Goal: Ask a question: Seek information or help from site administrators or community

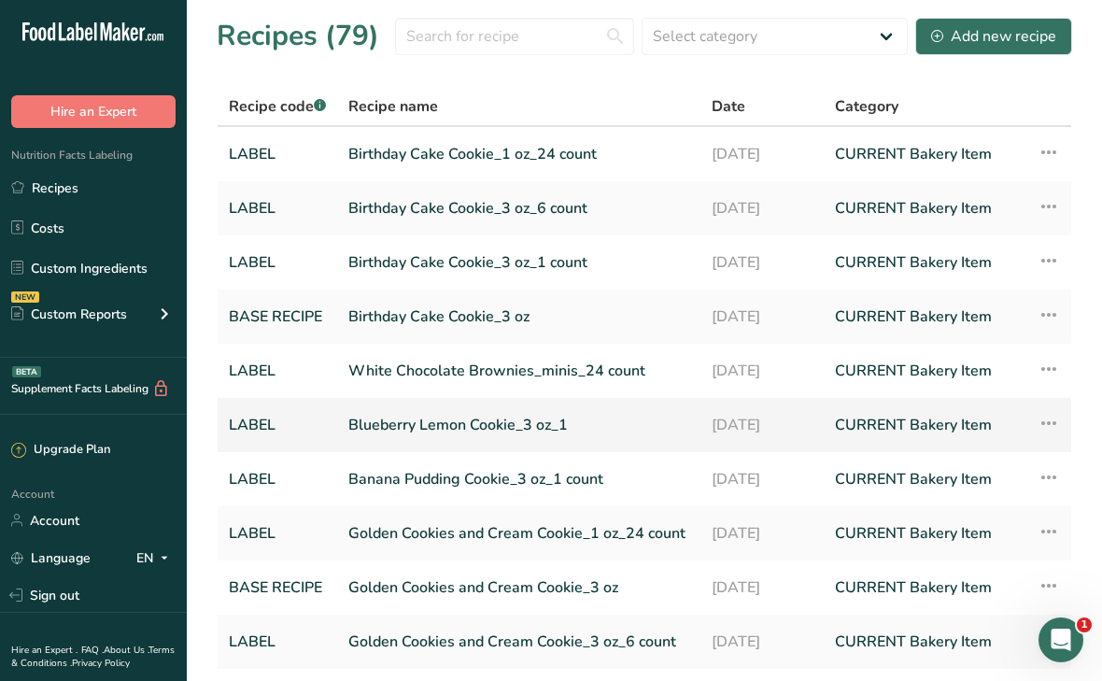
click at [446, 424] on link "Blueberry Lemon Cookie_3 oz_1" at bounding box center [518, 424] width 341 height 39
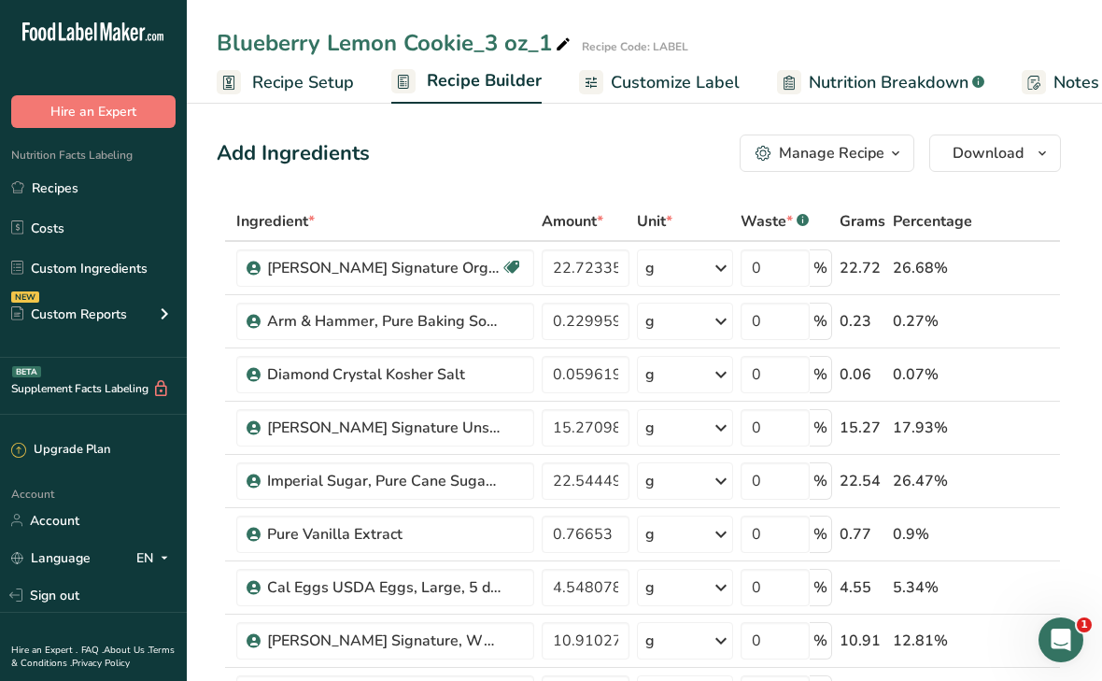
click at [892, 157] on icon "button" at bounding box center [895, 153] width 15 height 23
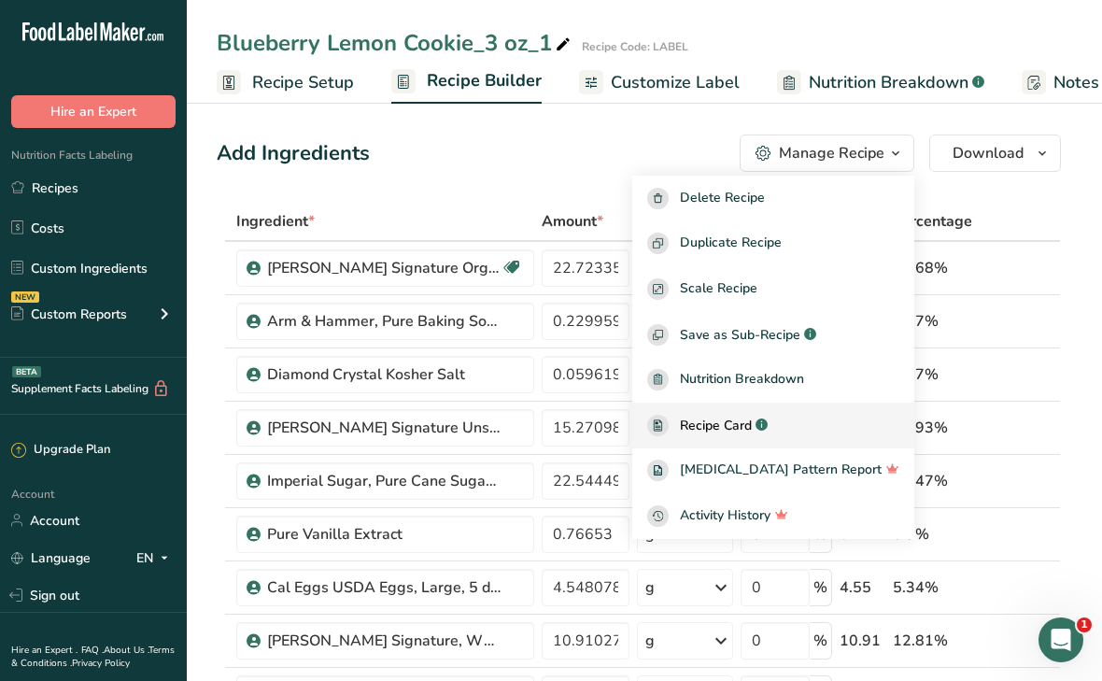
click at [746, 426] on span "Recipe Card" at bounding box center [716, 426] width 72 height 20
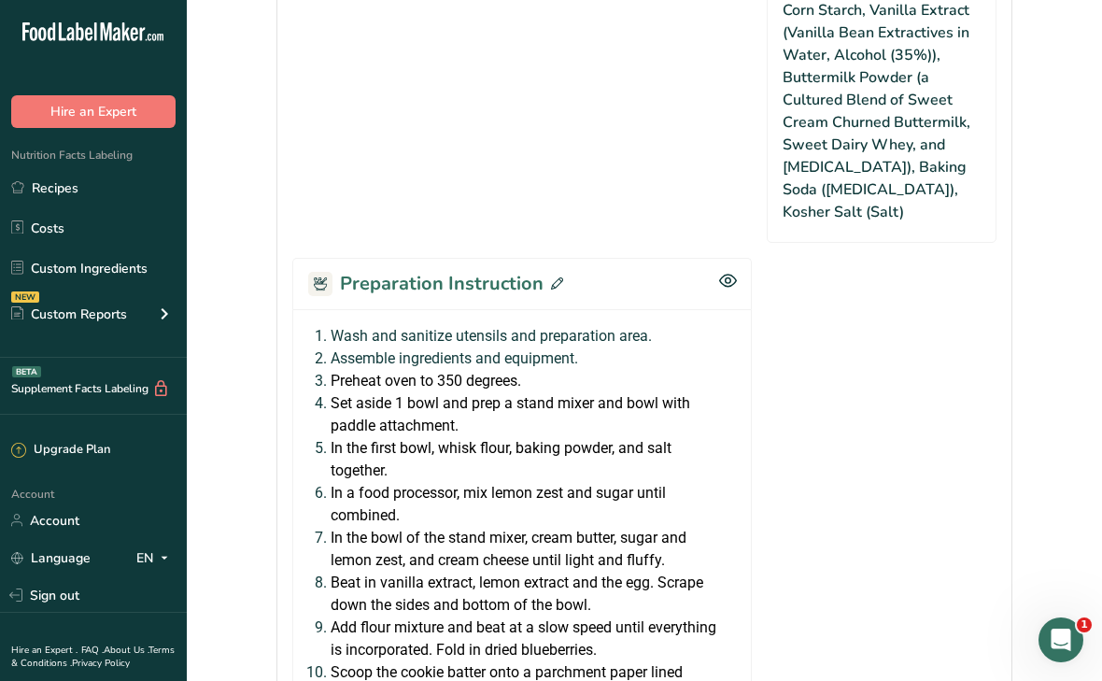
scroll to position [1575, 0]
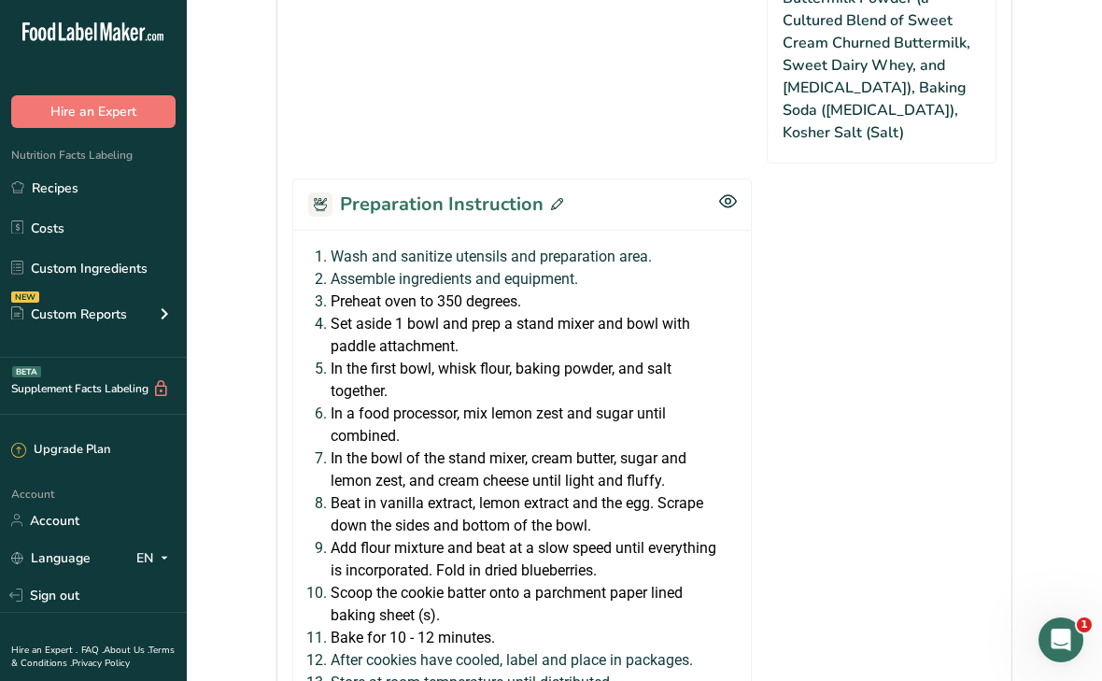
click at [554, 198] on icon at bounding box center [557, 204] width 12 height 12
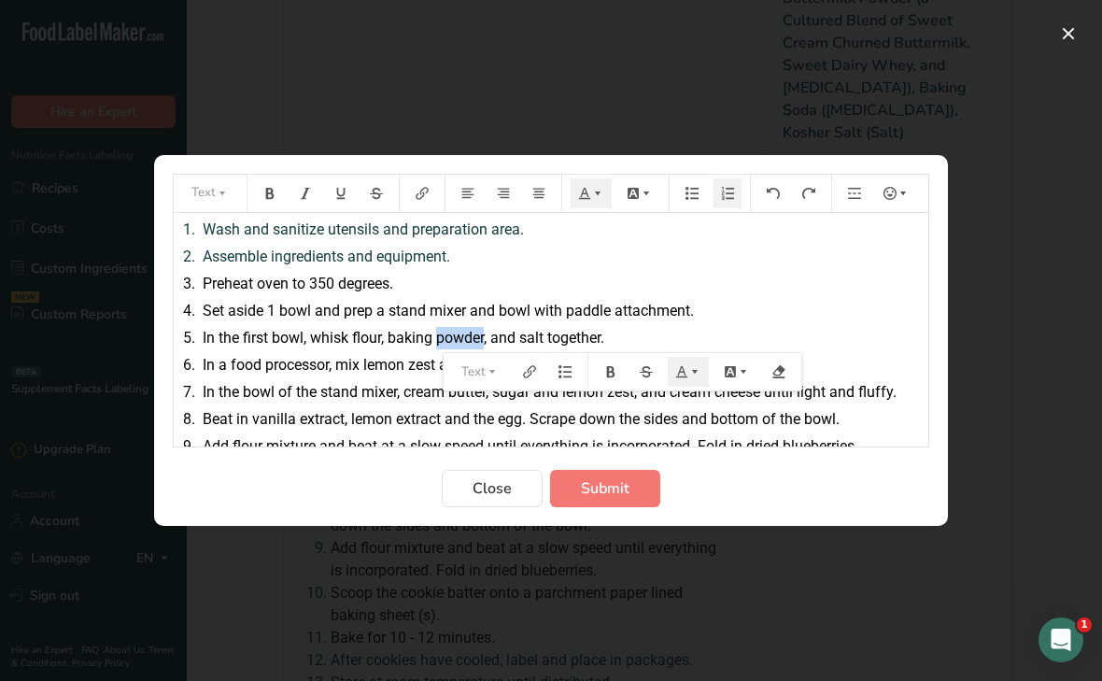
drag, startPoint x: 438, startPoint y: 336, endPoint x: 487, endPoint y: 335, distance: 48.6
click at [487, 335] on span "In the first bowl, whisk flour, baking powder, and salt together." at bounding box center [404, 338] width 402 height 18
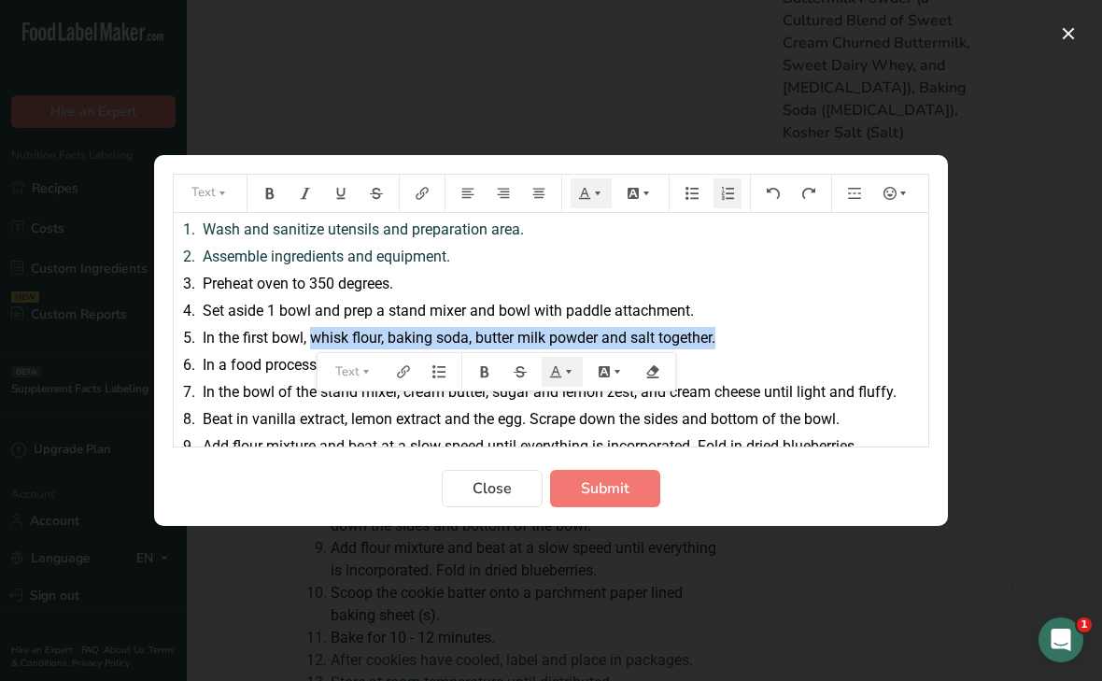
drag, startPoint x: 313, startPoint y: 336, endPoint x: 722, endPoint y: 329, distance: 409.2
click at [722, 329] on div "5. In the first bowl, whisk flour, baking soda, butter milk powder and salt tog…" at bounding box center [551, 338] width 736 height 22
copy span "whisk flour, baking soda, butter milk powder and salt together."
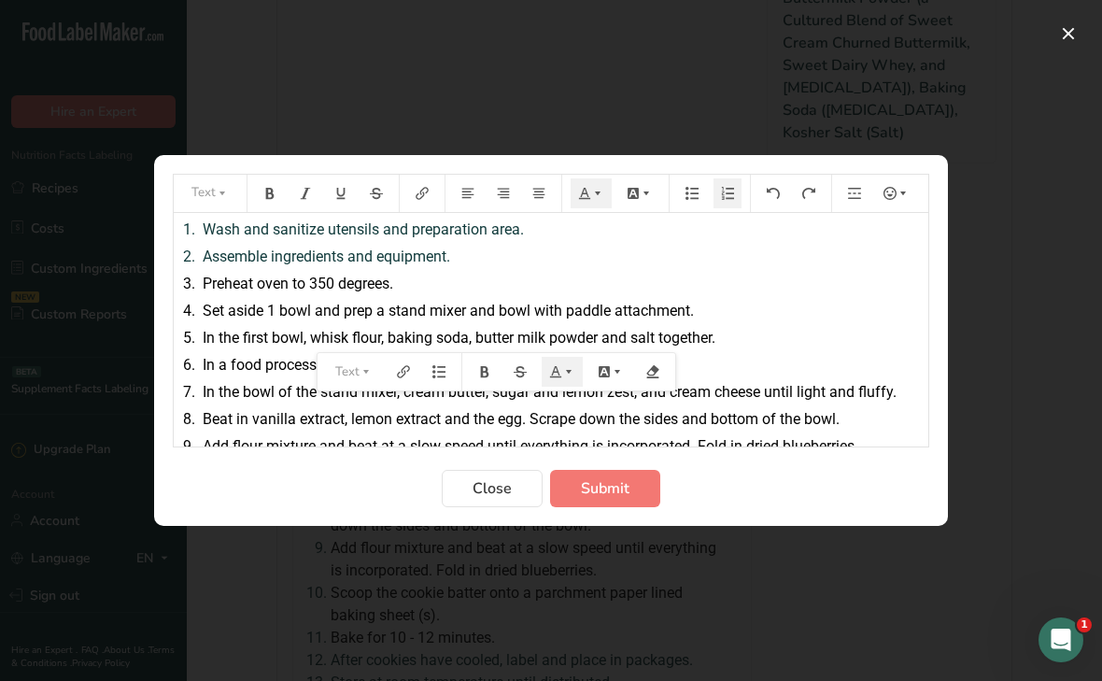
click at [322, 407] on div "1. Wash and sanitize utensils and preparation area. 2. Assemble ingredients and…" at bounding box center [551, 389] width 755 height 353
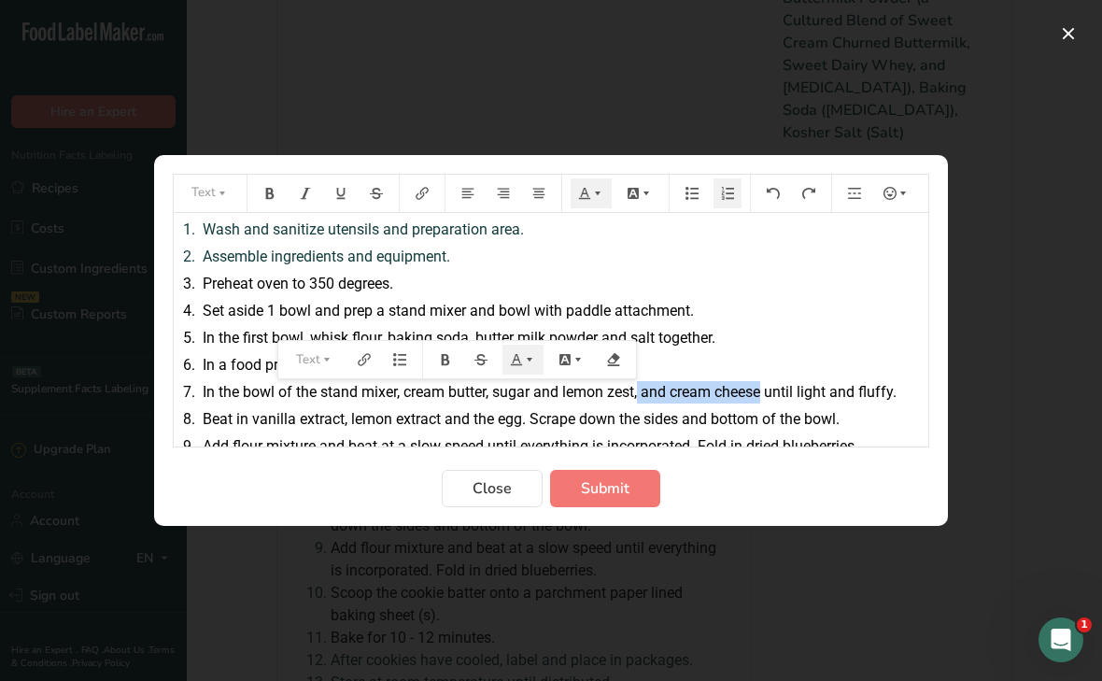
drag, startPoint x: 640, startPoint y: 396, endPoint x: 764, endPoint y: 388, distance: 124.5
click at [764, 388] on span "In the bowl of the stand mixer, cream butter, sugar and lemon zest, and cream c…" at bounding box center [550, 392] width 694 height 18
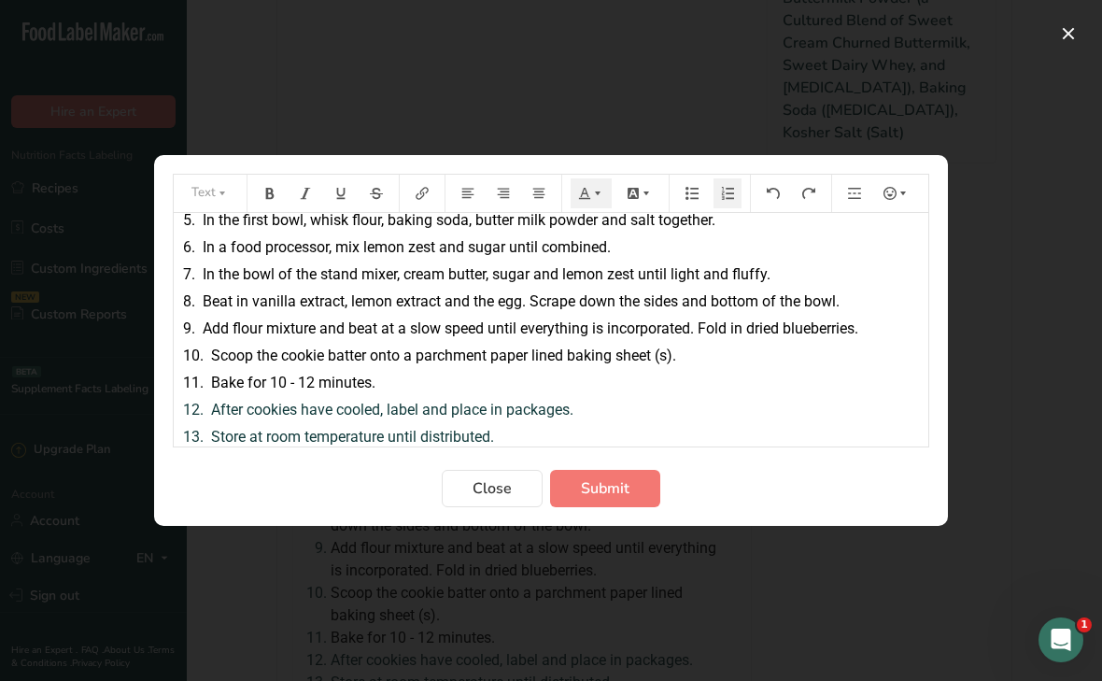
scroll to position [124, 0]
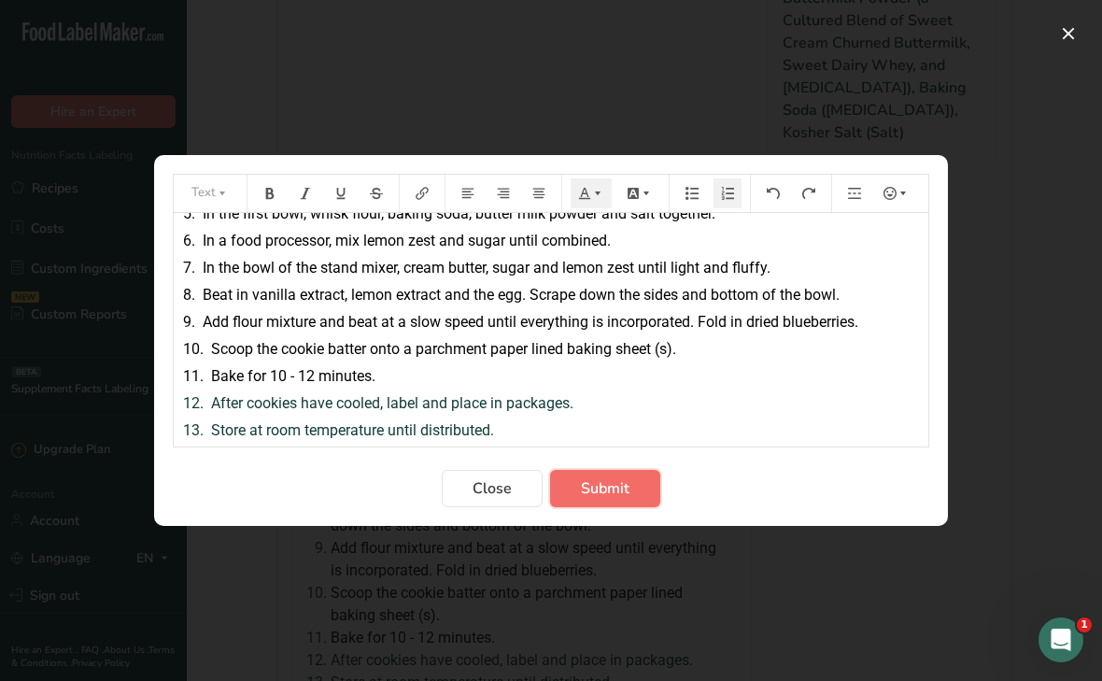
click at [619, 488] on span "Submit" at bounding box center [605, 488] width 49 height 22
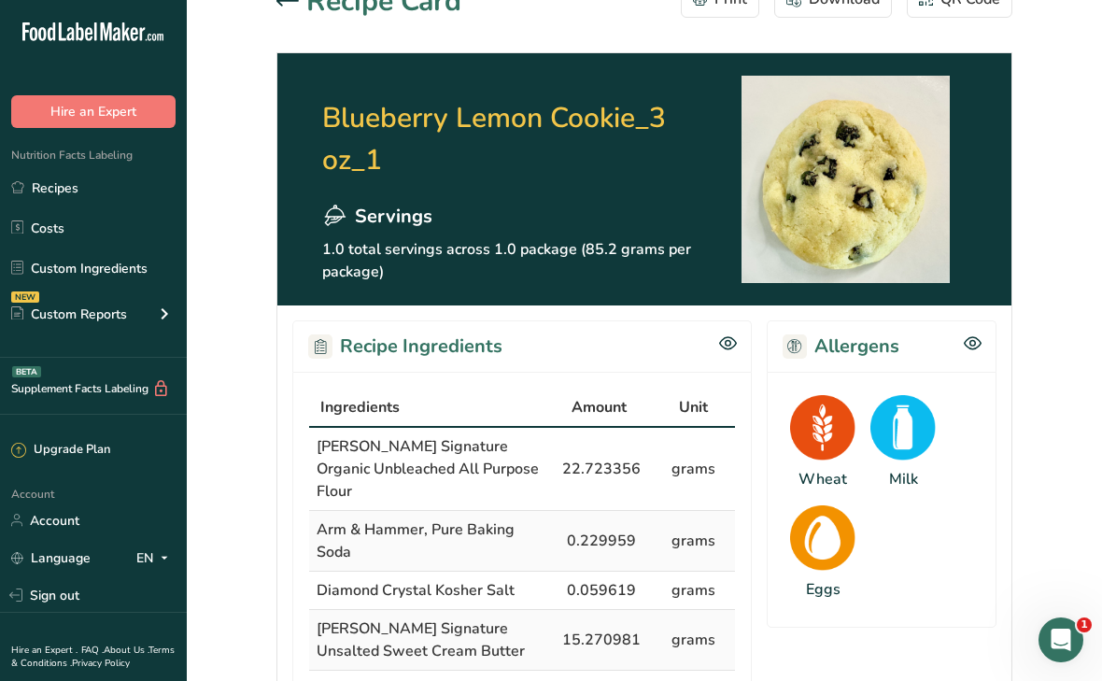
scroll to position [0, 0]
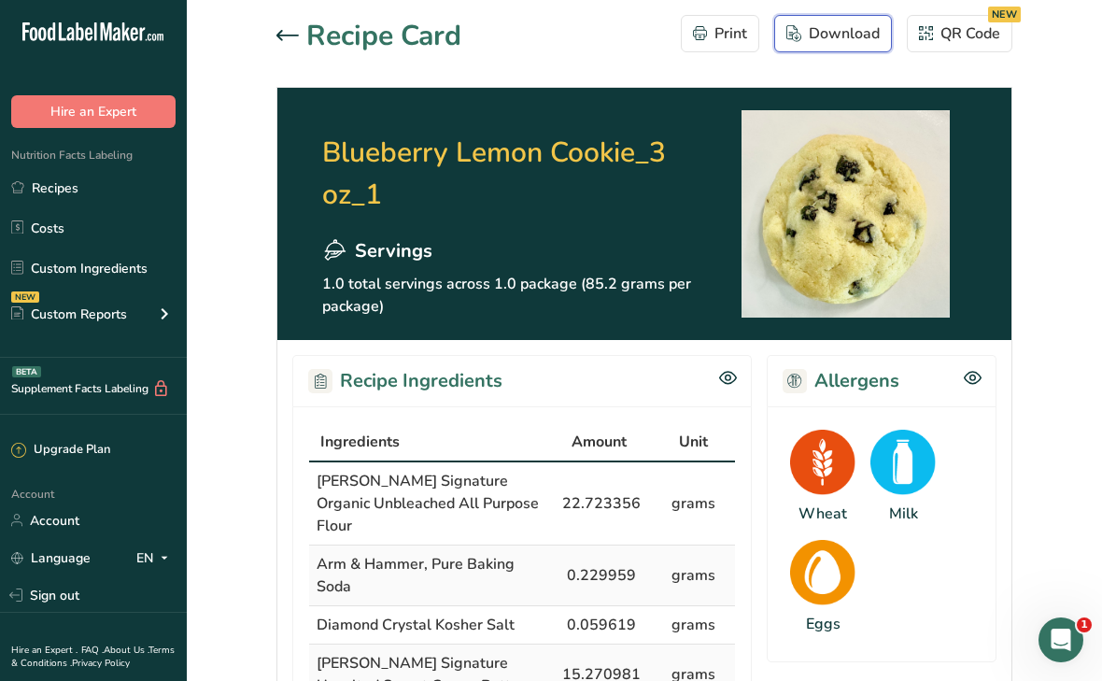
click at [844, 35] on div "Download" at bounding box center [833, 33] width 93 height 22
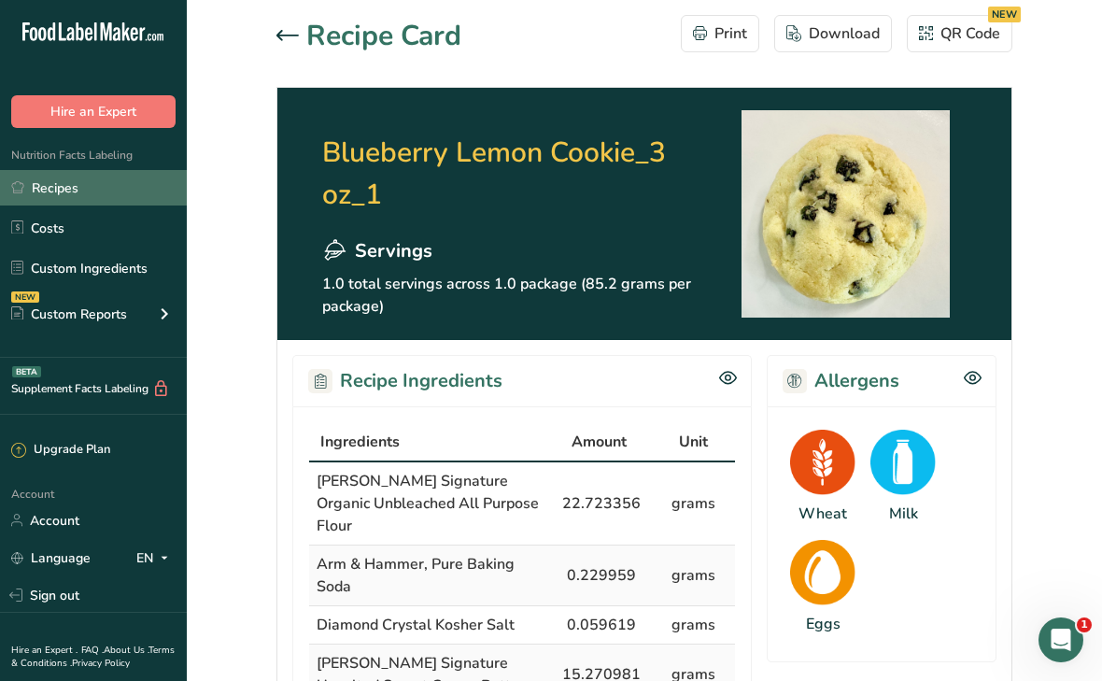
click at [52, 193] on link "Recipes" at bounding box center [93, 187] width 187 height 35
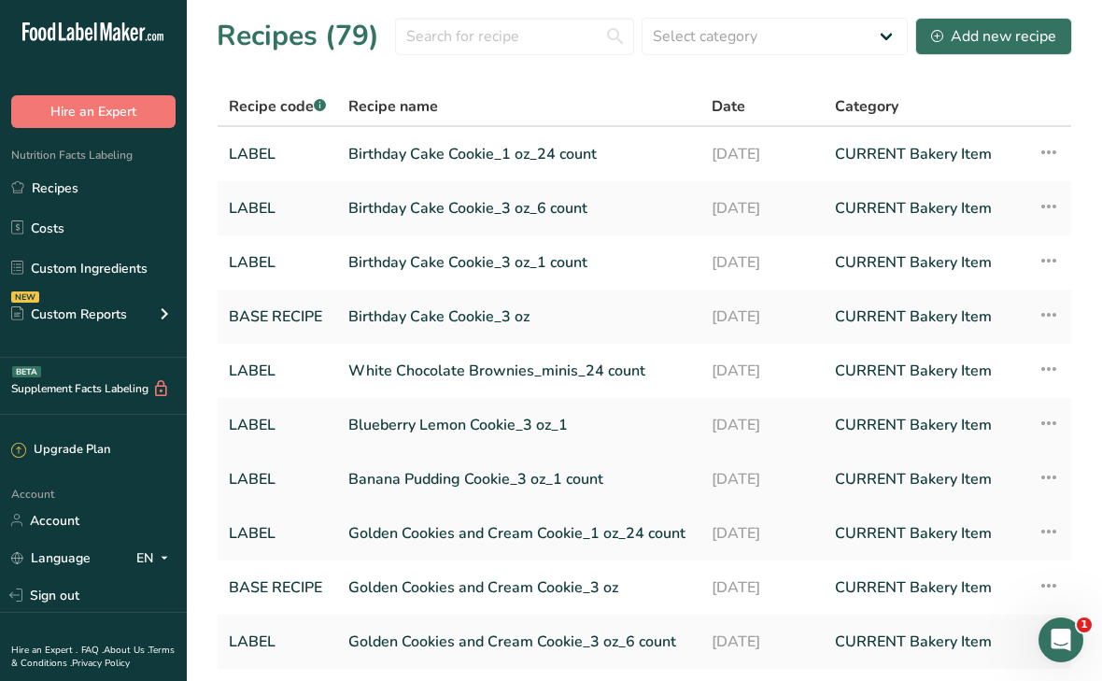
scroll to position [138, 0]
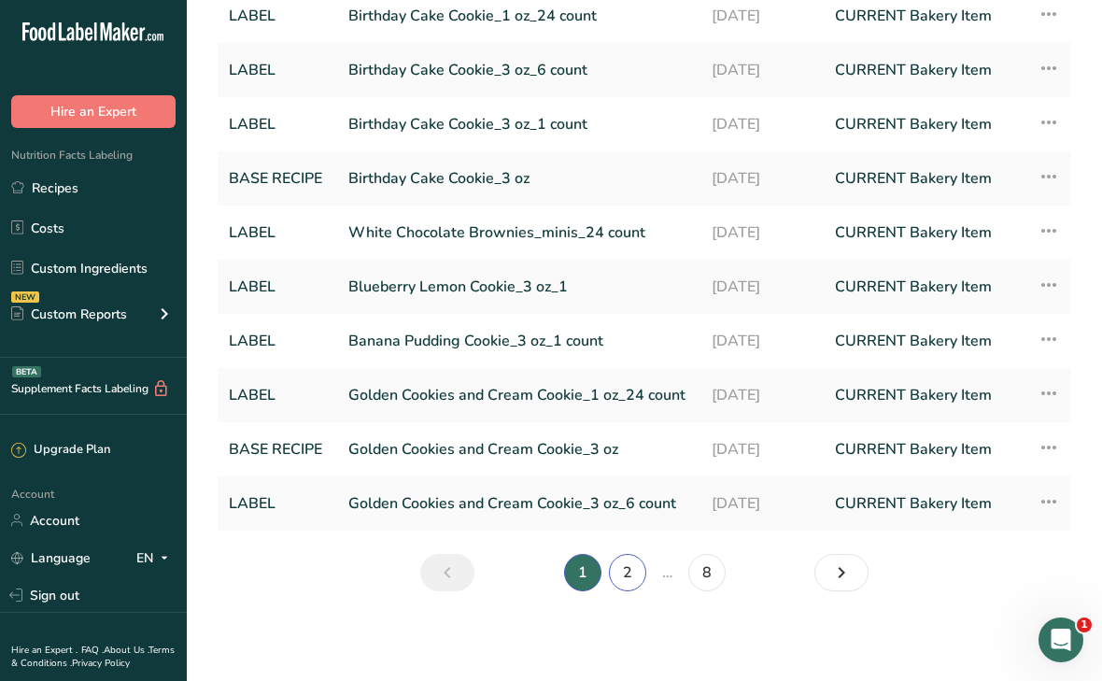
click at [636, 587] on link "2" at bounding box center [627, 572] width 37 height 37
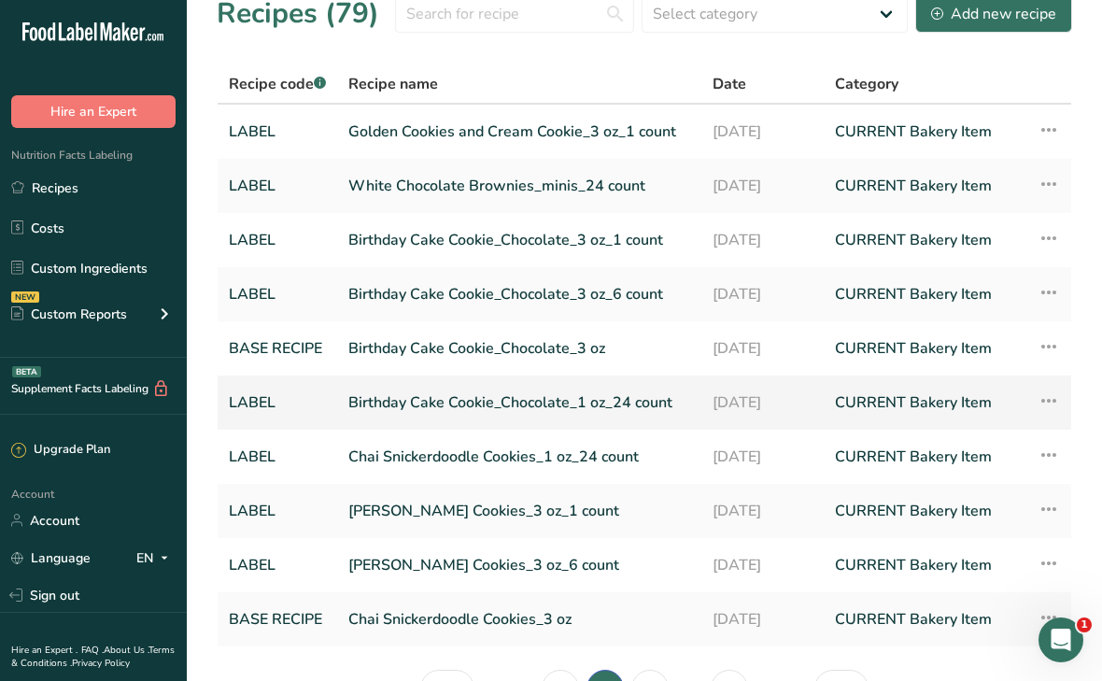
scroll to position [54, 0]
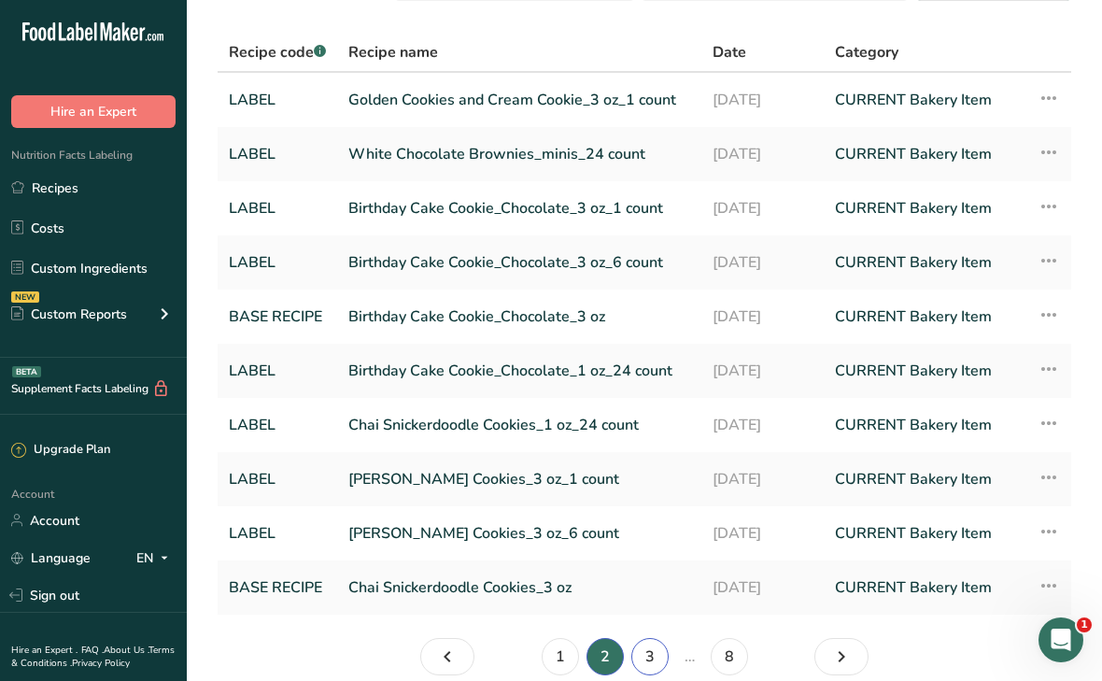
click at [646, 660] on link "3" at bounding box center [649, 656] width 37 height 37
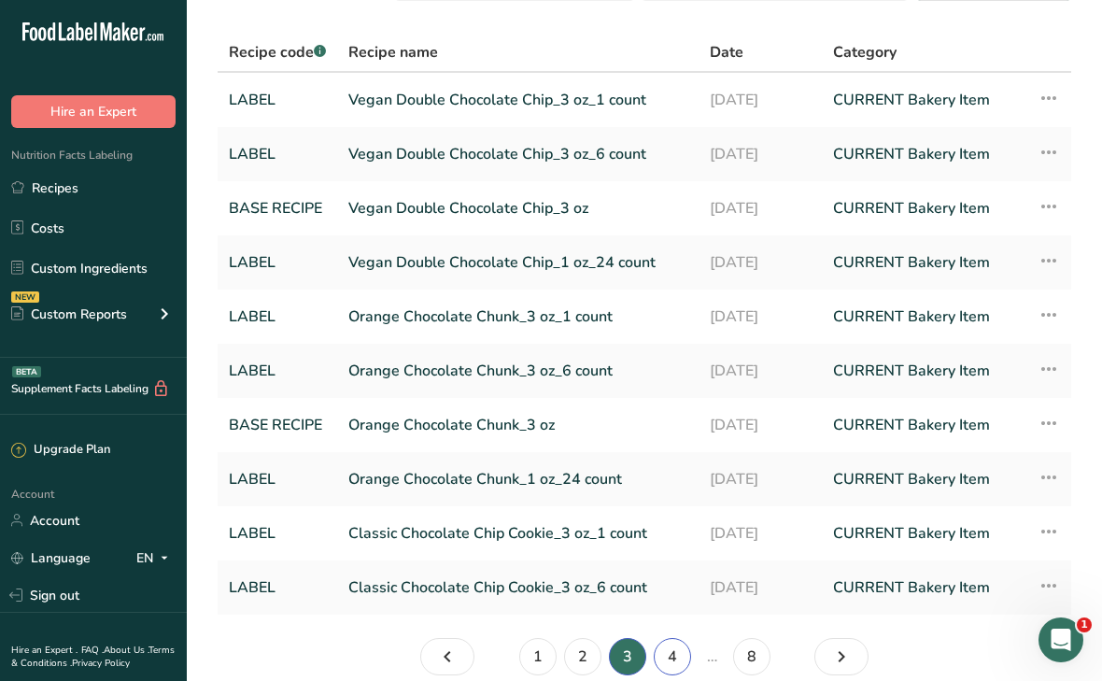
click at [666, 658] on link "4" at bounding box center [672, 656] width 37 height 37
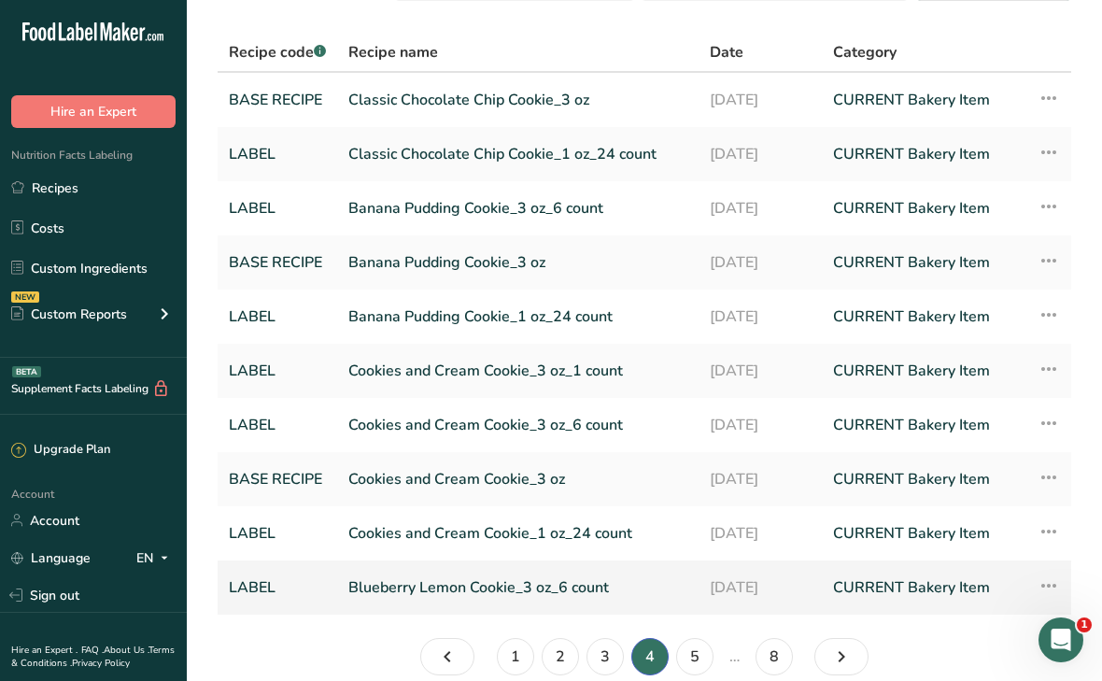
click at [585, 593] on link "Blueberry Lemon Cookie_3 oz_6 count" at bounding box center [517, 587] width 339 height 39
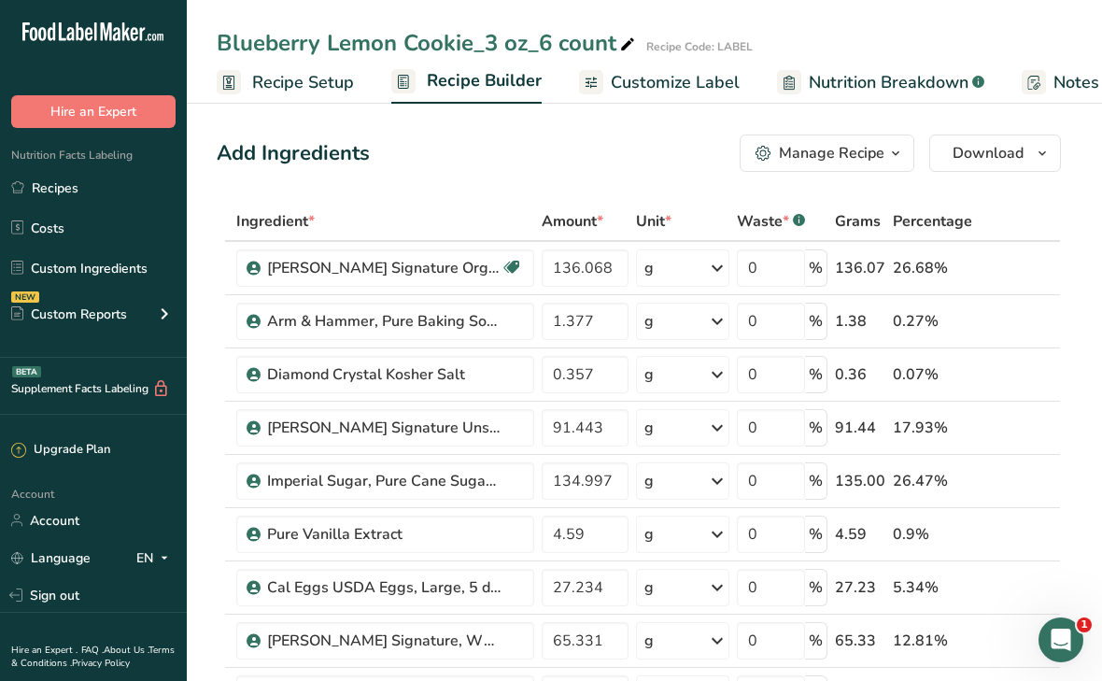
click at [792, 154] on div "Manage Recipe" at bounding box center [832, 153] width 106 height 22
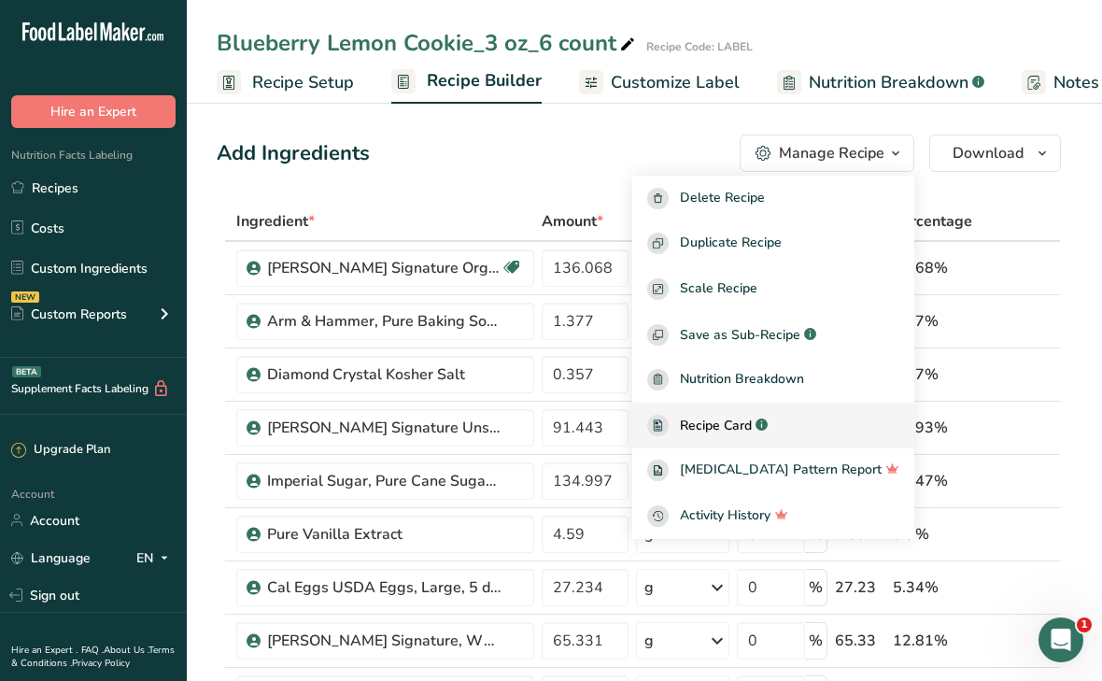
click at [752, 420] on span "Recipe Card" at bounding box center [716, 426] width 72 height 20
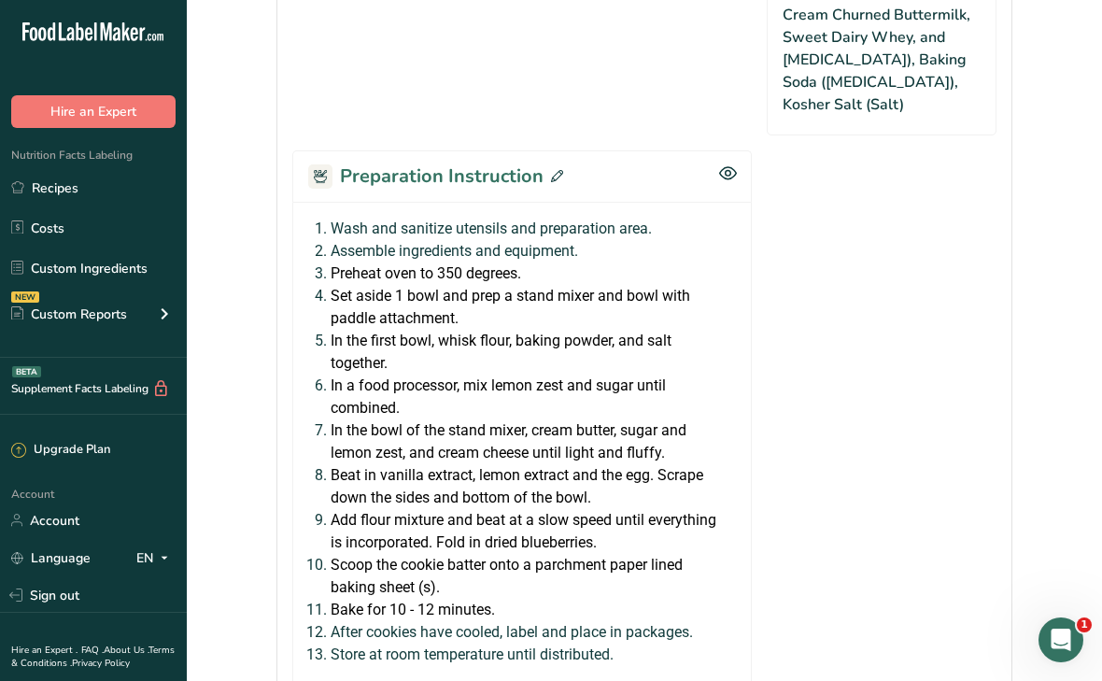
scroll to position [1580, 0]
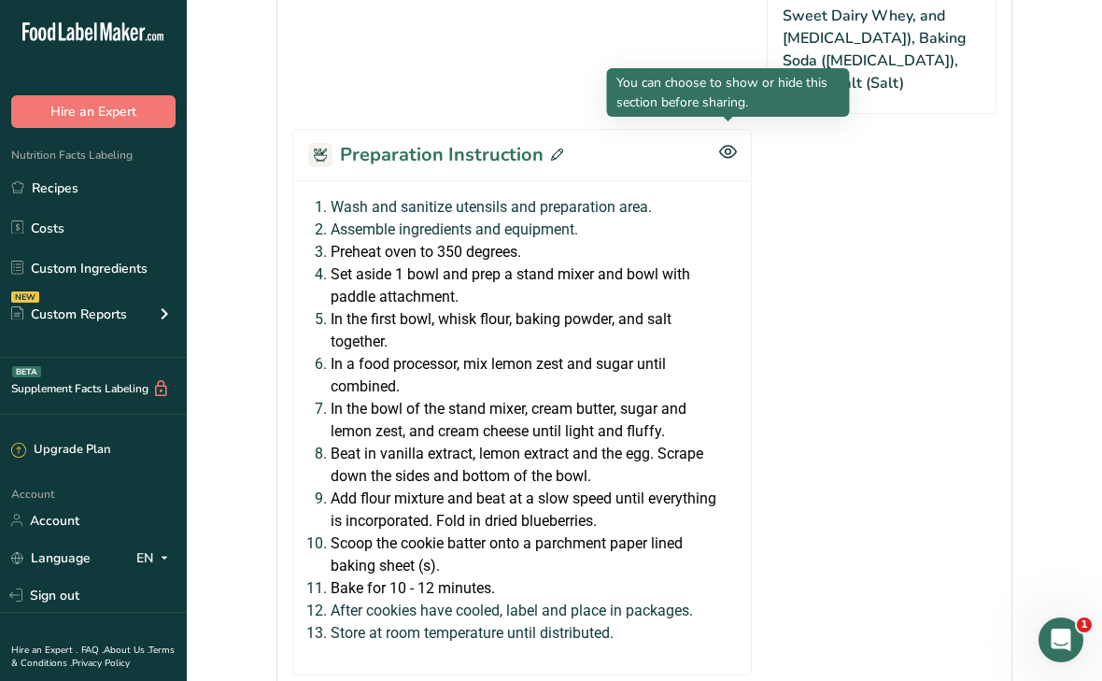
click at [726, 144] on icon at bounding box center [728, 152] width 18 height 16
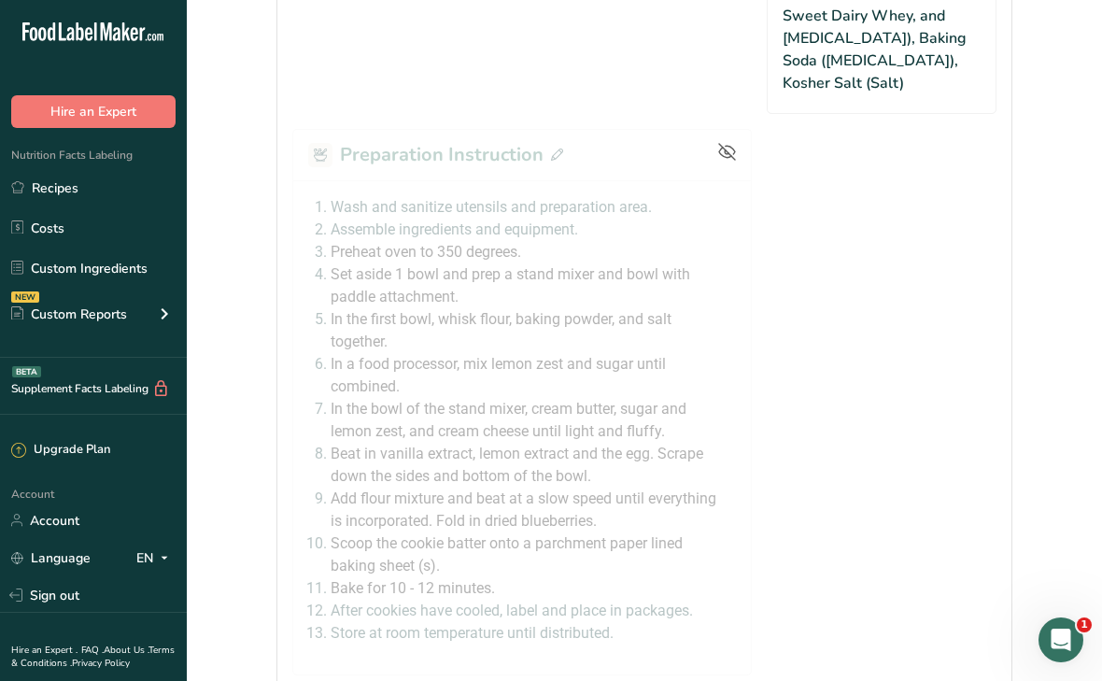
click at [729, 144] on icon at bounding box center [727, 152] width 17 height 17
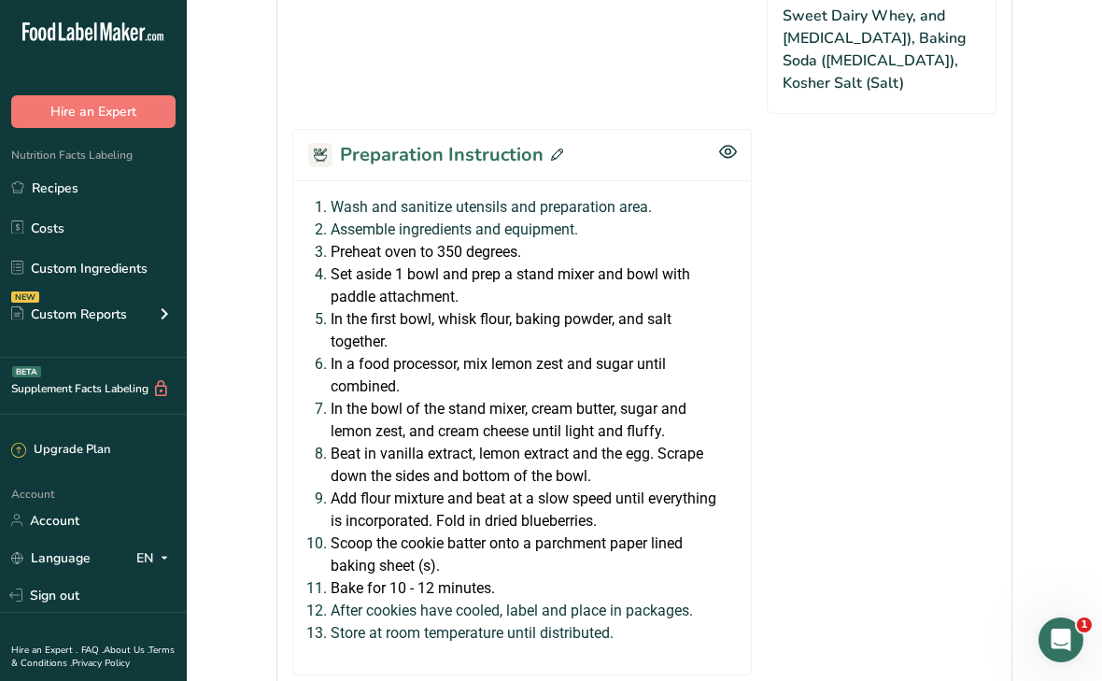
click at [552, 149] on icon at bounding box center [557, 155] width 12 height 12
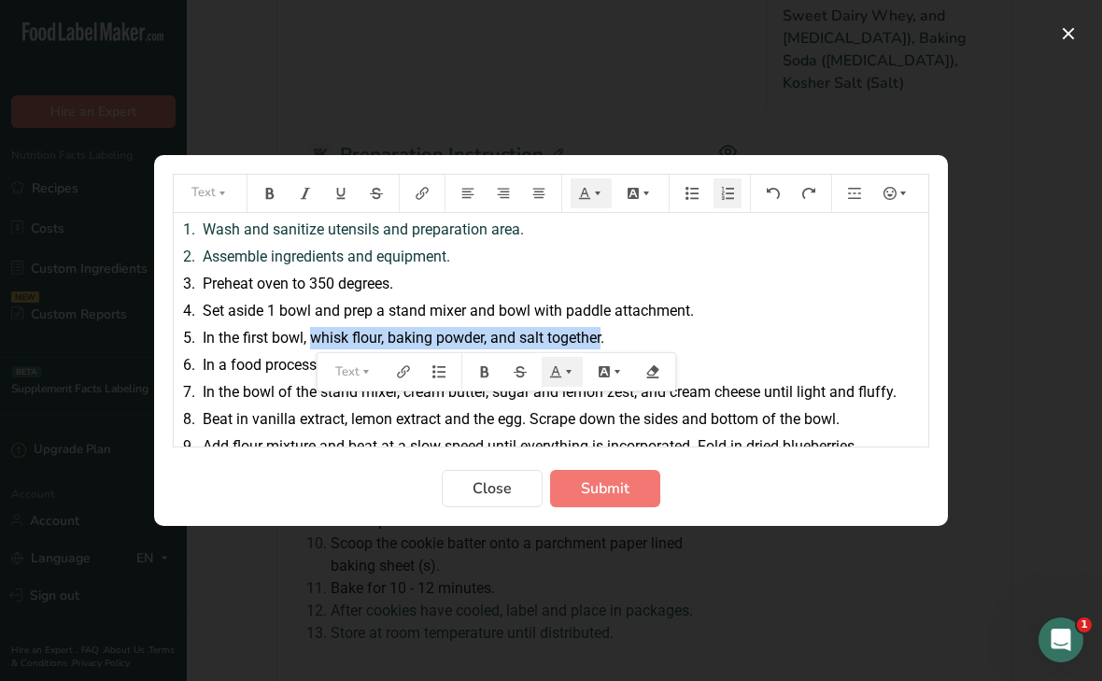
drag, startPoint x: 313, startPoint y: 338, endPoint x: 605, endPoint y: 337, distance: 292.4
click at [604, 337] on span "In the first bowl, whisk flour, baking powder, and salt together." at bounding box center [404, 338] width 402 height 18
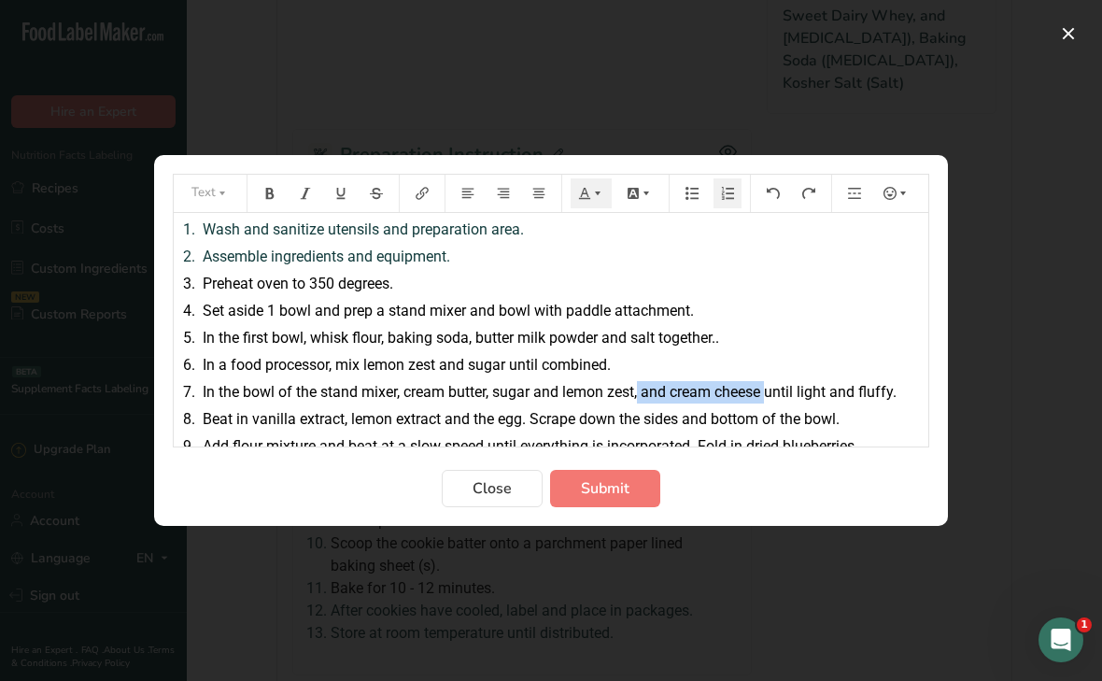
drag, startPoint x: 640, startPoint y: 396, endPoint x: 770, endPoint y: 392, distance: 129.9
click at [770, 392] on span "In the bowl of the stand mixer, cream butter, sugar and lemon zest, and cream c…" at bounding box center [550, 392] width 694 height 18
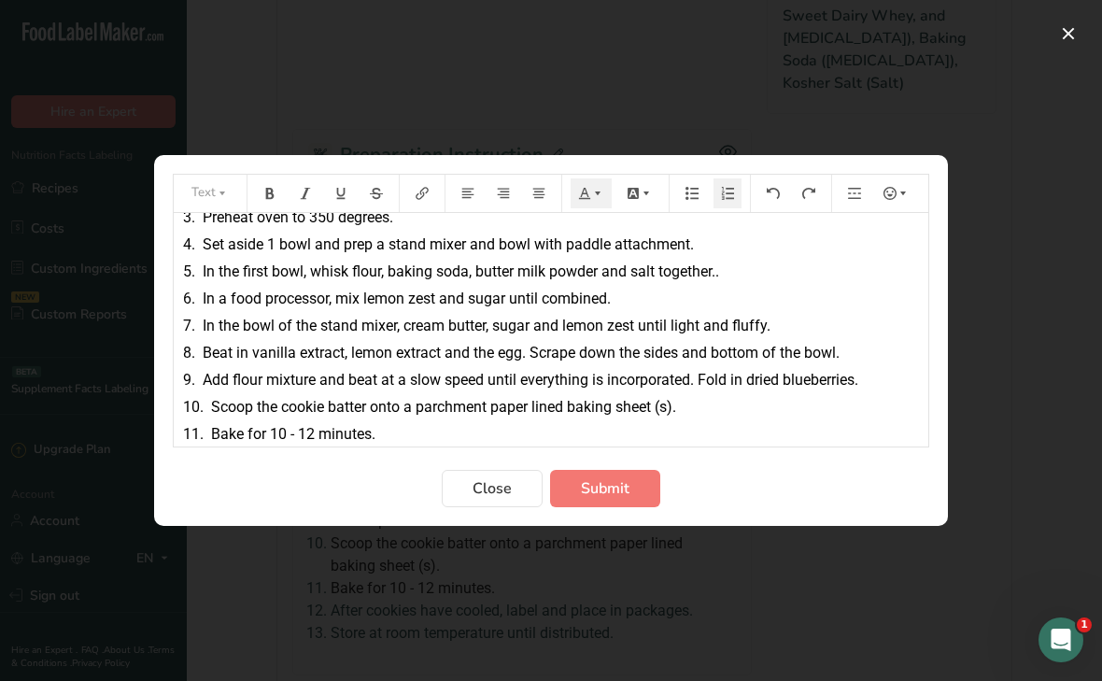
scroll to position [124, 0]
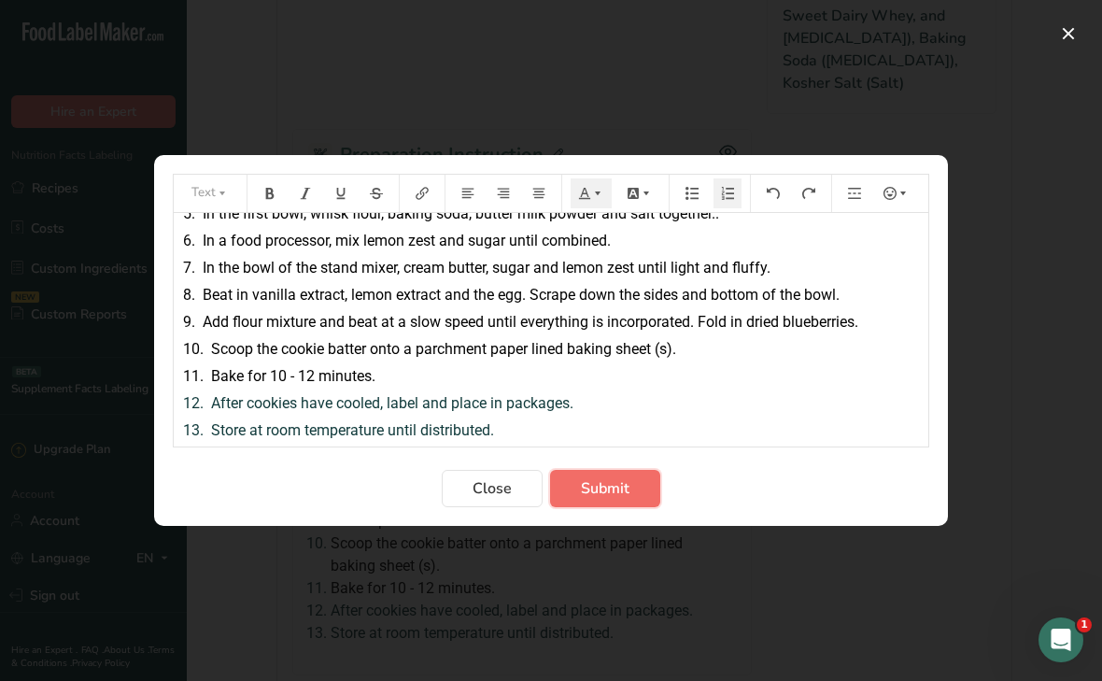
click at [602, 489] on span "Submit" at bounding box center [605, 488] width 49 height 22
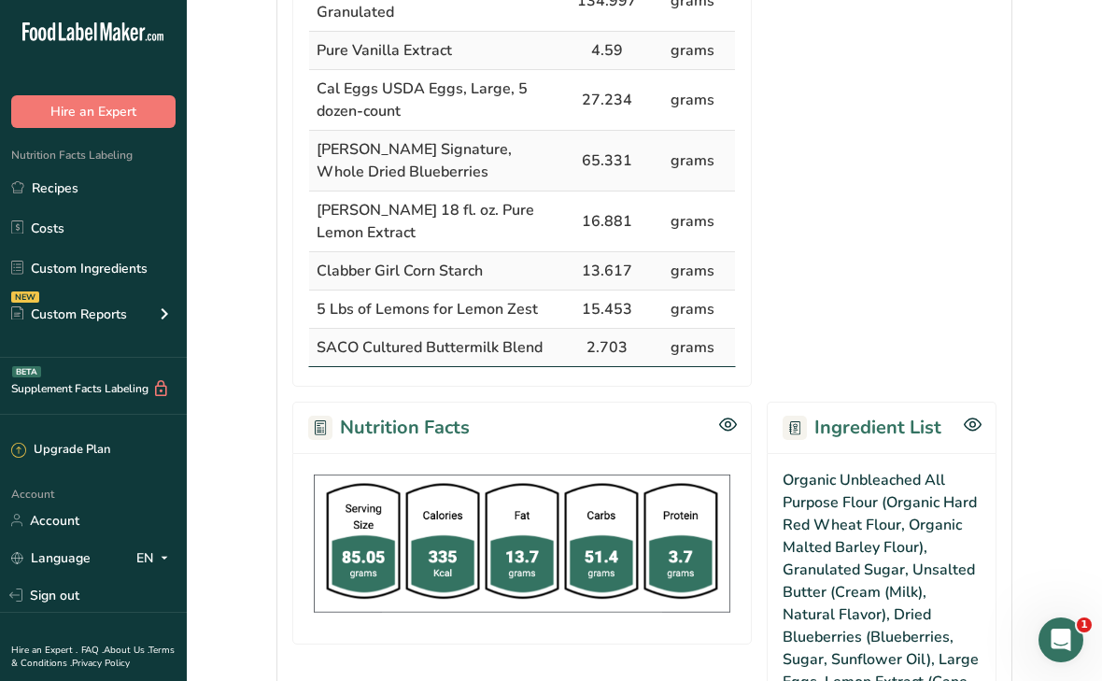
scroll to position [0, 0]
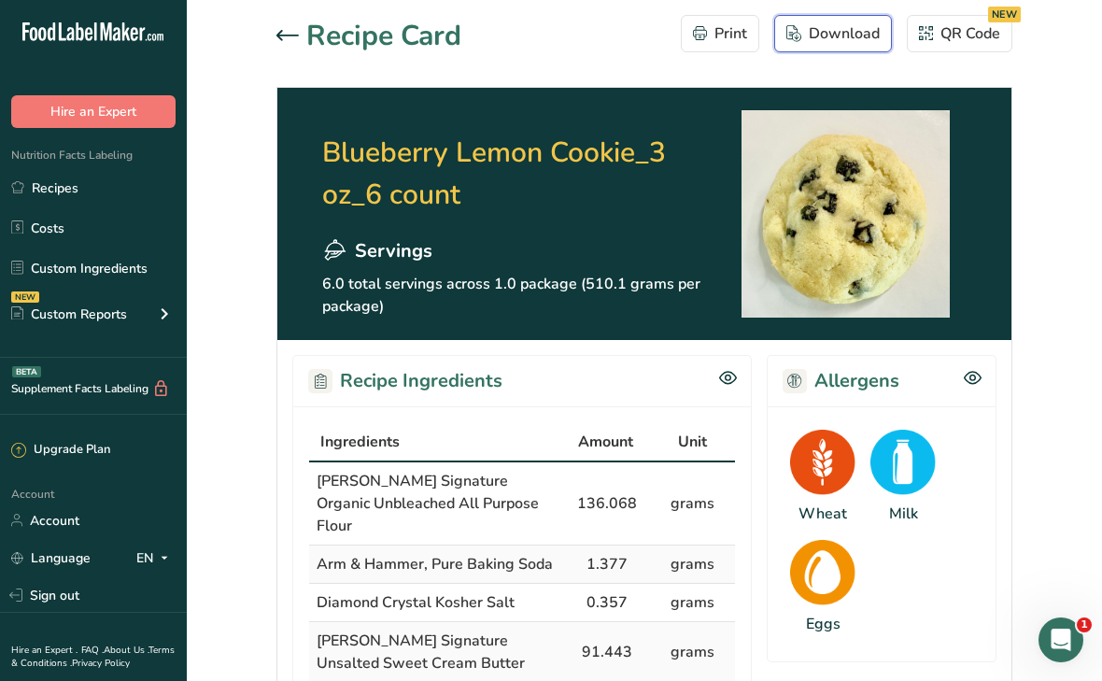
click at [821, 38] on div "Download" at bounding box center [833, 33] width 93 height 22
click at [291, 35] on icon at bounding box center [288, 35] width 22 height 10
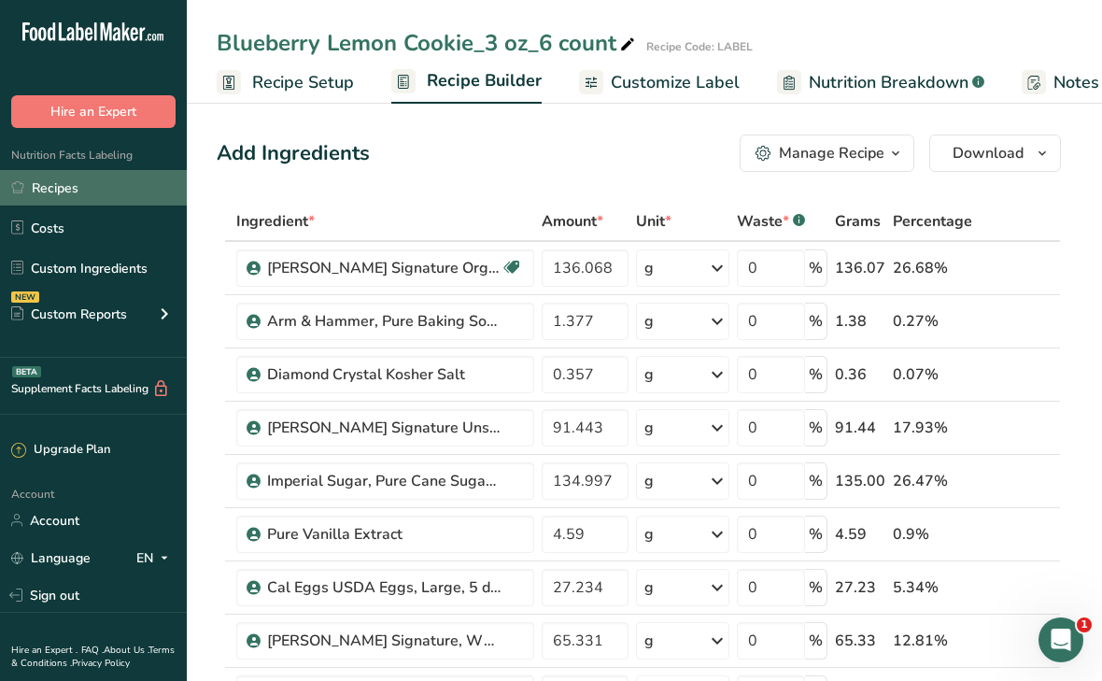
click at [118, 184] on link "Recipes" at bounding box center [93, 187] width 187 height 35
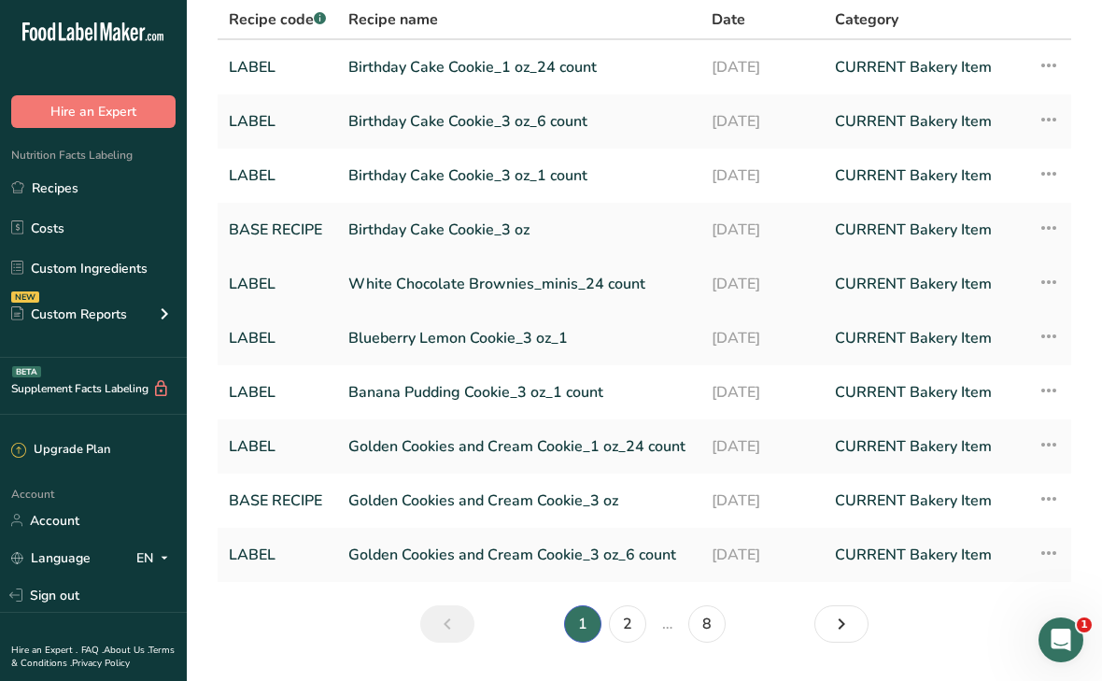
scroll to position [138, 0]
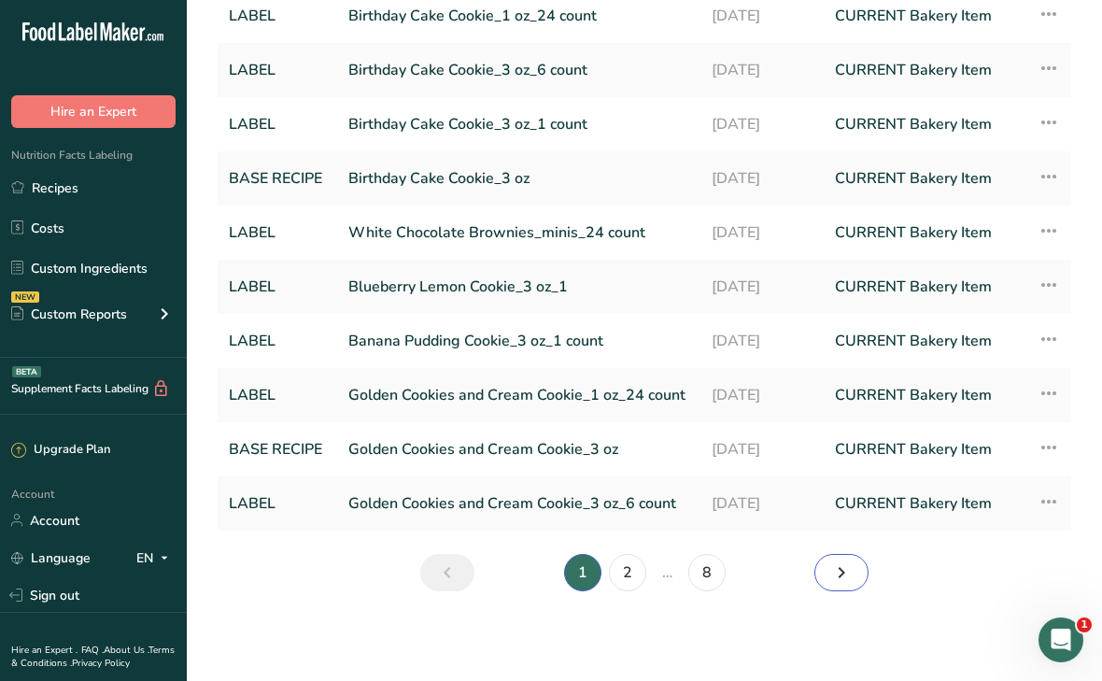
click at [846, 585] on icon "Next page" at bounding box center [841, 573] width 22 height 34
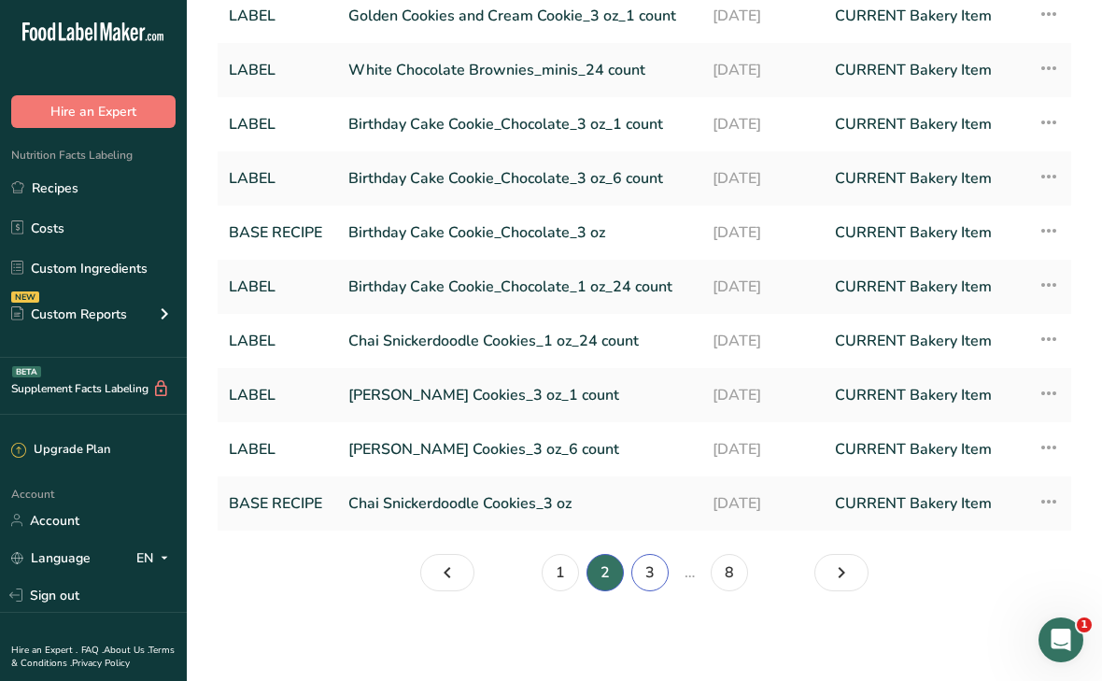
click at [659, 572] on link "3" at bounding box center [649, 572] width 37 height 37
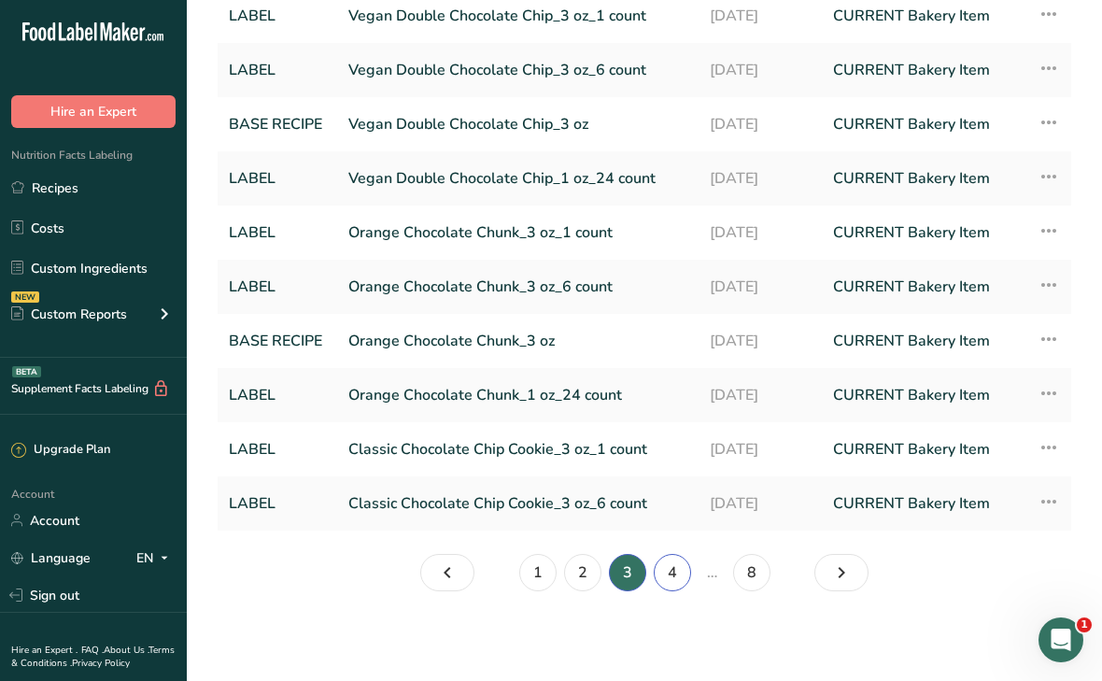
click at [671, 576] on link "4" at bounding box center [672, 572] width 37 height 37
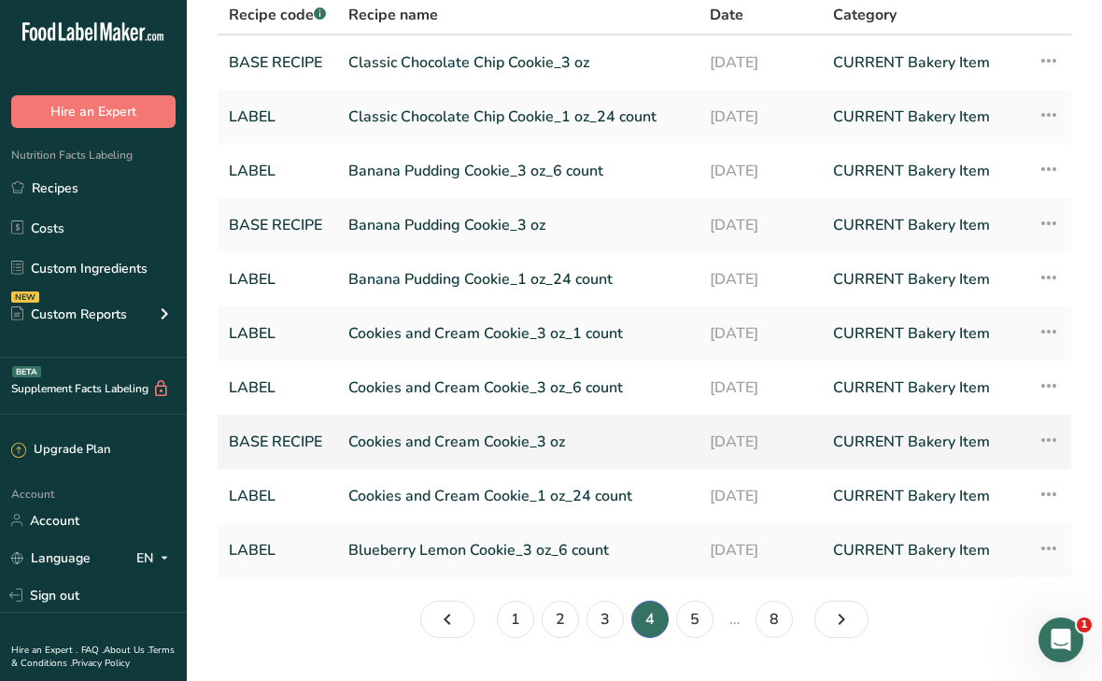
scroll to position [138, 0]
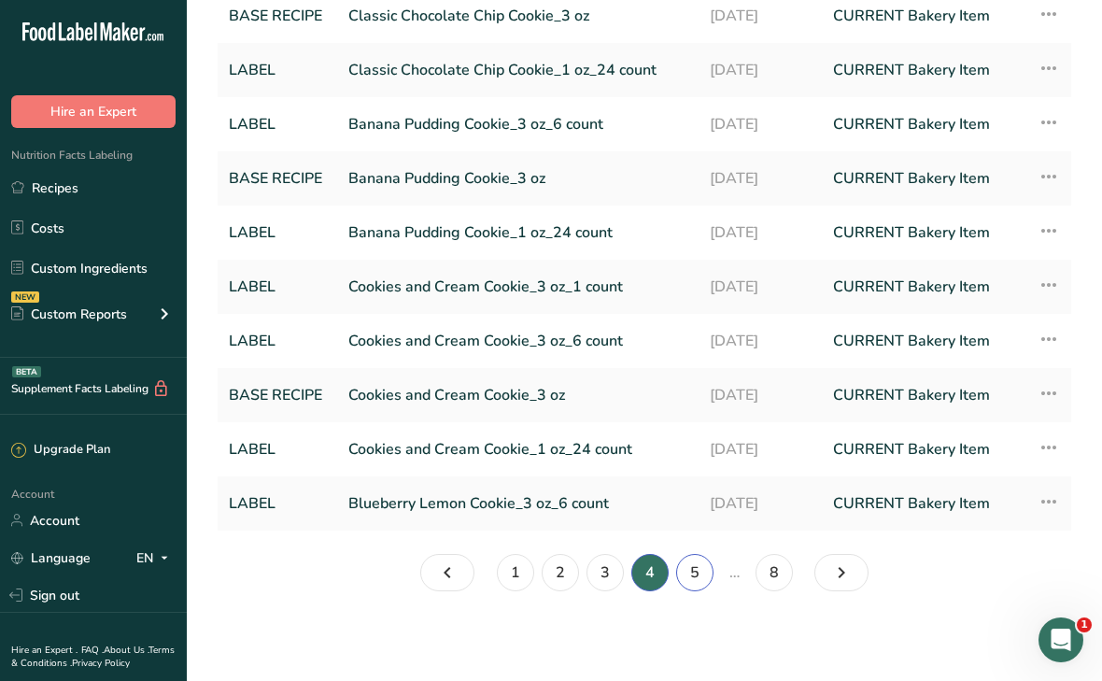
click at [695, 577] on link "5" at bounding box center [694, 572] width 37 height 37
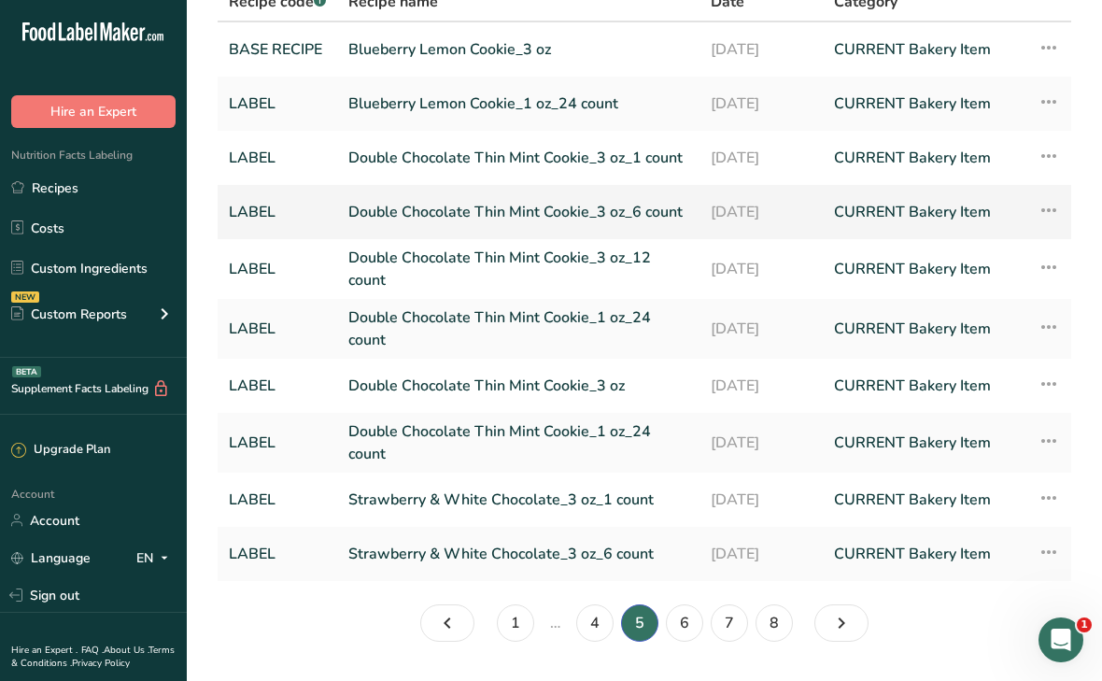
scroll to position [106, 0]
click at [489, 106] on link "Blueberry Lemon Cookie_1 oz_24 count" at bounding box center [518, 102] width 340 height 39
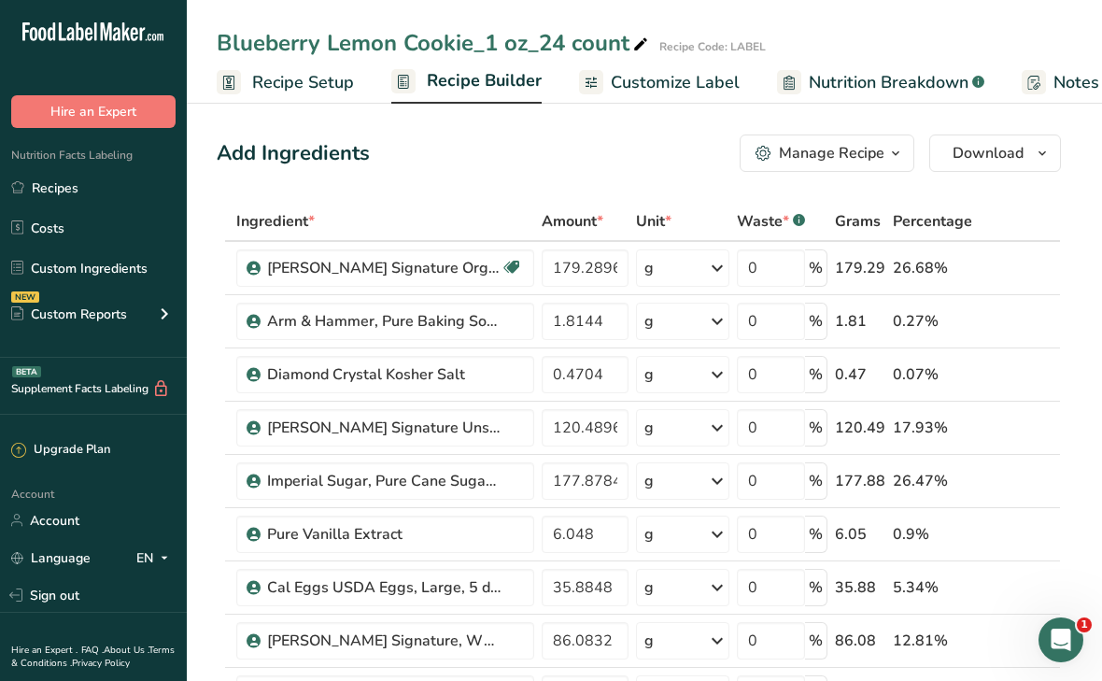
click at [504, 75] on span "Recipe Builder" at bounding box center [484, 80] width 115 height 25
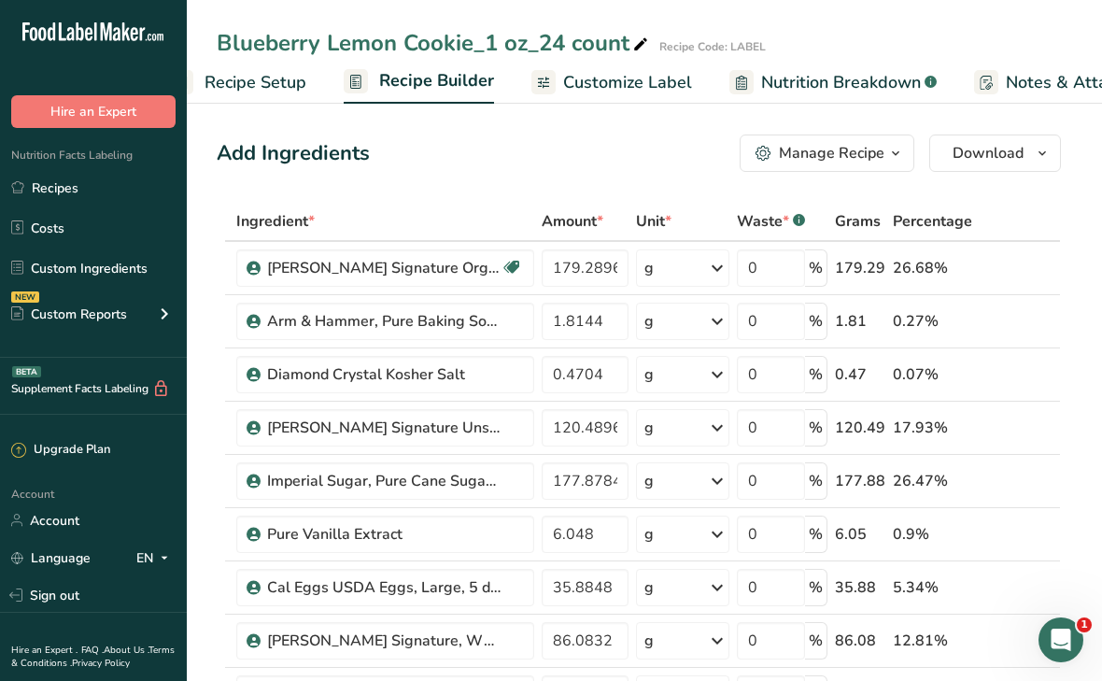
scroll to position [0, 180]
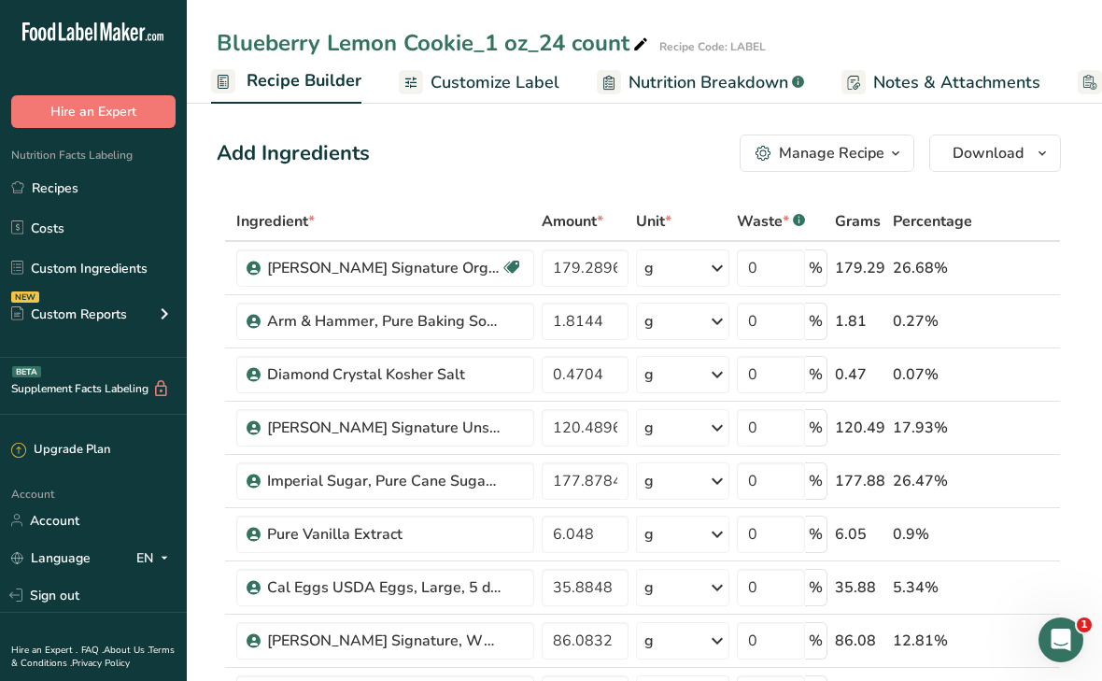
click at [863, 154] on div "Manage Recipe" at bounding box center [832, 153] width 106 height 22
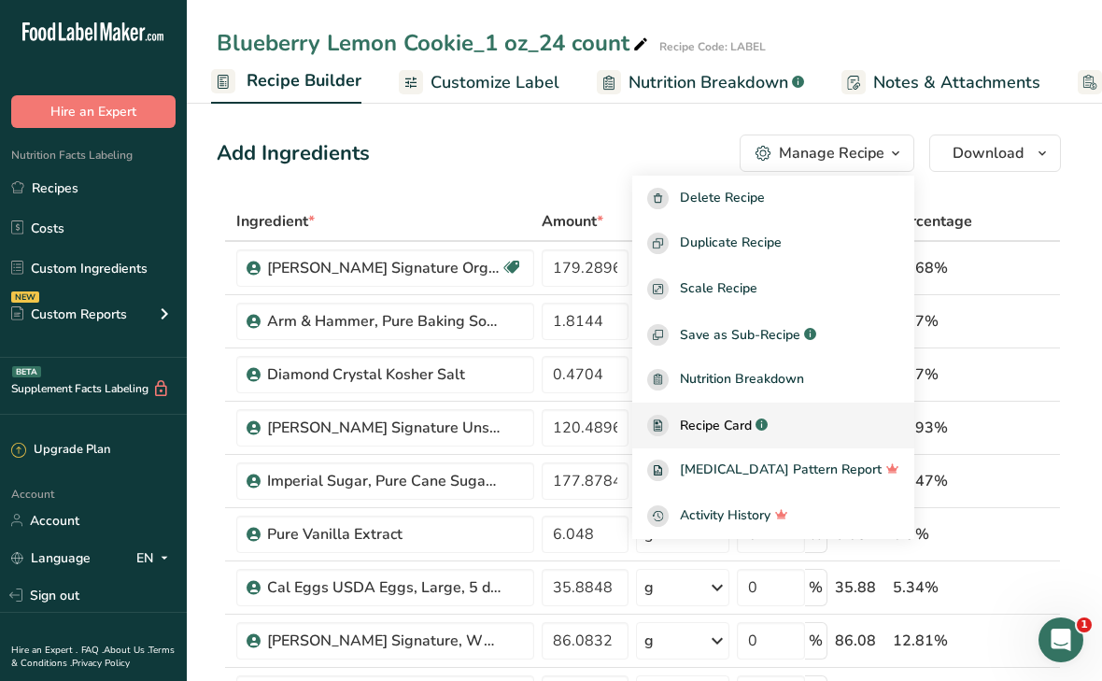
click at [752, 424] on span "Recipe Card" at bounding box center [716, 426] width 72 height 20
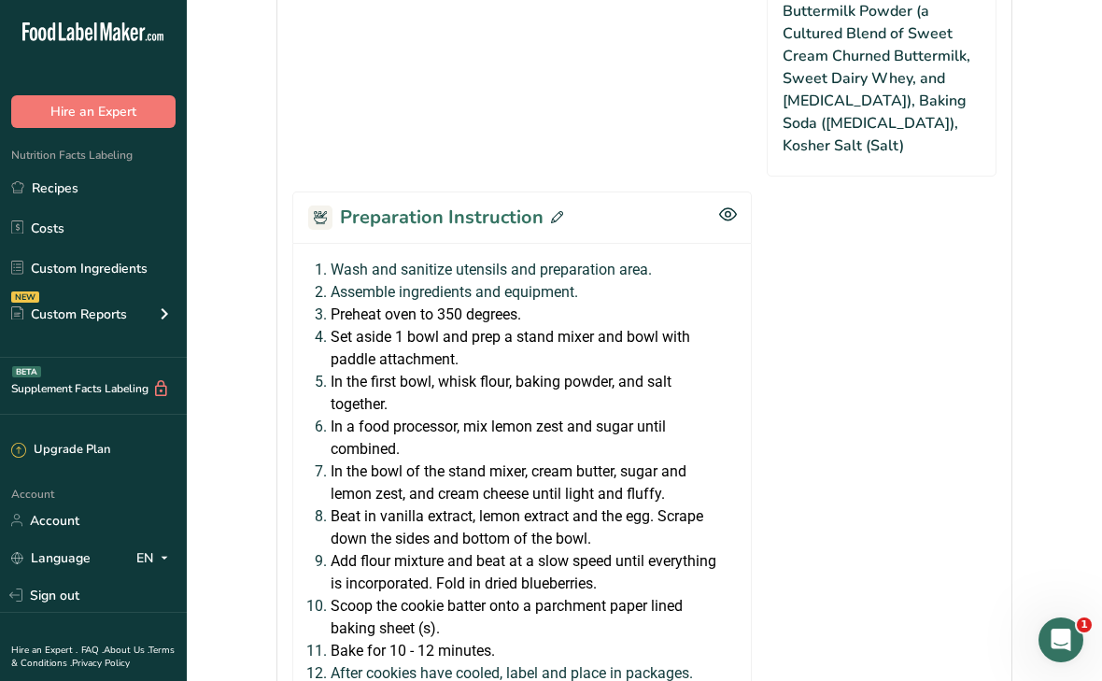
scroll to position [1559, 0]
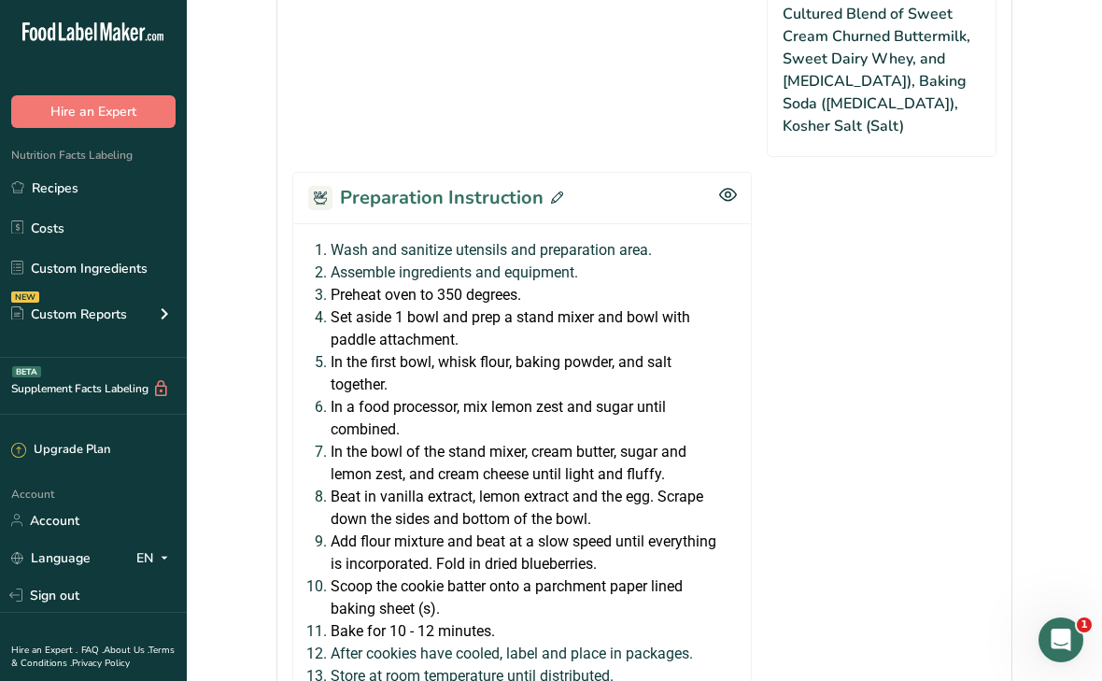
click at [555, 191] on icon at bounding box center [557, 197] width 12 height 12
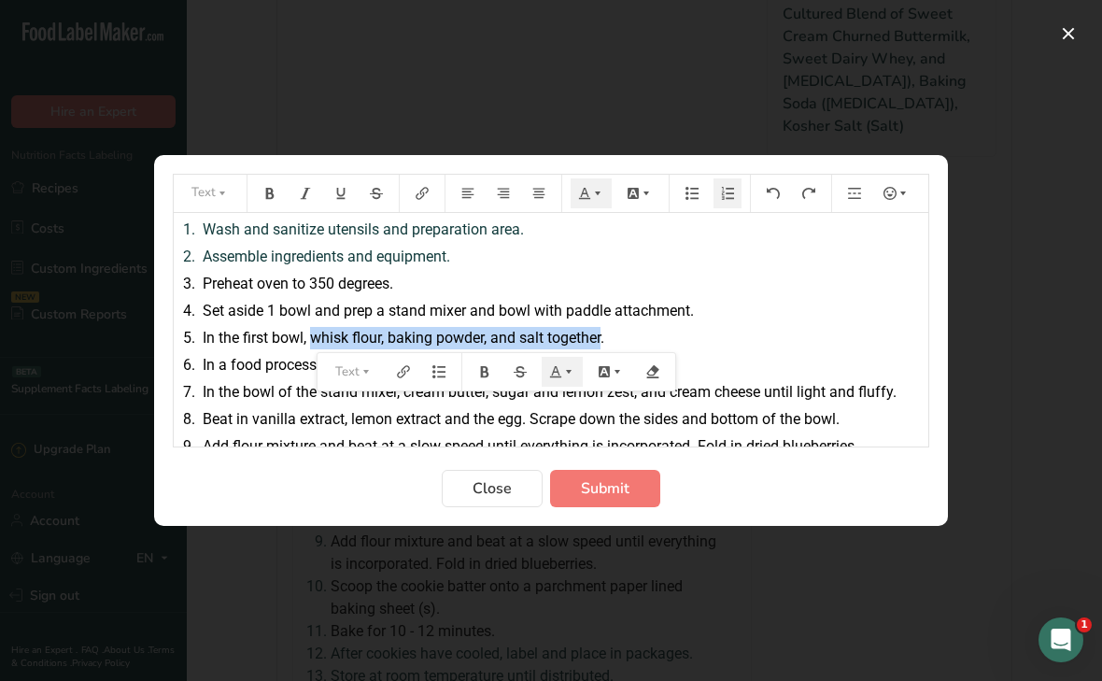
drag, startPoint x: 313, startPoint y: 339, endPoint x: 604, endPoint y: 331, distance: 291.6
click at [604, 331] on span "In the first bowl, whisk flour, baking powder, and salt together." at bounding box center [404, 338] width 402 height 18
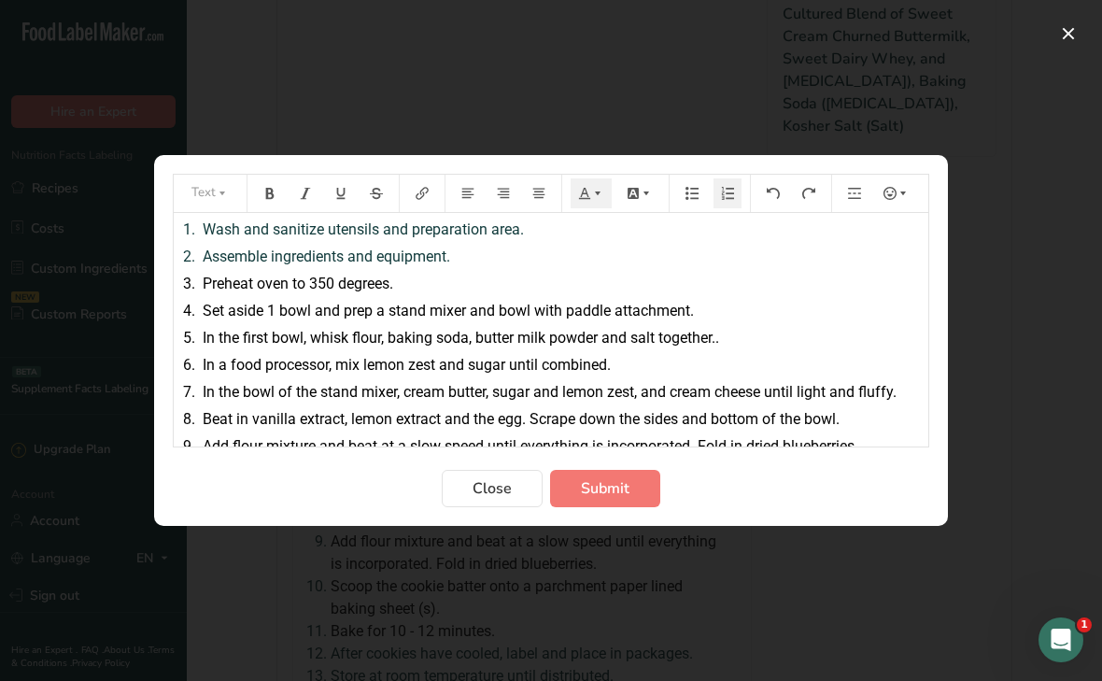
scroll to position [124, 0]
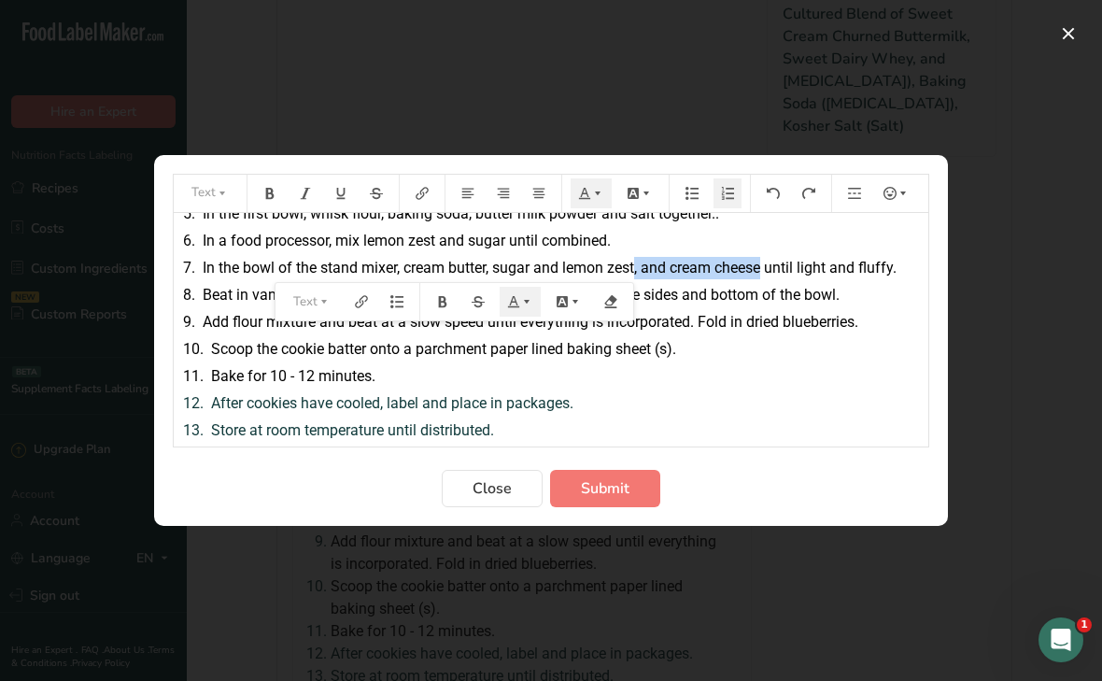
drag, startPoint x: 640, startPoint y: 273, endPoint x: 769, endPoint y: 272, distance: 128.9
click at [769, 272] on span "In the bowl of the stand mixer, cream butter, sugar and lemon zest, and cream c…" at bounding box center [550, 268] width 694 height 18
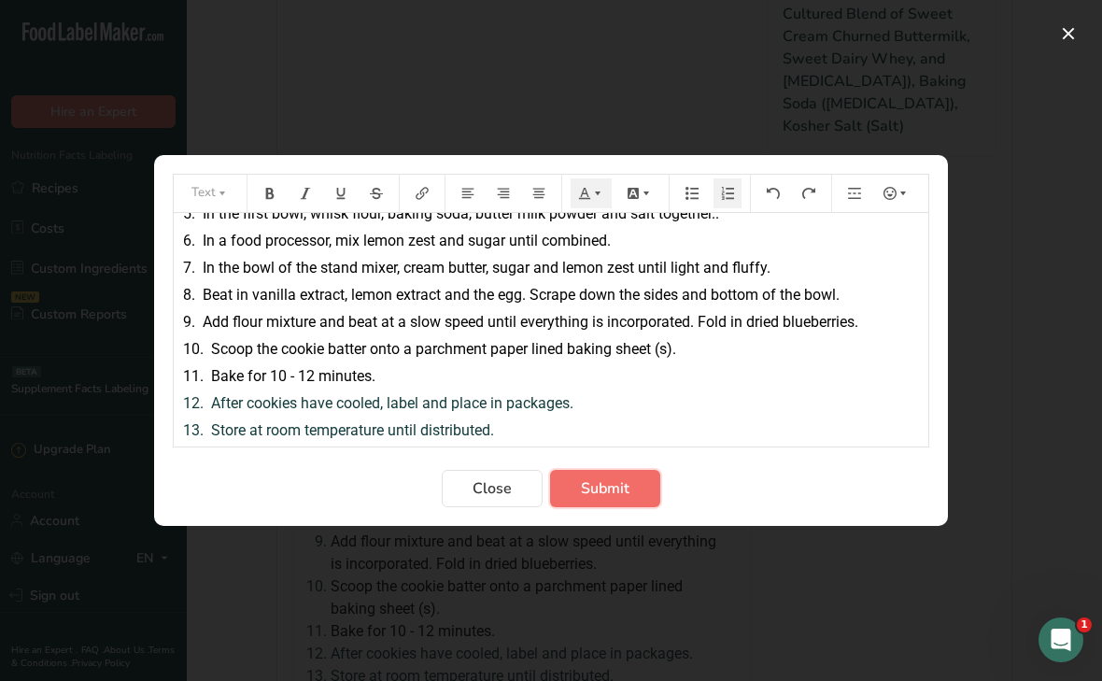
click at [595, 480] on span "Submit" at bounding box center [605, 488] width 49 height 22
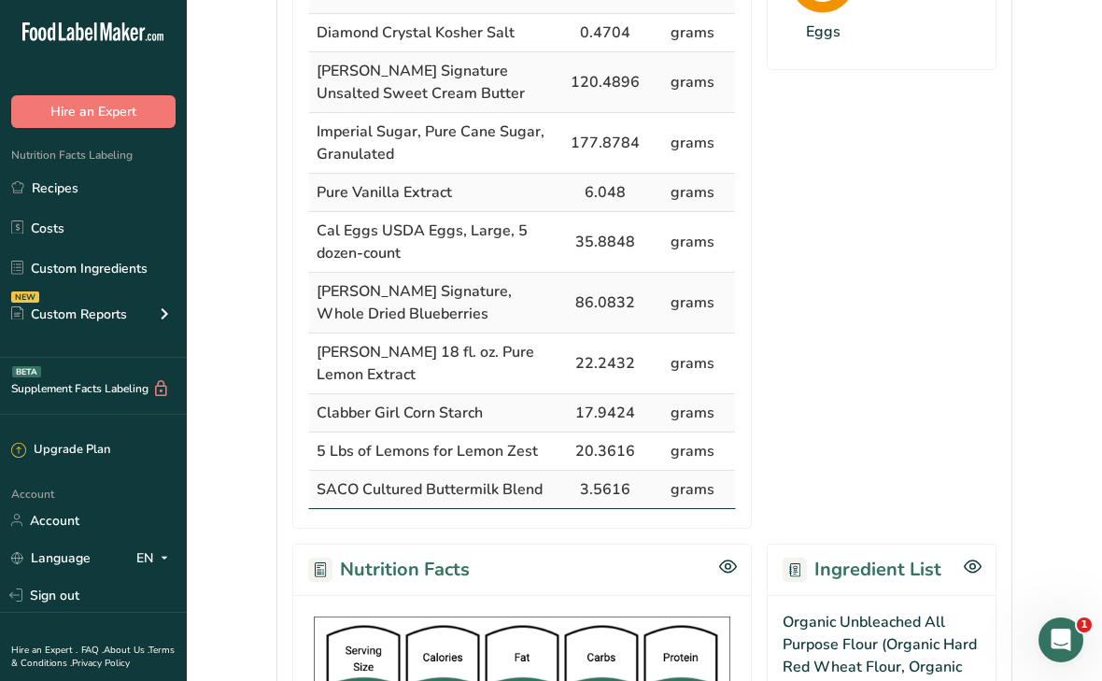
scroll to position [0, 0]
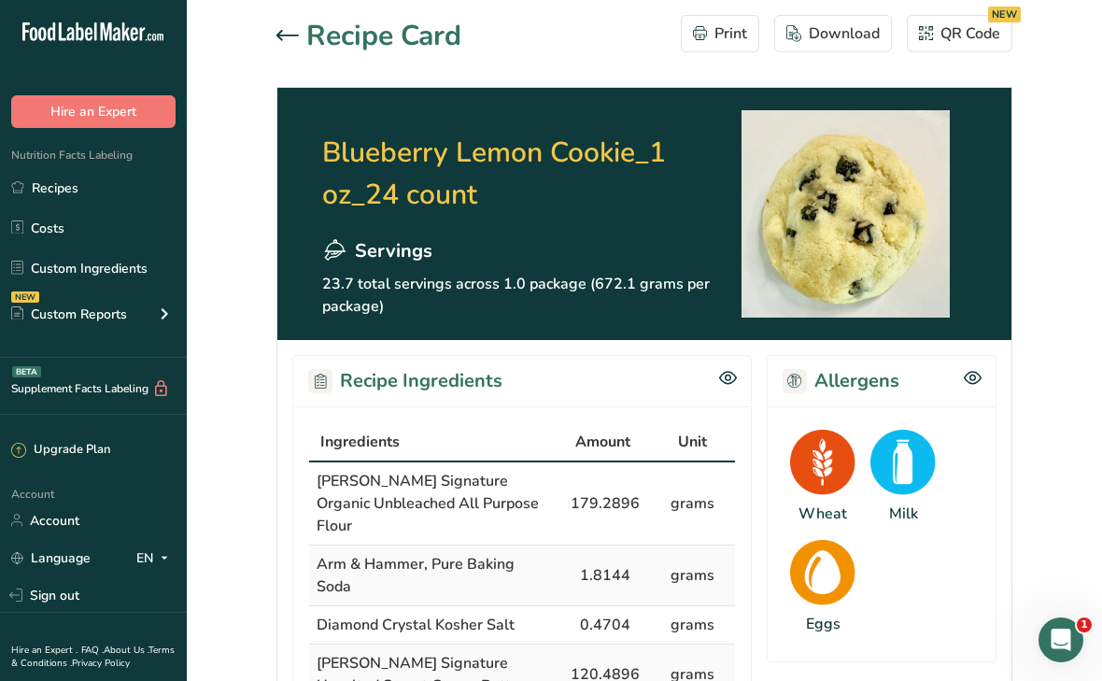
click at [283, 34] on icon at bounding box center [288, 35] width 22 height 11
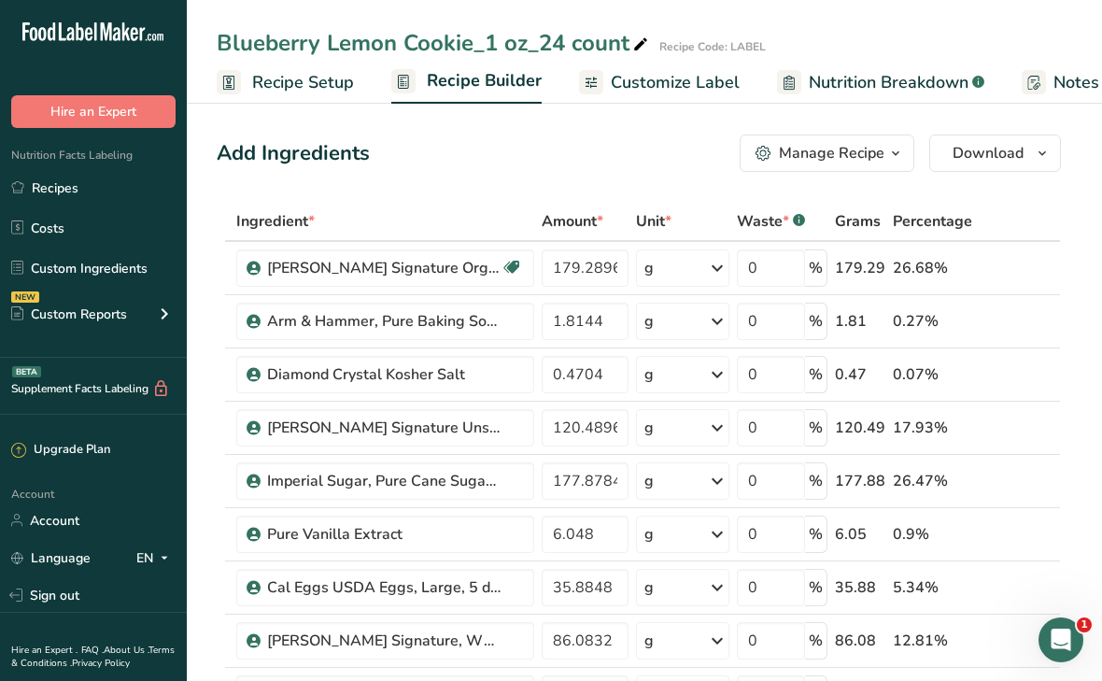
click at [844, 153] on div "Manage Recipe" at bounding box center [832, 153] width 106 height 22
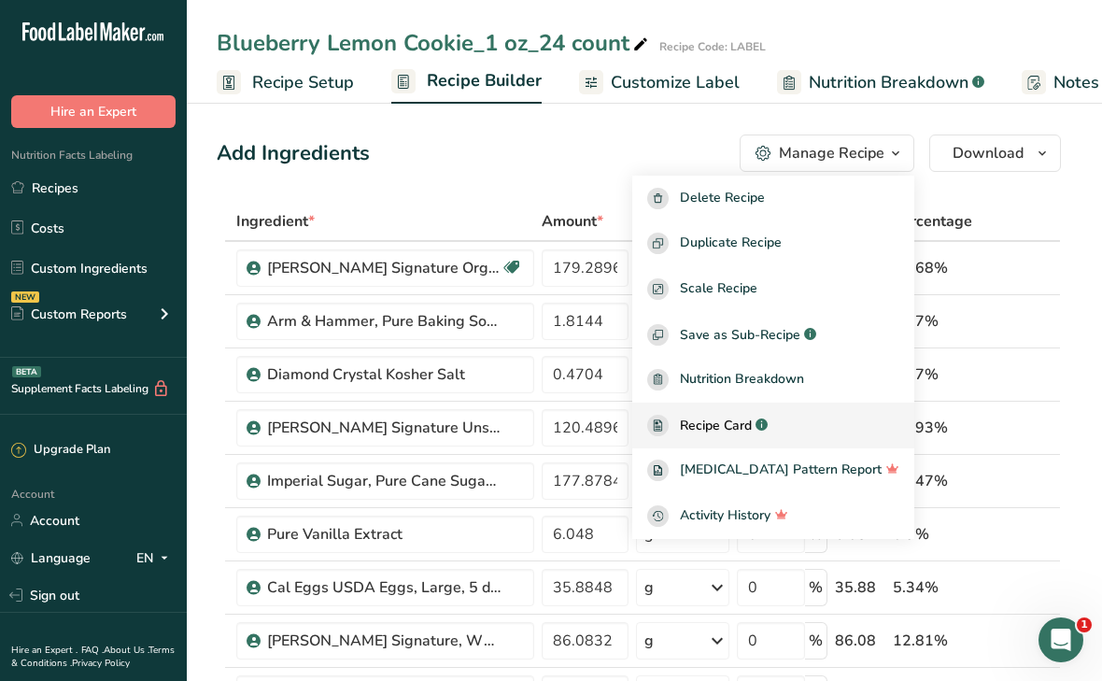
click at [817, 422] on div "Recipe Card .a-a{fill:#347362;}.b-a{fill:#fff;}" at bounding box center [773, 425] width 252 height 21
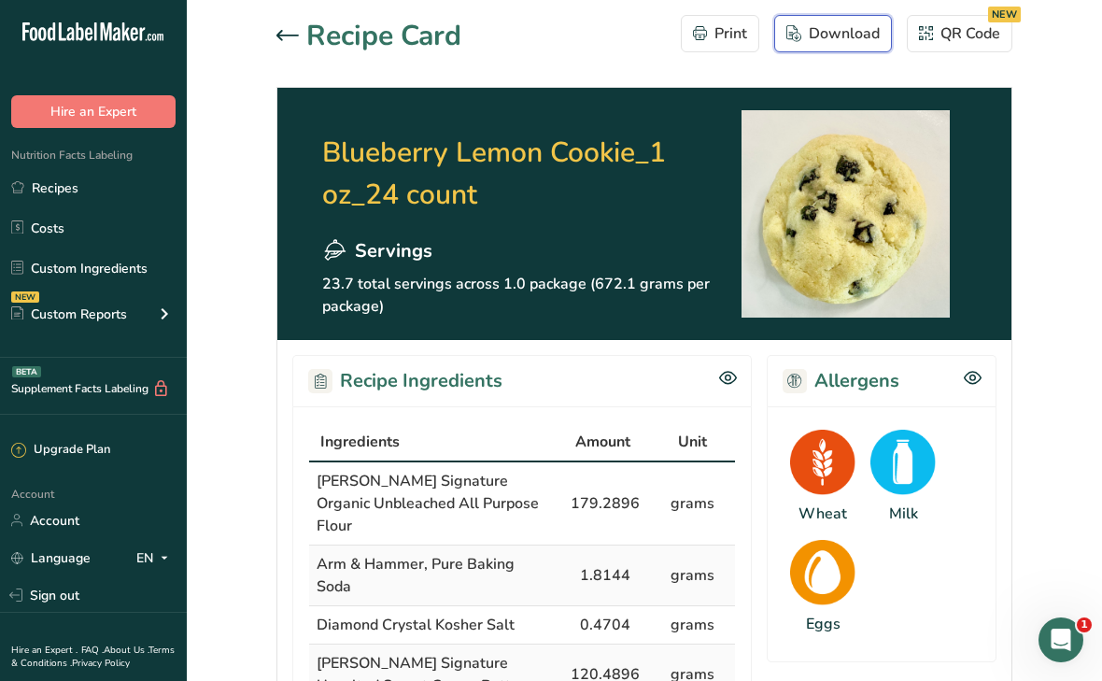
click at [841, 32] on div "Download" at bounding box center [833, 33] width 93 height 22
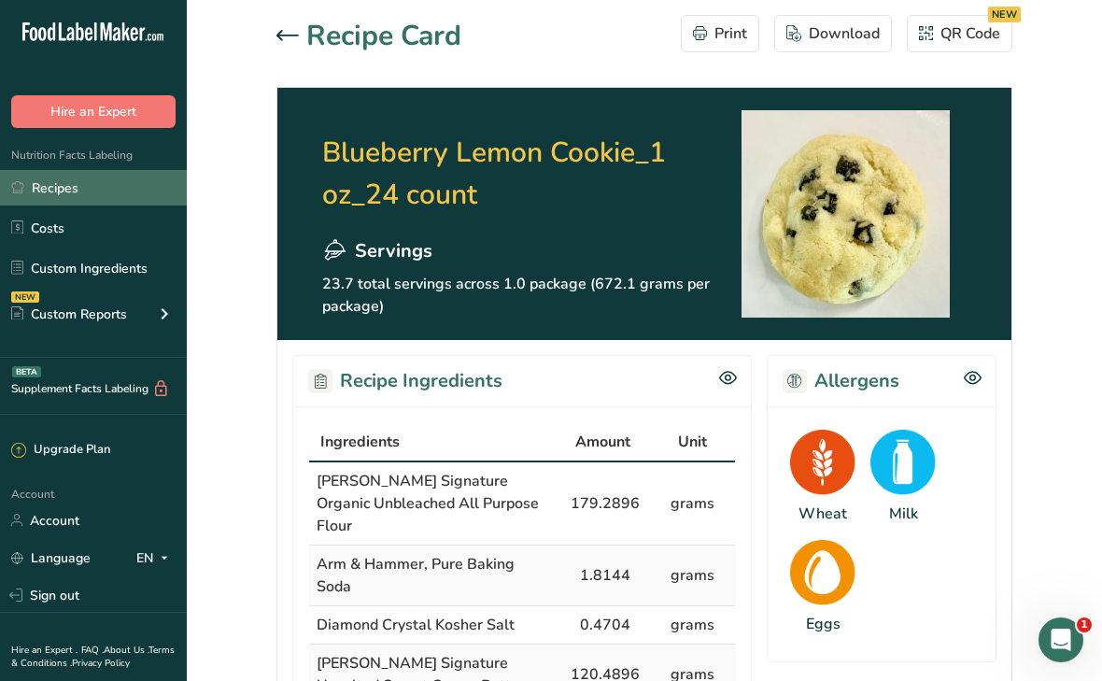
click at [72, 191] on link "Recipes" at bounding box center [93, 187] width 187 height 35
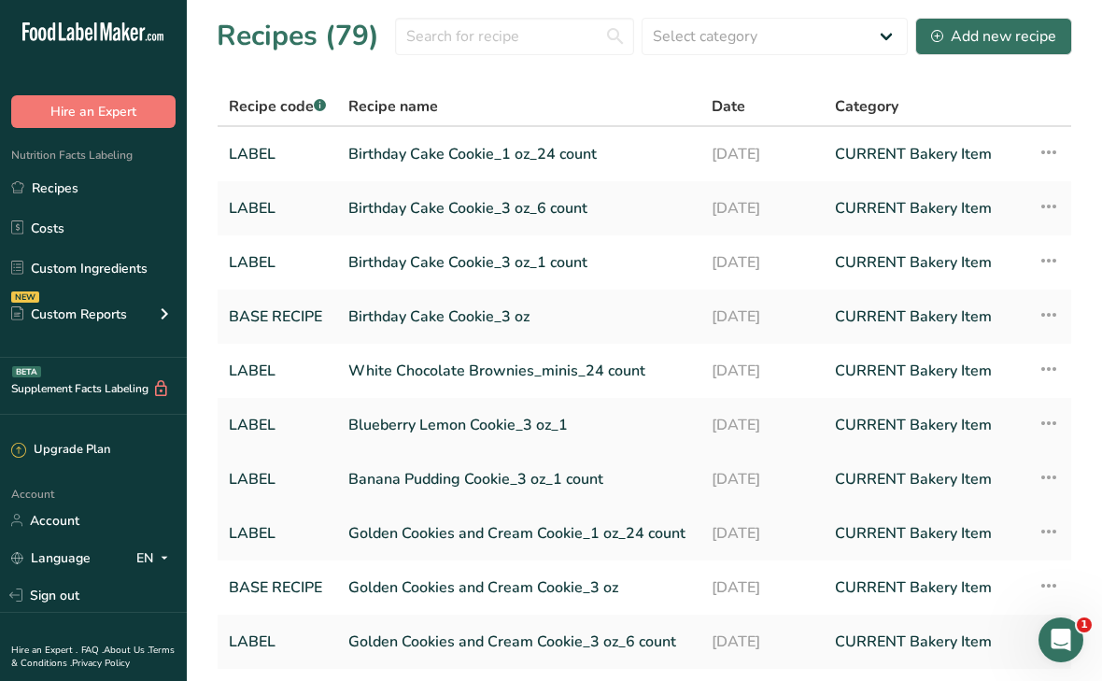
click at [446, 477] on link "Banana Pudding Cookie_3 oz_1 count" at bounding box center [518, 479] width 341 height 39
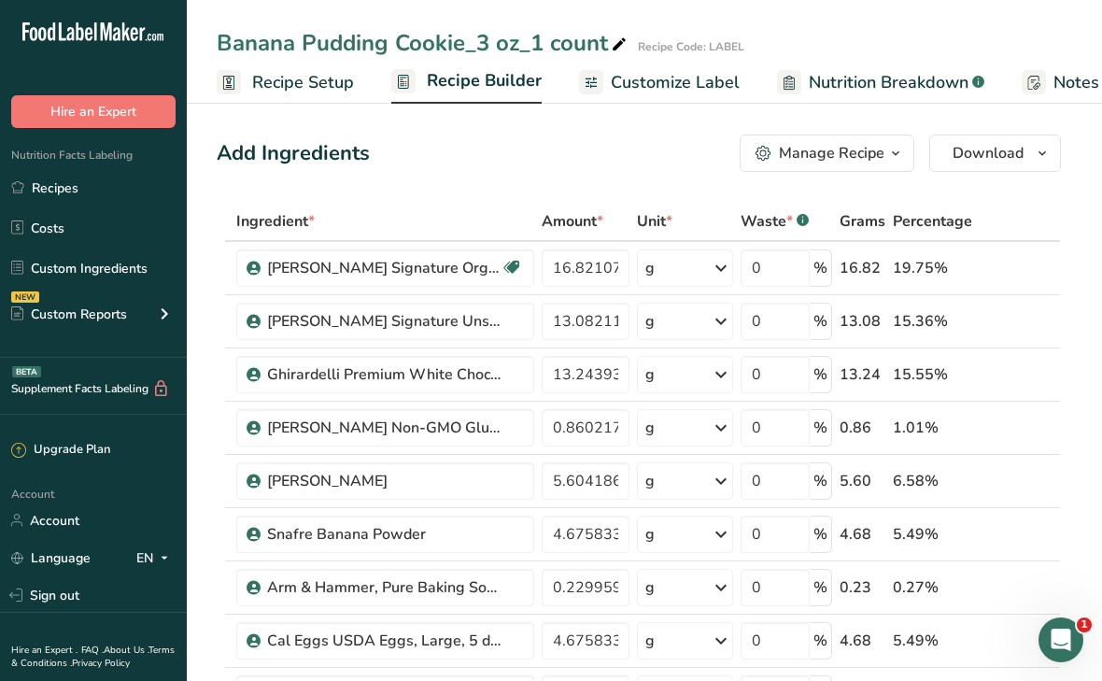
click at [499, 82] on span "Recipe Builder" at bounding box center [484, 80] width 115 height 25
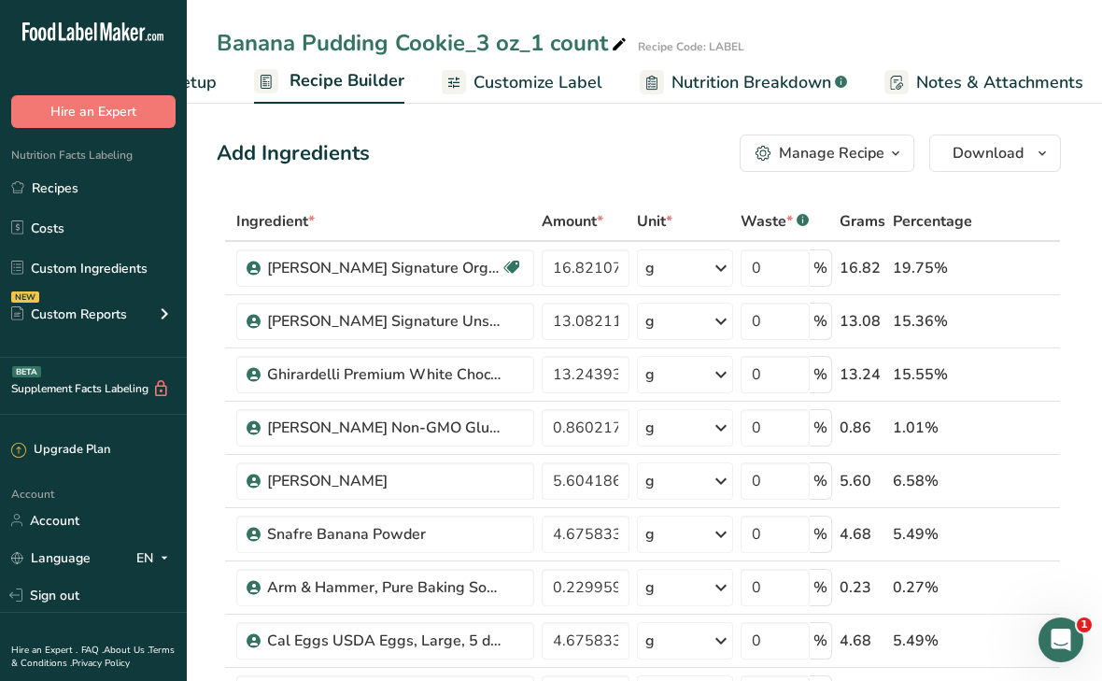
scroll to position [0, 180]
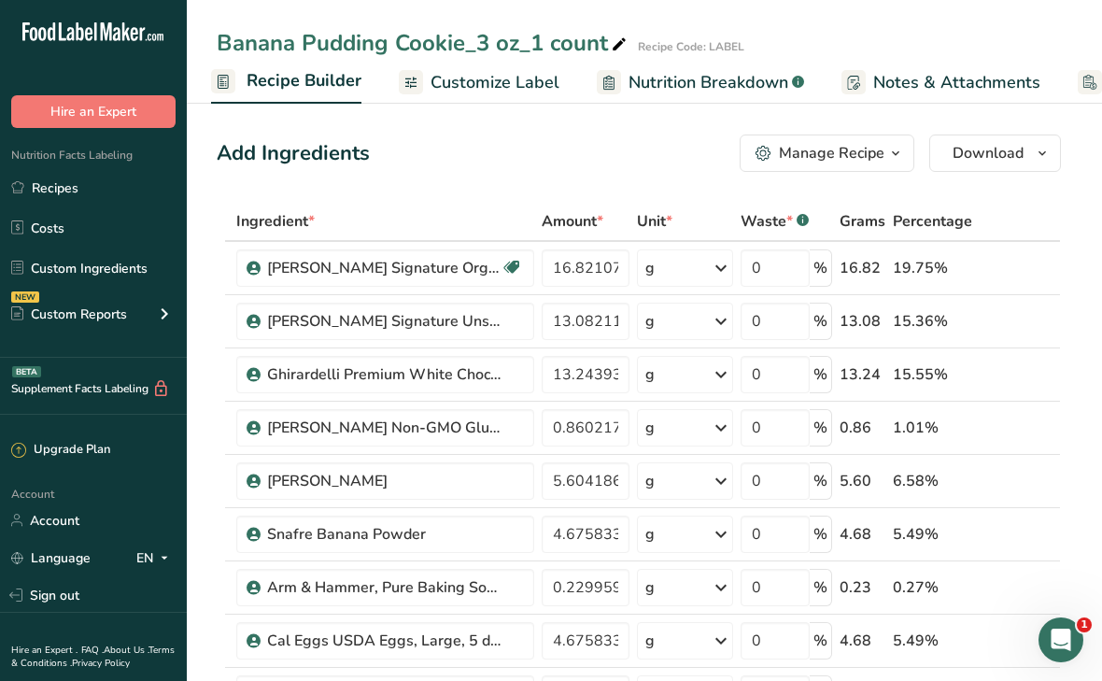
click at [307, 73] on span "Recipe Builder" at bounding box center [304, 80] width 115 height 25
click at [860, 149] on div "Manage Recipe" at bounding box center [832, 153] width 106 height 22
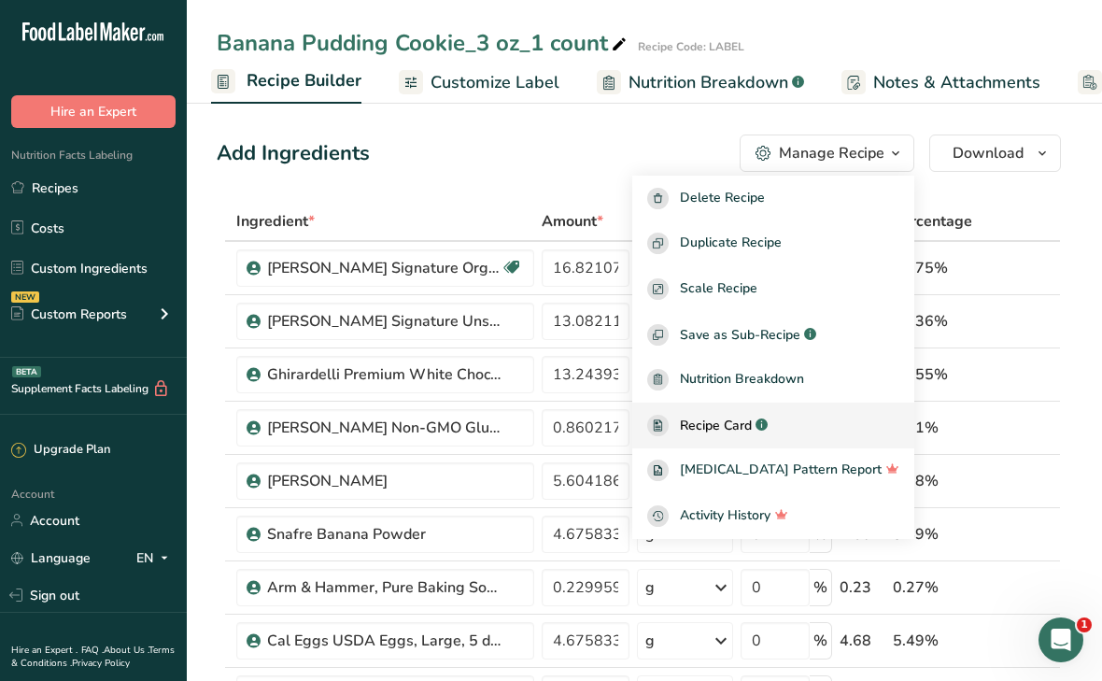
click at [752, 421] on span "Recipe Card" at bounding box center [716, 426] width 72 height 20
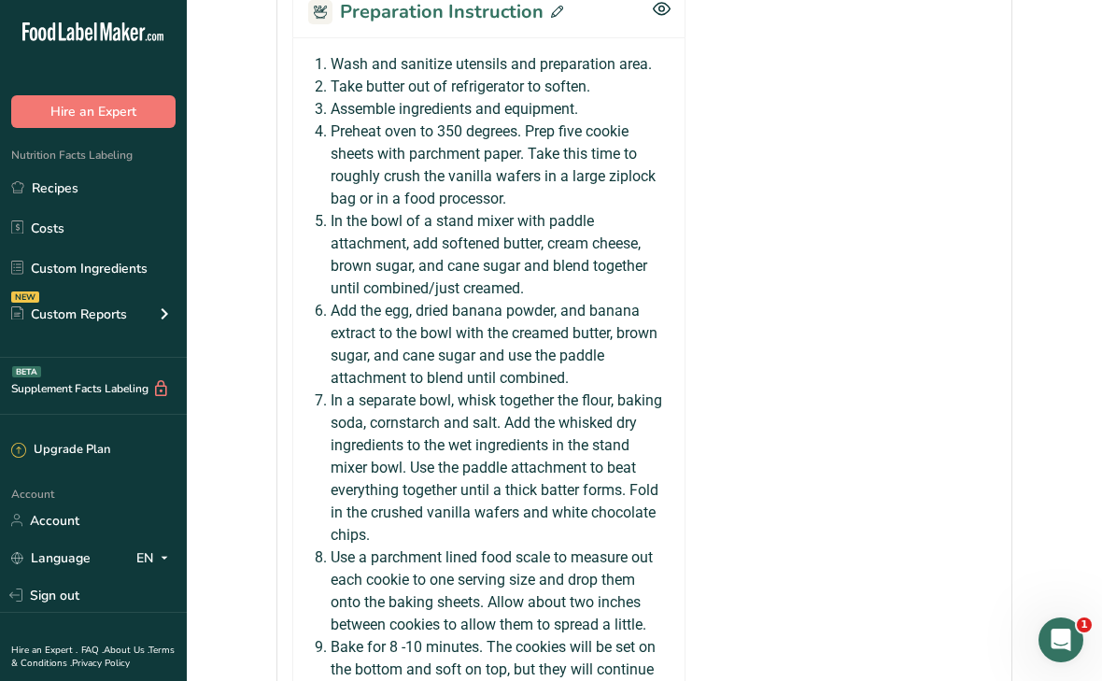
scroll to position [2023, 0]
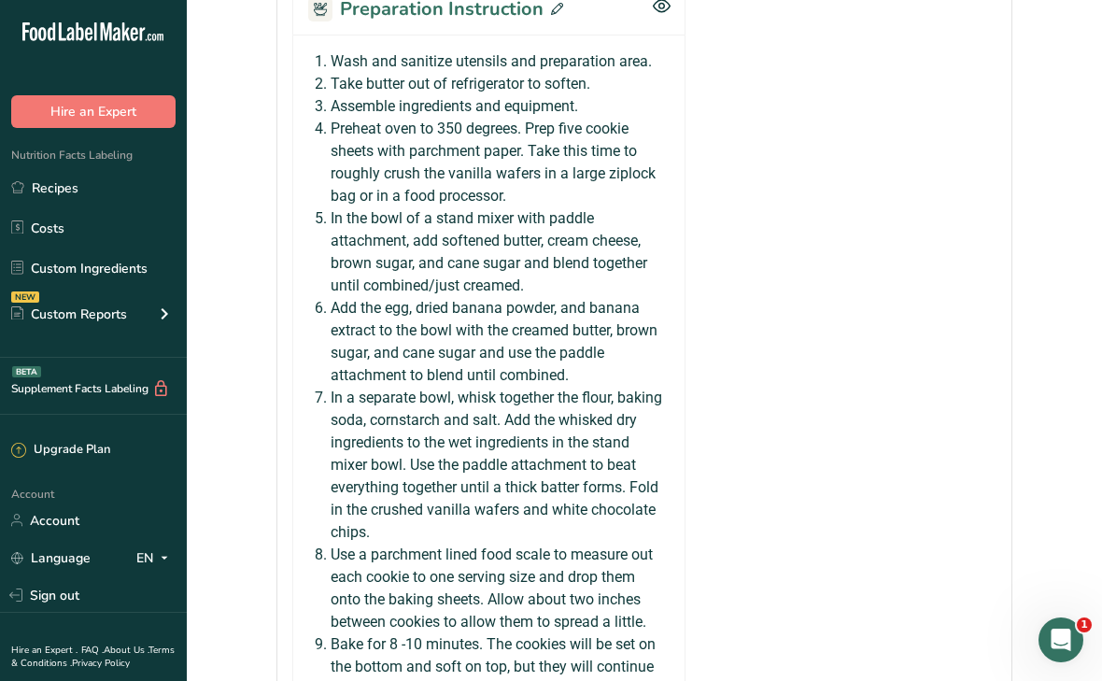
click at [551, 15] on icon at bounding box center [557, 9] width 12 height 12
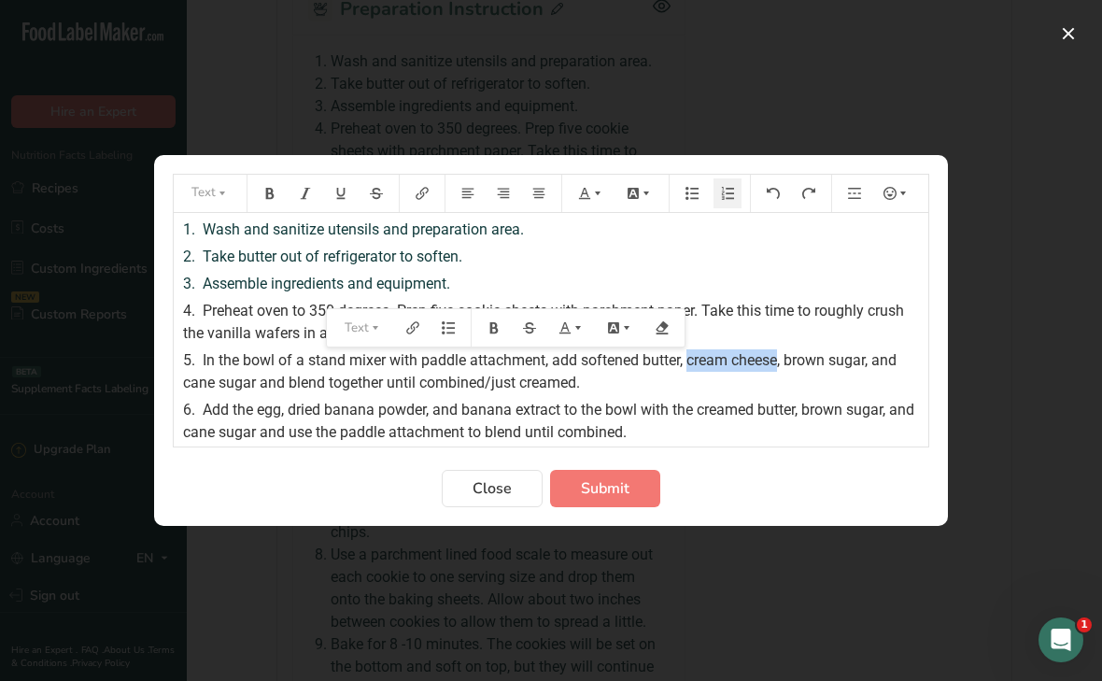
drag, startPoint x: 688, startPoint y: 362, endPoint x: 784, endPoint y: 358, distance: 95.4
click at [784, 358] on span "In the bowl of a stand mixer with paddle attachment, add softened butter, cream…" at bounding box center [541, 371] width 717 height 40
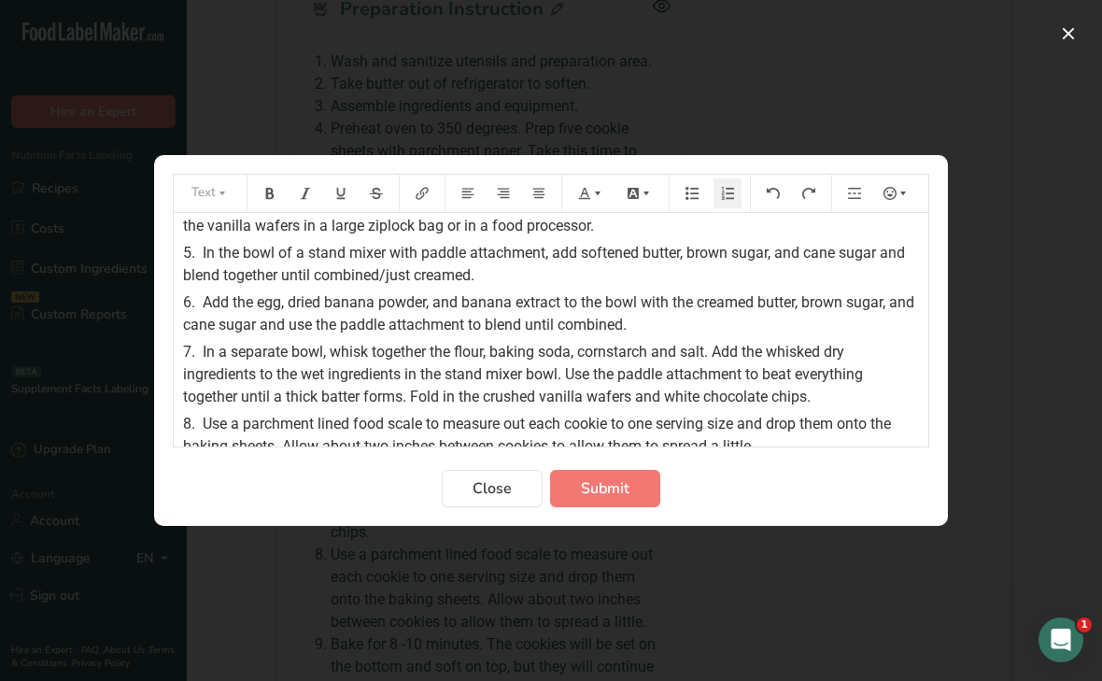
scroll to position [108, 0]
click at [652, 348] on span "In a separate bowl, whisk together the flour, baking soda, cornstarch and salt.…" at bounding box center [525, 373] width 684 height 63
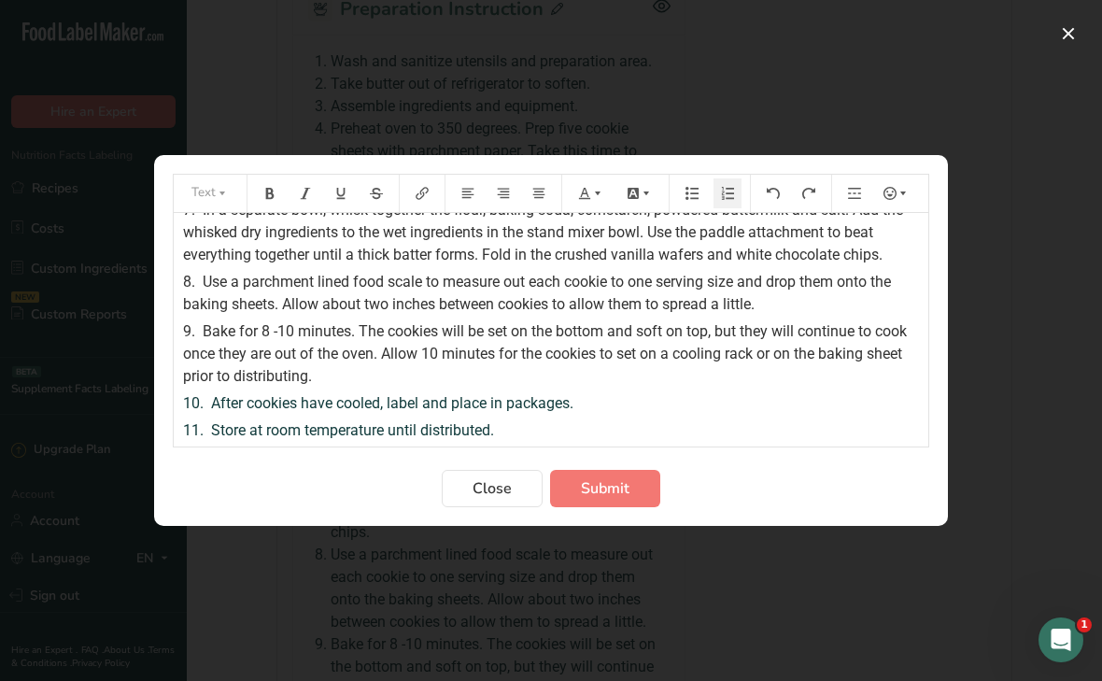
scroll to position [0, 0]
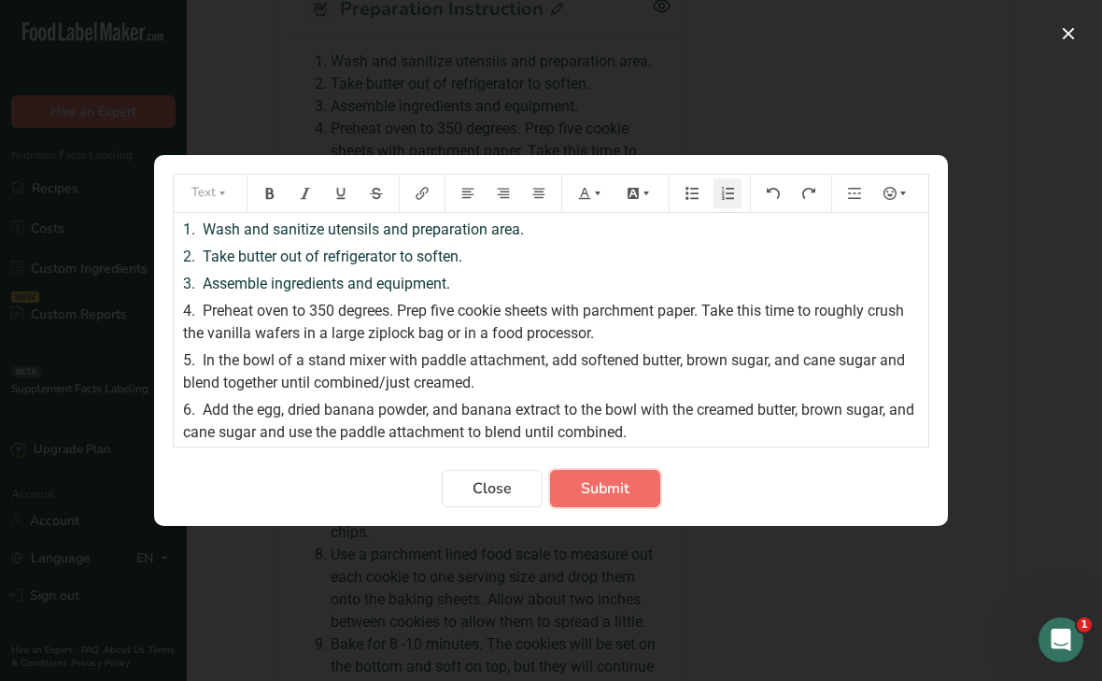
click at [623, 493] on span "Submit" at bounding box center [605, 488] width 49 height 22
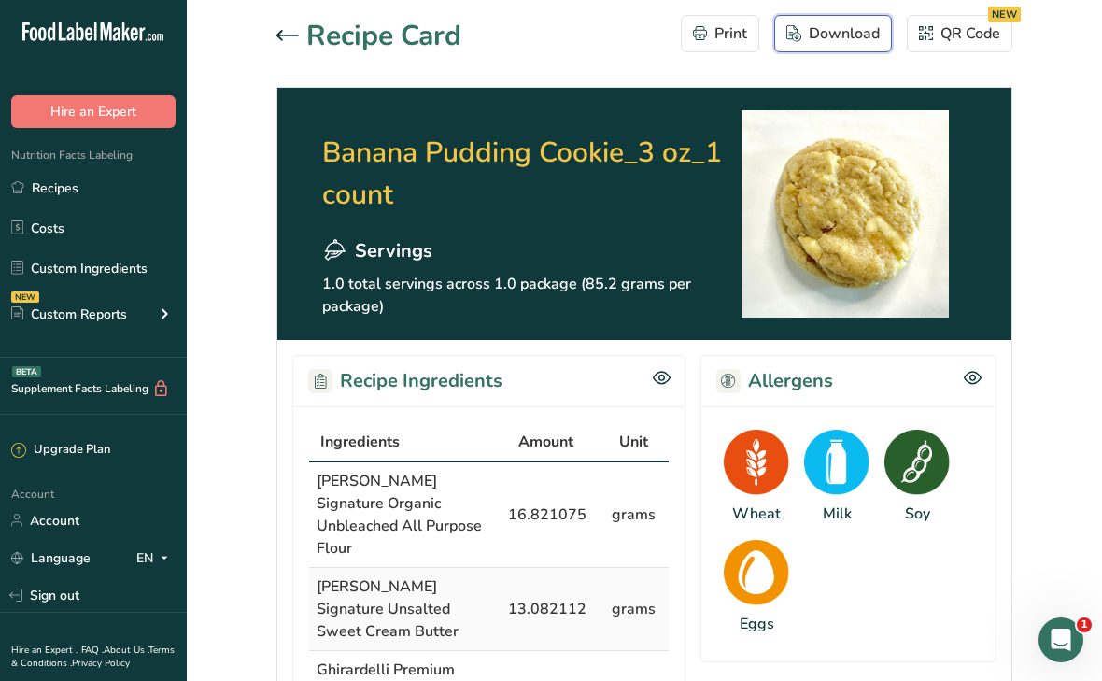
click at [801, 37] on icon "button" at bounding box center [794, 33] width 15 height 17
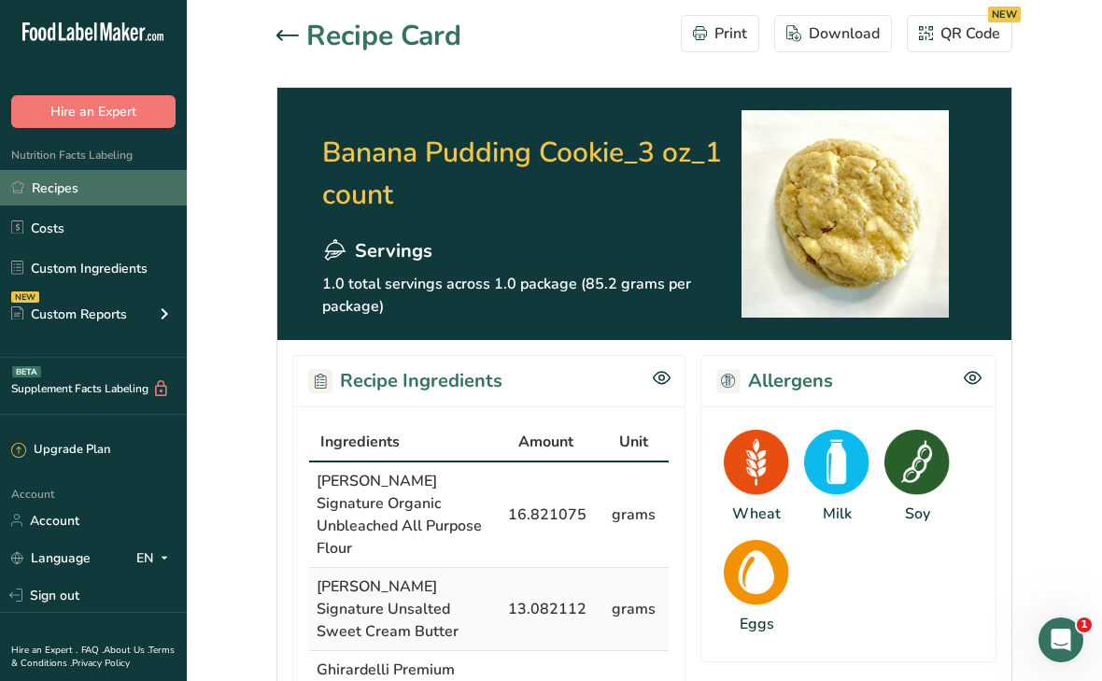
click at [44, 188] on link "Recipes" at bounding box center [93, 187] width 187 height 35
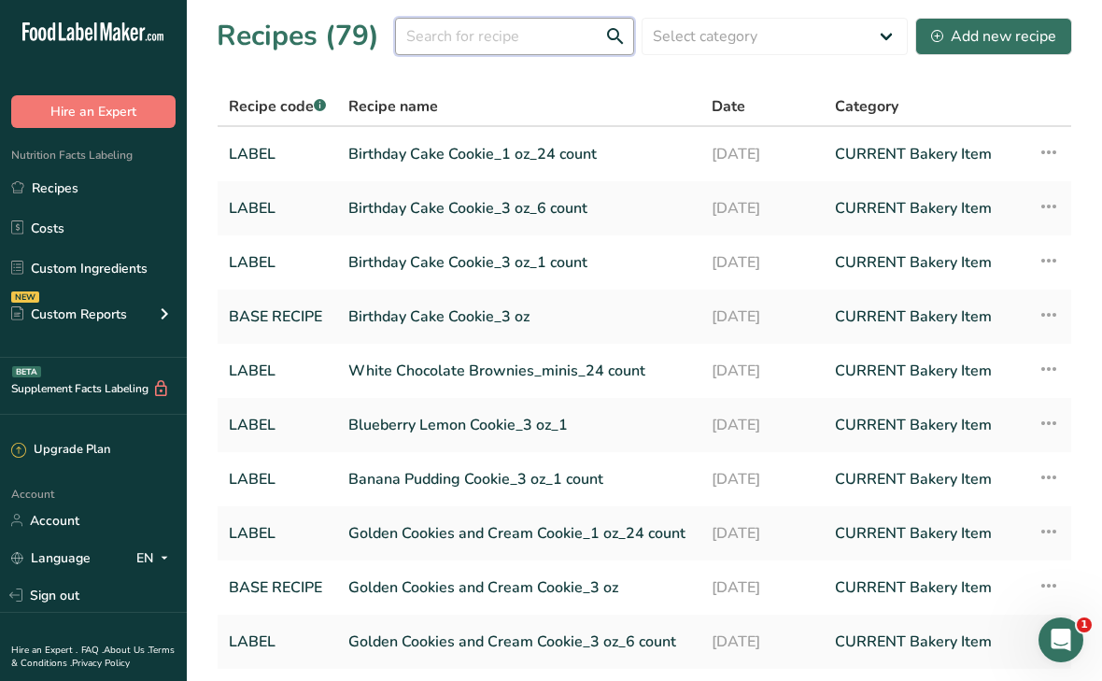
click at [475, 23] on input "text" at bounding box center [514, 36] width 239 height 37
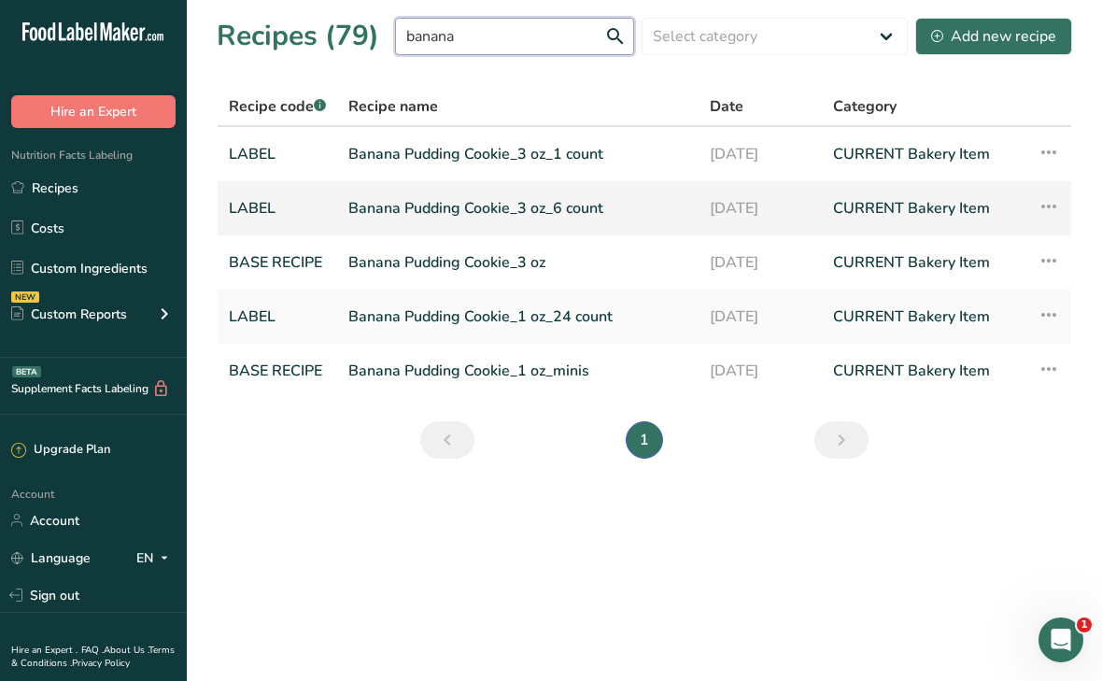
type input "banana"
click at [385, 207] on link "Banana Pudding Cookie_3 oz_6 count" at bounding box center [517, 208] width 339 height 39
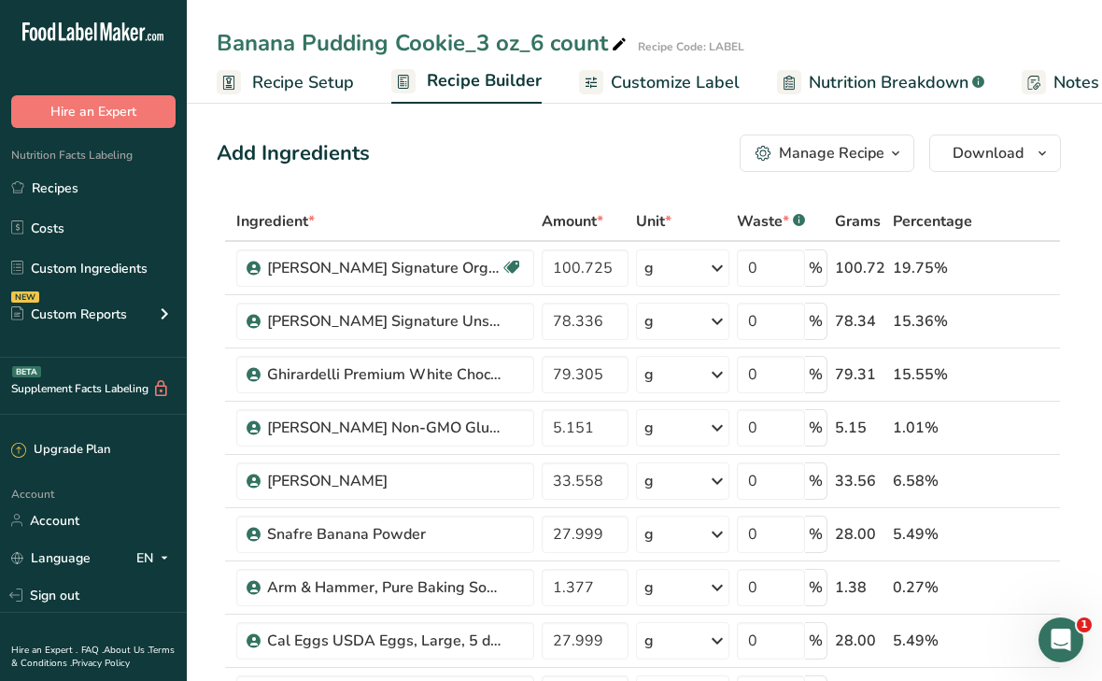
click at [871, 156] on div "Manage Recipe" at bounding box center [832, 153] width 106 height 22
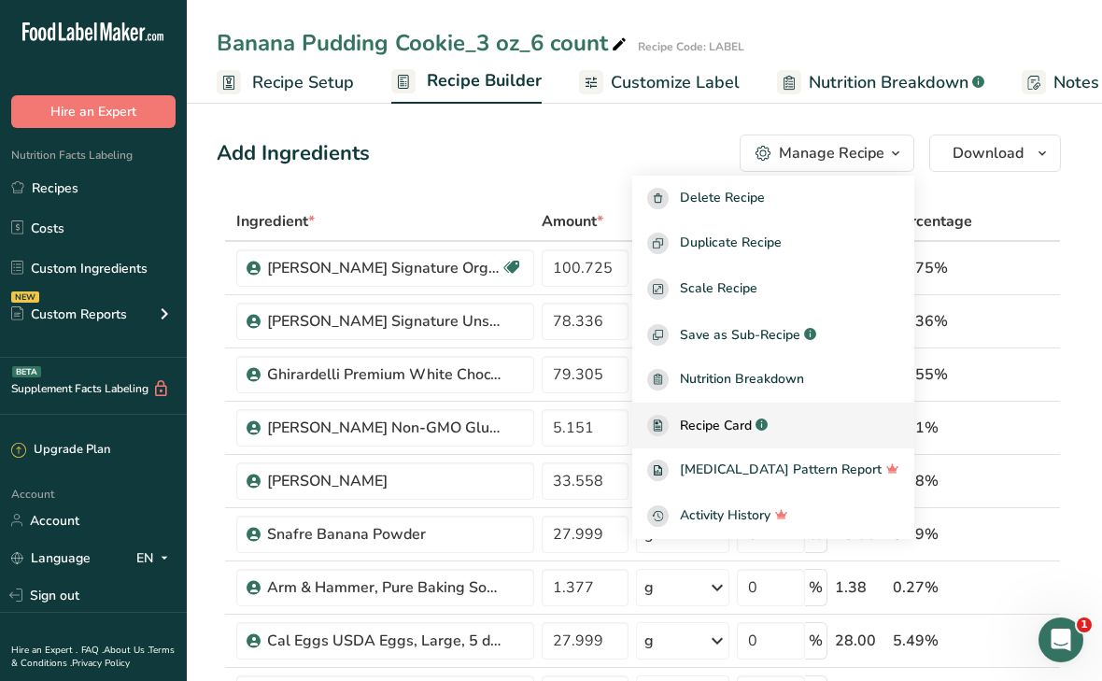
click at [752, 417] on span "Recipe Card" at bounding box center [716, 426] width 72 height 20
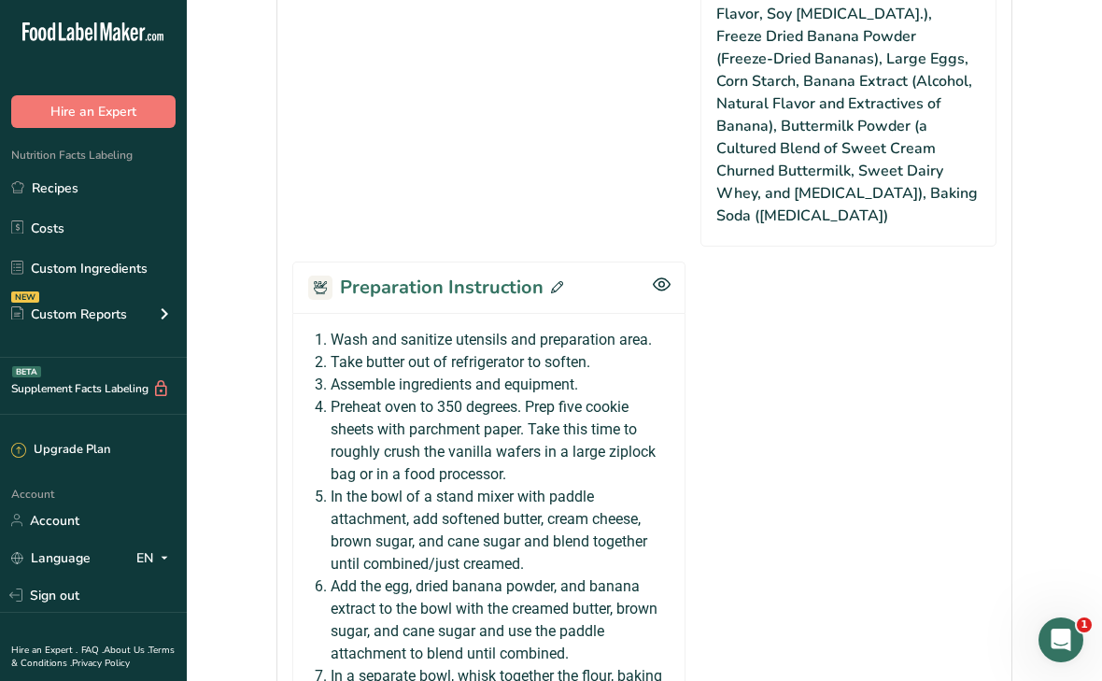
scroll to position [1826, 0]
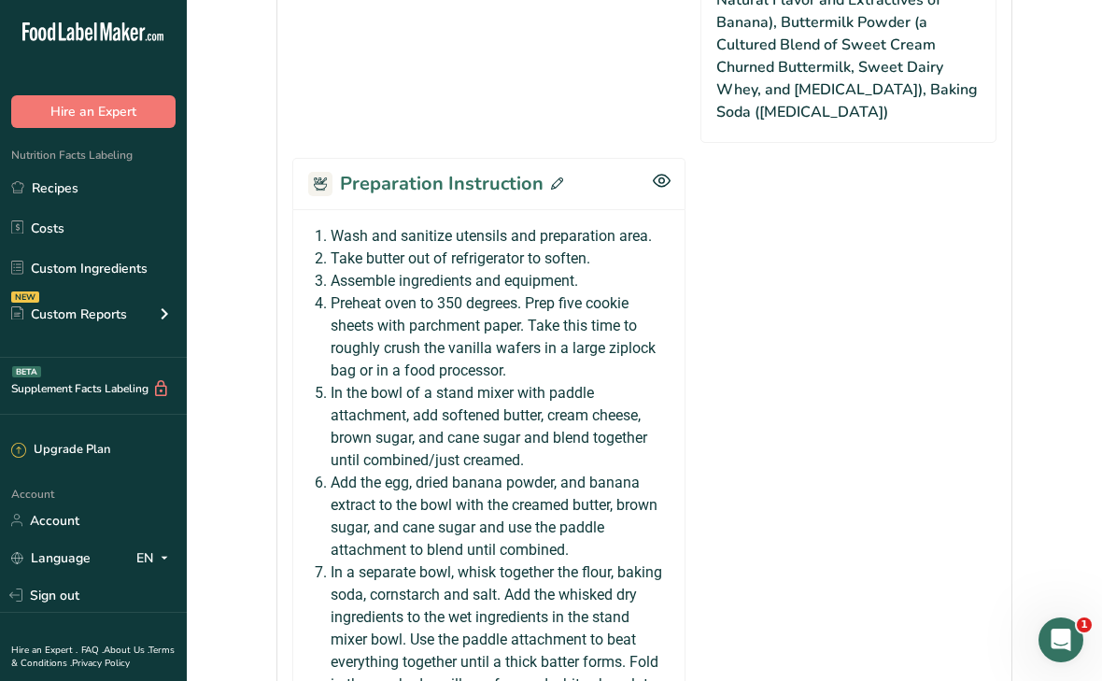
click at [555, 190] on icon at bounding box center [557, 183] width 12 height 12
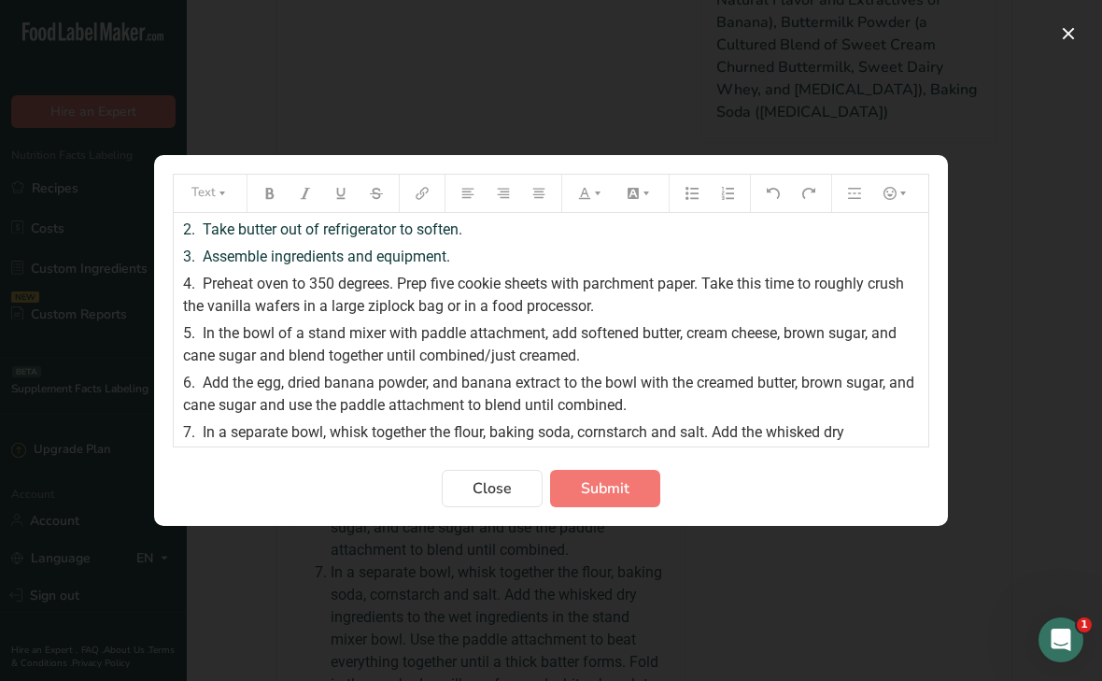
scroll to position [32, 0]
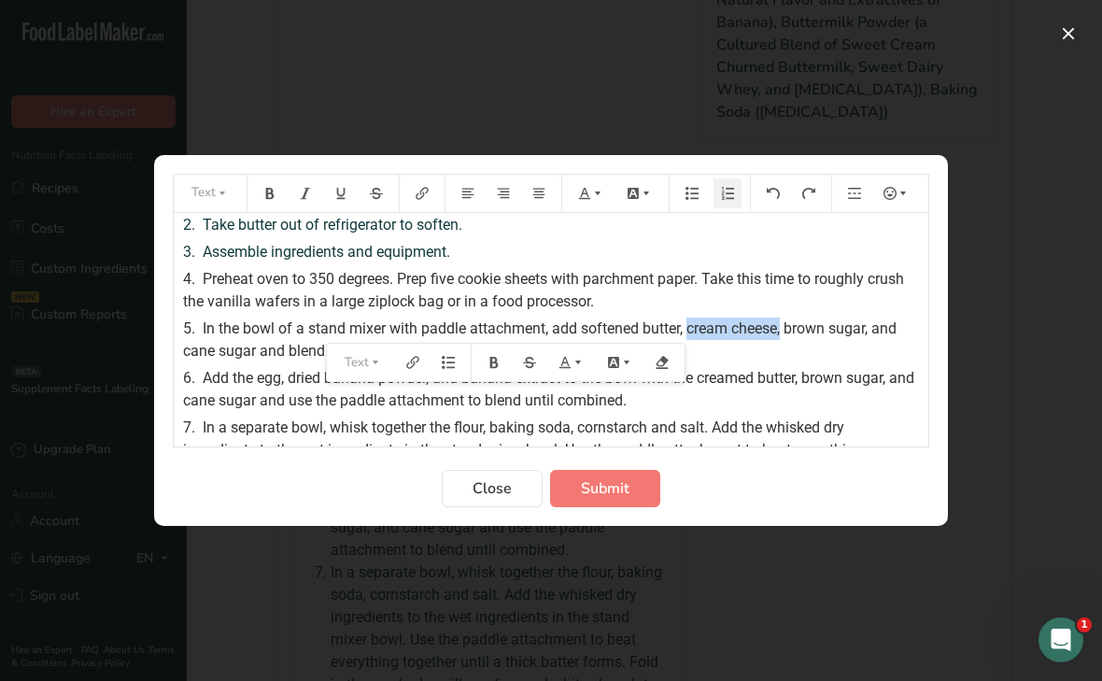
drag, startPoint x: 689, startPoint y: 327, endPoint x: 785, endPoint y: 318, distance: 95.7
click at [785, 318] on div "5. In the bowl of a stand mixer with paddle attachment, add softened butter, cr…" at bounding box center [551, 340] width 736 height 45
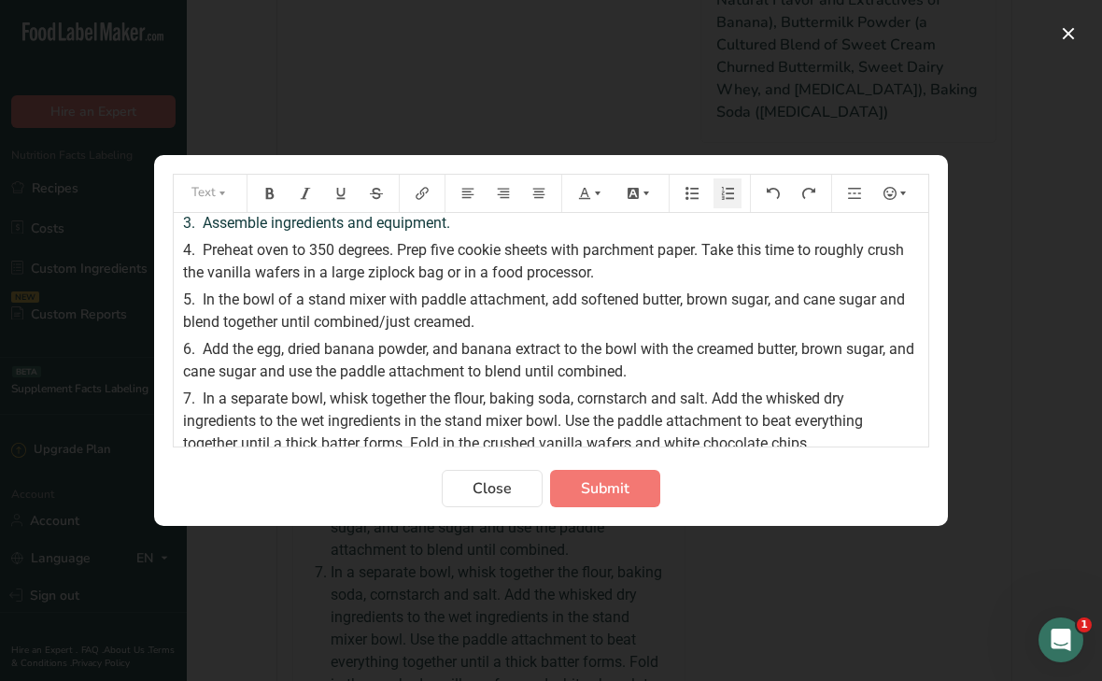
scroll to position [78, 0]
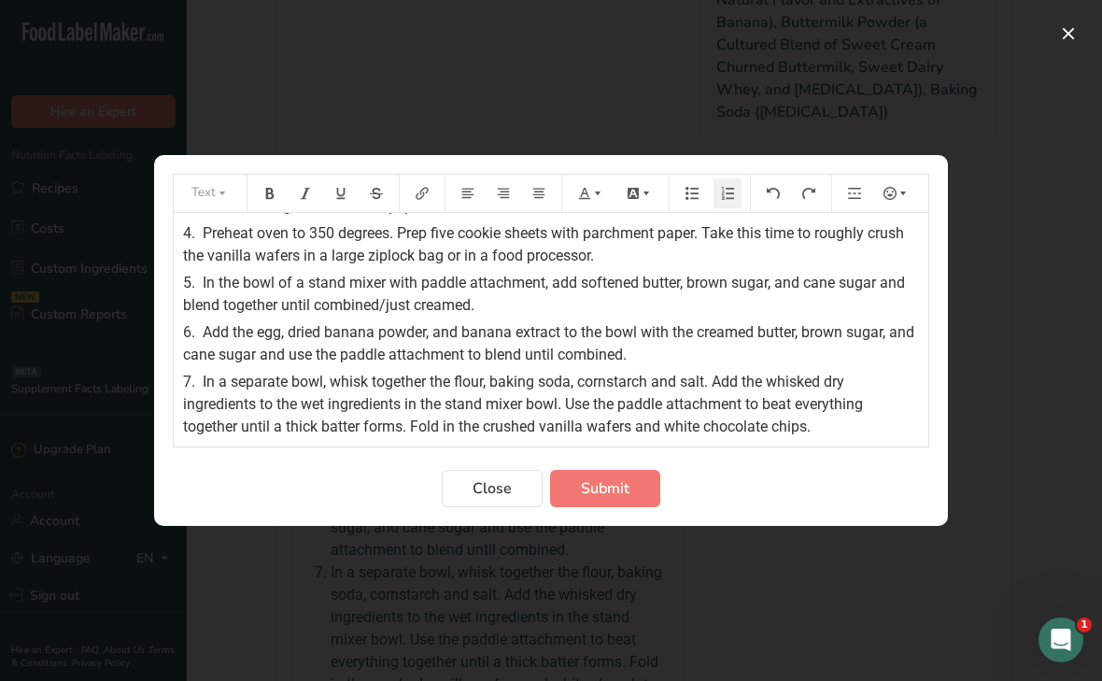
click at [650, 378] on span "In a separate bowl, whisk together the flour, baking soda, cornstarch and salt.…" at bounding box center [525, 404] width 684 height 63
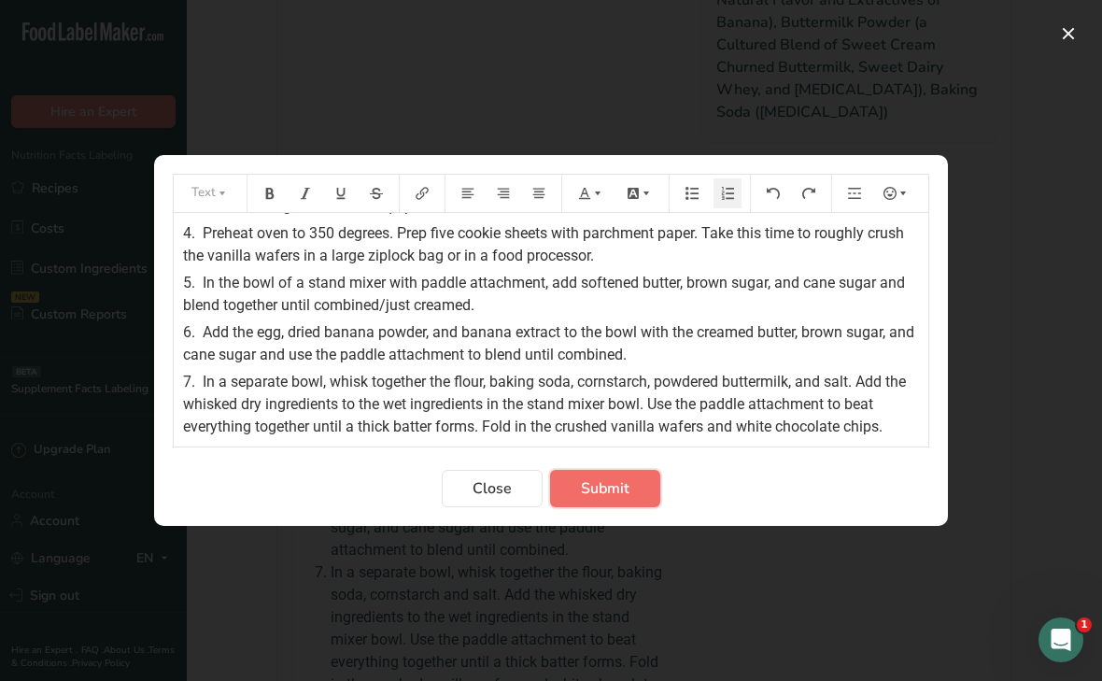
click at [601, 493] on span "Submit" at bounding box center [605, 488] width 49 height 22
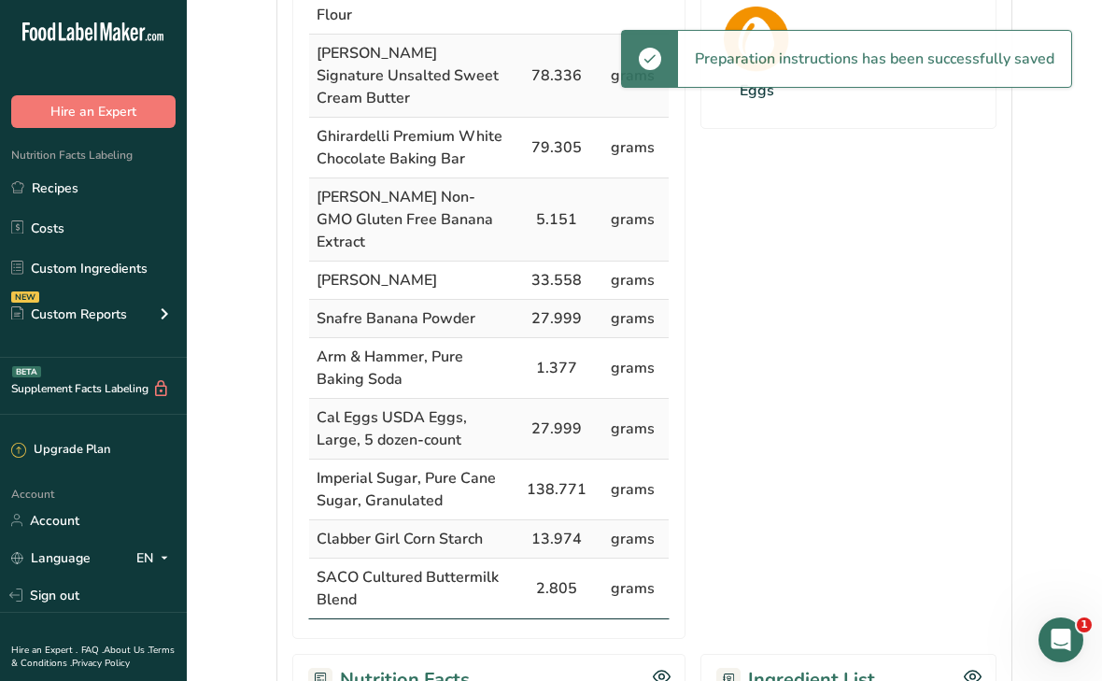
scroll to position [0, 0]
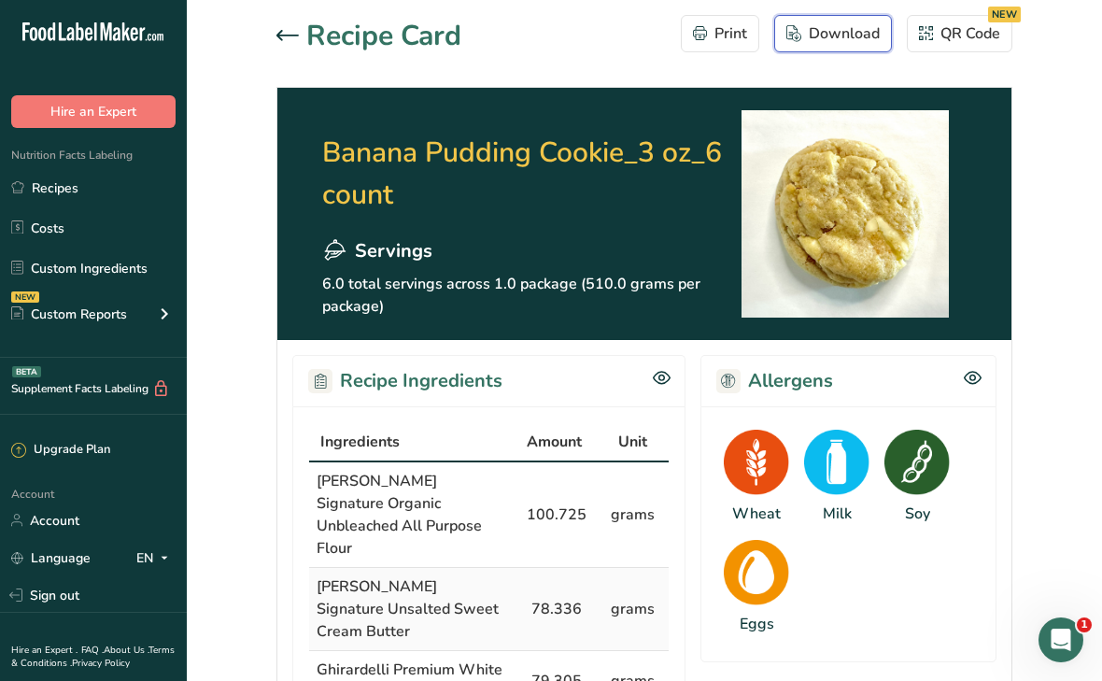
click at [831, 35] on div "Download" at bounding box center [833, 33] width 93 height 22
click at [278, 33] on icon at bounding box center [288, 35] width 22 height 10
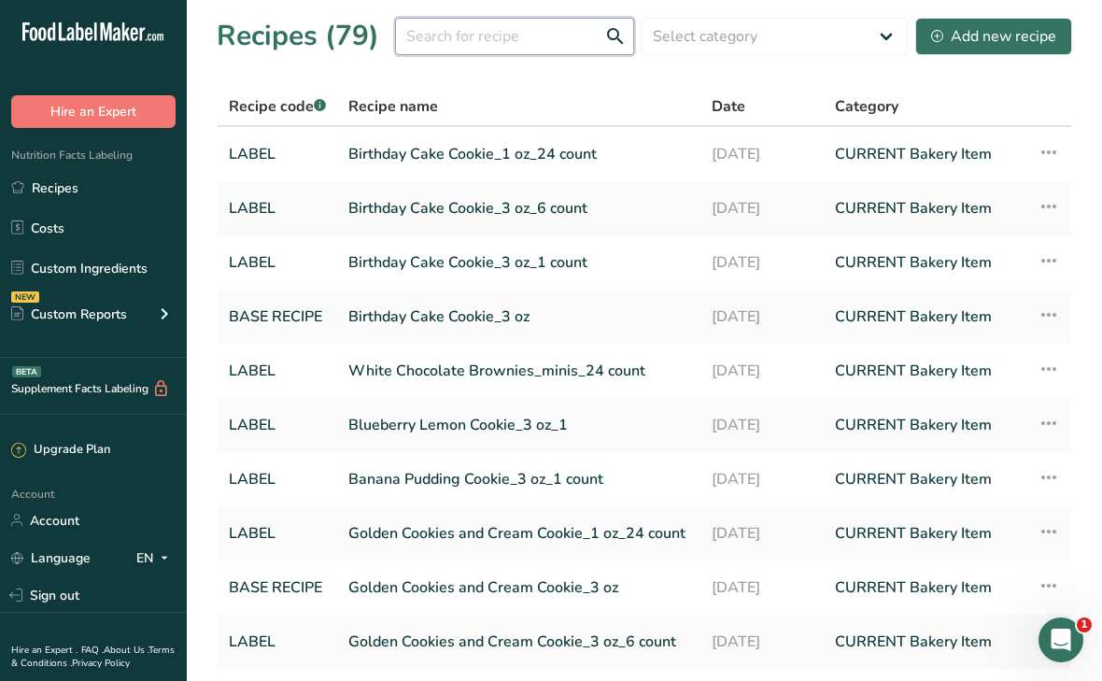
click at [484, 48] on input "text" at bounding box center [514, 36] width 239 height 37
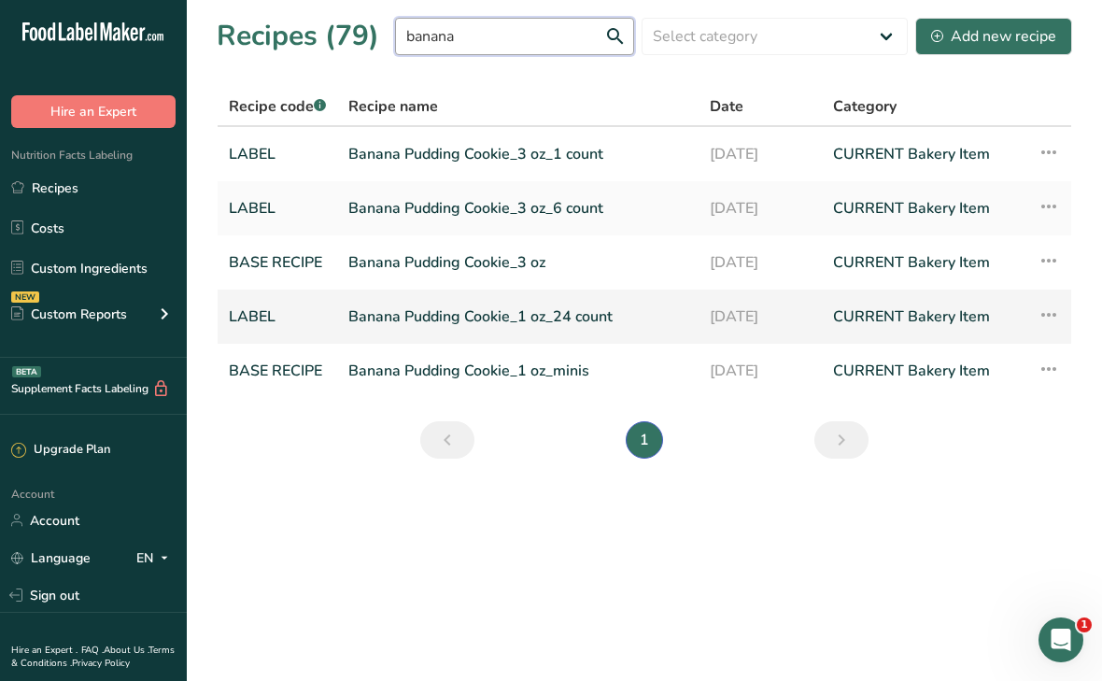
type input "banana"
click at [507, 315] on link "Banana Pudding Cookie_1 oz_24 count" at bounding box center [517, 316] width 339 height 39
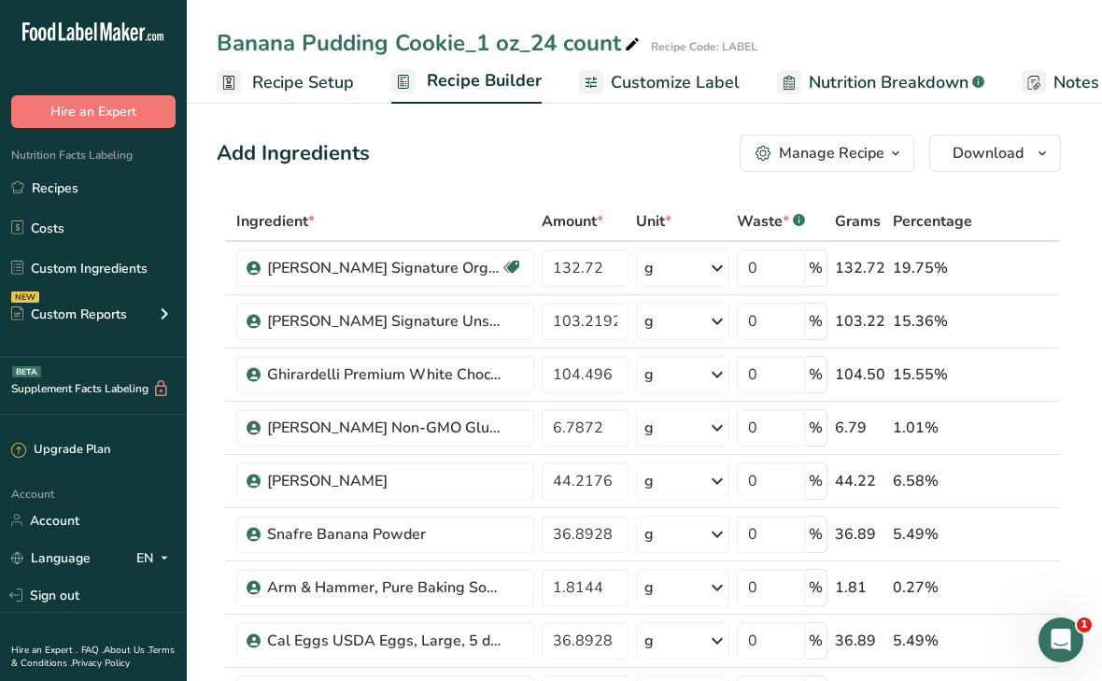
click at [868, 168] on button "Manage Recipe" at bounding box center [827, 153] width 175 height 37
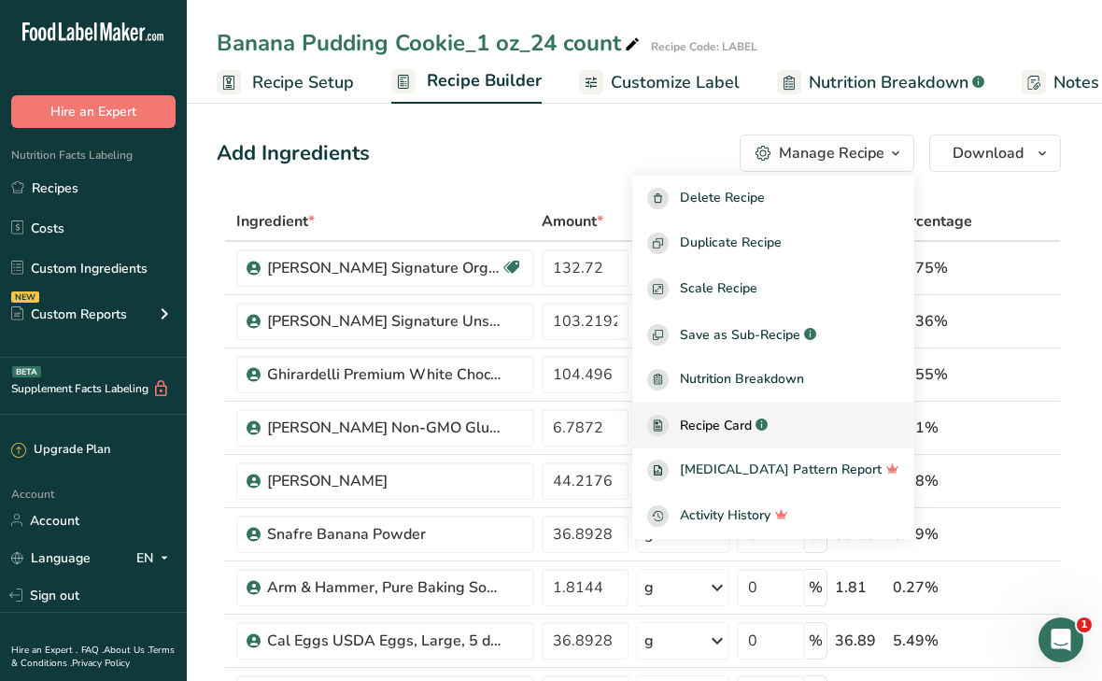
click at [752, 426] on span "Recipe Card" at bounding box center [716, 426] width 72 height 20
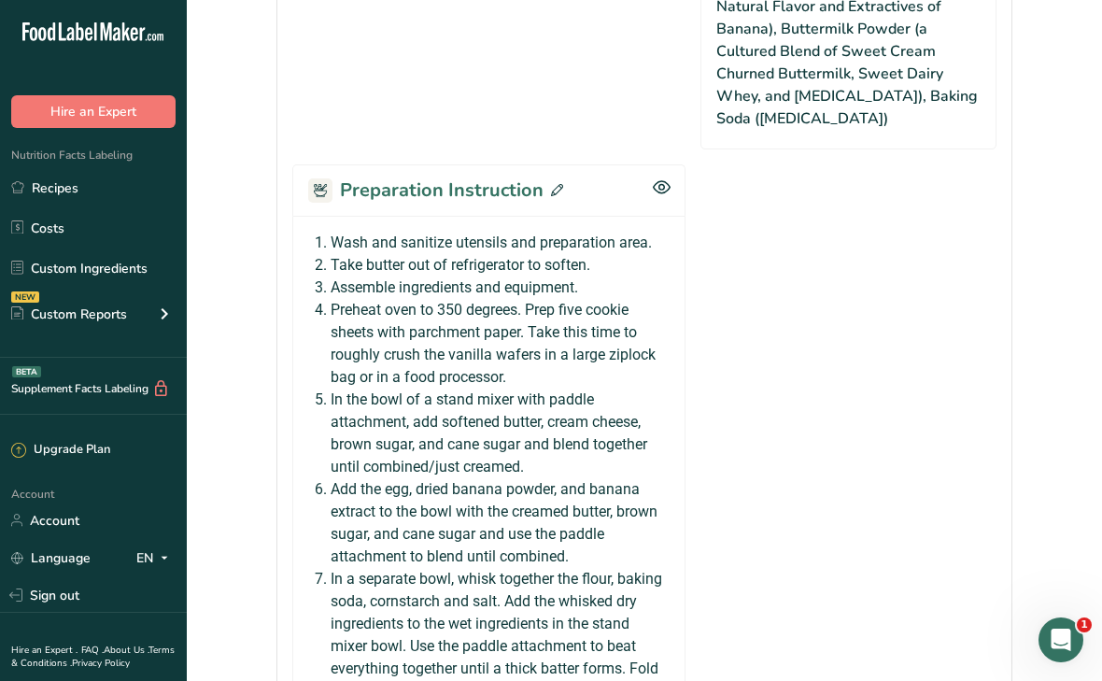
scroll to position [1918, 0]
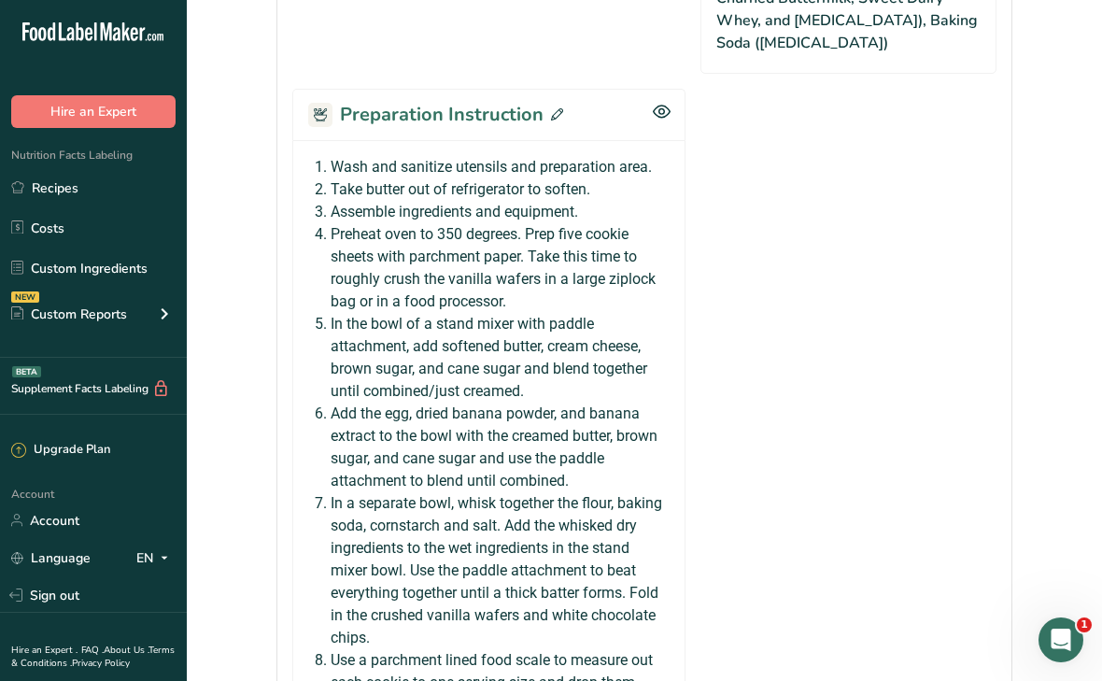
click at [555, 121] on icon at bounding box center [557, 114] width 12 height 12
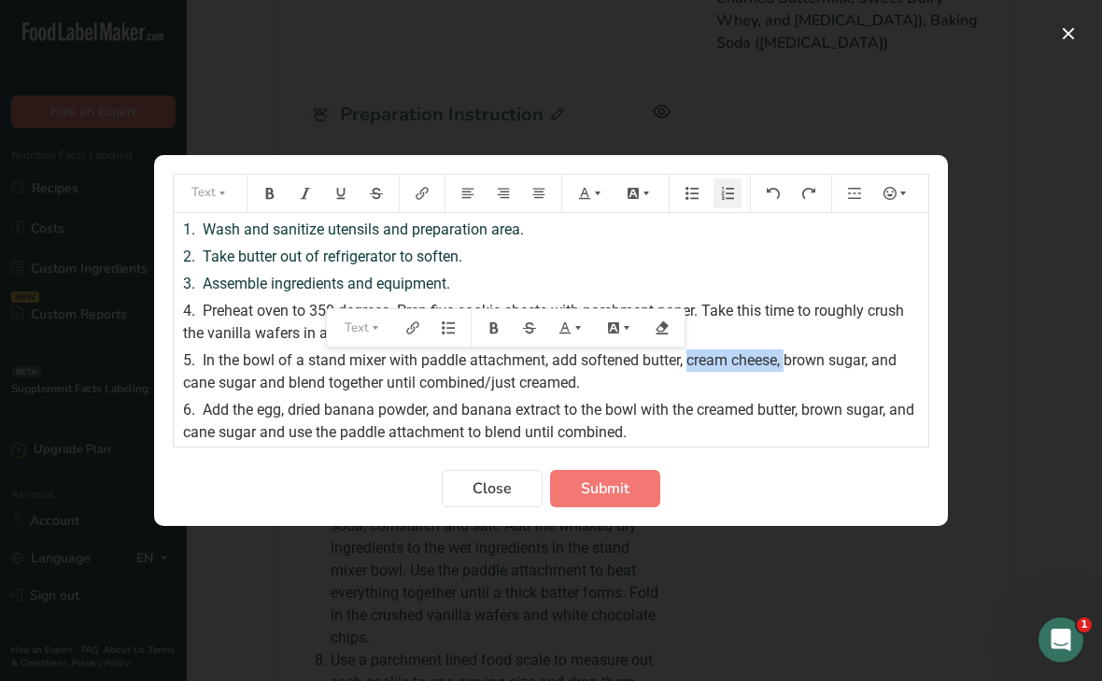
drag, startPoint x: 690, startPoint y: 361, endPoint x: 792, endPoint y: 355, distance: 102.0
click at [792, 355] on span "In the bowl of a stand mixer with paddle attachment, add softened butter, cream…" at bounding box center [541, 371] width 717 height 40
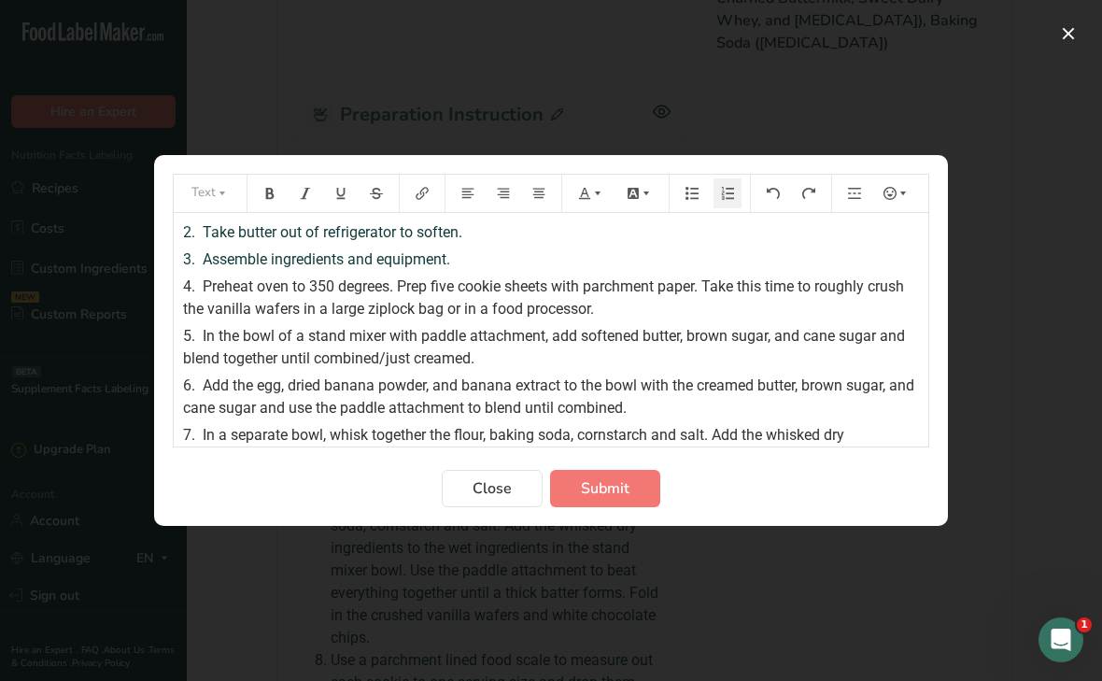
scroll to position [46, 0]
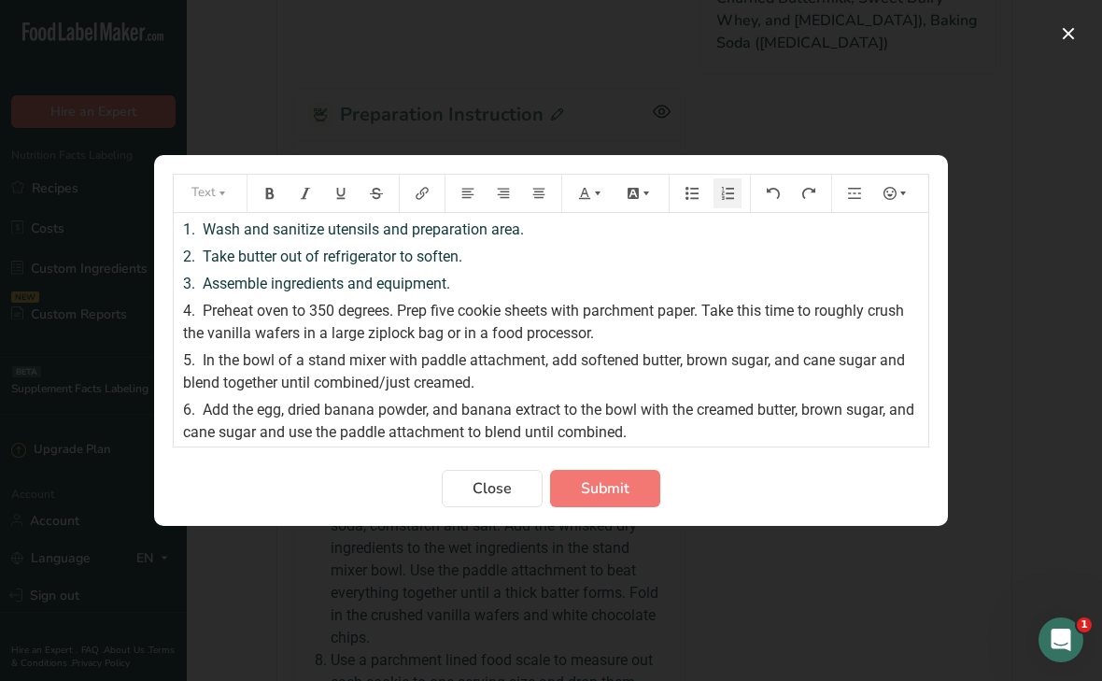
scroll to position [78, 0]
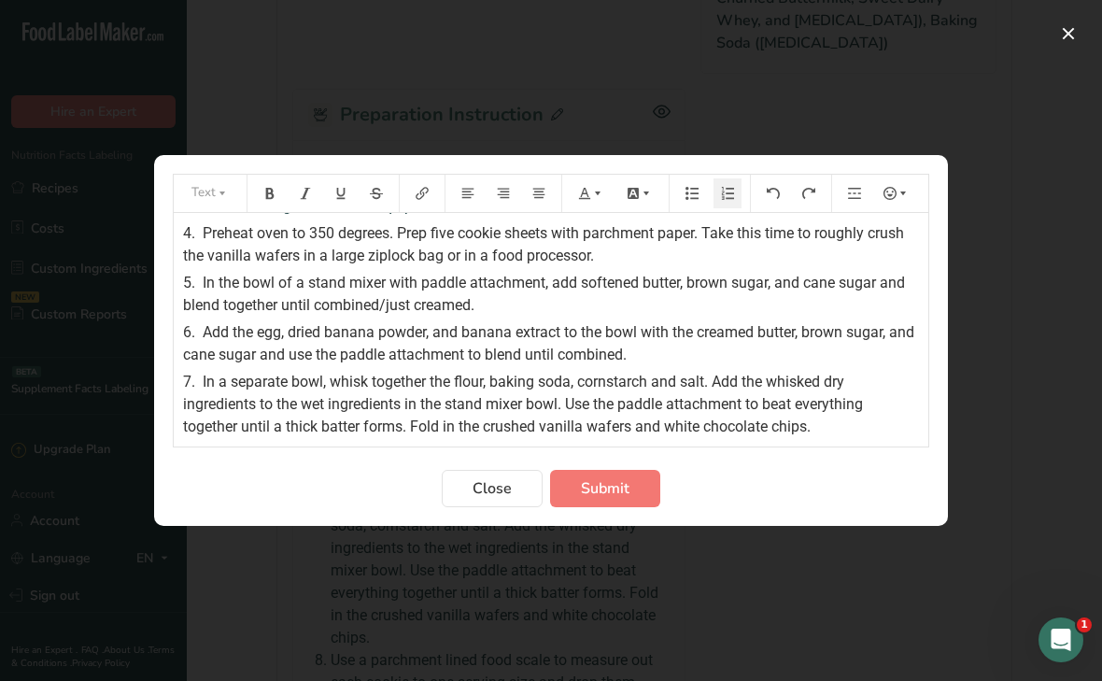
click at [653, 378] on span "In a separate bowl, whisk together the flour, baking soda, cornstarch and salt.…" at bounding box center [525, 404] width 684 height 63
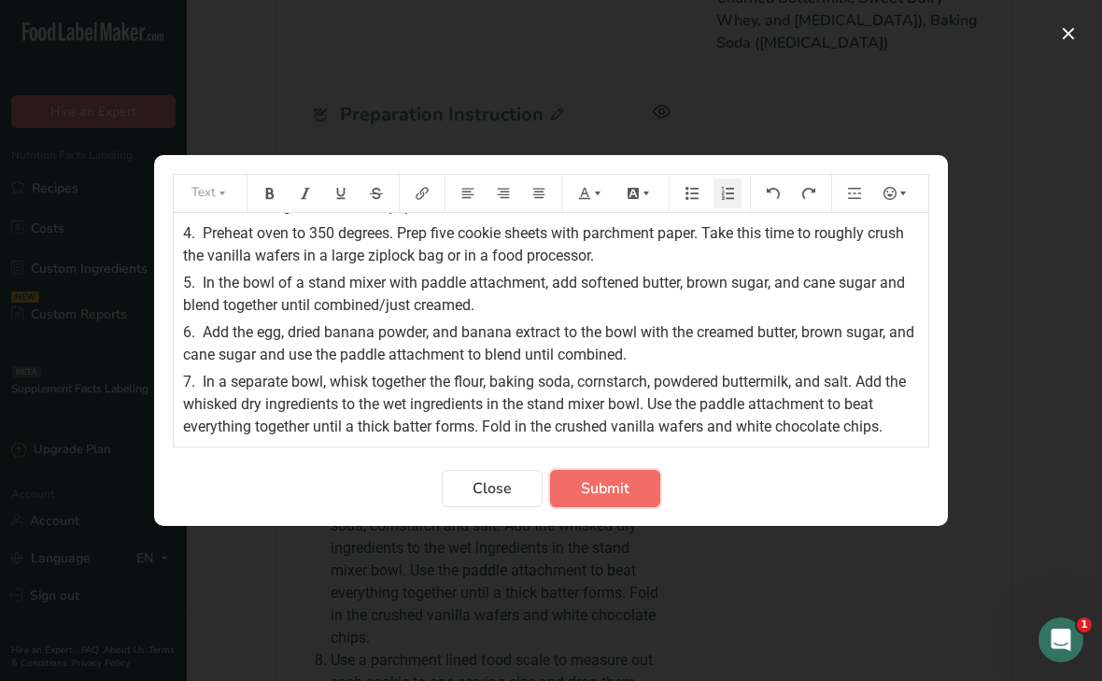
click at [595, 489] on span "Submit" at bounding box center [605, 488] width 49 height 22
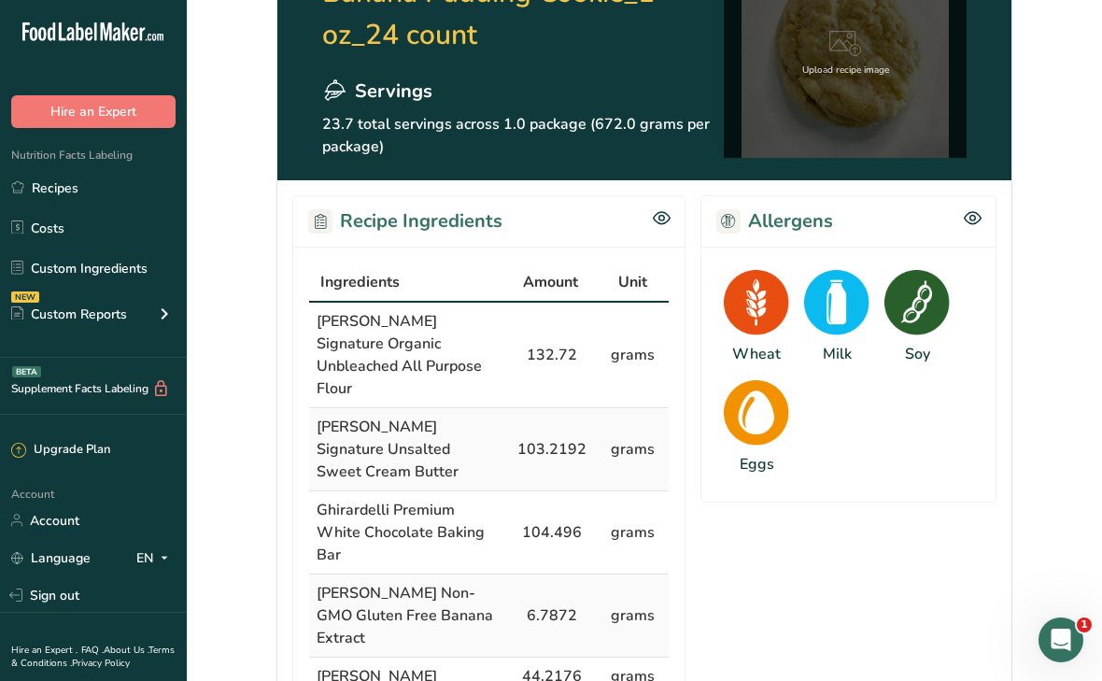
scroll to position [0, 0]
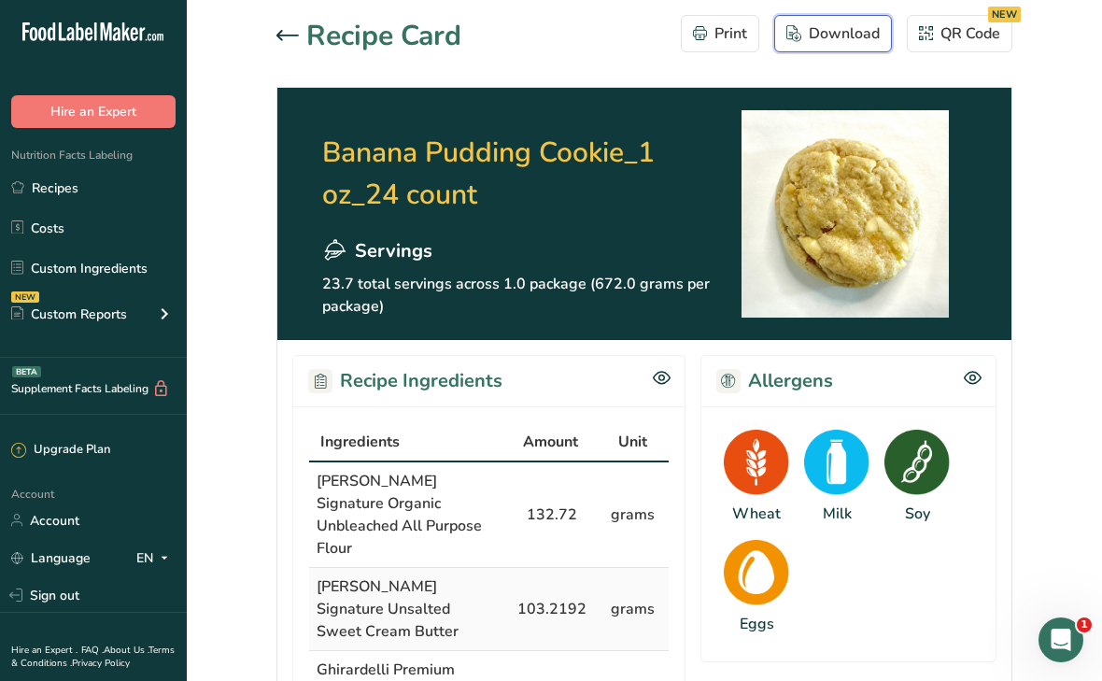
click at [812, 35] on div "Download" at bounding box center [833, 33] width 93 height 22
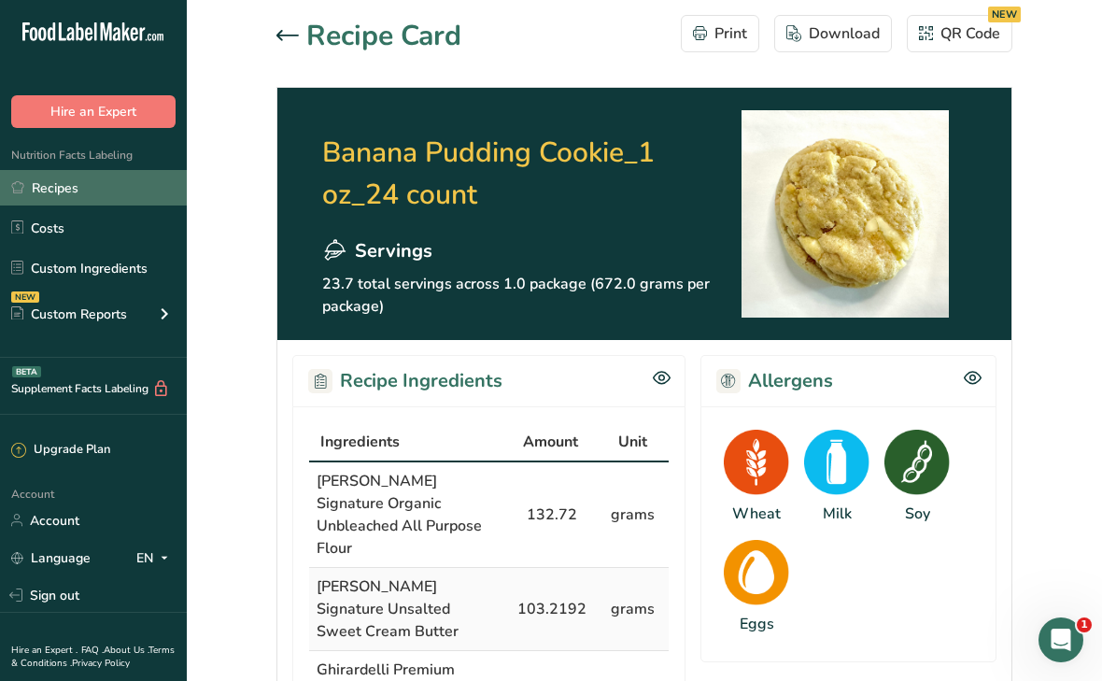
click at [83, 175] on link "Recipes" at bounding box center [93, 187] width 187 height 35
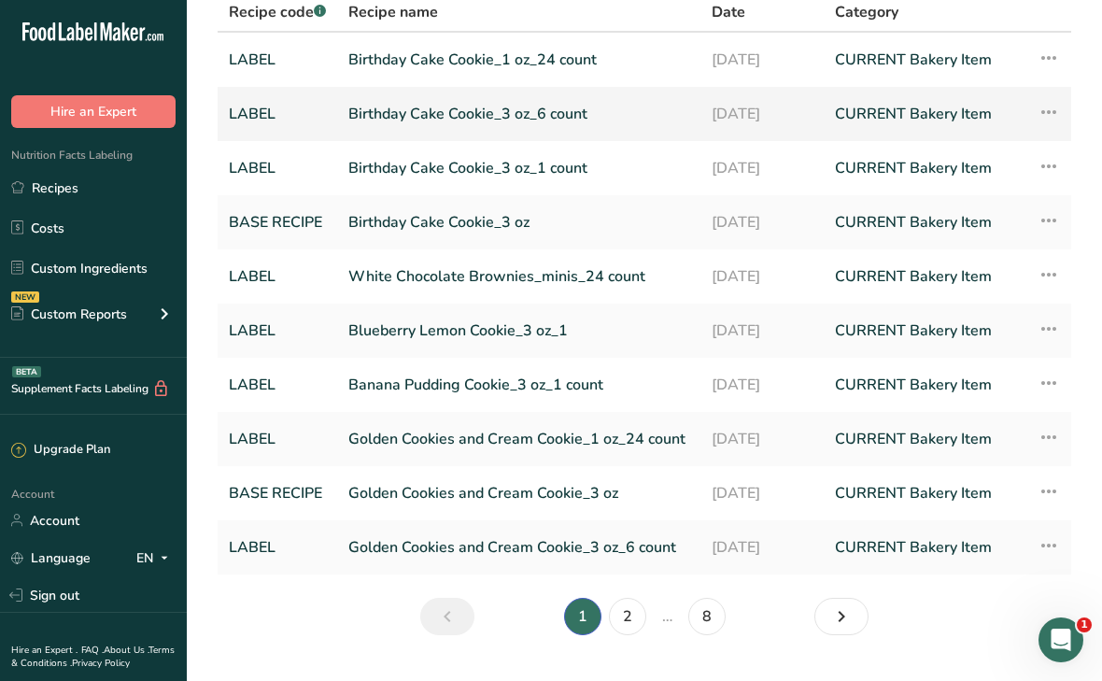
scroll to position [110, 0]
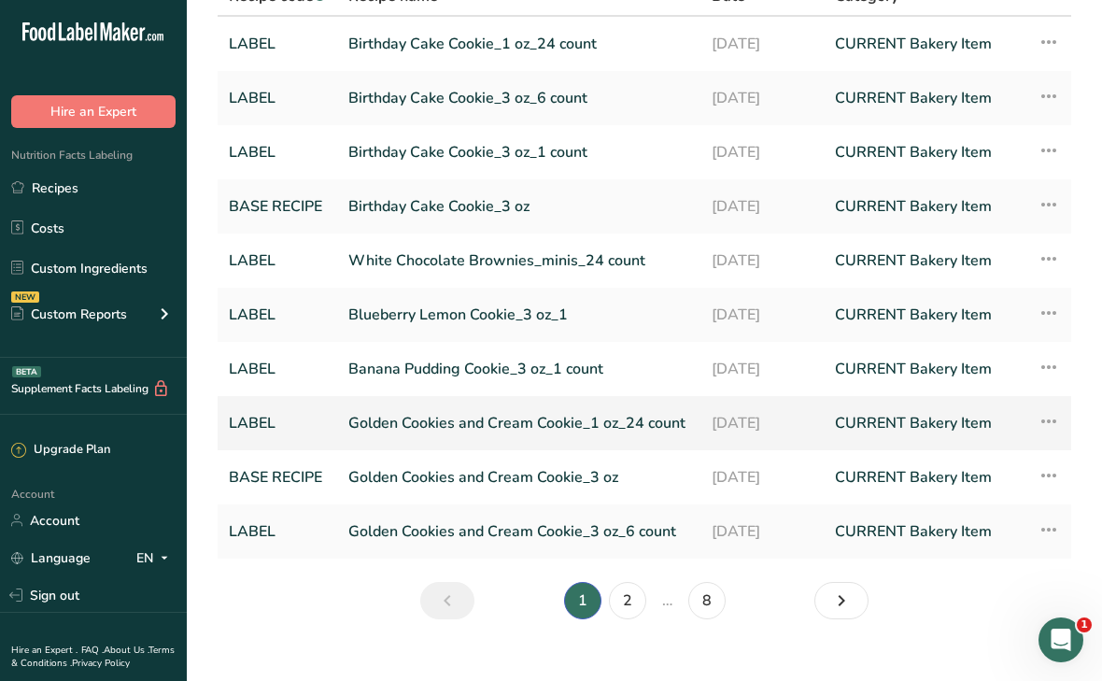
click at [536, 427] on link "Golden Cookies and Cream Cookie_1 oz_24 count" at bounding box center [518, 423] width 341 height 39
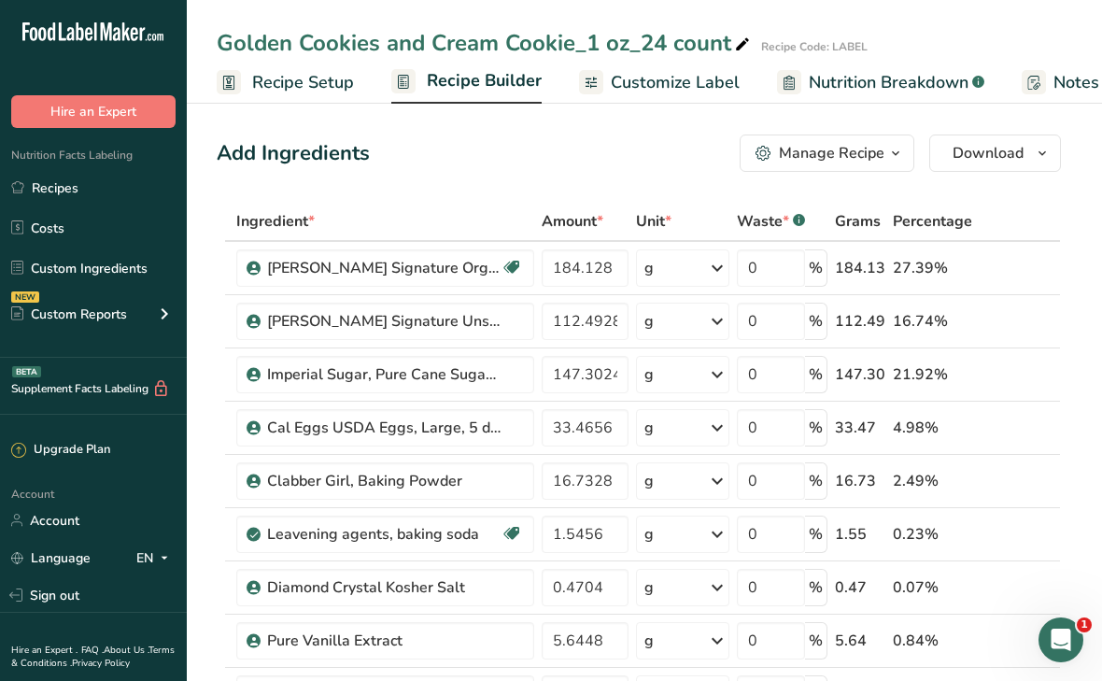
click at [493, 78] on span "Recipe Builder" at bounding box center [484, 80] width 115 height 25
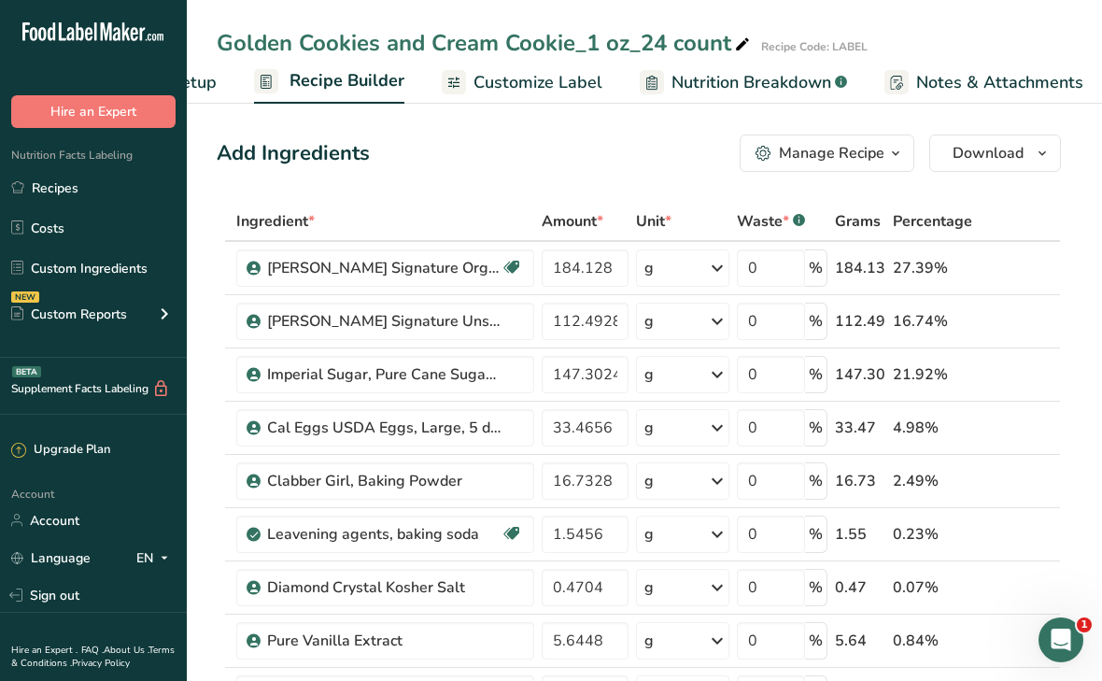
scroll to position [0, 180]
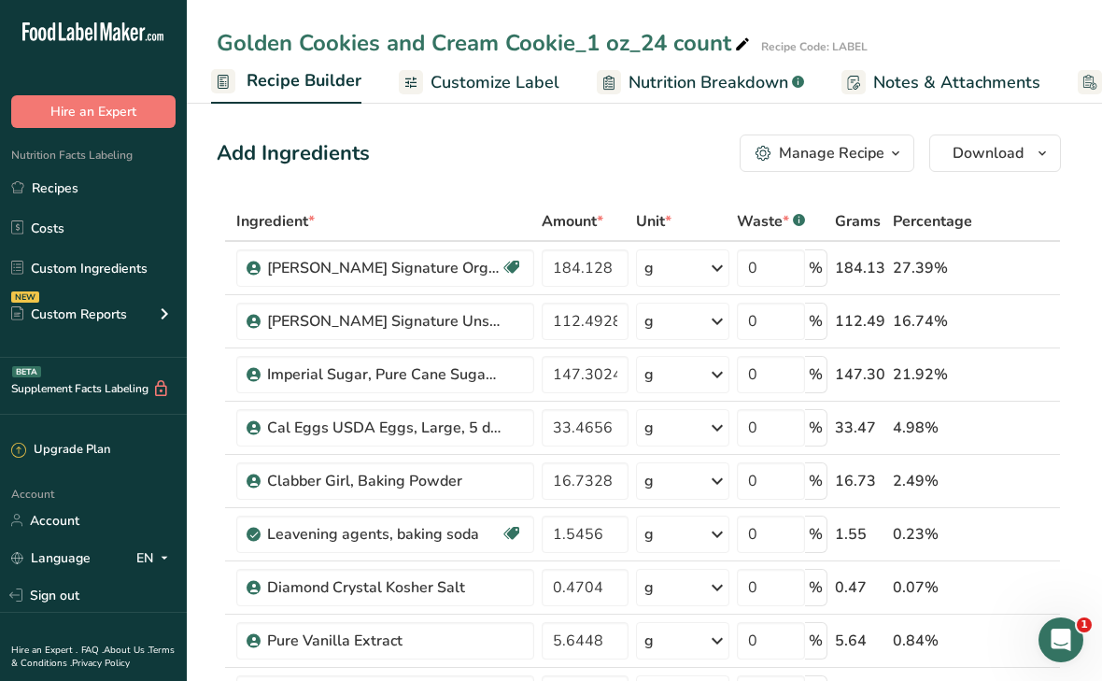
click at [299, 78] on span "Recipe Builder" at bounding box center [304, 80] width 115 height 25
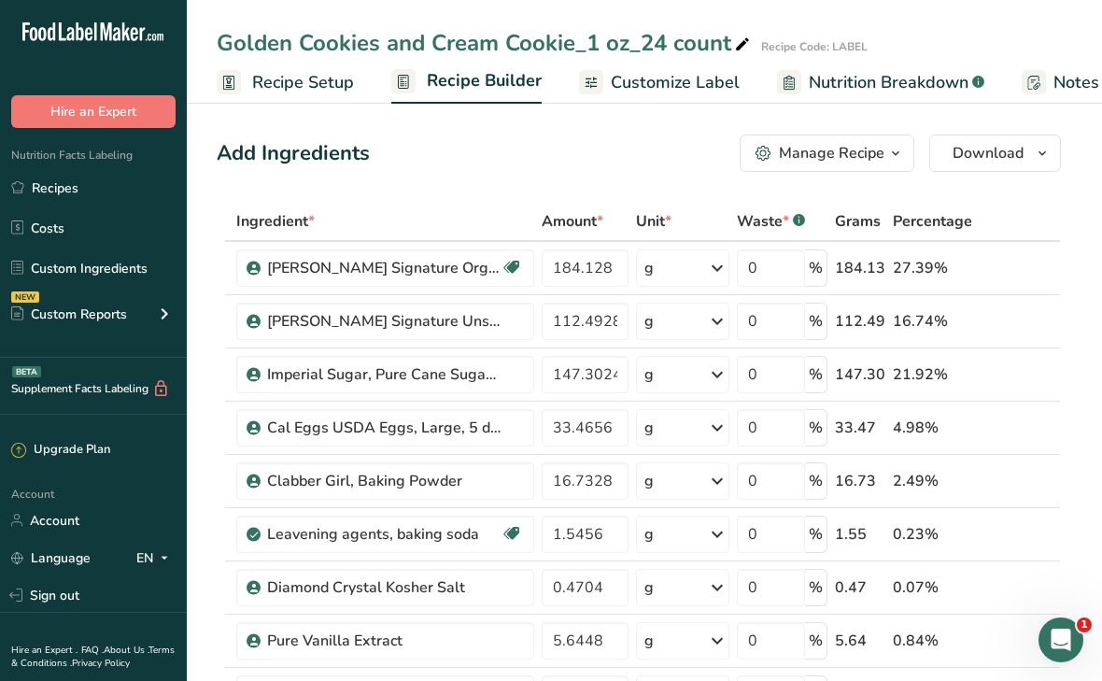
click at [812, 161] on div "Manage Recipe" at bounding box center [832, 153] width 106 height 22
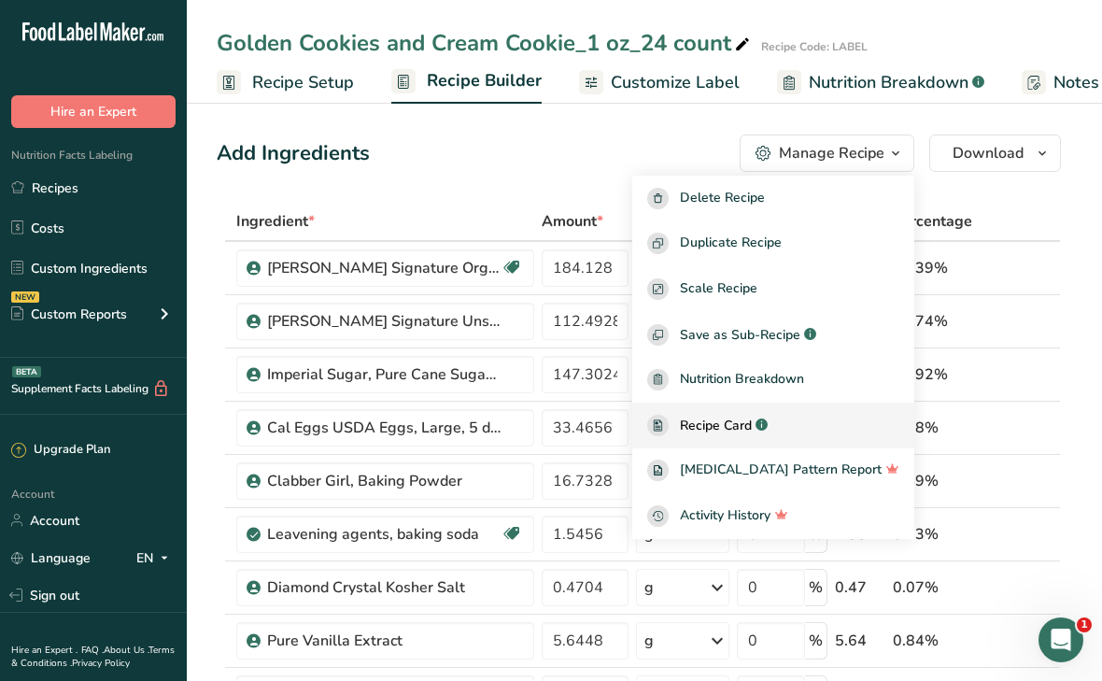
click at [744, 423] on span "Recipe Card" at bounding box center [716, 426] width 72 height 20
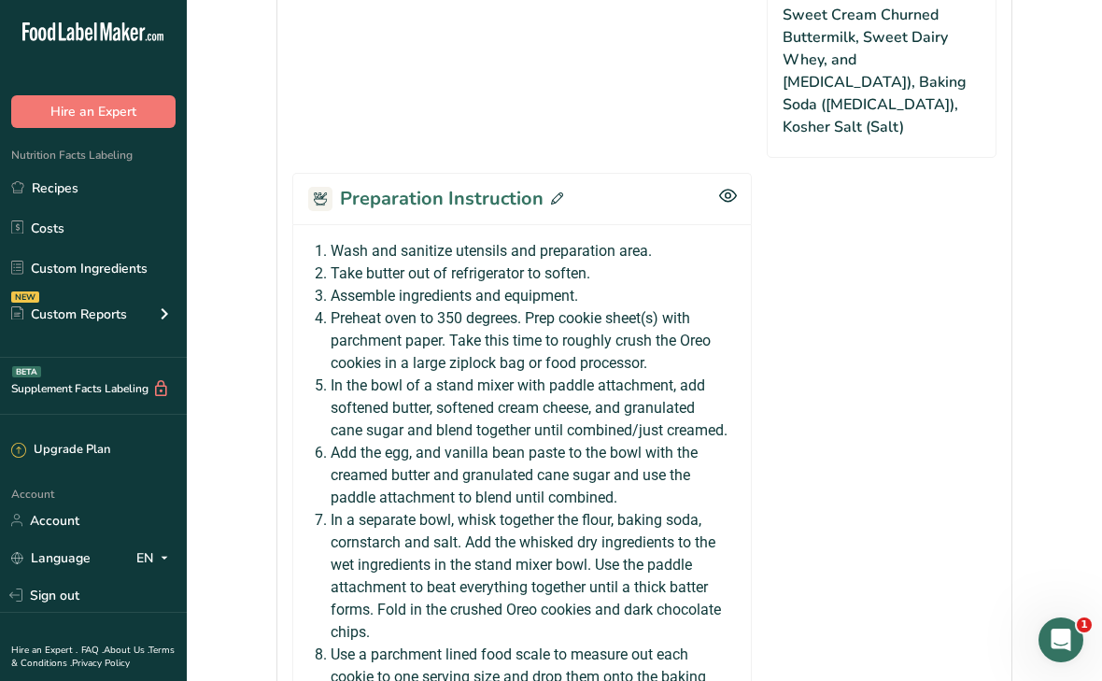
scroll to position [1812, 0]
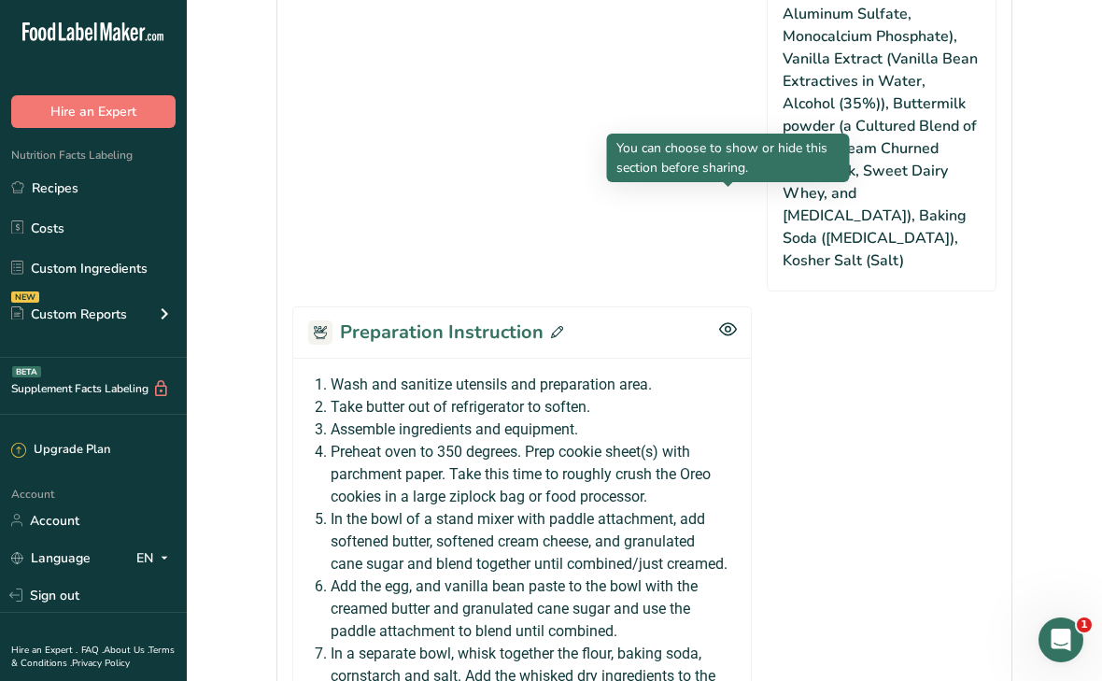
click at [731, 321] on icon at bounding box center [728, 329] width 18 height 16
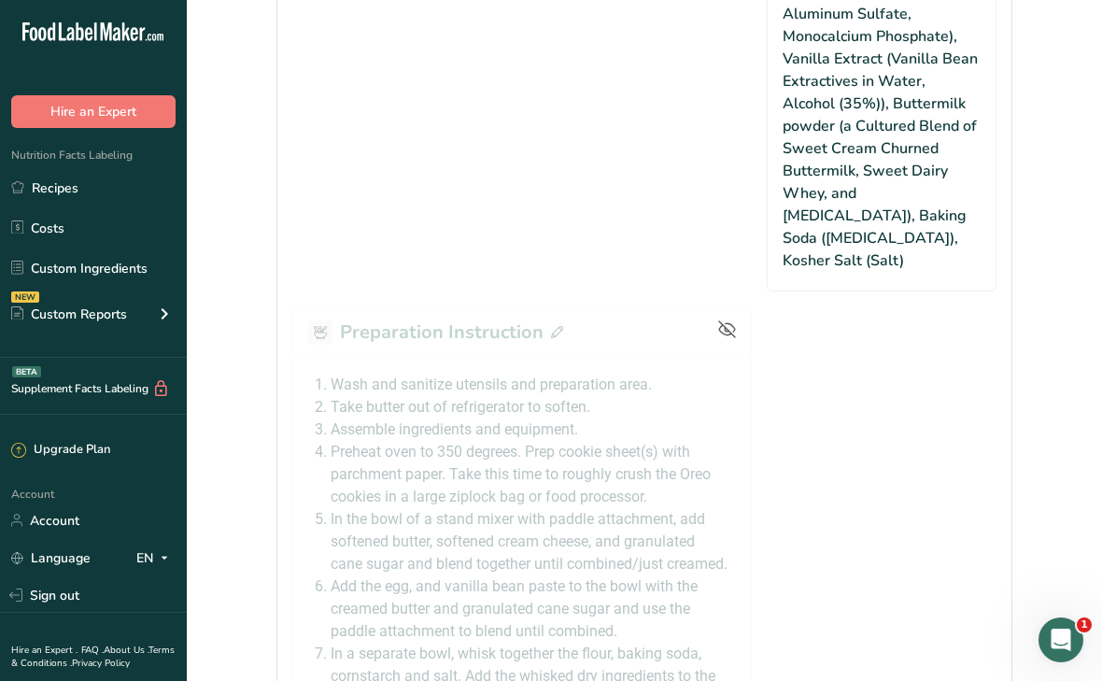
click at [720, 323] on icon at bounding box center [727, 329] width 17 height 12
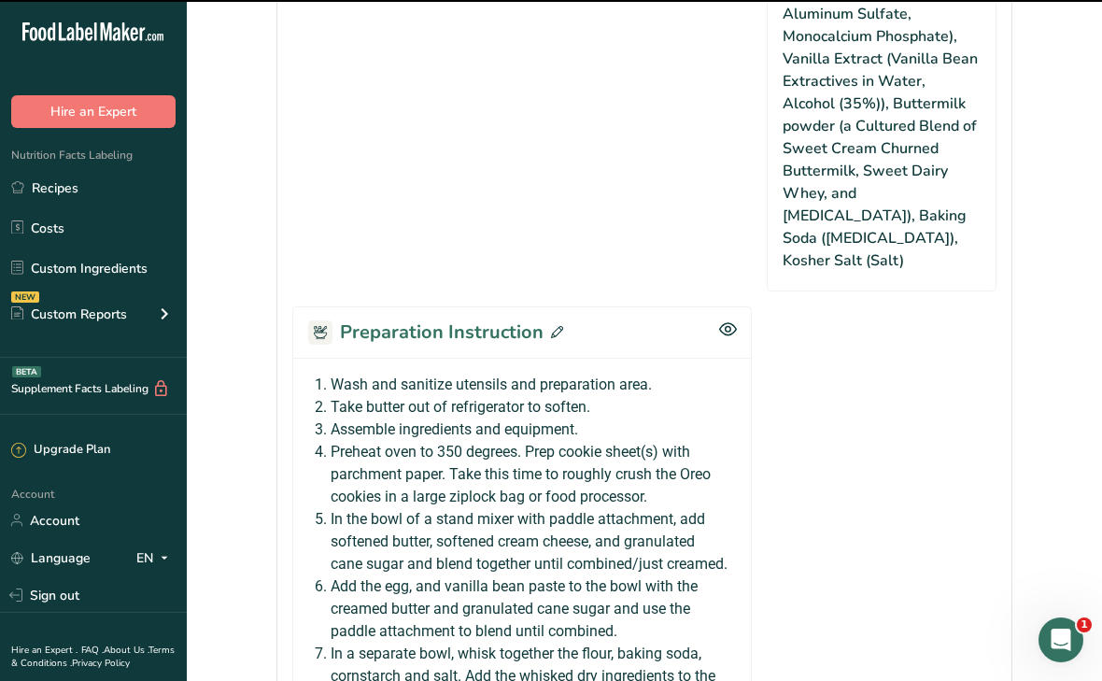
click at [551, 326] on icon at bounding box center [557, 332] width 12 height 12
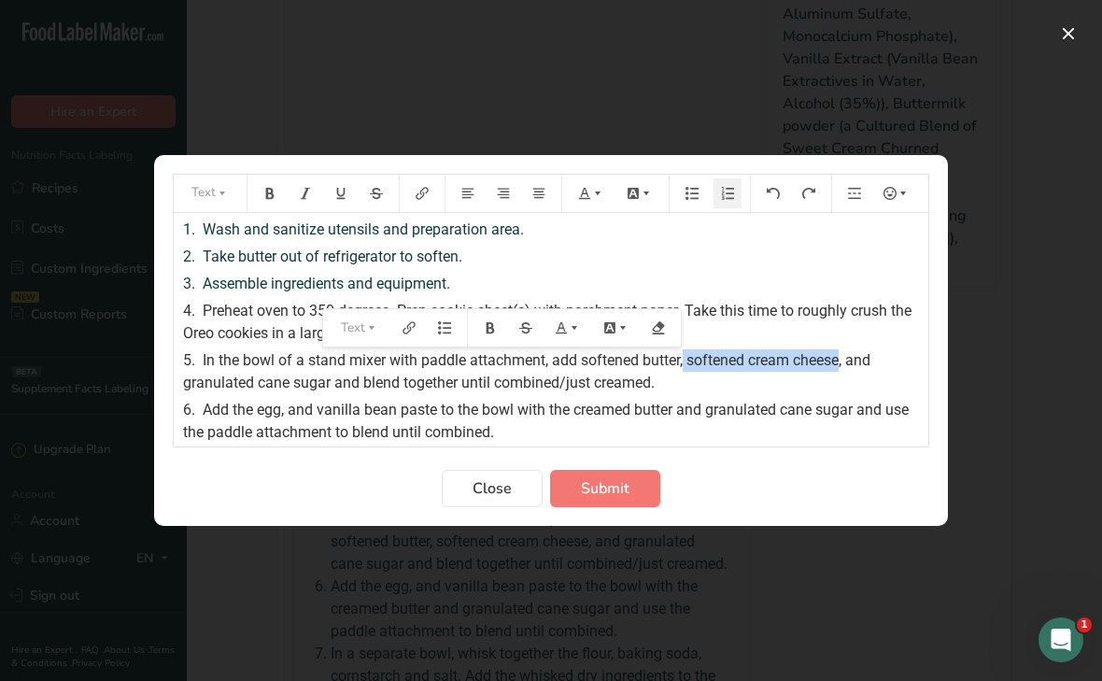
drag, startPoint x: 688, startPoint y: 365, endPoint x: 846, endPoint y: 363, distance: 158.8
click at [846, 363] on span "In the bowl of a stand mixer with paddle attachment, add softened butter, softe…" at bounding box center [528, 371] width 691 height 40
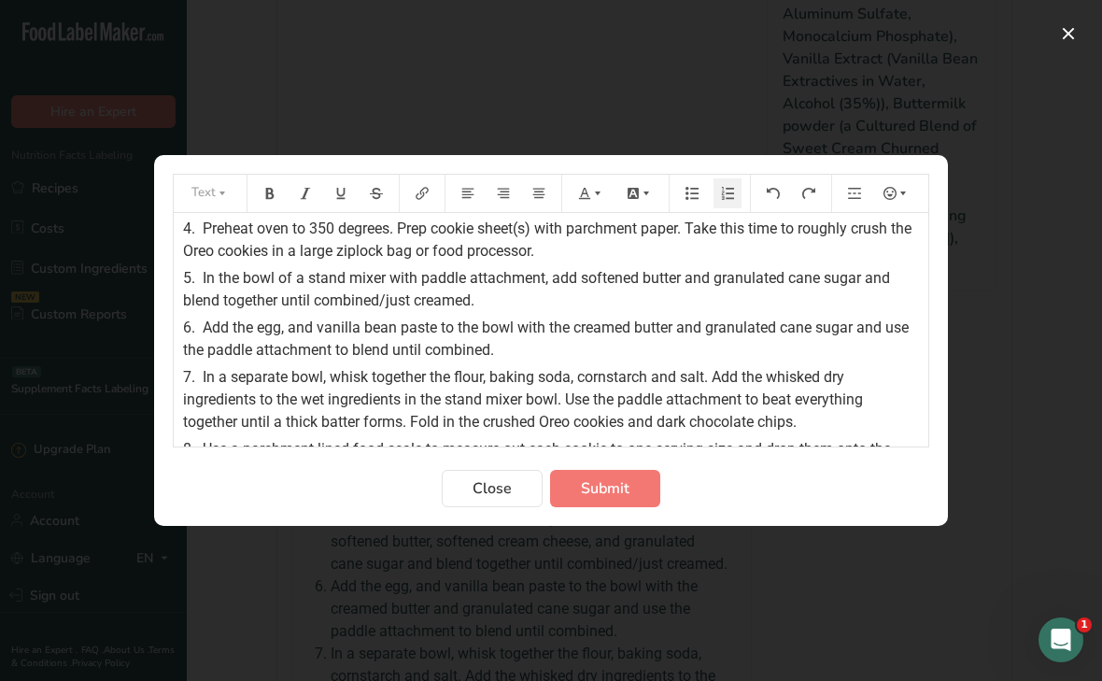
scroll to position [92, 0]
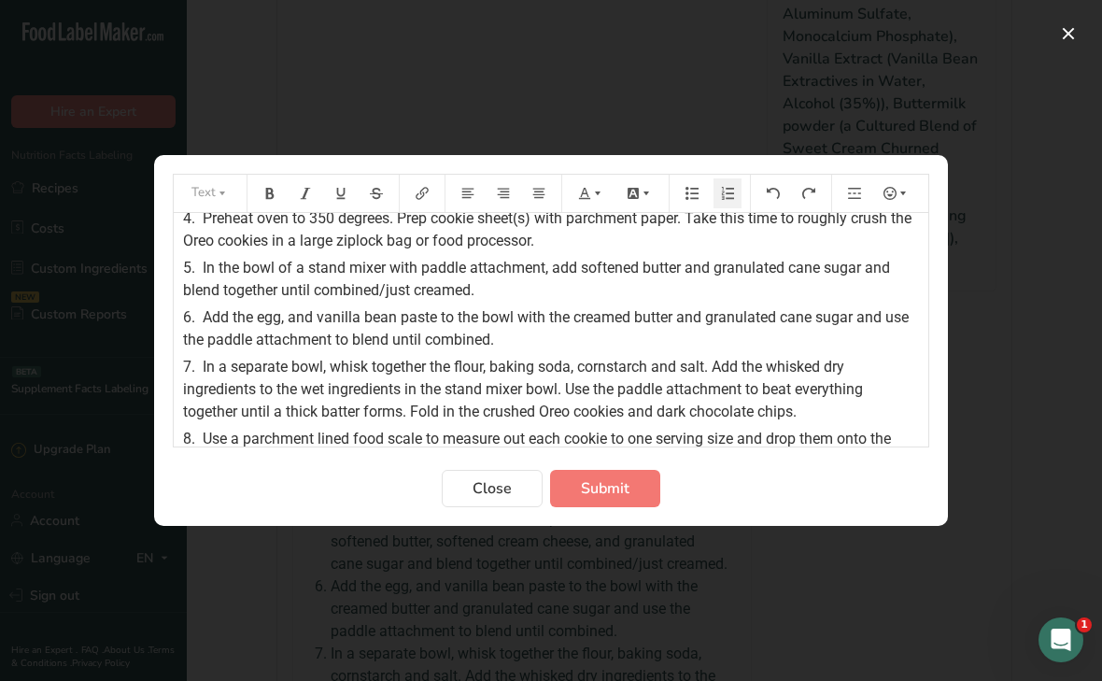
click at [649, 367] on span "In a separate bowl, whisk together the flour, baking soda, cornstarch and salt.…" at bounding box center [525, 389] width 684 height 63
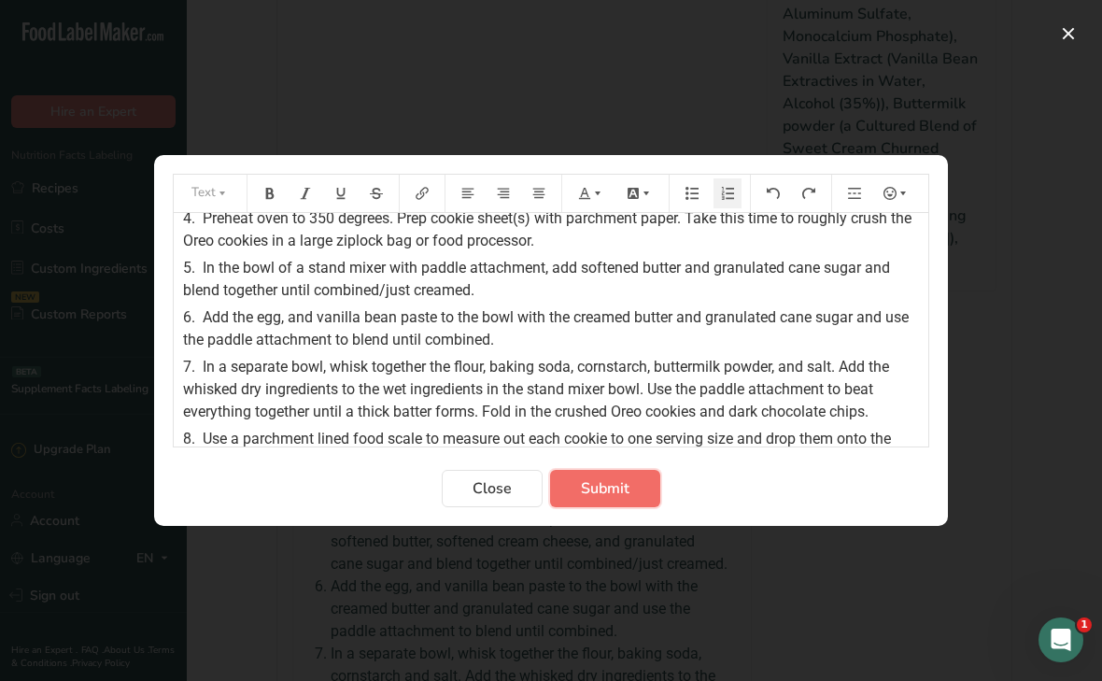
click at [635, 484] on button "Submit" at bounding box center [605, 488] width 110 height 37
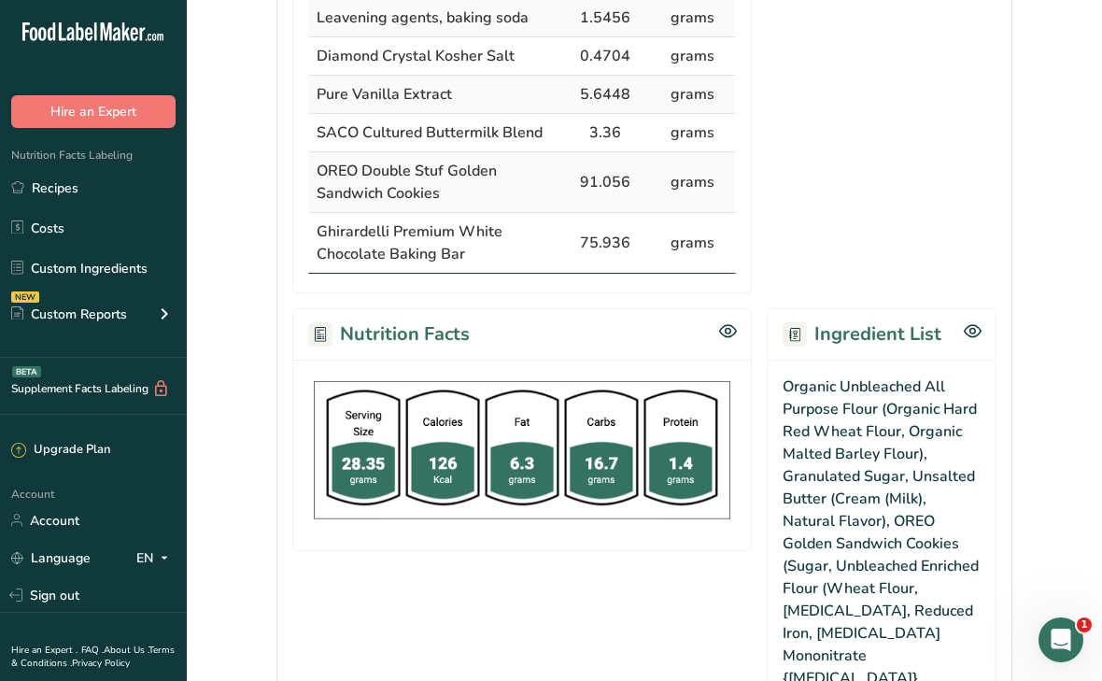
scroll to position [0, 0]
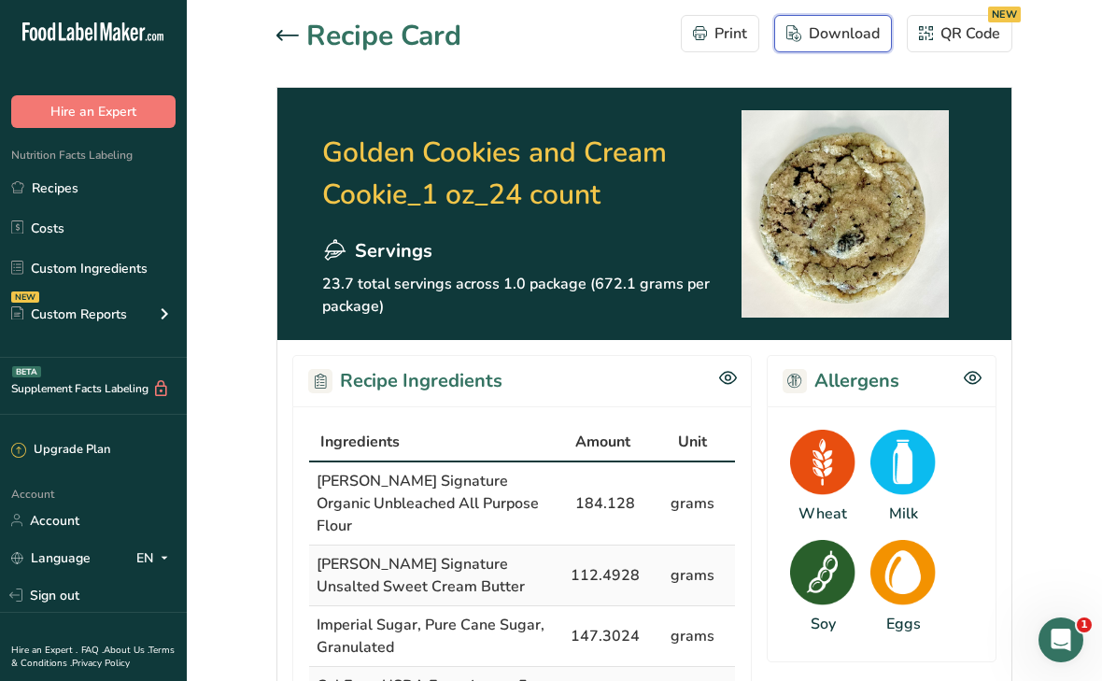
click at [815, 35] on div "Download" at bounding box center [833, 33] width 93 height 22
click at [279, 38] on icon at bounding box center [288, 35] width 22 height 10
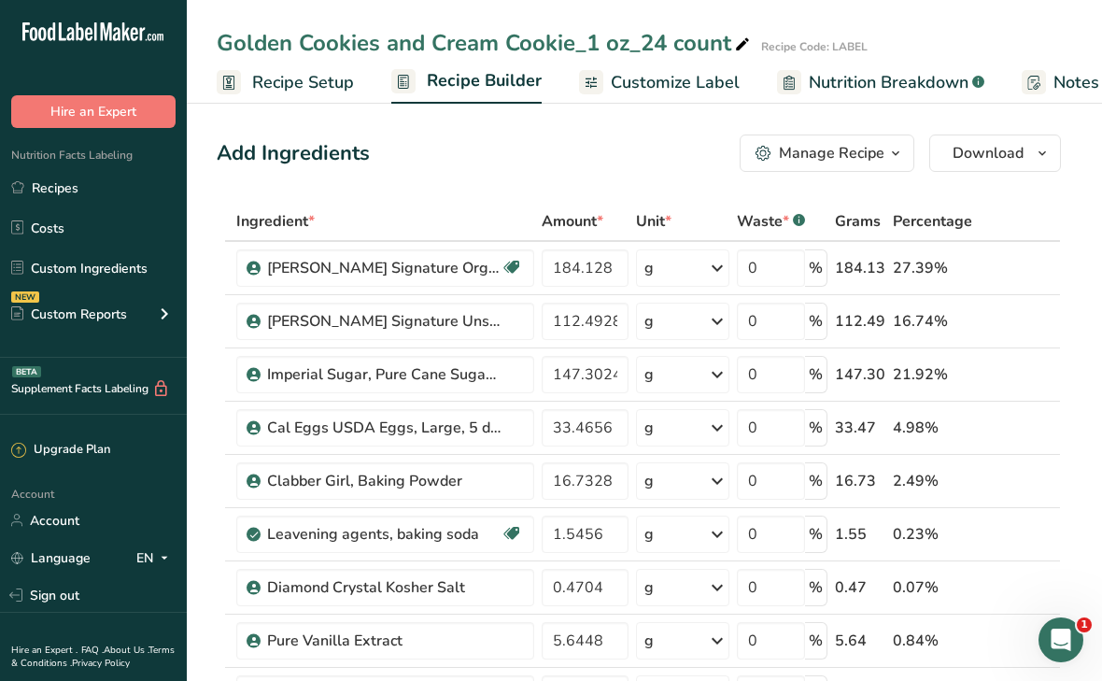
click at [830, 83] on span "Nutrition Breakdown" at bounding box center [889, 82] width 160 height 25
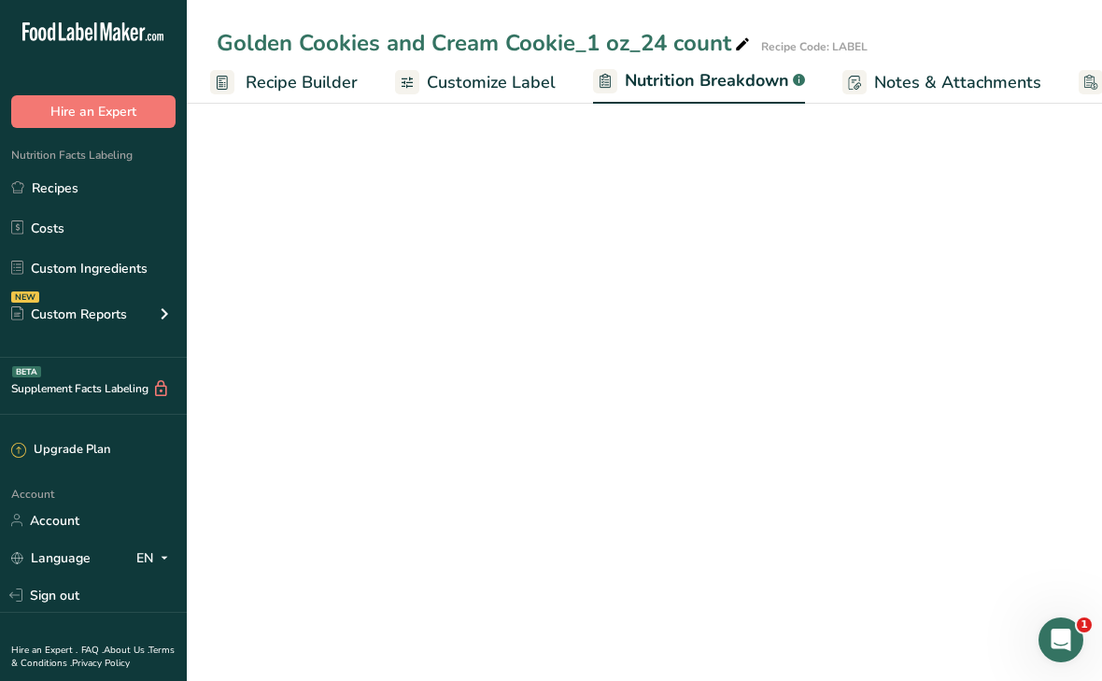
select select "Calories"
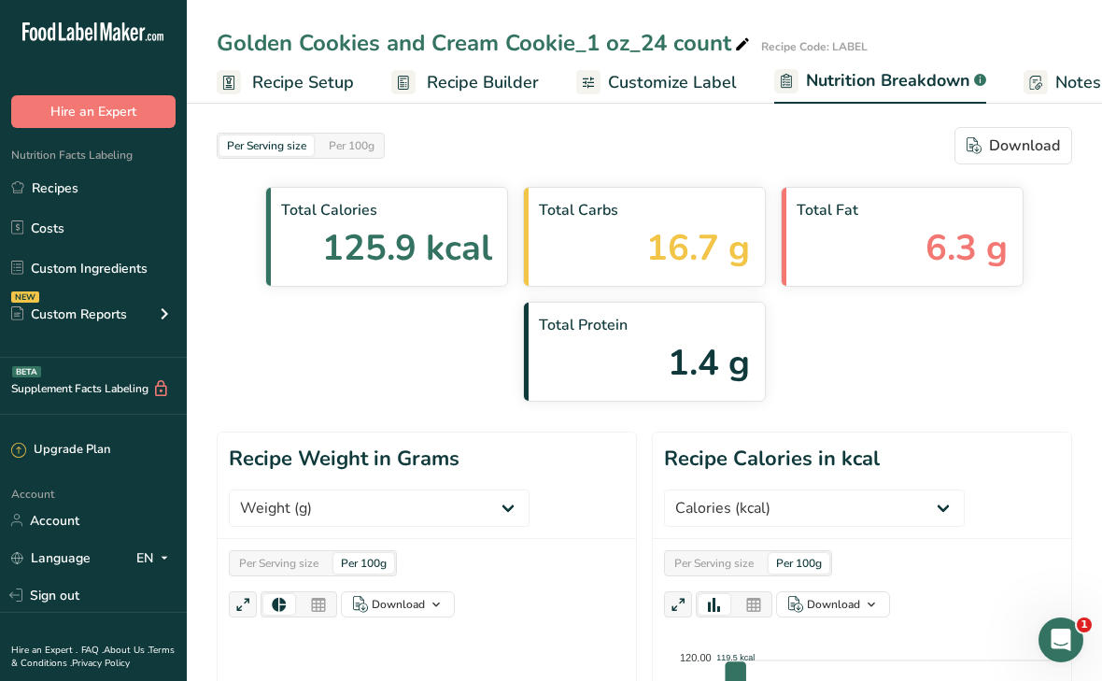
click at [442, 78] on span "Recipe Builder" at bounding box center [483, 82] width 112 height 25
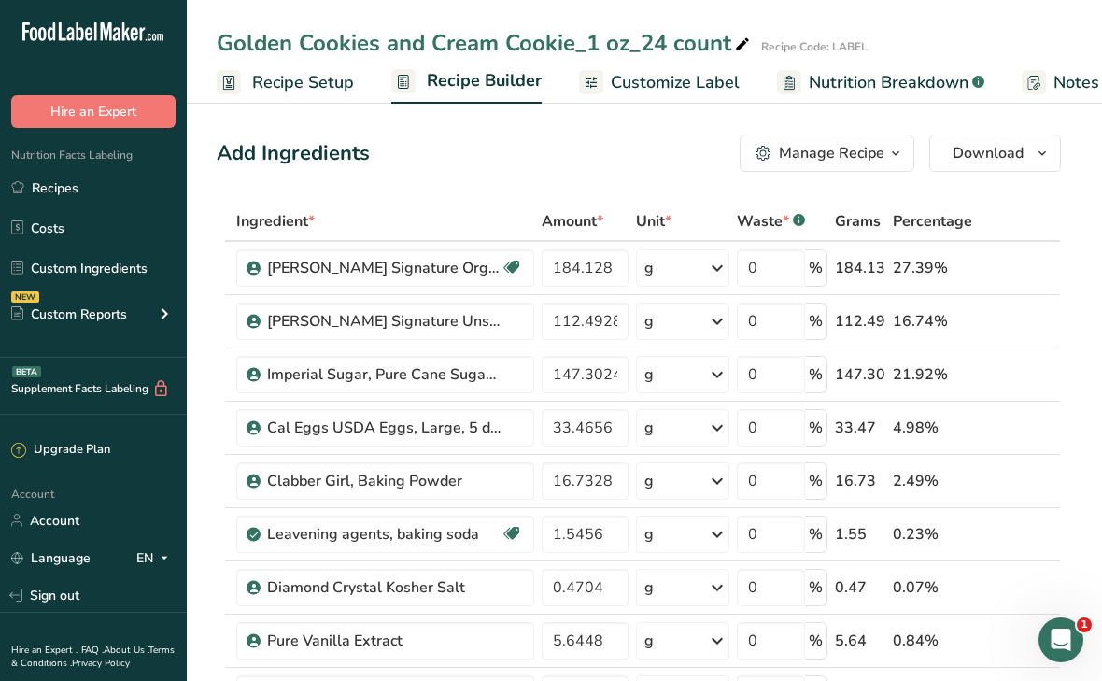
scroll to position [0, 180]
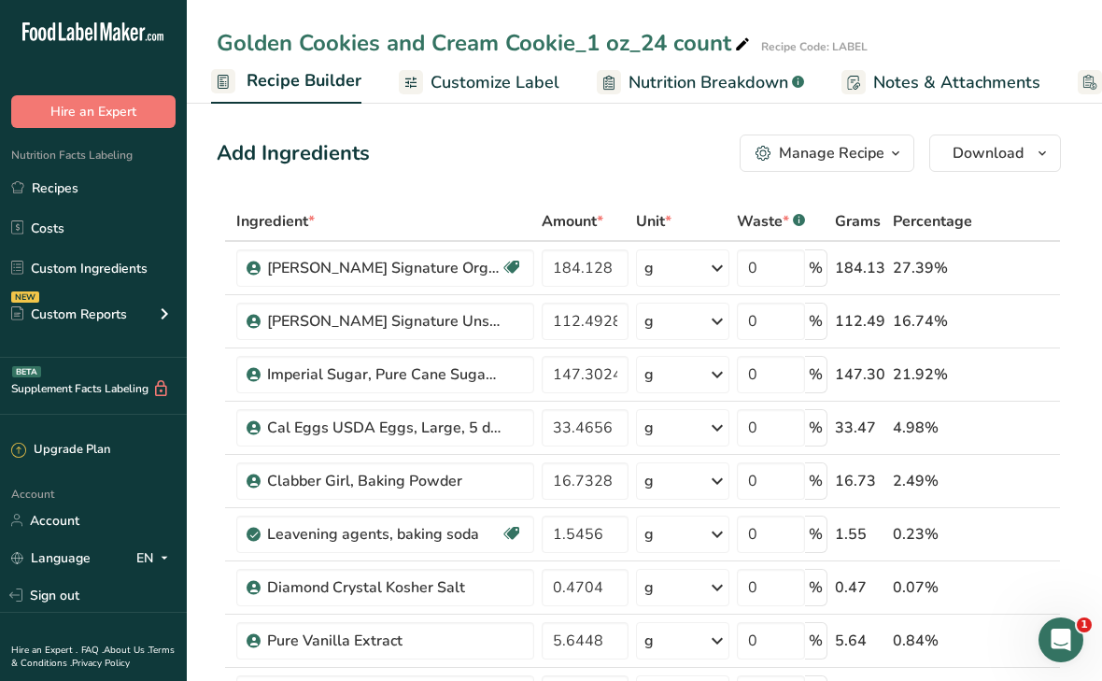
click at [473, 75] on span "Customize Label" at bounding box center [495, 82] width 129 height 25
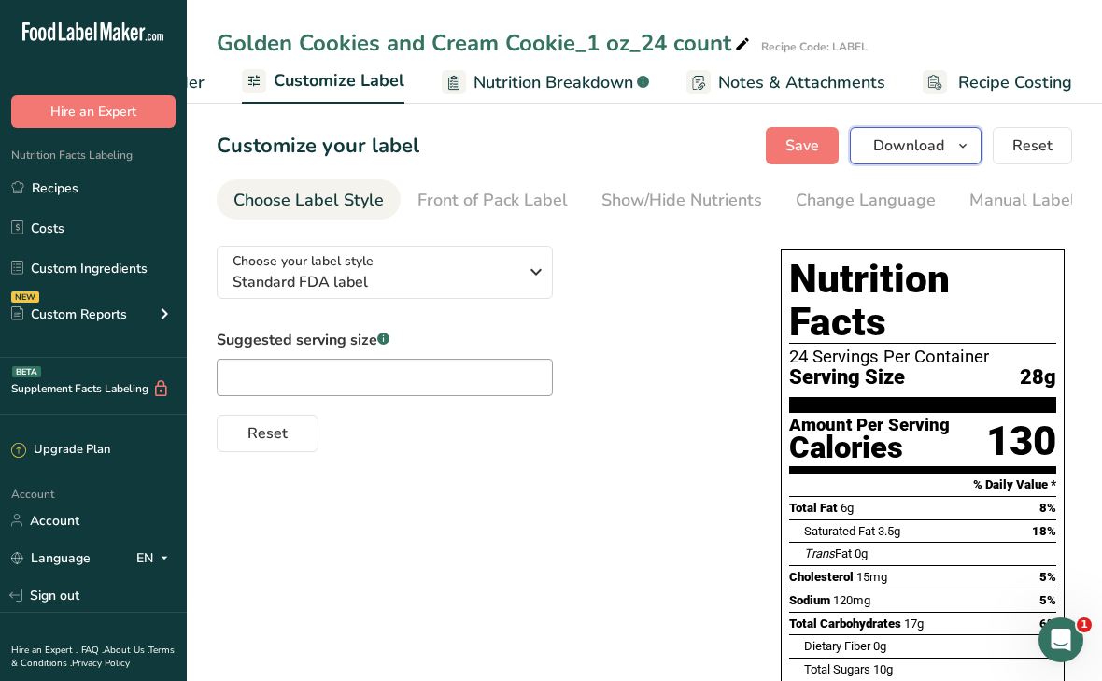
click at [886, 152] on span "Download" at bounding box center [908, 146] width 71 height 22
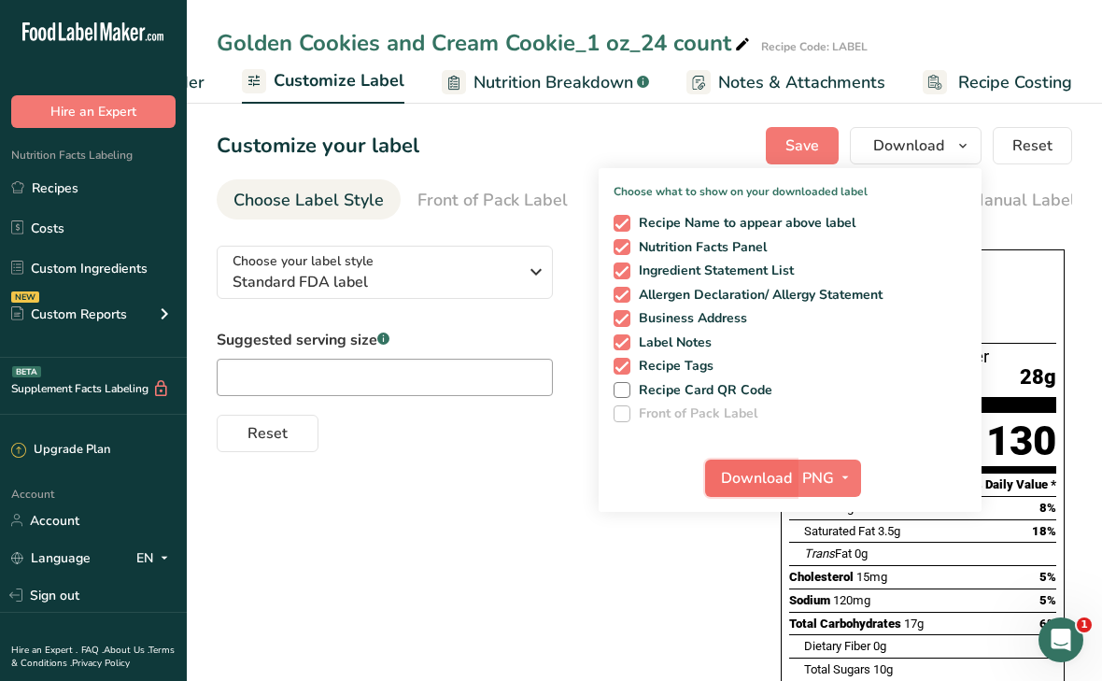
click at [752, 483] on span "Download" at bounding box center [756, 478] width 71 height 22
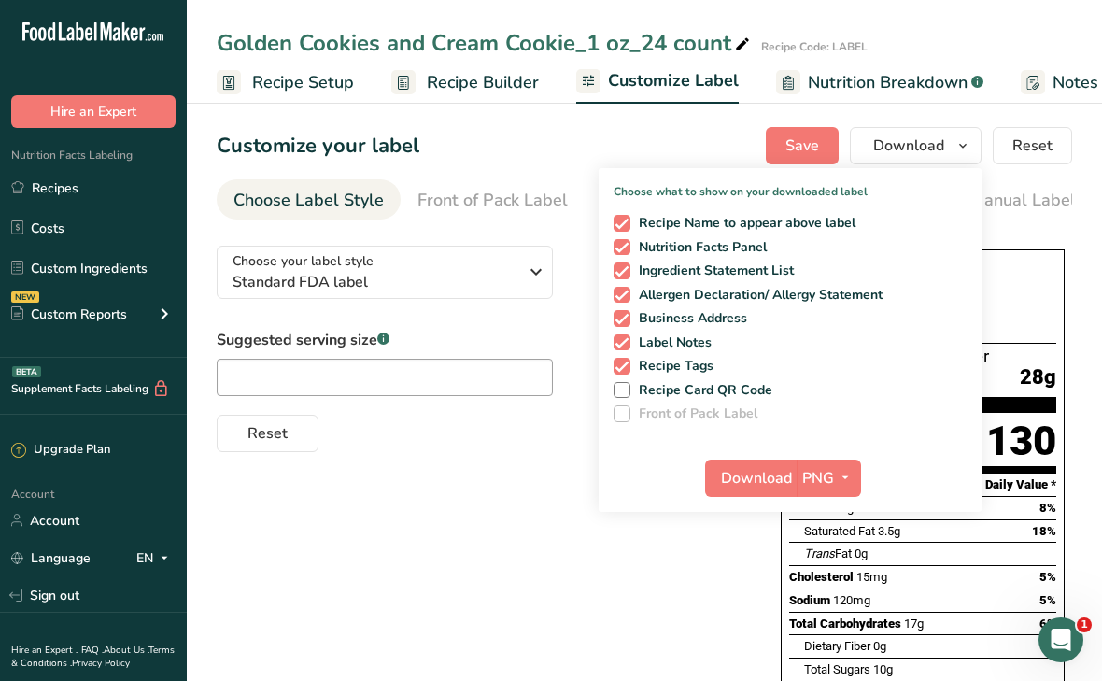
scroll to position [0, 334]
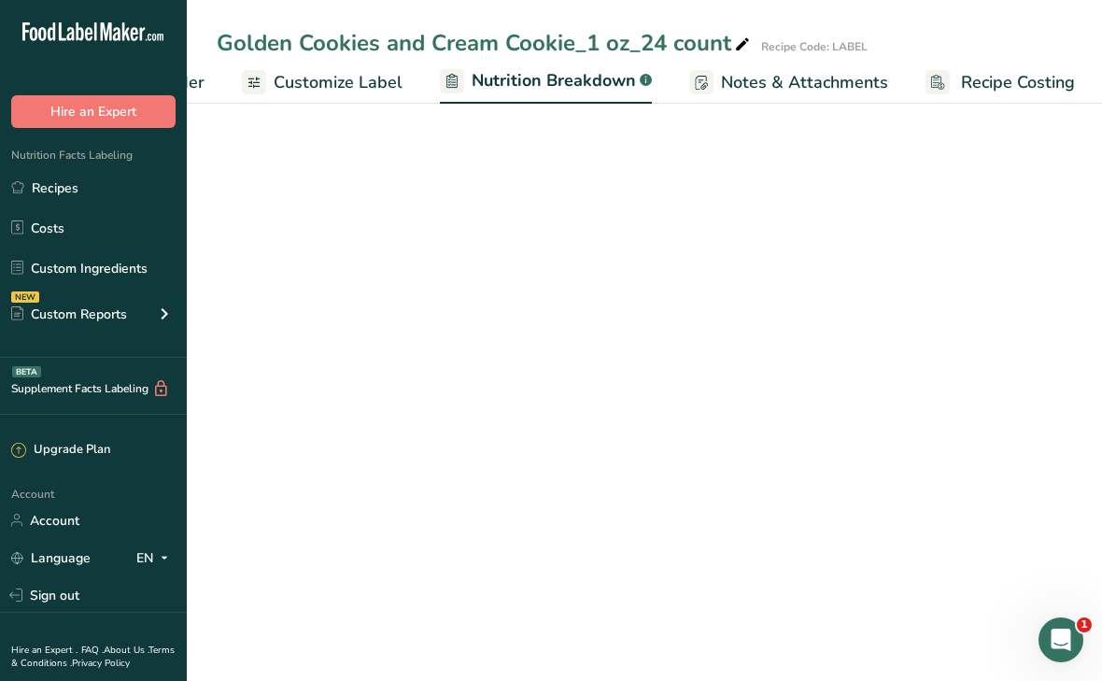
select select "Calories"
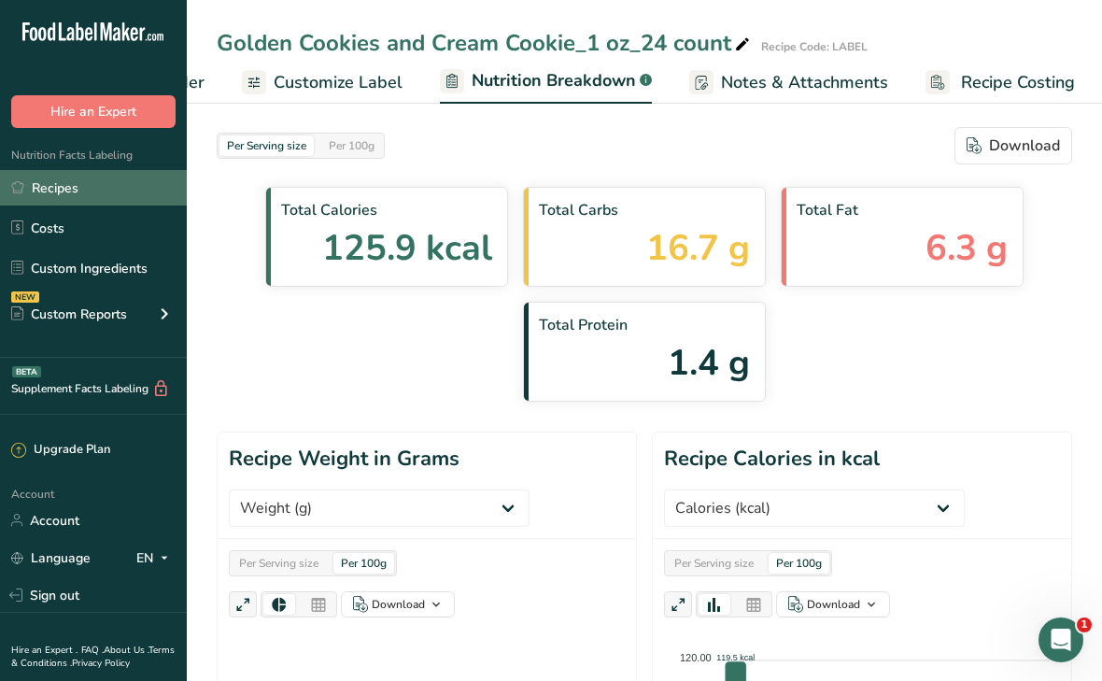
click at [153, 197] on link "Recipes" at bounding box center [93, 187] width 187 height 35
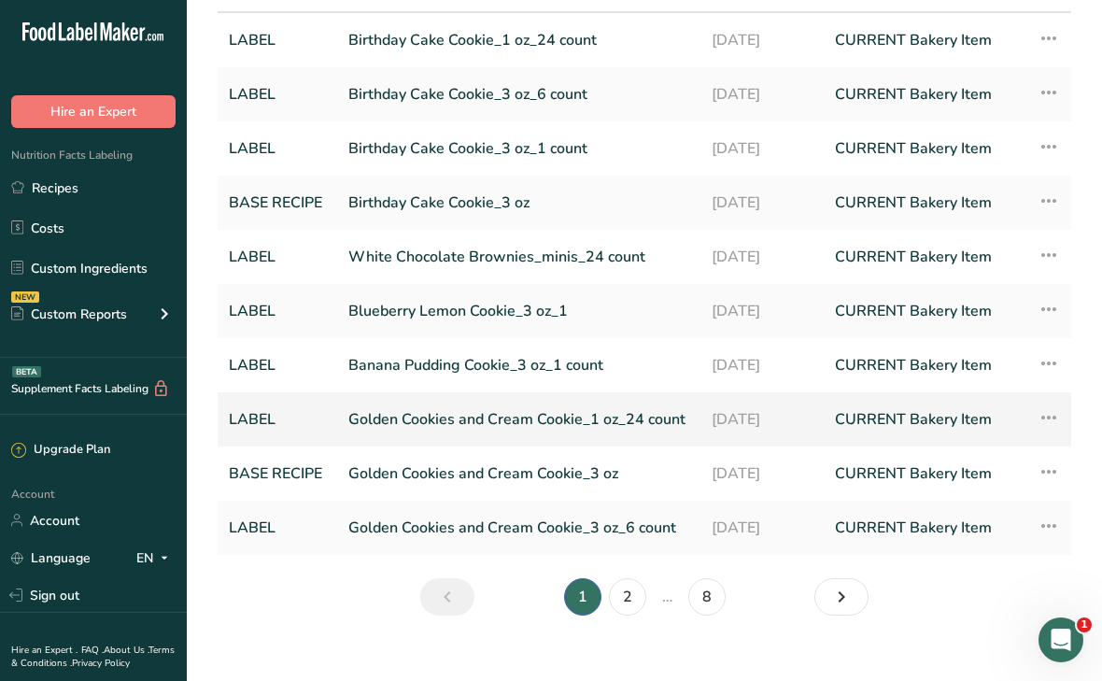
scroll to position [116, 0]
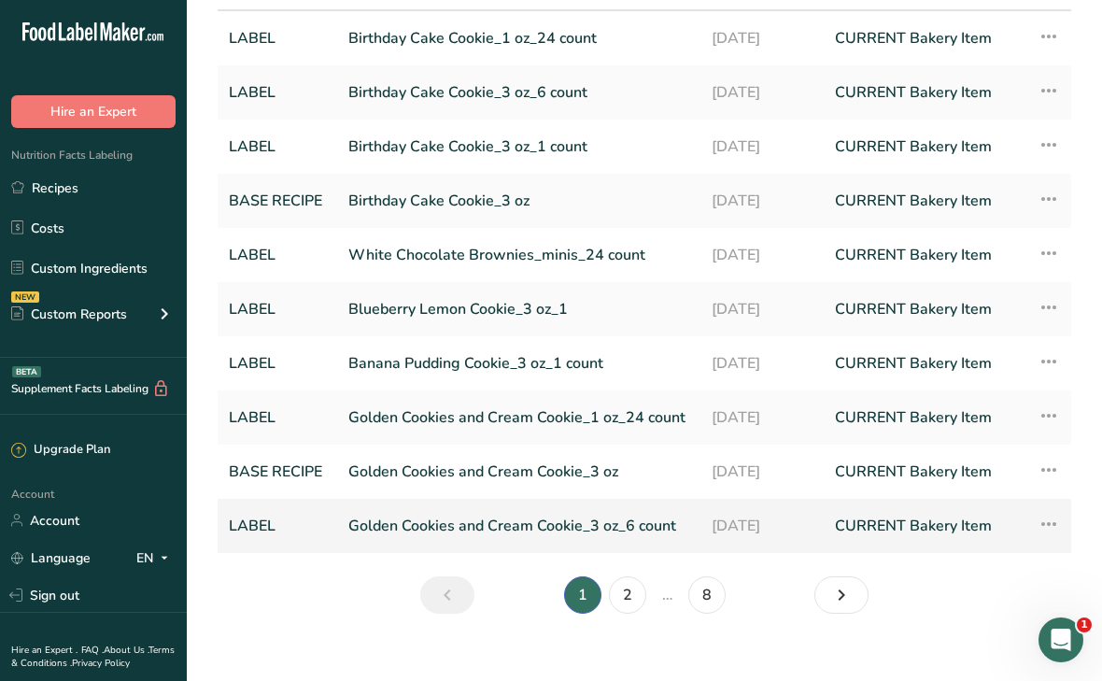
click at [419, 524] on link "Golden Cookies and Cream Cookie_3 oz_6 count" at bounding box center [518, 525] width 341 height 39
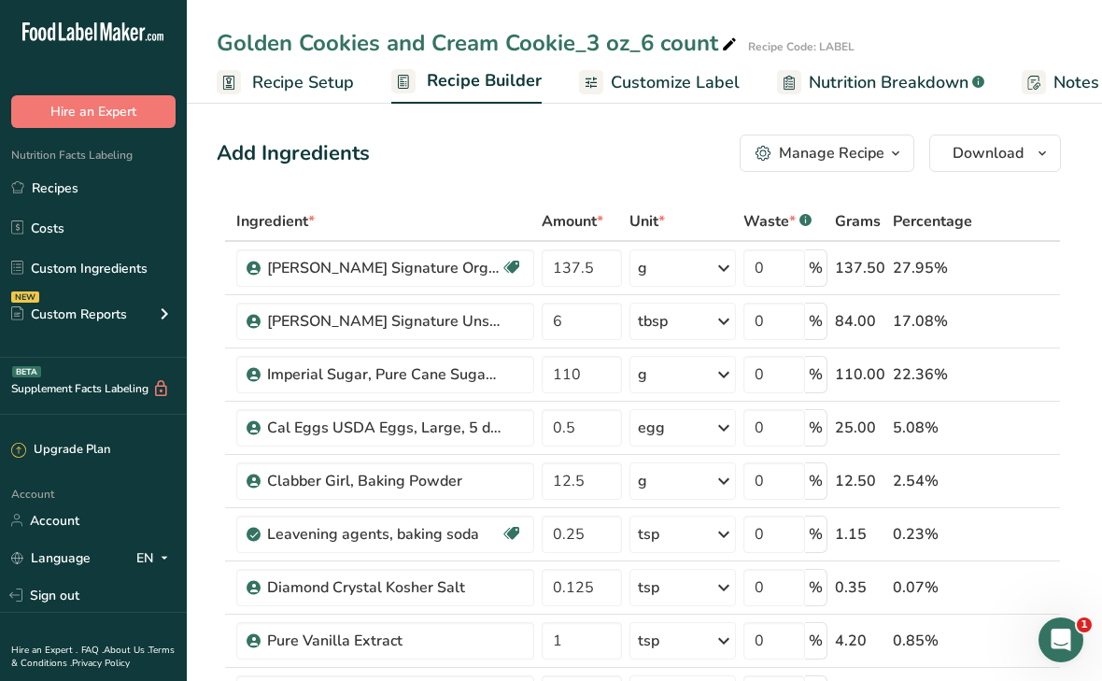
click at [764, 147] on icon "button" at bounding box center [764, 154] width 16 height 16
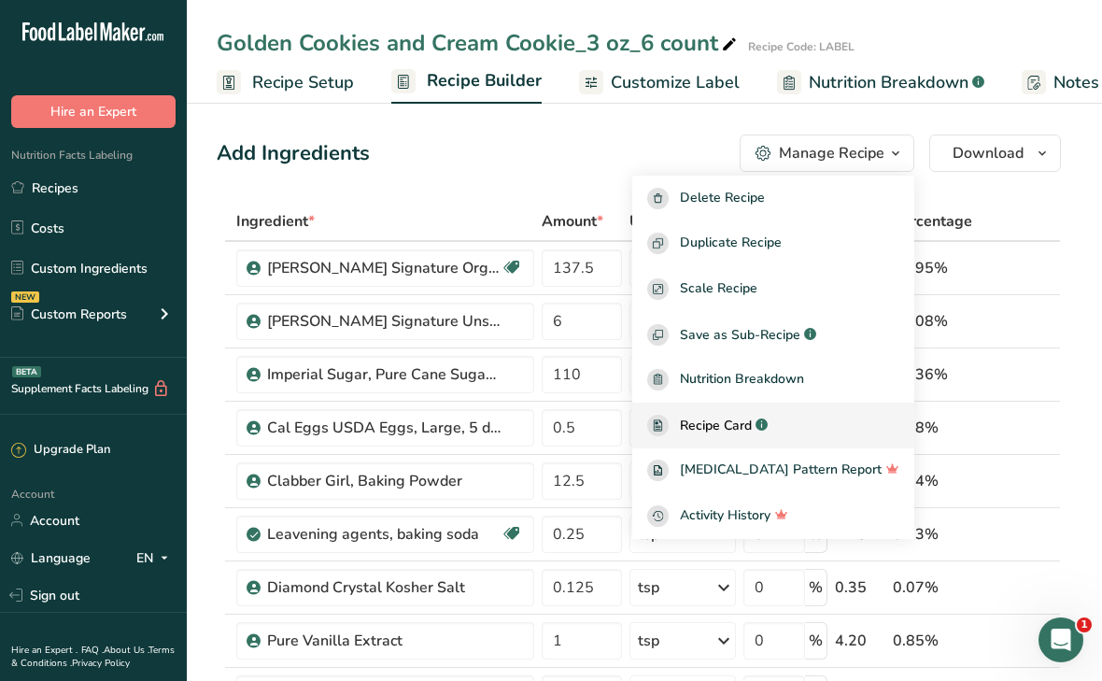
click at [752, 424] on span "Recipe Card" at bounding box center [716, 426] width 72 height 20
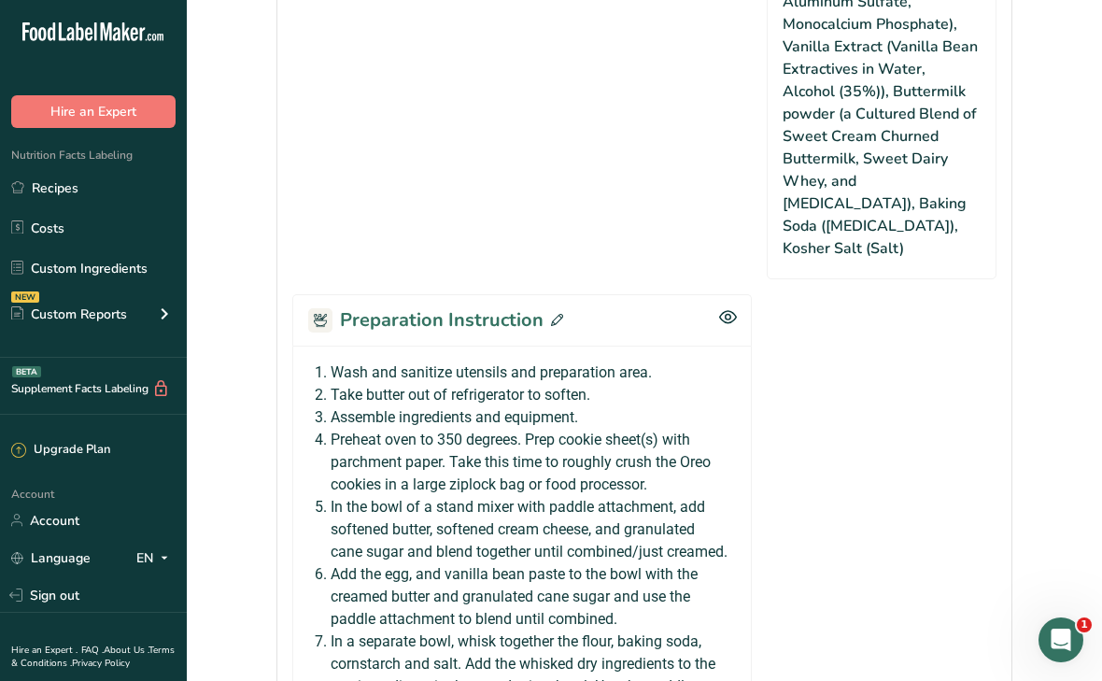
scroll to position [1838, 0]
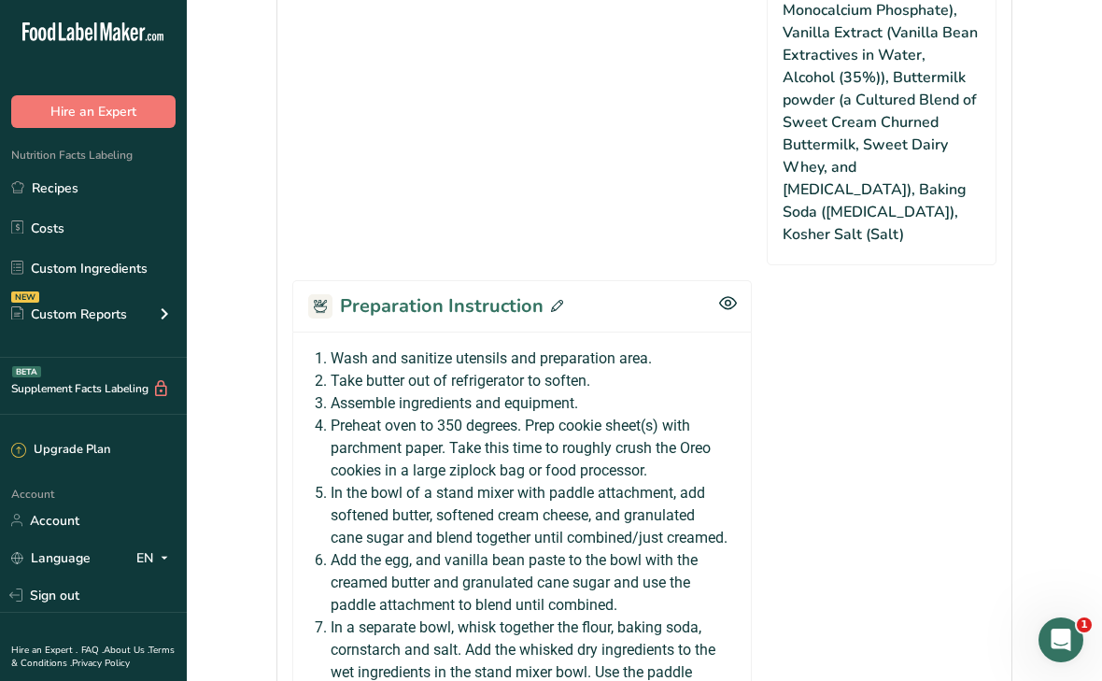
click at [551, 300] on icon at bounding box center [557, 306] width 12 height 12
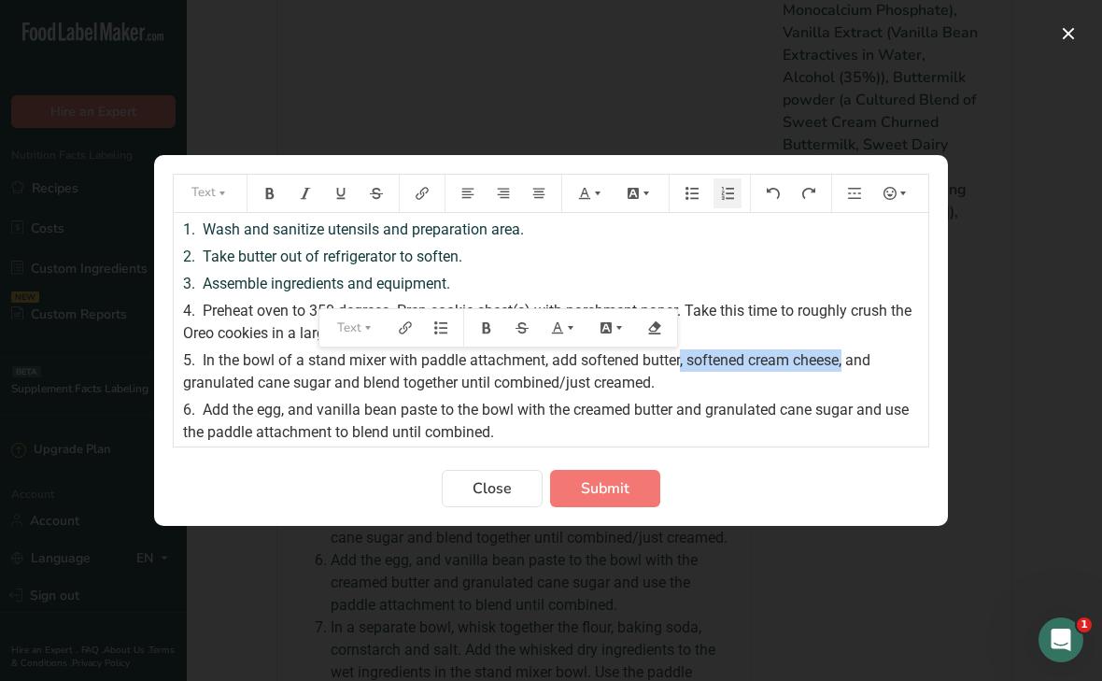
drag, startPoint x: 684, startPoint y: 365, endPoint x: 849, endPoint y: 361, distance: 165.4
click at [849, 361] on span "In the bowl of a stand mixer with paddle attachment, add softened butter, softe…" at bounding box center [528, 371] width 691 height 40
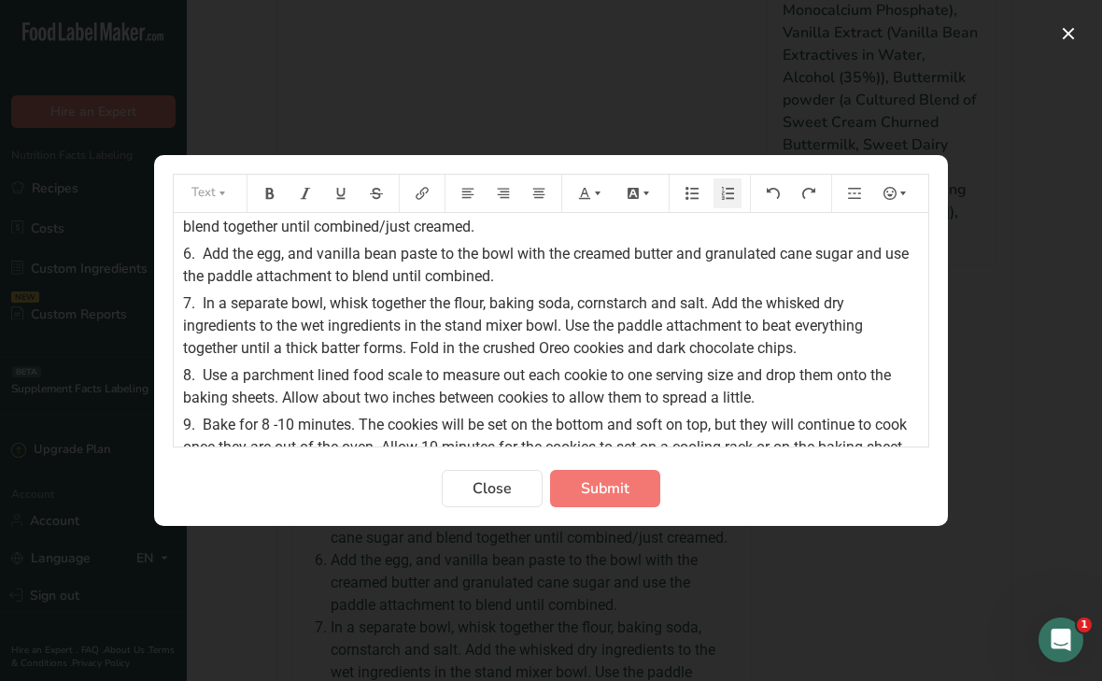
scroll to position [157, 0]
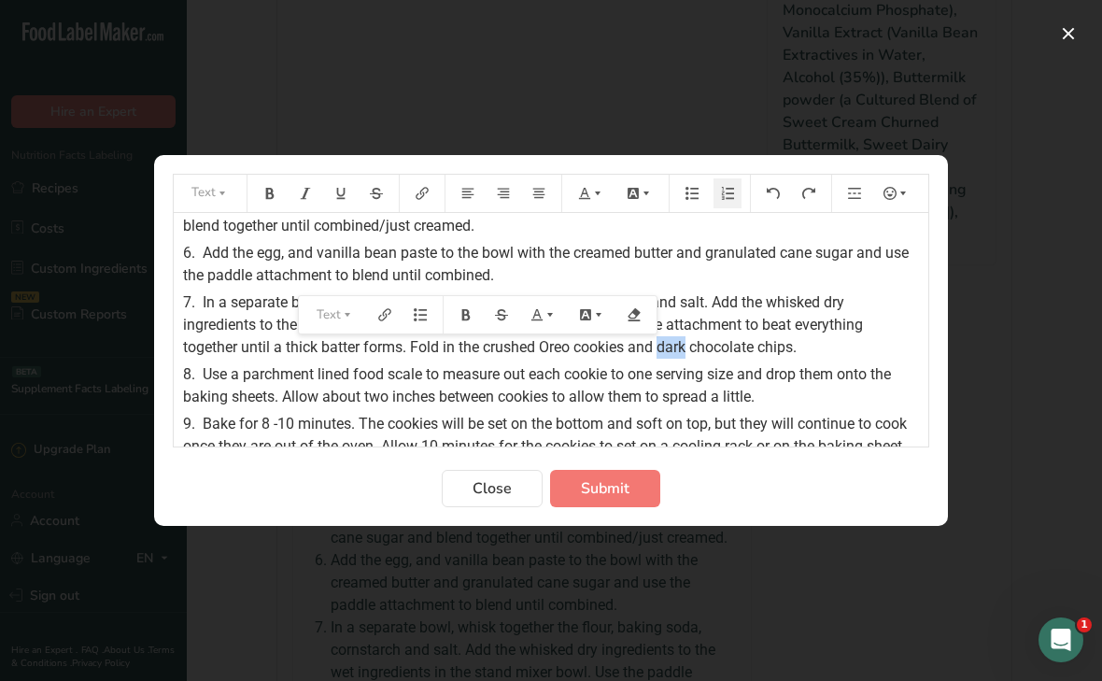
drag, startPoint x: 665, startPoint y: 350, endPoint x: 690, endPoint y: 349, distance: 25.2
click at [690, 349] on span "In a separate bowl, whisk together the flour, baking soda, cornstarch and salt.…" at bounding box center [525, 324] width 684 height 63
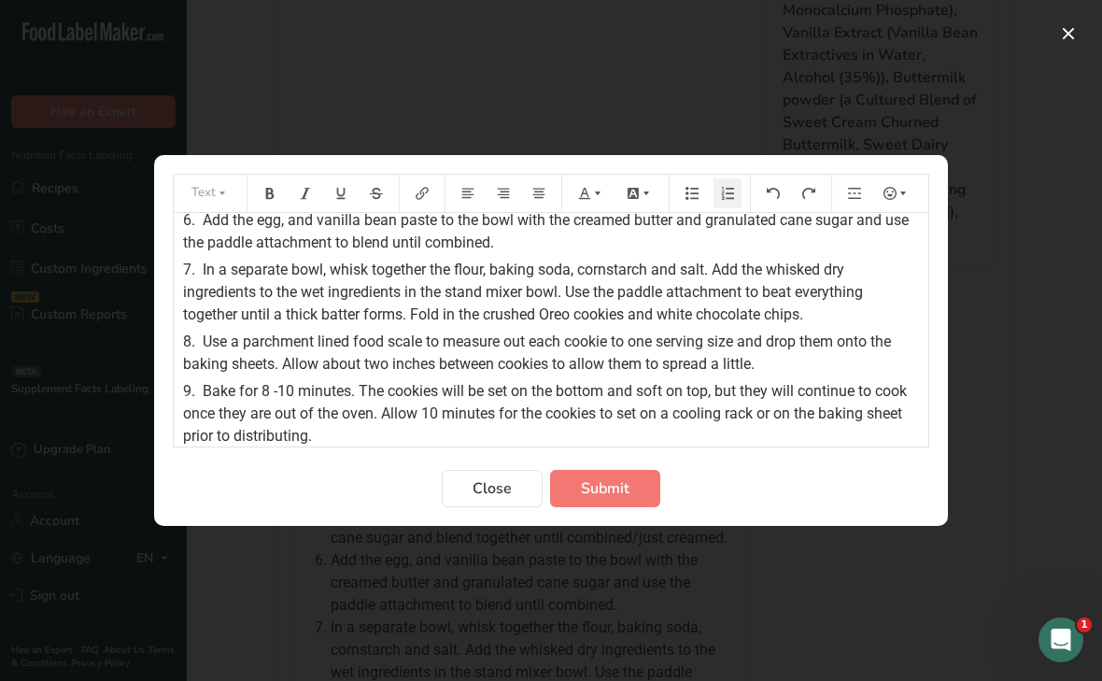
scroll to position [184, 0]
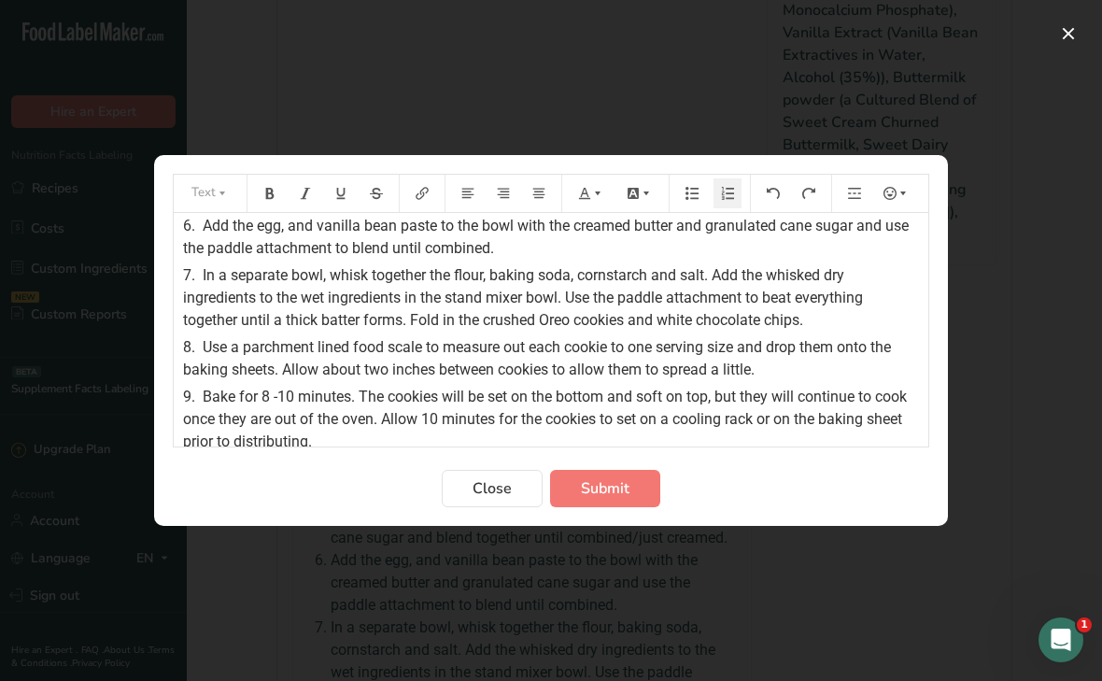
click at [653, 274] on span "In a separate bowl, whisk together the flour, baking soda, cornstarch and salt.…" at bounding box center [525, 297] width 684 height 63
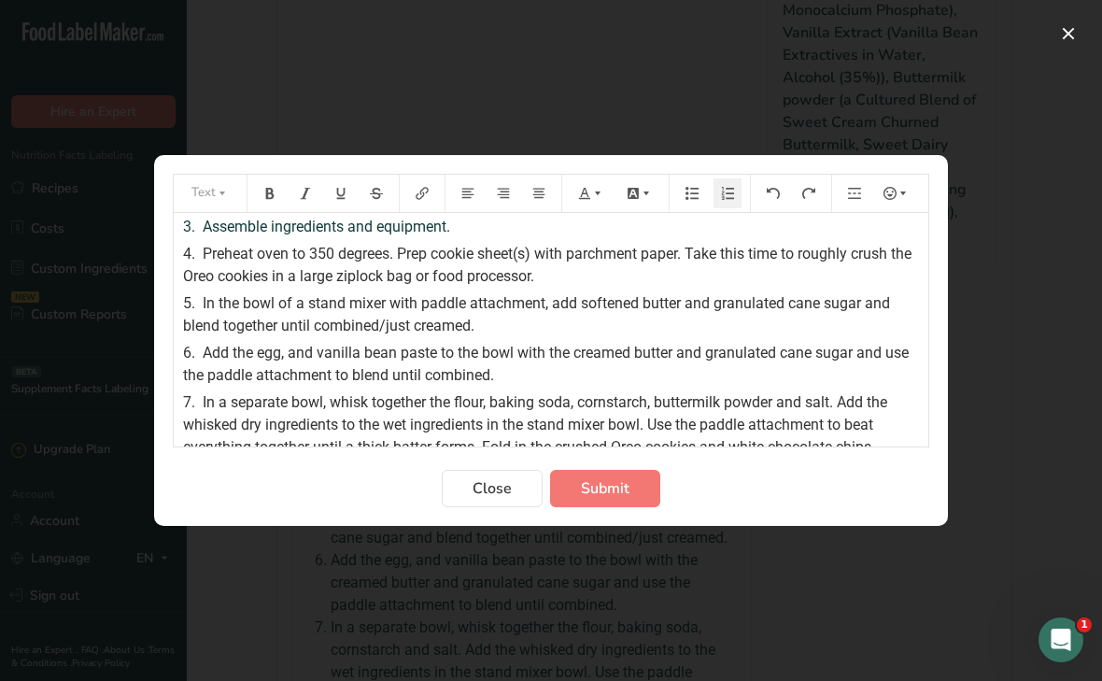
scroll to position [0, 0]
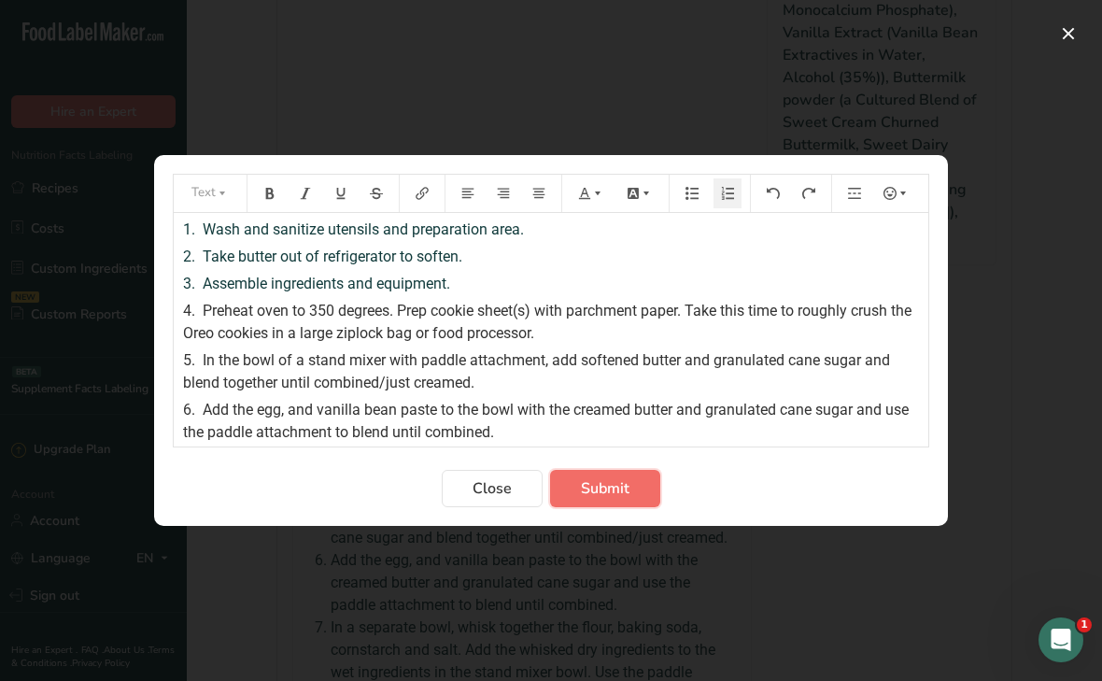
click at [630, 489] on button "Submit" at bounding box center [605, 488] width 110 height 37
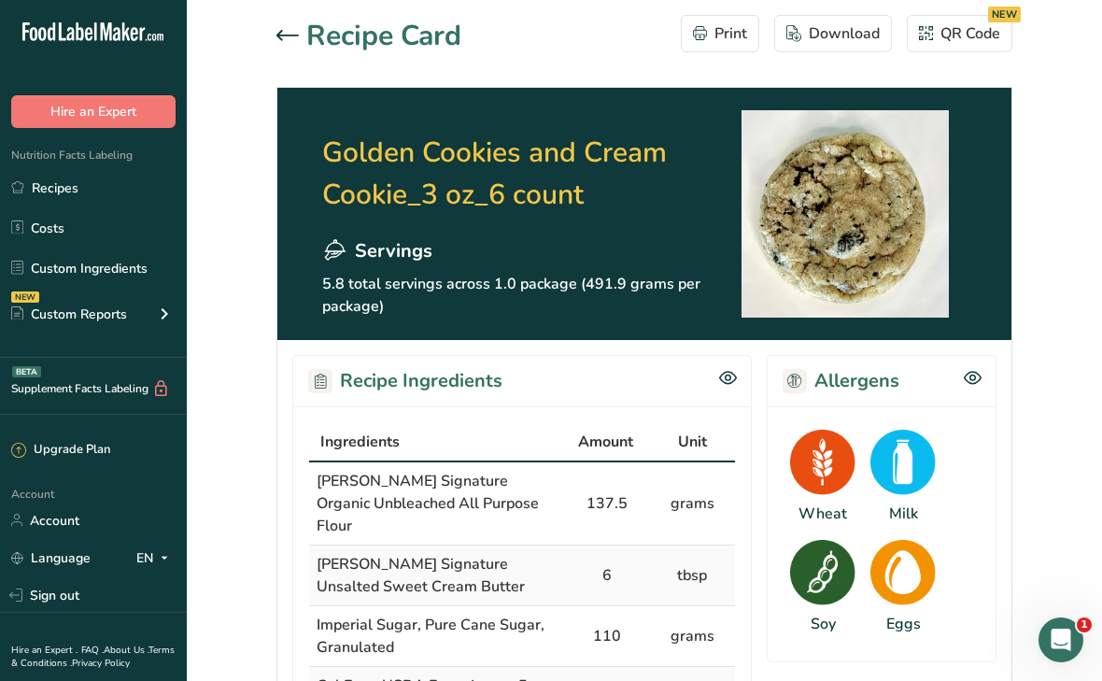
click at [283, 35] on icon at bounding box center [288, 35] width 22 height 10
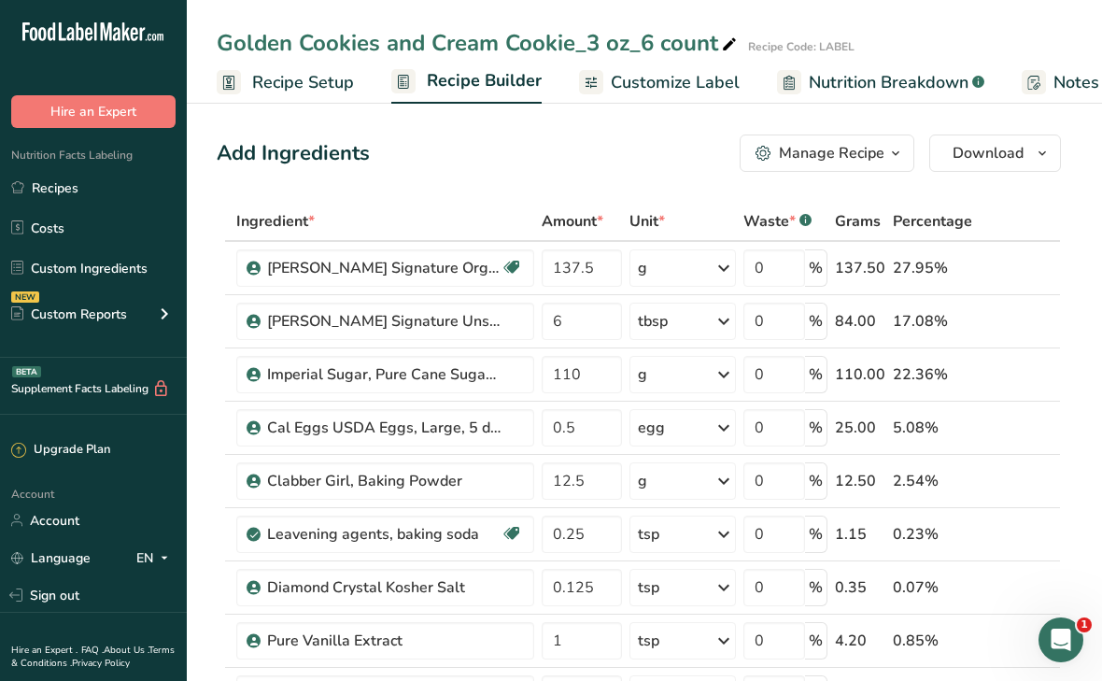
click at [693, 94] on span "Customize Label" at bounding box center [675, 82] width 129 height 25
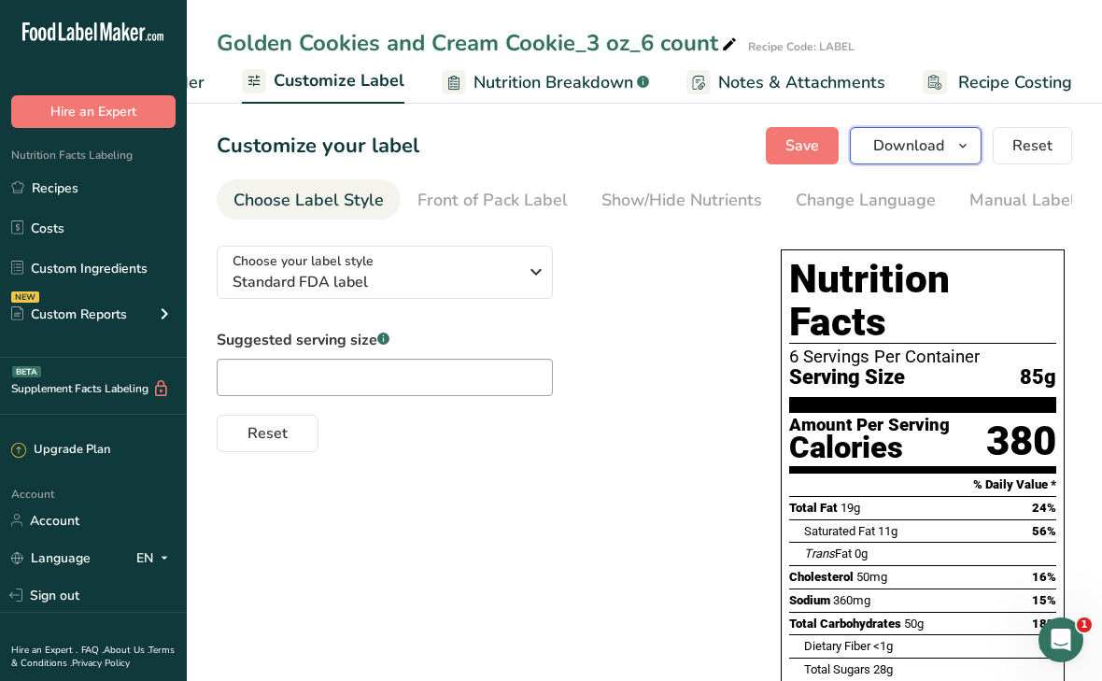
click at [899, 147] on span "Download" at bounding box center [908, 146] width 71 height 22
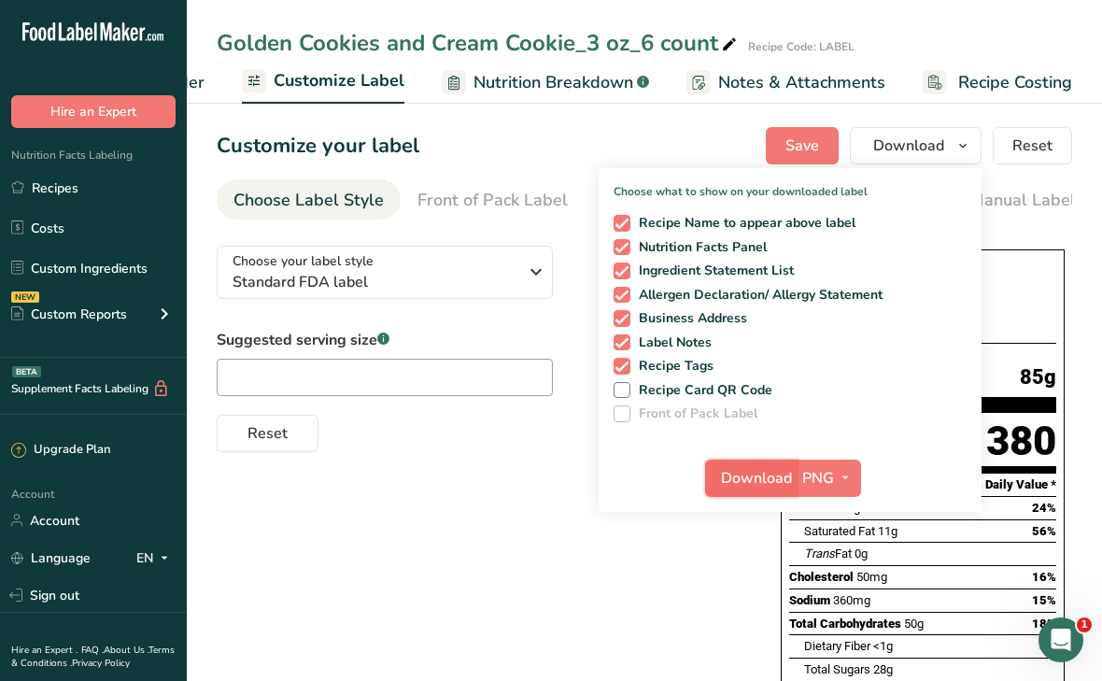
click at [741, 485] on span "Download" at bounding box center [756, 478] width 71 height 22
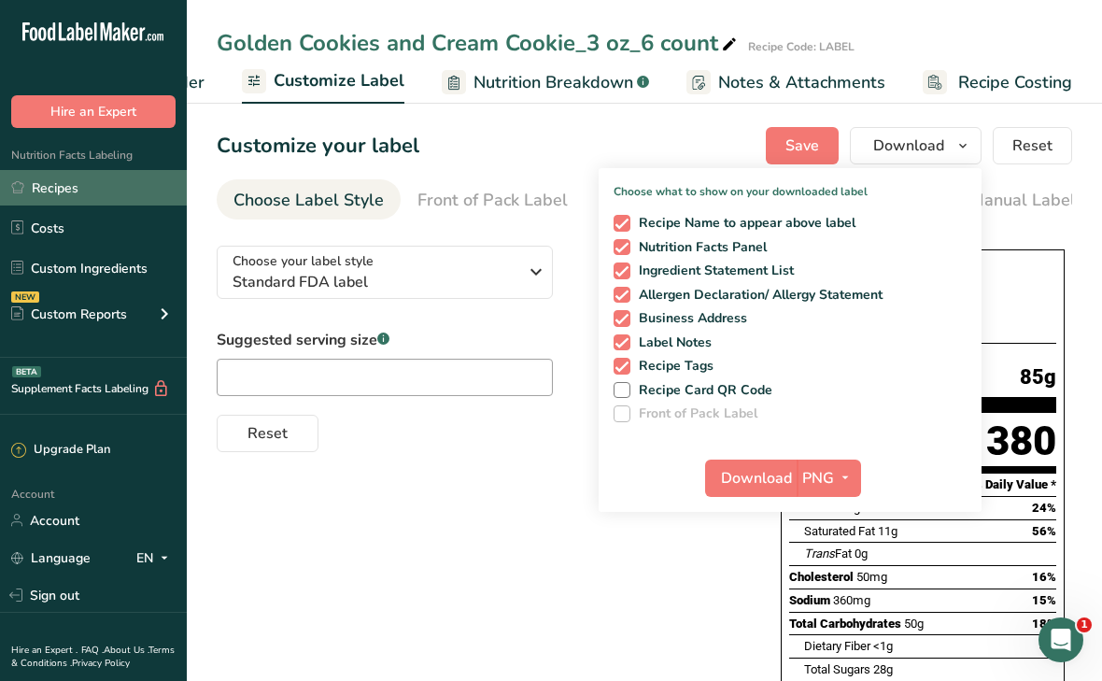
click at [81, 183] on link "Recipes" at bounding box center [93, 187] width 187 height 35
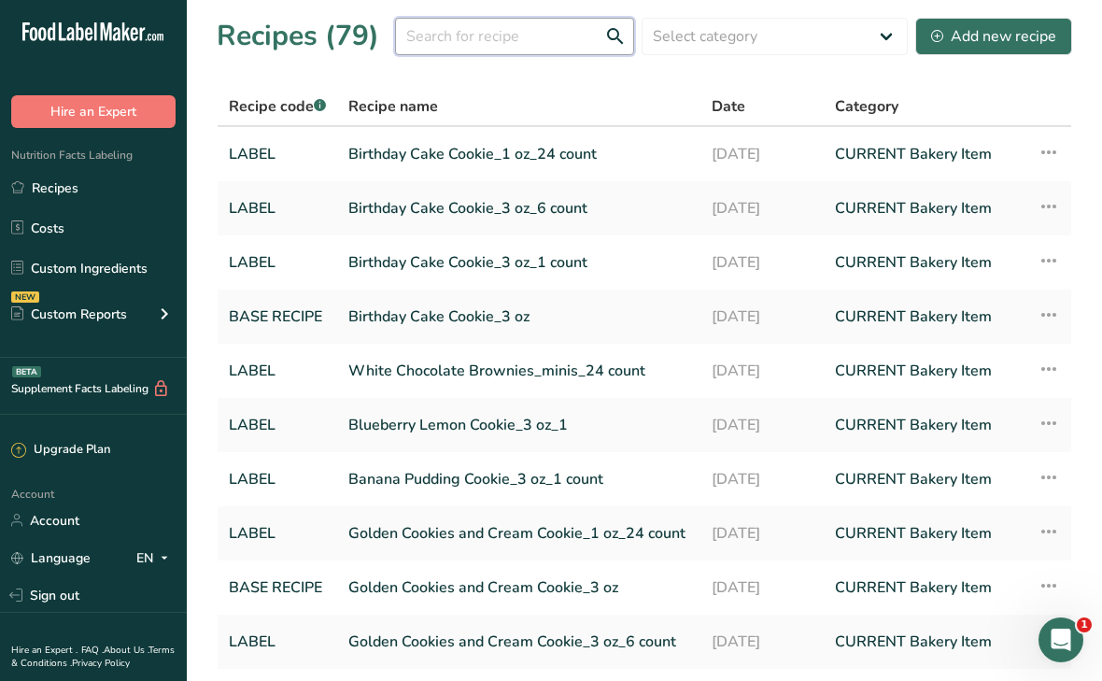
click at [481, 39] on input "text" at bounding box center [514, 36] width 239 height 37
click at [463, 532] on link "Golden Cookies and Cream Cookie_1 oz_24 count" at bounding box center [518, 533] width 341 height 39
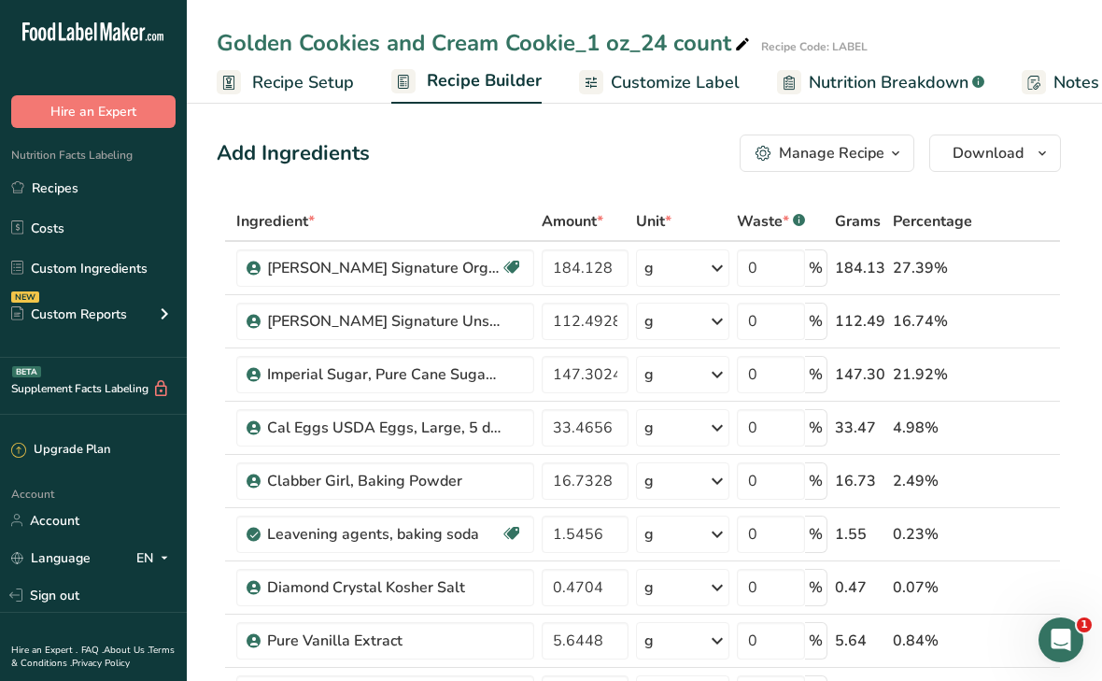
click at [767, 158] on icon "button" at bounding box center [764, 154] width 16 height 16
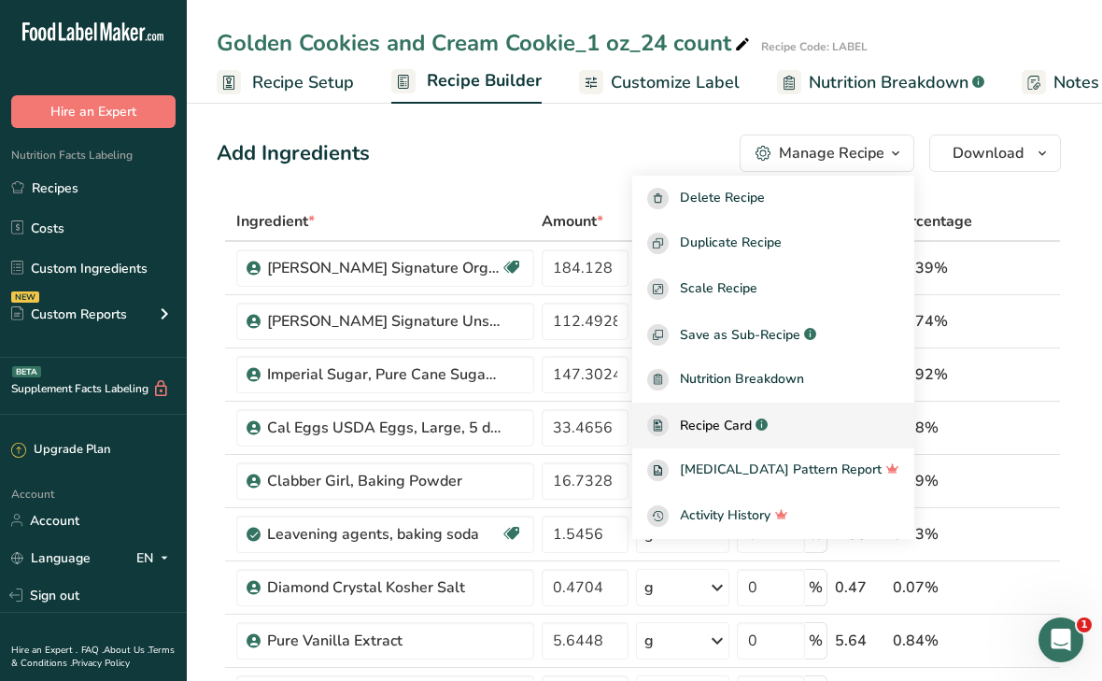
click at [735, 422] on span "Recipe Card" at bounding box center [716, 426] width 72 height 20
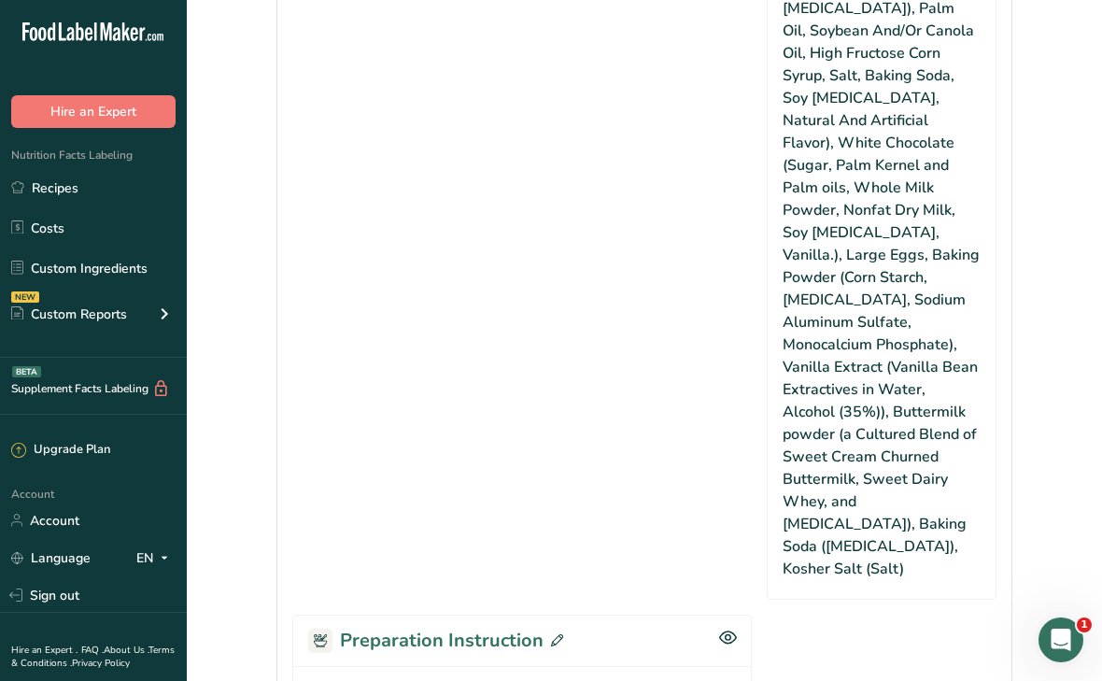
scroll to position [1473, 0]
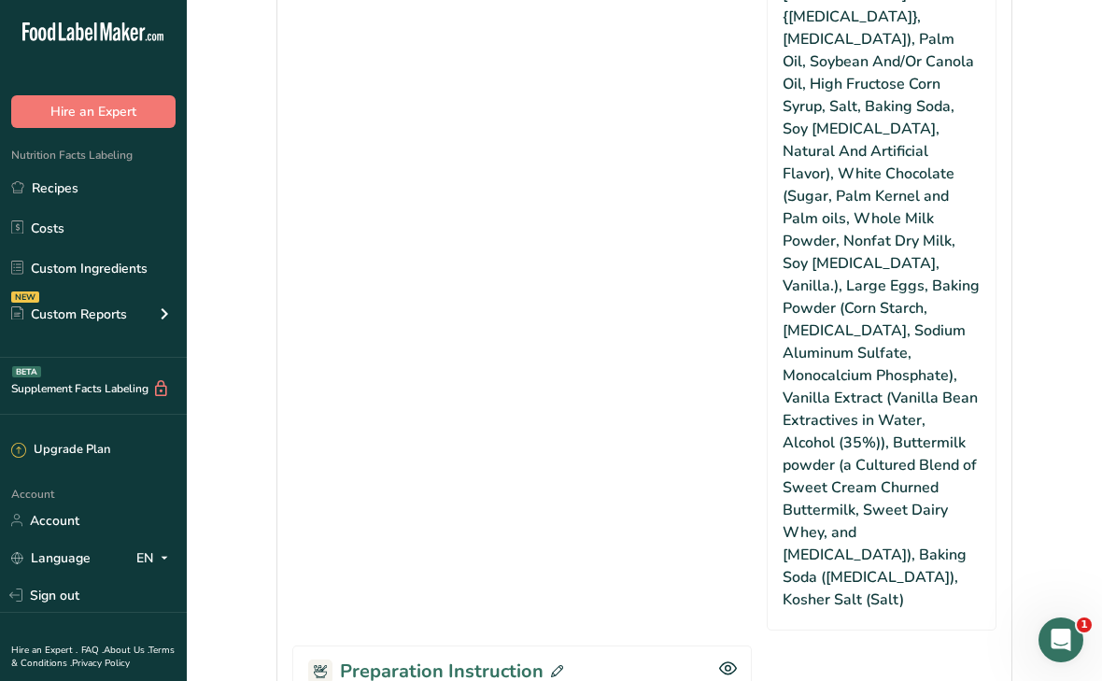
click at [555, 665] on icon at bounding box center [557, 671] width 12 height 12
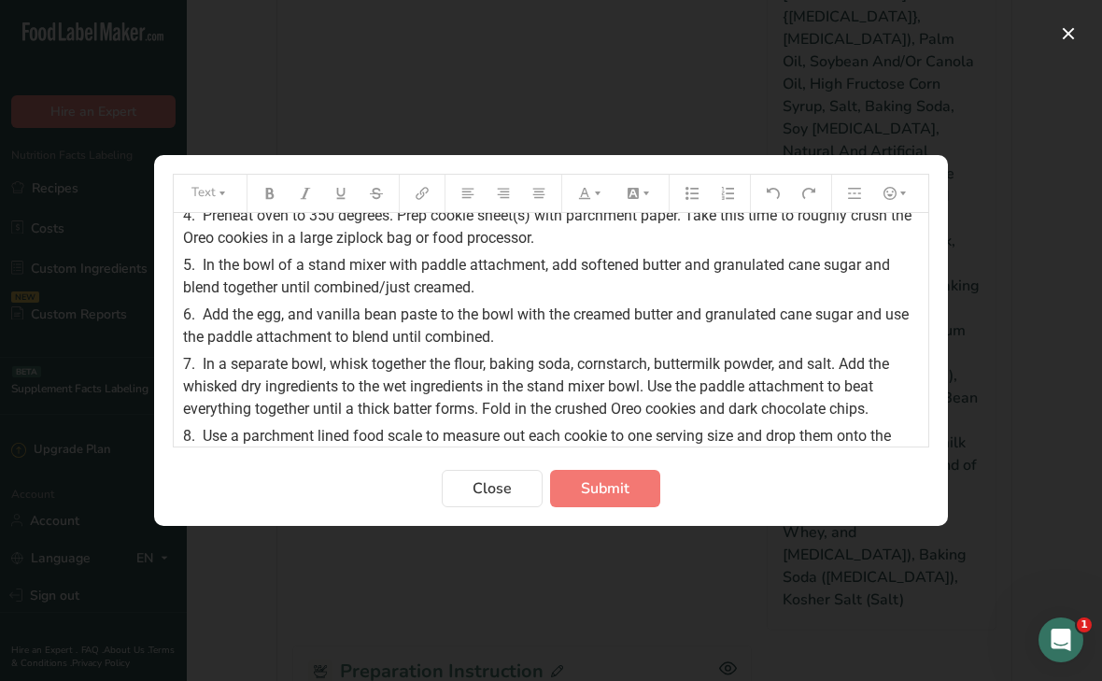
scroll to position [249, 0]
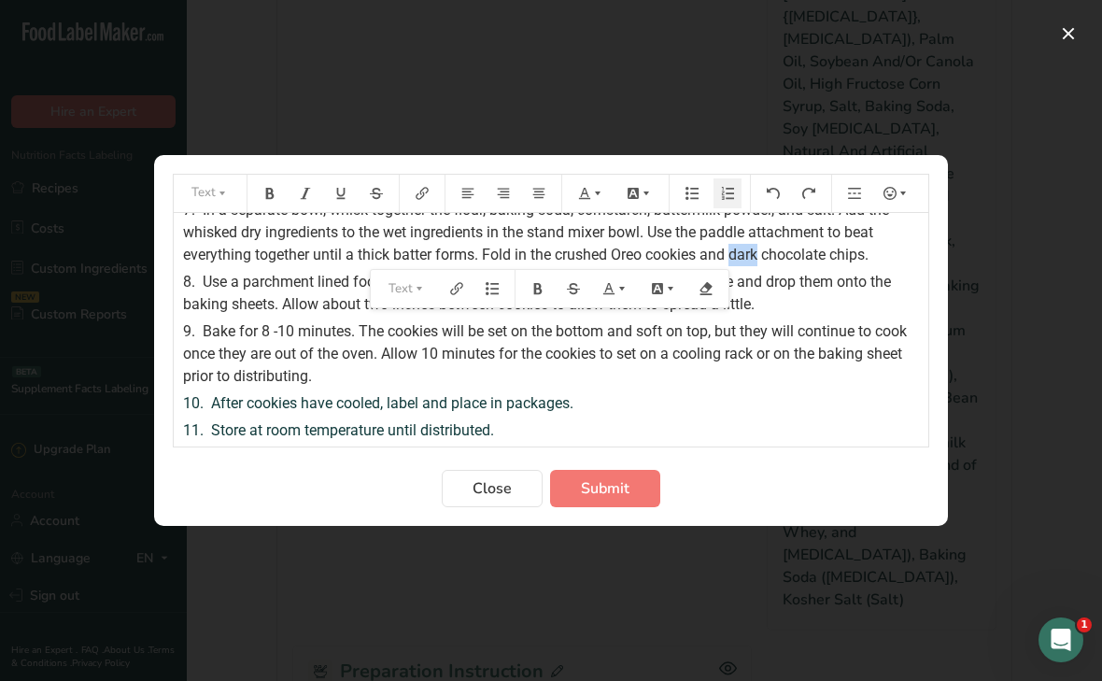
drag, startPoint x: 737, startPoint y: 256, endPoint x: 760, endPoint y: 256, distance: 23.4
click at [760, 256] on span "In a separate bowl, whisk together the flour, baking soda, cornstarch, buttermi…" at bounding box center [538, 232] width 710 height 63
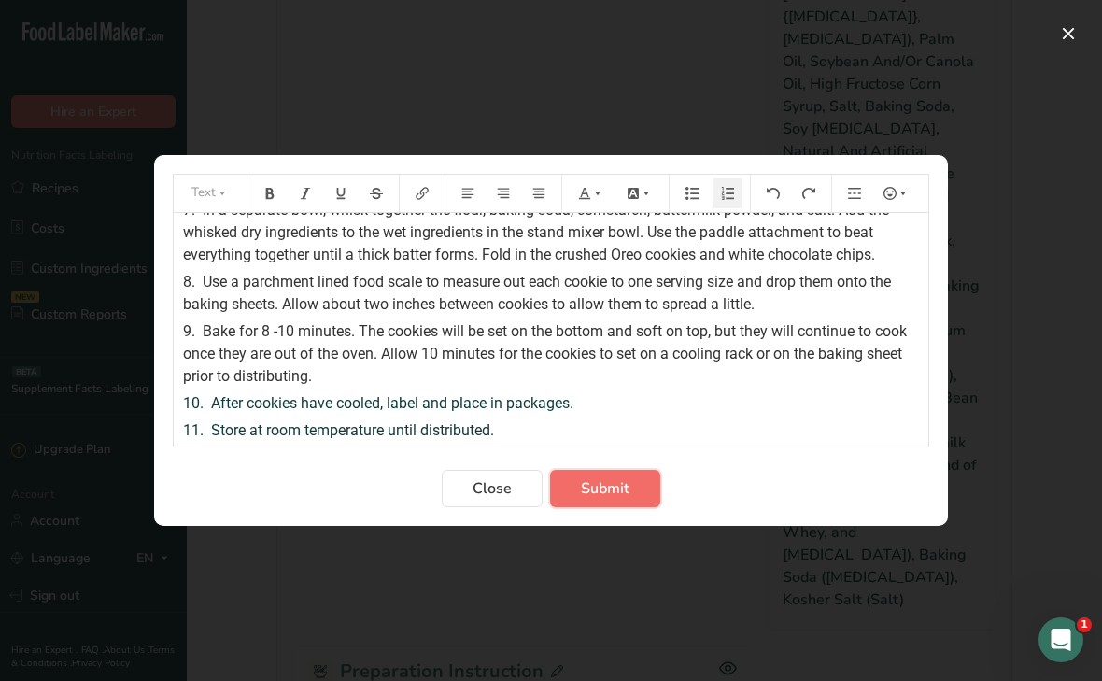
click at [616, 492] on span "Submit" at bounding box center [605, 488] width 49 height 22
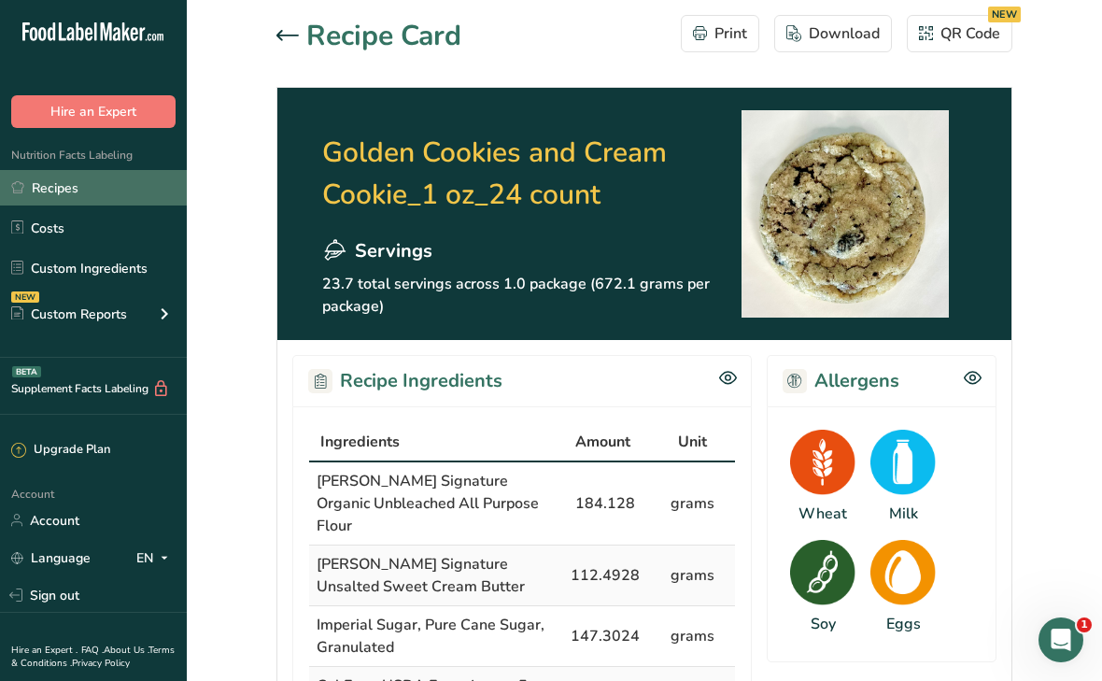
click at [58, 191] on link "Recipes" at bounding box center [93, 187] width 187 height 35
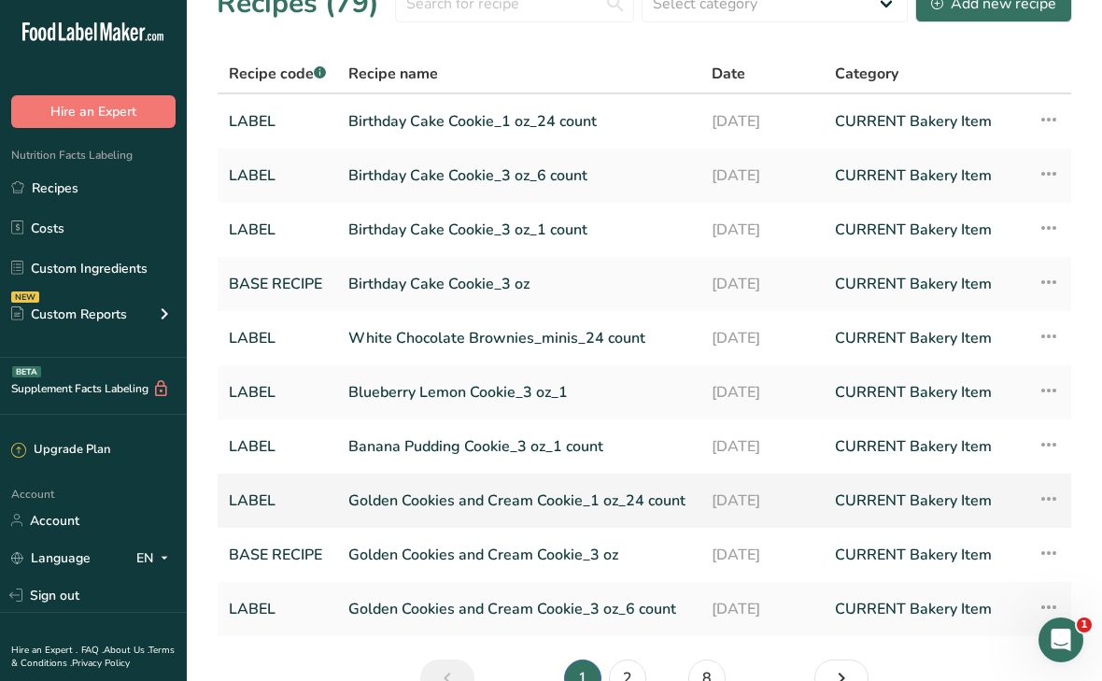
scroll to position [34, 0]
click at [543, 606] on link "Golden Cookies and Cream Cookie_3 oz_6 count" at bounding box center [518, 607] width 341 height 39
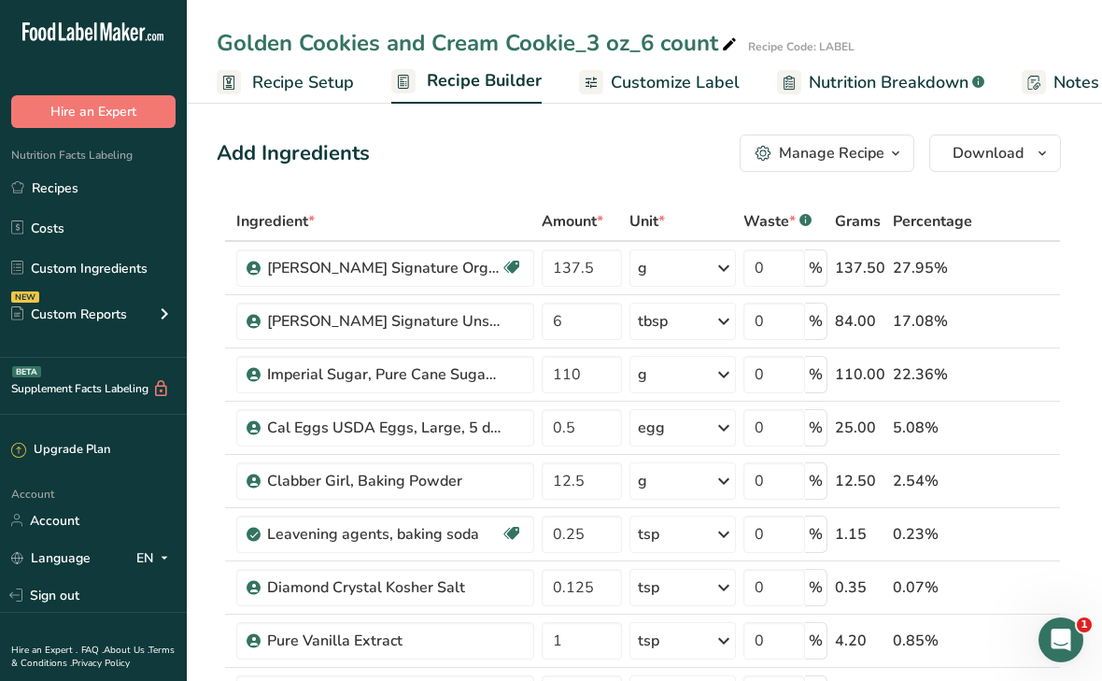
click at [814, 165] on button "Manage Recipe" at bounding box center [827, 153] width 175 height 37
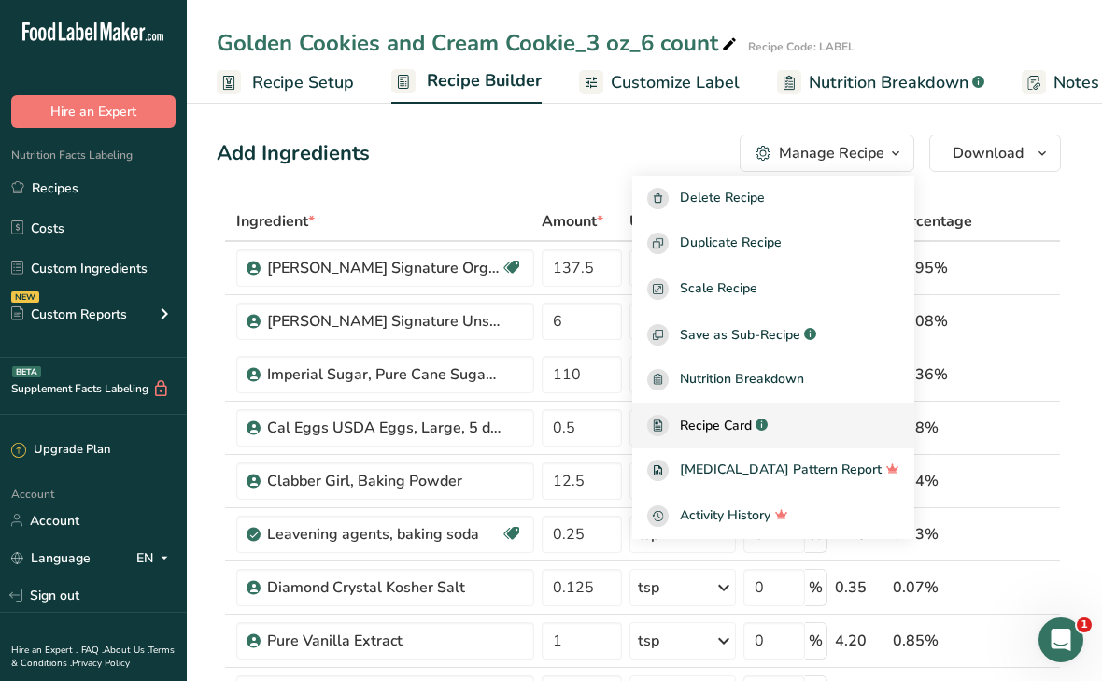
click at [752, 433] on span "Recipe Card" at bounding box center [716, 426] width 72 height 20
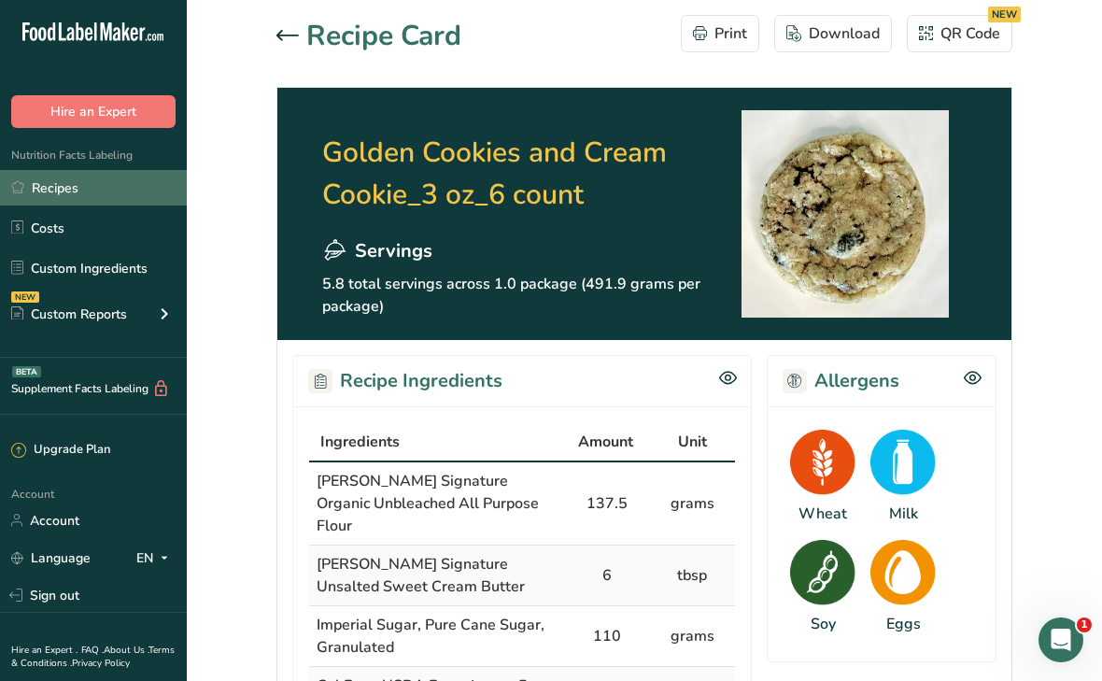
click at [70, 190] on link "Recipes" at bounding box center [93, 187] width 187 height 35
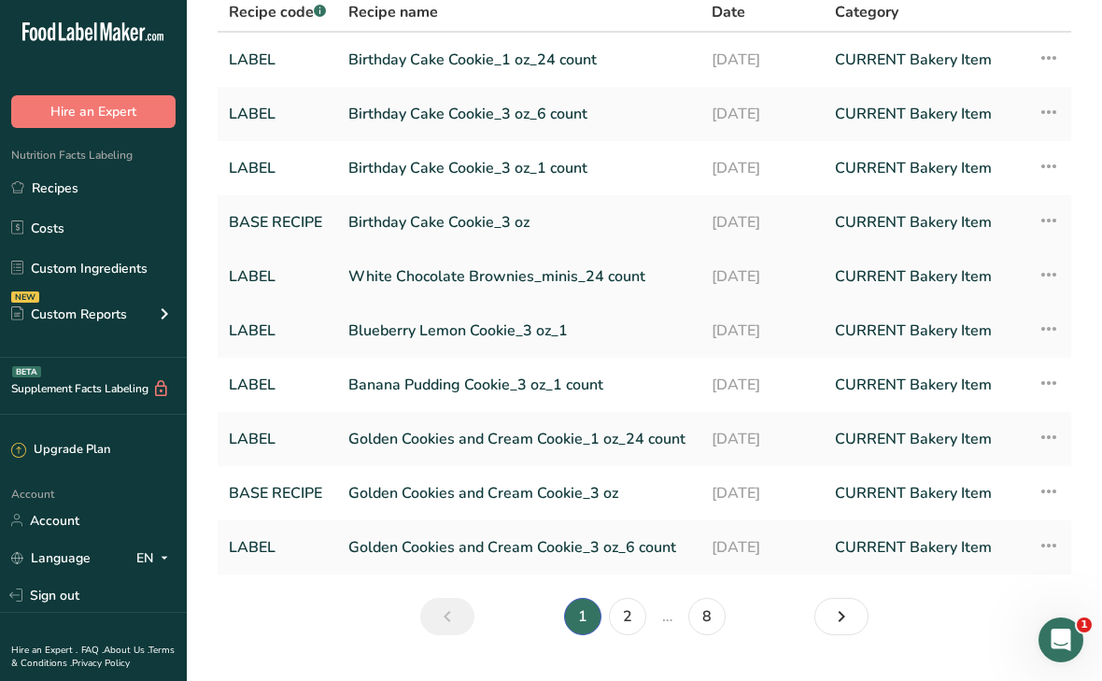
scroll to position [100, 0]
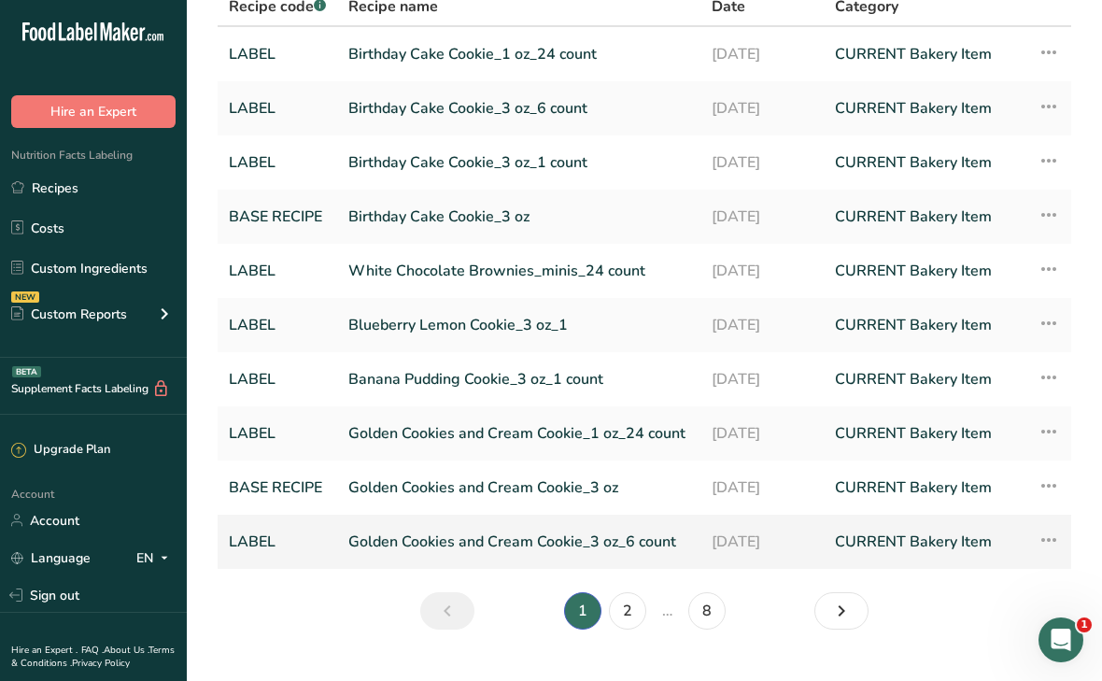
click at [576, 543] on link "Golden Cookies and Cream Cookie_3 oz_6 count" at bounding box center [518, 541] width 341 height 39
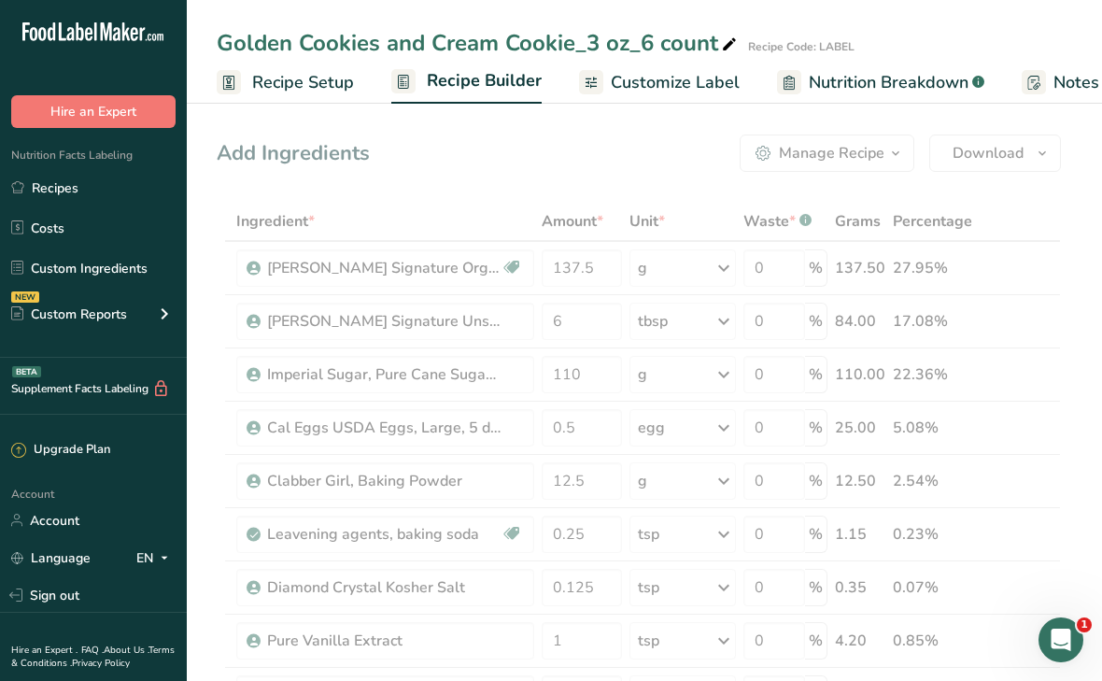
click at [332, 84] on span "Recipe Setup" at bounding box center [303, 82] width 102 height 25
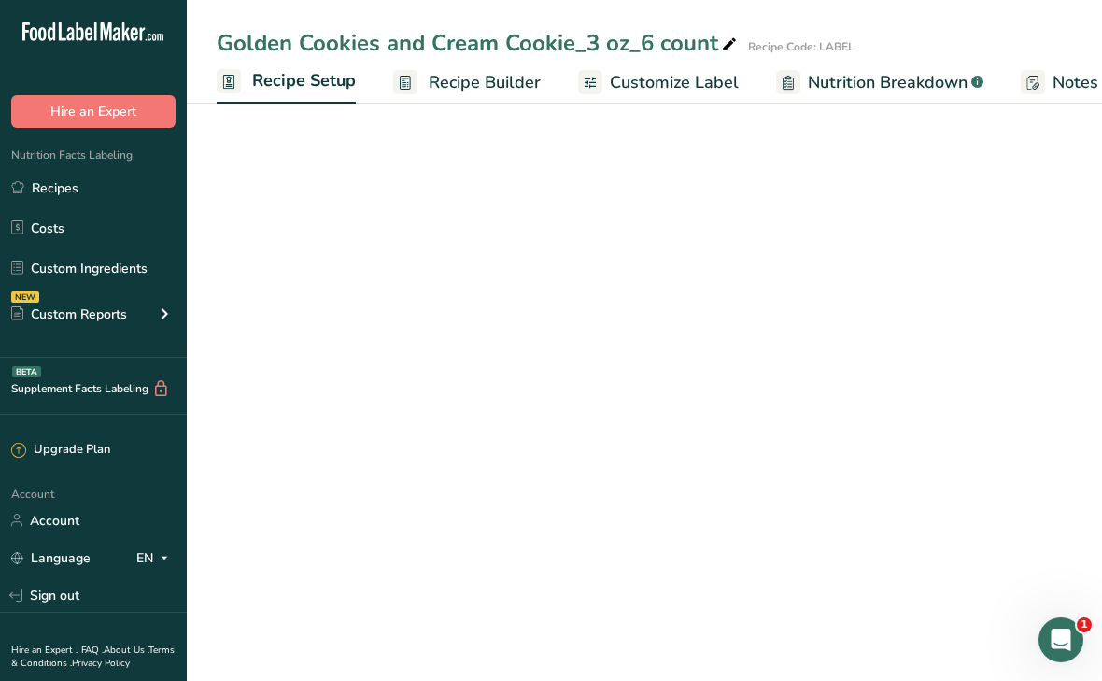
select select "5"
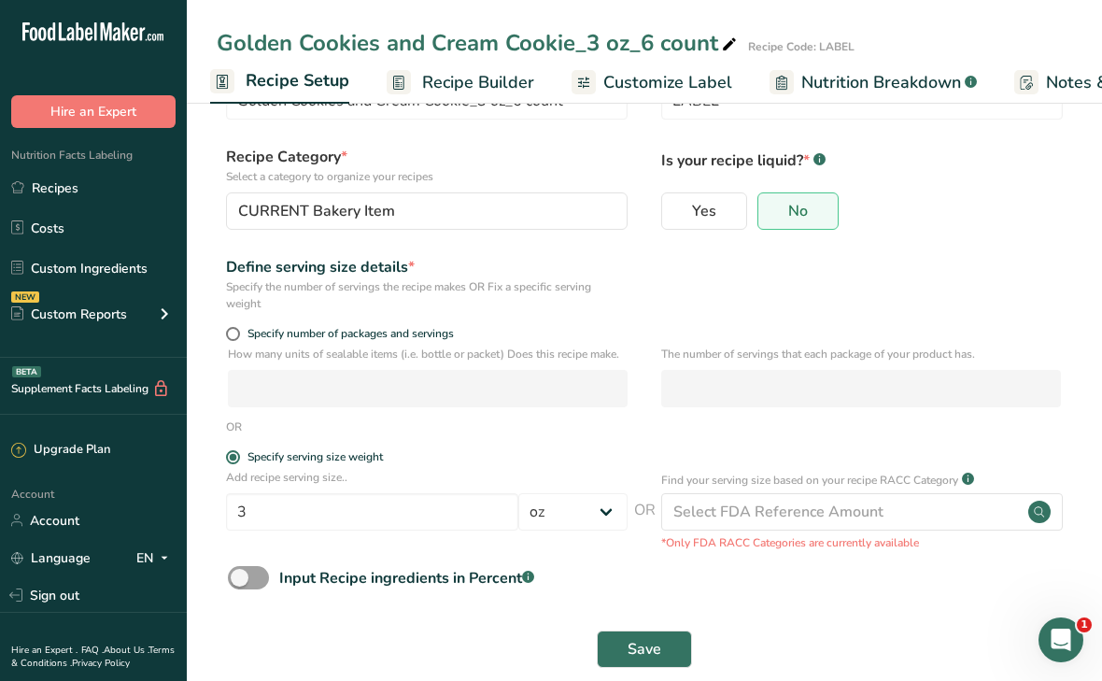
scroll to position [110, 0]
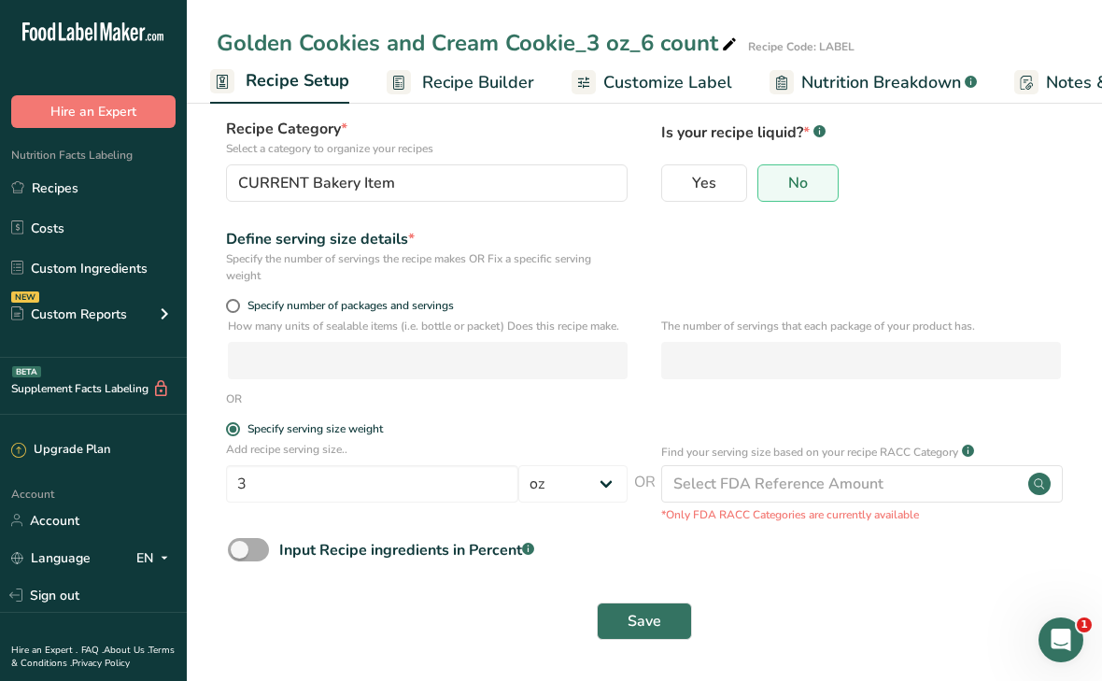
click at [241, 549] on span at bounding box center [248, 549] width 41 height 23
click at [240, 549] on input "Input Recipe ingredients in Percent .a-a{fill:#347362;}.b-a{fill:#fff;}" at bounding box center [234, 550] width 12 height 12
checkbox input "true"
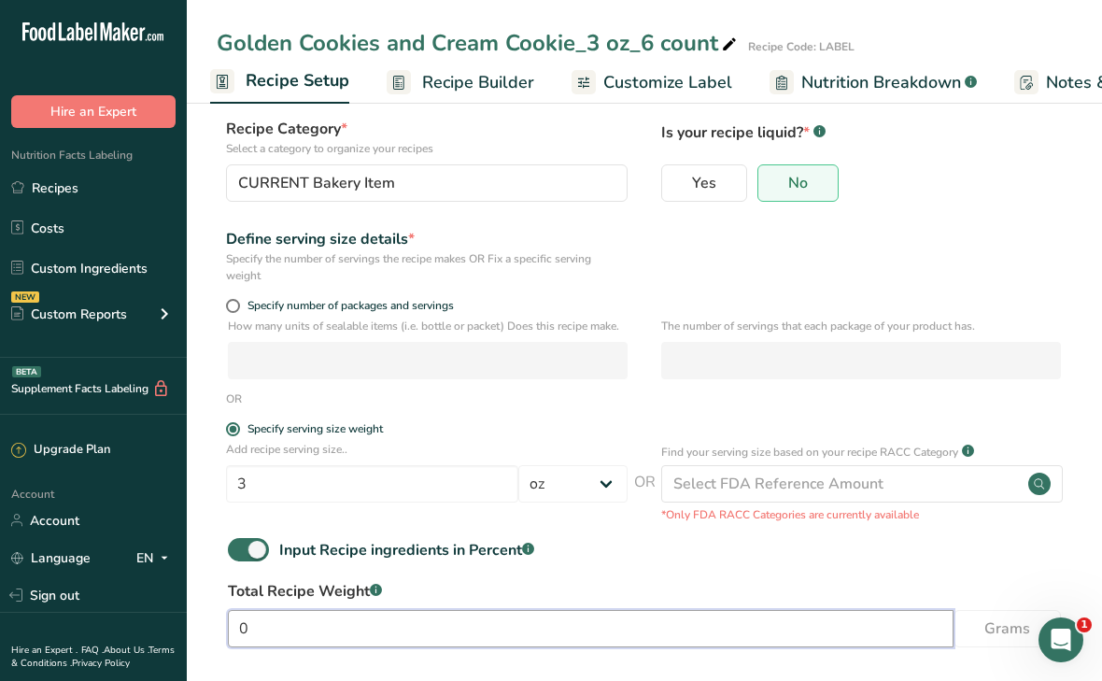
click at [260, 617] on input "0" at bounding box center [591, 628] width 726 height 37
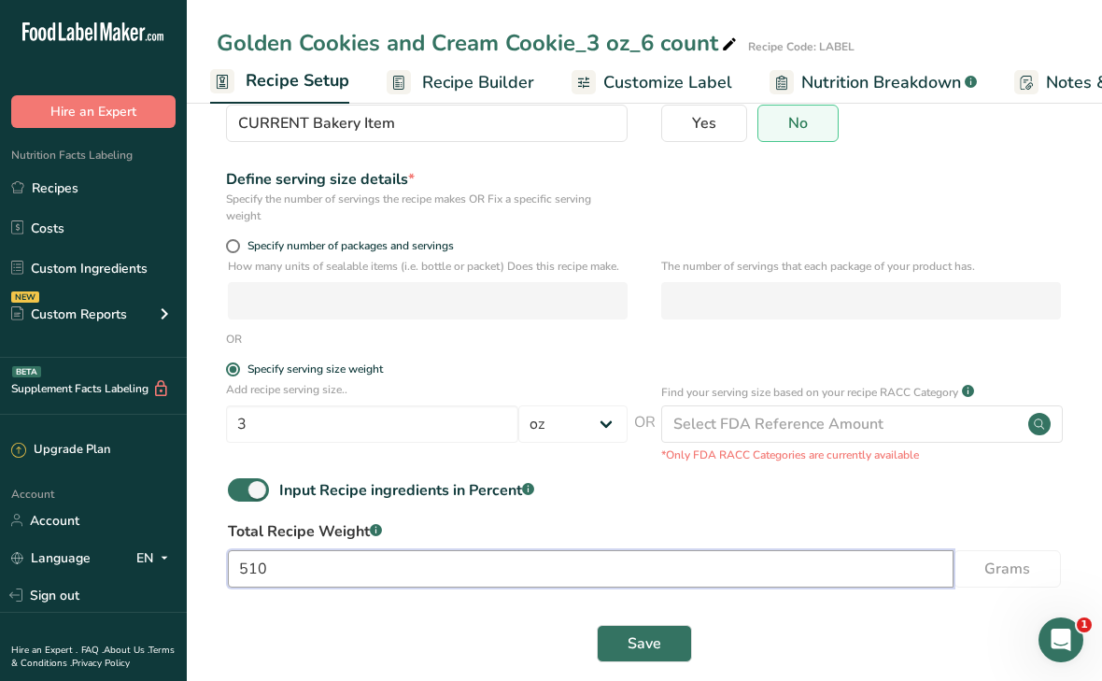
scroll to position [192, 0]
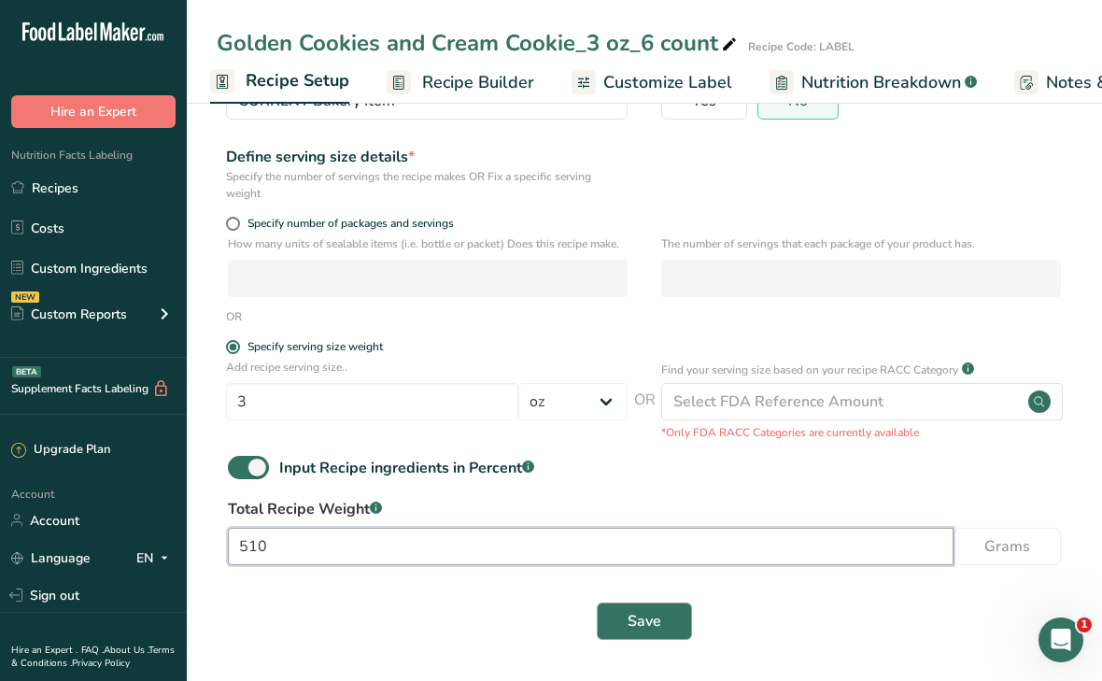
type input "510"
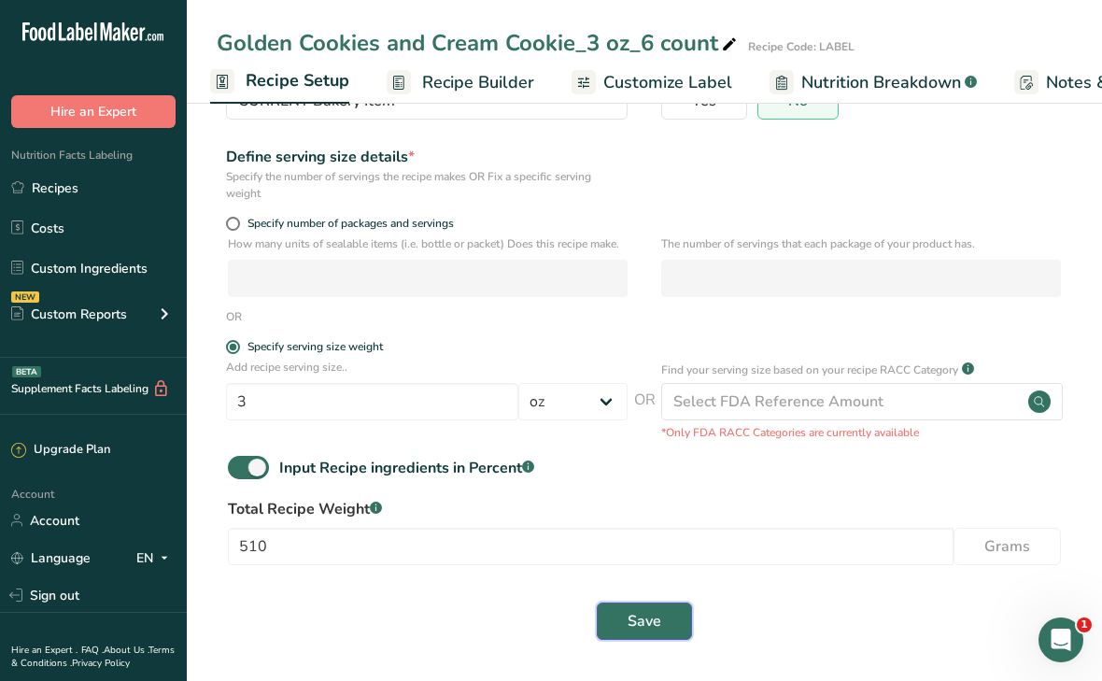
click at [633, 611] on span "Save" at bounding box center [645, 621] width 34 height 22
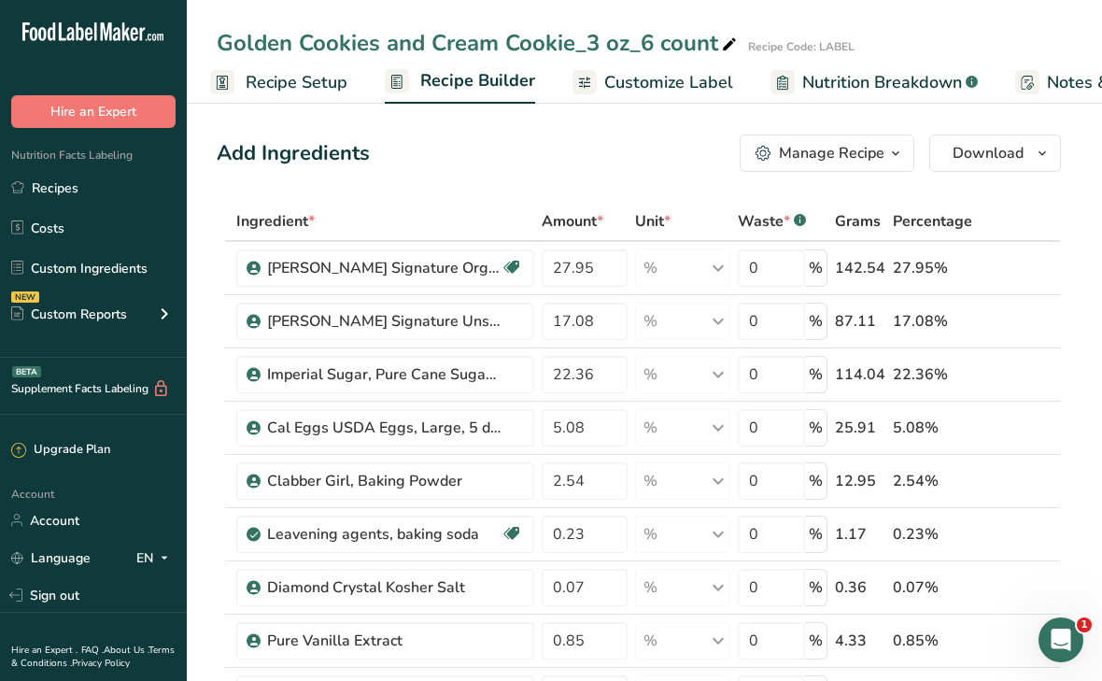
click at [292, 94] on span "Recipe Setup" at bounding box center [297, 82] width 102 height 25
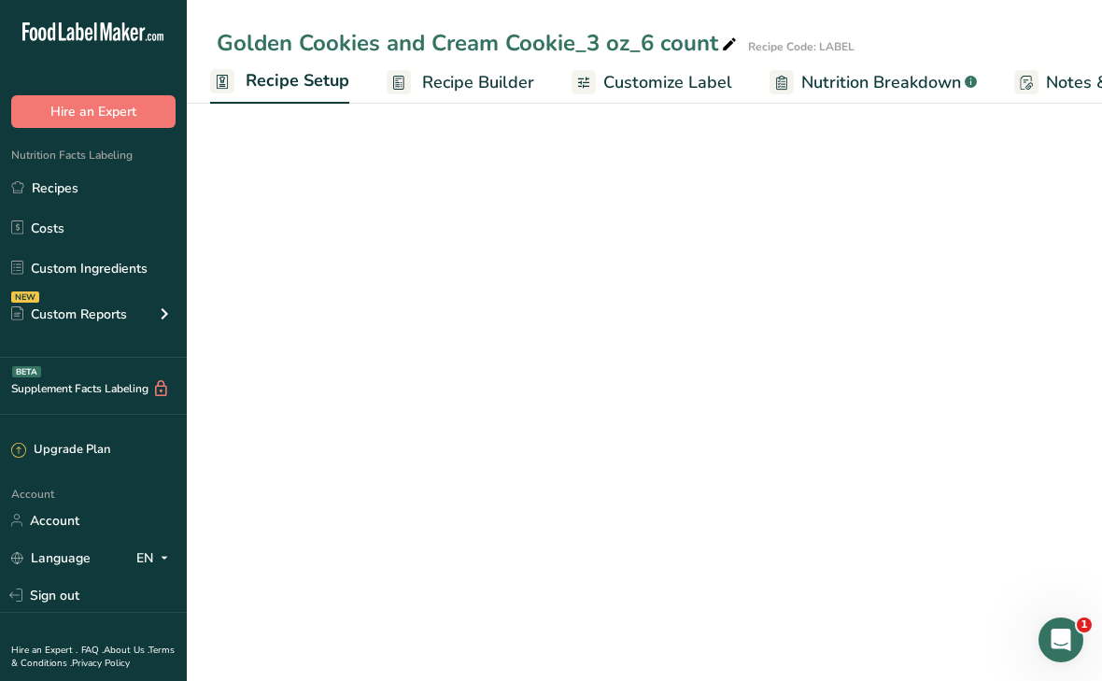
select select "5"
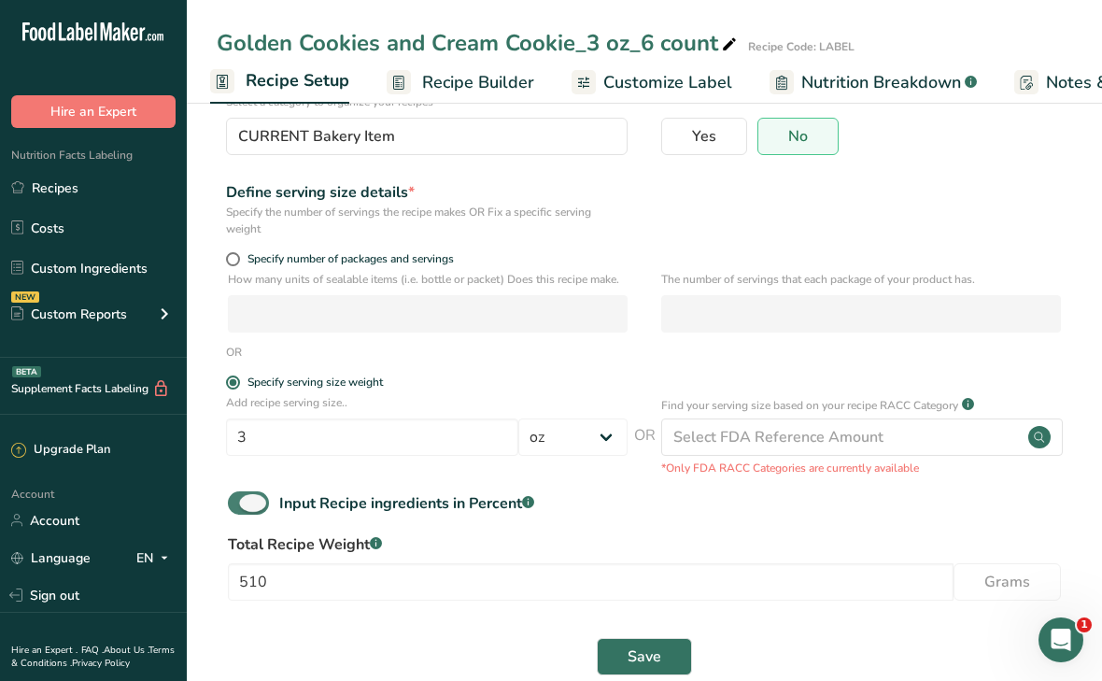
click at [250, 503] on span at bounding box center [248, 502] width 41 height 23
click at [240, 503] on input "Input Recipe ingredients in Percent .a-a{fill:#347362;}.b-a{fill:#fff;}" at bounding box center [234, 503] width 12 height 12
checkbox input "false"
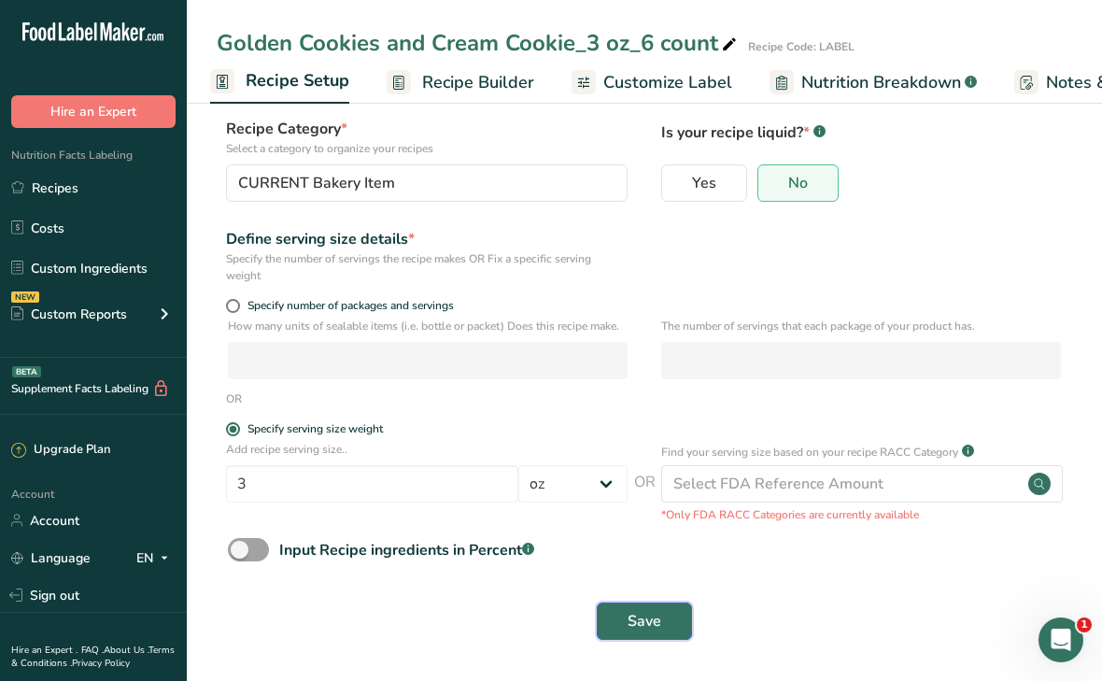
click at [638, 613] on span "Save" at bounding box center [645, 621] width 34 height 22
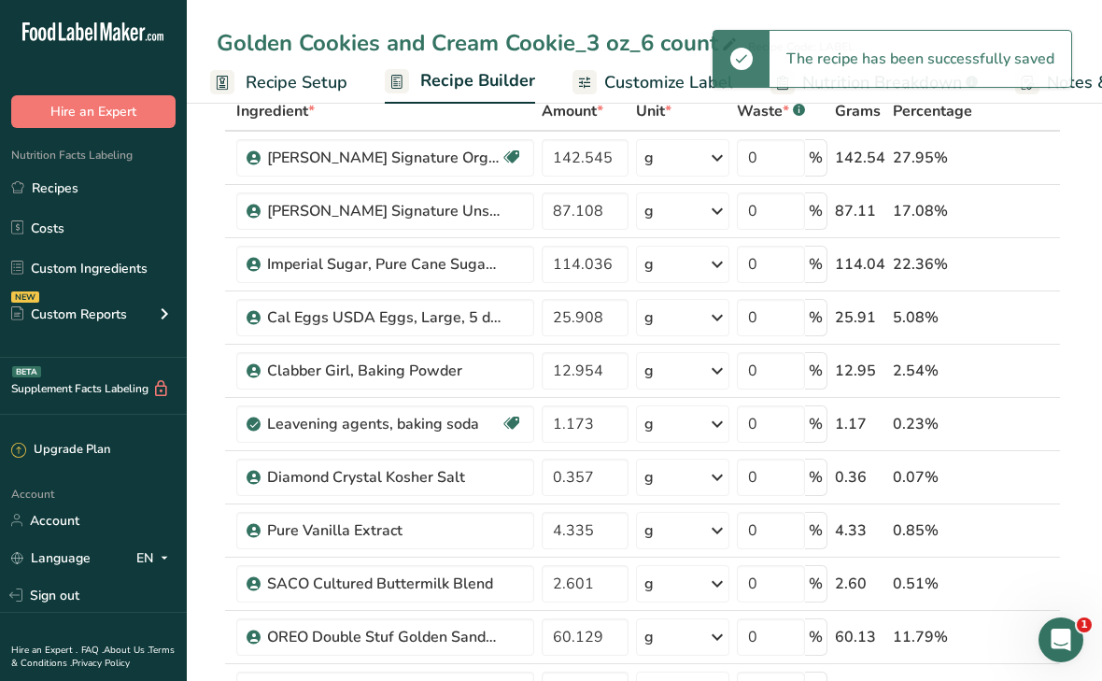
click at [620, 74] on span "Customize Label" at bounding box center [668, 82] width 129 height 25
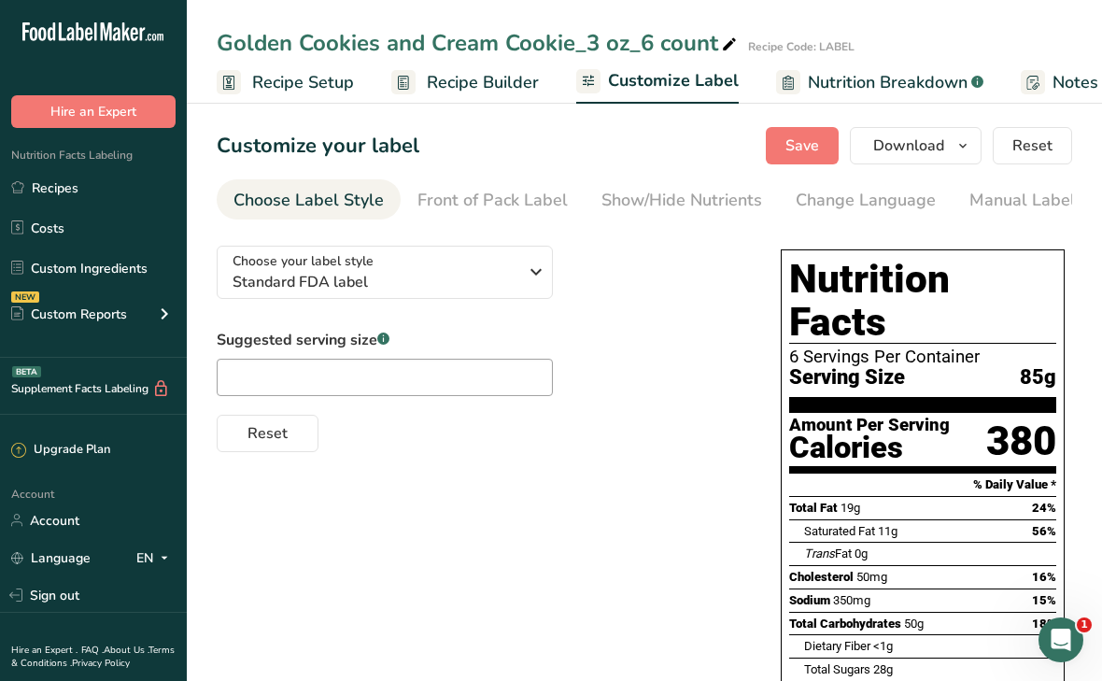
click at [424, 76] on link "Recipe Builder" at bounding box center [465, 83] width 148 height 42
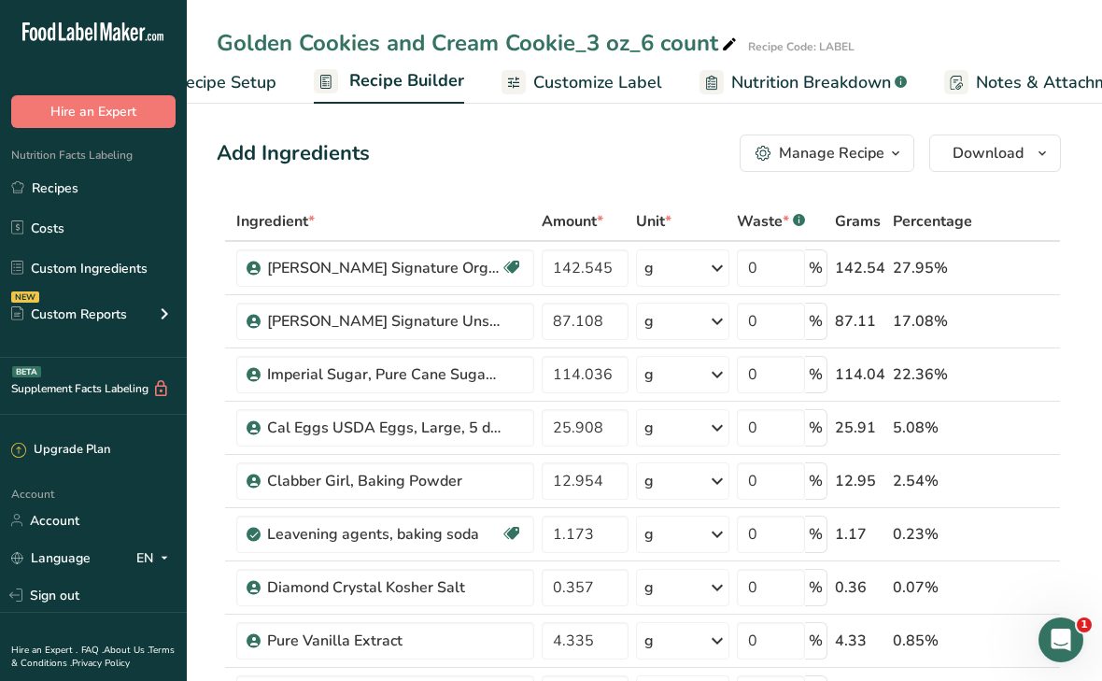
scroll to position [0, 180]
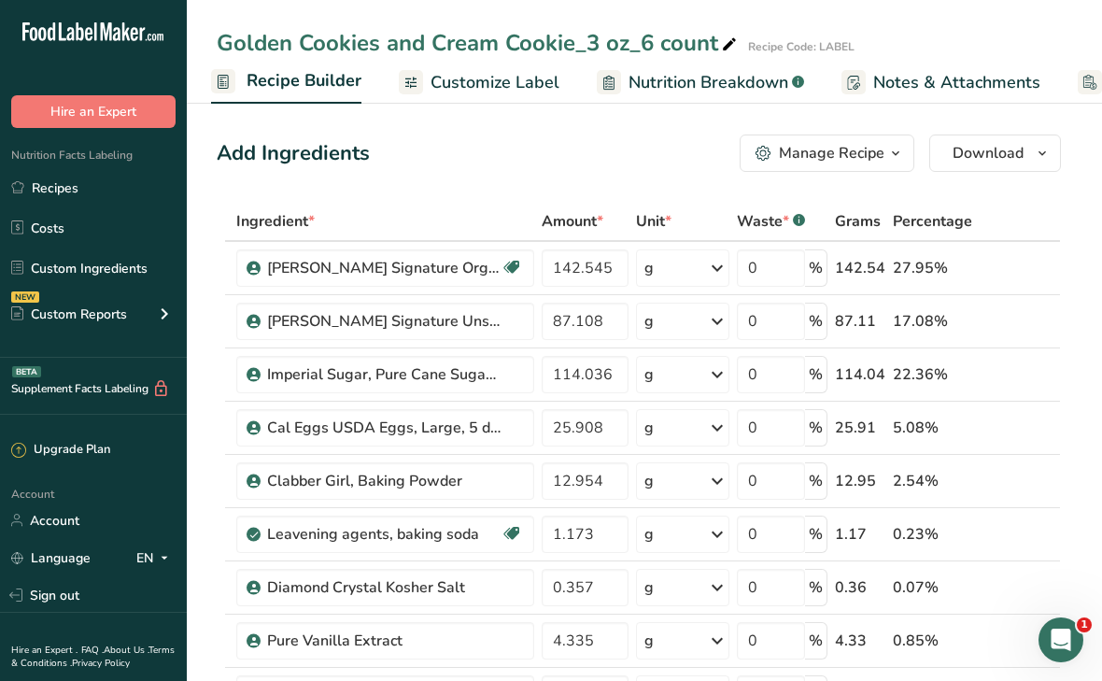
click at [791, 154] on div "Manage Recipe" at bounding box center [832, 153] width 106 height 22
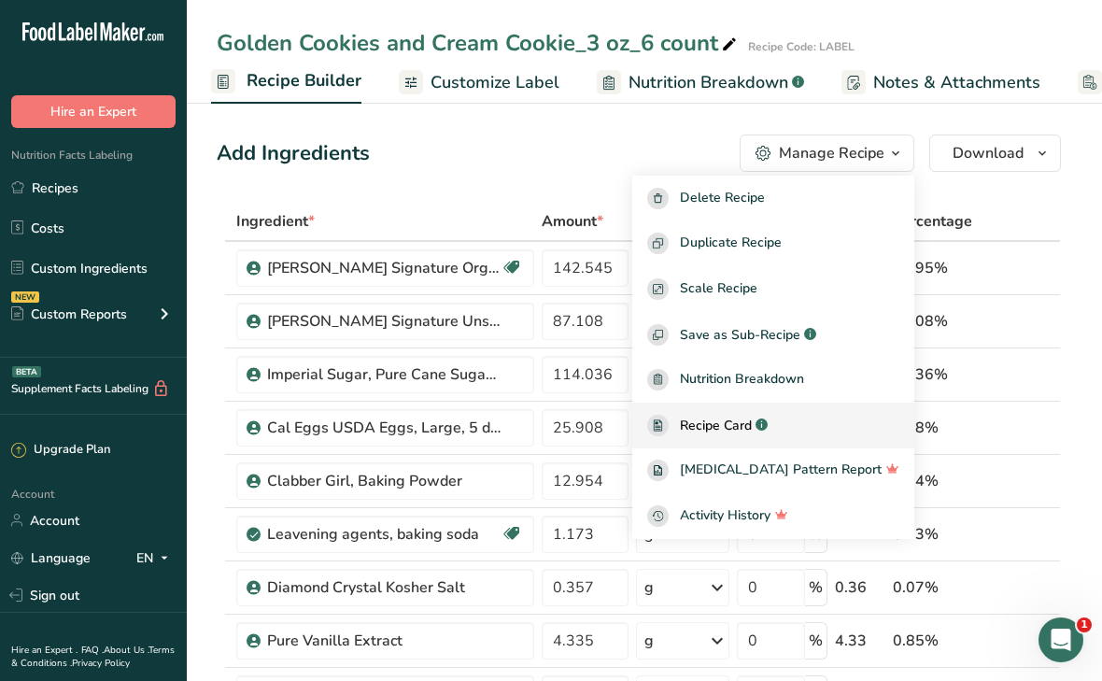
click at [752, 434] on span "Recipe Card" at bounding box center [716, 426] width 72 height 20
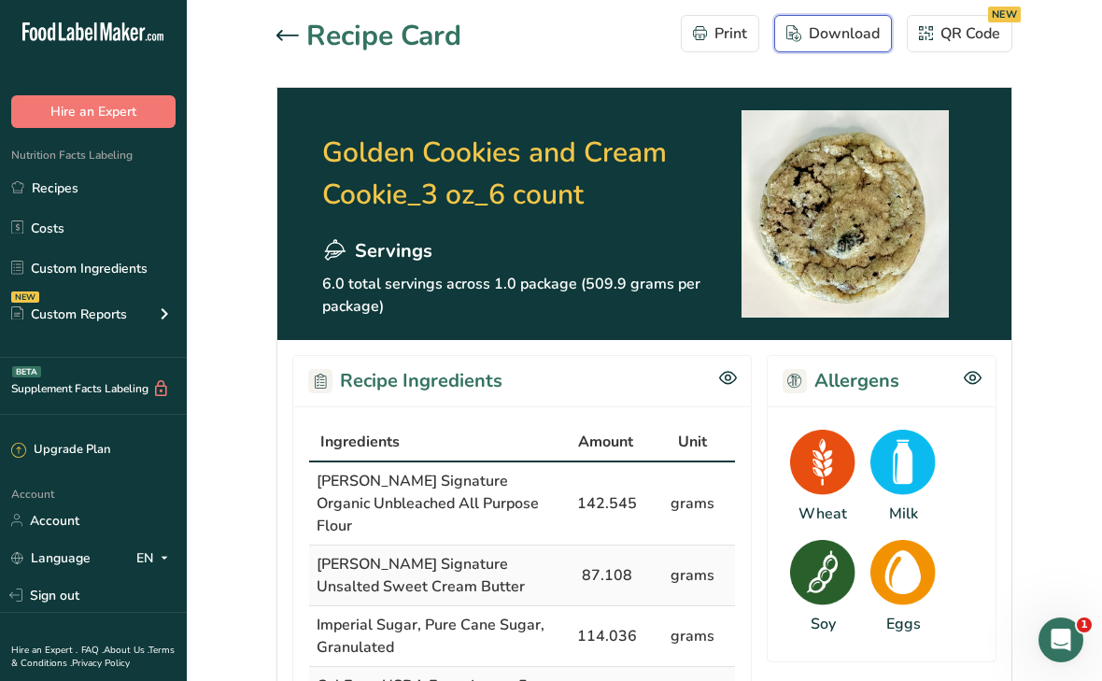
click at [822, 35] on div "Download" at bounding box center [833, 33] width 93 height 22
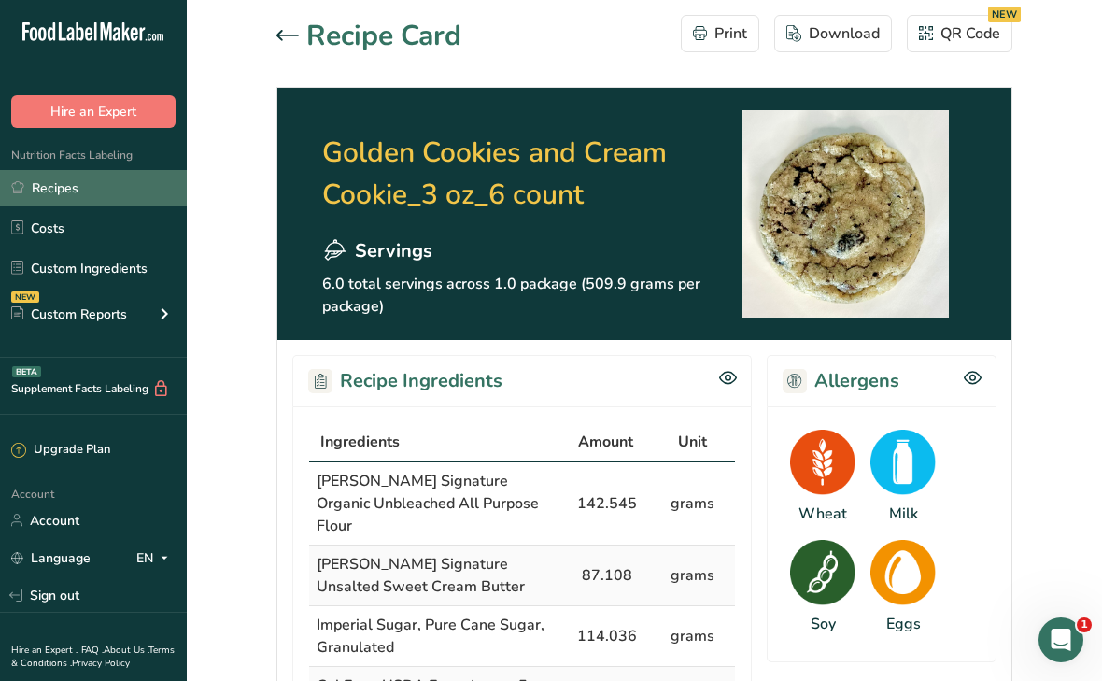
click at [45, 186] on link "Recipes" at bounding box center [93, 187] width 187 height 35
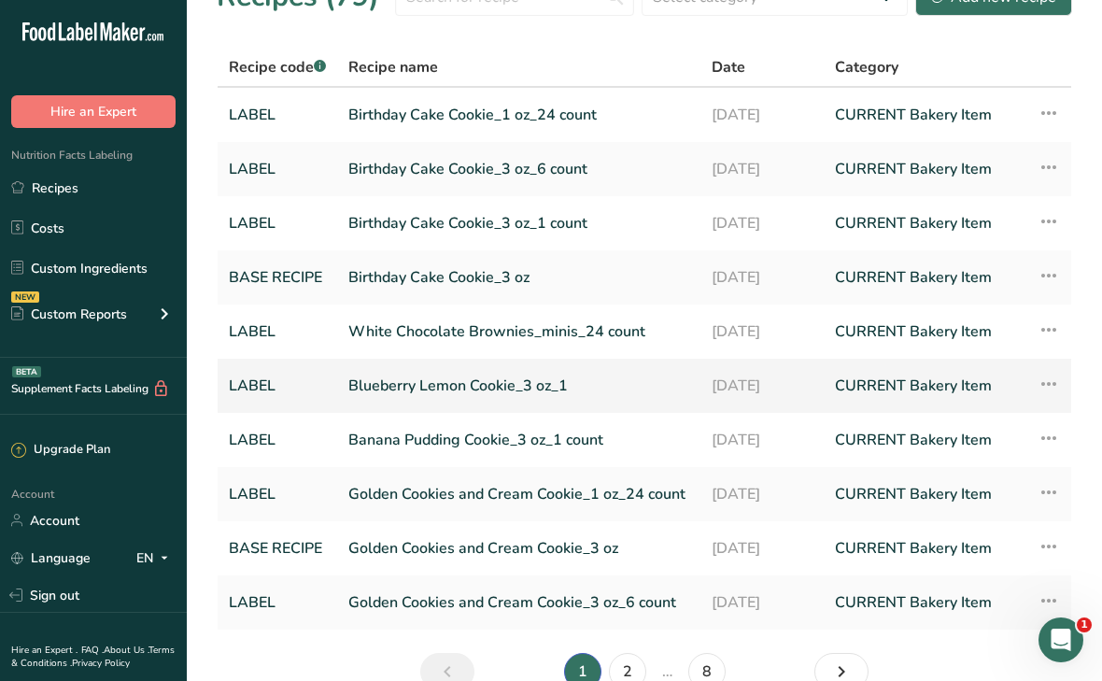
scroll to position [138, 0]
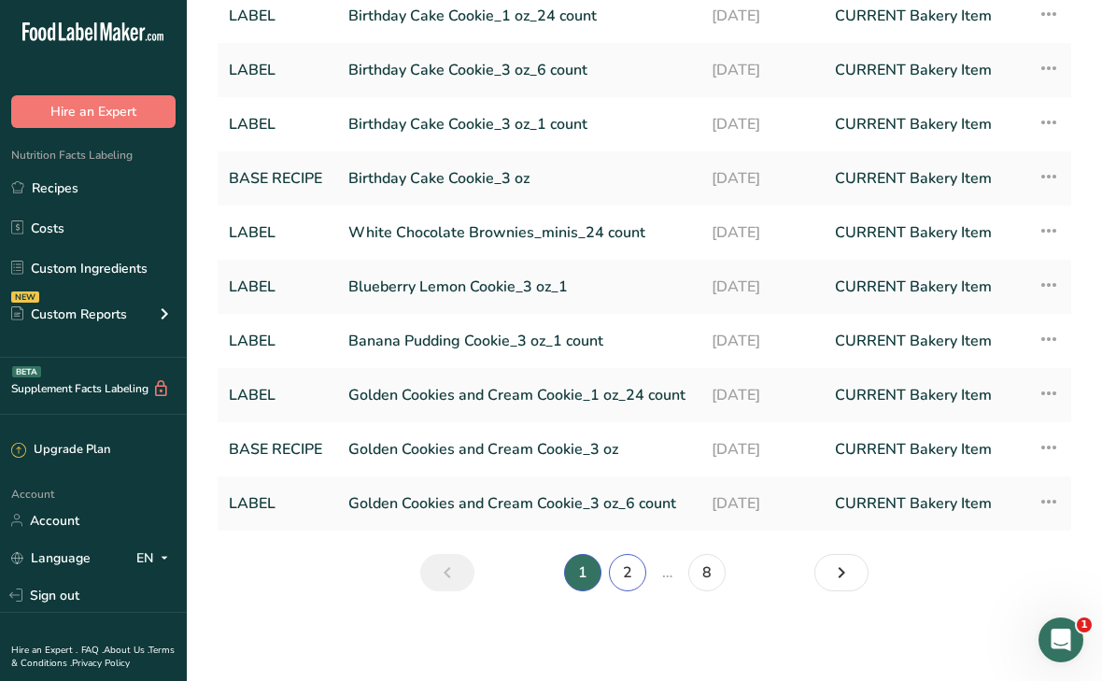
click at [628, 574] on link "2" at bounding box center [627, 572] width 37 height 37
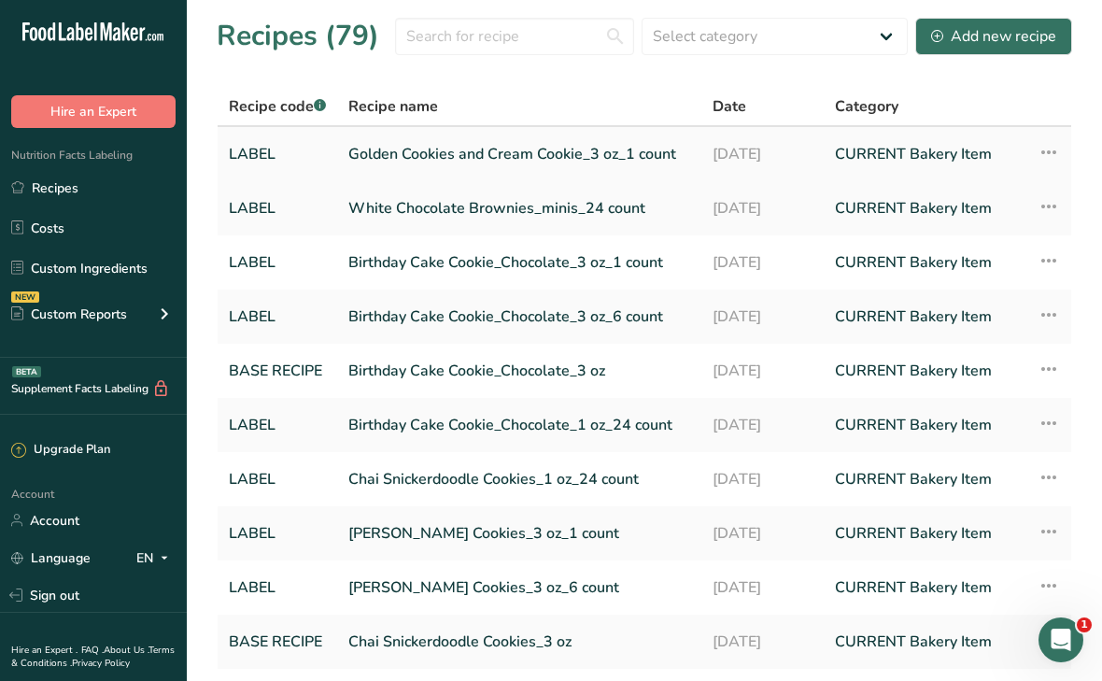
click at [432, 156] on link "Golden Cookies and Cream Cookie_3 oz_1 count" at bounding box center [519, 154] width 342 height 39
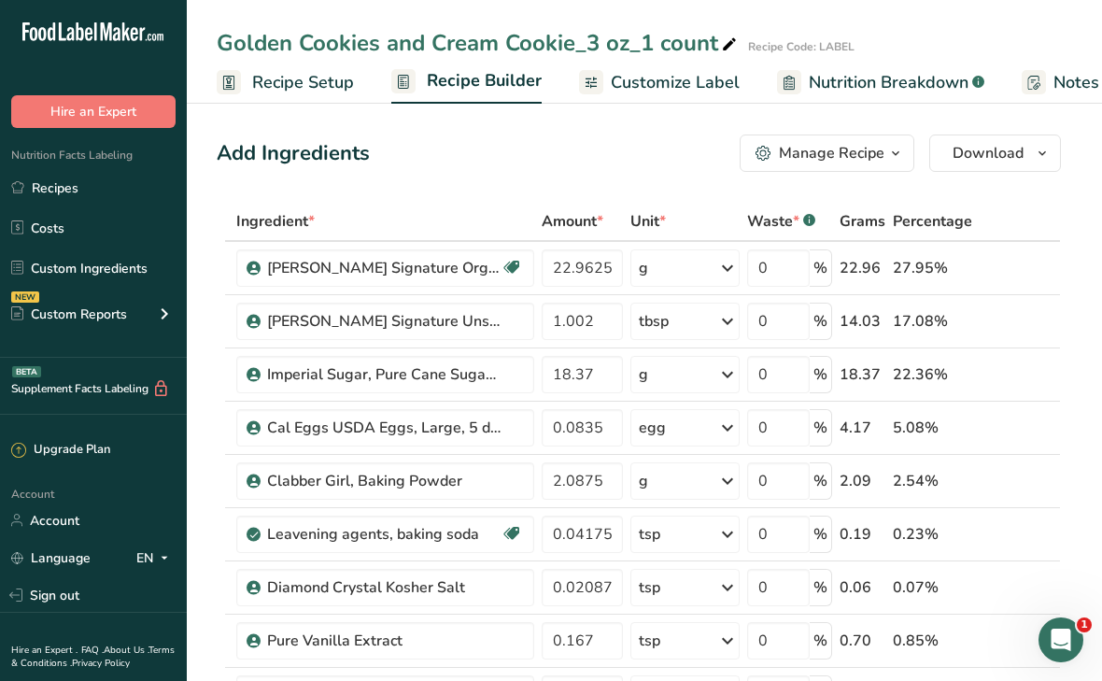
click at [311, 87] on span "Recipe Setup" at bounding box center [303, 82] width 102 height 25
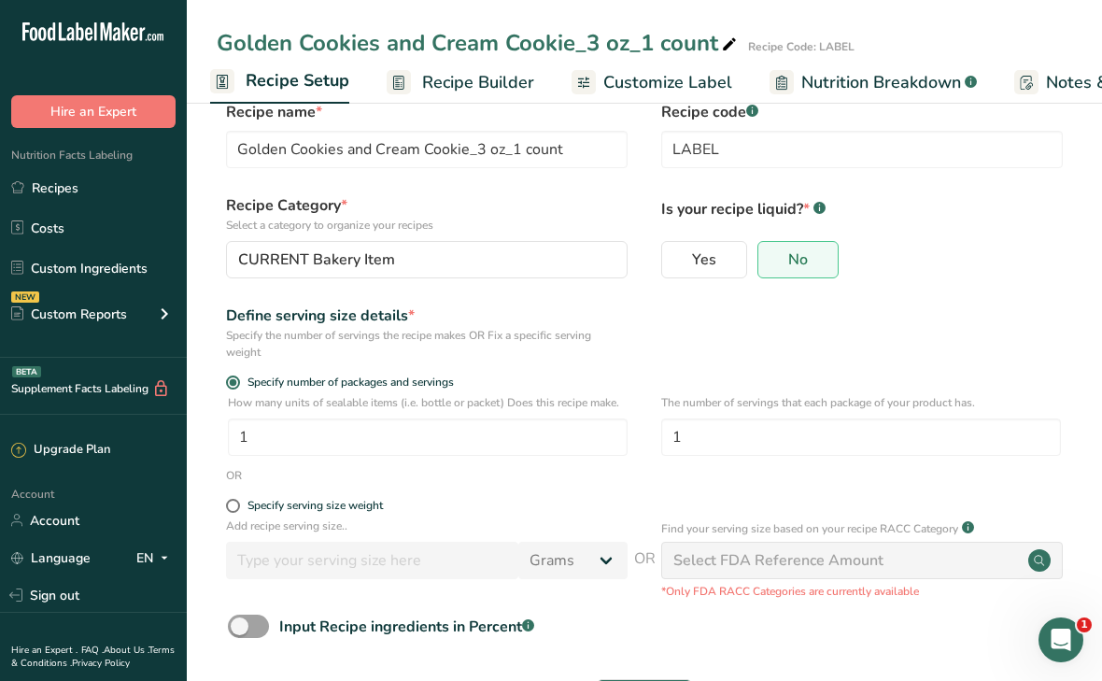
scroll to position [110, 0]
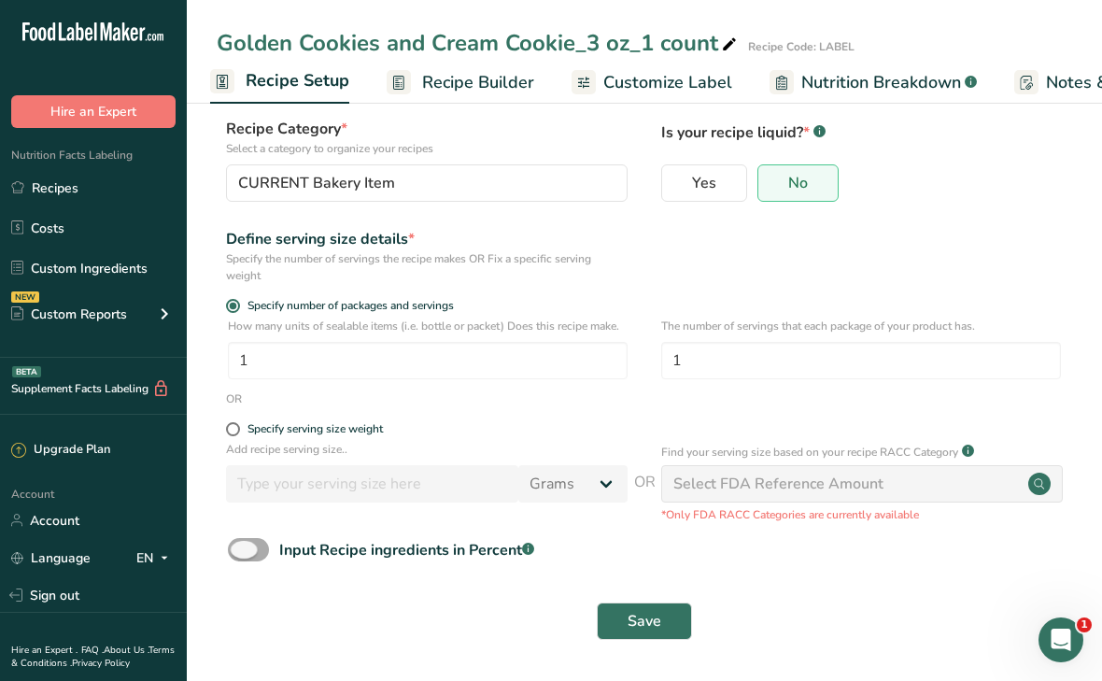
click at [249, 559] on span at bounding box center [248, 549] width 41 height 23
click at [240, 556] on input "Input Recipe ingredients in Percent .a-a{fill:#347362;}.b-a{fill:#fff;}" at bounding box center [234, 550] width 12 height 12
checkbox input "true"
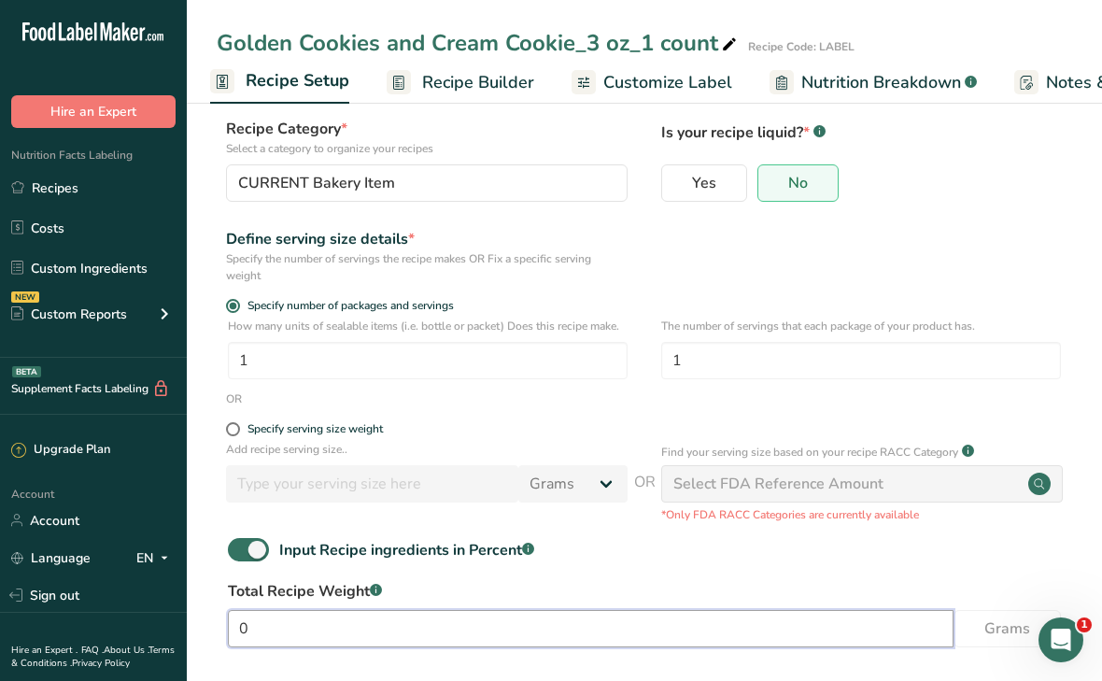
drag, startPoint x: 257, startPoint y: 631, endPoint x: 206, endPoint y: 624, distance: 50.9
click at [206, 624] on section "Recipe name * Golden Cookies and Cream Cookie_3 oz_1 count Recipe code .a-a{fil…" at bounding box center [644, 375] width 915 height 776
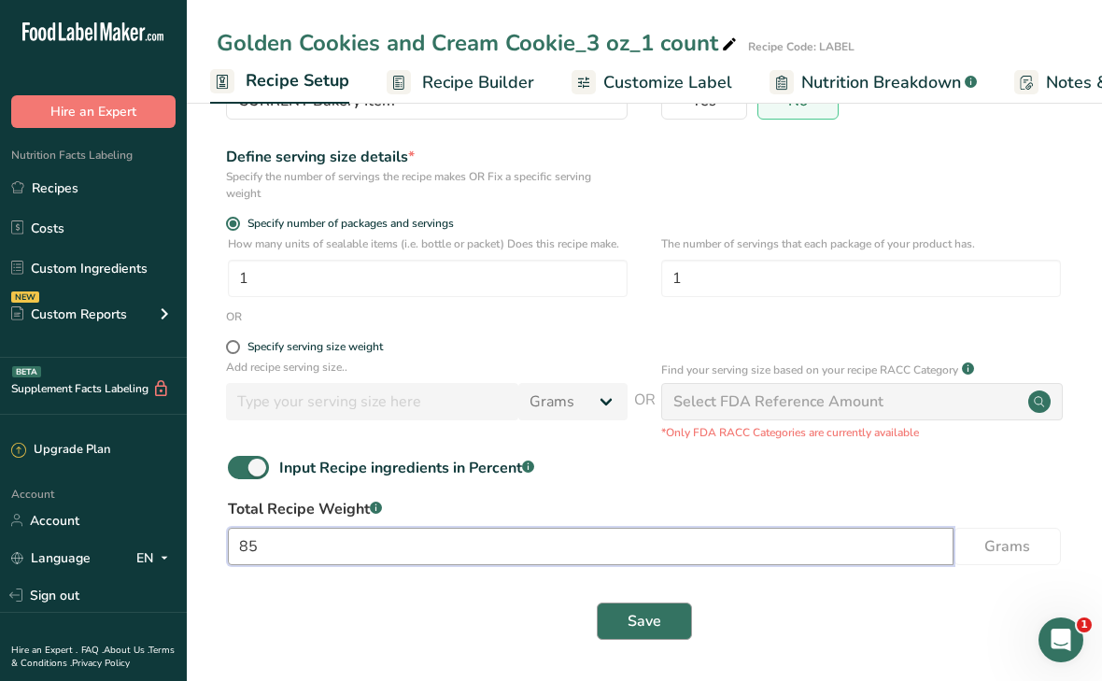
type input "85"
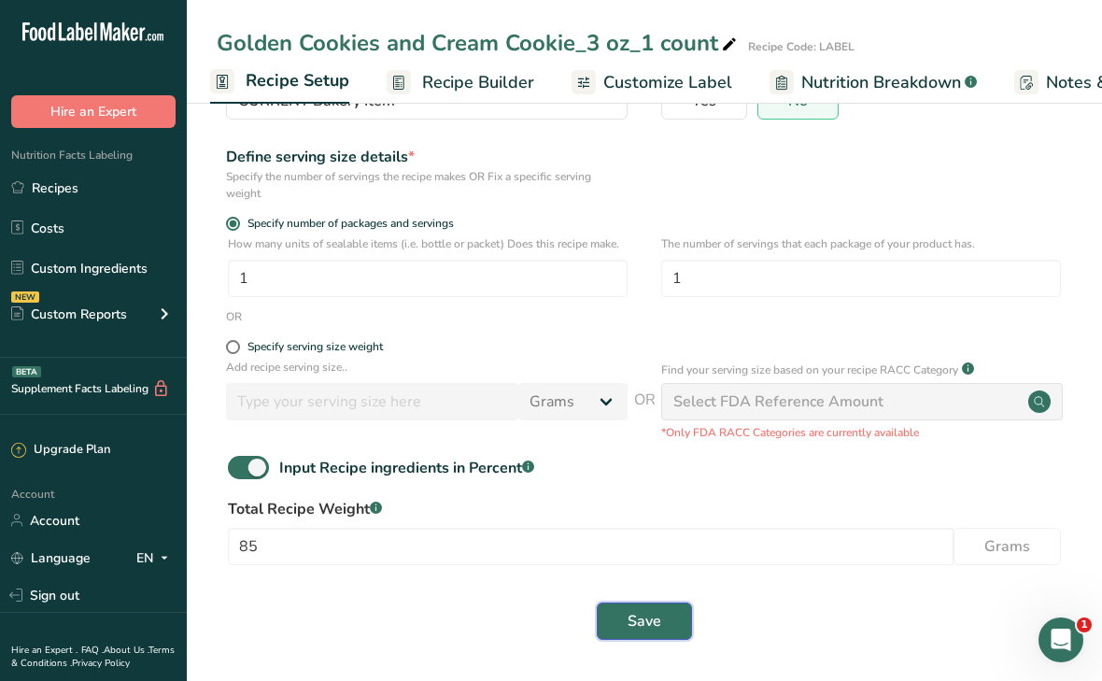
click at [648, 625] on span "Save" at bounding box center [645, 621] width 34 height 22
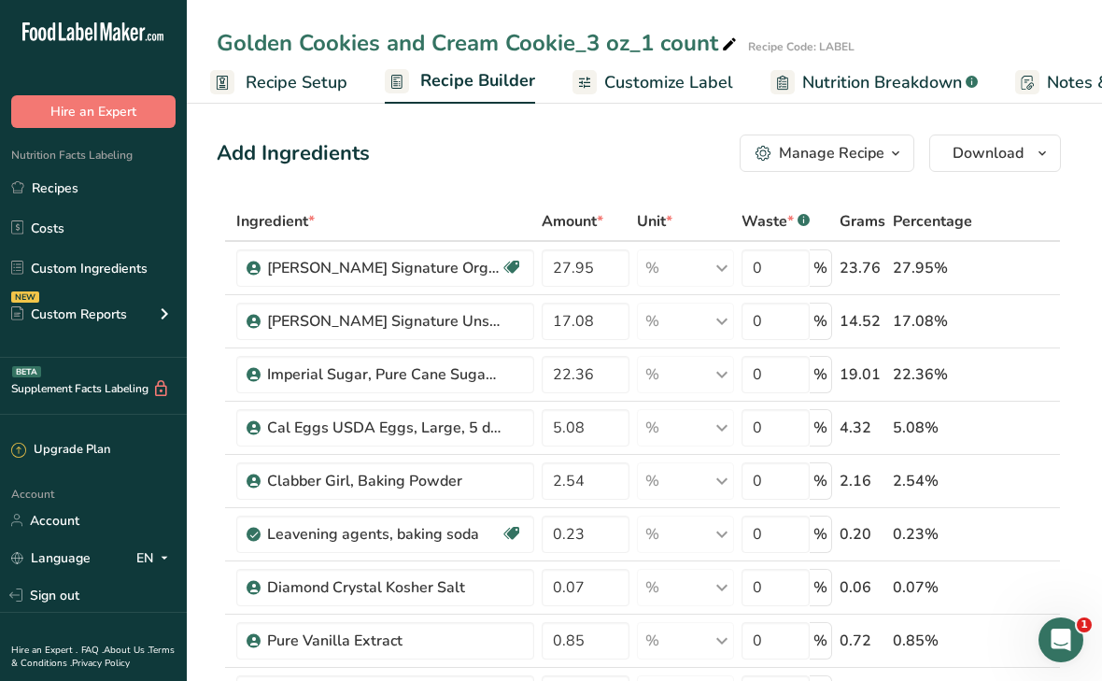
click at [307, 91] on span "Recipe Setup" at bounding box center [297, 82] width 102 height 25
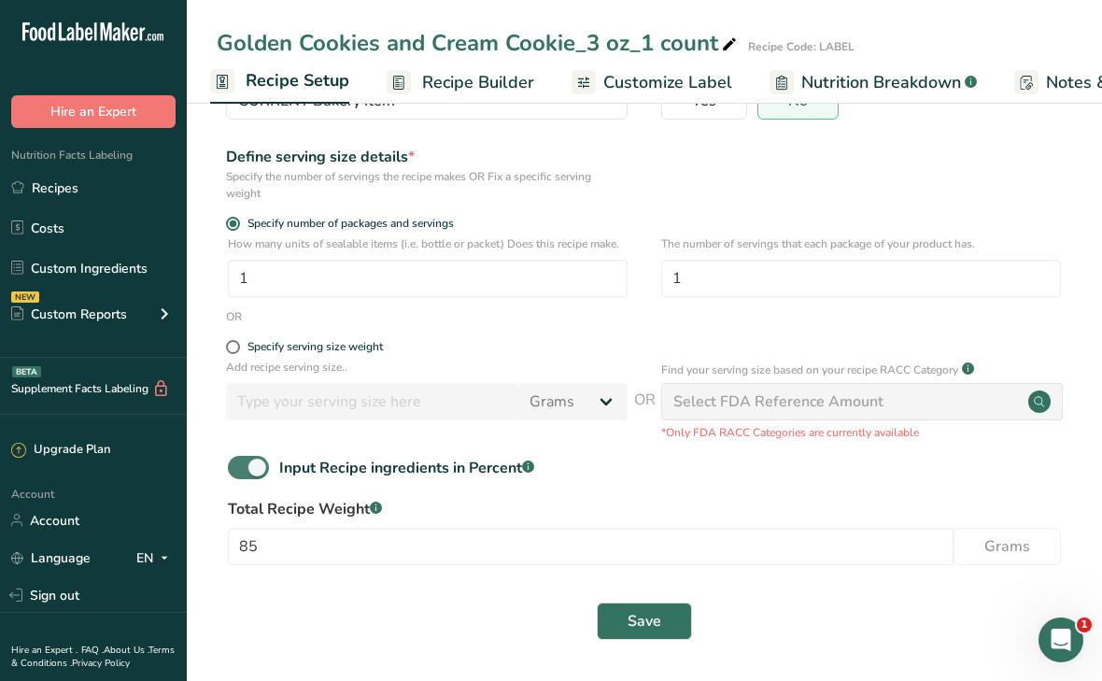
click at [248, 463] on span at bounding box center [248, 467] width 41 height 23
click at [240, 463] on input "Input Recipe ingredients in Percent .a-a{fill:#347362;}.b-a{fill:#fff;}" at bounding box center [234, 467] width 12 height 12
checkbox input "false"
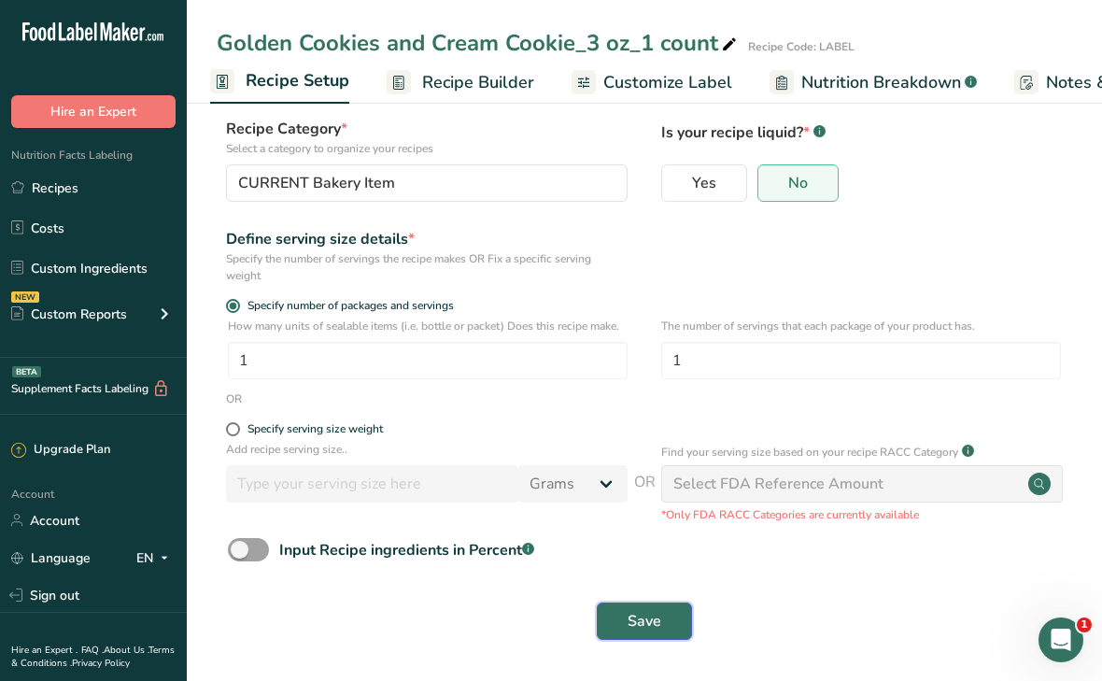
click at [660, 633] on button "Save" at bounding box center [644, 621] width 95 height 37
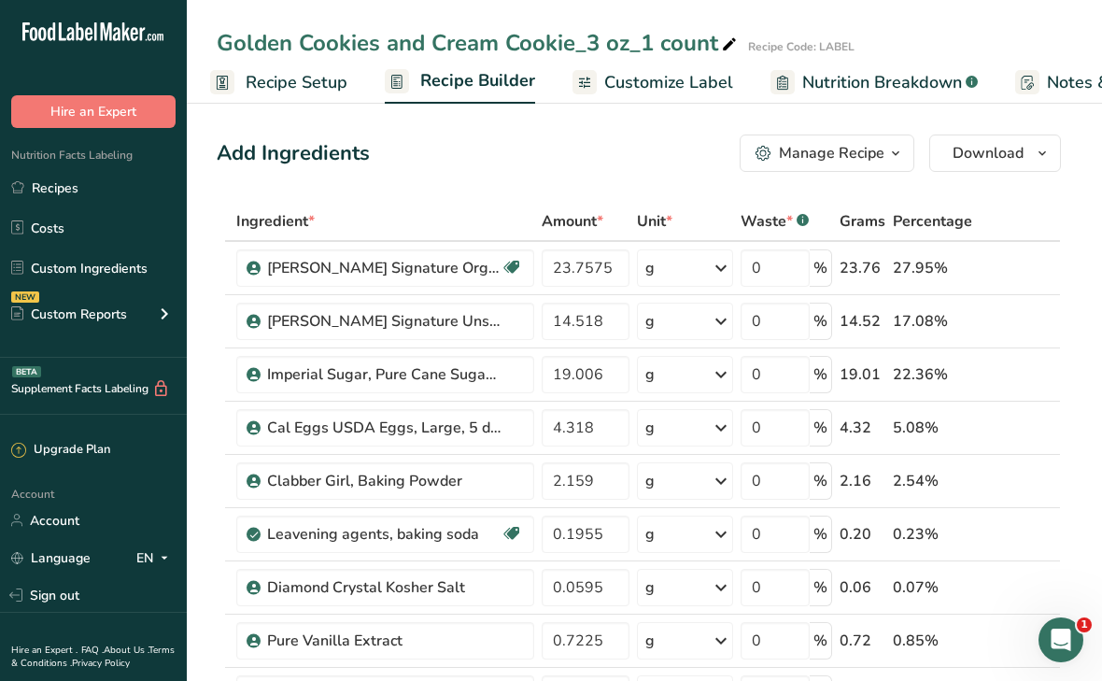
click at [627, 88] on span "Customize Label" at bounding box center [668, 82] width 129 height 25
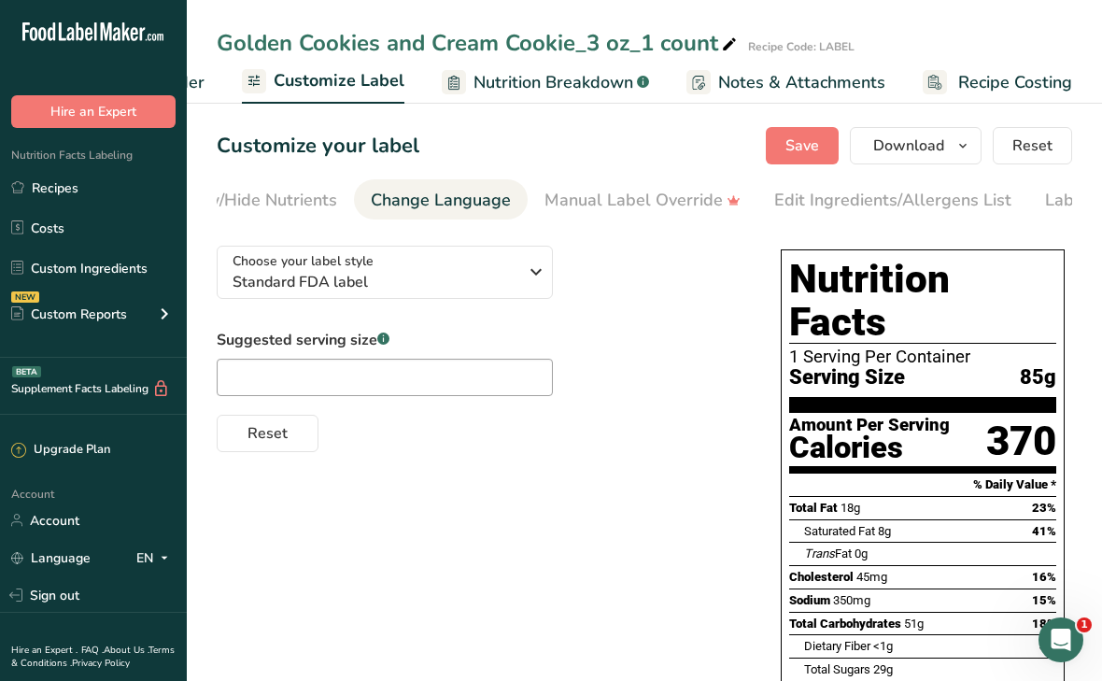
scroll to position [0, 524]
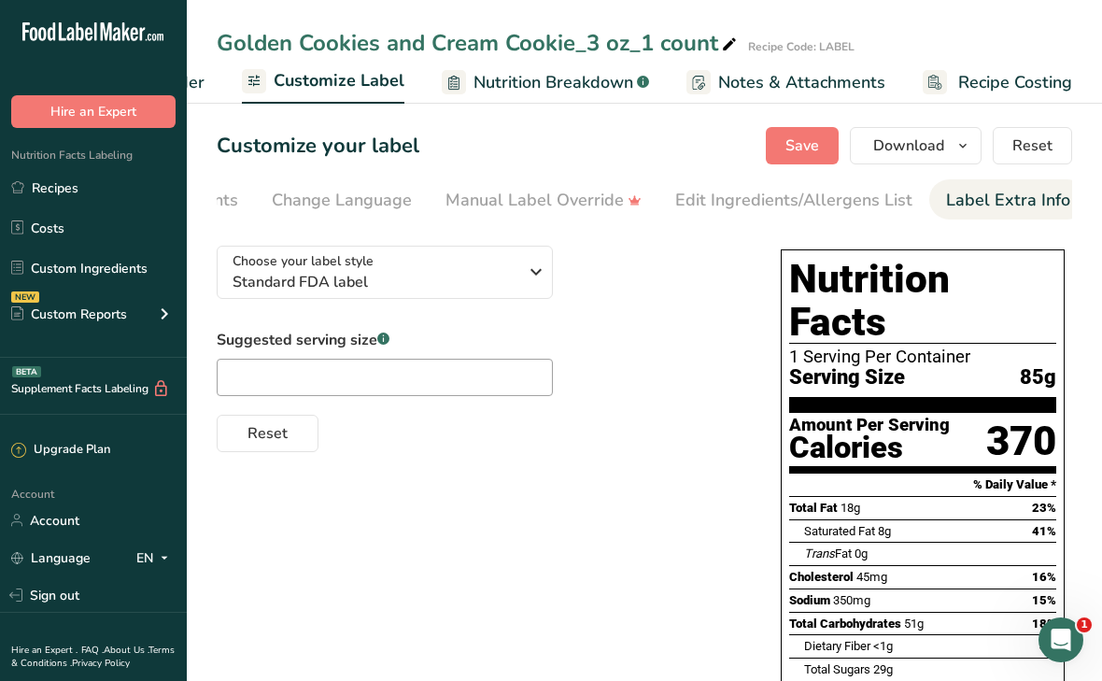
click at [957, 202] on div "Label Extra Info" at bounding box center [1008, 200] width 124 height 25
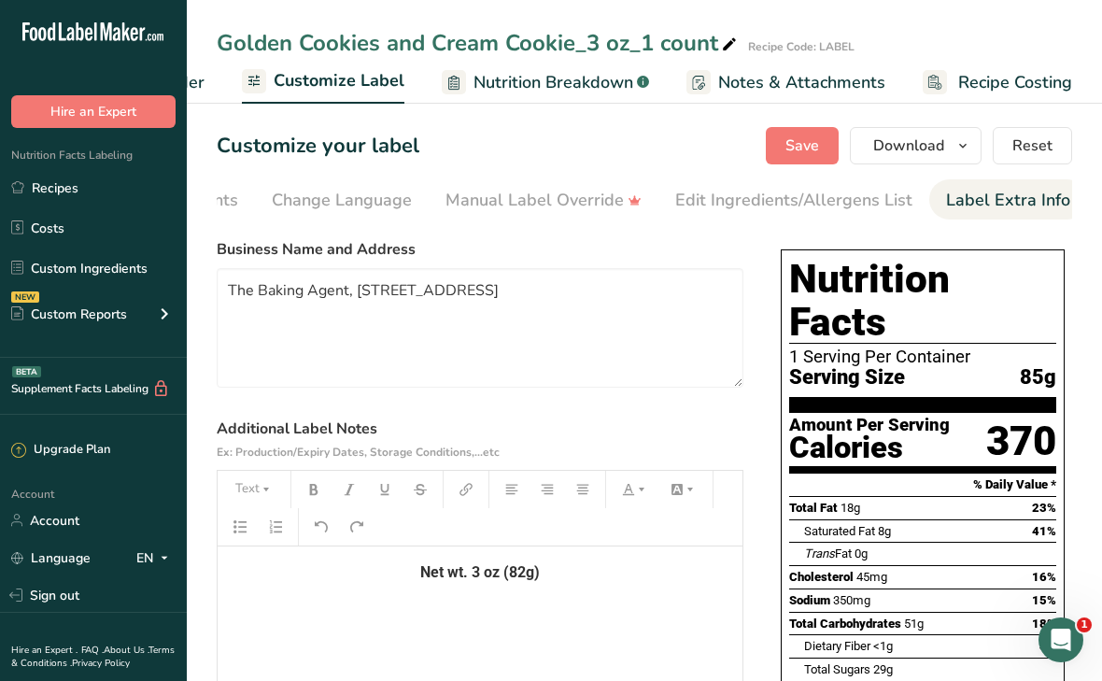
click at [523, 575] on span "Net wt. 3 oz (82g)" at bounding box center [480, 572] width 120 height 18
click at [808, 147] on span "Save" at bounding box center [803, 146] width 34 height 22
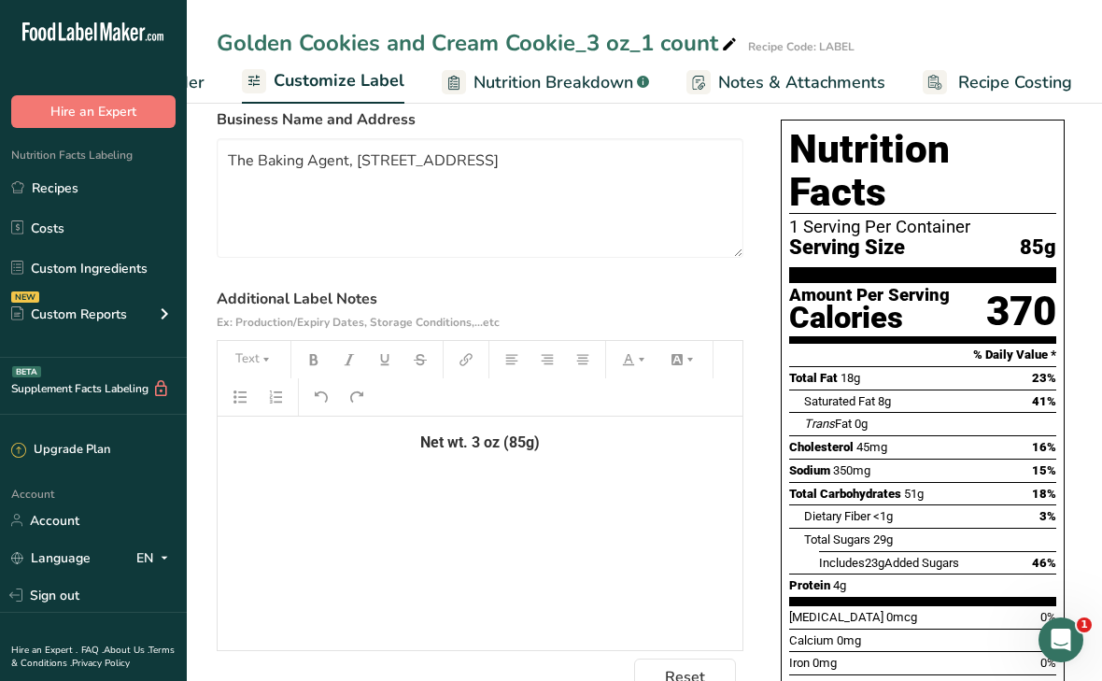
scroll to position [0, 0]
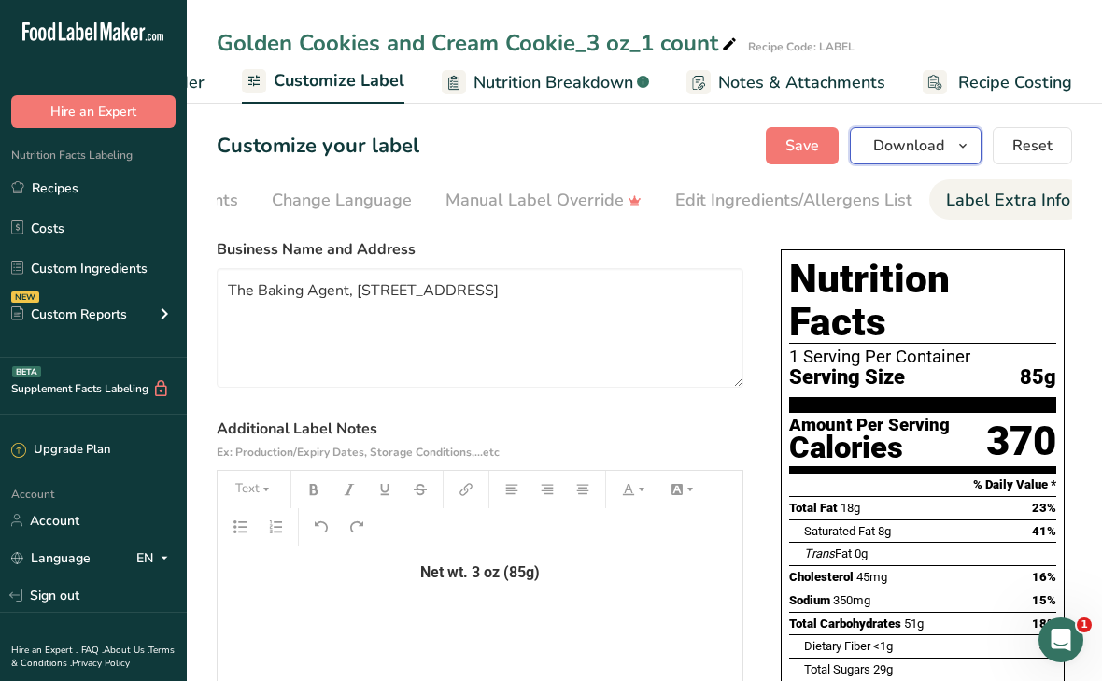
click at [930, 141] on span "Download" at bounding box center [908, 146] width 71 height 22
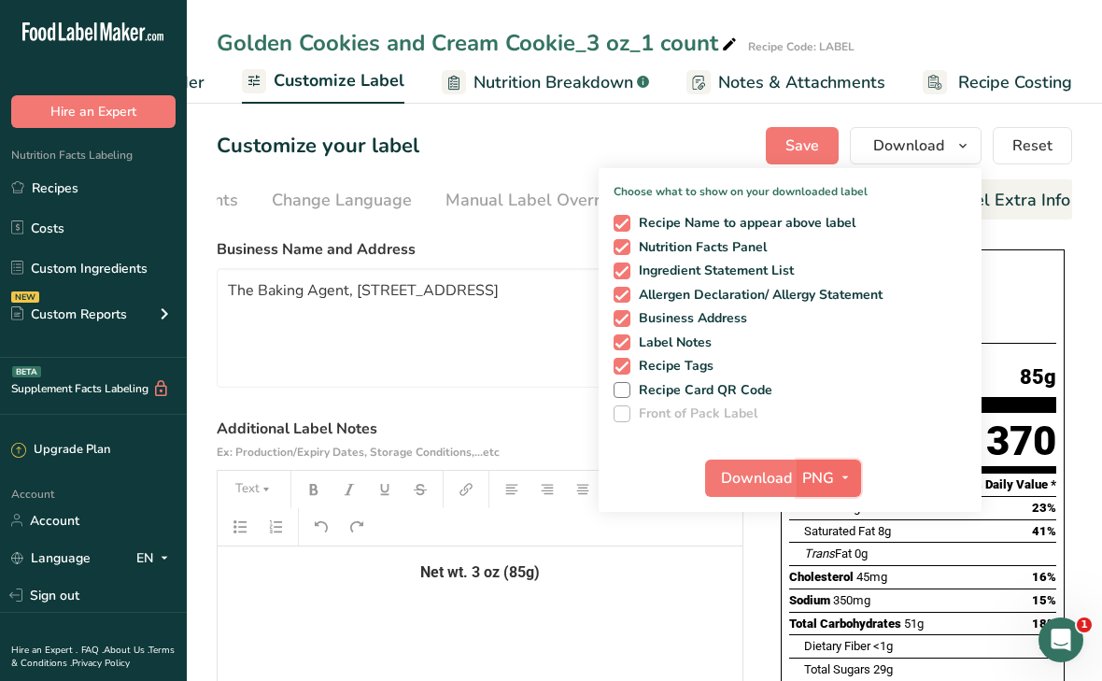
click at [819, 489] on button "PNG" at bounding box center [829, 478] width 64 height 37
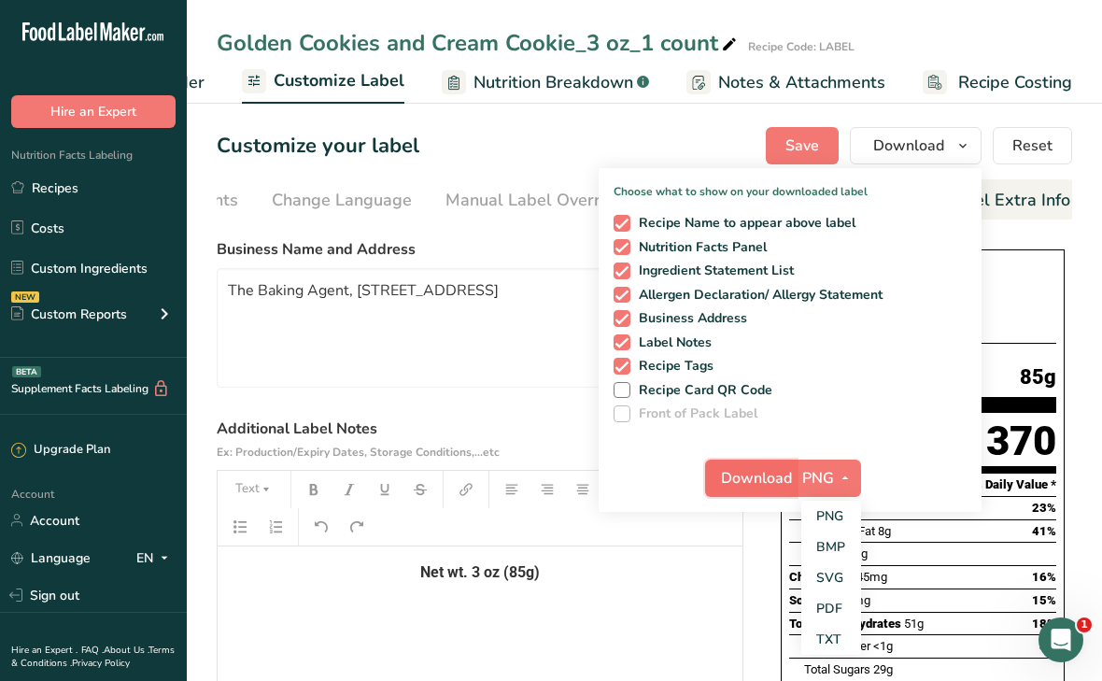
click at [773, 487] on span "Download" at bounding box center [756, 478] width 71 height 22
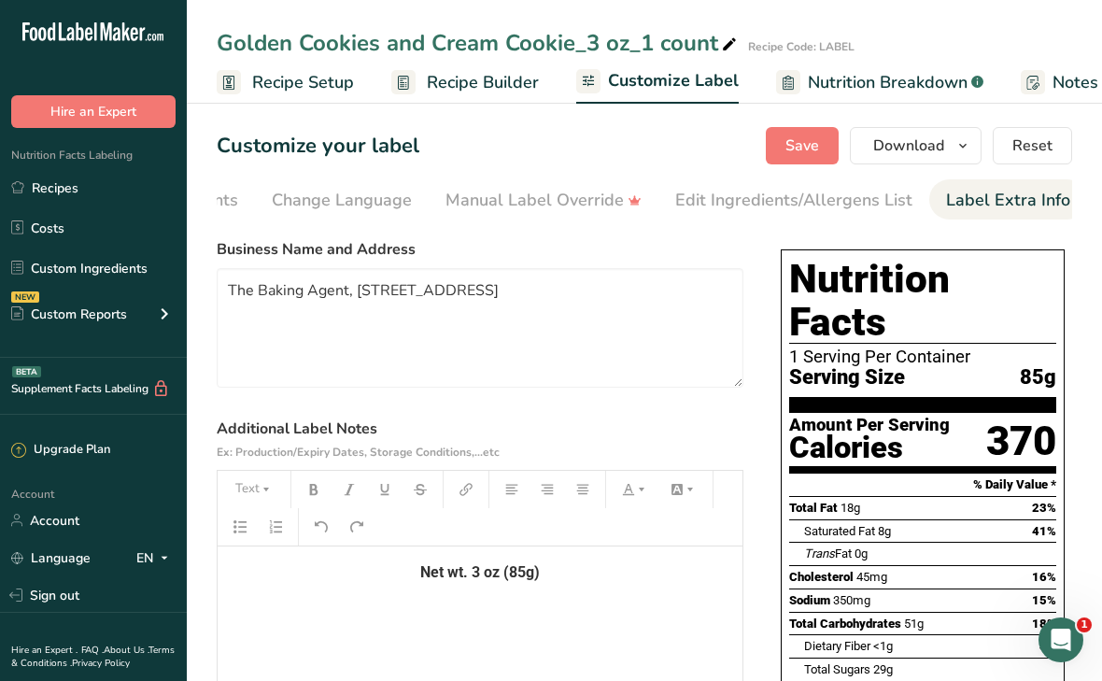
click at [479, 83] on span "Recipe Builder" at bounding box center [483, 82] width 112 height 25
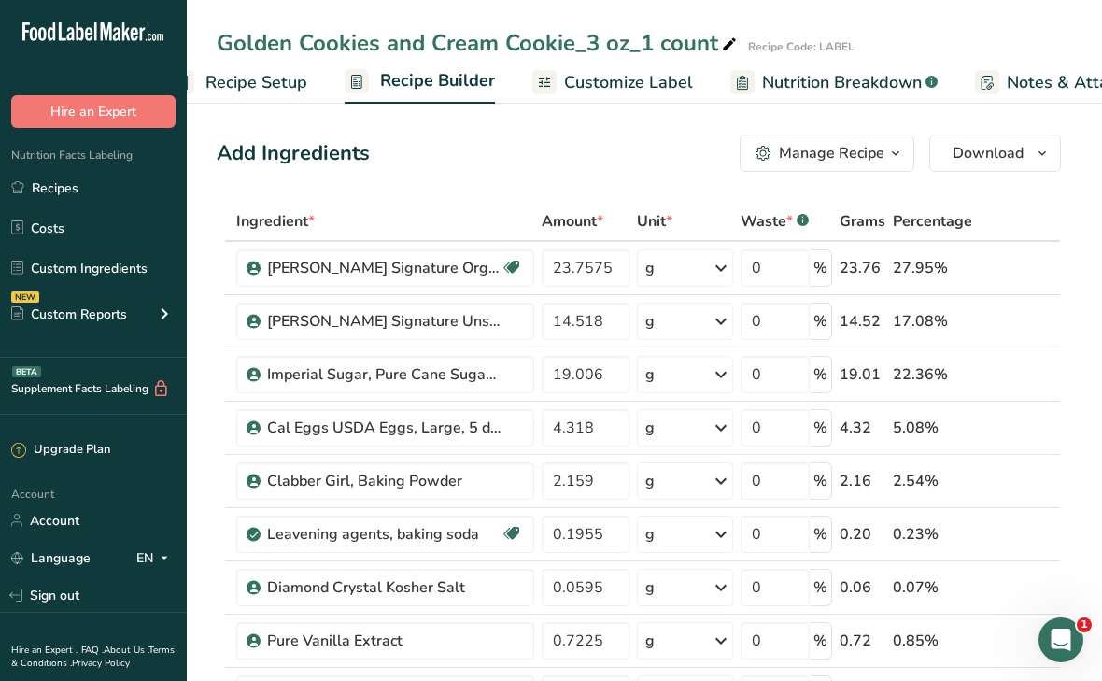
scroll to position [0, 180]
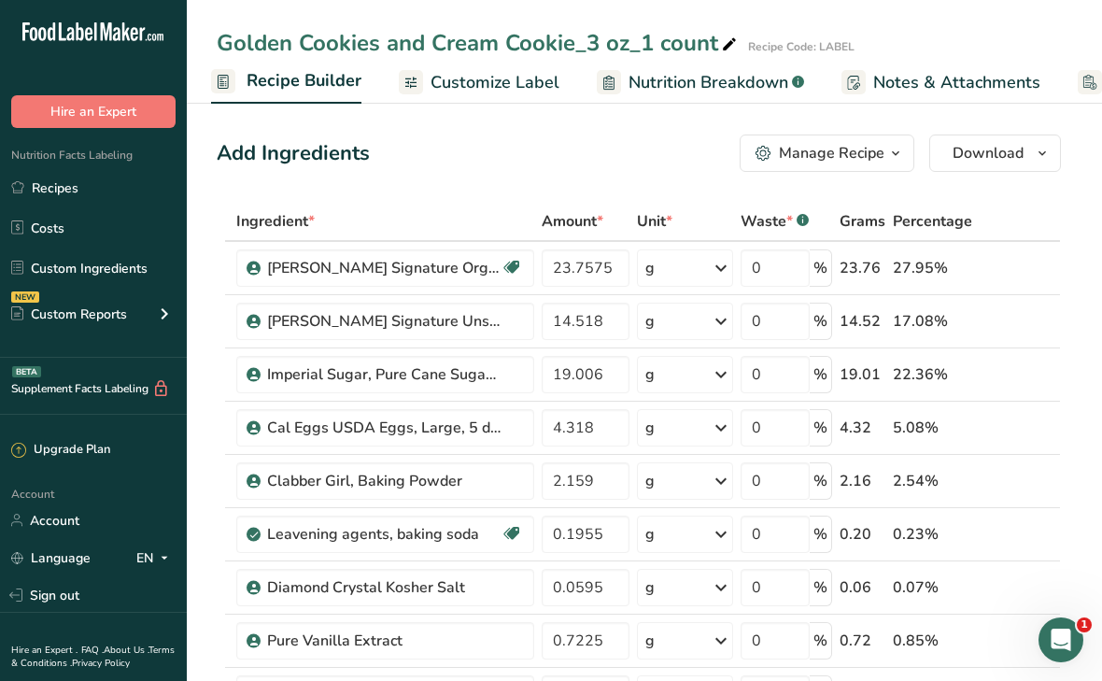
click at [873, 160] on div "Manage Recipe" at bounding box center [832, 153] width 106 height 22
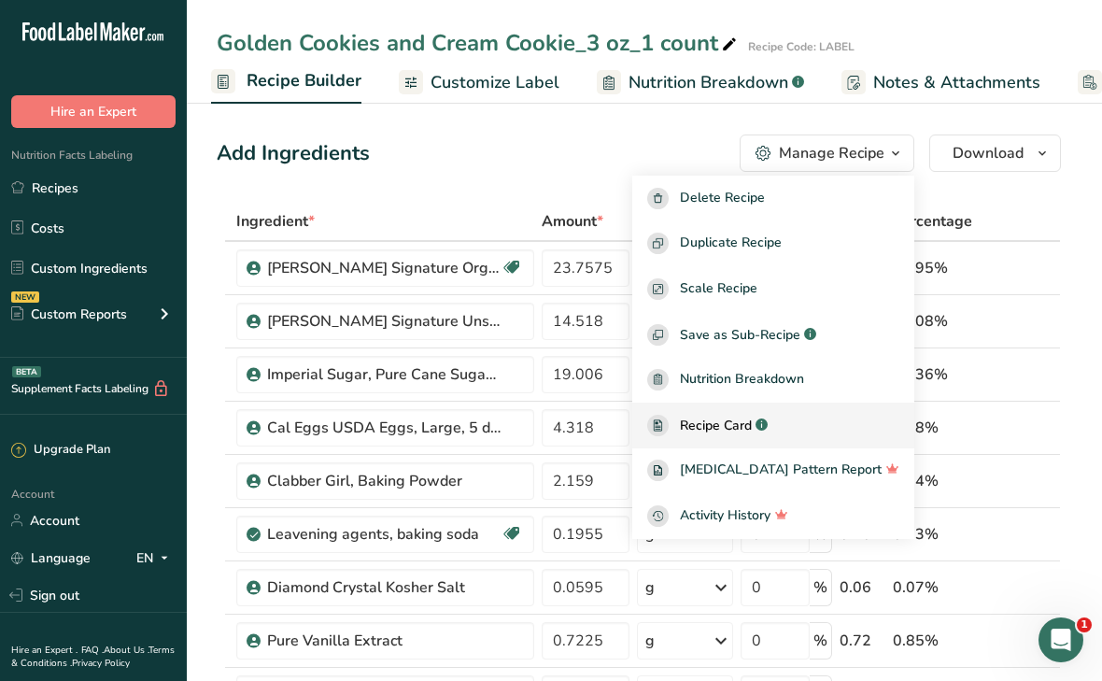
click at [752, 432] on span "Recipe Card" at bounding box center [716, 426] width 72 height 20
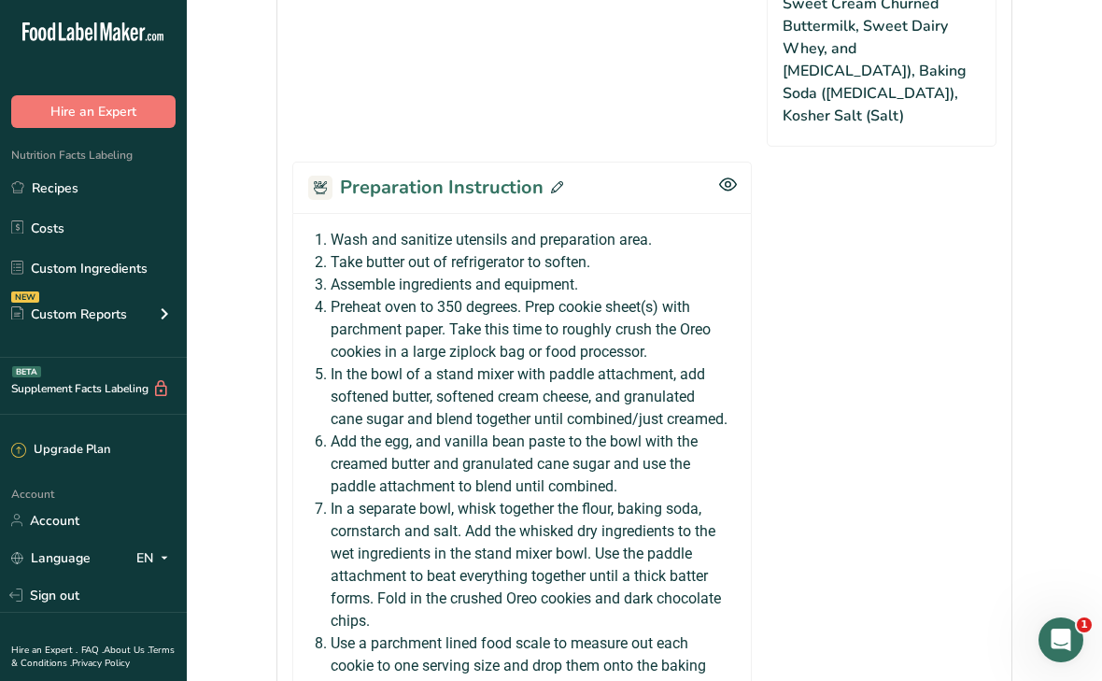
scroll to position [1963, 0]
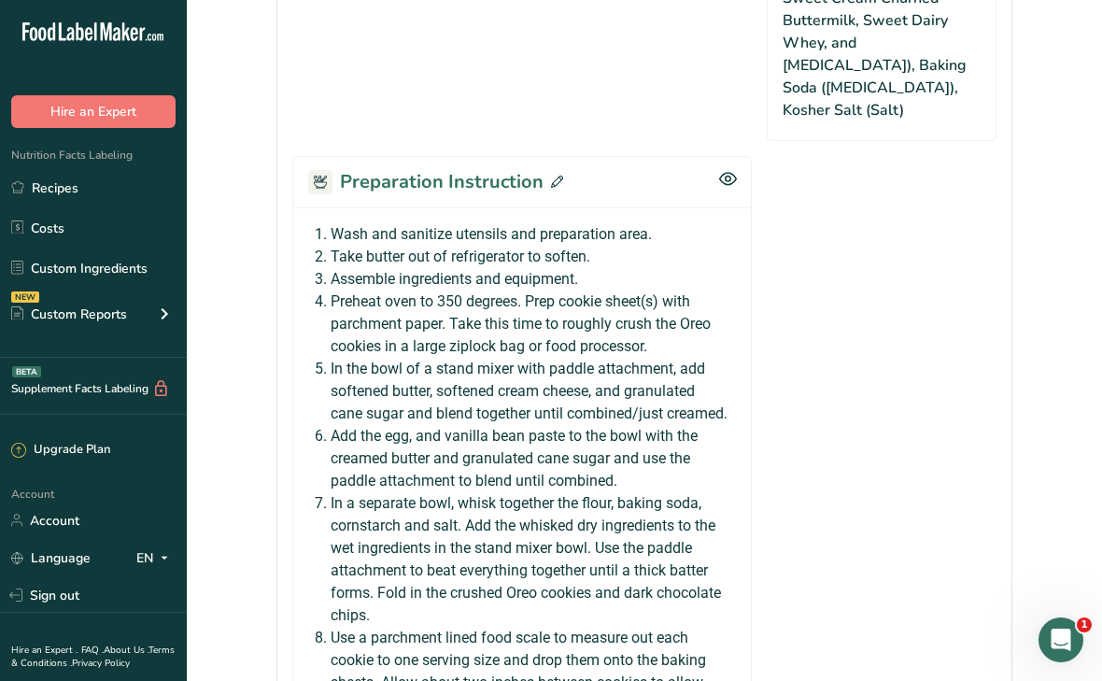
click at [551, 176] on icon at bounding box center [557, 182] width 12 height 12
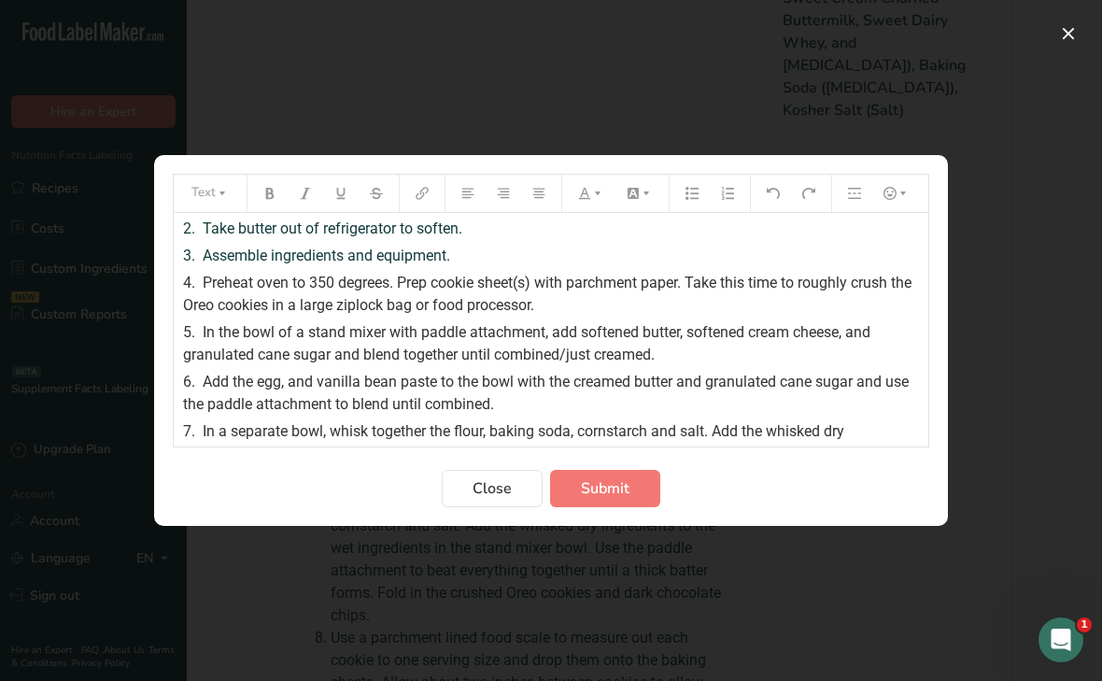
scroll to position [21, 0]
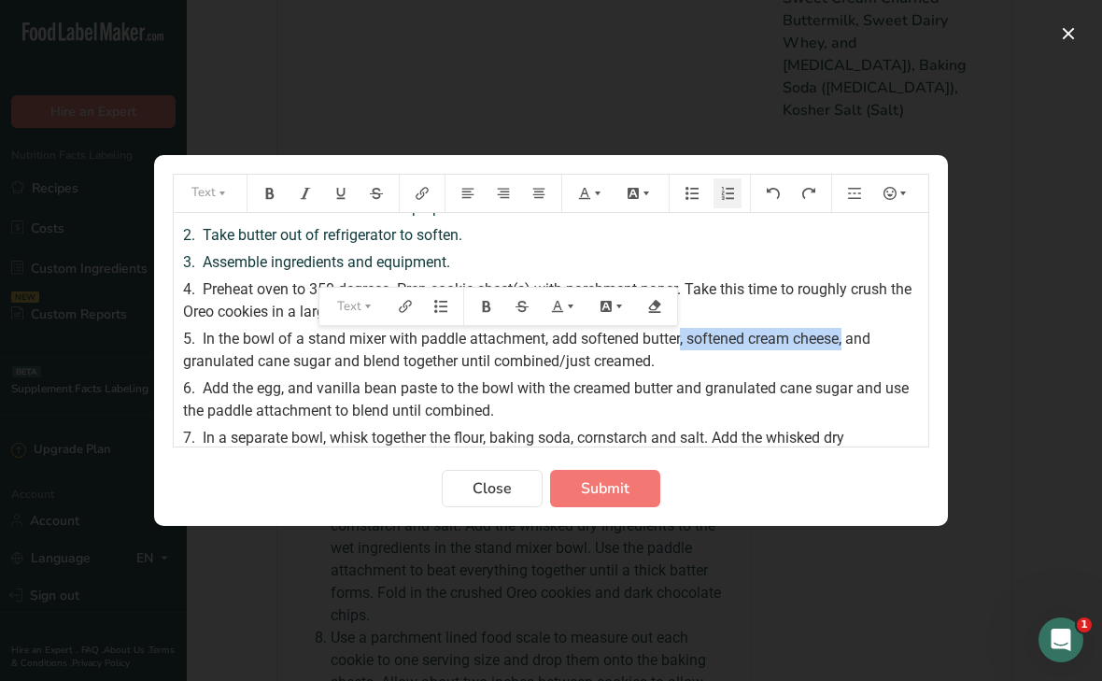
drag, startPoint x: 682, startPoint y: 340, endPoint x: 850, endPoint y: 331, distance: 168.4
click at [850, 331] on span "In the bowl of a stand mixer with paddle attachment, add softened butter, softe…" at bounding box center [528, 350] width 691 height 40
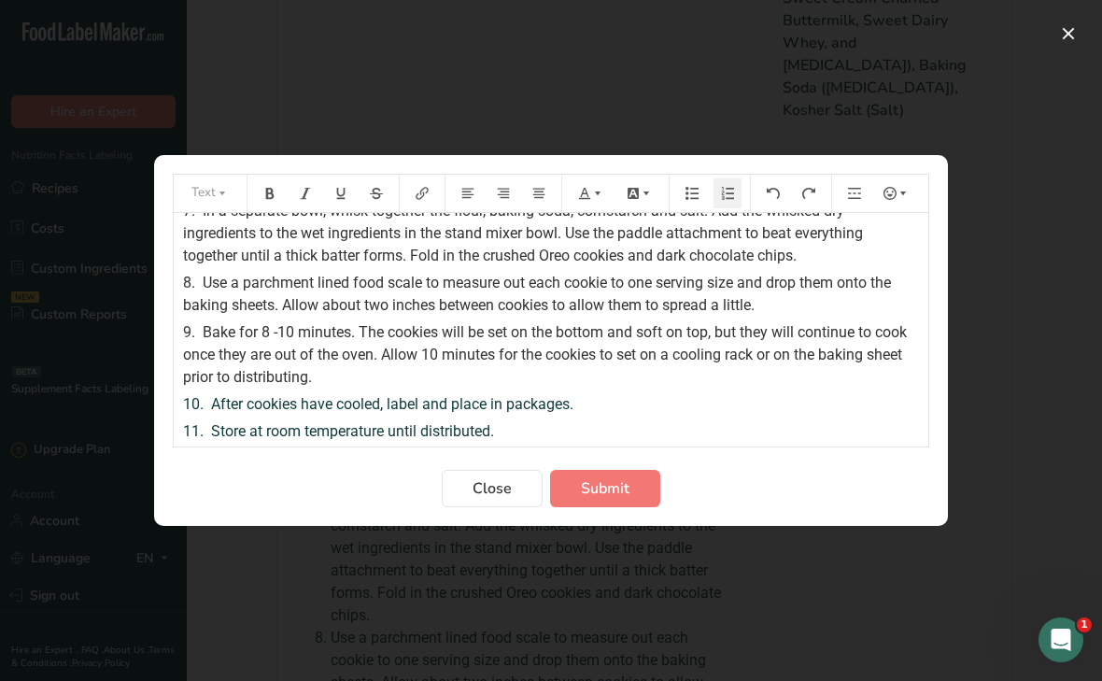
scroll to position [249, 0]
drag, startPoint x: 665, startPoint y: 256, endPoint x: 692, endPoint y: 256, distance: 27.1
click at [692, 256] on span "In a separate bowl, whisk together the flour, baking soda, cornstarch and salt.…" at bounding box center [525, 232] width 684 height 63
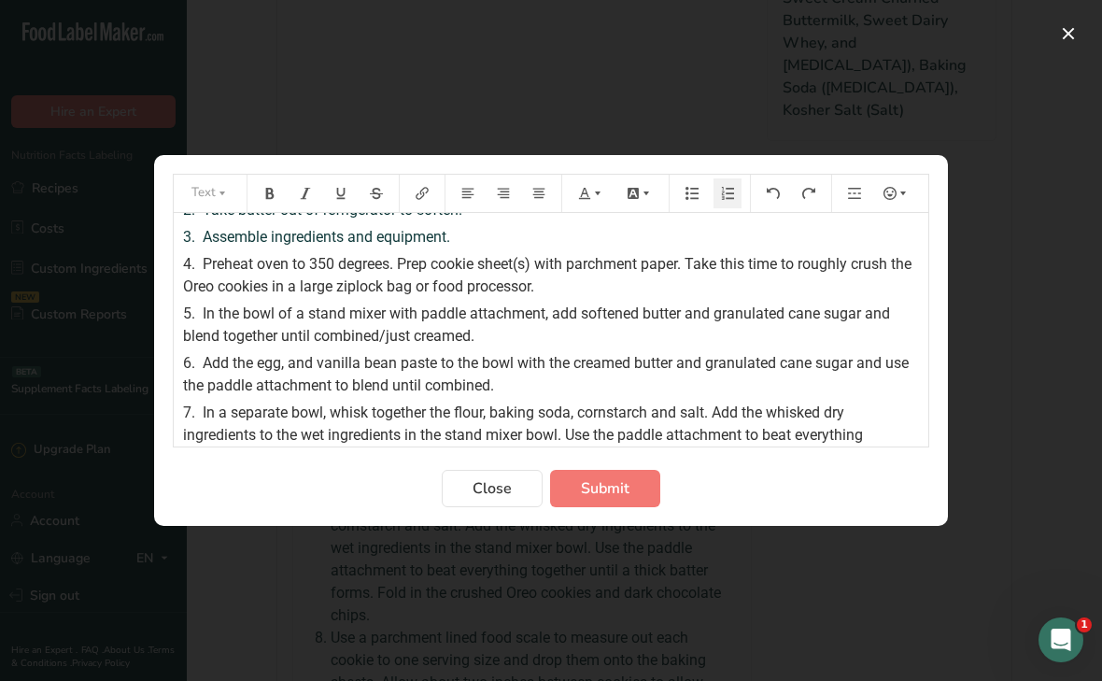
scroll to position [35, 0]
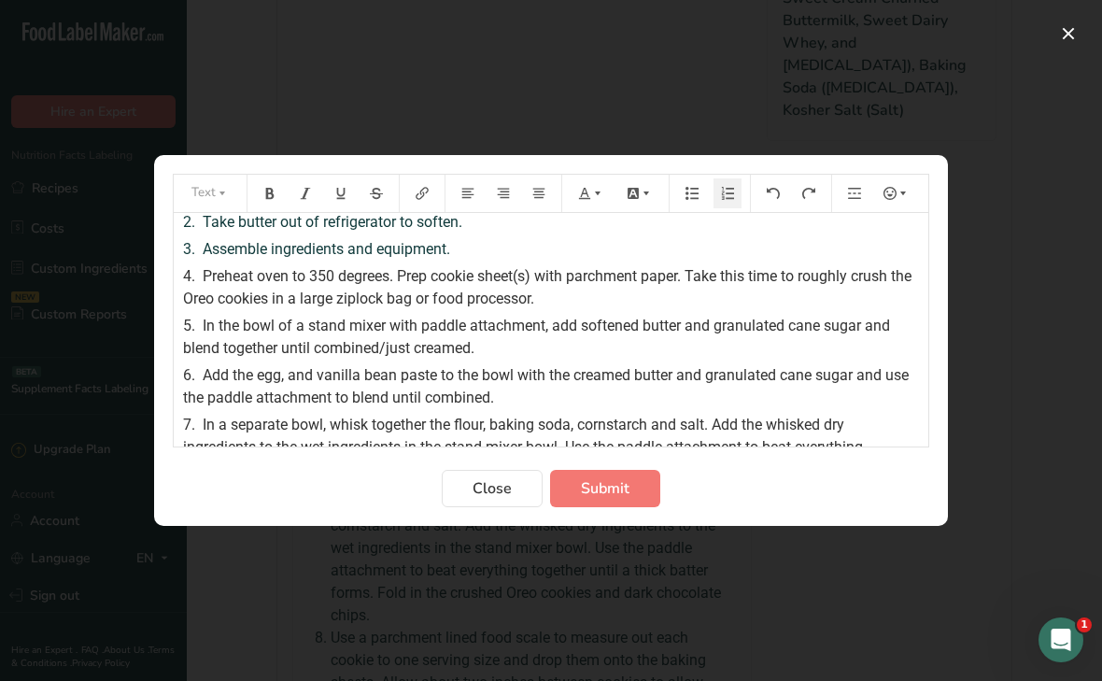
click at [654, 425] on span "In a separate bowl, whisk together the flour, baking soda, cornstarch and salt.…" at bounding box center [525, 447] width 684 height 63
click at [627, 484] on span "Submit" at bounding box center [605, 488] width 49 height 22
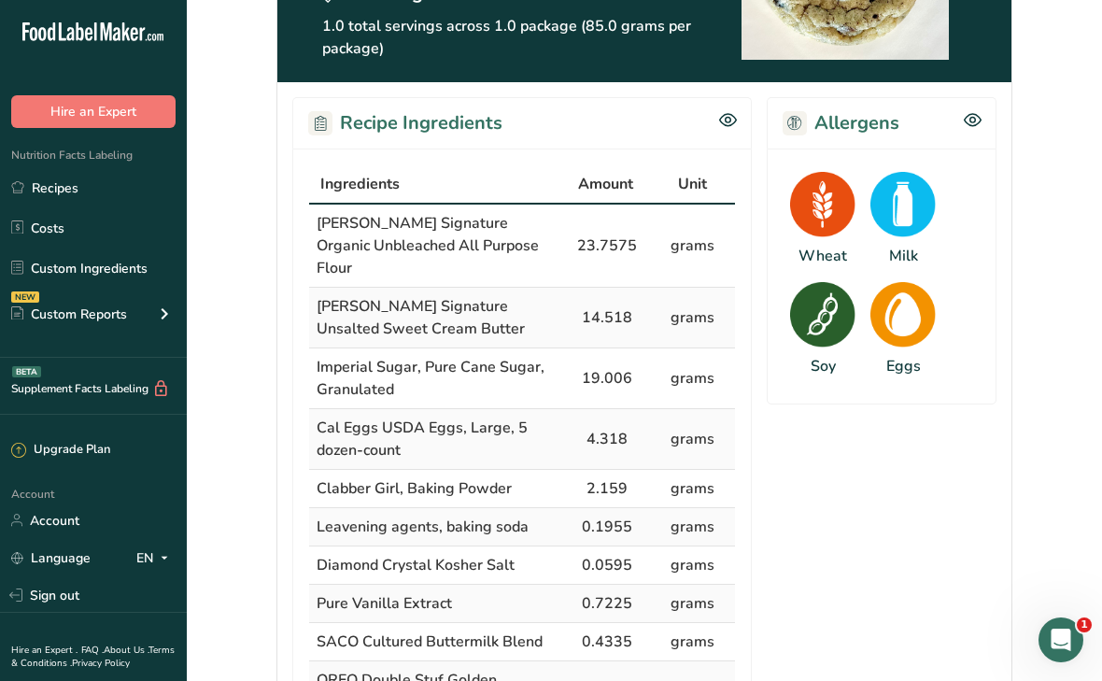
scroll to position [0, 0]
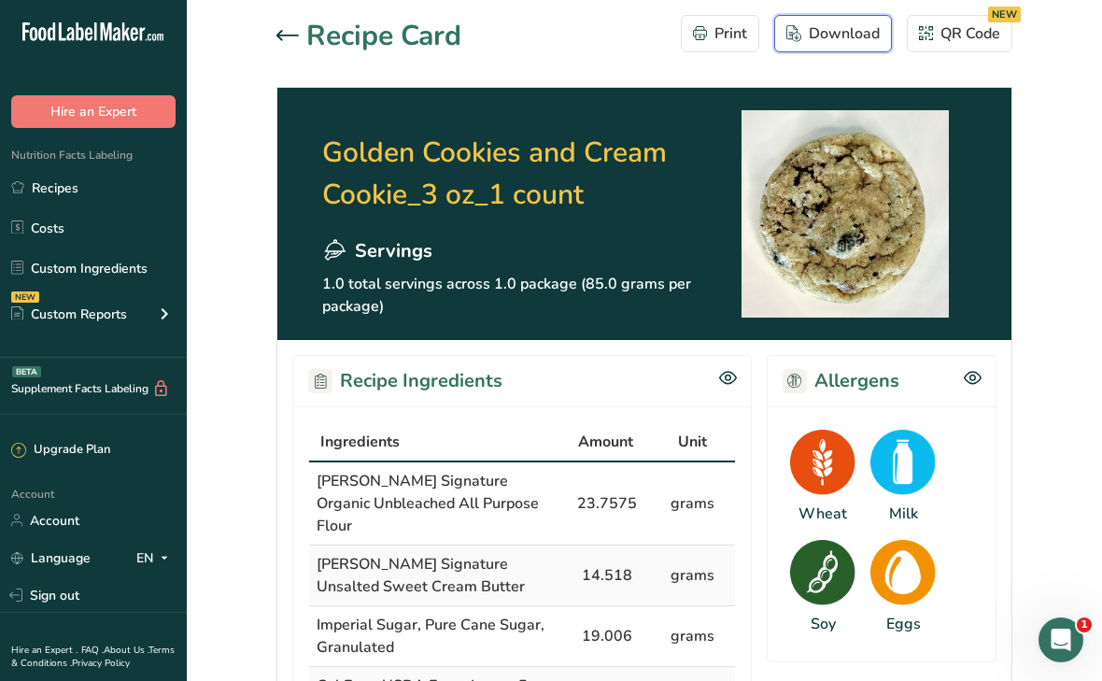
click at [809, 36] on div "Download" at bounding box center [833, 33] width 93 height 22
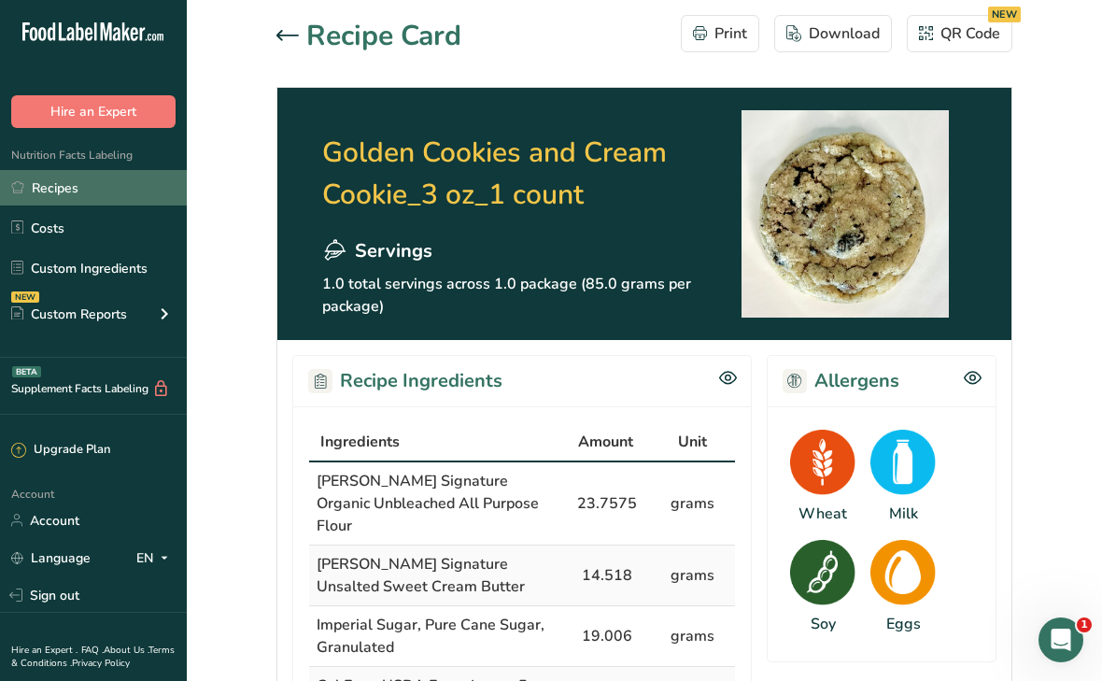
click at [70, 191] on link "Recipes" at bounding box center [93, 187] width 187 height 35
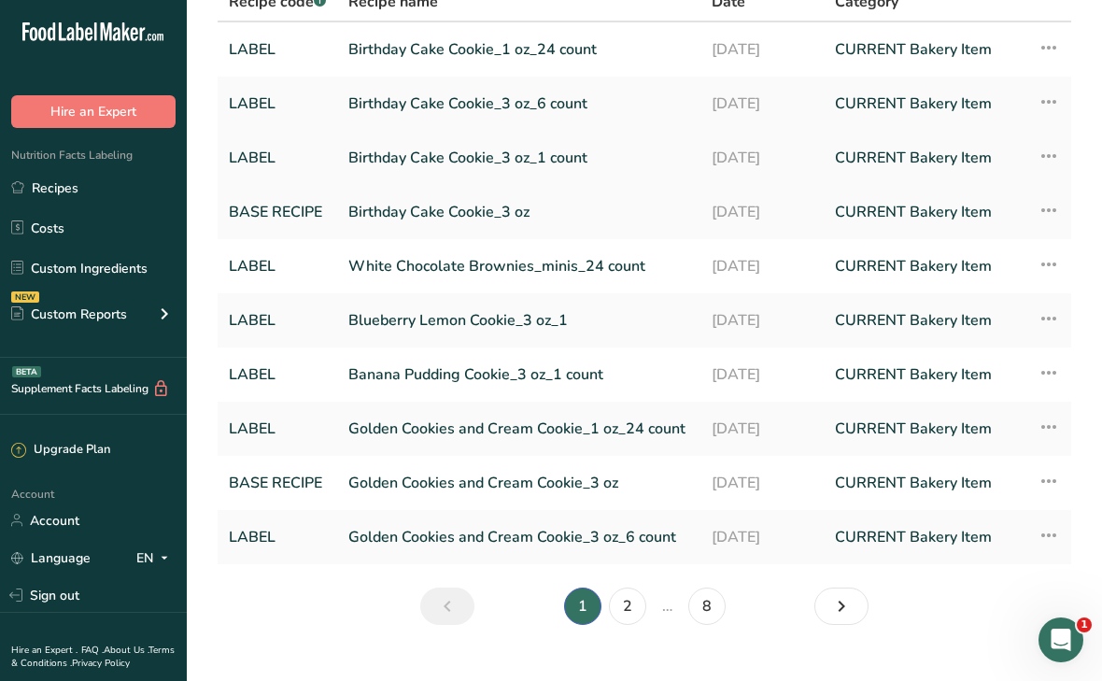
scroll to position [127, 0]
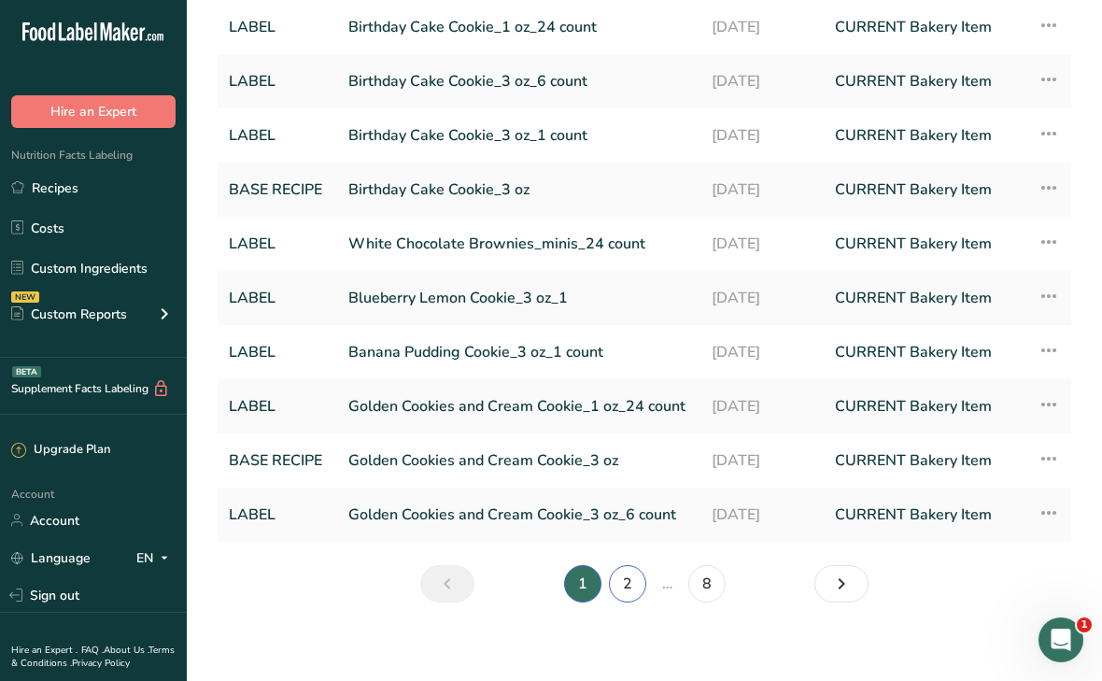
click at [637, 588] on link "2" at bounding box center [627, 583] width 37 height 37
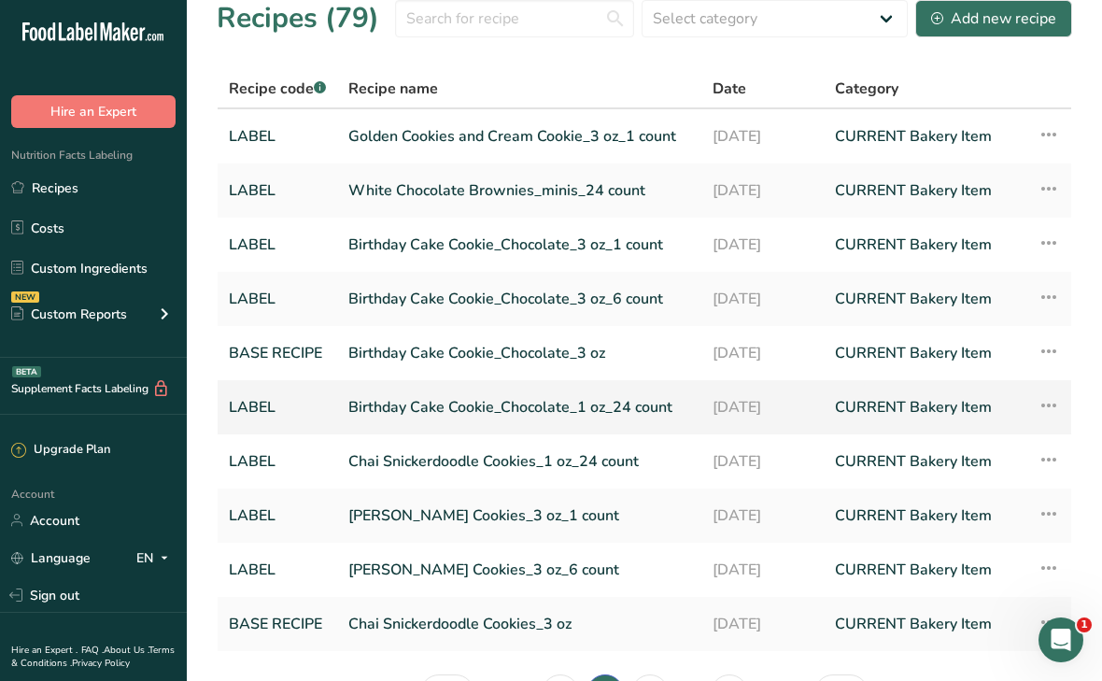
scroll to position [23, 0]
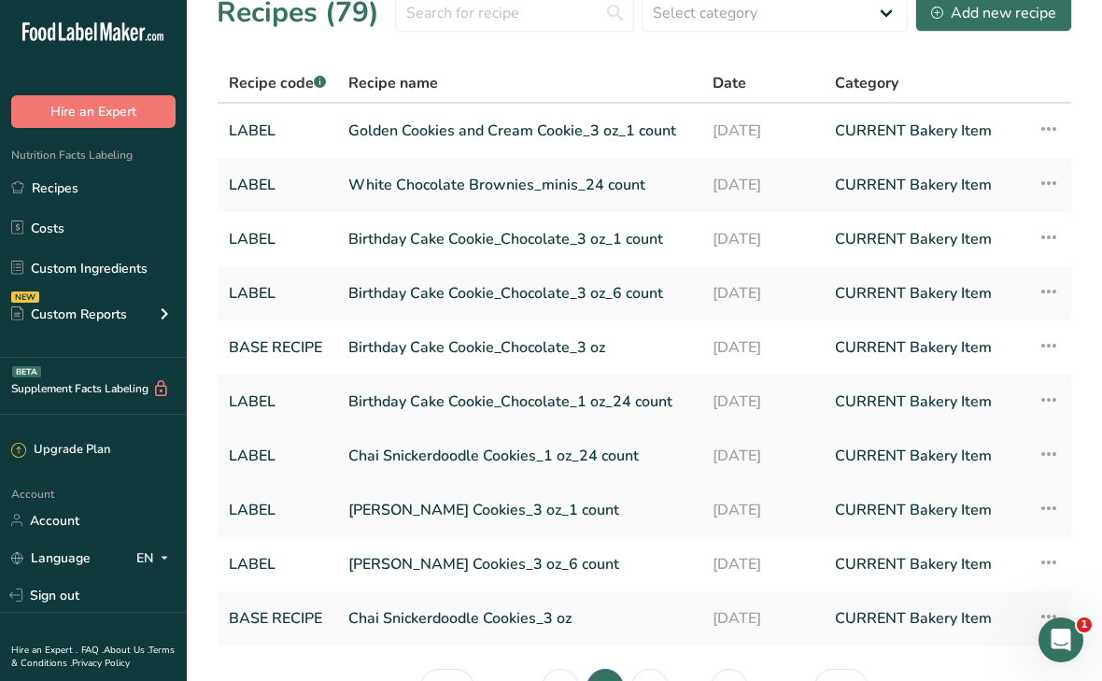
click at [382, 456] on link "Chai Snickerdoodle Cookies_1 oz_24 count" at bounding box center [519, 455] width 342 height 39
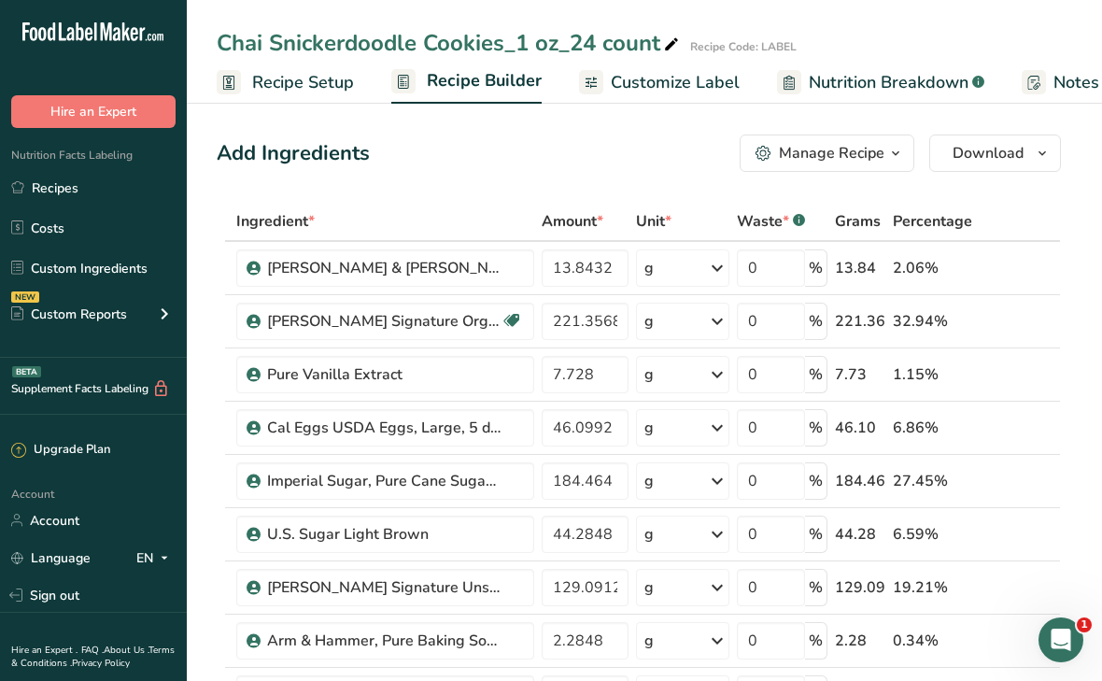
click at [631, 86] on span "Customize Label" at bounding box center [675, 82] width 129 height 25
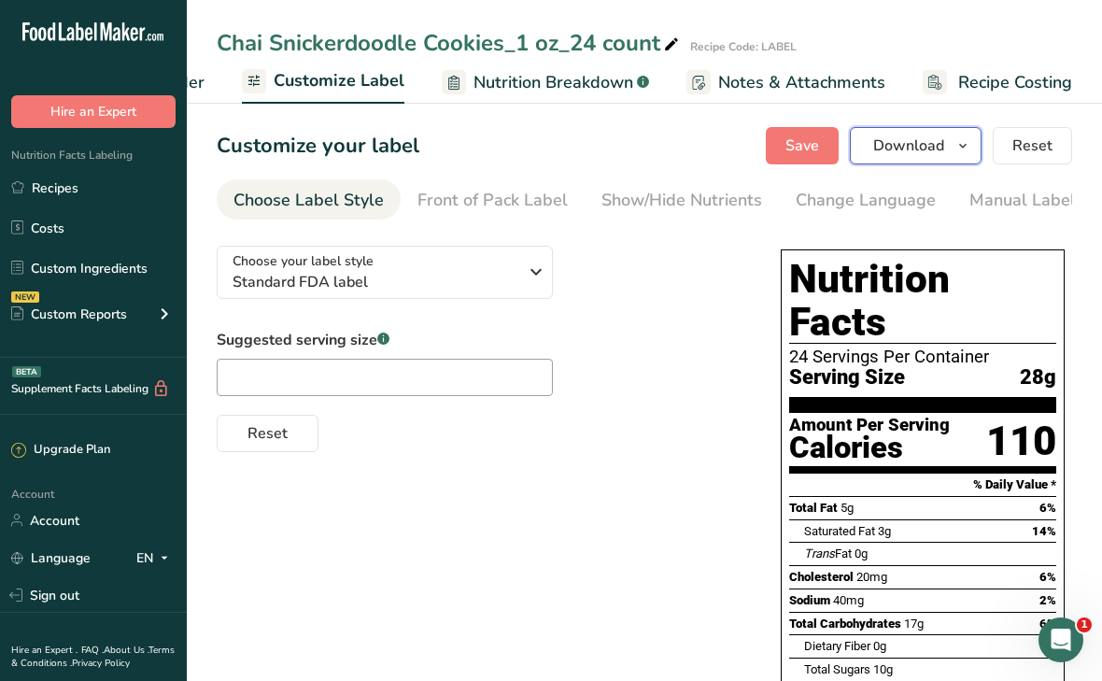
click at [889, 150] on span "Download" at bounding box center [908, 146] width 71 height 22
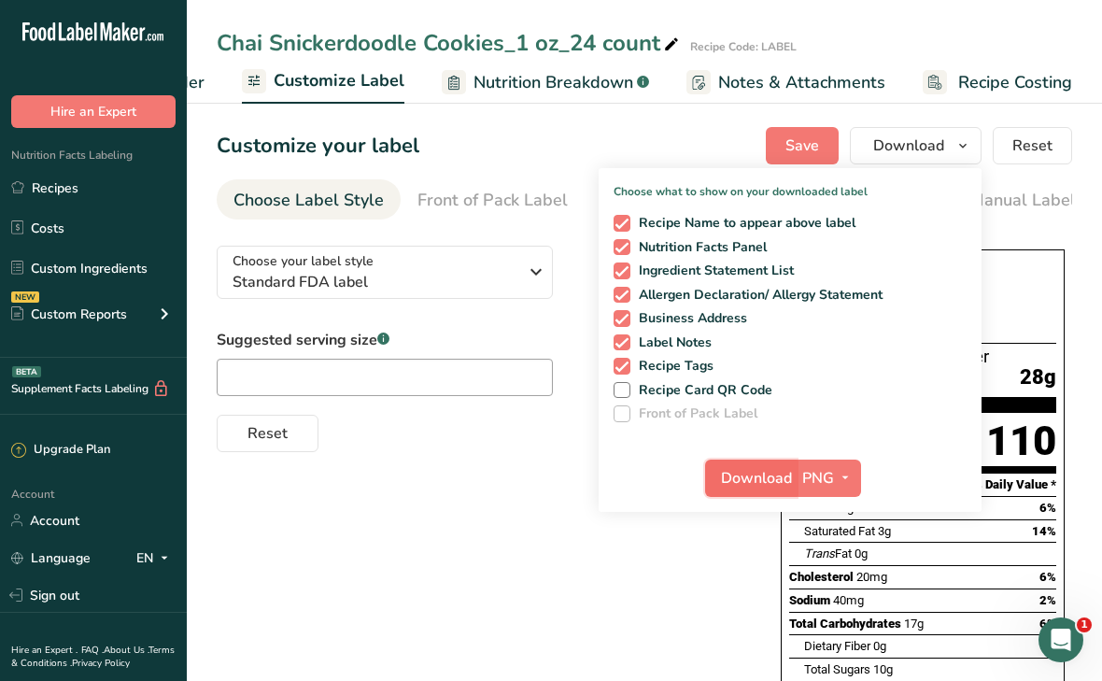
click at [740, 482] on span "Download" at bounding box center [756, 478] width 71 height 22
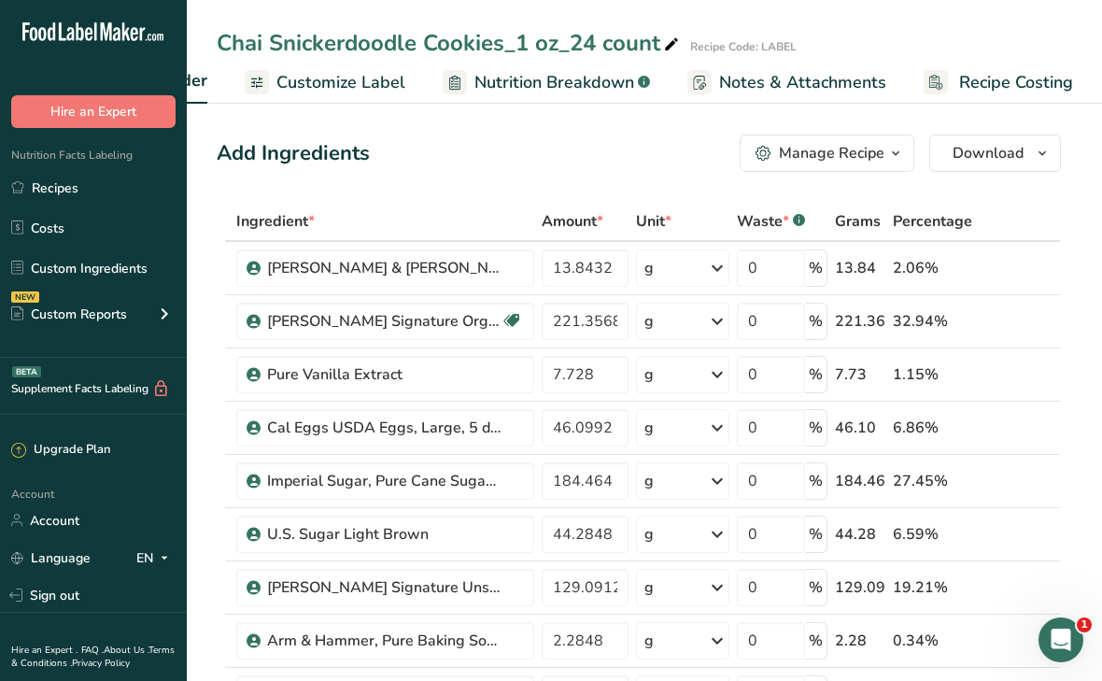
click at [301, 94] on link "Customize Label" at bounding box center [325, 83] width 161 height 42
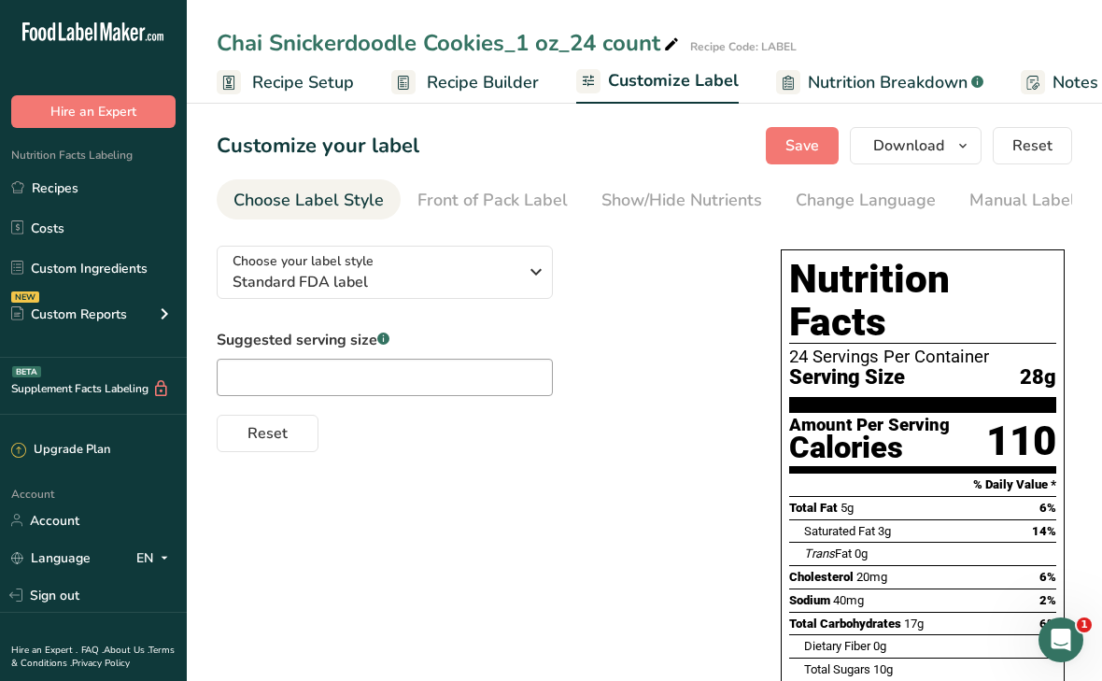
click at [474, 82] on span "Recipe Builder" at bounding box center [483, 82] width 112 height 25
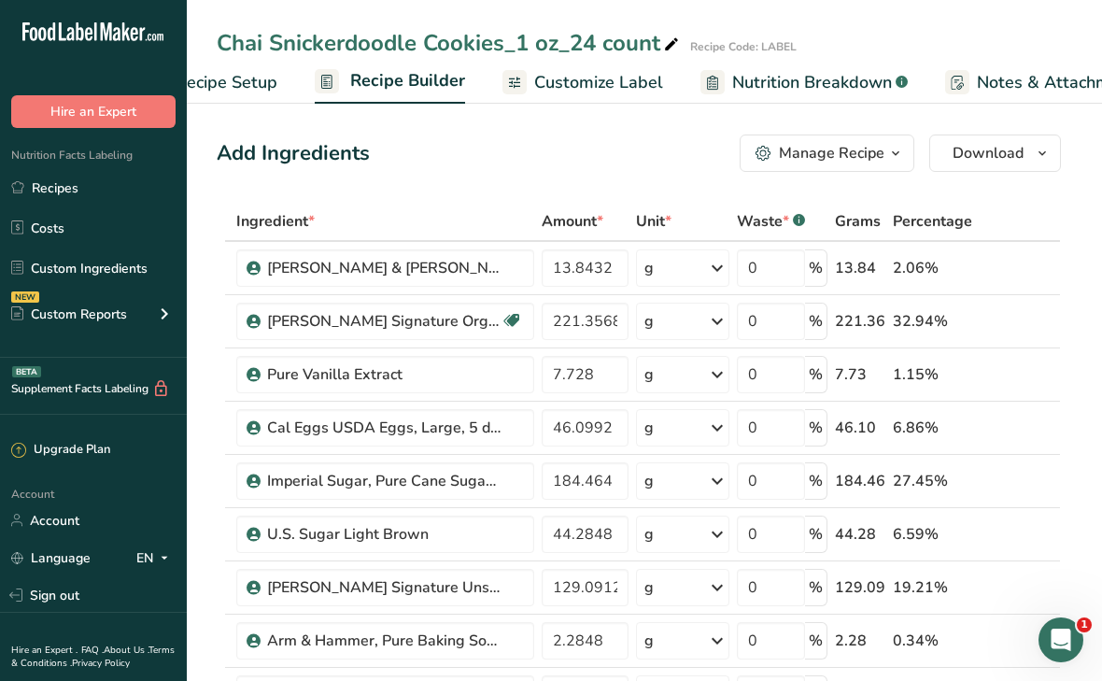
scroll to position [0, 180]
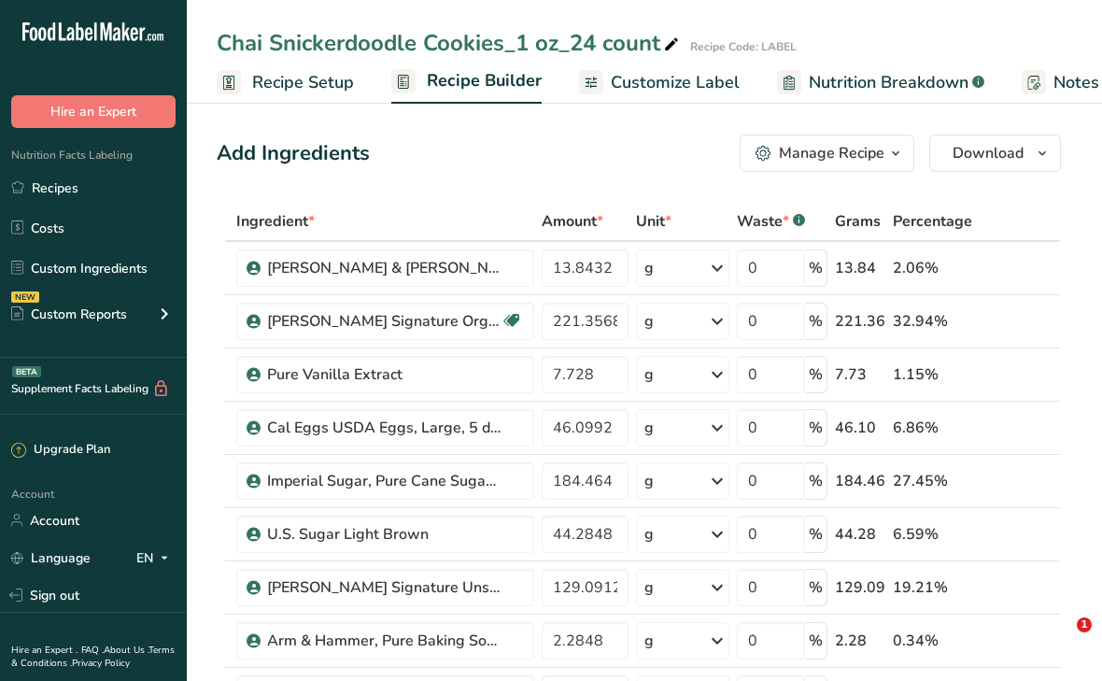
click at [856, 158] on div "Manage Recipe" at bounding box center [832, 153] width 106 height 22
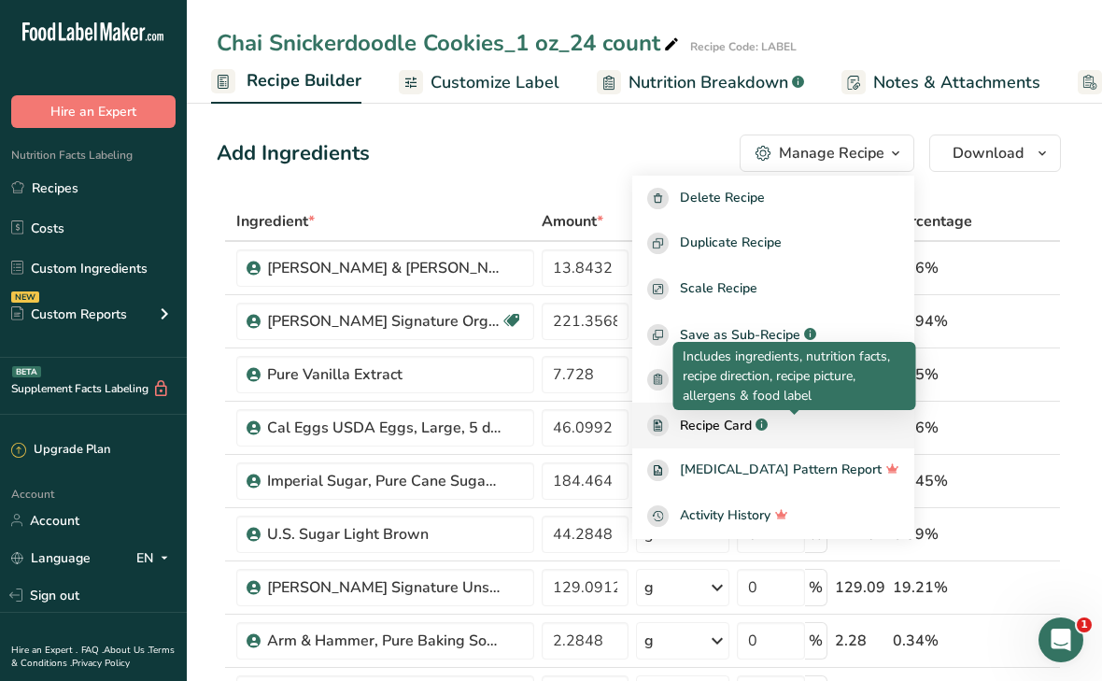
click at [768, 422] on rect at bounding box center [762, 424] width 12 height 12
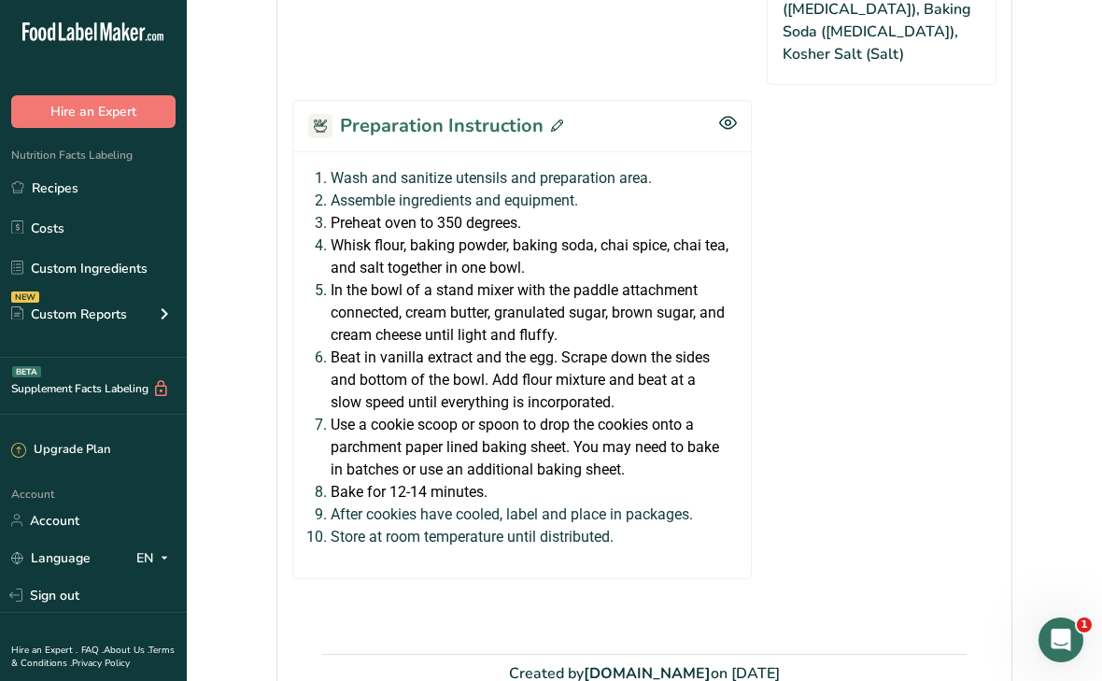
scroll to position [1890, 0]
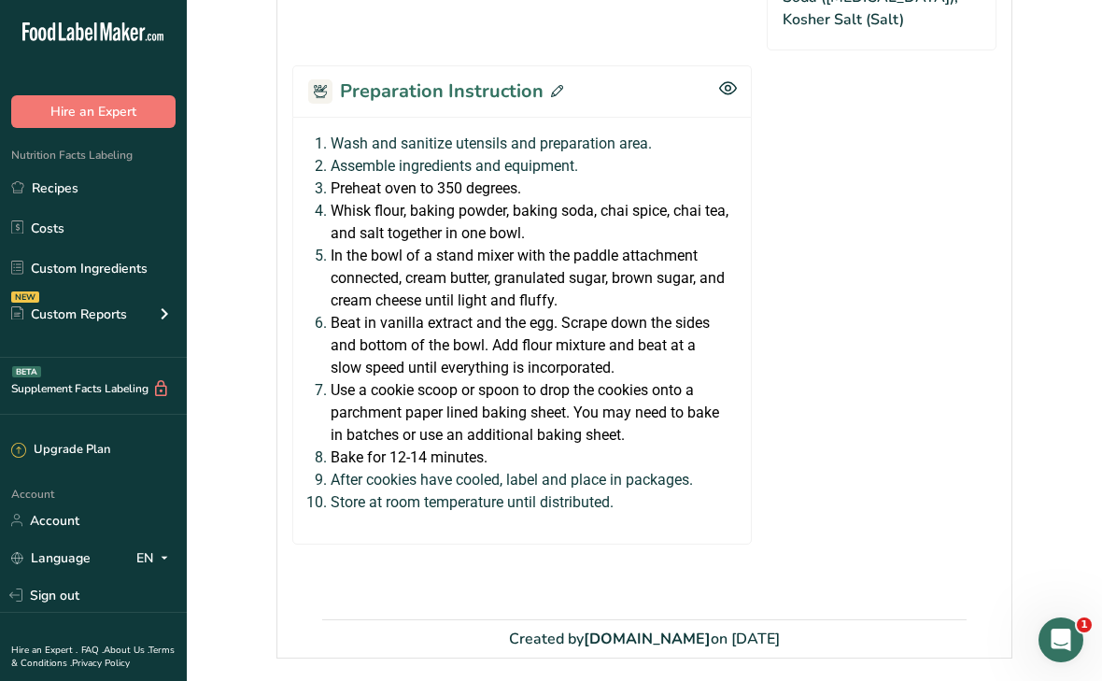
click at [553, 85] on icon at bounding box center [557, 91] width 12 height 12
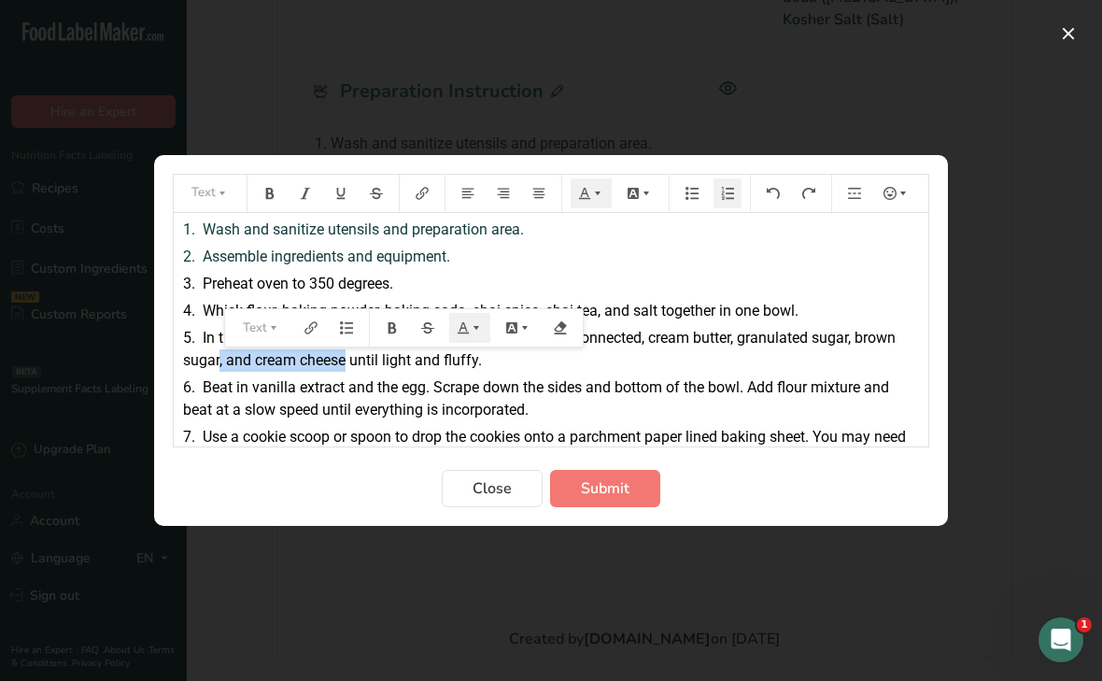
drag, startPoint x: 218, startPoint y: 365, endPoint x: 347, endPoint y: 356, distance: 130.2
click at [347, 356] on span "In the bowl of a stand mixer with the paddle attachment connected, cream butter…" at bounding box center [541, 349] width 716 height 40
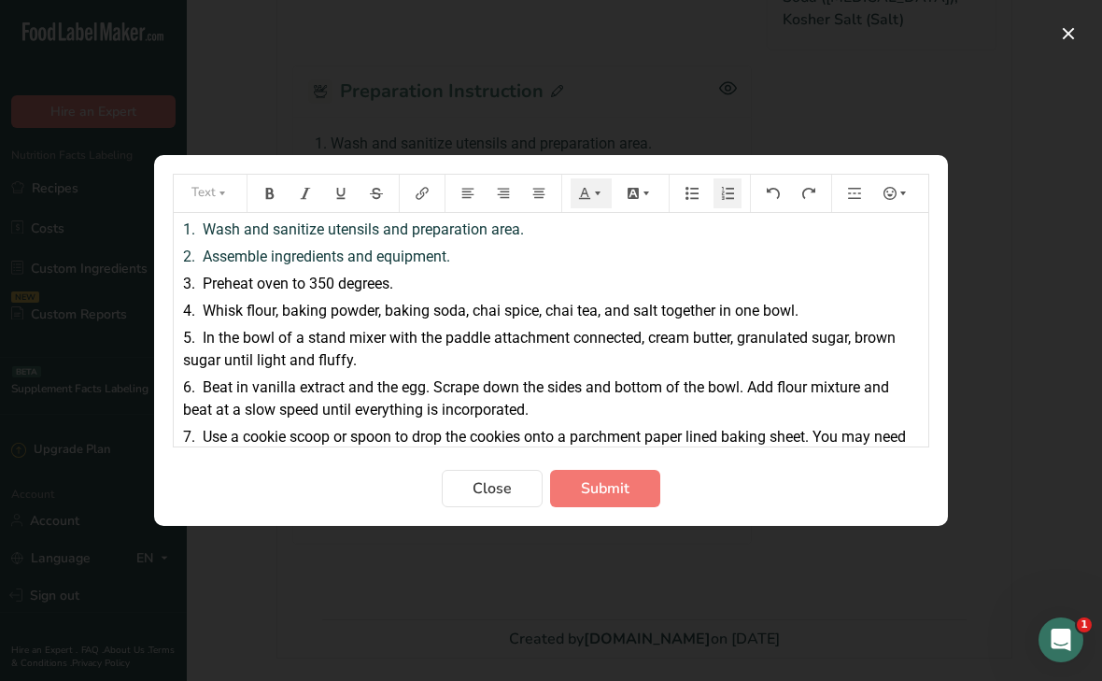
click at [860, 343] on span "In the bowl of a stand mixer with the paddle attachment connected, cream butter…" at bounding box center [541, 349] width 716 height 40
click at [604, 312] on span "Whisk flour, baking powder, baking soda, chai spice, chai tea, and salt togethe…" at bounding box center [501, 311] width 596 height 18
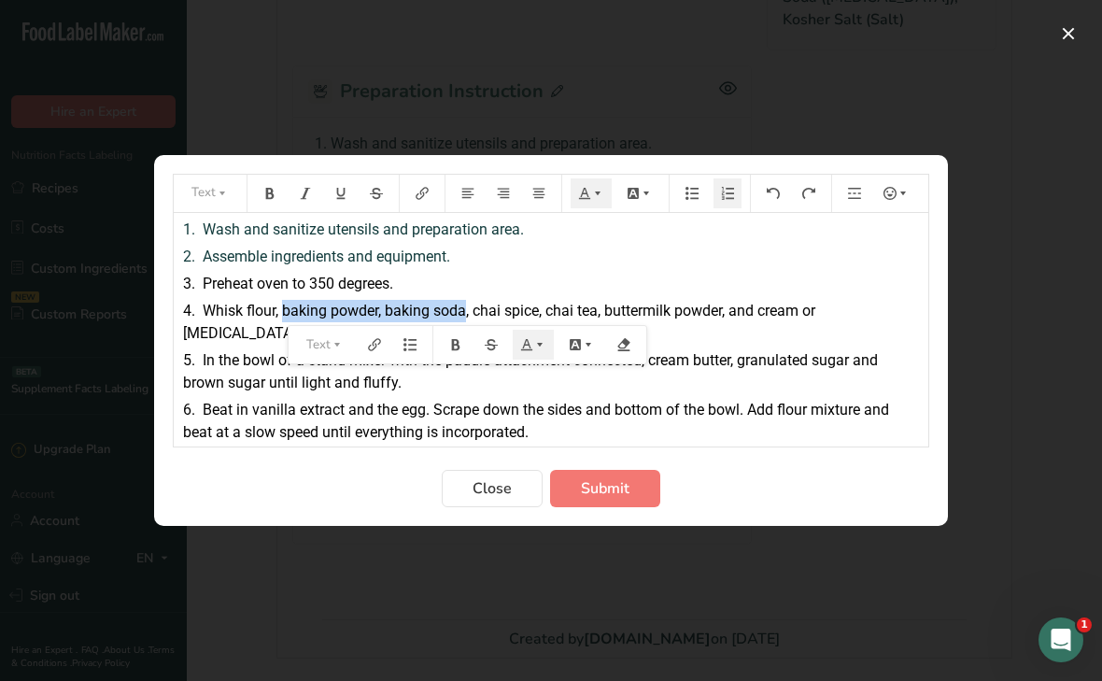
drag, startPoint x: 283, startPoint y: 311, endPoint x: 468, endPoint y: 305, distance: 185.1
click at [468, 305] on span "Whisk flour, baking powder, baking soda, chai spice, chai tea, buttermilk powde…" at bounding box center [501, 322] width 636 height 40
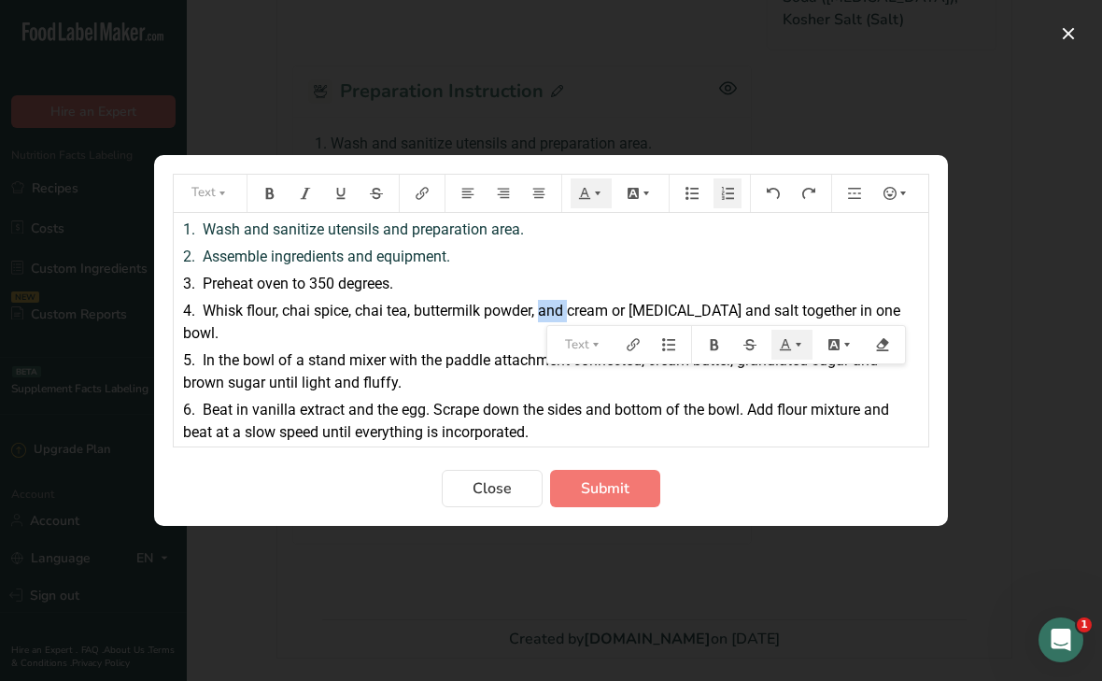
drag, startPoint x: 541, startPoint y: 312, endPoint x: 571, endPoint y: 310, distance: 30.0
click at [571, 310] on span "Whisk flour, chai spice, chai tea, buttermilk powder, and cream or tartar and s…" at bounding box center [543, 322] width 721 height 40
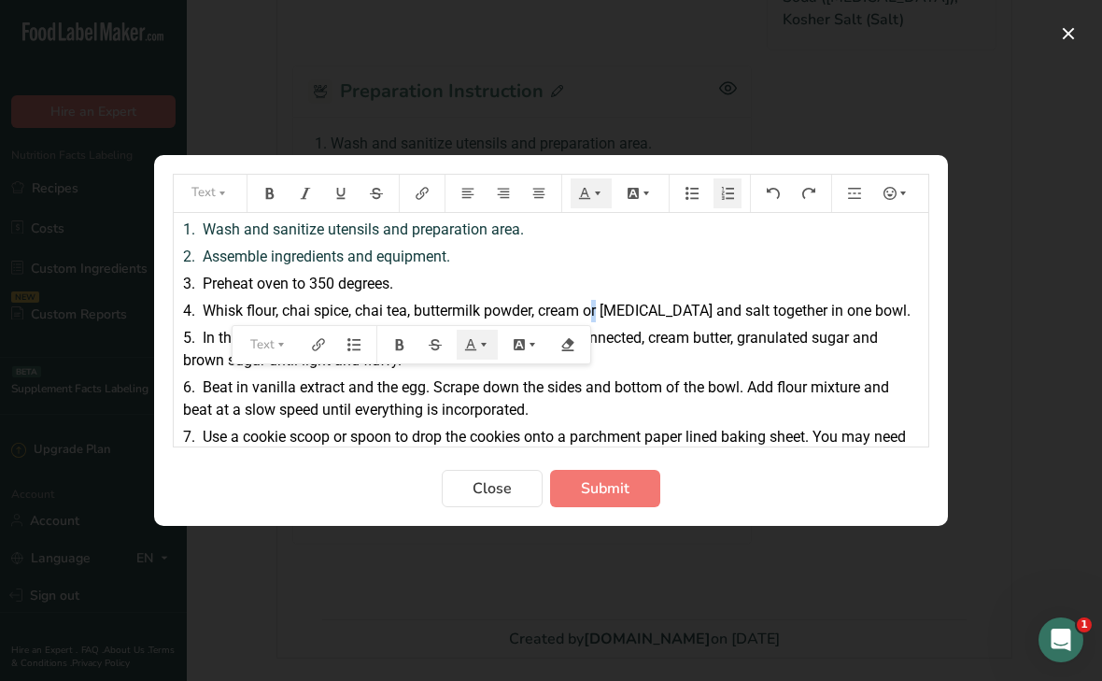
click at [598, 311] on span "Whisk flour, chai spice, chai tea, buttermilk powder, cream or tartar and salt …" at bounding box center [557, 311] width 708 height 18
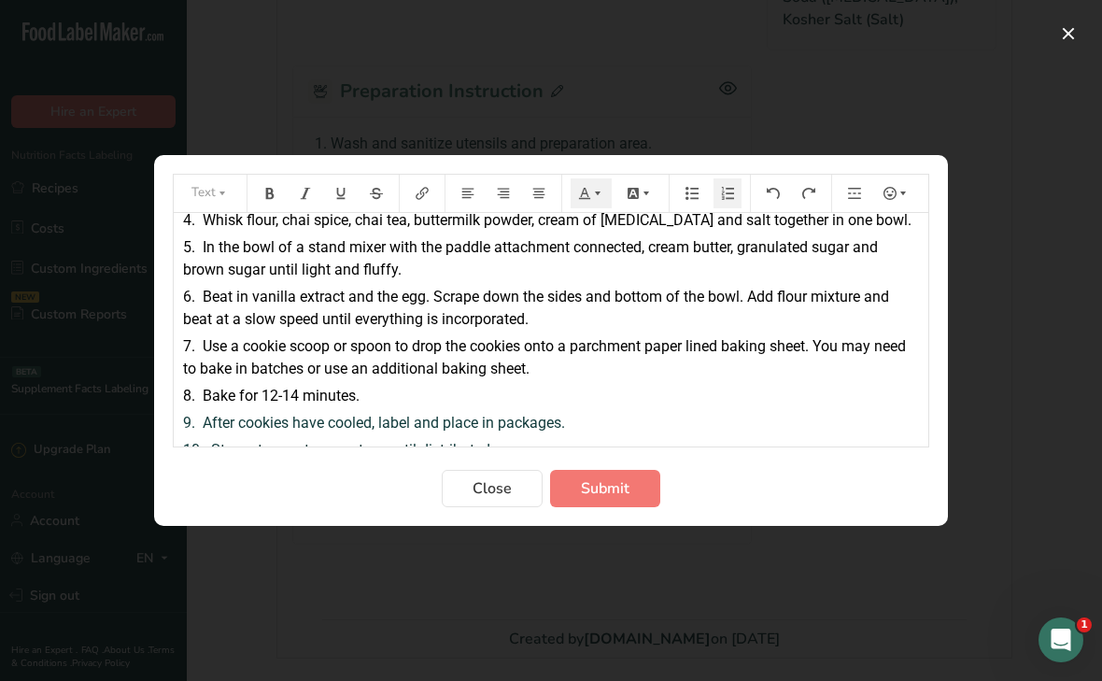
scroll to position [110, 0]
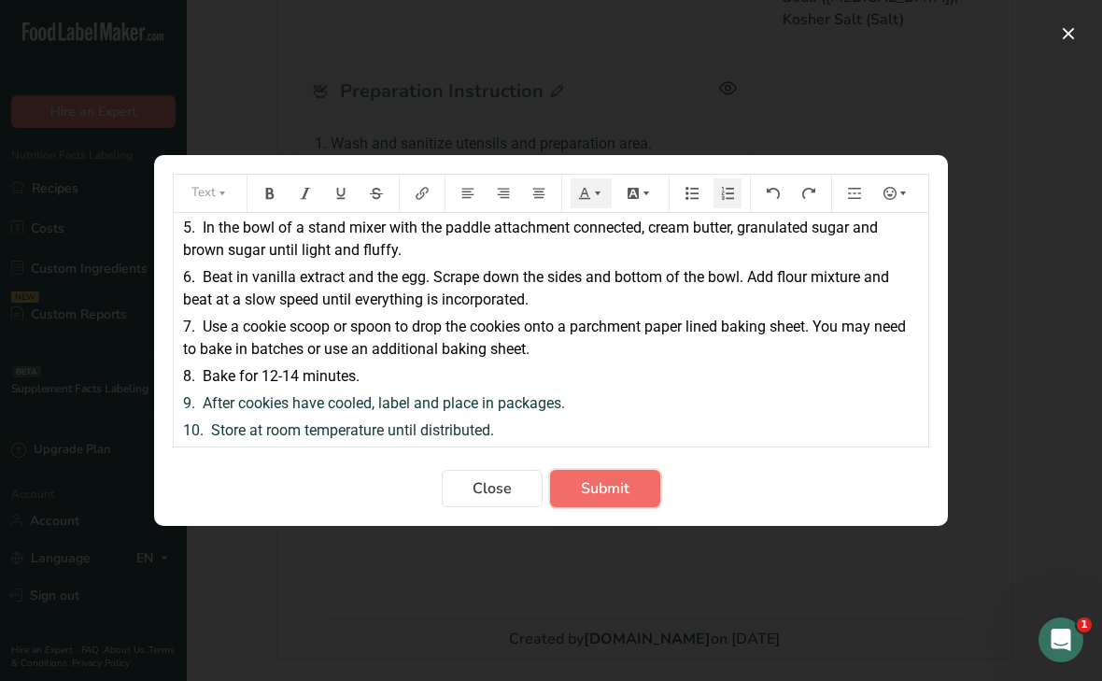
click at [617, 490] on span "Submit" at bounding box center [605, 488] width 49 height 22
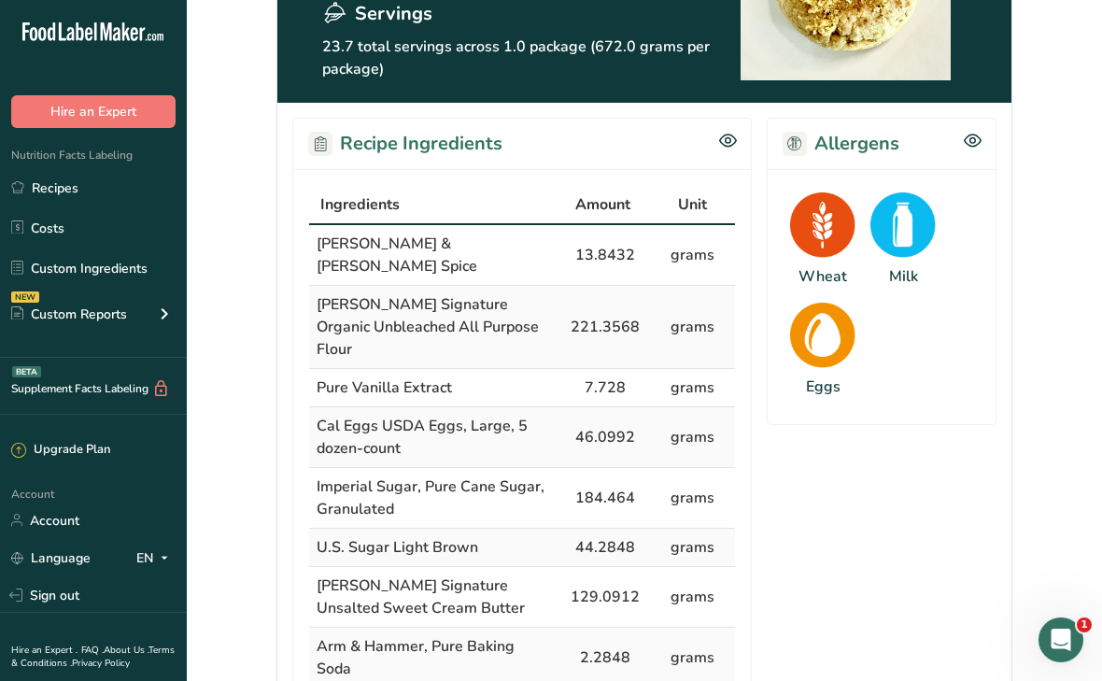
scroll to position [0, 0]
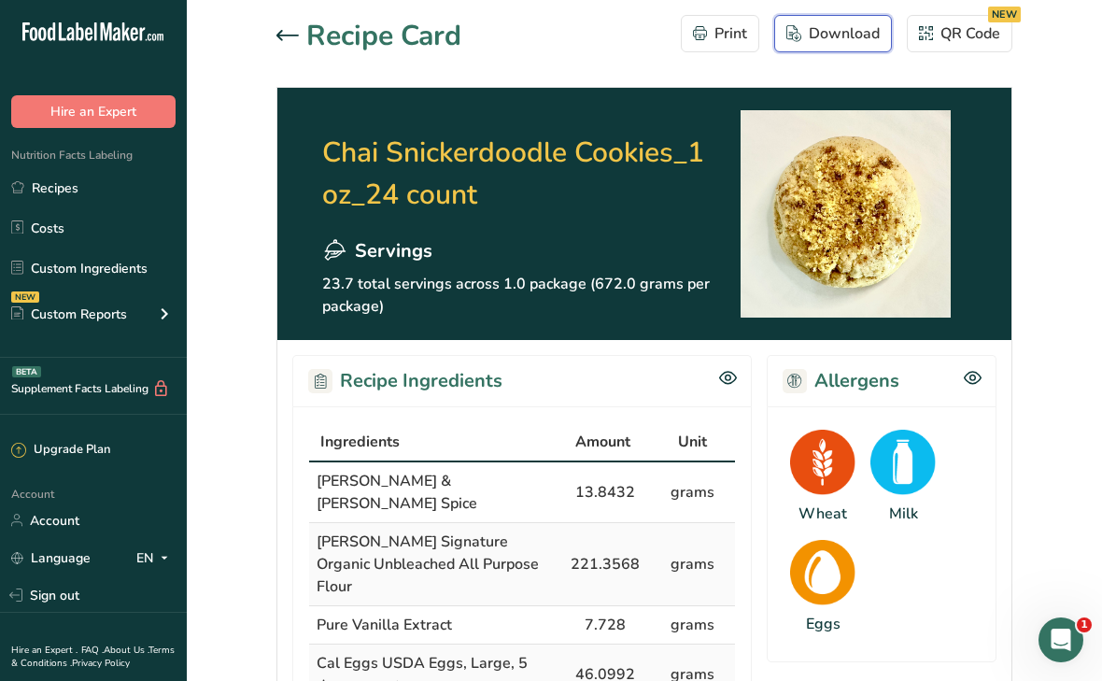
click at [824, 34] on div "Download" at bounding box center [833, 33] width 93 height 22
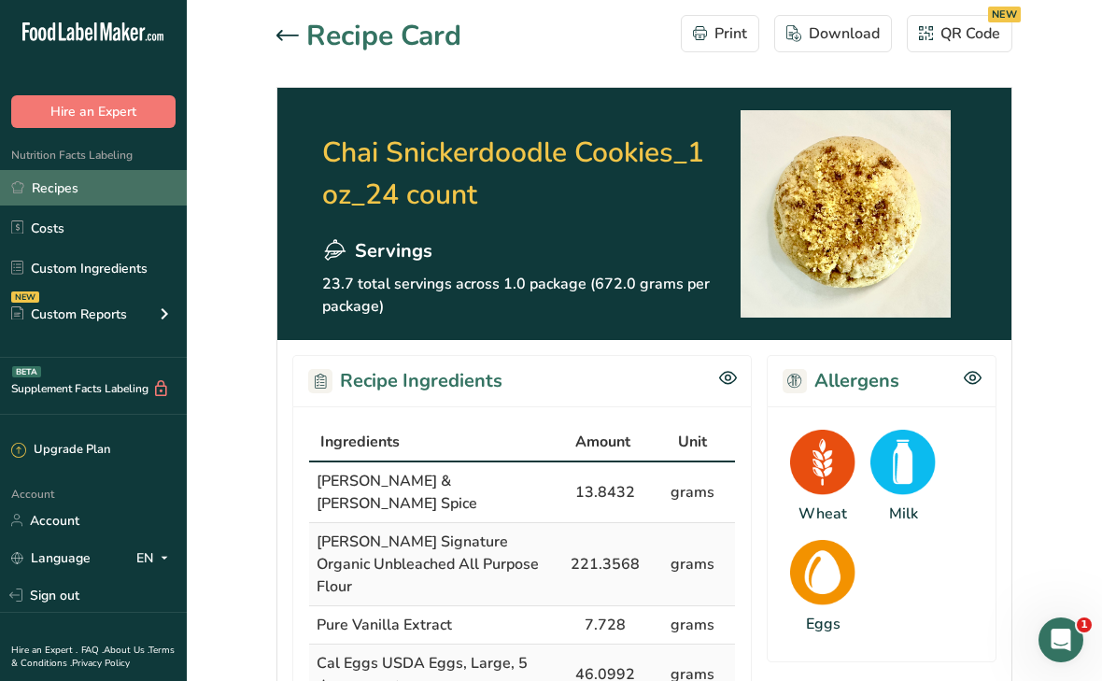
click at [64, 190] on link "Recipes" at bounding box center [93, 187] width 187 height 35
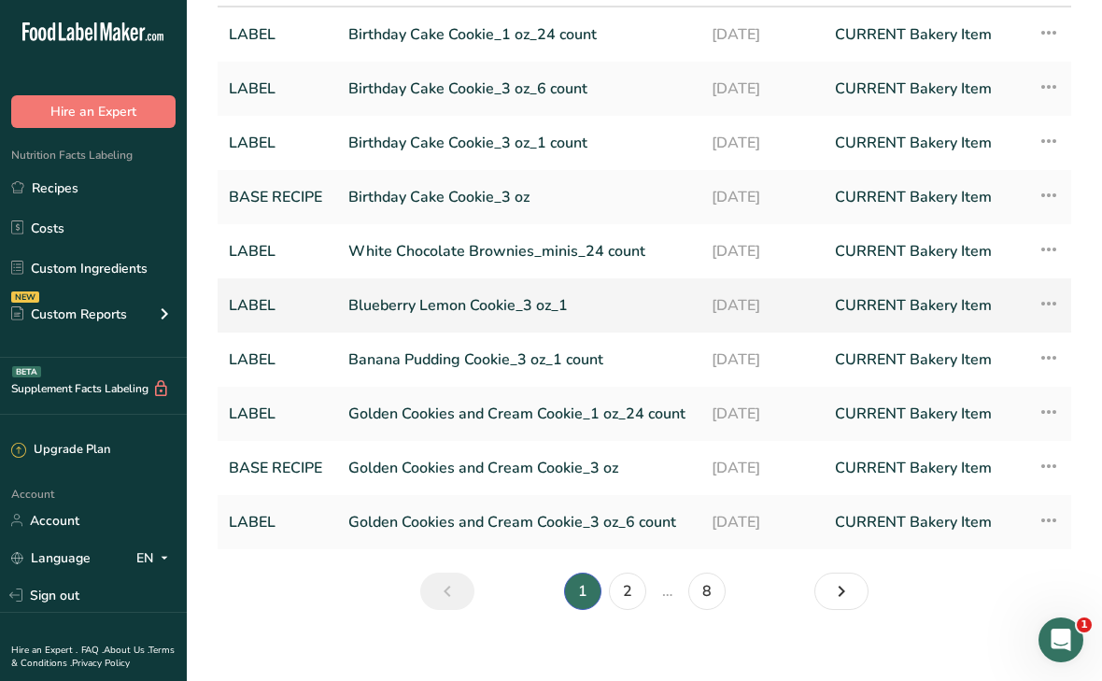
scroll to position [138, 0]
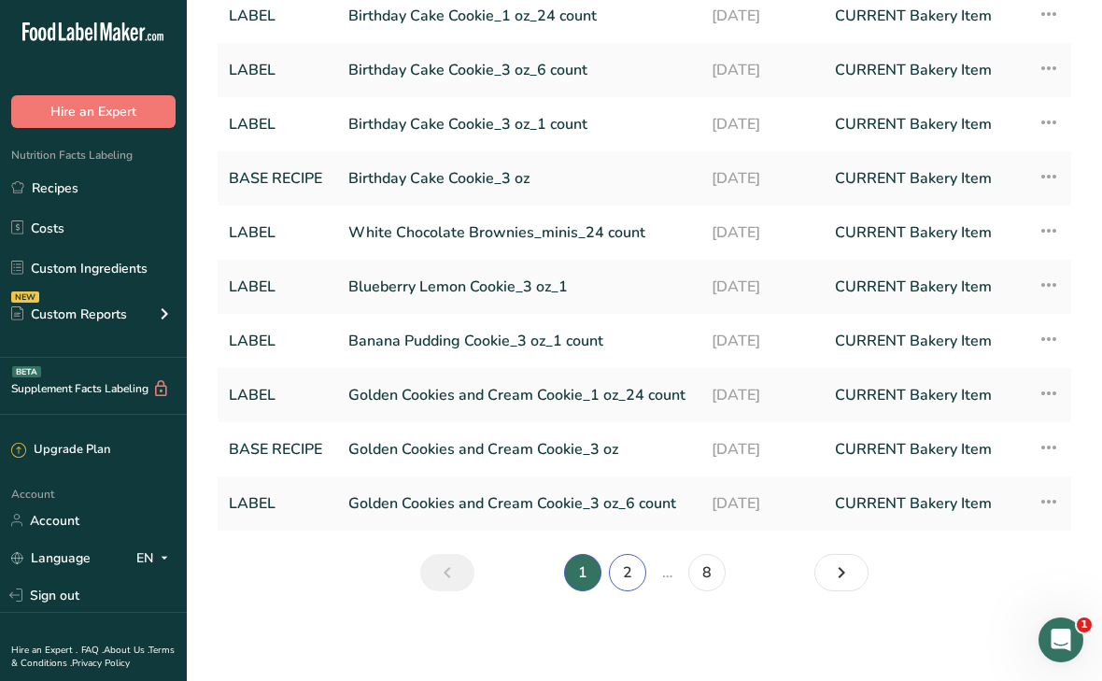
click at [633, 572] on link "2" at bounding box center [627, 572] width 37 height 37
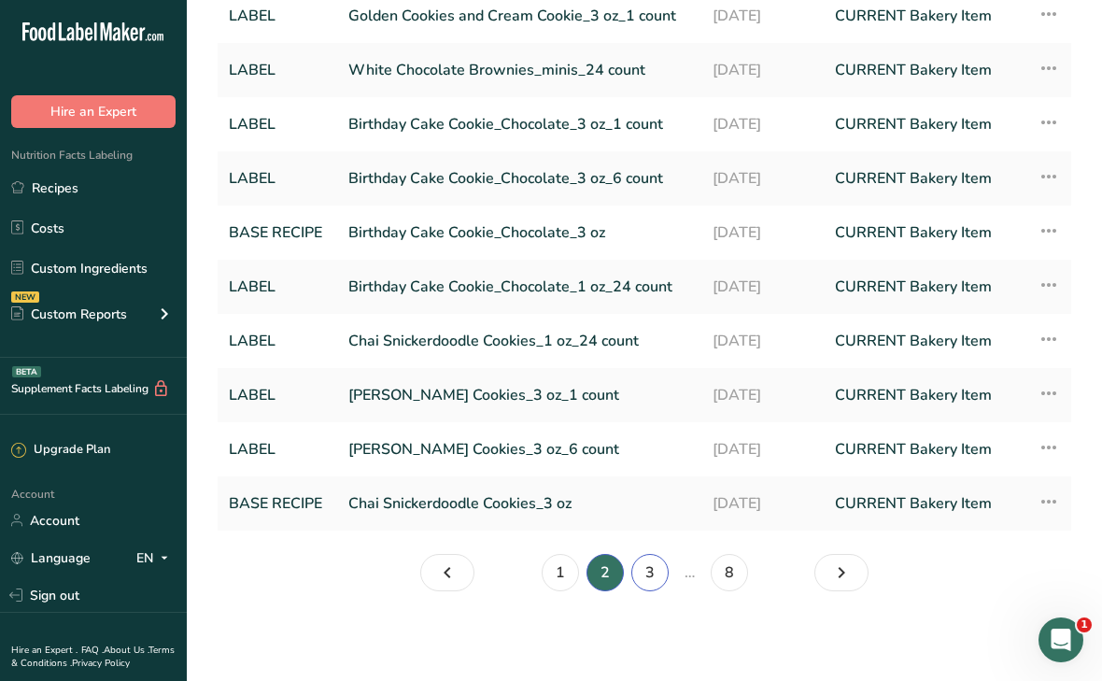
click at [651, 570] on link "3" at bounding box center [649, 572] width 37 height 37
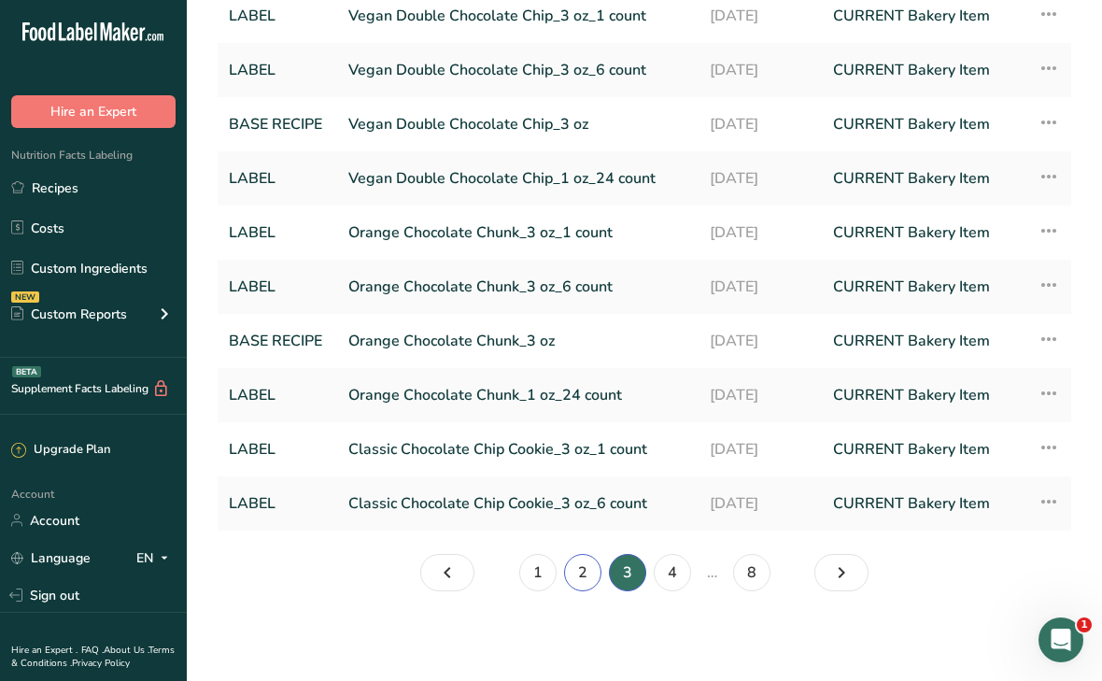
click at [585, 568] on link "2" at bounding box center [582, 572] width 37 height 37
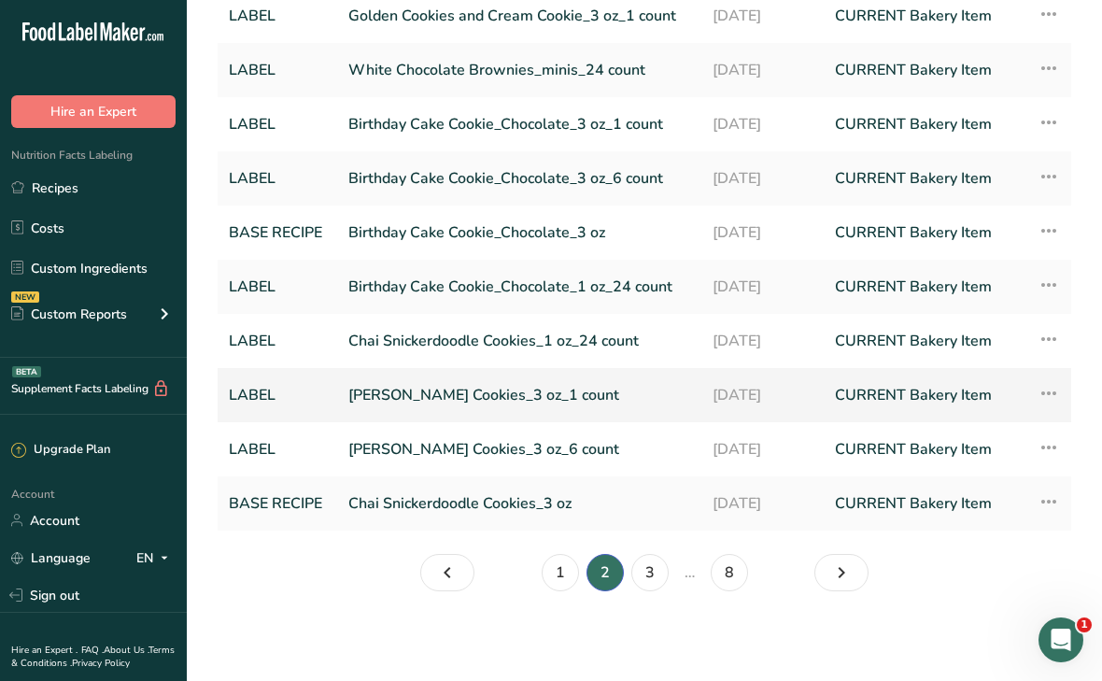
click at [518, 391] on link "[PERSON_NAME] Cookies_3 oz_1 count" at bounding box center [519, 395] width 342 height 39
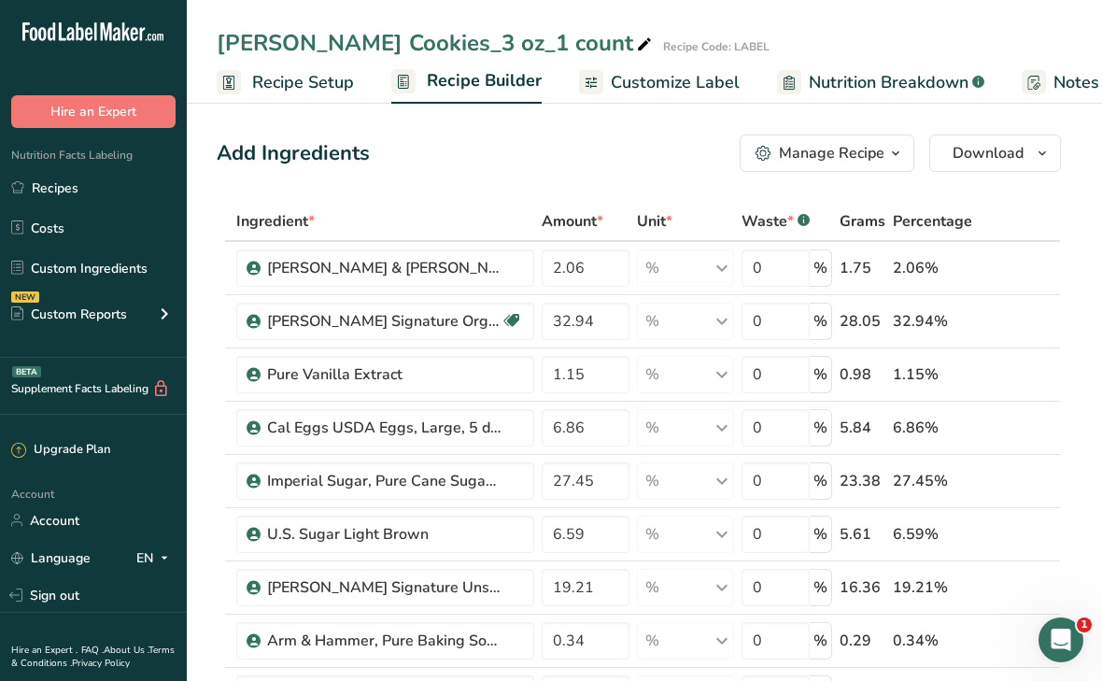
click at [307, 78] on span "Recipe Setup" at bounding box center [303, 82] width 102 height 25
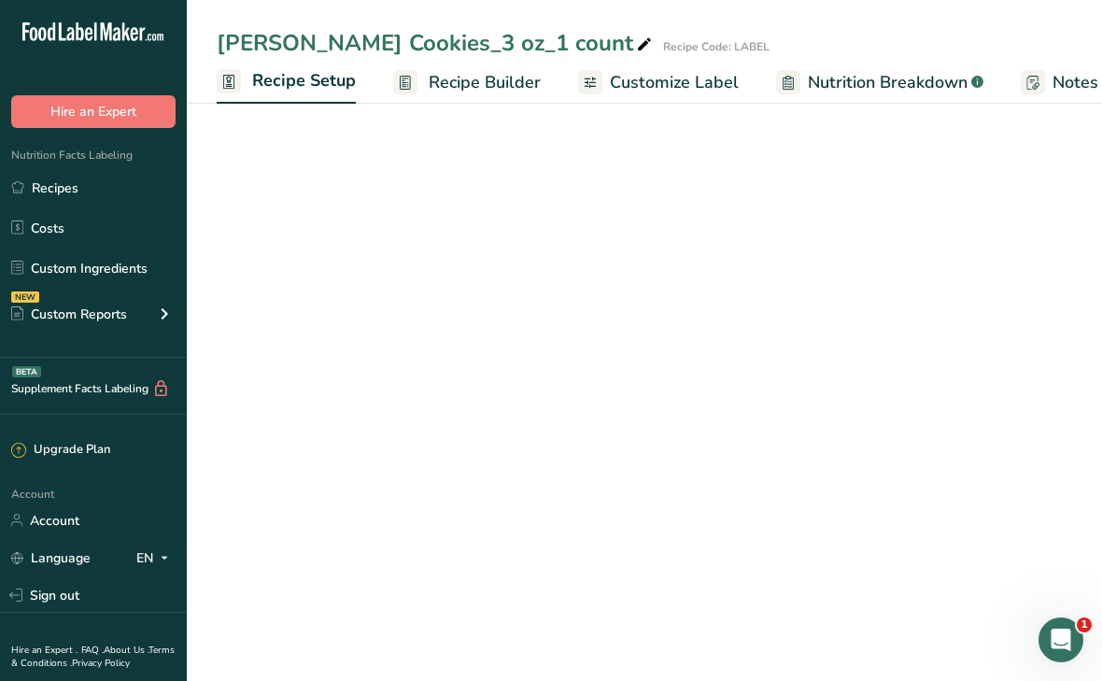
scroll to position [0, 7]
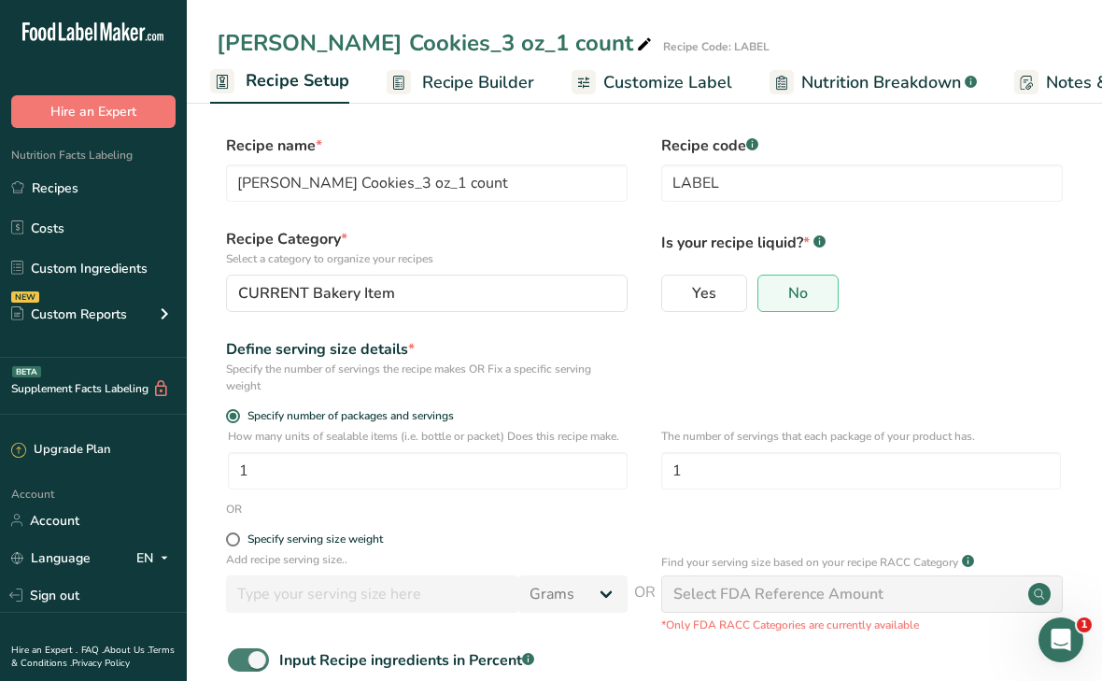
click at [250, 670] on span at bounding box center [248, 659] width 41 height 23
click at [240, 666] on input "Input Recipe ingredients in Percent .a-a{fill:#347362;}.b-a{fill:#fff;}" at bounding box center [234, 660] width 12 height 12
checkbox input "false"
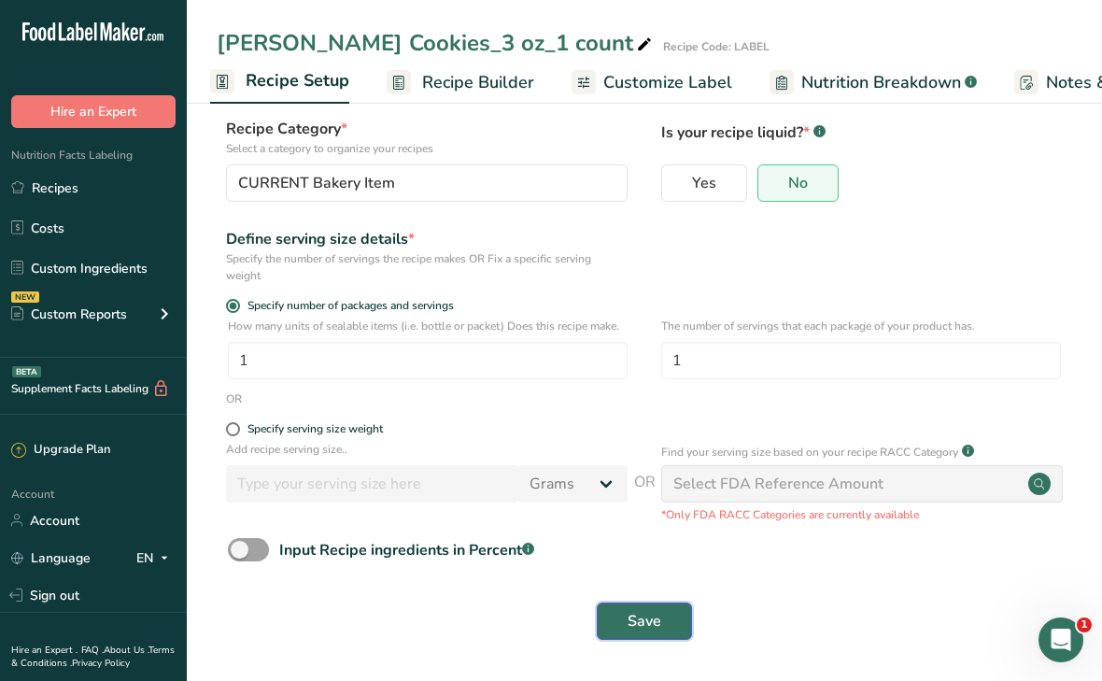
click at [647, 621] on span "Save" at bounding box center [645, 621] width 34 height 22
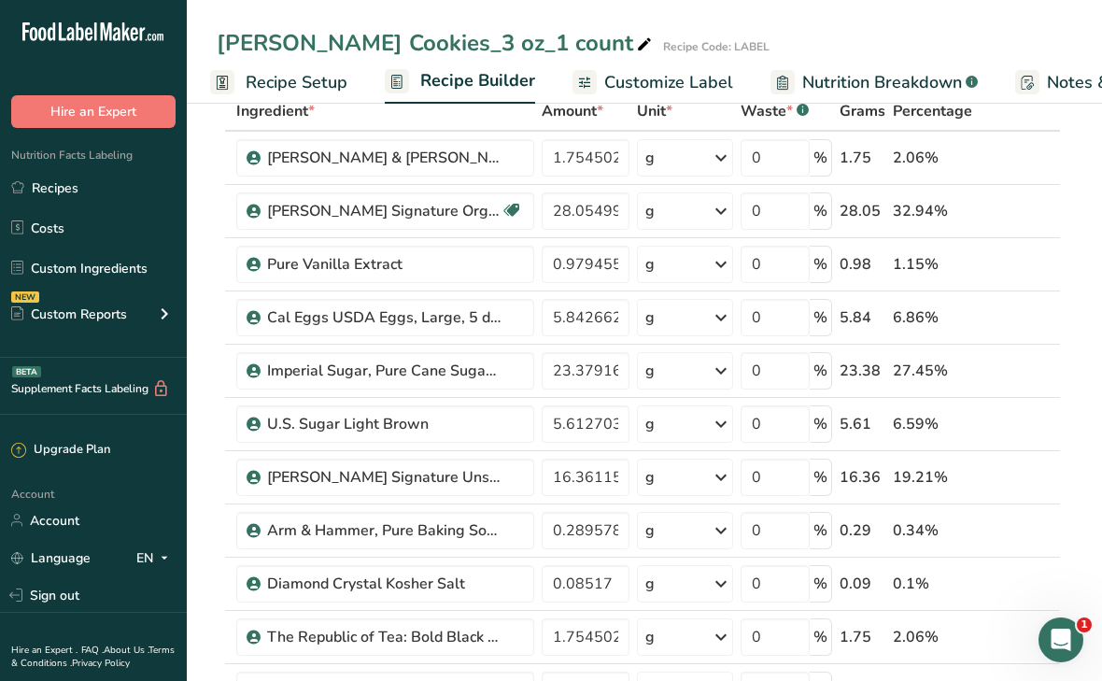
click at [622, 80] on span "Customize Label" at bounding box center [668, 82] width 129 height 25
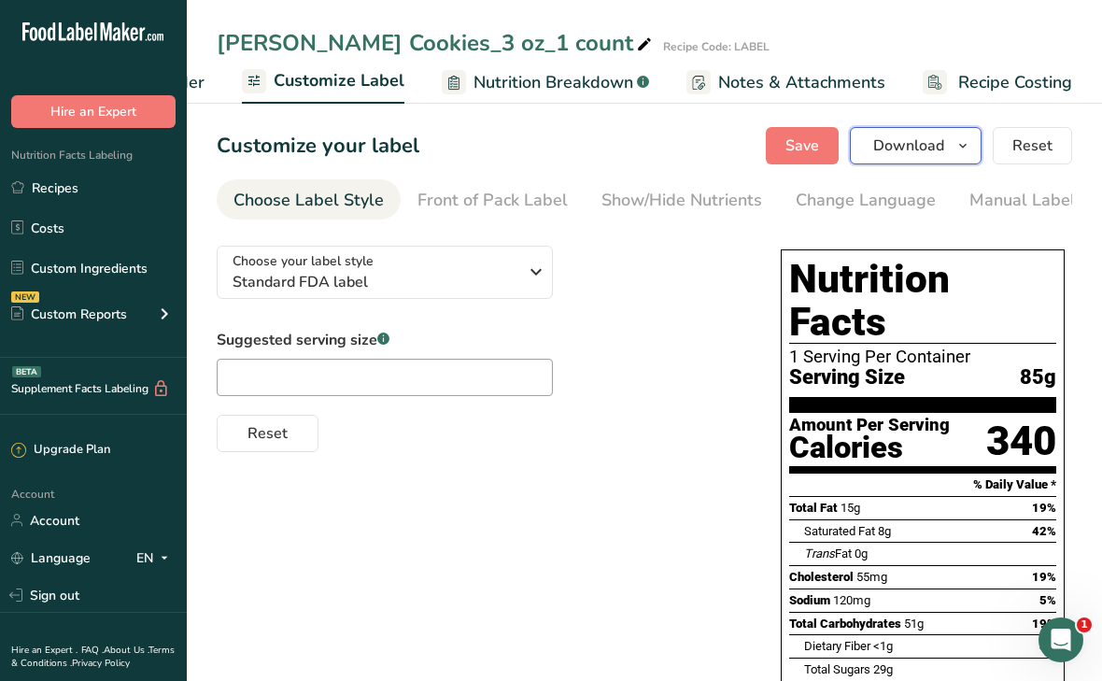
click at [882, 152] on span "Download" at bounding box center [908, 146] width 71 height 22
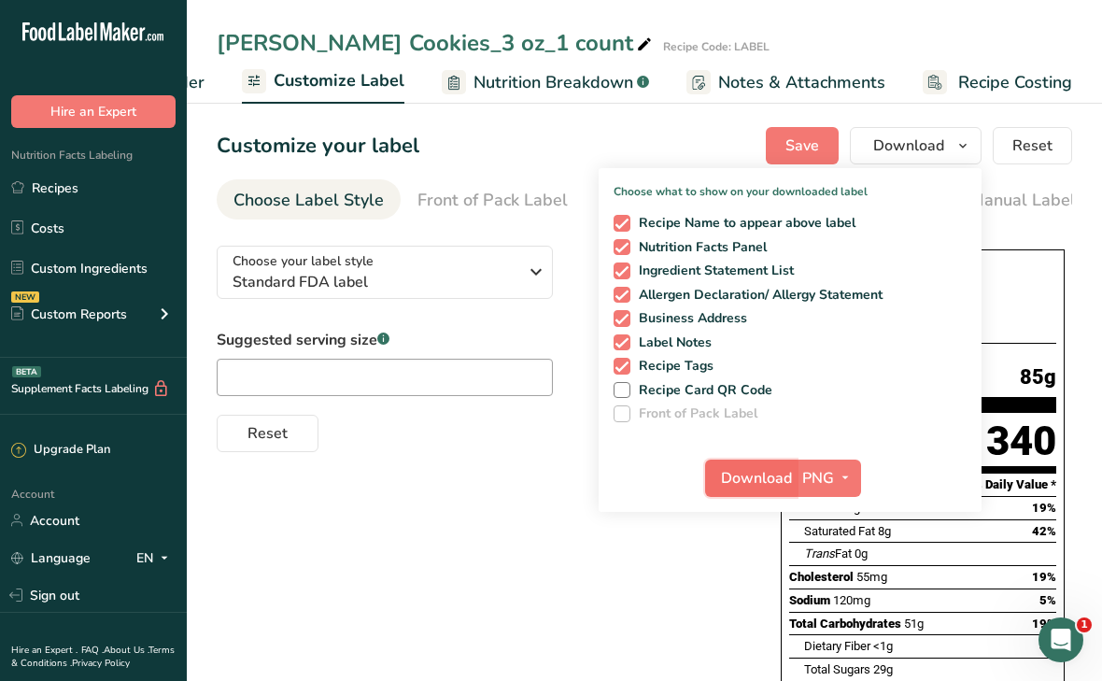
click at [767, 477] on span "Download" at bounding box center [756, 478] width 71 height 22
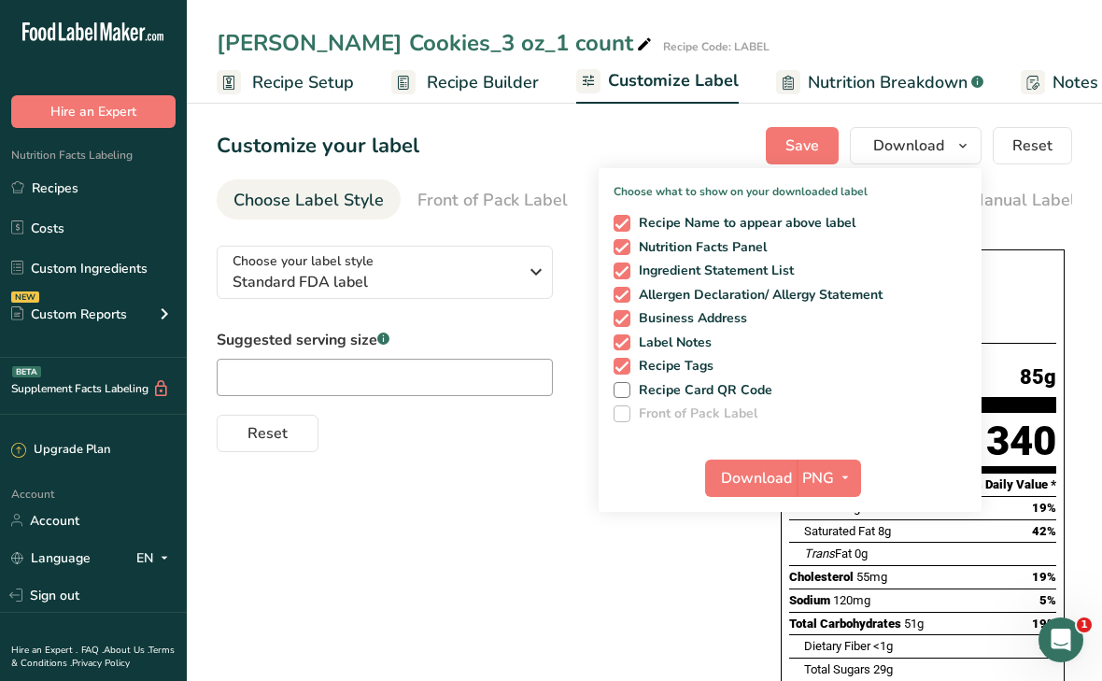
scroll to position [0, 334]
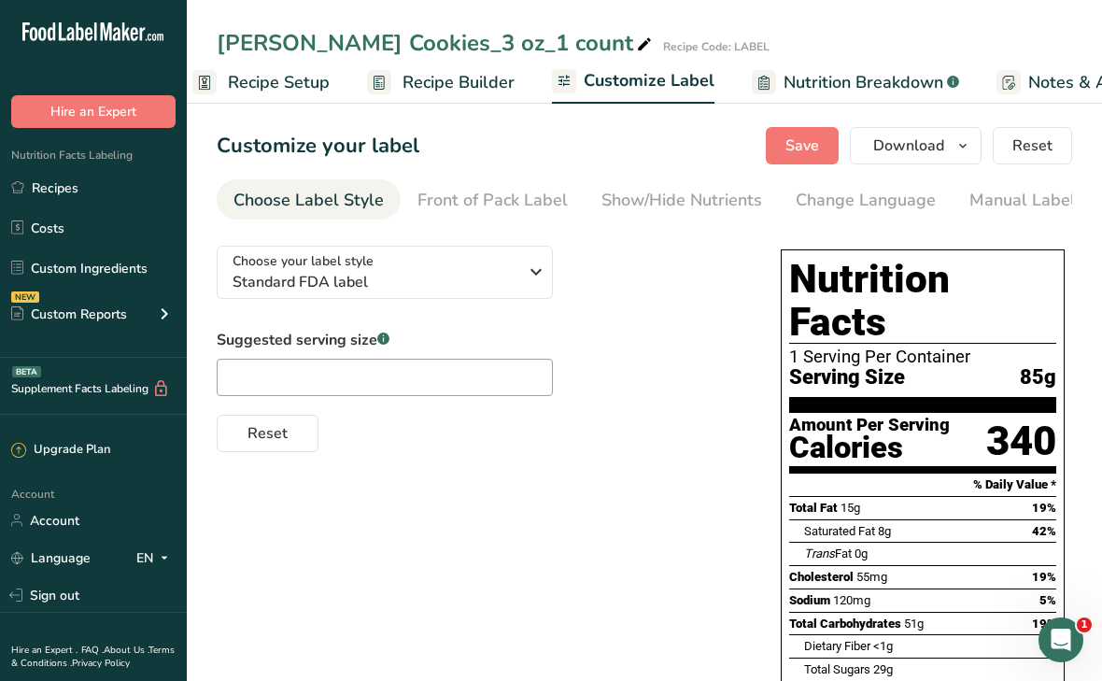
scroll to position [0, 0]
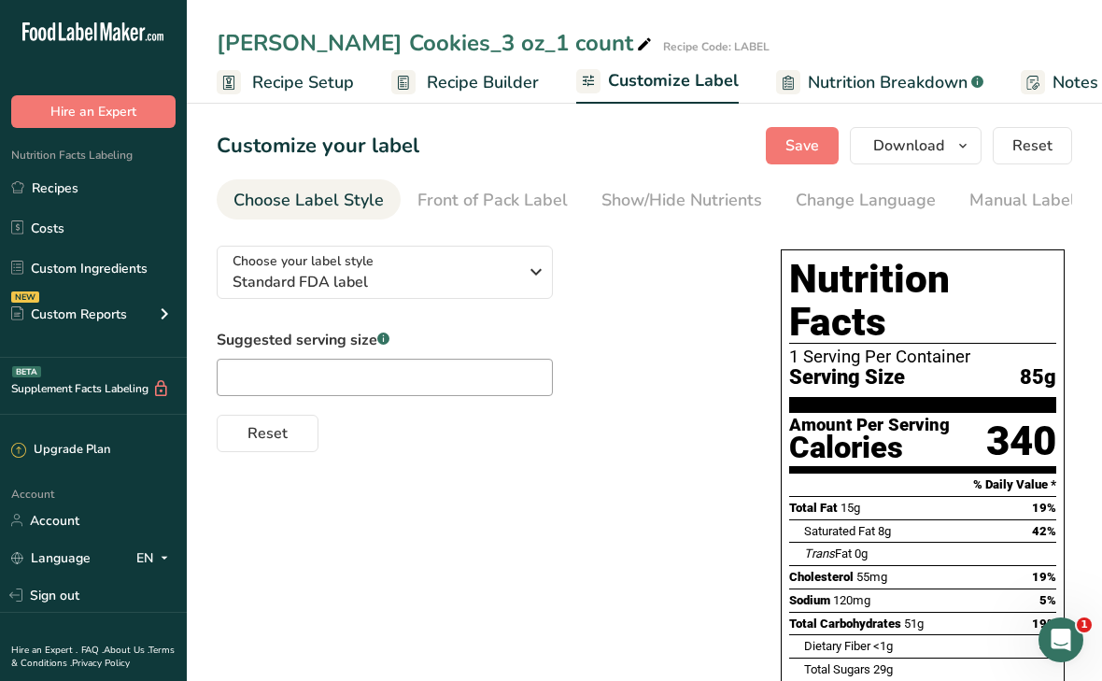
click at [453, 82] on span "Recipe Builder" at bounding box center [483, 82] width 112 height 25
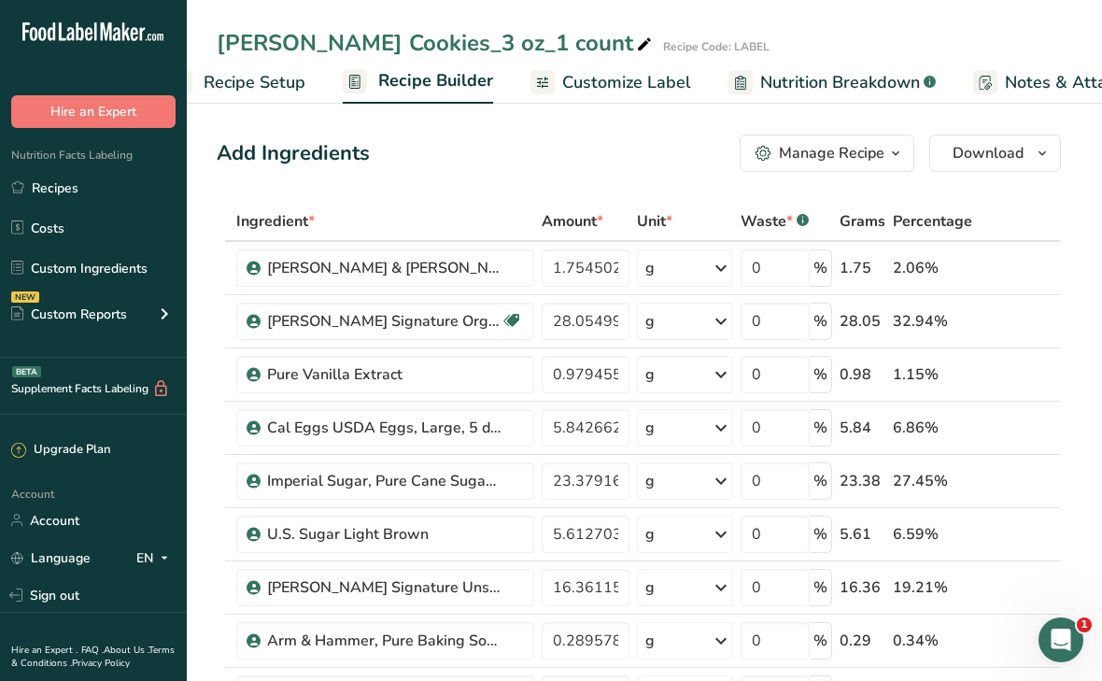
scroll to position [0, 180]
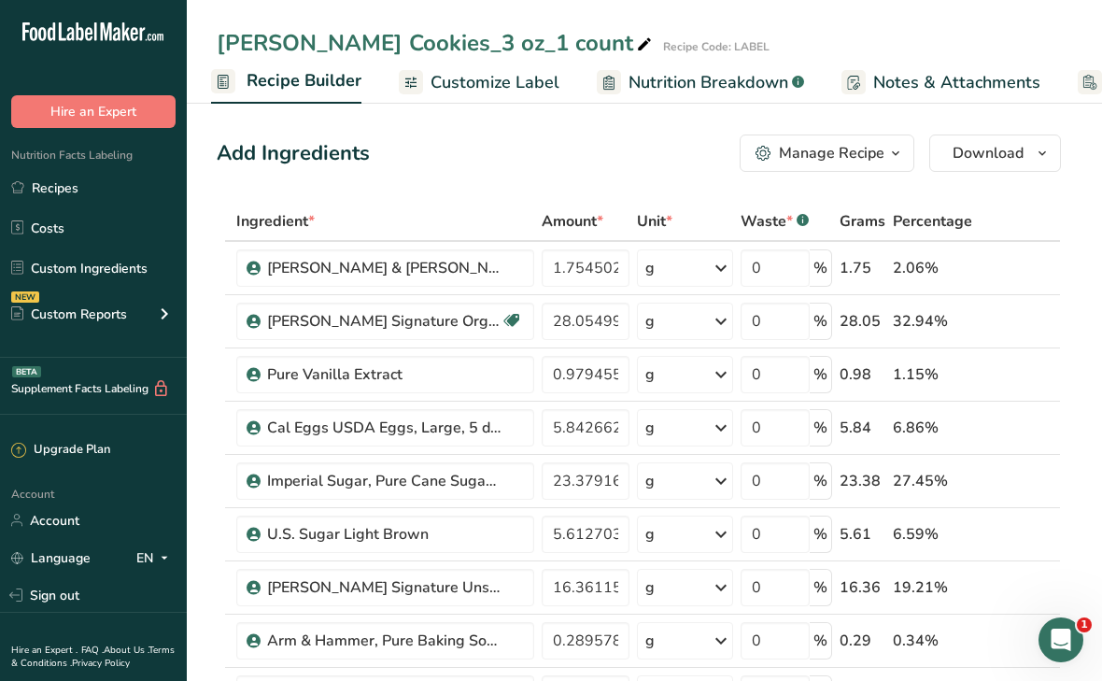
click at [830, 149] on div "Manage Recipe" at bounding box center [832, 153] width 106 height 22
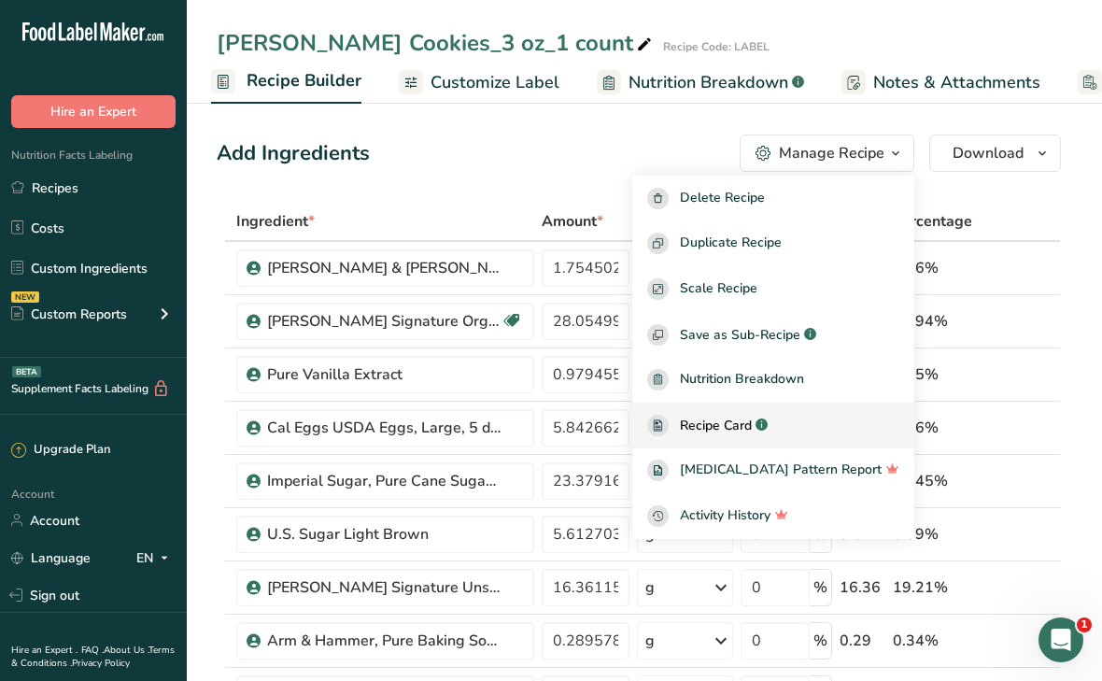
click at [768, 416] on div ".a-a{fill:#347362;}.b-a{fill:#fff;}" at bounding box center [760, 425] width 16 height 21
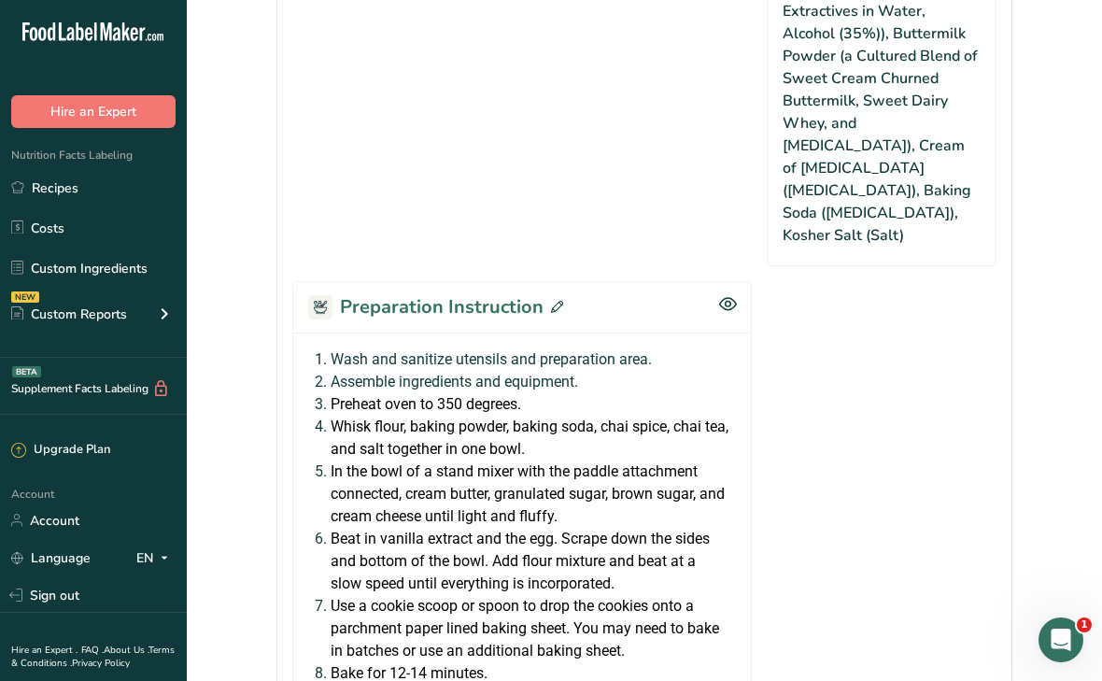
scroll to position [1767, 0]
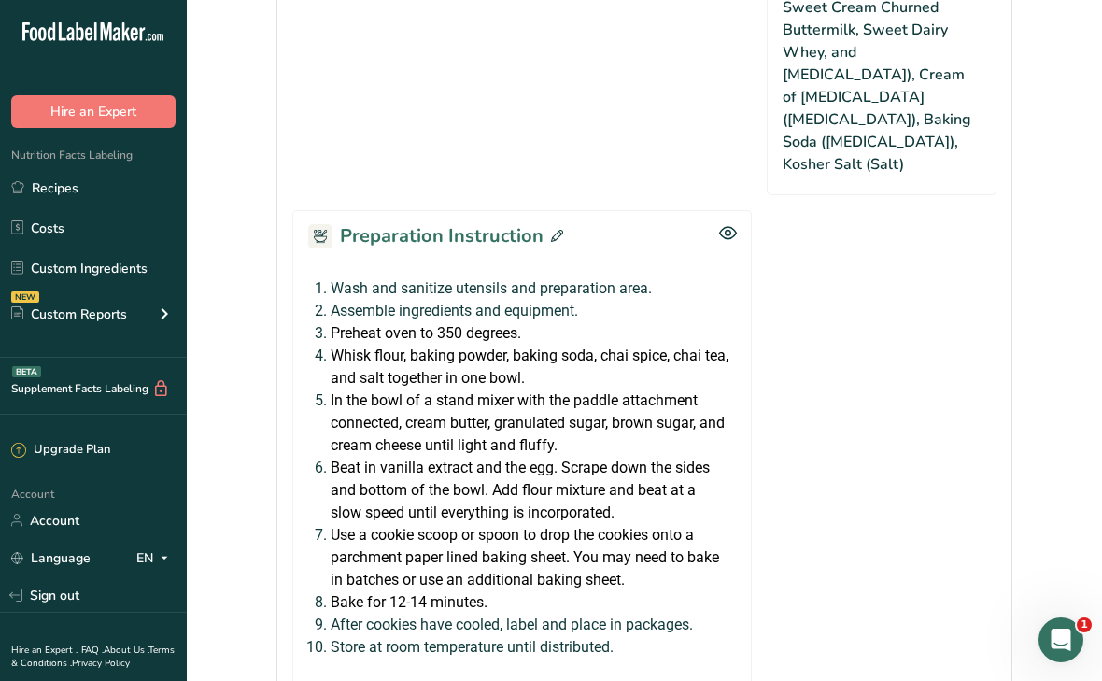
click at [551, 230] on icon at bounding box center [557, 236] width 12 height 12
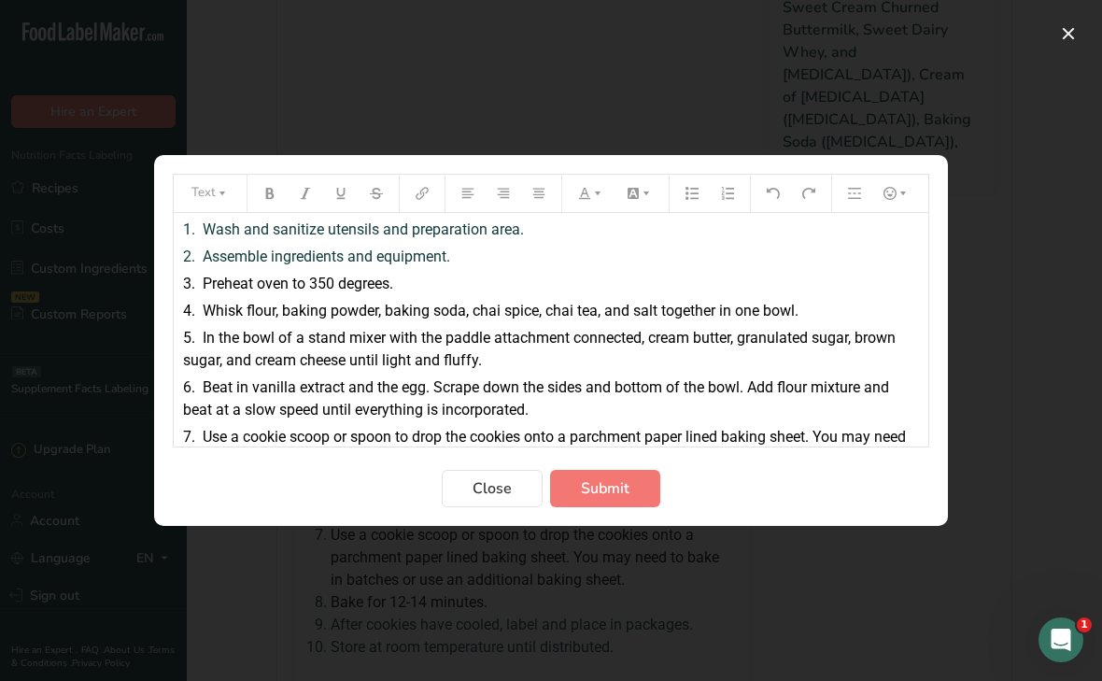
click at [603, 309] on span "Whisk flour, baking powder, baking soda, chai spice, chai tea, and salt togethe…" at bounding box center [501, 311] width 596 height 18
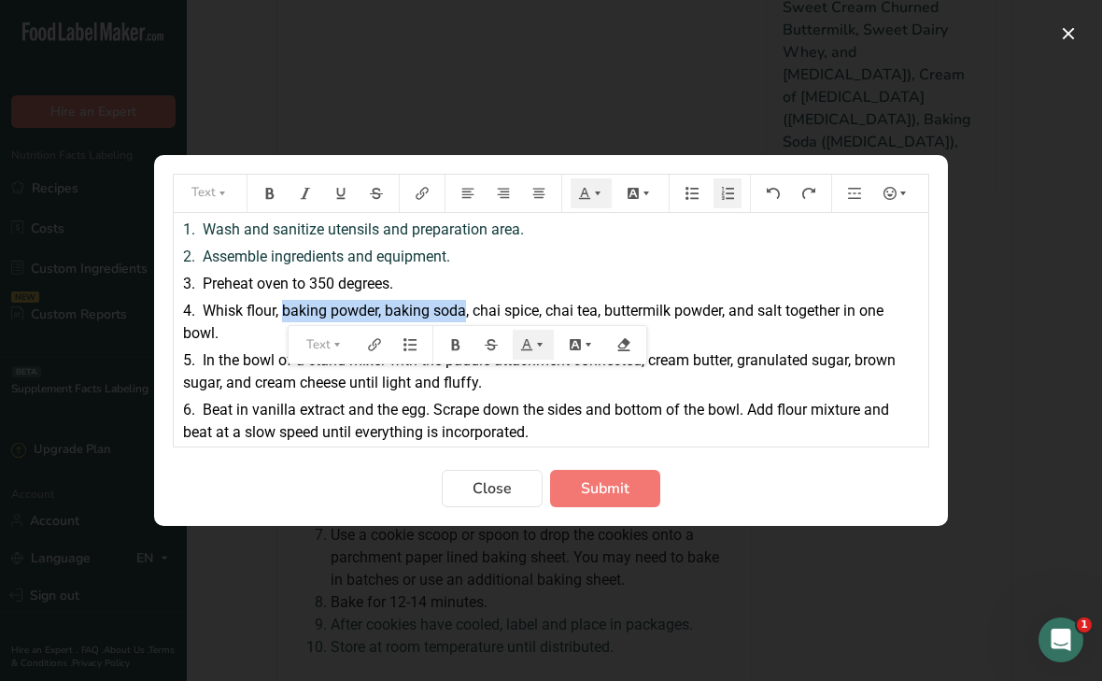
drag, startPoint x: 286, startPoint y: 309, endPoint x: 466, endPoint y: 304, distance: 180.4
click at [466, 304] on span "Whisk flour, baking powder, baking soda, chai spice, chai tea, buttermilk powde…" at bounding box center [535, 322] width 704 height 40
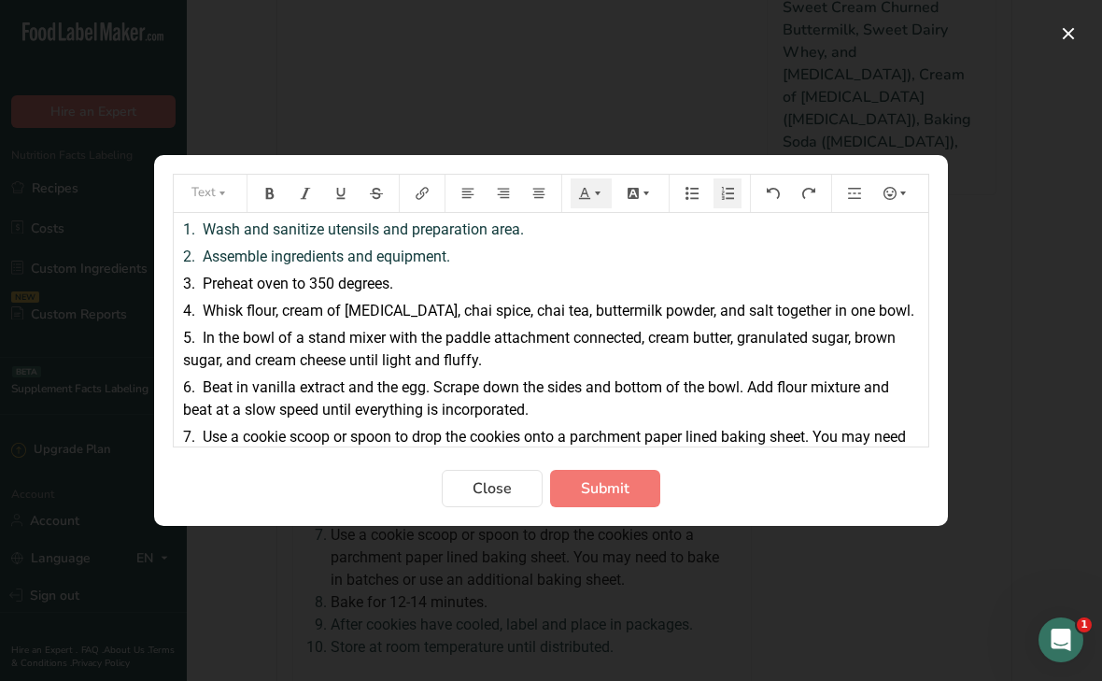
click at [370, 371] on div "5. In the bowl of a stand mixer with the paddle attachment connected, cream but…" at bounding box center [551, 349] width 736 height 45
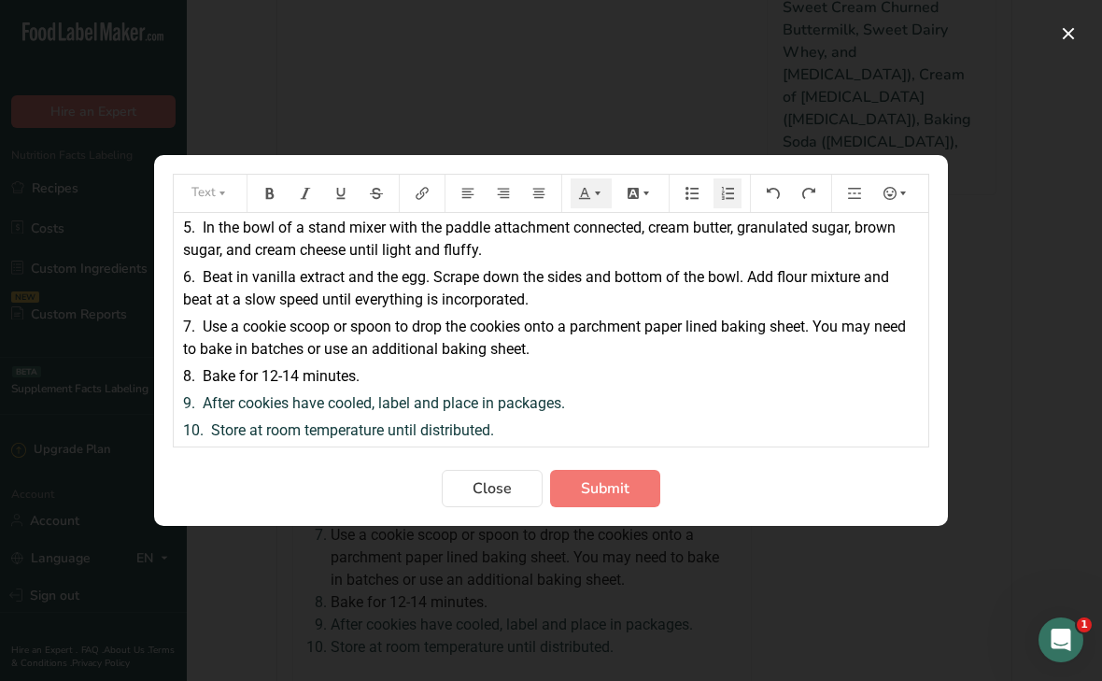
scroll to position [0, 0]
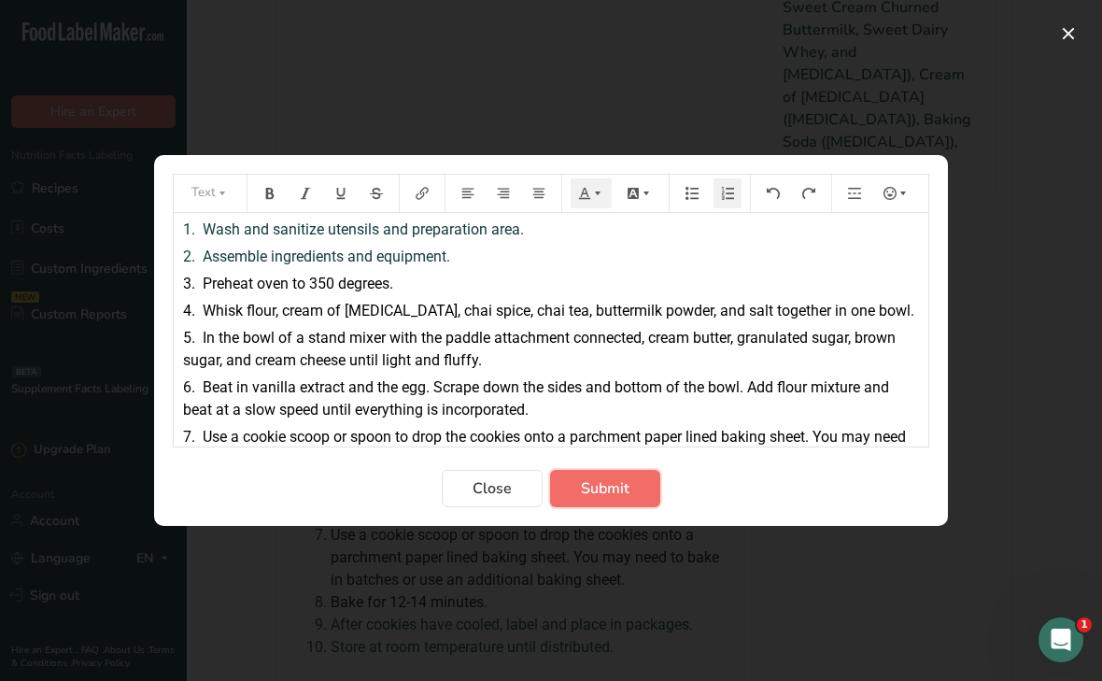
click at [622, 490] on span "Submit" at bounding box center [605, 488] width 49 height 22
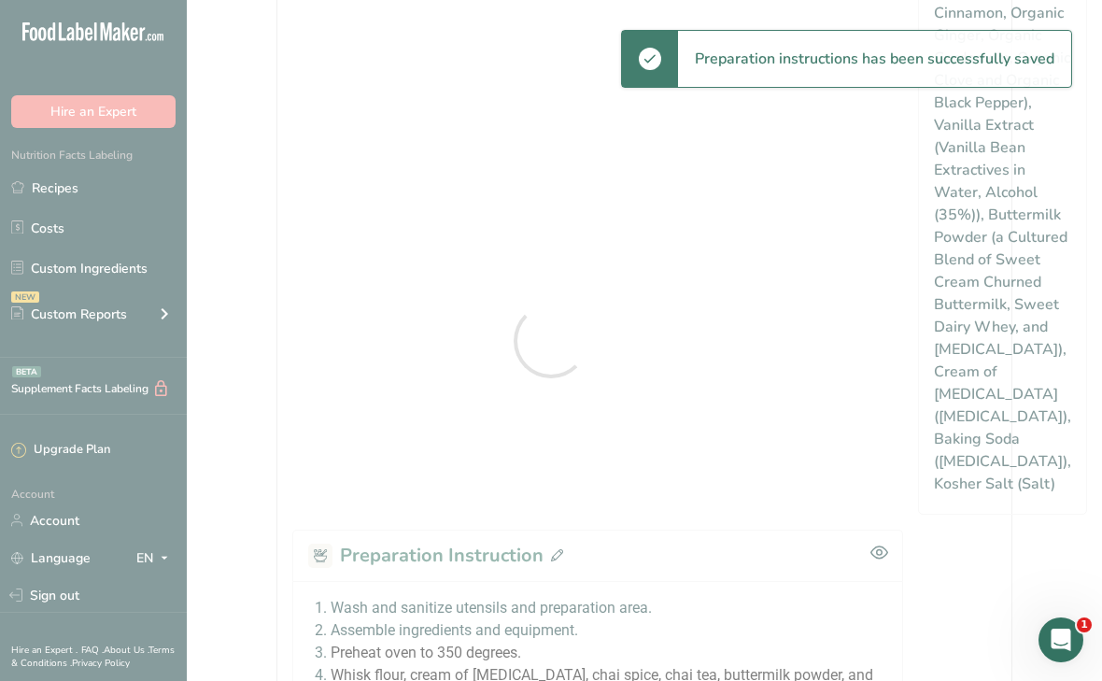
scroll to position [1767, 0]
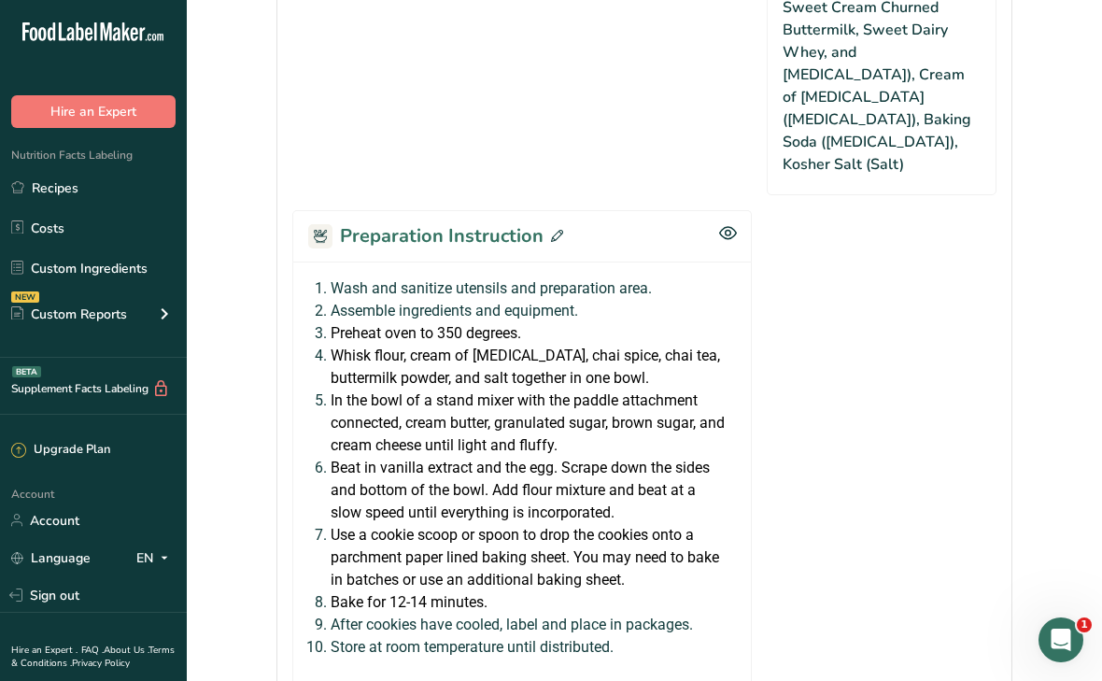
click at [554, 230] on icon at bounding box center [557, 236] width 12 height 12
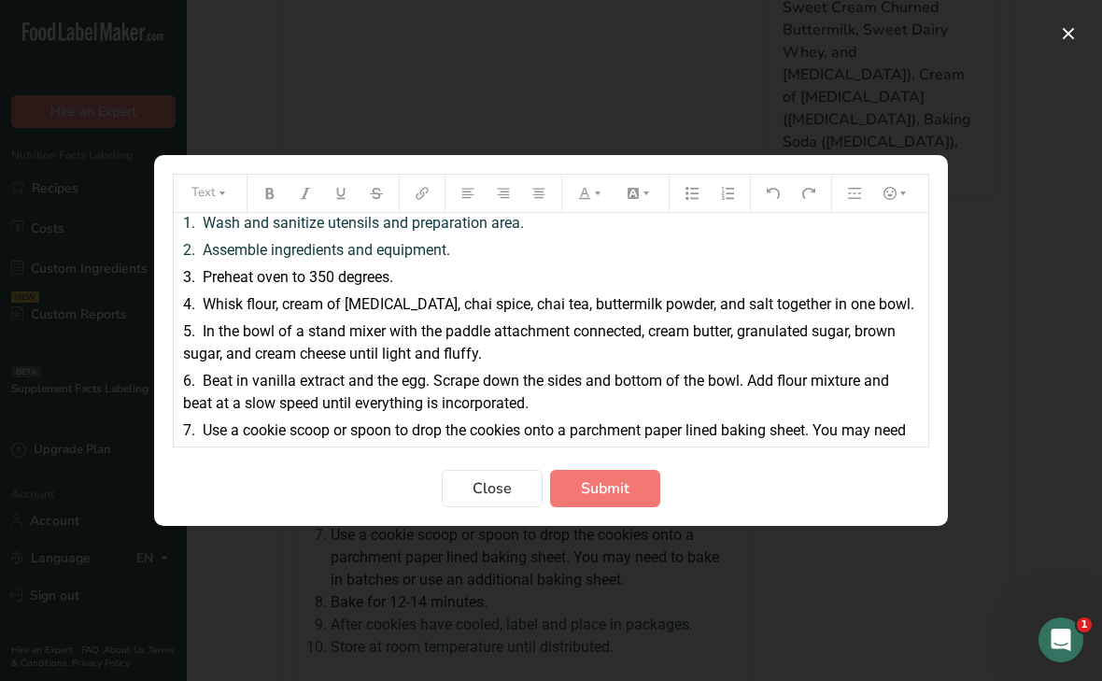
scroll to position [9, 0]
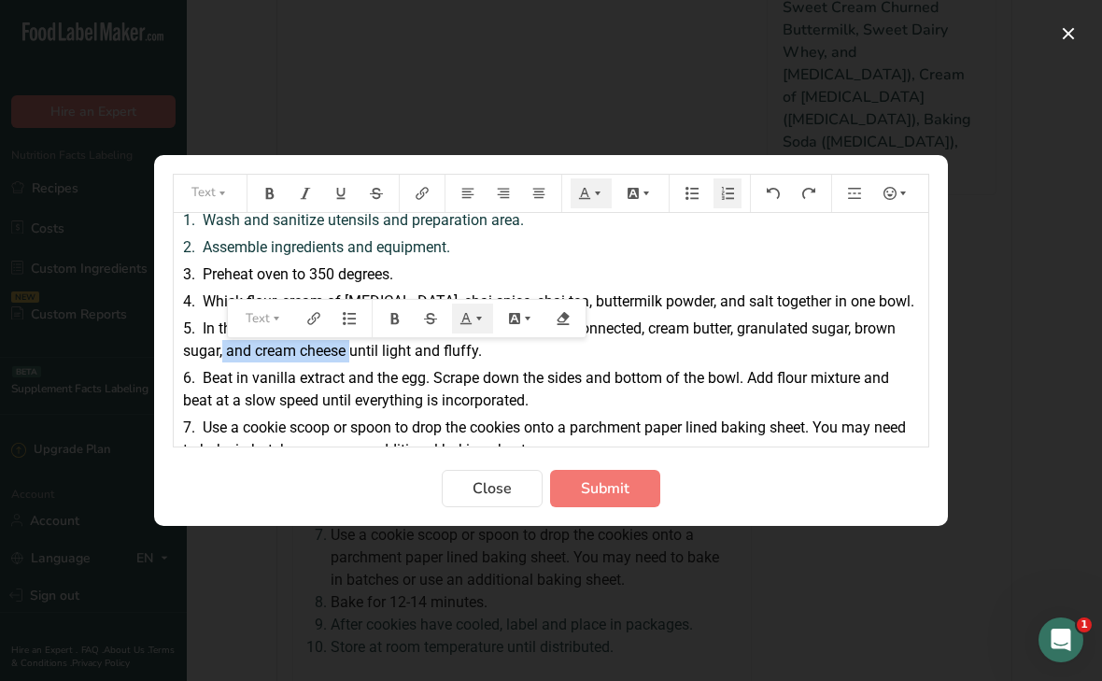
drag, startPoint x: 221, startPoint y: 356, endPoint x: 353, endPoint y: 347, distance: 132.0
click at [353, 347] on span "In the bowl of a stand mixer with the paddle attachment connected, cream butter…" at bounding box center [541, 339] width 716 height 40
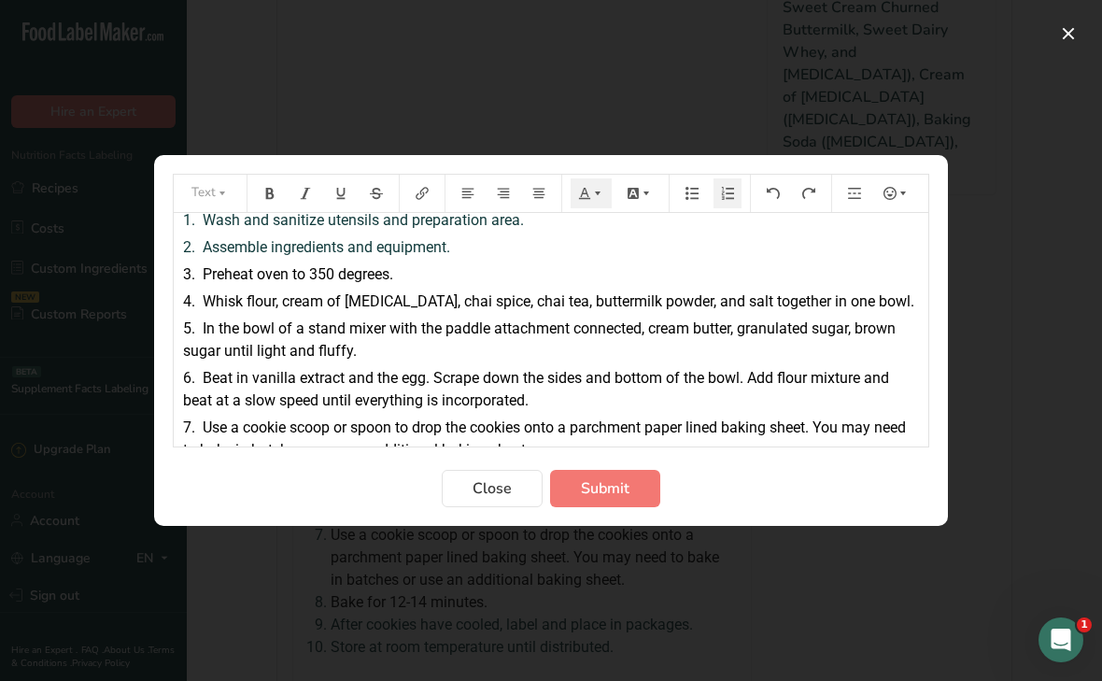
click at [859, 333] on span "In the bowl of a stand mixer with the paddle attachment connected, cream butter…" at bounding box center [541, 339] width 716 height 40
click at [611, 501] on button "Submit" at bounding box center [605, 488] width 110 height 37
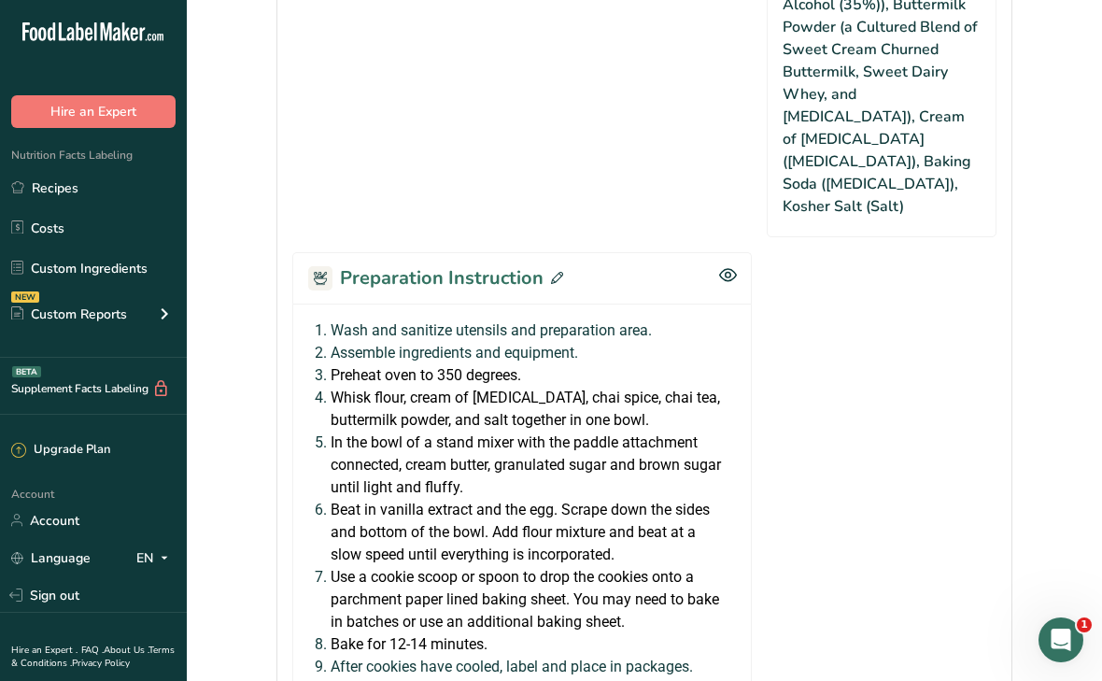
scroll to position [1728, 0]
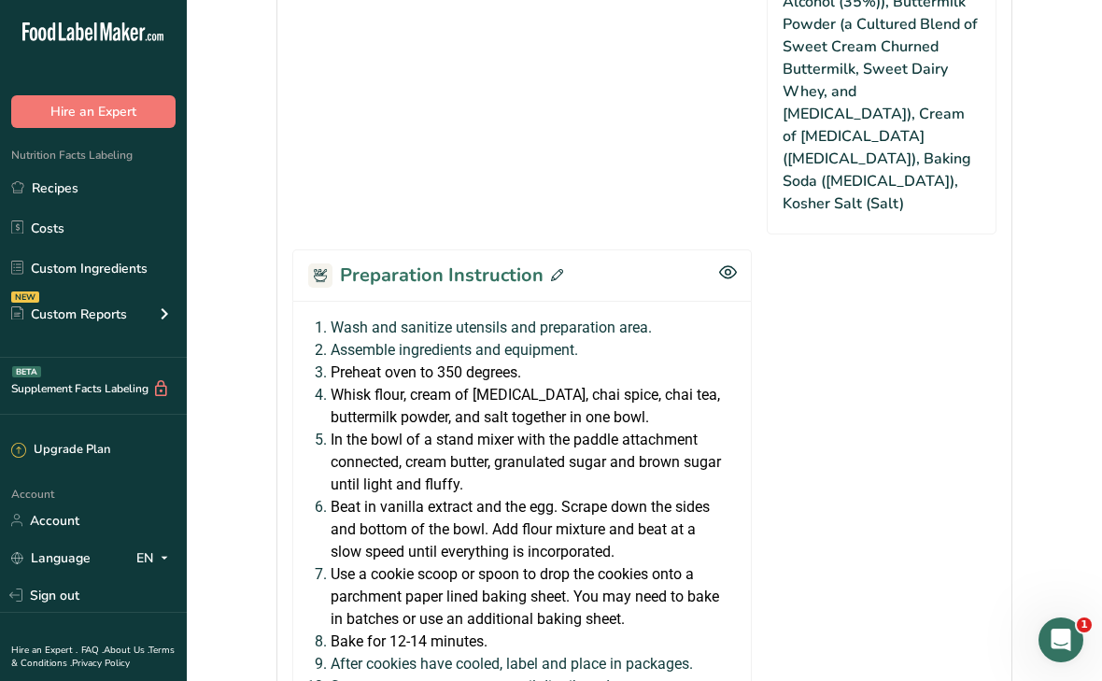
click at [554, 269] on icon at bounding box center [557, 275] width 12 height 12
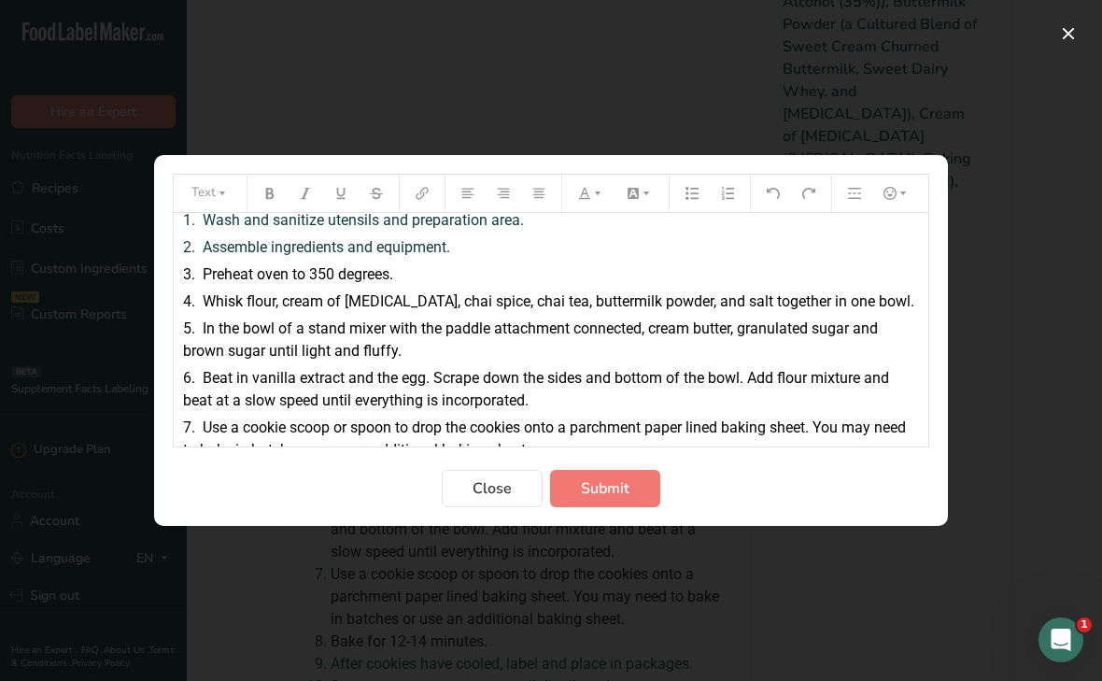
click at [387, 302] on span "Whisk flour, cream of tartar, chai spice, chai tea, buttermilk powder, and salt…" at bounding box center [559, 301] width 712 height 18
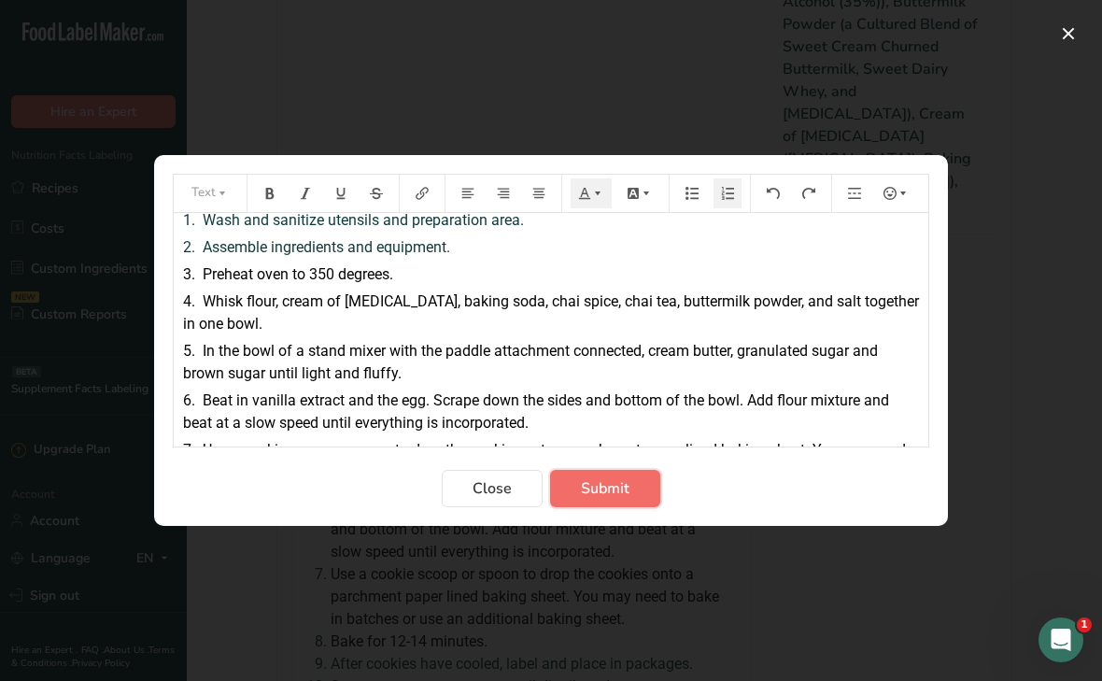
click at [579, 487] on button "Submit" at bounding box center [605, 488] width 110 height 37
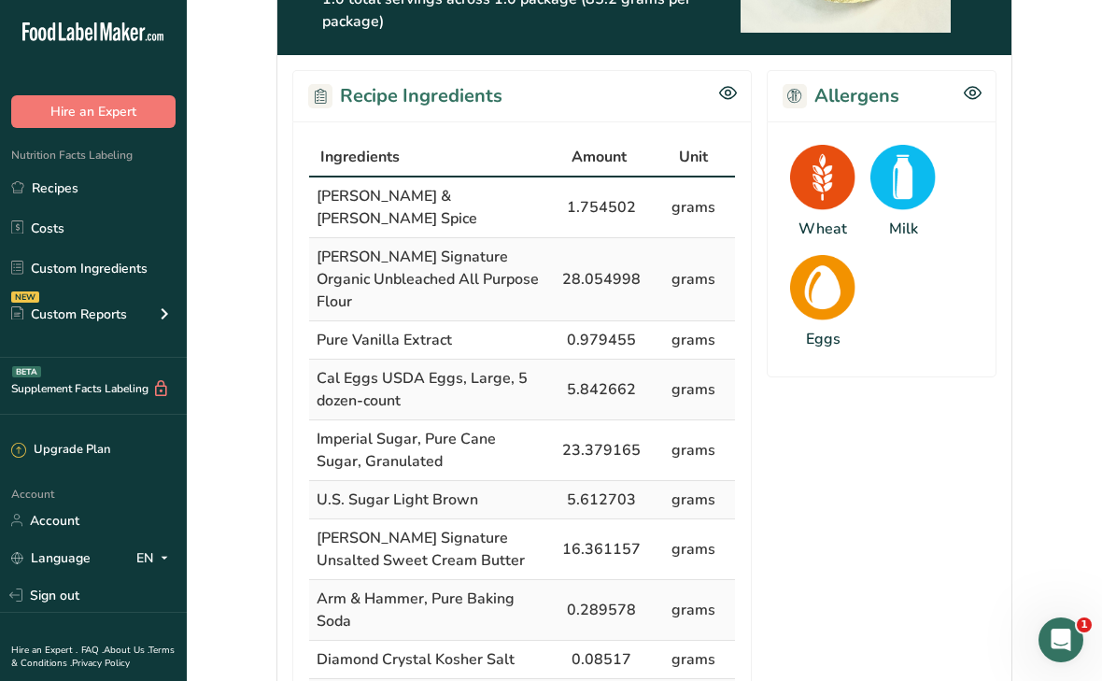
scroll to position [0, 0]
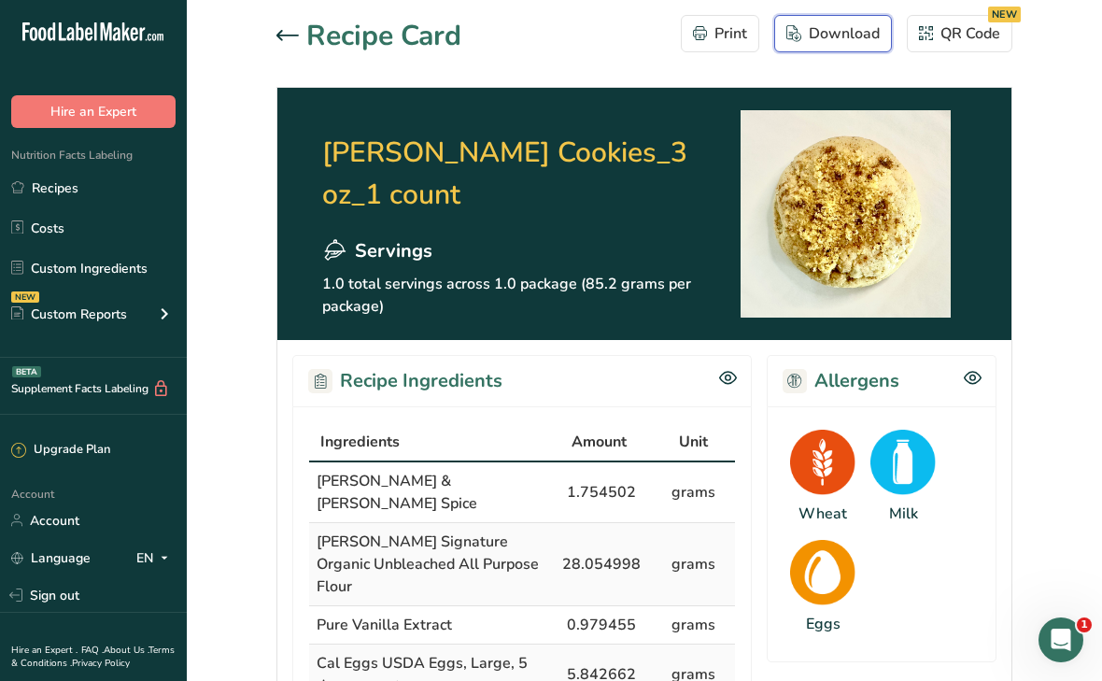
click at [826, 41] on div "Download" at bounding box center [833, 33] width 93 height 22
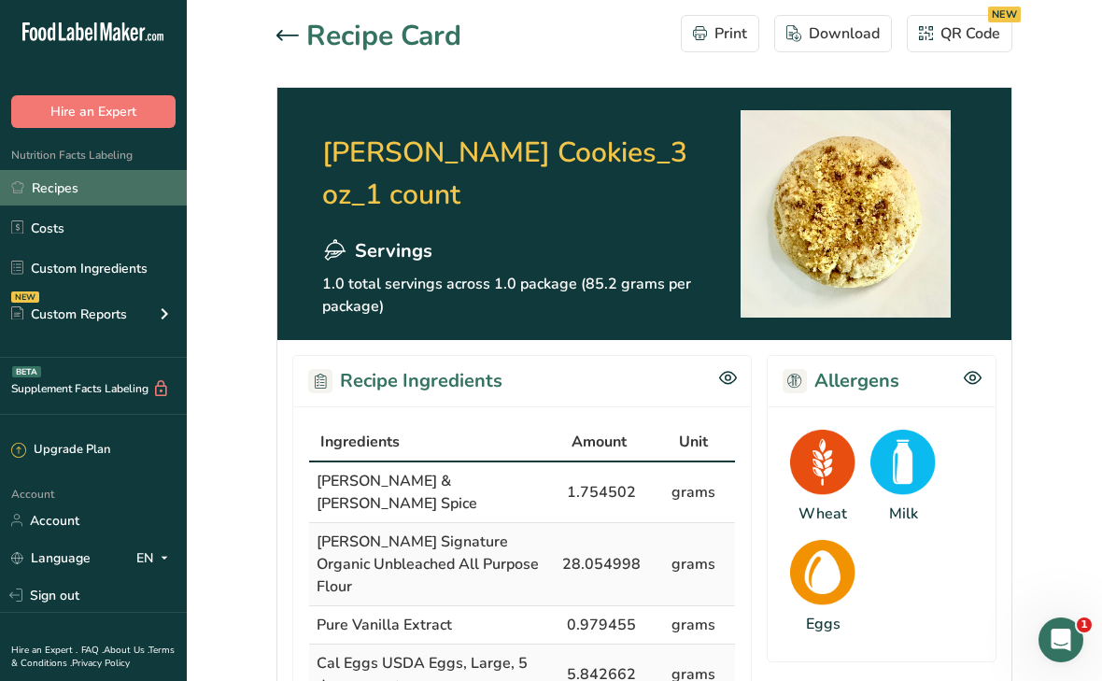
click at [77, 187] on link "Recipes" at bounding box center [93, 187] width 187 height 35
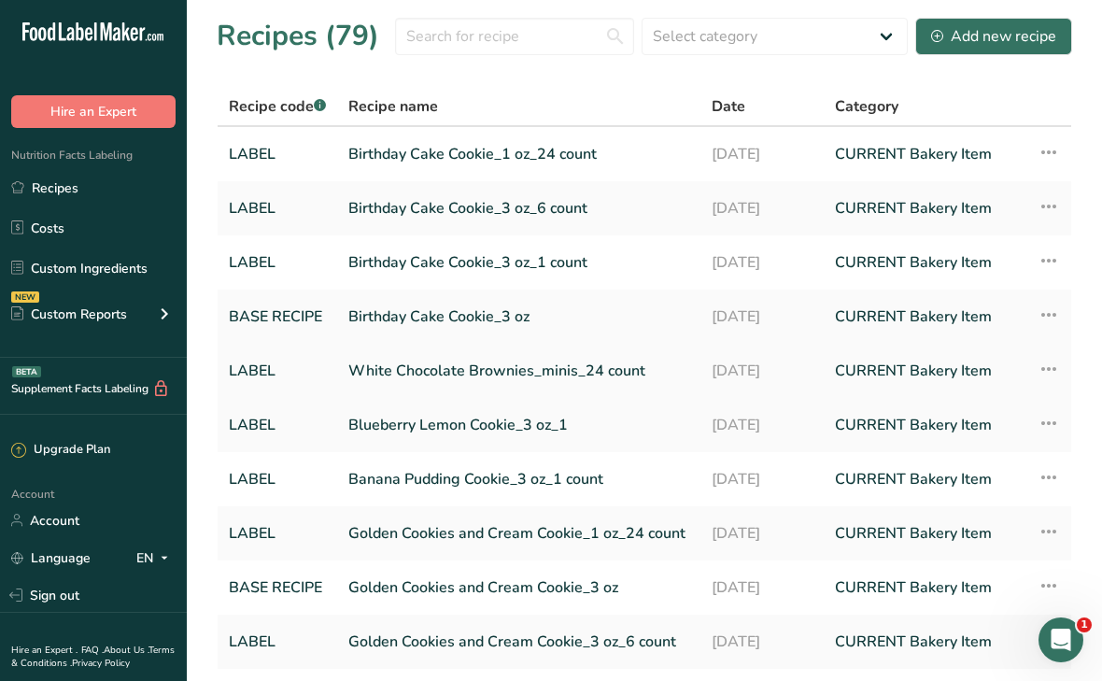
scroll to position [138, 0]
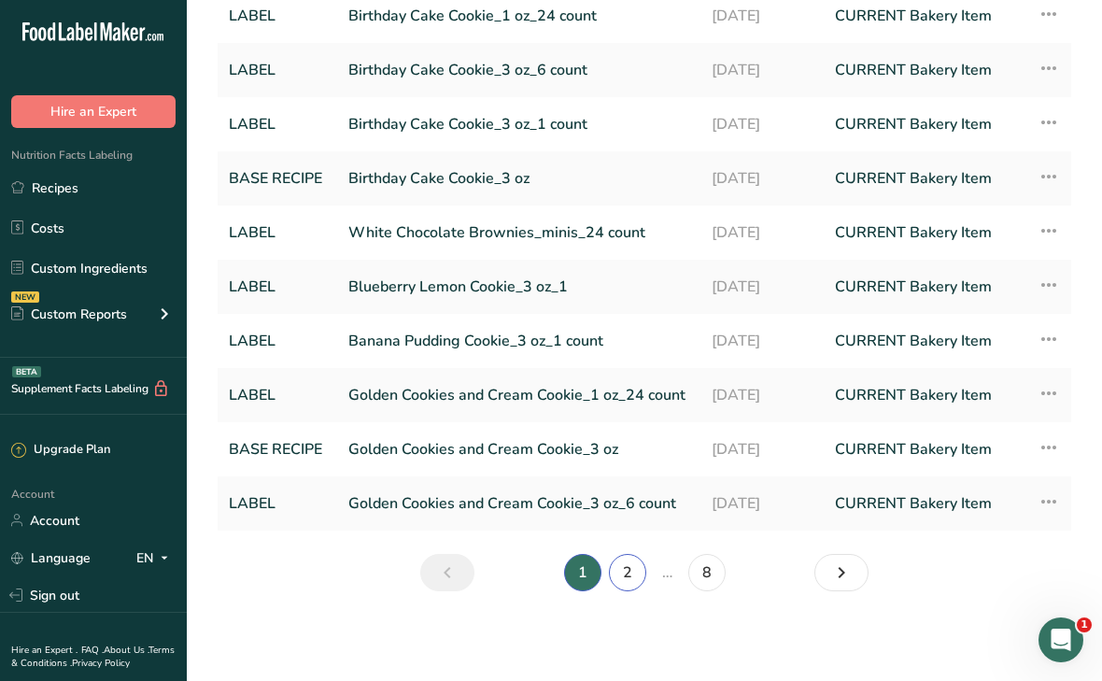
click at [615, 577] on link "2" at bounding box center [627, 572] width 37 height 37
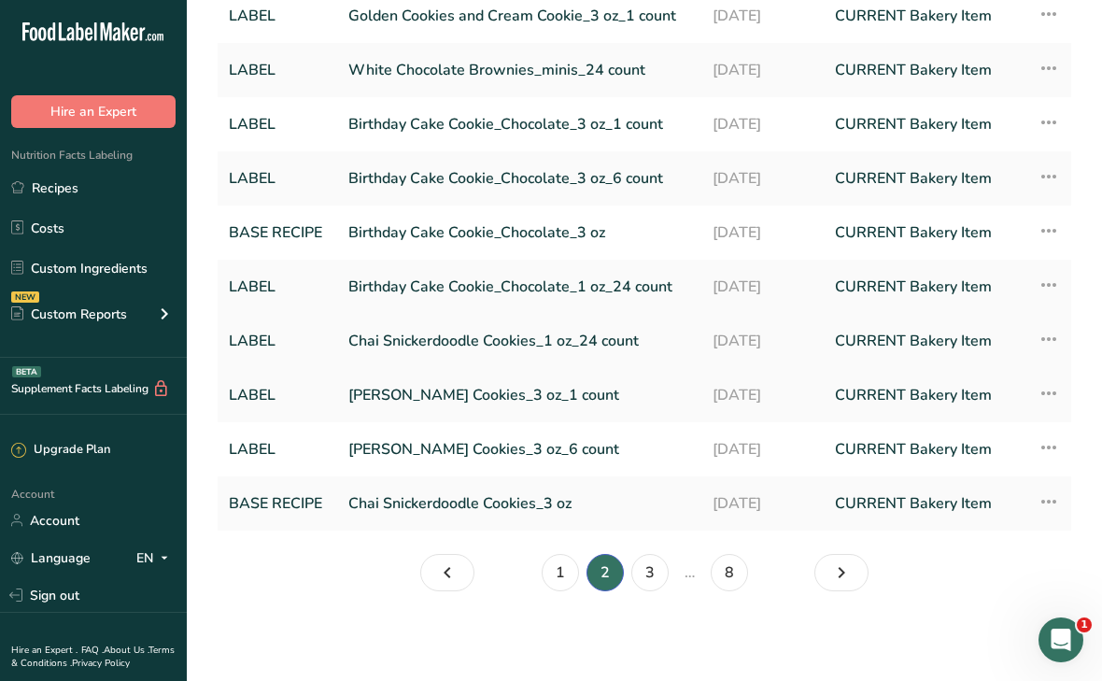
click at [553, 345] on link "Chai Snickerdoodle Cookies_1 oz_24 count" at bounding box center [519, 340] width 342 height 39
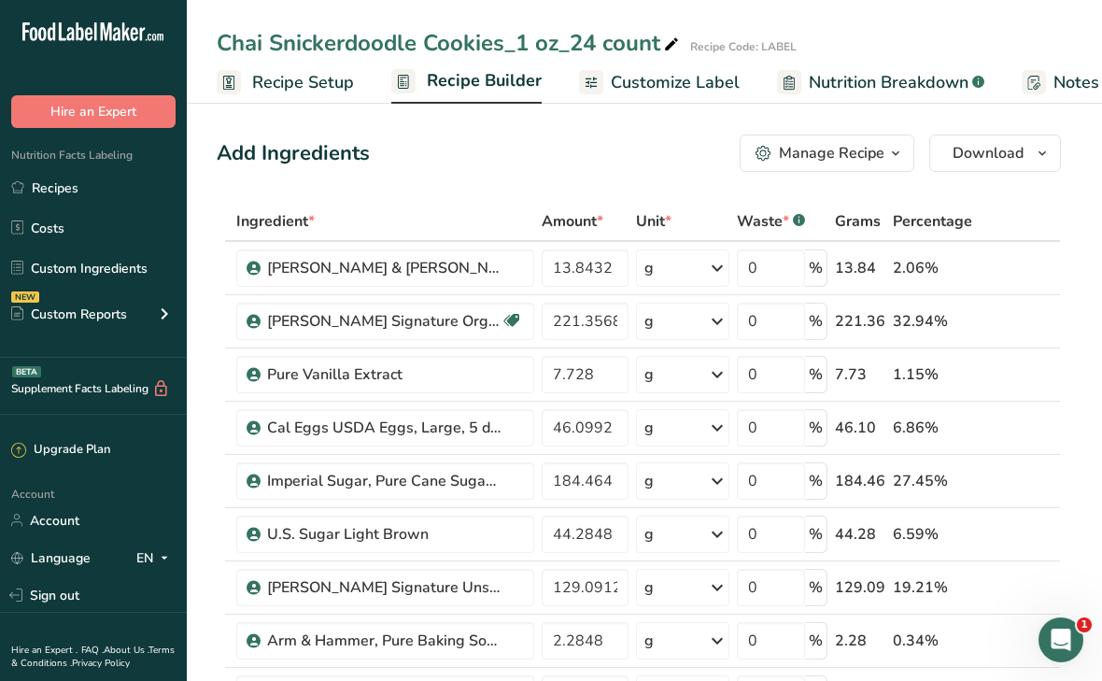
click at [493, 85] on span "Recipe Builder" at bounding box center [484, 80] width 115 height 25
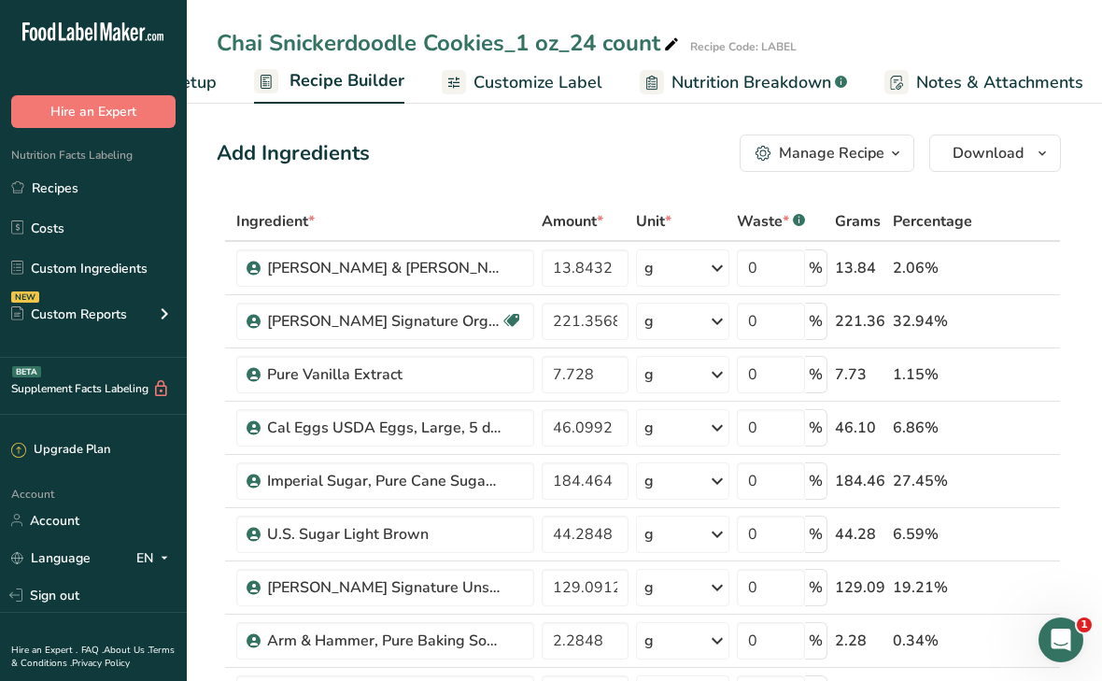
scroll to position [0, 180]
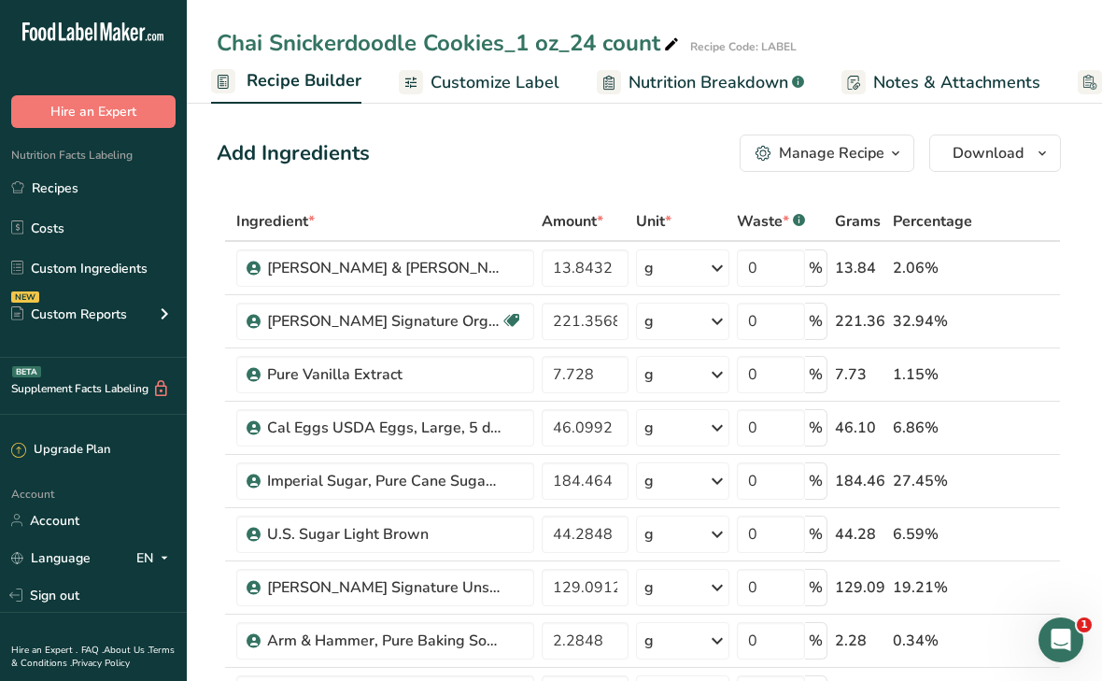
click at [333, 75] on span "Recipe Builder" at bounding box center [304, 80] width 115 height 25
click at [799, 153] on div "Manage Recipe" at bounding box center [832, 153] width 106 height 22
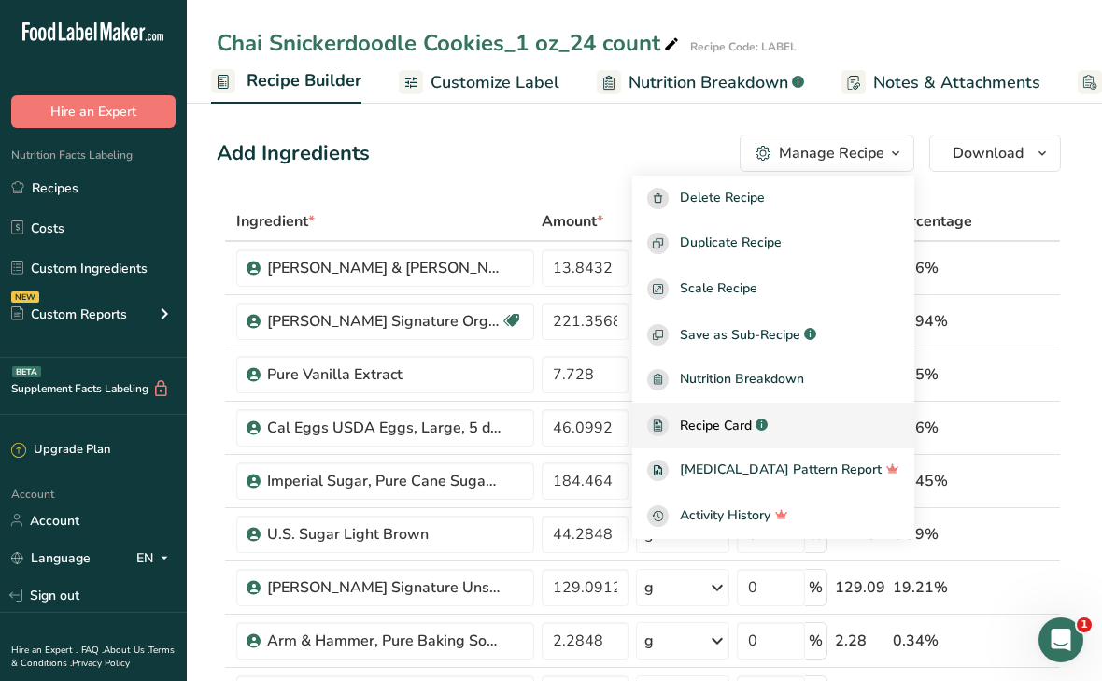
click at [752, 424] on span "Recipe Card" at bounding box center [716, 426] width 72 height 20
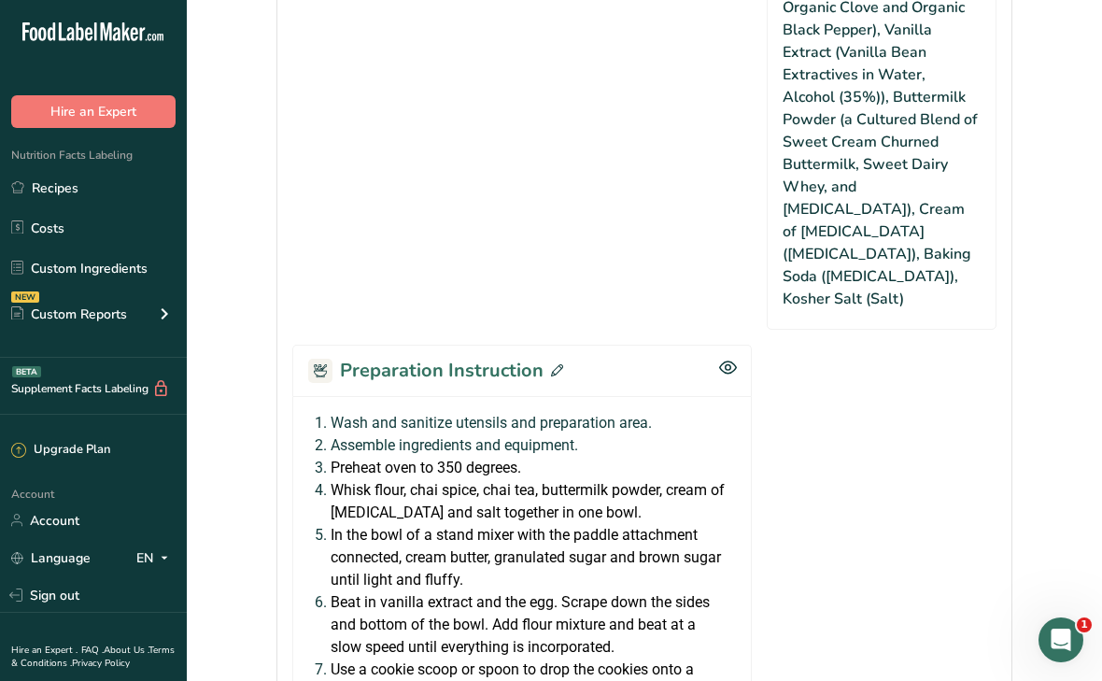
scroll to position [1726, 0]
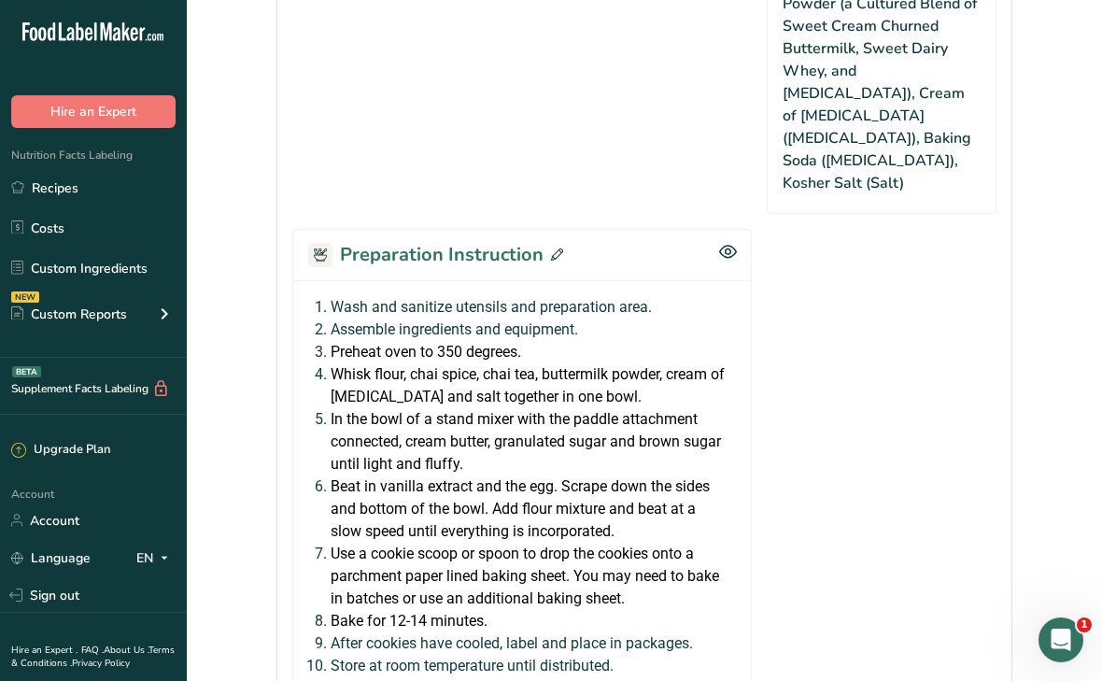
click at [555, 248] on icon at bounding box center [557, 254] width 12 height 12
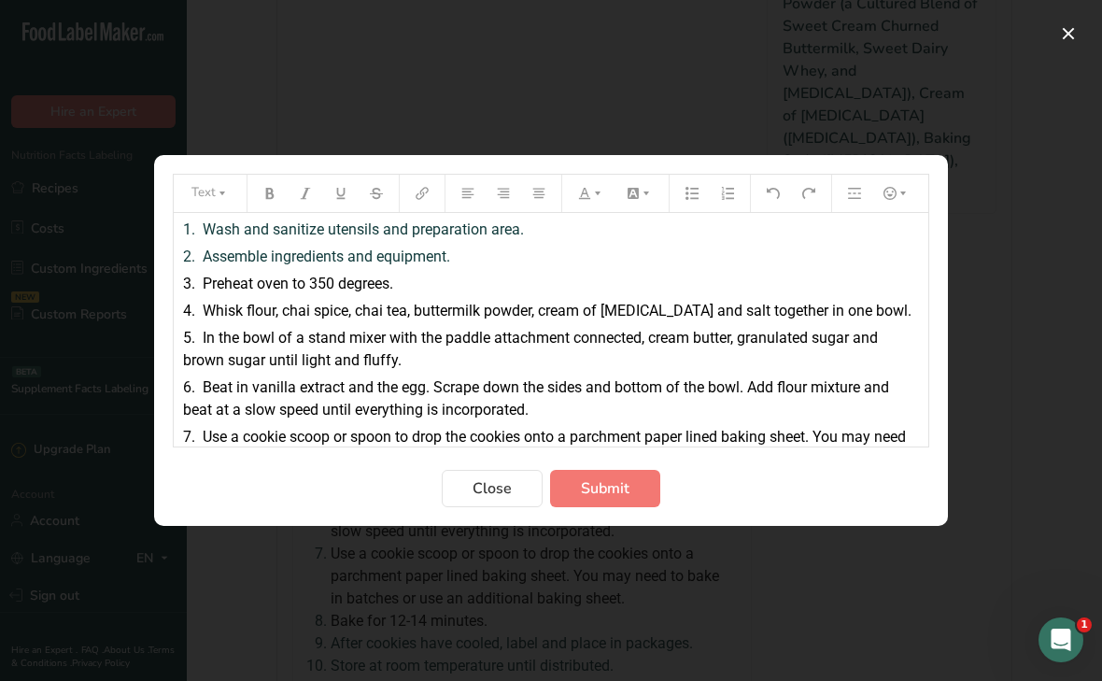
click at [640, 309] on span "Whisk flour, chai spice, chai tea, buttermilk powder, cream of tartar and salt …" at bounding box center [557, 311] width 709 height 18
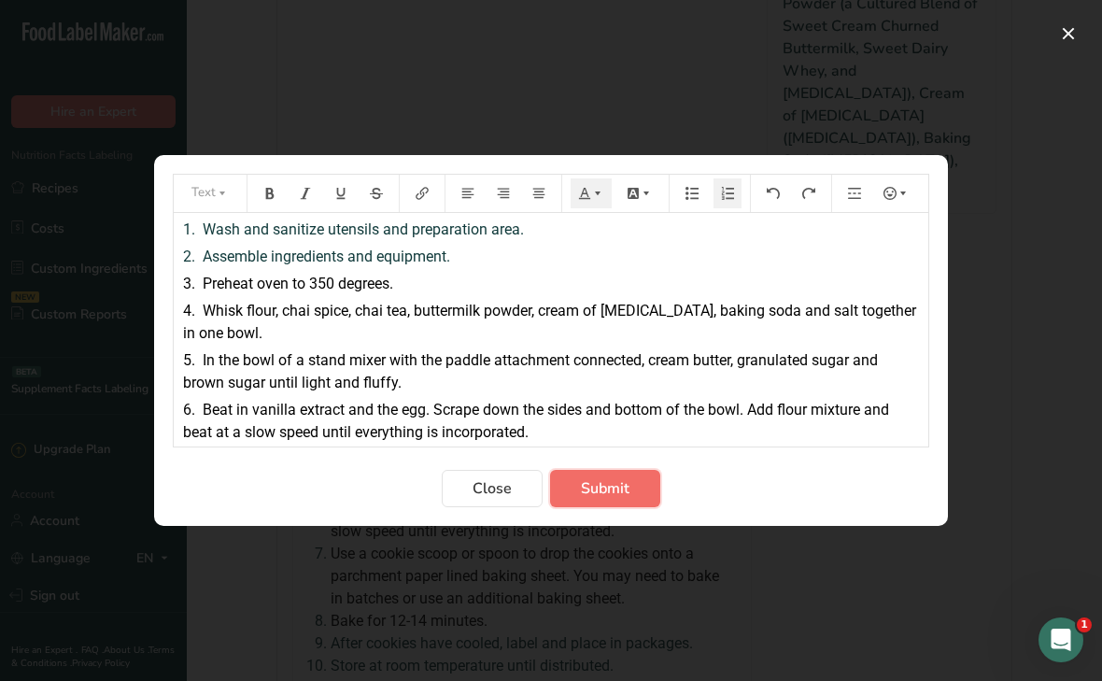
click at [615, 481] on span "Submit" at bounding box center [605, 488] width 49 height 22
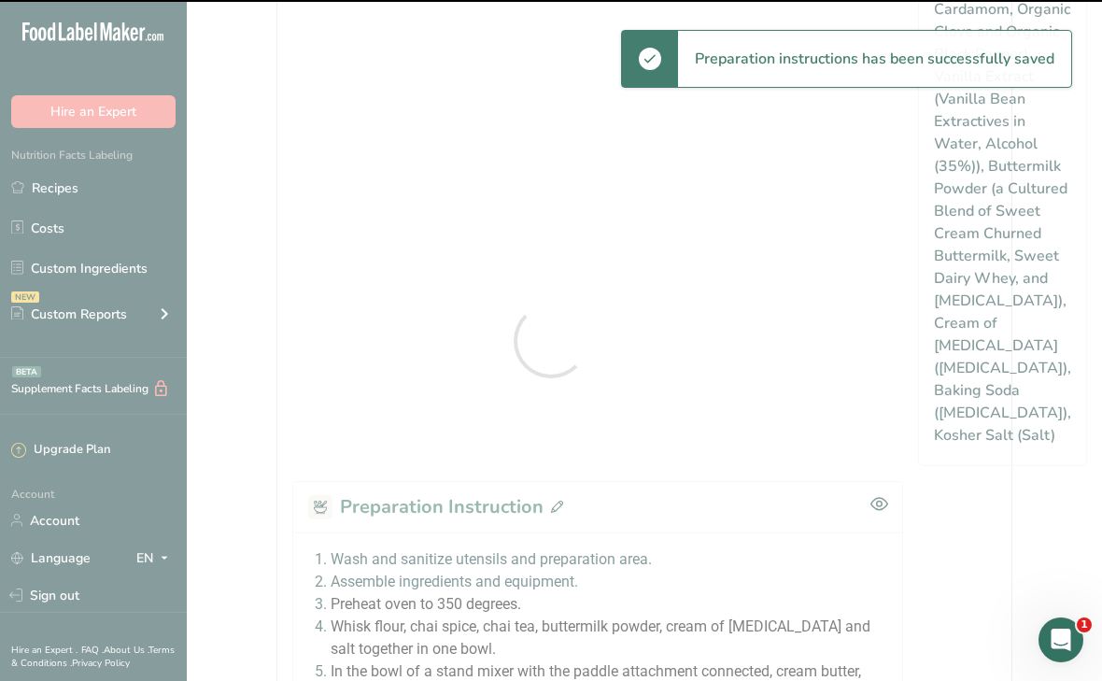
scroll to position [1637, 0]
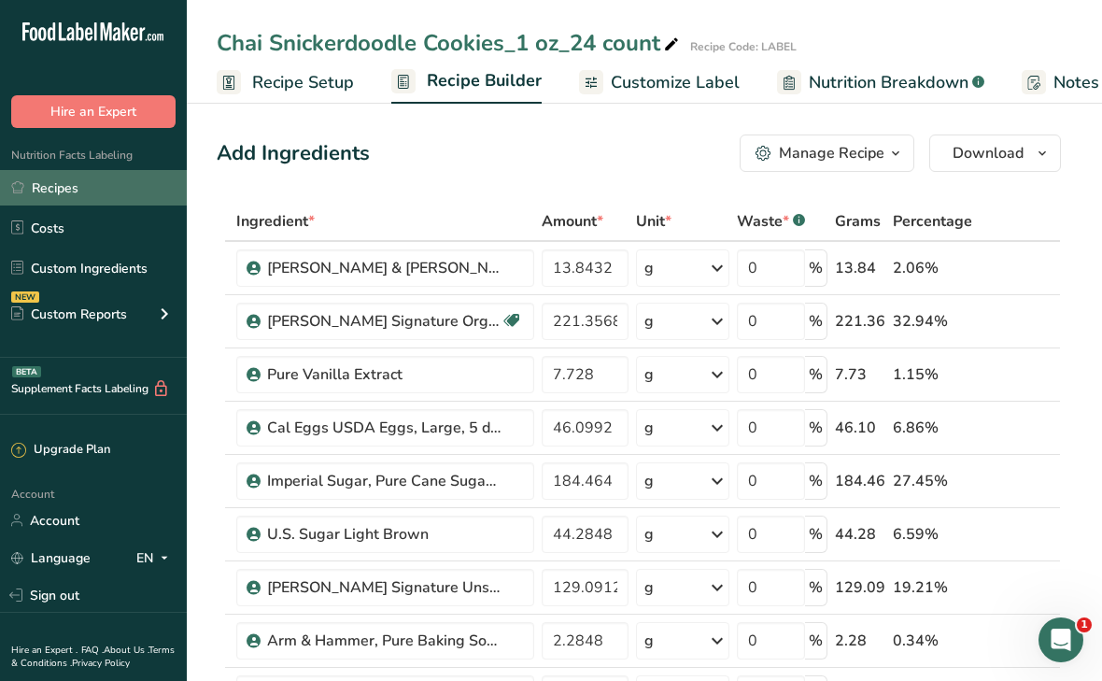
click at [78, 191] on link "Recipes" at bounding box center [93, 187] width 187 height 35
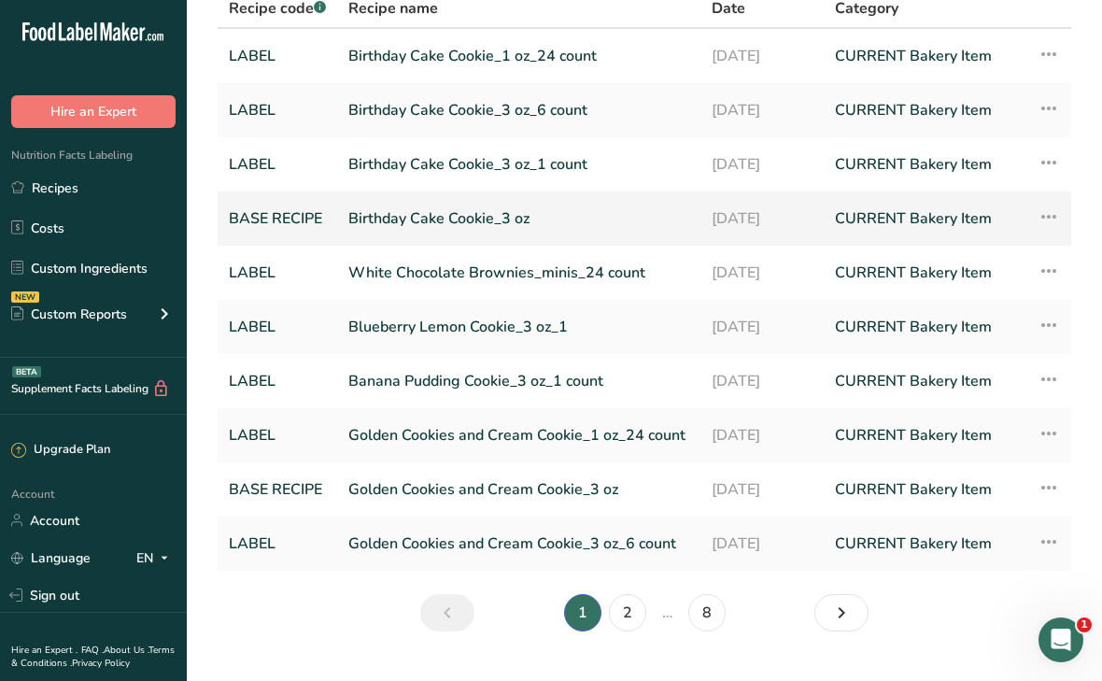
scroll to position [138, 0]
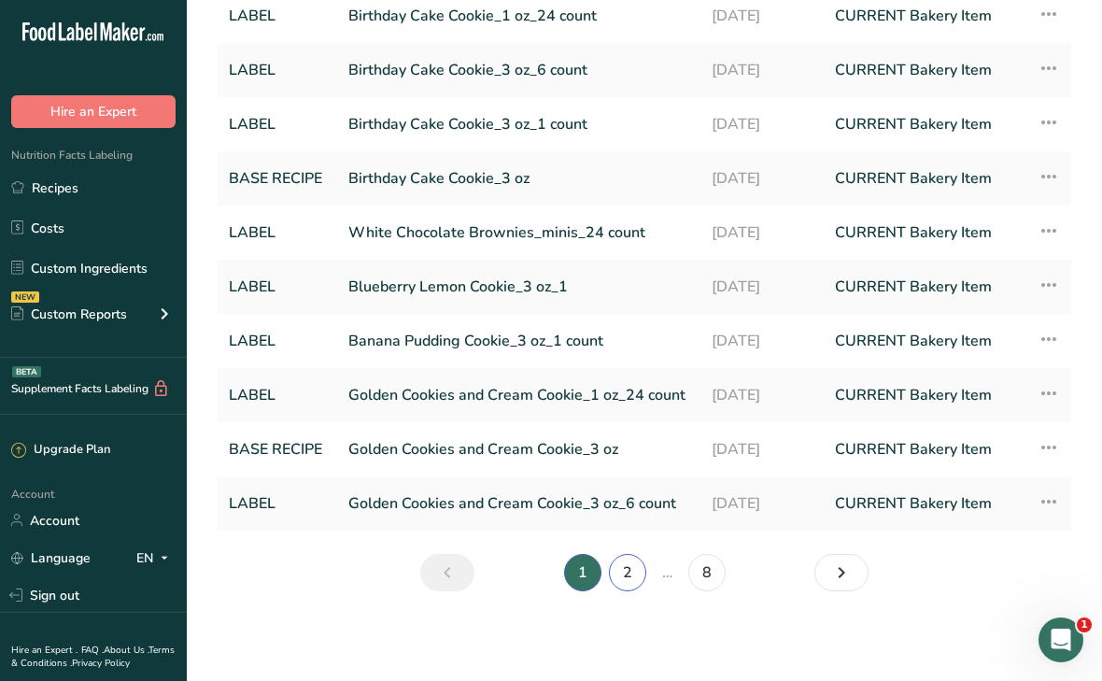
click at [631, 568] on link "2" at bounding box center [627, 572] width 37 height 37
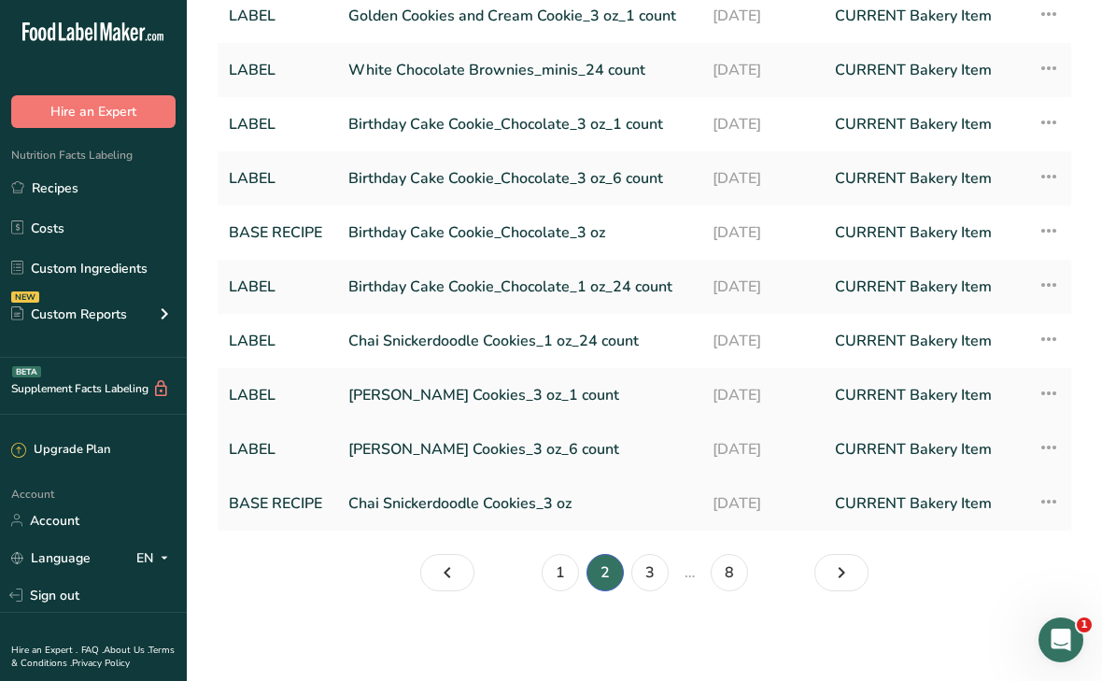
click at [495, 444] on link "[PERSON_NAME] Cookies_3 oz_6 count" at bounding box center [519, 449] width 342 height 39
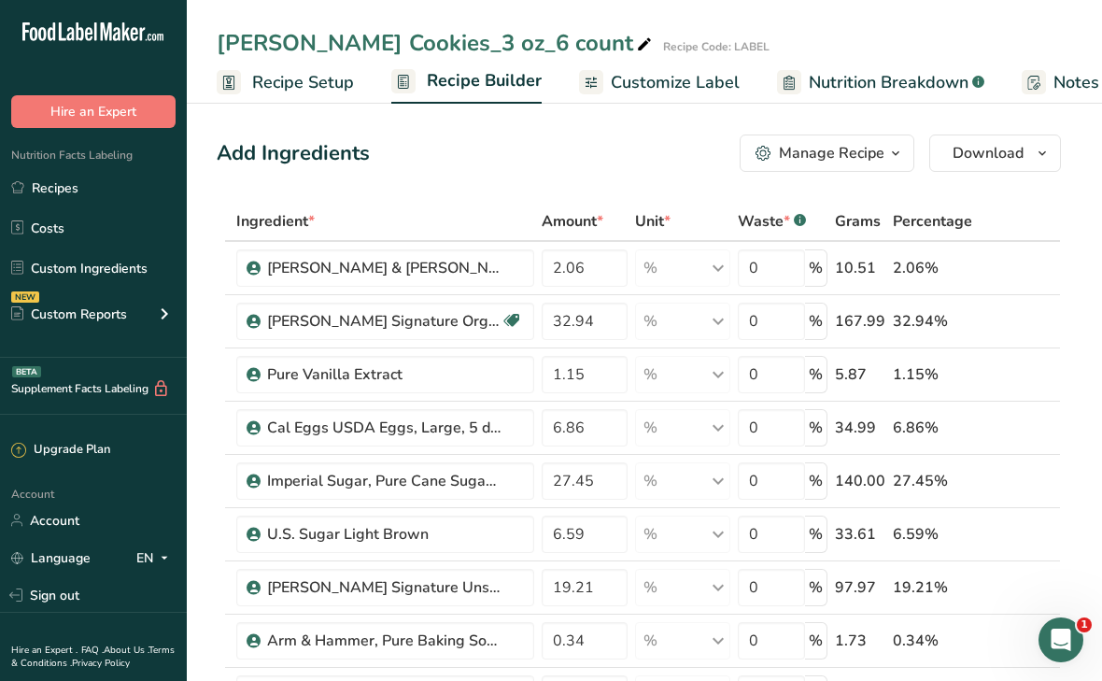
click at [687, 74] on span "Customize Label" at bounding box center [675, 82] width 129 height 25
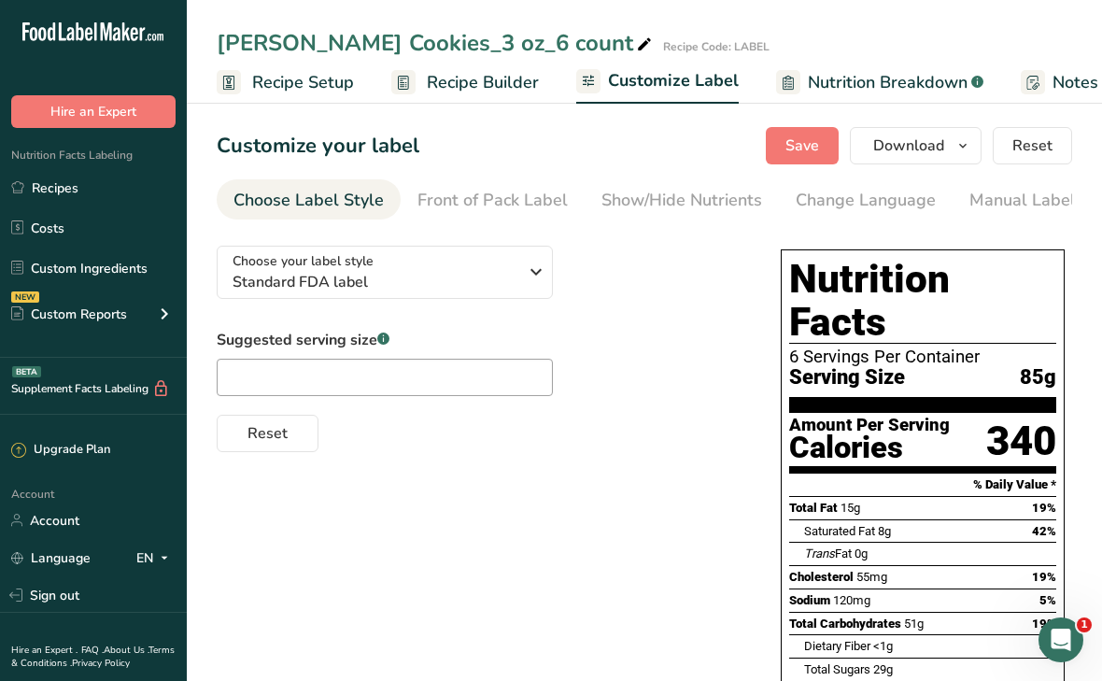
click at [258, 78] on span "Recipe Setup" at bounding box center [303, 82] width 102 height 25
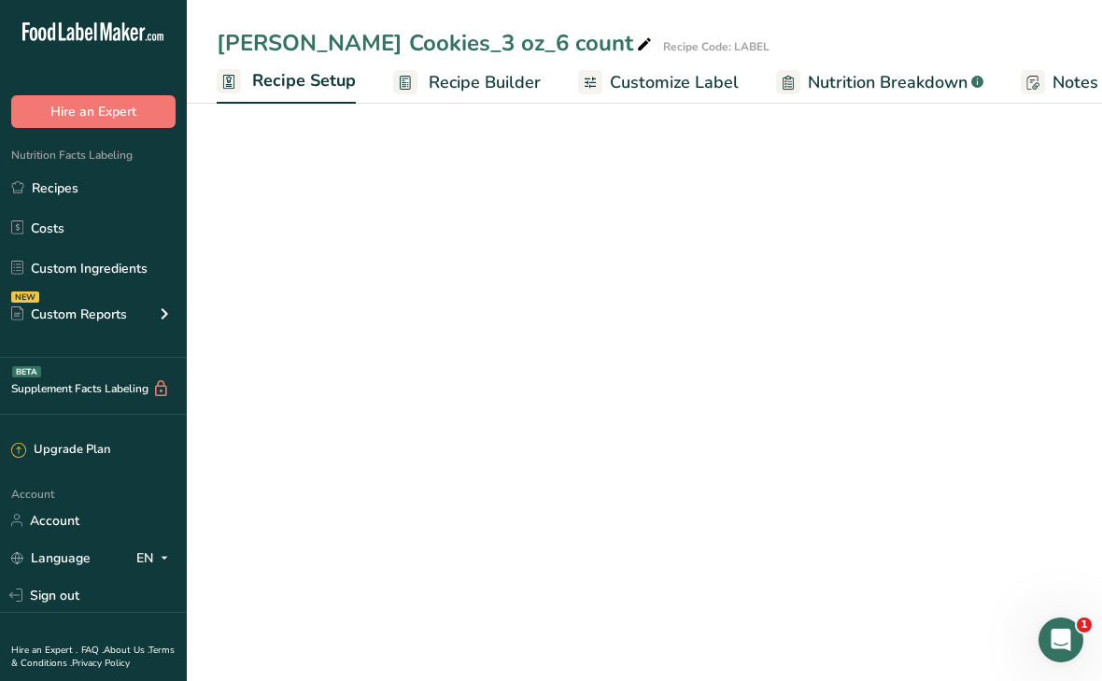
scroll to position [0, 7]
select select "5"
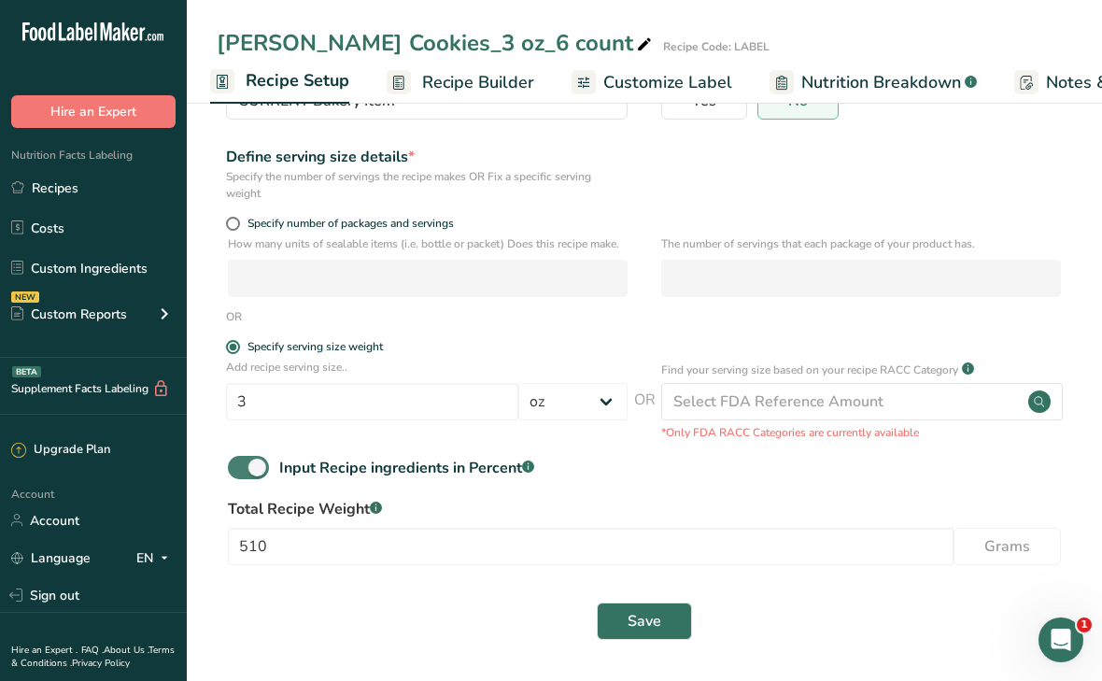
click at [247, 461] on span at bounding box center [248, 467] width 41 height 23
click at [240, 461] on input "Input Recipe ingredients in Percent .a-a{fill:#347362;}.b-a{fill:#fff;}" at bounding box center [234, 467] width 12 height 12
checkbox input "false"
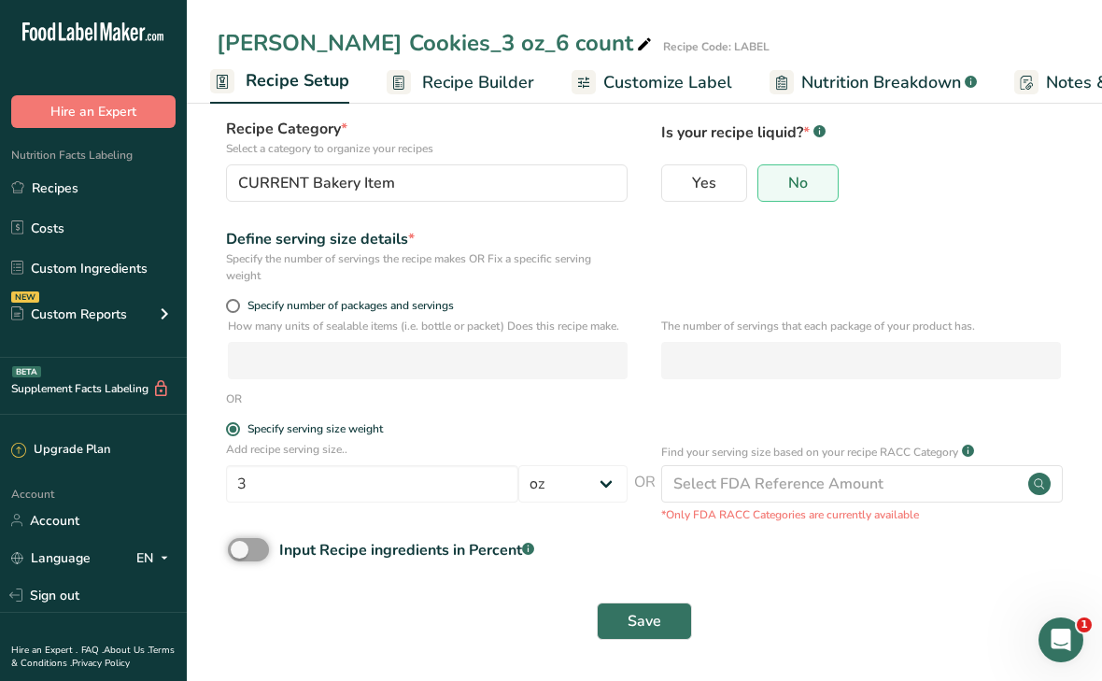
scroll to position [110, 0]
click at [641, 617] on span "Save" at bounding box center [645, 621] width 34 height 22
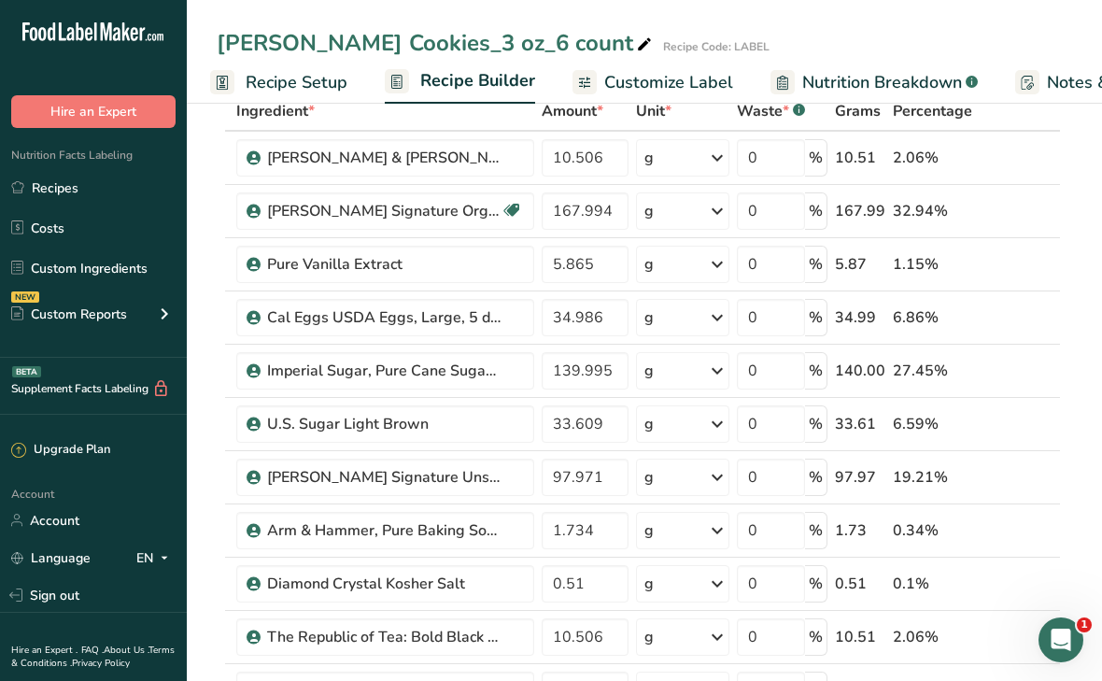
click at [647, 85] on span "Customize Label" at bounding box center [668, 82] width 129 height 25
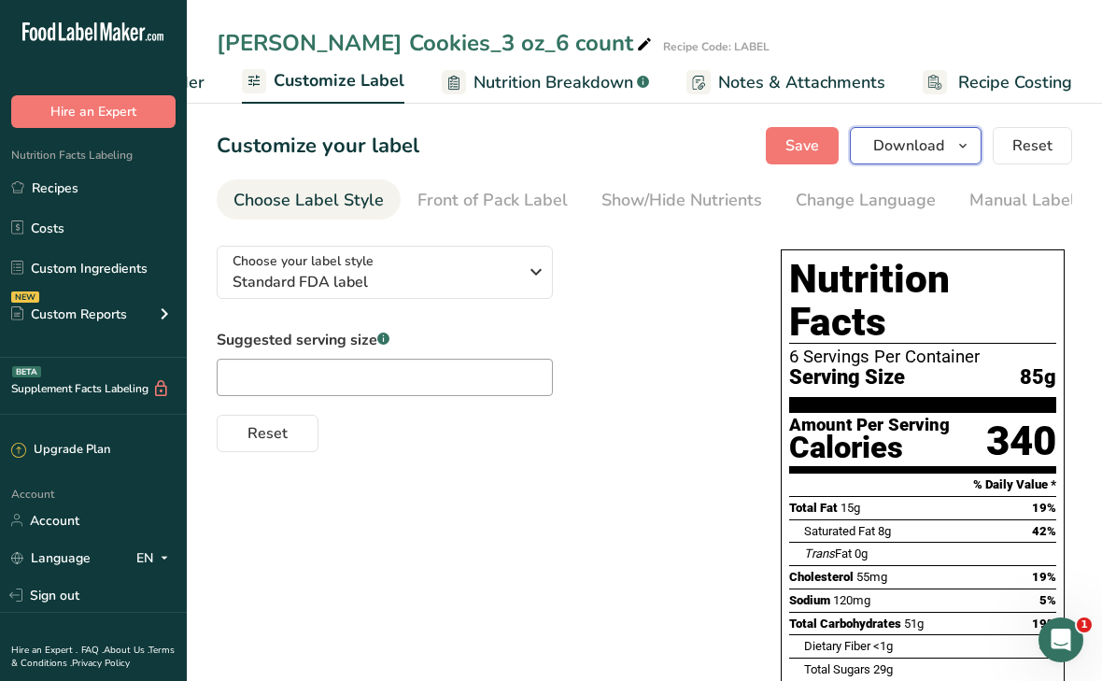
click at [895, 143] on span "Download" at bounding box center [908, 146] width 71 height 22
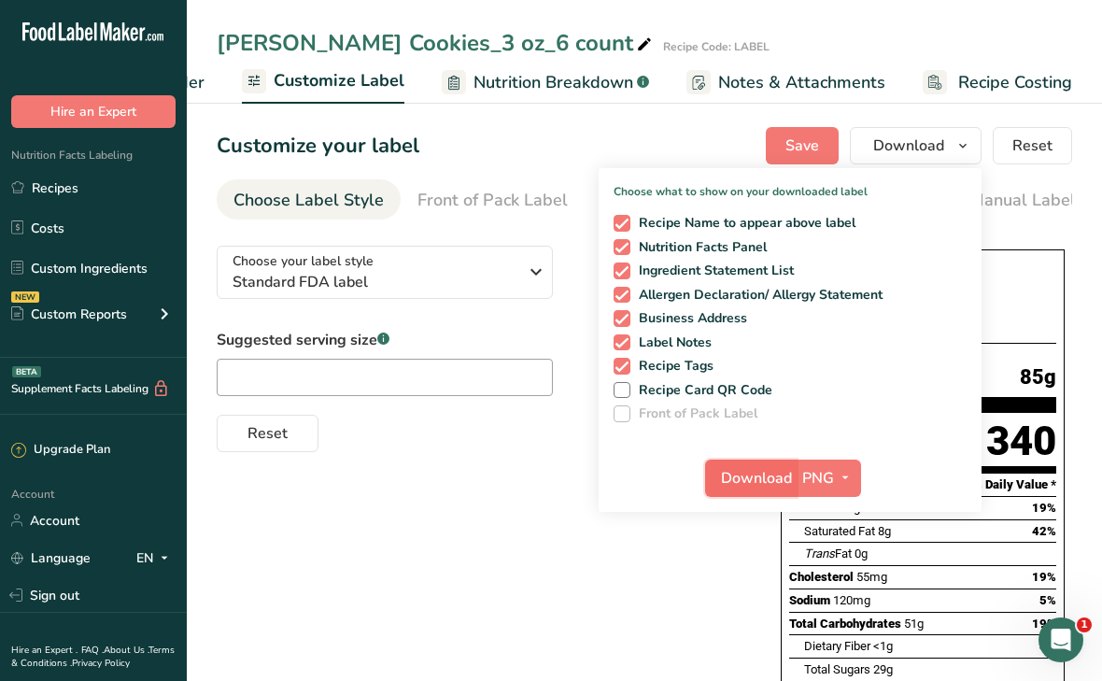
click at [760, 489] on span "Download" at bounding box center [756, 478] width 71 height 22
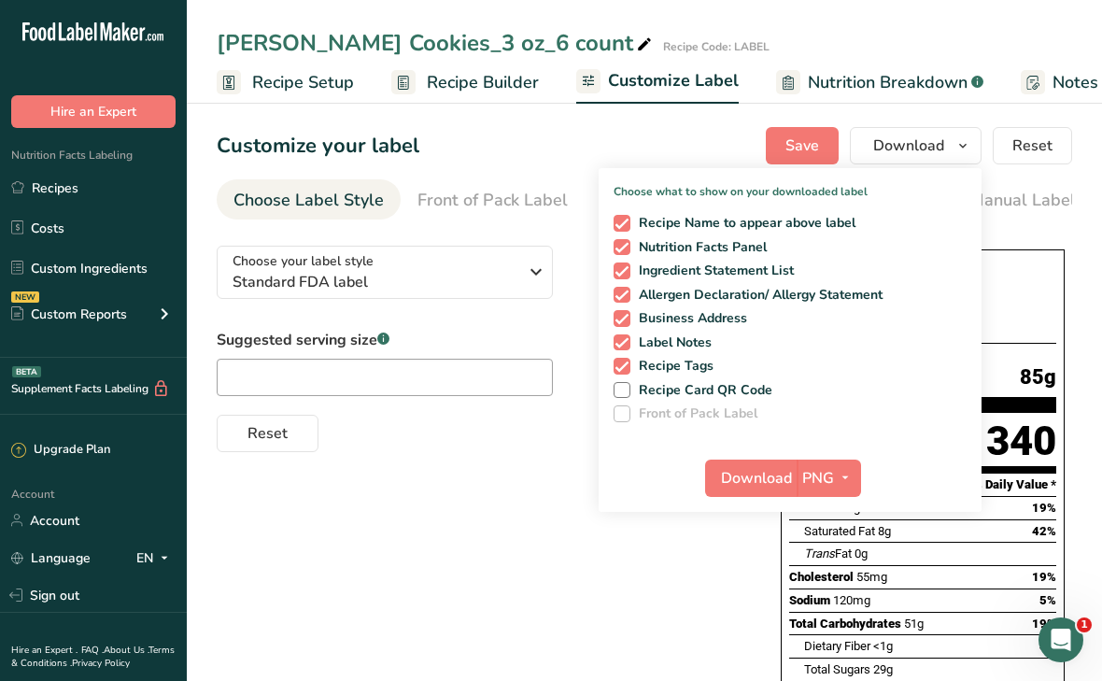
click at [444, 84] on span "Recipe Builder" at bounding box center [483, 82] width 112 height 25
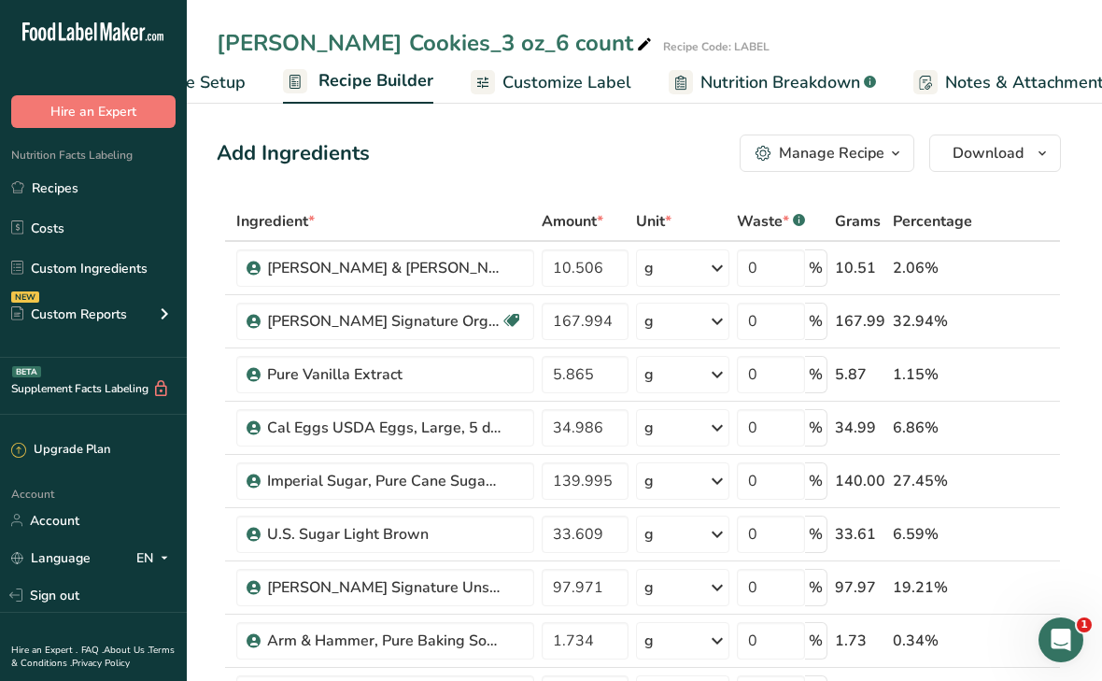
scroll to position [0, 180]
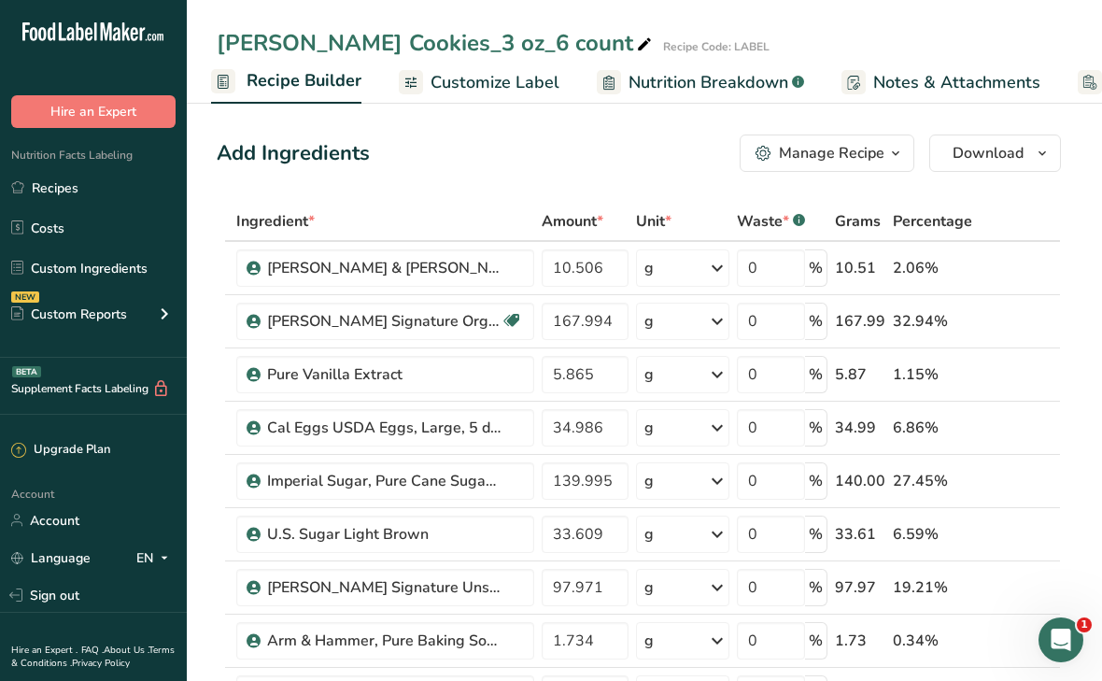
click at [795, 165] on button "Manage Recipe" at bounding box center [827, 153] width 175 height 37
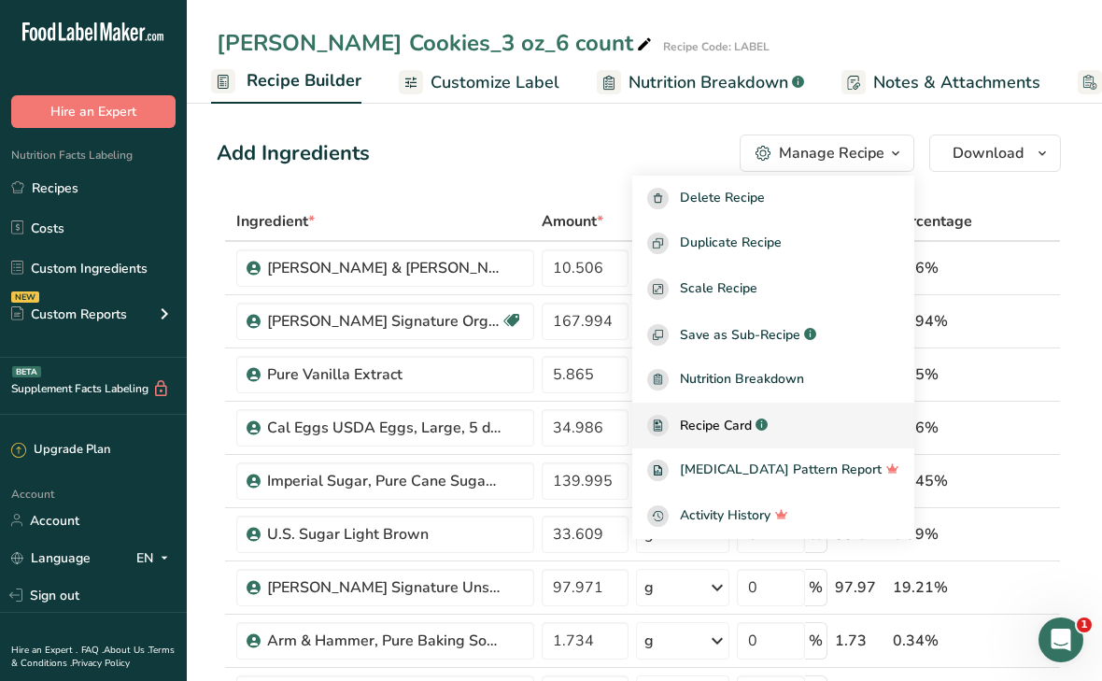
click at [744, 424] on span "Recipe Card" at bounding box center [716, 426] width 72 height 20
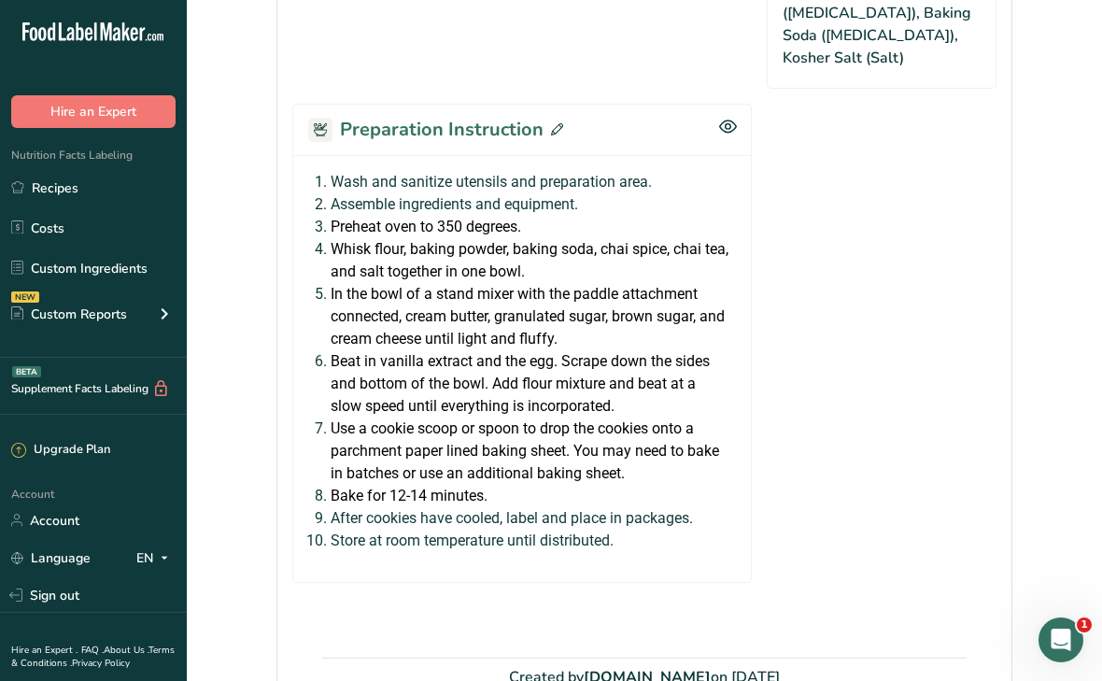
scroll to position [1835, 0]
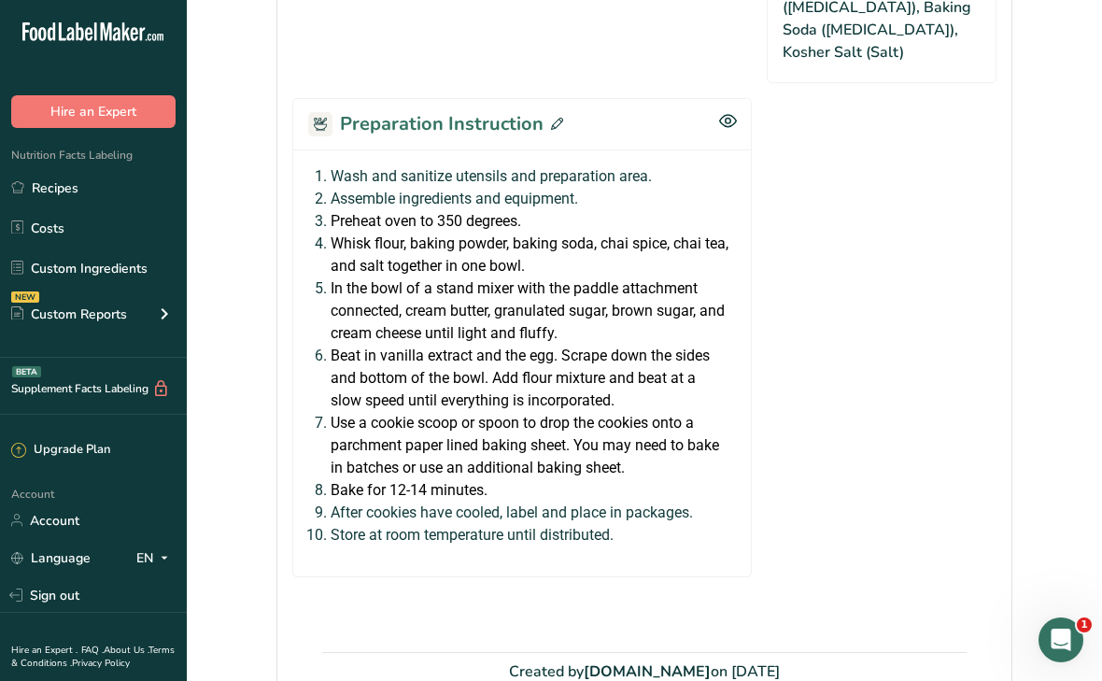
click at [551, 118] on icon at bounding box center [557, 124] width 12 height 12
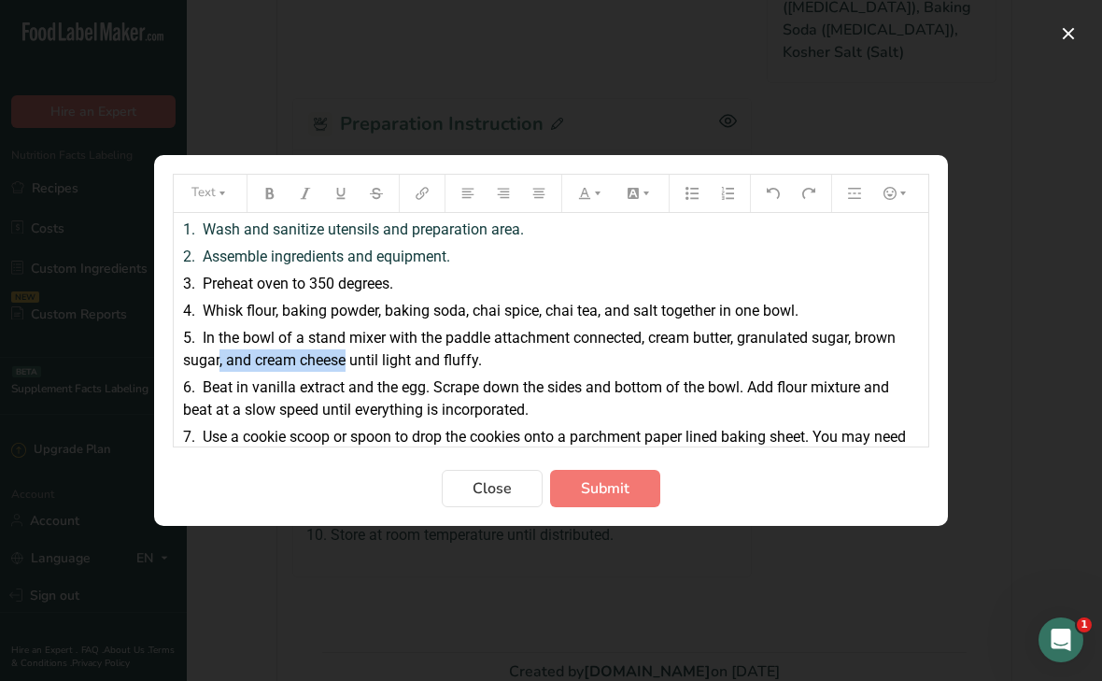
drag, startPoint x: 220, startPoint y: 362, endPoint x: 347, endPoint y: 359, distance: 128.0
click at [347, 359] on span "In the bowl of a stand mixer with the paddle attachment connected, cream butter…" at bounding box center [541, 349] width 716 height 40
click at [858, 345] on span "In the bowl of a stand mixer with the paddle attachment connected, cream butter…" at bounding box center [541, 349] width 716 height 40
click at [605, 311] on span "Whisk flour, baking powder, baking soda, chai spice, chai tea, and salt togethe…" at bounding box center [501, 311] width 596 height 18
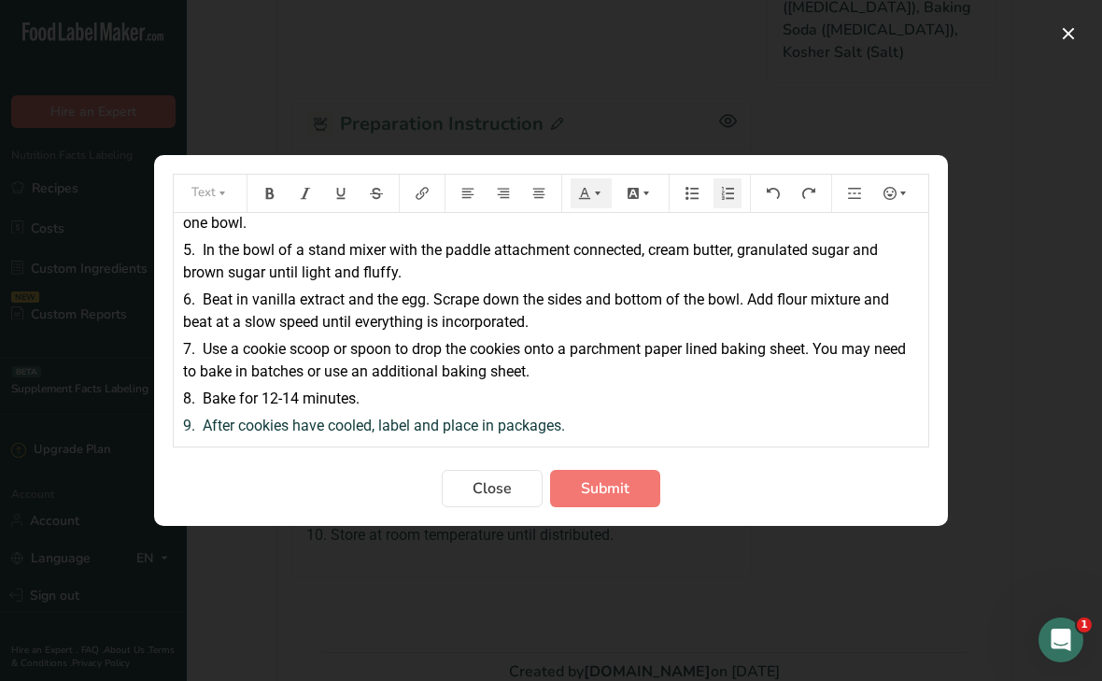
scroll to position [0, 0]
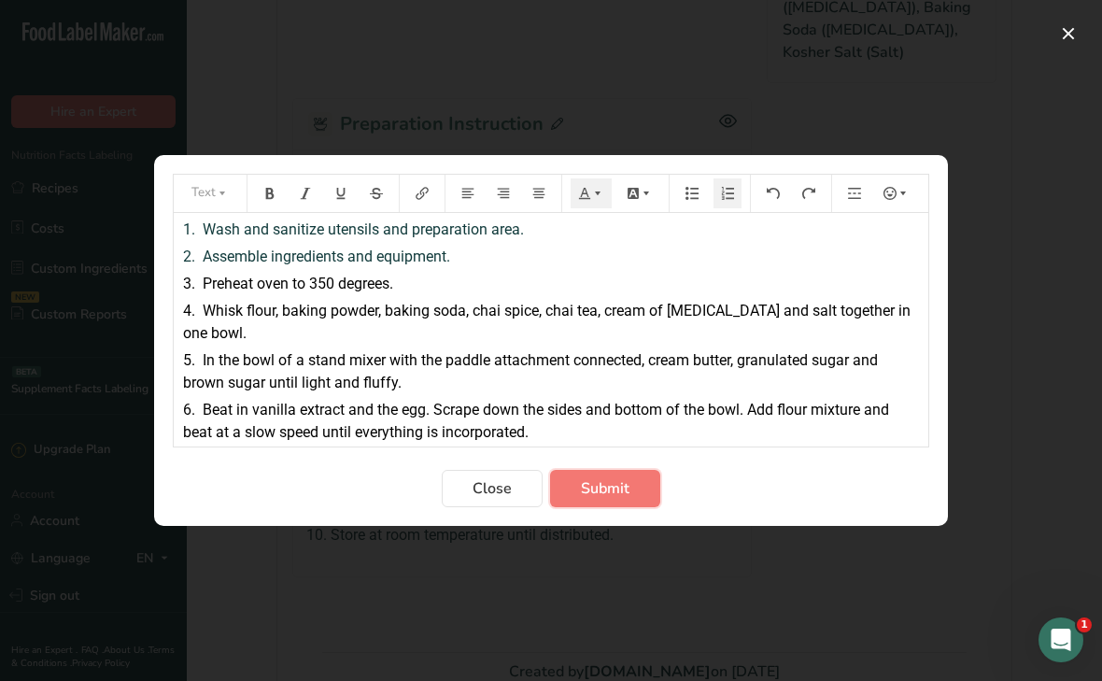
click at [624, 489] on span "Submit" at bounding box center [605, 488] width 49 height 22
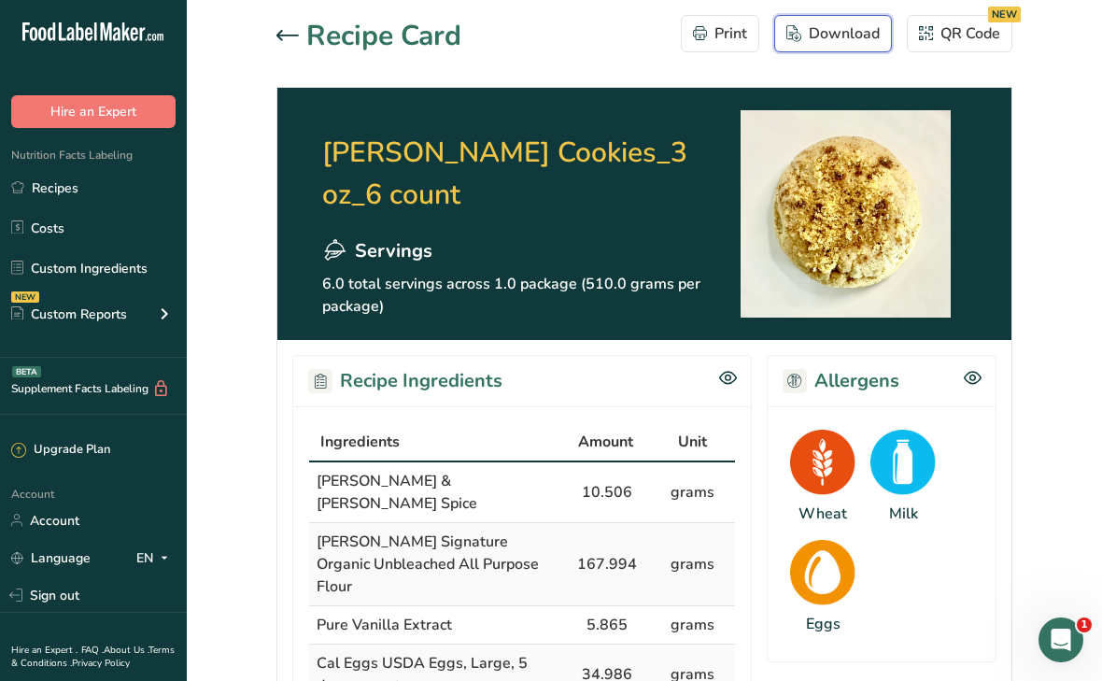
click at [839, 35] on div "Download" at bounding box center [833, 33] width 93 height 22
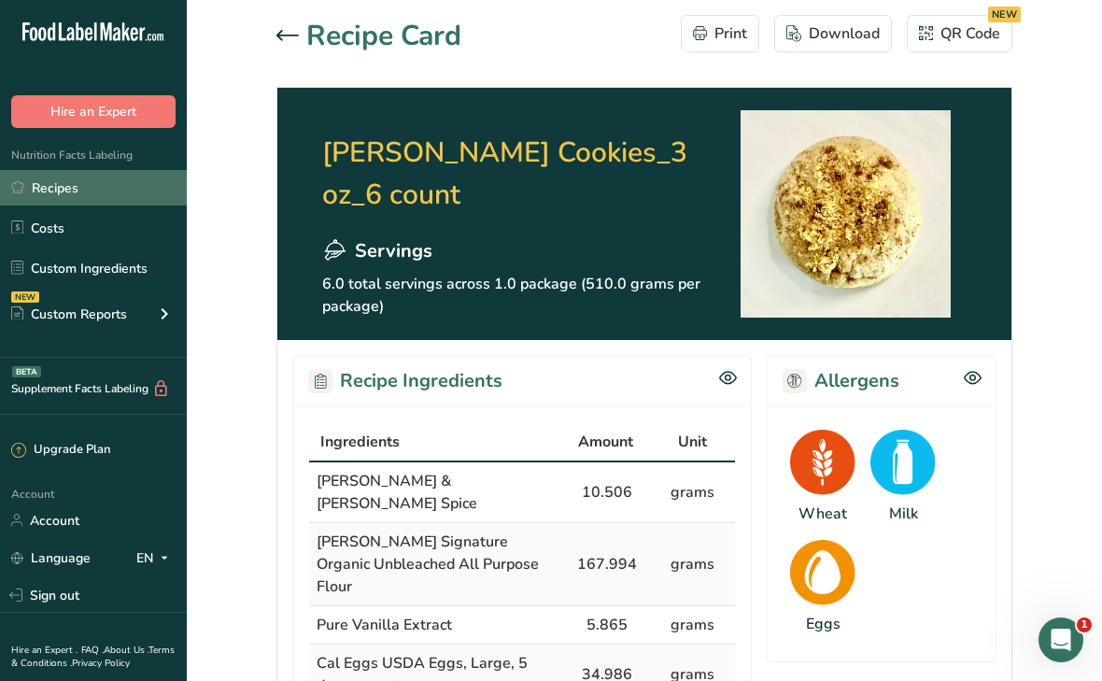
click at [80, 194] on link "Recipes" at bounding box center [93, 187] width 187 height 35
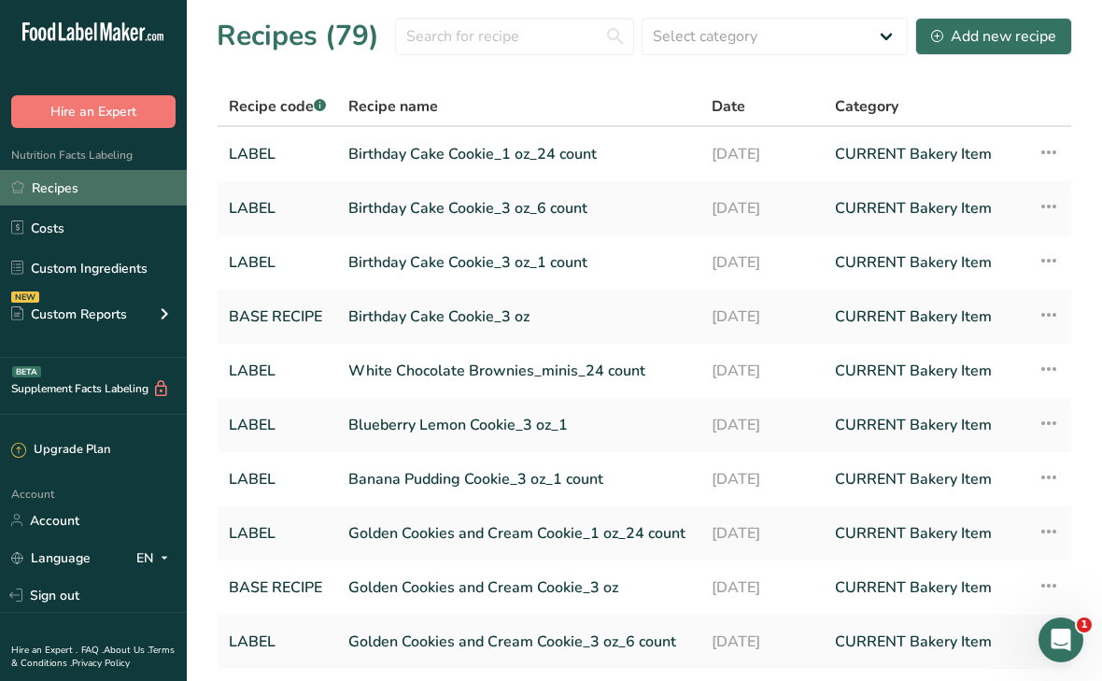
scroll to position [138, 0]
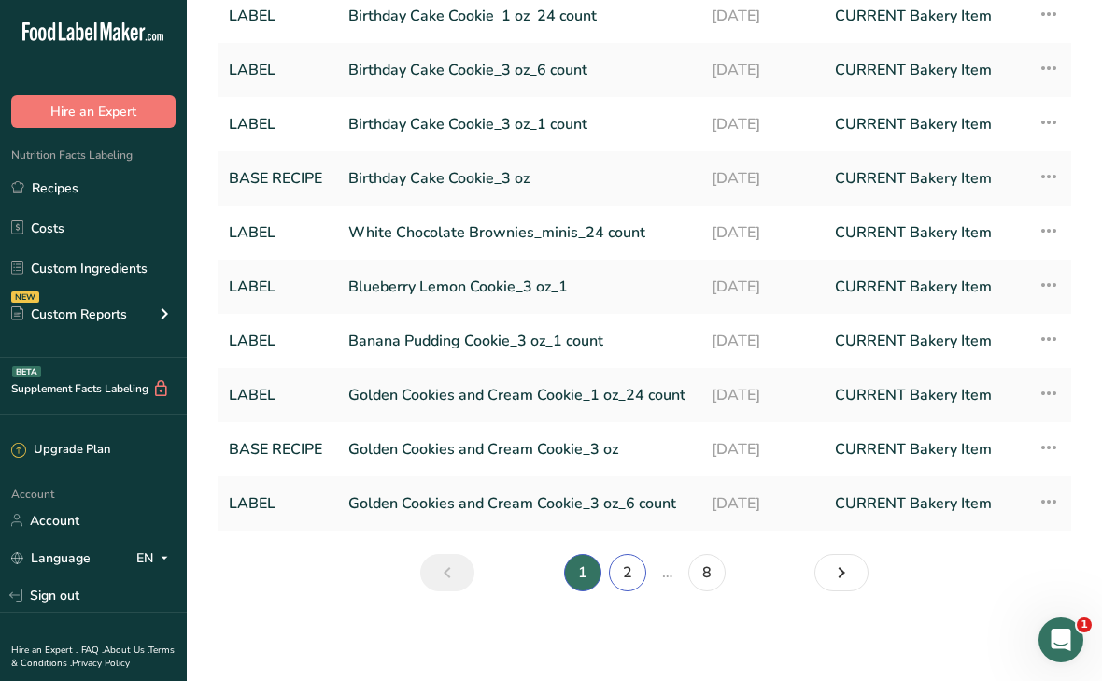
click at [633, 576] on link "2" at bounding box center [627, 572] width 37 height 37
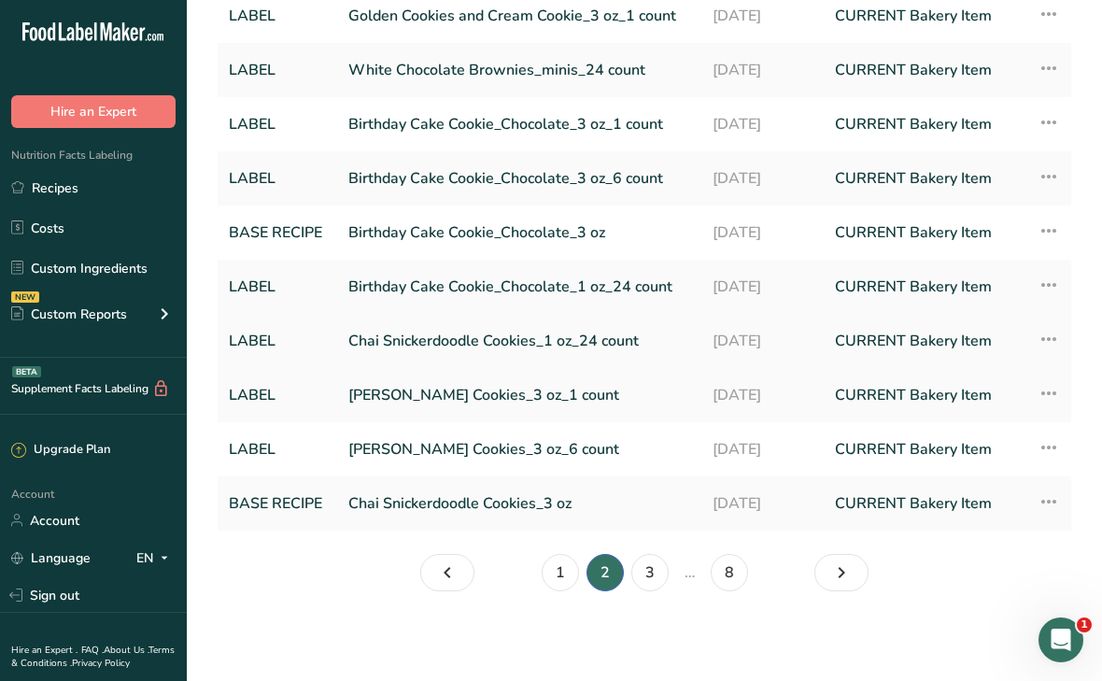
click at [526, 337] on link "Chai Snickerdoodle Cookies_1 oz_24 count" at bounding box center [519, 340] width 342 height 39
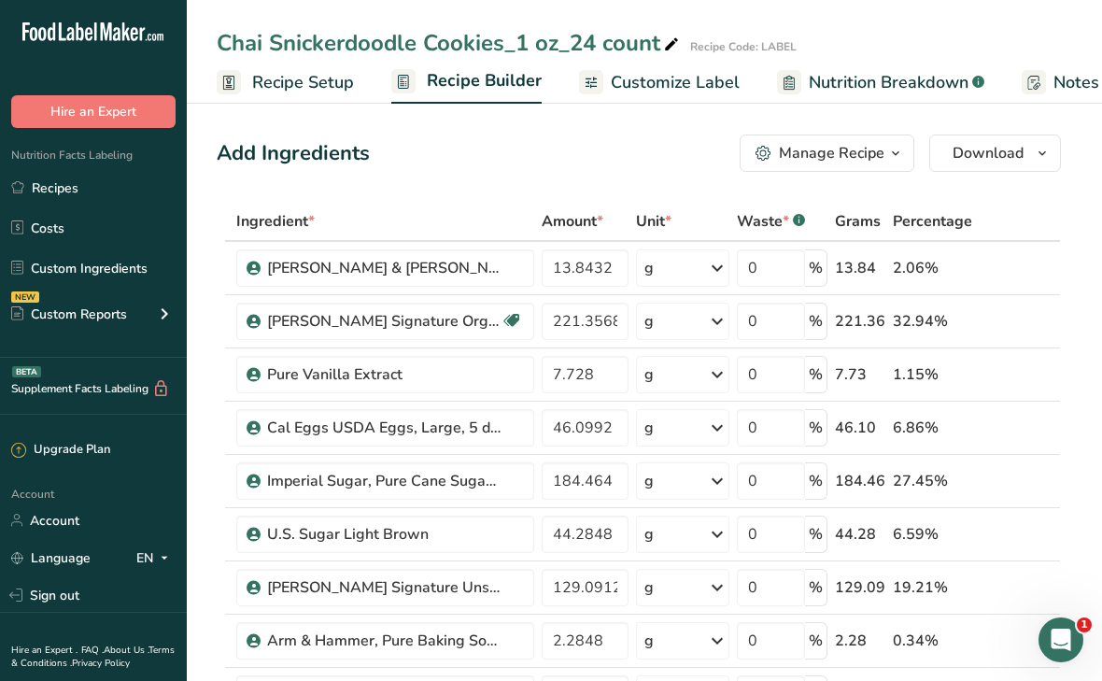
click at [687, 81] on span "Customize Label" at bounding box center [675, 82] width 129 height 25
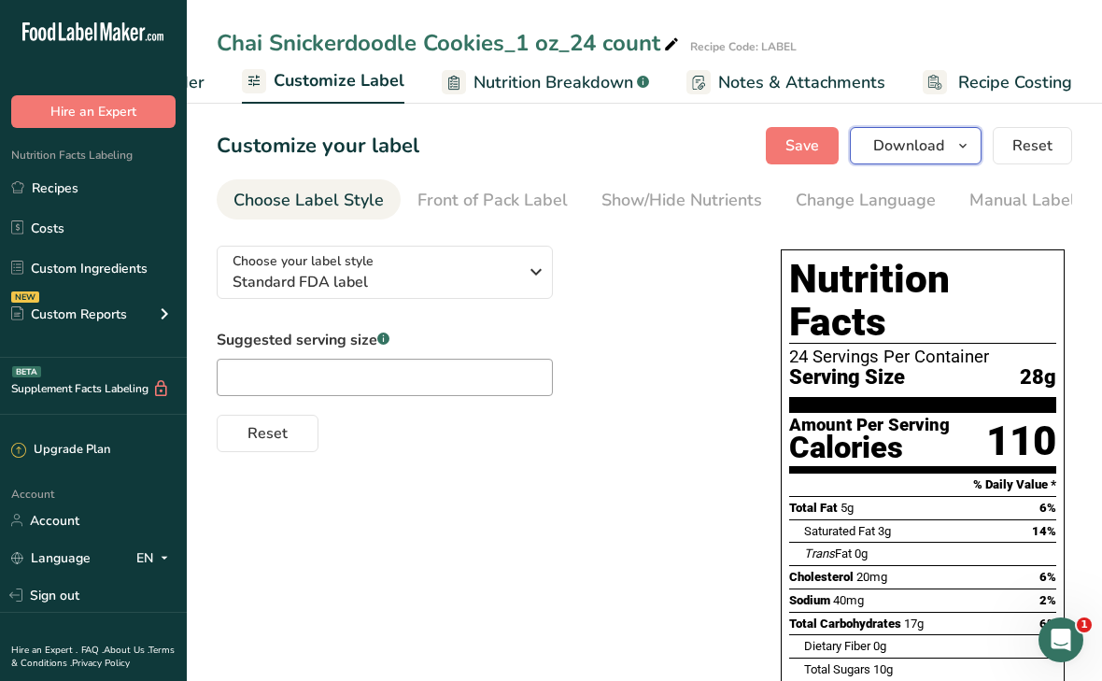
click at [899, 145] on span "Download" at bounding box center [908, 146] width 71 height 22
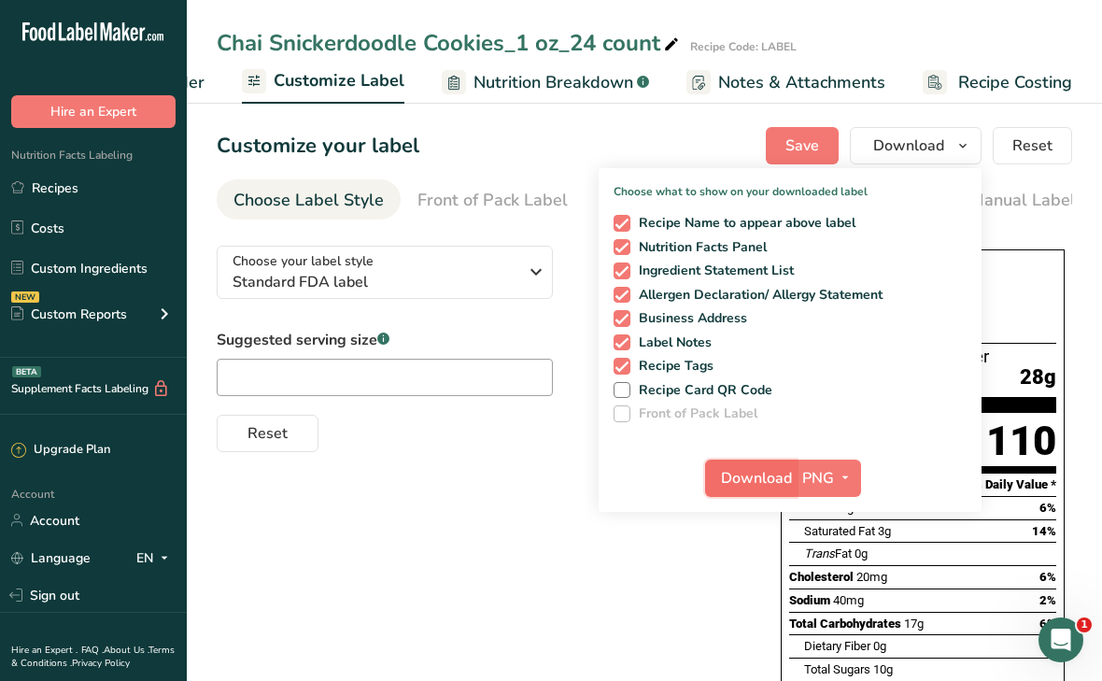
click at [745, 490] on button "Download" at bounding box center [751, 478] width 92 height 37
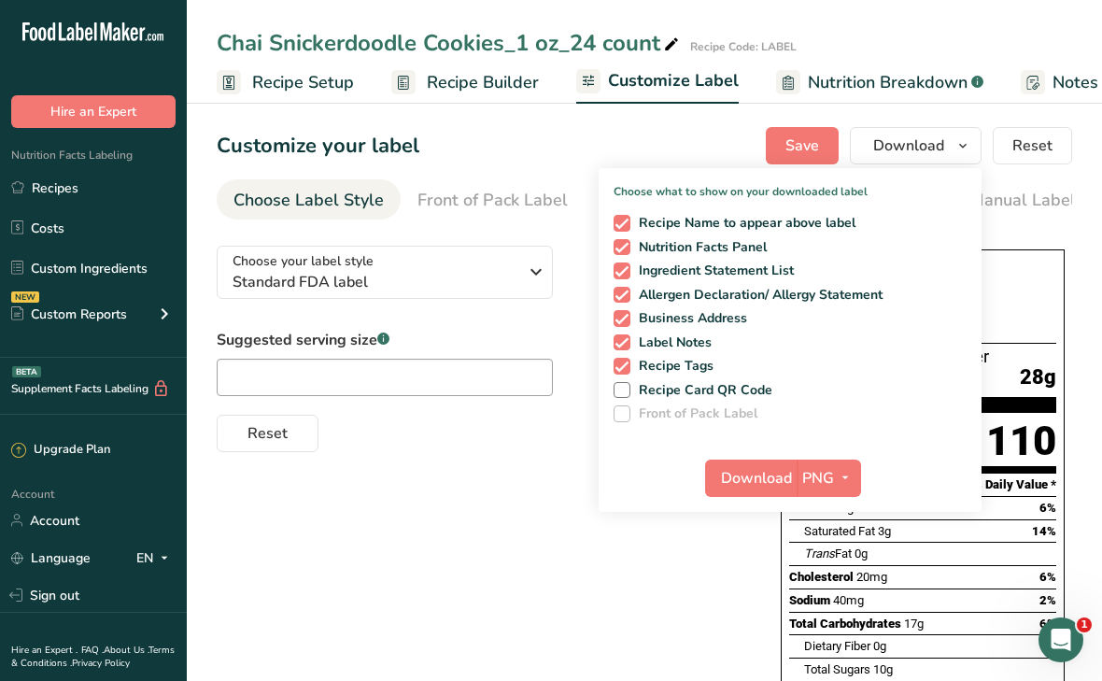
scroll to position [0, 334]
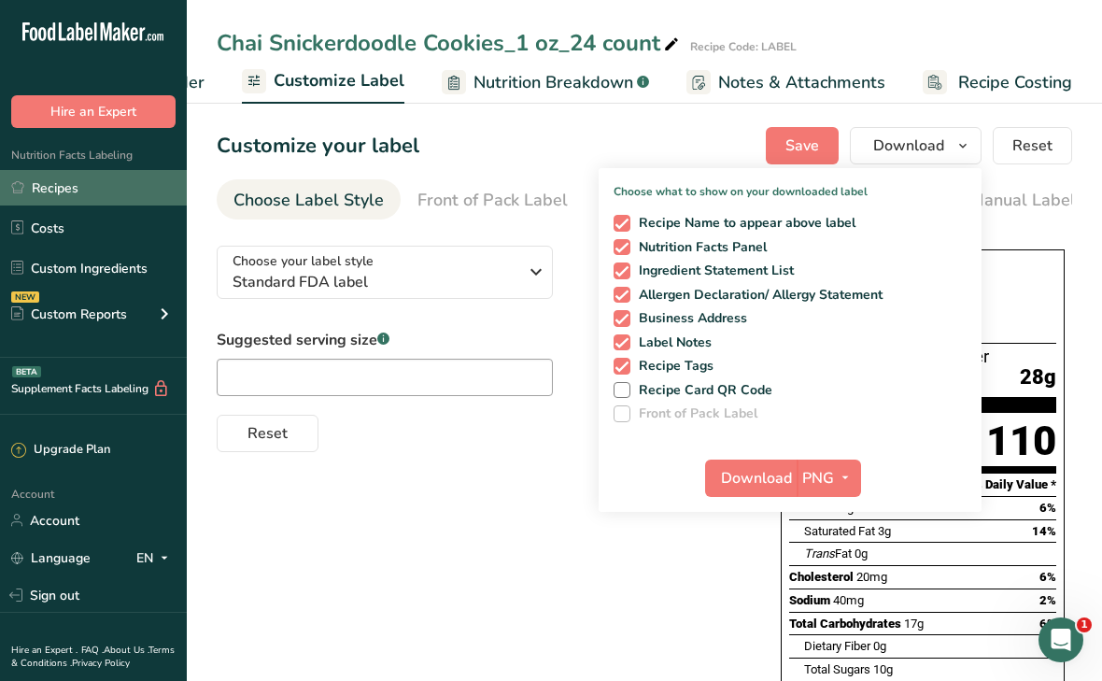
click at [60, 188] on link "Recipes" at bounding box center [93, 187] width 187 height 35
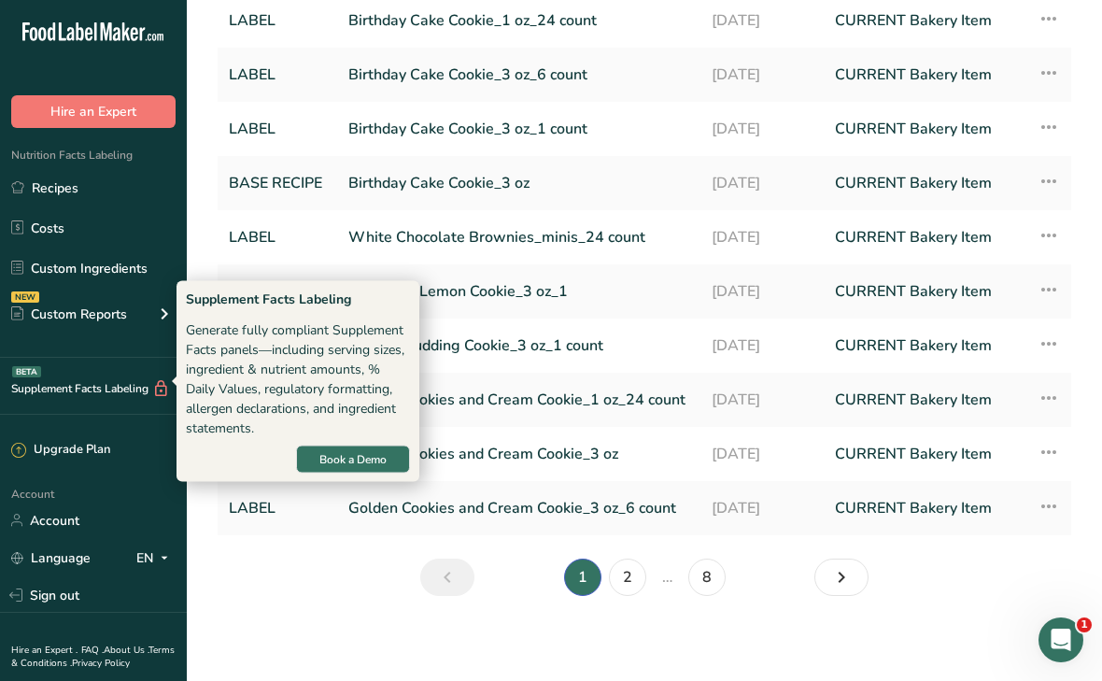
scroll to position [138, 0]
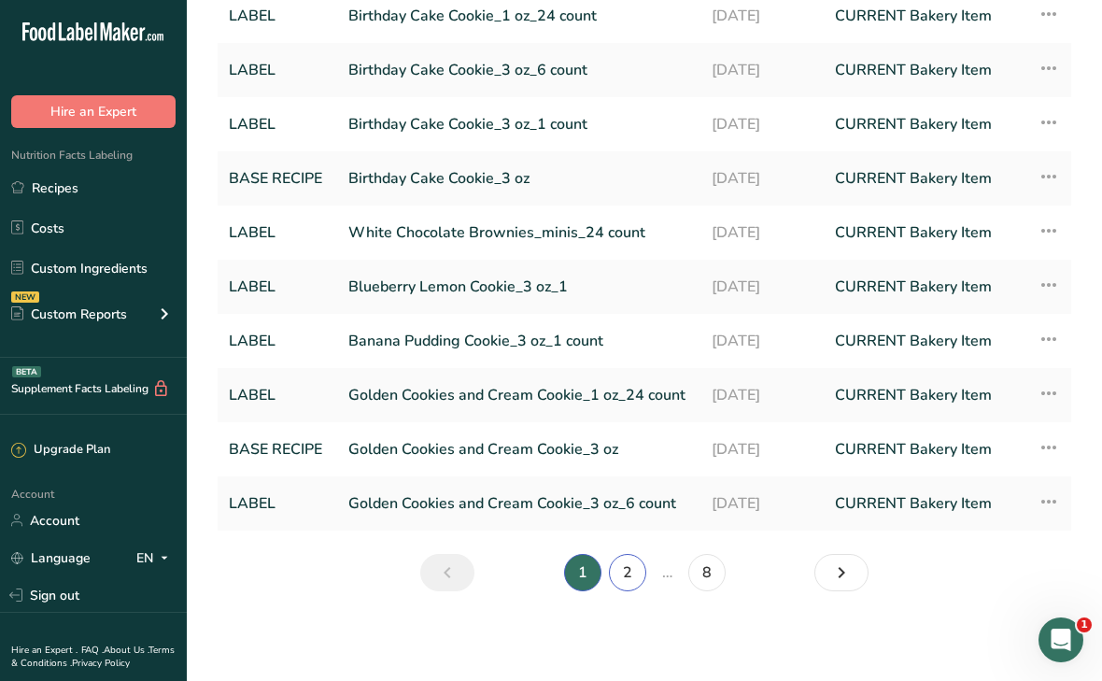
click at [624, 579] on link "2" at bounding box center [627, 572] width 37 height 37
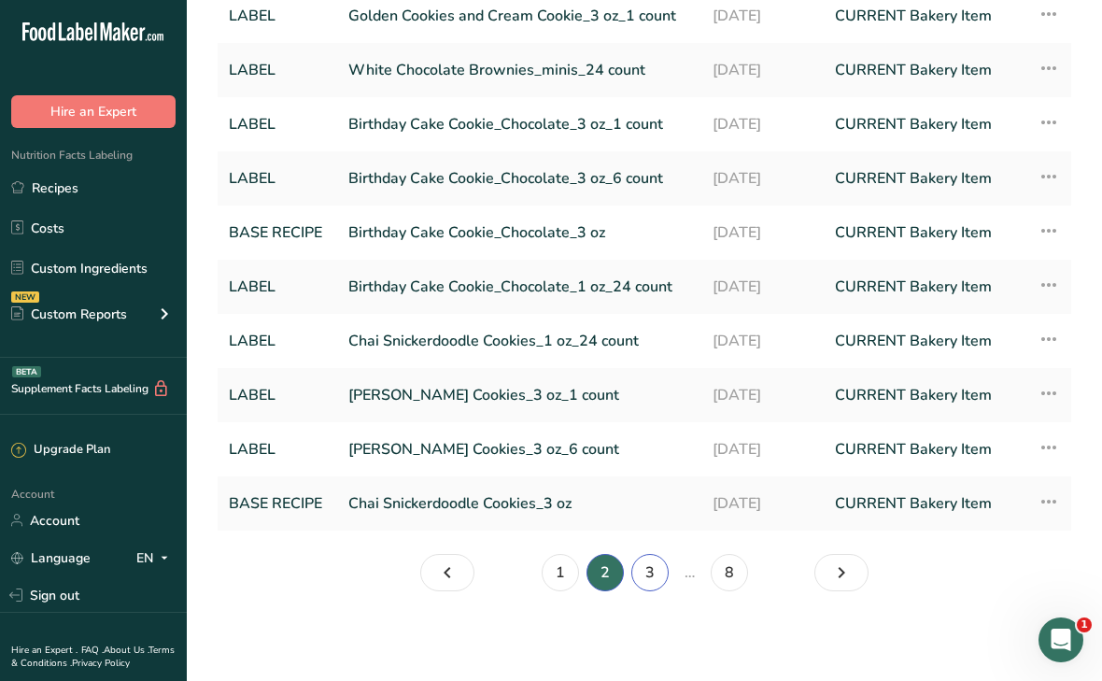
click at [645, 579] on link "3" at bounding box center [649, 572] width 37 height 37
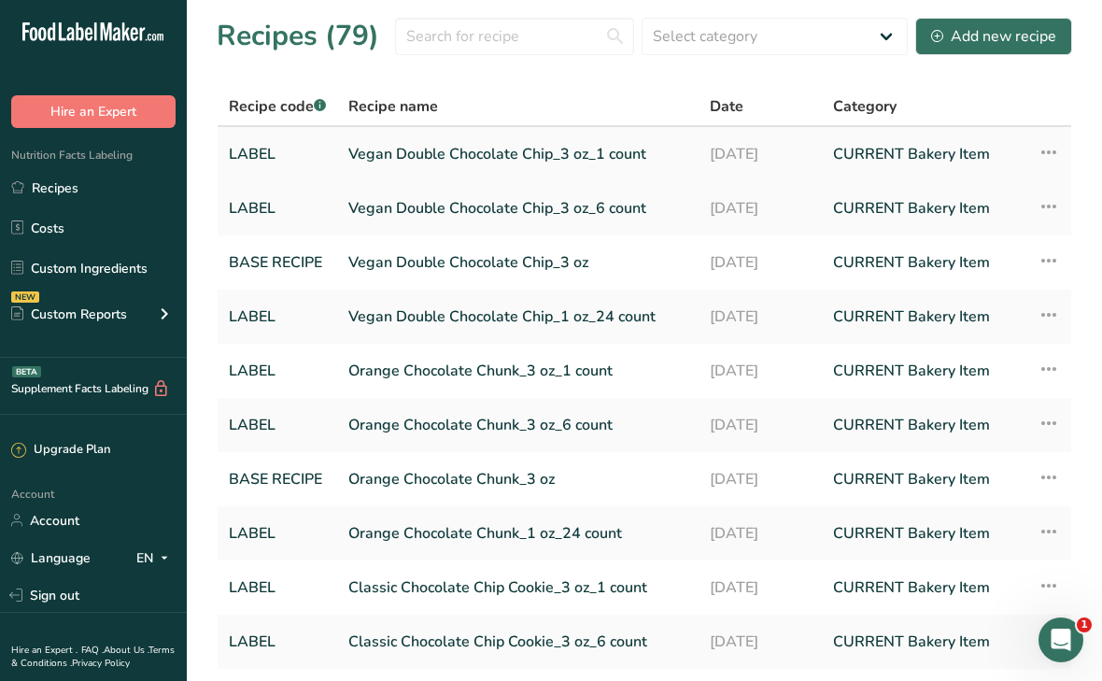
click at [406, 154] on link "Vegan Double Chocolate Chip_3 oz_1 count" at bounding box center [517, 154] width 339 height 39
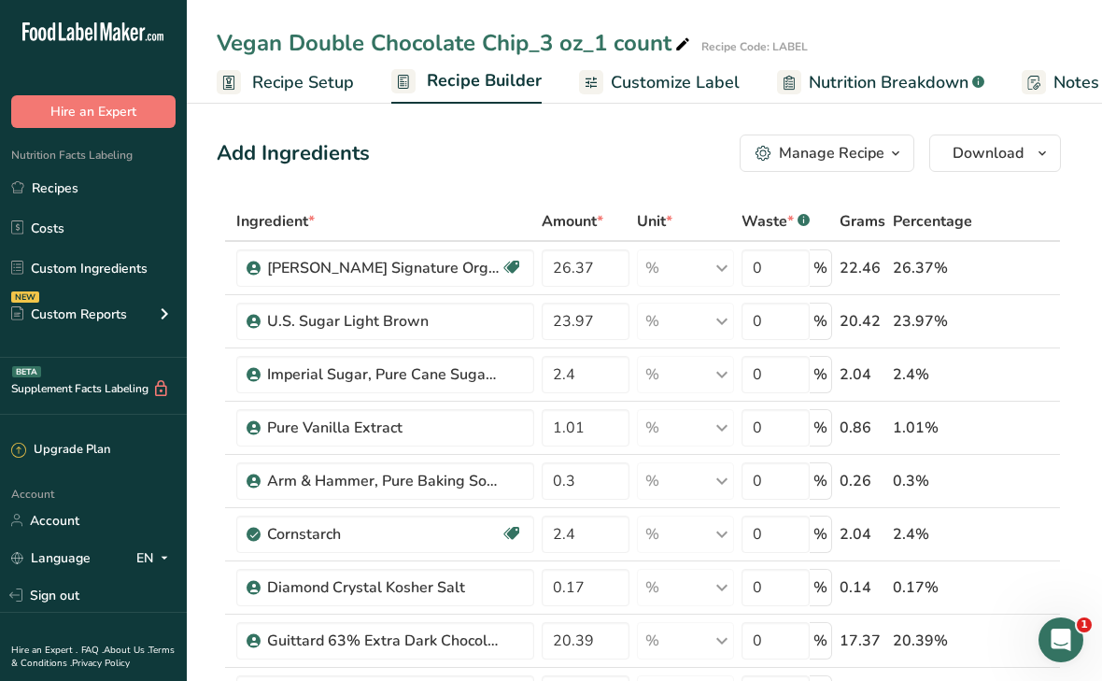
click at [262, 86] on span "Recipe Setup" at bounding box center [303, 82] width 102 height 25
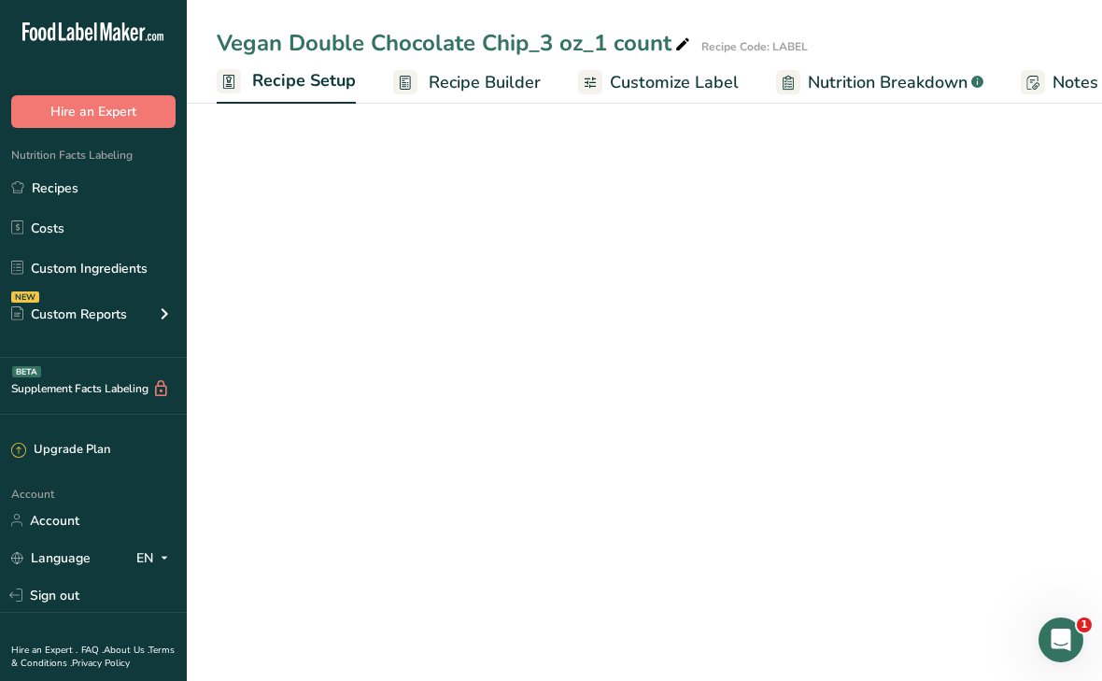
scroll to position [0, 7]
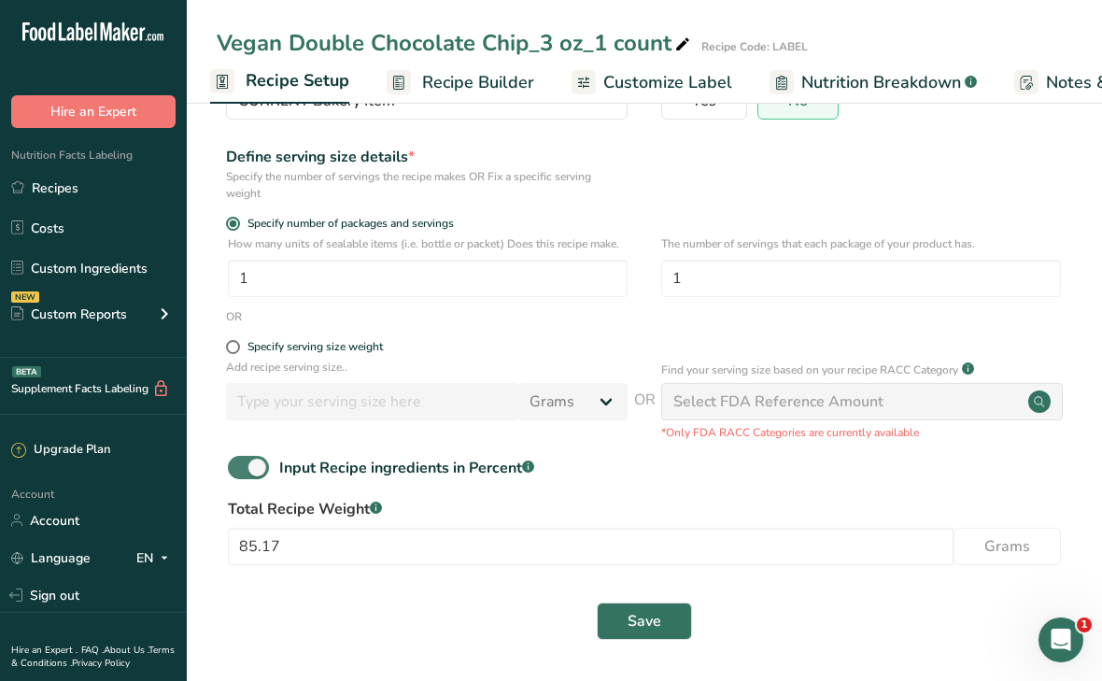
click at [251, 469] on span at bounding box center [248, 467] width 41 height 23
click at [240, 469] on input "Input Recipe ingredients in Percent .a-a{fill:#347362;}.b-a{fill:#fff;}" at bounding box center [234, 467] width 12 height 12
checkbox input "false"
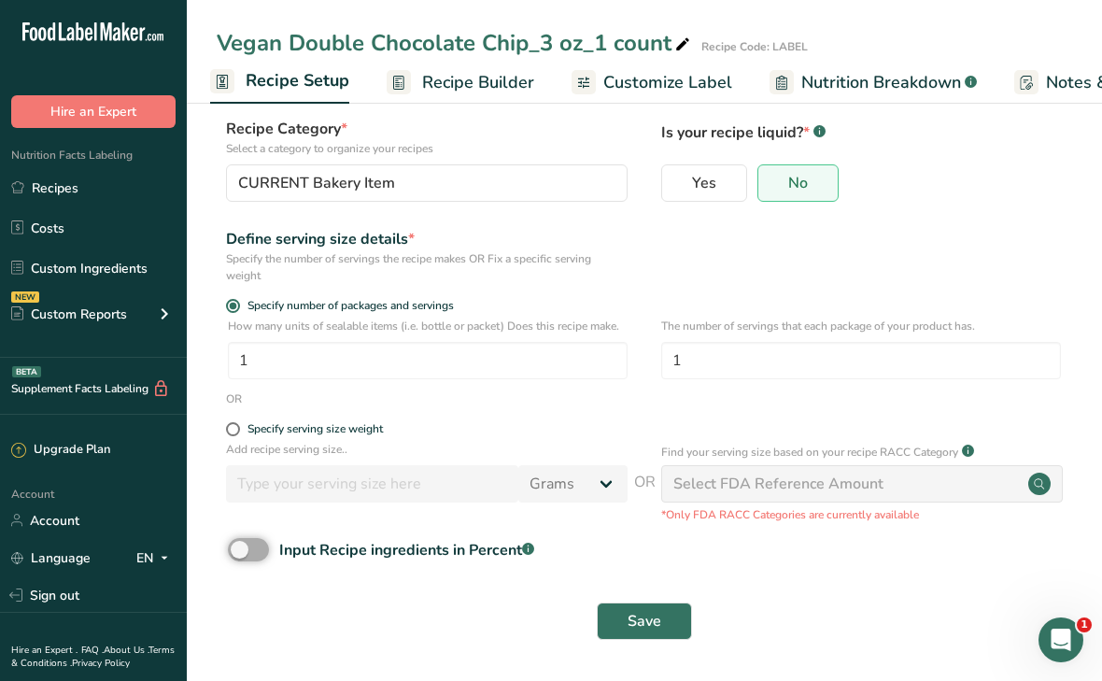
scroll to position [110, 0]
click at [610, 617] on button "Save" at bounding box center [644, 621] width 95 height 37
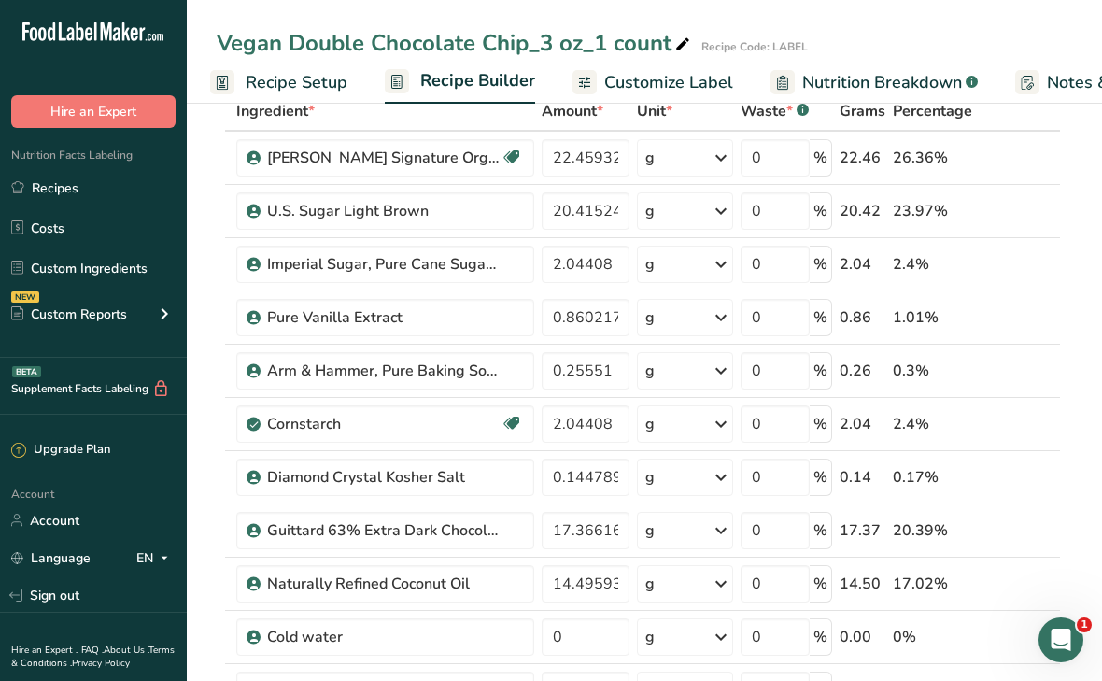
click at [291, 87] on span "Recipe Setup" at bounding box center [297, 82] width 102 height 25
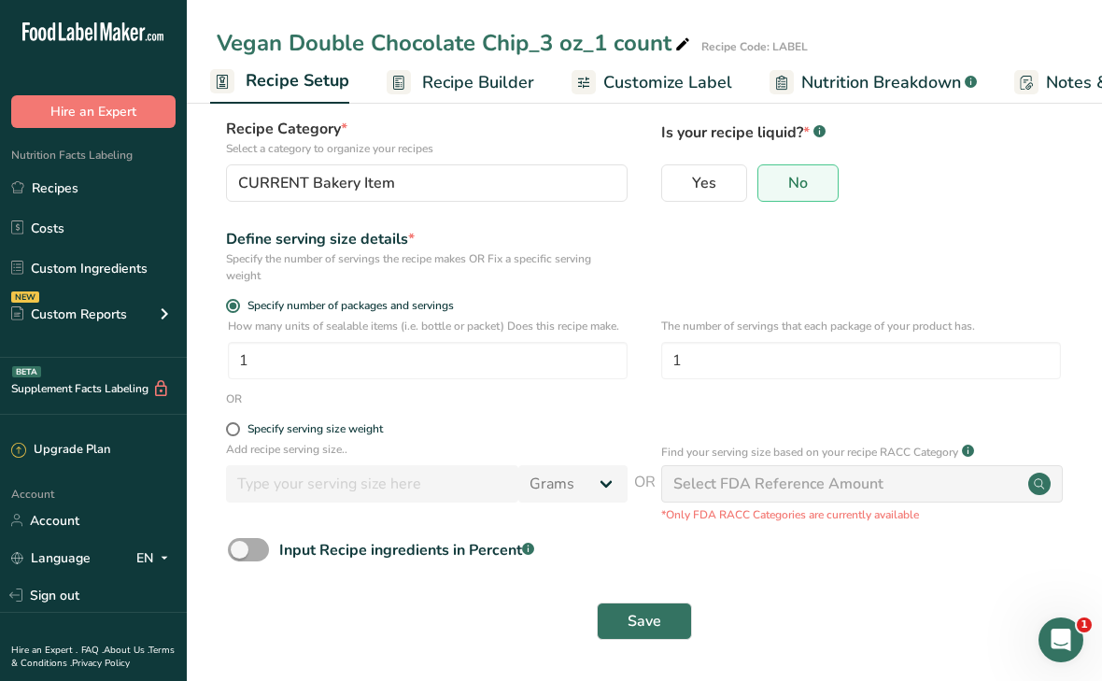
click at [243, 549] on span at bounding box center [248, 549] width 41 height 23
click at [240, 549] on input "Input Recipe ingredients in Percent .a-a{fill:#347362;}.b-a{fill:#fff;}" at bounding box center [234, 550] width 12 height 12
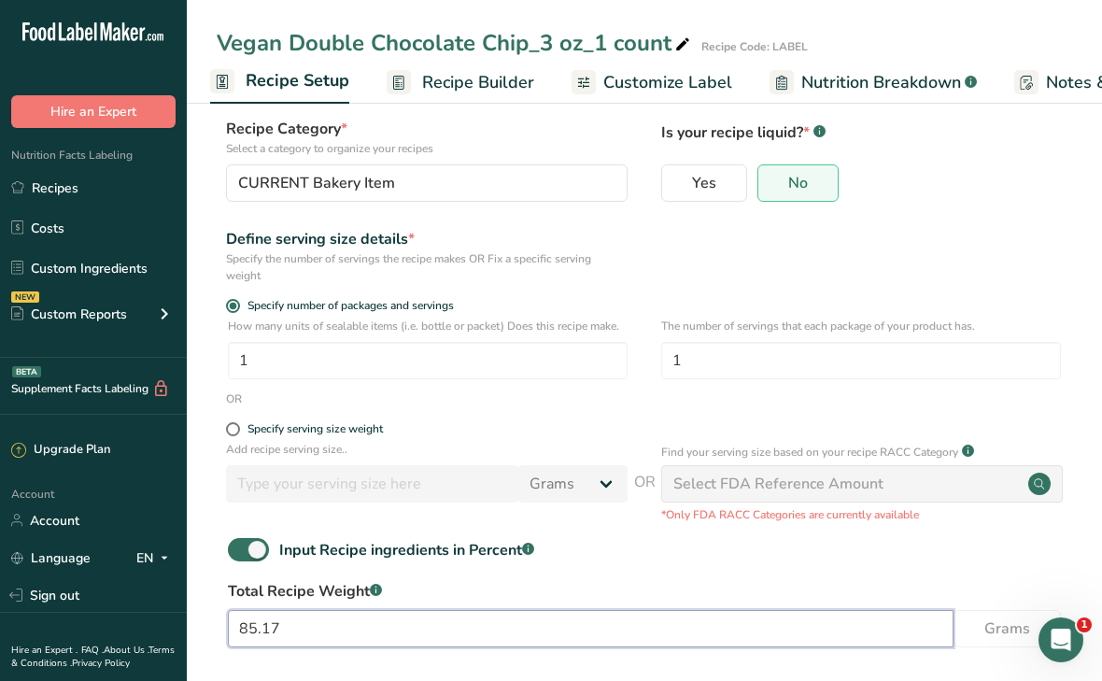
click at [295, 627] on input "85.17" at bounding box center [591, 628] width 726 height 37
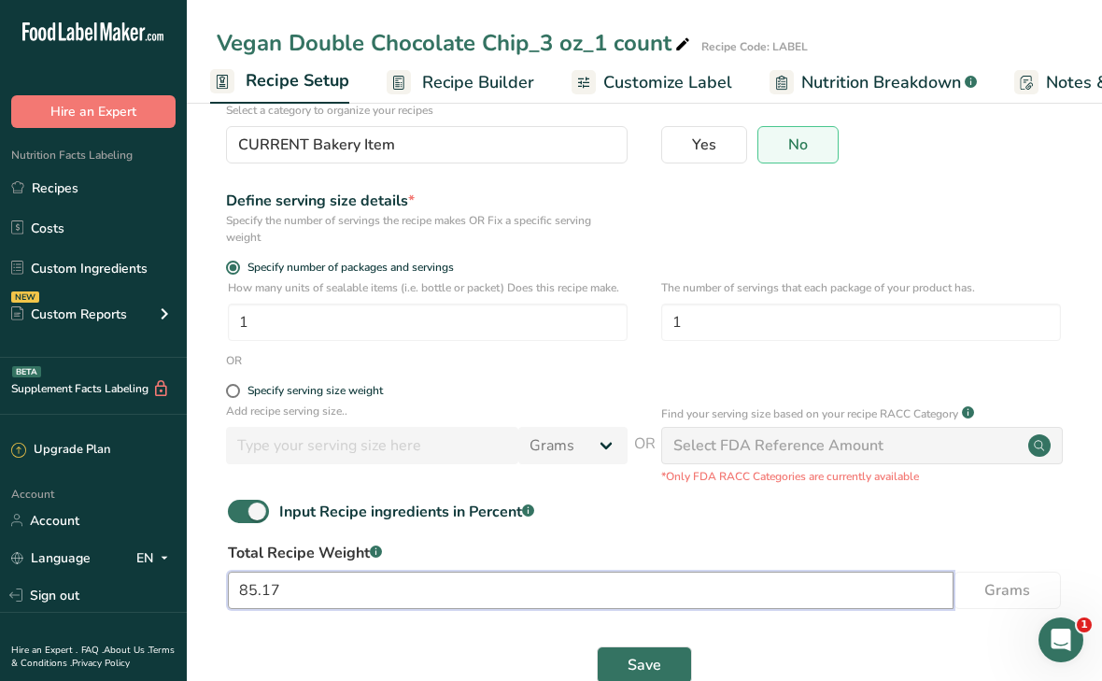
scroll to position [192, 0]
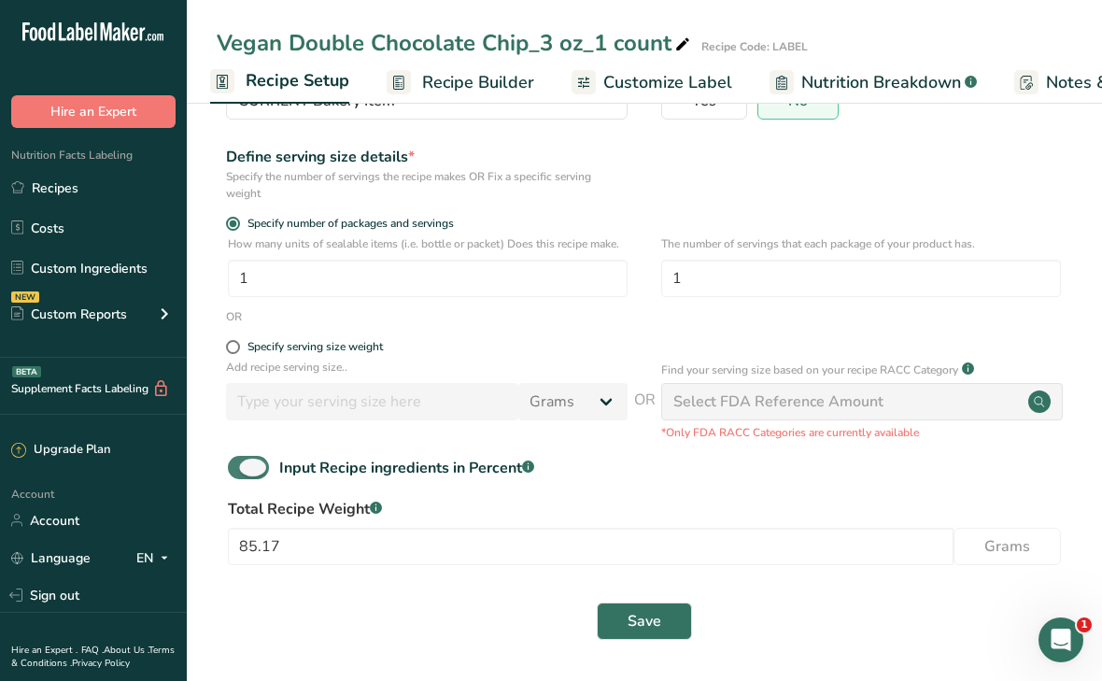
click at [248, 464] on span at bounding box center [248, 467] width 41 height 23
click at [240, 464] on input "Input Recipe ingredients in Percent .a-a{fill:#347362;}.b-a{fill:#fff;}" at bounding box center [234, 467] width 12 height 12
checkbox input "false"
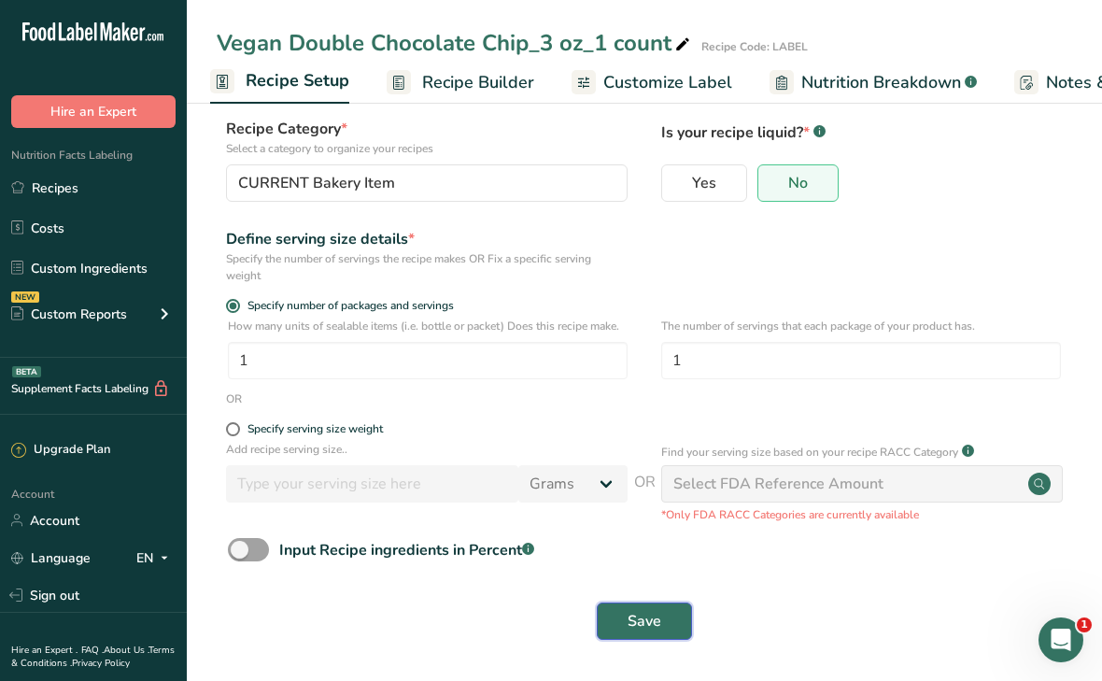
click at [624, 613] on button "Save" at bounding box center [644, 621] width 95 height 37
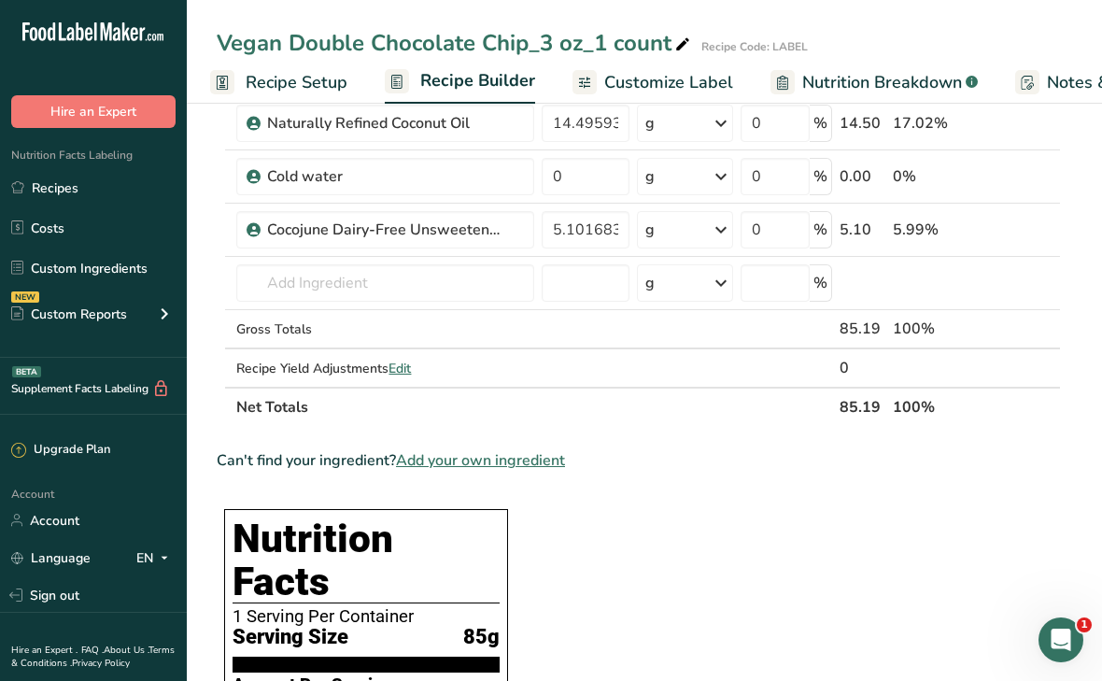
scroll to position [568, 0]
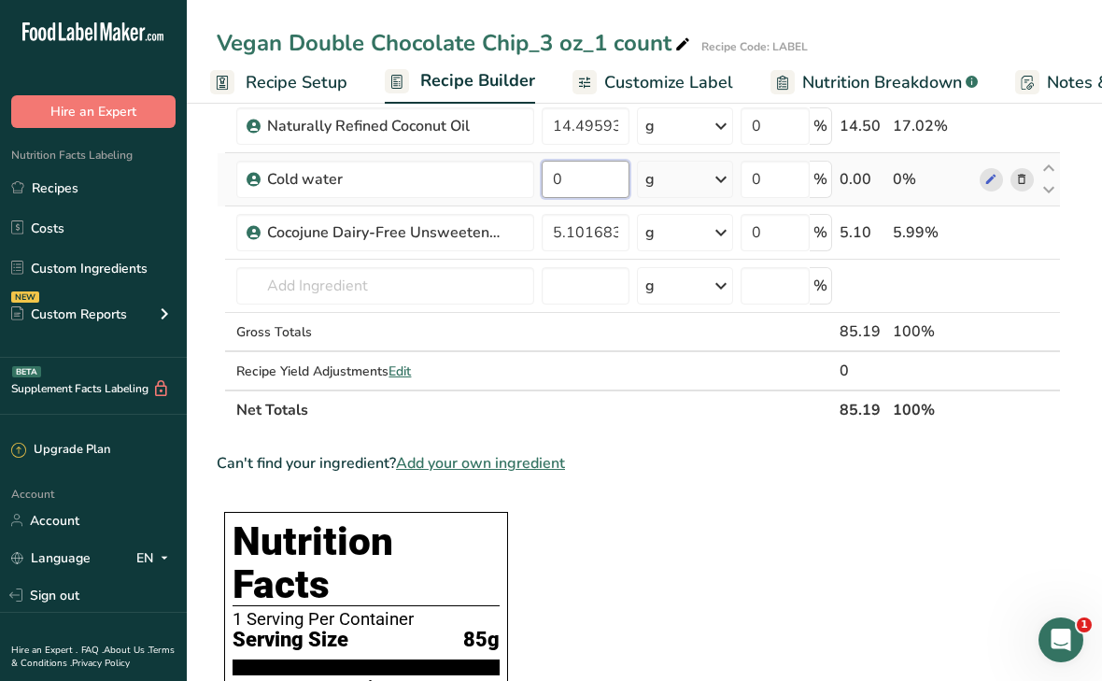
drag, startPoint x: 572, startPoint y: 177, endPoint x: 556, endPoint y: 172, distance: 16.6
click at [556, 172] on input "0" at bounding box center [586, 179] width 88 height 37
type input "2.5"
click at [253, 78] on span "Recipe Setup" at bounding box center [297, 82] width 102 height 25
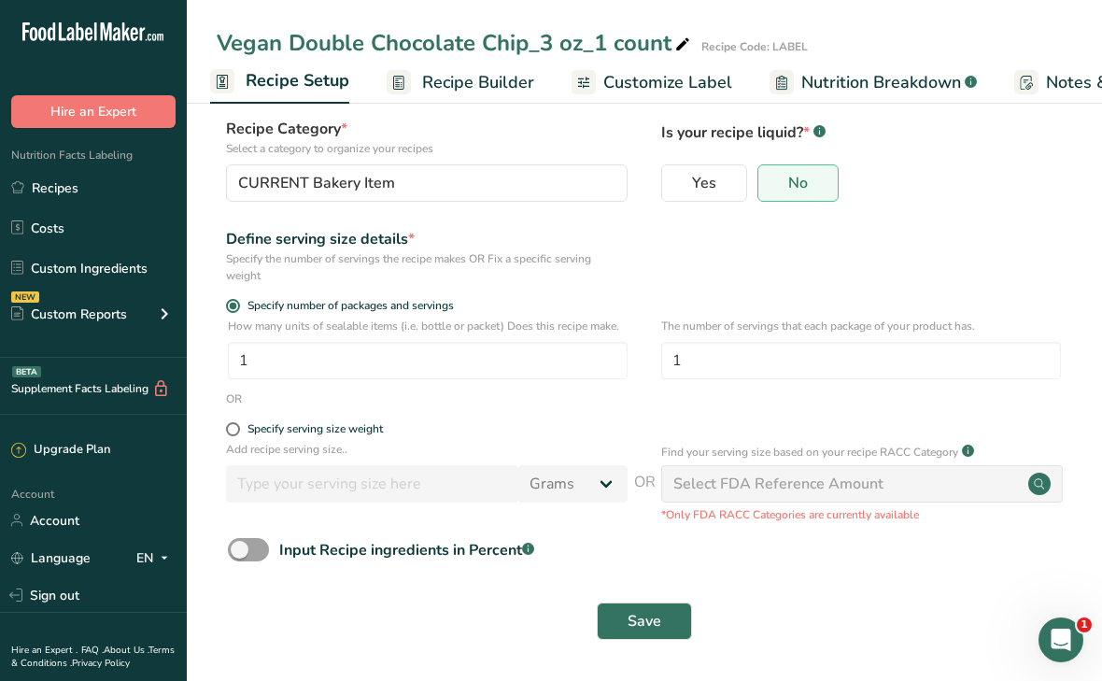
scroll to position [110, 0]
click at [237, 549] on span at bounding box center [248, 549] width 41 height 23
click at [237, 549] on input "Input Recipe ingredients in Percent .a-a{fill:#347362;}.b-a{fill:#fff;}" at bounding box center [234, 550] width 12 height 12
checkbox input "true"
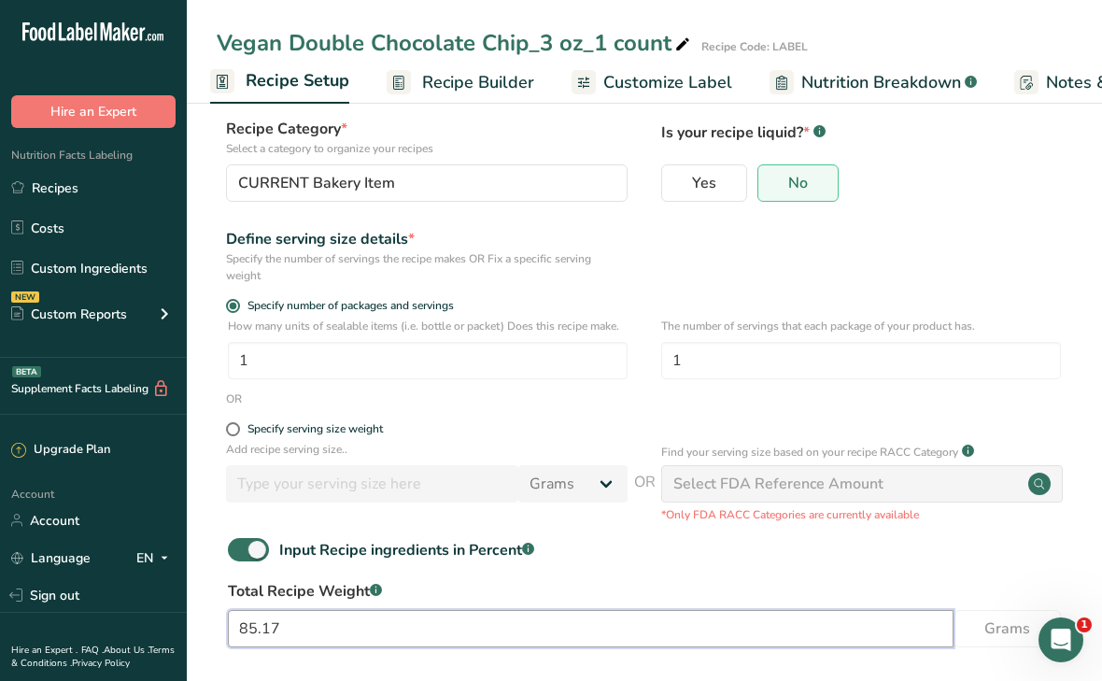
drag, startPoint x: 284, startPoint y: 626, endPoint x: 259, endPoint y: 623, distance: 25.4
click at [259, 623] on input "85.17" at bounding box center [591, 628] width 726 height 37
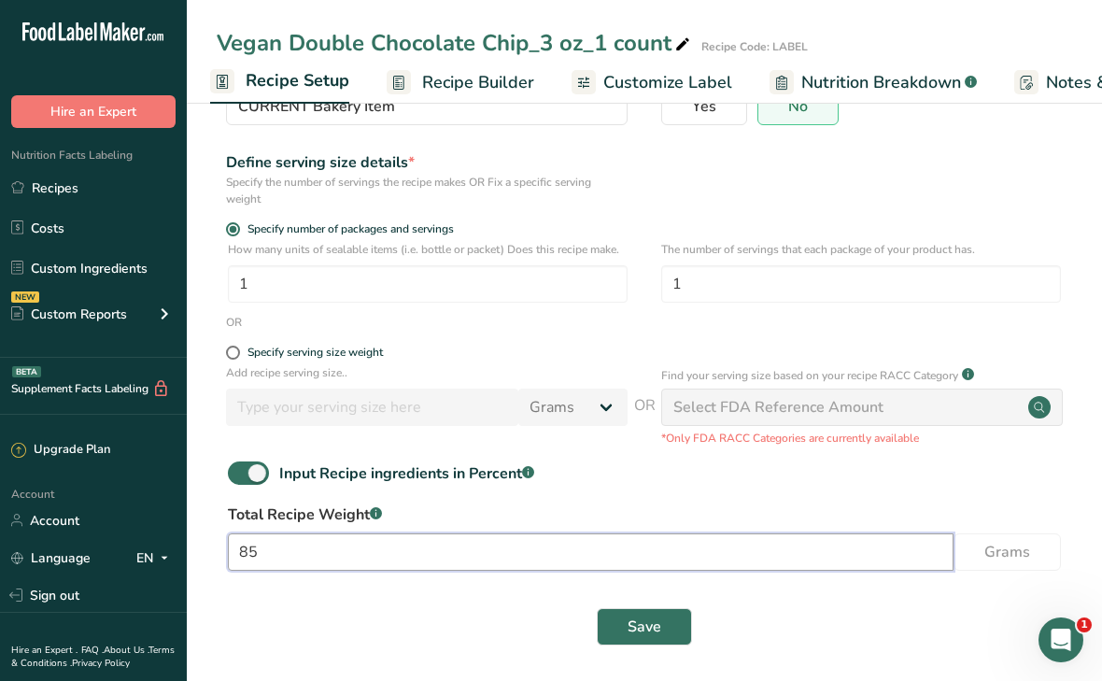
scroll to position [192, 0]
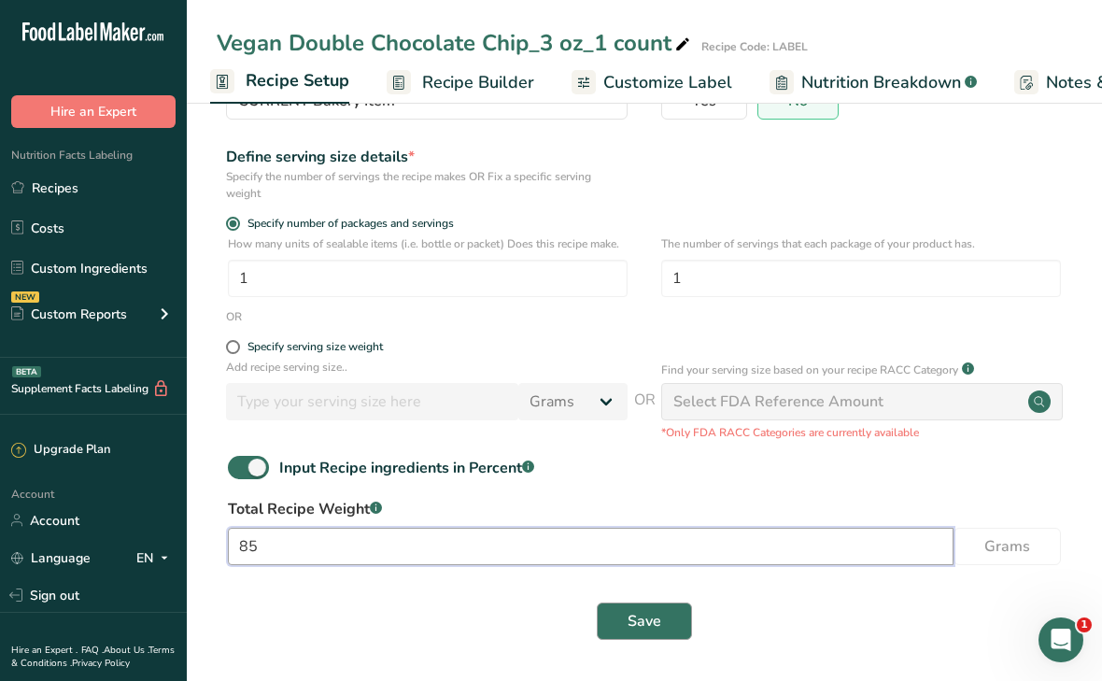
type input "85"
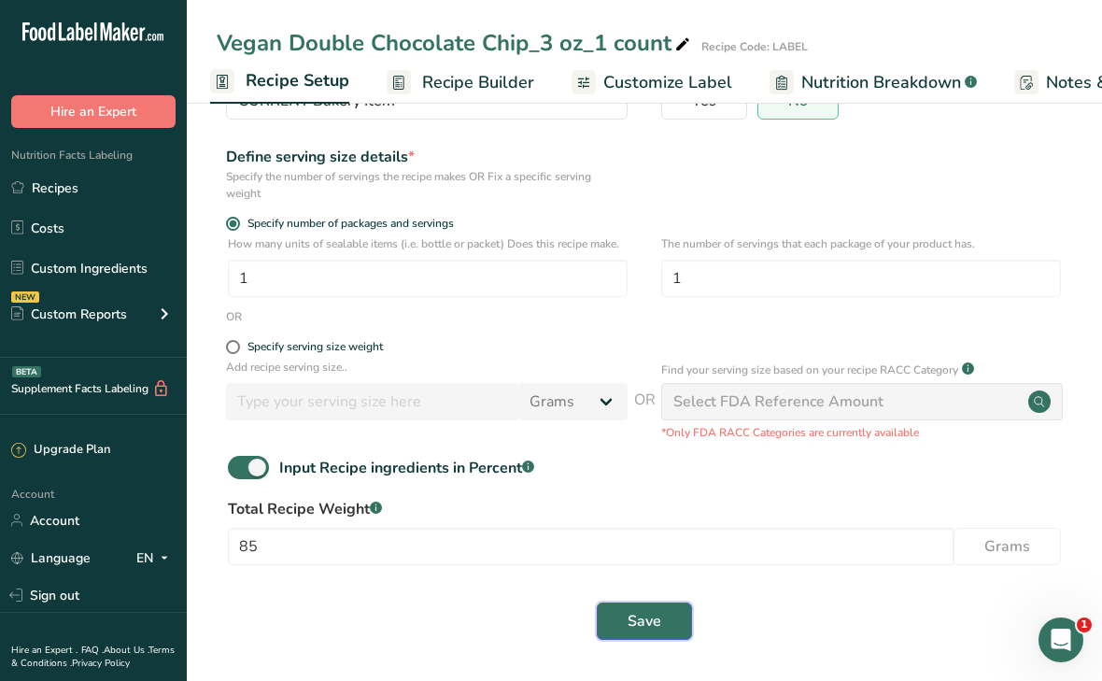
click at [654, 631] on span "Save" at bounding box center [645, 621] width 34 height 22
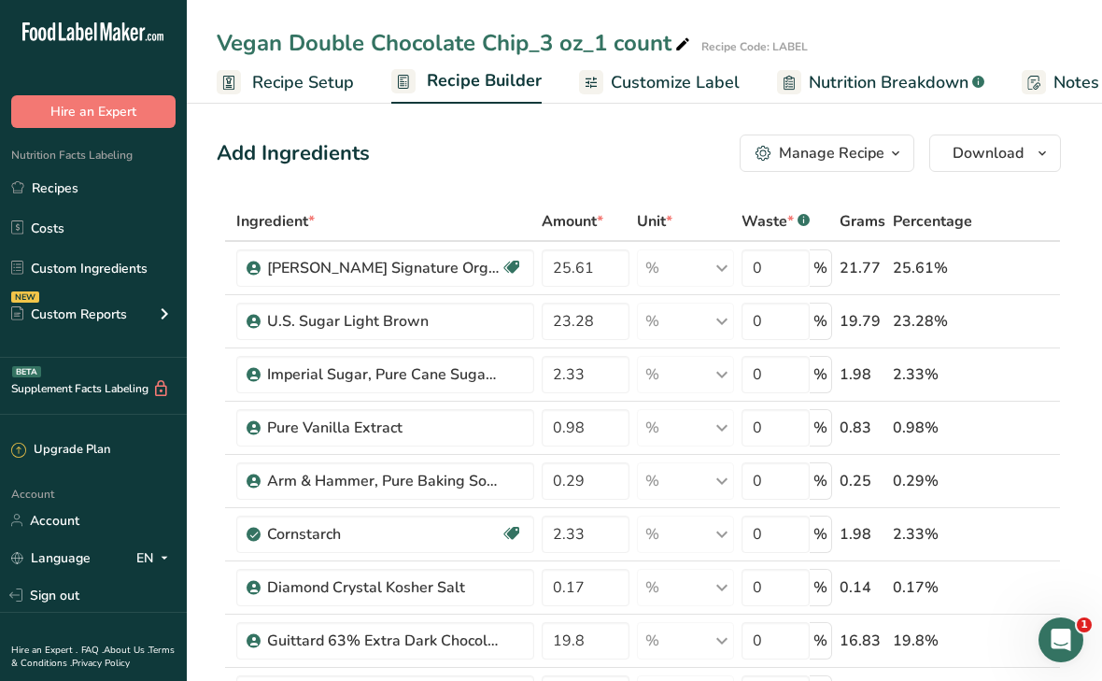
click at [265, 89] on span "Recipe Setup" at bounding box center [303, 82] width 102 height 25
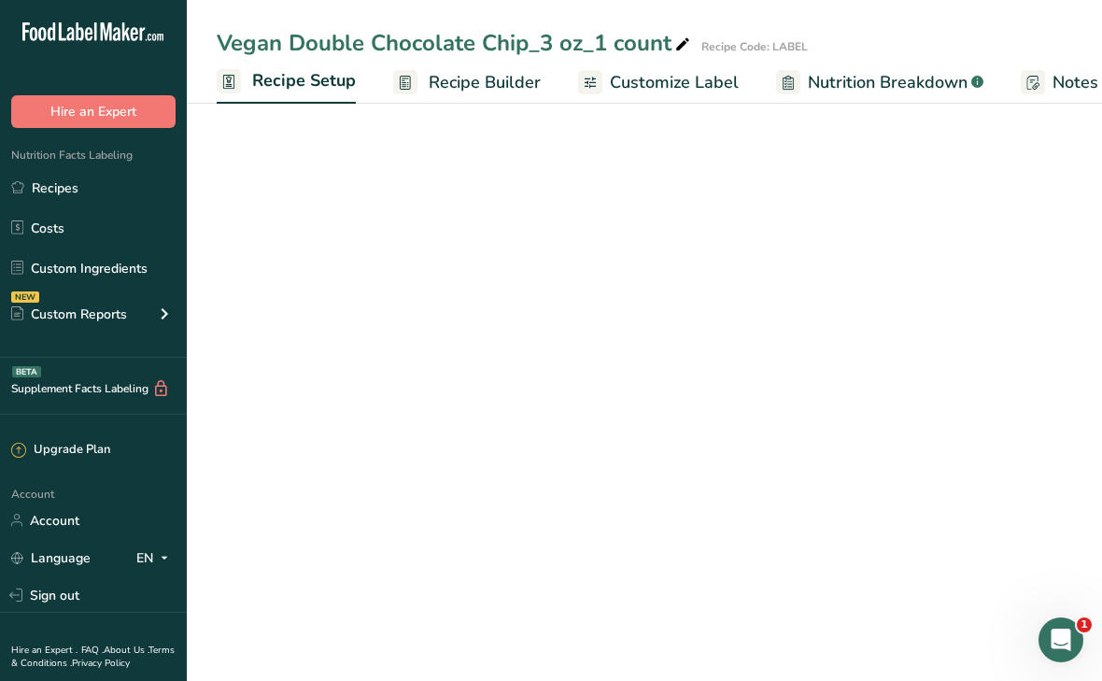
scroll to position [0, 7]
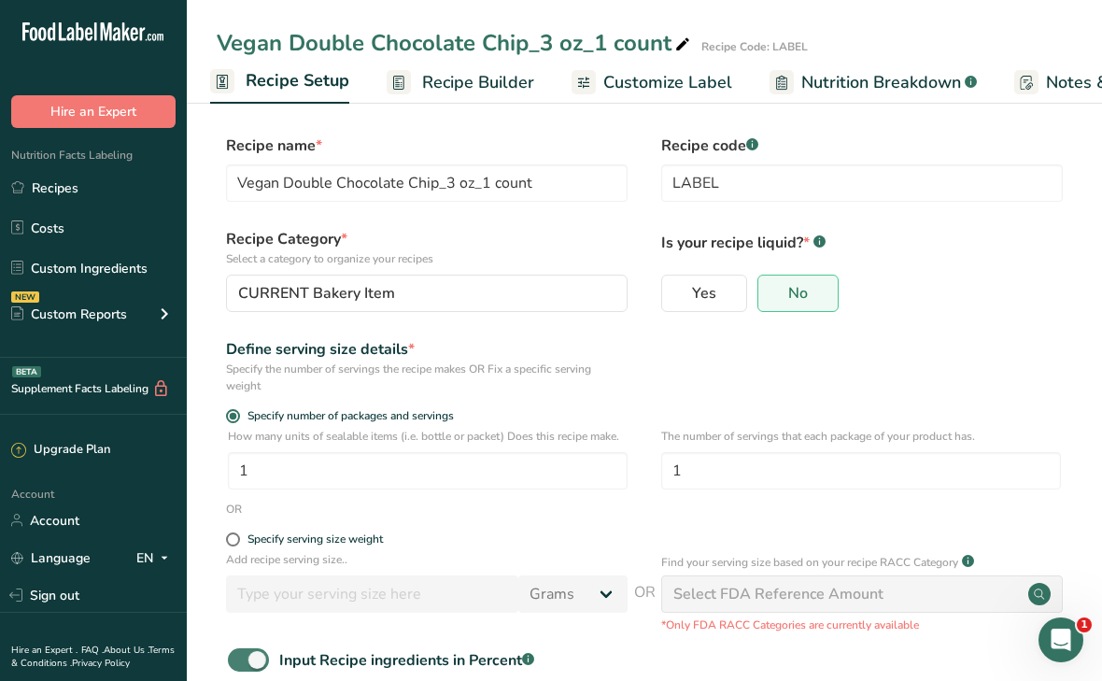
click at [251, 661] on span at bounding box center [248, 659] width 41 height 23
click at [240, 661] on input "Input Recipe ingredients in Percent .a-a{fill:#347362;}.b-a{fill:#fff;}" at bounding box center [234, 660] width 12 height 12
checkbox input "false"
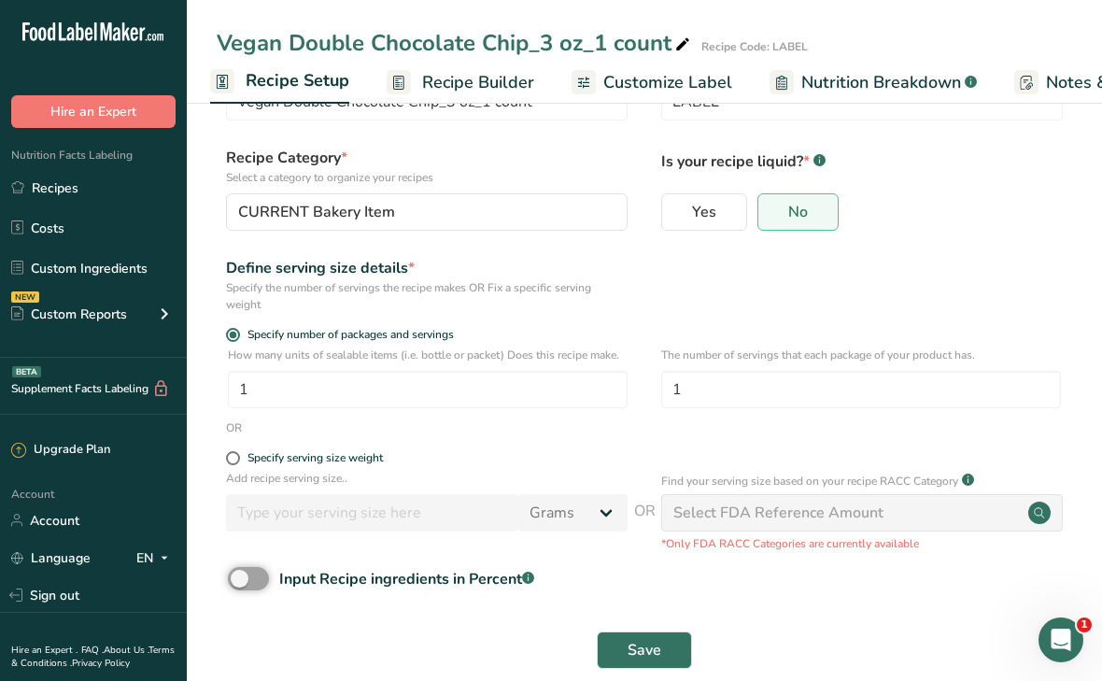
scroll to position [110, 0]
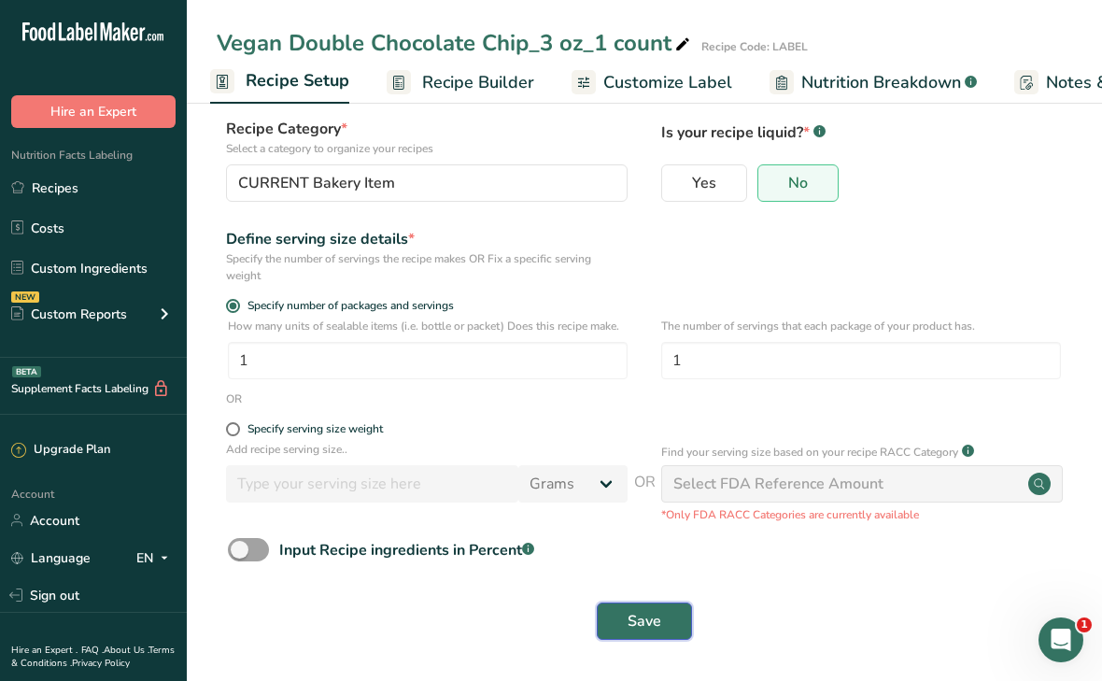
click at [662, 622] on button "Save" at bounding box center [644, 621] width 95 height 37
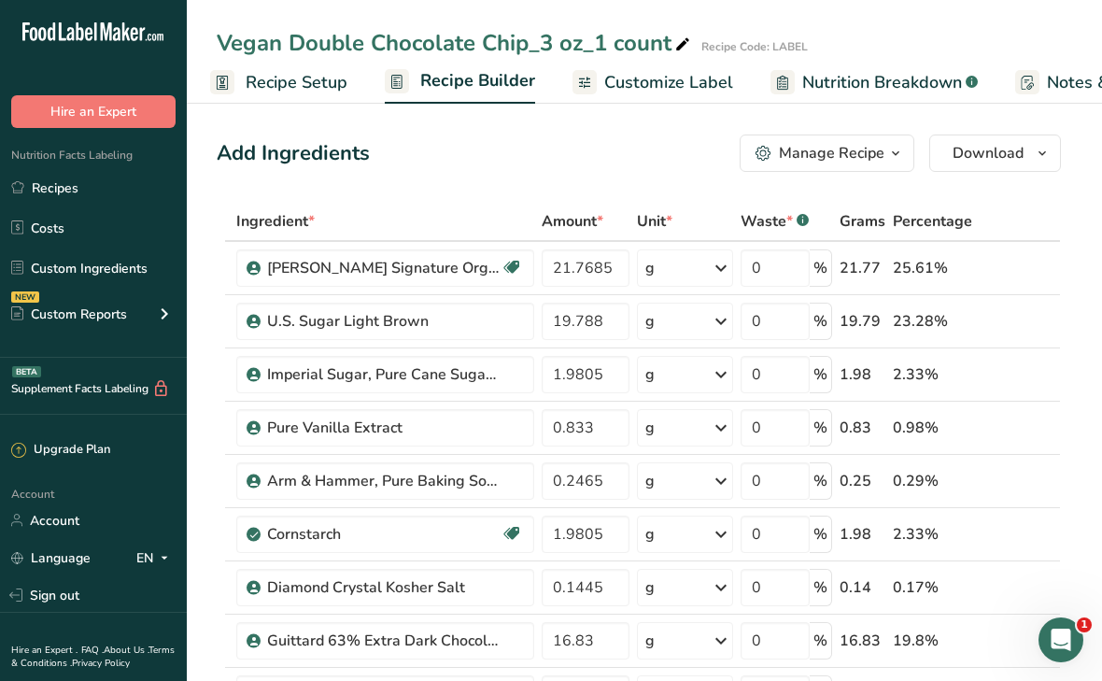
click at [672, 78] on span "Customize Label" at bounding box center [668, 82] width 129 height 25
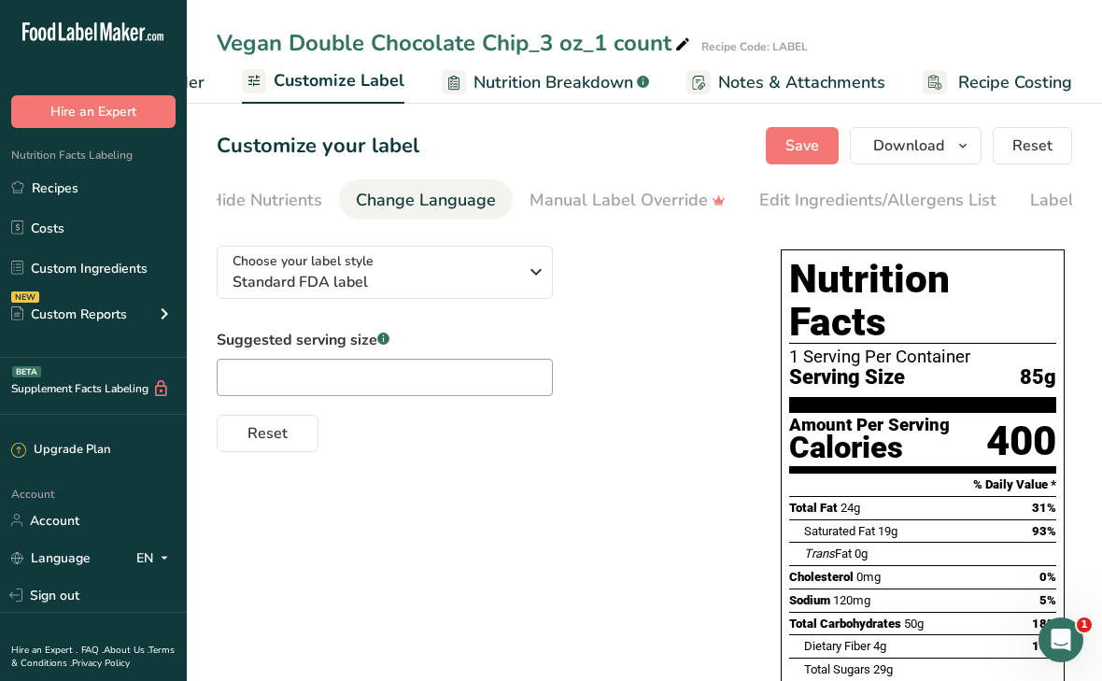
scroll to position [0, 524]
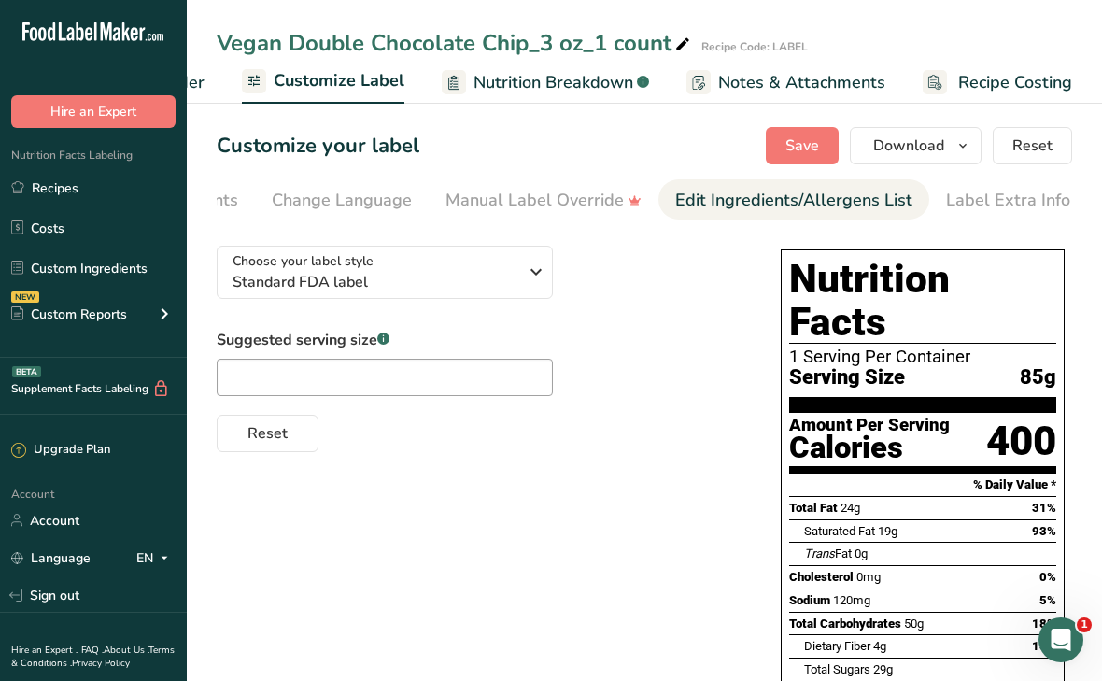
click at [751, 205] on div "Edit Ingredients/Allergens List" at bounding box center [793, 200] width 237 height 25
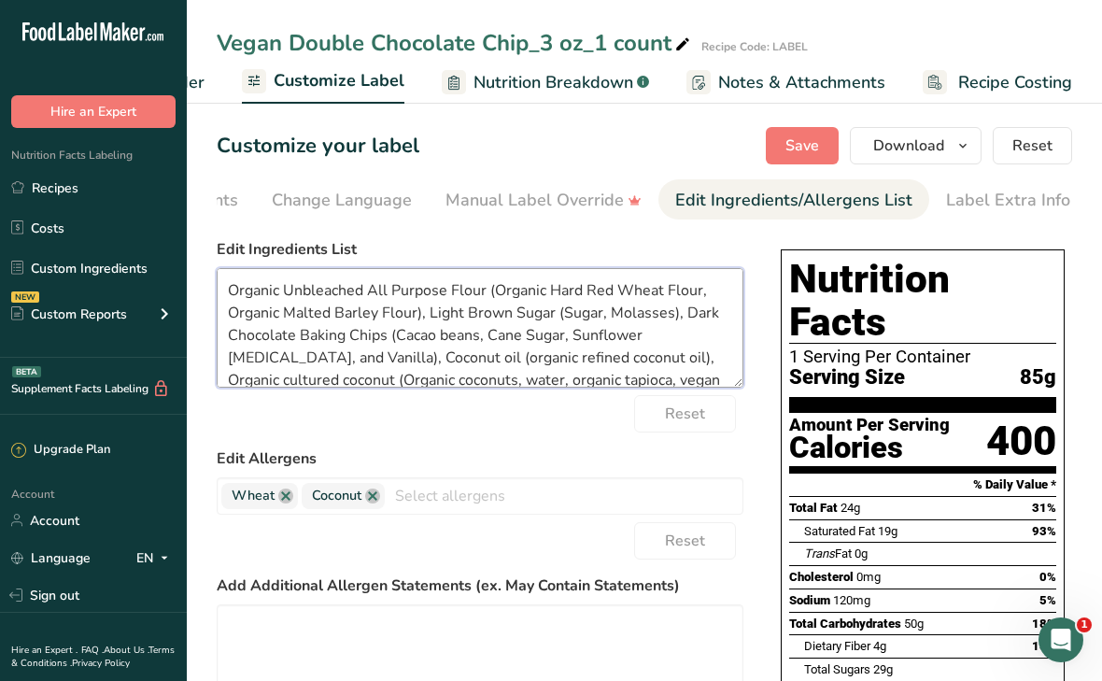
click at [353, 363] on textarea "Organic Unbleached All Purpose Flour (Organic Hard Red Wheat Flour, Organic Mal…" at bounding box center [480, 328] width 527 height 120
drag, startPoint x: 372, startPoint y: 360, endPoint x: 382, endPoint y: 360, distance: 10.3
click at [382, 360] on textarea "Organic Unbleached All Purpose Flour (Organic Hard Red Wheat Flour, Organic Mal…" at bounding box center [480, 328] width 527 height 120
click at [432, 360] on textarea "Organic Unbleached All Purpose Flour (Organic Hard Red Wheat Flour, Organic Mal…" at bounding box center [480, 328] width 527 height 120
click at [486, 362] on textarea "Organic Unbleached All Purpose Flour (Organic Hard Red Wheat Flour, Organic Mal…" at bounding box center [480, 328] width 527 height 120
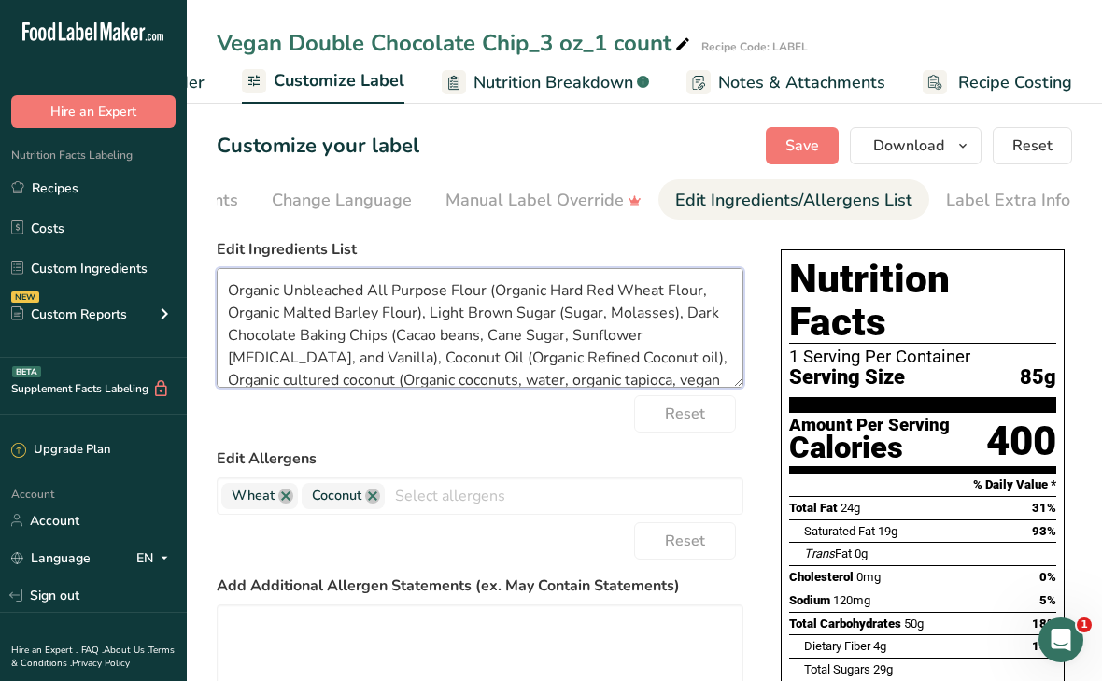
click at [547, 362] on textarea "Organic Unbleached All Purpose Flour (Organic Hard Red Wheat Flour, Organic Mal…" at bounding box center [480, 328] width 527 height 120
click at [631, 367] on textarea "Organic Unbleached All Purpose Flour (Organic Hard Red Wheat Flour, Organic Mal…" at bounding box center [480, 328] width 527 height 120
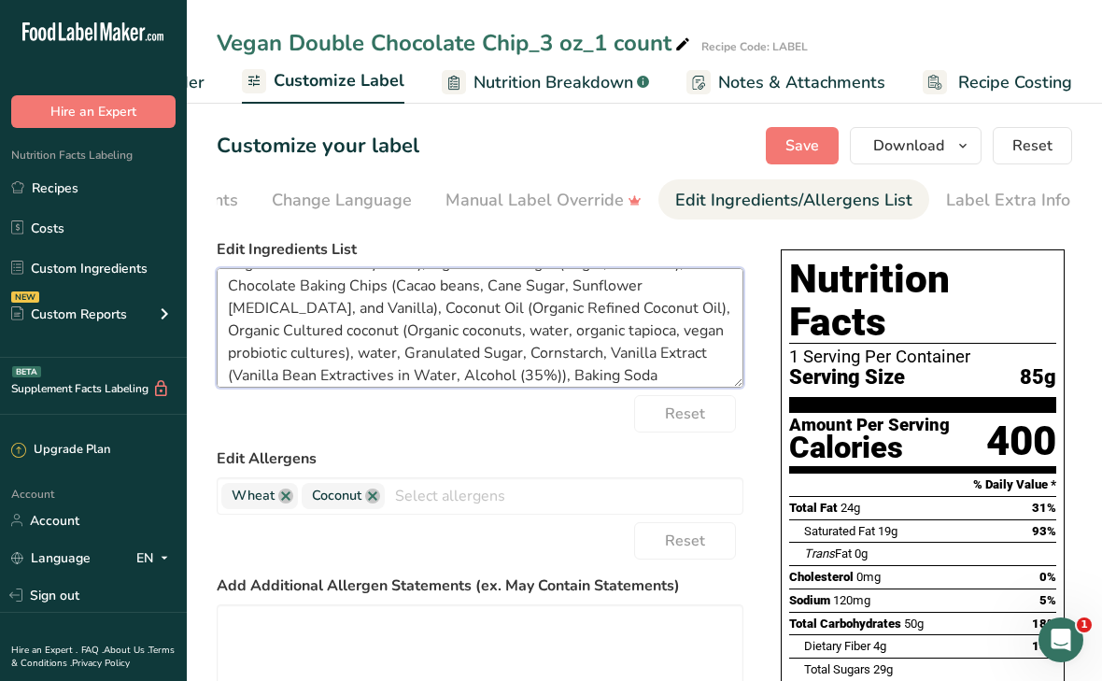
scroll to position [68, 0]
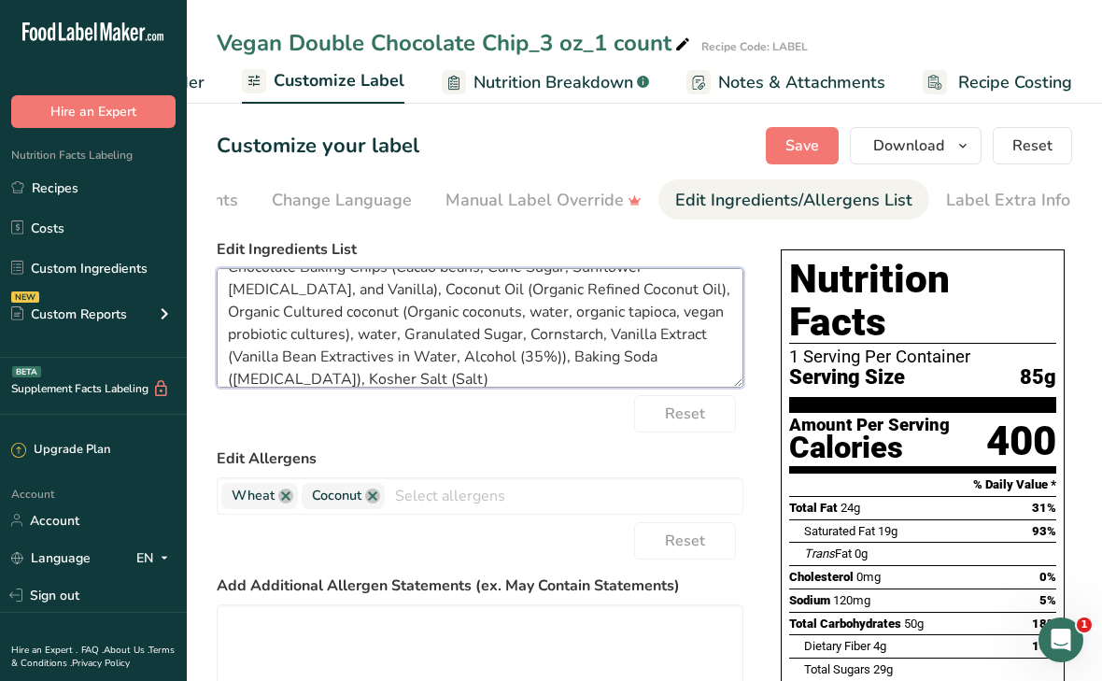
drag, startPoint x: 236, startPoint y: 318, endPoint x: 225, endPoint y: 318, distance: 11.2
click at [225, 318] on textarea "Organic Unbleached All Purpose Flour (Organic Hard Red Wheat Flour, Organic Mal…" at bounding box center [480, 328] width 527 height 120
click at [353, 314] on textarea "Organic Unbleached All Purpose Flour (Organic Hard Red Wheat Flour, Organic Mal…" at bounding box center [480, 328] width 527 height 120
click at [426, 315] on textarea "Organic Unbleached All Purpose Flour (Organic Hard Red Wheat Flour, Organic Mal…" at bounding box center [480, 328] width 527 height 120
click at [472, 315] on textarea "Organic Unbleached All Purpose Flour (Organic Hard Red Wheat Flour, Organic Mal…" at bounding box center [480, 328] width 527 height 120
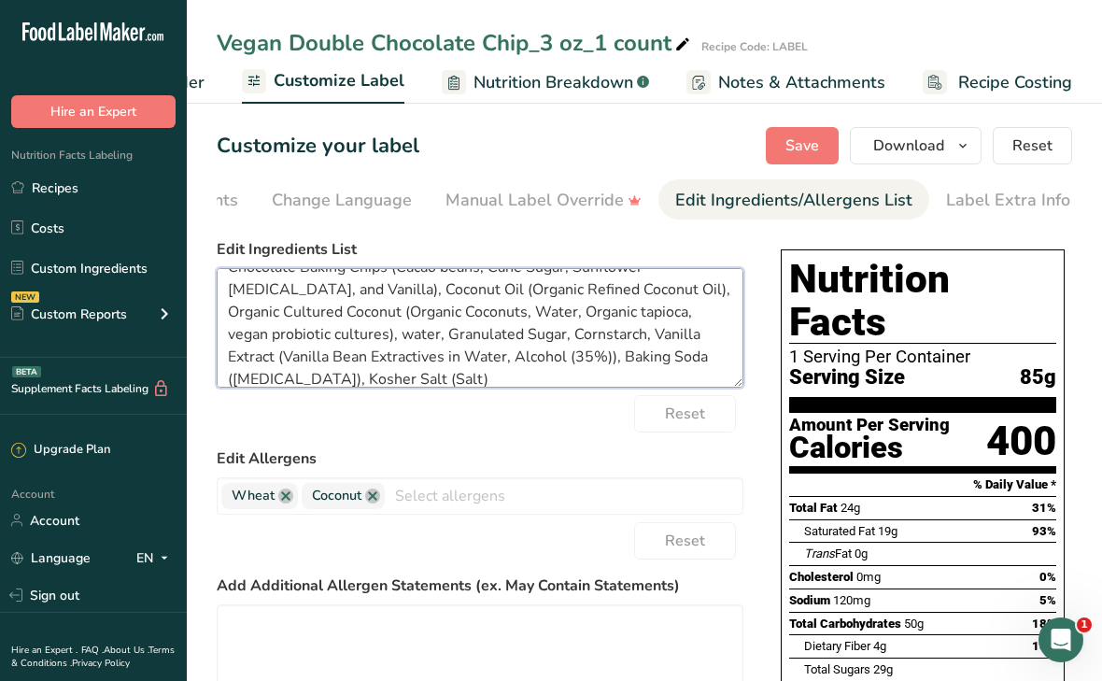
click at [523, 313] on textarea "Organic Unbleached All Purpose Flour (Organic Hard Red Wheat Flour, Organic Mal…" at bounding box center [480, 328] width 527 height 120
click at [583, 316] on textarea "Organic Unbleached All Purpose Flour (Organic Hard Red Wheat Flour, Organic Mal…" at bounding box center [480, 328] width 527 height 120
click at [632, 315] on textarea "Organic Unbleached All Purpose Flour (Organic Hard Red Wheat Flour, Organic Mal…" at bounding box center [480, 328] width 527 height 120
click at [231, 335] on textarea "Organic Unbleached All Purpose Flour (Organic Hard Red Wheat Flour, Organic Mal…" at bounding box center [480, 328] width 527 height 120
click at [302, 335] on textarea "Organic Unbleached All Purpose Flour (Organic Hard Red Wheat Flour, Organic Mal…" at bounding box center [480, 328] width 527 height 120
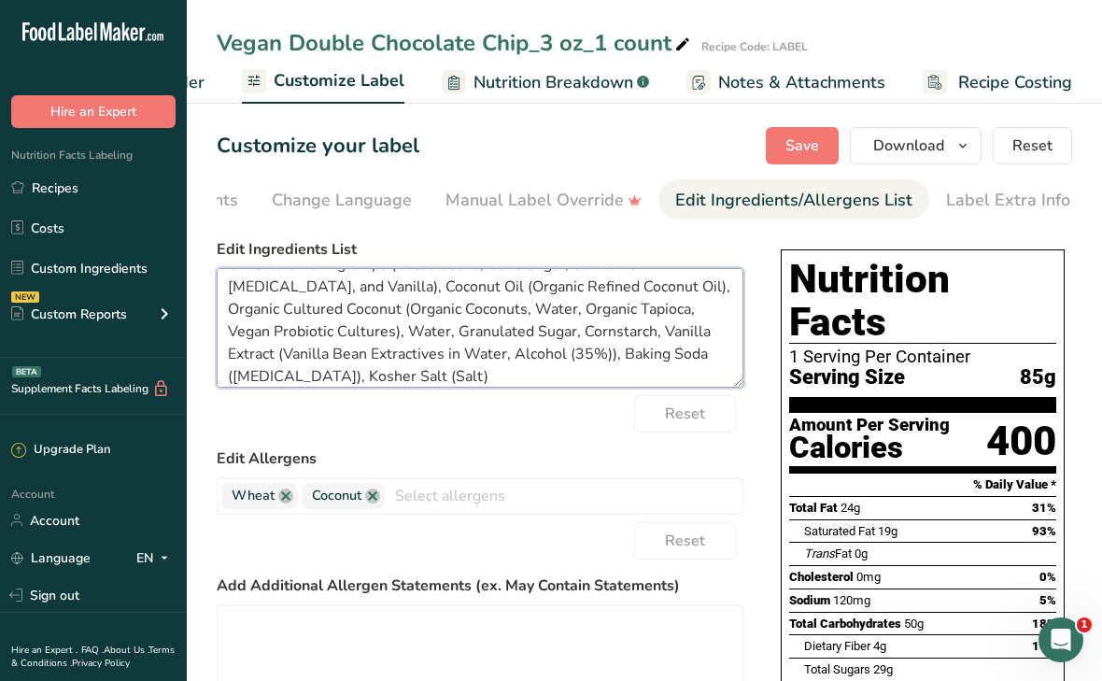
scroll to position [0, 0]
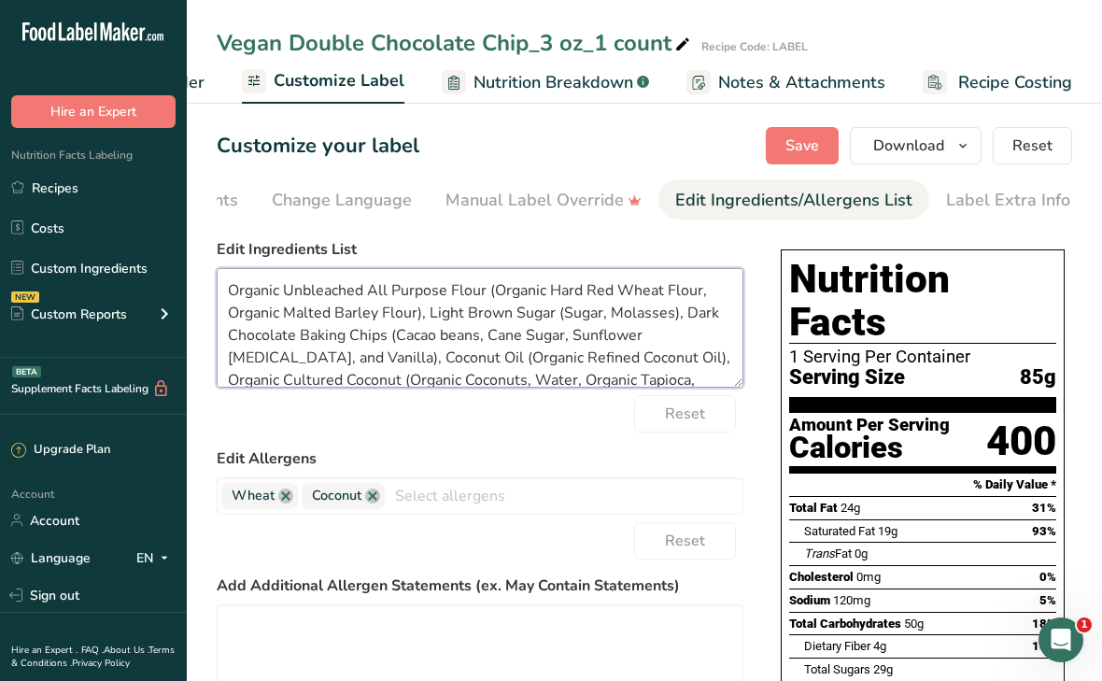
drag, startPoint x: 450, startPoint y: 387, endPoint x: 203, endPoint y: 207, distance: 305.7
click at [203, 207] on section "Customize your label Save Download Choose what to show on your downloaded label…" at bounding box center [644, 659] width 915 height 1125
type textarea "Organic Unbleached All Purpose Flour (Organic Hard Red Wheat Flour, Organic Mal…"
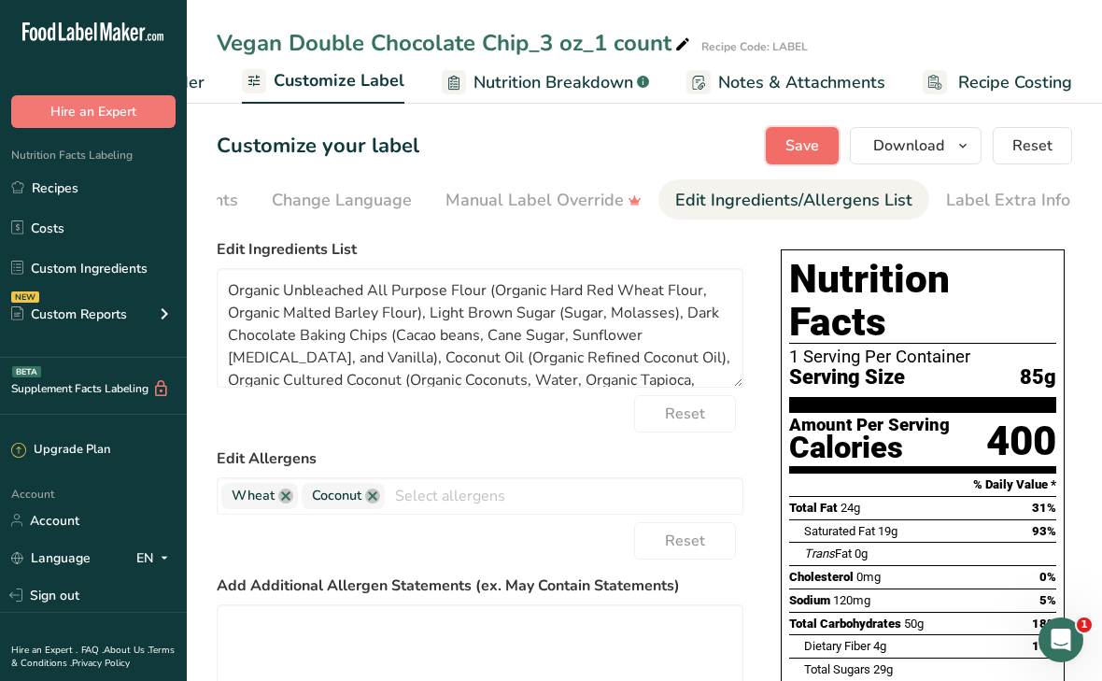
click at [814, 141] on span "Save" at bounding box center [803, 146] width 34 height 22
click at [884, 142] on span "Download" at bounding box center [908, 146] width 71 height 22
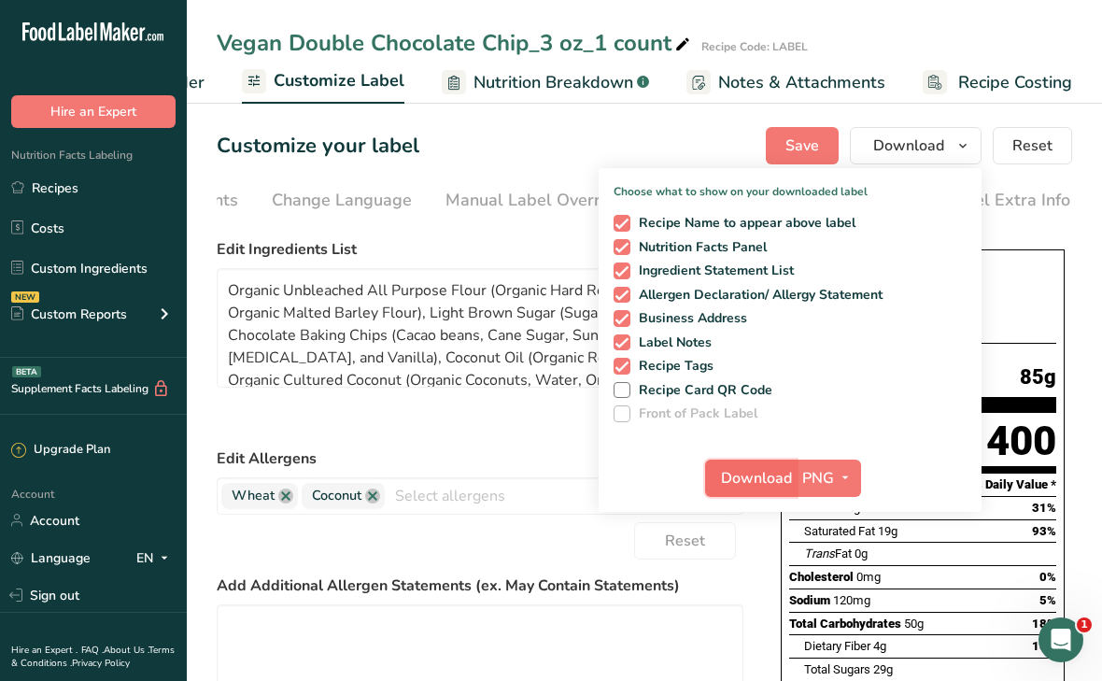
click at [795, 476] on button "Download" at bounding box center [751, 478] width 92 height 37
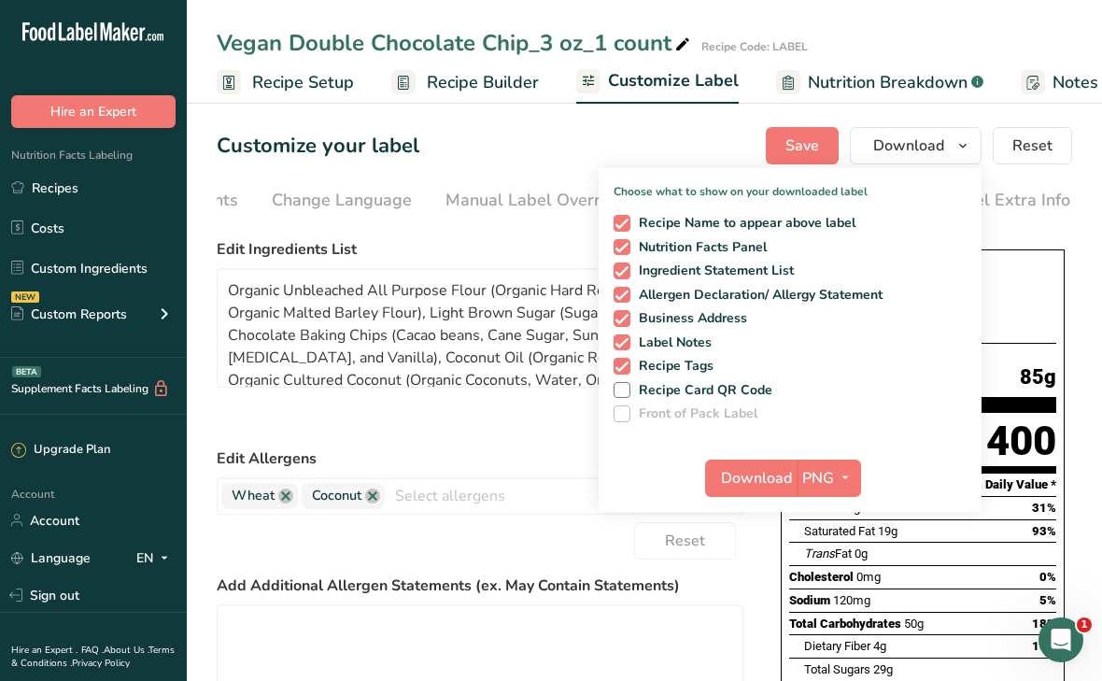
click at [461, 80] on span "Recipe Builder" at bounding box center [483, 82] width 112 height 25
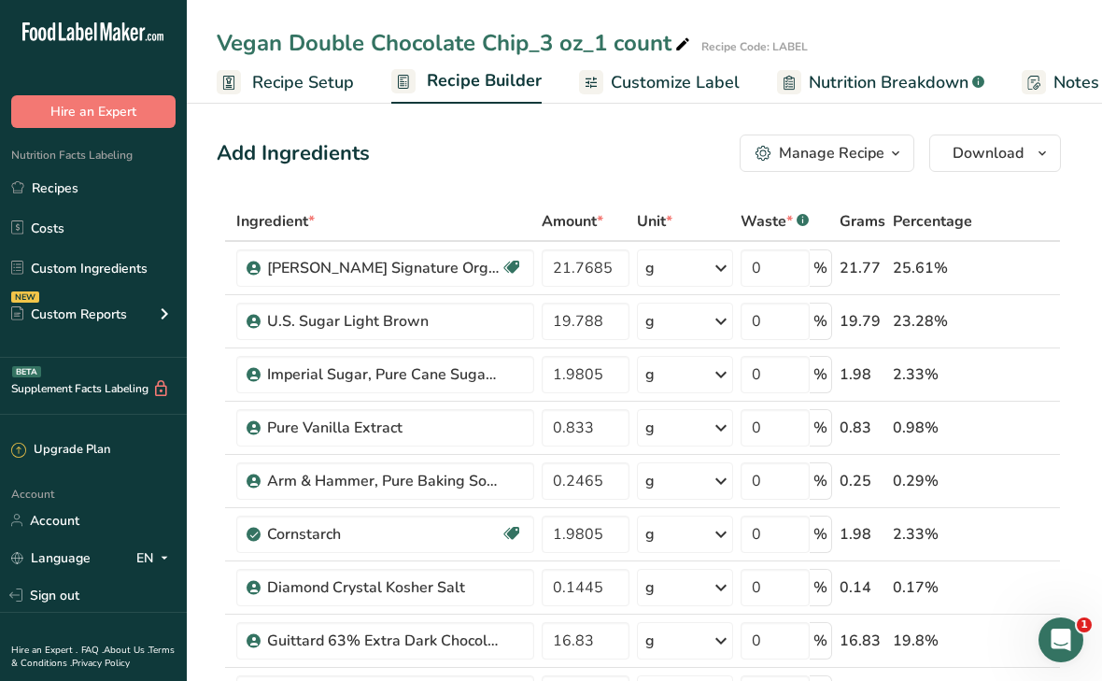
scroll to position [0, 180]
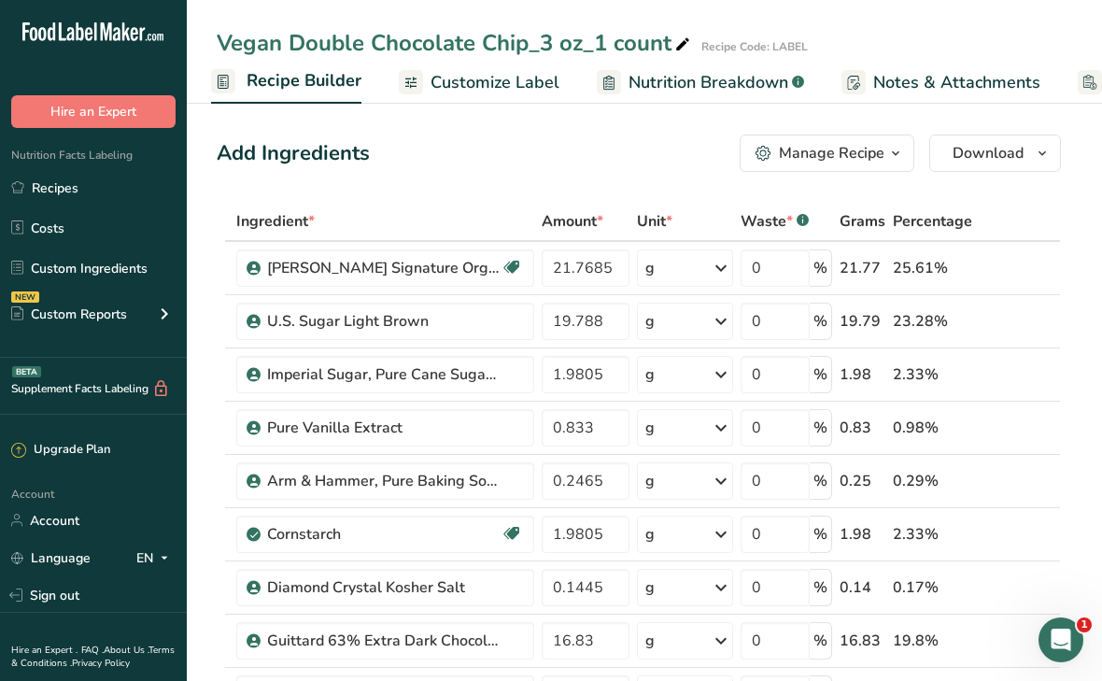
click at [821, 153] on div "Manage Recipe" at bounding box center [832, 153] width 106 height 22
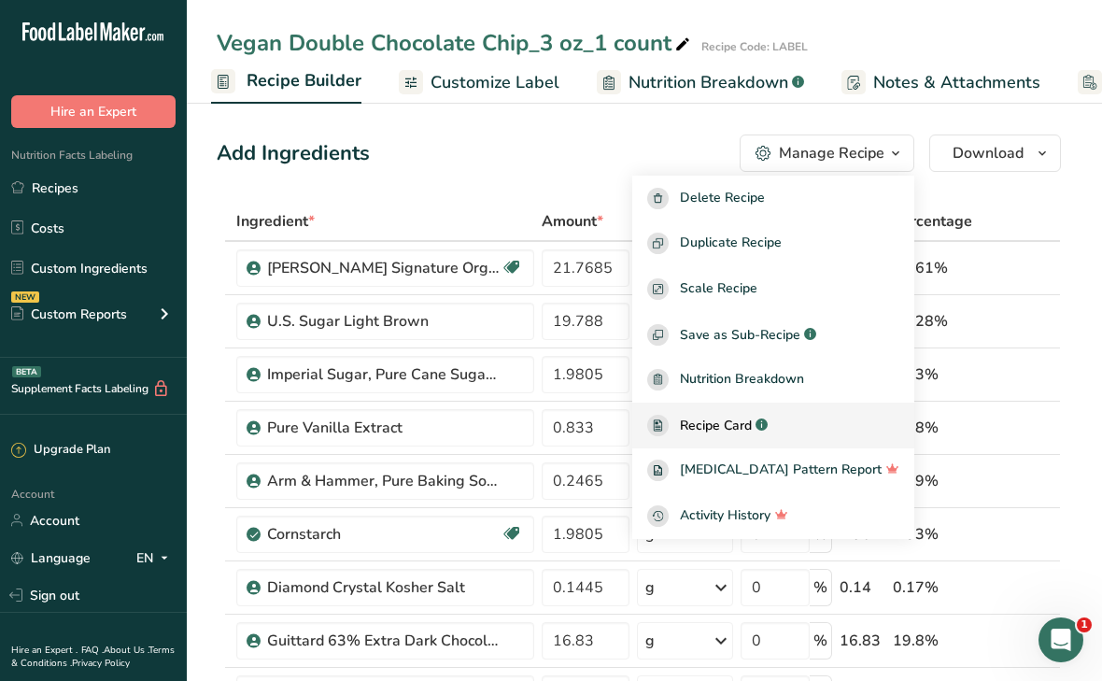
click at [752, 426] on span "Recipe Card" at bounding box center [716, 426] width 72 height 20
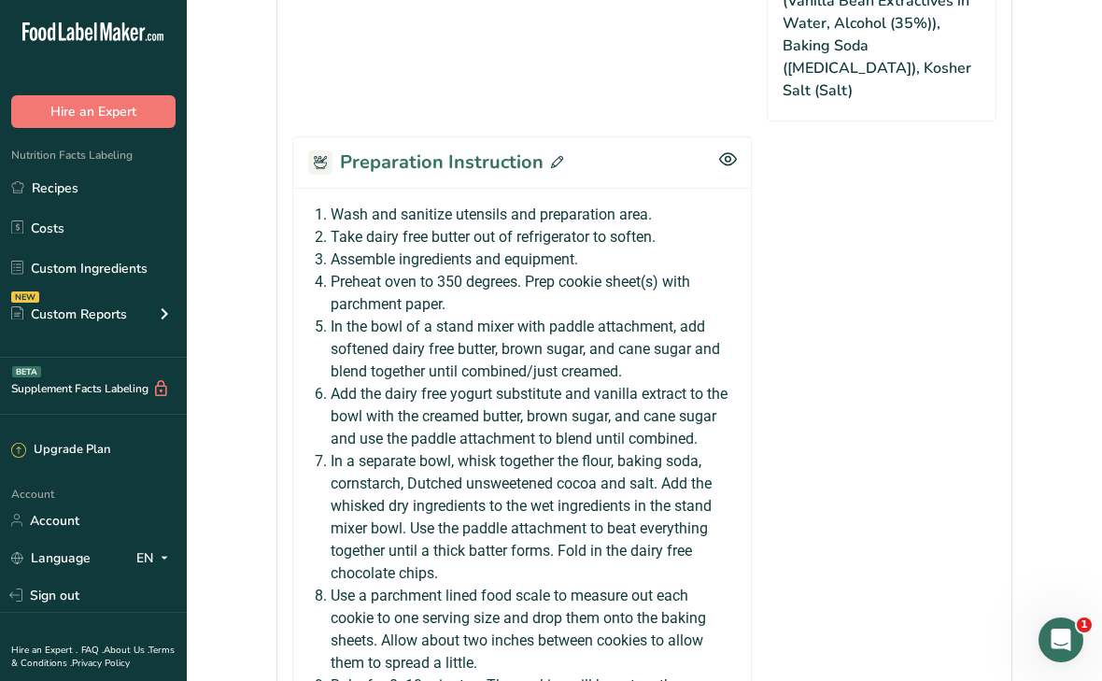
scroll to position [1515, 0]
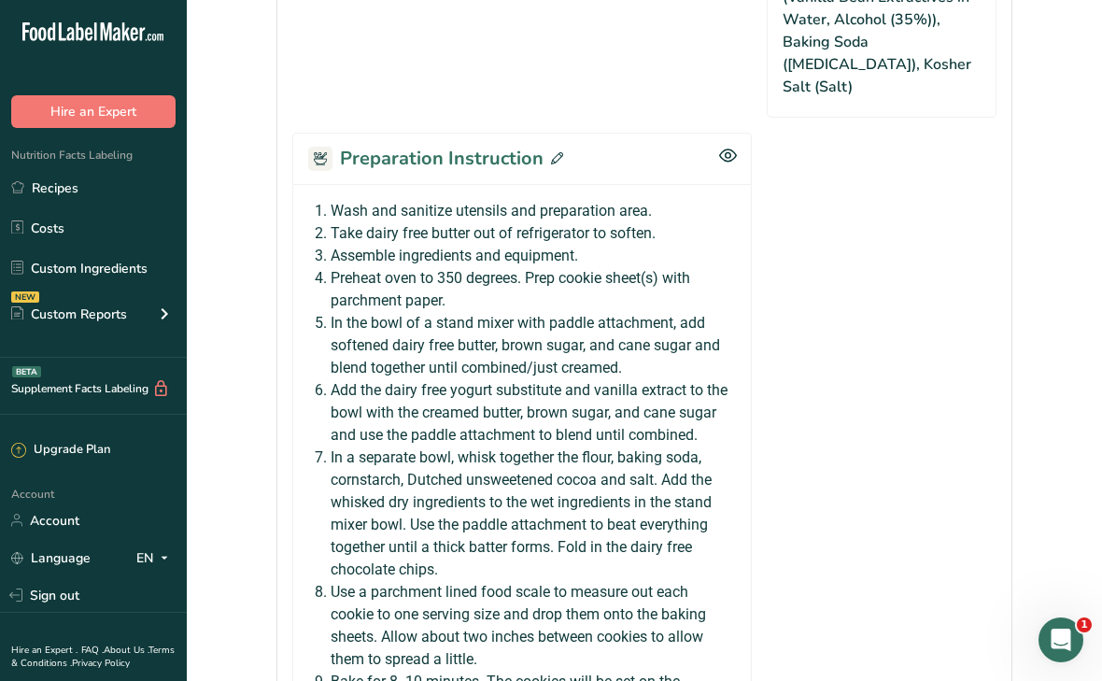
click at [556, 152] on icon at bounding box center [557, 158] width 12 height 12
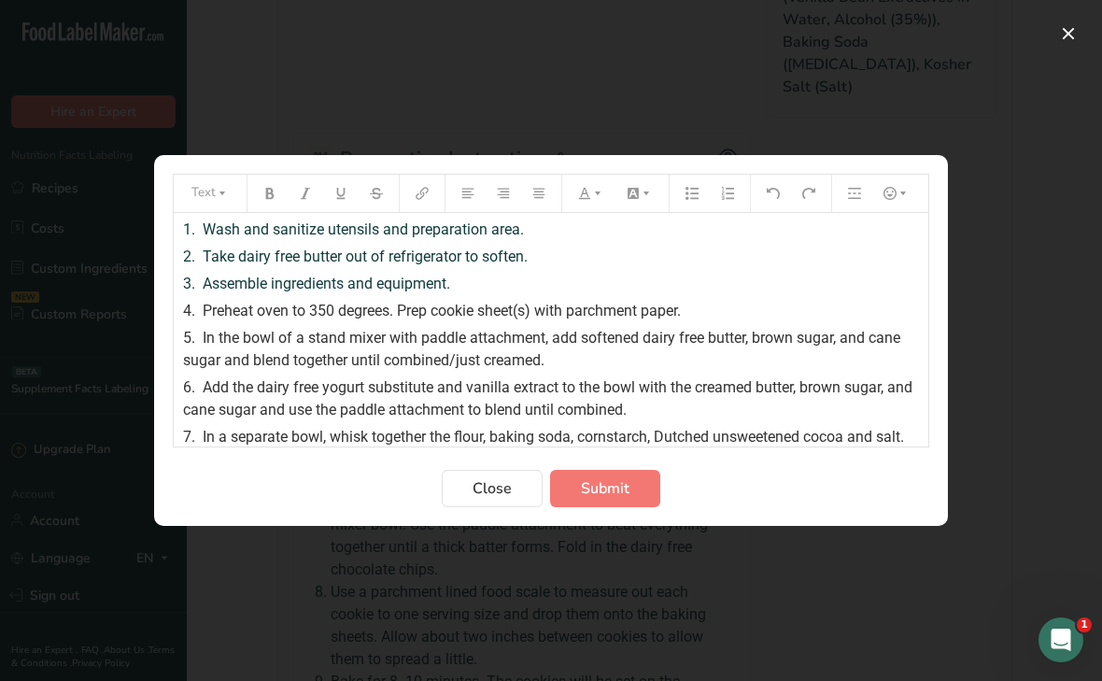
click at [704, 313] on div "4. Preheat oven to 350 degrees. Prep cookie sheet(s) with parchment paper." at bounding box center [551, 311] width 736 height 22
click at [204, 337] on span "In the bowl of a stand mixer with paddle attachment, add softened dairy free bu…" at bounding box center [543, 349] width 721 height 40
click at [564, 360] on div "5. In the bowl of a stand mixer with paddle attachment, add softened dairy free…" at bounding box center [551, 349] width 736 height 45
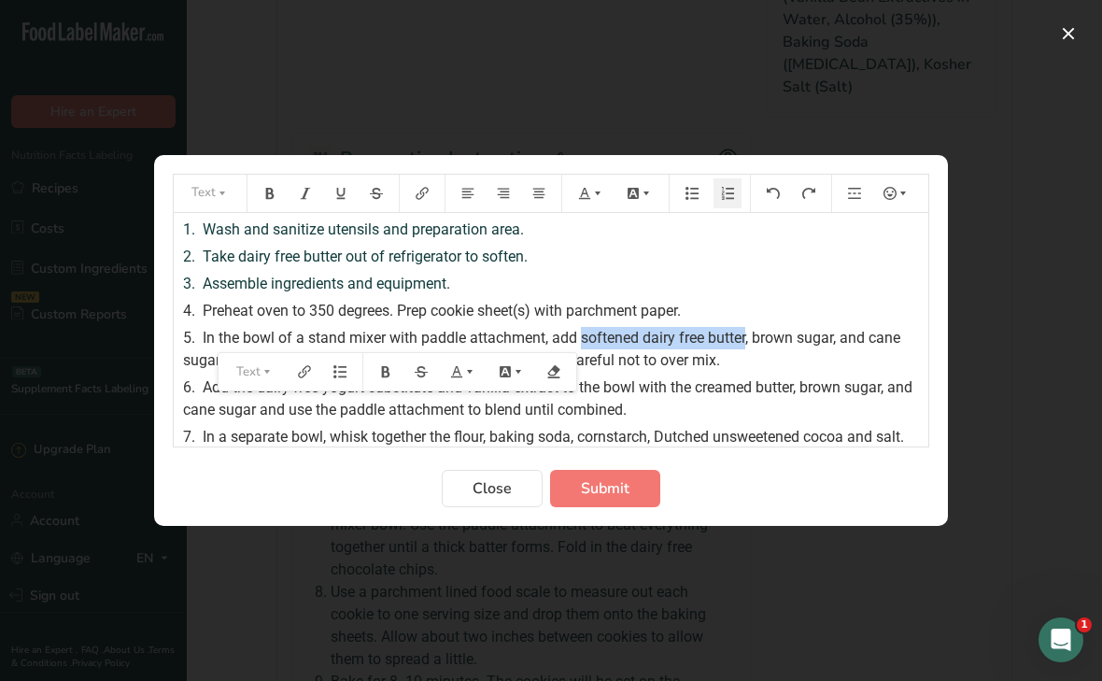
drag, startPoint x: 584, startPoint y: 340, endPoint x: 749, endPoint y: 328, distance: 165.8
click at [749, 328] on div "5. In the bowl of a stand mixer with paddle attachment, add softened dairy free…" at bounding box center [551, 349] width 736 height 45
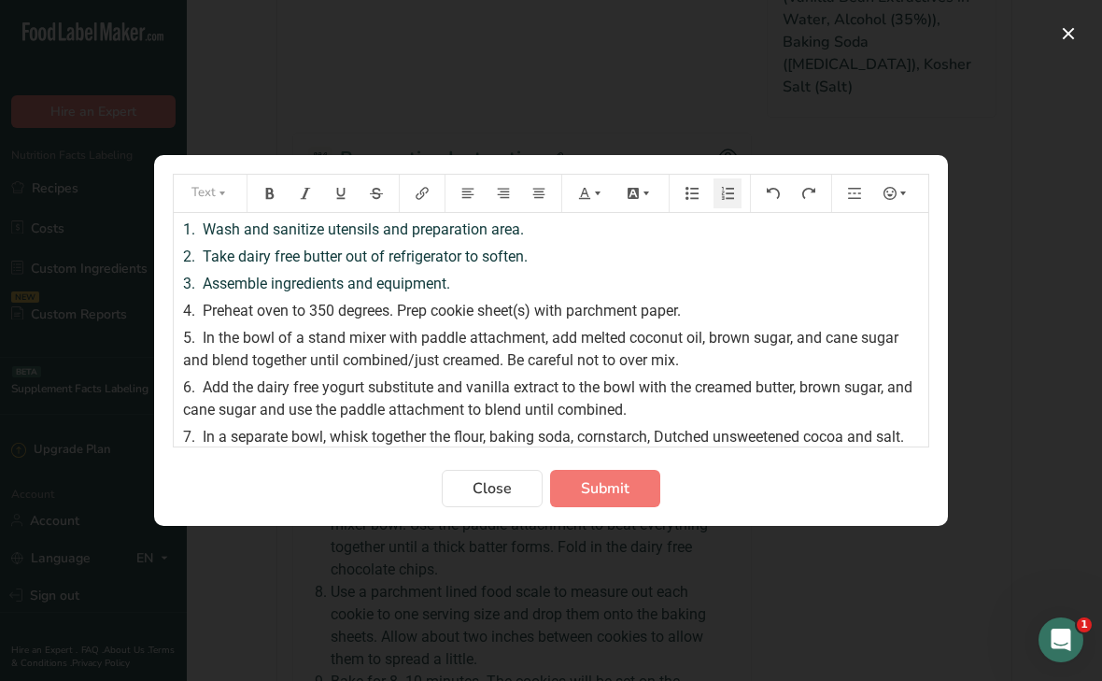
click at [677, 361] on span "In the bowl of a stand mixer with paddle attachment, add melted coconut oil, br…" at bounding box center [542, 349] width 719 height 40
click at [707, 312] on div "4. Preheat oven to 350 degrees. Prep cookie sheet(s) with parchment paper." at bounding box center [551, 311] width 736 height 22
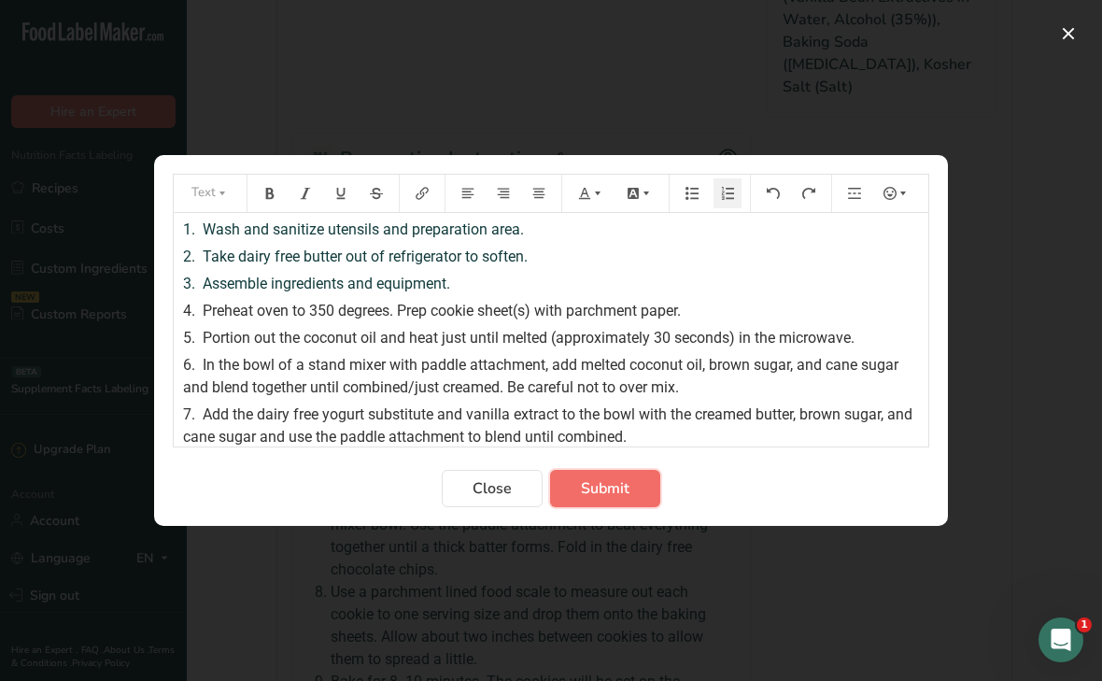
click at [605, 499] on span "Submit" at bounding box center [605, 488] width 49 height 22
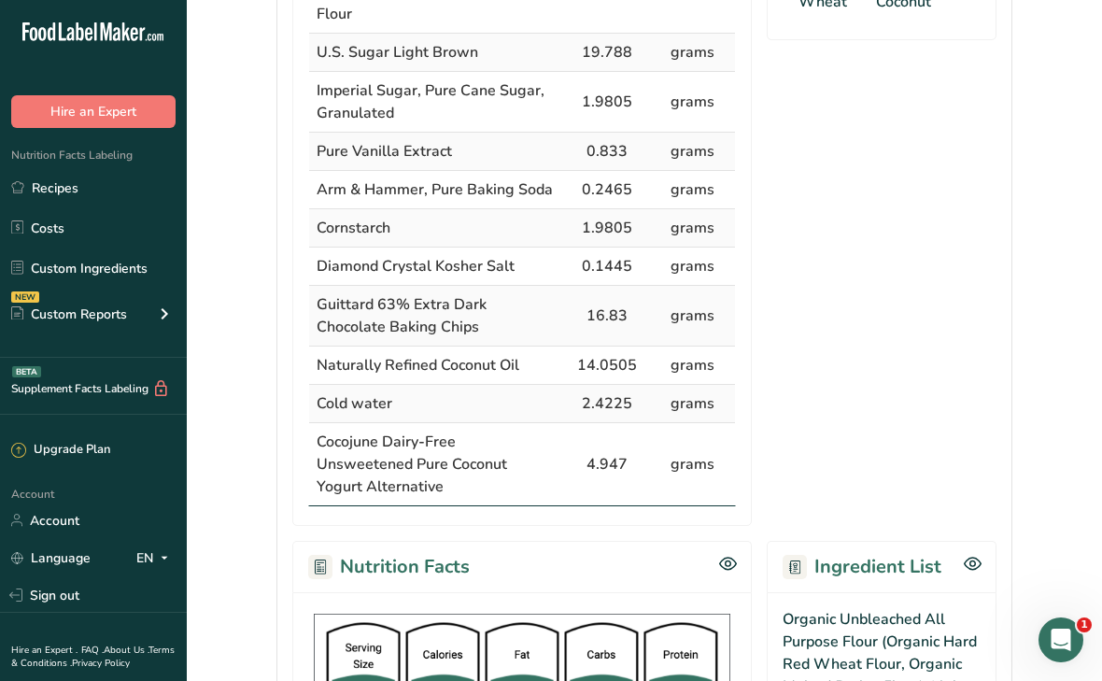
scroll to position [0, 0]
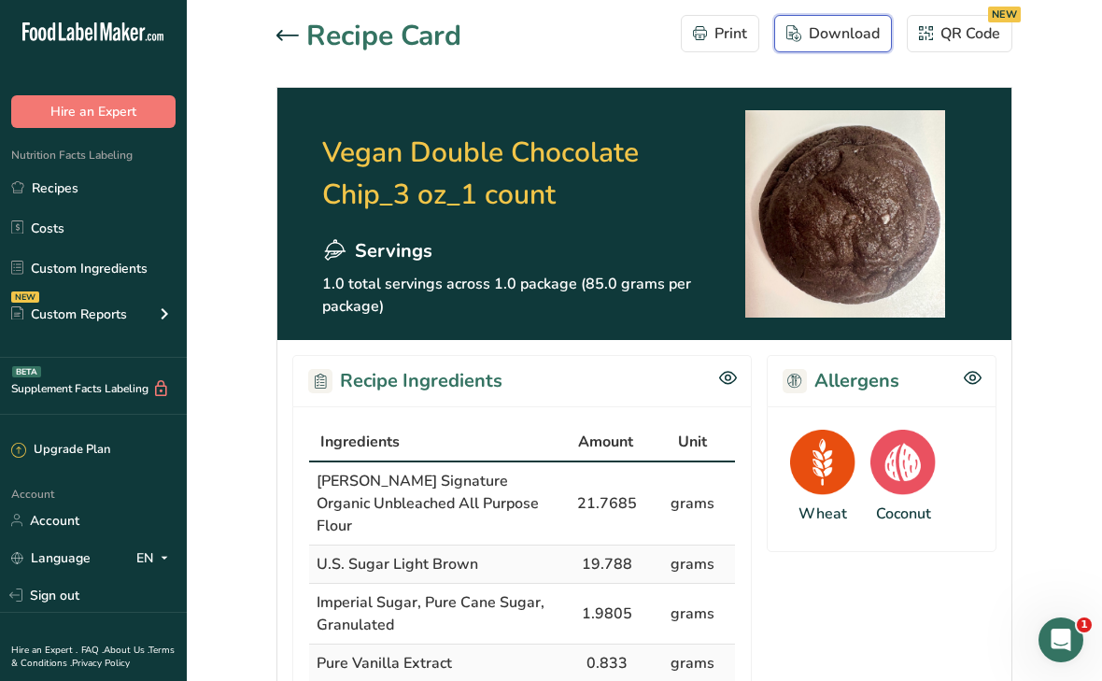
click at [798, 31] on icon "button" at bounding box center [794, 33] width 15 height 17
click at [289, 32] on icon at bounding box center [288, 35] width 22 height 11
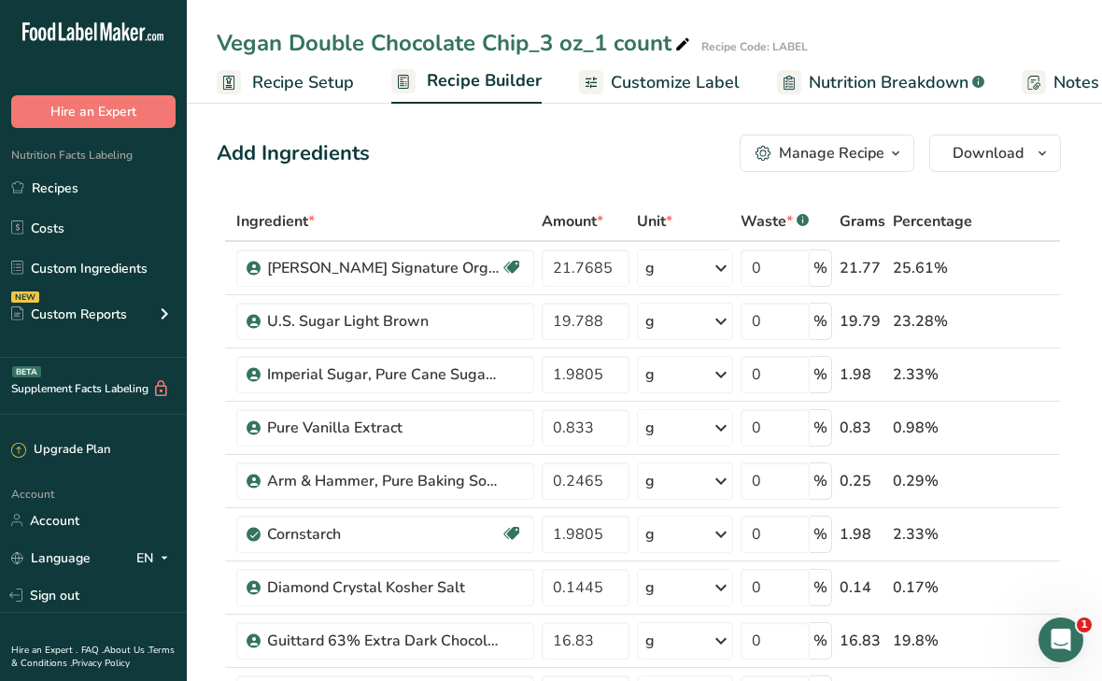
click at [685, 88] on span "Customize Label" at bounding box center [675, 82] width 129 height 25
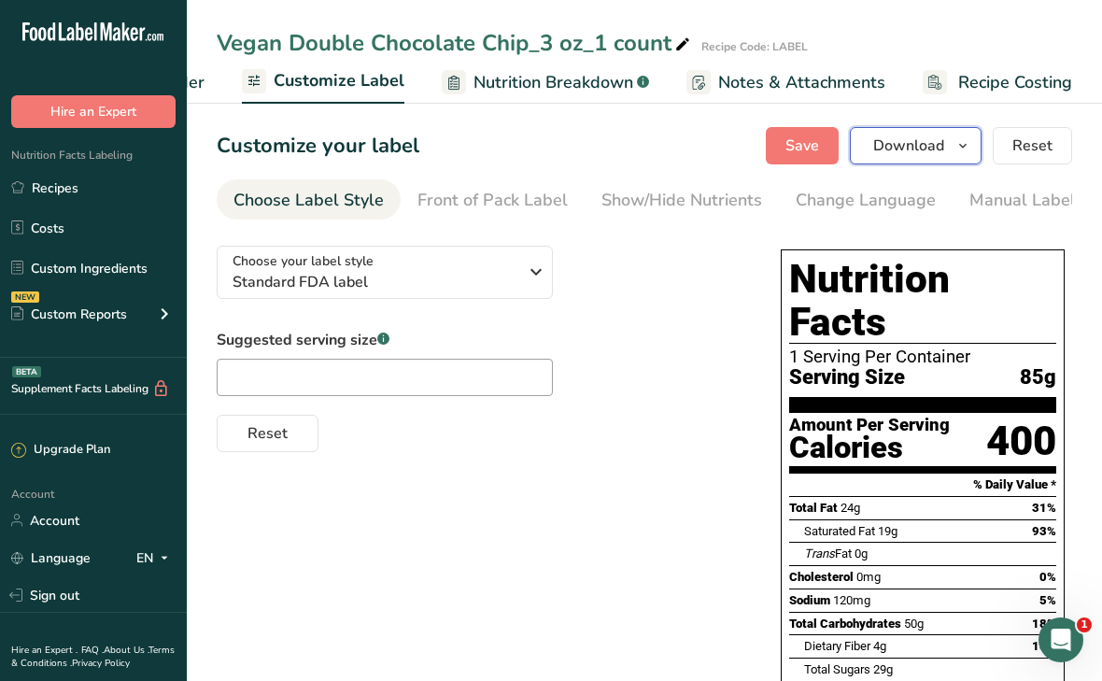
click at [891, 148] on span "Download" at bounding box center [908, 146] width 71 height 22
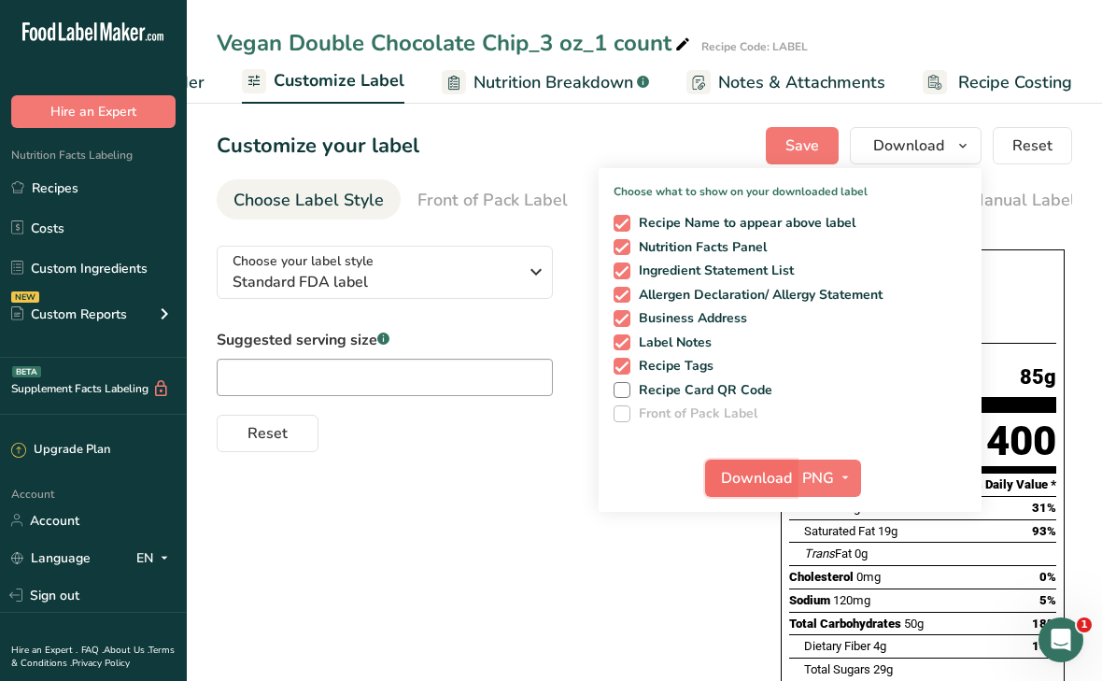
click at [734, 484] on span "Download" at bounding box center [756, 478] width 71 height 22
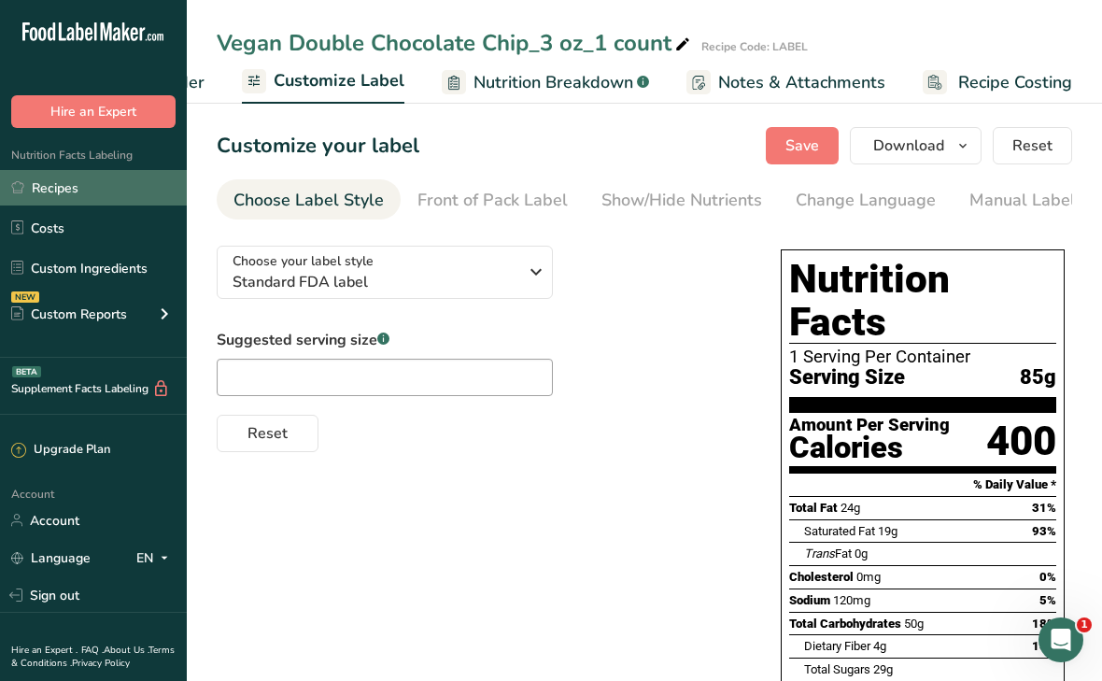
click at [85, 189] on link "Recipes" at bounding box center [93, 187] width 187 height 35
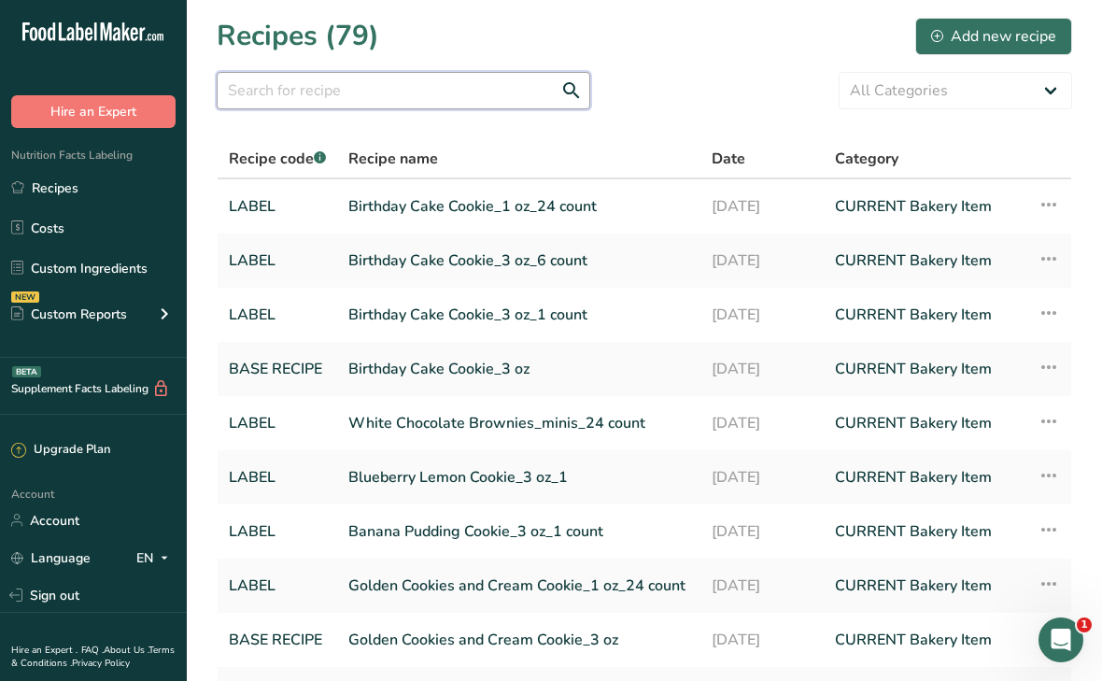
click at [424, 98] on input "text" at bounding box center [404, 90] width 374 height 37
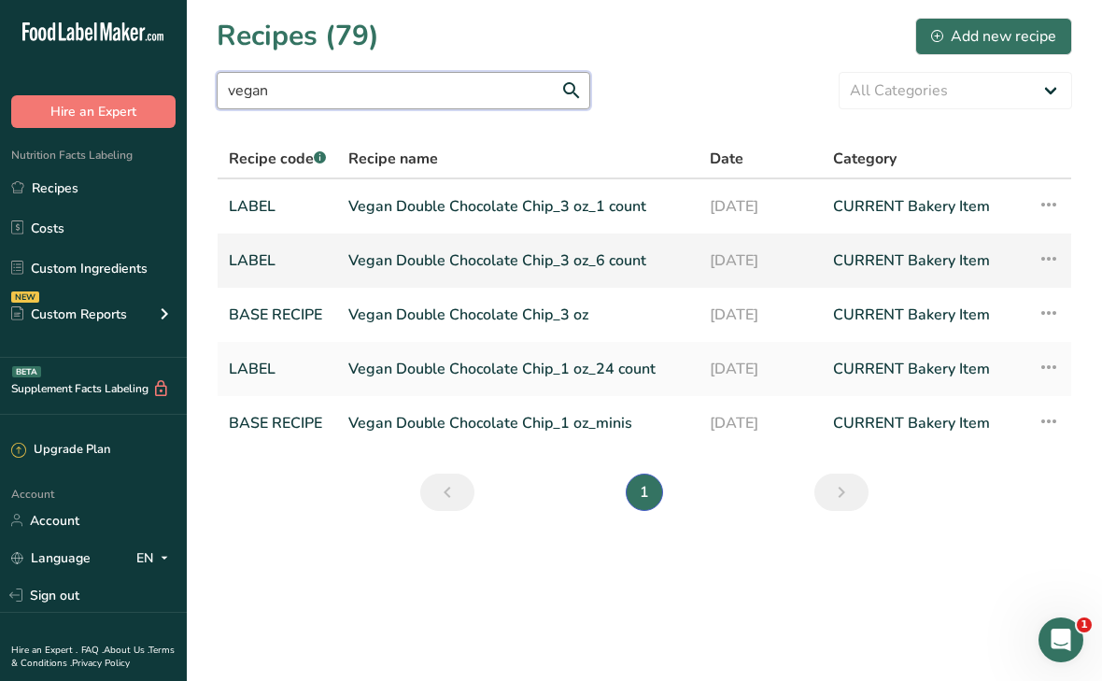
type input "vegan"
click at [405, 257] on link "Vegan Double Chocolate Chip_3 oz_6 count" at bounding box center [517, 260] width 339 height 39
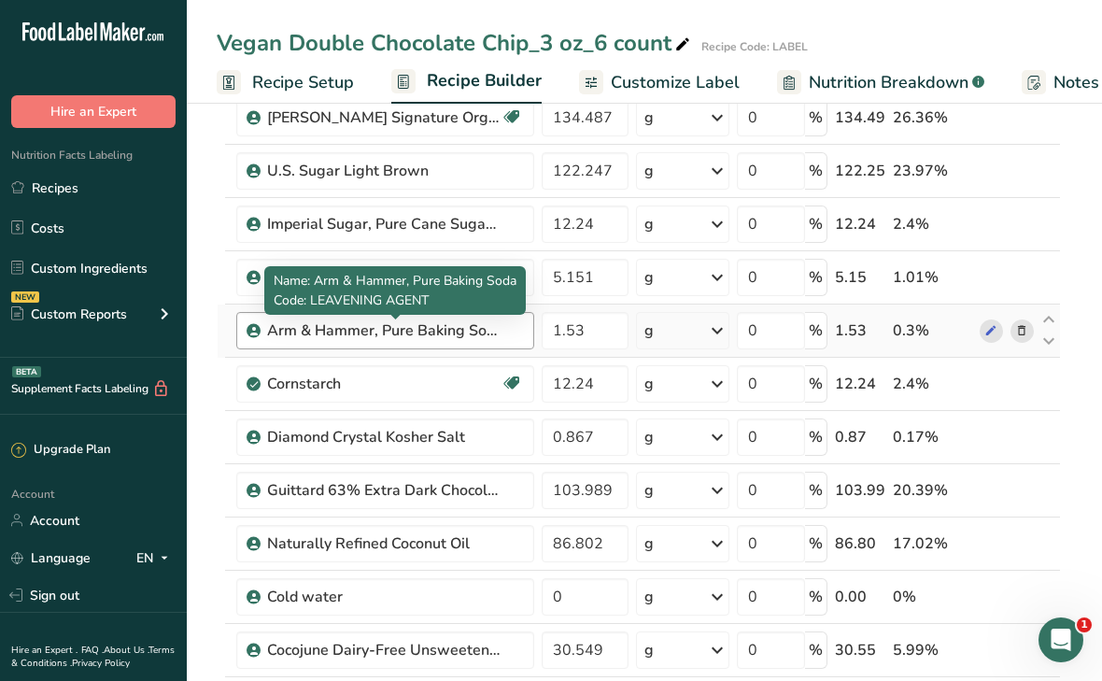
scroll to position [155, 0]
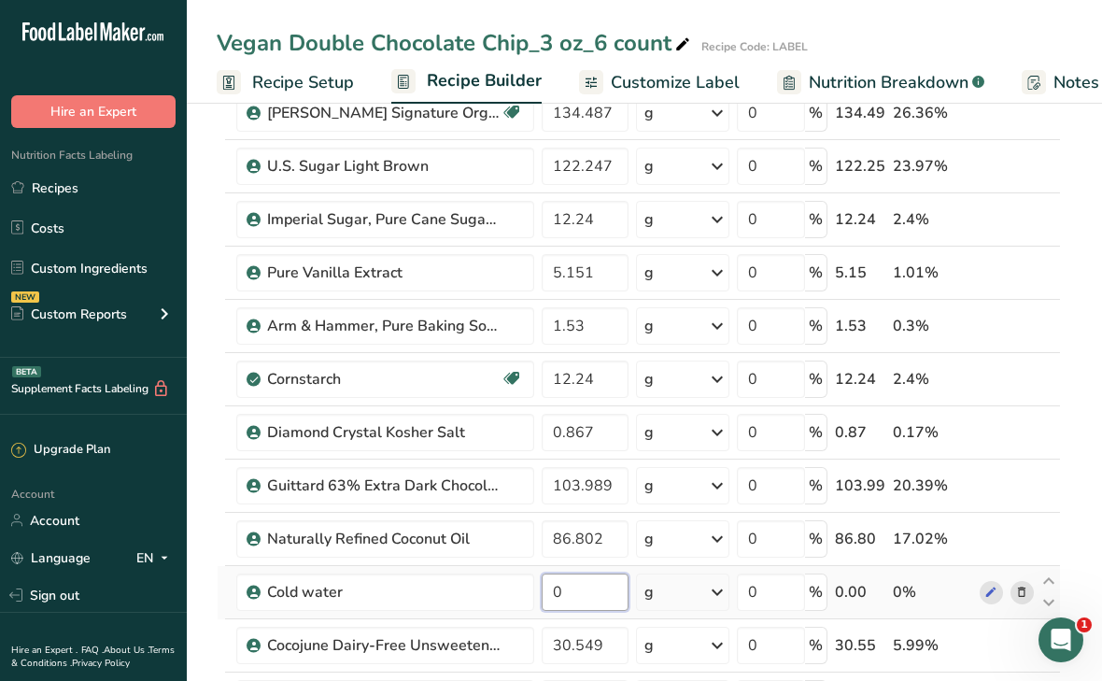
drag, startPoint x: 566, startPoint y: 592, endPoint x: 547, endPoint y: 592, distance: 18.7
click at [547, 592] on input "0" at bounding box center [585, 592] width 87 height 37
type input "15"
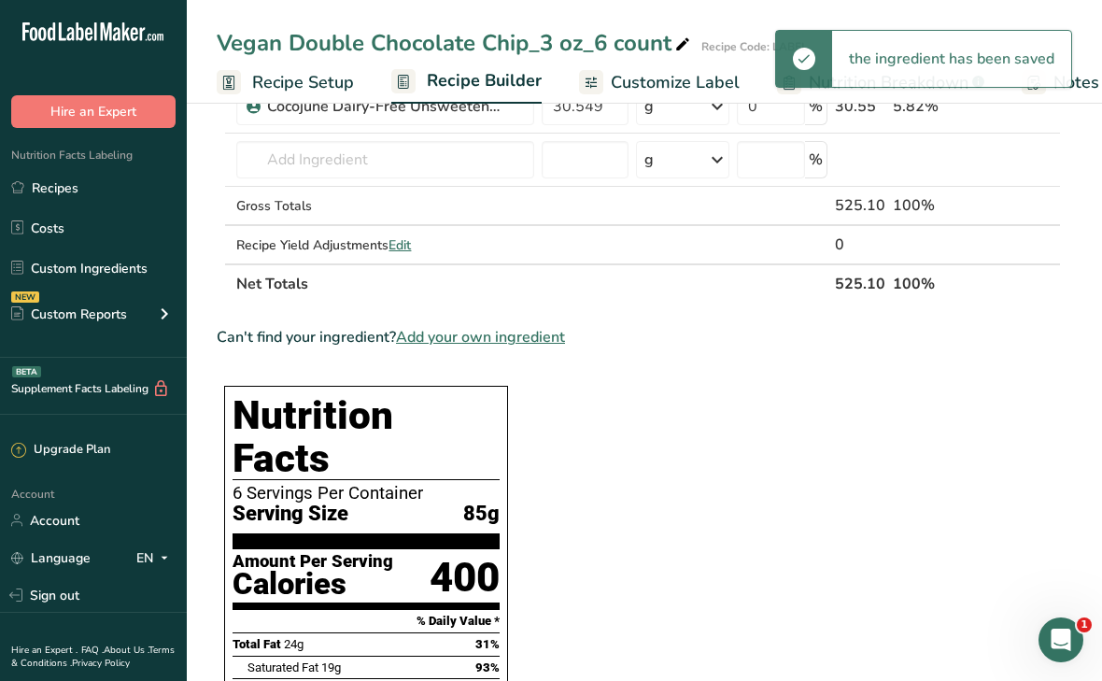
scroll to position [0, 0]
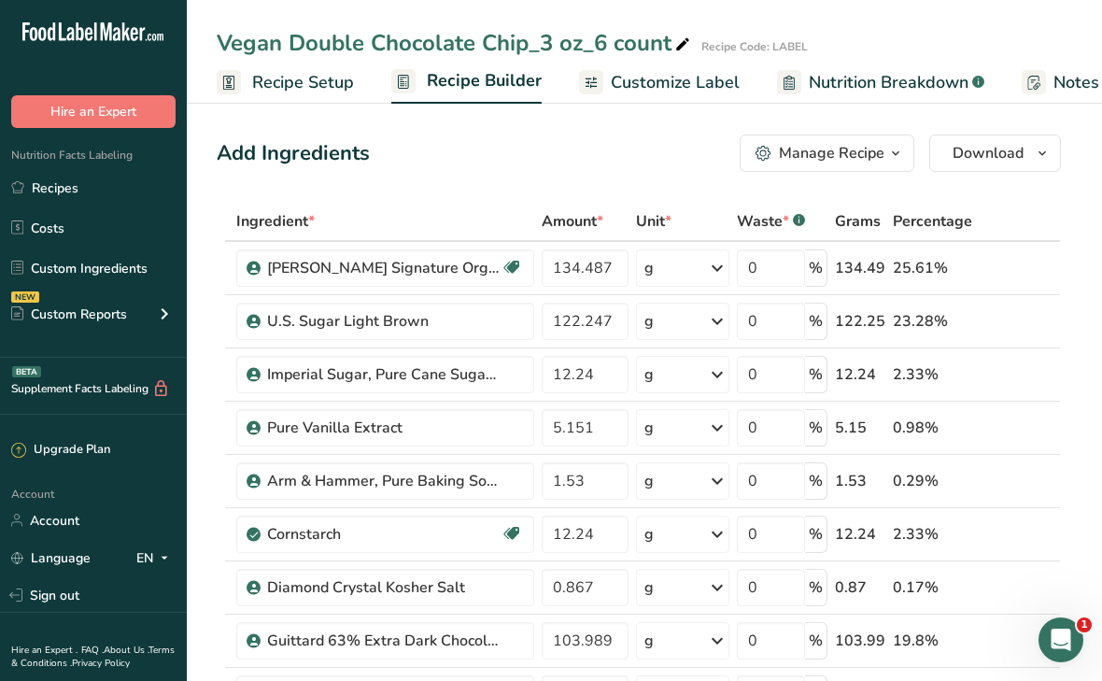
click at [282, 84] on span "Recipe Setup" at bounding box center [303, 82] width 102 height 25
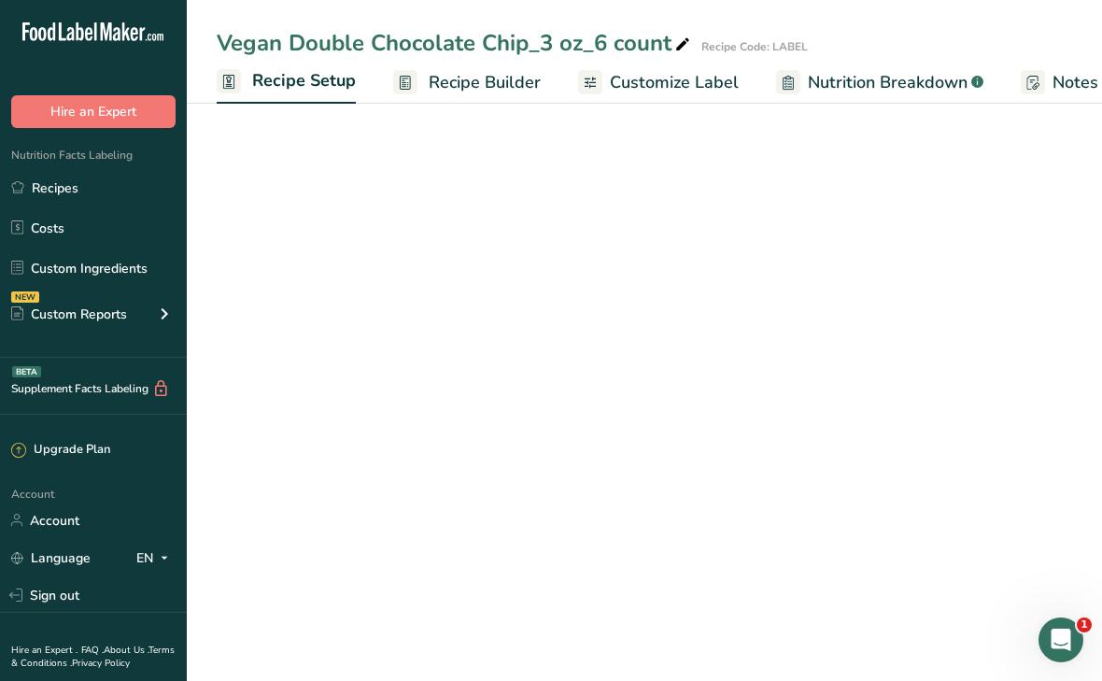
scroll to position [0, 7]
select select "5"
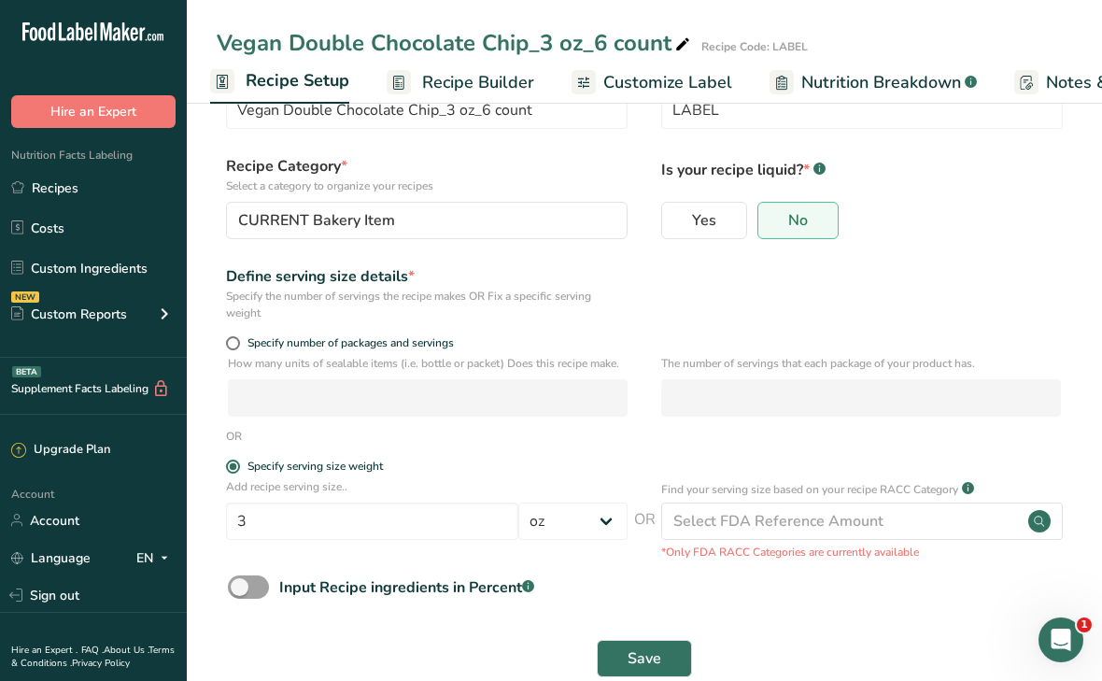
scroll to position [110, 0]
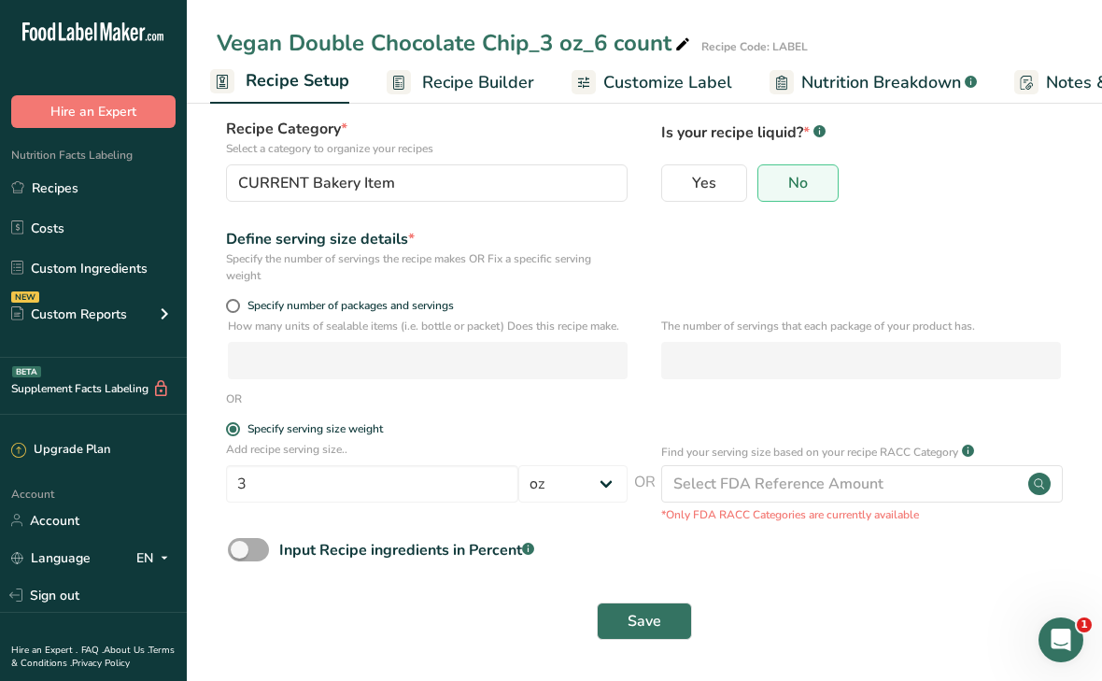
click at [238, 546] on span at bounding box center [248, 549] width 41 height 23
click at [238, 546] on input "Input Recipe ingredients in Percent .a-a{fill:#347362;}.b-a{fill:#fff;}" at bounding box center [234, 550] width 12 height 12
checkbox input "true"
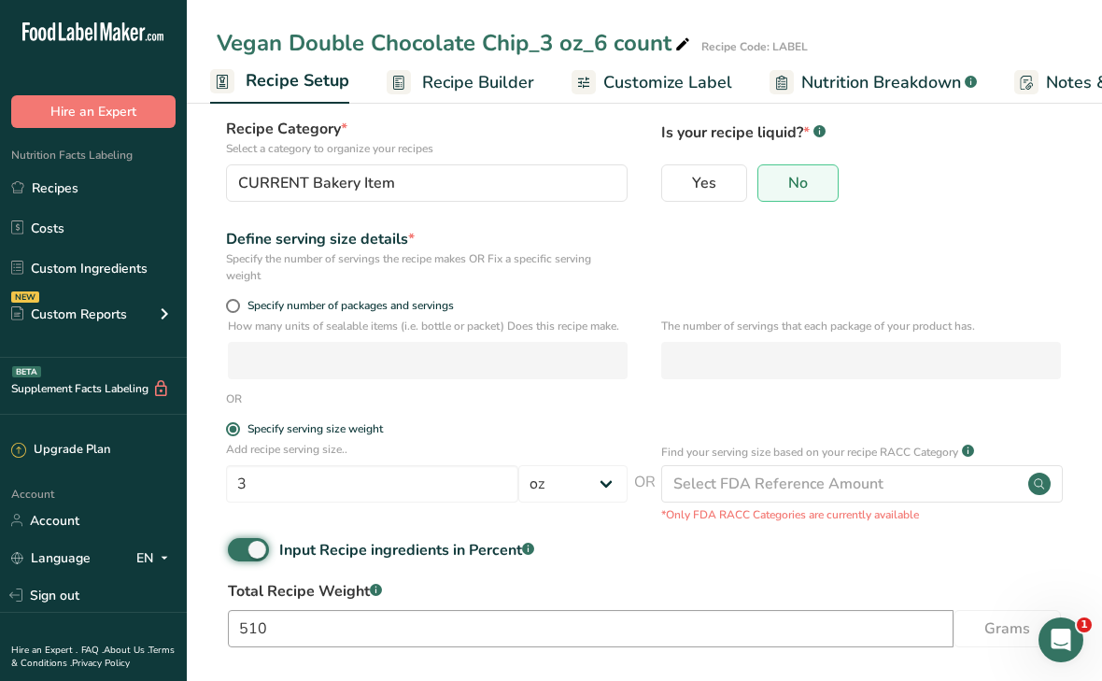
scroll to position [192, 0]
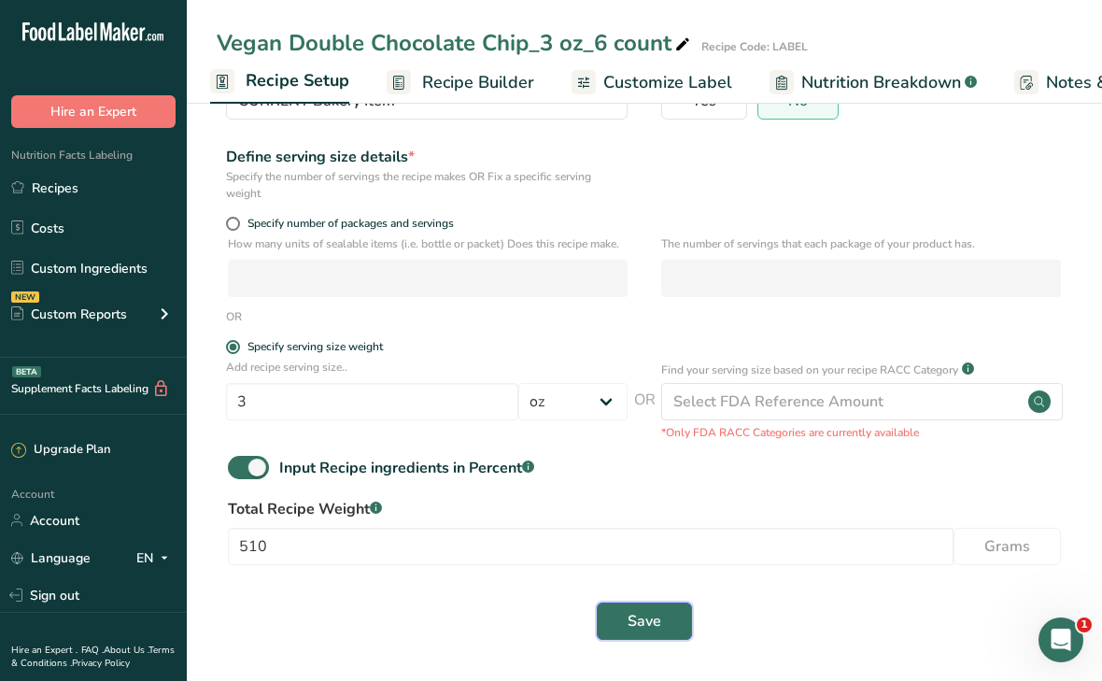
click at [632, 623] on span "Save" at bounding box center [645, 621] width 34 height 22
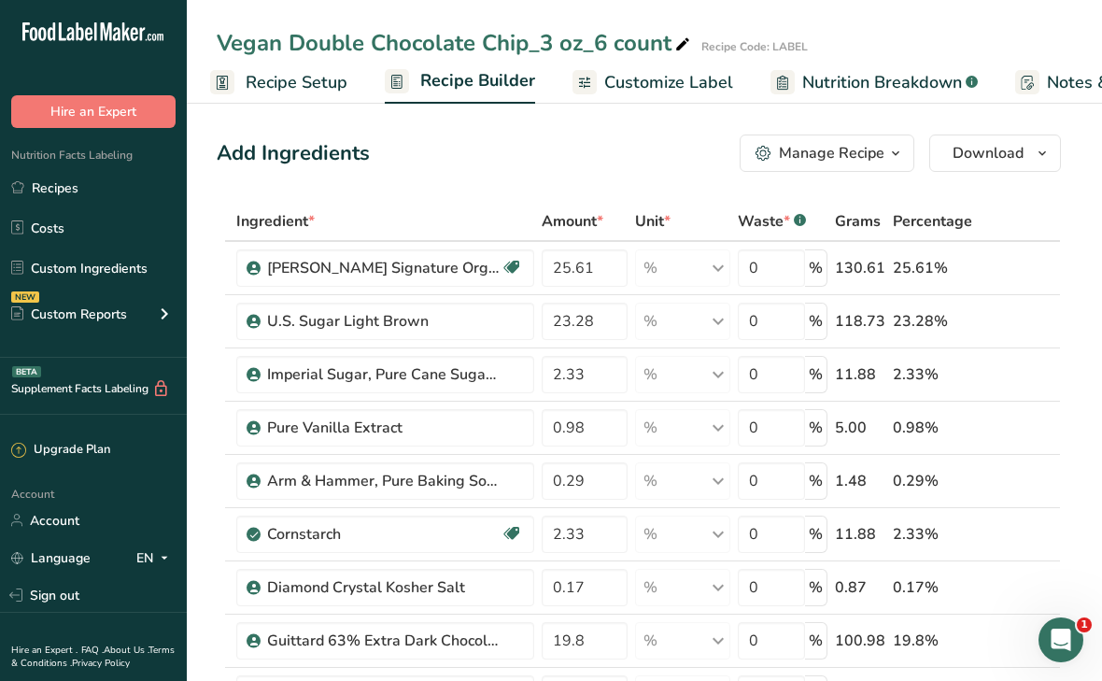
click at [659, 89] on span "Customize Label" at bounding box center [668, 82] width 129 height 25
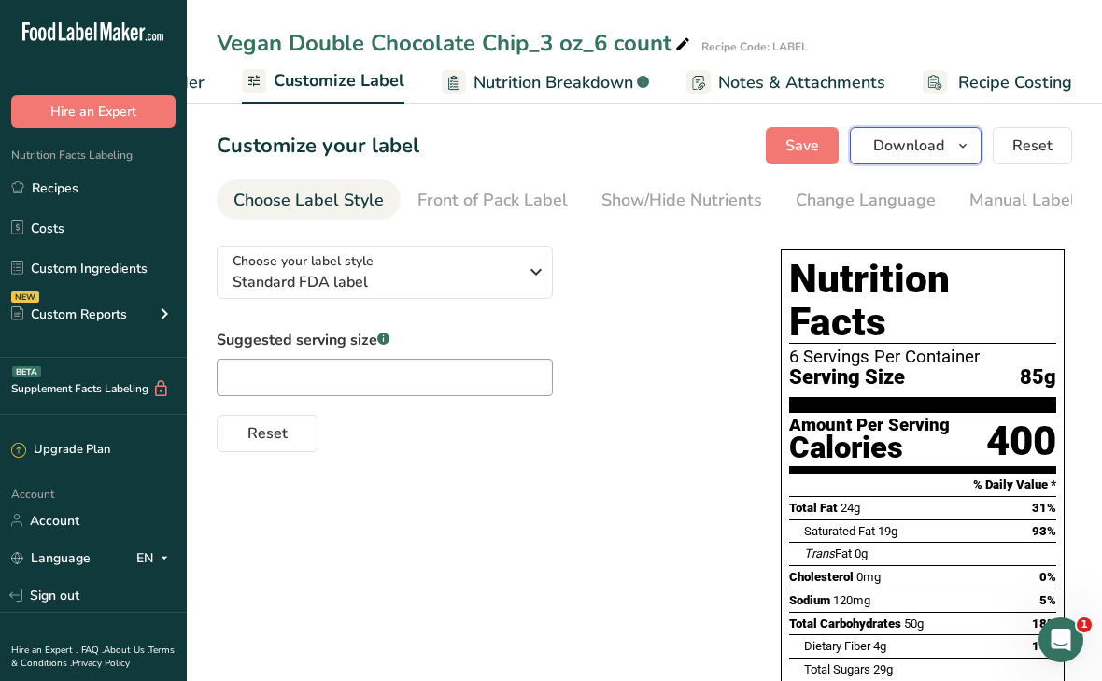
click at [908, 140] on span "Download" at bounding box center [908, 146] width 71 height 22
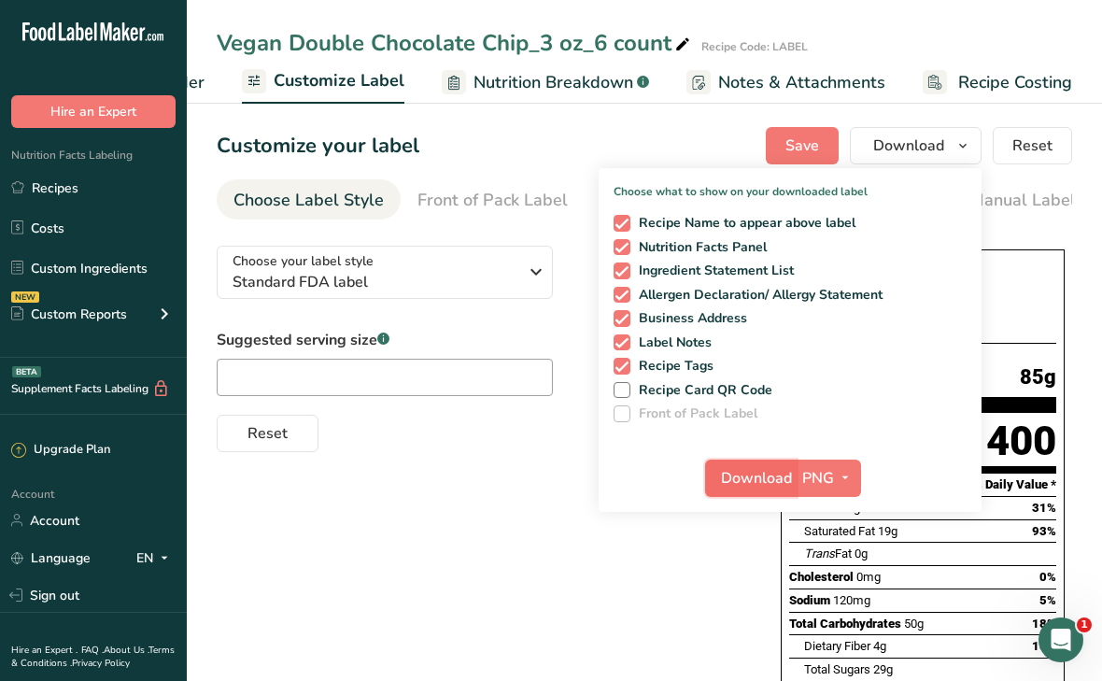
click at [768, 481] on span "Download" at bounding box center [756, 478] width 71 height 22
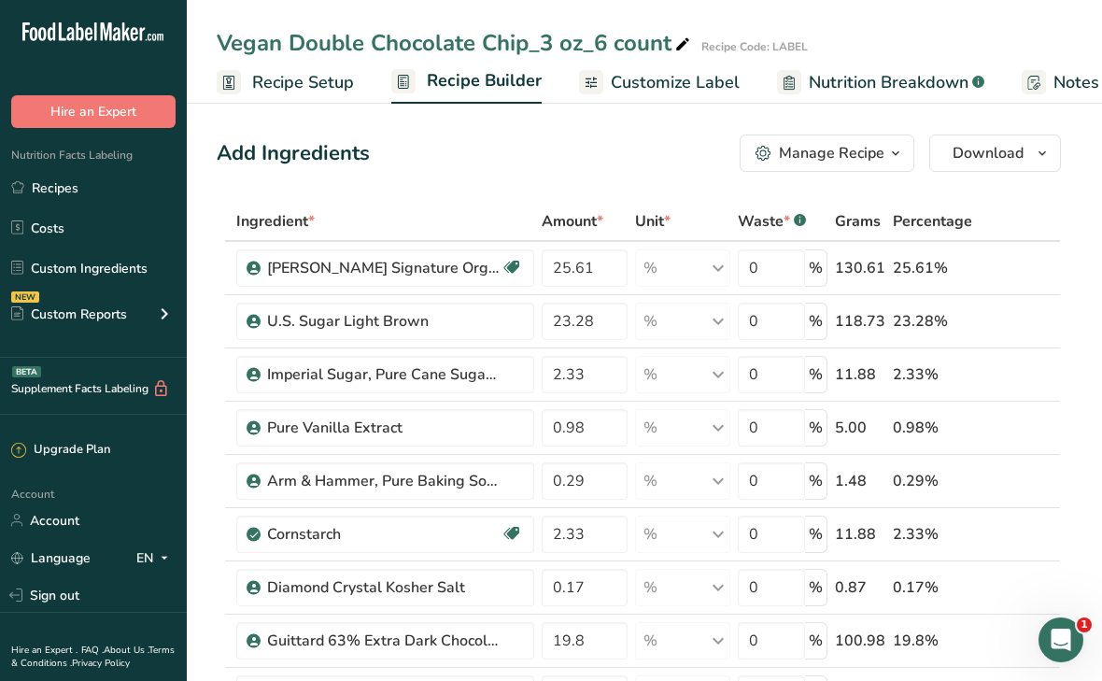
click at [275, 78] on span "Recipe Setup" at bounding box center [303, 82] width 102 height 25
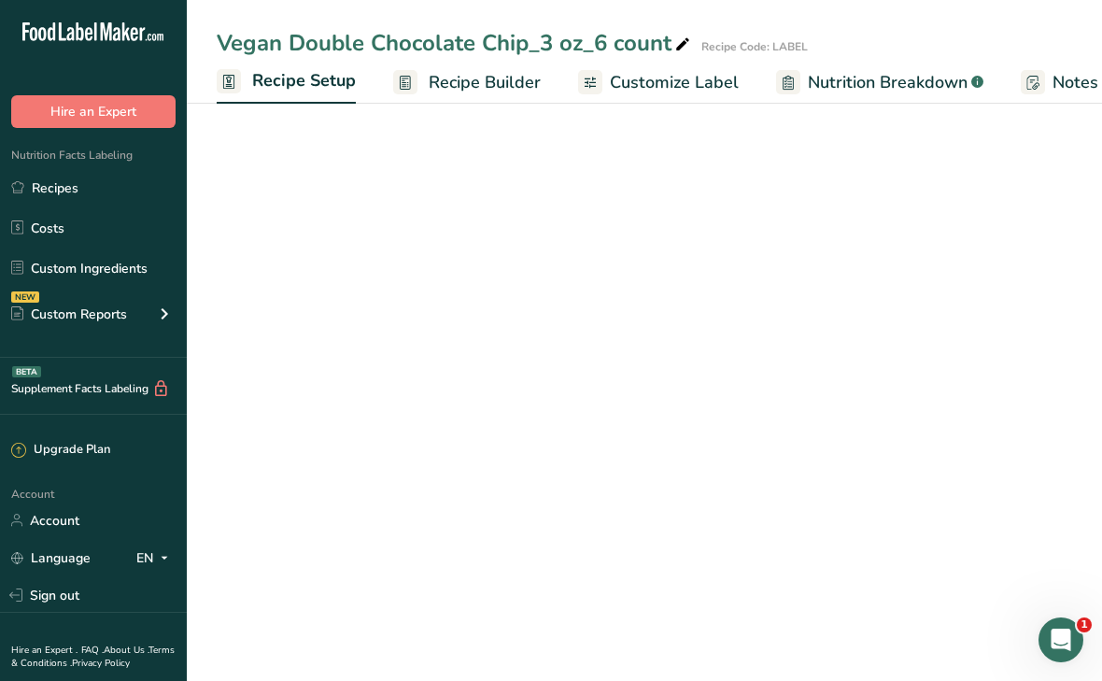
scroll to position [0, 7]
select select "5"
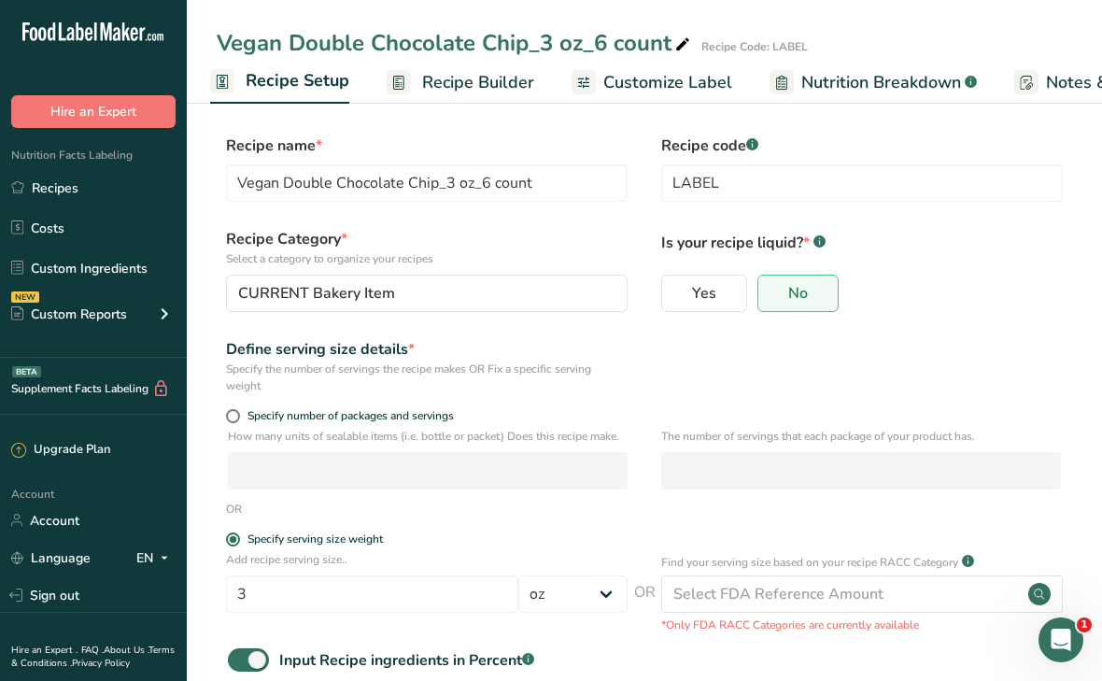
click at [436, 82] on span "Recipe Builder" at bounding box center [478, 82] width 112 height 25
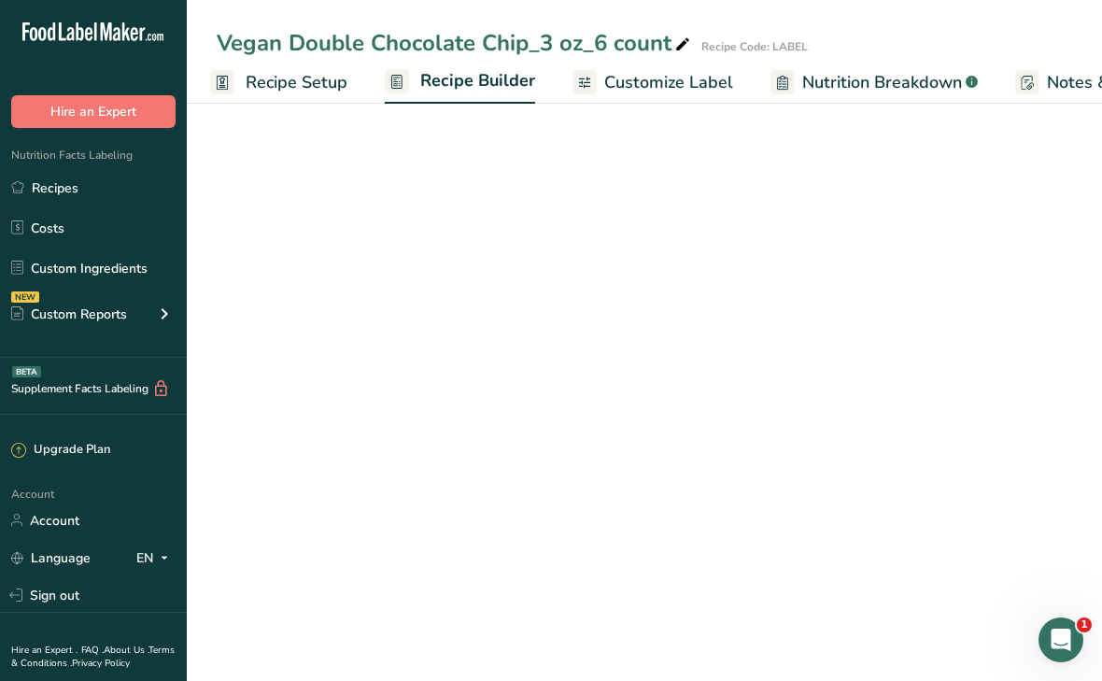
scroll to position [0, 54]
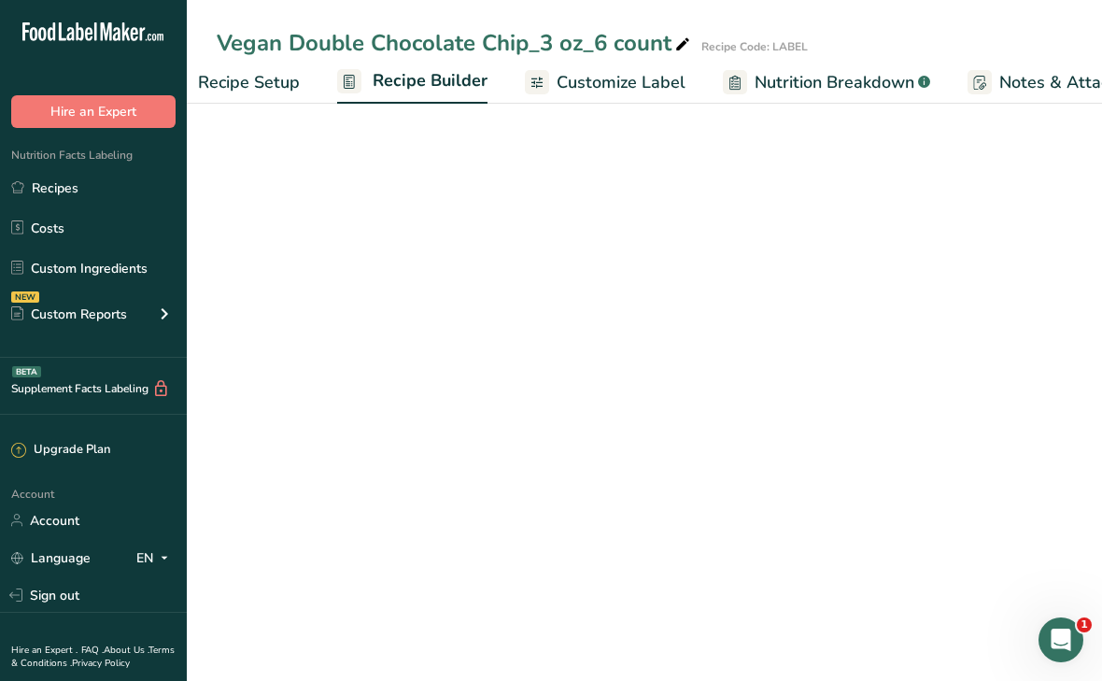
click at [337, 83] on link "Recipe Builder" at bounding box center [412, 82] width 150 height 45
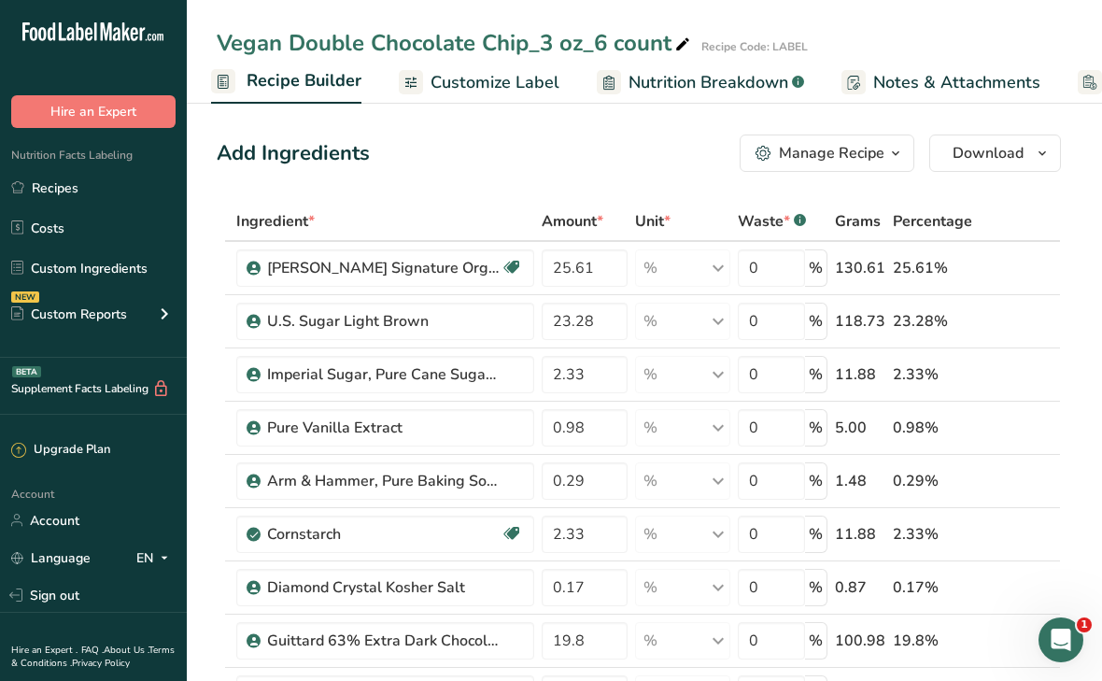
scroll to position [0, 0]
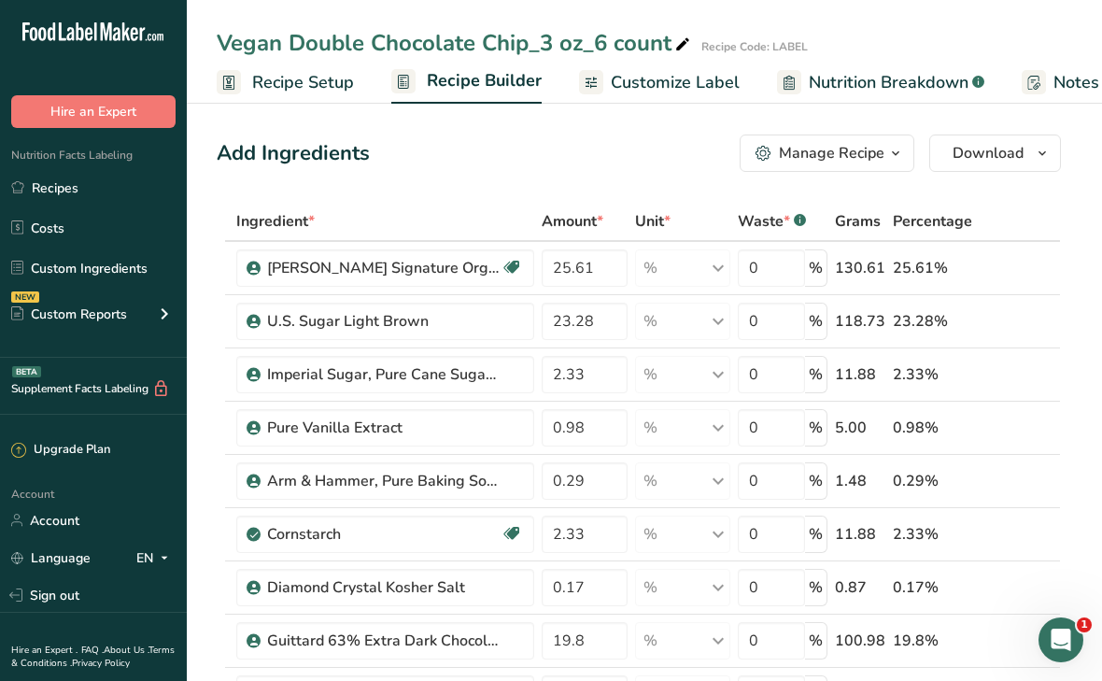
click at [271, 83] on span "Recipe Setup" at bounding box center [303, 82] width 102 height 25
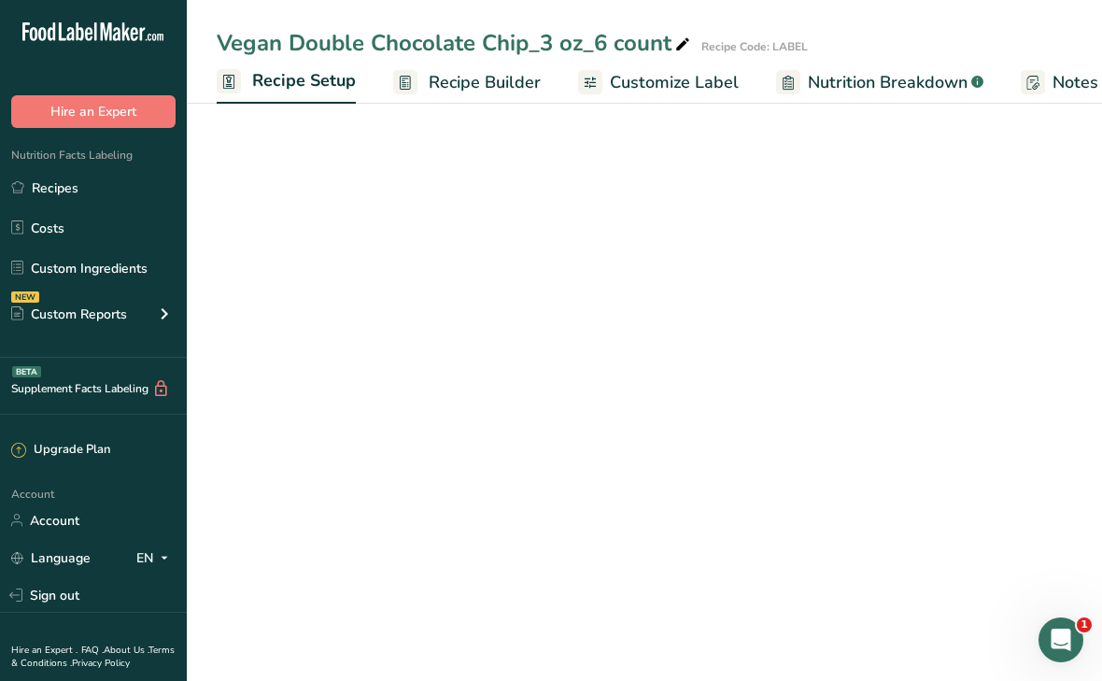
scroll to position [0, 7]
select select "5"
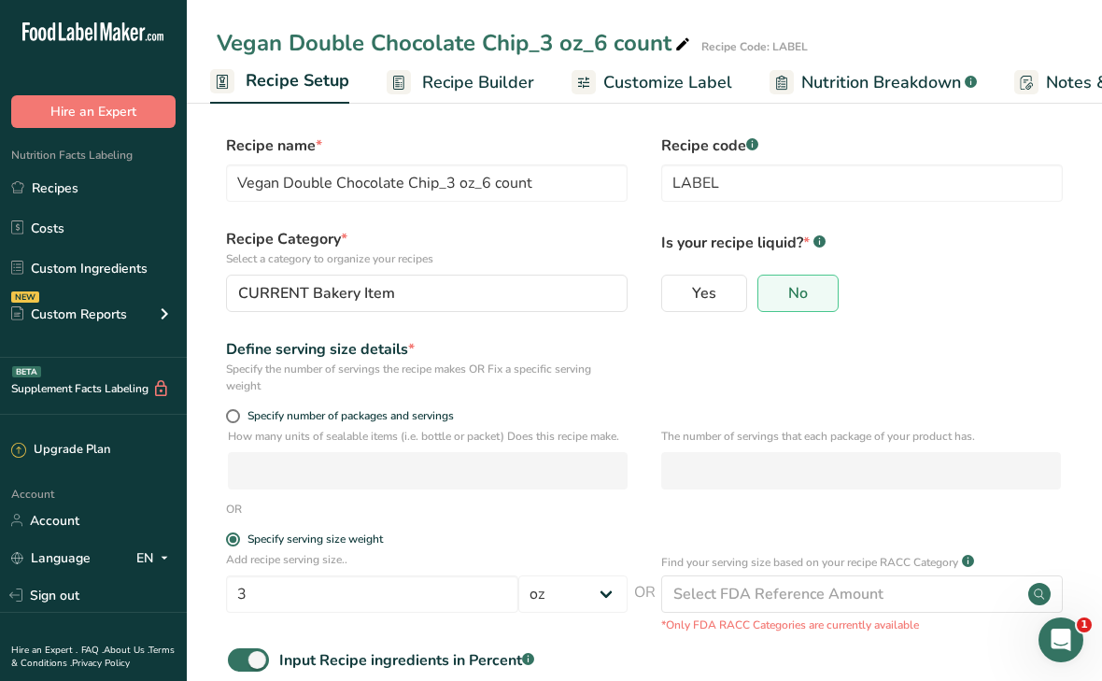
click at [231, 645] on form "Recipe name * Vegan Double Chocolate Chip_3 oz_6 count Recipe code .a-a{fill:#3…" at bounding box center [645, 489] width 856 height 709
click at [232, 651] on span at bounding box center [248, 659] width 41 height 23
click at [232, 654] on input "Input Recipe ingredients in Percent .a-a{fill:#347362;}.b-a{fill:#fff;}" at bounding box center [234, 660] width 12 height 12
checkbox input "false"
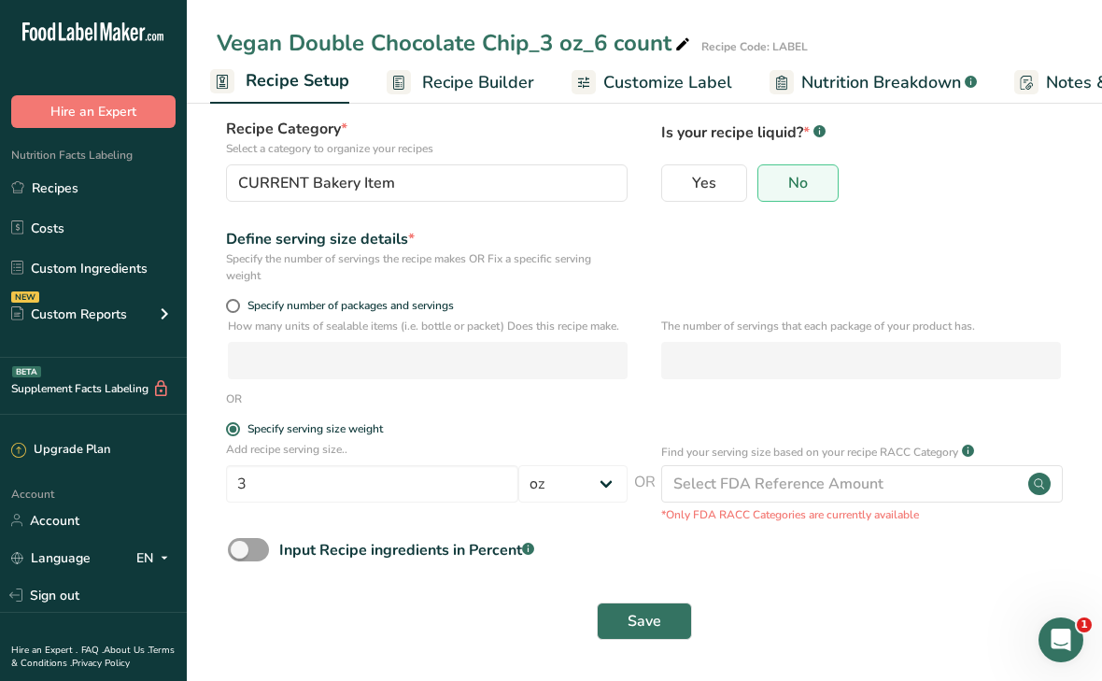
click at [627, 640] on div "Save" at bounding box center [645, 621] width 856 height 60
click at [627, 615] on button "Save" at bounding box center [644, 621] width 95 height 37
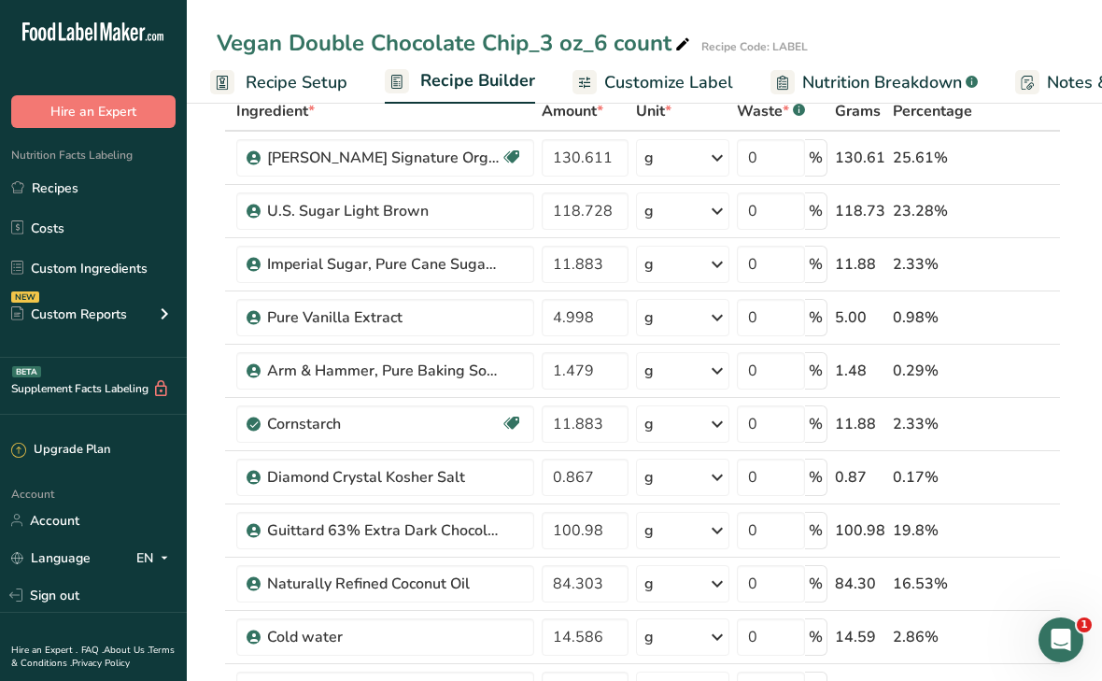
click at [297, 78] on span "Recipe Setup" at bounding box center [297, 82] width 102 height 25
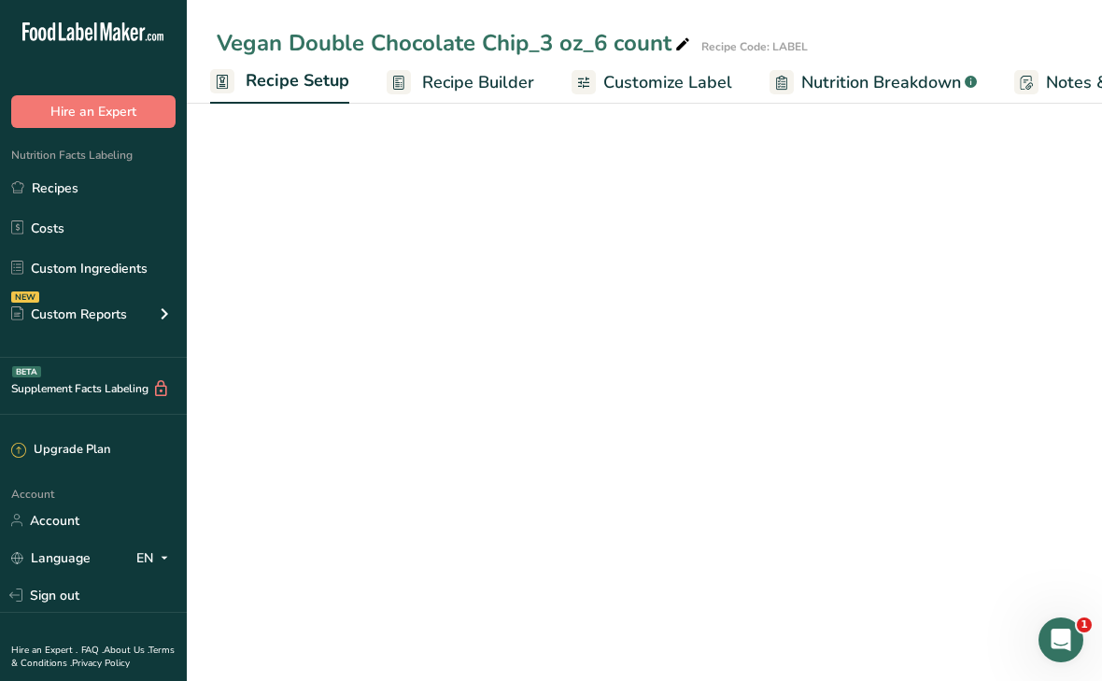
select select "5"
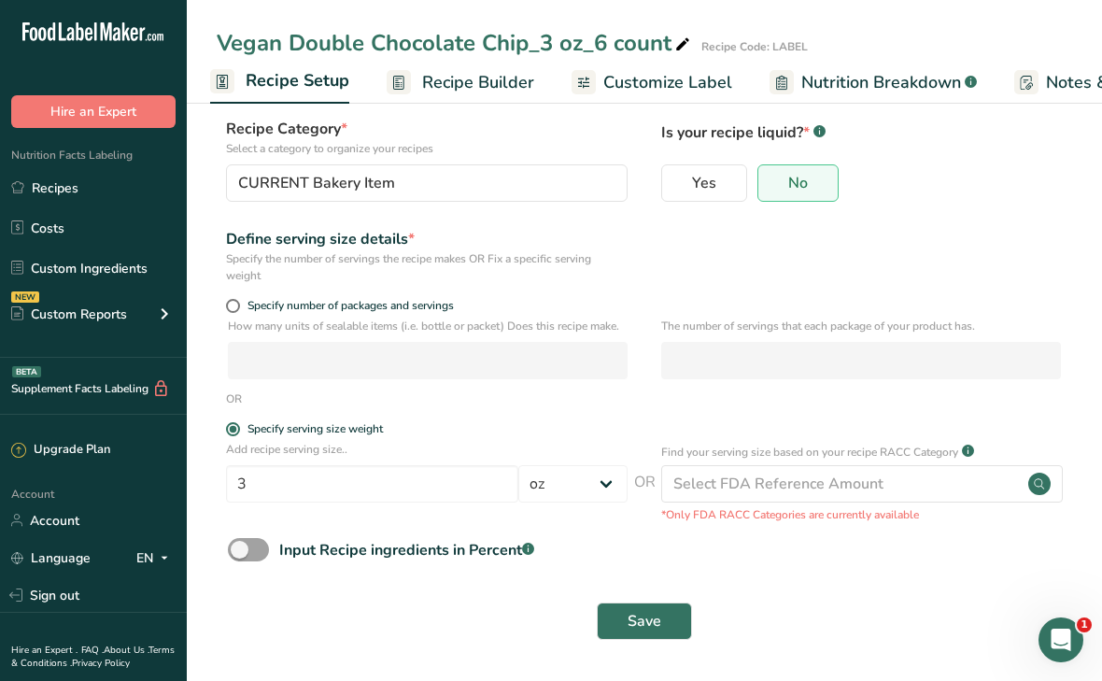
click at [425, 88] on span "Recipe Builder" at bounding box center [478, 82] width 112 height 25
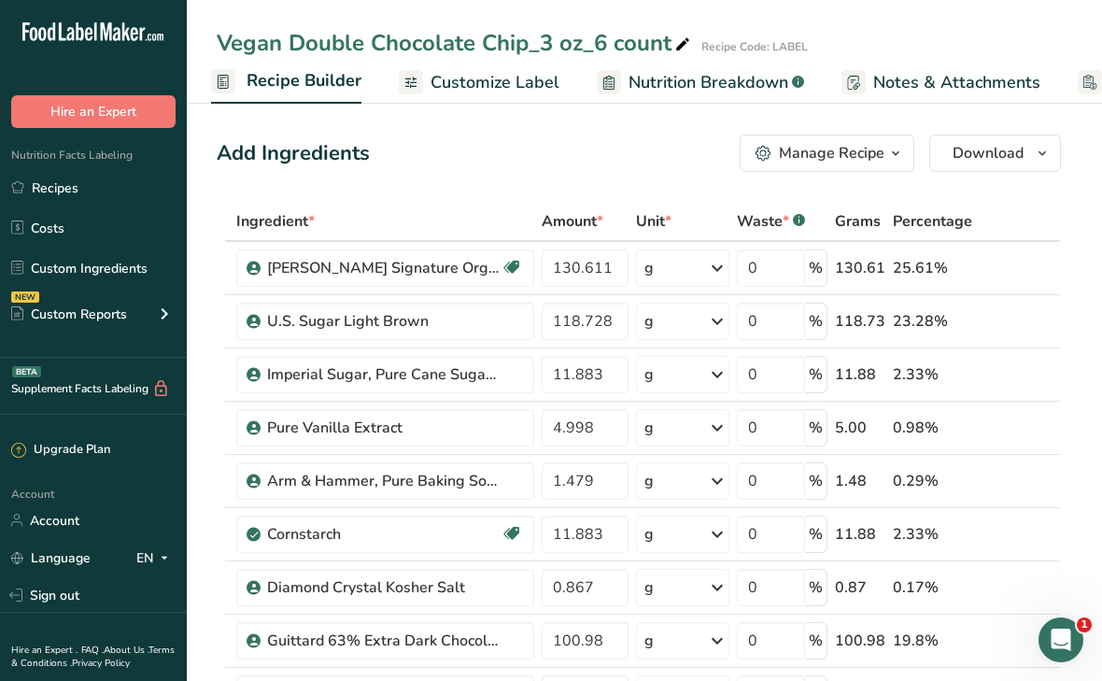
click at [821, 159] on div "Manage Recipe" at bounding box center [832, 153] width 106 height 22
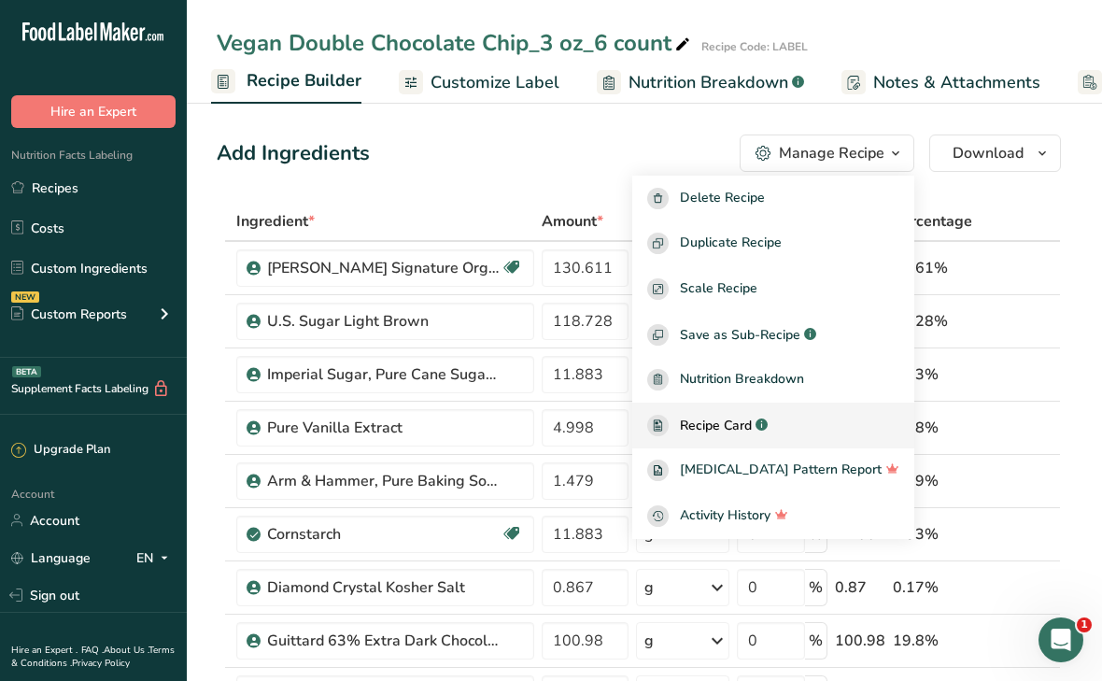
click at [759, 415] on div "Recipe Card .a-a{fill:#347362;}.b-a{fill:#fff;}" at bounding box center [773, 425] width 252 height 21
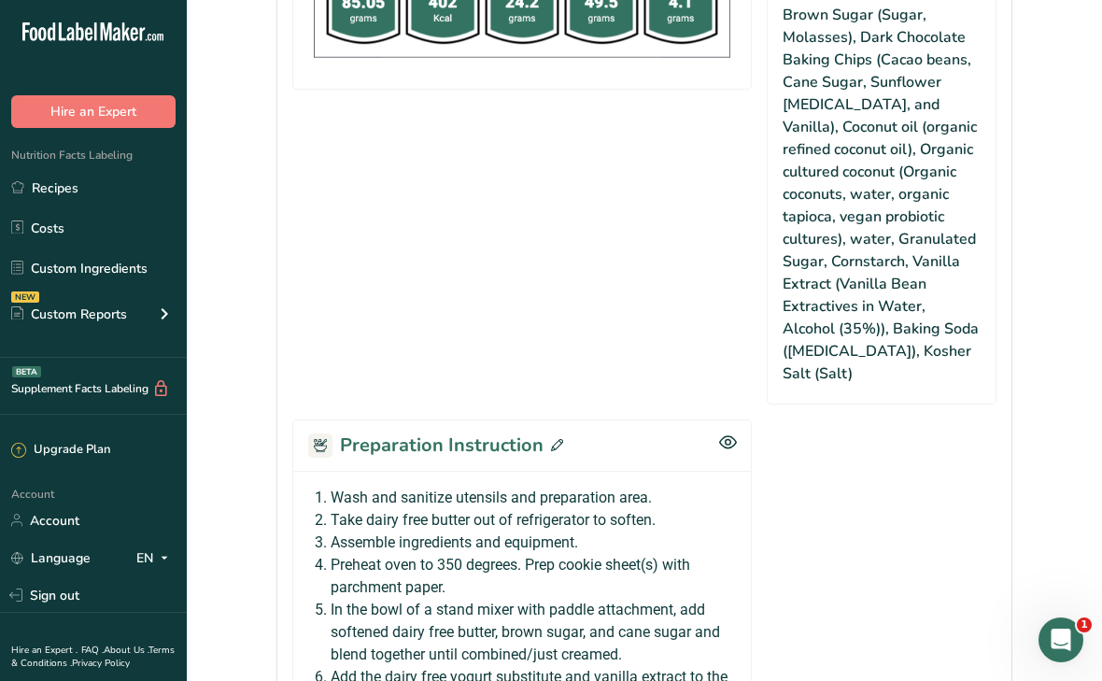
scroll to position [1340, 0]
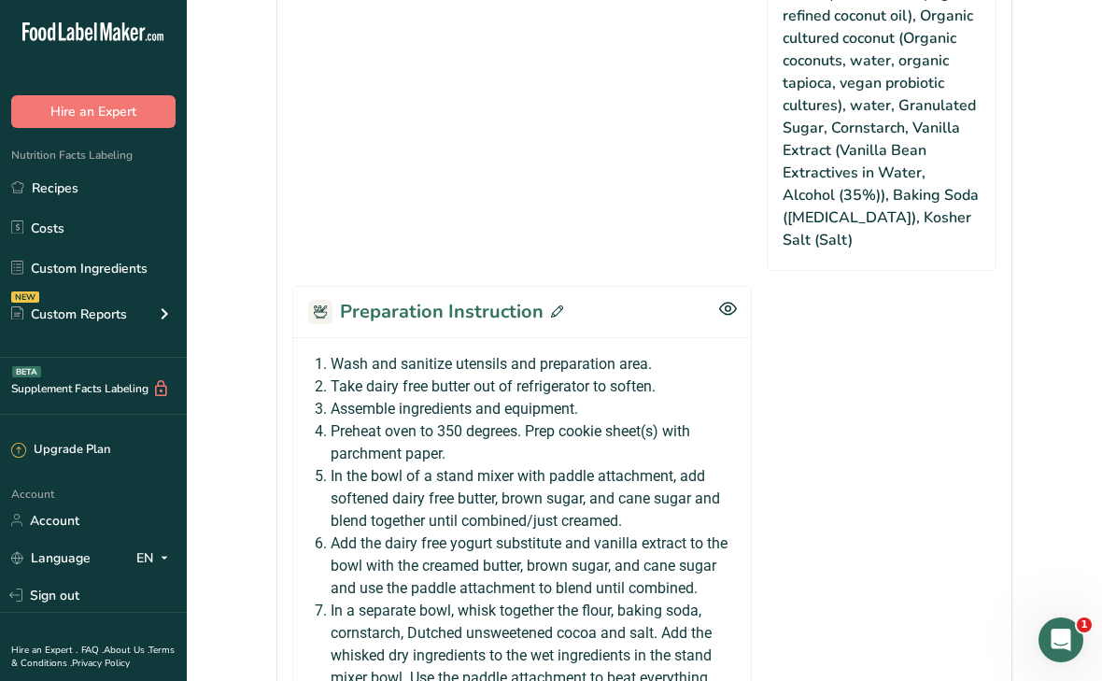
click at [554, 305] on icon at bounding box center [557, 311] width 12 height 12
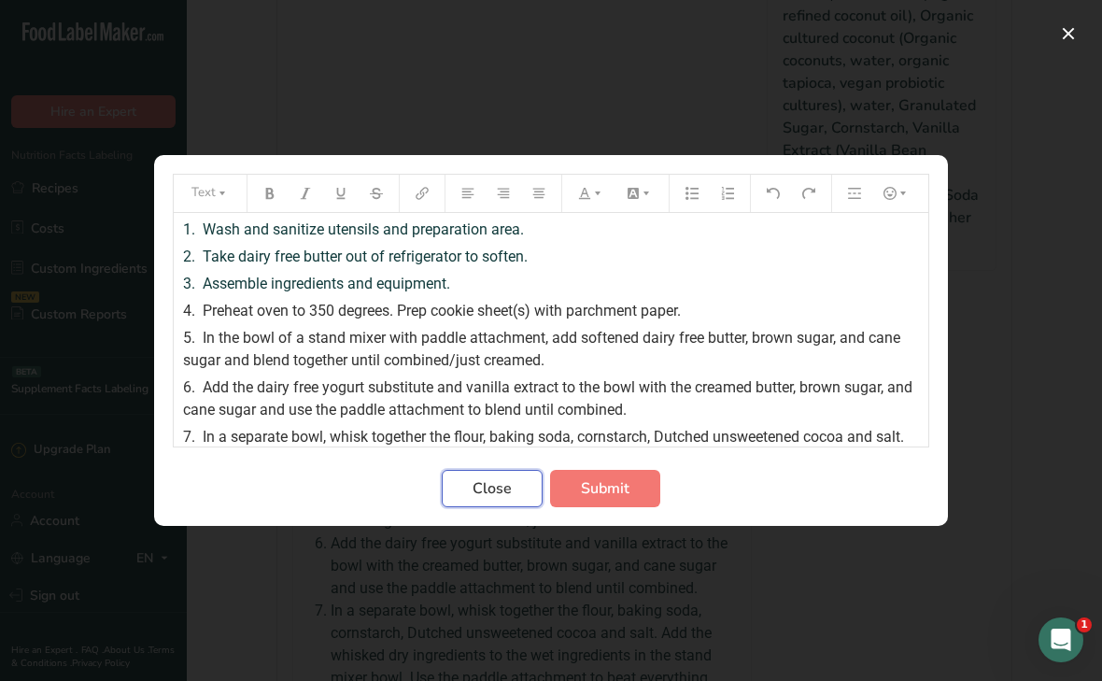
click at [471, 492] on button "Close" at bounding box center [492, 488] width 101 height 37
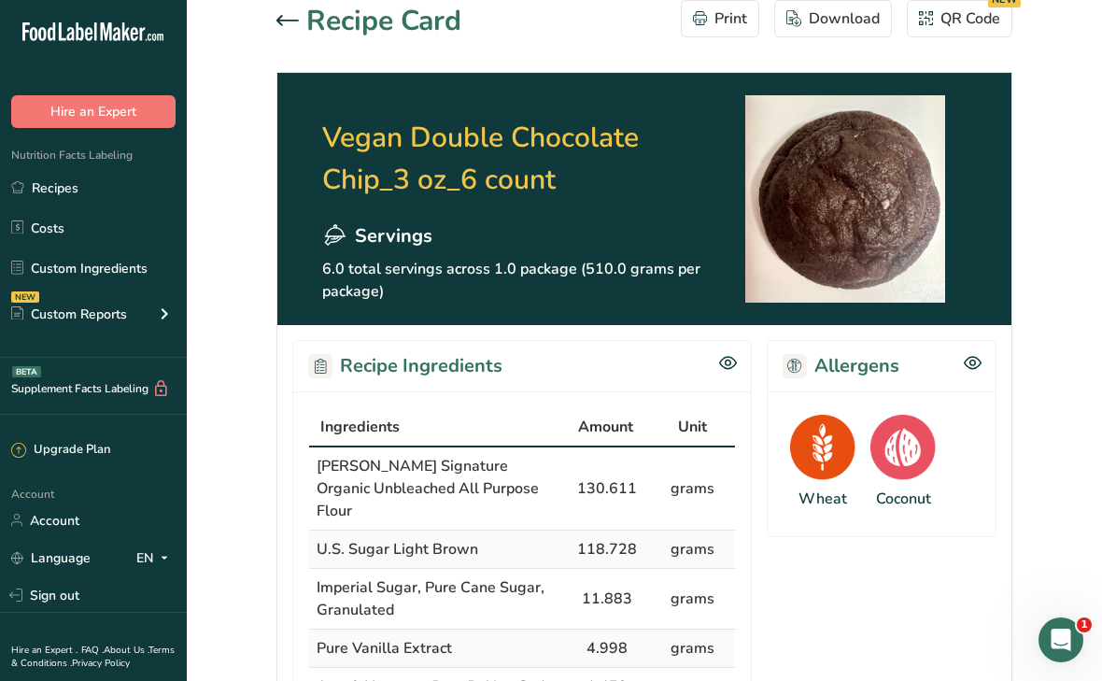
scroll to position [0, 0]
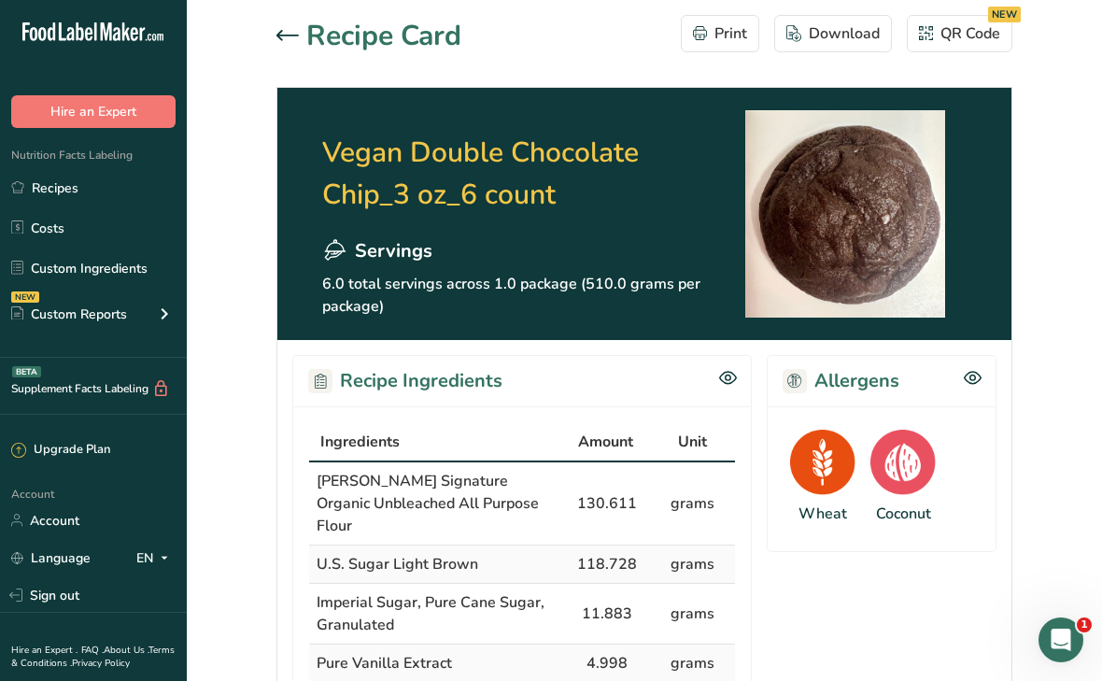
click at [277, 32] on icon at bounding box center [288, 35] width 22 height 11
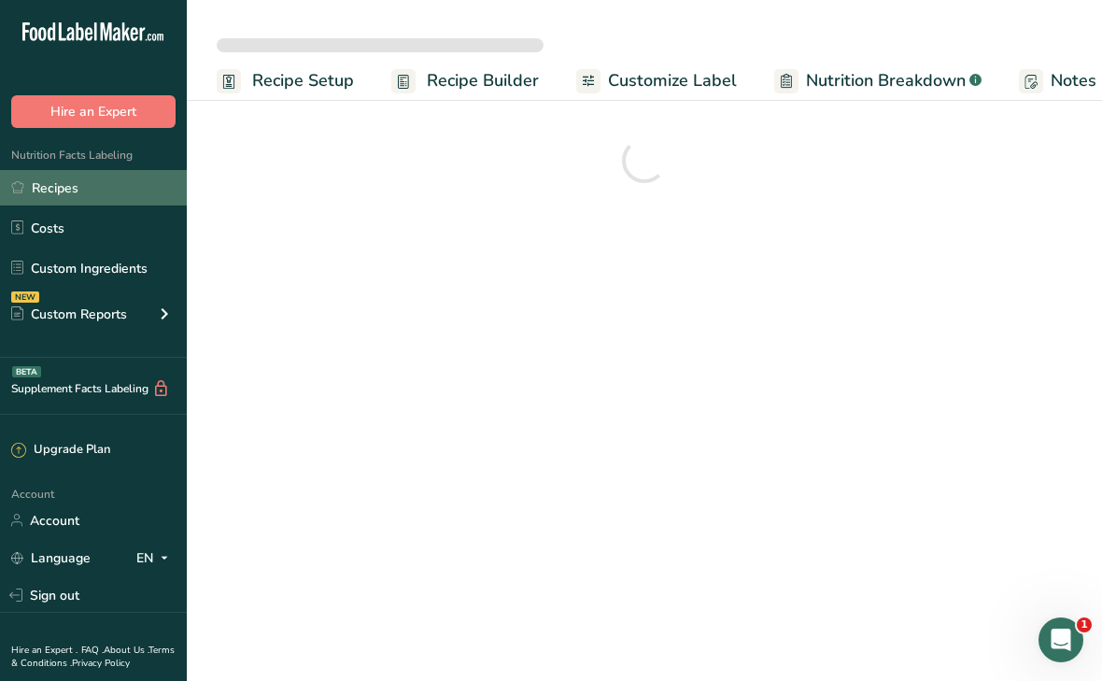
click at [70, 186] on link "Recipes" at bounding box center [93, 187] width 187 height 35
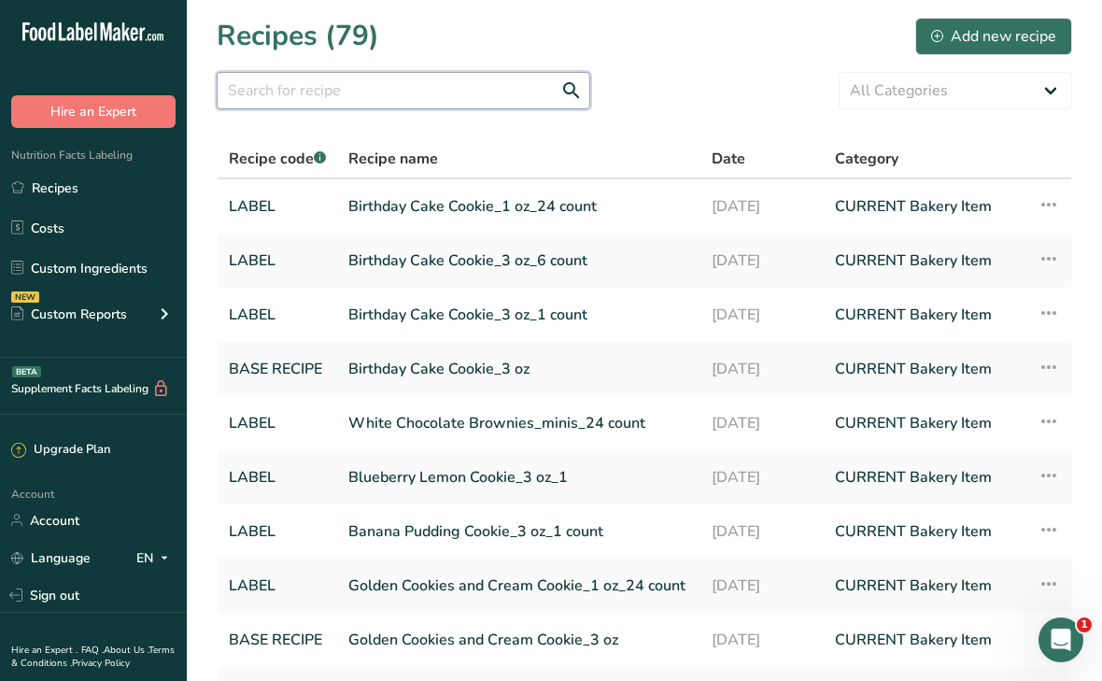
click at [346, 96] on input "text" at bounding box center [404, 90] width 374 height 37
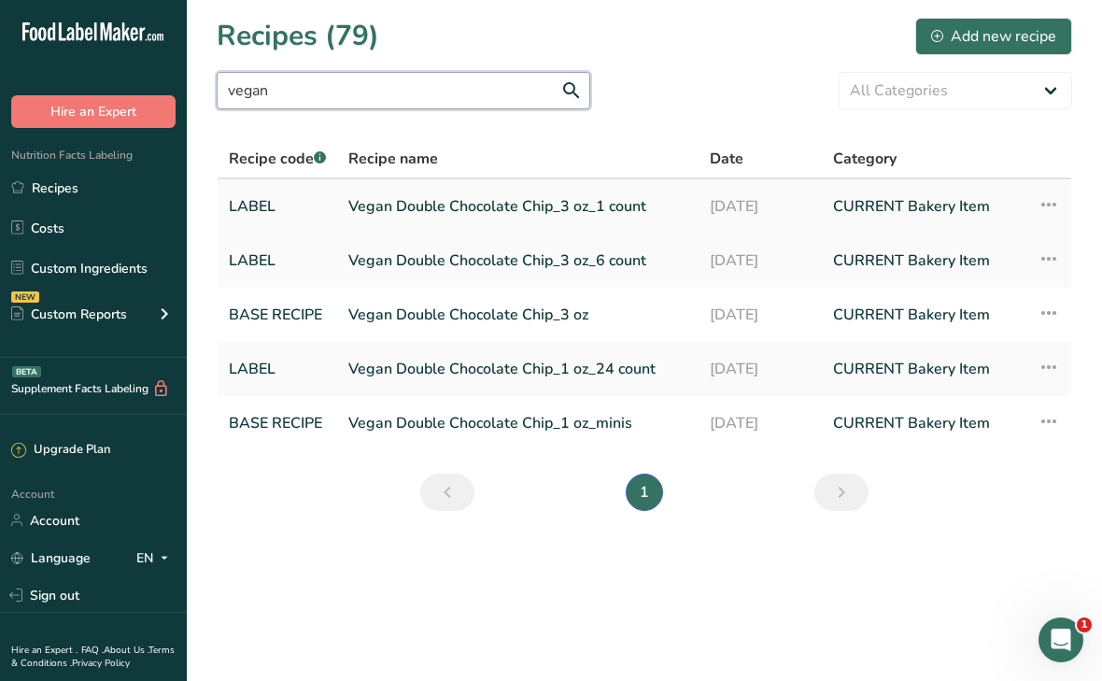
type input "vegan"
click at [444, 207] on link "Vegan Double Chocolate Chip_3 oz_1 count" at bounding box center [517, 206] width 339 height 39
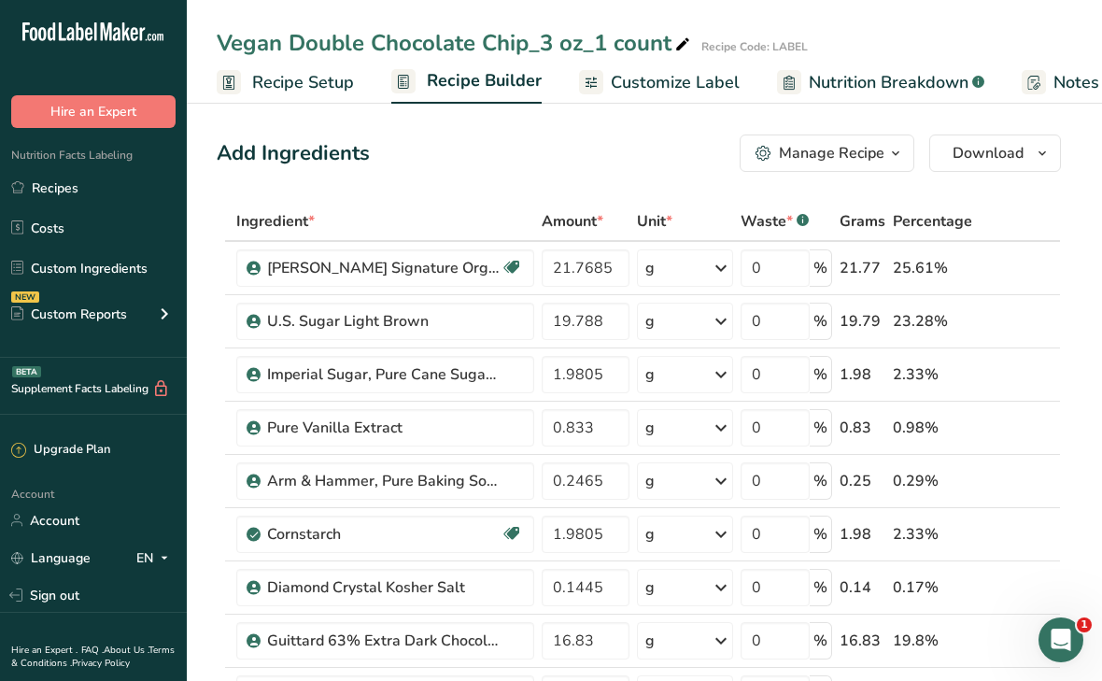
click at [801, 156] on div "Manage Recipe" at bounding box center [832, 153] width 106 height 22
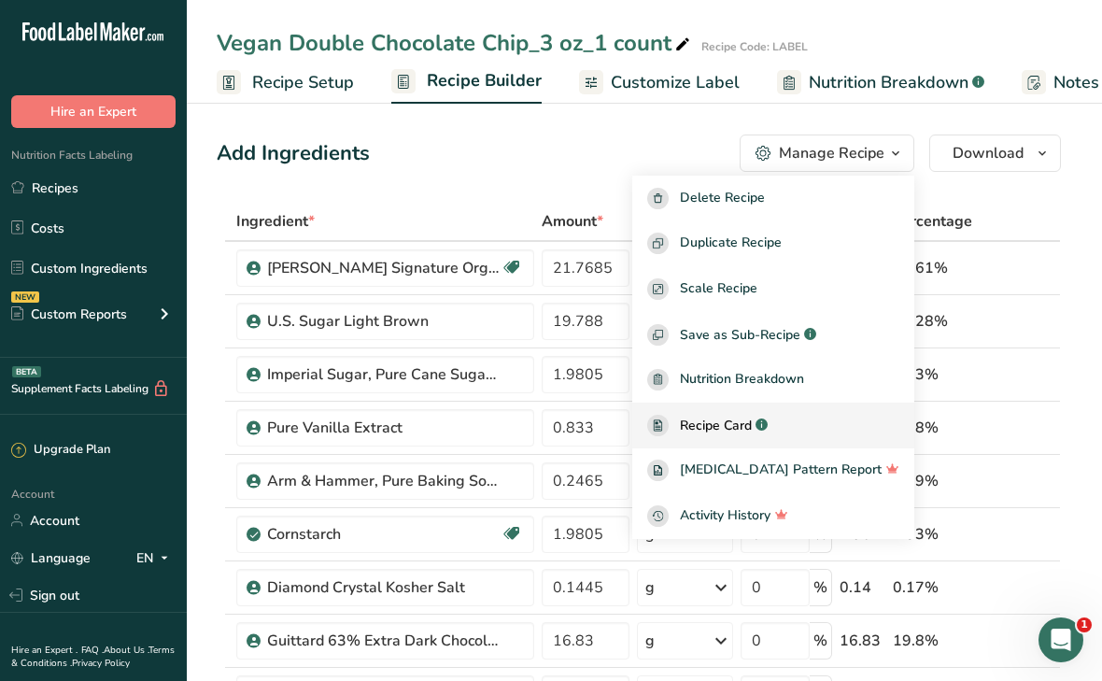
click at [743, 427] on span "Recipe Card" at bounding box center [716, 426] width 72 height 20
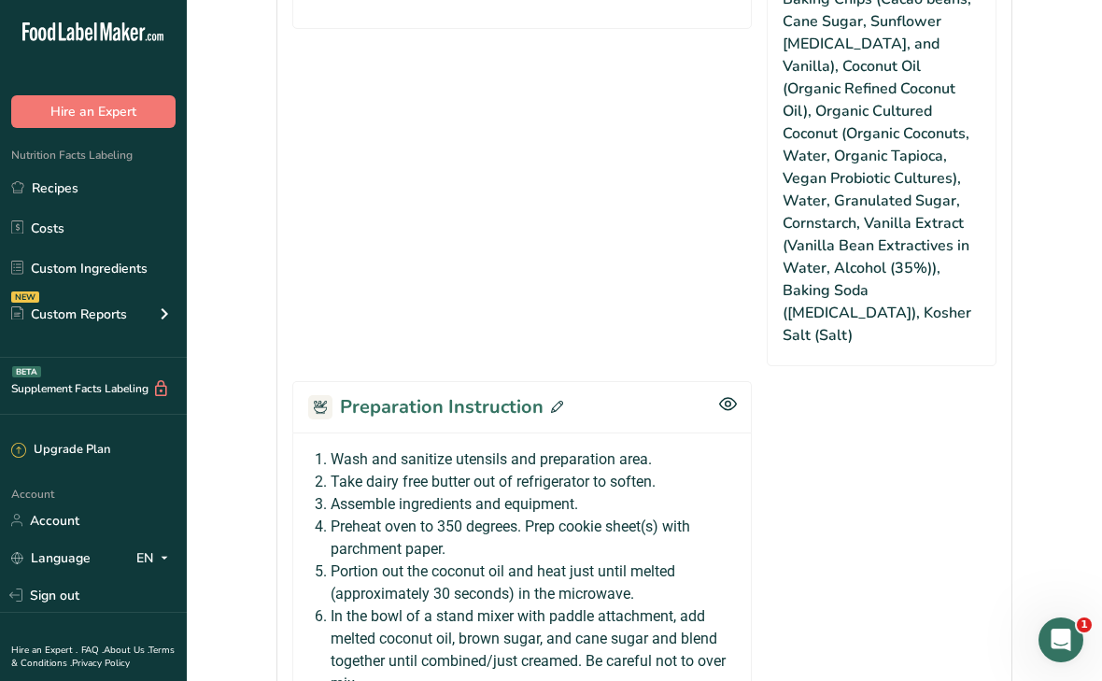
scroll to position [1281, 0]
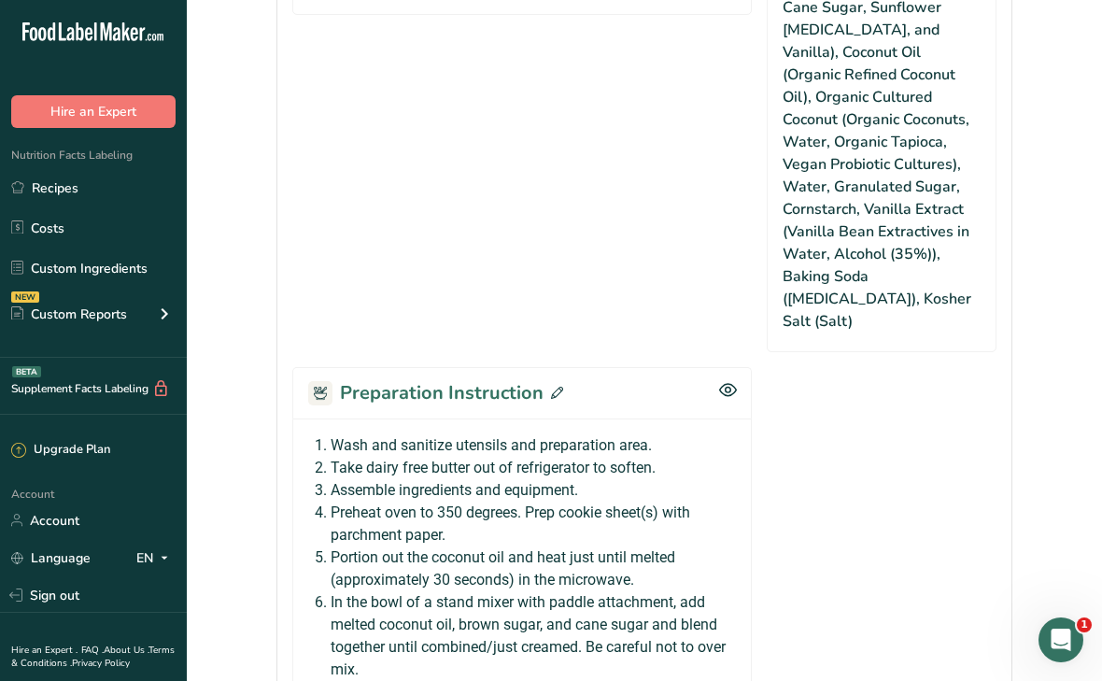
click at [556, 387] on icon at bounding box center [557, 393] width 12 height 12
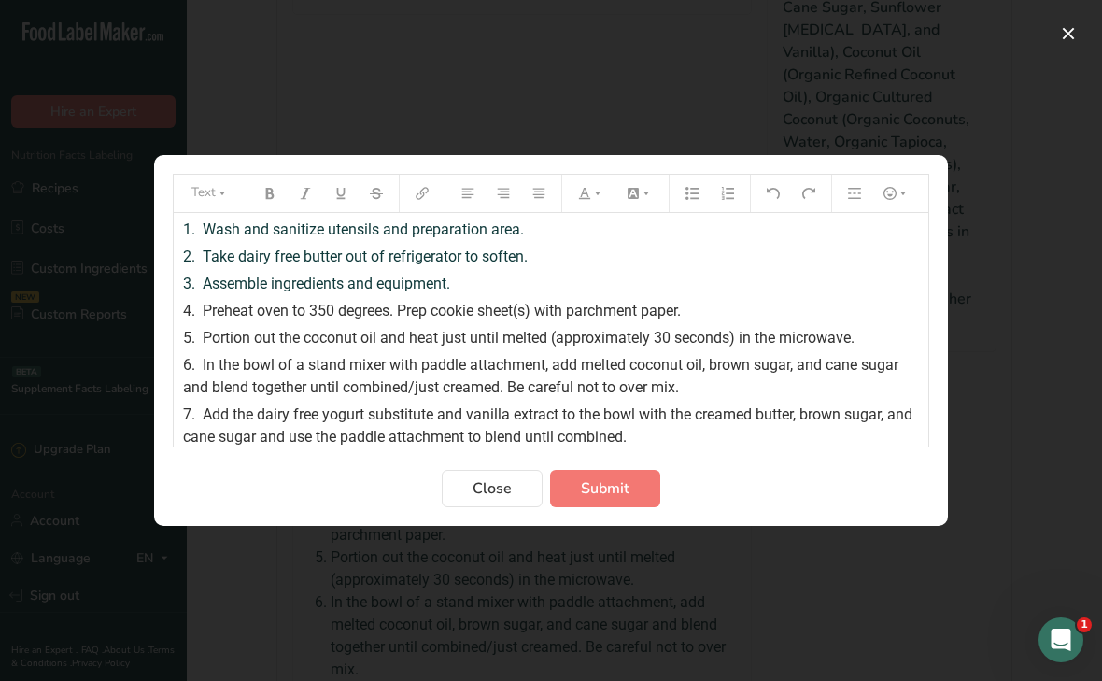
drag, startPoint x: 201, startPoint y: 255, endPoint x: 537, endPoint y: 256, distance: 336.3
click at [537, 256] on div "2. Take dairy free butter out of refrigerator to soften." at bounding box center [551, 257] width 736 height 22
drag, startPoint x: 537, startPoint y: 256, endPoint x: 199, endPoint y: 255, distance: 338.2
click at [199, 255] on div "2. Take dairy free butter out of refrigerator to soften." at bounding box center [551, 257] width 736 height 22
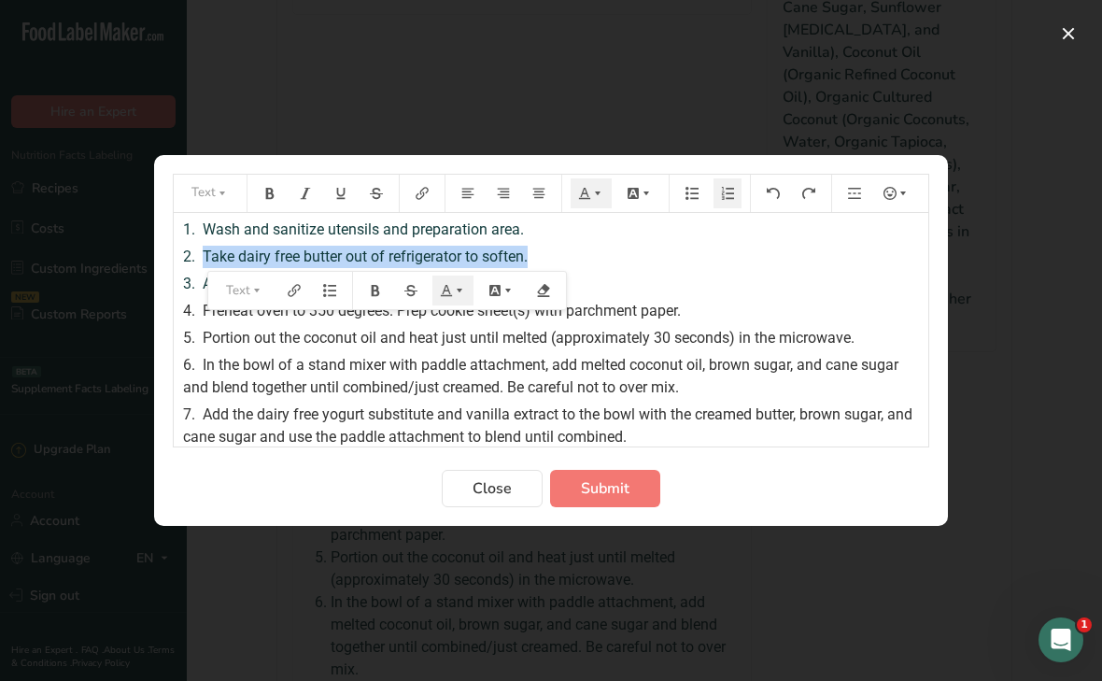
drag, startPoint x: 199, startPoint y: 255, endPoint x: 570, endPoint y: 266, distance: 371.0
click at [570, 266] on div "2. Take dairy free butter out of refrigerator to soften." at bounding box center [551, 257] width 736 height 22
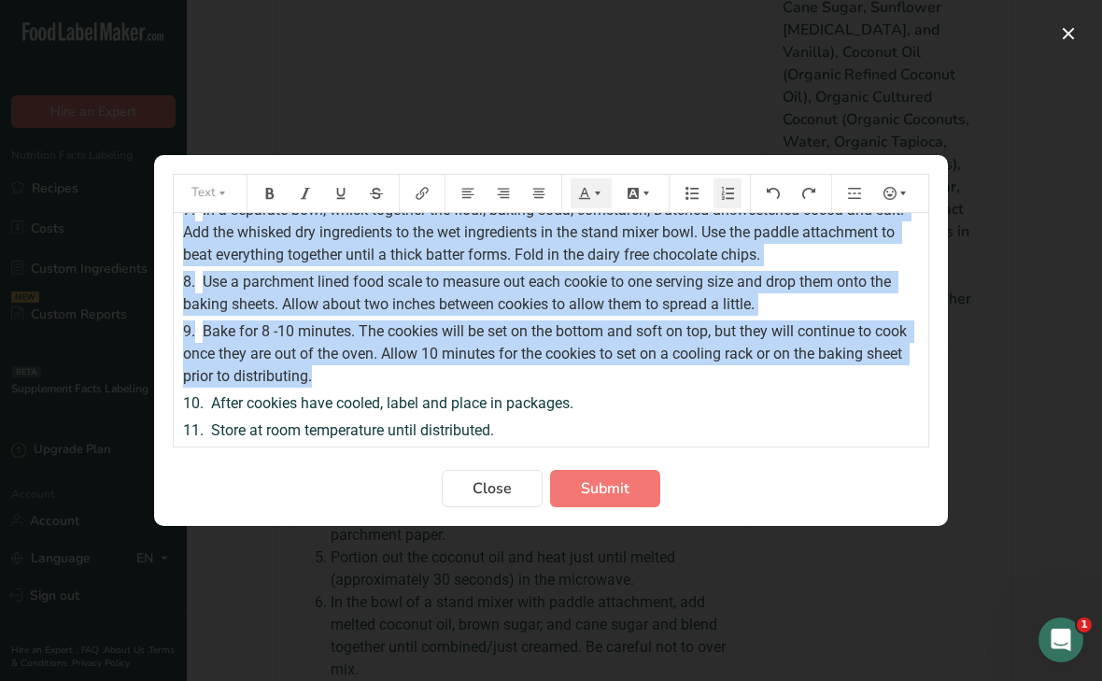
scroll to position [0, 0]
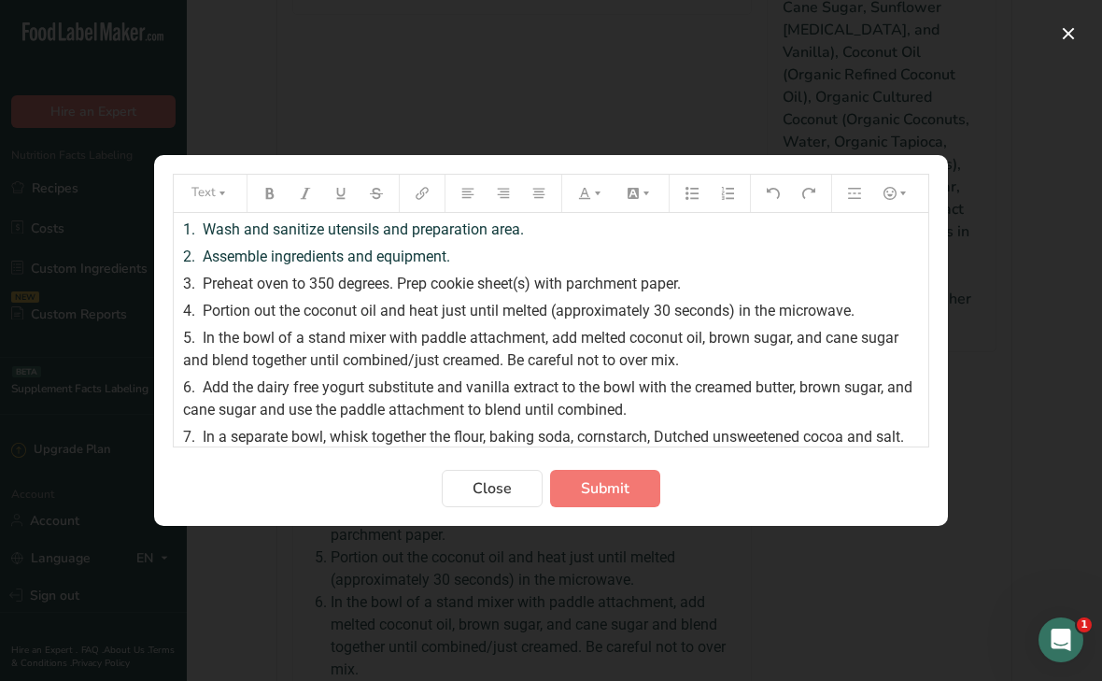
drag, startPoint x: 203, startPoint y: 227, endPoint x: 479, endPoint y: 146, distance: 288.2
click at [479, 146] on div "Text 1. Wash and sanitize utensils and preparation area. 2. Assemble ingredient…" at bounding box center [551, 340] width 1102 height 681
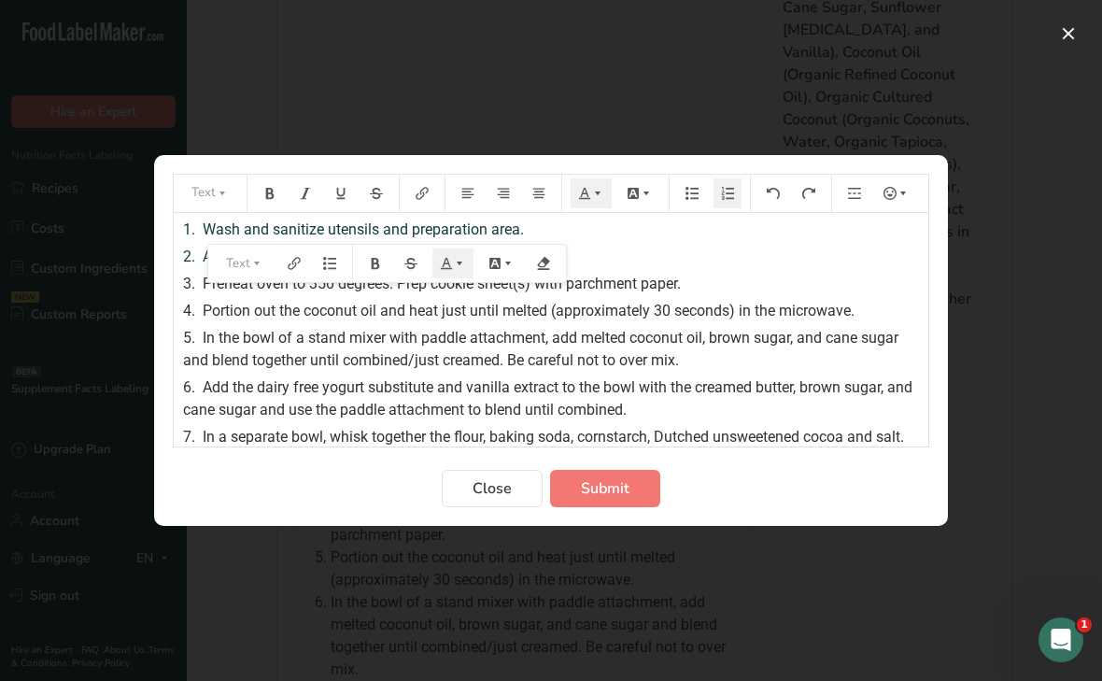
drag, startPoint x: 869, startPoint y: 309, endPoint x: 152, endPoint y: 217, distance: 722.4
click at [152, 217] on div "Text 1. Wash and sanitize utensils and preparation area. 2. Assemble ingredient…" at bounding box center [551, 340] width 1102 height 681
copy div "1. Wash and sanitize utensils and preparation area. 2. Assemble ingredients and…"
click at [613, 491] on span "Submit" at bounding box center [605, 488] width 49 height 22
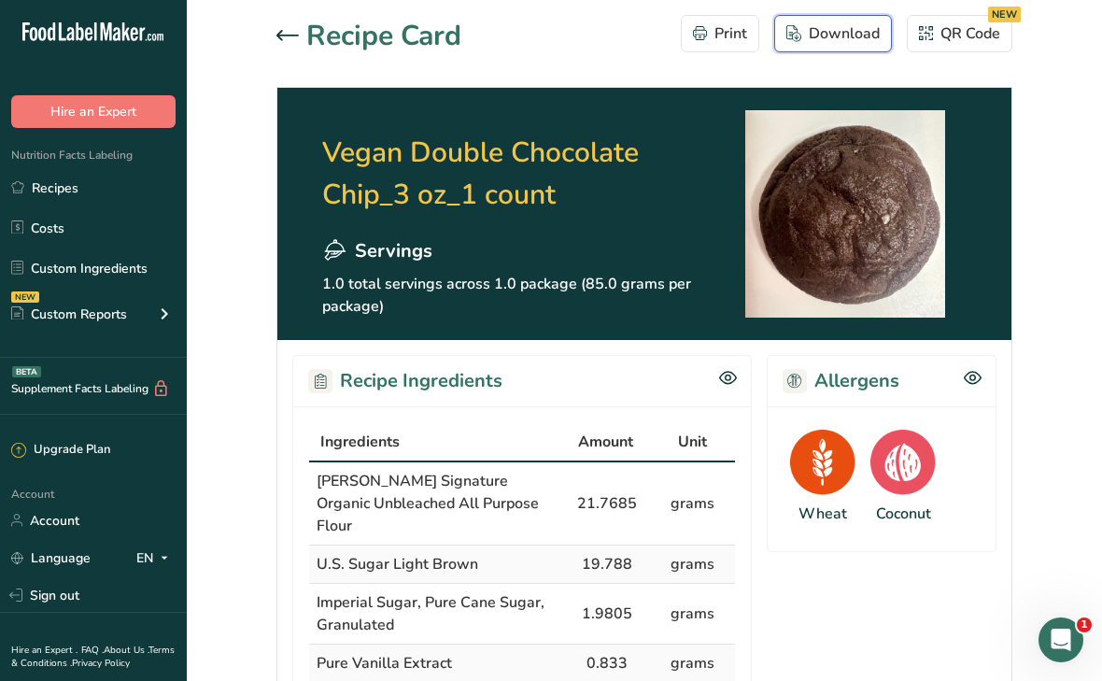
click at [840, 40] on div "Download" at bounding box center [833, 33] width 93 height 22
click at [286, 36] on icon at bounding box center [288, 35] width 22 height 11
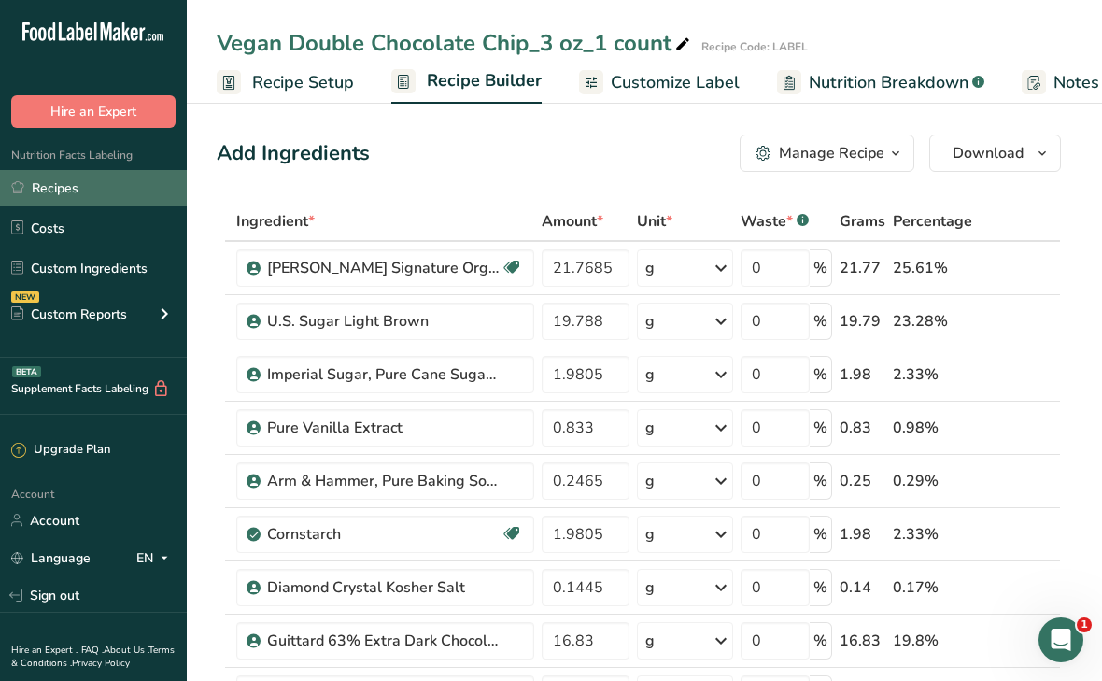
click at [69, 183] on link "Recipes" at bounding box center [93, 187] width 187 height 35
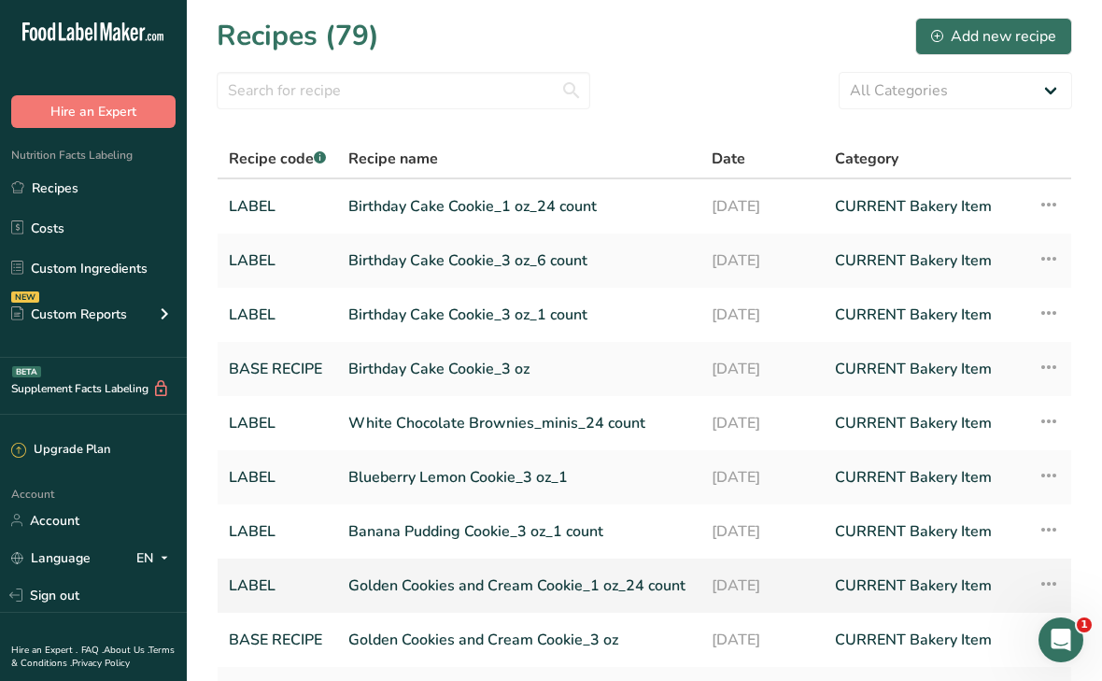
scroll to position [191, 0]
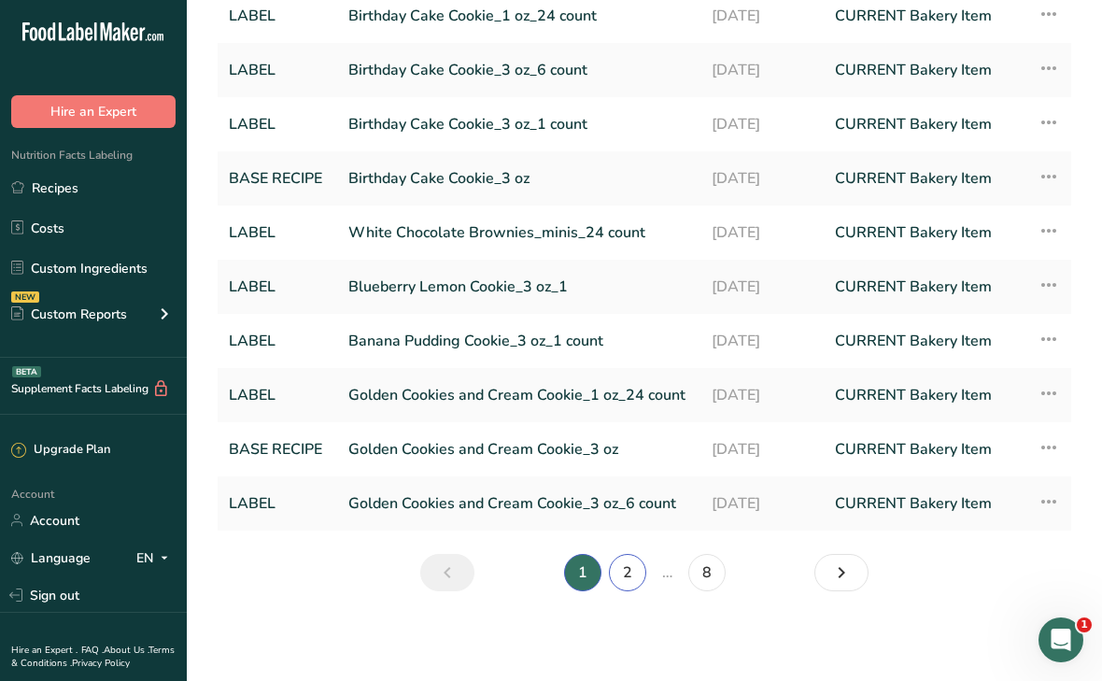
click at [623, 574] on link "2" at bounding box center [627, 572] width 37 height 37
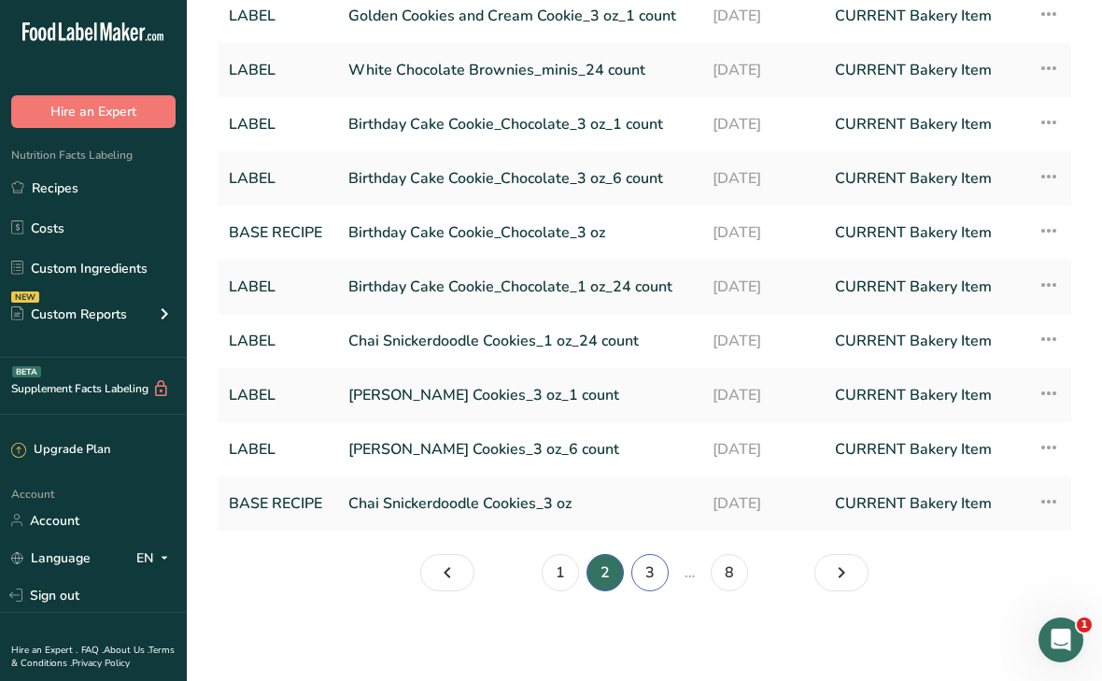
click at [656, 578] on link "3" at bounding box center [649, 572] width 37 height 37
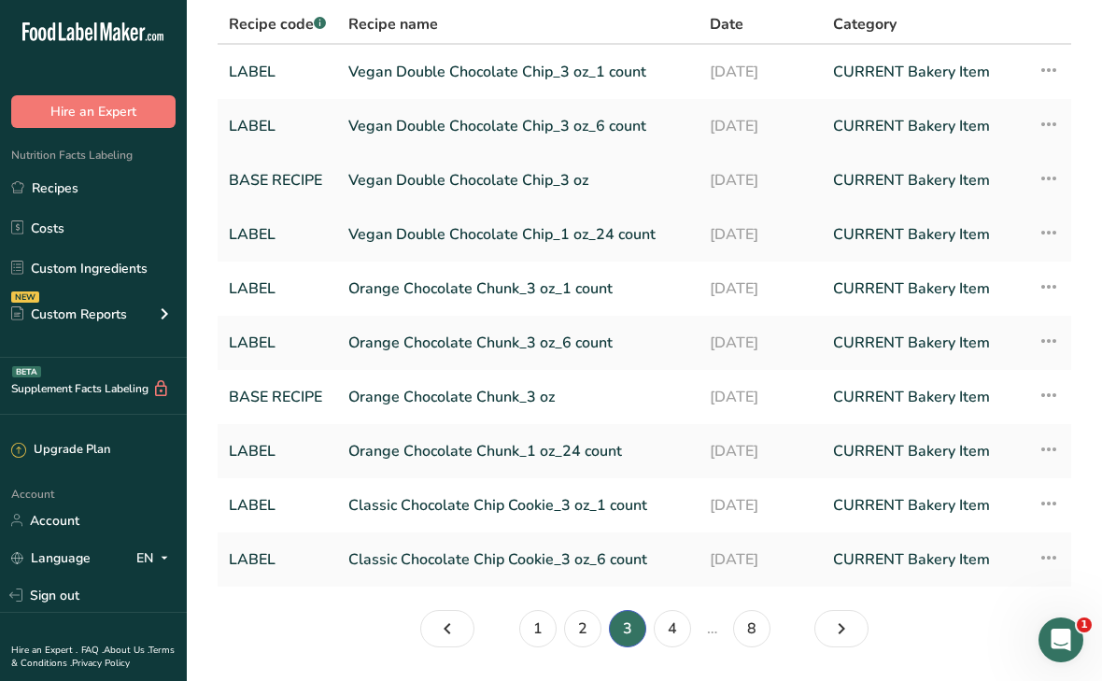
scroll to position [132, 0]
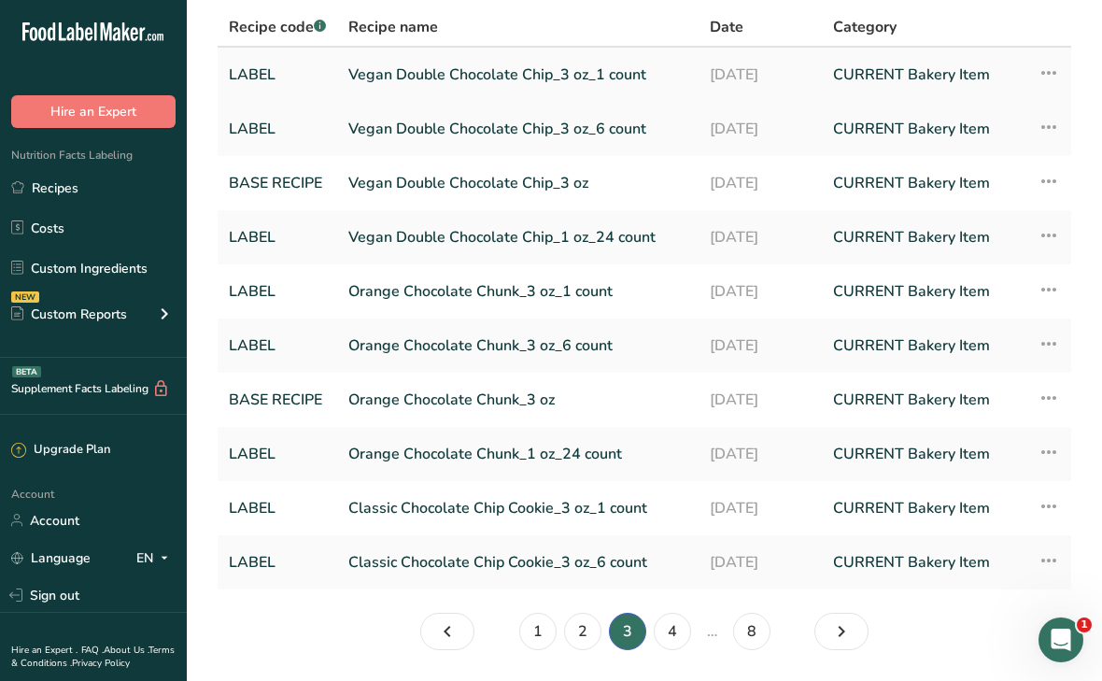
click at [472, 77] on link "Vegan Double Chocolate Chip_3 oz_1 count" at bounding box center [517, 74] width 339 height 39
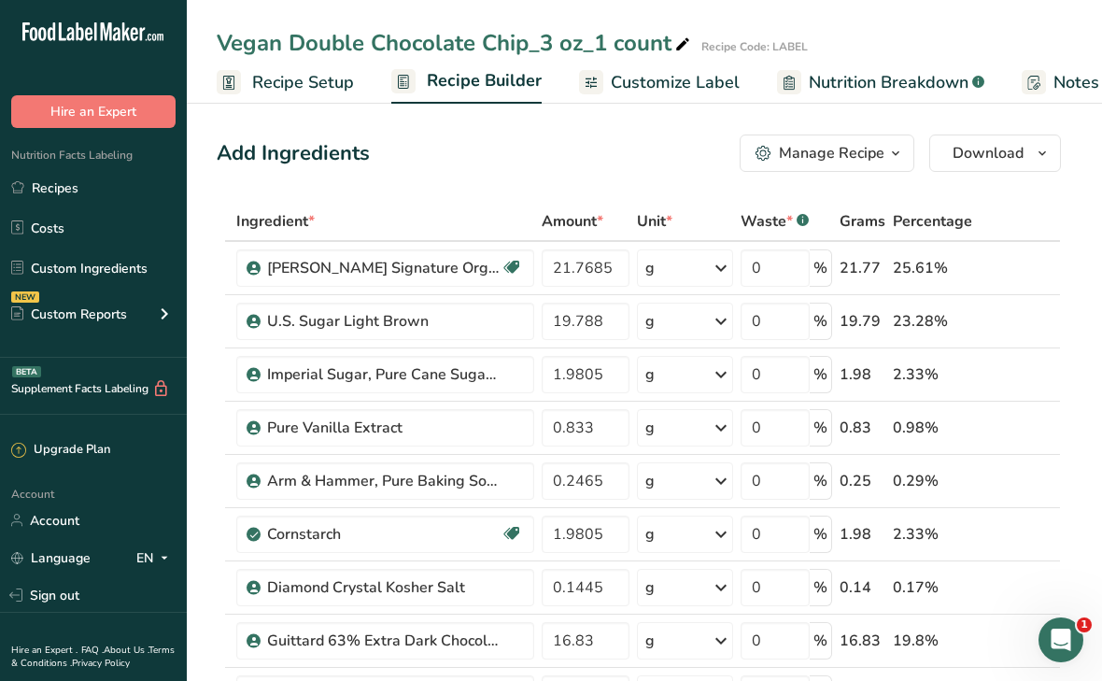
click at [773, 162] on div "Manage Recipe" at bounding box center [820, 153] width 129 height 22
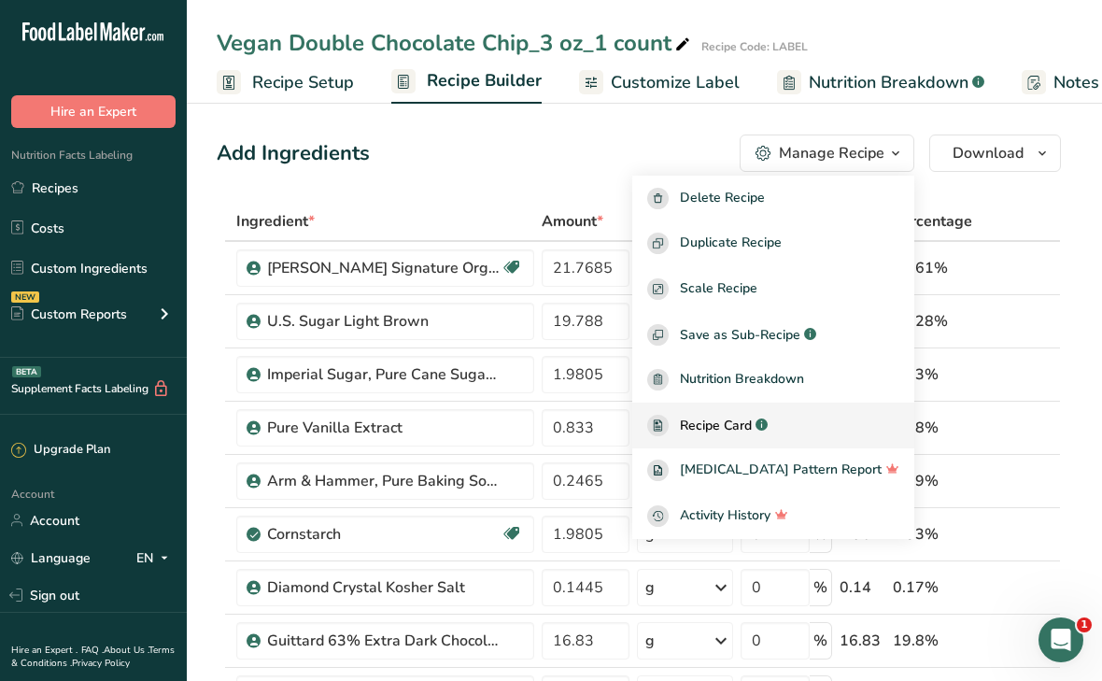
click at [736, 429] on span "Recipe Card" at bounding box center [716, 426] width 72 height 20
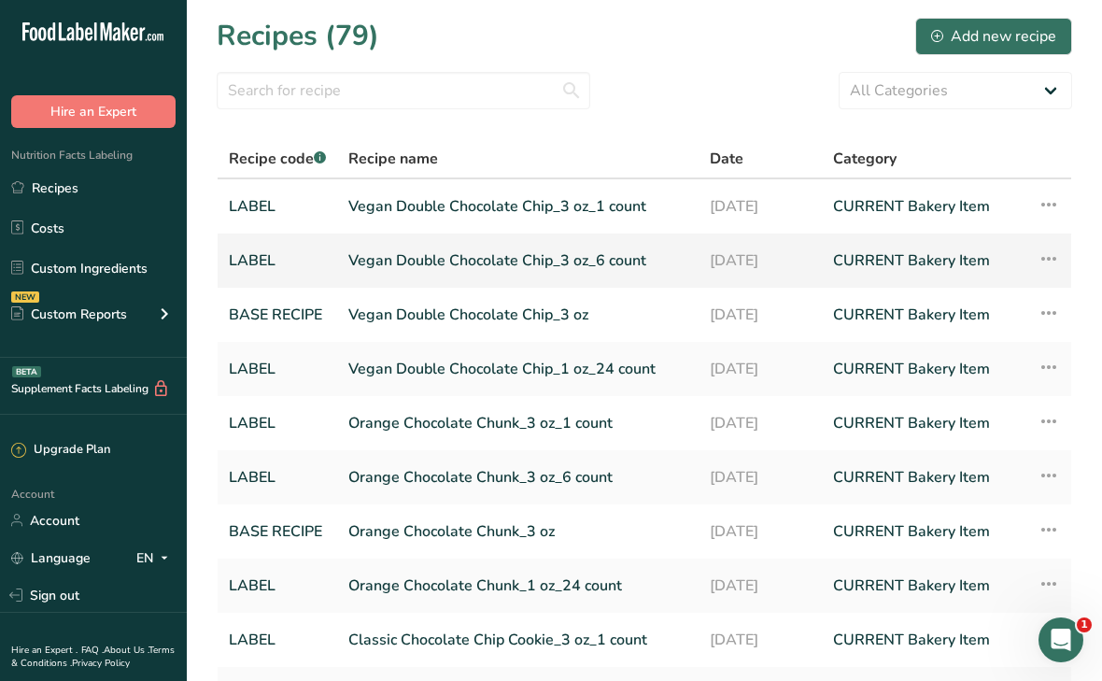
click at [451, 262] on link "Vegan Double Chocolate Chip_3 oz_6 count" at bounding box center [517, 260] width 339 height 39
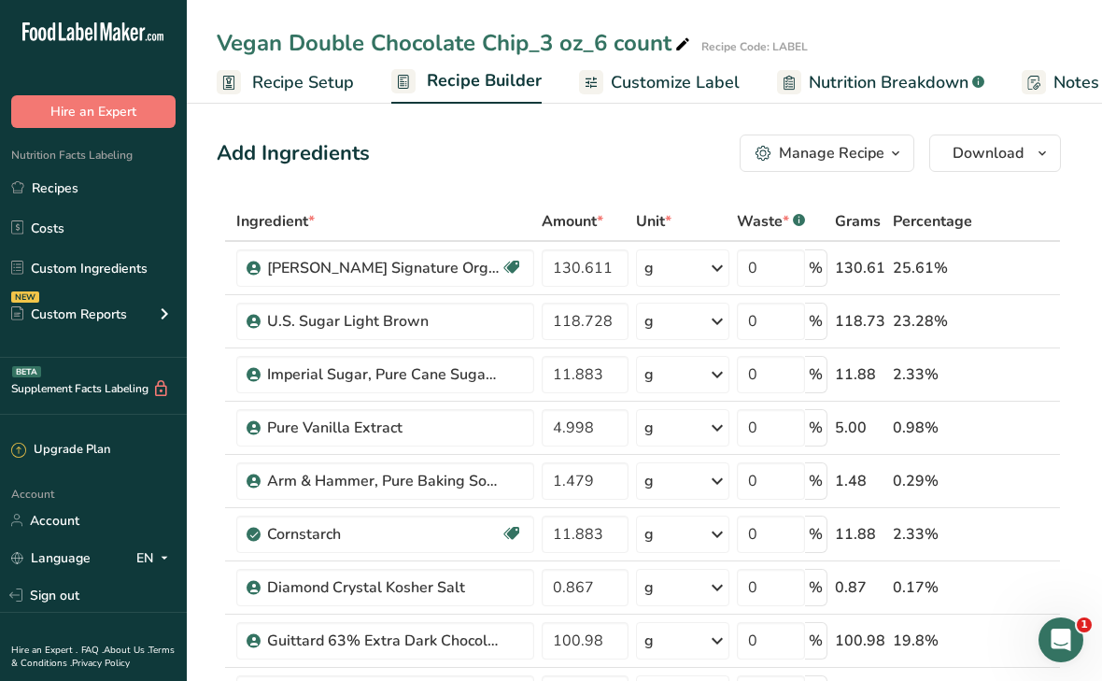
click at [814, 163] on div "Manage Recipe" at bounding box center [832, 153] width 106 height 22
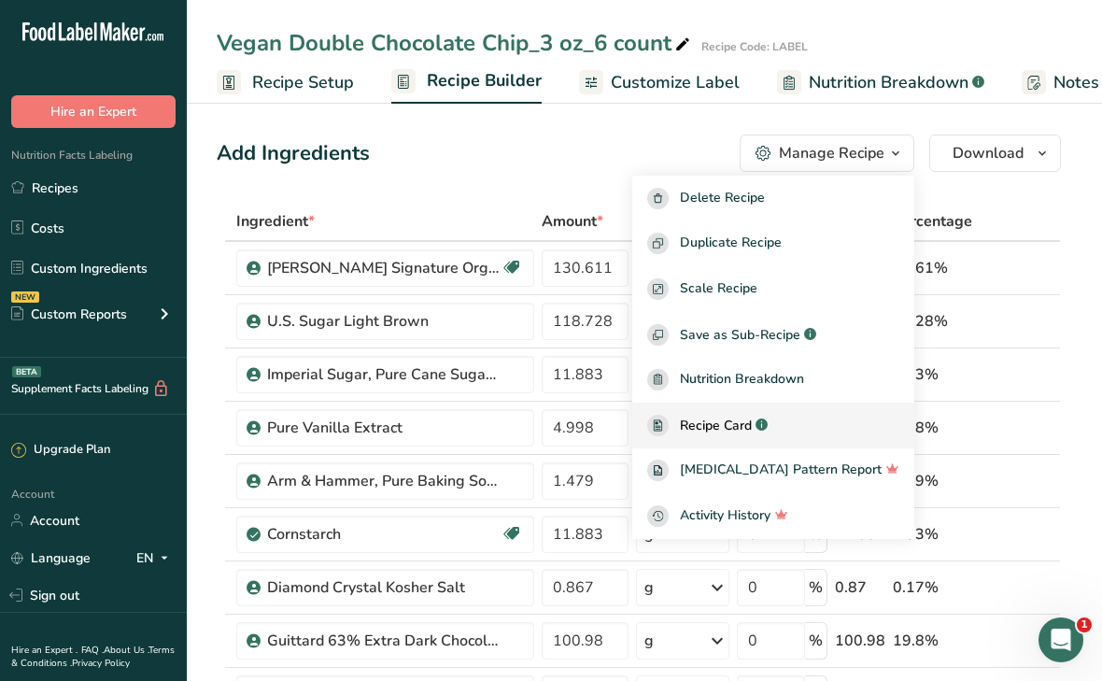
click at [752, 433] on span "Recipe Card" at bounding box center [716, 426] width 72 height 20
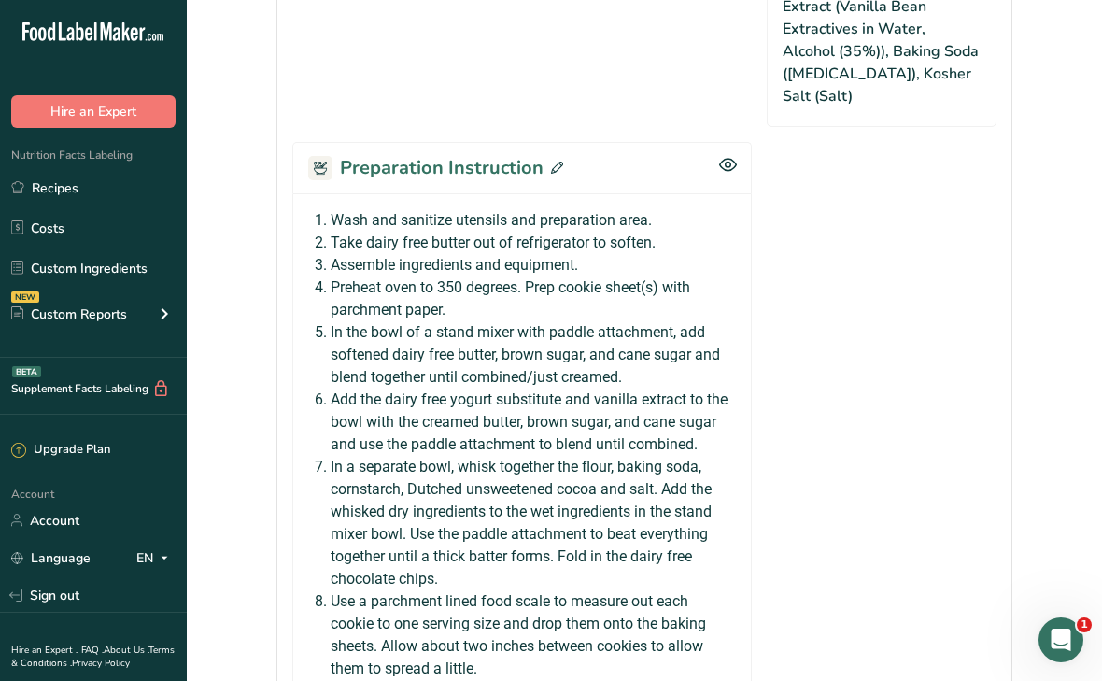
scroll to position [1479, 0]
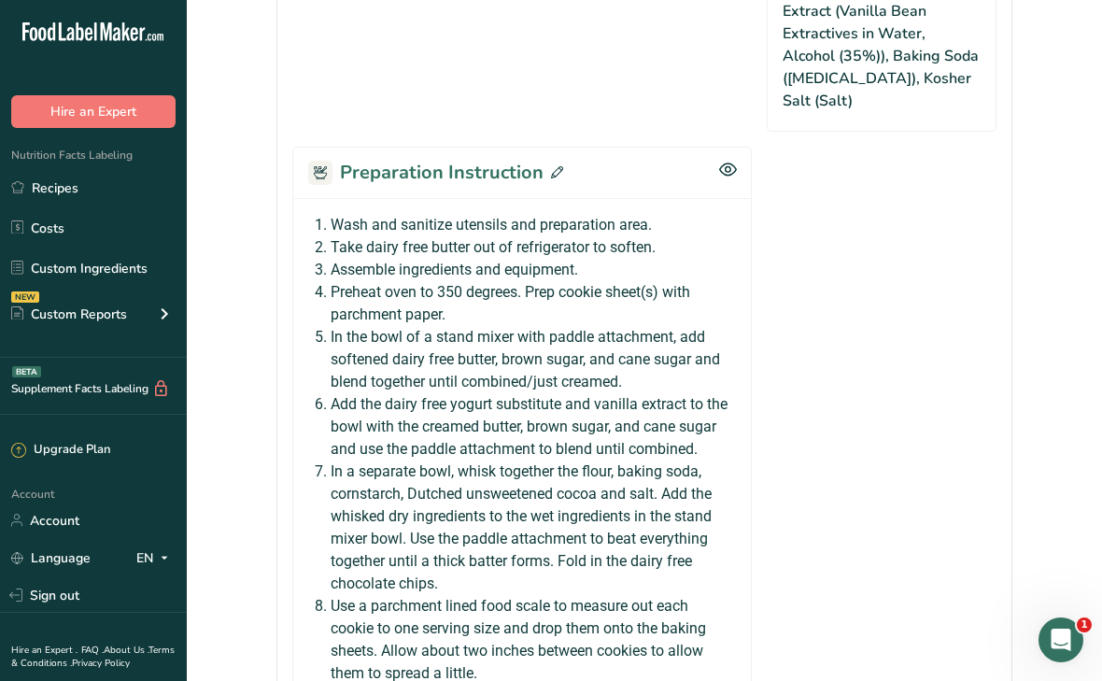
click at [555, 166] on icon at bounding box center [557, 172] width 12 height 12
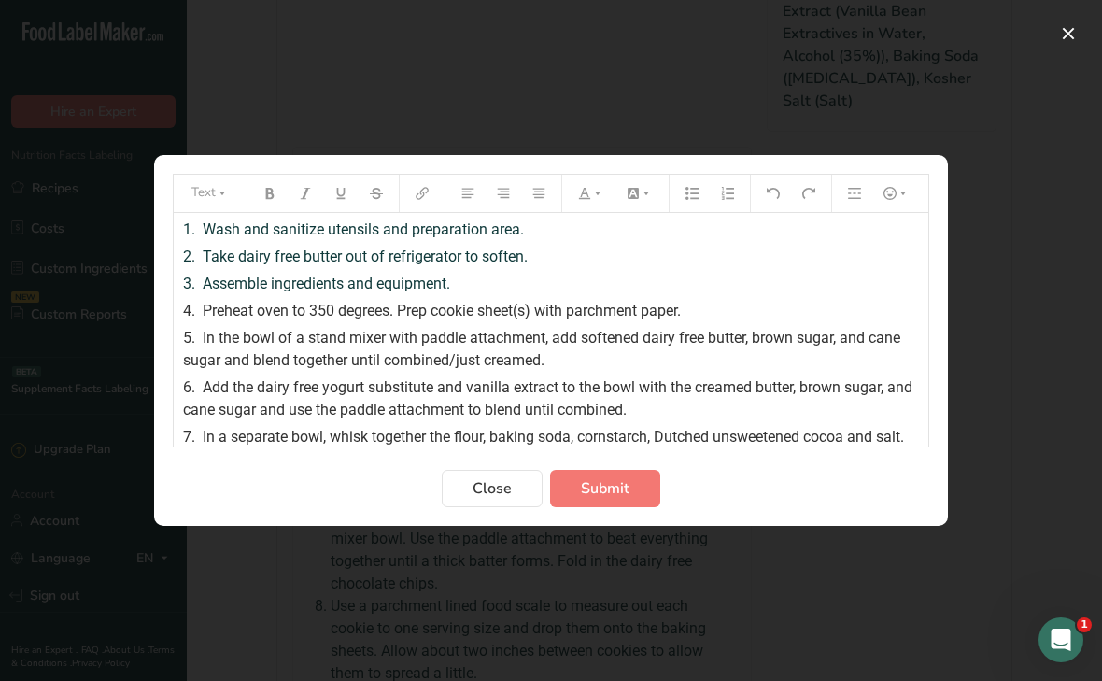
drag, startPoint x: 183, startPoint y: 228, endPoint x: 283, endPoint y: 246, distance: 101.5
click at [283, 246] on div "1. Wash and sanitize utensils and preparation area. 2. Take dairy free butter o…" at bounding box center [551, 441] width 755 height 456
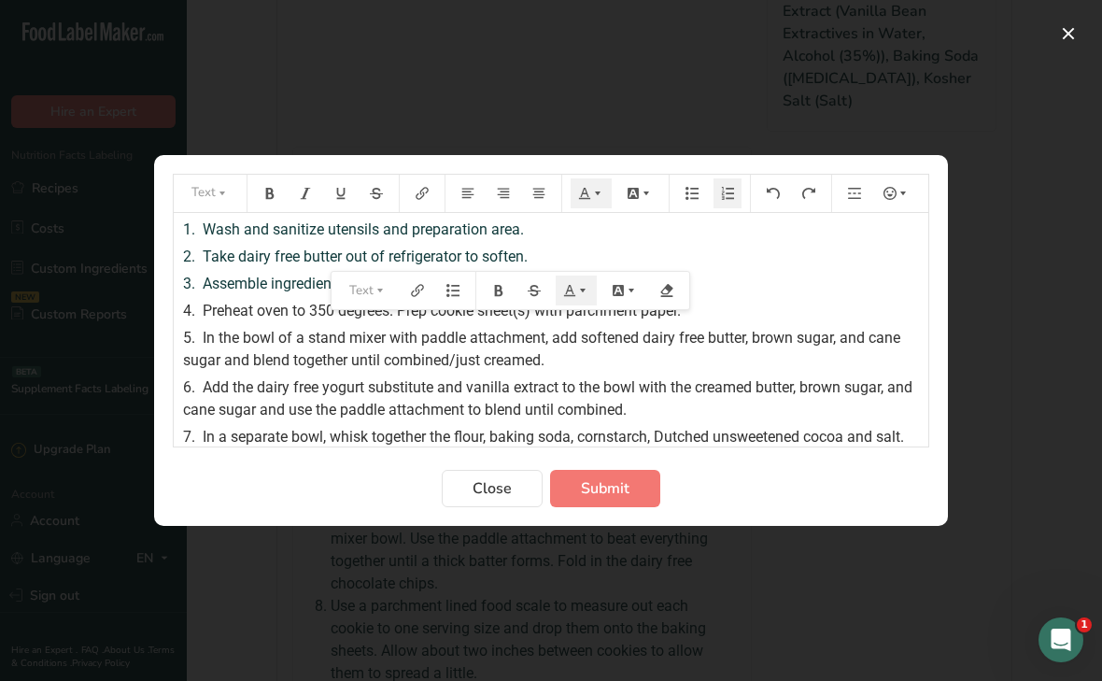
drag, startPoint x: 694, startPoint y: 311, endPoint x: 326, endPoint y: 263, distance: 371.1
click at [326, 263] on div "1. Wash and sanitize utensils and preparation area. 2. Take dairy free butter o…" at bounding box center [551, 441] width 755 height 456
click at [709, 264] on div "2. Take dairy free butter out of refrigerator to soften." at bounding box center [551, 257] width 736 height 22
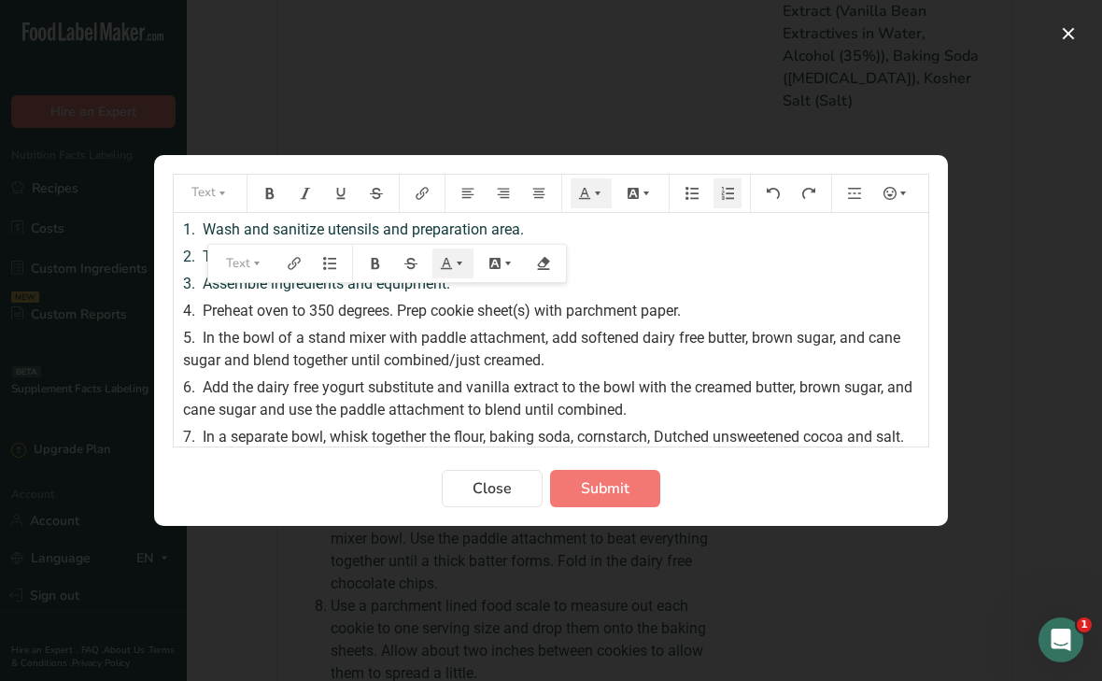
drag, startPoint x: 702, startPoint y: 316, endPoint x: 150, endPoint y: 229, distance: 557.9
click at [150, 229] on div "Text 1. Wash and sanitize utensils and preparation area. 2. Take dairy free but…" at bounding box center [551, 340] width 1102 height 681
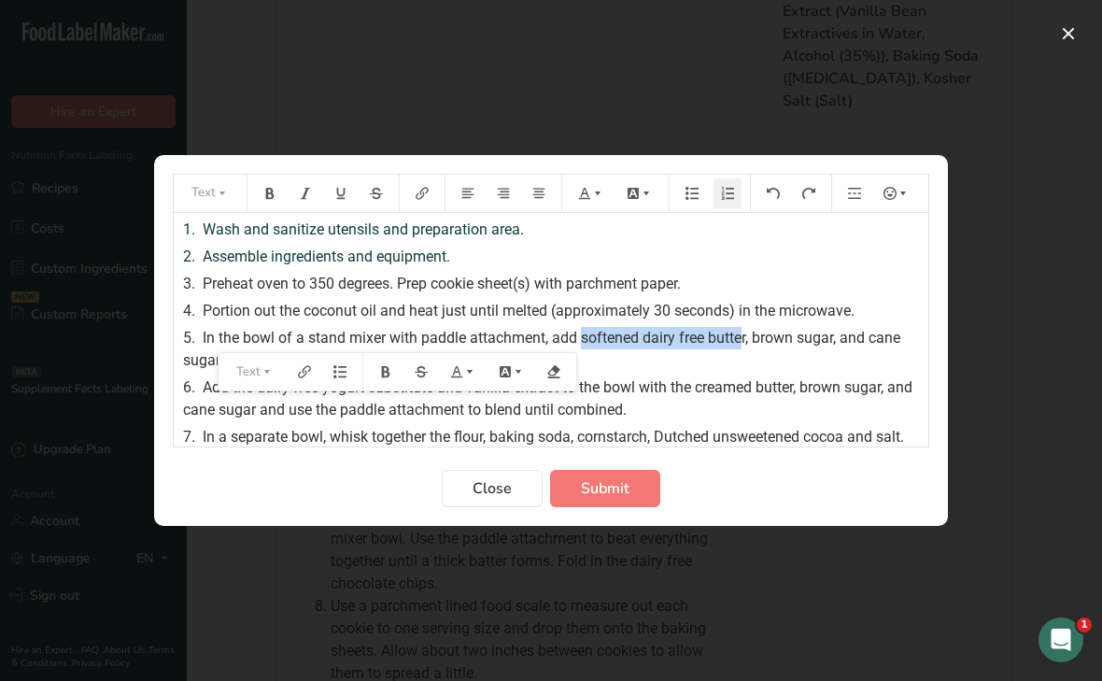
drag, startPoint x: 585, startPoint y: 340, endPoint x: 746, endPoint y: 334, distance: 161.7
click at [746, 334] on span "In the bowl of a stand mixer with paddle attachment, add softened dairy free bu…" at bounding box center [543, 349] width 721 height 40
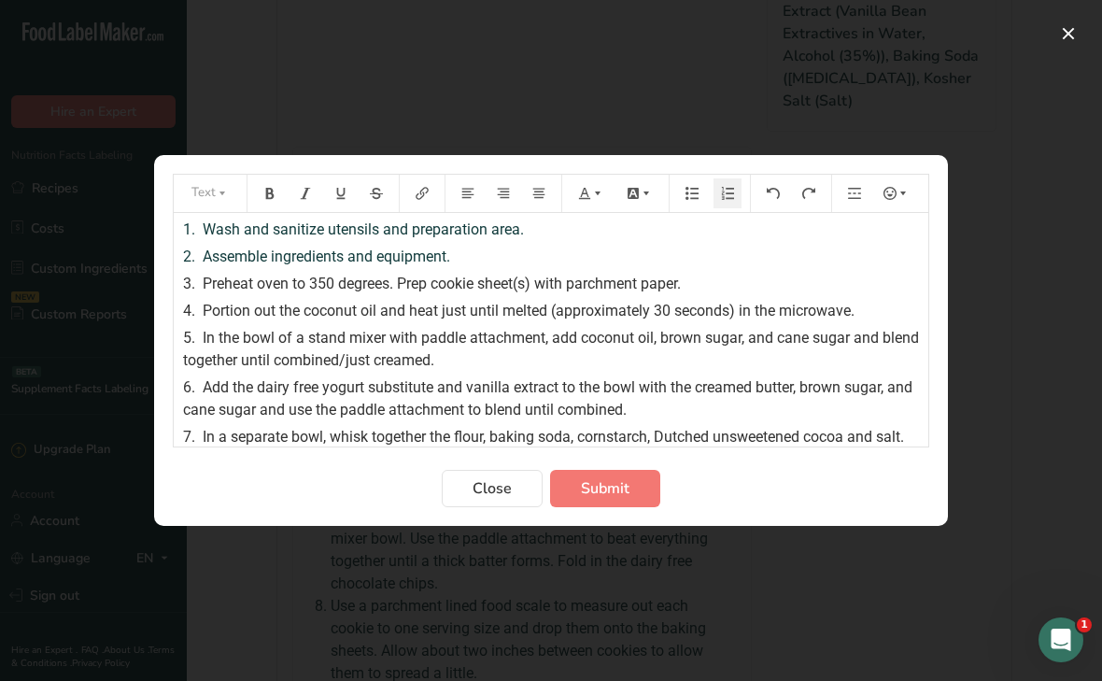
click at [487, 358] on div "5. In the bowl of a stand mixer with paddle attachment, add coconut oil, brown …" at bounding box center [551, 349] width 736 height 45
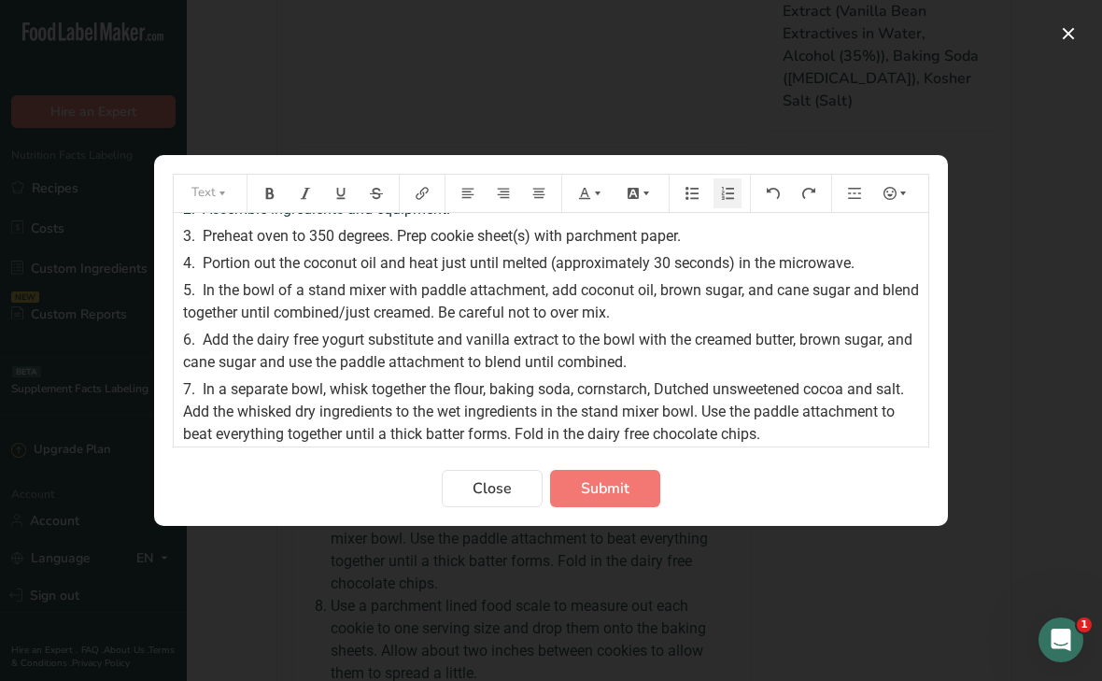
scroll to position [50, 0]
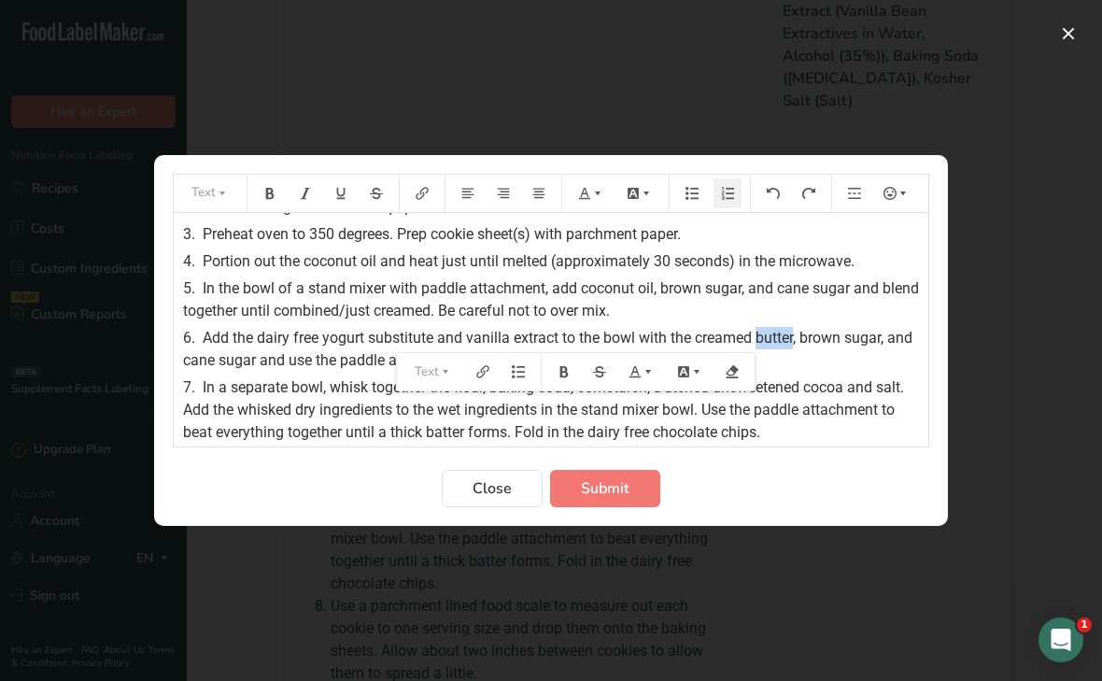
drag, startPoint x: 762, startPoint y: 338, endPoint x: 799, endPoint y: 334, distance: 36.6
click at [799, 334] on span "Add the dairy free yogurt substitute and vanilla extract to the bowl with the c…" at bounding box center [549, 349] width 733 height 40
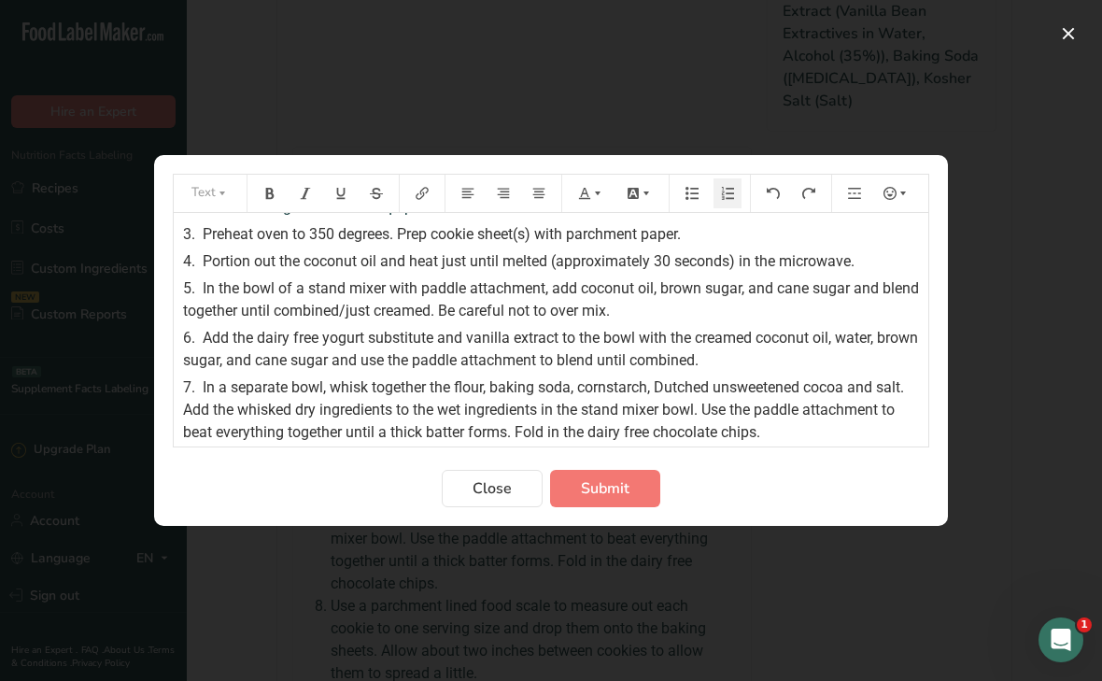
click at [370, 356] on span "Add the dairy free yogurt substitute and vanilla extract to the bowl with the c…" at bounding box center [552, 349] width 739 height 40
click at [658, 286] on span "In the bowl of a stand mixer with paddle attachment, add coconut oil, brown sug…" at bounding box center [553, 299] width 740 height 40
drag, startPoint x: 817, startPoint y: 362, endPoint x: 800, endPoint y: 362, distance: 17.8
click at [800, 362] on div "6. Add the dairy free yogurt substitute and vanilla extract to the bowl with th…" at bounding box center [551, 349] width 736 height 45
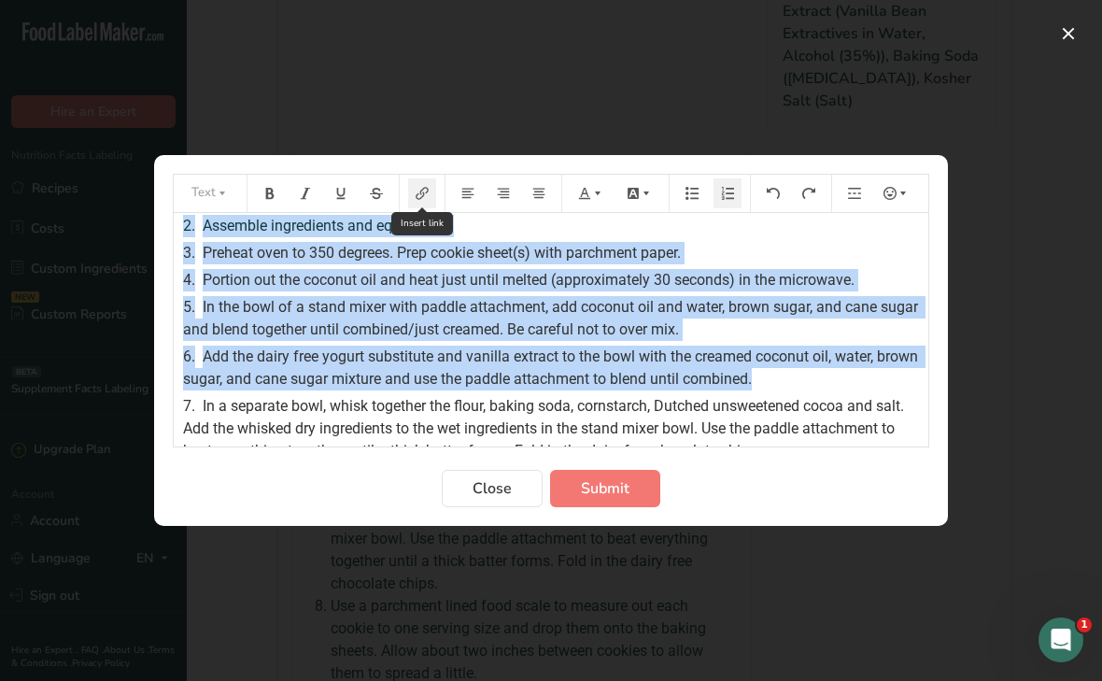
scroll to position [0, 0]
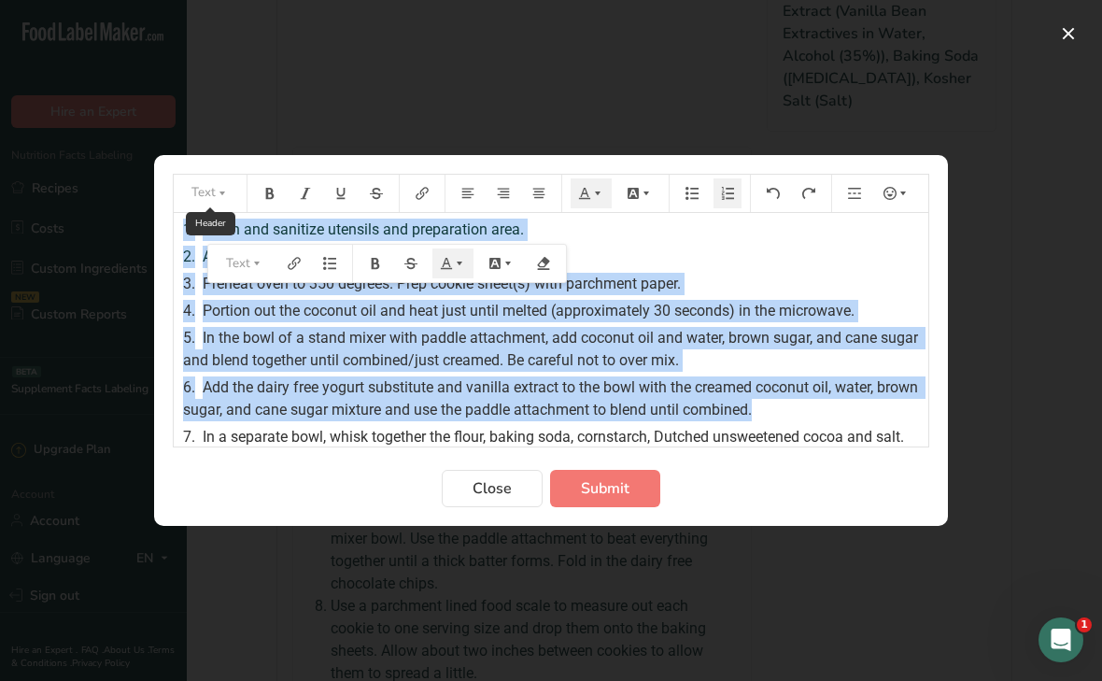
drag, startPoint x: 807, startPoint y: 286, endPoint x: 194, endPoint y: 202, distance: 618.5
click at [194, 202] on div "Text 1. Wash and sanitize utensils and preparation area. 2. Assemble ingredient…" at bounding box center [551, 311] width 757 height 274
copy div "1. Wash and sanitize utensils and preparation area. 2. Assemble ingredients and…"
click at [606, 489] on span "Submit" at bounding box center [605, 488] width 49 height 22
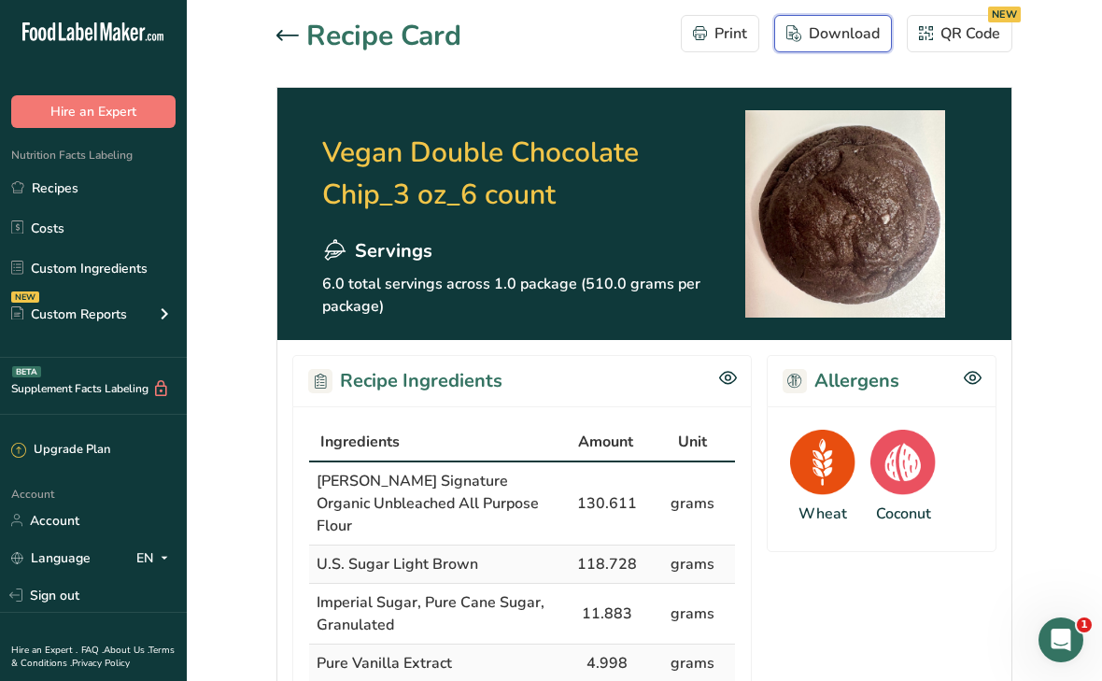
click at [816, 40] on div "Download" at bounding box center [833, 33] width 93 height 22
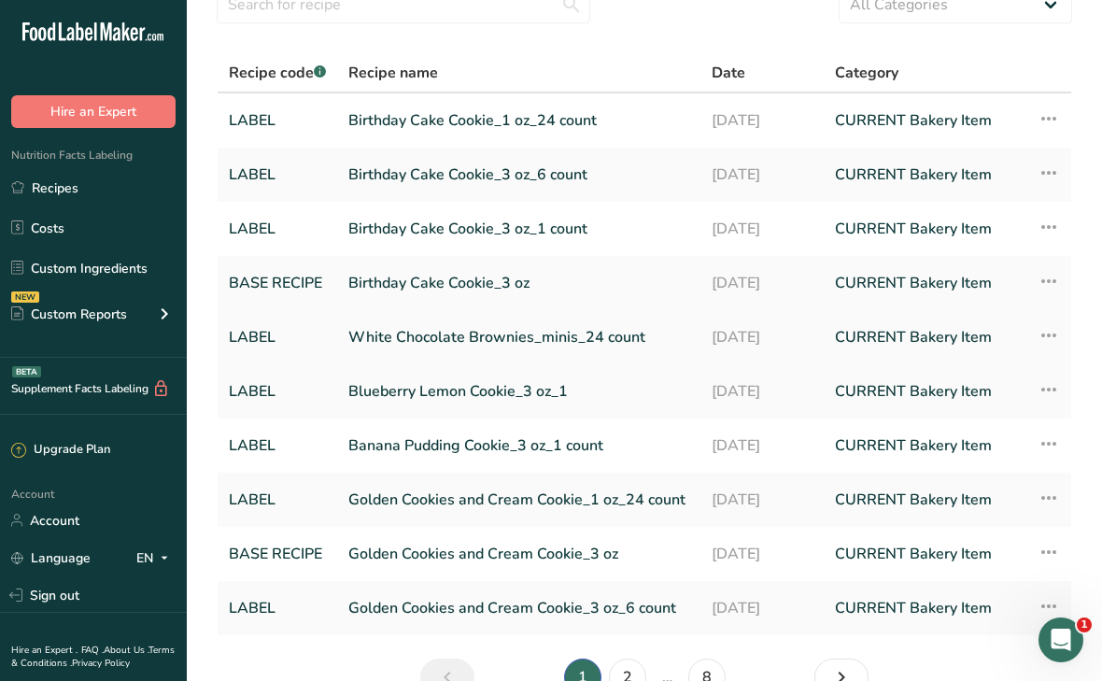
scroll to position [191, 0]
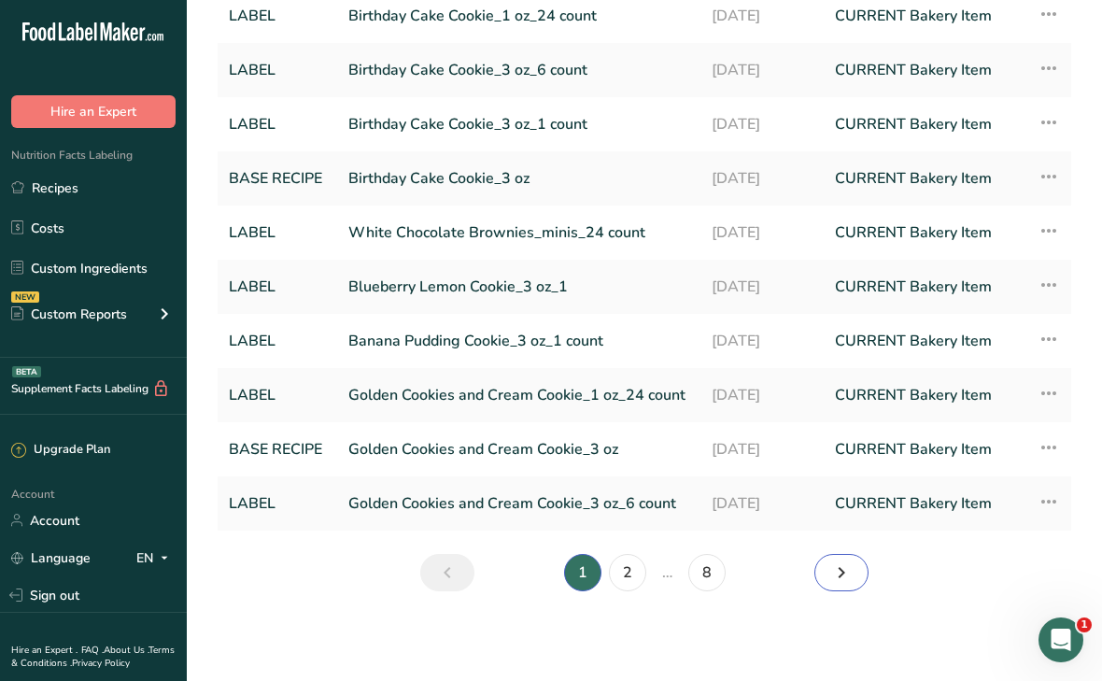
click at [841, 567] on icon "Next page" at bounding box center [841, 573] width 22 height 34
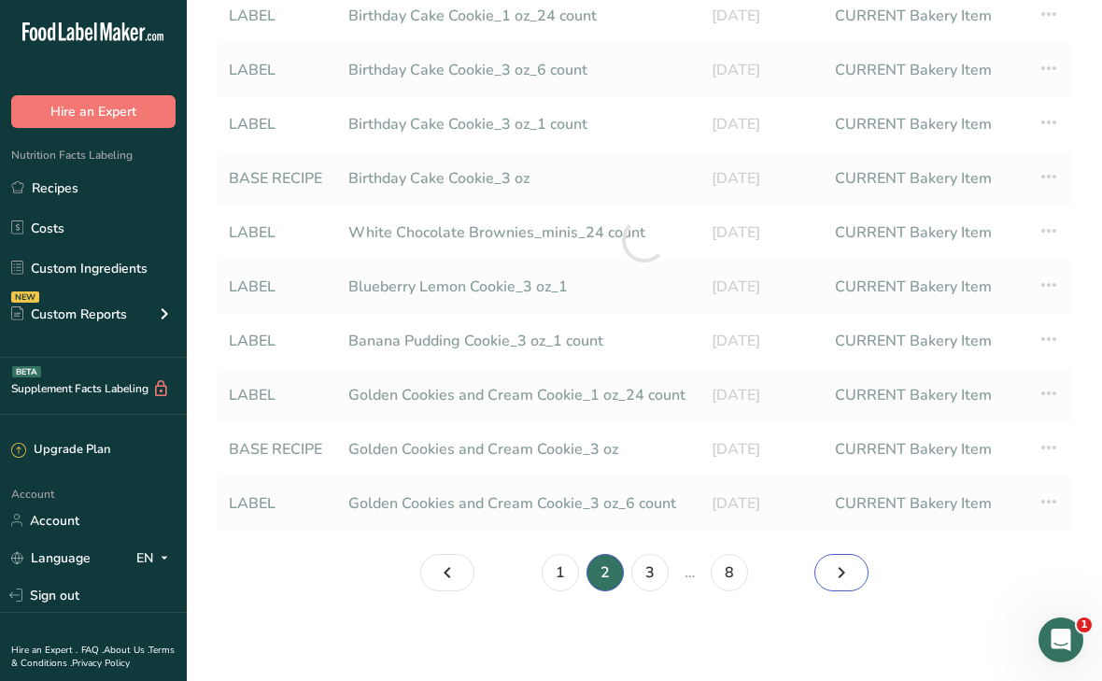
click at [841, 567] on icon "Page 3." at bounding box center [841, 573] width 22 height 34
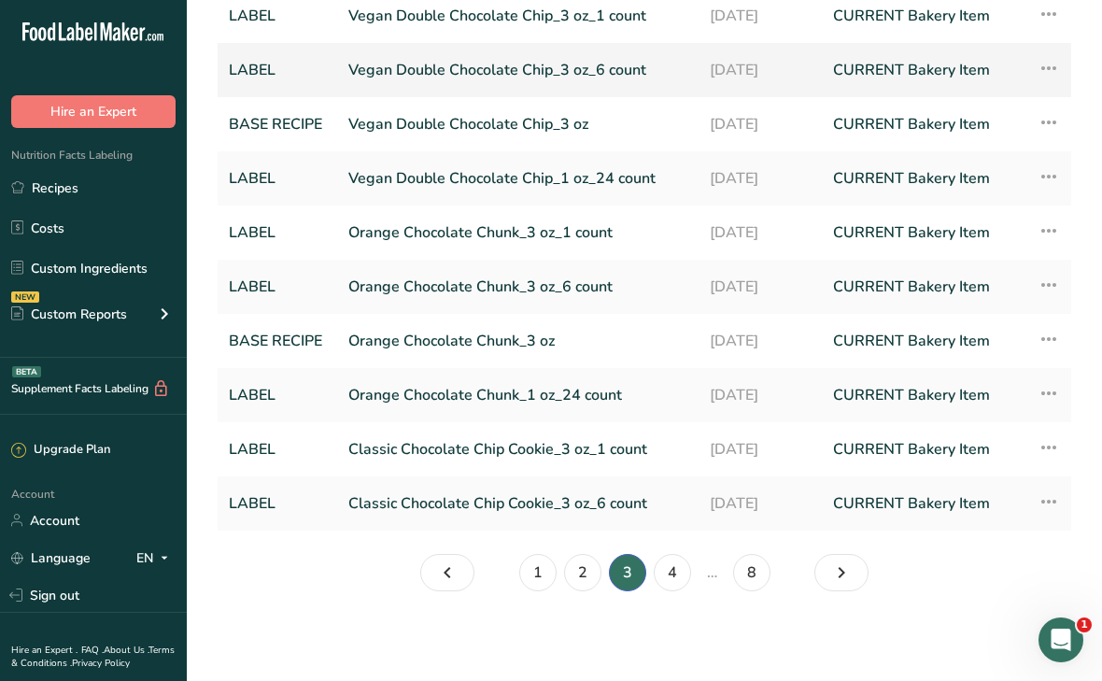
click at [439, 66] on link "Vegan Double Chocolate Chip_3 oz_6 count" at bounding box center [517, 69] width 339 height 39
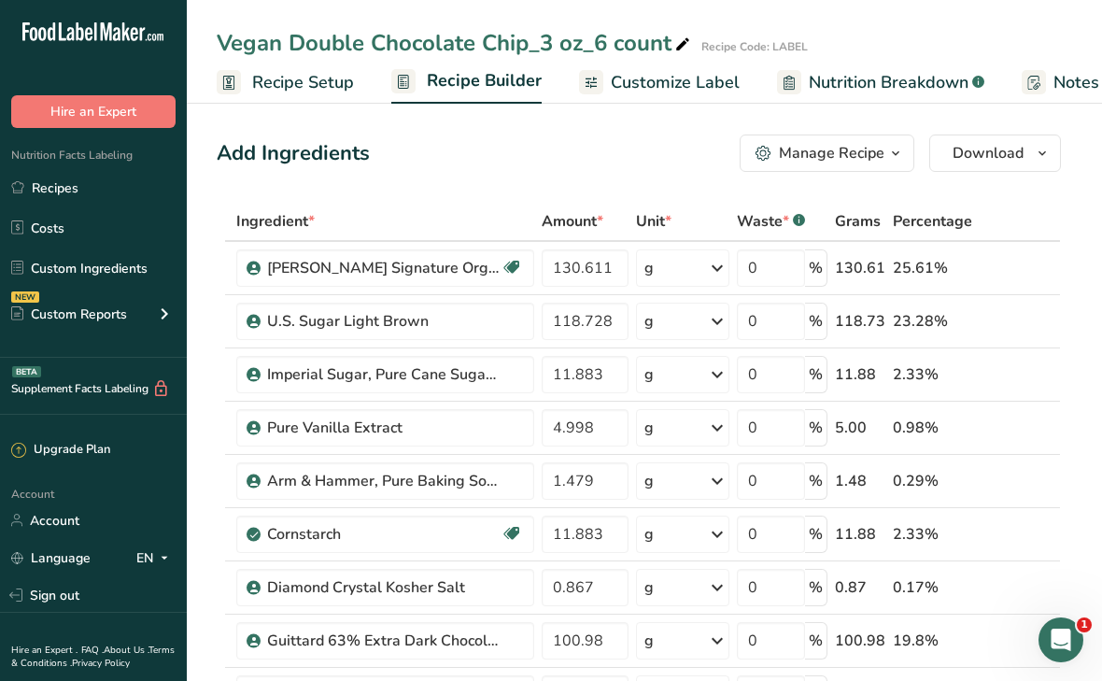
click at [807, 153] on div "Manage Recipe" at bounding box center [832, 153] width 106 height 22
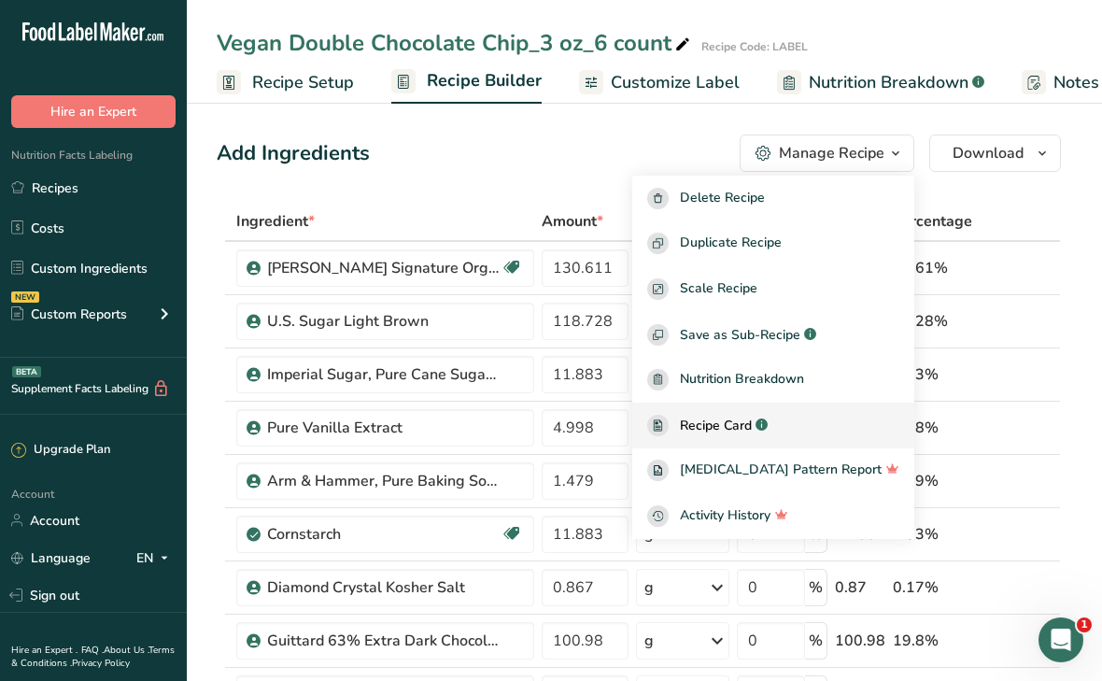
click at [747, 426] on span "Recipe Card" at bounding box center [716, 426] width 72 height 20
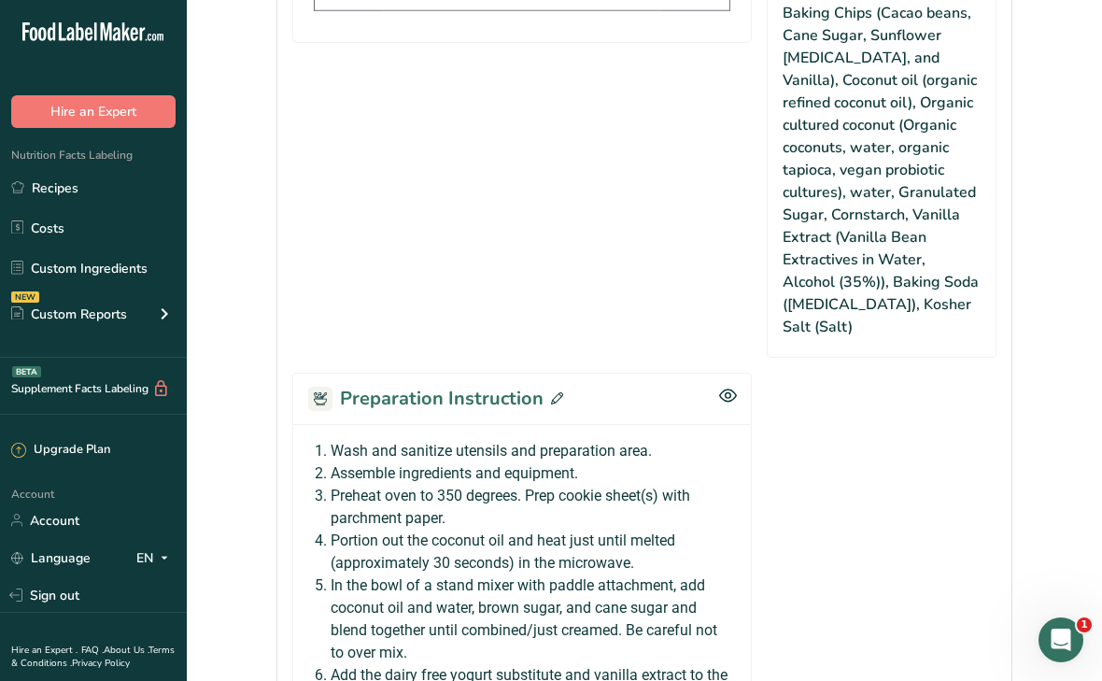
scroll to position [1269, 0]
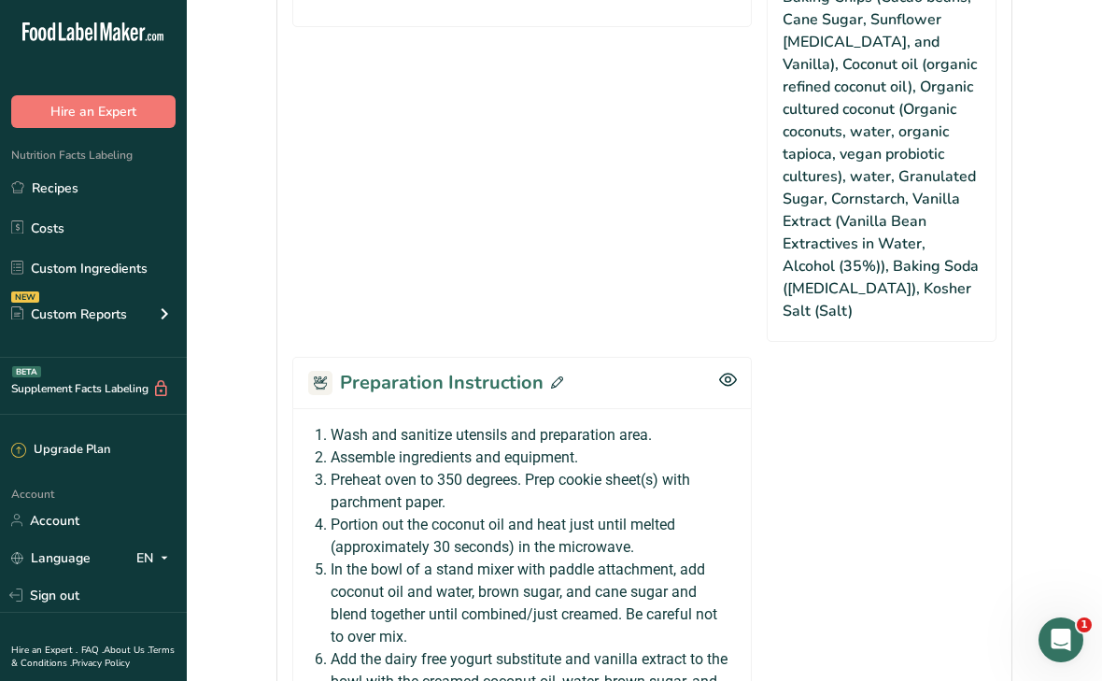
click at [555, 376] on icon at bounding box center [557, 382] width 12 height 12
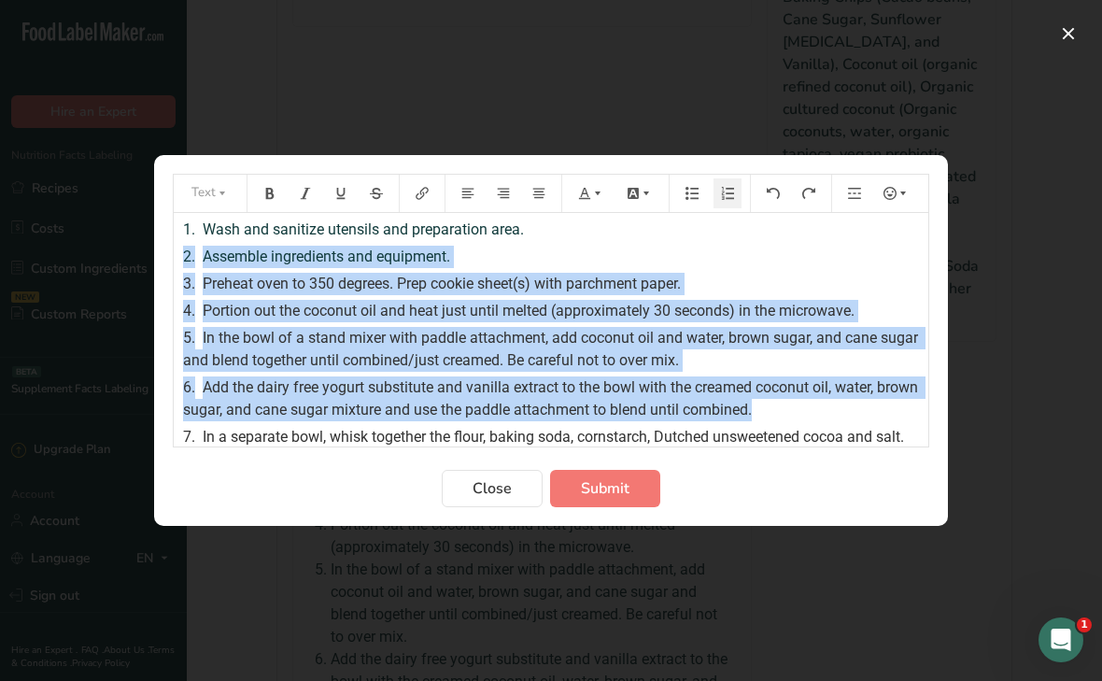
drag, startPoint x: 807, startPoint y: 410, endPoint x: 291, endPoint y: 244, distance: 541.8
click at [291, 244] on div "1. Wash and sanitize utensils and preparation area. 2. Assemble ingredients and…" at bounding box center [551, 441] width 755 height 456
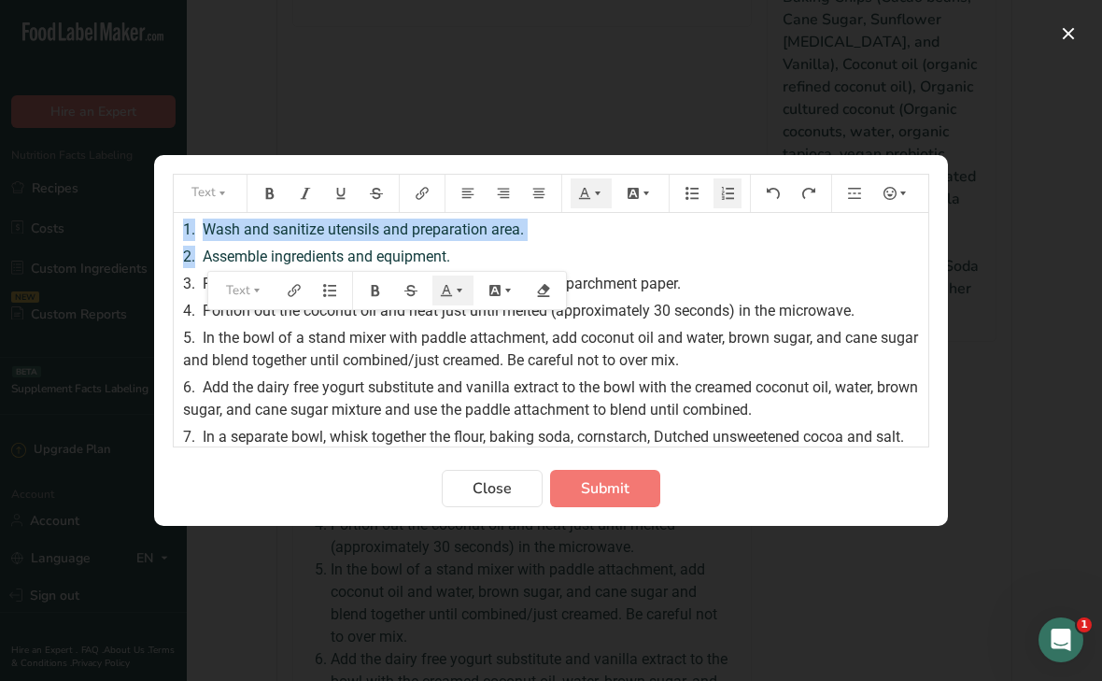
drag, startPoint x: 291, startPoint y: 244, endPoint x: 191, endPoint y: 217, distance: 104.5
click at [191, 217] on div "1. Wash and sanitize utensils and preparation area. 2. Assemble ingredients and…" at bounding box center [551, 441] width 755 height 456
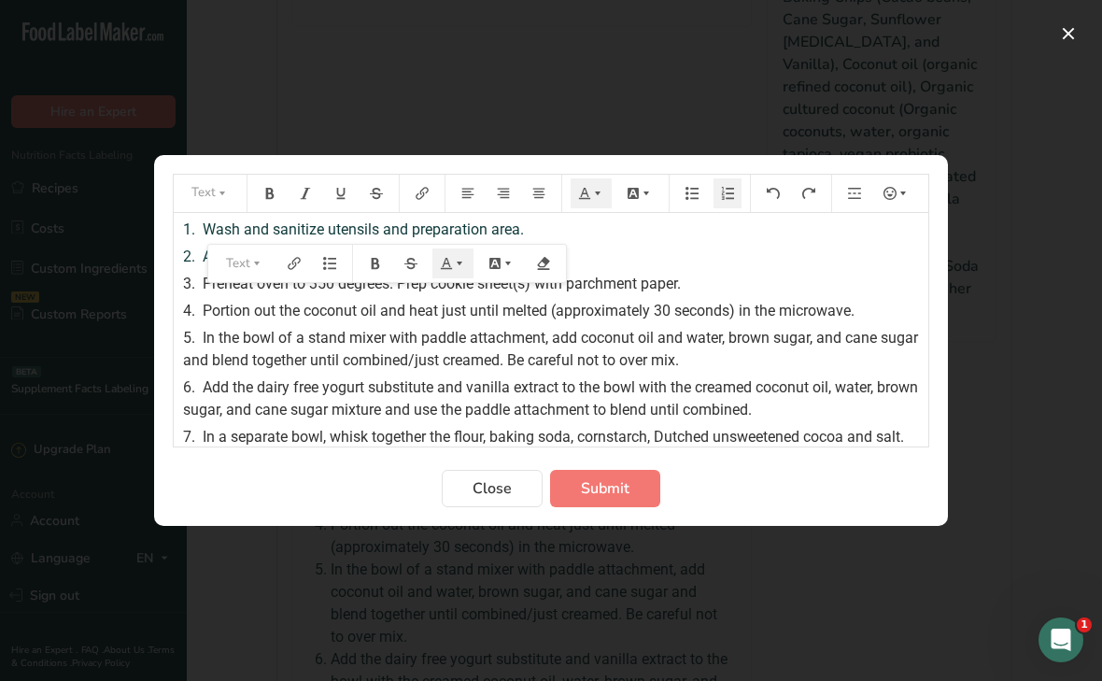
click at [701, 363] on span "In the bowl of a stand mixer with paddle attachment, add coconut oil and water,…" at bounding box center [552, 349] width 739 height 40
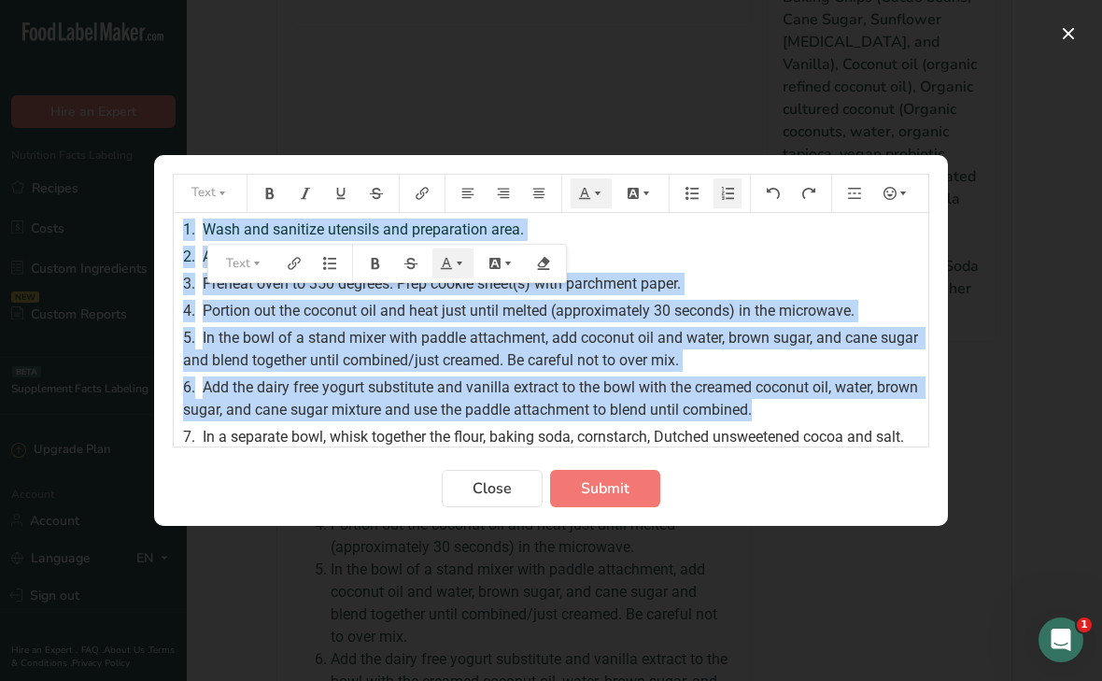
drag, startPoint x: 817, startPoint y: 412, endPoint x: 161, endPoint y: 206, distance: 688.4
click at [161, 206] on section "Text 1. Wash and sanitize utensils and preparation area. 2. Assemble ingredient…" at bounding box center [551, 340] width 794 height 371
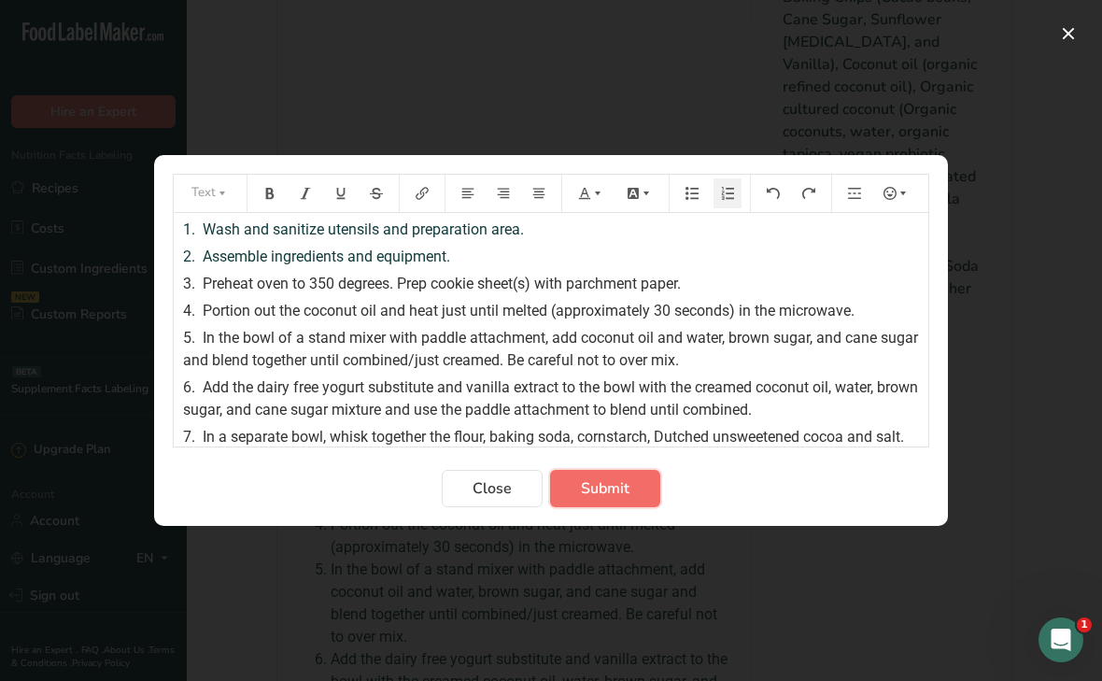
click at [589, 479] on span "Submit" at bounding box center [605, 488] width 49 height 22
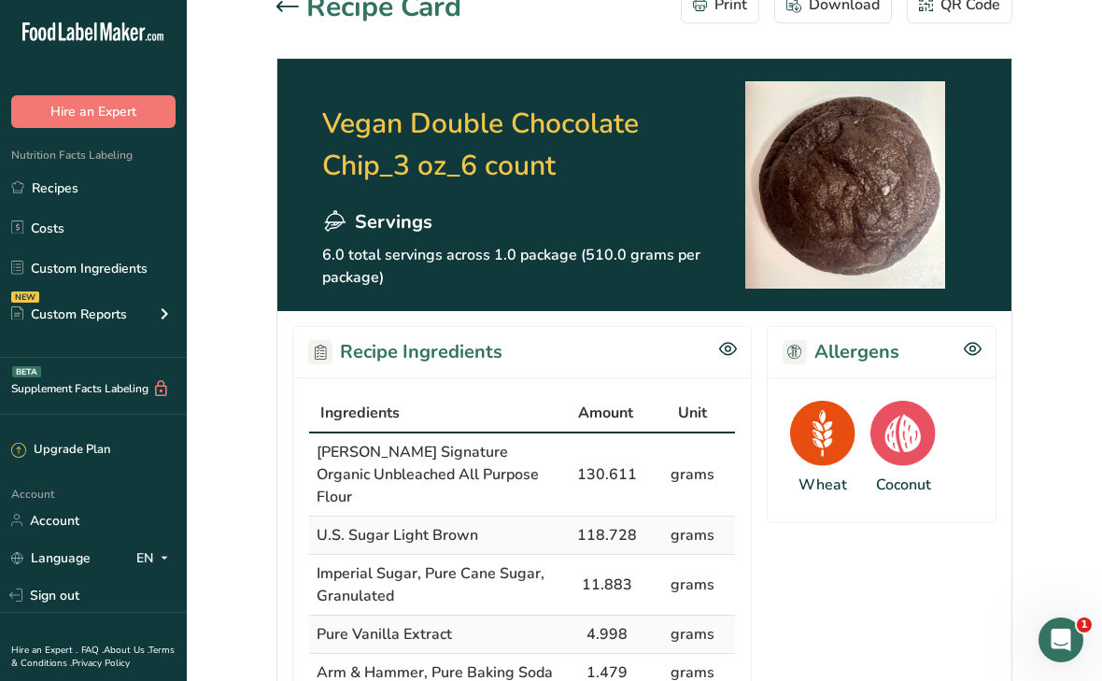
scroll to position [0, 0]
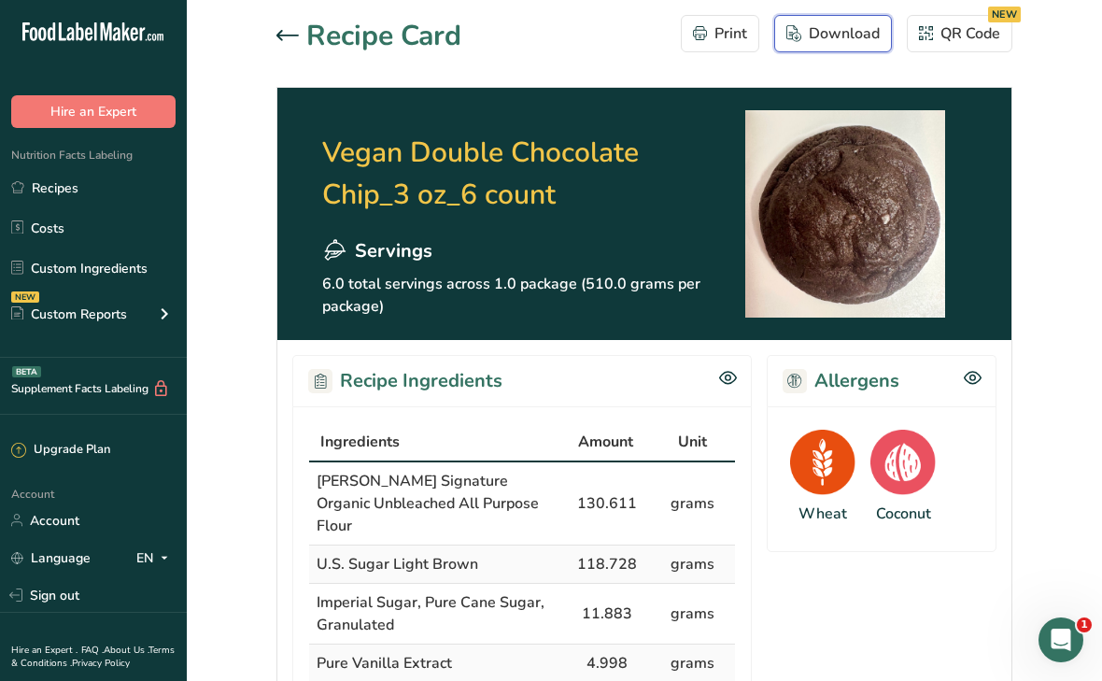
click at [829, 36] on div "Download" at bounding box center [833, 33] width 93 height 22
click at [286, 34] on icon at bounding box center [288, 35] width 22 height 10
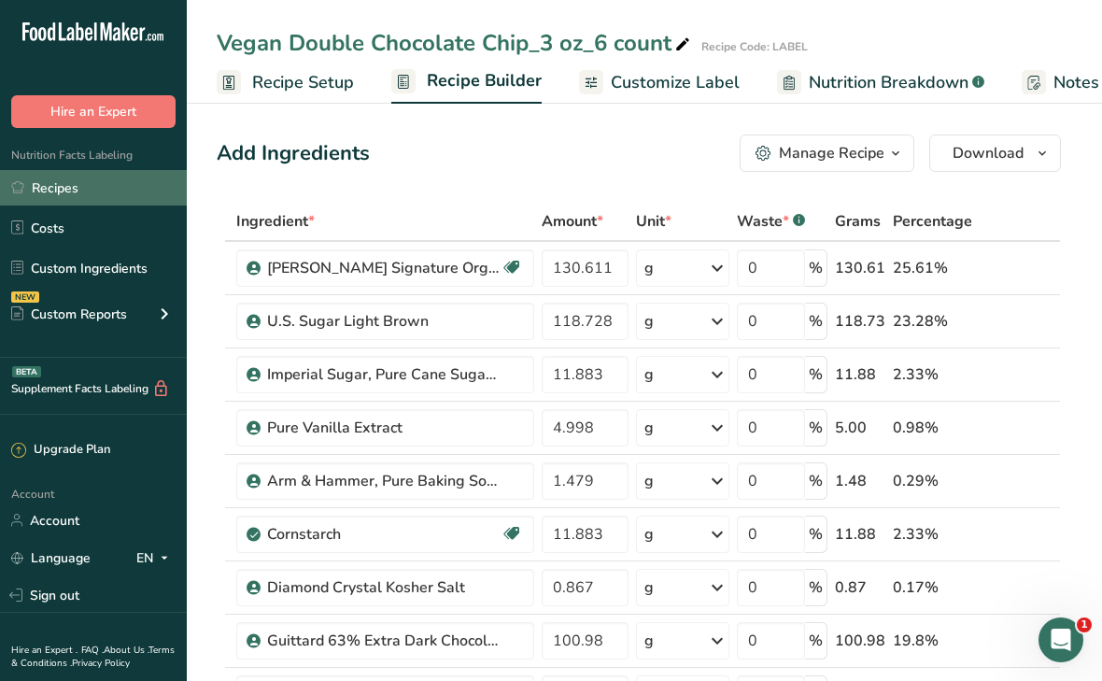
click at [83, 183] on link "Recipes" at bounding box center [93, 187] width 187 height 35
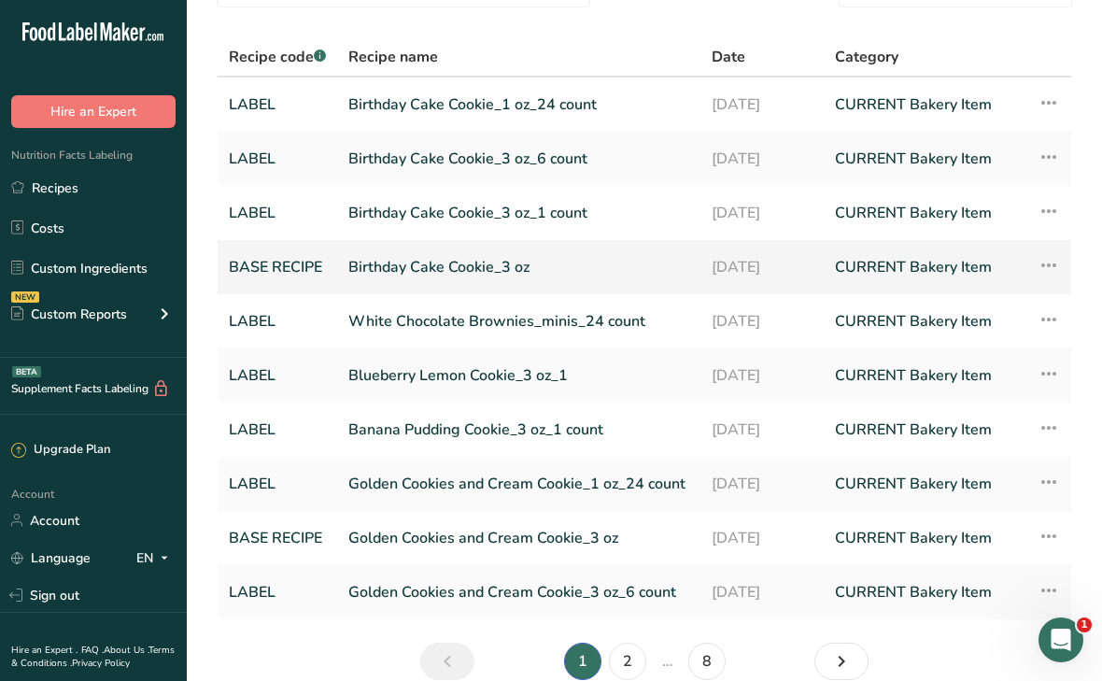
scroll to position [191, 0]
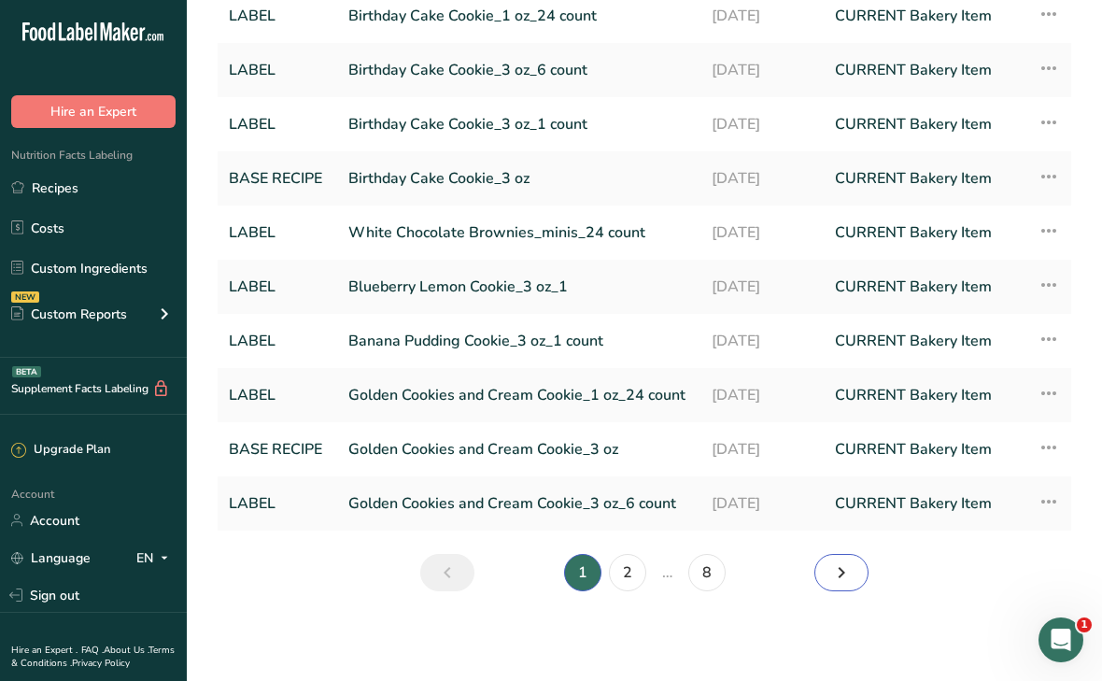
click at [842, 570] on icon "Next page" at bounding box center [841, 573] width 22 height 34
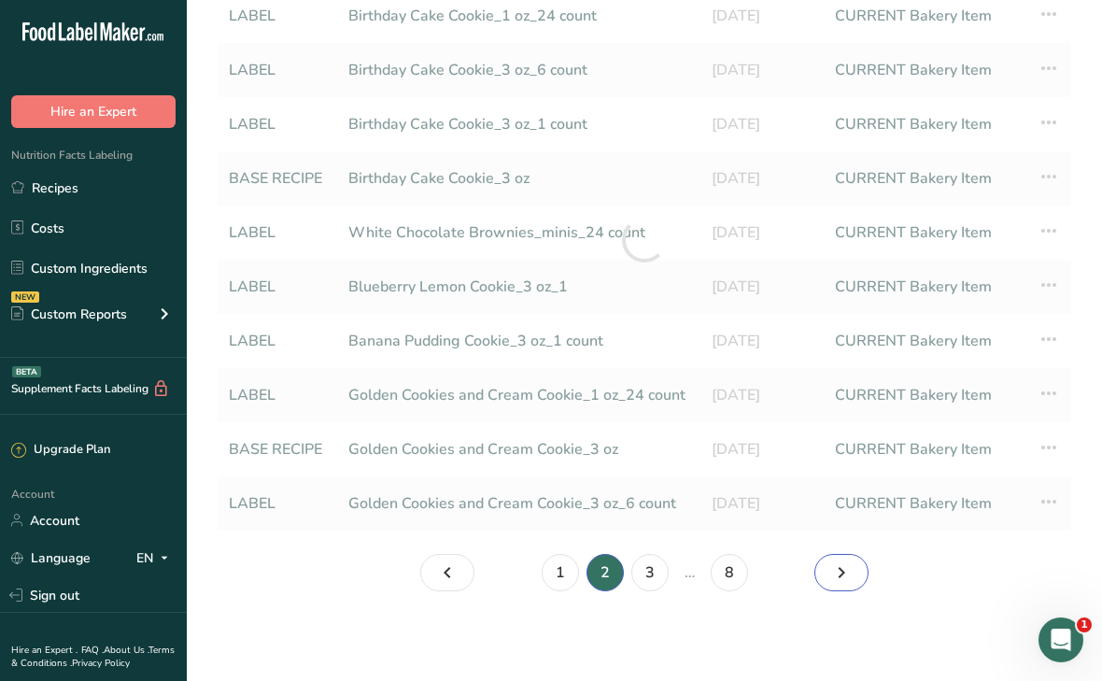
click at [842, 570] on icon "Page 3." at bounding box center [841, 573] width 22 height 34
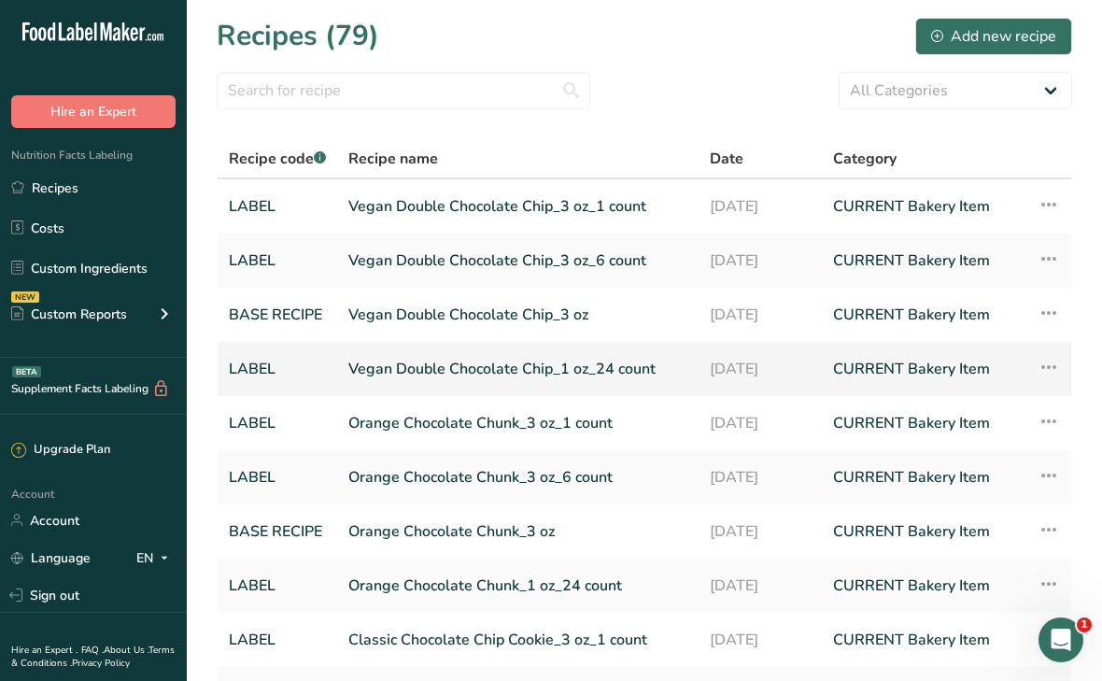
click at [445, 368] on link "Vegan Double Chocolate Chip_1 oz_24 count" at bounding box center [517, 368] width 339 height 39
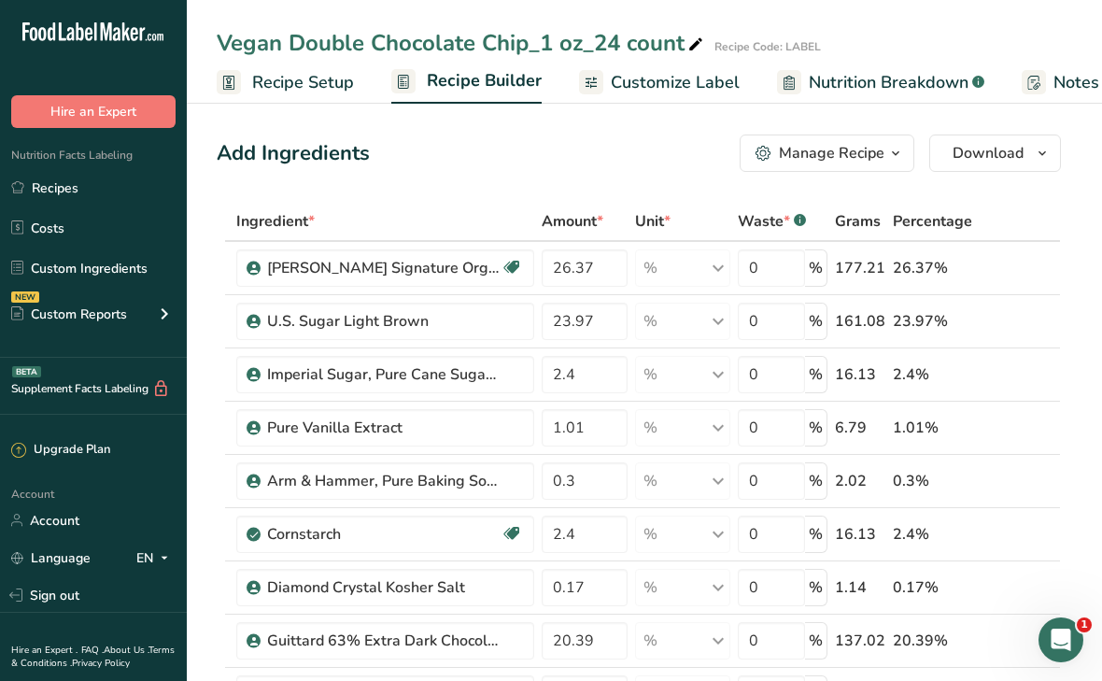
click at [300, 78] on span "Recipe Setup" at bounding box center [303, 82] width 102 height 25
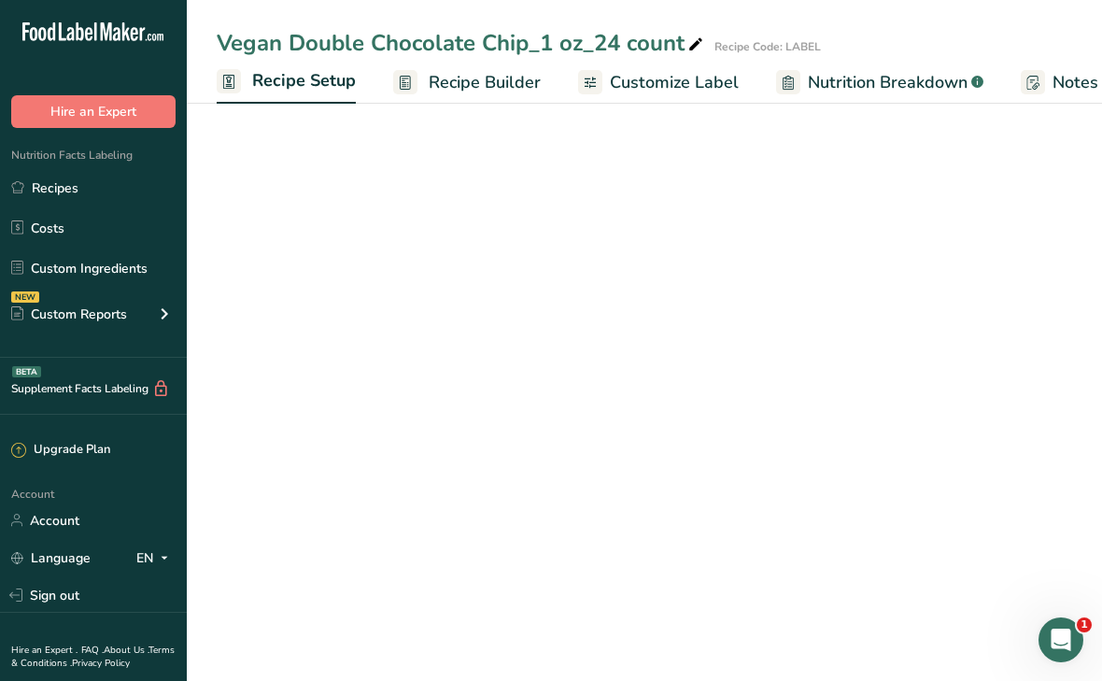
scroll to position [0, 7]
select select "5"
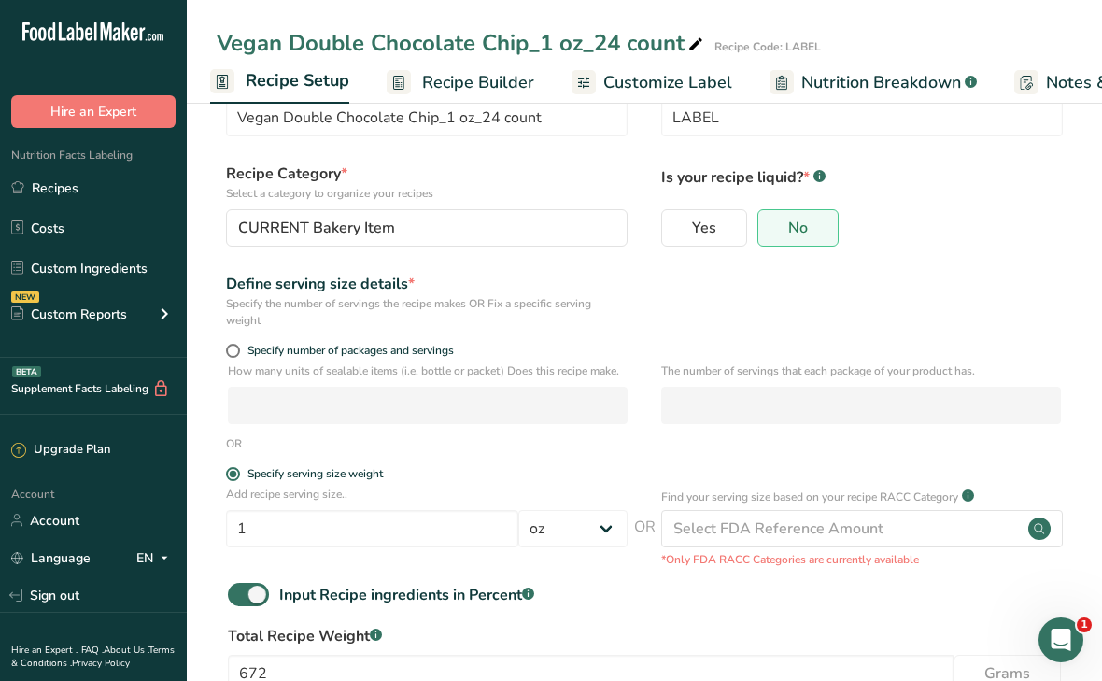
scroll to position [192, 0]
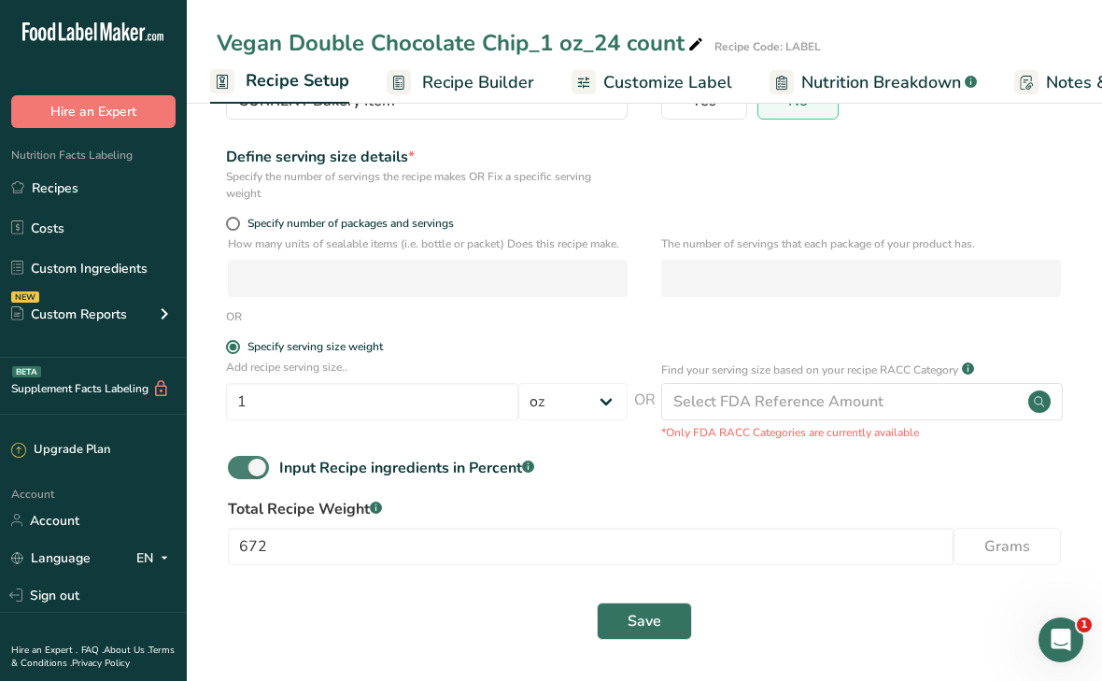
click at [249, 473] on span at bounding box center [248, 467] width 41 height 23
click at [240, 473] on input "Input Recipe ingredients in Percent .a-a{fill:#347362;}.b-a{fill:#fff;}" at bounding box center [234, 467] width 12 height 12
checkbox input "false"
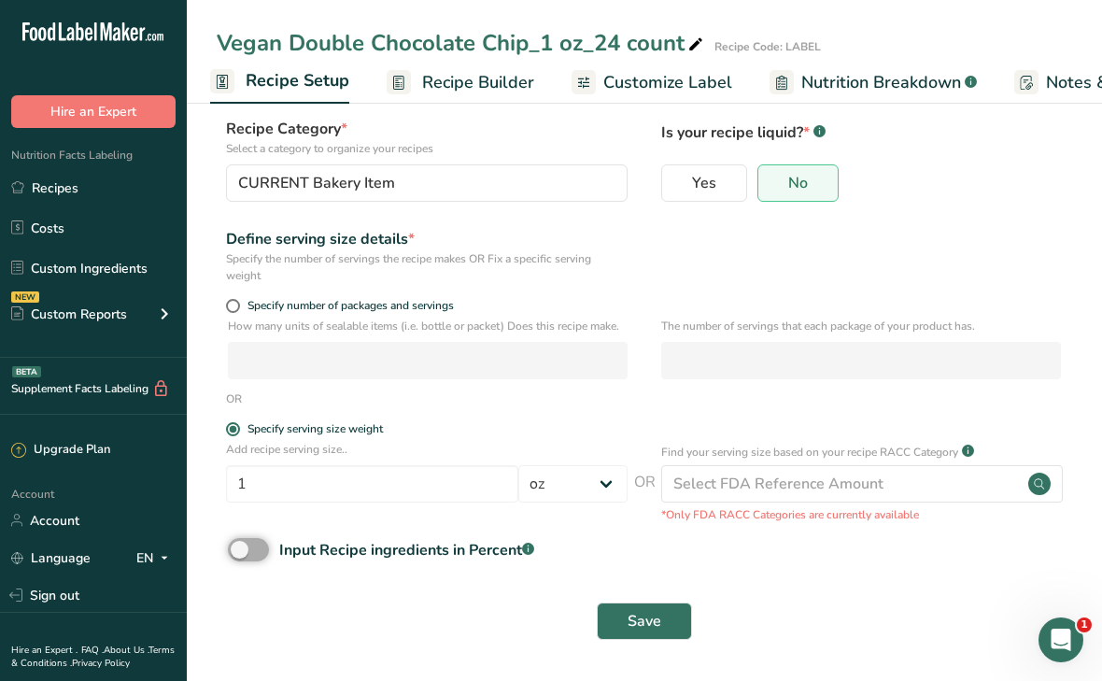
scroll to position [110, 0]
click at [654, 620] on span "Save" at bounding box center [645, 621] width 34 height 22
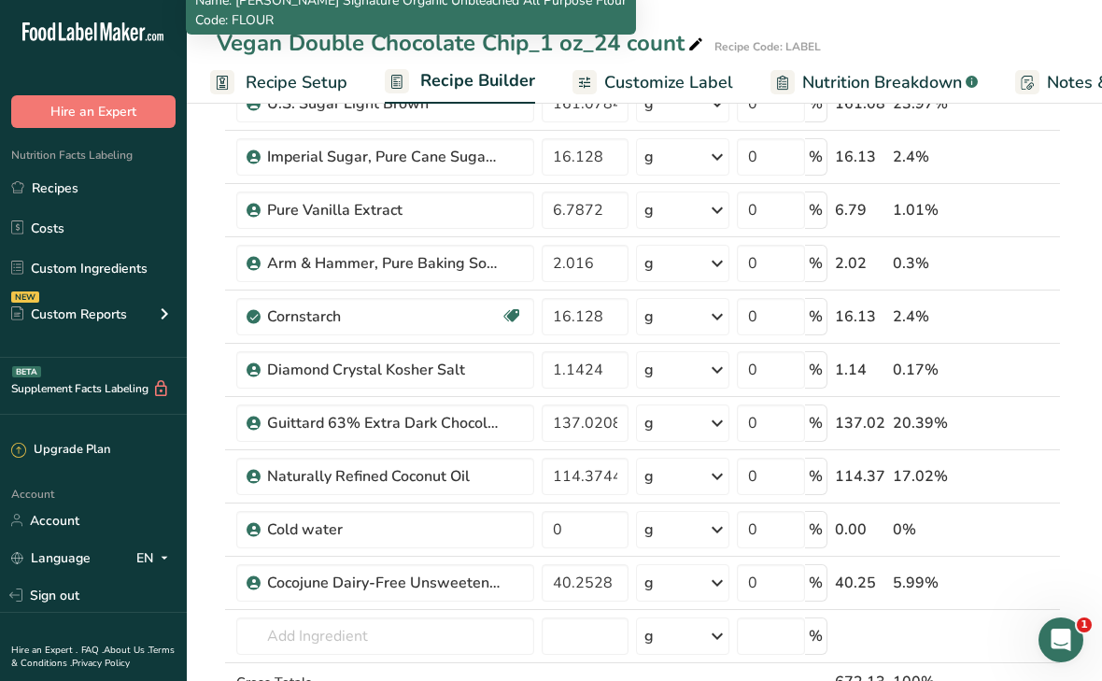
scroll to position [250, 0]
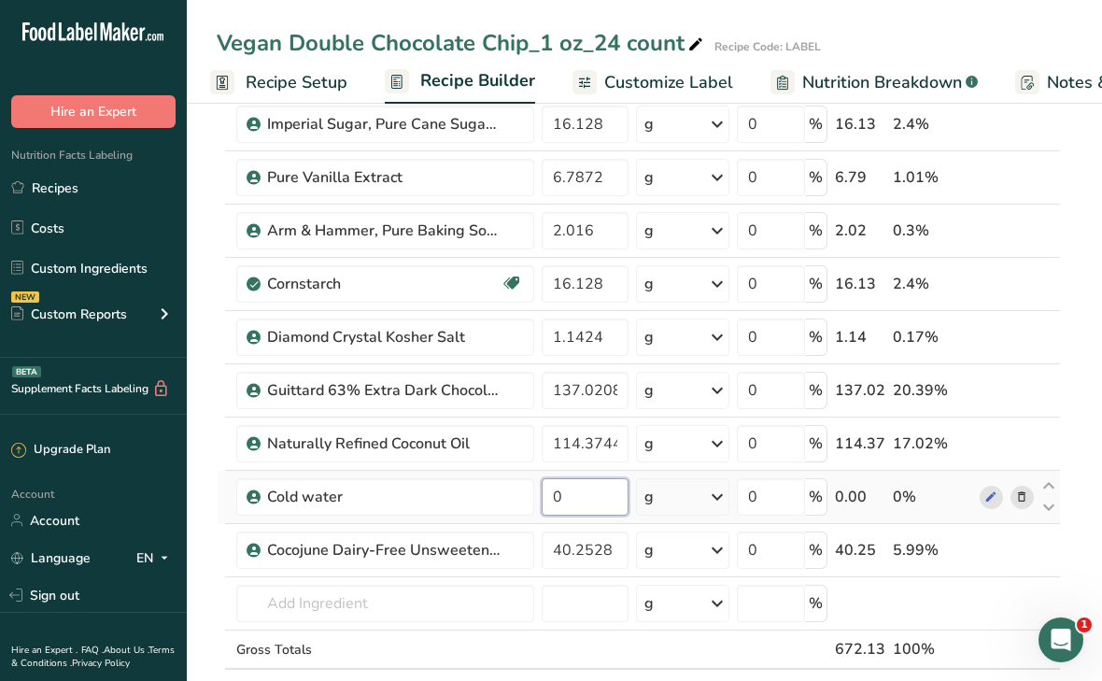
click at [555, 494] on input "0" at bounding box center [585, 496] width 87 height 37
type input "30"
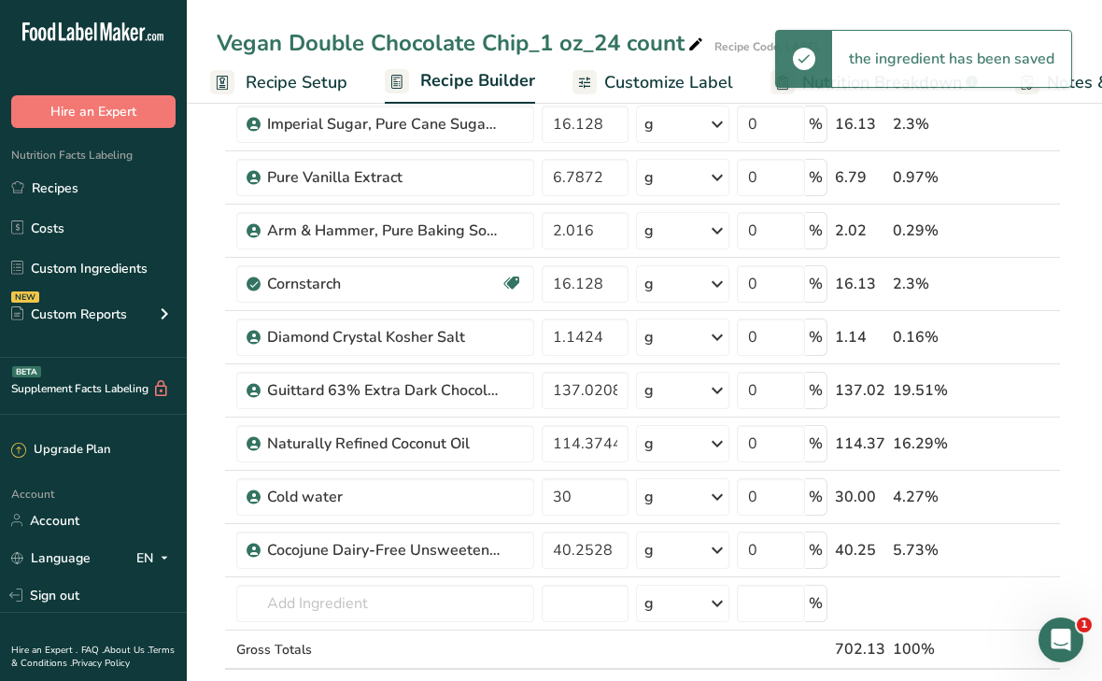
scroll to position [0, 0]
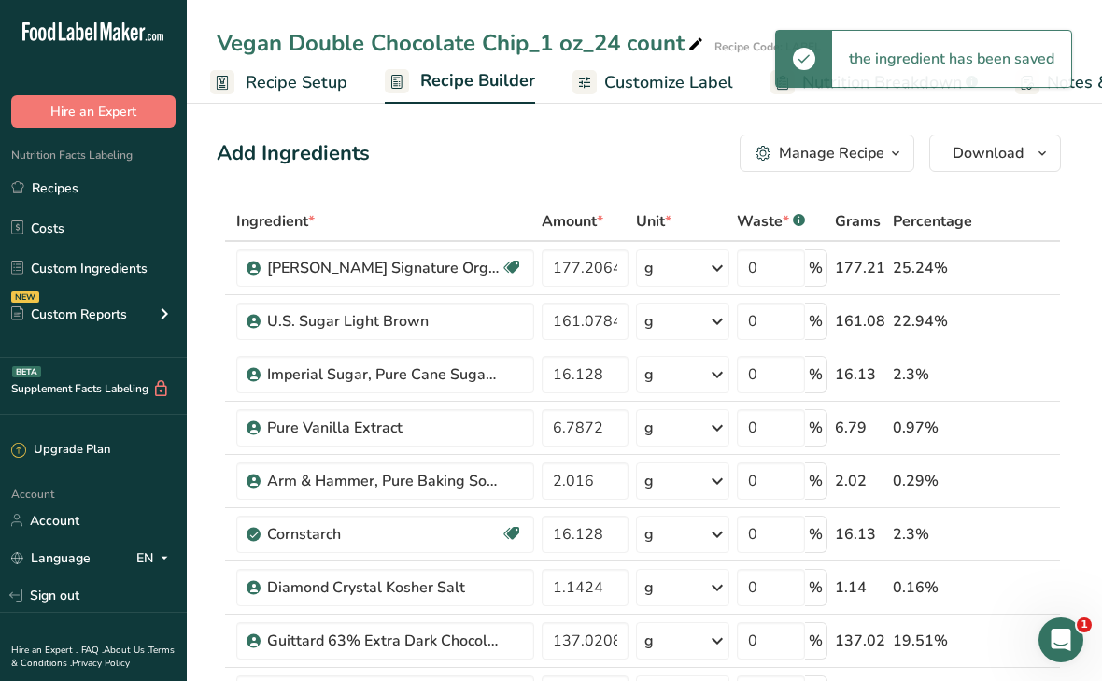
click at [309, 90] on span "Recipe Setup" at bounding box center [297, 82] width 102 height 25
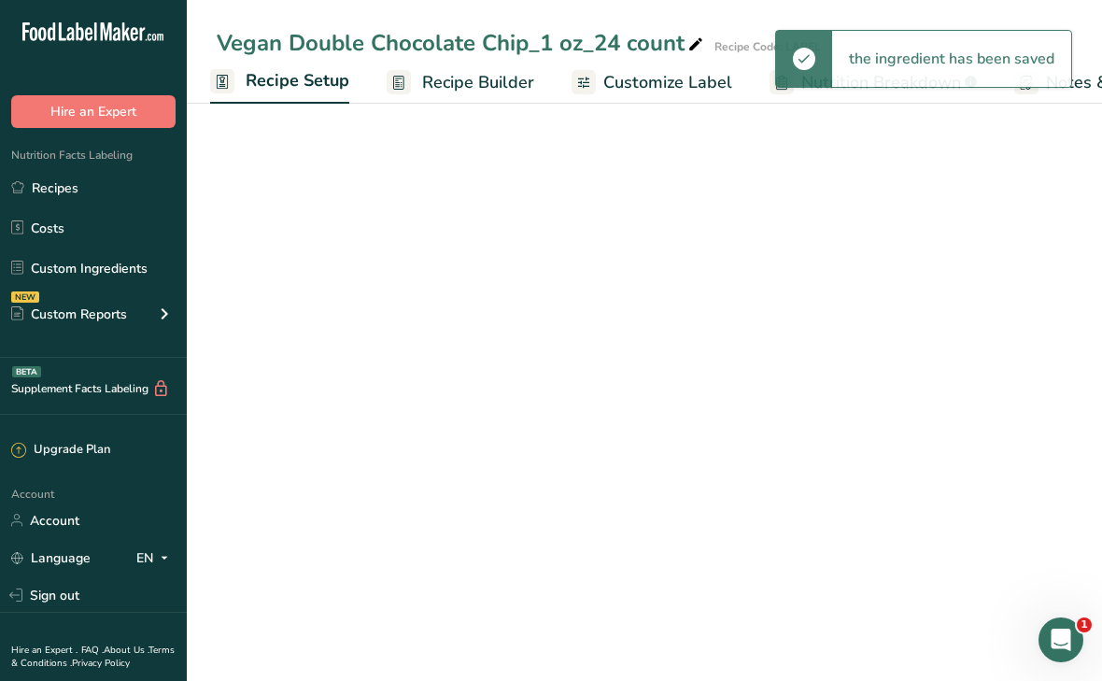
select select "5"
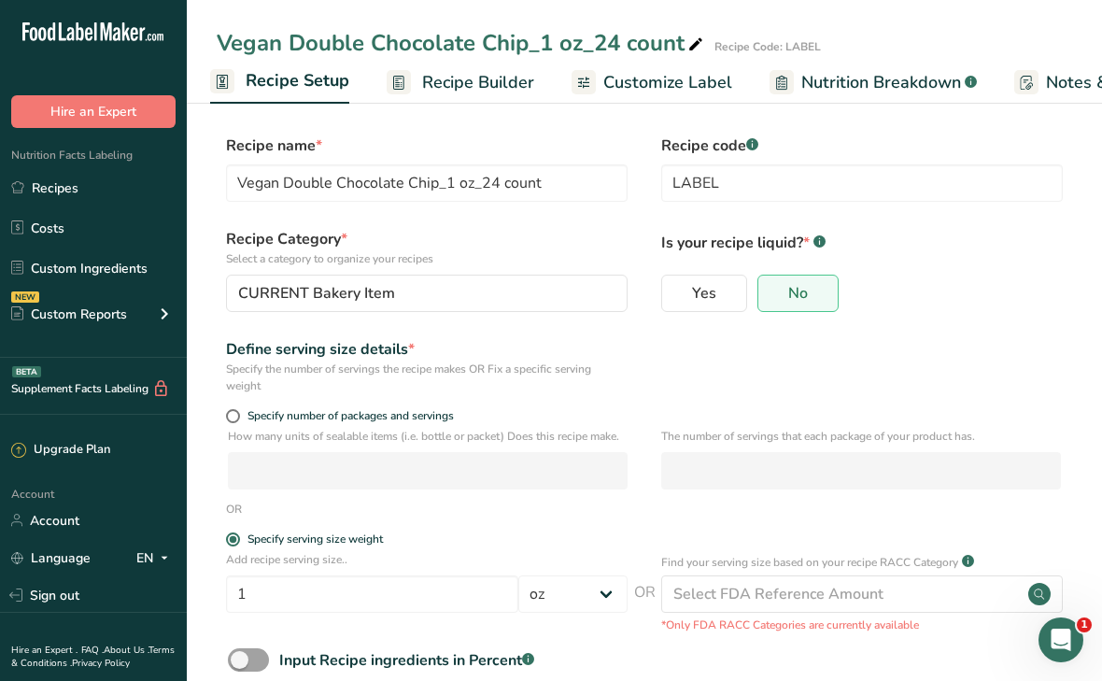
scroll to position [110, 0]
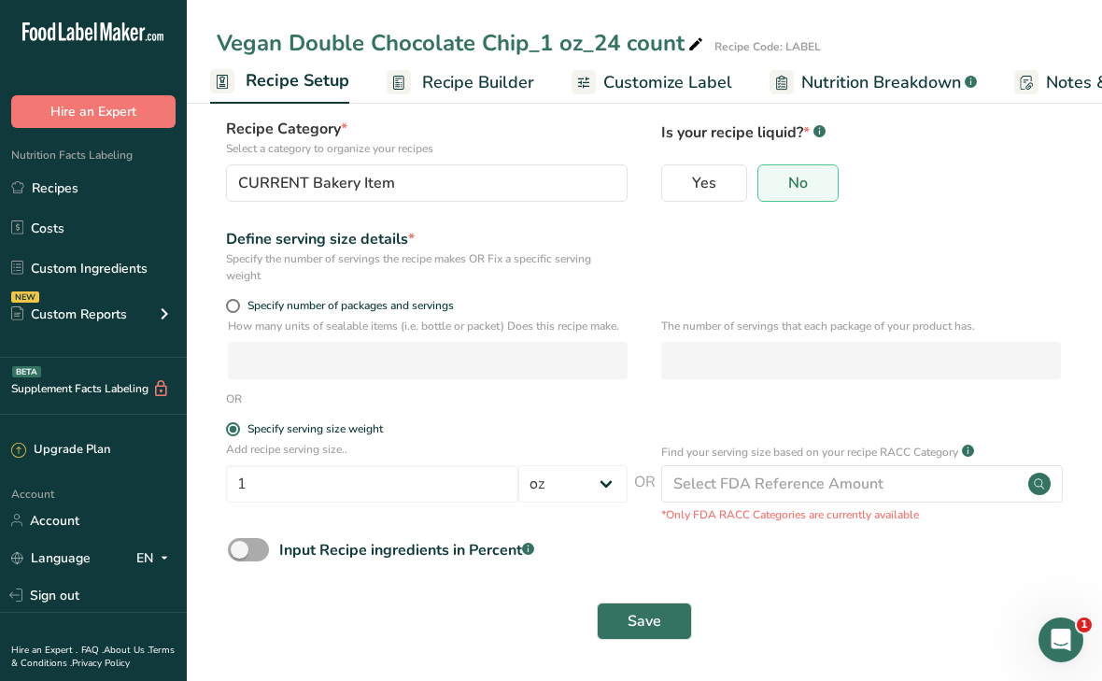
click at [259, 546] on span at bounding box center [248, 549] width 41 height 23
click at [240, 546] on input "Input Recipe ingredients in Percent .a-a{fill:#347362;}.b-a{fill:#fff;}" at bounding box center [234, 550] width 12 height 12
checkbox input "true"
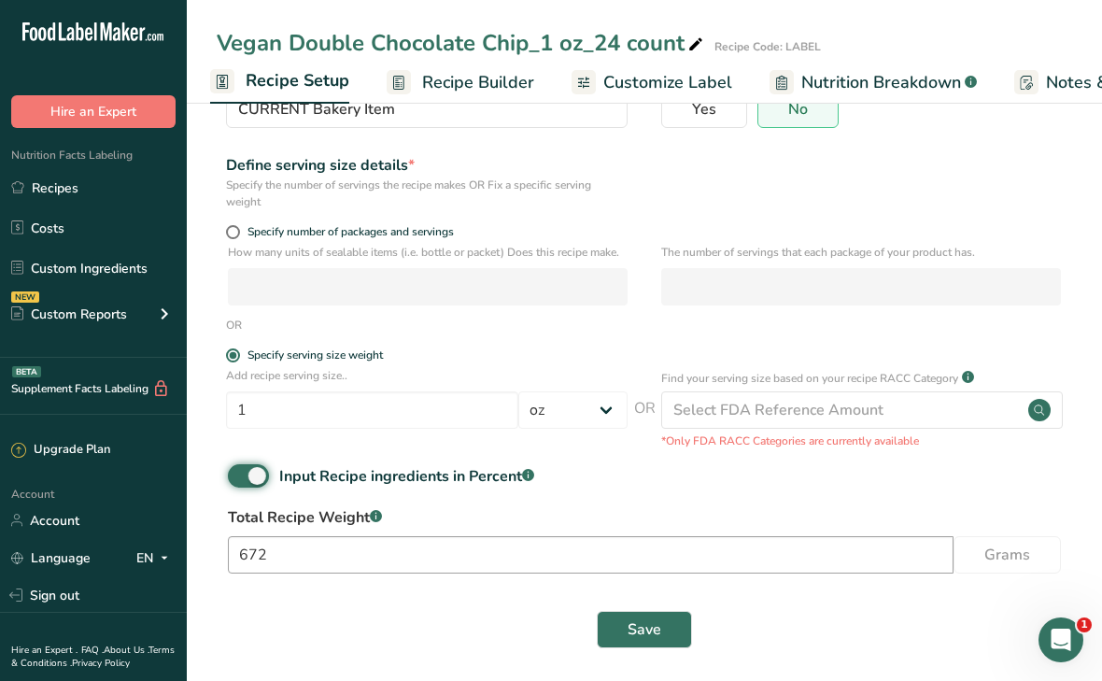
scroll to position [192, 0]
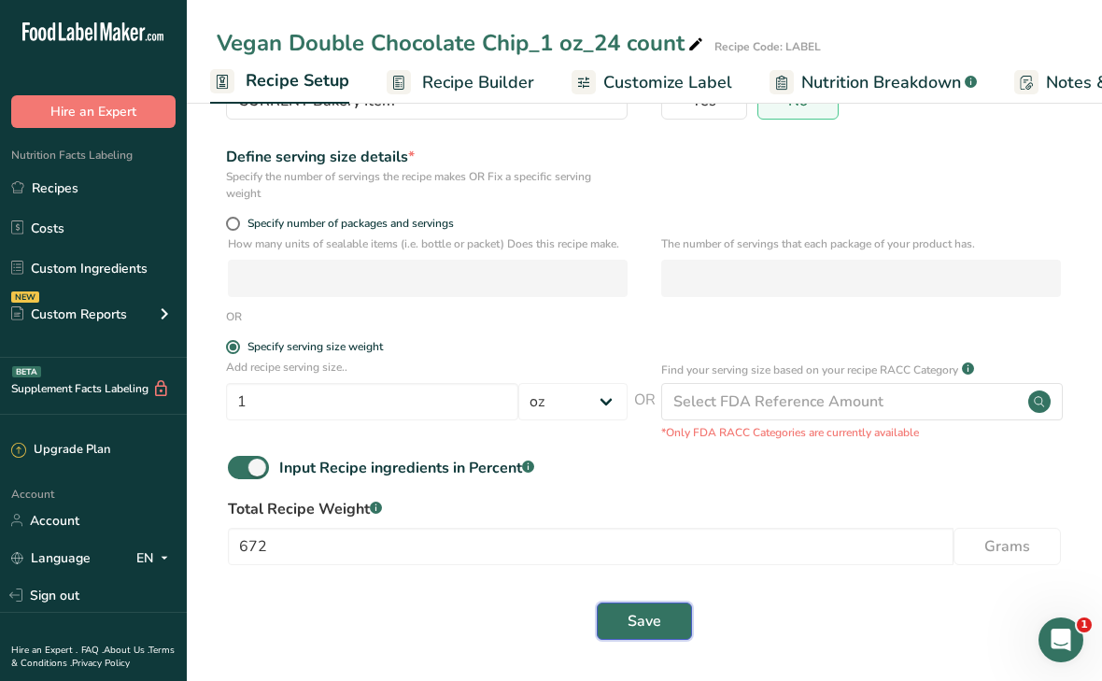
click at [617, 617] on button "Save" at bounding box center [644, 621] width 95 height 37
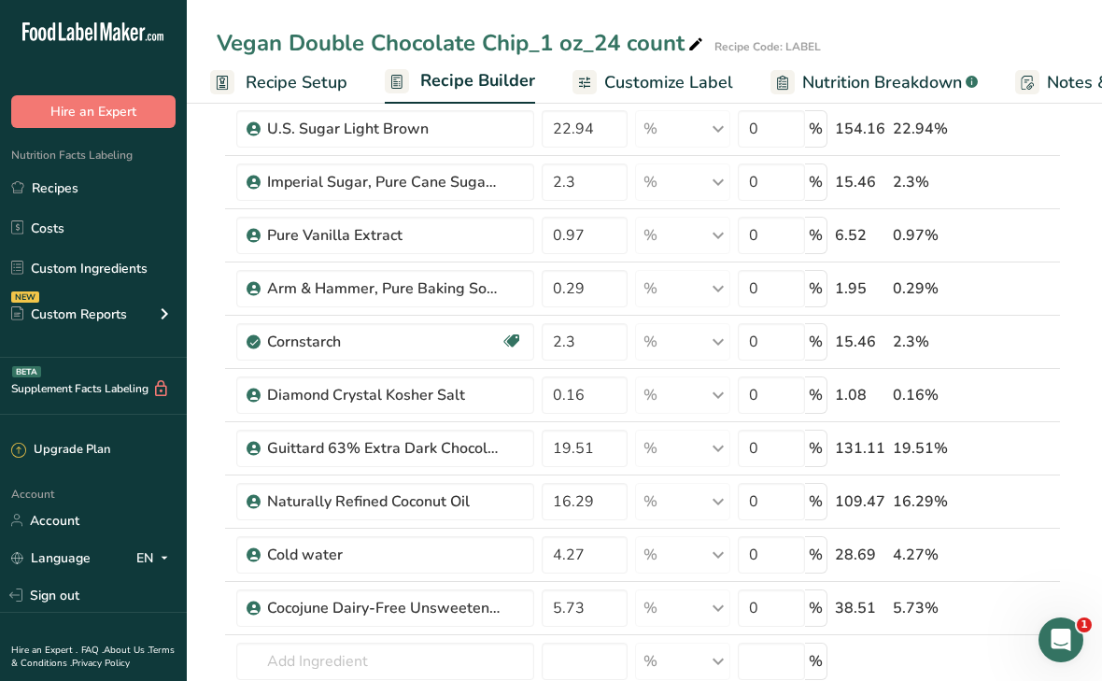
click at [268, 78] on span "Recipe Setup" at bounding box center [297, 82] width 102 height 25
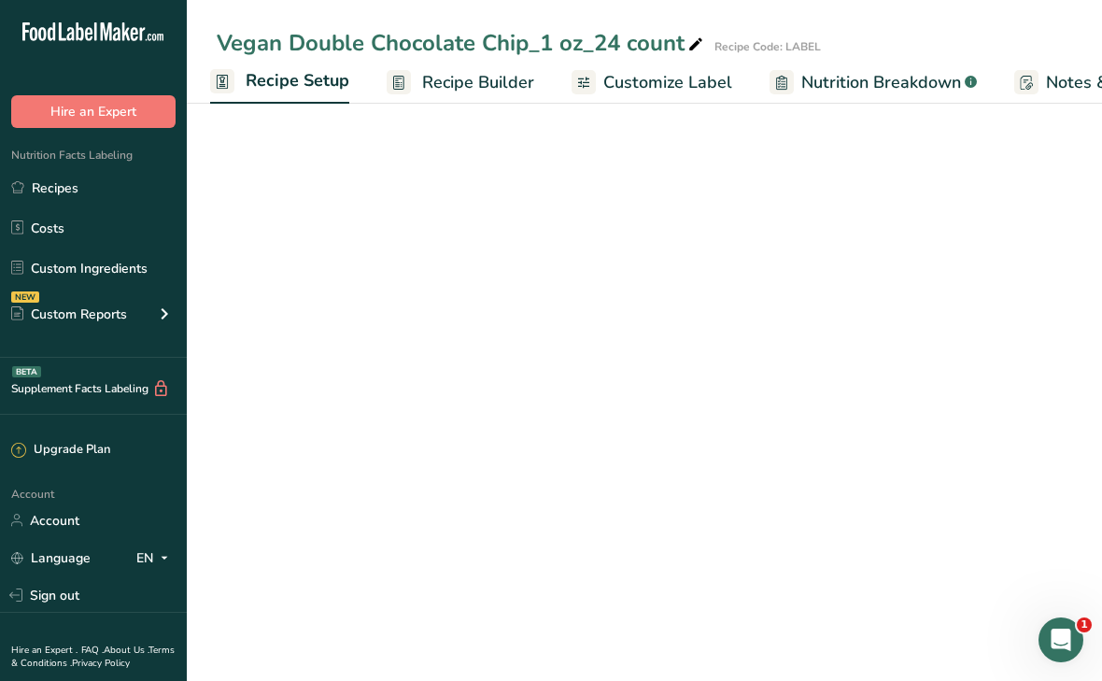
select select "5"
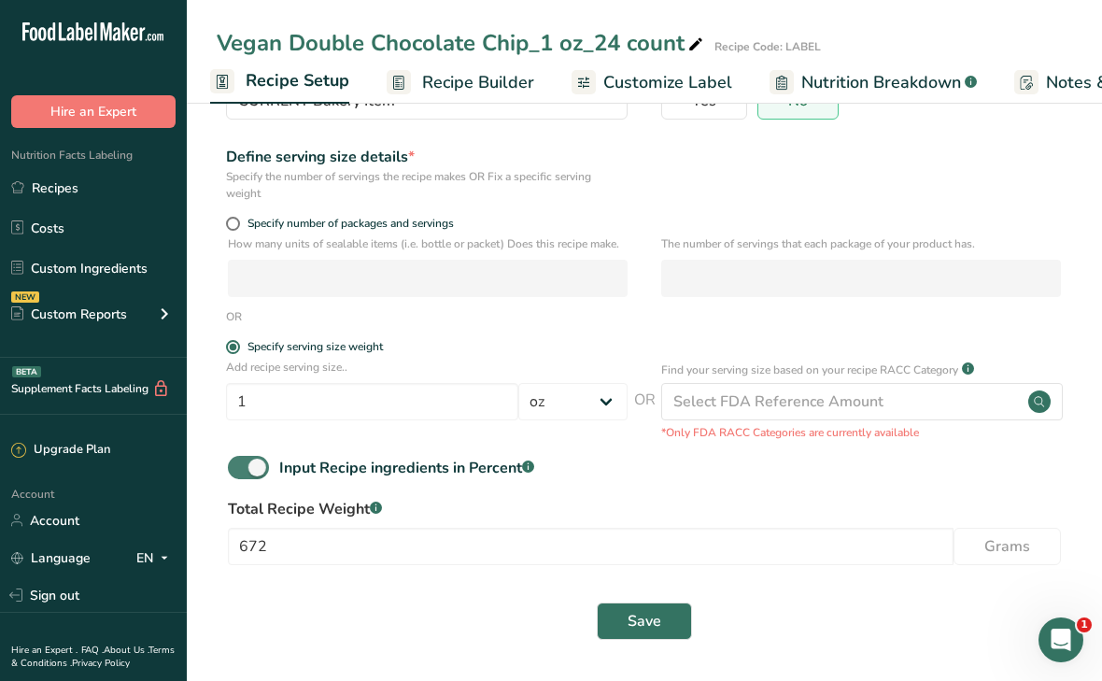
click at [240, 459] on span at bounding box center [248, 467] width 41 height 23
click at [240, 461] on input "Input Recipe ingredients in Percent .a-a{fill:#347362;}.b-a{fill:#fff;}" at bounding box center [234, 467] width 12 height 12
checkbox input "false"
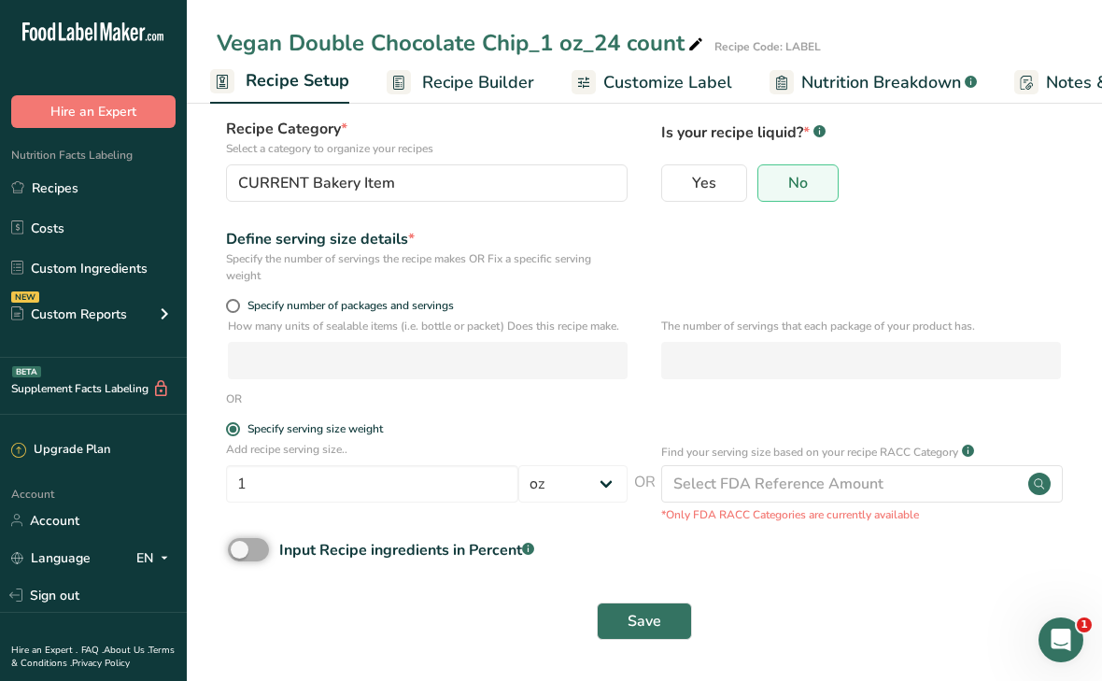
scroll to position [110, 0]
click at [638, 628] on span "Save" at bounding box center [645, 621] width 34 height 22
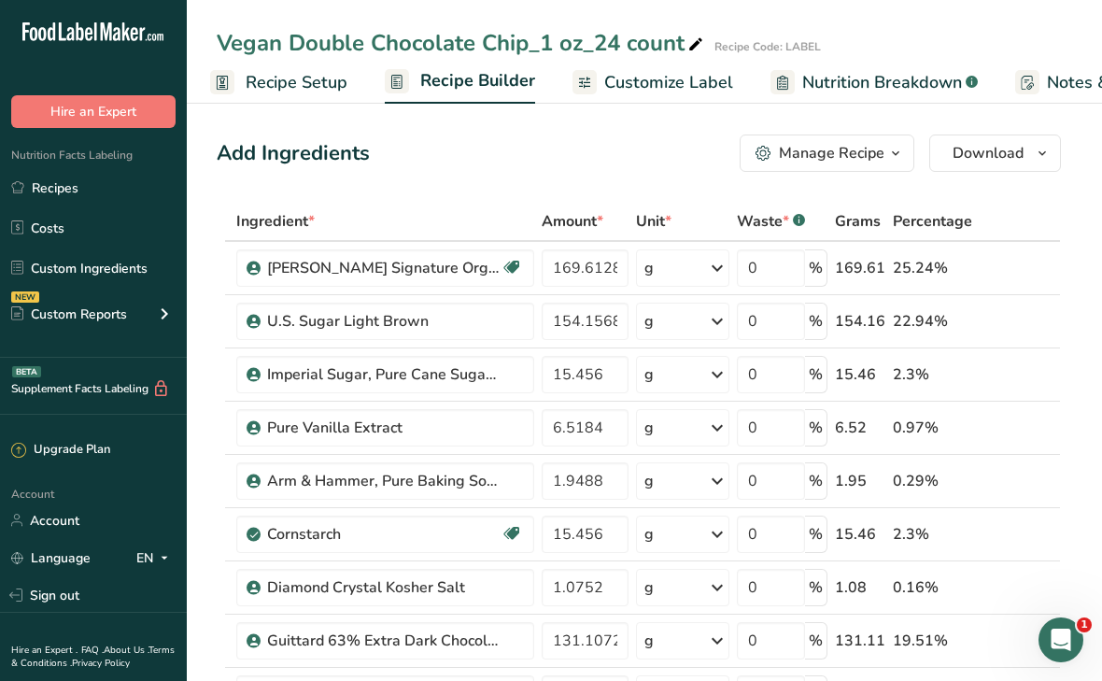
click at [774, 163] on div "Manage Recipe" at bounding box center [820, 153] width 129 height 22
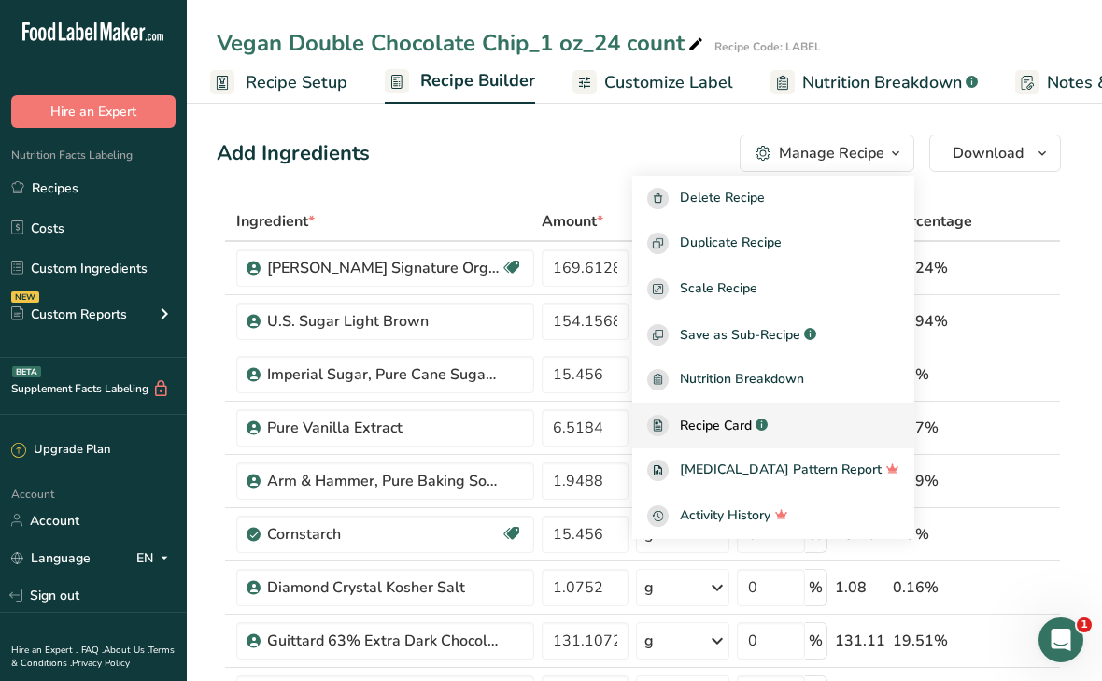
click at [751, 435] on div "Recipe Card .a-a{fill:#347362;}.b-a{fill:#fff;}" at bounding box center [773, 425] width 252 height 21
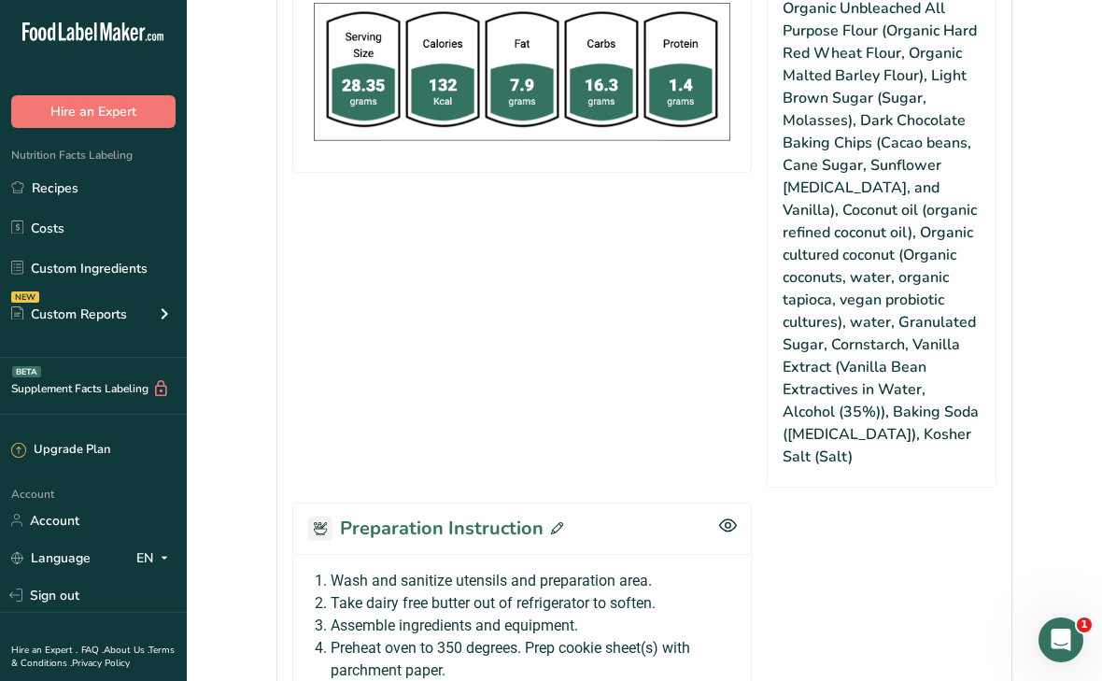
scroll to position [1439, 0]
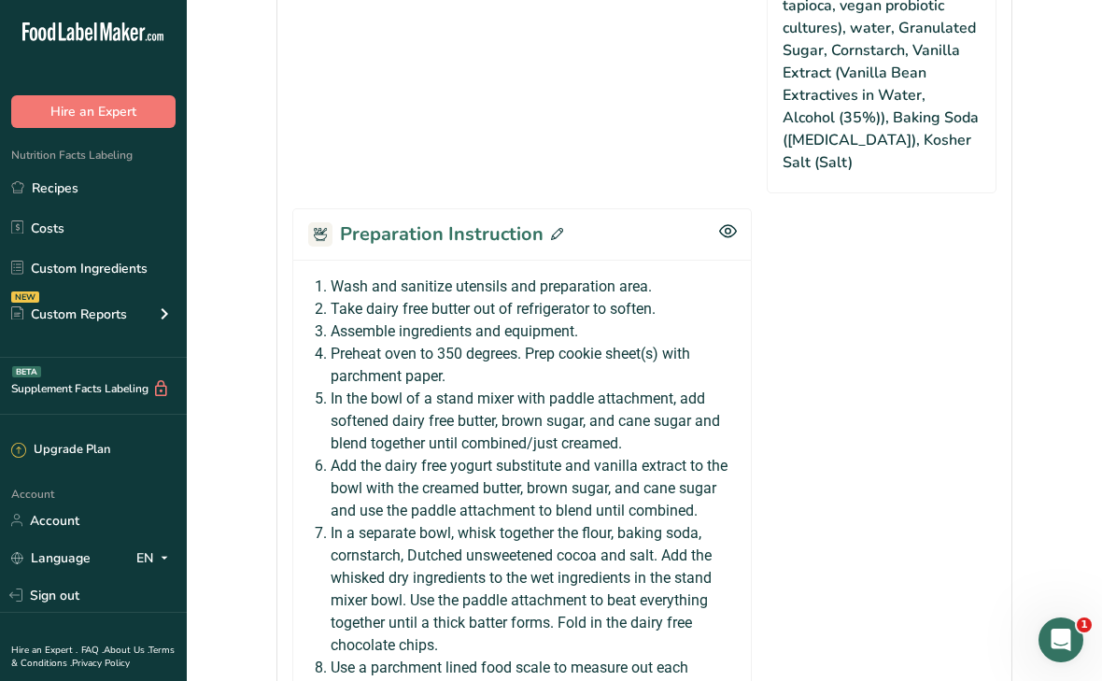
click at [559, 228] on icon at bounding box center [557, 234] width 12 height 12
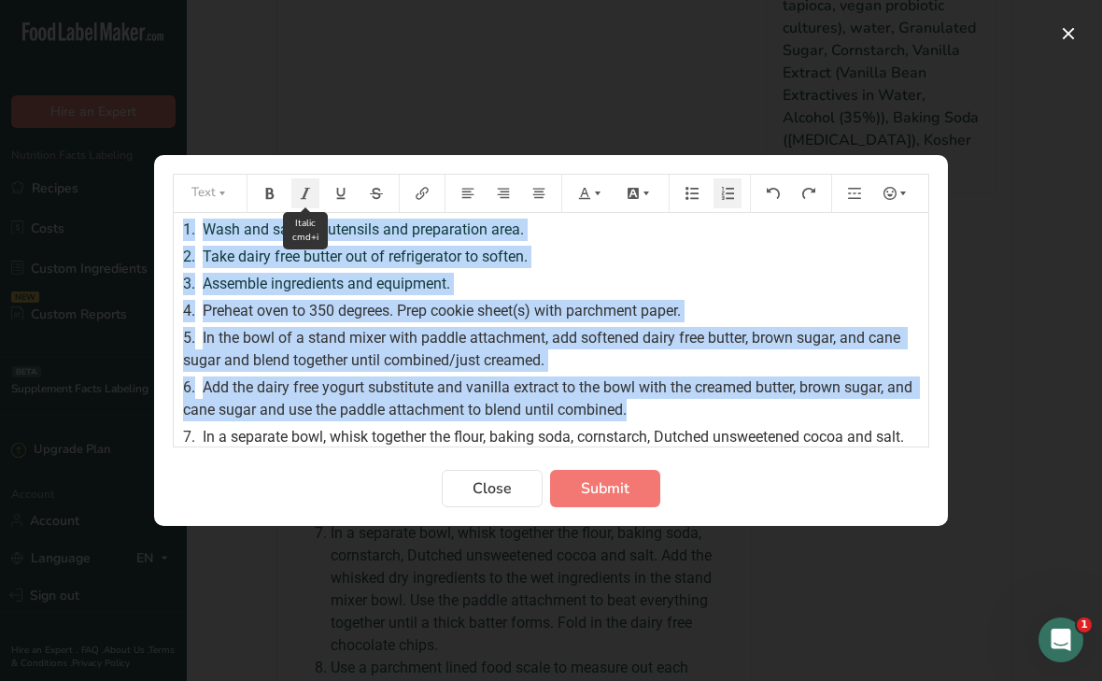
drag, startPoint x: 643, startPoint y: 412, endPoint x: 319, endPoint y: 203, distance: 385.8
click at [319, 203] on div "Text 1. Wash and sanitize utensils and preparation area. 2. Take dairy free but…" at bounding box center [551, 311] width 757 height 274
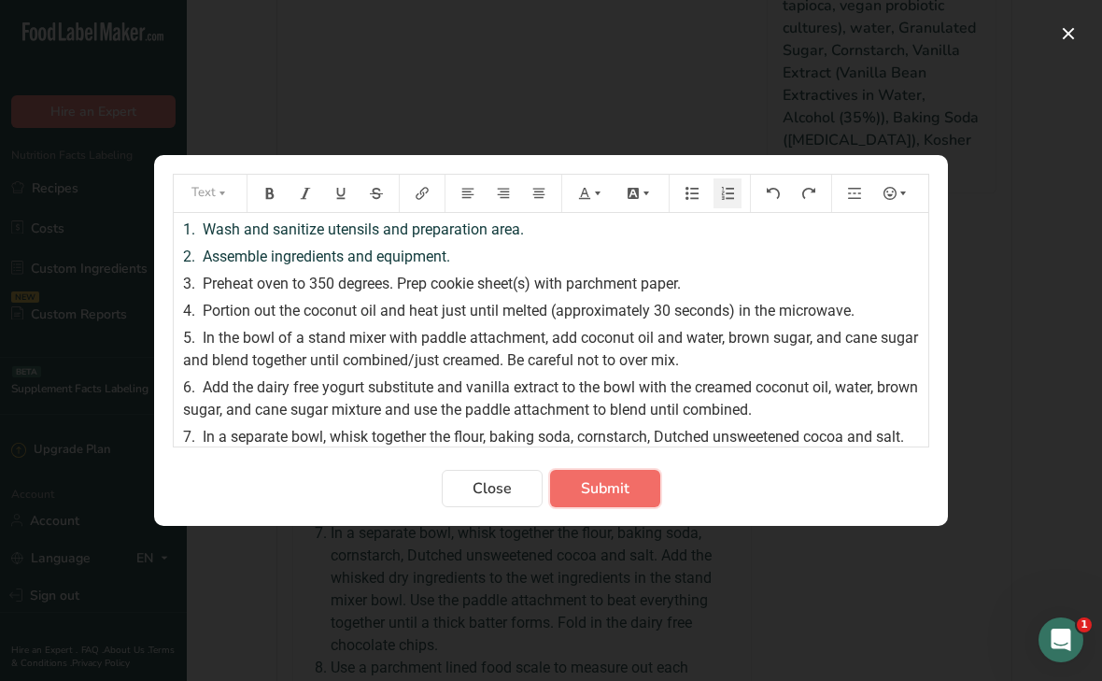
click at [605, 489] on span "Submit" at bounding box center [605, 488] width 49 height 22
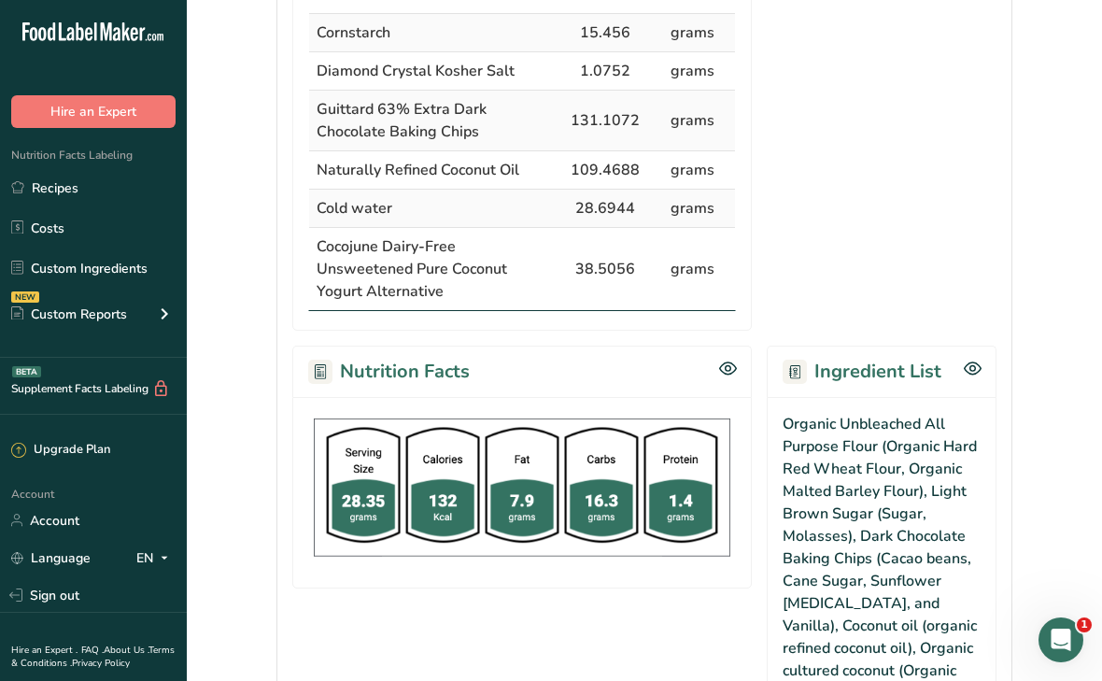
scroll to position [0, 0]
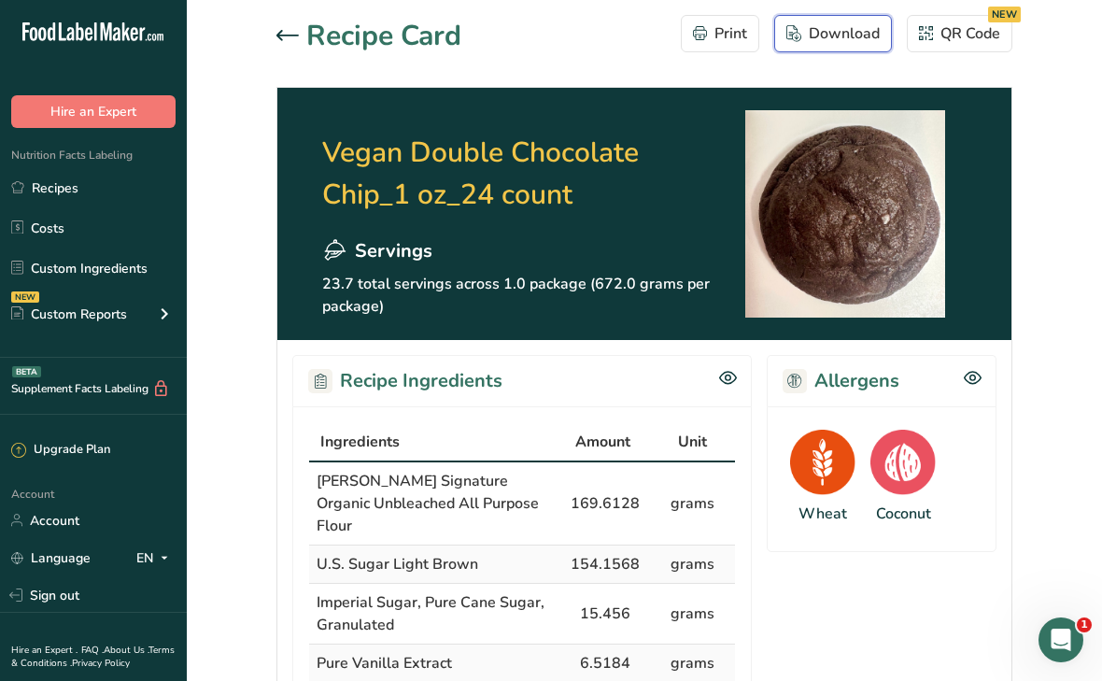
click at [812, 32] on div "Download" at bounding box center [833, 33] width 93 height 22
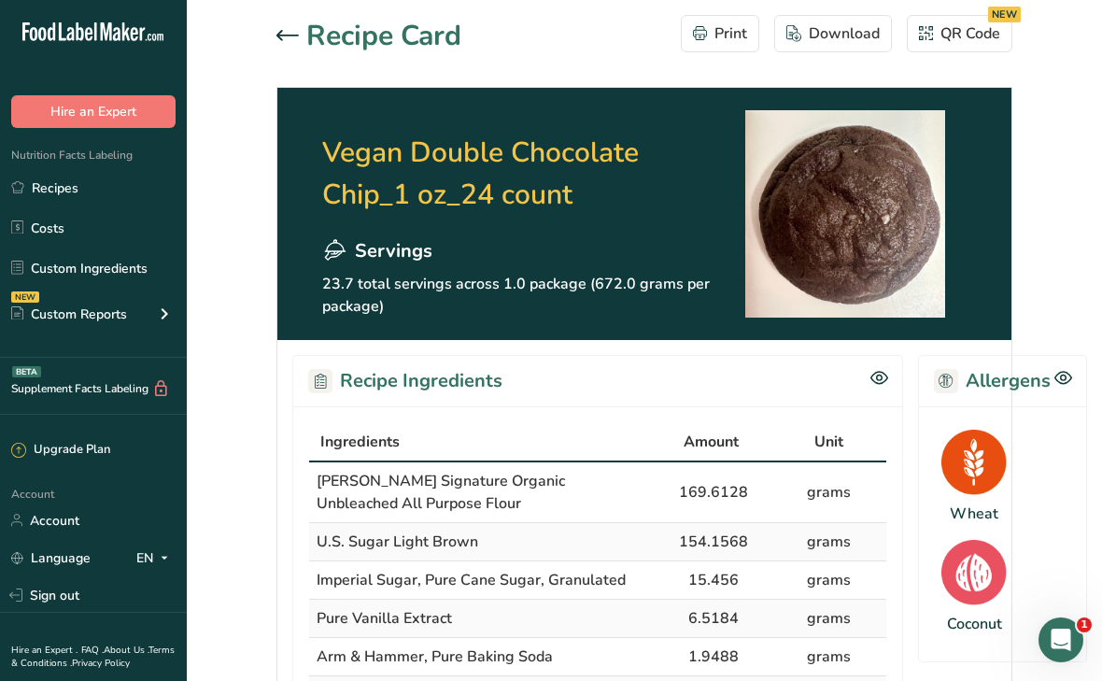
click at [286, 34] on div at bounding box center [551, 340] width 1102 height 681
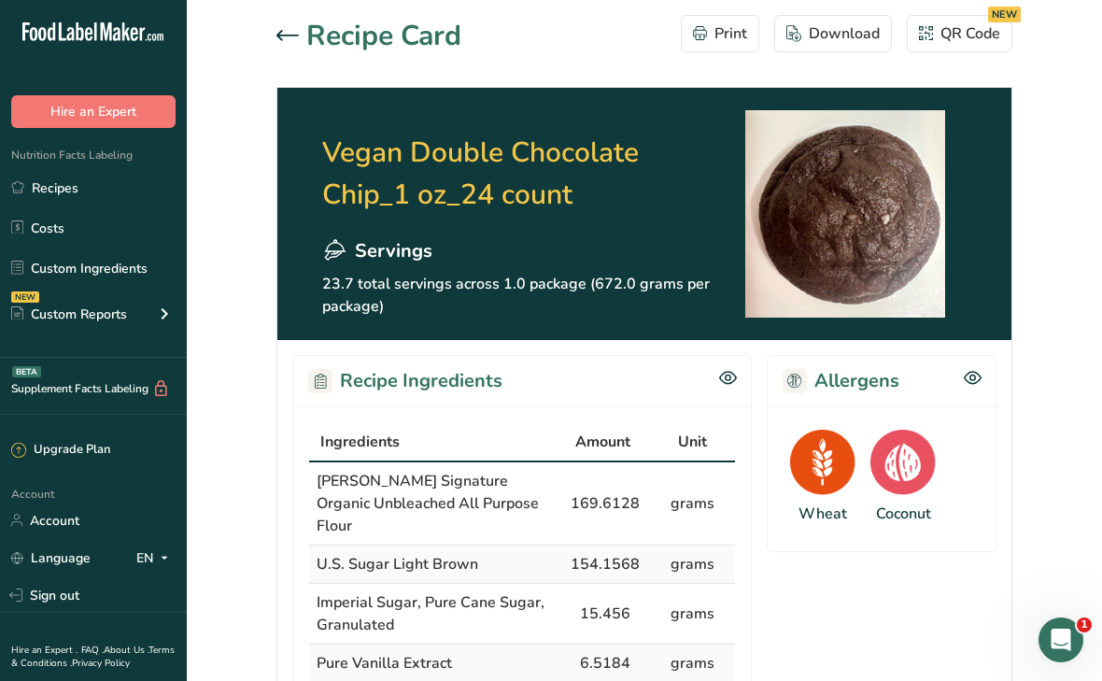
click at [277, 35] on icon at bounding box center [288, 35] width 22 height 10
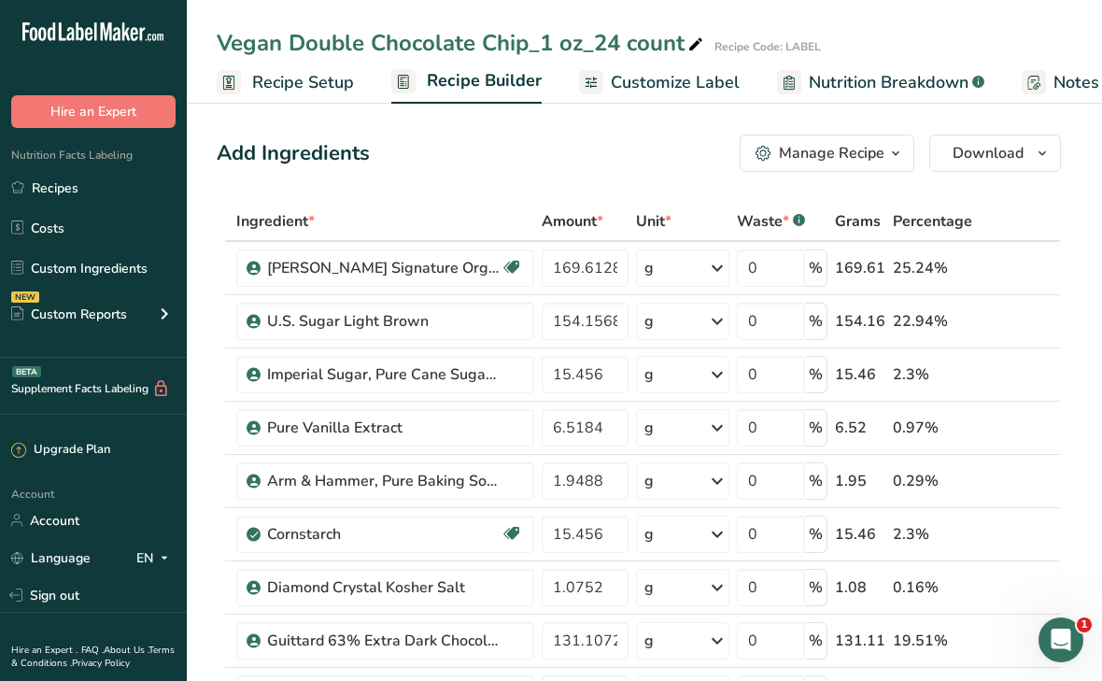
click at [652, 77] on span "Customize Label" at bounding box center [675, 82] width 129 height 25
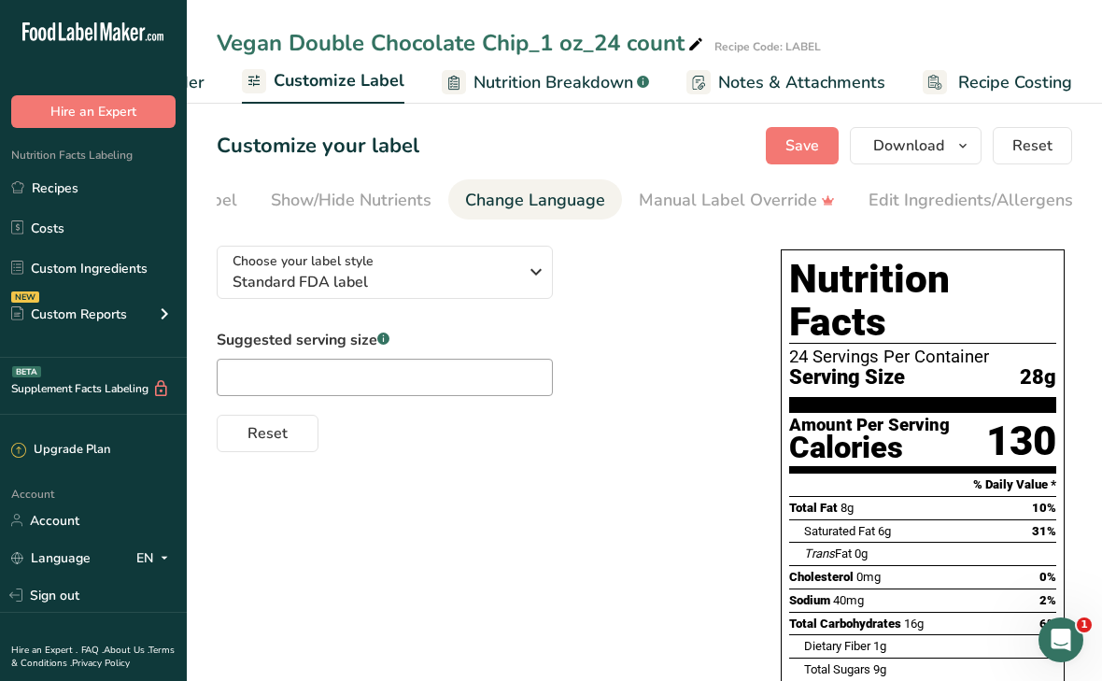
scroll to position [0, 398]
click at [942, 198] on div "Edit Ingredients/Allergens List" at bounding box center [919, 200] width 237 height 25
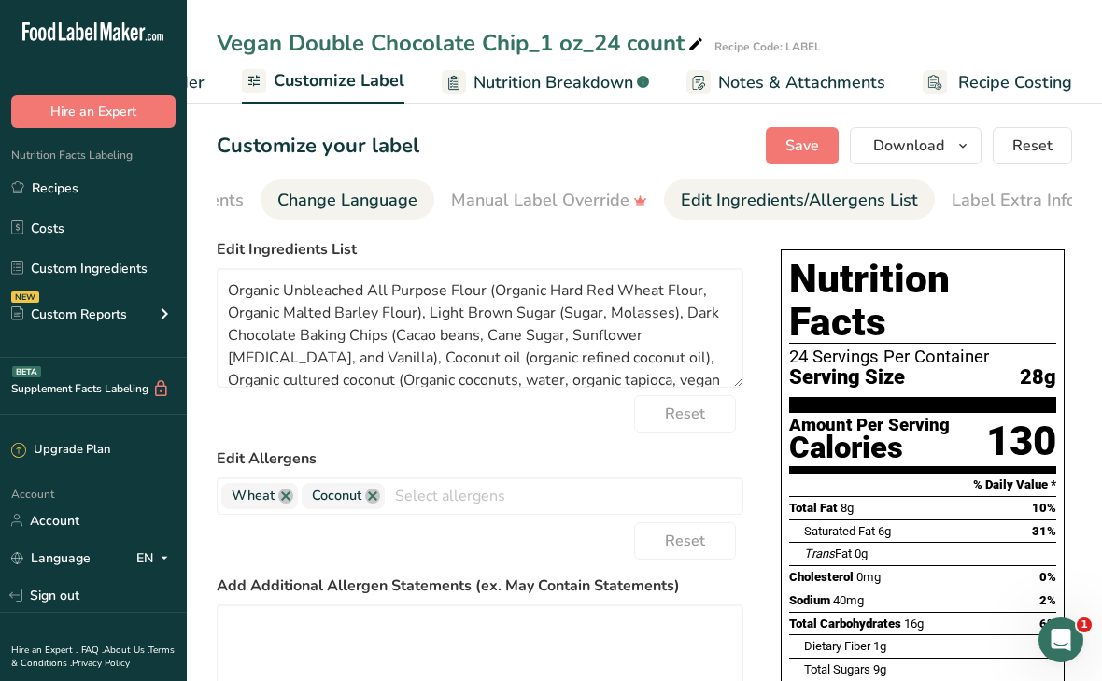
scroll to position [0, 524]
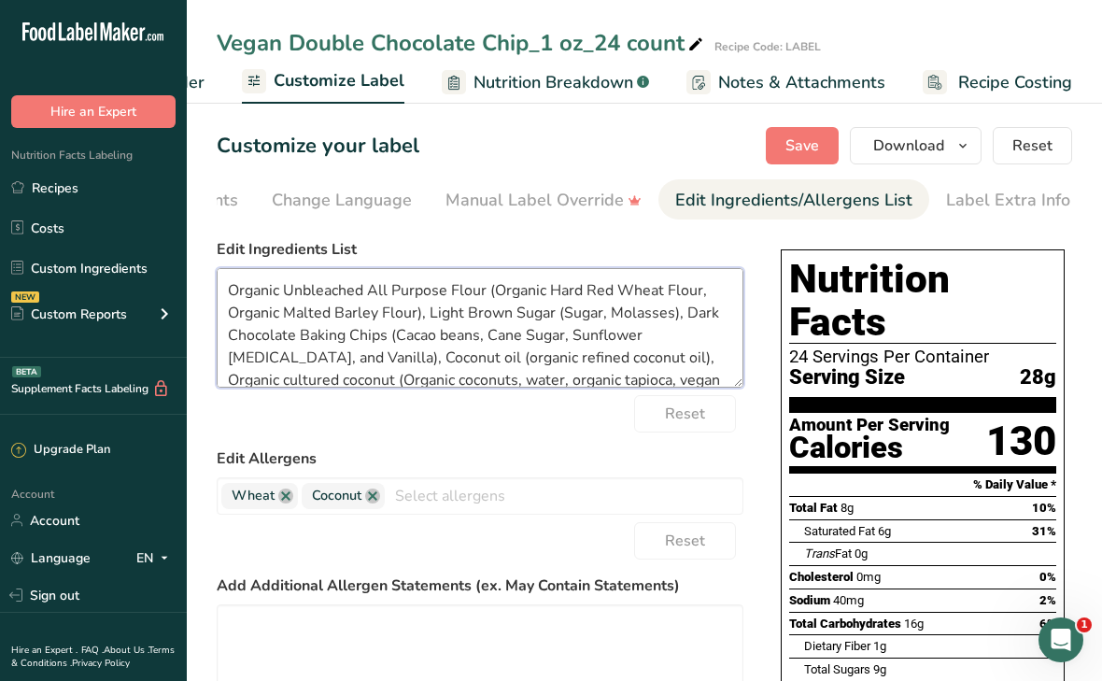
click at [441, 338] on textarea "Organic Unbleached All Purpose Flour (Organic Hard Red Wheat Flour, Organic Mal…" at bounding box center [480, 328] width 527 height 120
click at [352, 357] on textarea "Organic Unbleached All Purpose Flour (Organic Hard Red Wheat Flour, Organic Mal…" at bounding box center [480, 328] width 527 height 120
click at [375, 363] on textarea "Organic Unbleached All Purpose Flour (Organic Hard Red Wheat Flour, Organic Mal…" at bounding box center [480, 328] width 527 height 120
click at [431, 362] on textarea "Organic Unbleached All Purpose Flour (Organic Hard Red Wheat Flour, Organic Mal…" at bounding box center [480, 328] width 527 height 120
click at [489, 364] on textarea "Organic Unbleached All Purpose Flour (Organic Hard Red Wheat Flour, Organic Mal…" at bounding box center [480, 328] width 527 height 120
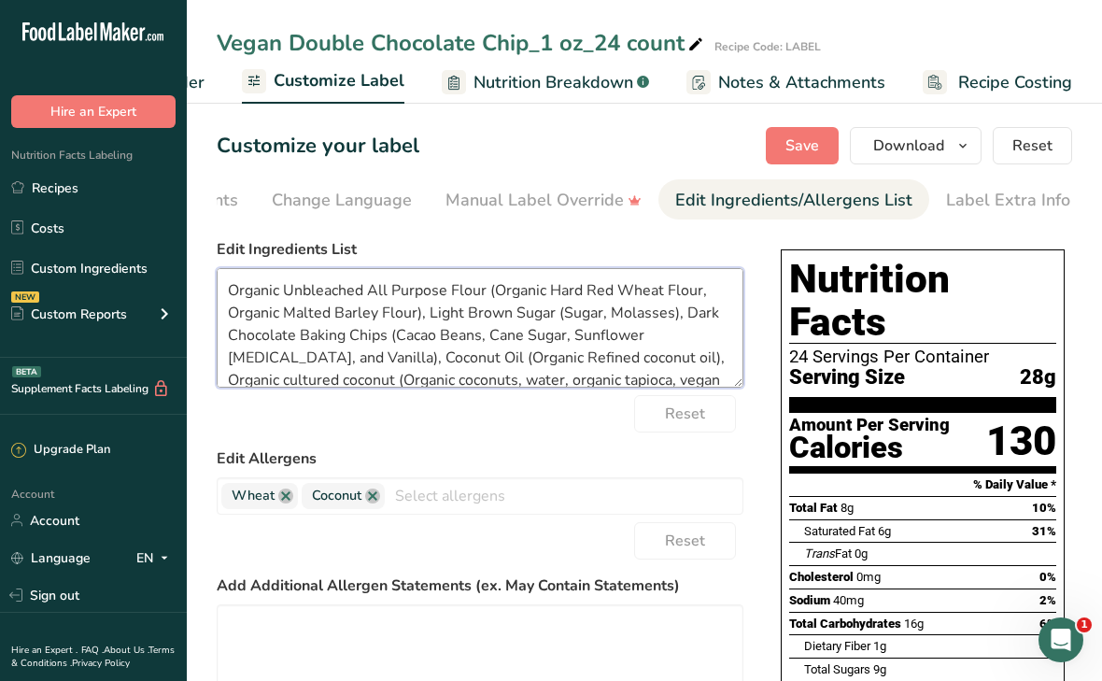
type textarea "Organic Unbleached All Purpose Flour (Organic Hard Red Wheat Flour, Organic Mal…"
click at [630, 360] on textarea "Organic Unbleached All Purpose Flour (Organic Hard Red Wheat Flour, Organic Mal…" at bounding box center [480, 328] width 527 height 120
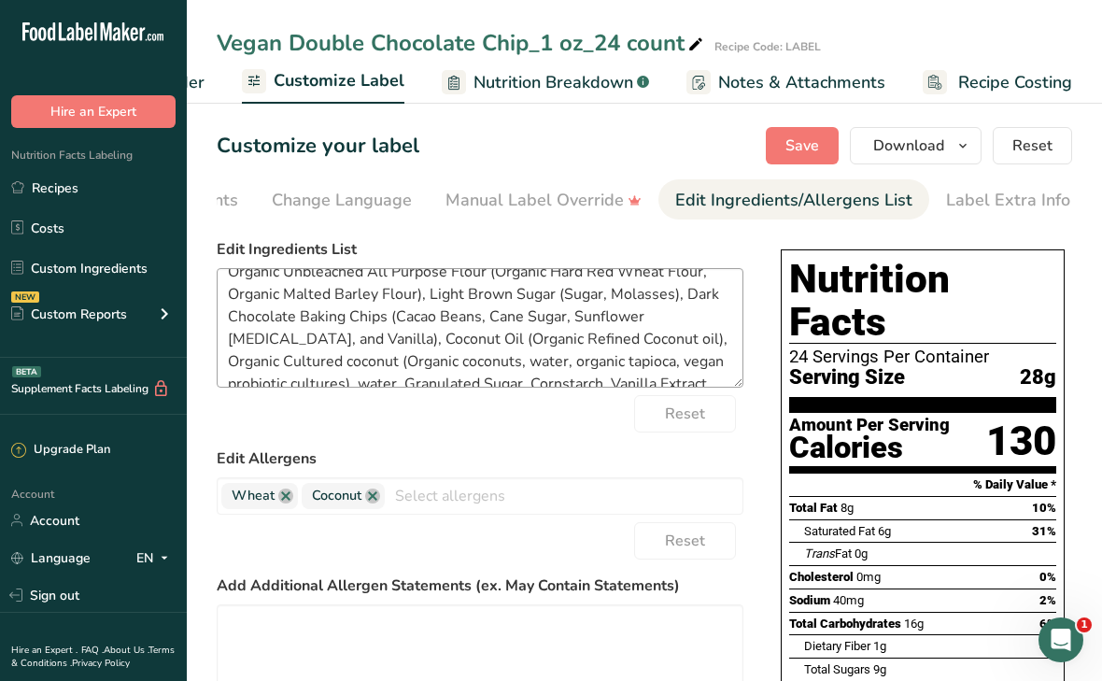
scroll to position [37, 0]
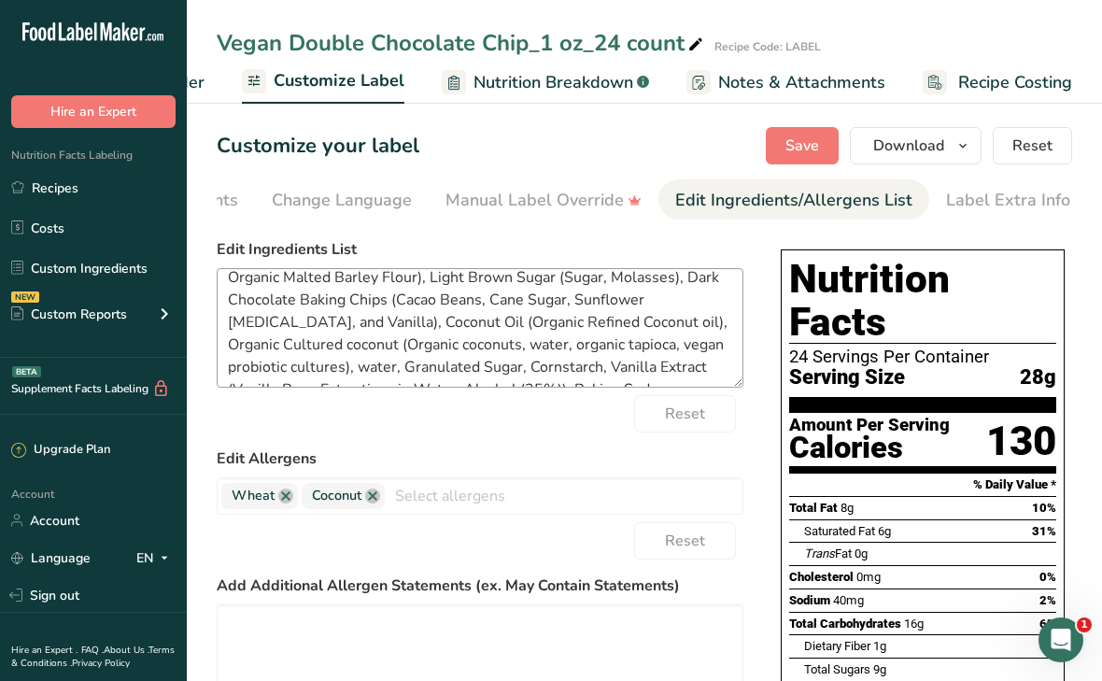
drag, startPoint x: 236, startPoint y: 385, endPoint x: 224, endPoint y: 383, distance: 12.3
click at [224, 383] on textarea "Organic Unbleached All Purpose Flour (Organic Hard Red Wheat Flour, Organic Mal…" at bounding box center [480, 328] width 527 height 120
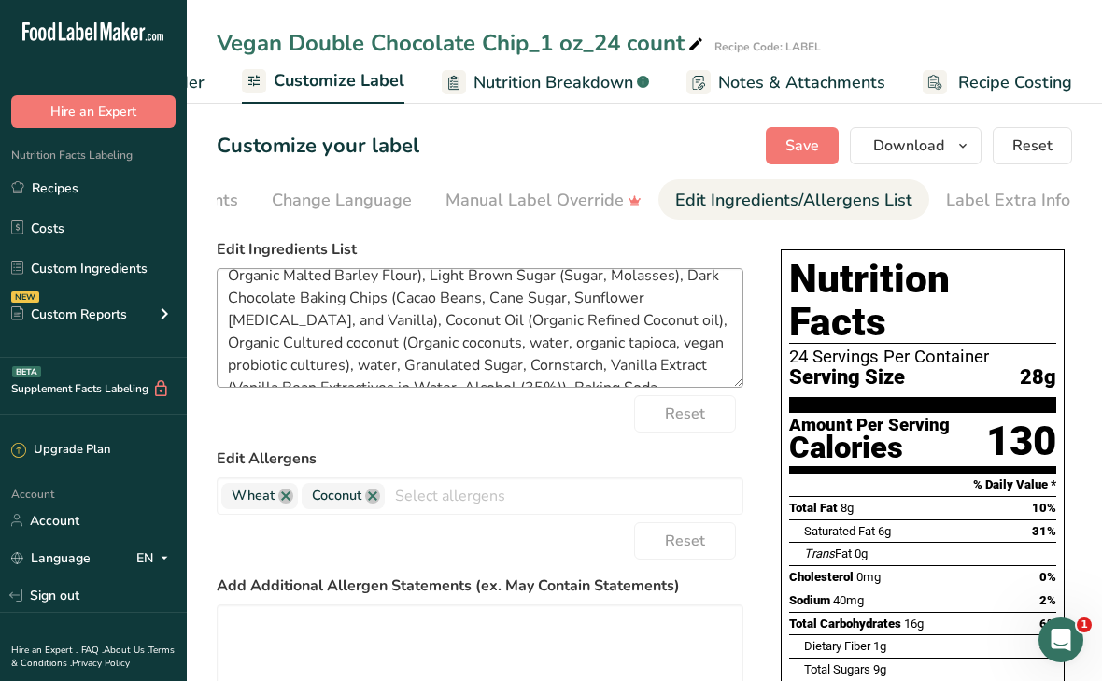
click at [230, 347] on textarea "Organic Unbleached All Purpose Flour (Organic Hard Red Wheat Flour, Organic Mal…" at bounding box center [480, 328] width 527 height 120
click at [236, 347] on textarea "Organic Unbleached All Purpose Flour (Organic Hard Red Wheat Flour, Organic Mal…" at bounding box center [480, 328] width 527 height 120
click at [355, 346] on textarea "Organic Unbleached All Purpose Flour (Organic Hard Red Wheat Flour, Organic Mal…" at bounding box center [480, 328] width 527 height 120
click at [429, 347] on textarea "Organic Unbleached All Purpose Flour (Organic Hard Red Wheat Flour, Organic Mal…" at bounding box center [480, 328] width 527 height 120
click at [475, 349] on textarea "Organic Unbleached All Purpose Flour (Organic Hard Red Wheat Flour, Organic Mal…" at bounding box center [480, 328] width 527 height 120
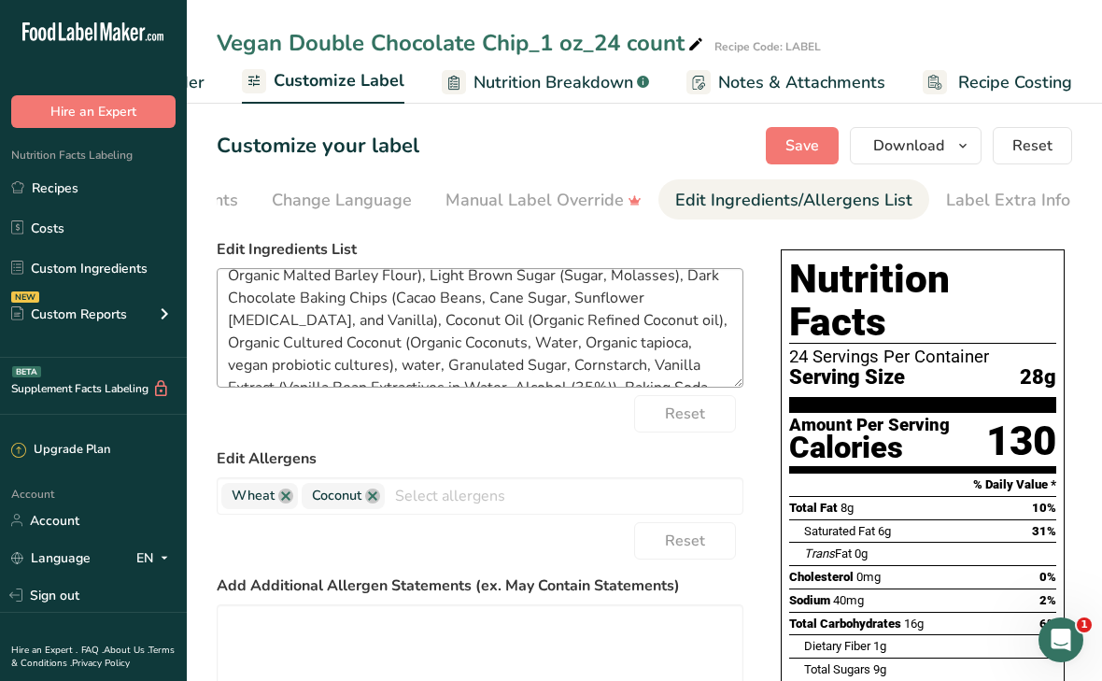
click at [528, 349] on textarea "Organic Unbleached All Purpose Flour (Organic Hard Red Wheat Flour, Organic Mal…" at bounding box center [480, 328] width 527 height 120
click at [588, 347] on textarea "Organic Unbleached All Purpose Flour (Organic Hard Red Wheat Flour, Organic Mal…" at bounding box center [480, 328] width 527 height 120
click at [635, 347] on textarea "Organic Unbleached All Purpose Flour (Organic Hard Red Wheat Flour, Organic Mal…" at bounding box center [480, 328] width 527 height 120
click at [236, 372] on textarea "Organic Unbleached All Purpose Flour (Organic Hard Red Wheat Flour, Organic Mal…" at bounding box center [480, 328] width 527 height 120
click at [308, 371] on textarea "Organic Unbleached All Purpose Flour (Organic Hard Red Wheat Flour, Organic Mal…" at bounding box center [480, 328] width 527 height 120
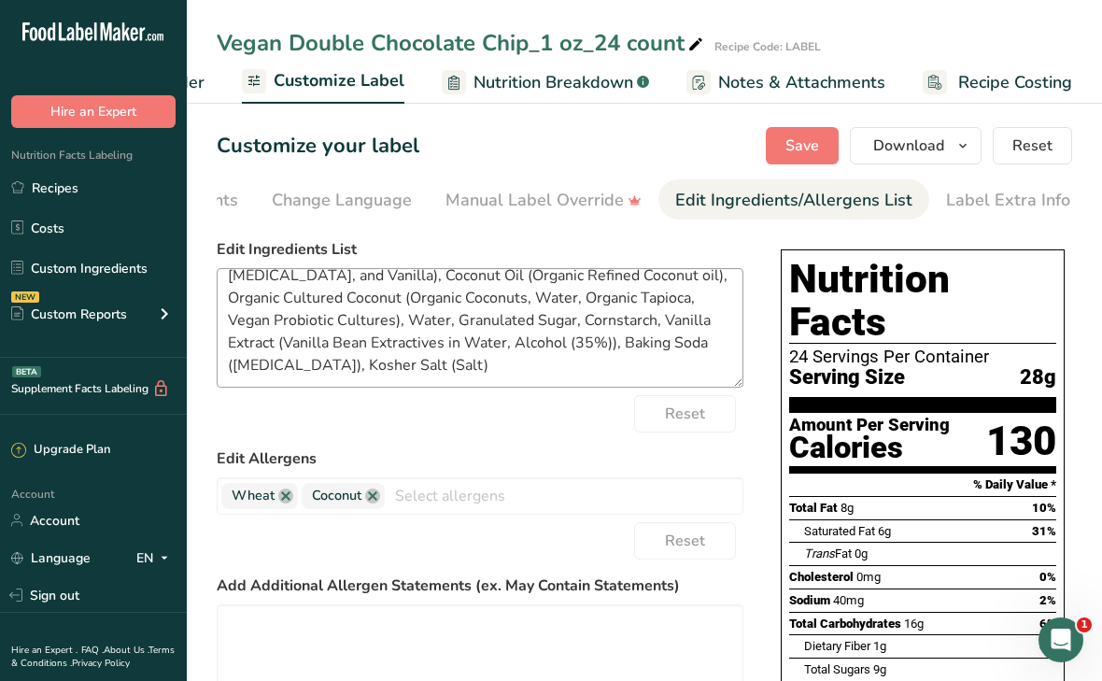
scroll to position [0, 0]
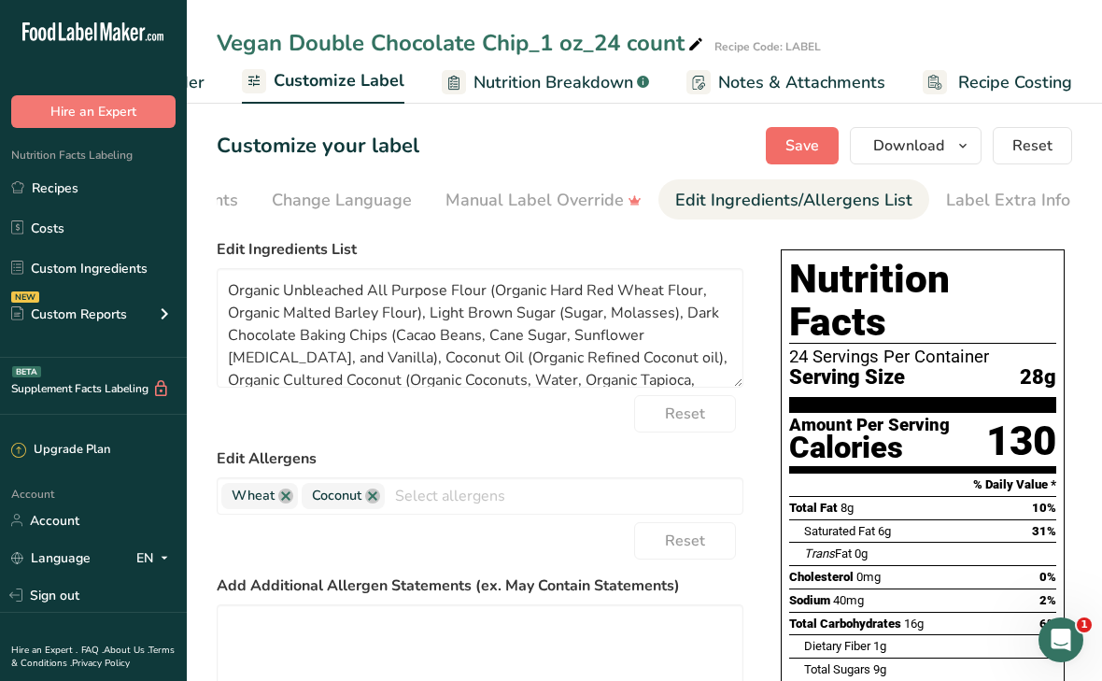
type textarea "Organic Unbleached All Purpose Flour (Organic Hard Red Wheat Flour, Organic Mal…"
click at [782, 150] on button "Save" at bounding box center [802, 145] width 73 height 37
click at [900, 147] on span "Download" at bounding box center [908, 146] width 71 height 22
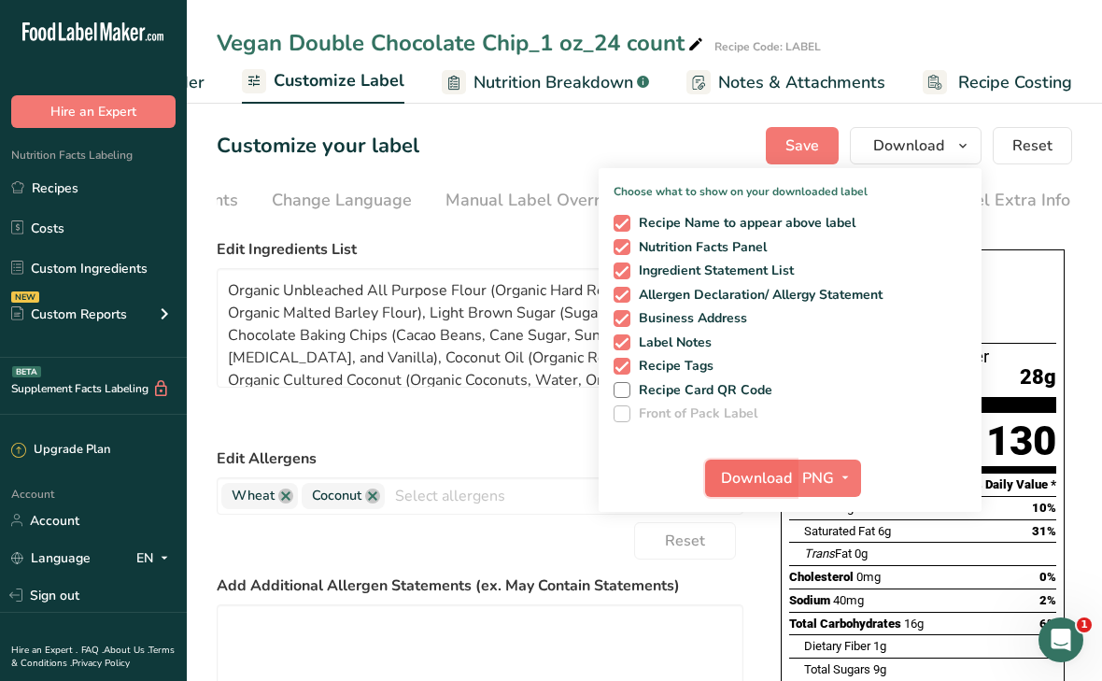
click at [763, 481] on span "Download" at bounding box center [756, 478] width 71 height 22
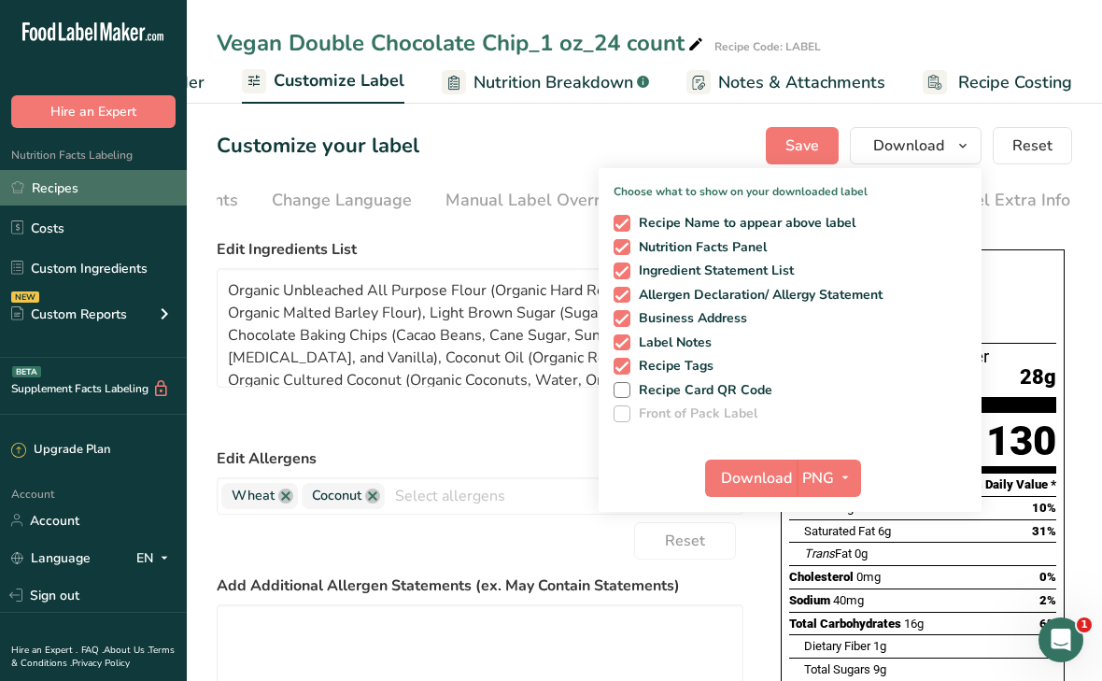
click at [50, 191] on link "Recipes" at bounding box center [93, 187] width 187 height 35
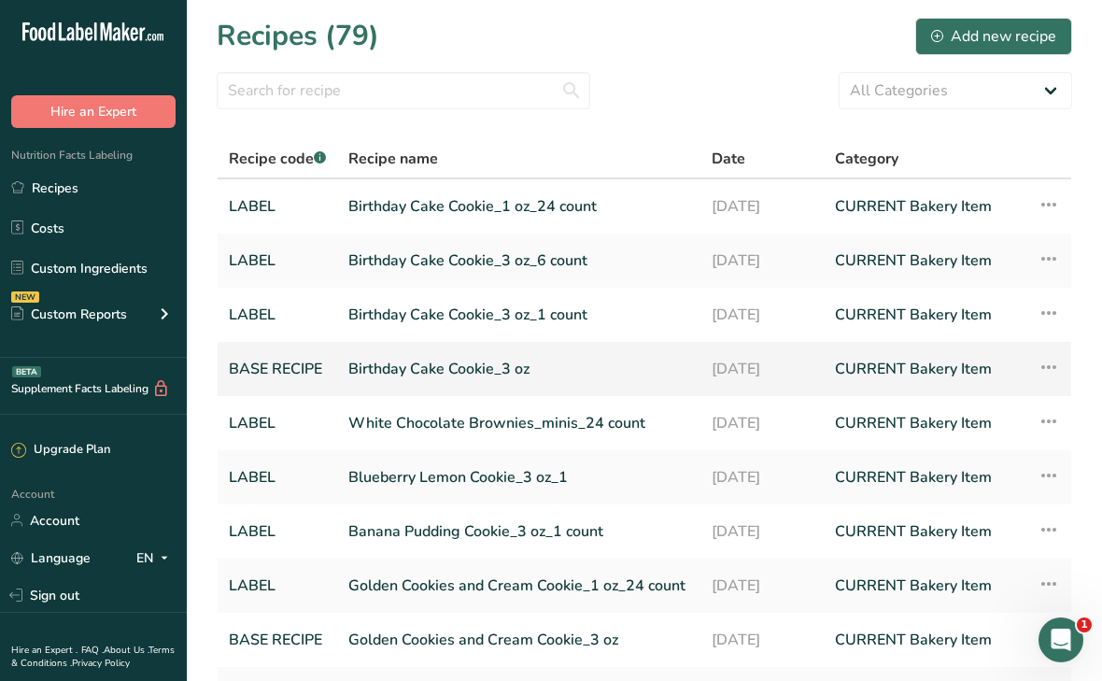
scroll to position [191, 0]
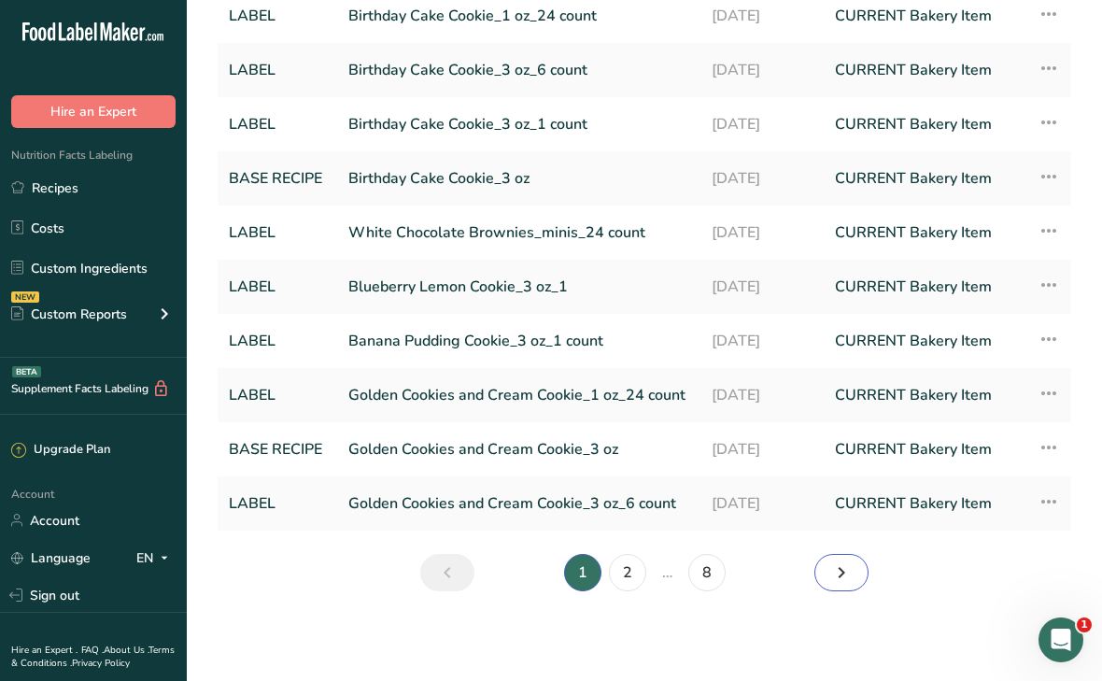
click at [849, 582] on icon "Next page" at bounding box center [841, 573] width 22 height 34
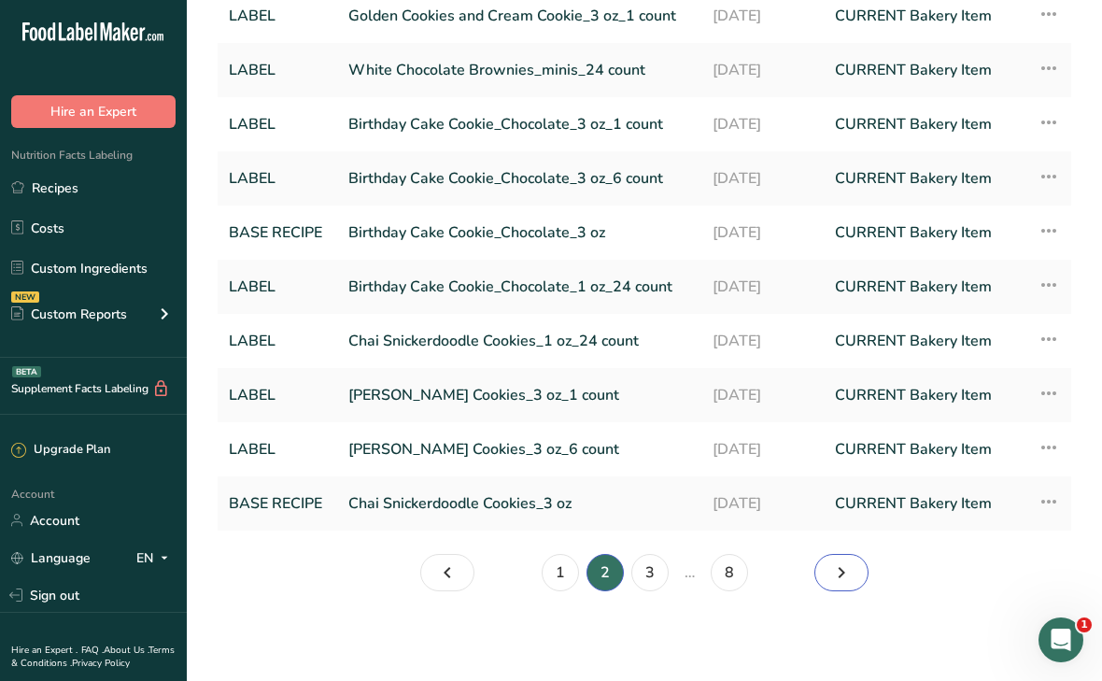
click at [849, 582] on icon "Page 3." at bounding box center [841, 573] width 22 height 34
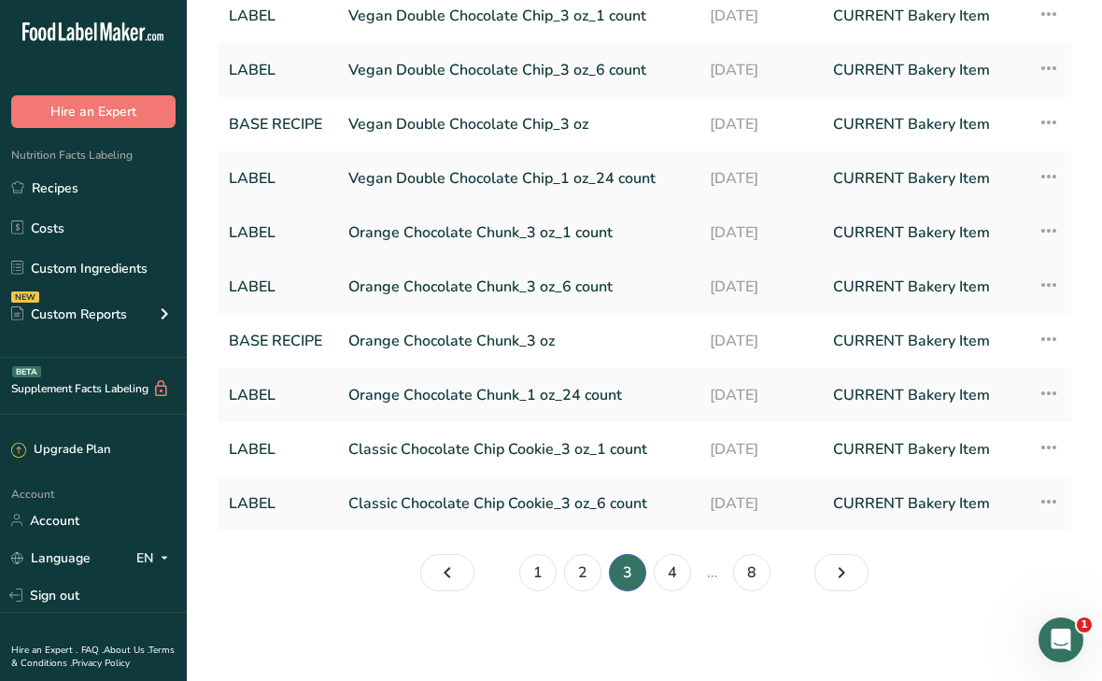
click at [404, 230] on link "Orange Chocolate Chunk_3 oz_1 count" at bounding box center [517, 232] width 339 height 39
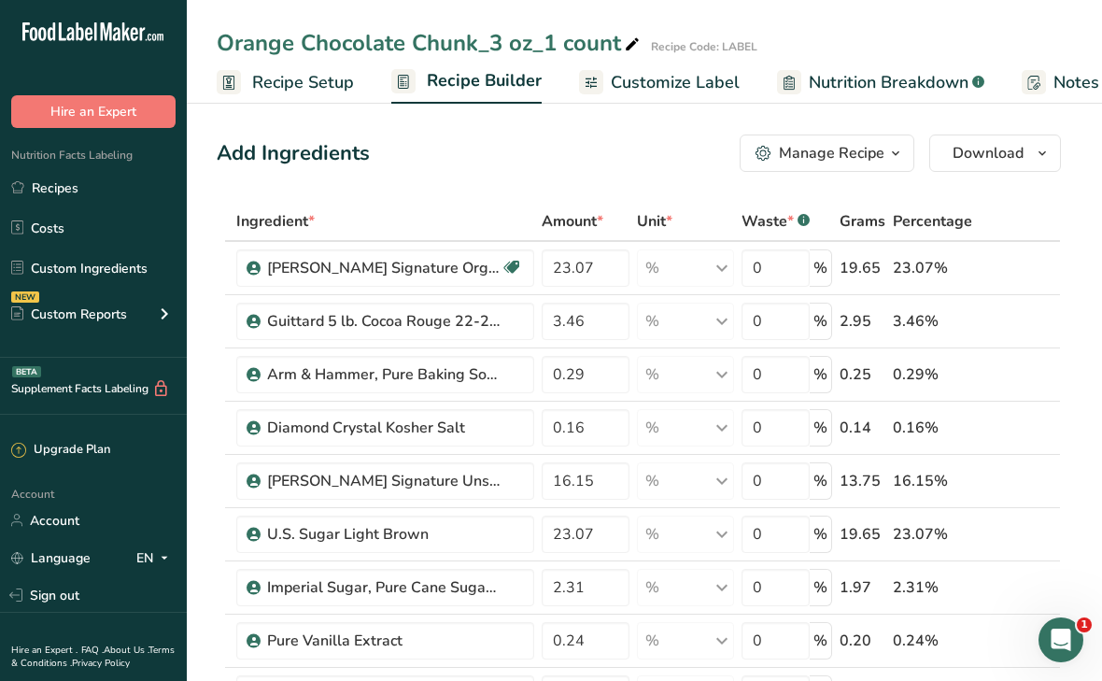
click at [315, 92] on span "Recipe Setup" at bounding box center [303, 82] width 102 height 25
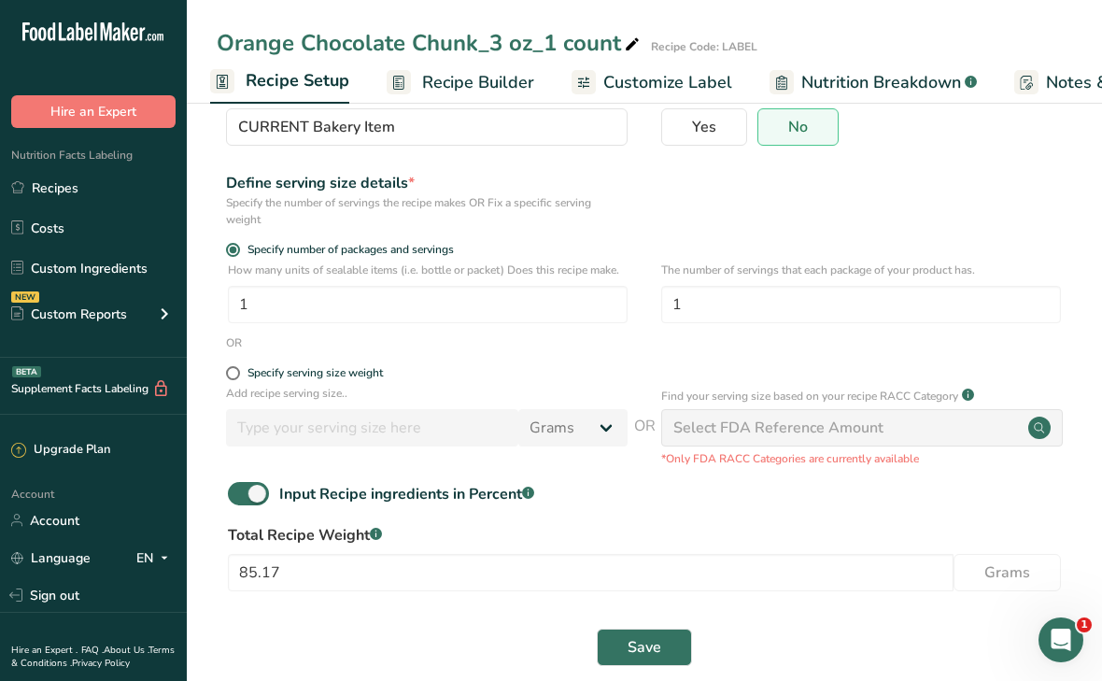
scroll to position [192, 0]
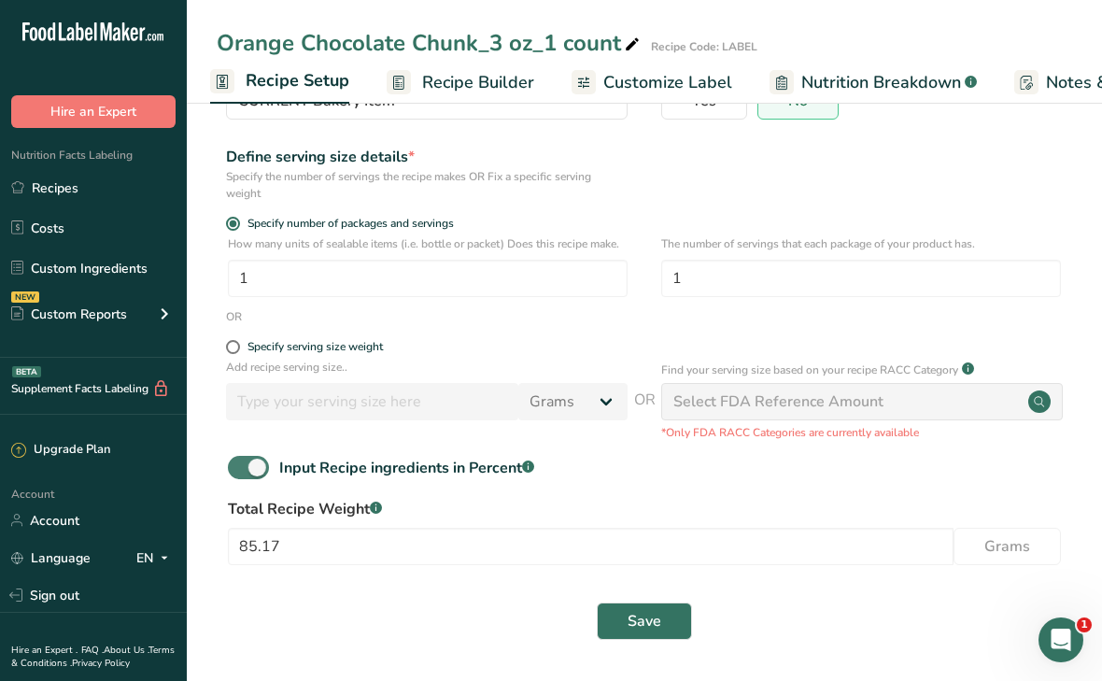
click at [245, 468] on span at bounding box center [248, 467] width 41 height 23
click at [240, 468] on input "Input Recipe ingredients in Percent .a-a{fill:#347362;}.b-a{fill:#fff;}" at bounding box center [234, 467] width 12 height 12
checkbox input "false"
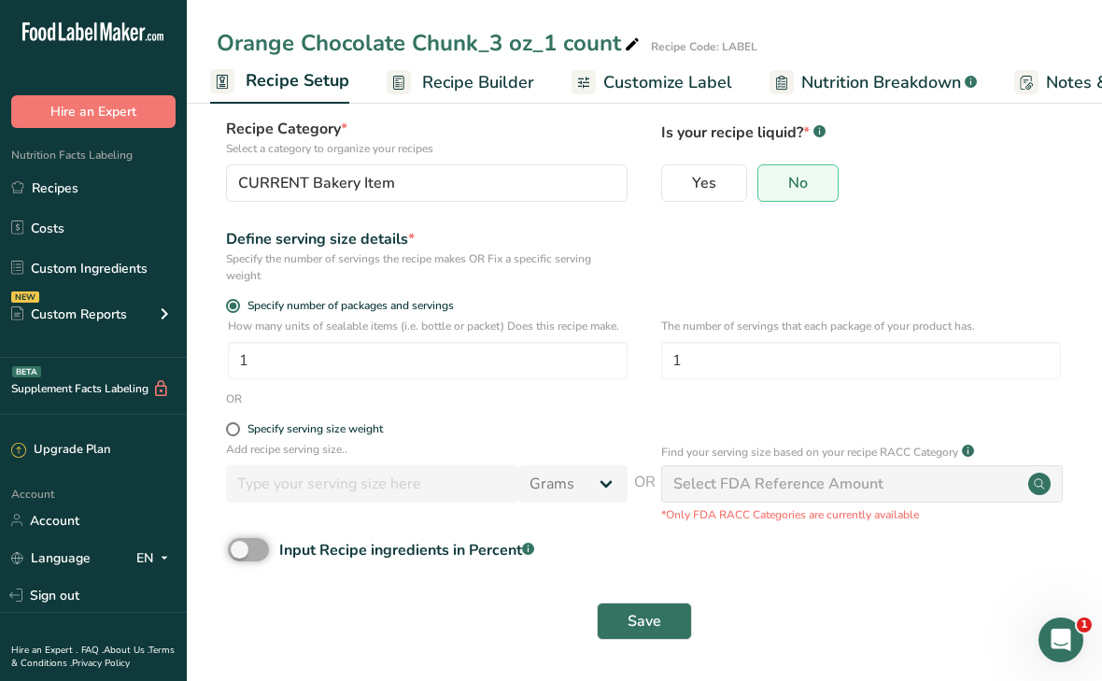
scroll to position [110, 0]
click at [657, 620] on span "Save" at bounding box center [645, 621] width 34 height 22
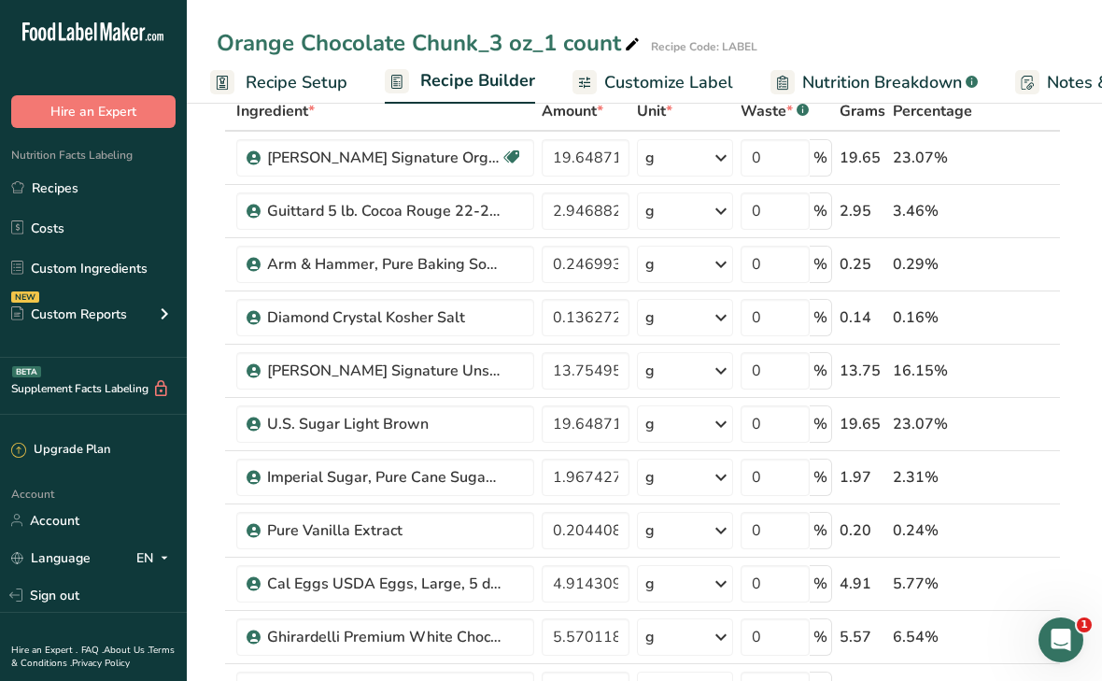
click at [672, 82] on span "Customize Label" at bounding box center [668, 82] width 129 height 25
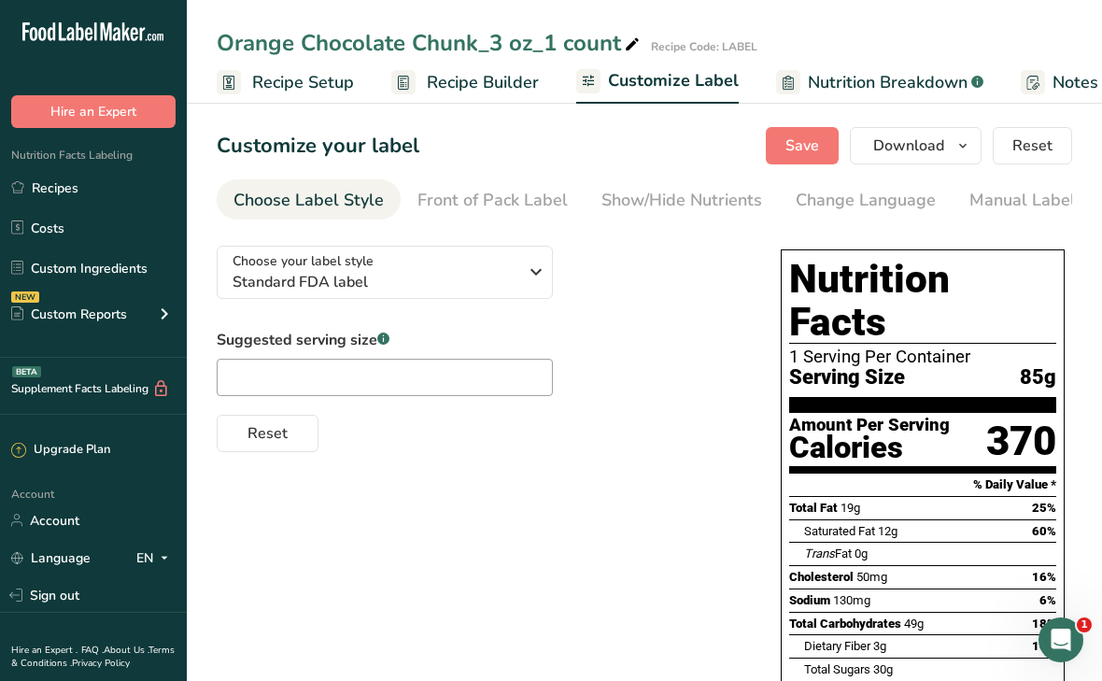
click at [313, 78] on span "Recipe Setup" at bounding box center [303, 82] width 102 height 25
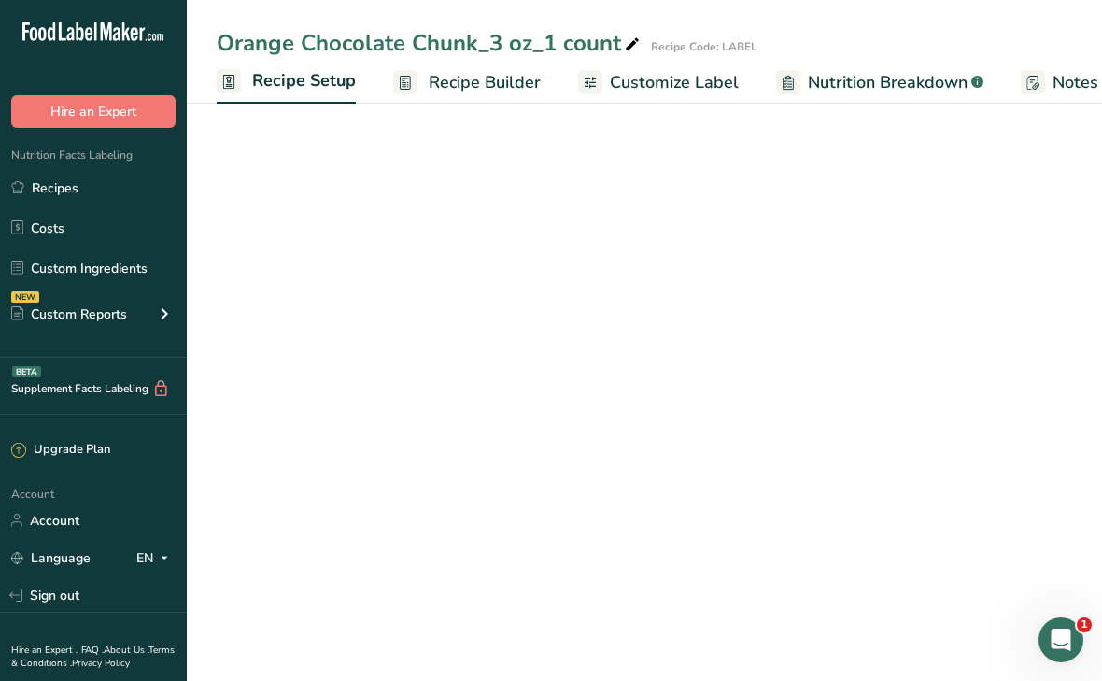
scroll to position [0, 7]
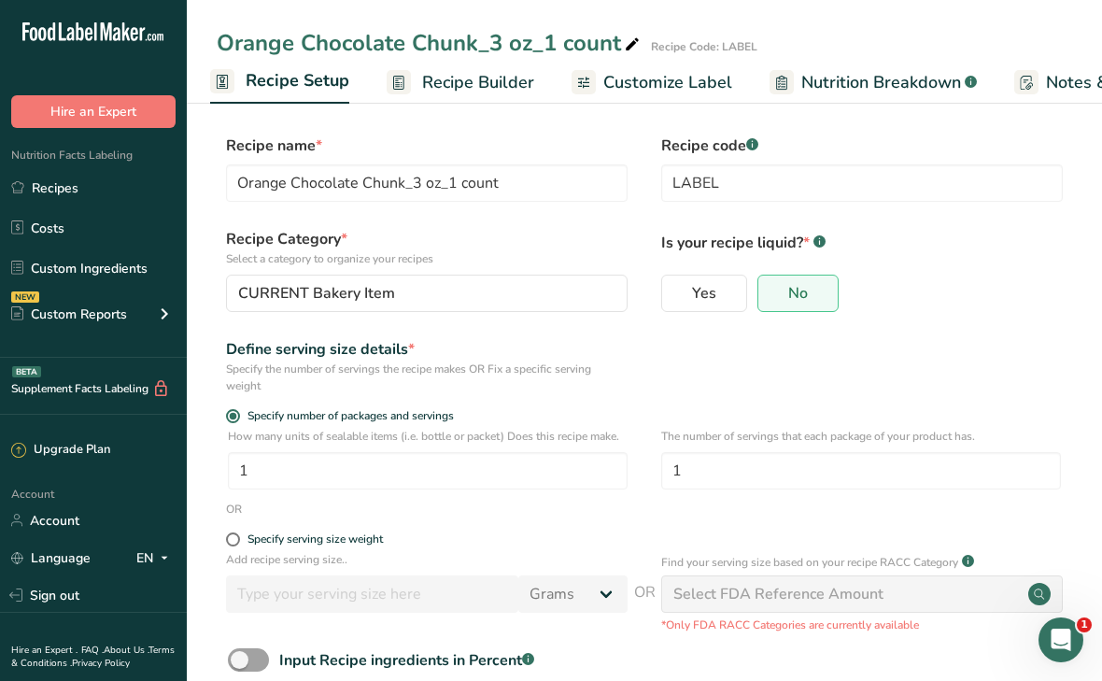
click at [428, 84] on span "Recipe Builder" at bounding box center [478, 82] width 112 height 25
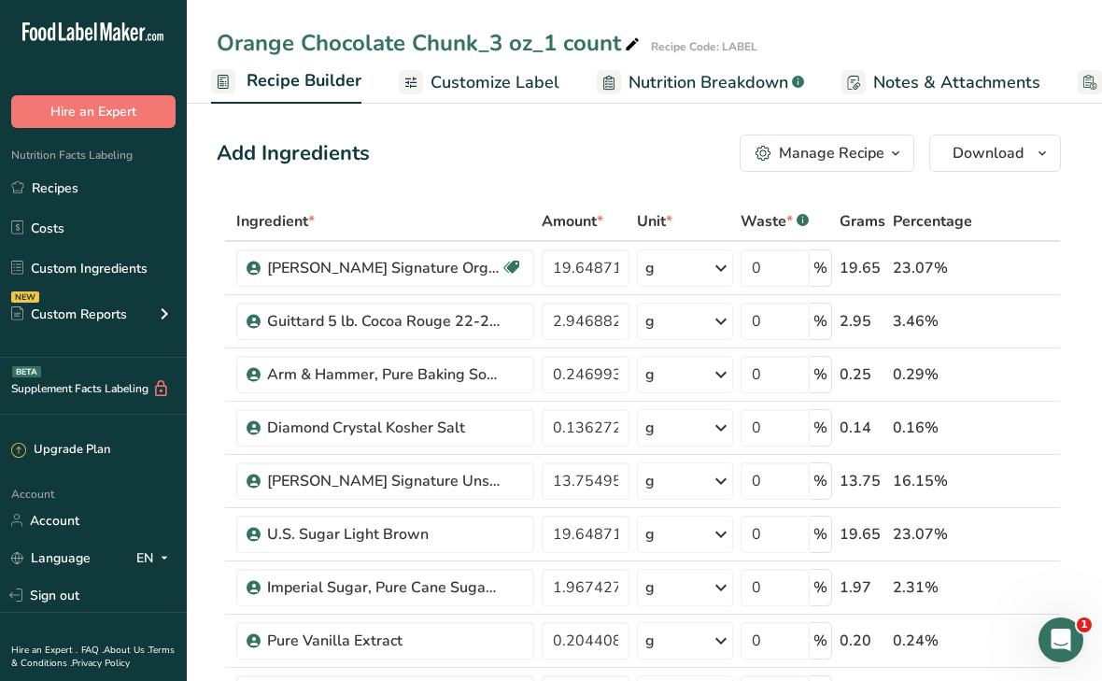
scroll to position [0, 186]
click at [481, 86] on span "Customize Label" at bounding box center [489, 82] width 129 height 25
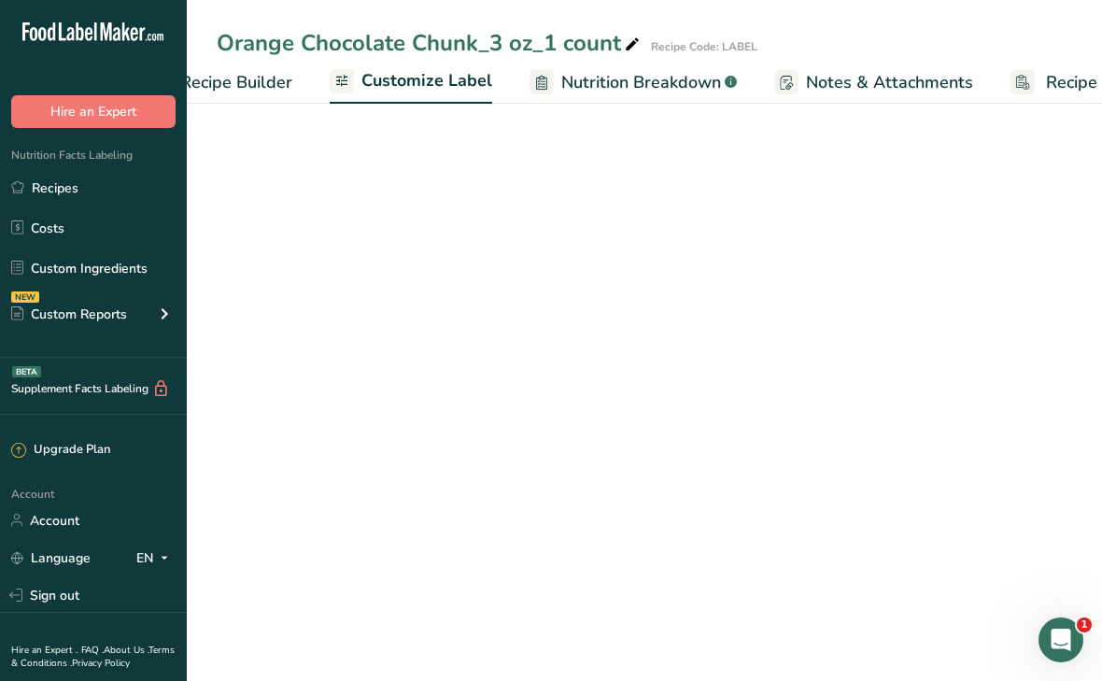
scroll to position [0, 334]
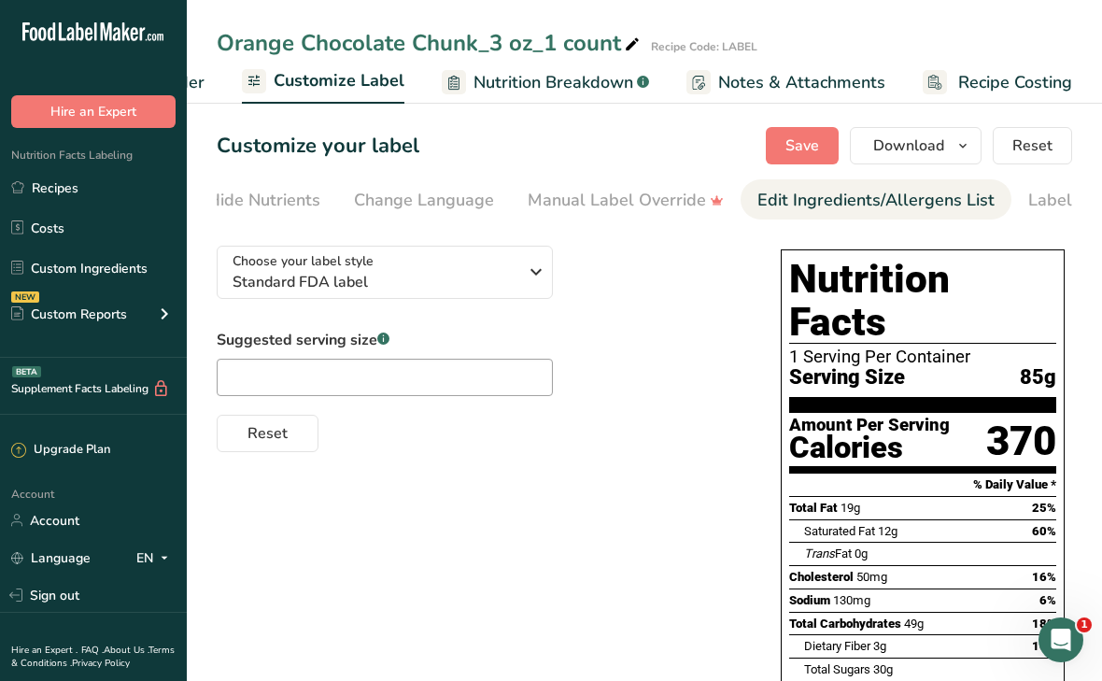
click at [850, 205] on div "Edit Ingredients/Allergens List" at bounding box center [876, 200] width 237 height 25
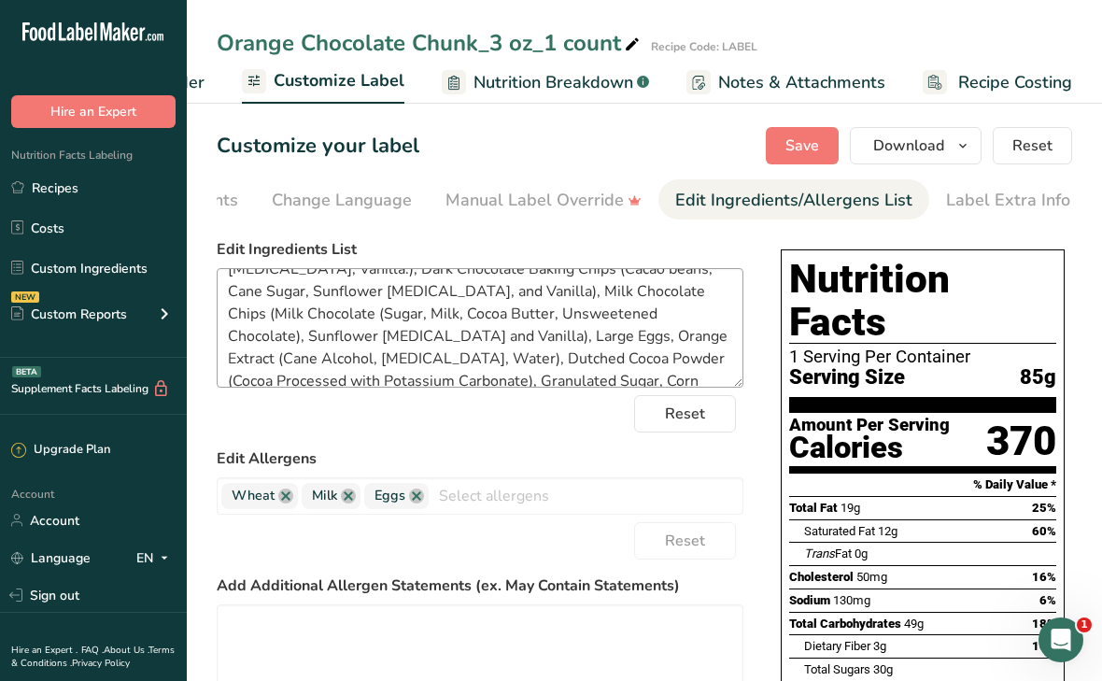
scroll to position [120, 0]
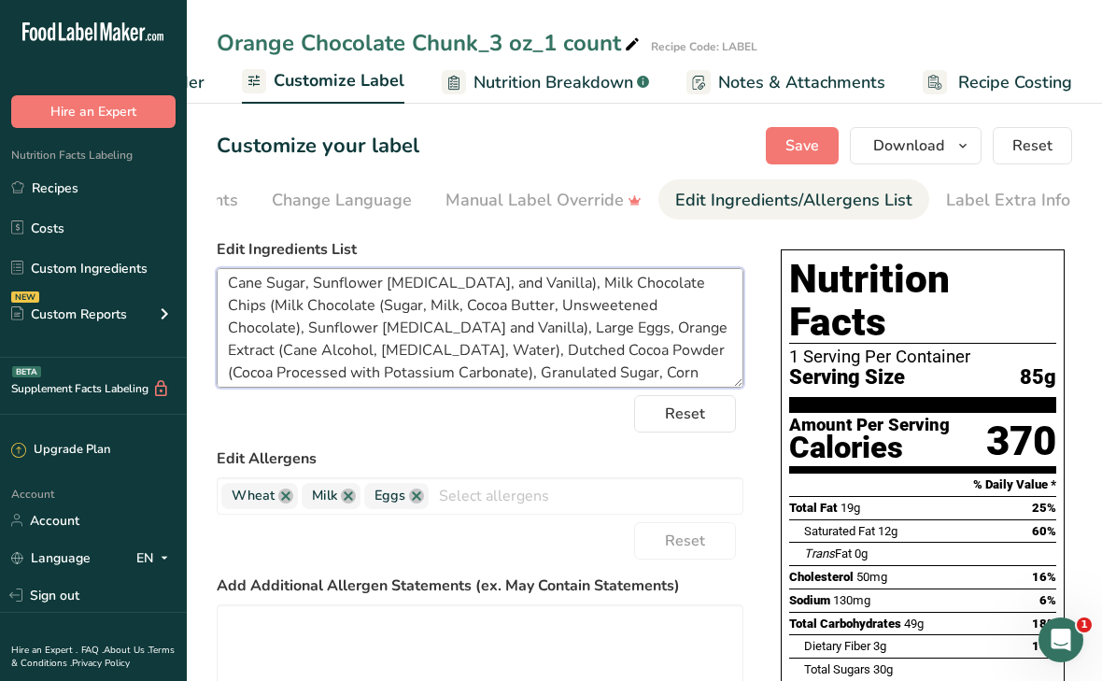
drag, startPoint x: 359, startPoint y: 331, endPoint x: 317, endPoint y: 324, distance: 42.5
click at [317, 324] on textarea "Organic Unbleached All Purpose Flour (Organic Hard Red Wheat Flour, Organic Mal…" at bounding box center [480, 328] width 527 height 120
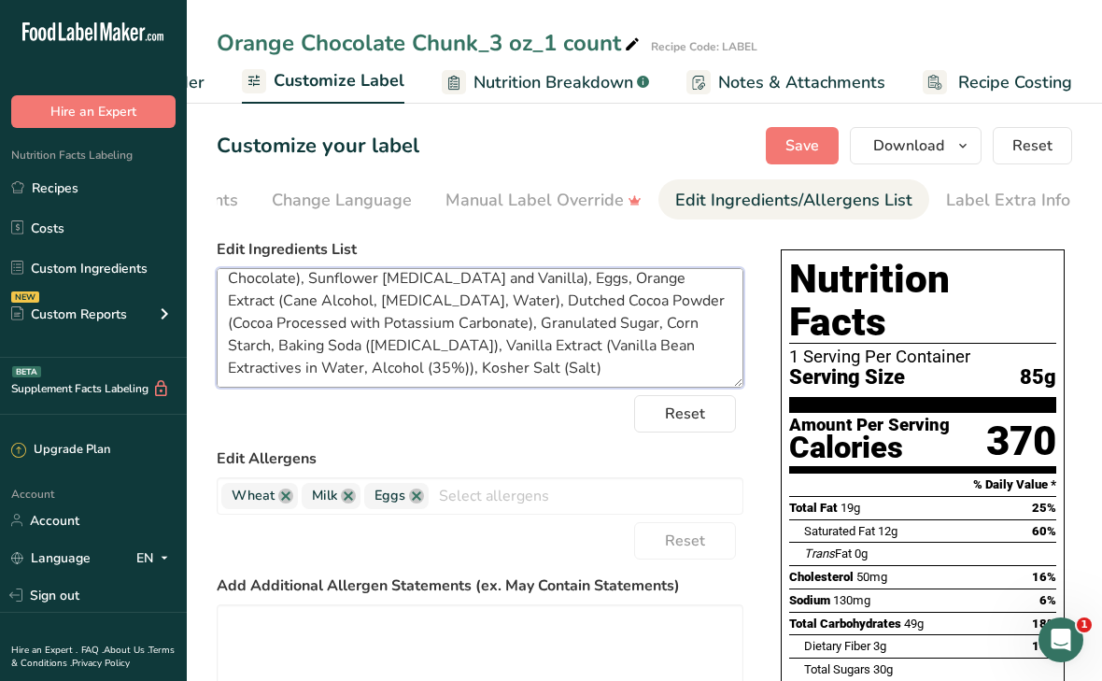
scroll to position [172, 0]
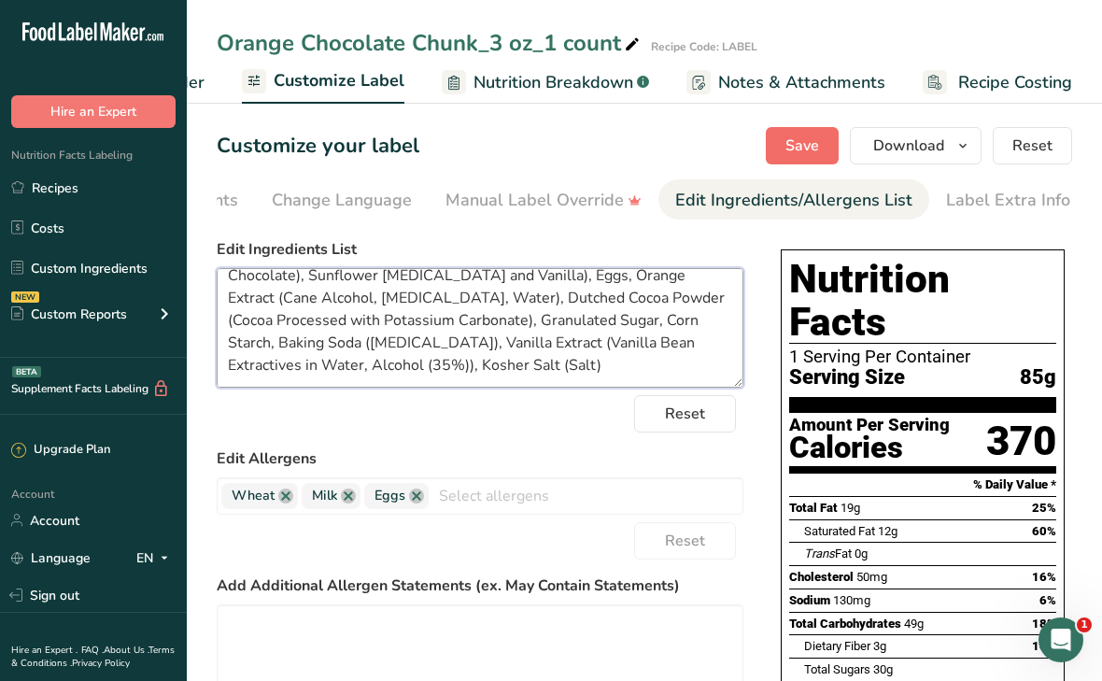
type textarea "Organic Unbleached All Purpose Flour (Organic Hard Red Wheat Flour, Organic Mal…"
click at [798, 141] on span "Save" at bounding box center [803, 146] width 34 height 22
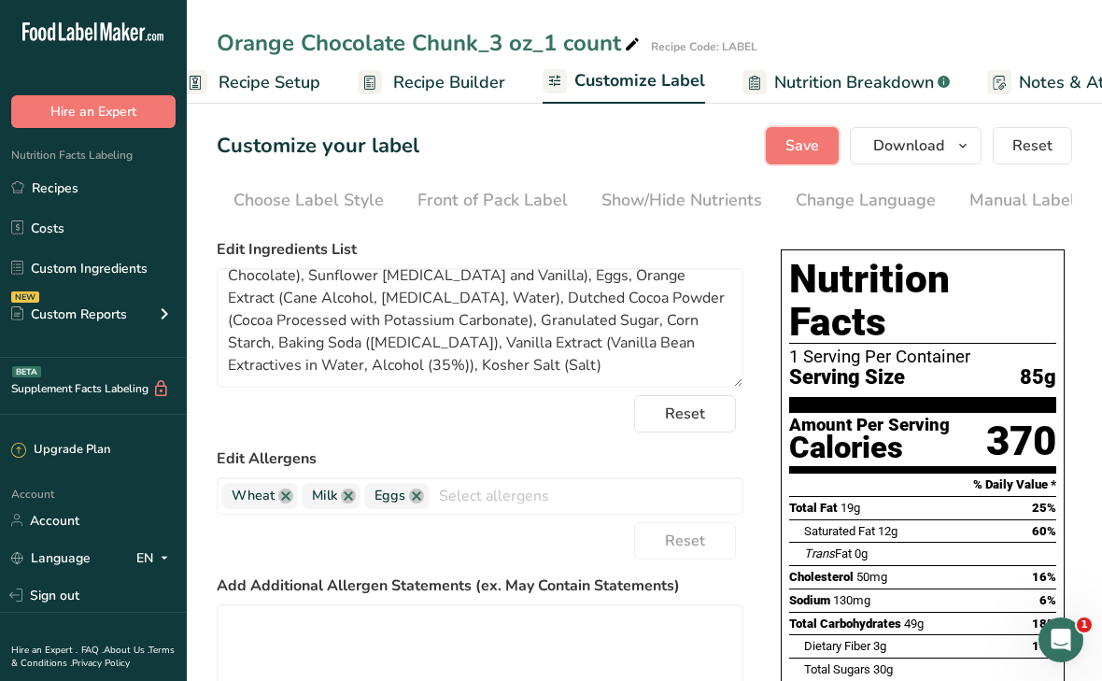
scroll to position [0, 0]
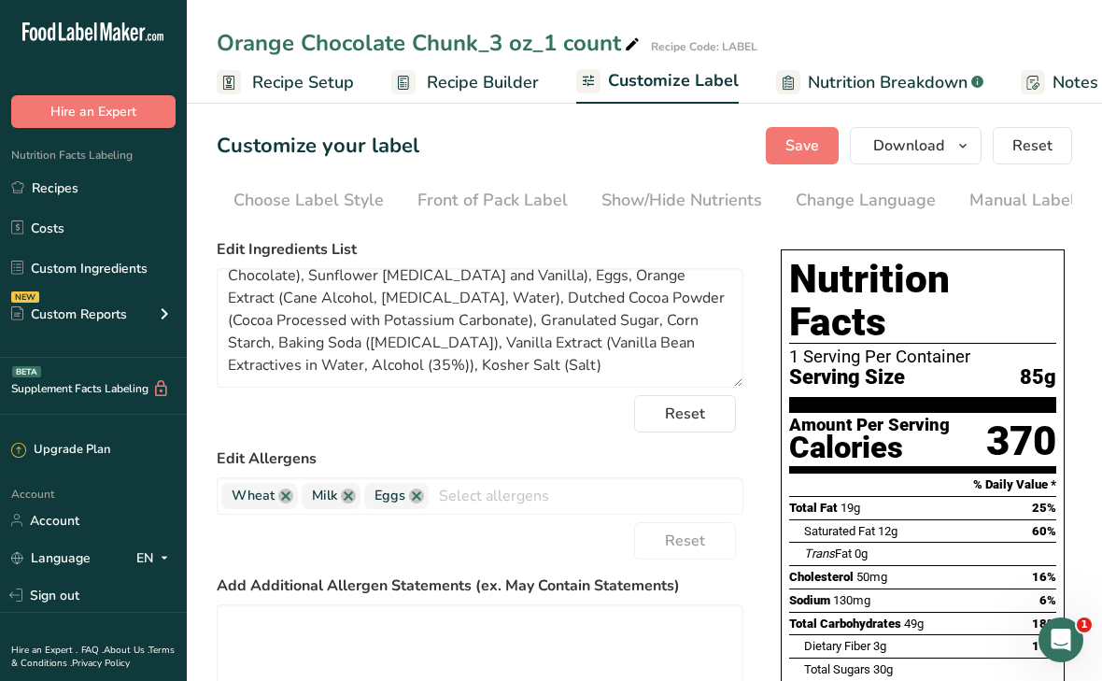
click at [420, 77] on link "Recipe Builder" at bounding box center [465, 83] width 148 height 42
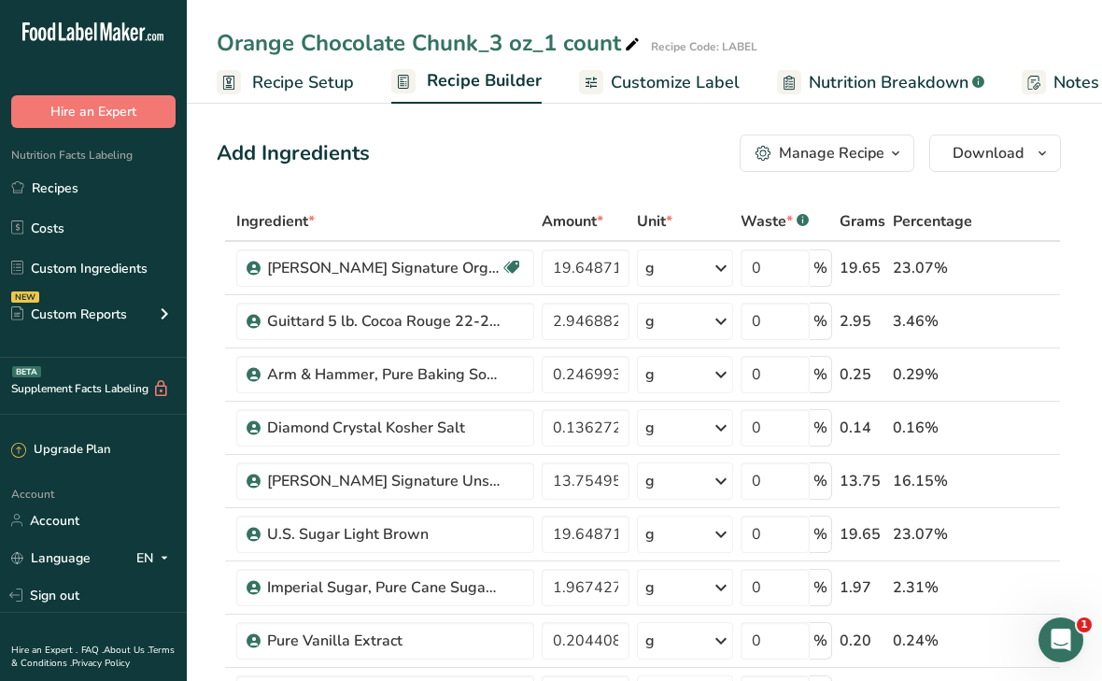
scroll to position [0, 180]
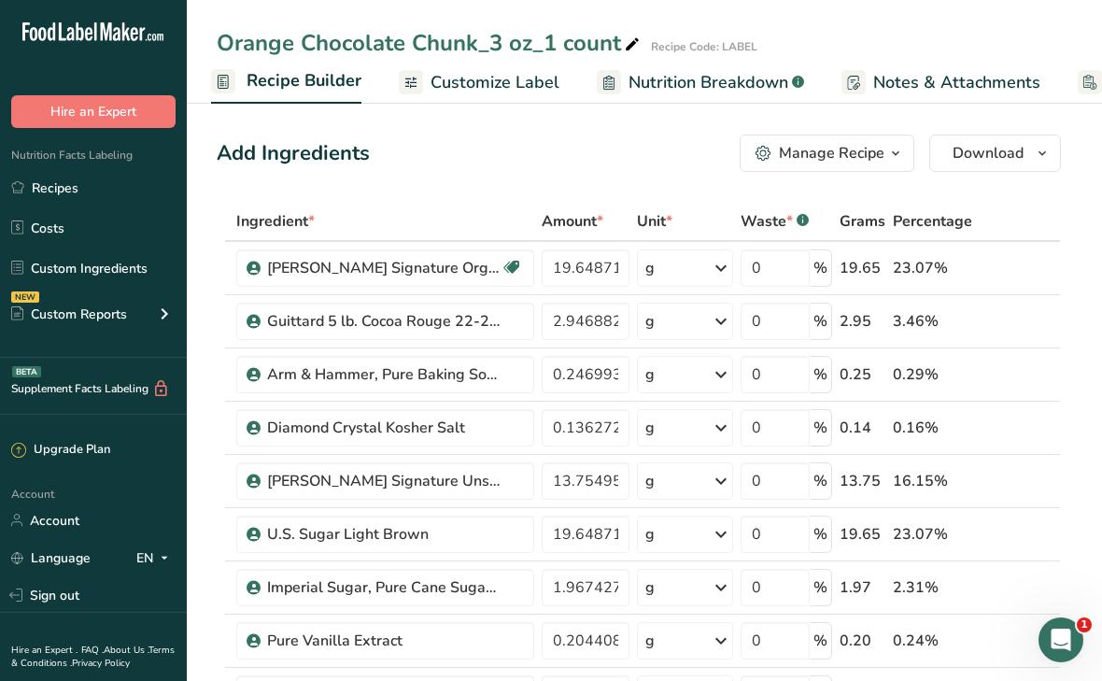
click at [858, 153] on div "Manage Recipe" at bounding box center [832, 153] width 106 height 22
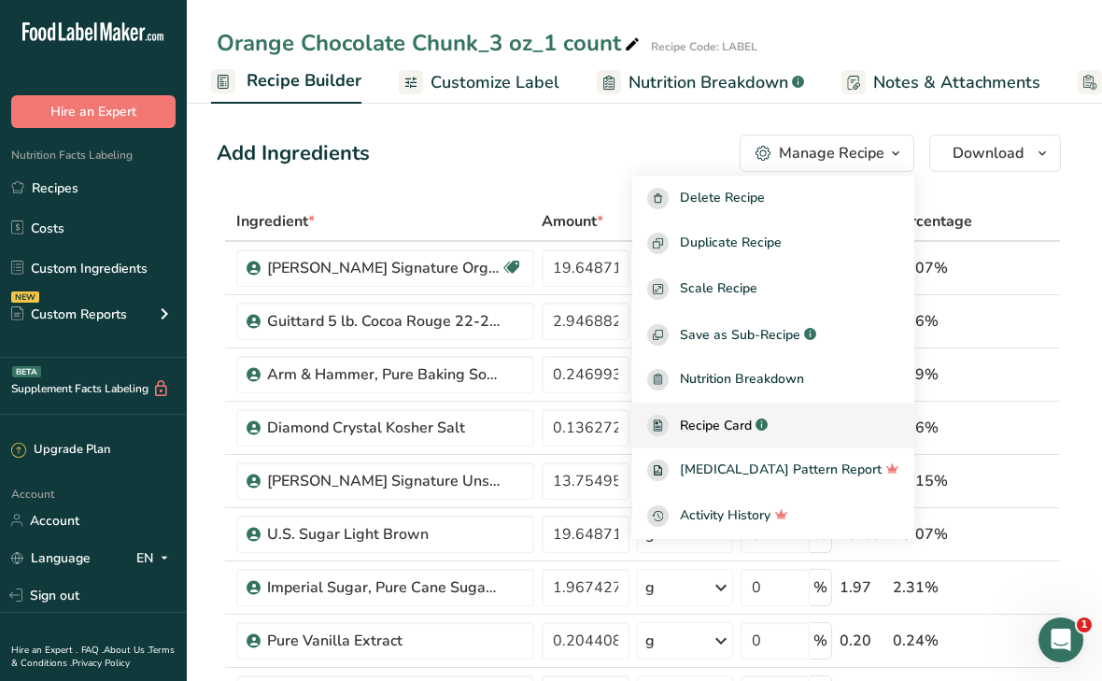
click at [745, 435] on div "Recipe Card .a-a{fill:#347362;}.b-a{fill:#fff;}" at bounding box center [773, 425] width 252 height 21
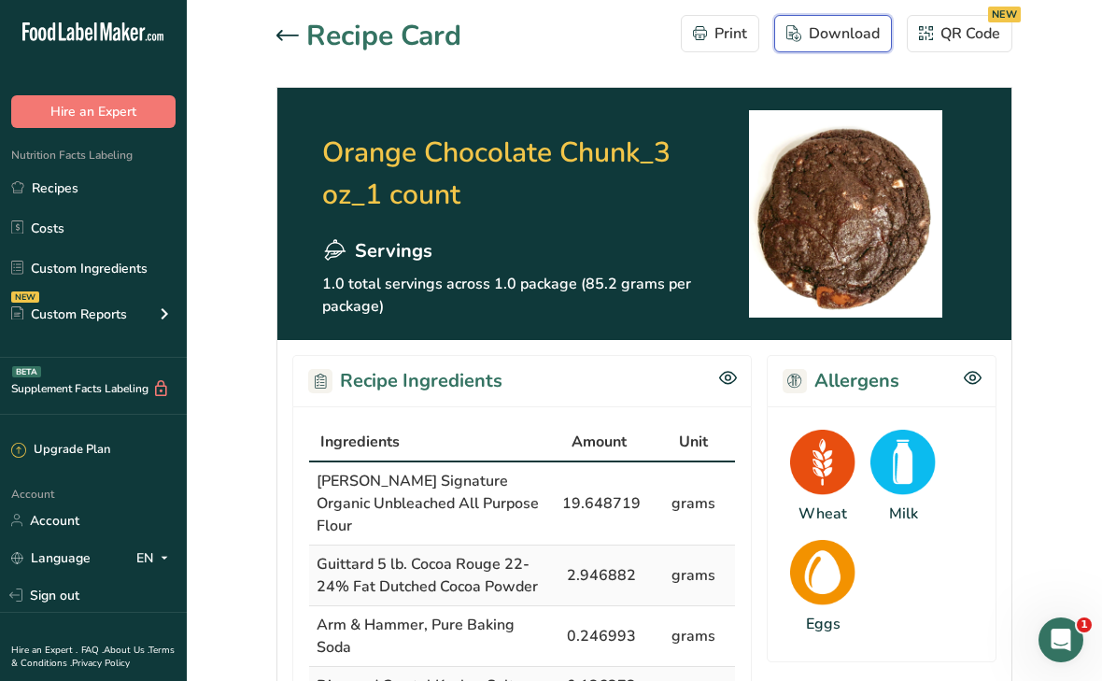
click at [831, 33] on div "Download" at bounding box center [833, 33] width 93 height 22
click at [280, 35] on icon at bounding box center [288, 35] width 22 height 10
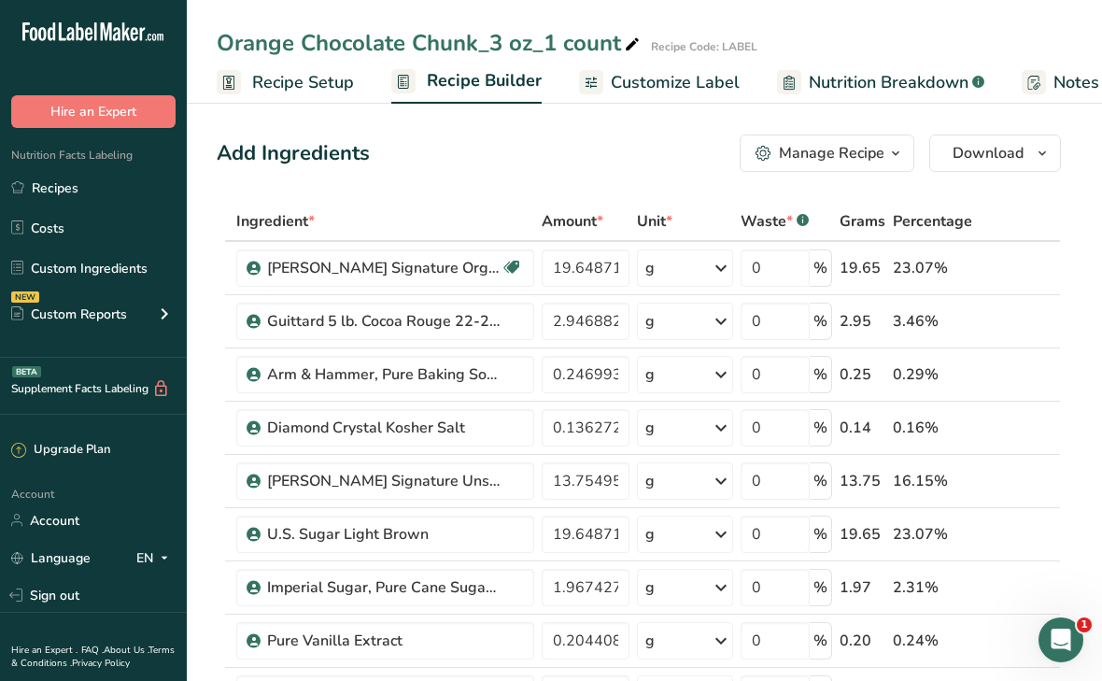
click at [630, 86] on span "Customize Label" at bounding box center [675, 82] width 129 height 25
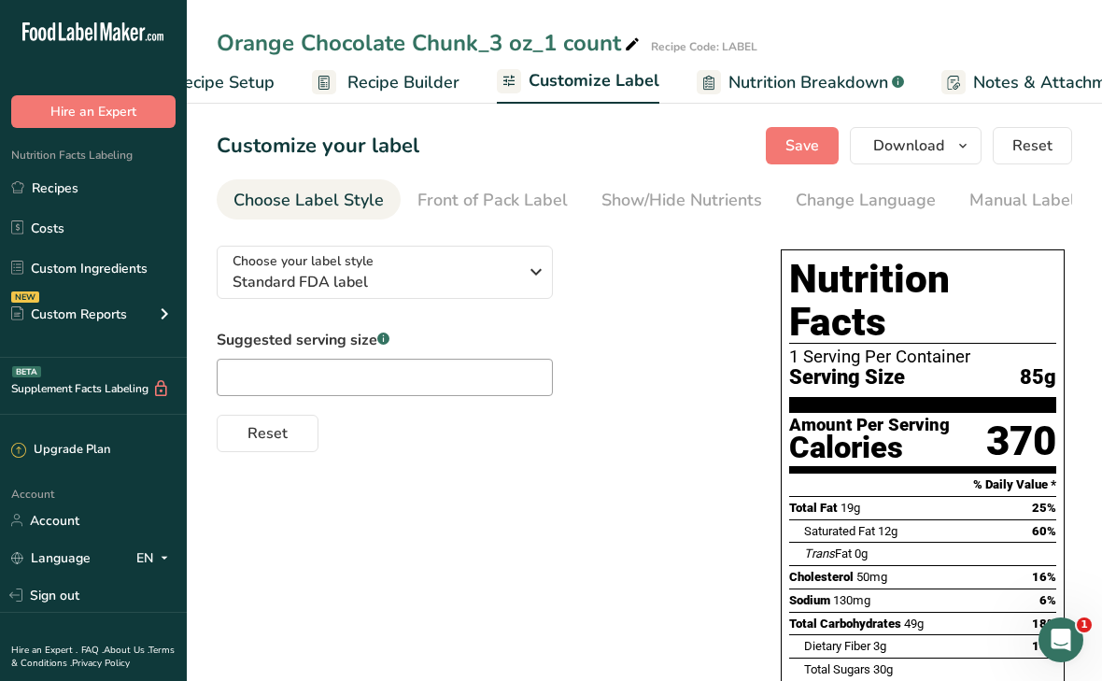
scroll to position [0, 334]
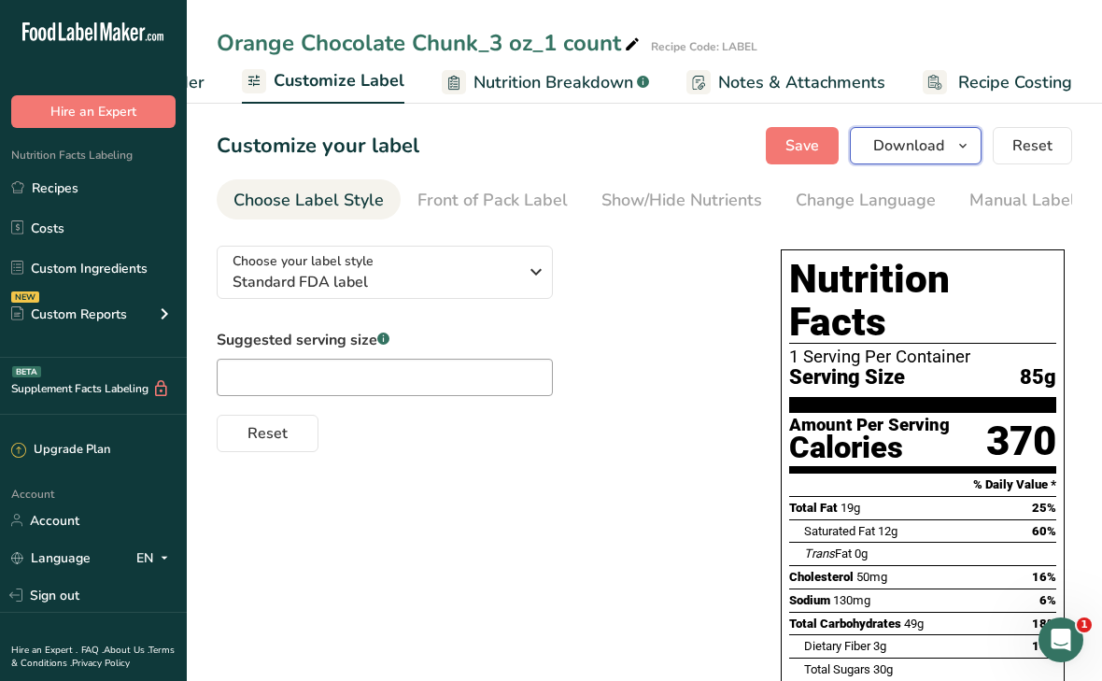
click at [919, 152] on span "Download" at bounding box center [908, 146] width 71 height 22
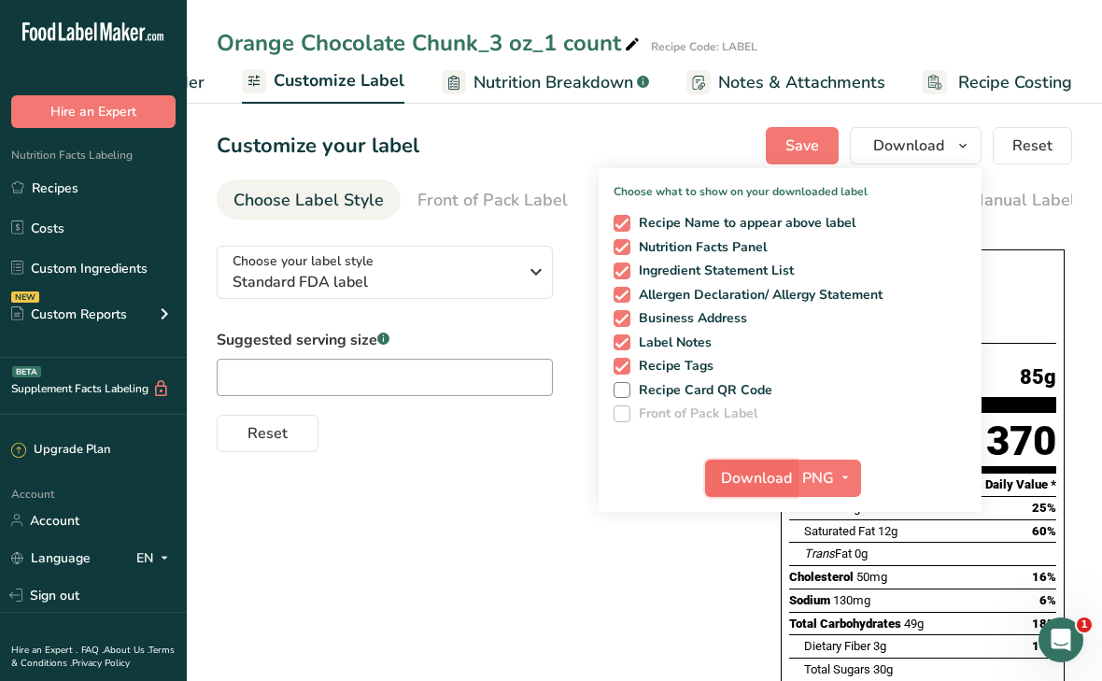
click at [756, 480] on span "Download" at bounding box center [756, 478] width 71 height 22
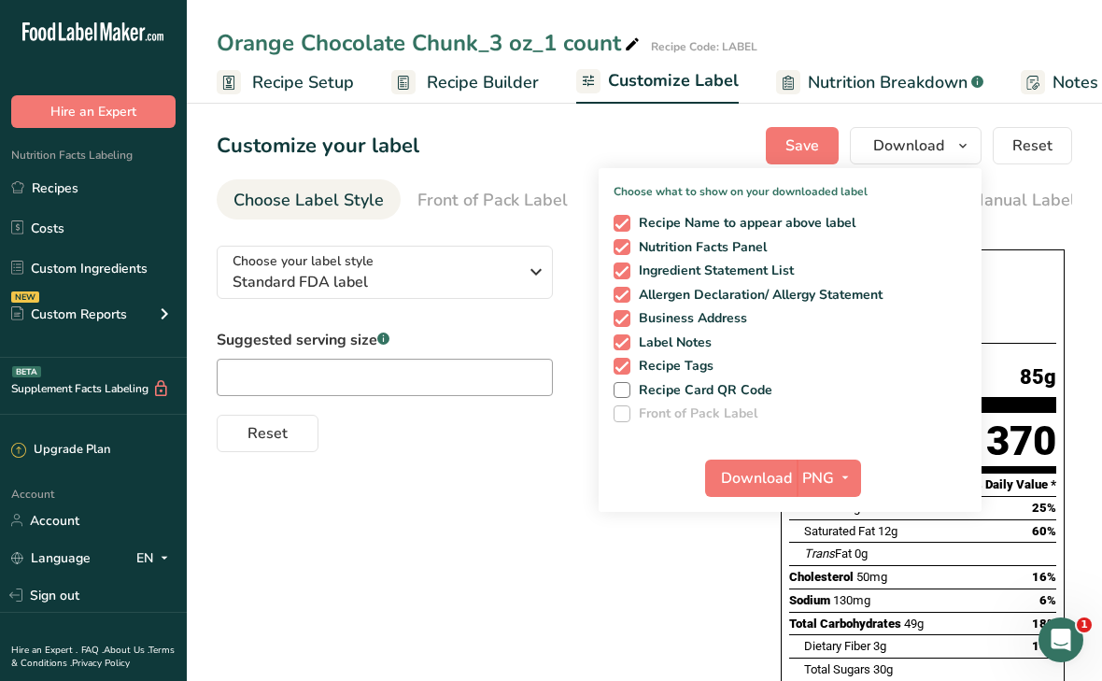
scroll to position [0, 334]
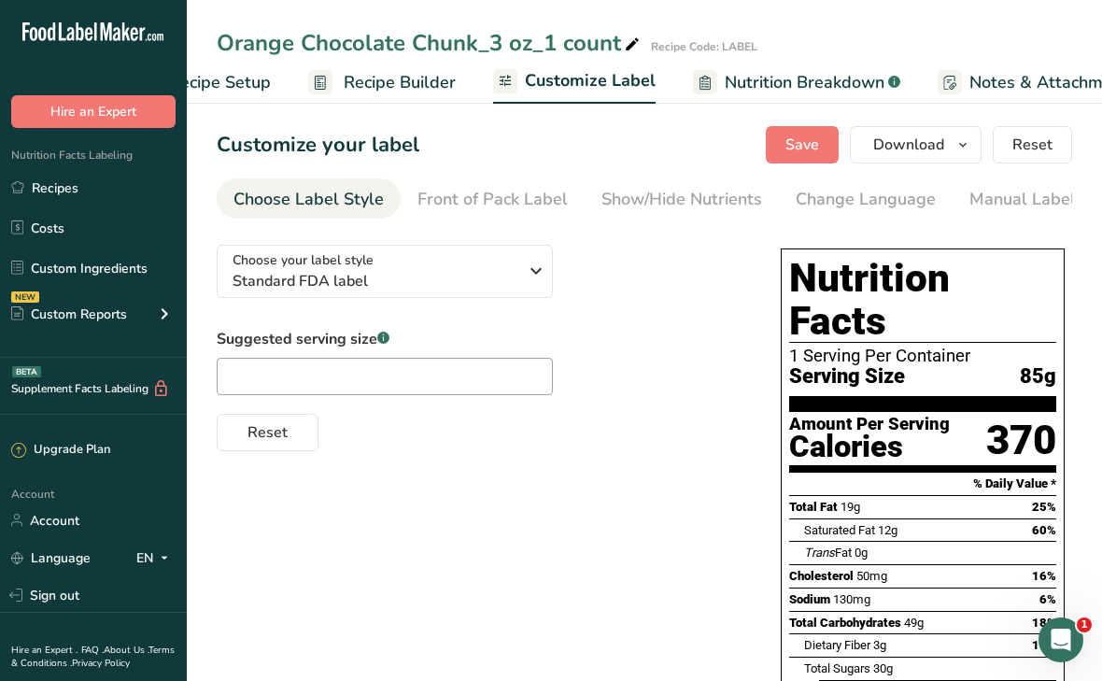
scroll to position [0, 0]
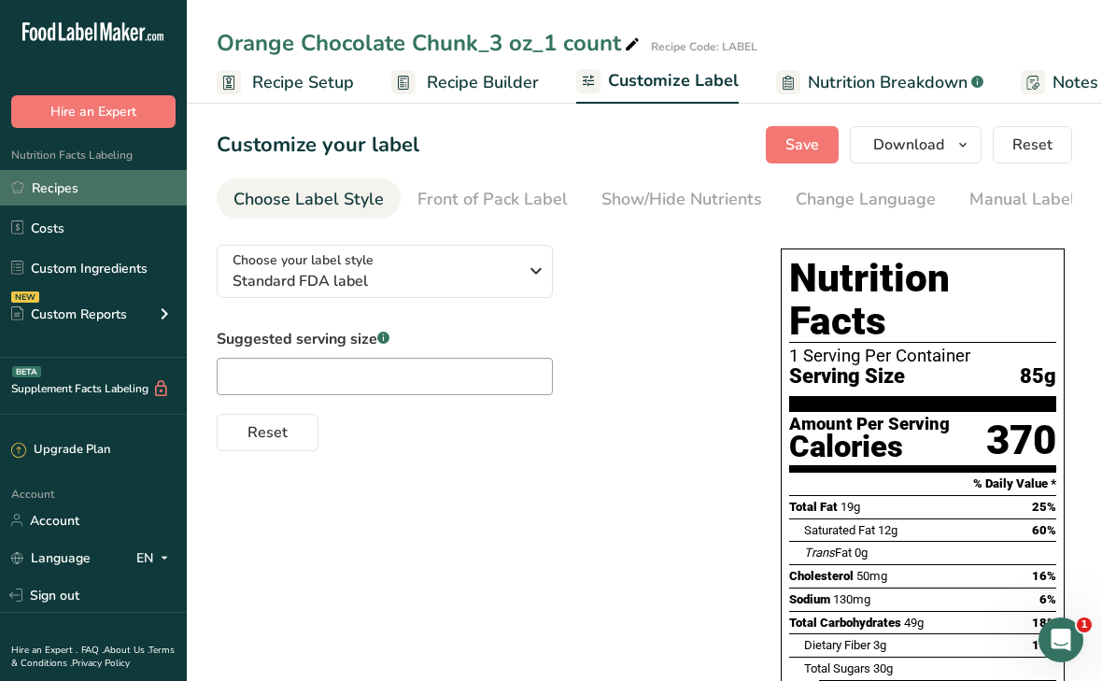
click at [105, 182] on link "Recipes" at bounding box center [93, 187] width 187 height 35
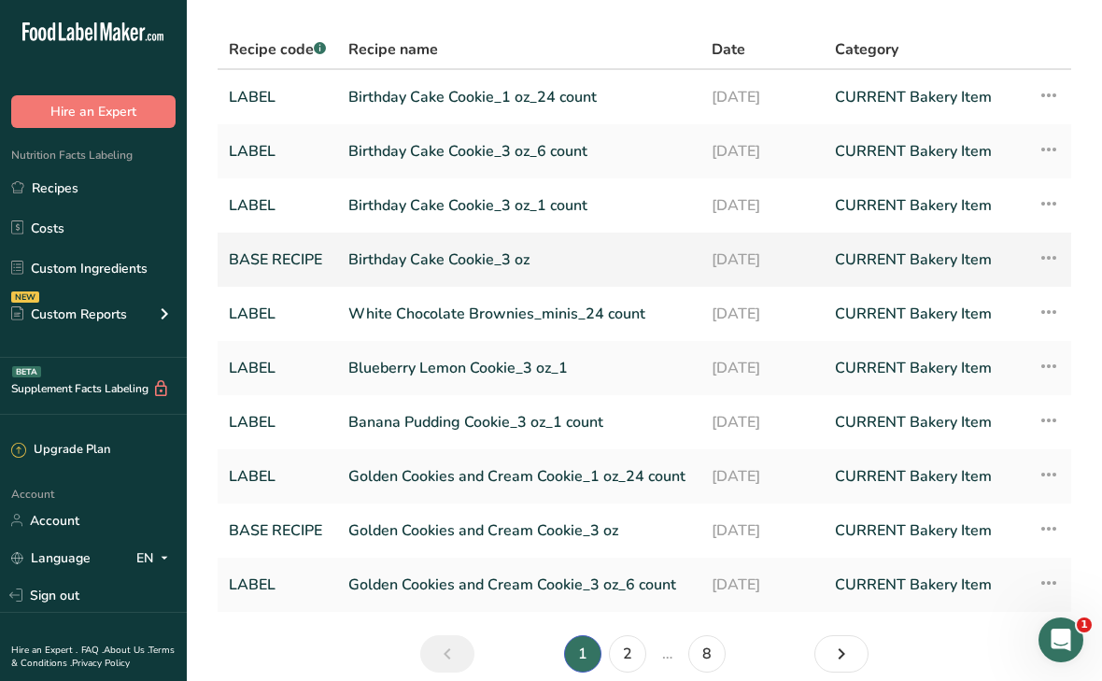
scroll to position [191, 0]
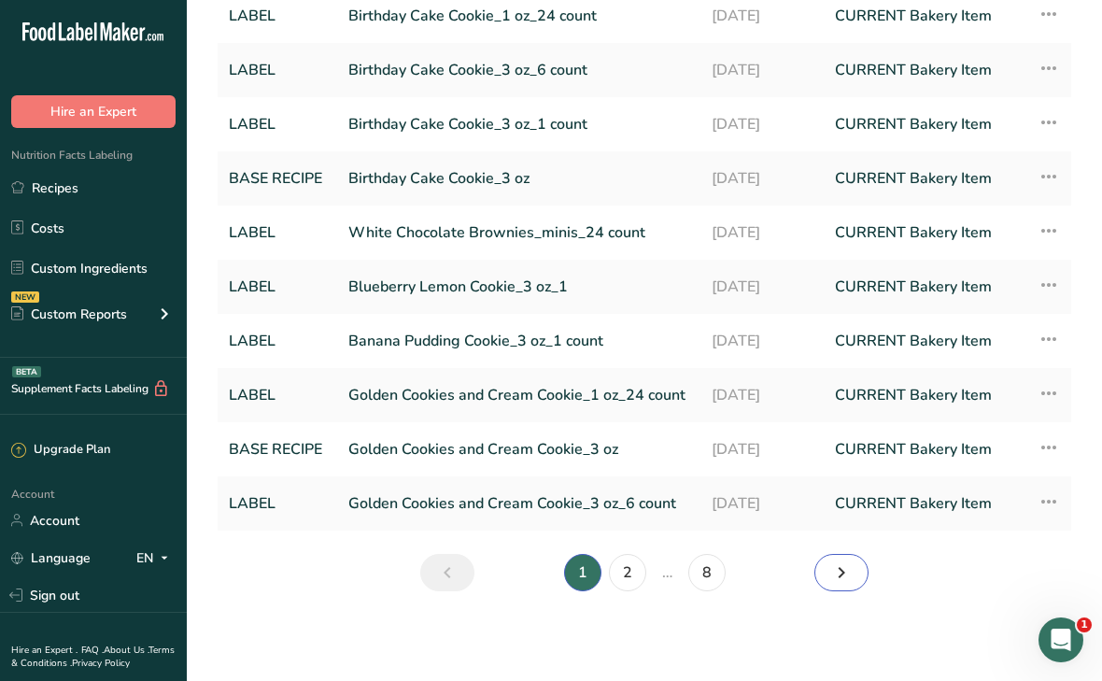
click at [822, 578] on link "Next page" at bounding box center [842, 572] width 54 height 37
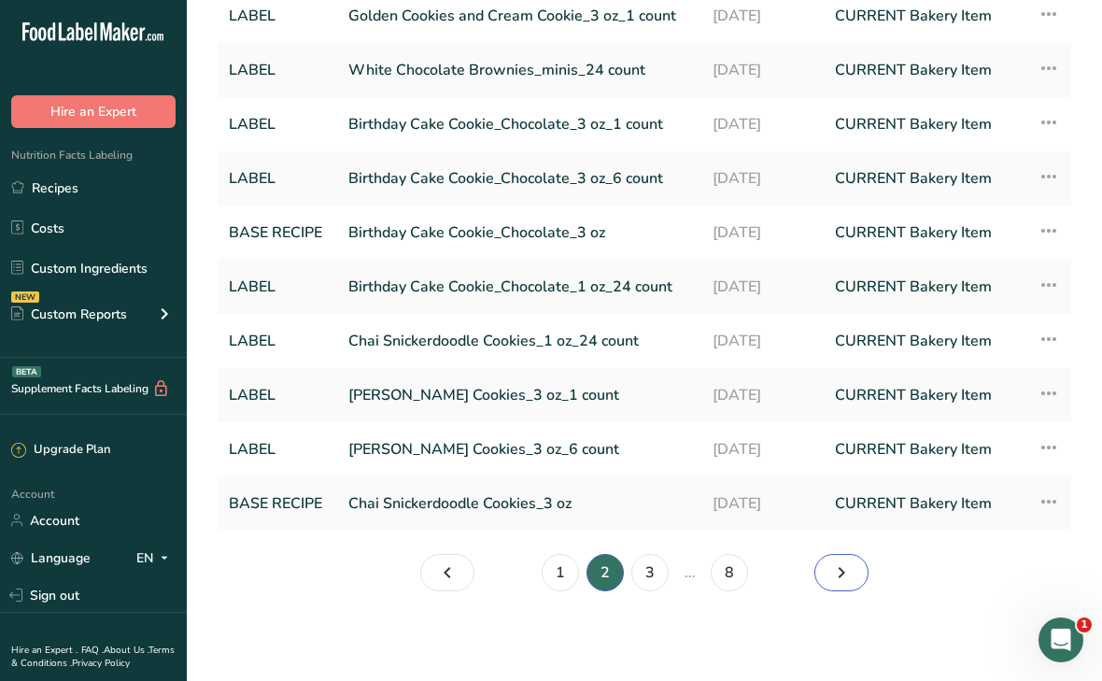
click at [843, 576] on icon "Page 3." at bounding box center [841, 573] width 22 height 34
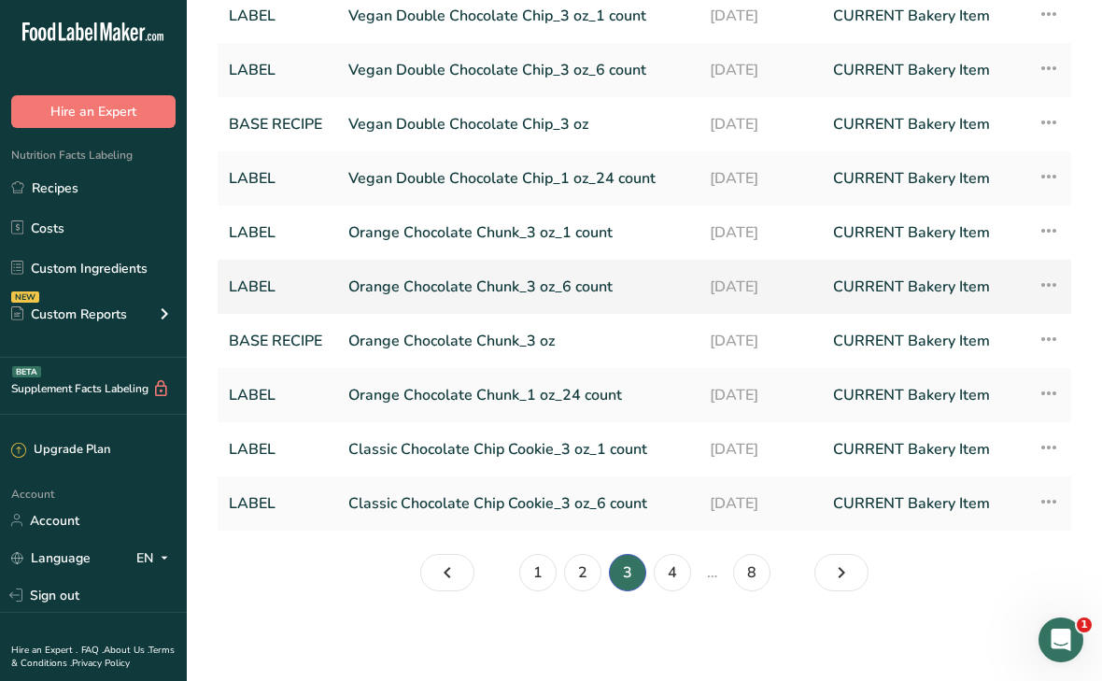
click at [464, 287] on link "Orange Chocolate Chunk_3 oz_6 count" at bounding box center [517, 286] width 339 height 39
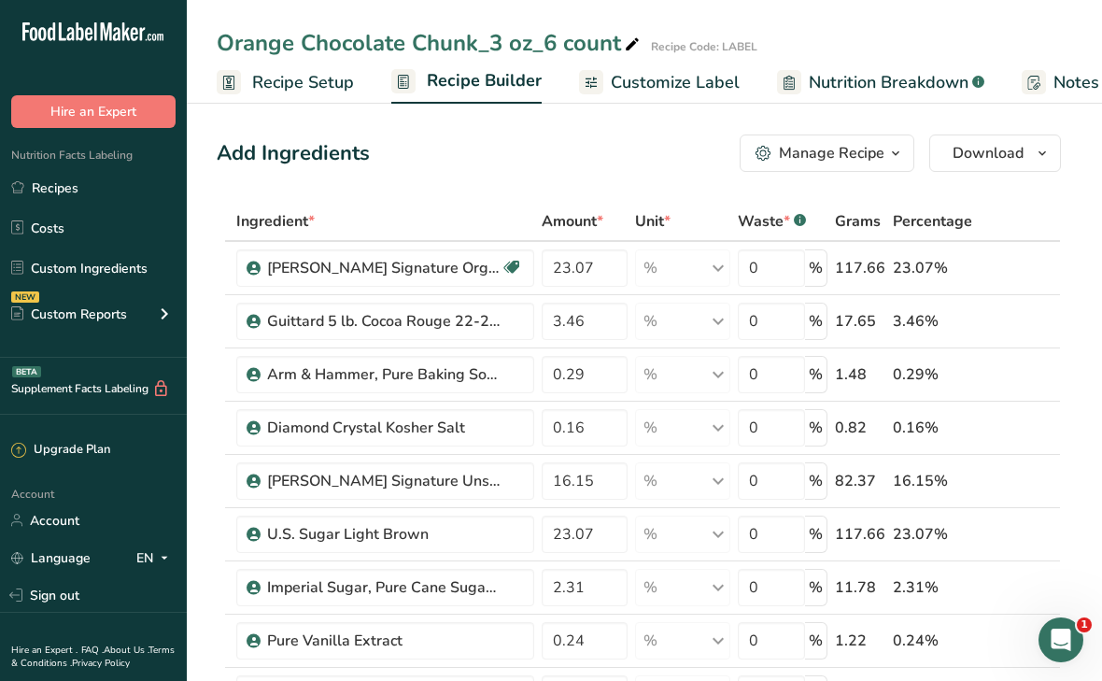
click at [297, 94] on link "Recipe Setup" at bounding box center [285, 83] width 137 height 42
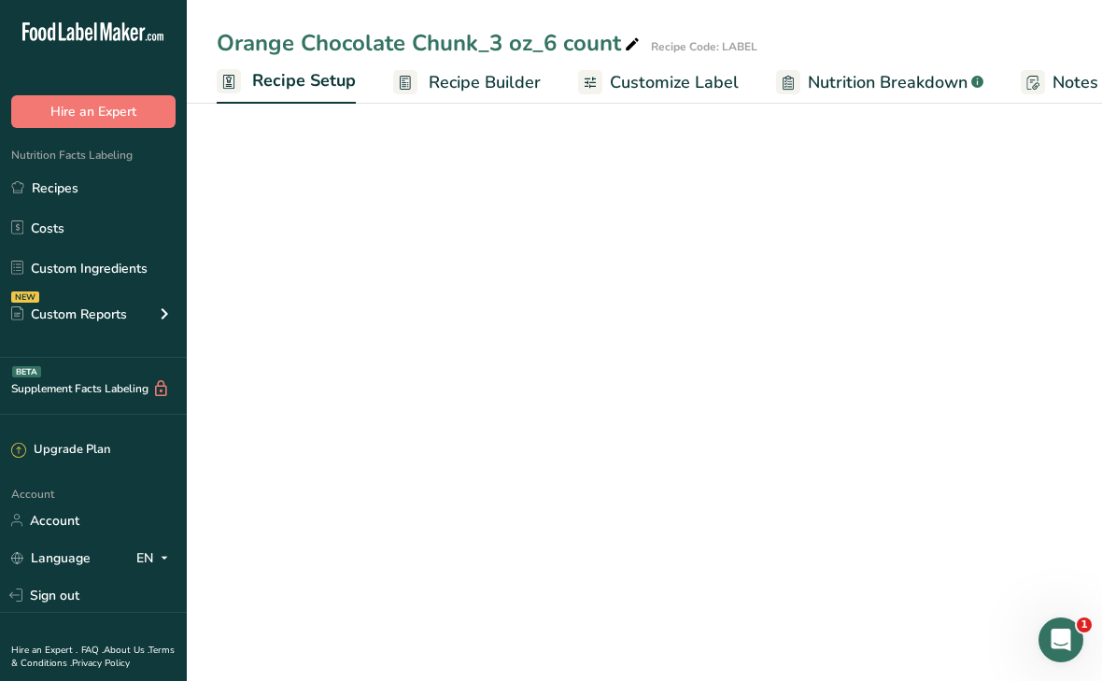
select select "5"
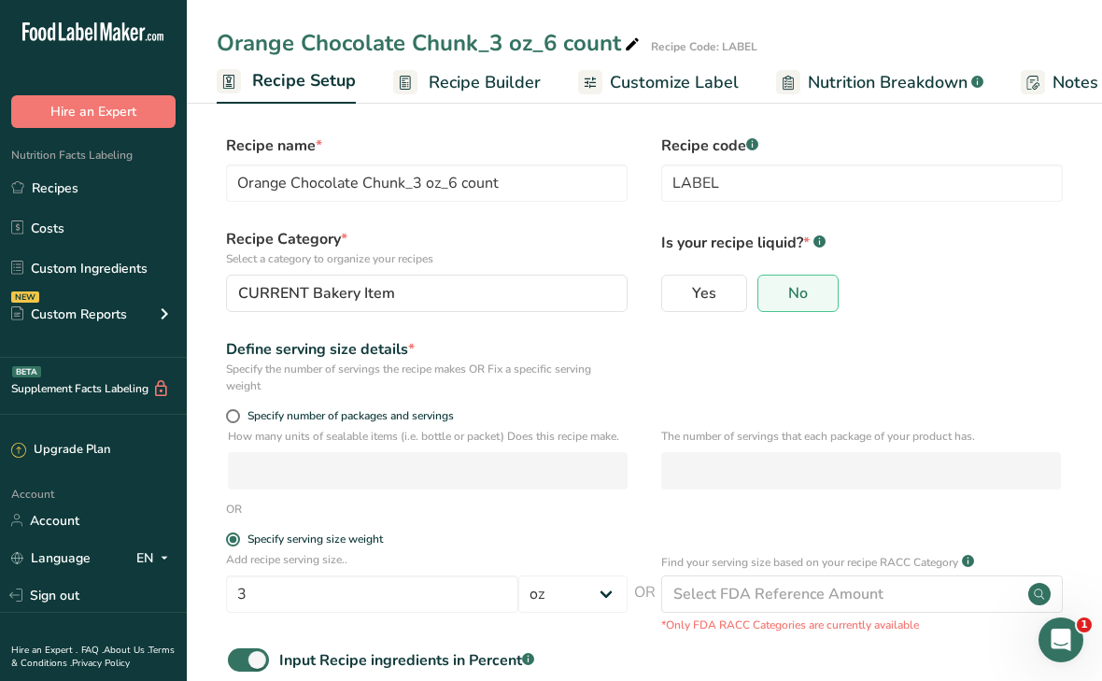
scroll to position [0, 7]
click at [248, 665] on span at bounding box center [248, 659] width 41 height 23
click at [240, 665] on input "Input Recipe ingredients in Percent .a-a{fill:#347362;}.b-a{fill:#fff;}" at bounding box center [234, 660] width 12 height 12
checkbox input "false"
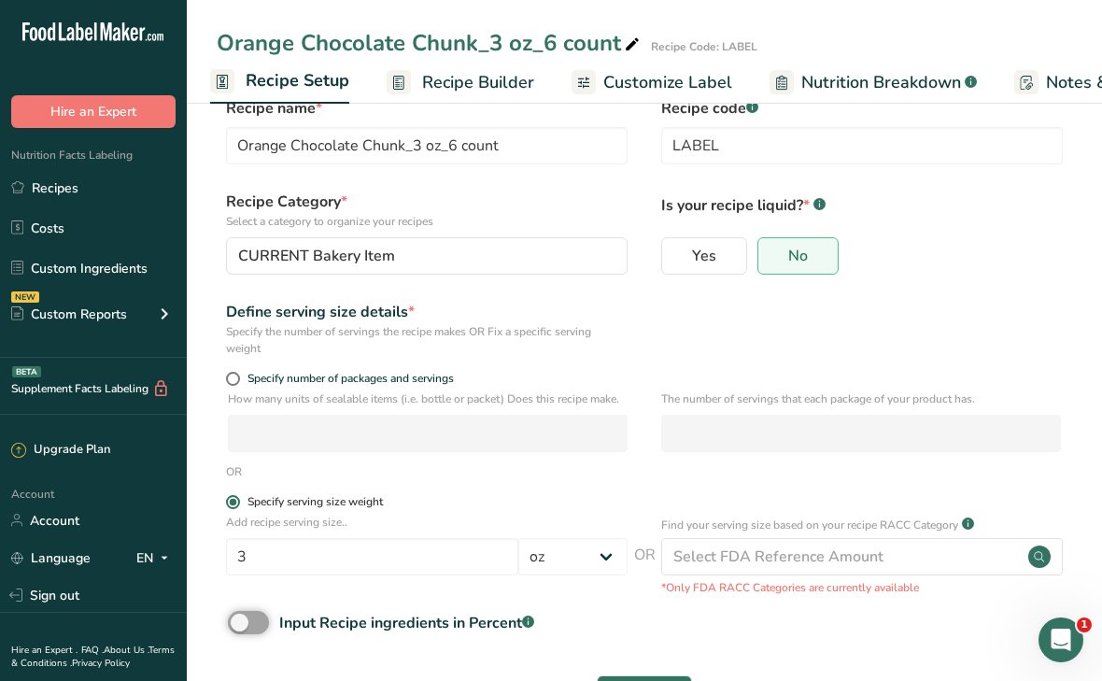
scroll to position [110, 0]
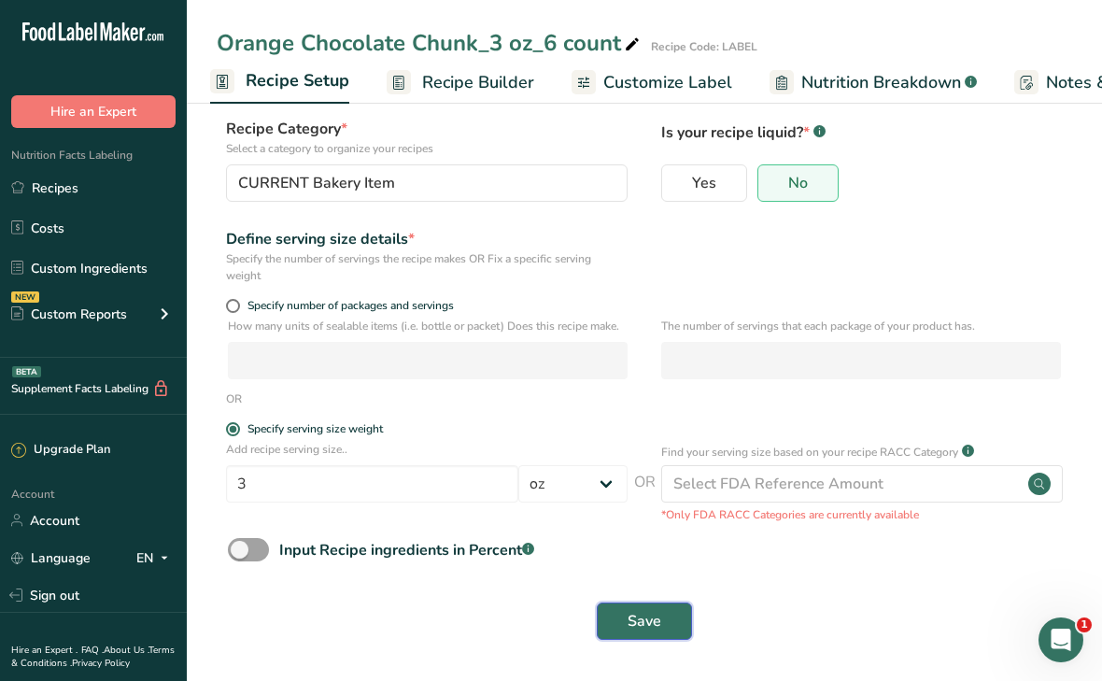
click at [625, 628] on button "Save" at bounding box center [644, 621] width 95 height 37
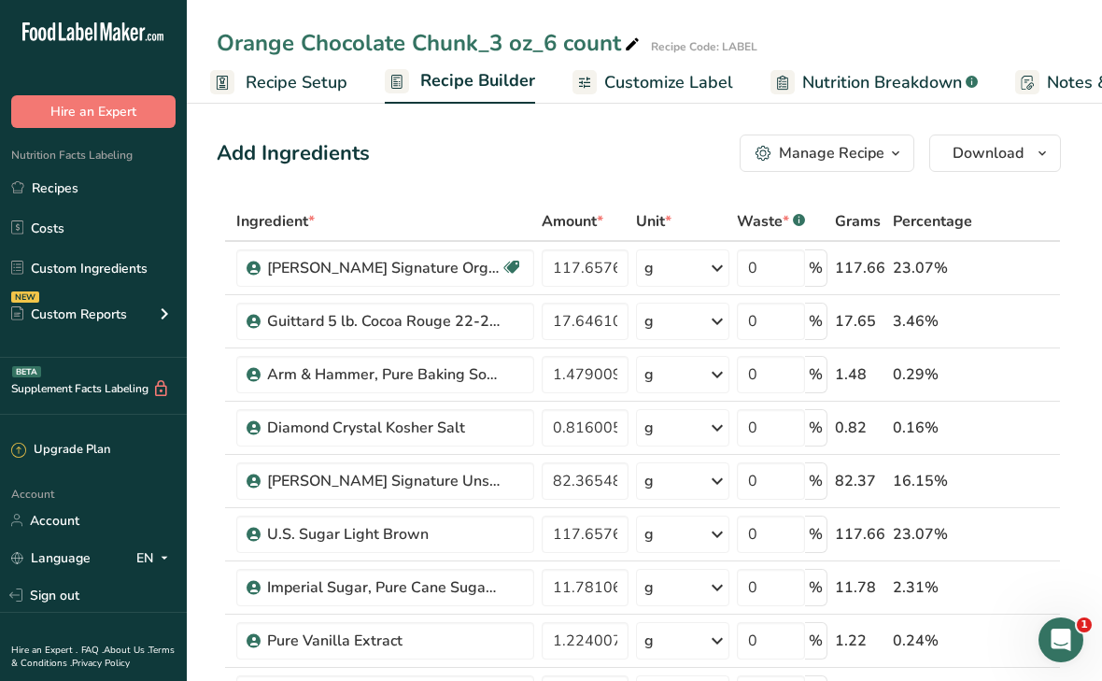
click at [638, 87] on span "Customize Label" at bounding box center [668, 82] width 129 height 25
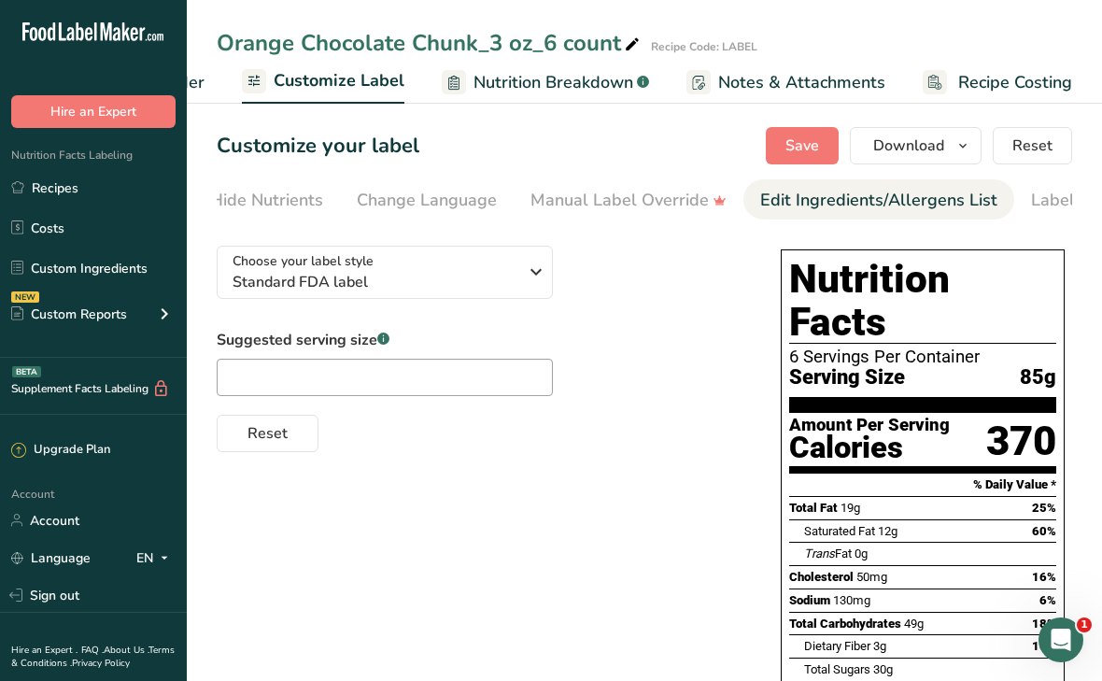
click at [854, 199] on div "Edit Ingredients/Allergens List" at bounding box center [878, 200] width 237 height 25
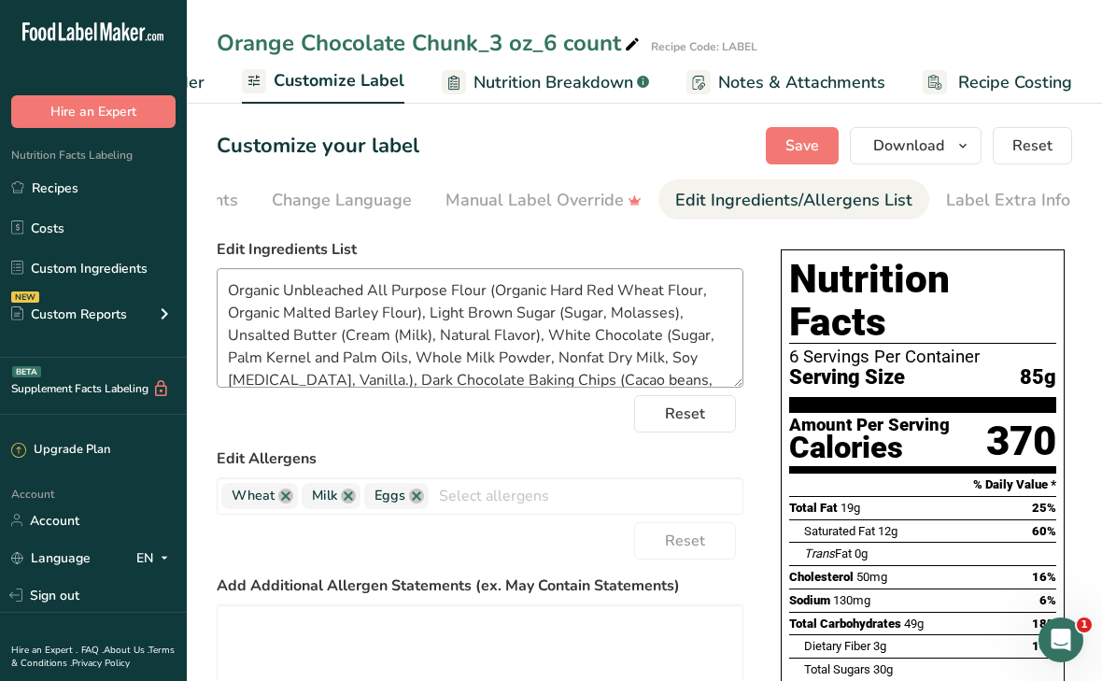
scroll to position [172, 0]
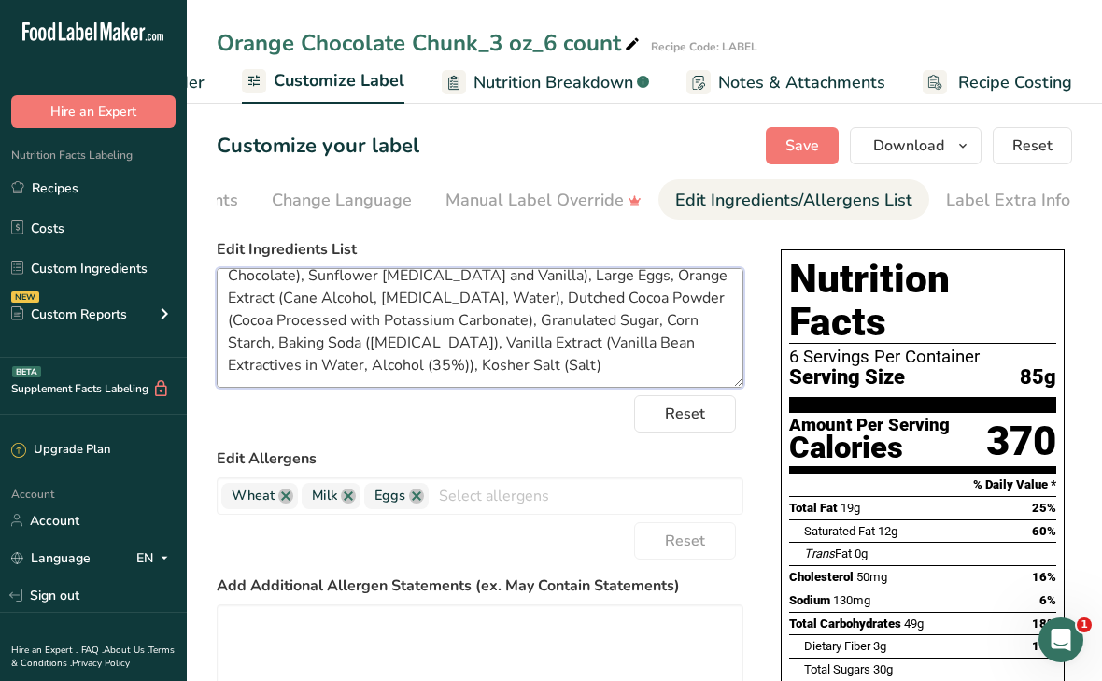
drag, startPoint x: 359, startPoint y: 281, endPoint x: 317, endPoint y: 281, distance: 42.0
click at [317, 281] on textarea "Organic Unbleached All Purpose Flour (Organic Hard Red Wheat Flour, Organic Mal…" at bounding box center [480, 328] width 527 height 120
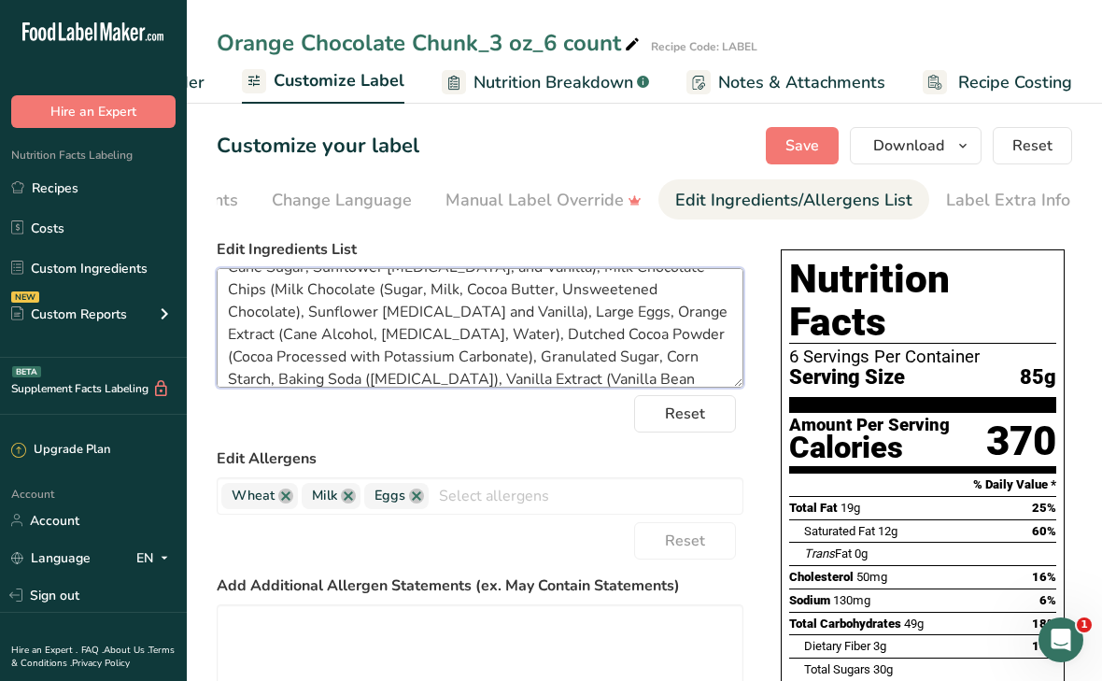
scroll to position [126, 0]
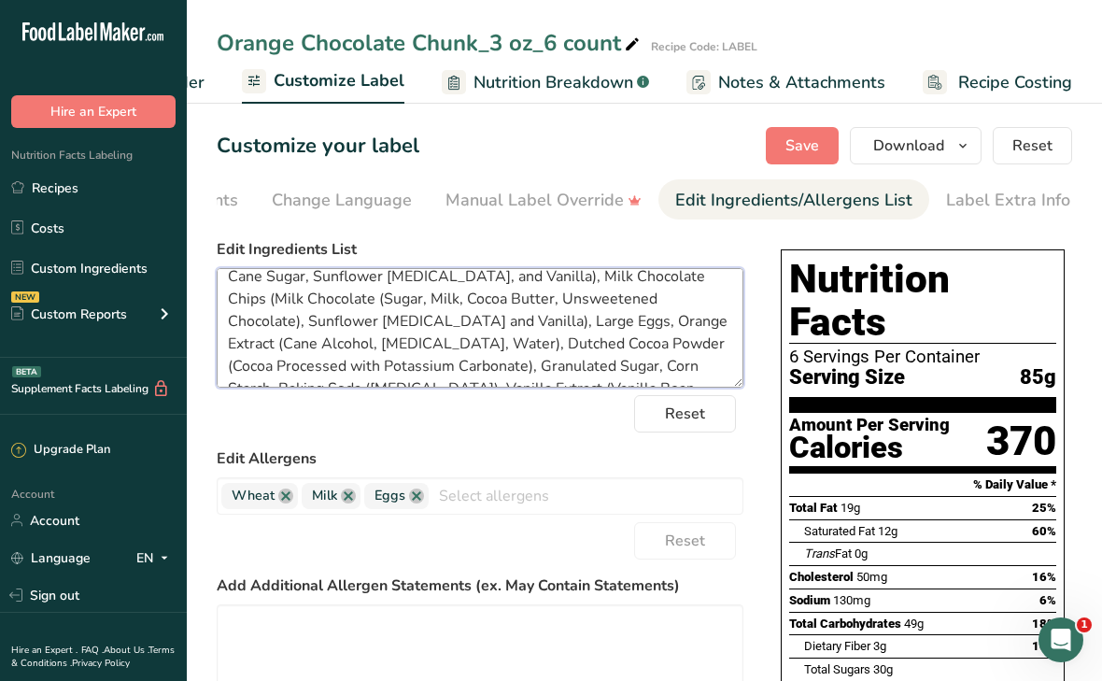
drag, startPoint x: 317, startPoint y: 281, endPoint x: 362, endPoint y: 322, distance: 61.5
click at [362, 322] on textarea "Organic Unbleached All Purpose Flour (Organic Hard Red Wheat Flour, Organic Mal…" at bounding box center [480, 328] width 527 height 120
drag, startPoint x: 356, startPoint y: 323, endPoint x: 313, endPoint y: 326, distance: 43.1
click at [313, 326] on textarea "Organic Unbleached All Purpose Flour (Organic Hard Red Wheat Flour, Organic Mal…" at bounding box center [480, 328] width 527 height 120
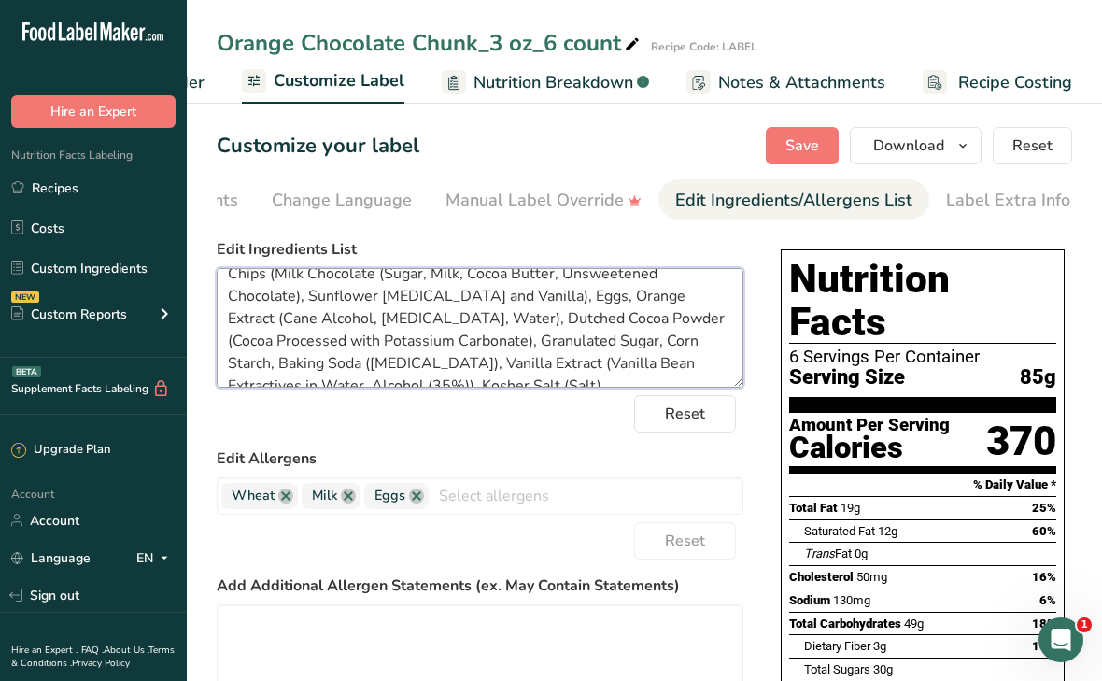
scroll to position [172, 0]
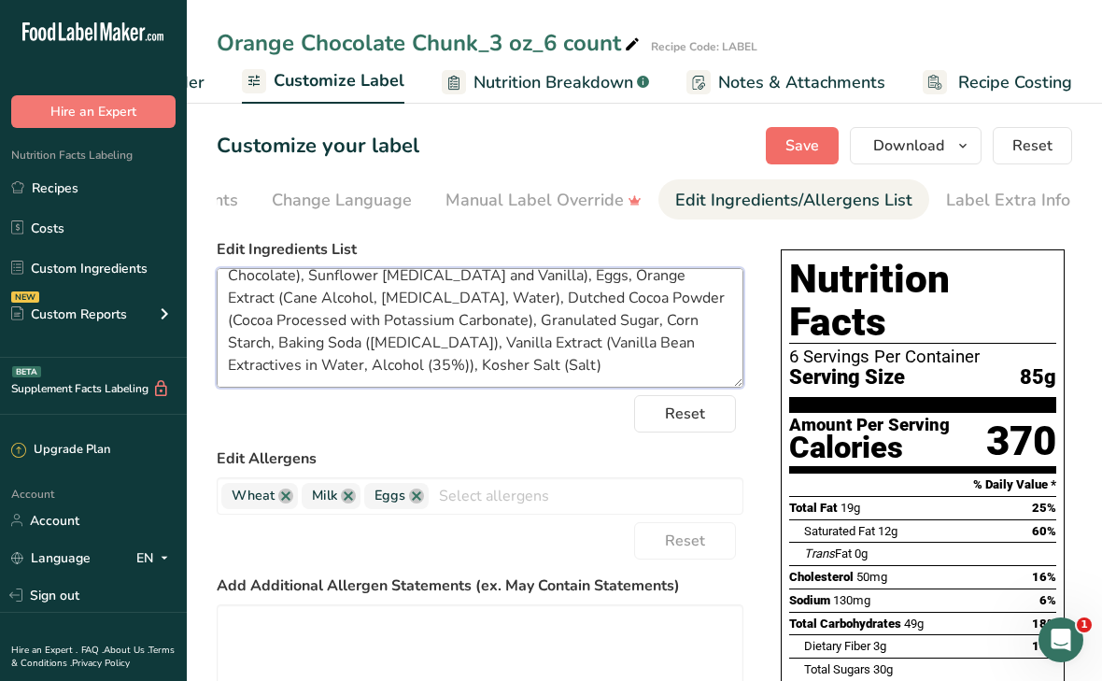
type textarea "Organic Unbleached All Purpose Flour (Organic Hard Red Wheat Flour, Organic Mal…"
click at [795, 149] on span "Save" at bounding box center [803, 146] width 34 height 22
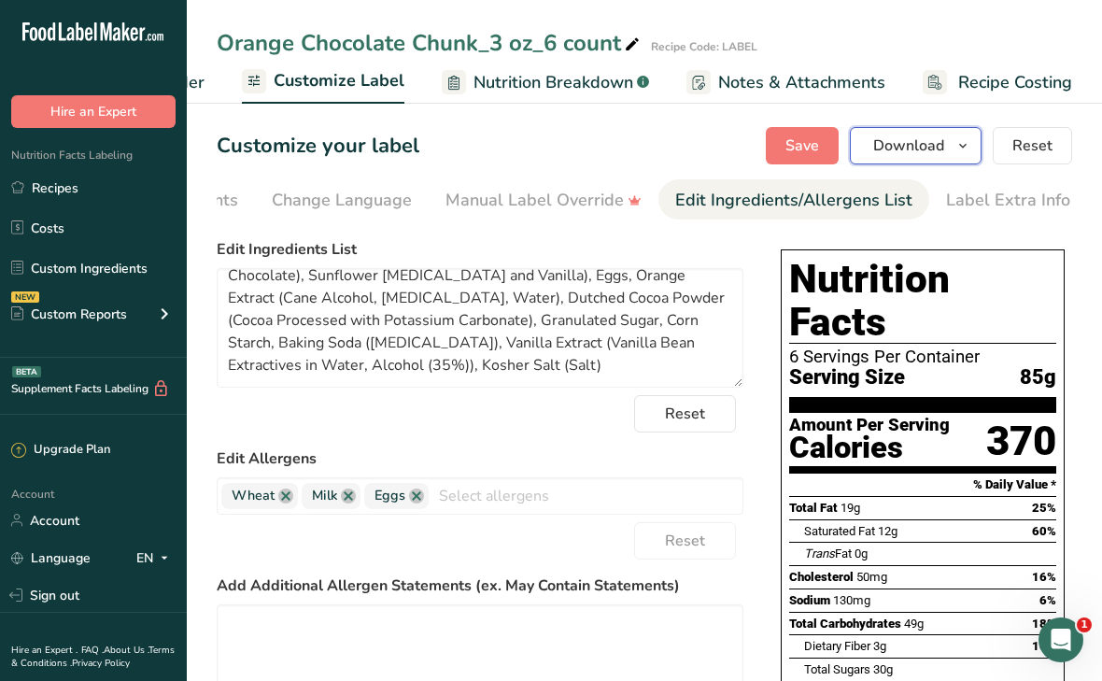
click at [892, 149] on span "Download" at bounding box center [908, 146] width 71 height 22
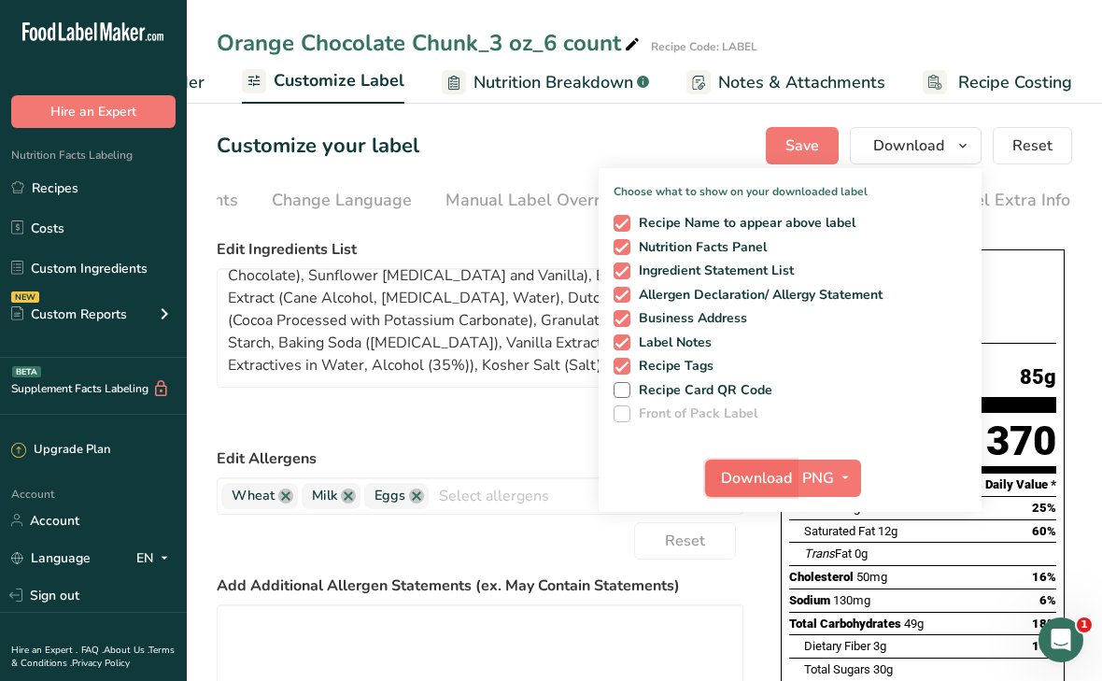
click at [764, 472] on span "Download" at bounding box center [756, 478] width 71 height 22
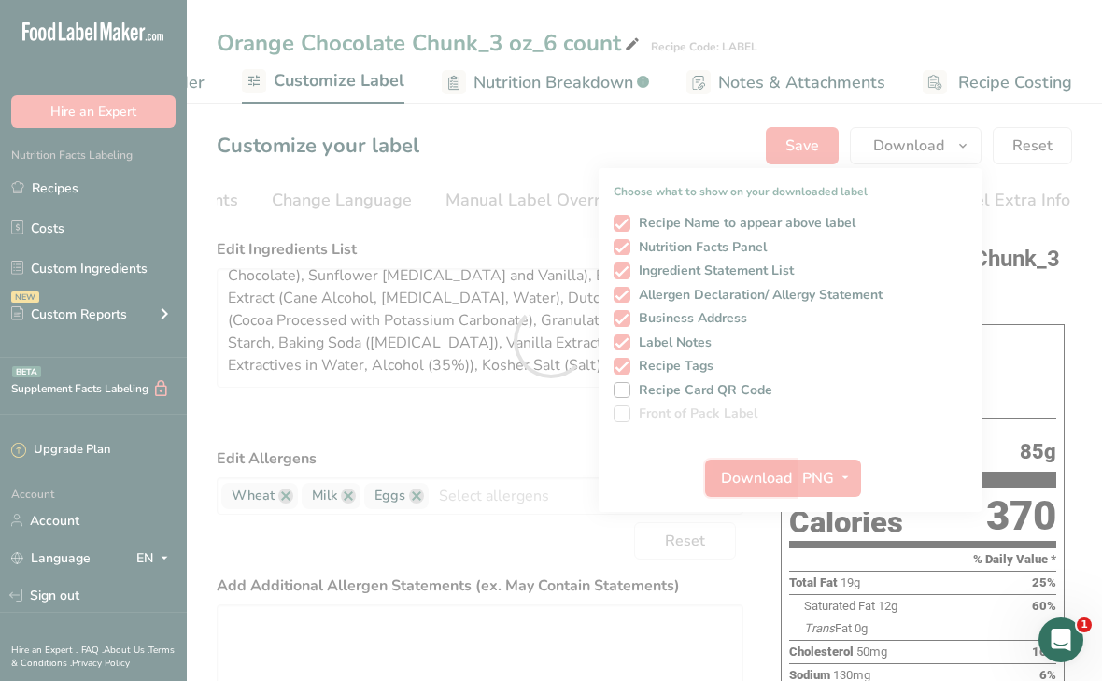
scroll to position [0, 0]
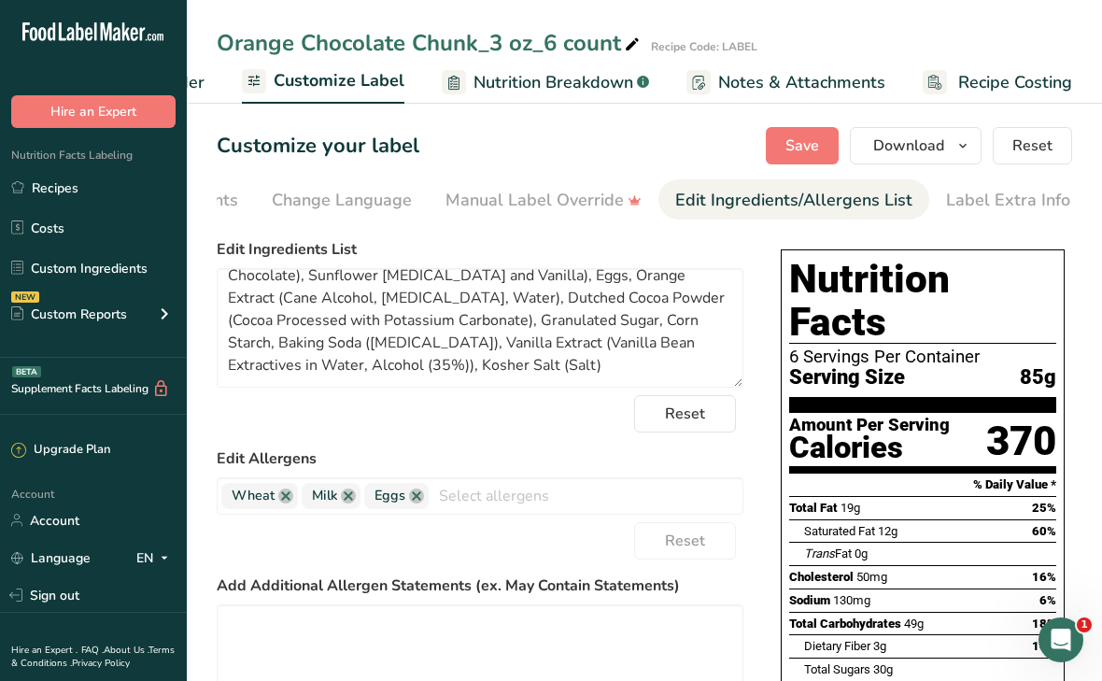
click at [495, 150] on div "Customize your label Save Download Choose what to show on your downloaded label…" at bounding box center [645, 145] width 856 height 37
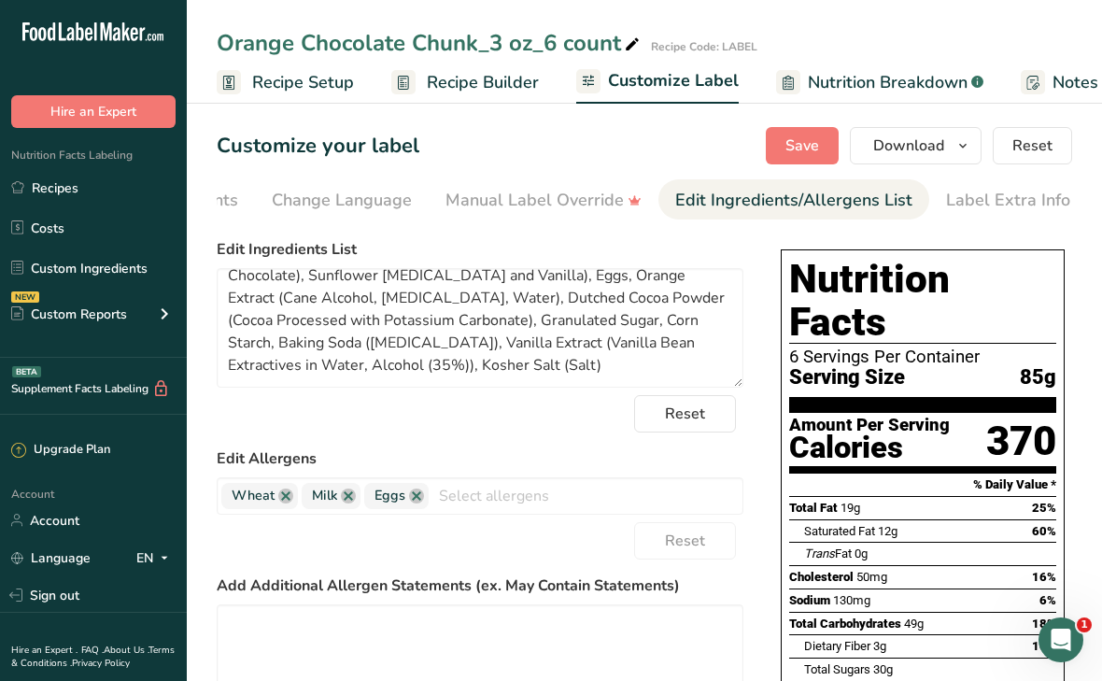
click at [442, 85] on span "Recipe Builder" at bounding box center [483, 82] width 112 height 25
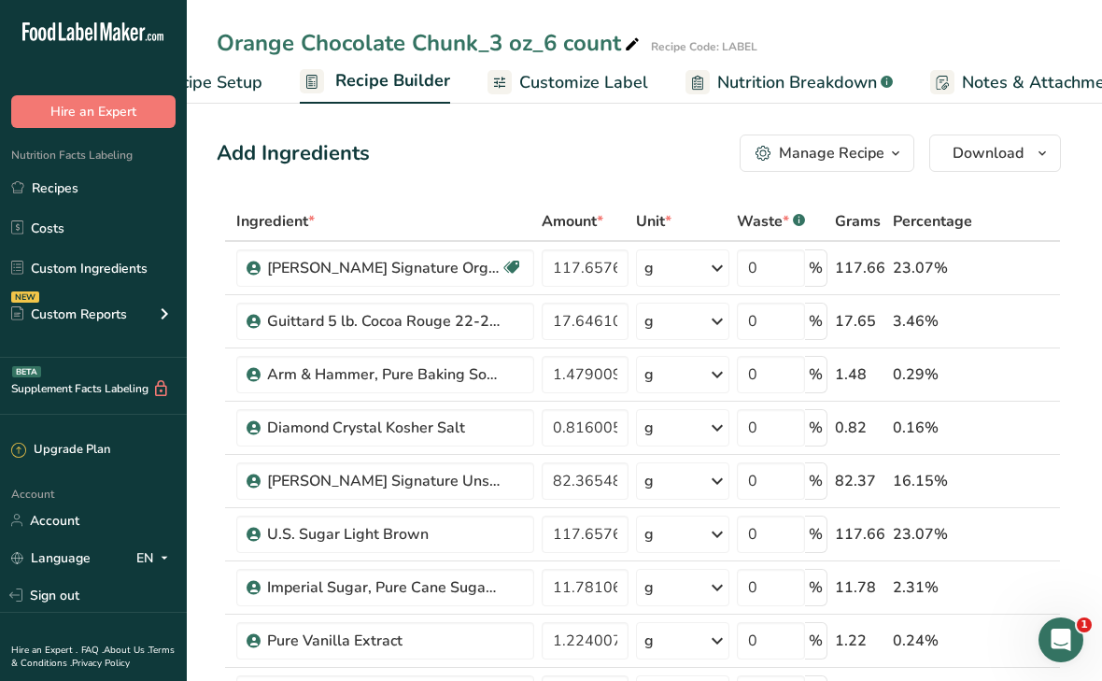
scroll to position [0, 180]
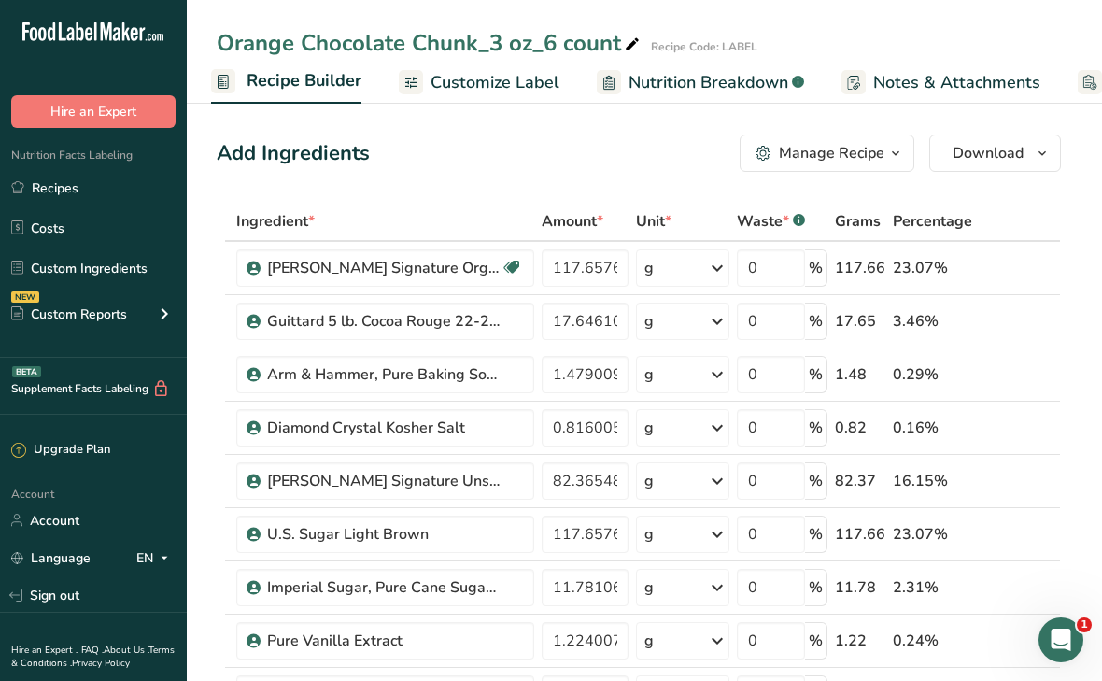
click at [792, 149] on div "Manage Recipe" at bounding box center [832, 153] width 106 height 22
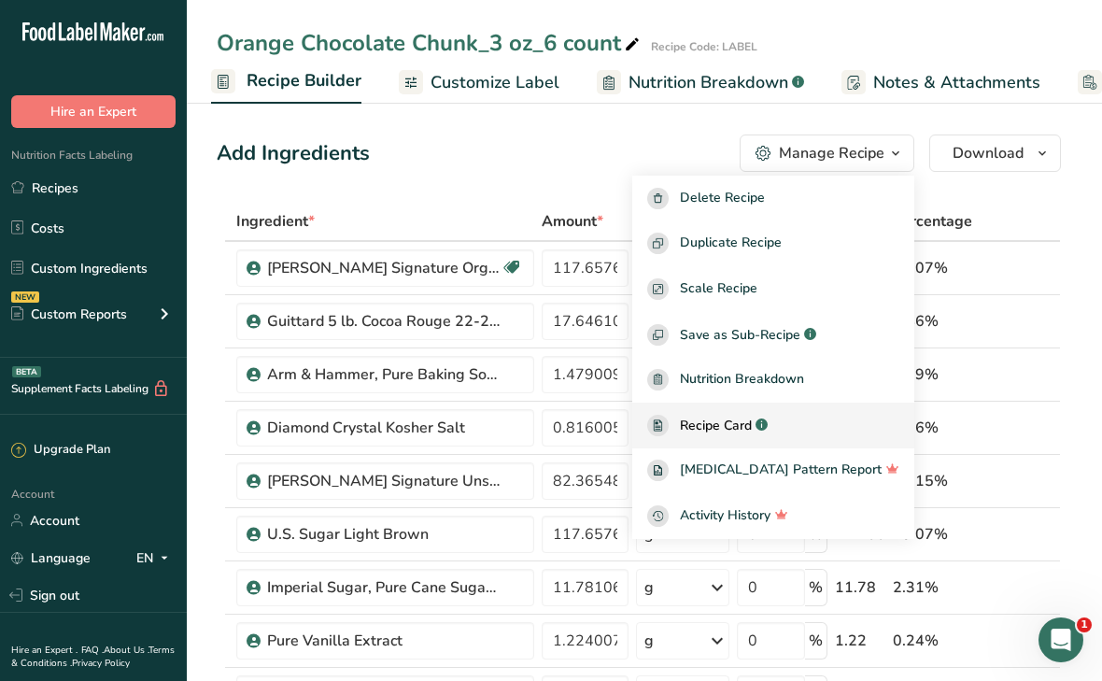
click at [745, 434] on span "Recipe Card" at bounding box center [716, 426] width 72 height 20
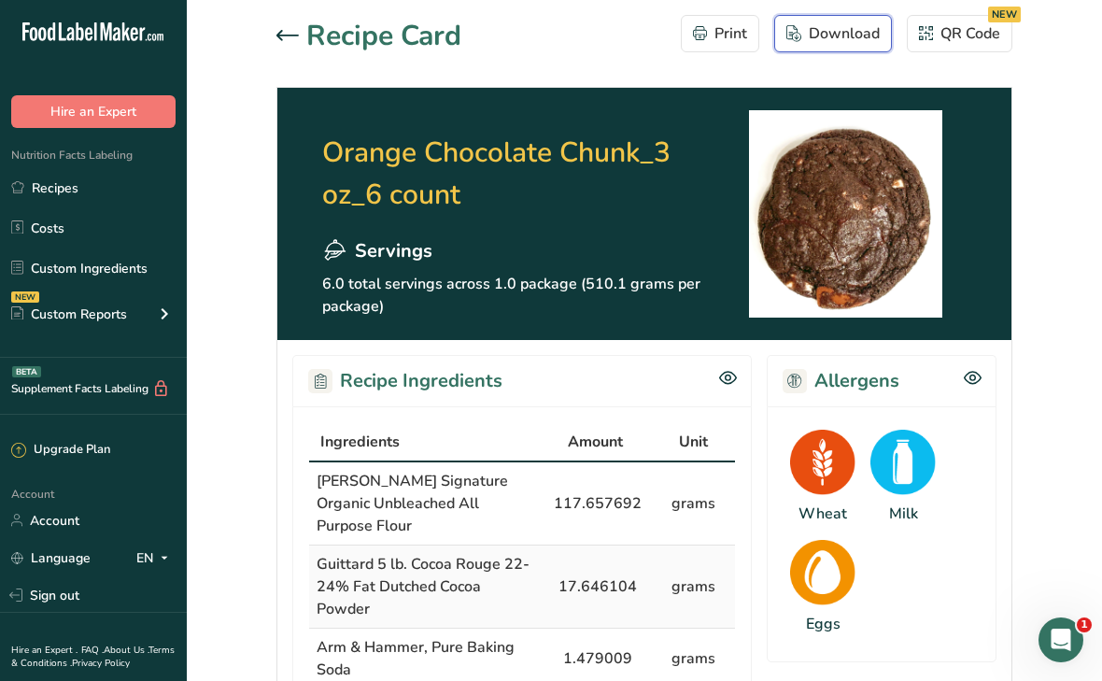
click at [835, 35] on div "Download" at bounding box center [833, 33] width 93 height 22
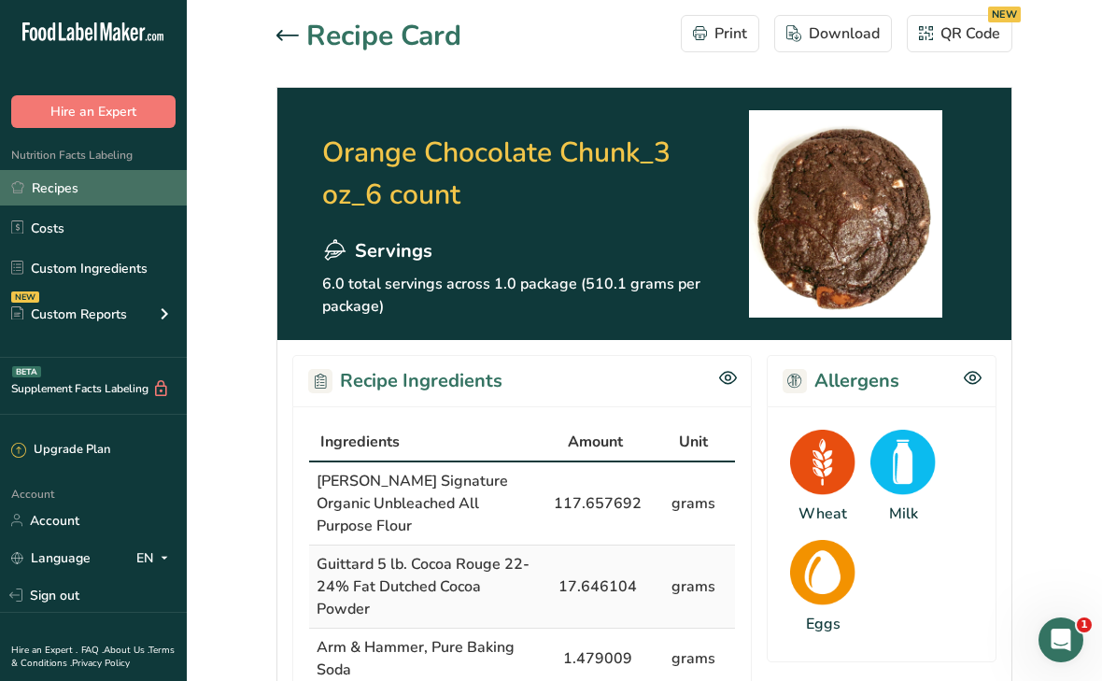
click at [60, 192] on link "Recipes" at bounding box center [93, 187] width 187 height 35
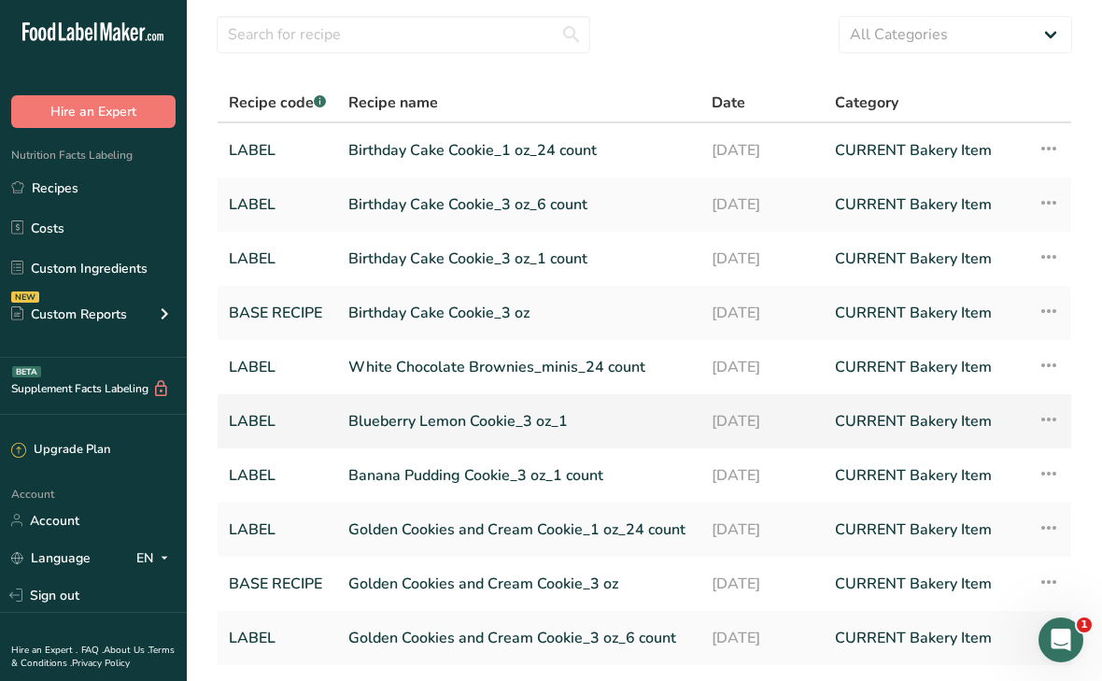
scroll to position [191, 0]
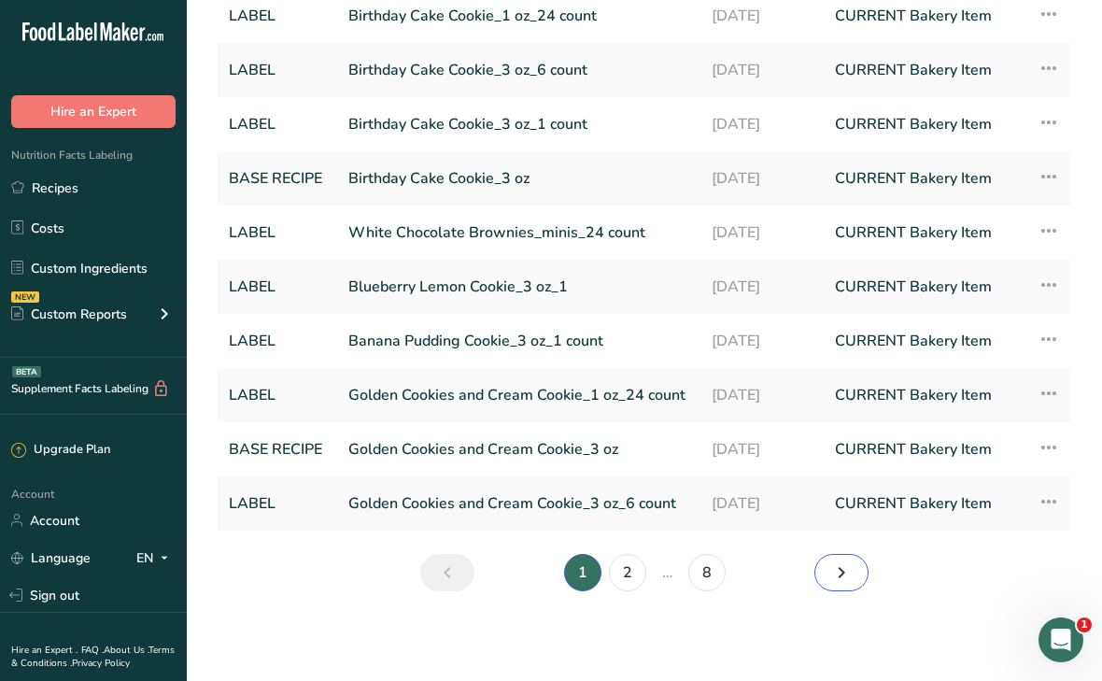
click at [854, 579] on link "Next page" at bounding box center [842, 572] width 54 height 37
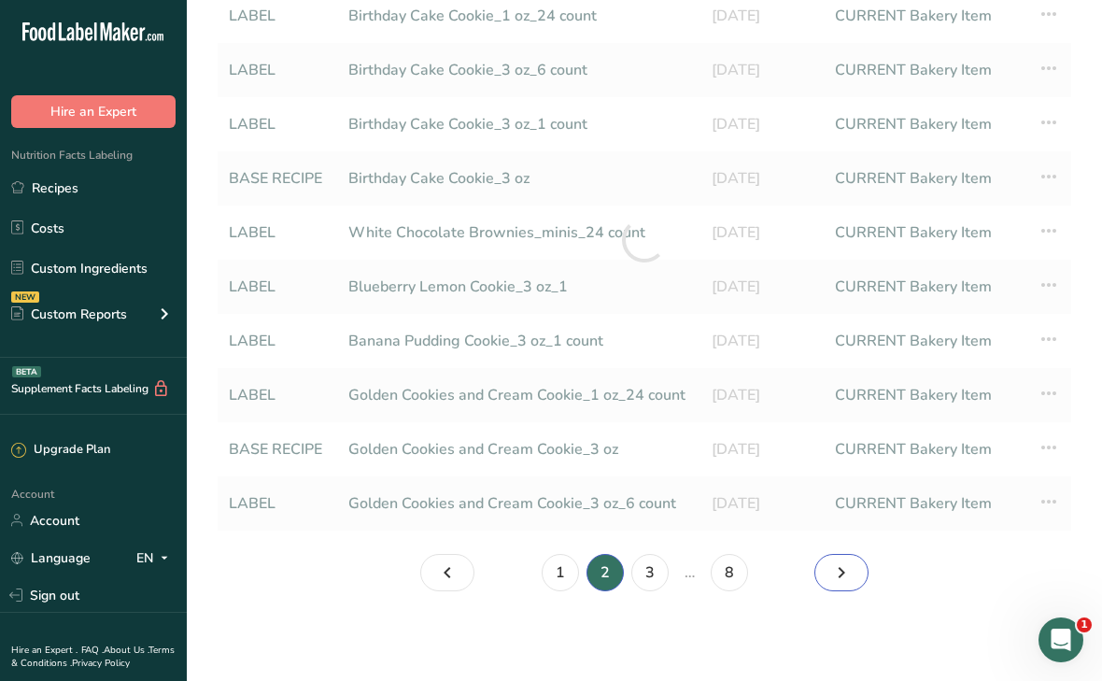
click at [854, 579] on link "Page 3." at bounding box center [842, 572] width 54 height 37
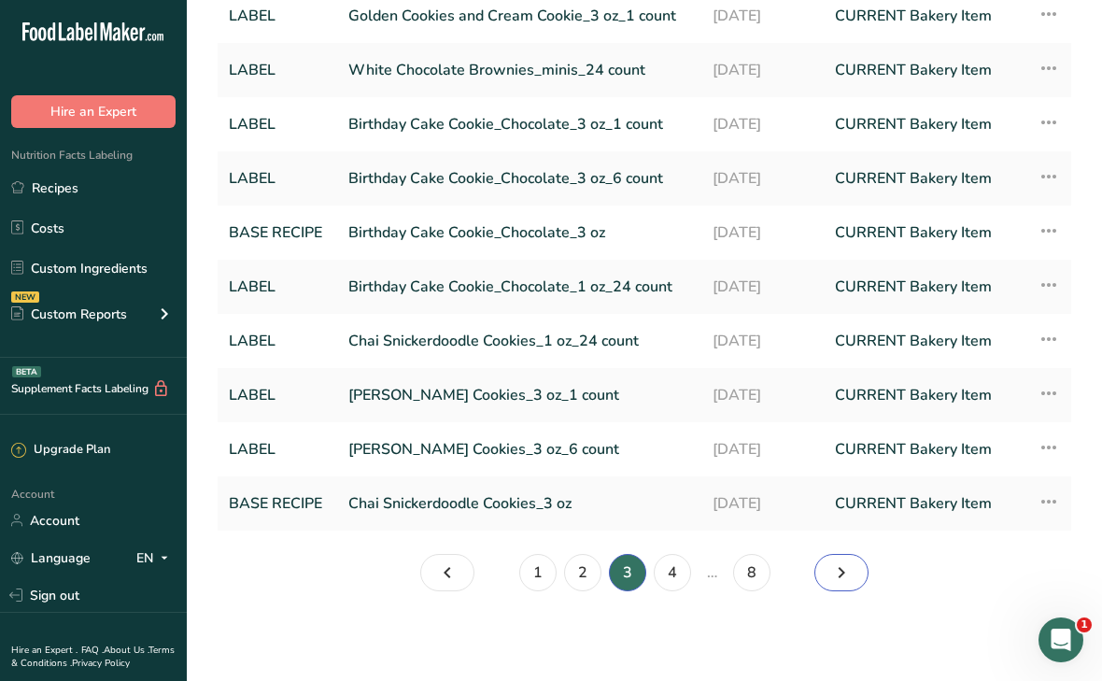
click at [854, 579] on link "Page 4." at bounding box center [842, 572] width 54 height 37
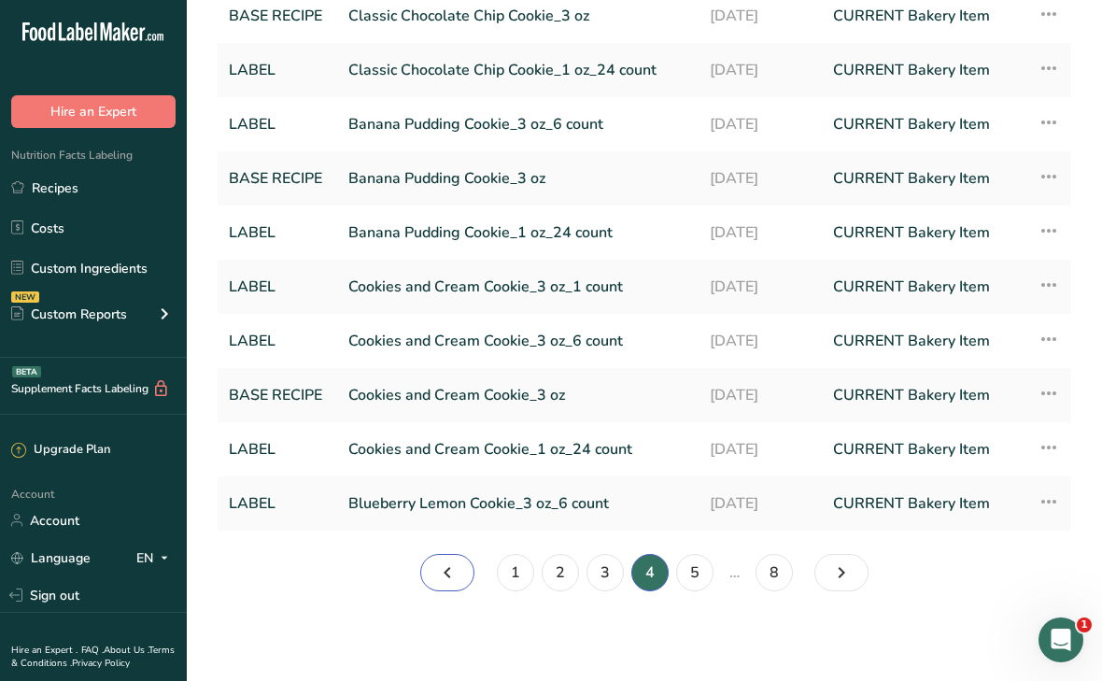
click at [459, 566] on link "Page 3." at bounding box center [447, 572] width 54 height 37
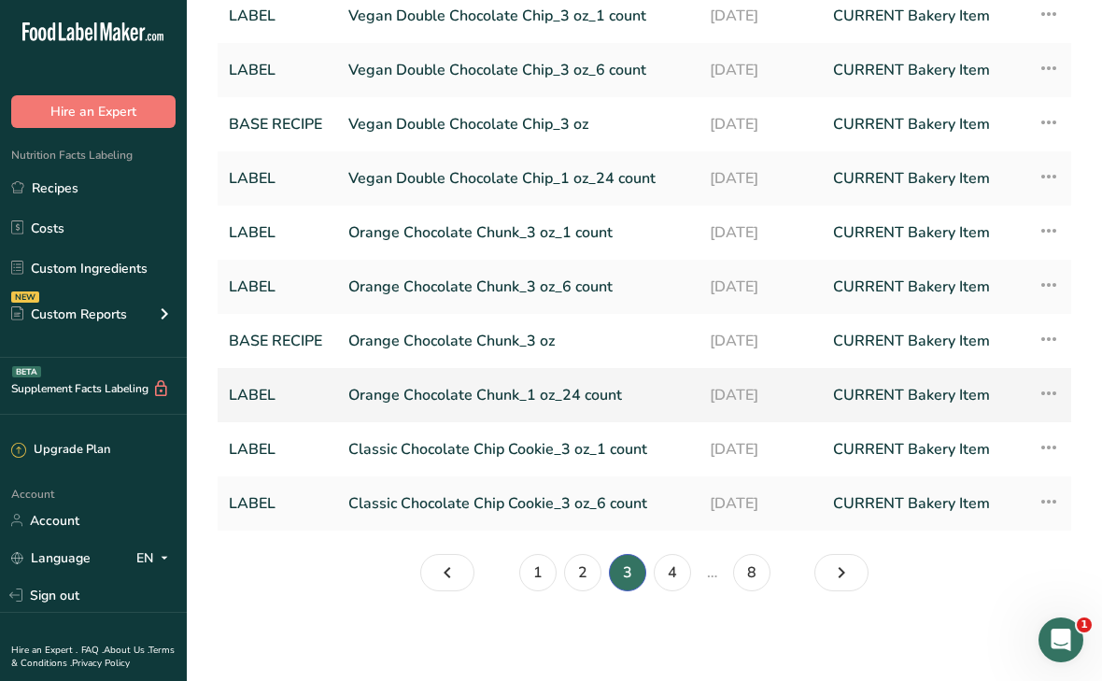
click at [559, 390] on link "Orange Chocolate Chunk_1 oz_24 count" at bounding box center [517, 395] width 339 height 39
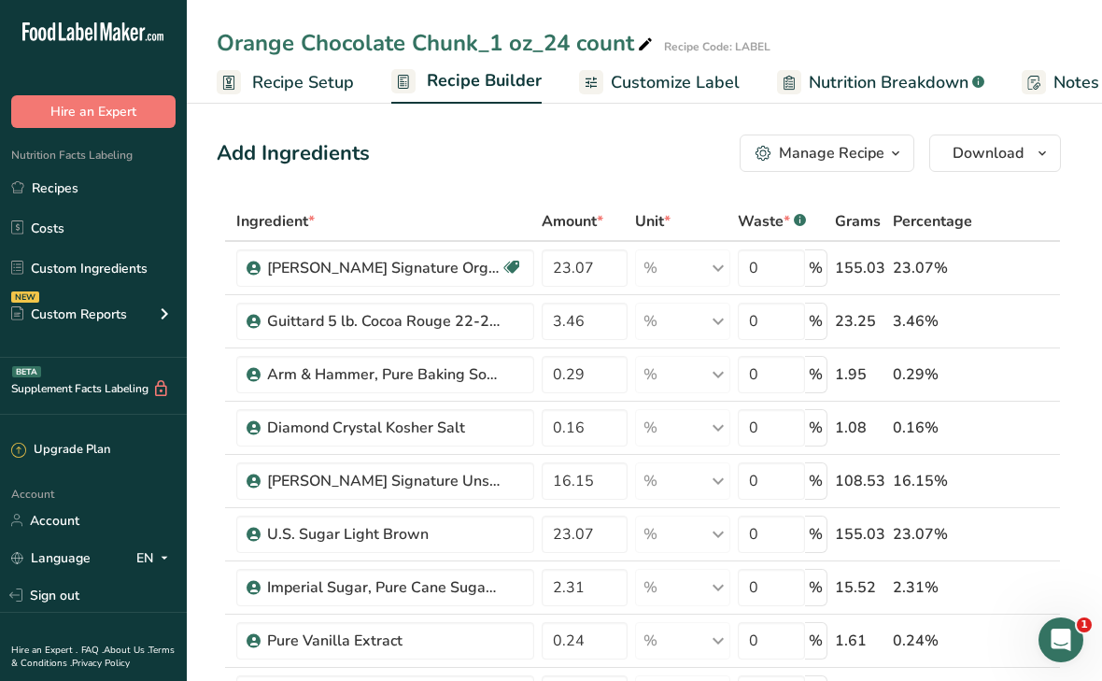
click at [304, 82] on span "Recipe Setup" at bounding box center [303, 82] width 102 height 25
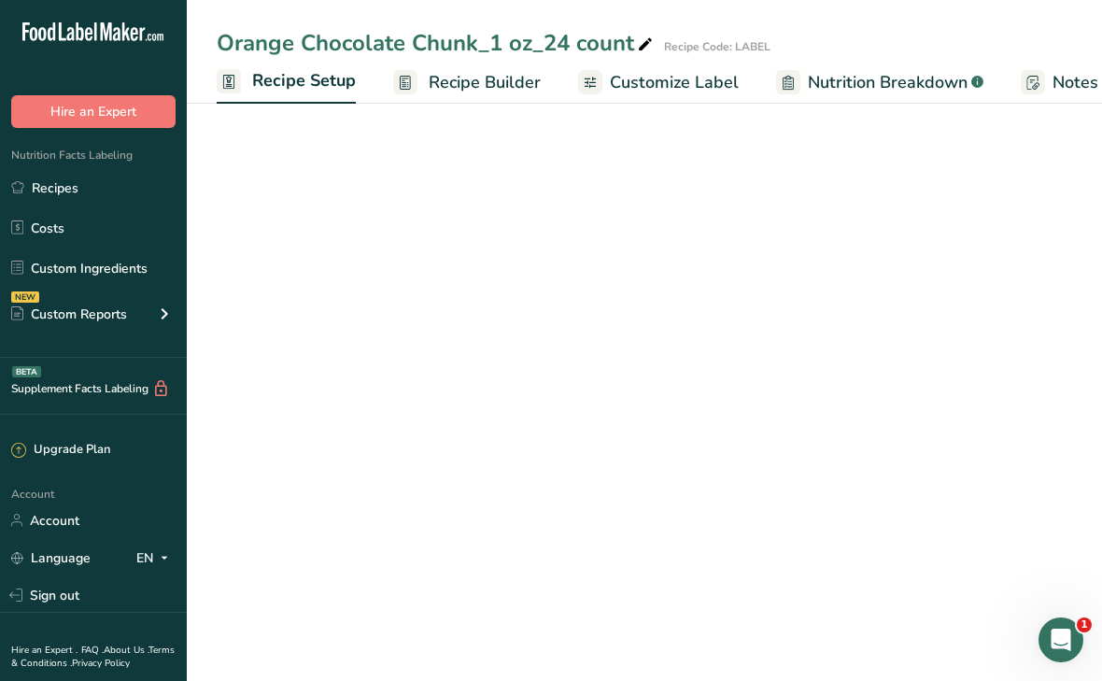
scroll to position [0, 7]
select select "5"
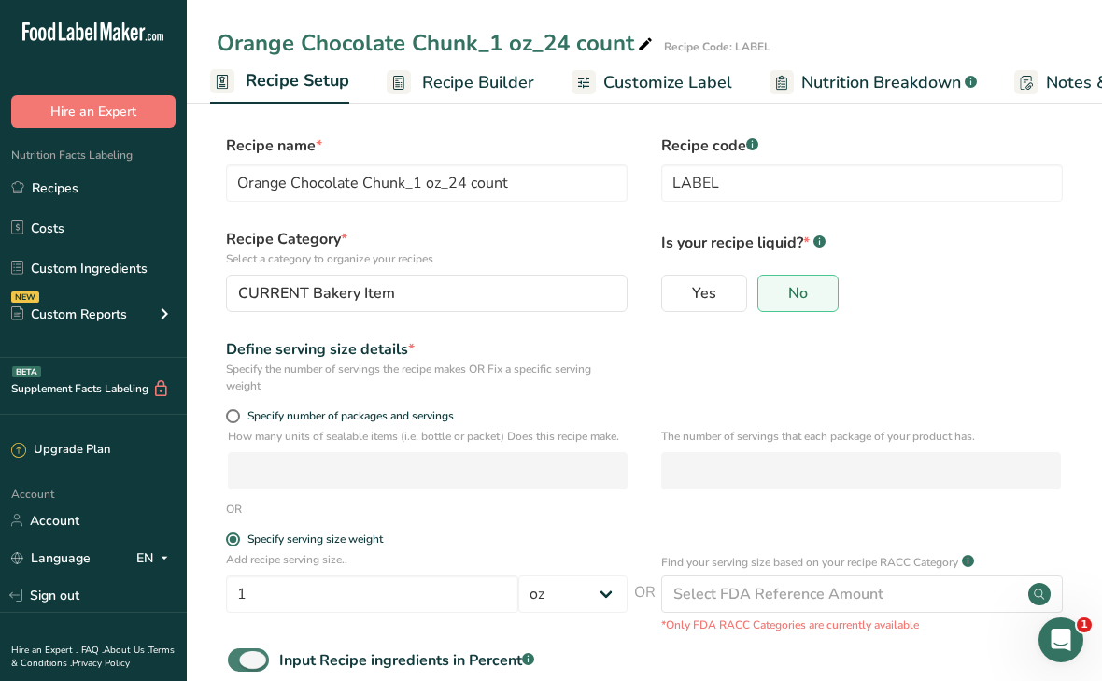
click at [249, 663] on span at bounding box center [248, 659] width 41 height 23
click at [240, 663] on input "Input Recipe ingredients in Percent .a-a{fill:#347362;}.b-a{fill:#fff;}" at bounding box center [234, 660] width 12 height 12
checkbox input "false"
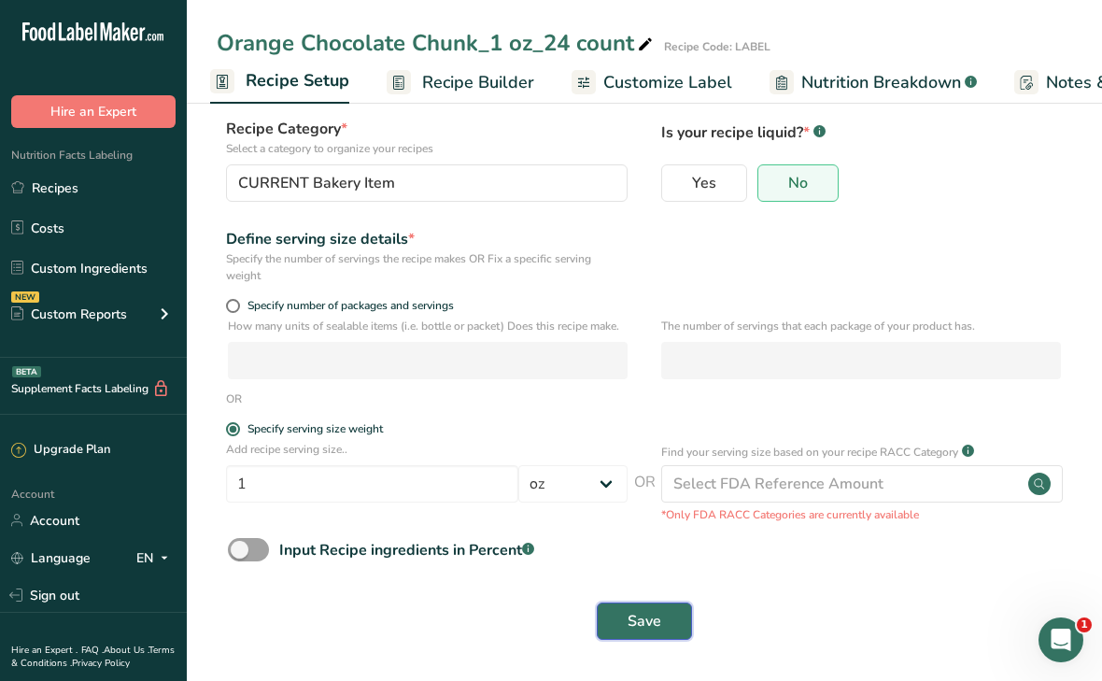
click at [636, 627] on span "Save" at bounding box center [645, 621] width 34 height 22
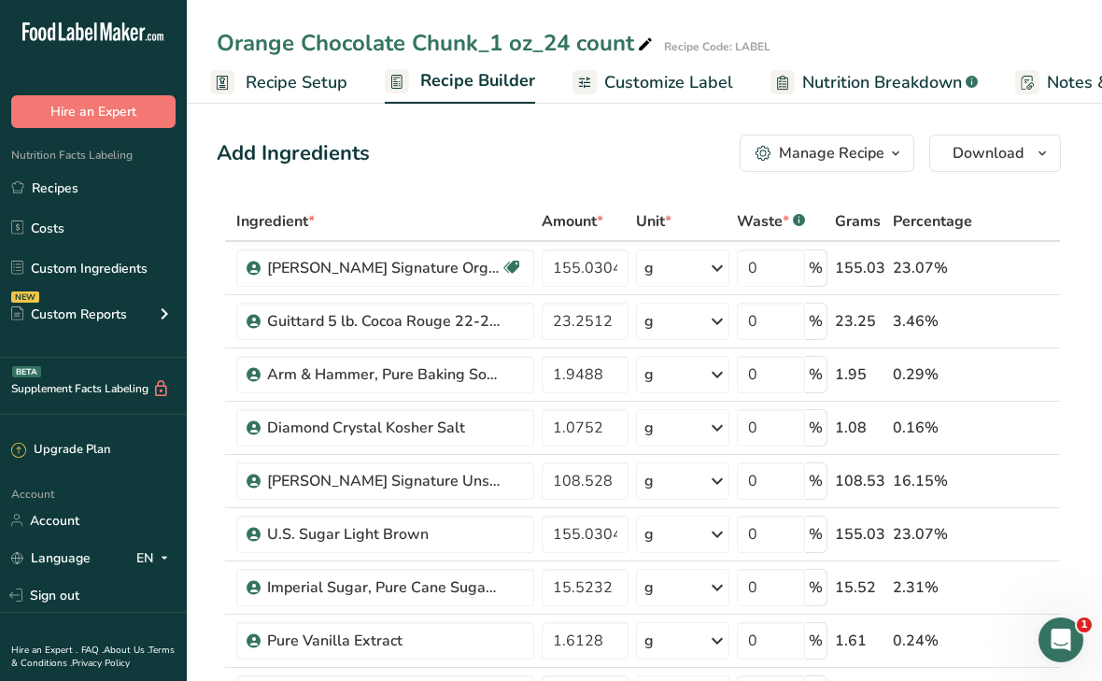
click at [600, 87] on link "Customize Label" at bounding box center [653, 83] width 161 height 42
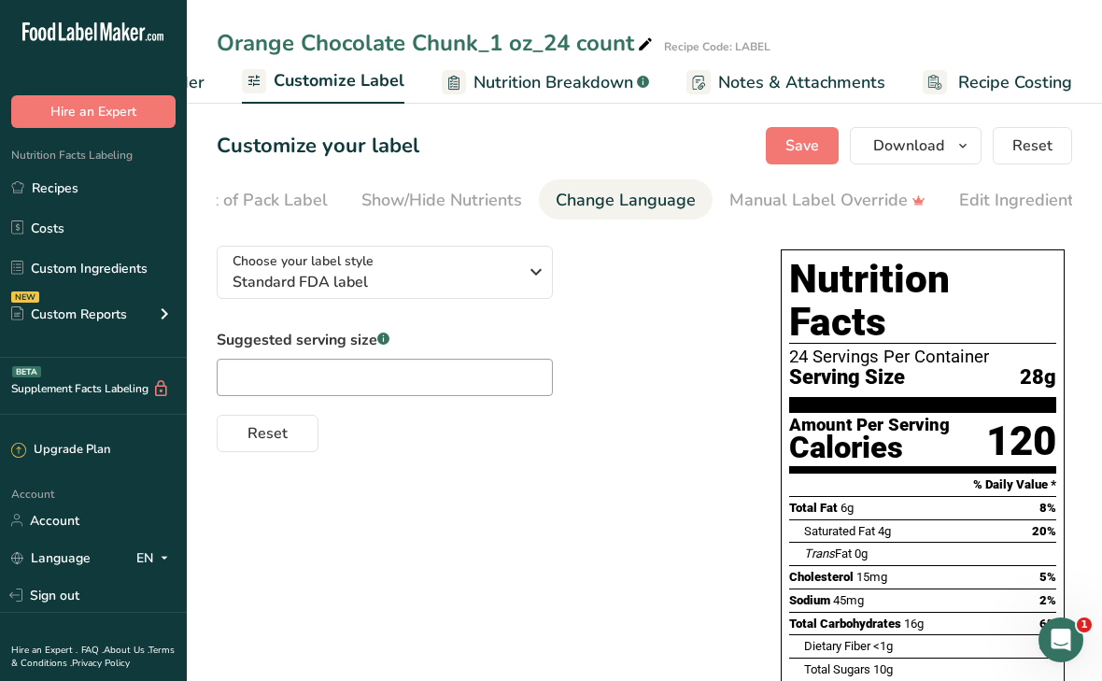
scroll to position [0, 479]
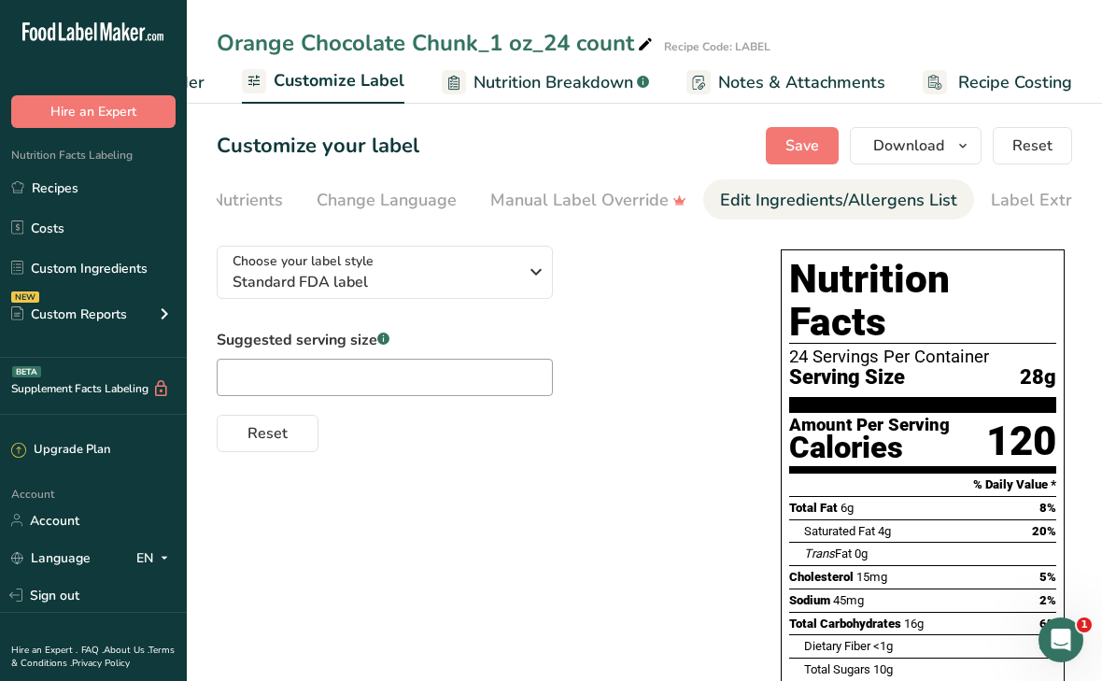
click at [796, 203] on div "Edit Ingredients/Allergens List" at bounding box center [838, 200] width 237 height 25
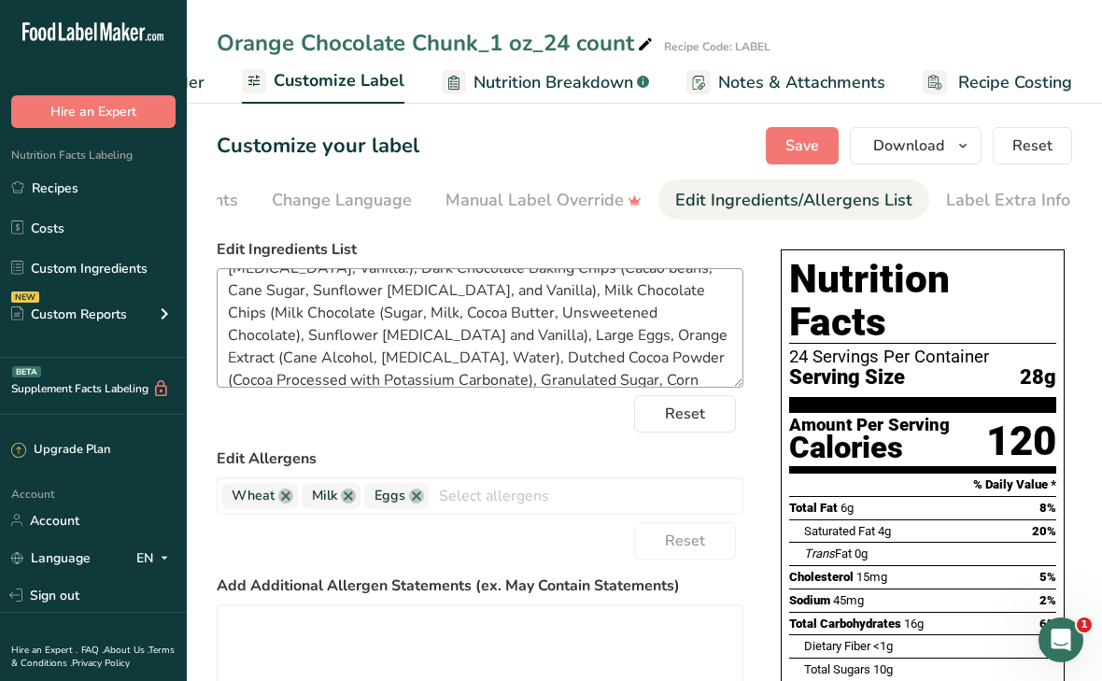
scroll to position [121, 0]
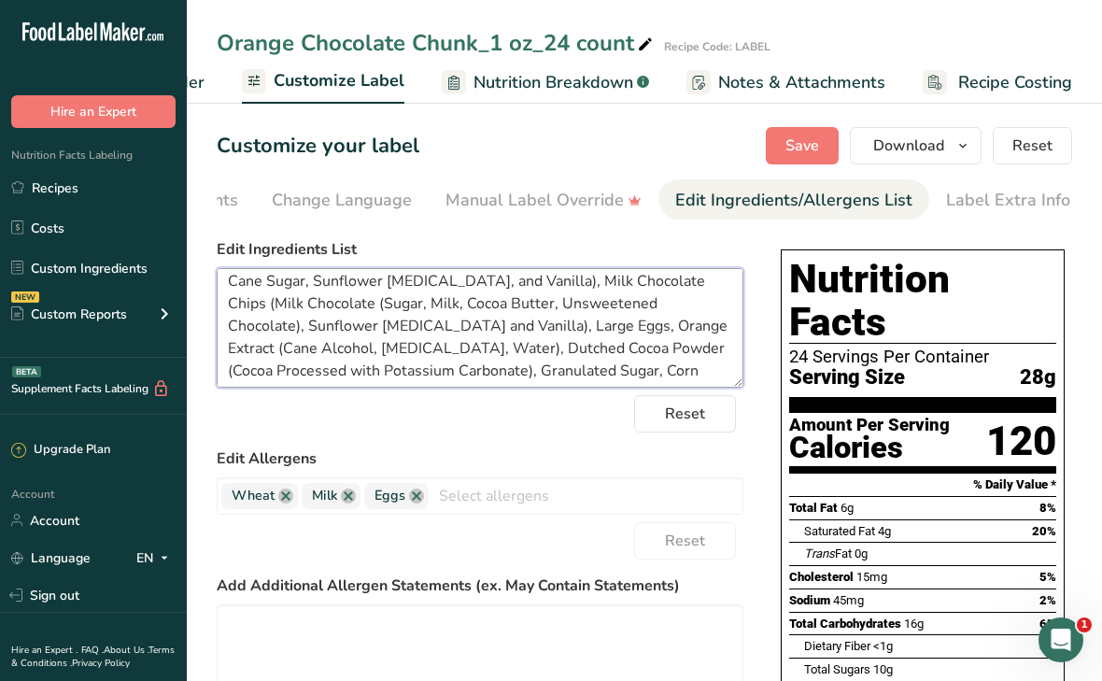
drag, startPoint x: 360, startPoint y: 330, endPoint x: 313, endPoint y: 325, distance: 46.9
click at [313, 325] on textarea "Organic Unbleached All Purpose Flour (Organic Hard Red Wheat Flour, Organic Mal…" at bounding box center [480, 328] width 527 height 120
type textarea "Organic Unbleached All Purpose Flour (Organic Hard Red Wheat Flour, Organic Mal…"
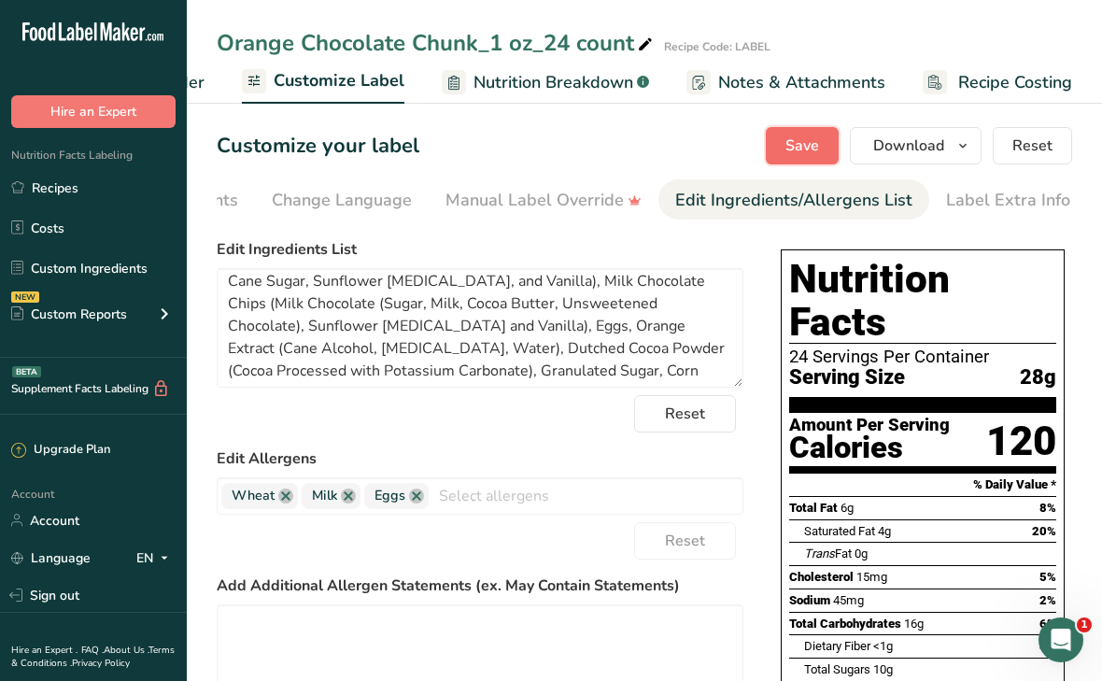
click at [785, 149] on button "Save" at bounding box center [802, 145] width 73 height 37
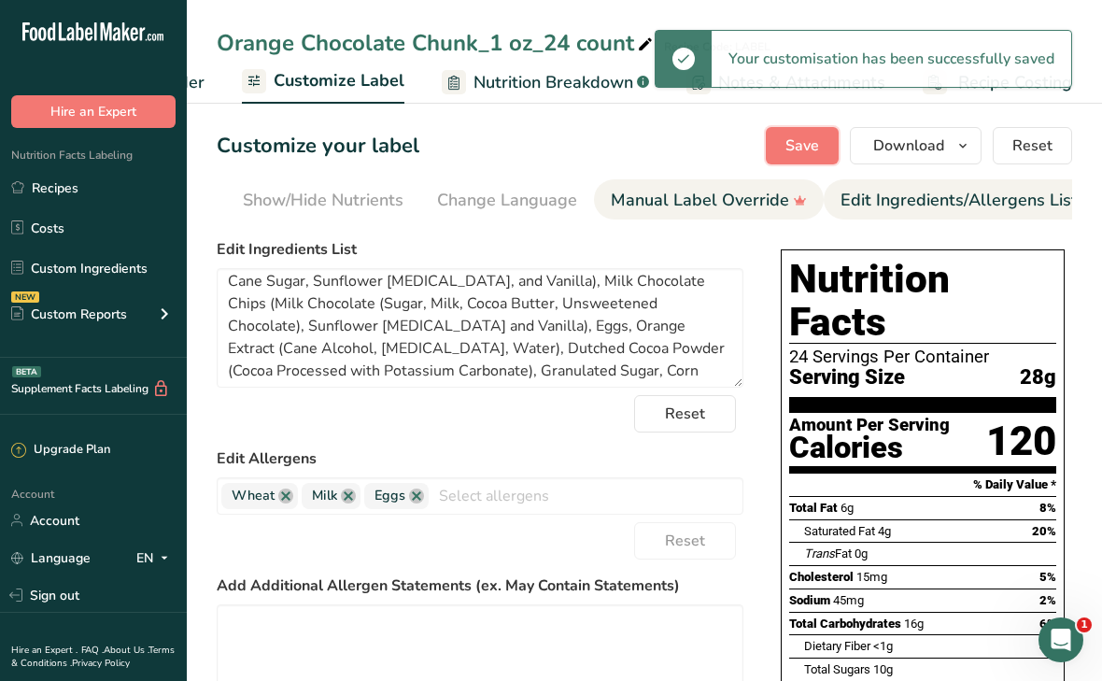
scroll to position [0, 0]
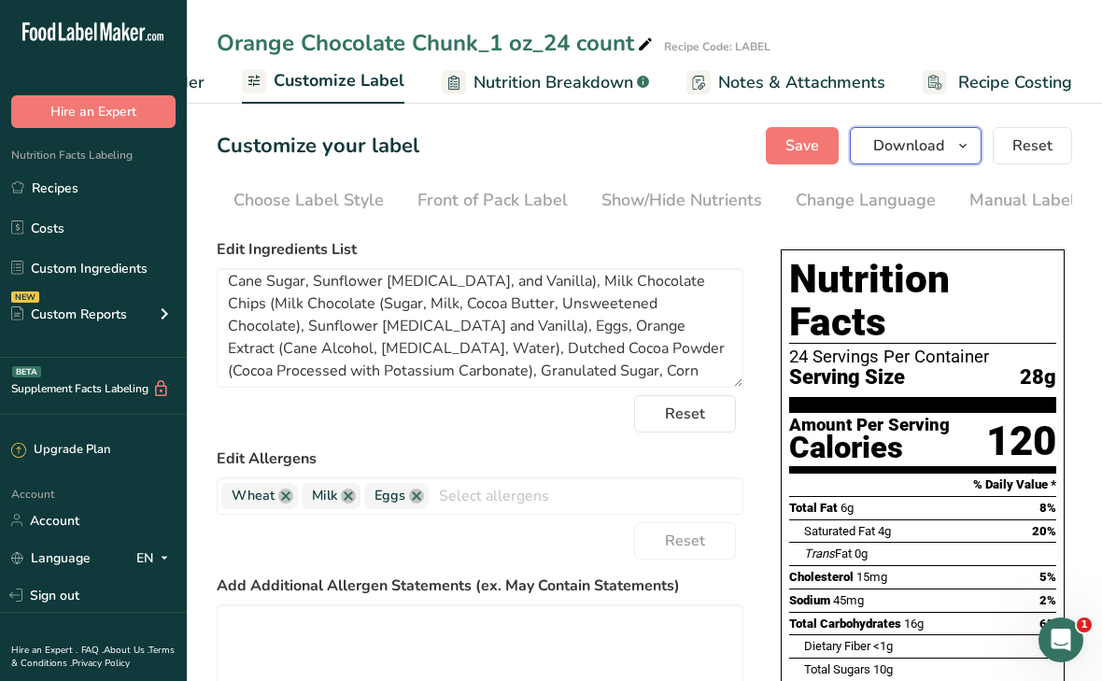
click at [885, 154] on span "Download" at bounding box center [908, 146] width 71 height 22
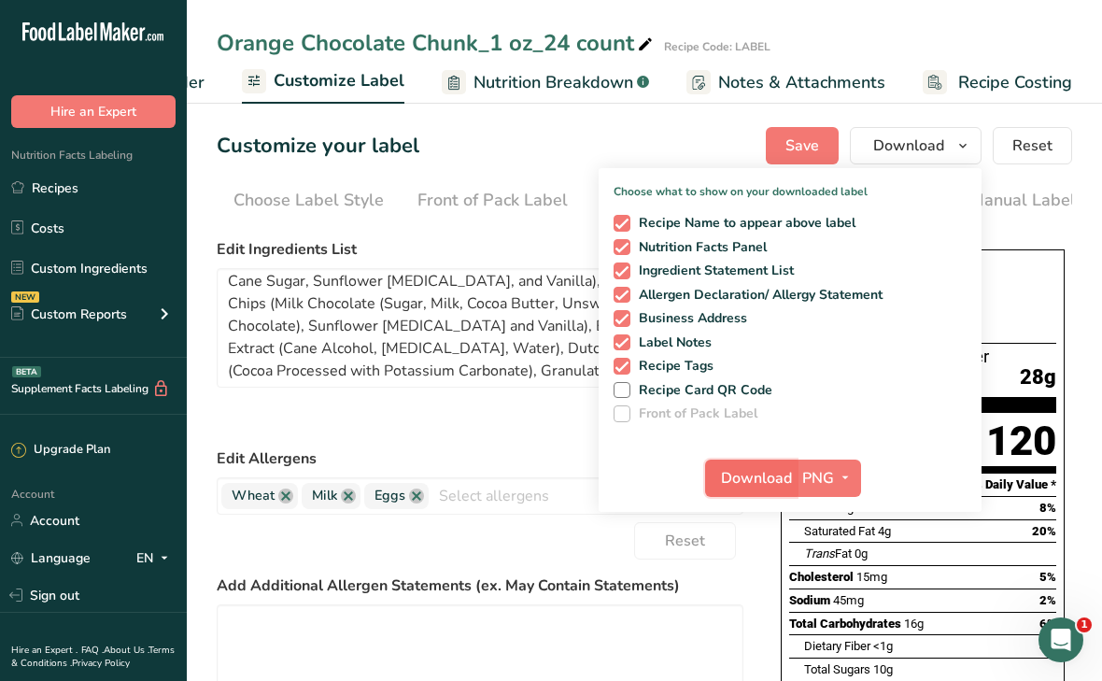
click at [763, 465] on button "Download" at bounding box center [751, 478] width 92 height 37
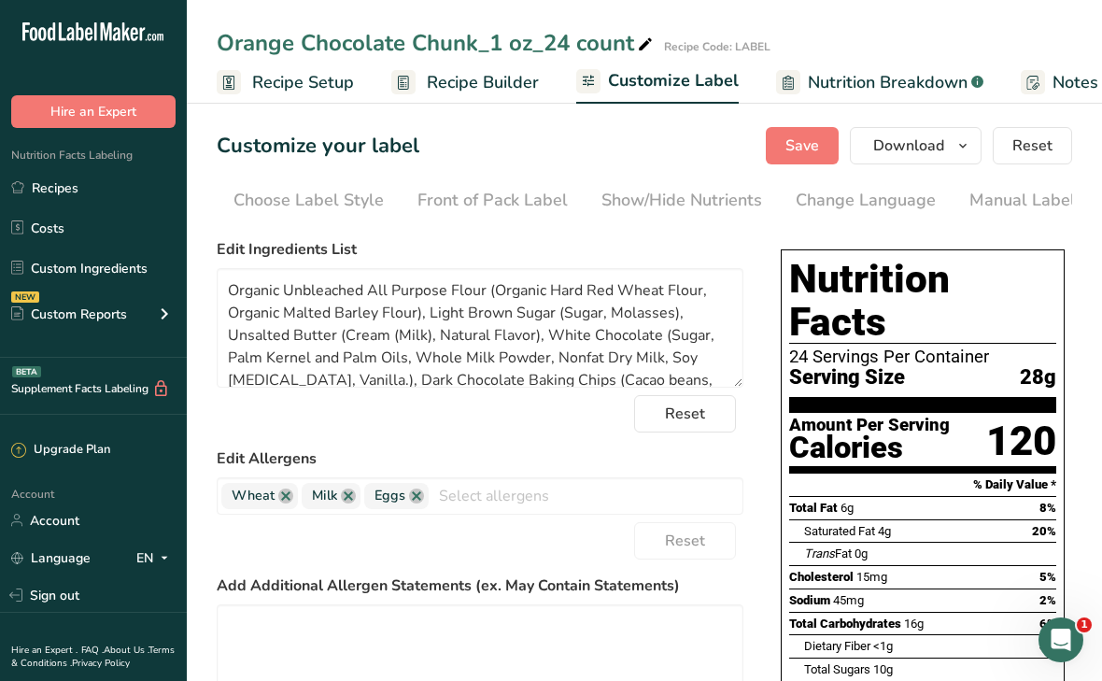
scroll to position [121, 0]
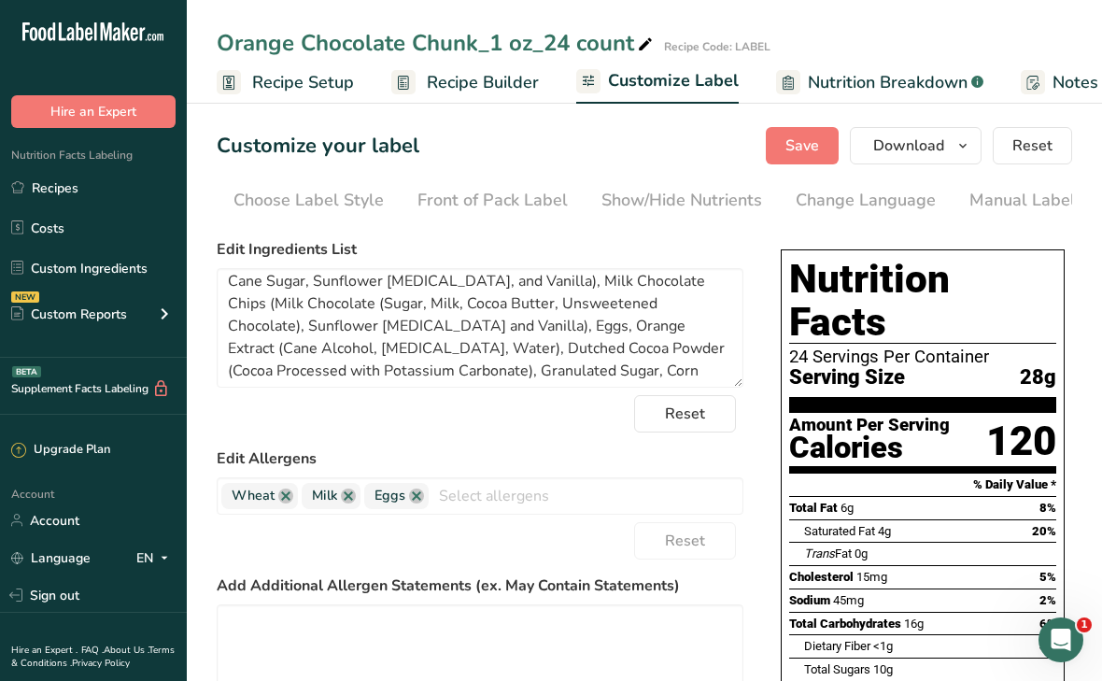
click at [302, 83] on span "Recipe Setup" at bounding box center [303, 82] width 102 height 25
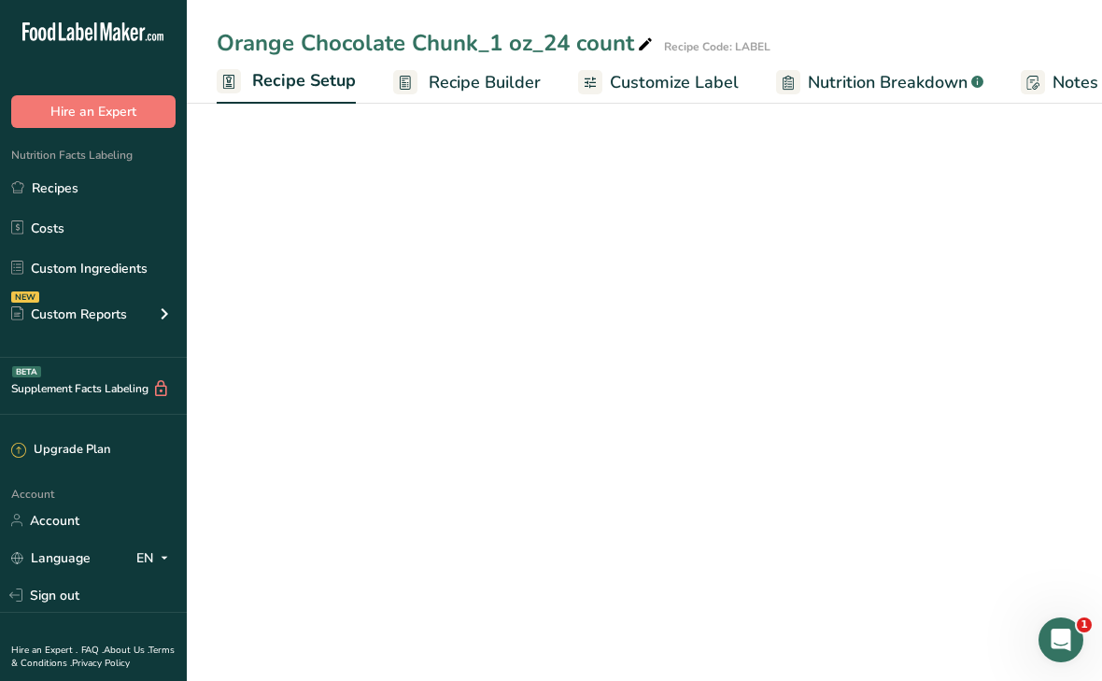
scroll to position [0, 7]
select select "5"
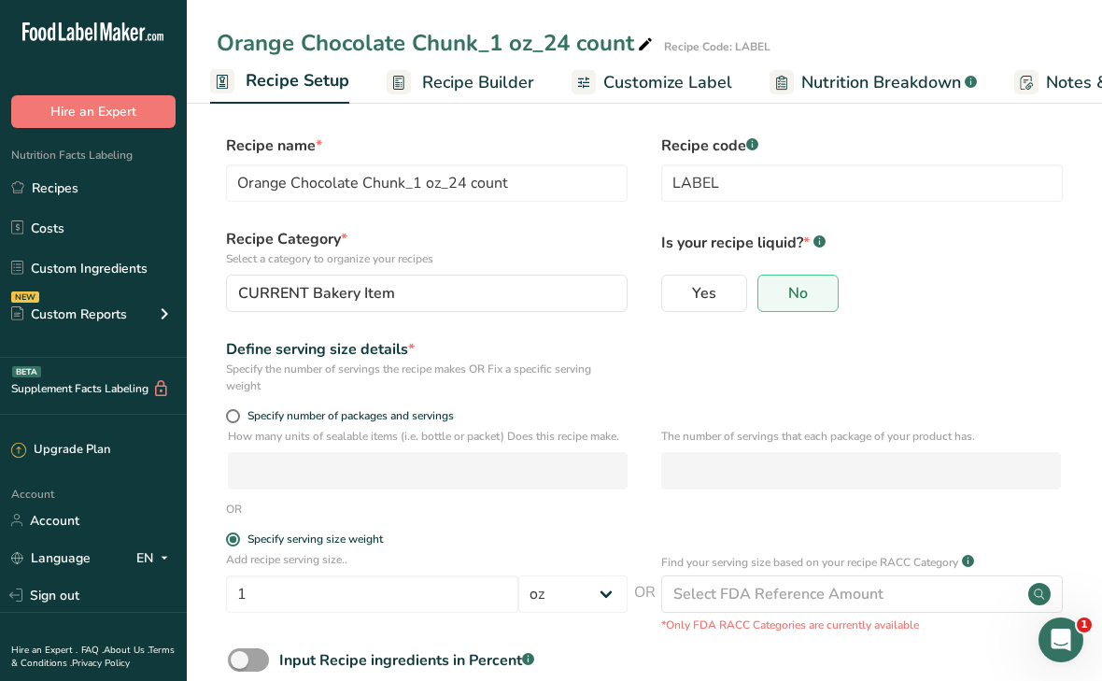
click at [440, 88] on span "Recipe Builder" at bounding box center [478, 82] width 112 height 25
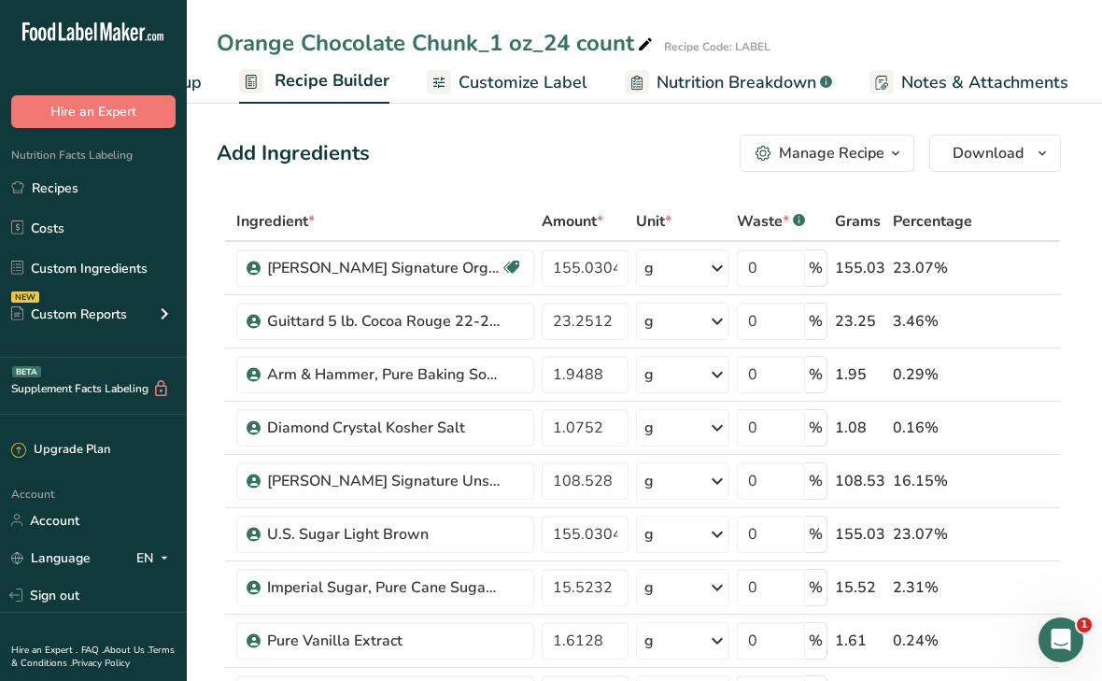
scroll to position [0, 180]
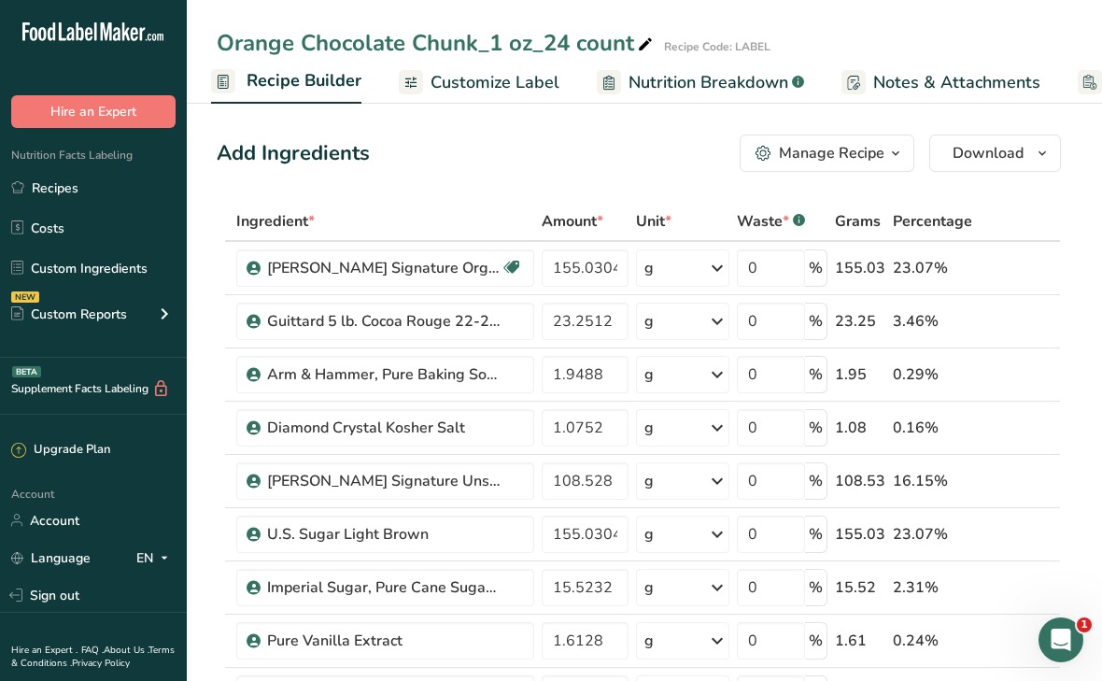
click at [784, 155] on div "Manage Recipe" at bounding box center [832, 153] width 106 height 22
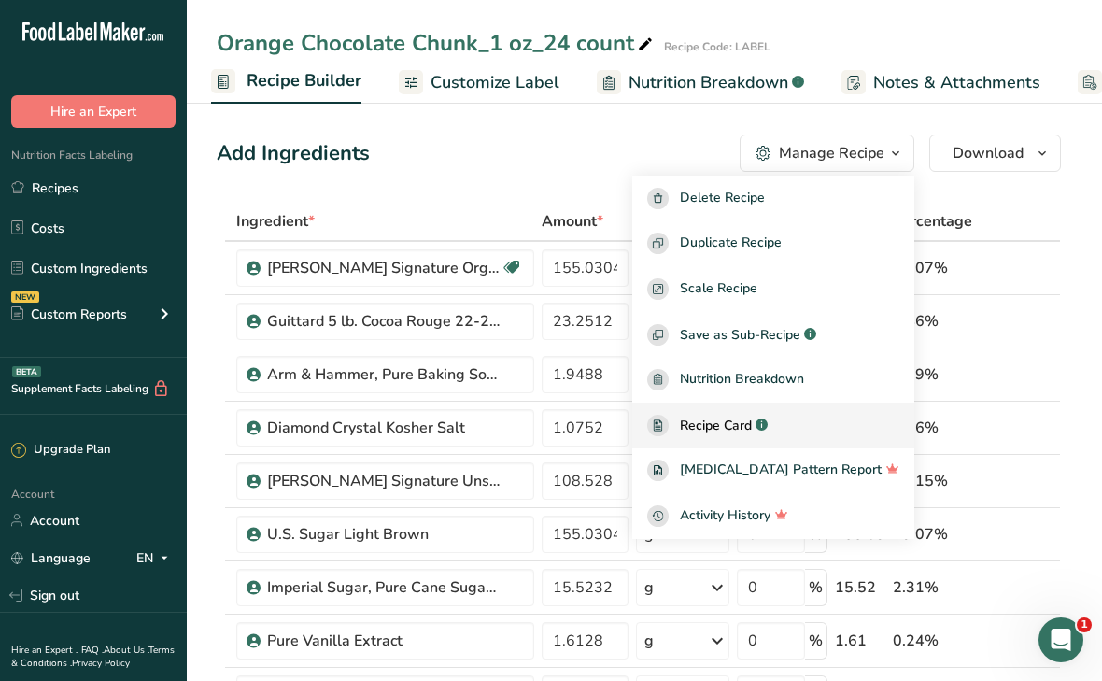
click at [704, 429] on div "Recipe Card .a-a{fill:#347362;}.b-a{fill:#fff;}" at bounding box center [773, 425] width 252 height 21
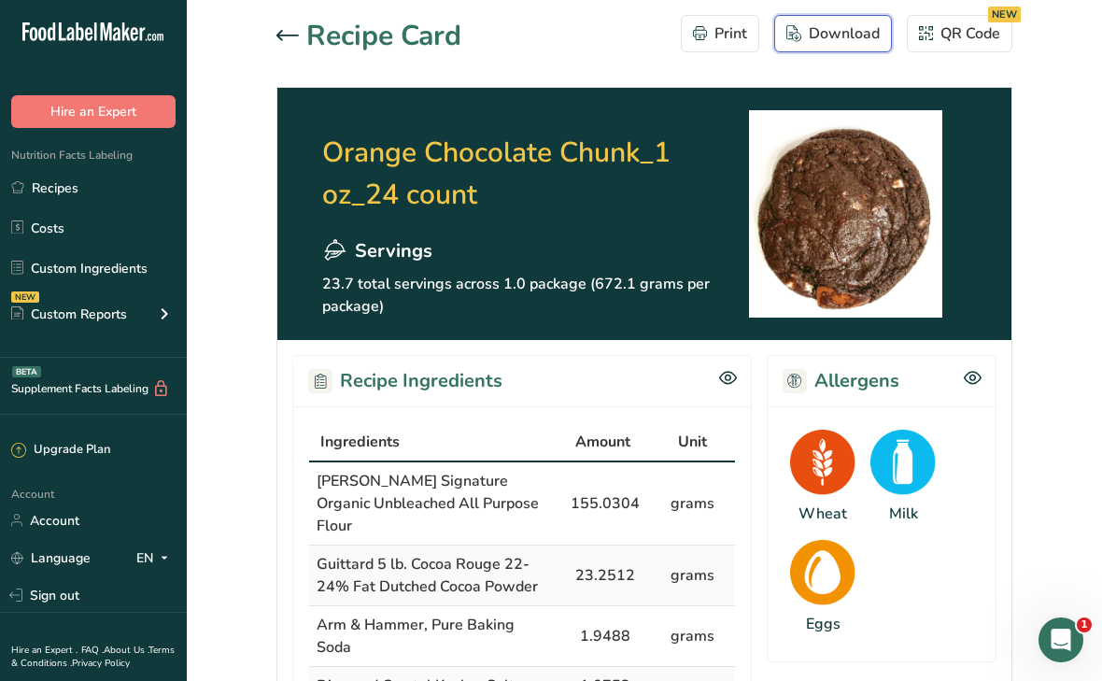
click at [819, 35] on div "Download" at bounding box center [833, 33] width 93 height 22
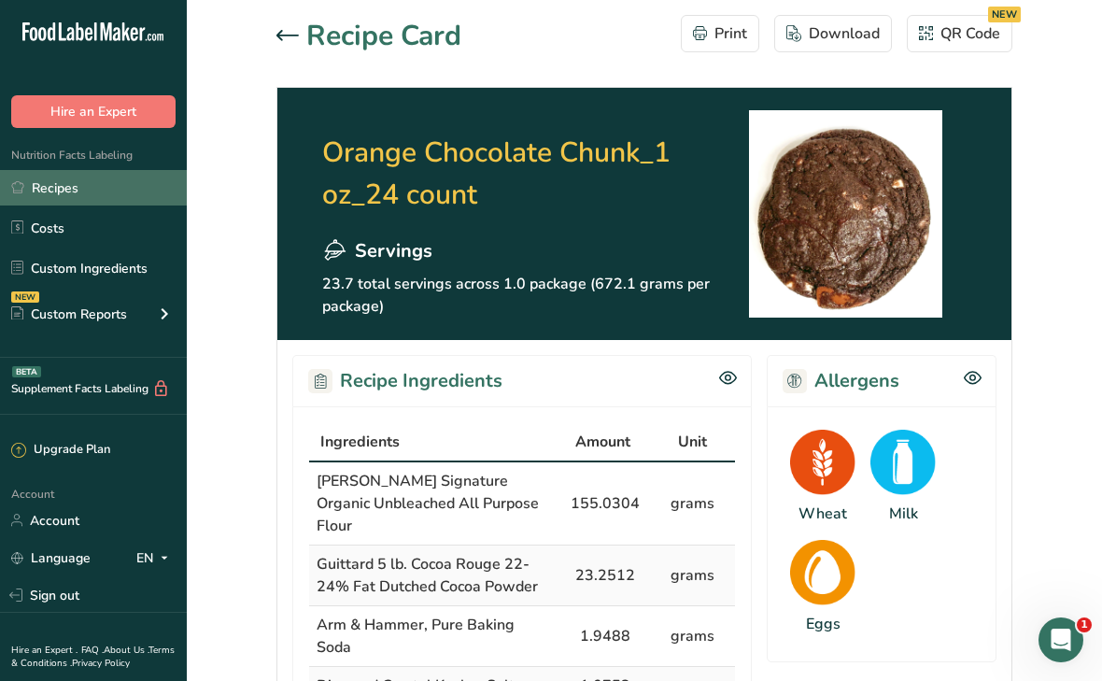
click at [75, 184] on link "Recipes" at bounding box center [93, 187] width 187 height 35
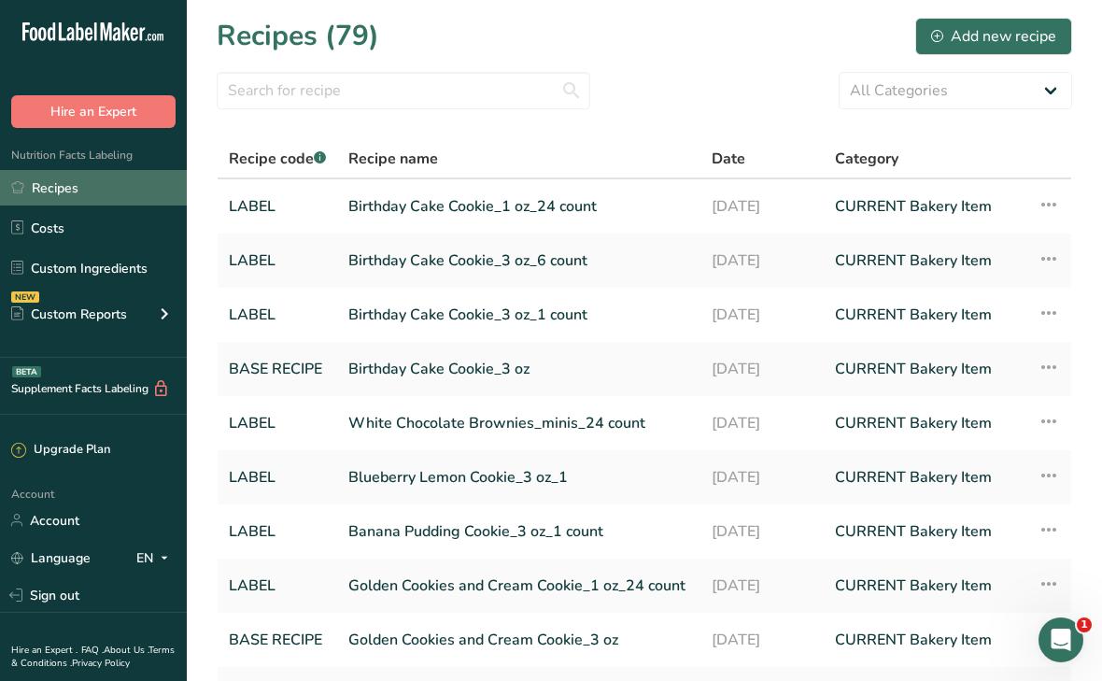
click at [67, 186] on link "Recipes" at bounding box center [93, 187] width 187 height 35
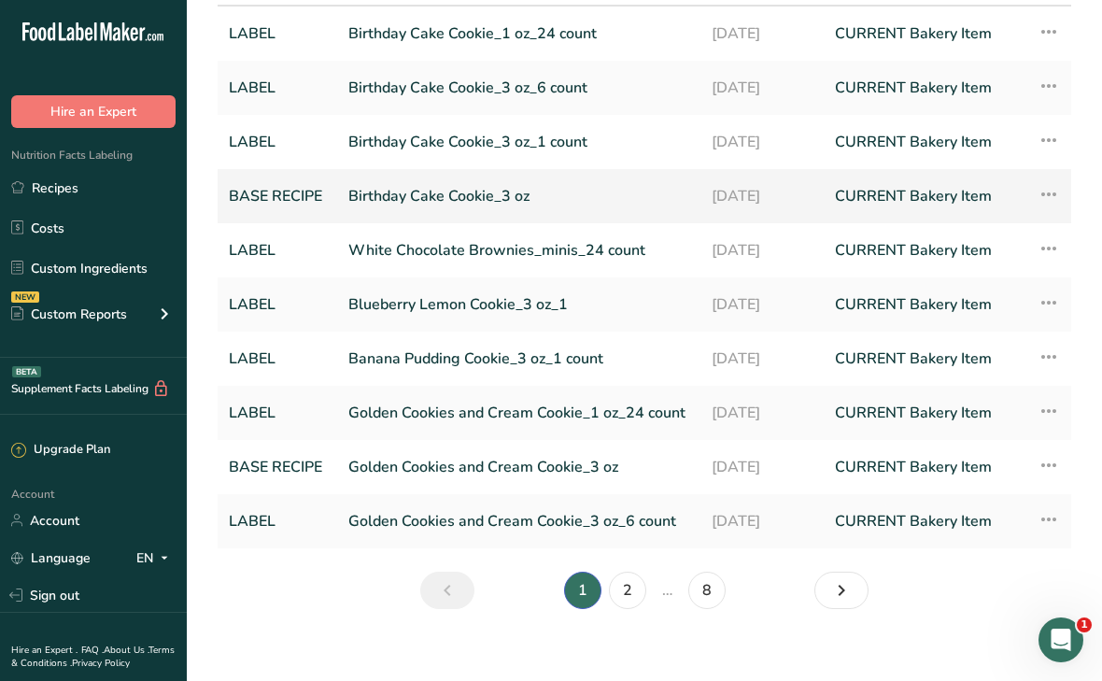
scroll to position [177, 0]
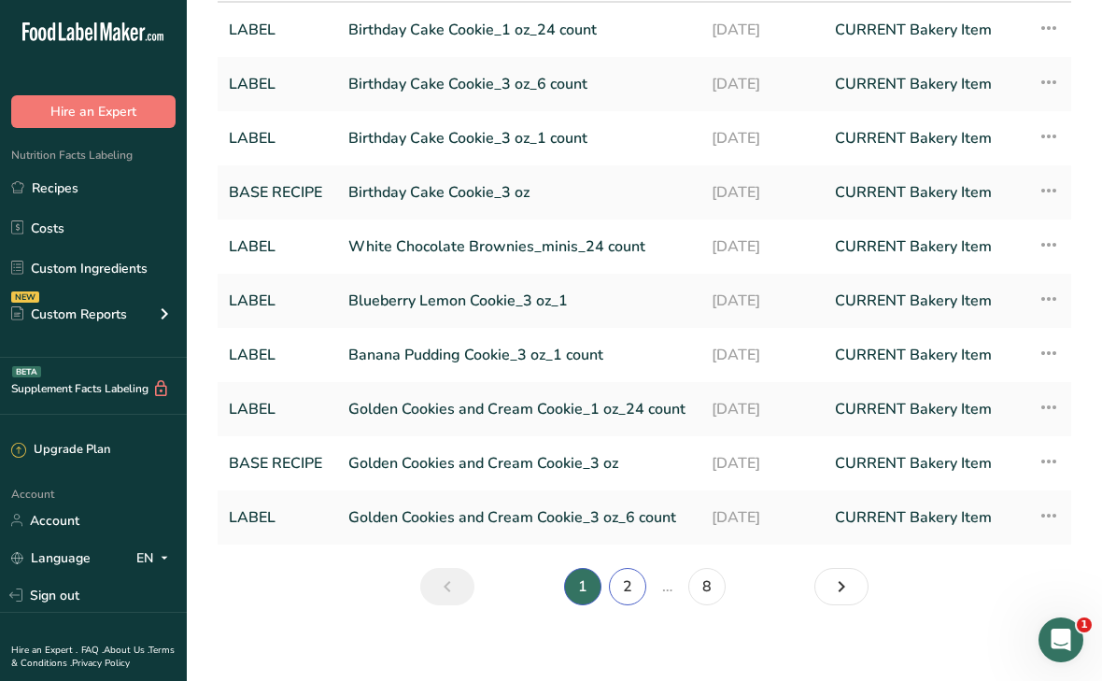
click at [630, 594] on link "2" at bounding box center [627, 586] width 37 height 37
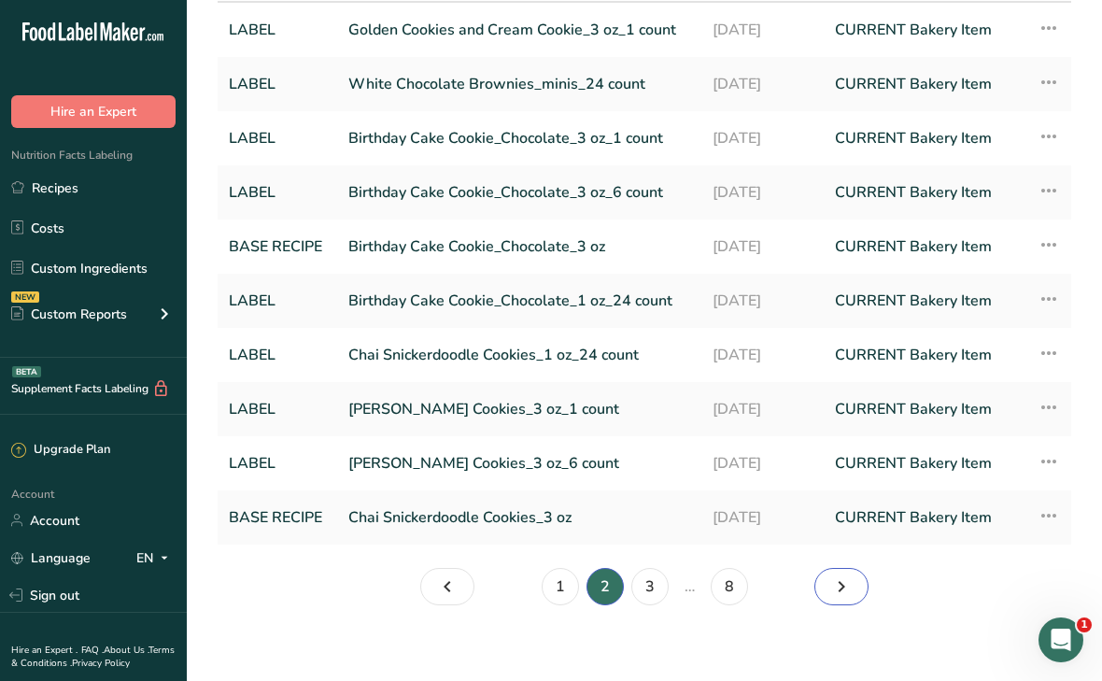
click at [825, 584] on link "Page 3." at bounding box center [842, 586] width 54 height 37
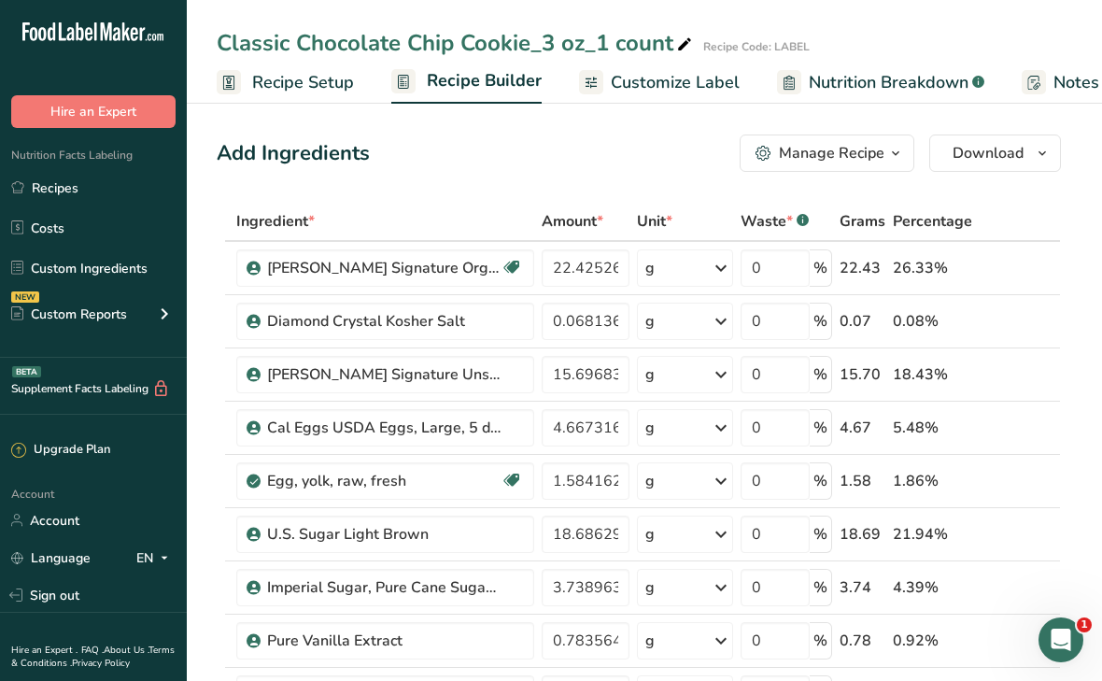
click at [329, 83] on span "Recipe Setup" at bounding box center [303, 82] width 102 height 25
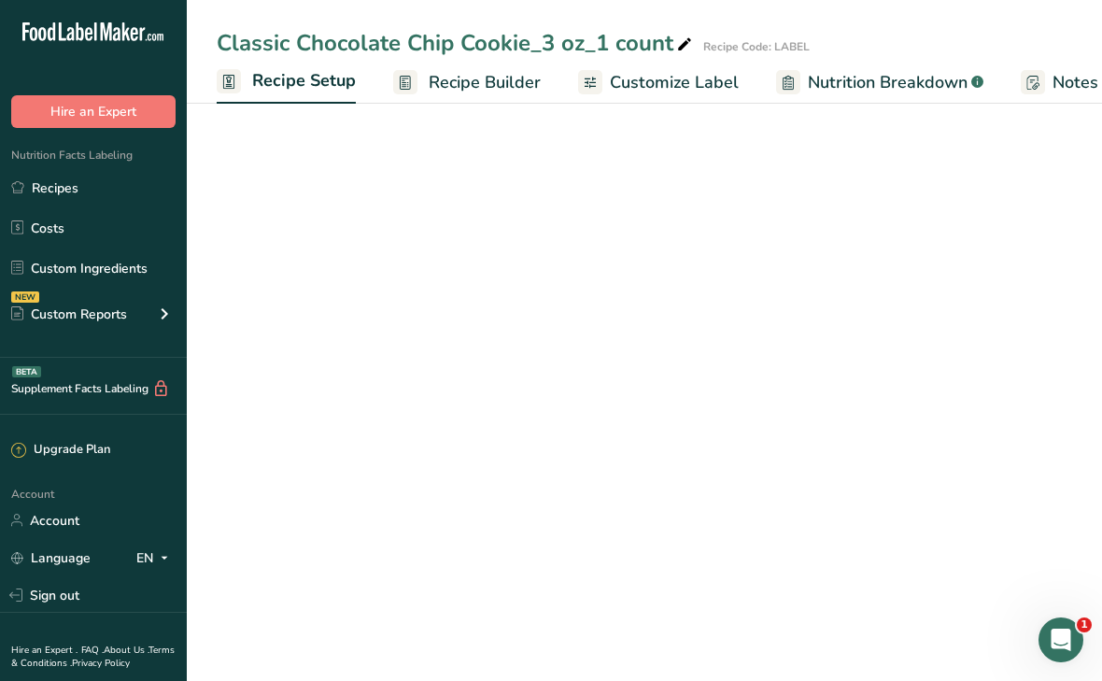
scroll to position [0, 7]
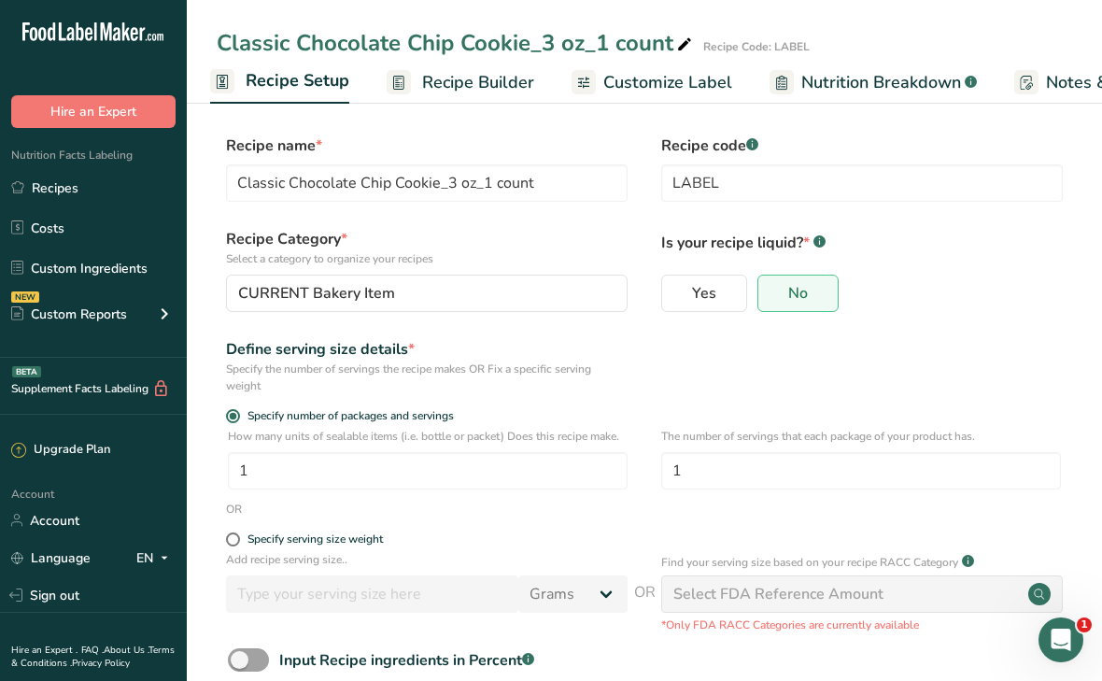
click at [418, 83] on link "Recipe Builder" at bounding box center [461, 83] width 148 height 42
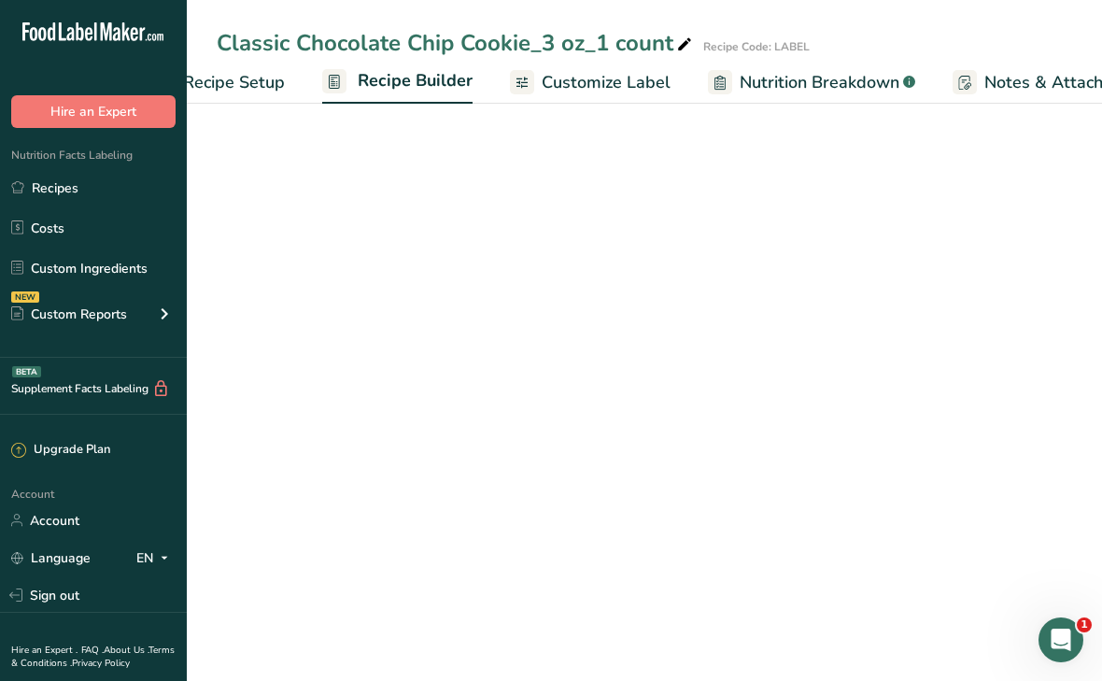
scroll to position [0, 180]
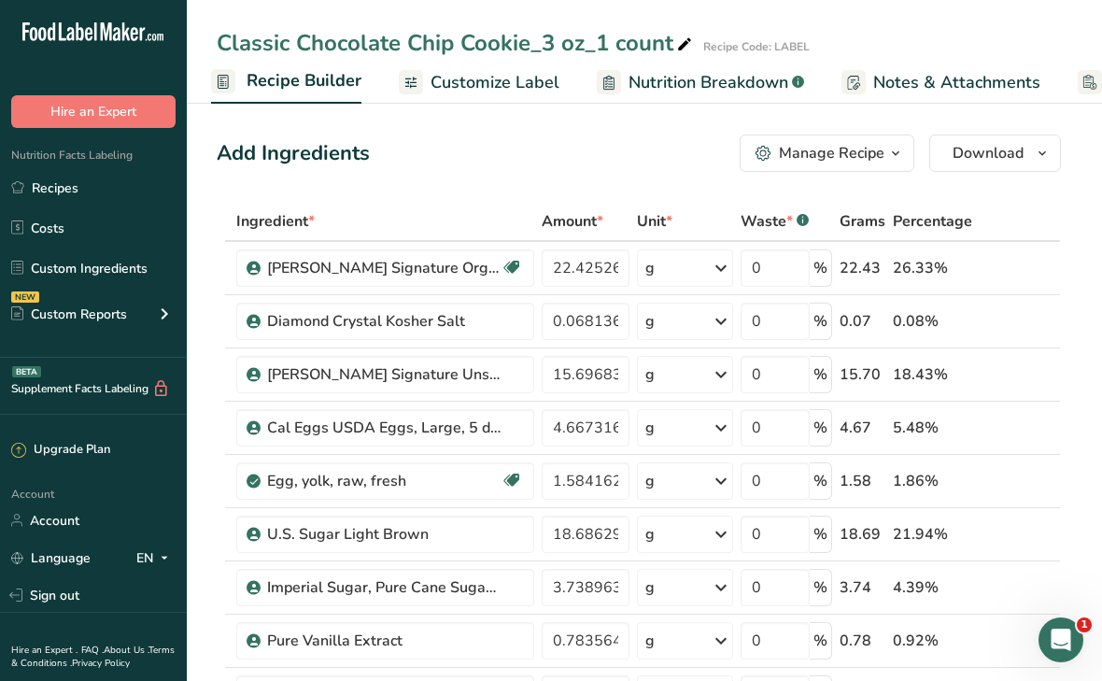
click at [498, 77] on span "Customize Label" at bounding box center [495, 82] width 129 height 25
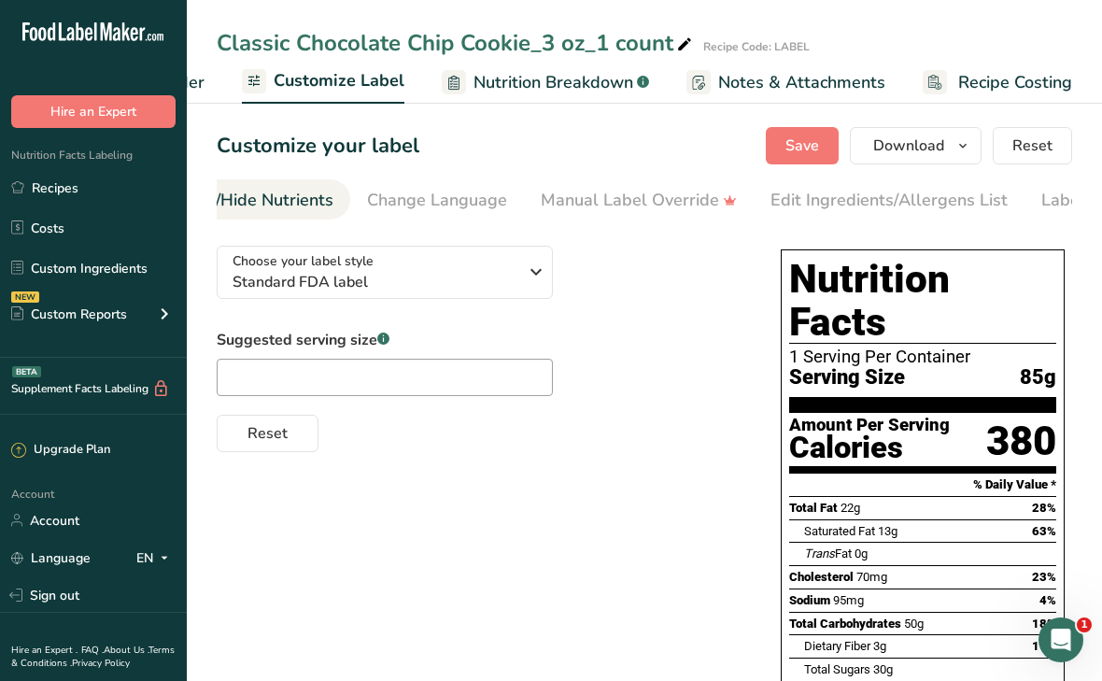
scroll to position [0, 524]
click at [724, 195] on div "Edit Ingredients/Allergens List" at bounding box center [793, 200] width 237 height 25
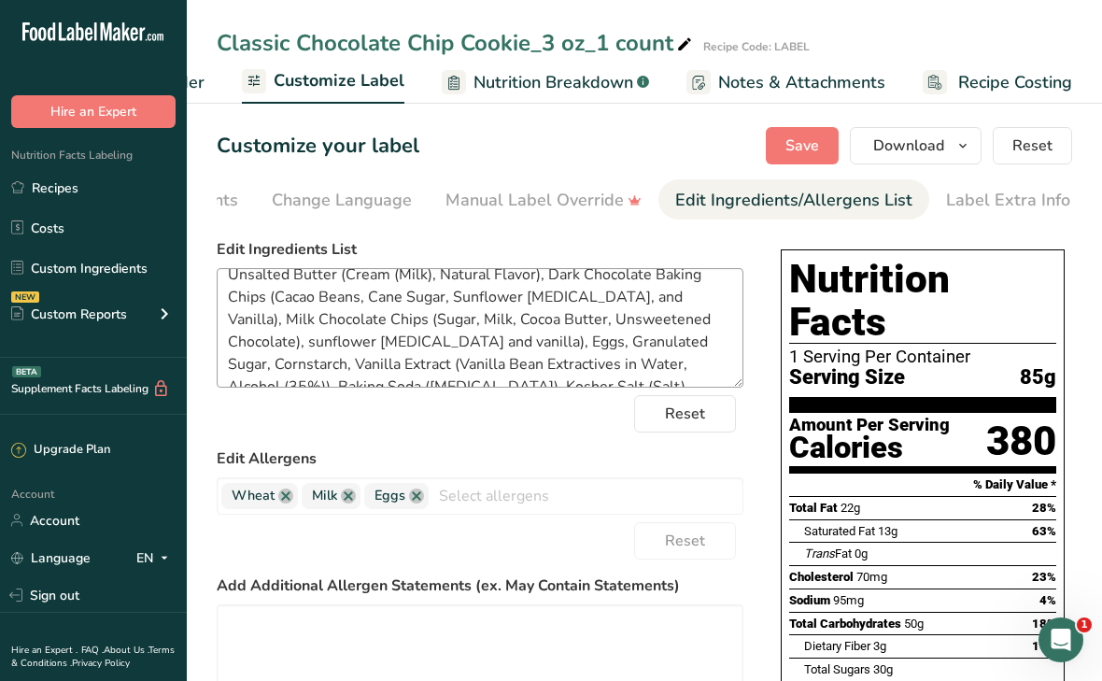
scroll to position [64, 0]
click at [234, 343] on textarea "Organic Unbleached All Purpose Flour (Organic Hard Red Wheat Flour, Organic Mal…" at bounding box center [480, 328] width 527 height 120
click at [305, 339] on textarea "Organic Unbleached All Purpose Flour (Organic Hard Red Wheat Flour, Organic Mal…" at bounding box center [480, 328] width 527 height 120
click at [392, 339] on textarea "Organic Unbleached All Purpose Flour (Organic Hard Red Wheat Flour, Organic Mal…" at bounding box center [480, 328] width 527 height 120
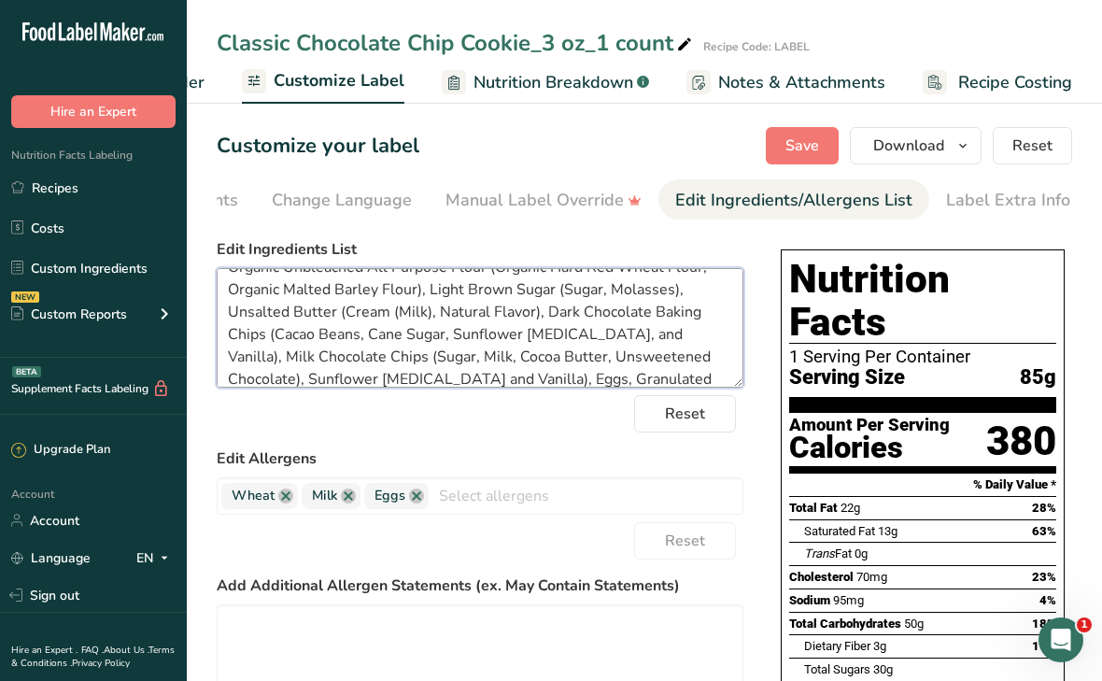
scroll to position [0, 0]
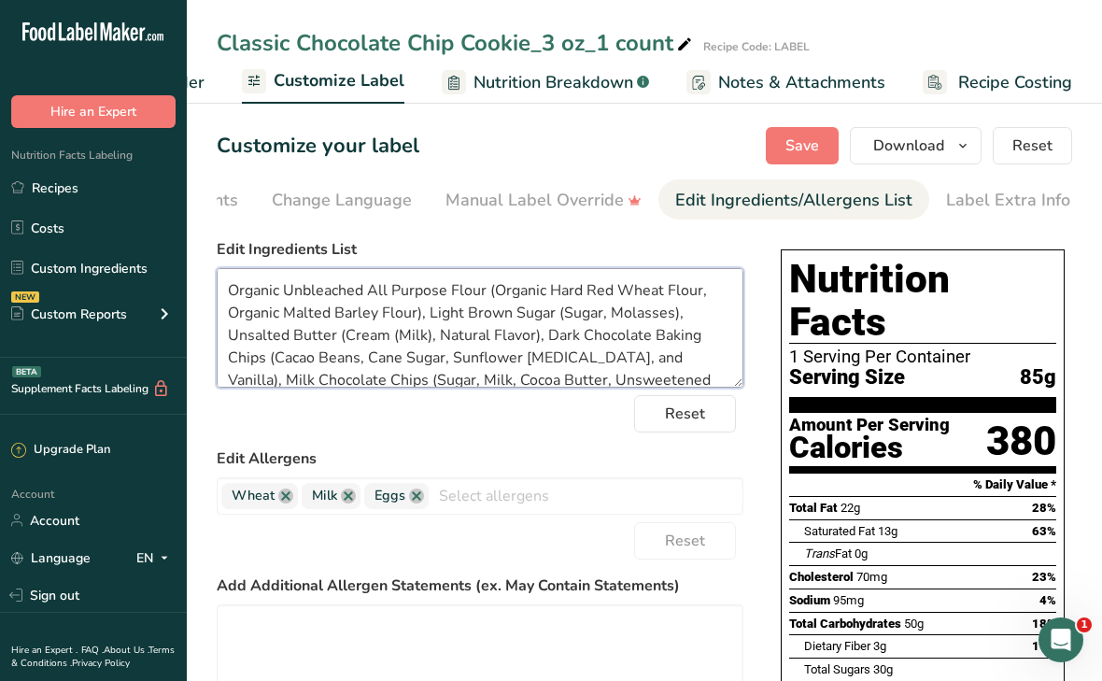
type textarea "Organic Unbleached All Purpose Flour (Organic Hard Red Wheat Flour, Organic Mal…"
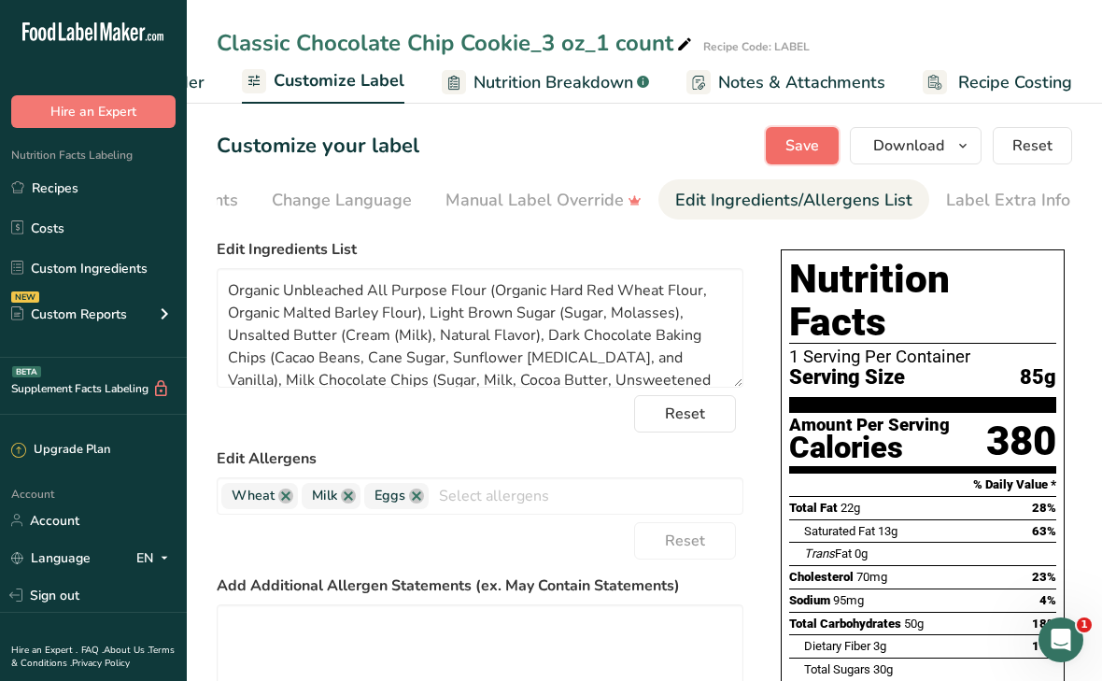
click at [791, 144] on span "Save" at bounding box center [803, 146] width 34 height 22
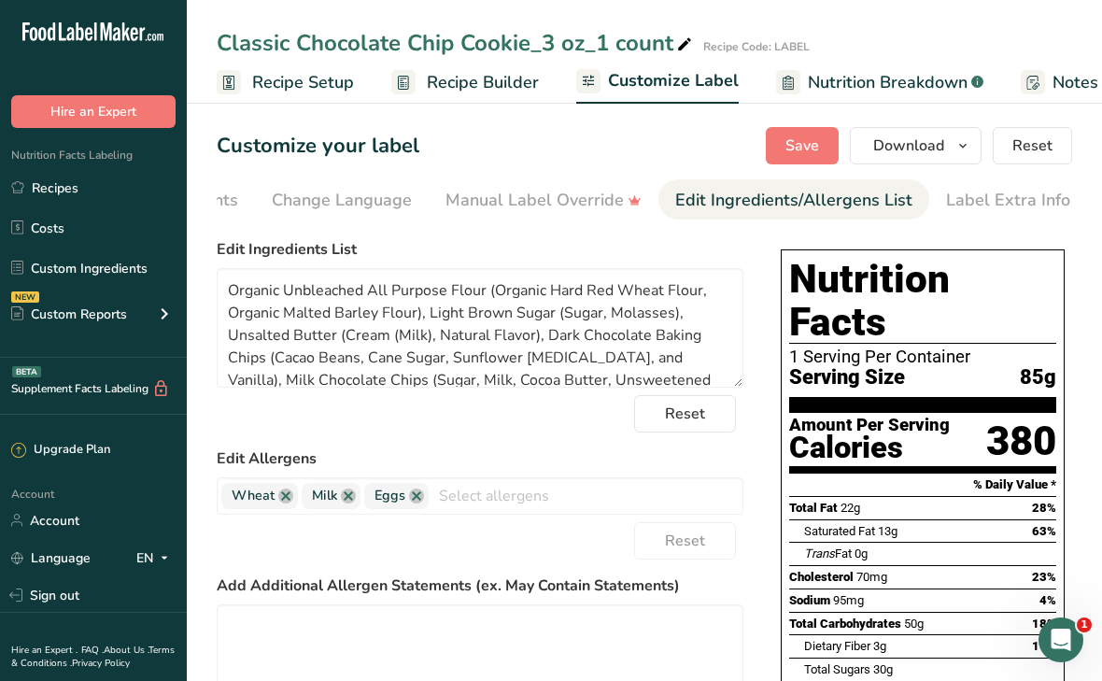
click at [447, 82] on span "Recipe Builder" at bounding box center [483, 82] width 112 height 25
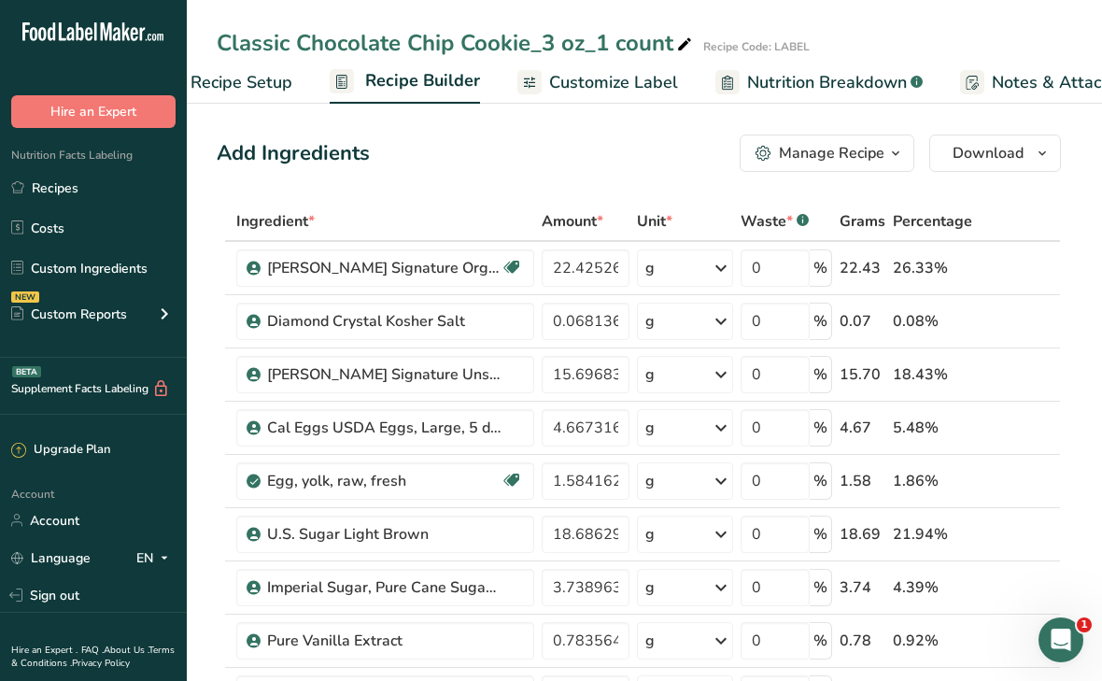
scroll to position [0, 180]
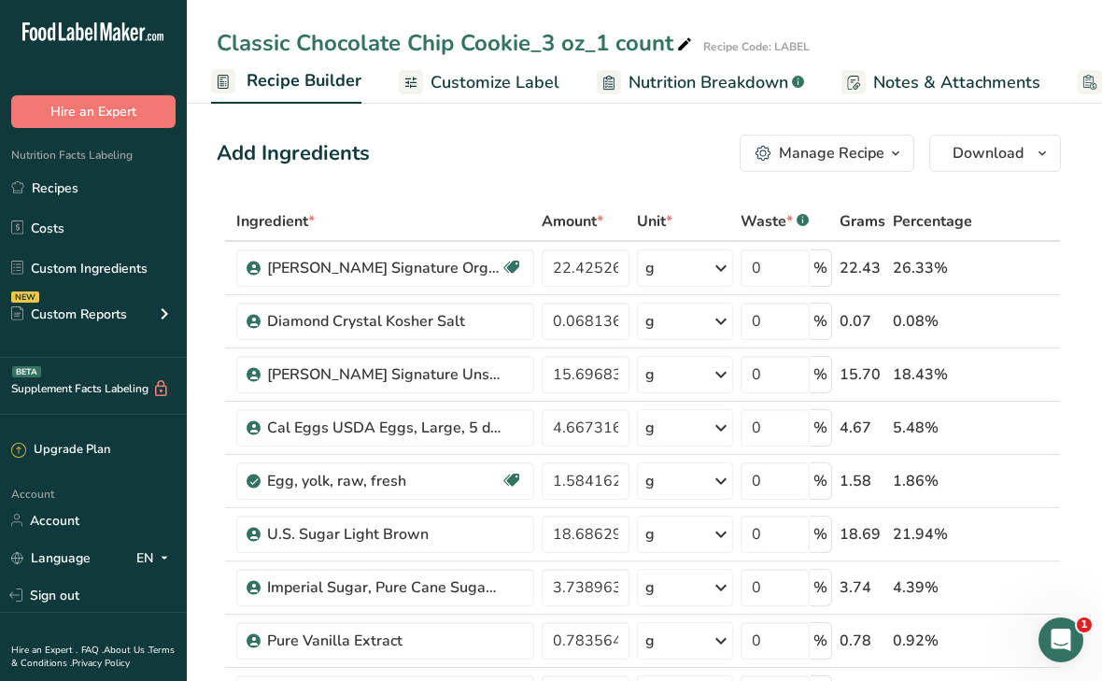
click at [830, 150] on div "Manage Recipe" at bounding box center [832, 153] width 106 height 22
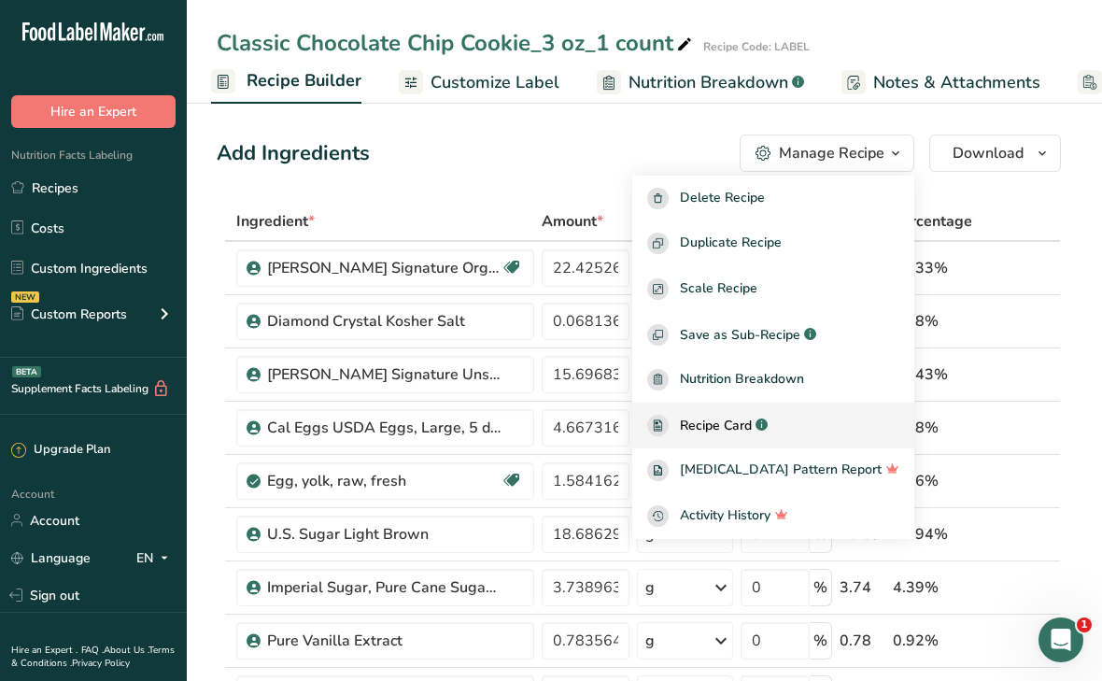
click at [752, 429] on span "Recipe Card" at bounding box center [716, 426] width 72 height 20
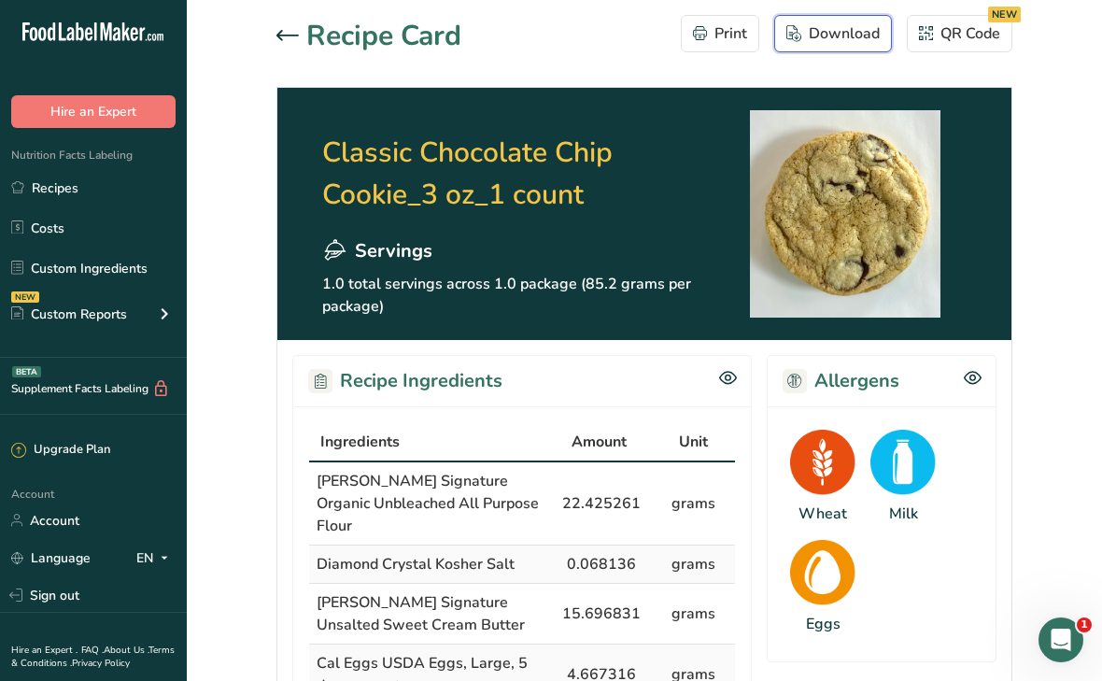
click at [852, 41] on div "Download" at bounding box center [833, 33] width 93 height 22
click at [283, 34] on icon at bounding box center [288, 35] width 22 height 10
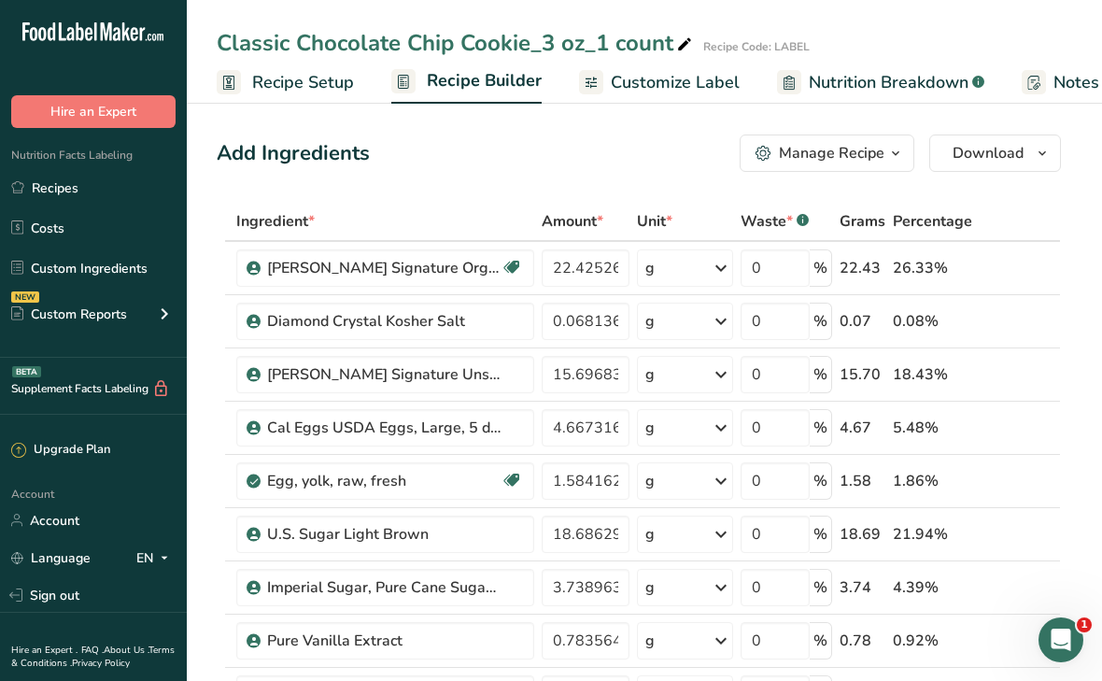
click at [646, 81] on span "Customize Label" at bounding box center [675, 82] width 129 height 25
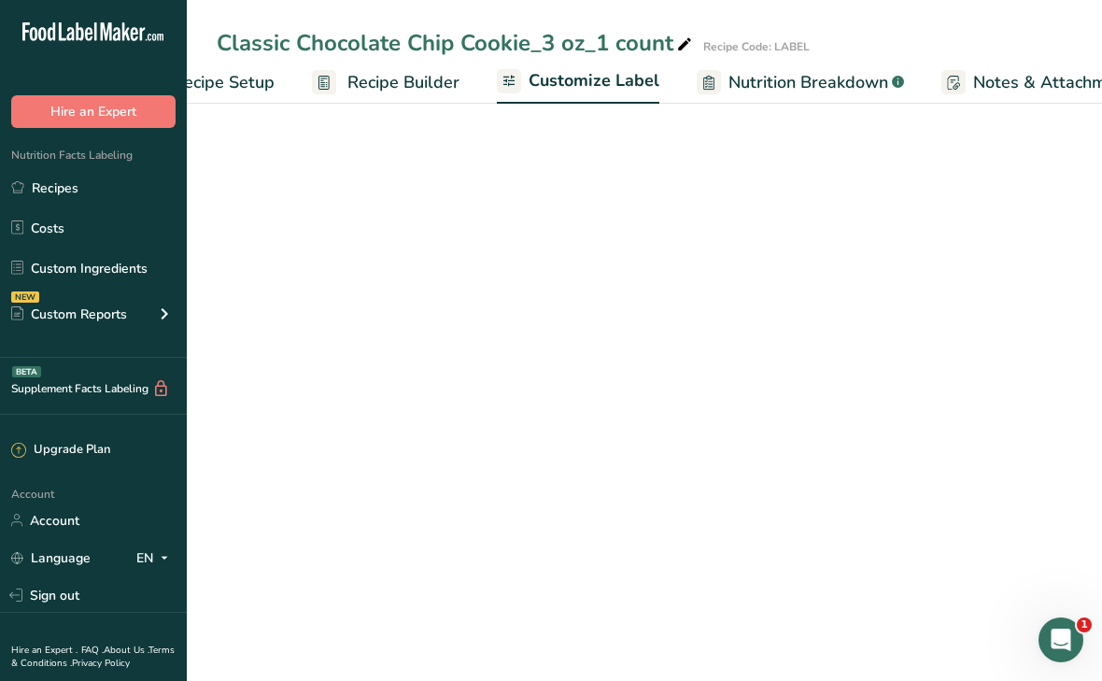
scroll to position [0, 334]
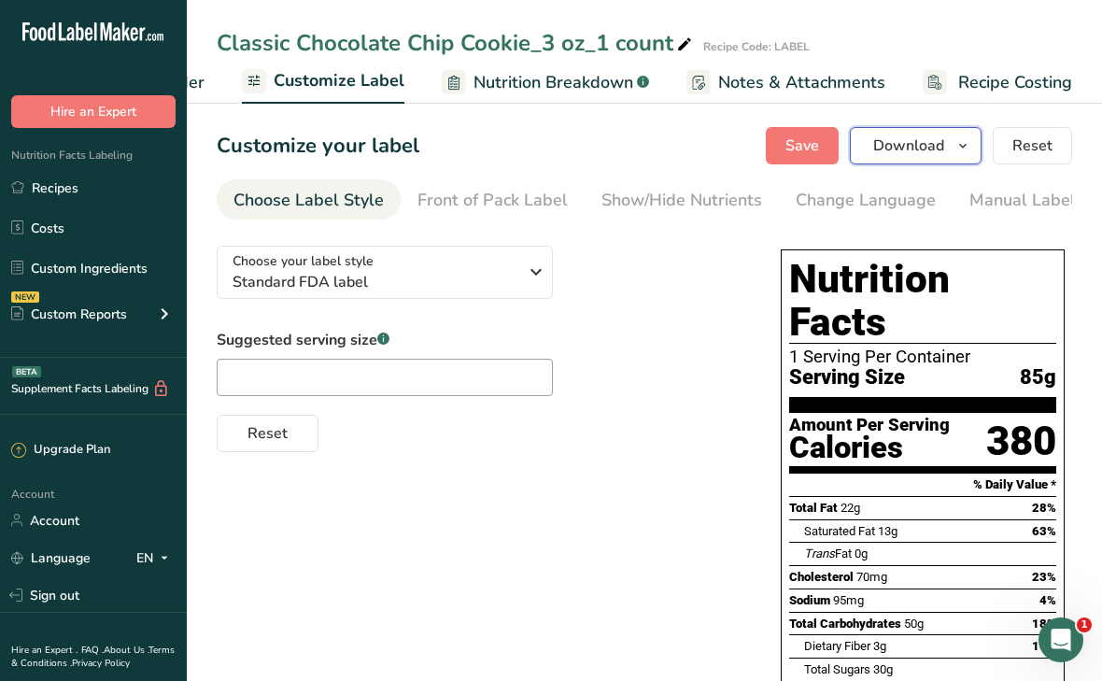
click at [899, 146] on span "Download" at bounding box center [908, 146] width 71 height 22
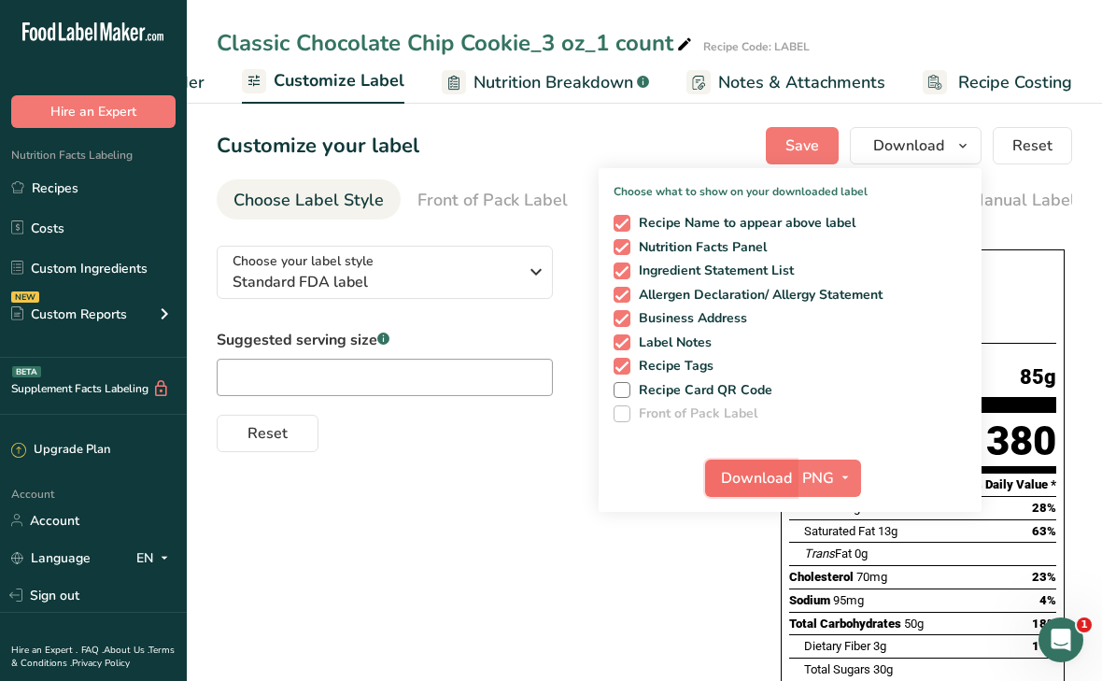
click at [770, 470] on span "Download" at bounding box center [756, 478] width 71 height 22
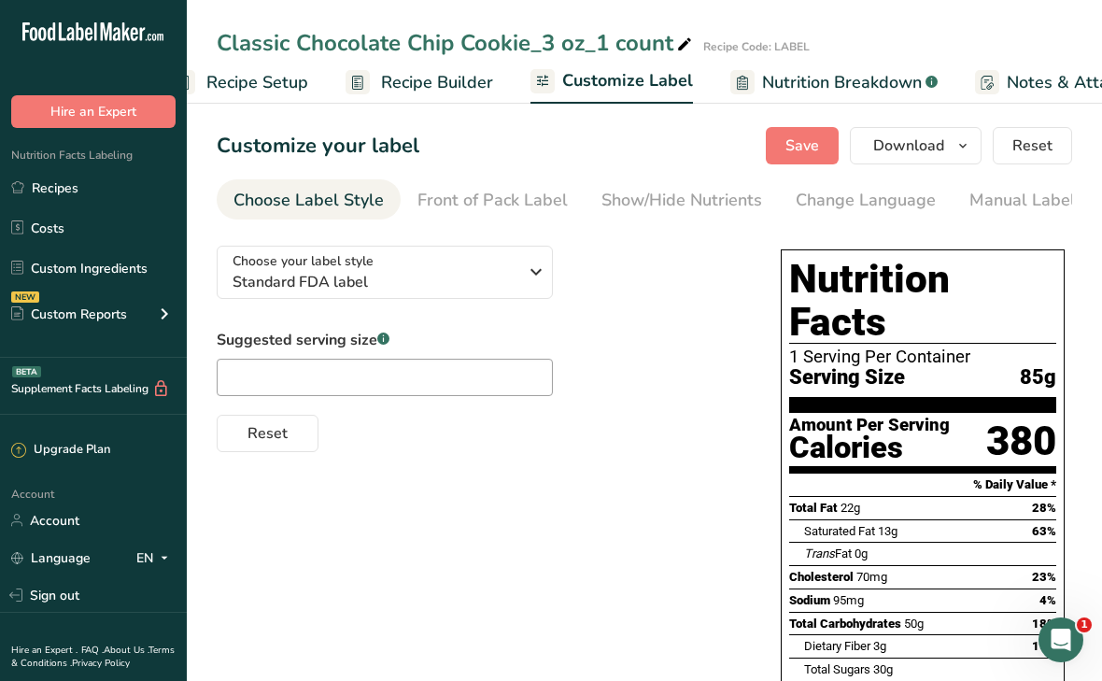
scroll to position [0, 0]
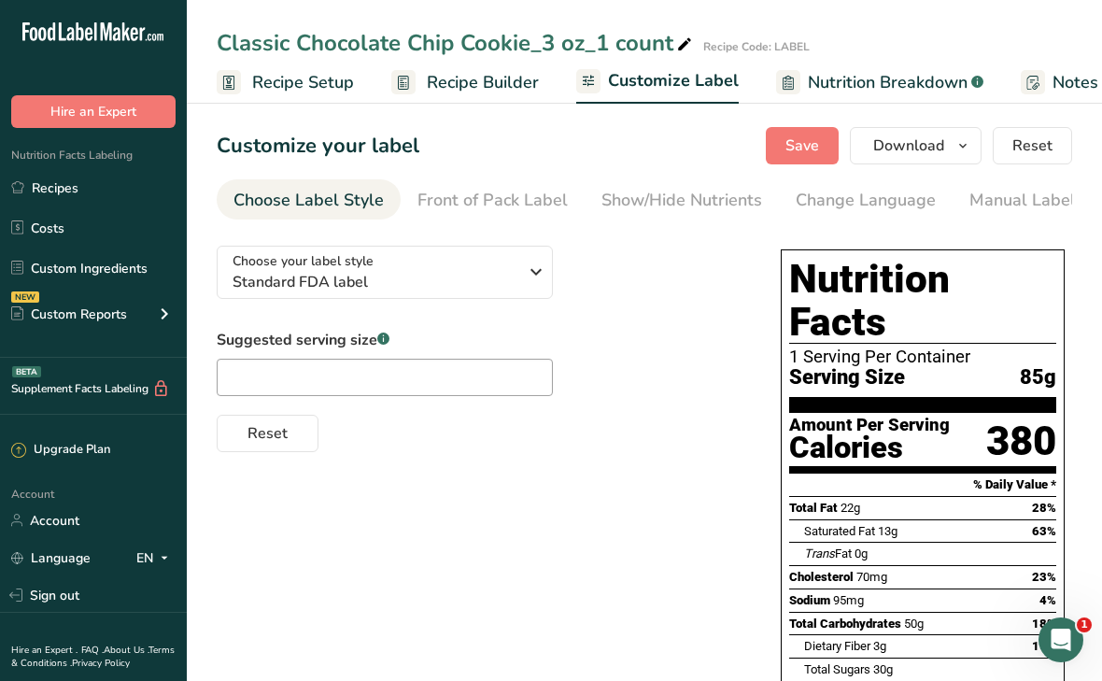
click at [486, 87] on span "Recipe Builder" at bounding box center [483, 82] width 112 height 25
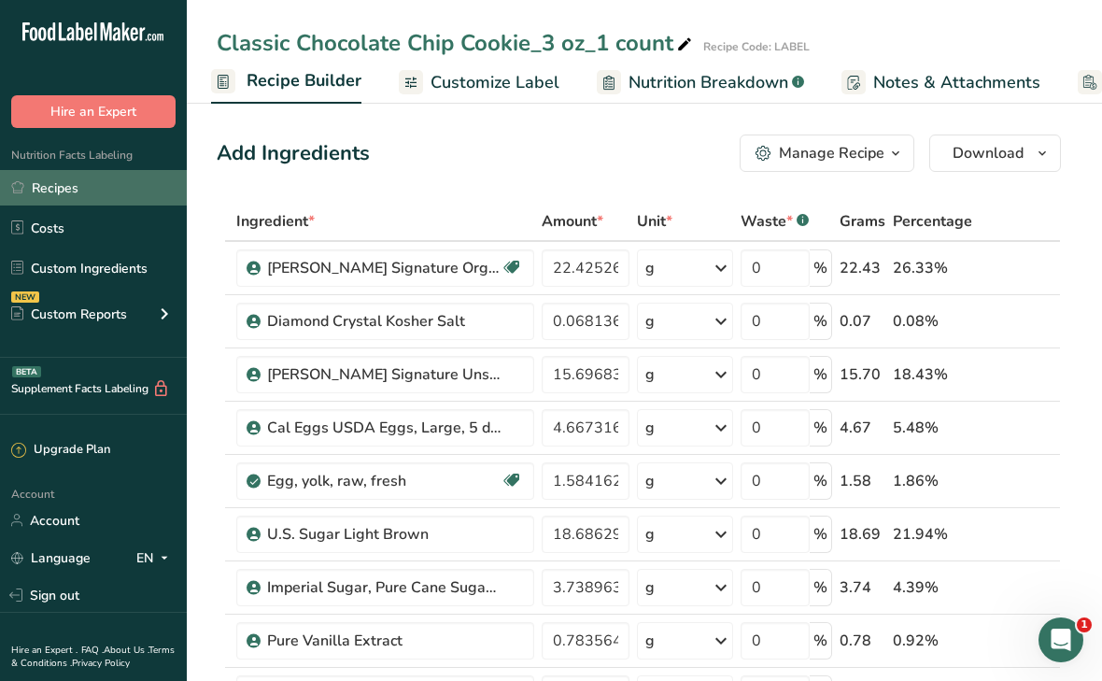
click at [121, 189] on link "Recipes" at bounding box center [93, 187] width 187 height 35
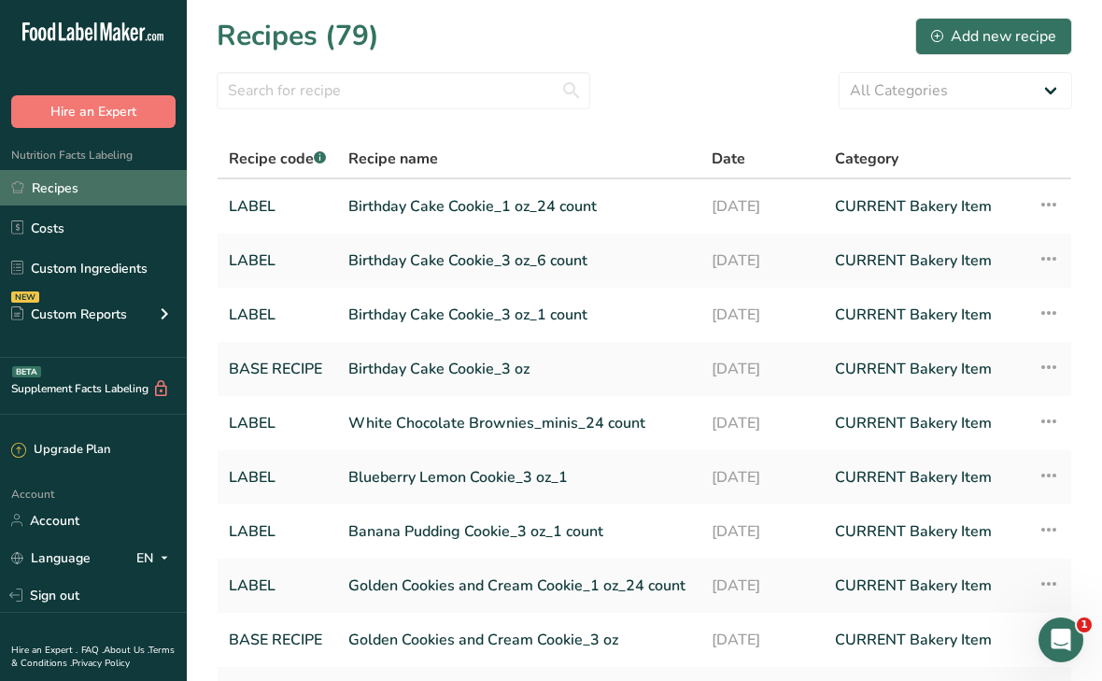
scroll to position [191, 0]
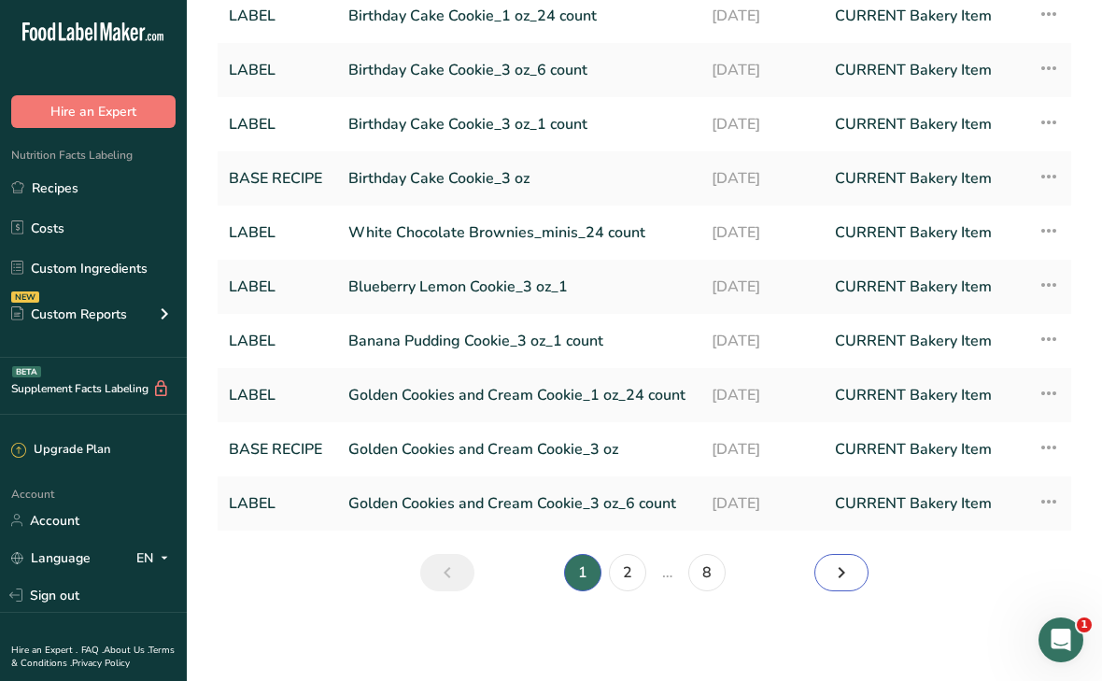
click at [835, 579] on icon "Next page" at bounding box center [841, 573] width 22 height 34
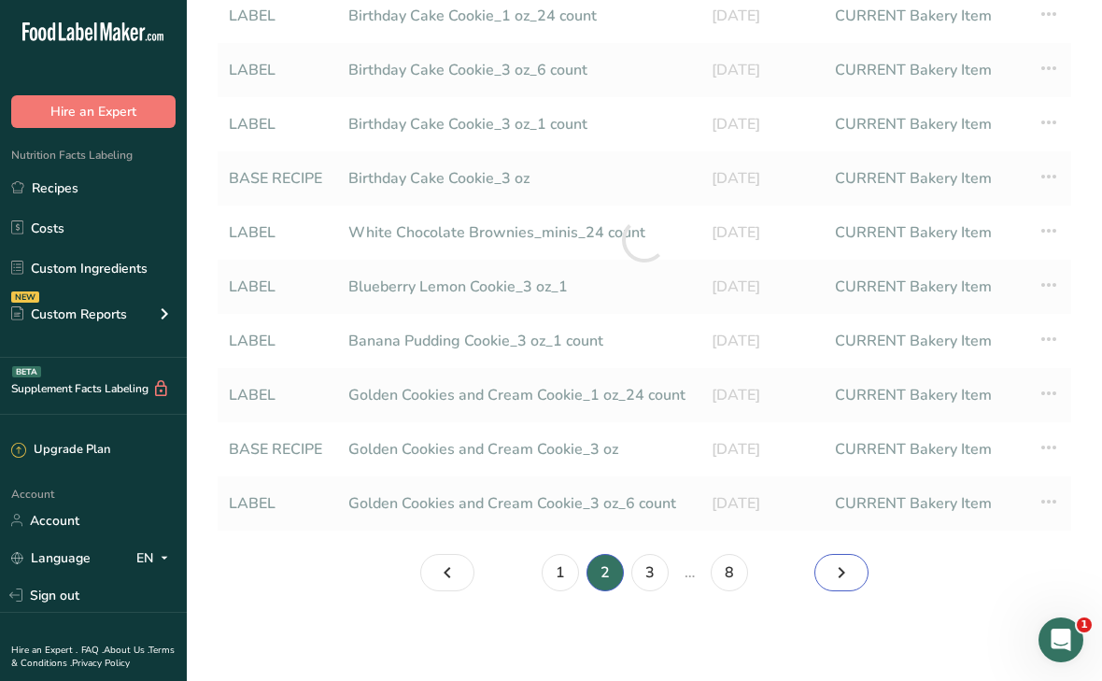
click at [835, 579] on icon "Page 3." at bounding box center [841, 573] width 22 height 34
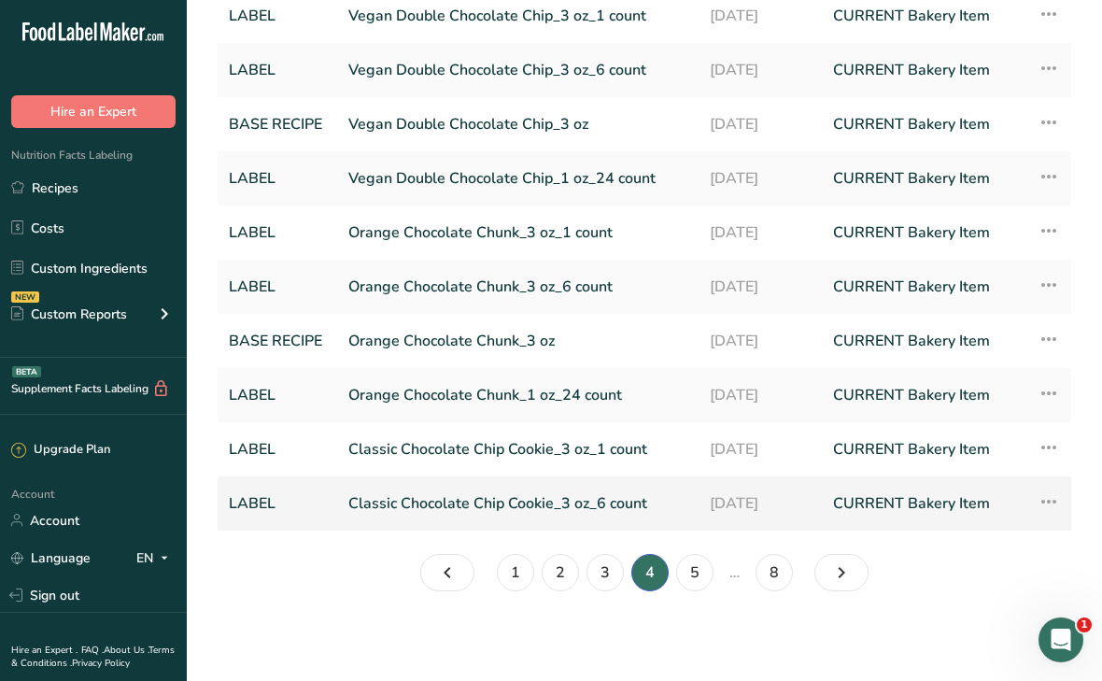
click at [383, 503] on link "Classic Chocolate Chip Cookie_3 oz_6 count" at bounding box center [517, 503] width 339 height 39
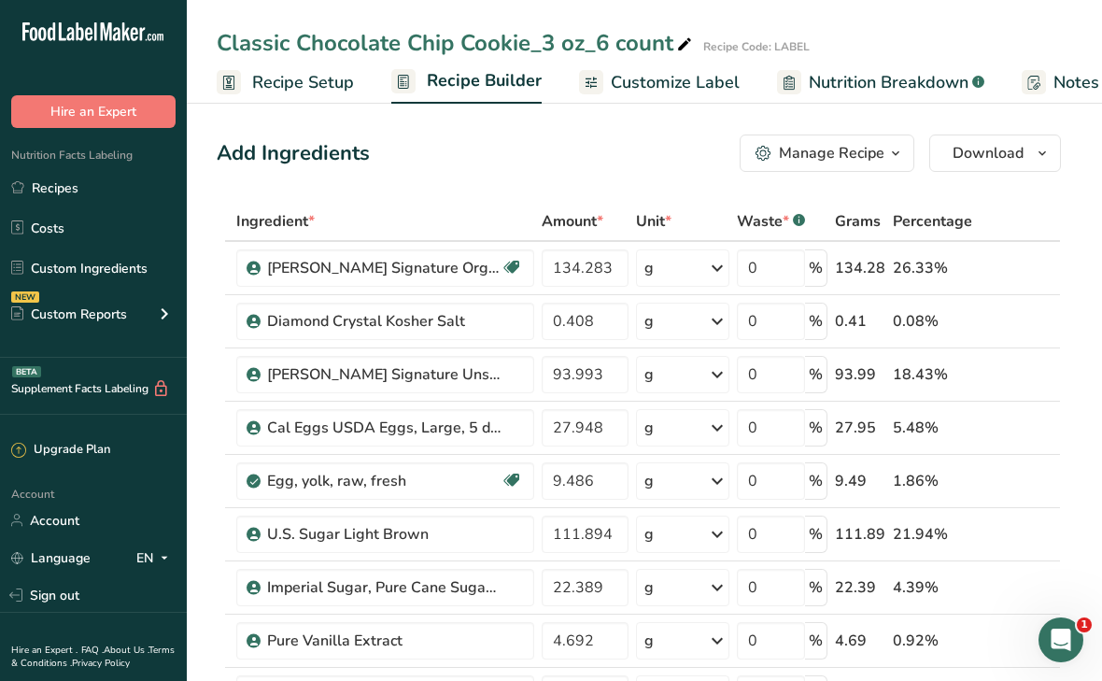
click at [596, 86] on div at bounding box center [591, 82] width 24 height 24
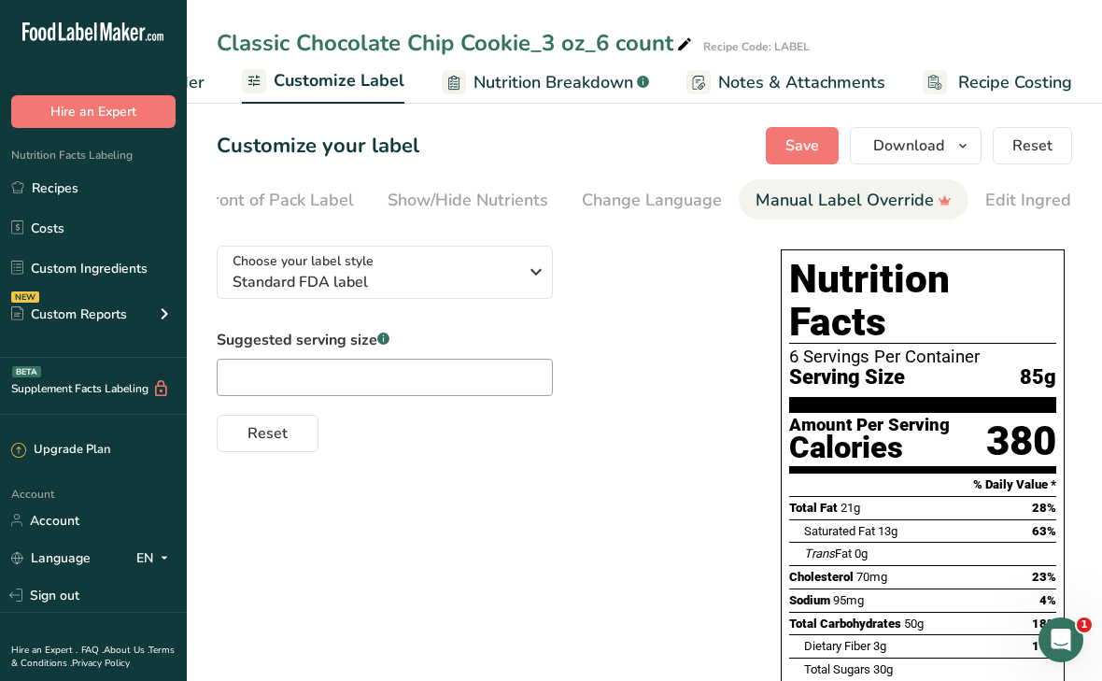
scroll to position [0, 217]
click at [1000, 198] on div "Edit Ingredients/Allergens List" at bounding box center [1101, 200] width 237 height 25
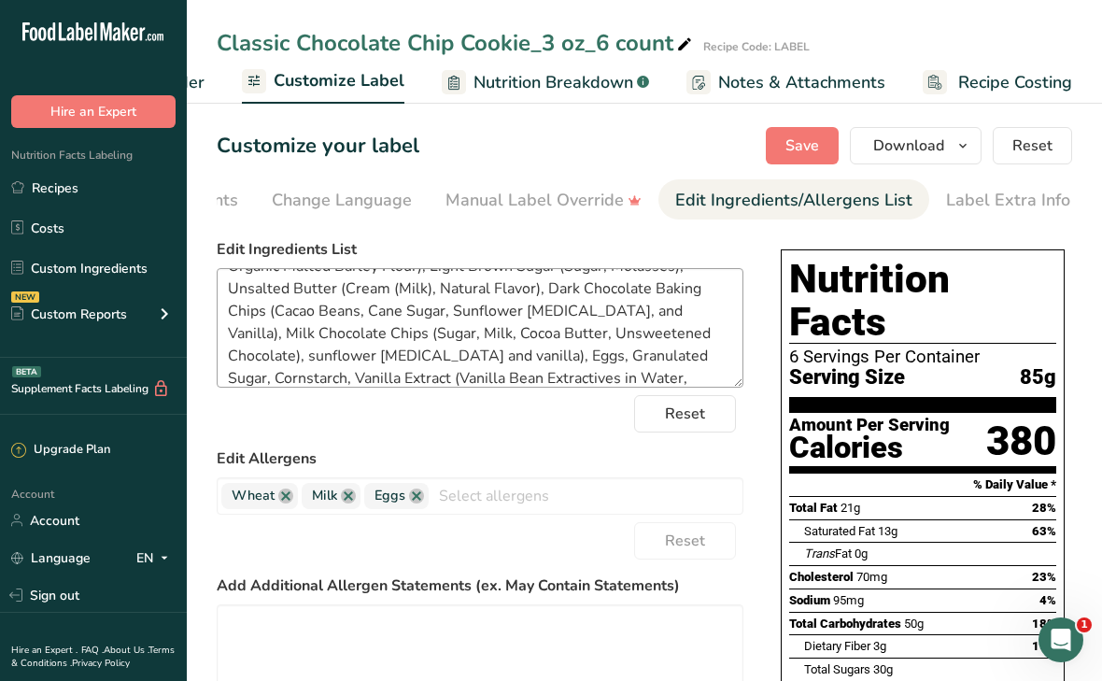
scroll to position [82, 0]
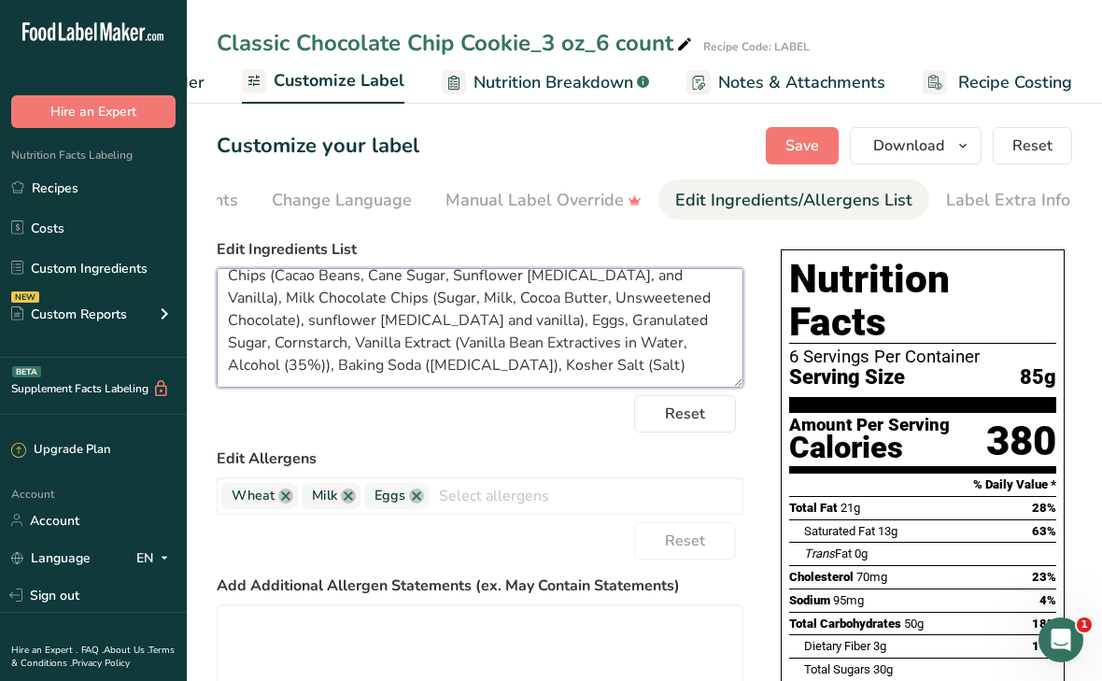
click at [234, 321] on textarea "Organic Unbleached All Purpose Flour (Organic Hard Red Wheat Flour, Organic Mal…" at bounding box center [480, 328] width 527 height 120
click at [305, 321] on textarea "Organic Unbleached All Purpose Flour (Organic Hard Red Wheat Flour, Organic Mal…" at bounding box center [480, 328] width 527 height 120
click at [391, 324] on textarea "Organic Unbleached All Purpose Flour (Organic Hard Red Wheat Flour, Organic Mal…" at bounding box center [480, 328] width 527 height 120
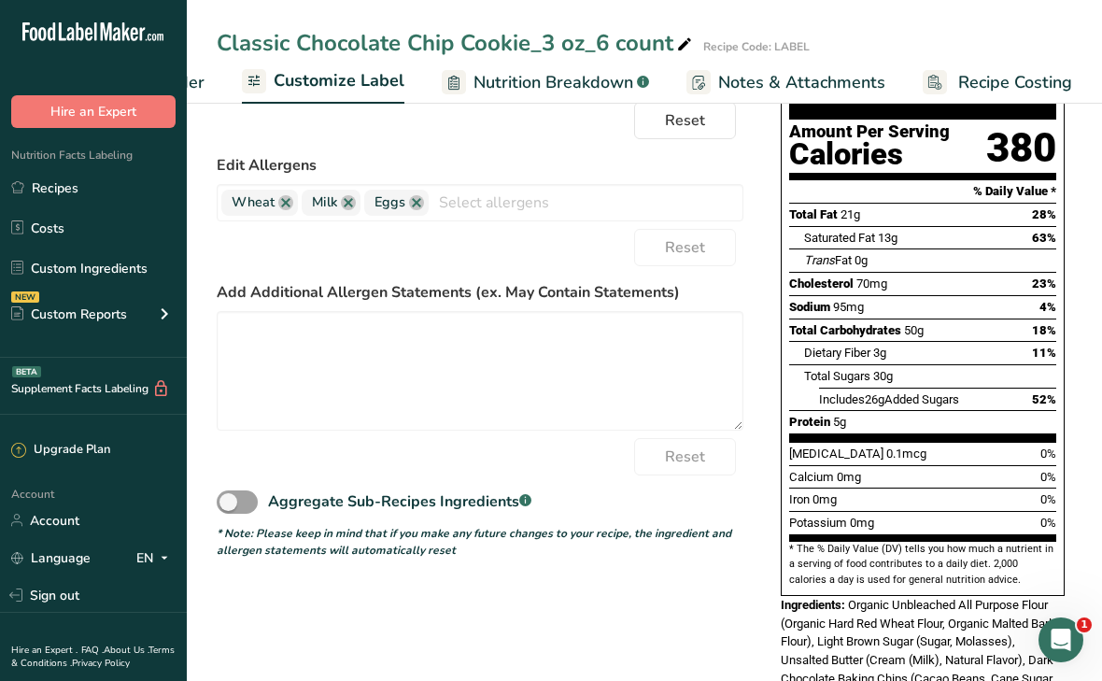
scroll to position [0, 0]
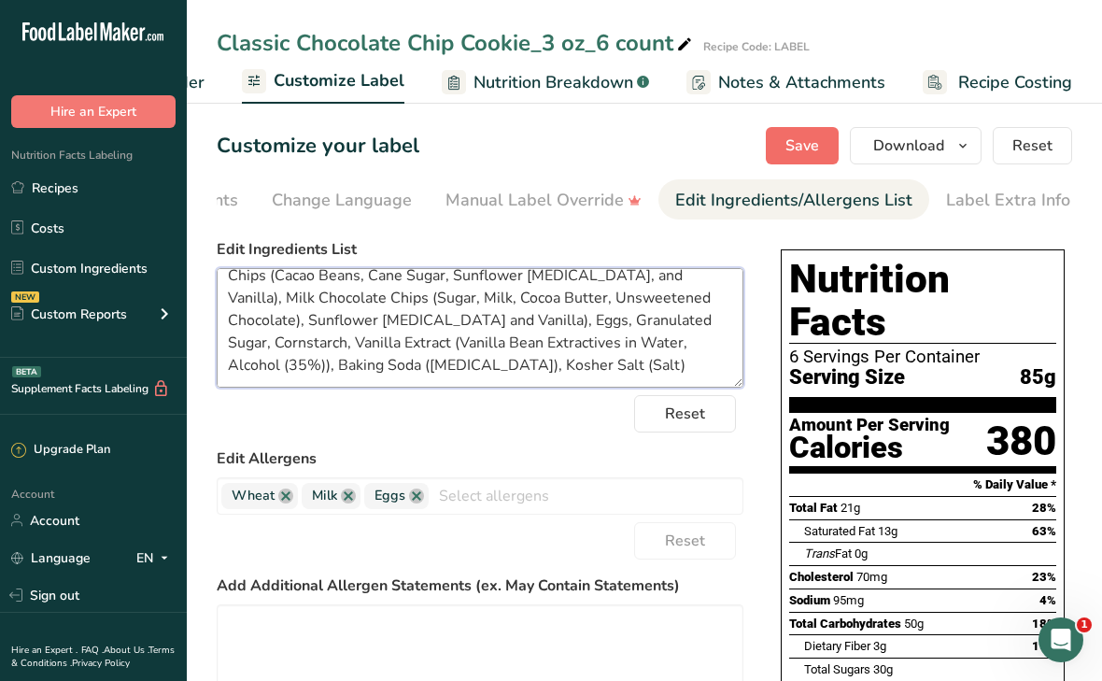
type textarea "Organic Unbleached All Purpose Flour (Organic Hard Red Wheat Flour, Organic Mal…"
click at [791, 149] on span "Save" at bounding box center [803, 146] width 34 height 22
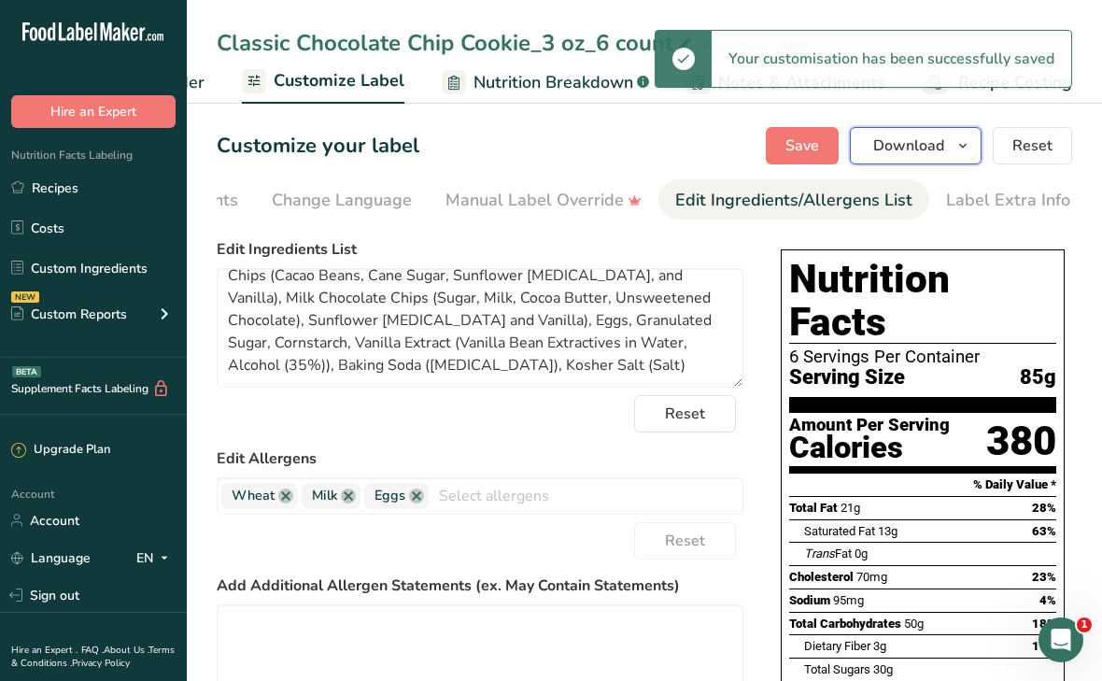
click at [916, 157] on button "Download" at bounding box center [916, 145] width 132 height 37
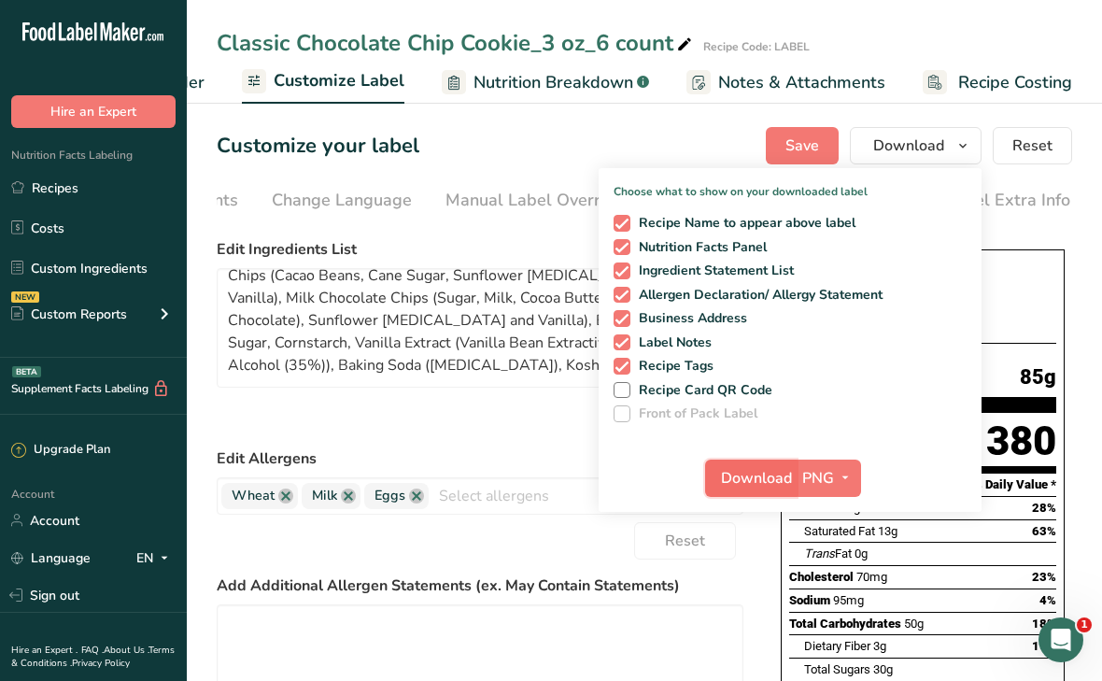
click at [769, 471] on span "Download" at bounding box center [756, 478] width 71 height 22
click at [331, 21] on div "Classic Chocolate Chip Cookie_3 oz_6 count Recipe Code: LABEL Recipe Setup Reci…" at bounding box center [644, 52] width 915 height 104
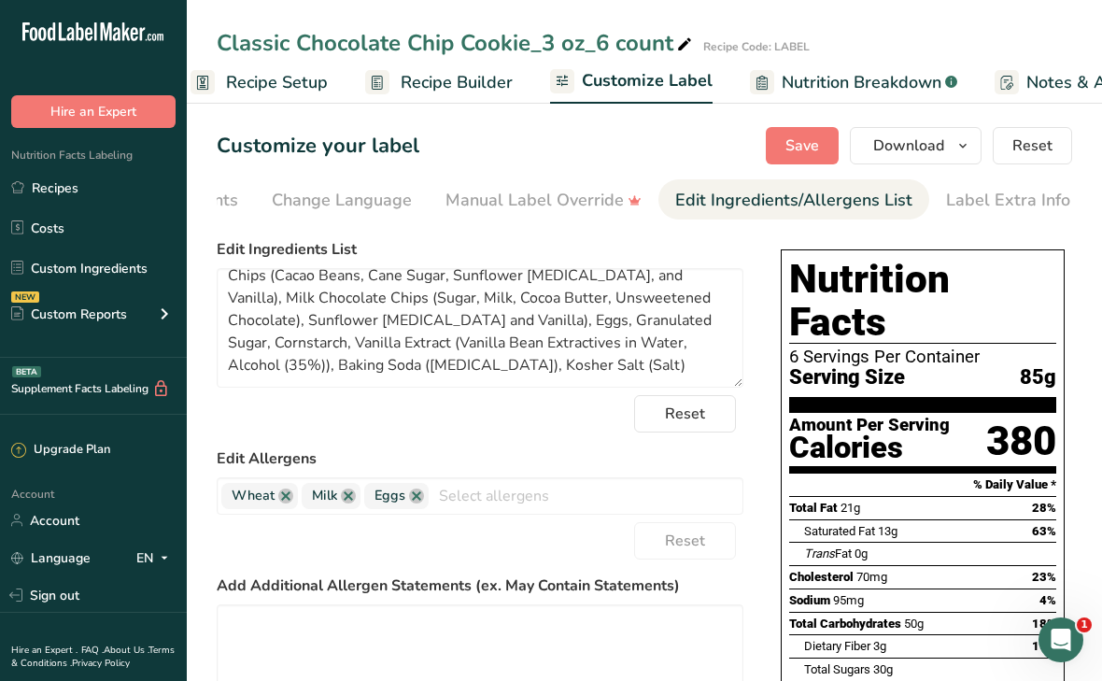
scroll to position [0, 21]
click at [424, 84] on span "Recipe Builder" at bounding box center [462, 82] width 112 height 25
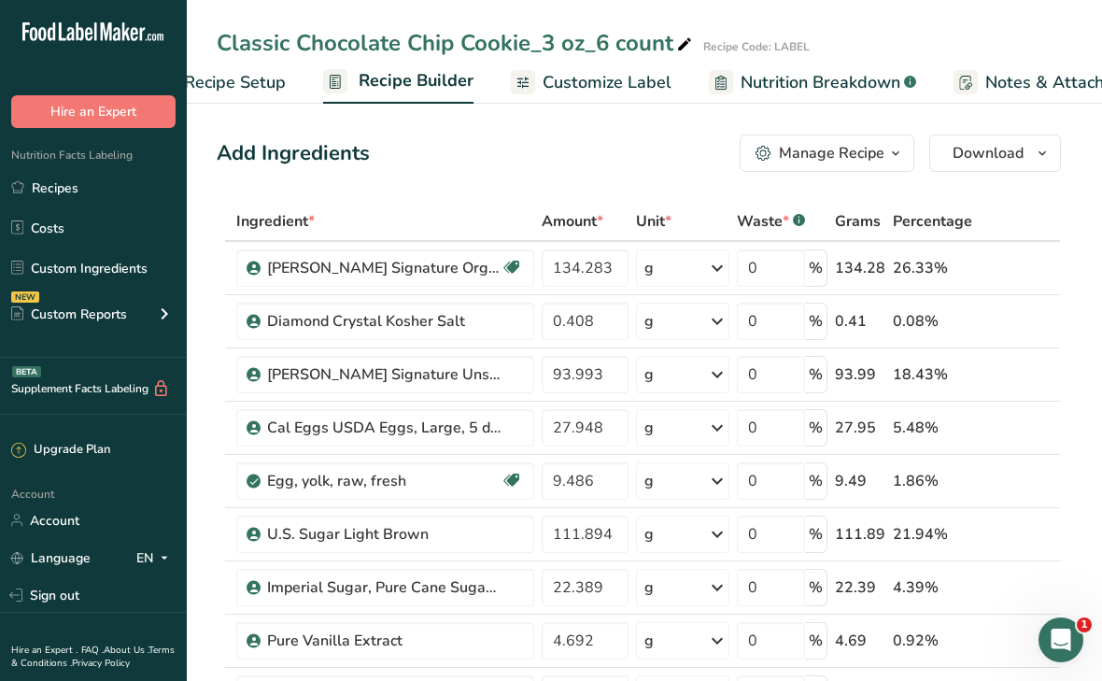
scroll to position [0, 180]
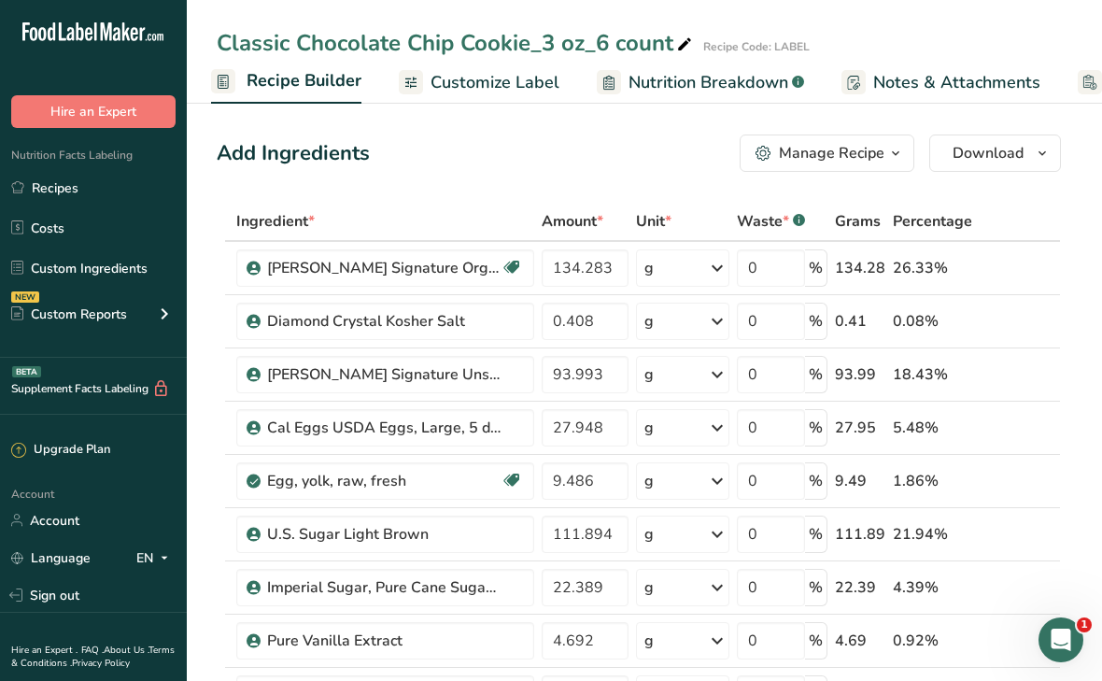
click at [809, 148] on div "Manage Recipe" at bounding box center [832, 153] width 106 height 22
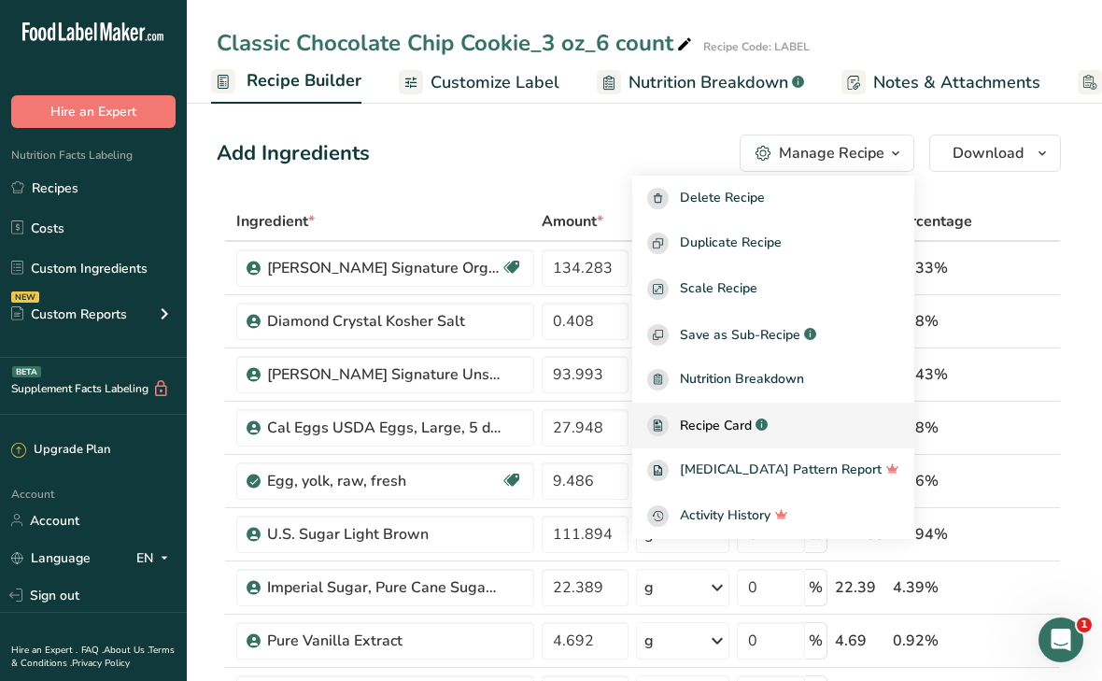
click at [732, 431] on span "Recipe Card" at bounding box center [716, 426] width 72 height 20
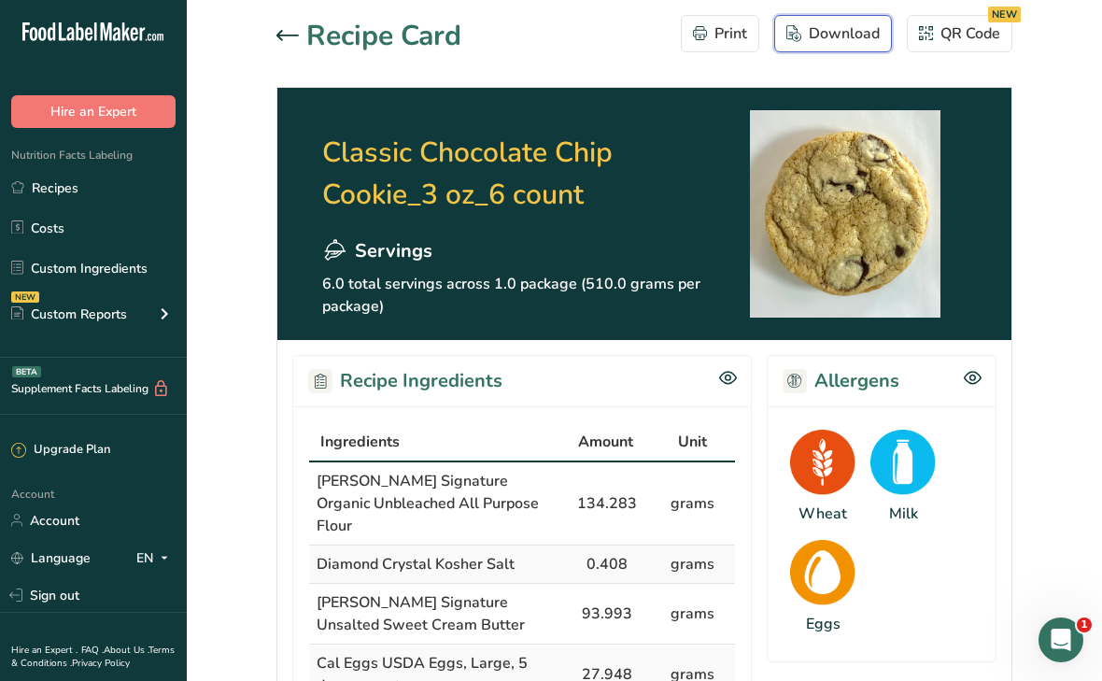
click at [828, 36] on div "Download" at bounding box center [833, 33] width 93 height 22
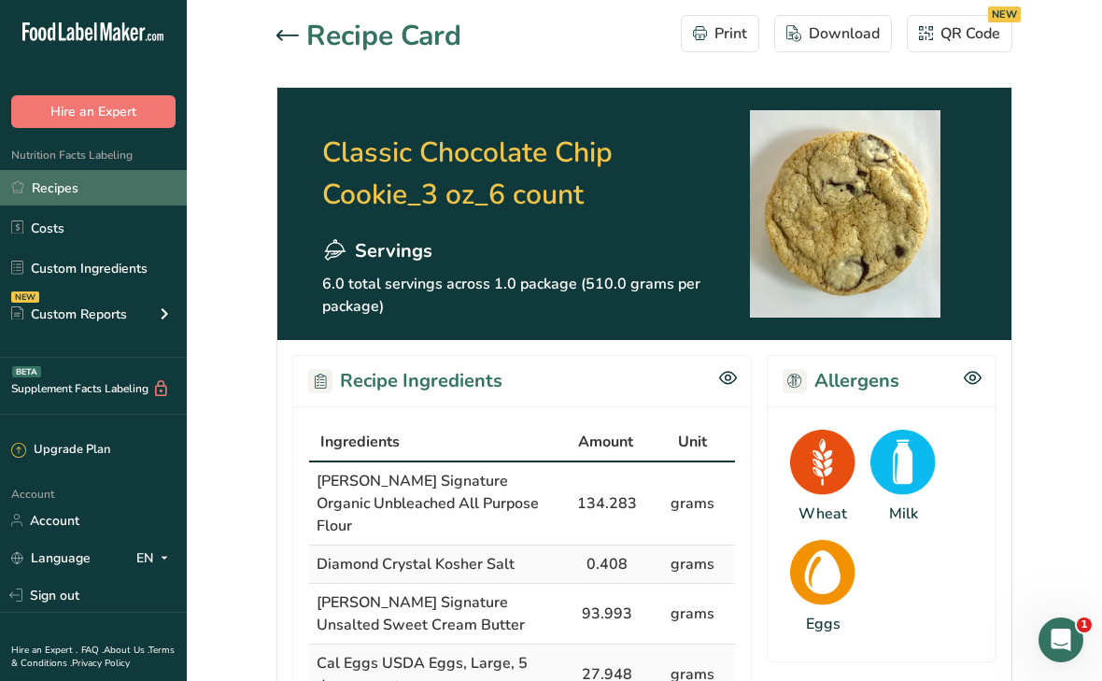
click at [81, 186] on link "Recipes" at bounding box center [93, 187] width 187 height 35
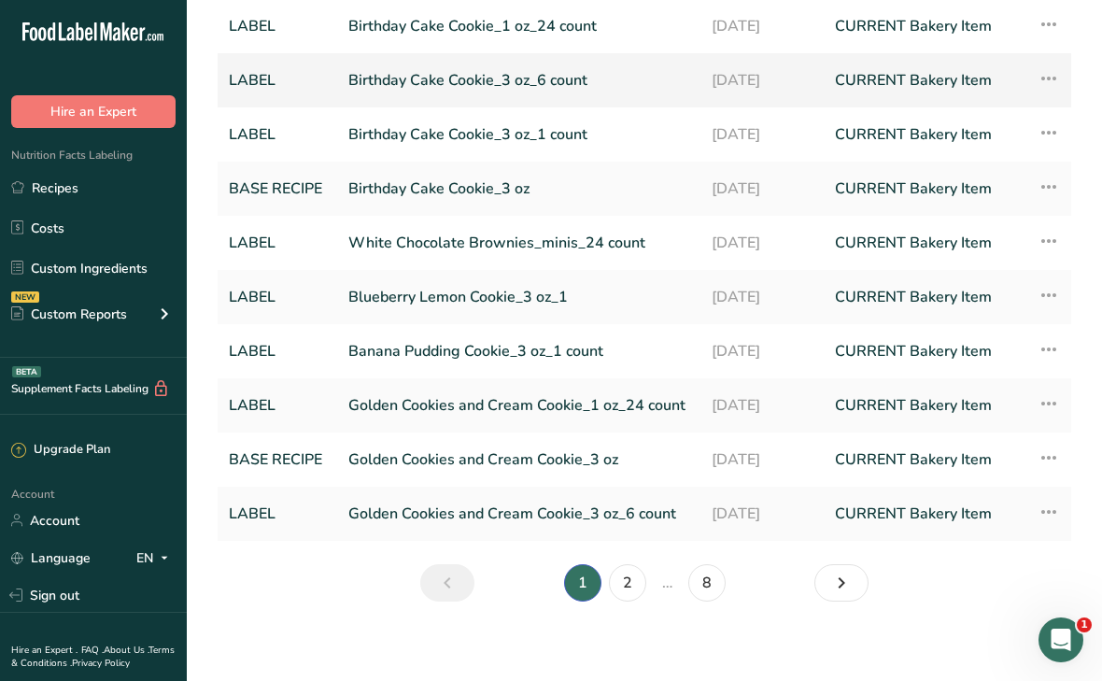
scroll to position [191, 0]
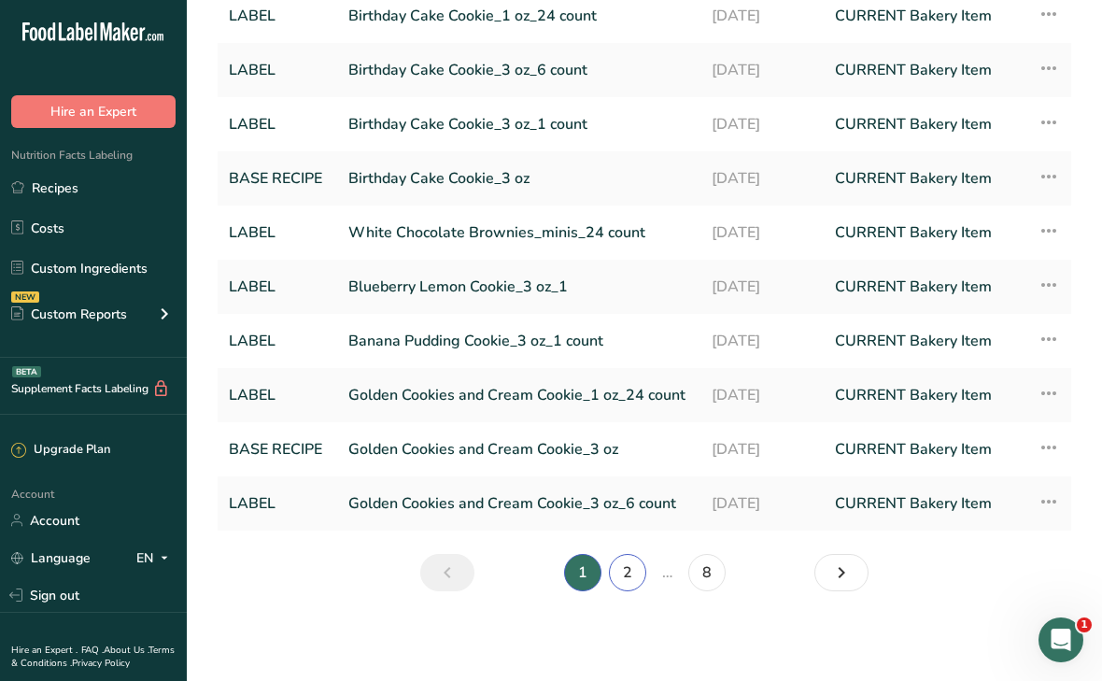
click at [628, 585] on link "2" at bounding box center [627, 572] width 37 height 37
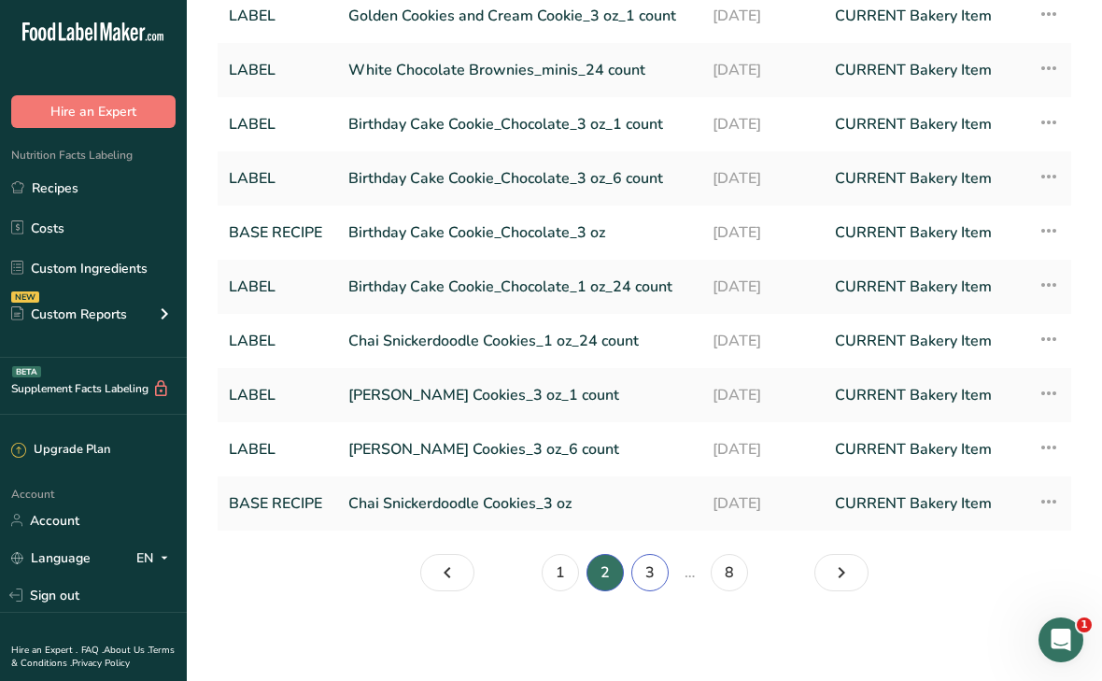
click at [653, 576] on link "3" at bounding box center [649, 572] width 37 height 37
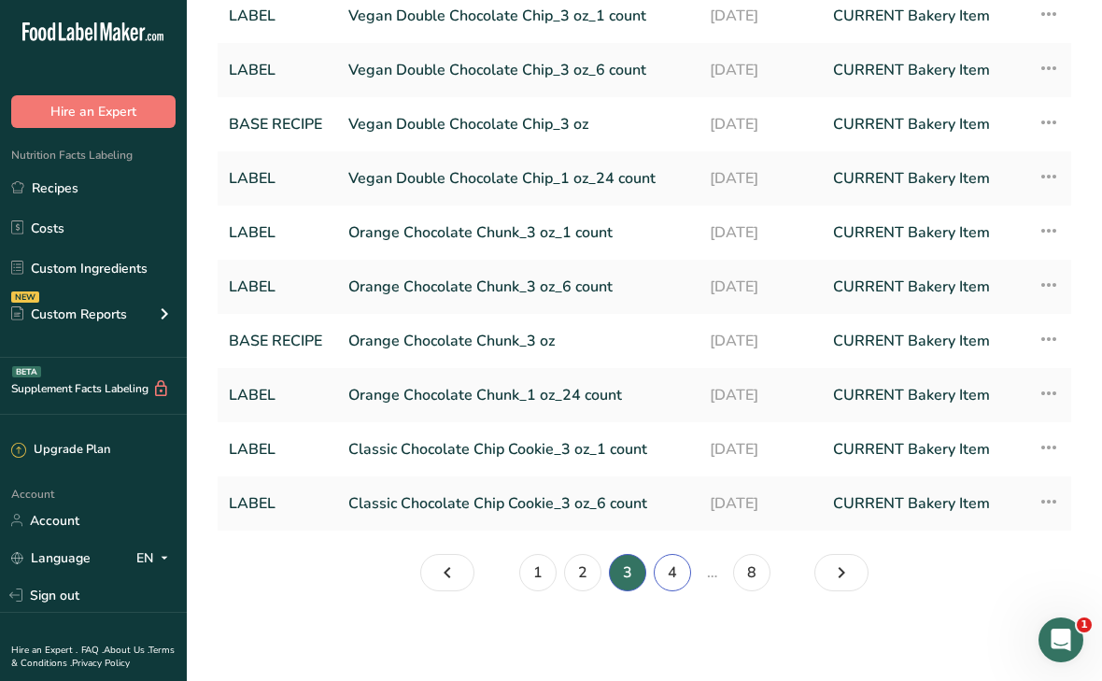
click at [676, 574] on link "4" at bounding box center [672, 572] width 37 height 37
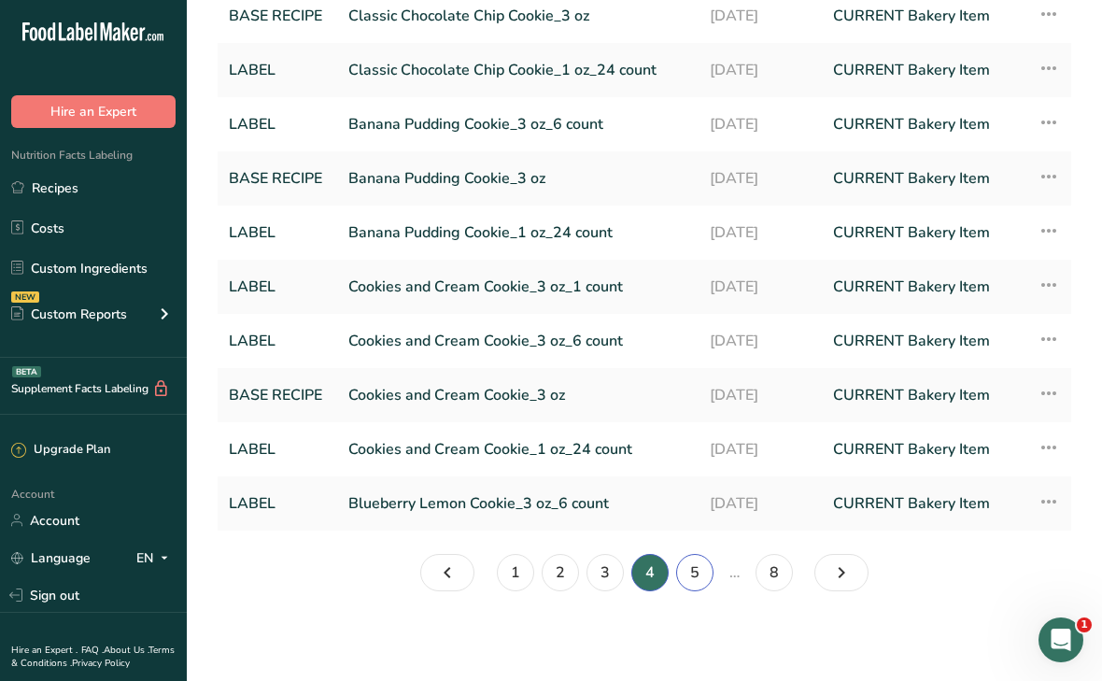
click at [706, 577] on link "5" at bounding box center [694, 572] width 37 height 37
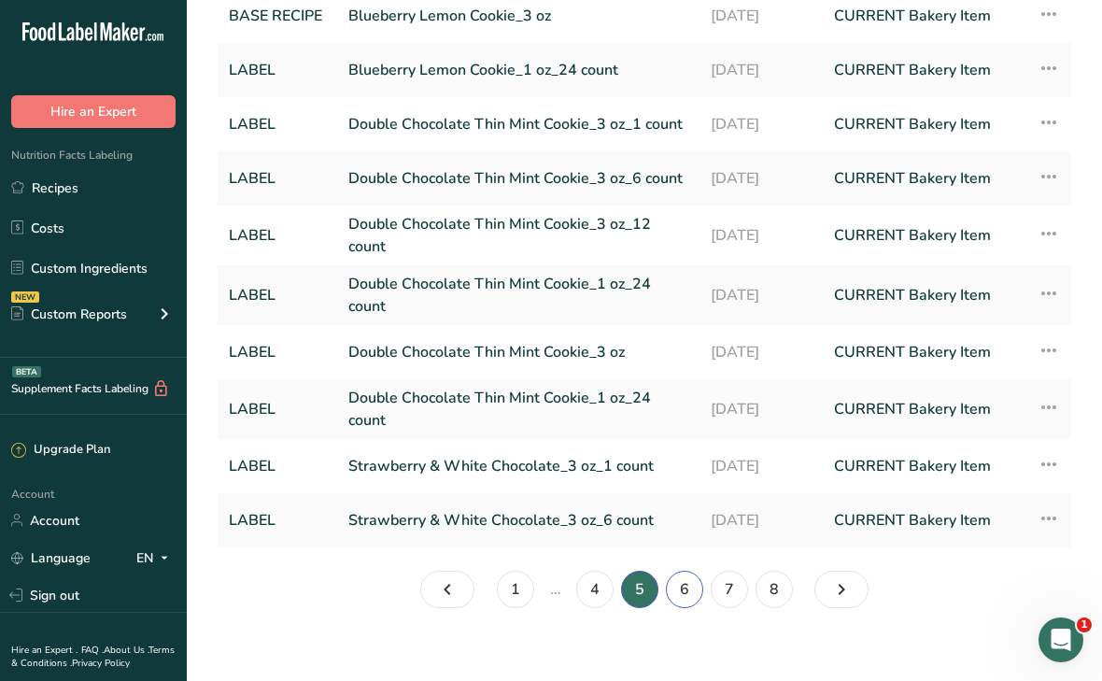
click at [692, 590] on link "6" at bounding box center [684, 589] width 37 height 37
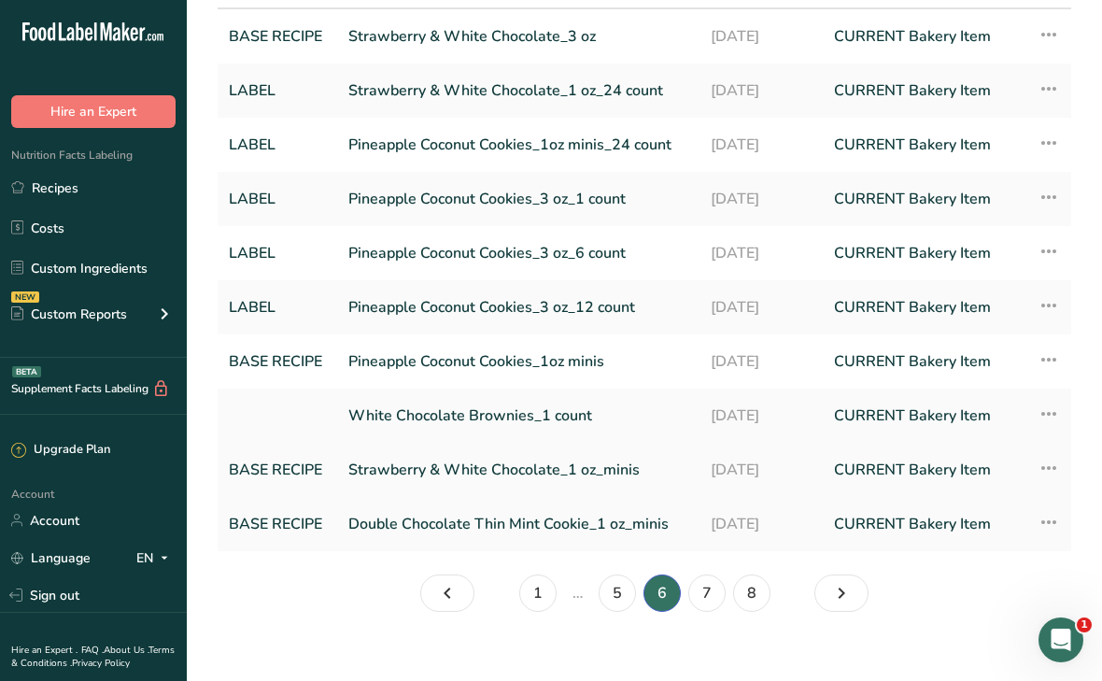
scroll to position [191, 0]
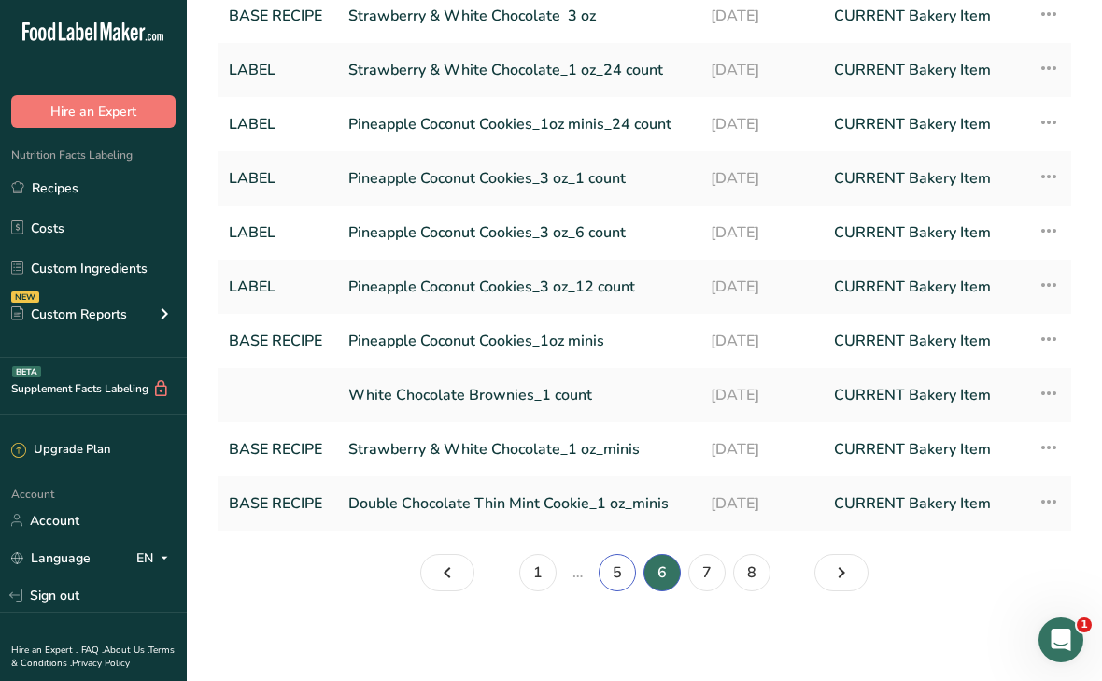
click at [613, 577] on link "5" at bounding box center [617, 572] width 37 height 37
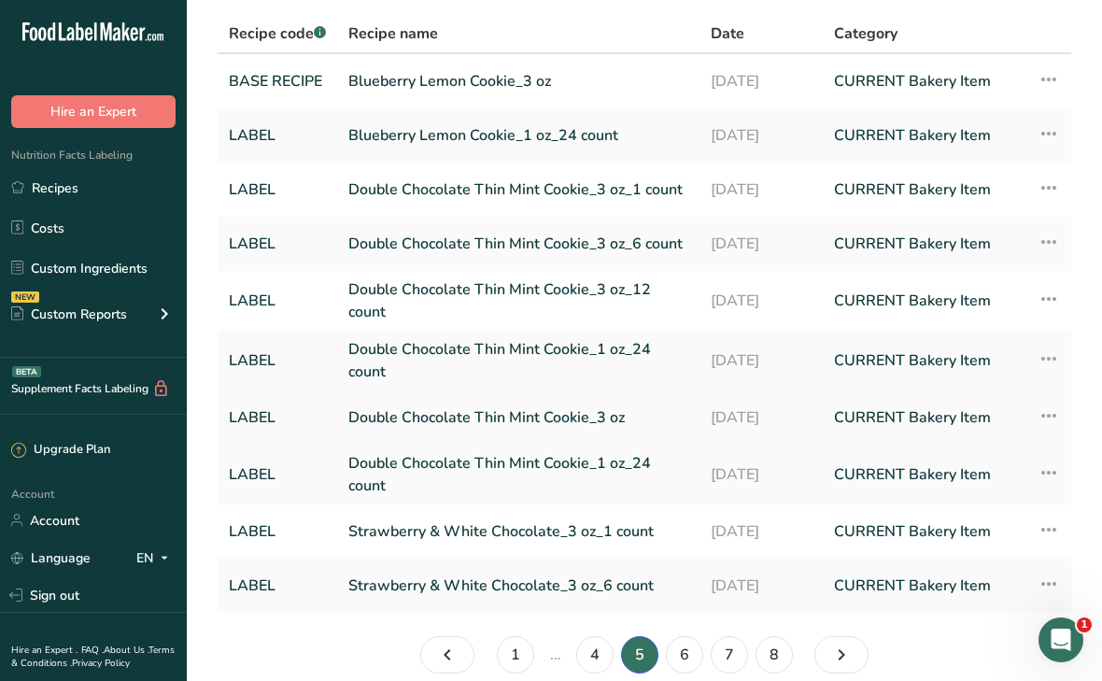
scroll to position [207, 0]
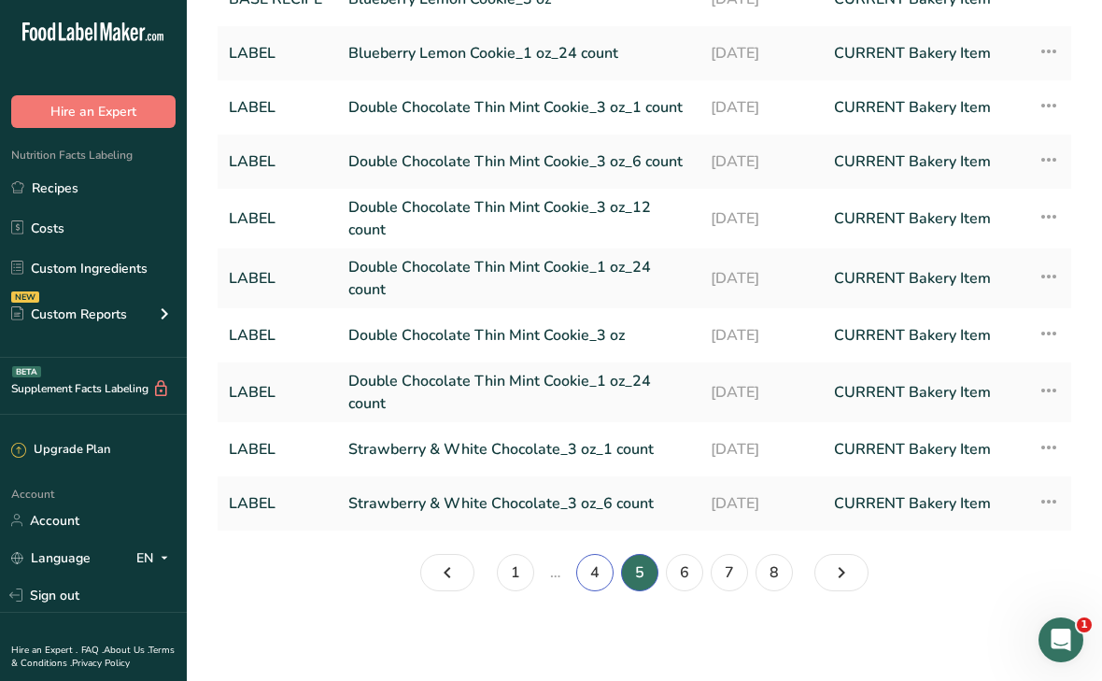
click at [598, 575] on link "4" at bounding box center [594, 572] width 37 height 37
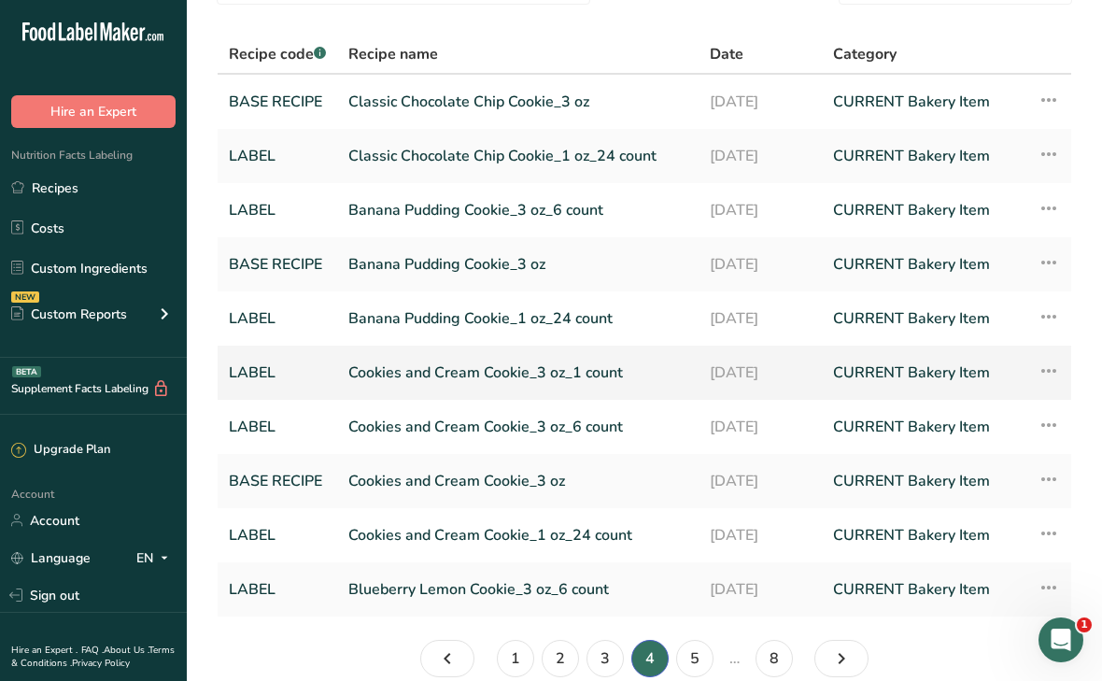
scroll to position [100, 0]
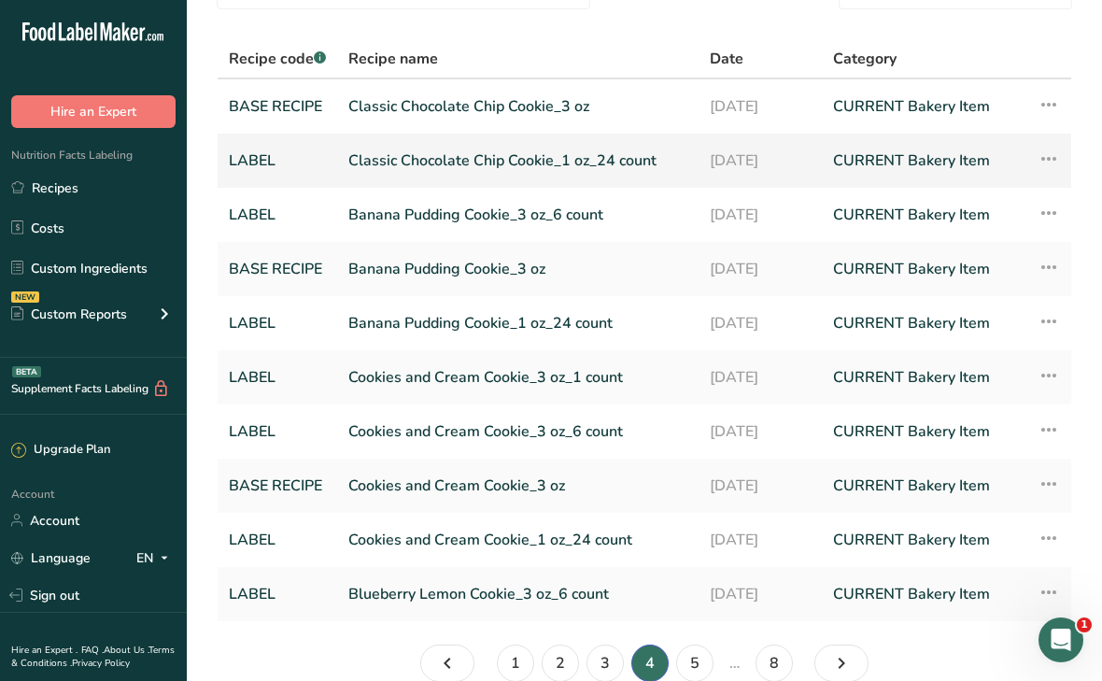
click at [439, 166] on link "Classic Chocolate Chip Cookie_1 oz_24 count" at bounding box center [517, 160] width 339 height 39
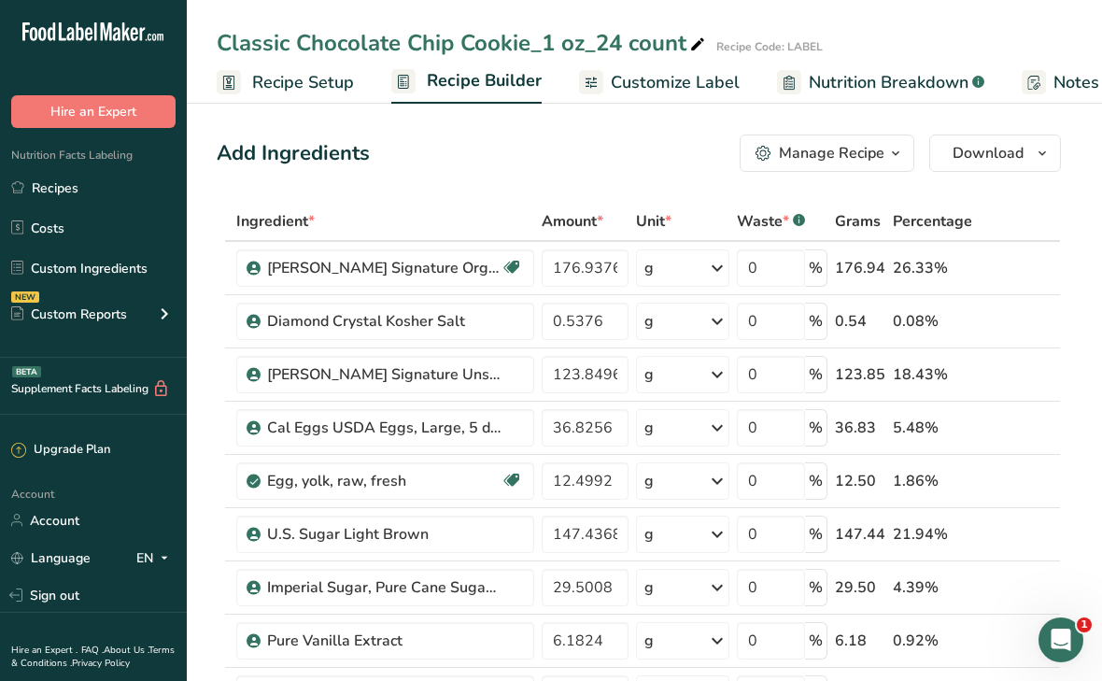
click at [612, 90] on span "Customize Label" at bounding box center [675, 82] width 129 height 25
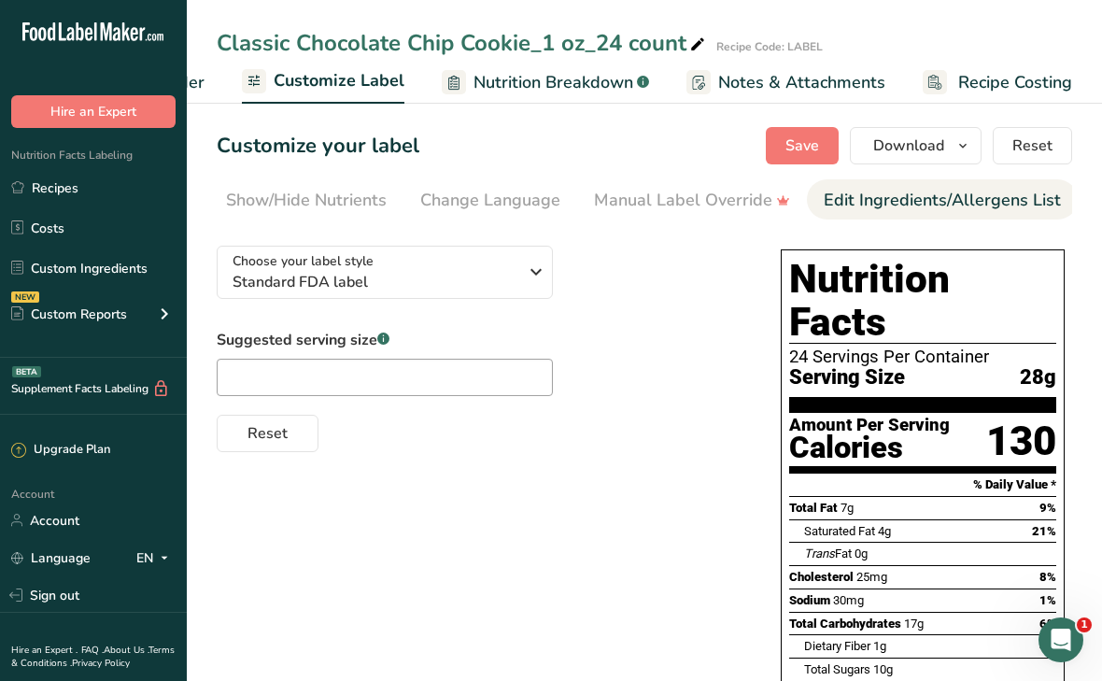
scroll to position [0, 404]
click at [906, 196] on div "Edit Ingredients/Allergens List" at bounding box center [914, 200] width 237 height 25
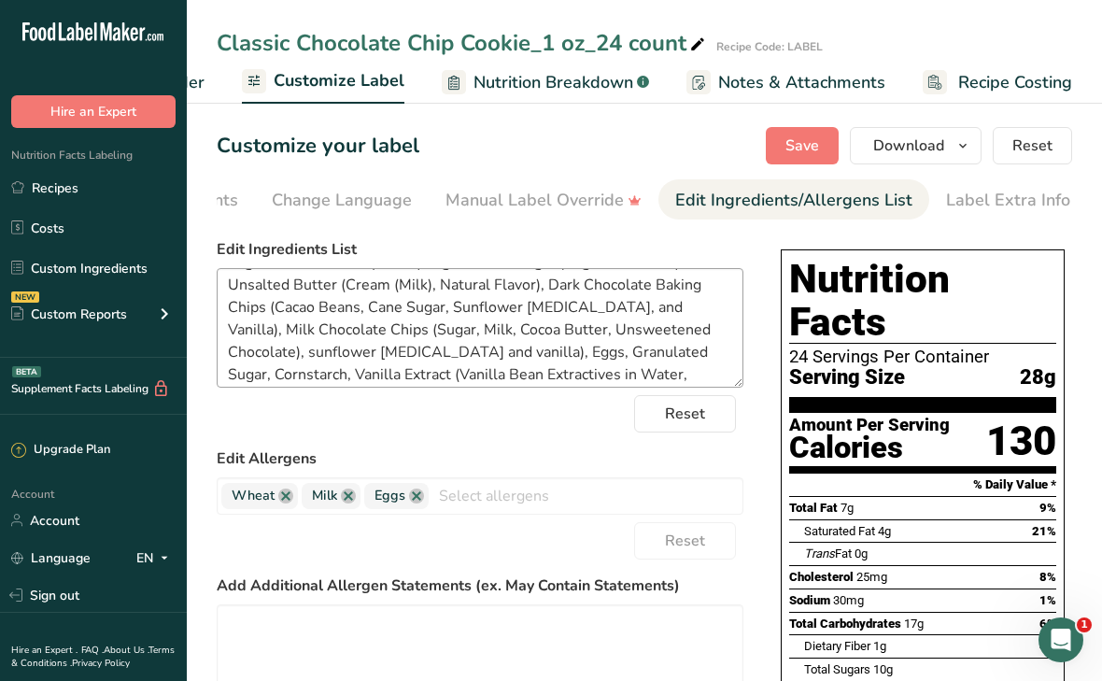
scroll to position [50, 0]
drag, startPoint x: 429, startPoint y: 359, endPoint x: 220, endPoint y: 355, distance: 208.3
click at [220, 355] on textarea "Organic Unbleached All Purpose Flour (Organic Hard Red Wheat Flour, Organic Mal…" at bounding box center [480, 328] width 527 height 120
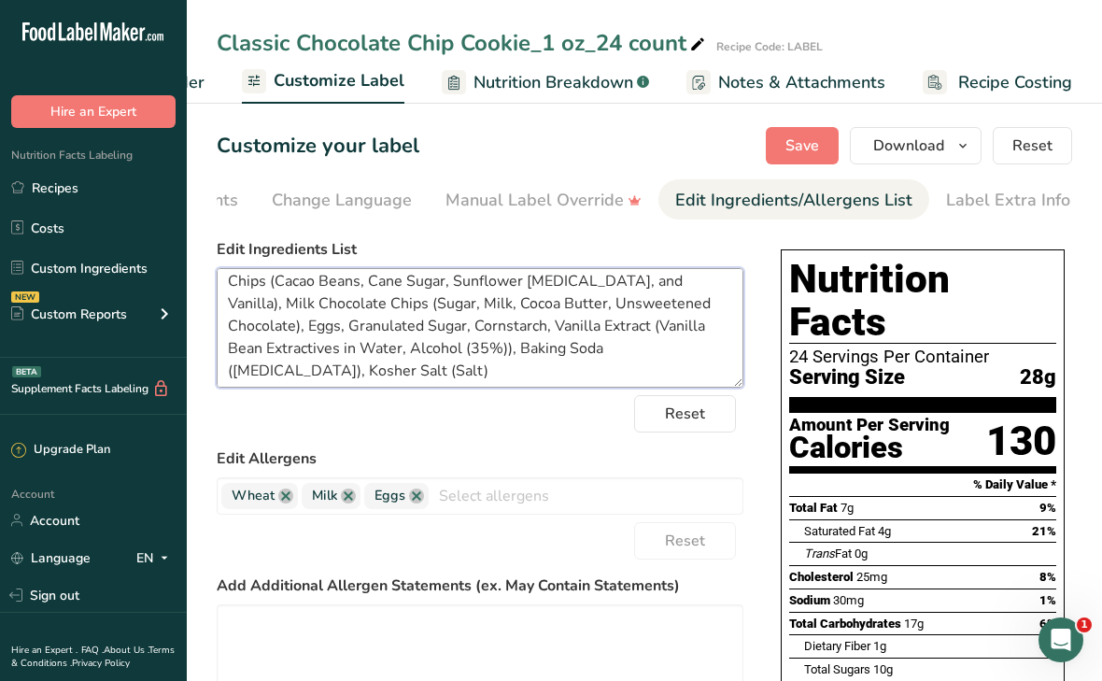
scroll to position [78, 0]
type textarea "Organic Unbleached All Purpose Flour (Organic Hard Red Wheat Flour, Organic Mal…"
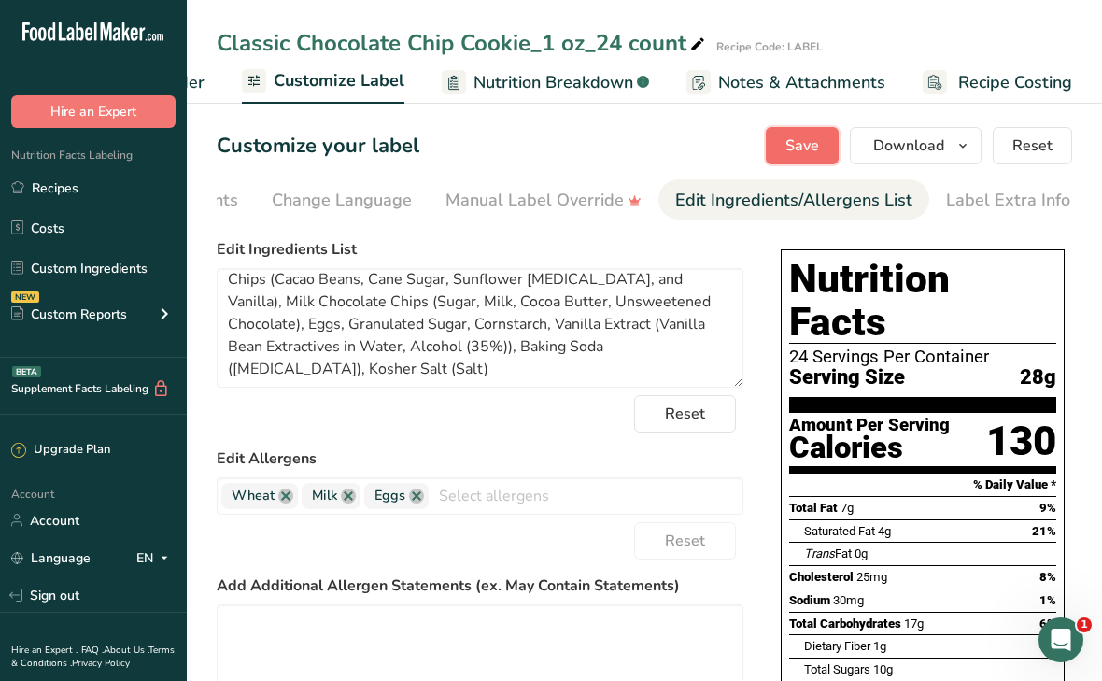
click at [804, 149] on span "Save" at bounding box center [803, 146] width 34 height 22
click at [909, 146] on span "Download" at bounding box center [908, 146] width 71 height 22
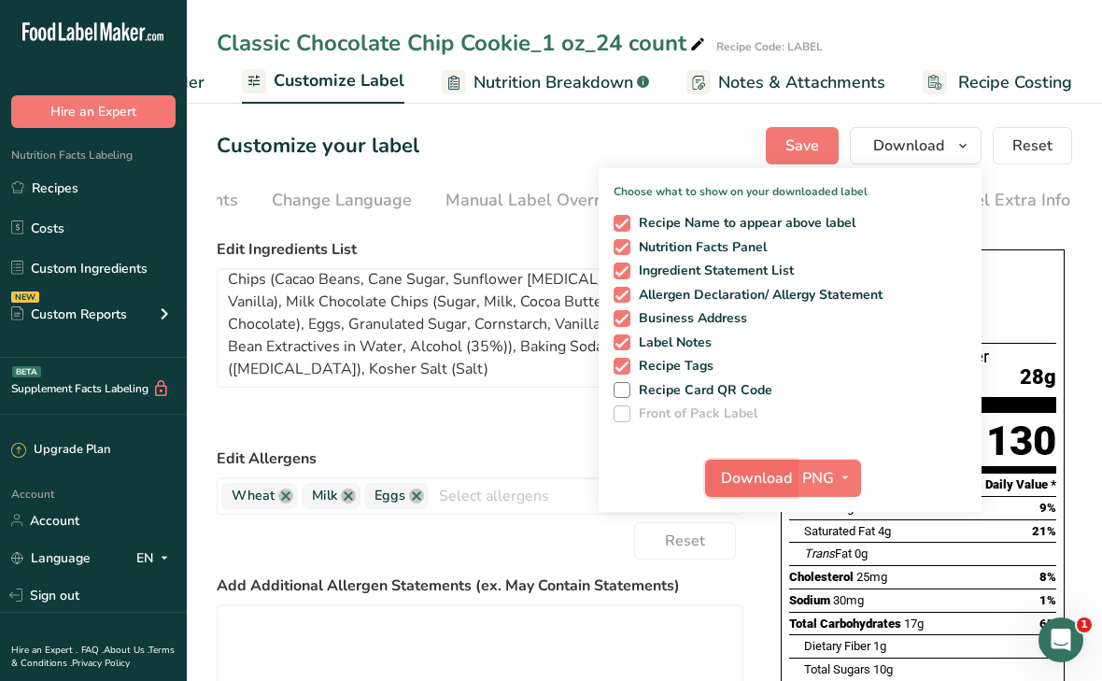
click at [766, 477] on span "Download" at bounding box center [756, 478] width 71 height 22
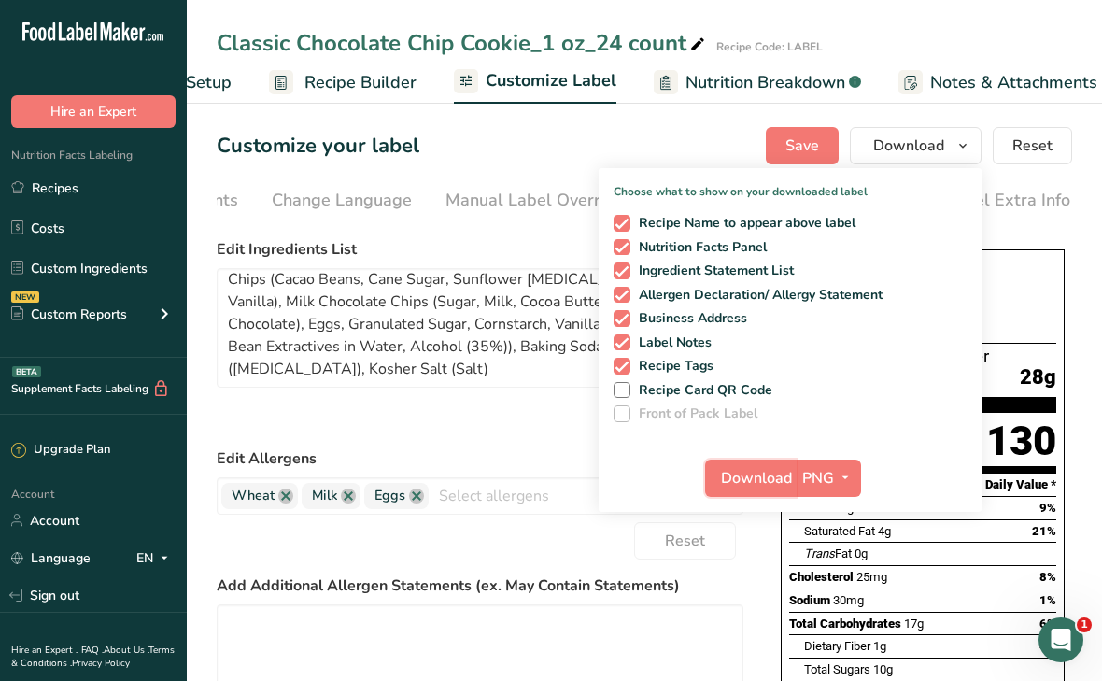
scroll to position [0, 28]
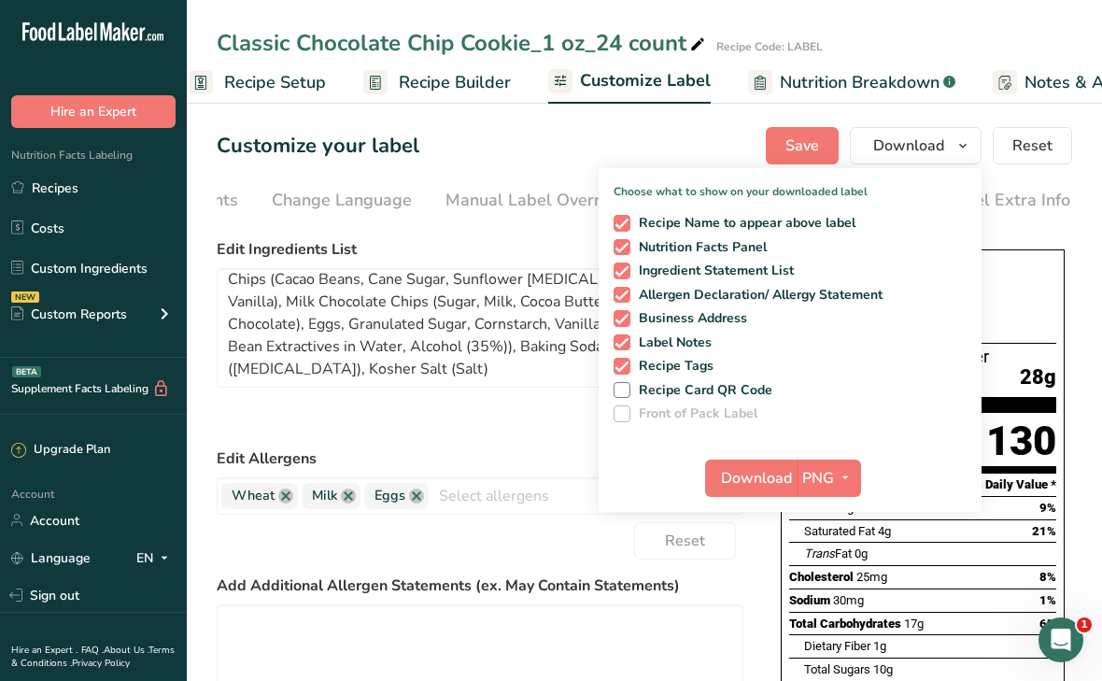
click at [420, 79] on span "Recipe Builder" at bounding box center [455, 82] width 112 height 25
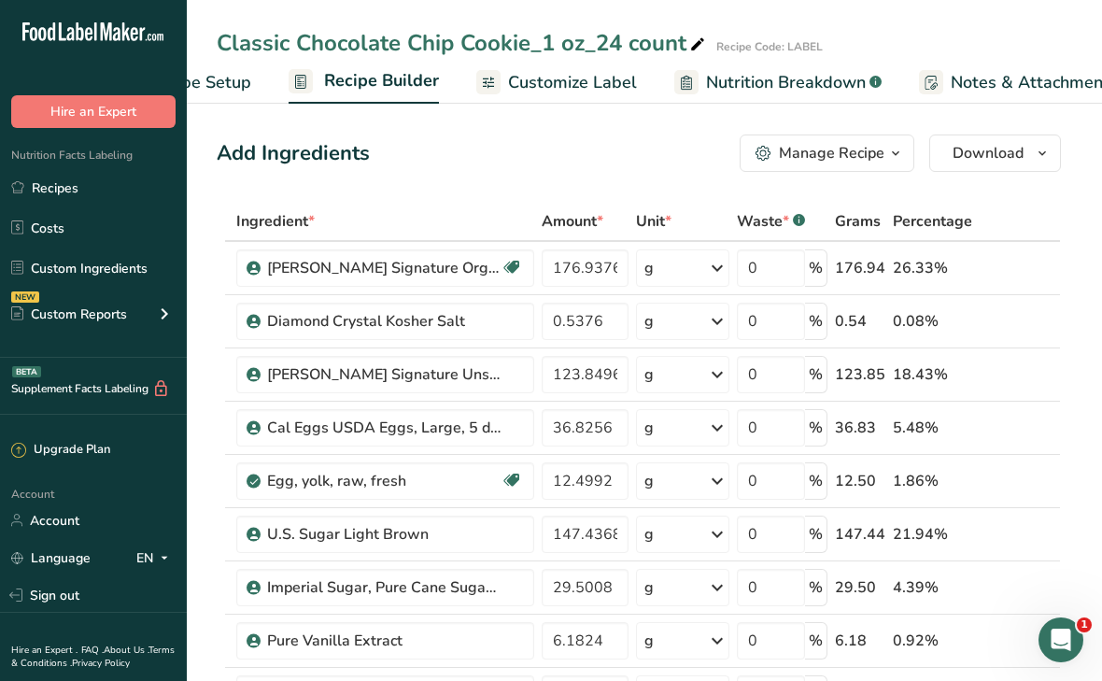
scroll to position [0, 180]
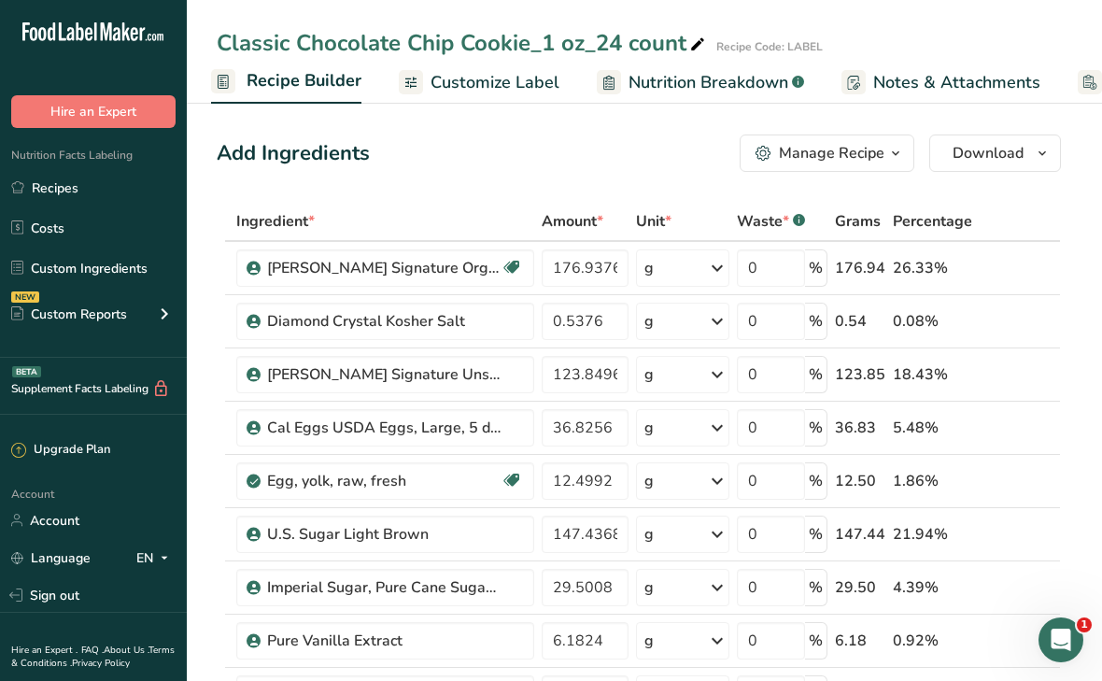
click at [827, 156] on div "Manage Recipe" at bounding box center [832, 153] width 106 height 22
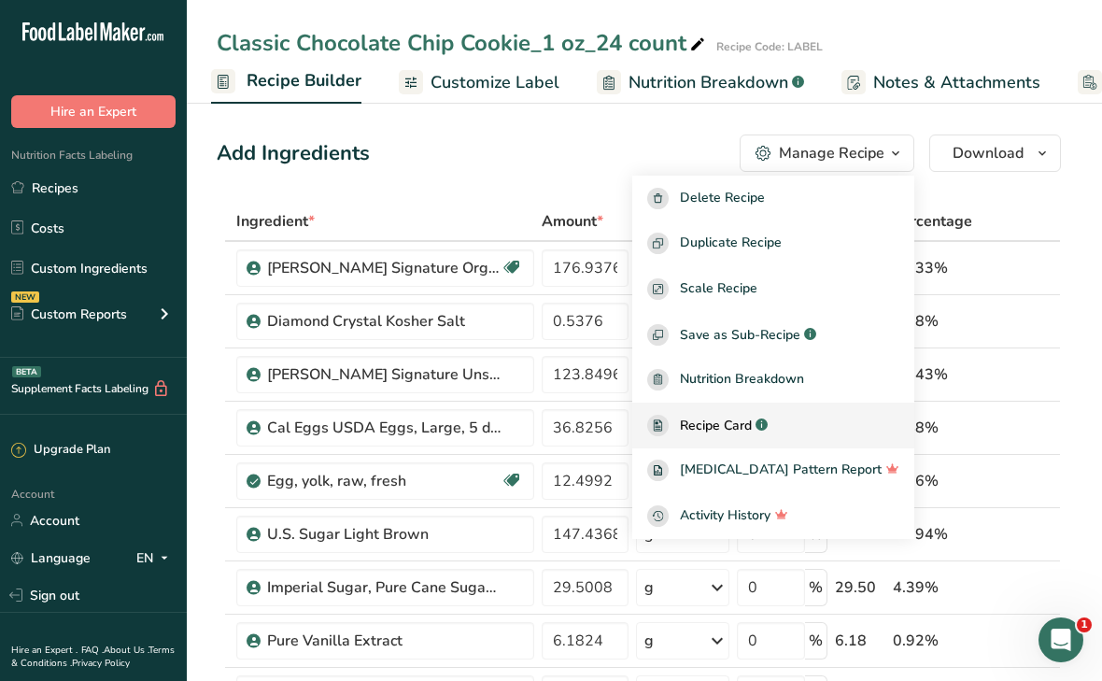
click at [752, 430] on span "Recipe Card" at bounding box center [716, 426] width 72 height 20
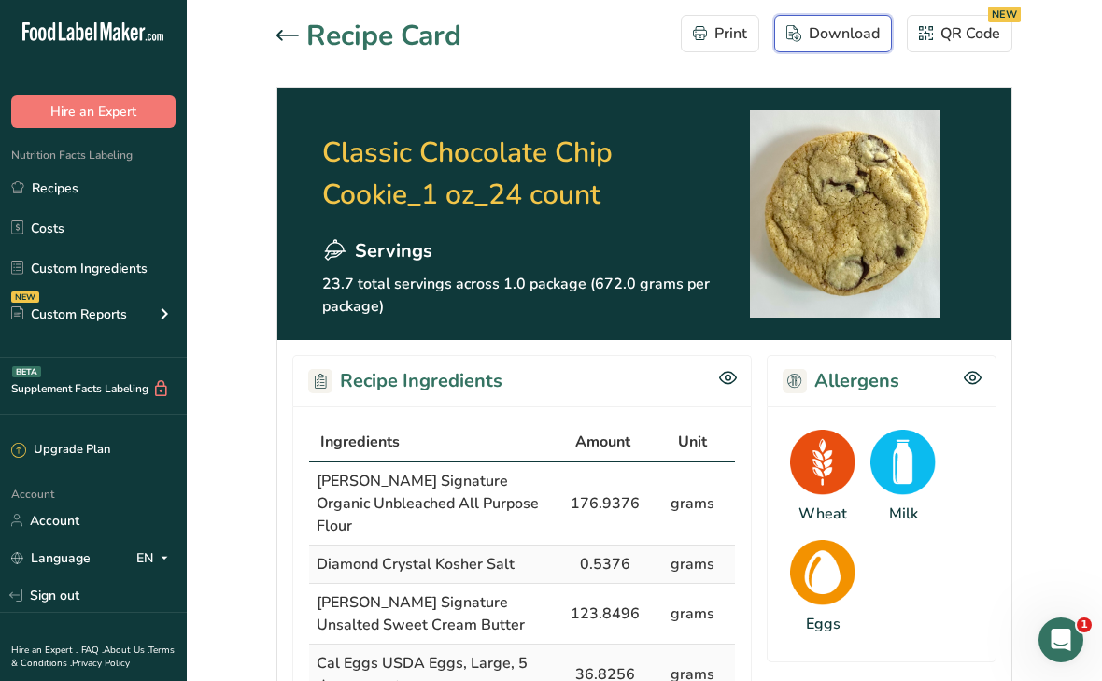
click at [823, 29] on div "Download" at bounding box center [833, 33] width 93 height 22
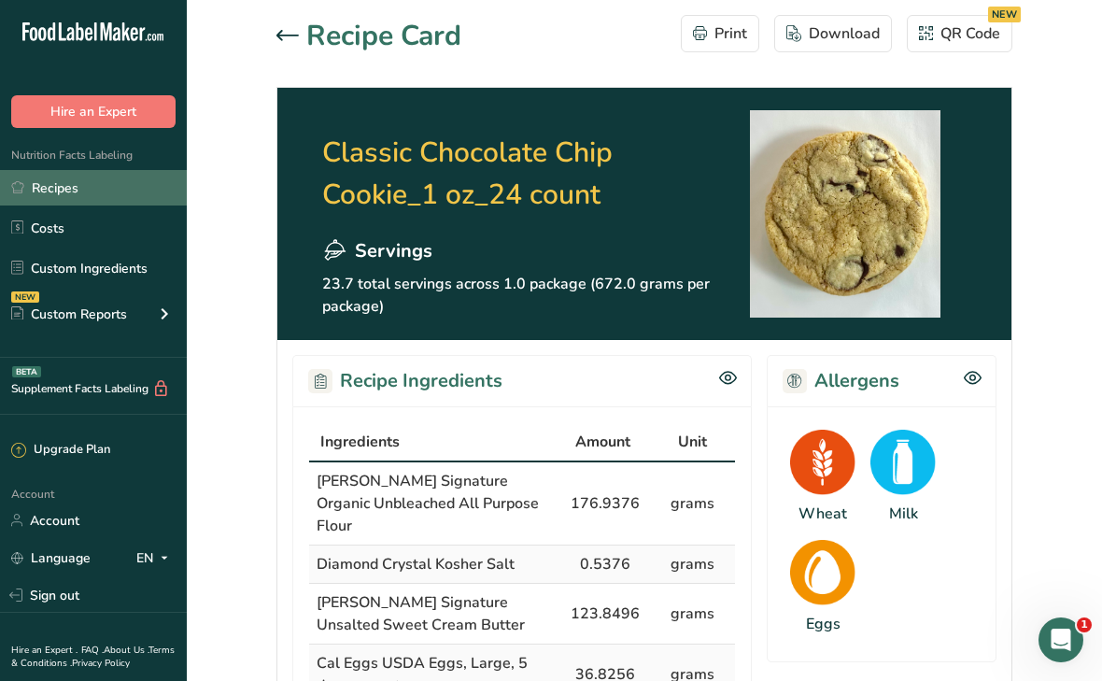
click at [64, 191] on link "Recipes" at bounding box center [93, 187] width 187 height 35
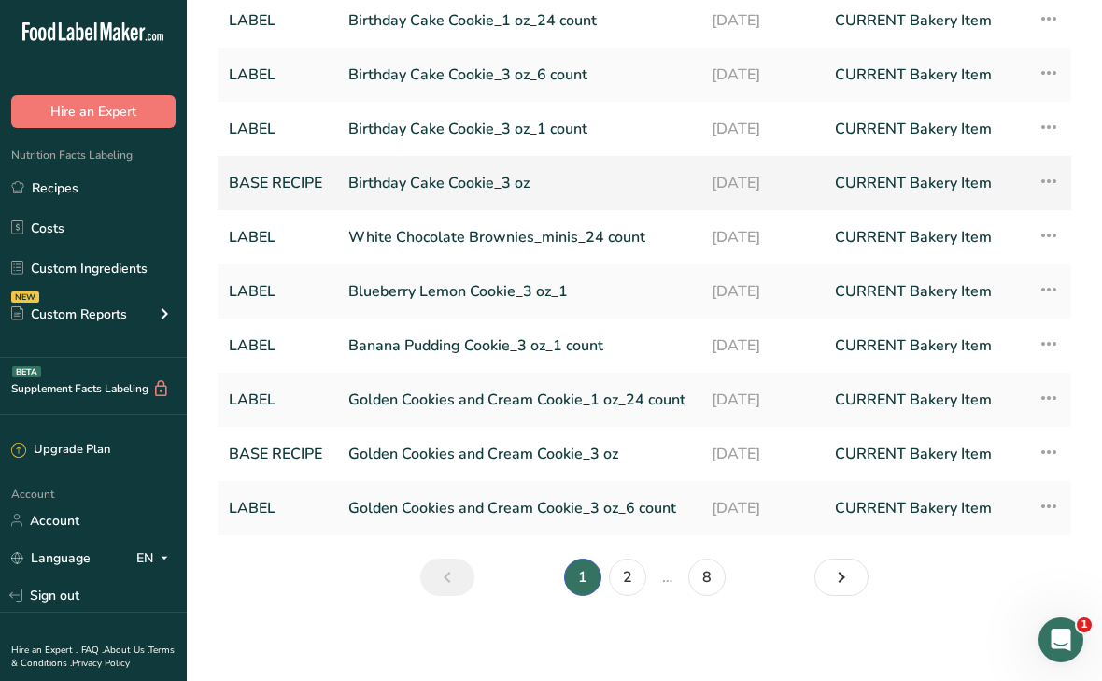
scroll to position [191, 0]
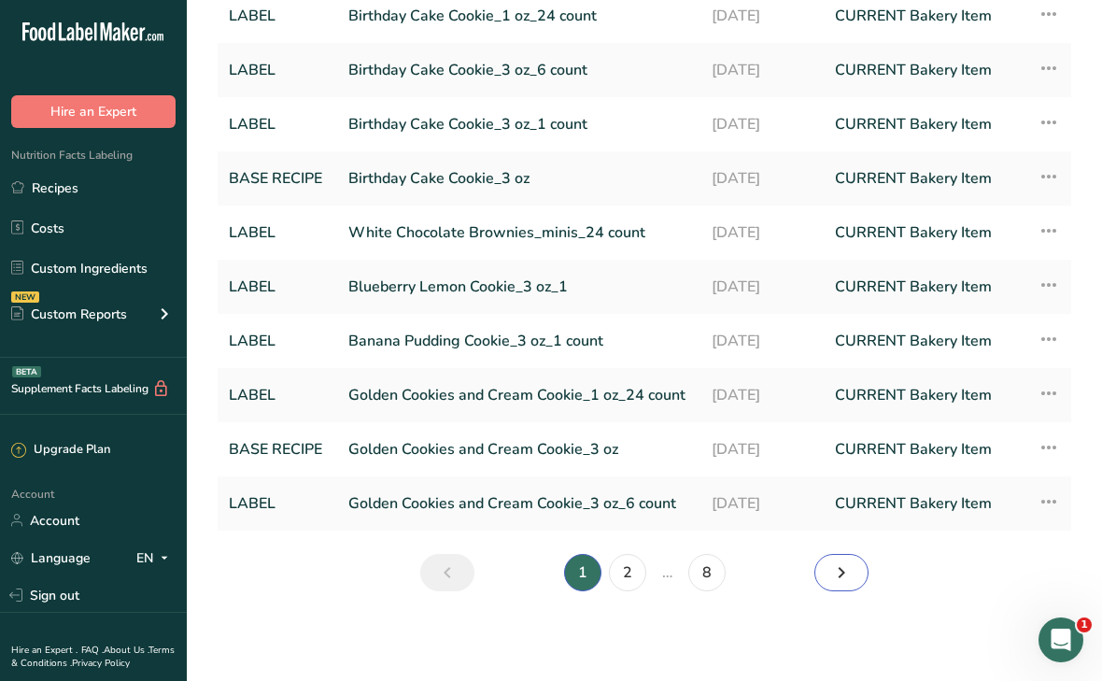
click at [844, 582] on icon "Next page" at bounding box center [841, 573] width 22 height 34
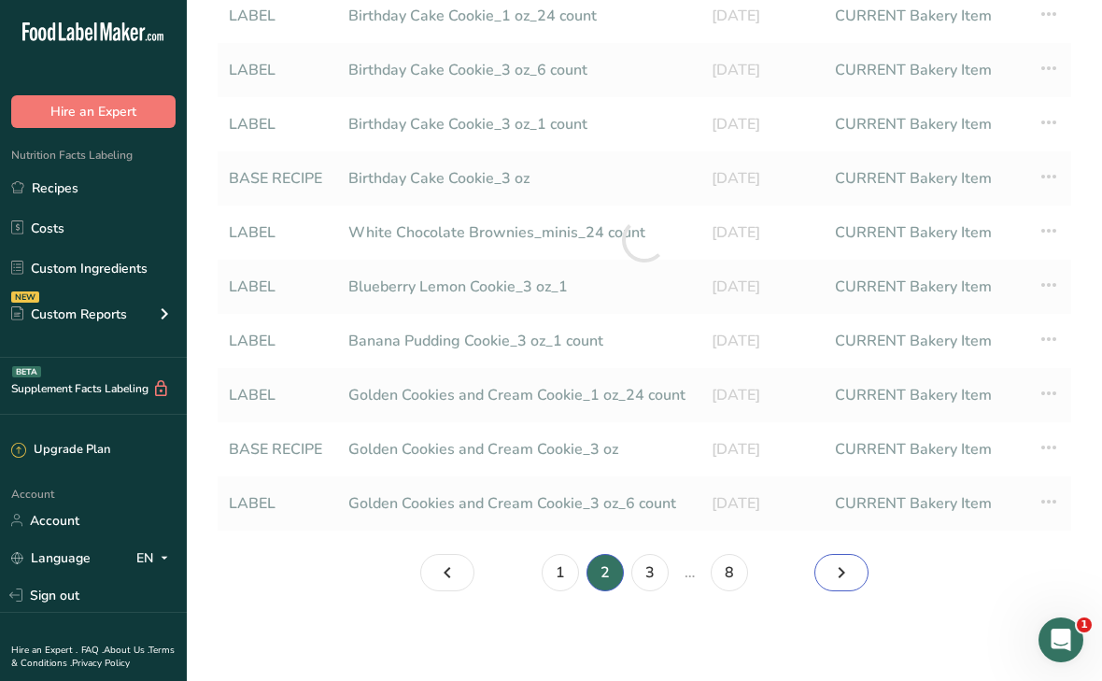
click at [844, 582] on icon "Page 3." at bounding box center [841, 573] width 22 height 34
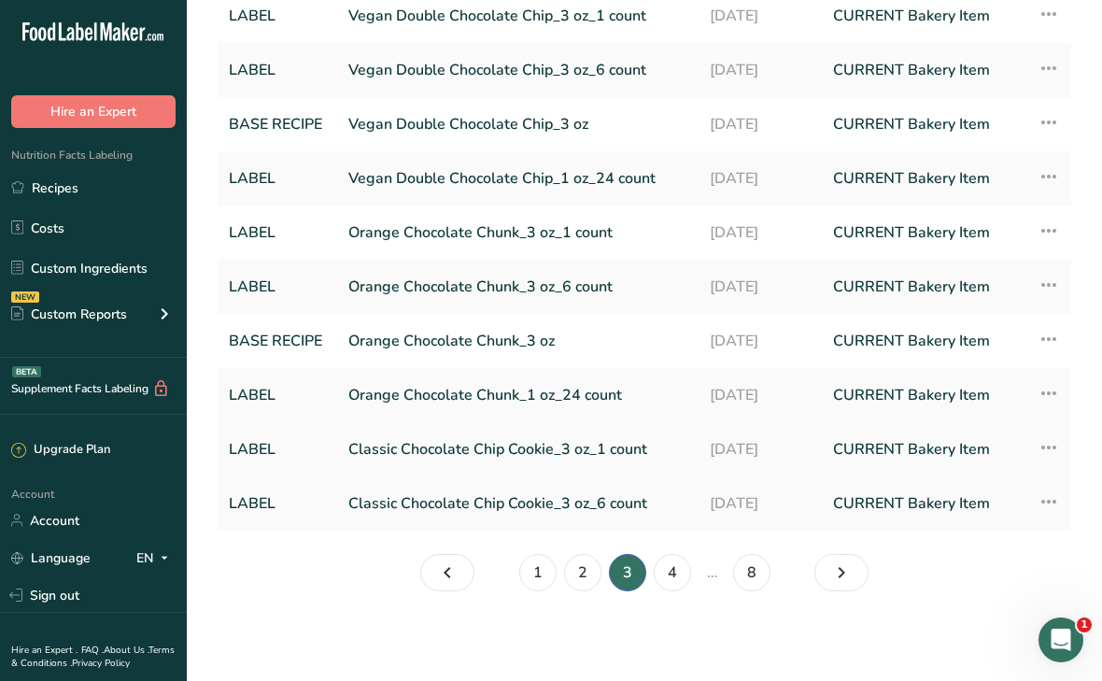
click at [531, 451] on link "Classic Chocolate Chip Cookie_3 oz_1 count" at bounding box center [517, 449] width 339 height 39
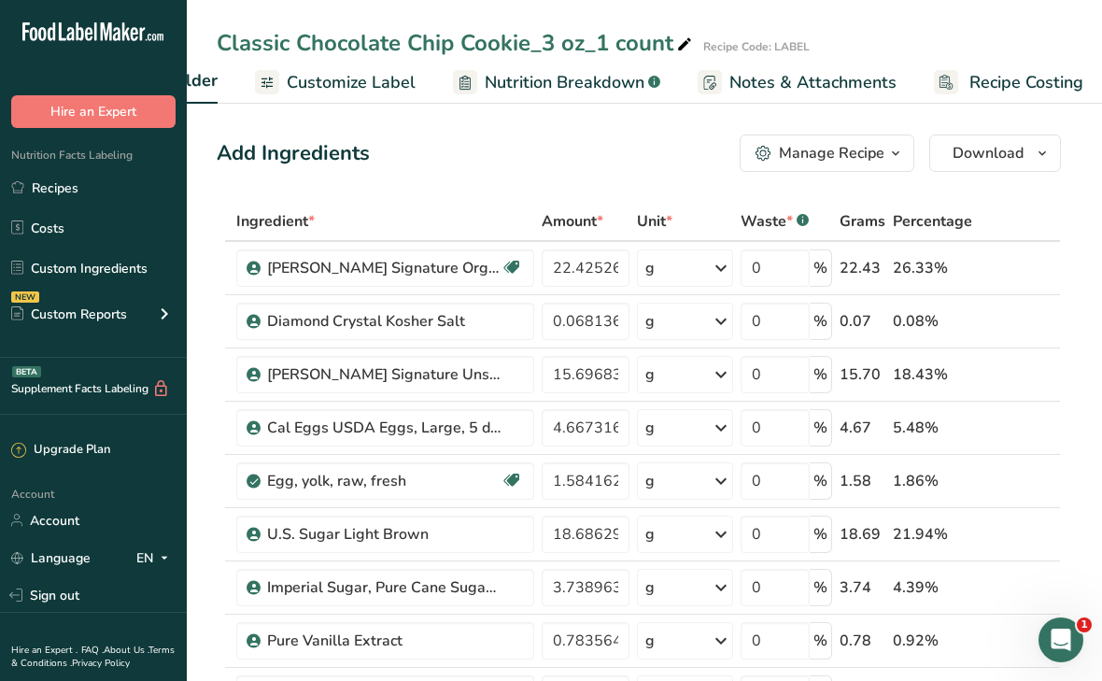
scroll to position [0, 331]
click at [376, 78] on span "Customize Label" at bounding box center [344, 82] width 129 height 25
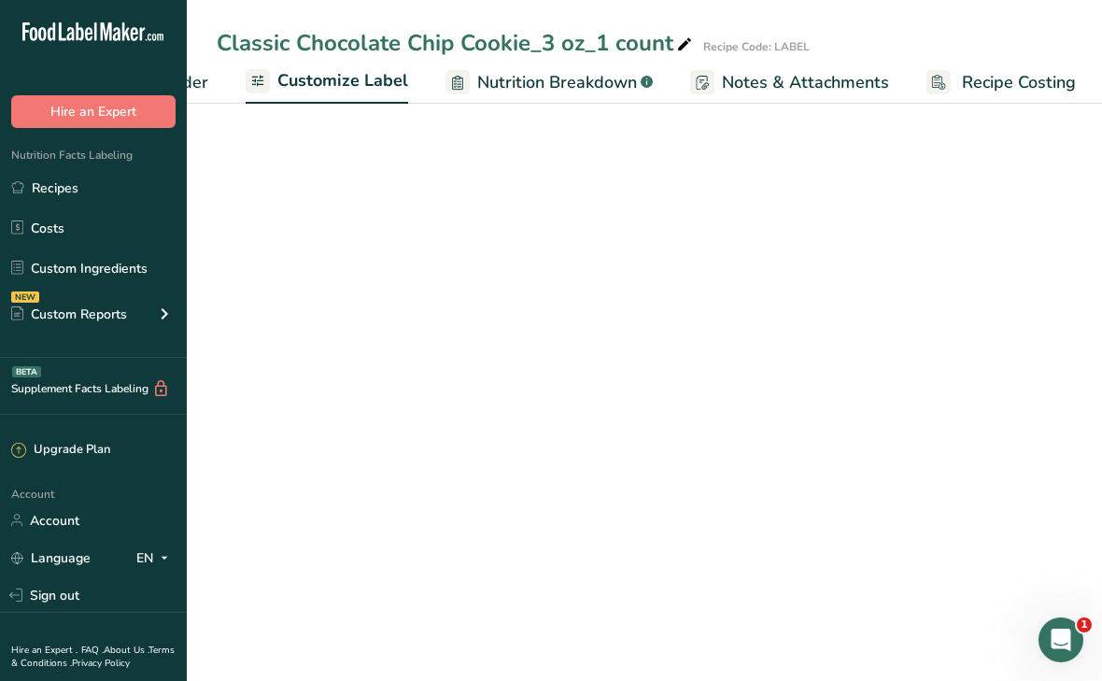
scroll to position [0, 334]
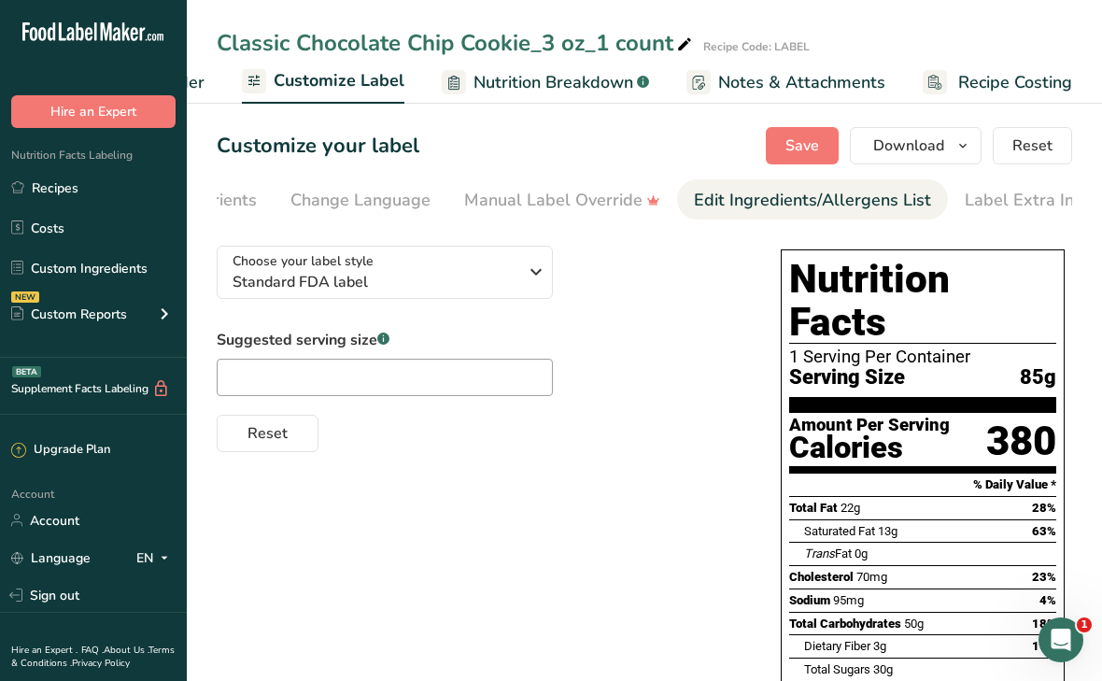
click at [744, 198] on div "Edit Ingredients/Allergens List" at bounding box center [812, 200] width 237 height 25
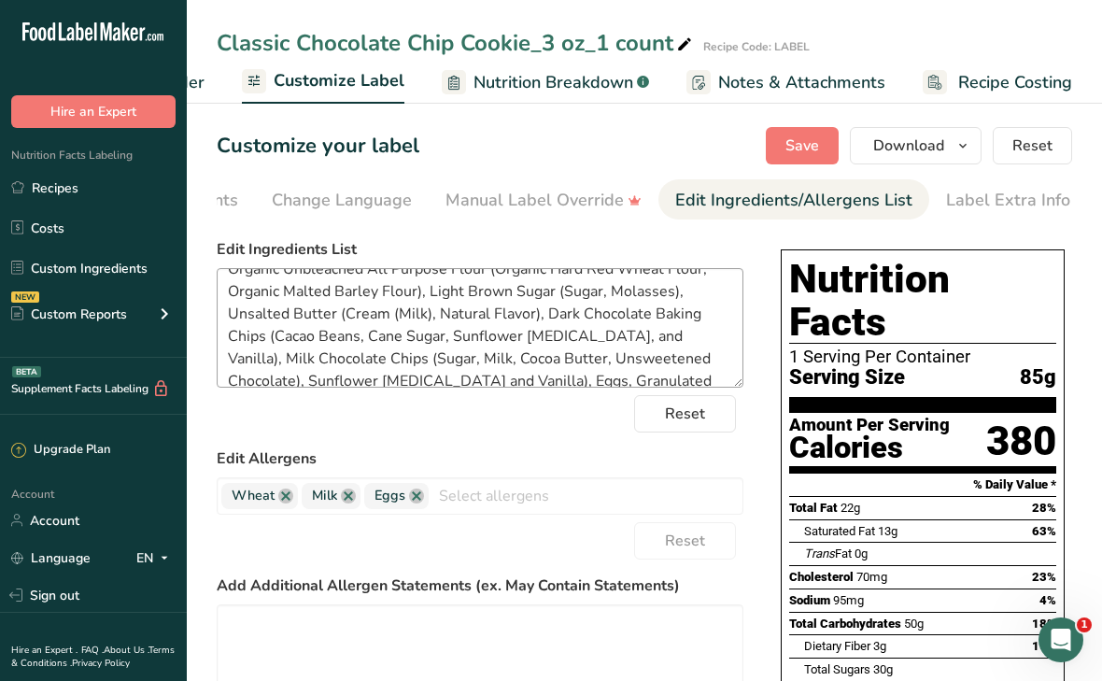
scroll to position [32, 0]
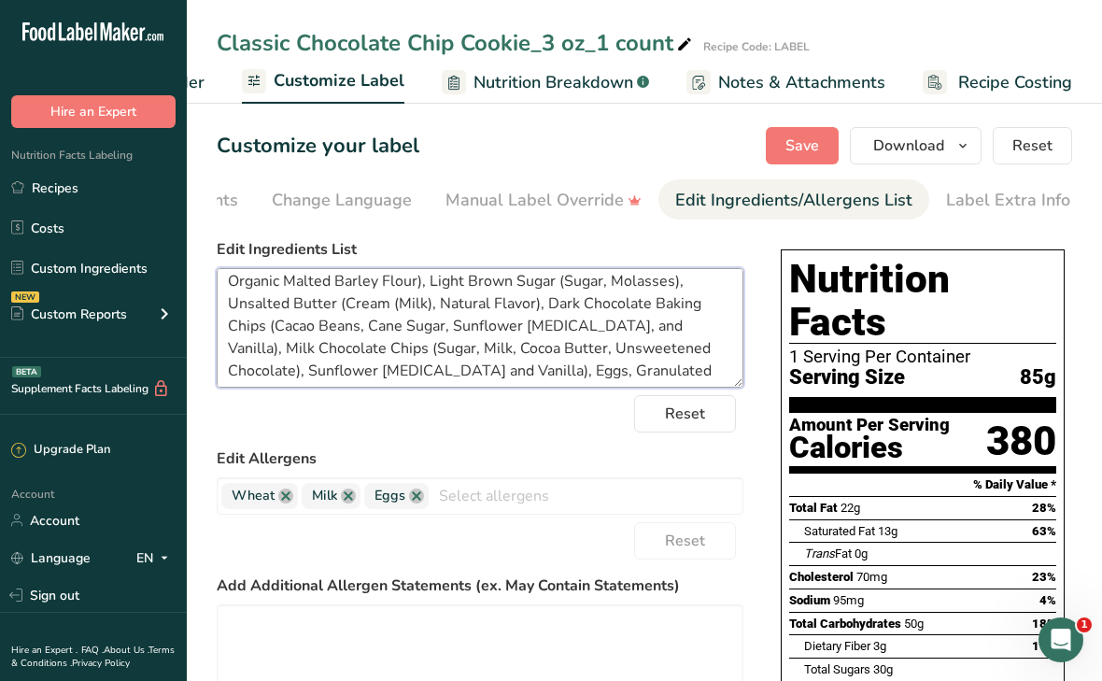
drag, startPoint x: 690, startPoint y: 352, endPoint x: 436, endPoint y: 367, distance: 254.5
click at [436, 367] on textarea "Organic Unbleached All Purpose Flour (Organic Hard Red Wheat Flour, Organic Mal…" at bounding box center [480, 328] width 527 height 120
click at [690, 354] on textarea "Organic Unbleached All Purpose Flour (Organic Hard Red Wheat Flour, Organic Mal…" at bounding box center [480, 328] width 527 height 120
type textarea "Organic Unbleached All Purpose Flour (Organic Hard Red Wheat Flour, Organic Mal…"
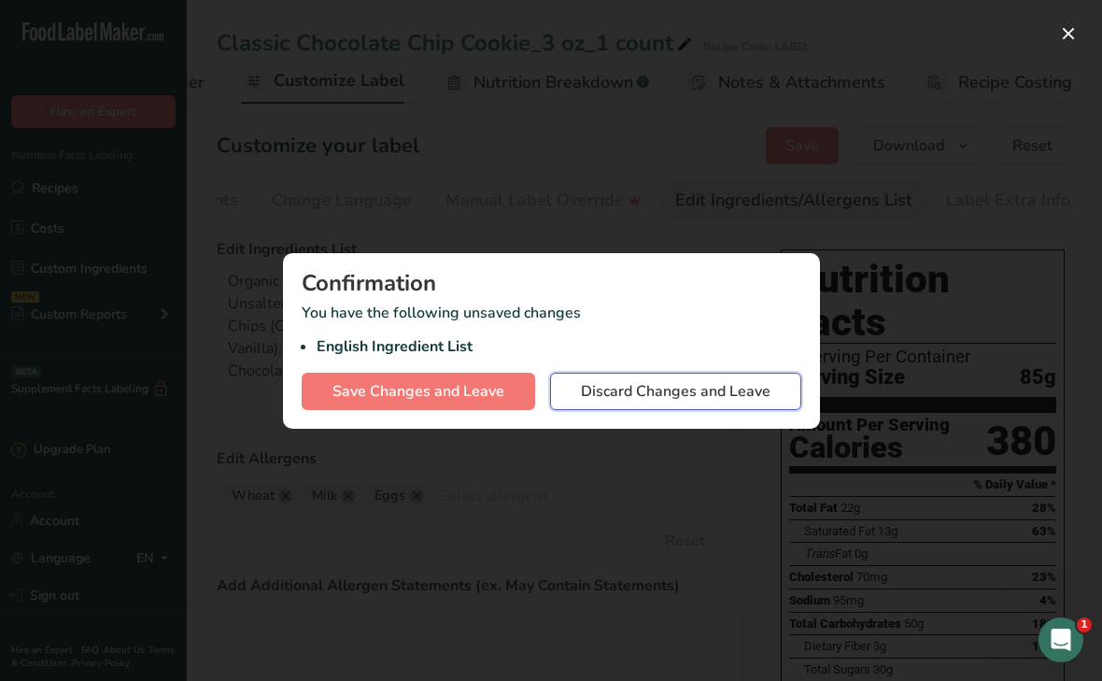
click at [638, 392] on span "Discard Changes and Leave" at bounding box center [676, 391] width 190 height 22
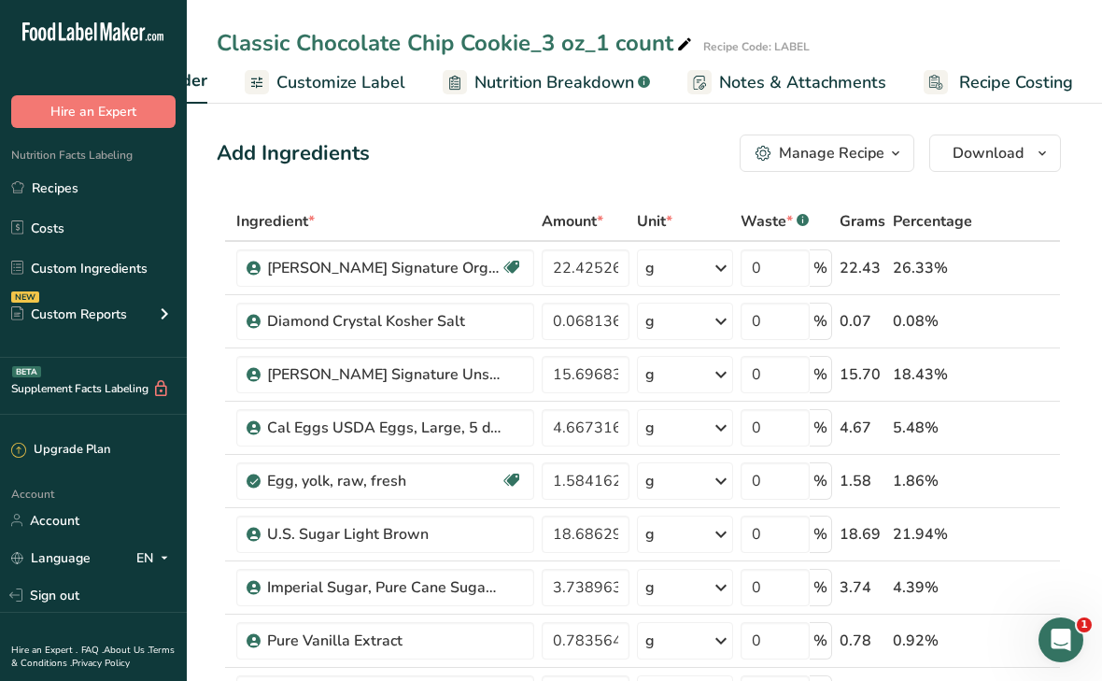
click at [489, 88] on span "Nutrition Breakdown" at bounding box center [555, 82] width 160 height 25
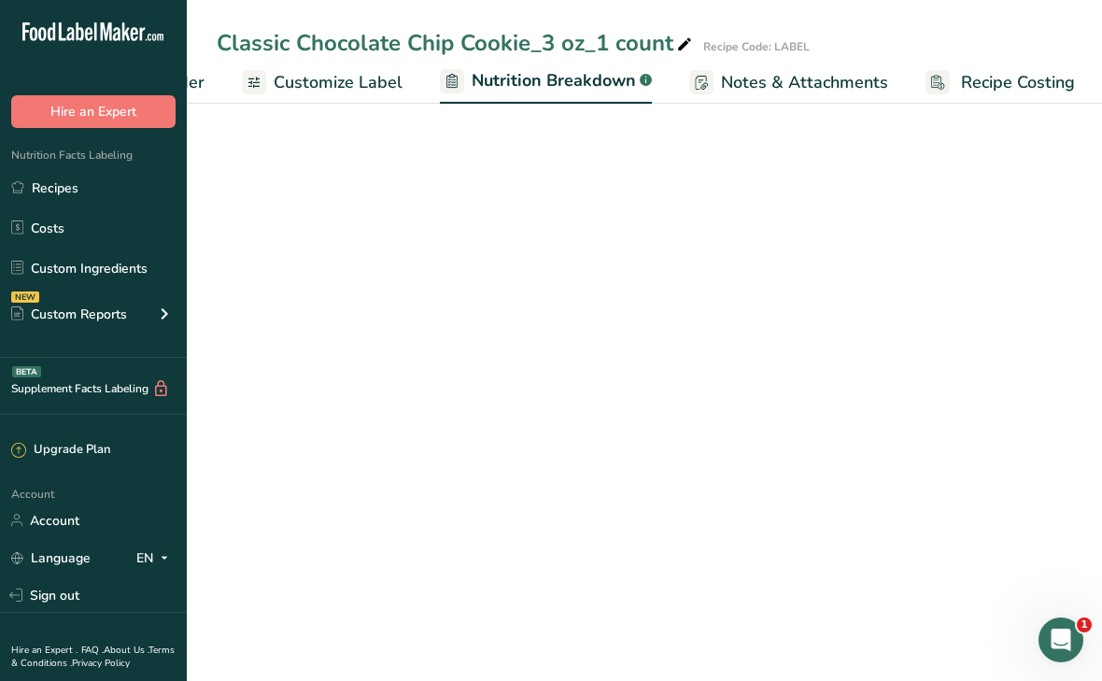
scroll to position [0, 336]
select select "Calories"
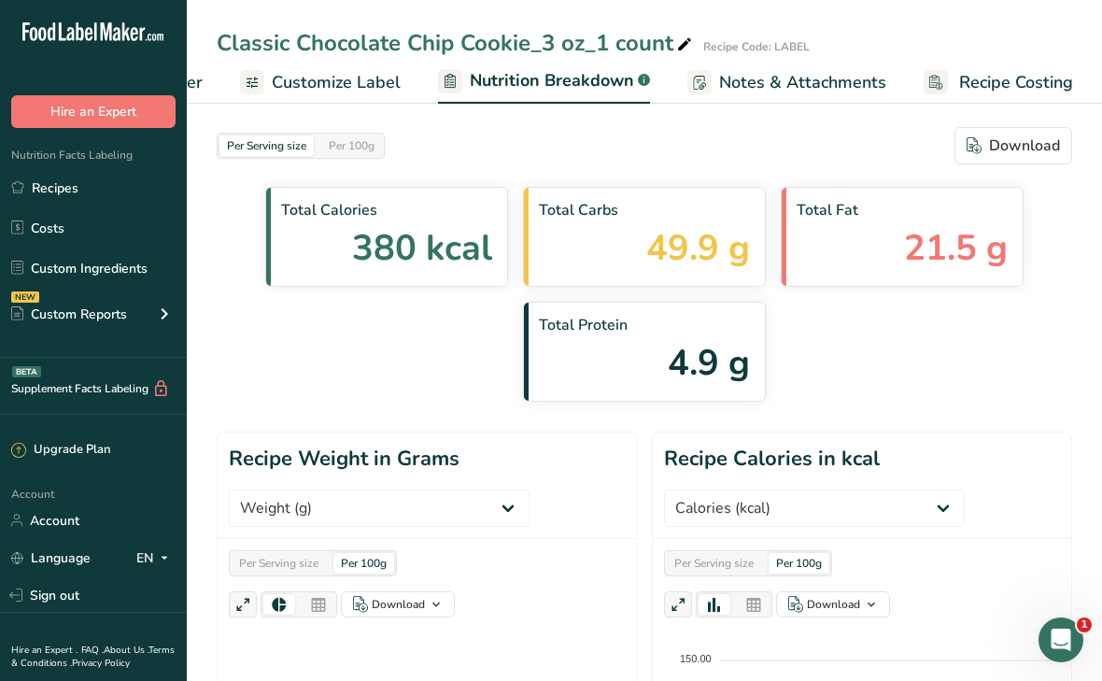
click at [341, 81] on span "Customize Label" at bounding box center [336, 82] width 129 height 25
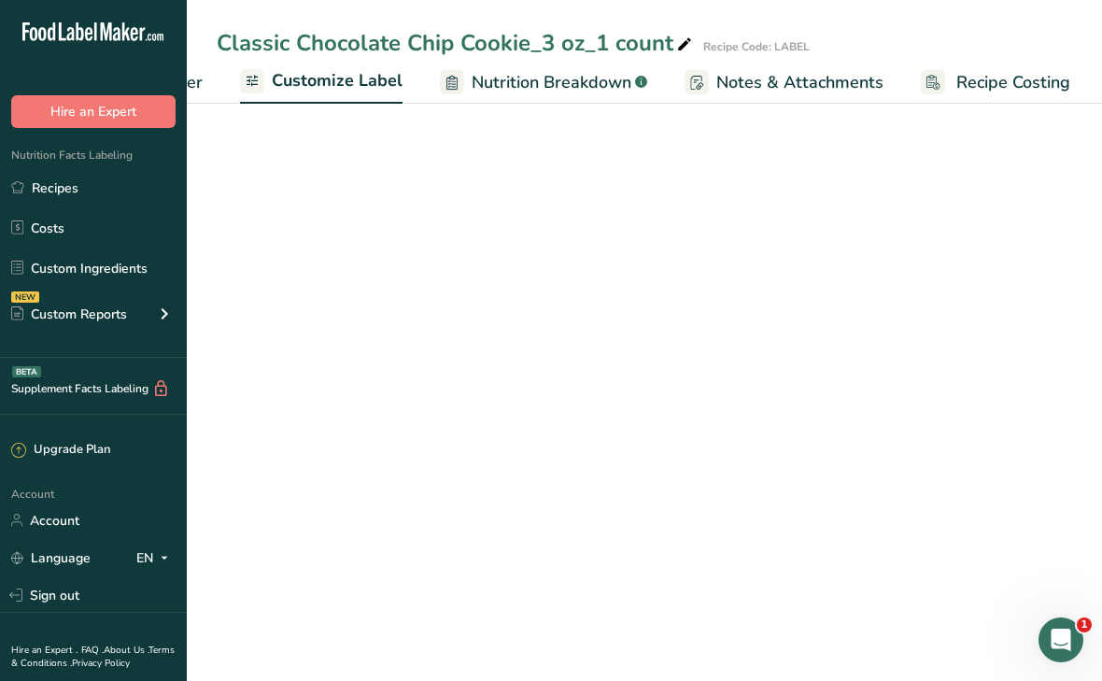
scroll to position [0, 334]
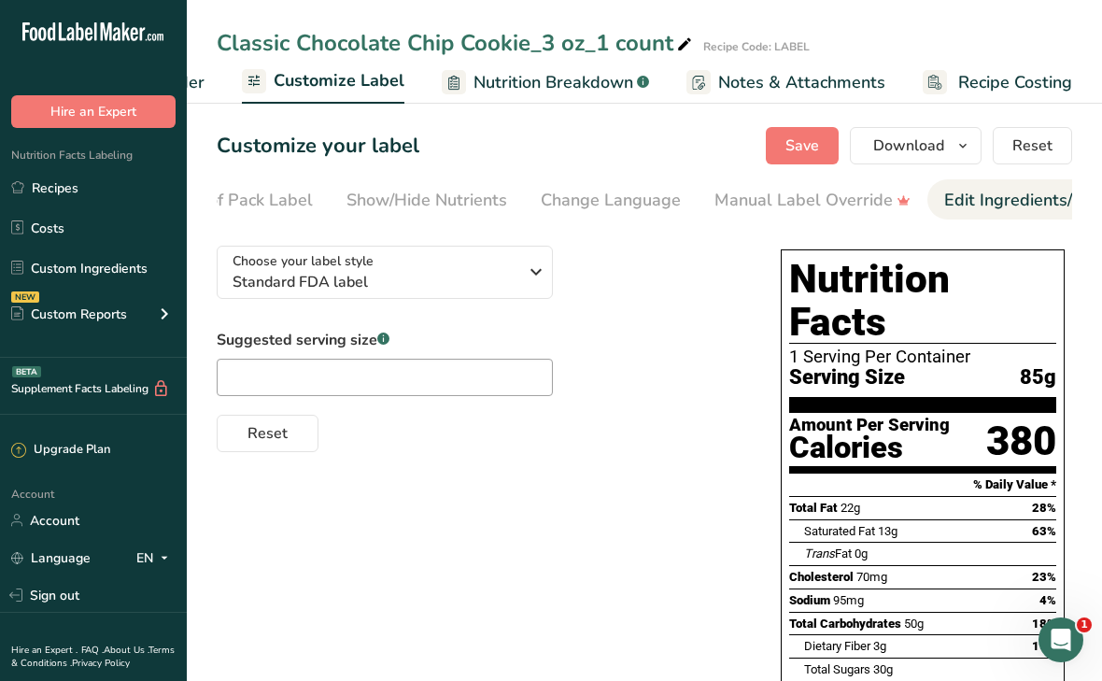
click at [990, 202] on div "Edit Ingredients/Allergens List" at bounding box center [1062, 200] width 237 height 25
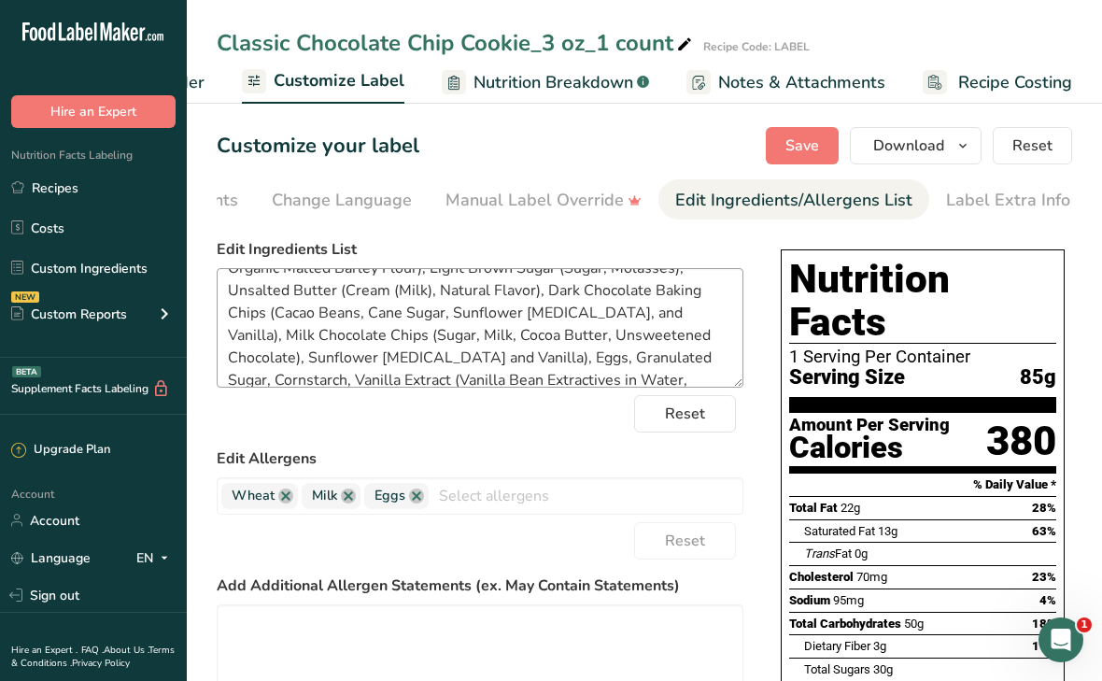
scroll to position [47, 0]
drag, startPoint x: 435, startPoint y: 357, endPoint x: 340, endPoint y: 333, distance: 98.3
click at [340, 333] on textarea "Organic Unbleached All Purpose Flour (Organic Hard Red Wheat Flour, Organic Mal…" at bounding box center [480, 328] width 527 height 120
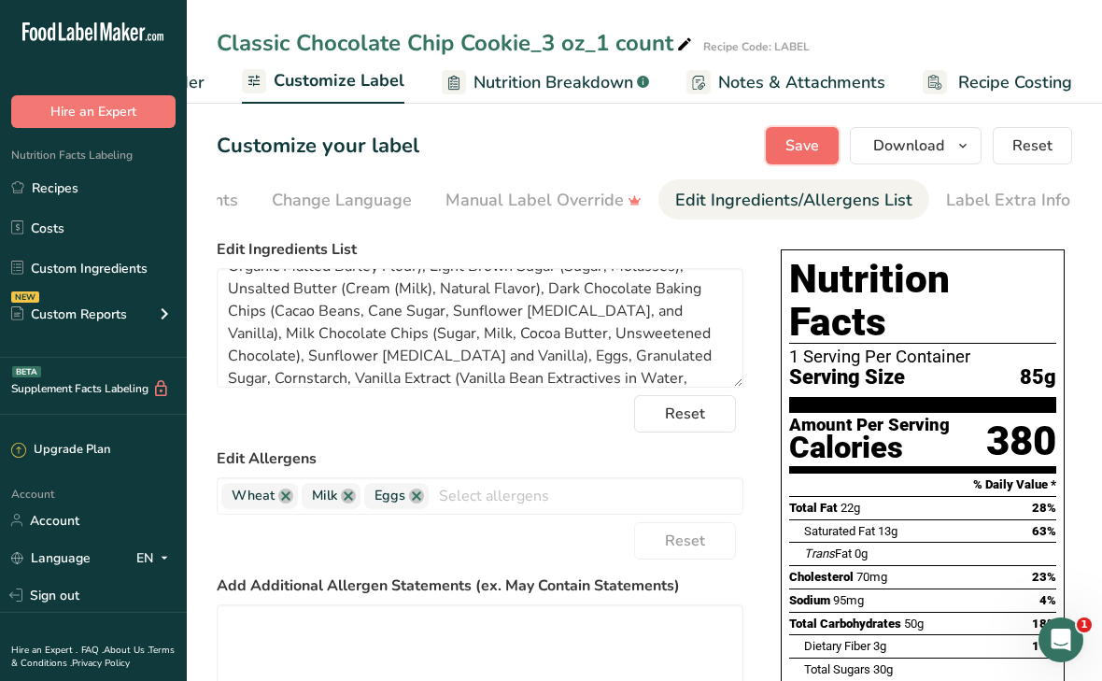
click at [778, 149] on button "Save" at bounding box center [802, 145] width 73 height 37
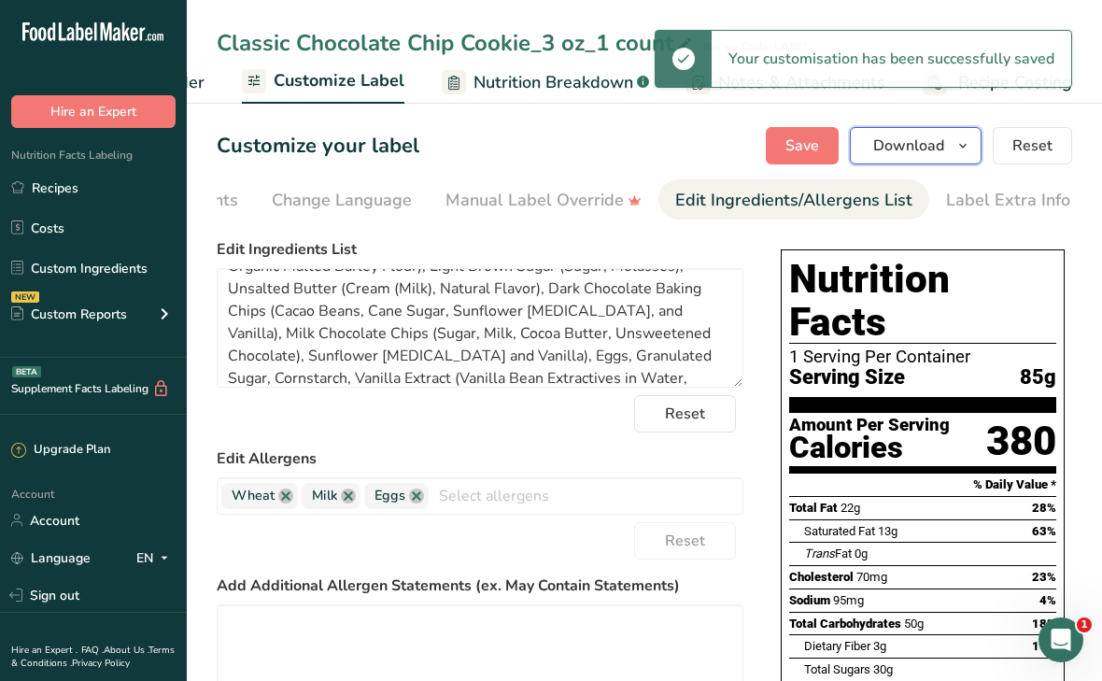
click at [924, 148] on span "Download" at bounding box center [908, 146] width 71 height 22
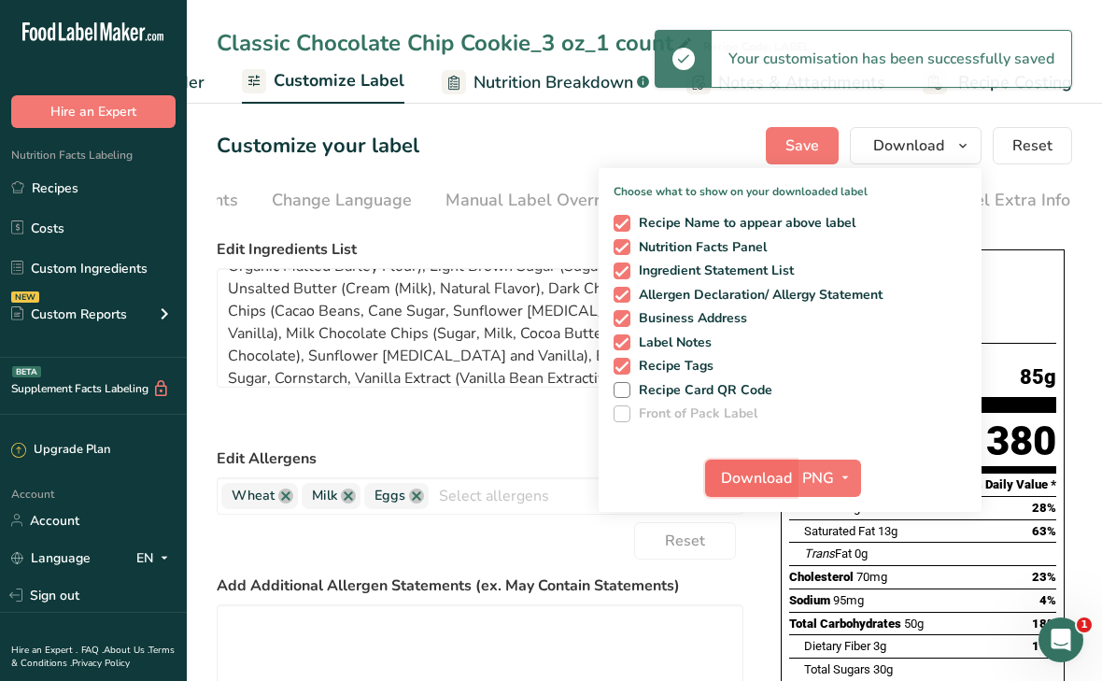
click at [765, 467] on span "Download" at bounding box center [756, 478] width 71 height 22
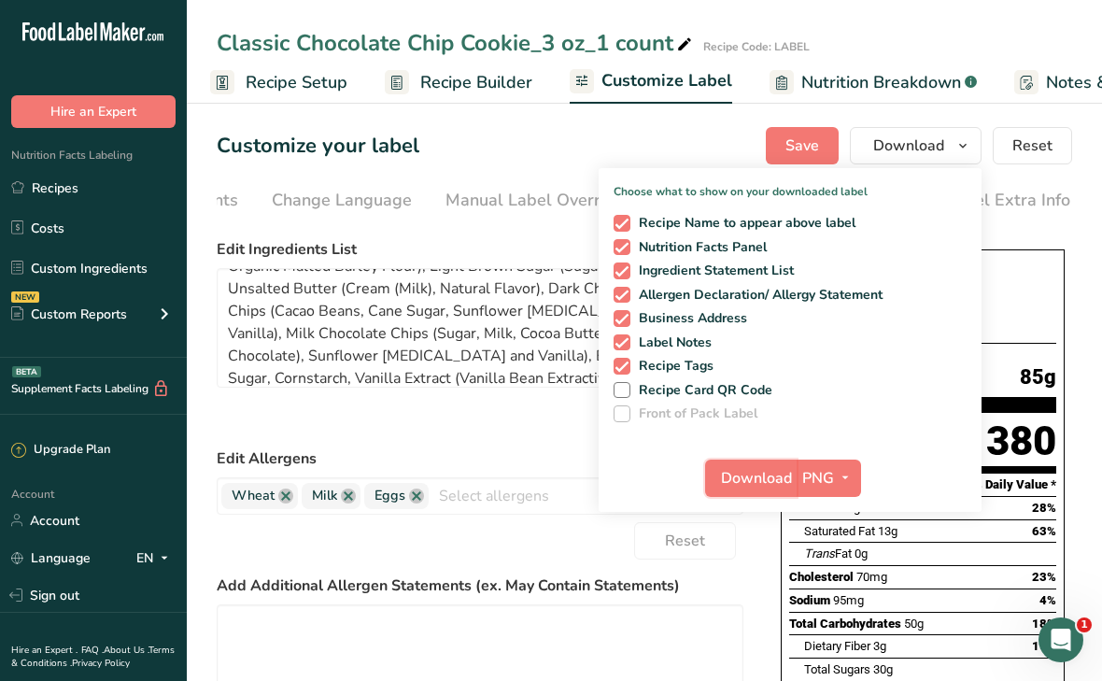
scroll to position [0, 0]
click at [429, 84] on span "Recipe Builder" at bounding box center [483, 82] width 112 height 25
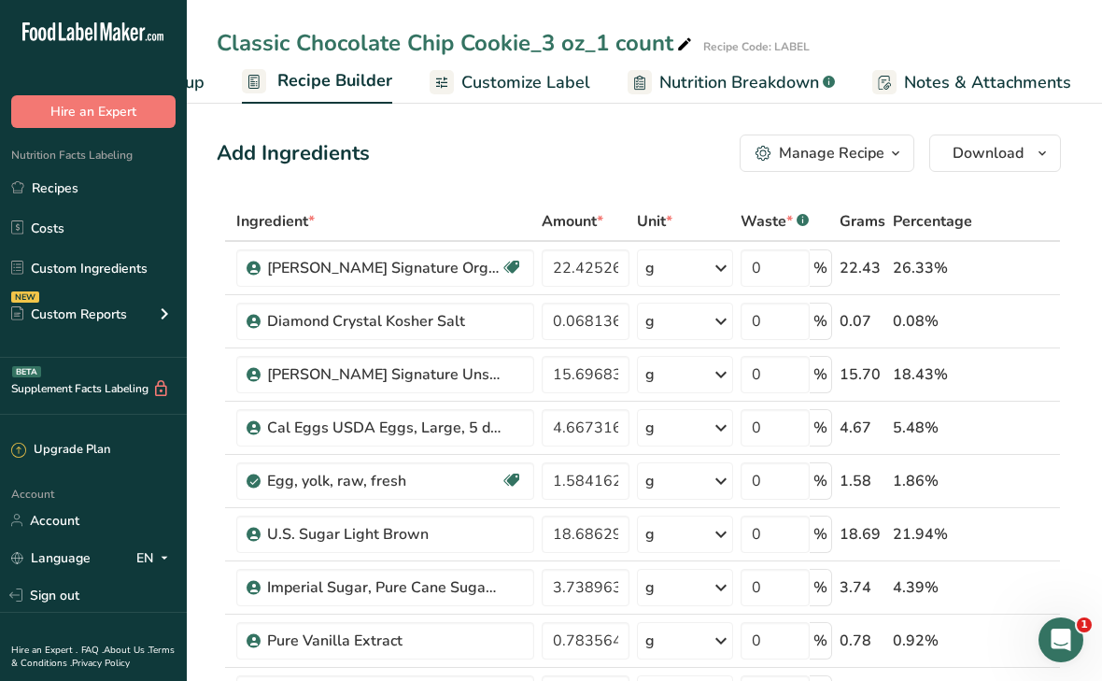
scroll to position [0, 180]
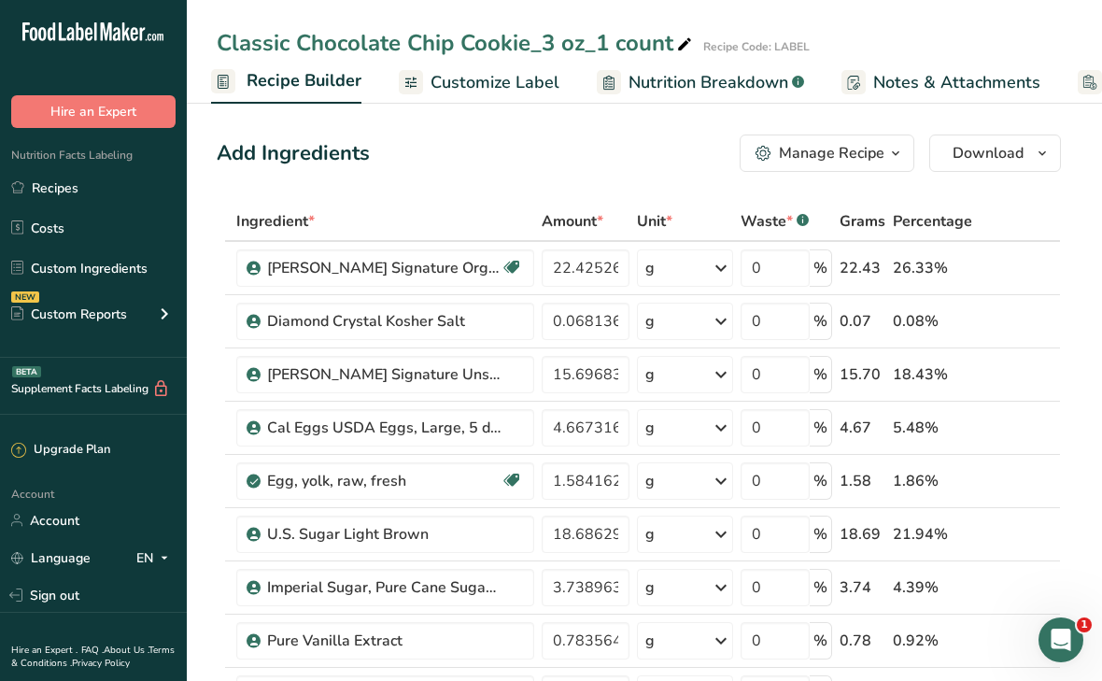
click at [849, 144] on div "Manage Recipe" at bounding box center [832, 153] width 106 height 22
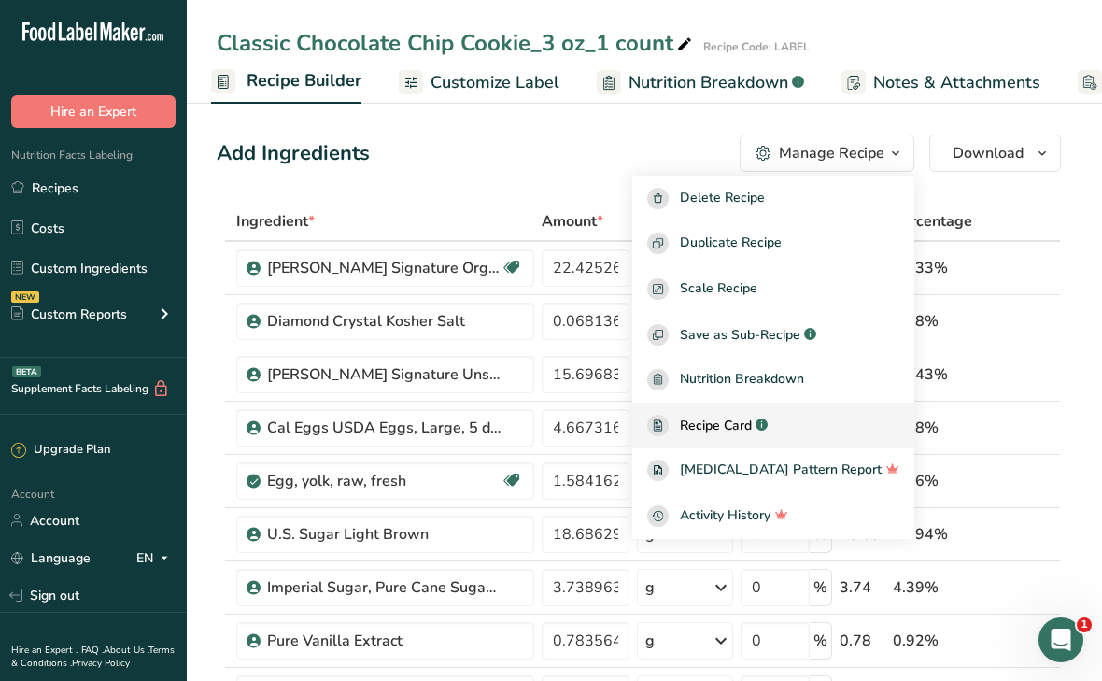
click at [752, 422] on span "Recipe Card" at bounding box center [716, 426] width 72 height 20
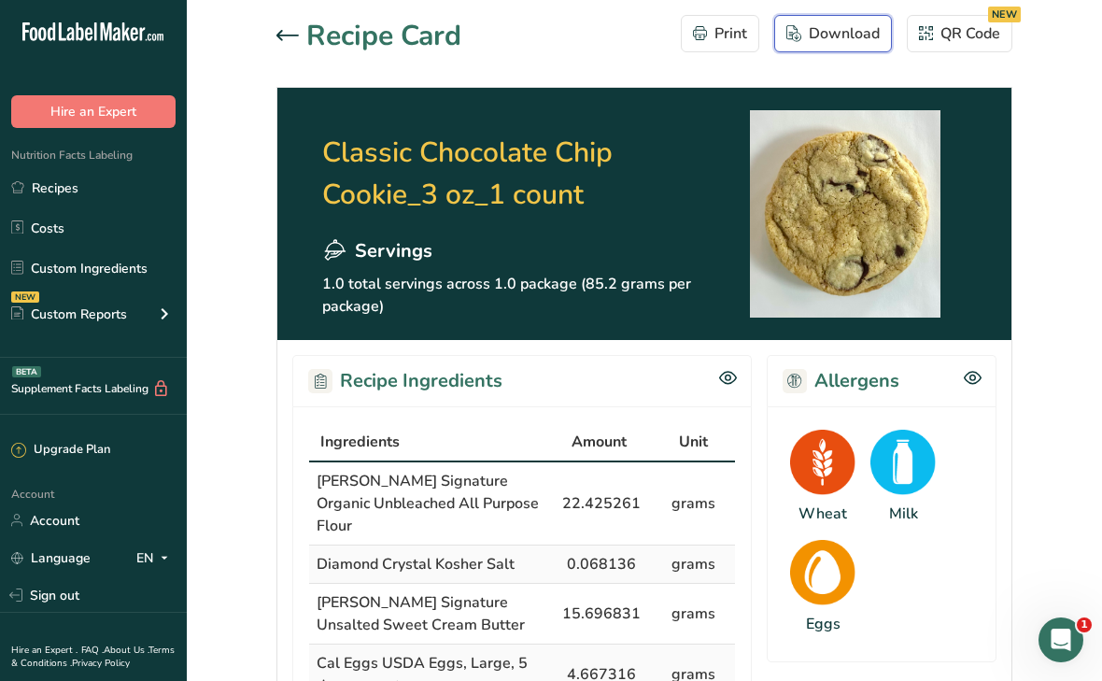
click at [816, 39] on div "Download" at bounding box center [833, 33] width 93 height 22
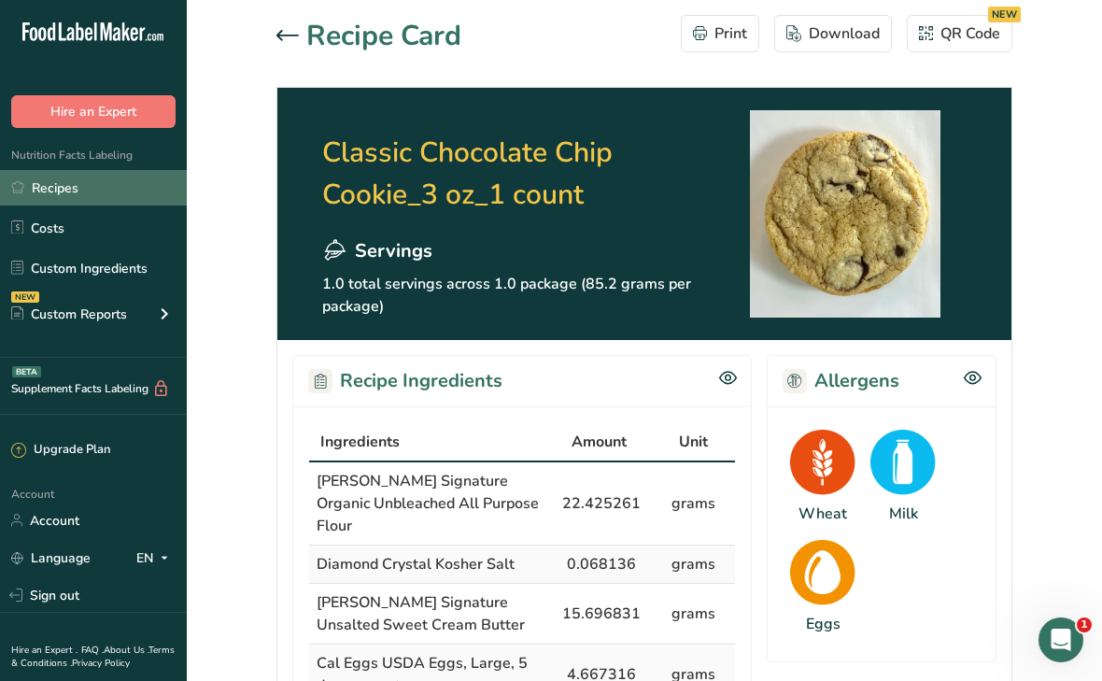
click at [93, 189] on link "Recipes" at bounding box center [93, 187] width 187 height 35
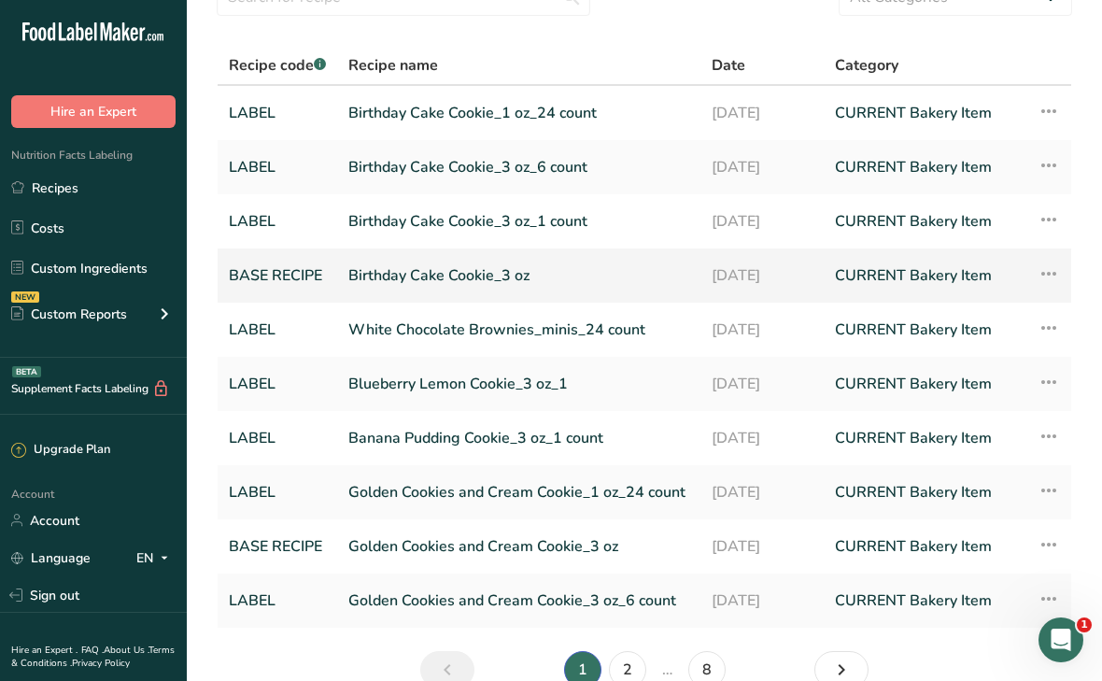
scroll to position [191, 0]
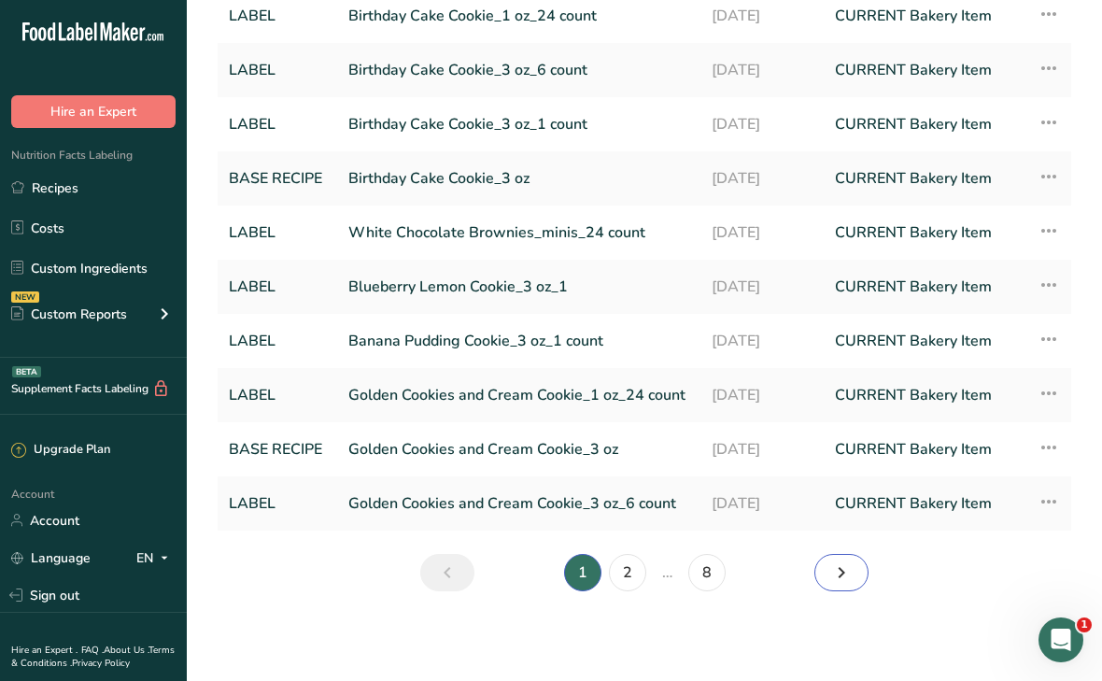
click at [844, 579] on icon "Next page" at bounding box center [841, 573] width 22 height 34
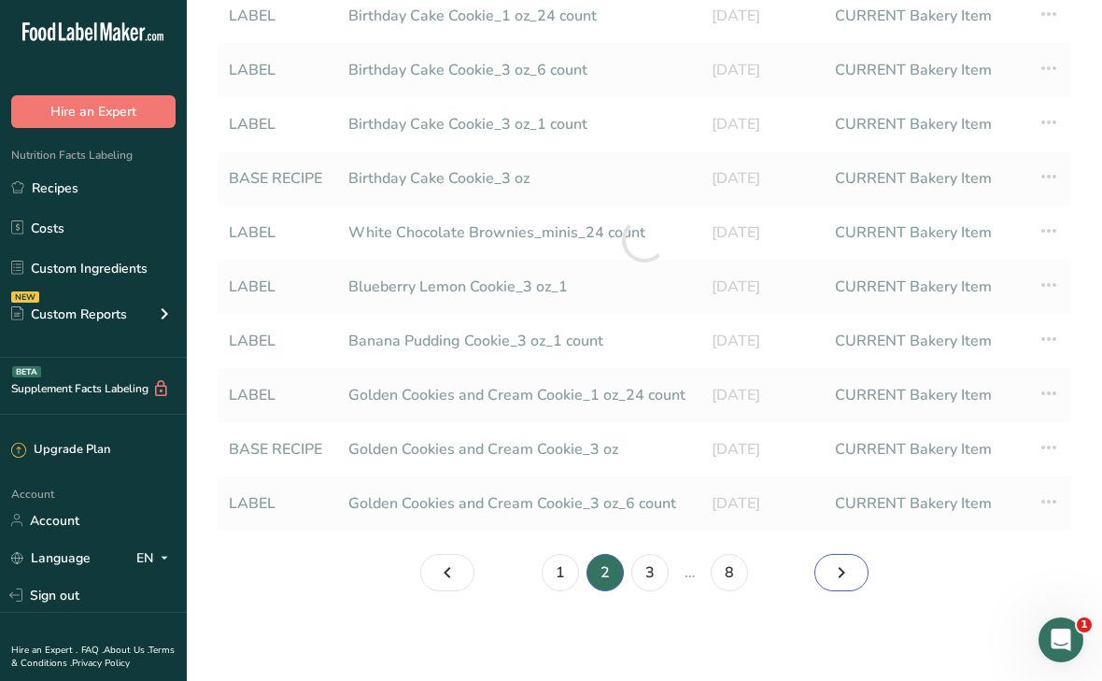
click at [844, 579] on icon "Page 3." at bounding box center [841, 573] width 22 height 34
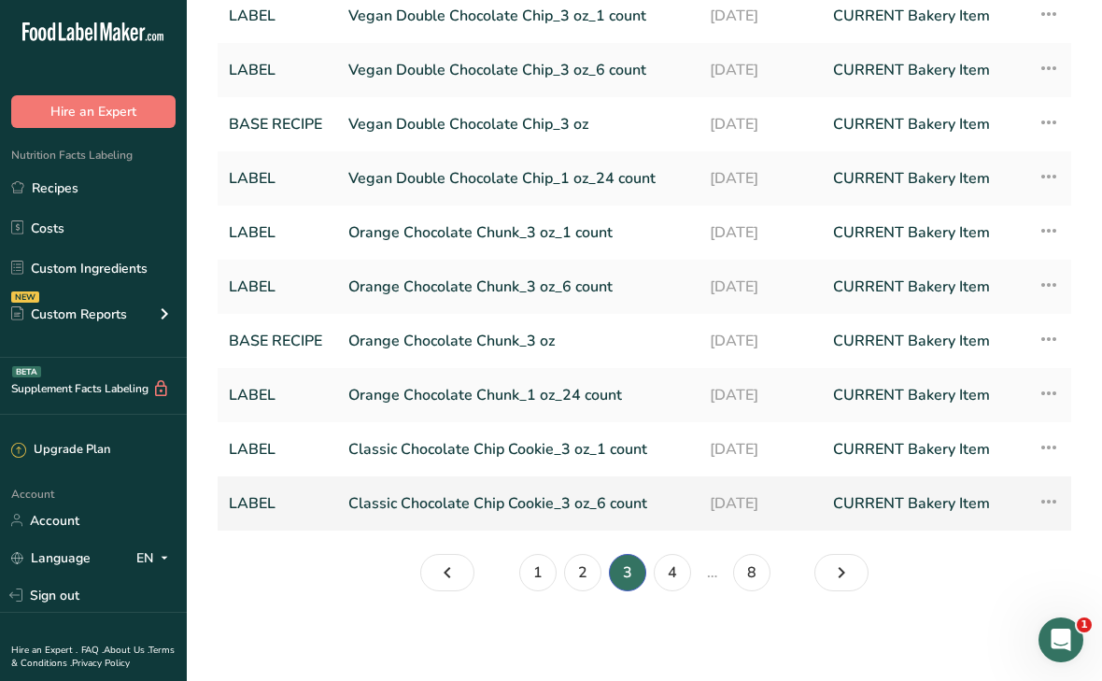
click at [449, 507] on link "Classic Chocolate Chip Cookie_3 oz_6 count" at bounding box center [517, 503] width 339 height 39
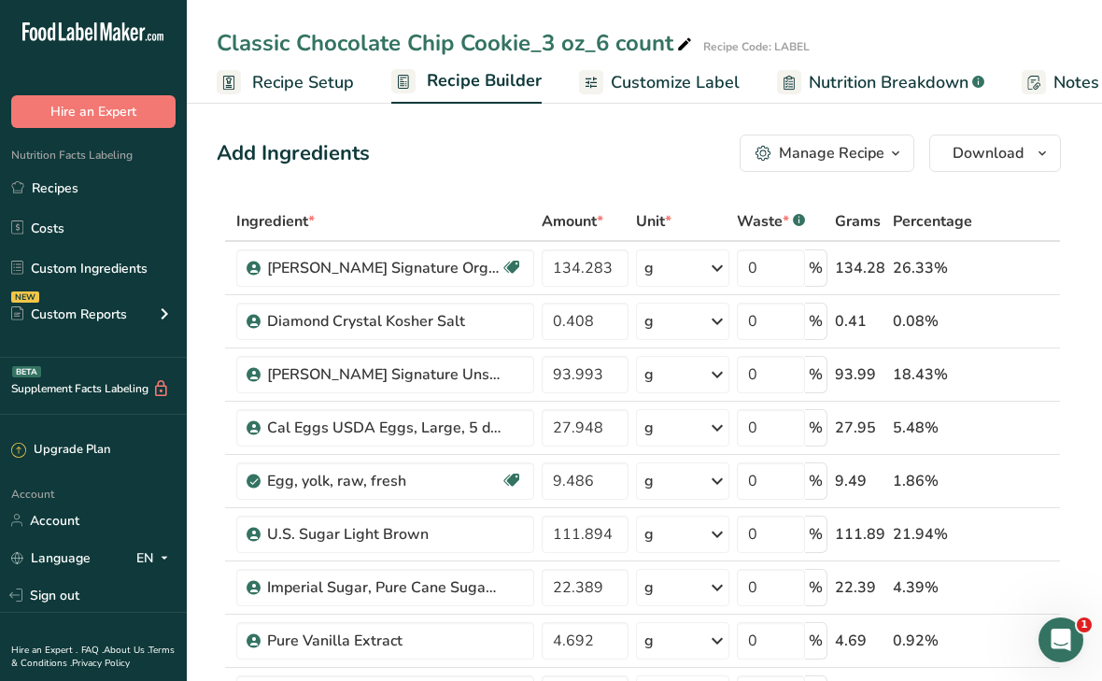
click at [653, 87] on span "Customize Label" at bounding box center [675, 82] width 129 height 25
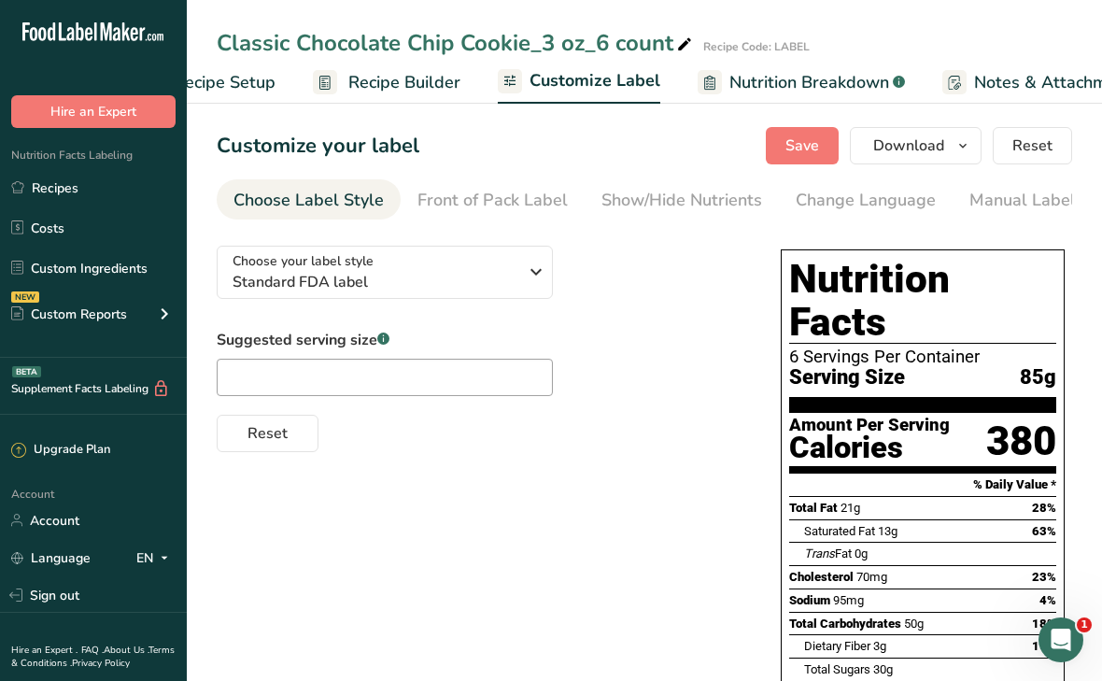
scroll to position [0, 334]
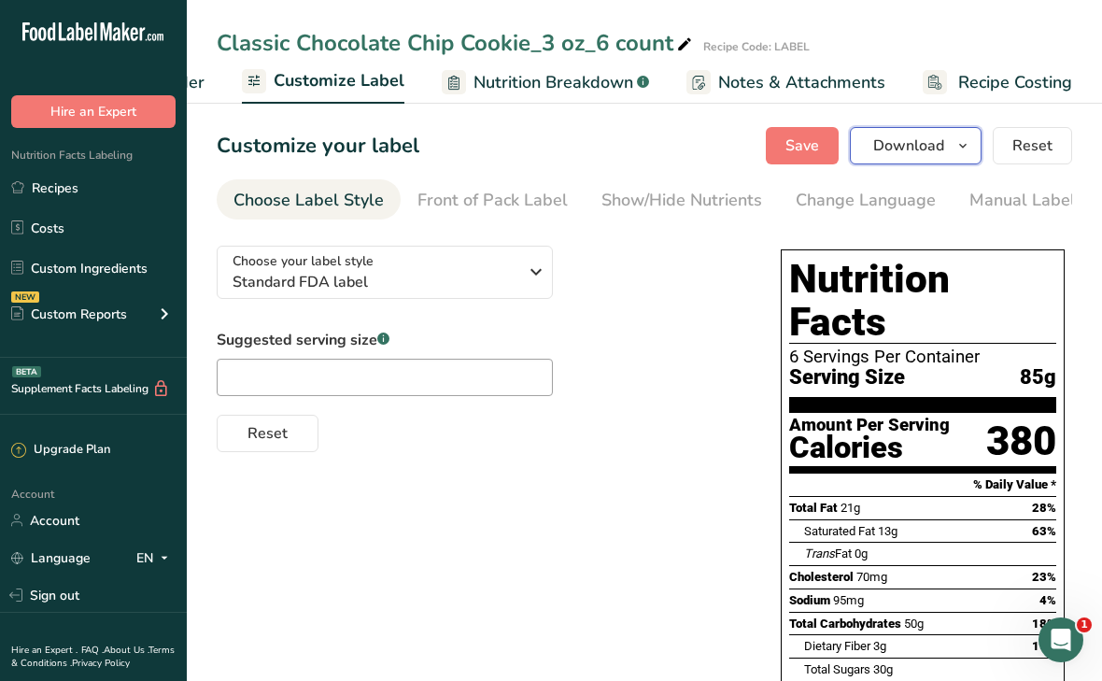
click at [898, 141] on span "Download" at bounding box center [908, 146] width 71 height 22
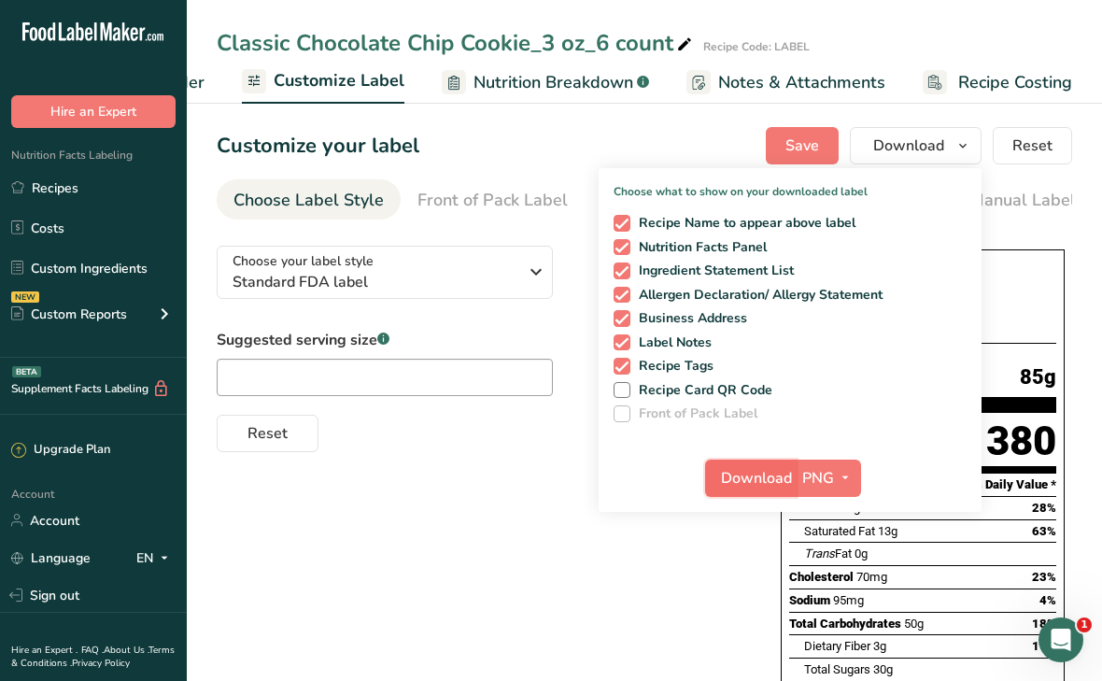
click at [760, 487] on span "Download" at bounding box center [756, 478] width 71 height 22
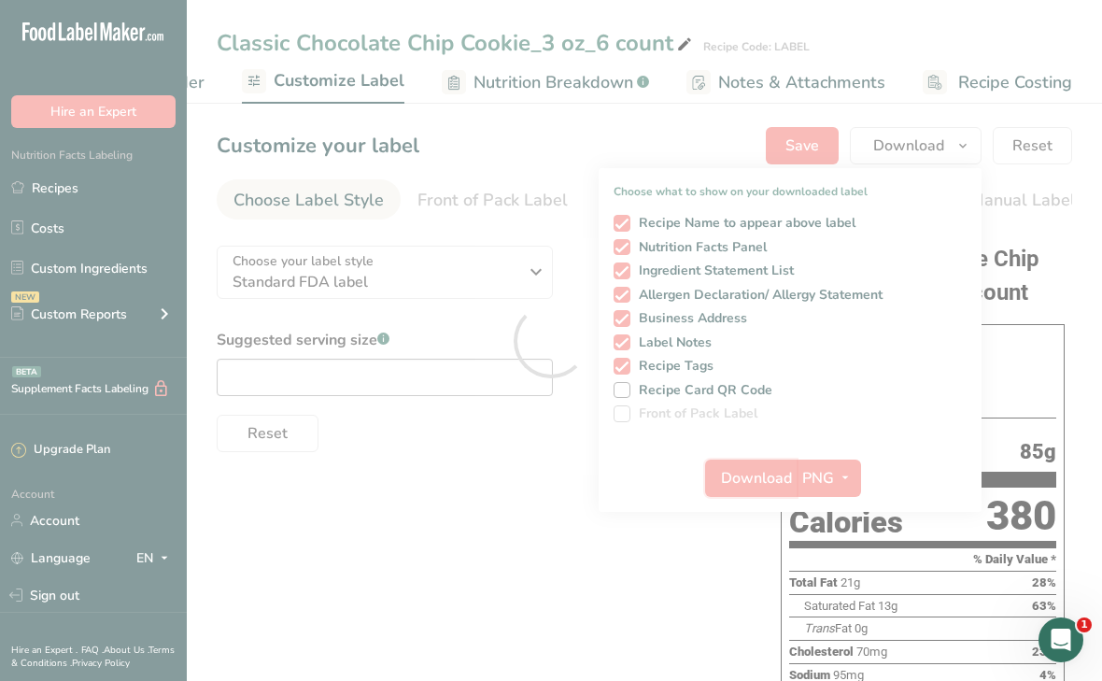
scroll to position [0, 0]
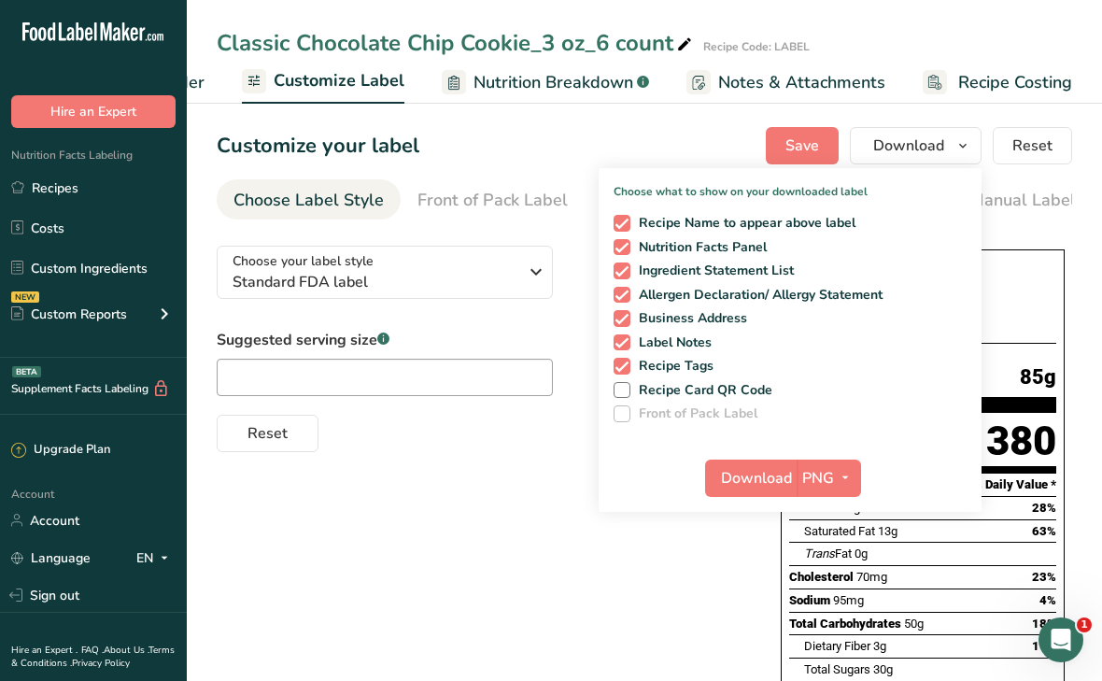
click at [502, 127] on div "Customize your label Save Download Choose what to show on your downloaded label…" at bounding box center [645, 145] width 856 height 37
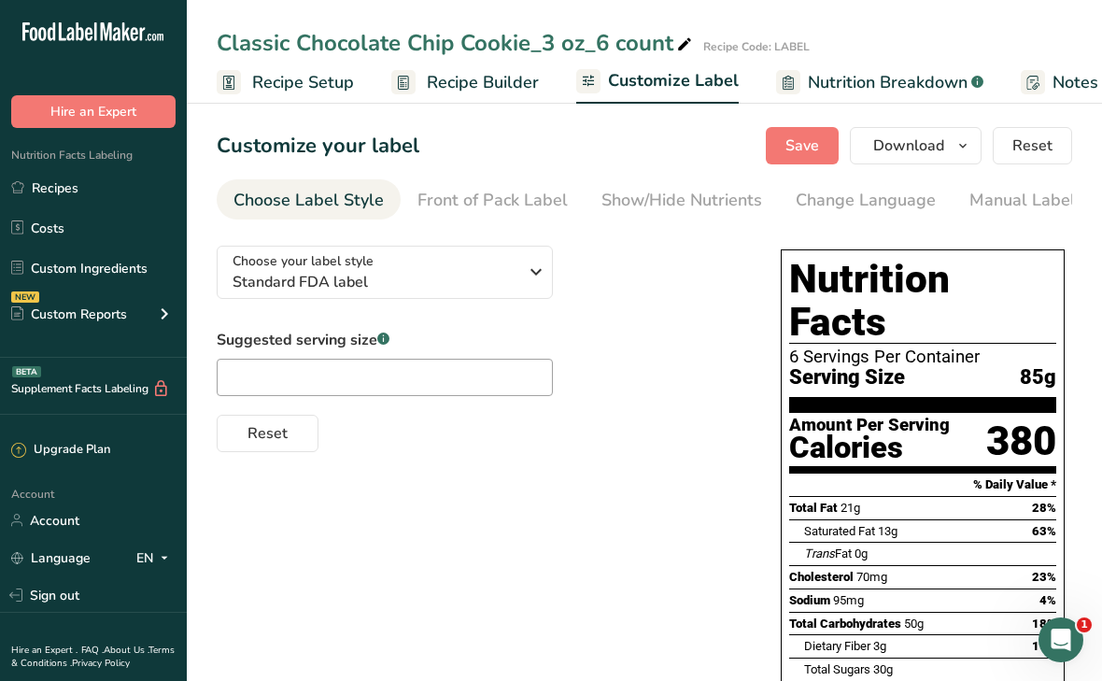
click at [433, 84] on span "Recipe Builder" at bounding box center [483, 82] width 112 height 25
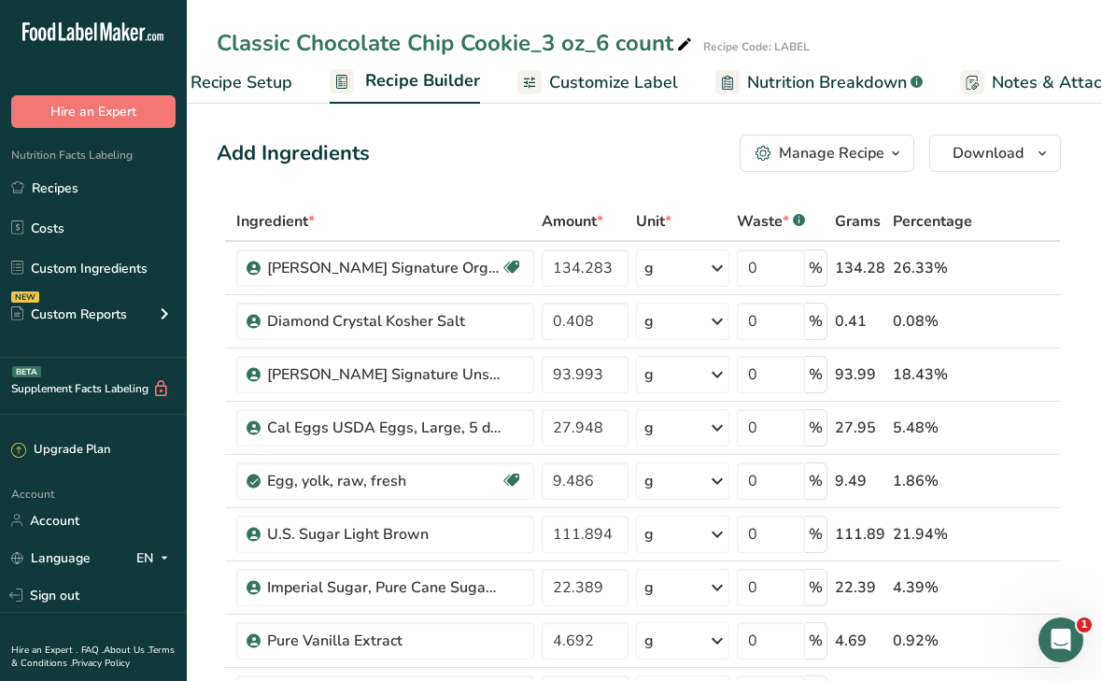
scroll to position [0, 180]
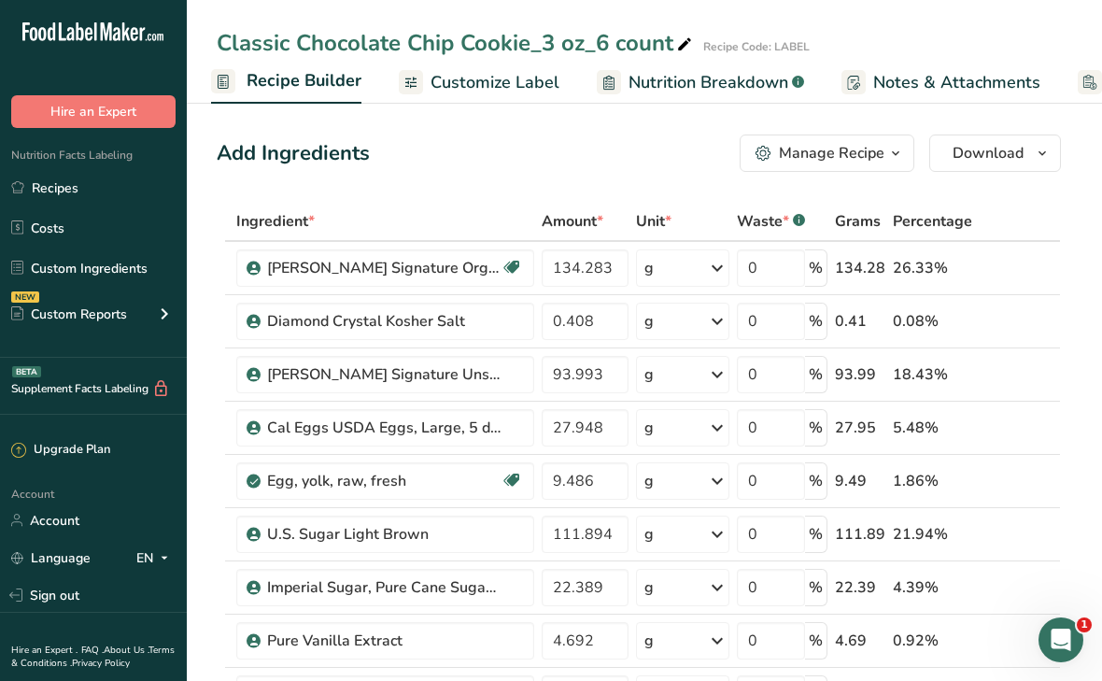
click at [809, 156] on div "Manage Recipe" at bounding box center [832, 153] width 106 height 22
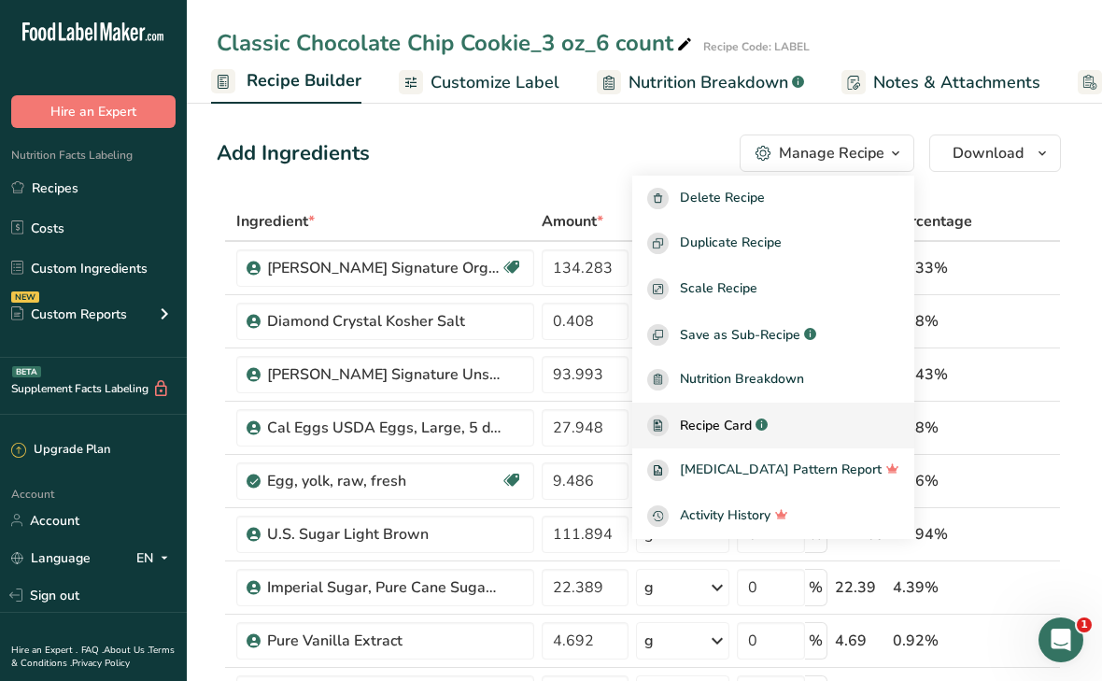
click at [752, 433] on span "Recipe Card" at bounding box center [716, 426] width 72 height 20
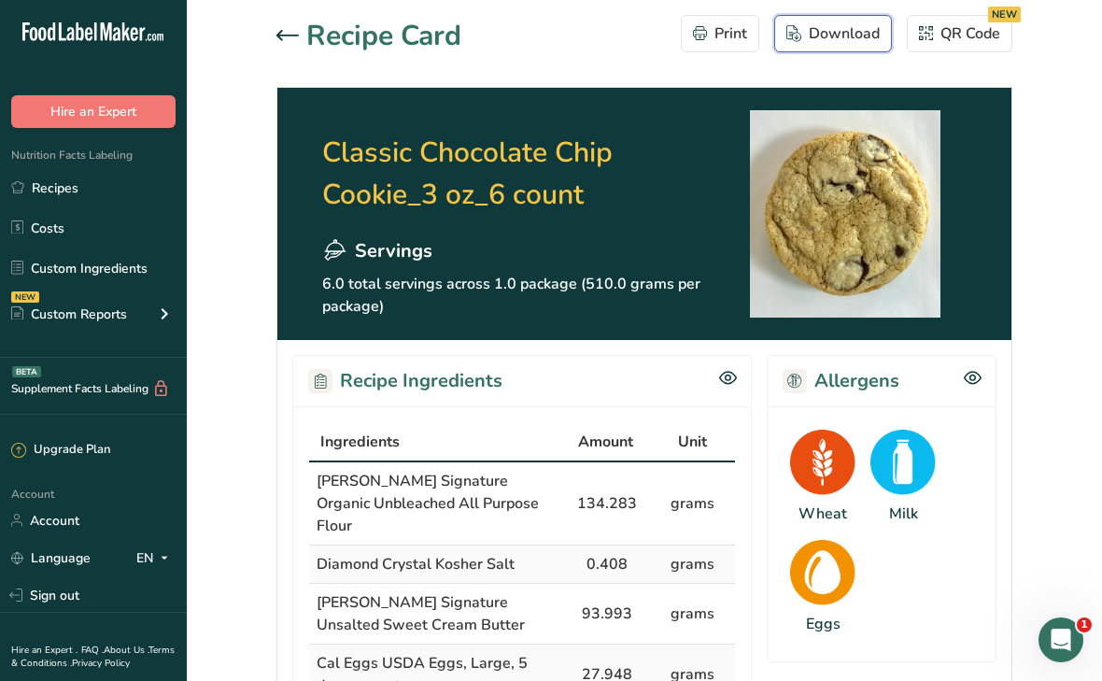
click at [847, 34] on div "Download" at bounding box center [833, 33] width 93 height 22
click at [285, 32] on icon at bounding box center [288, 35] width 22 height 11
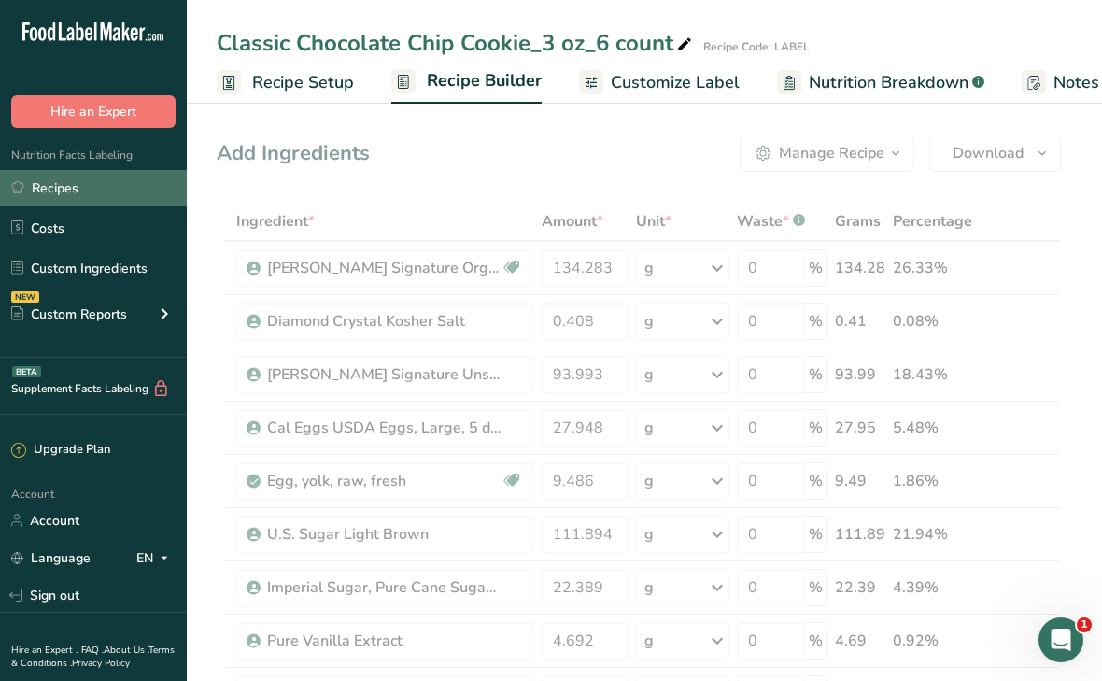
click at [56, 189] on link "Recipes" at bounding box center [93, 187] width 187 height 35
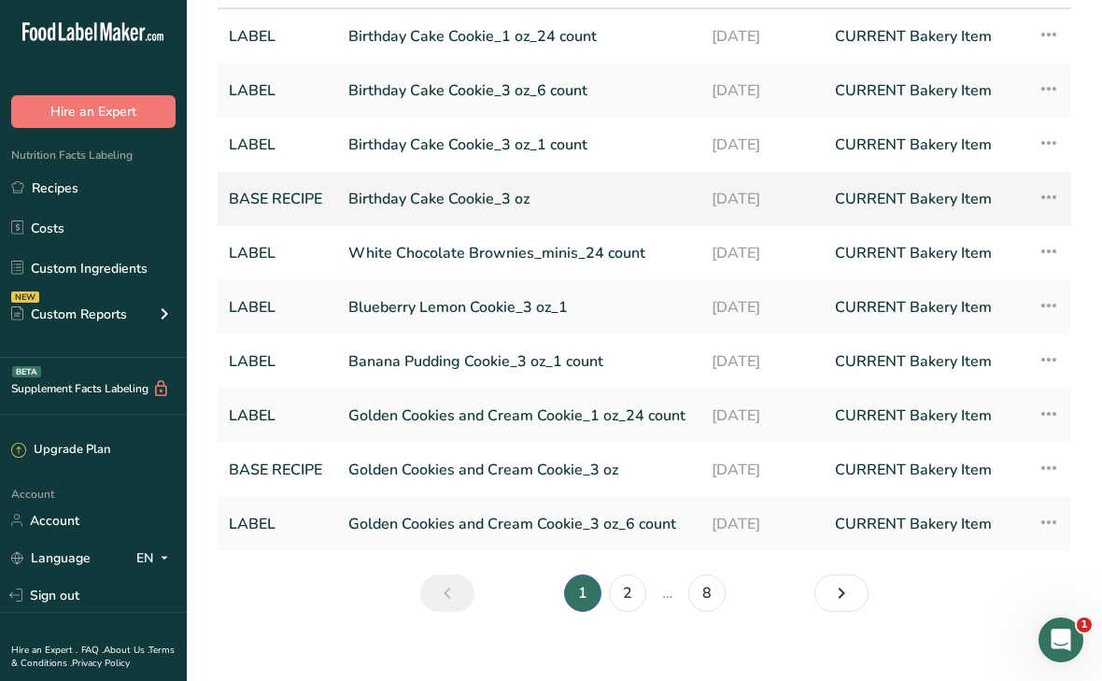
scroll to position [191, 0]
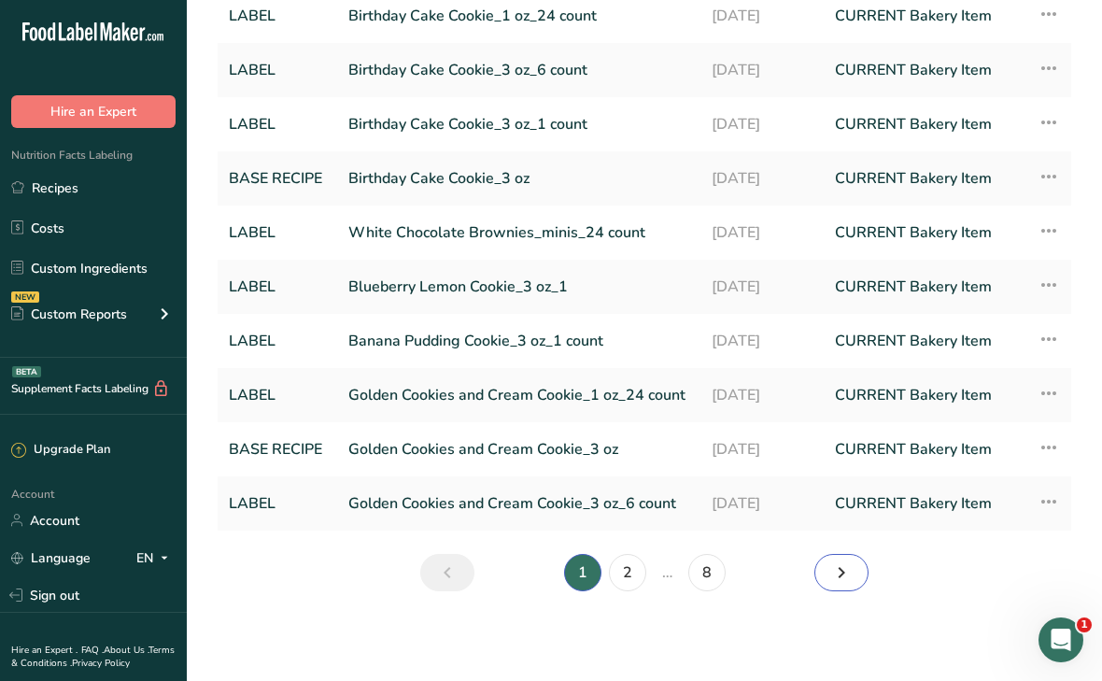
click at [843, 580] on icon "Next page" at bounding box center [841, 573] width 22 height 34
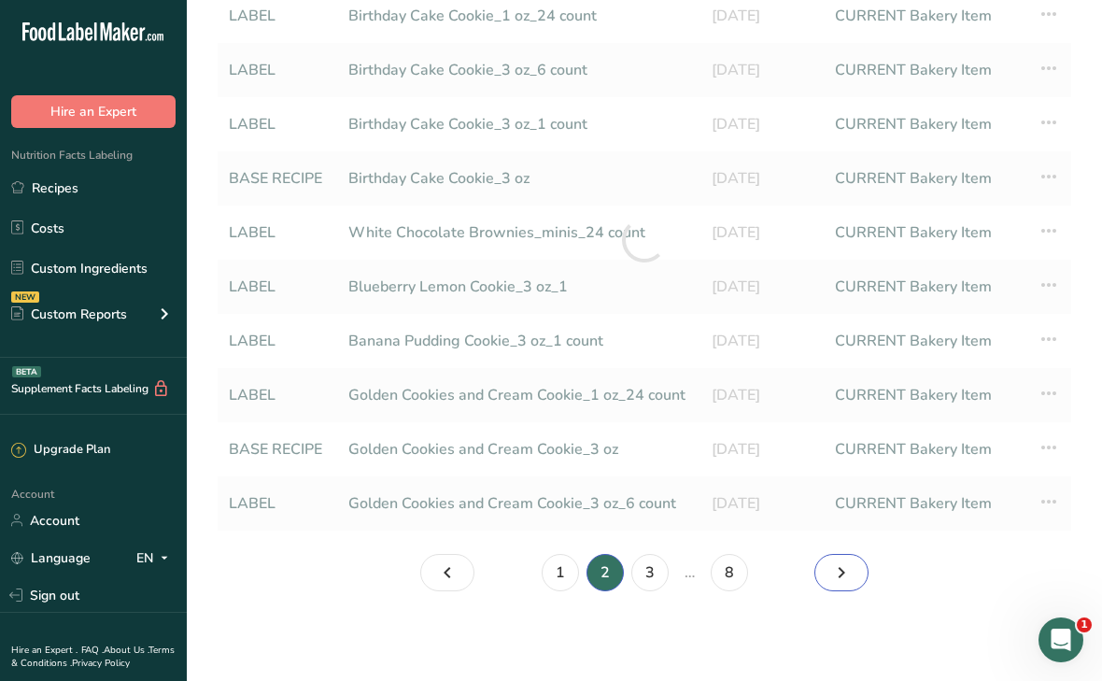
click at [843, 580] on icon "Page 3." at bounding box center [841, 573] width 22 height 34
click at [843, 580] on icon "Page 4." at bounding box center [841, 573] width 22 height 34
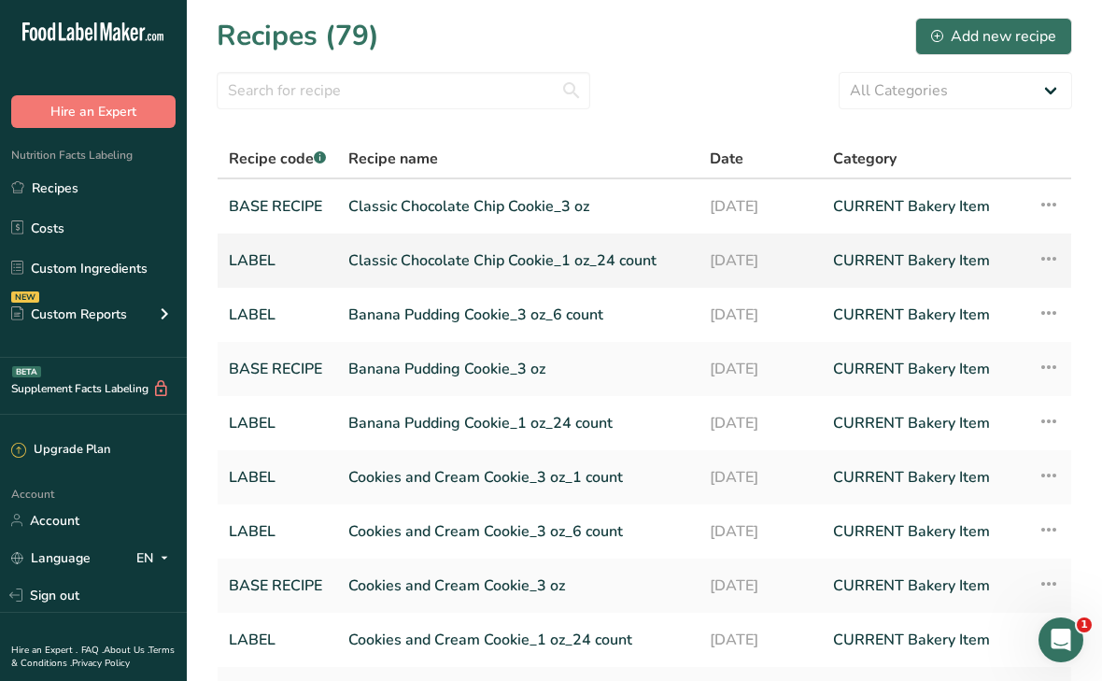
click at [469, 254] on link "Classic Chocolate Chip Cookie_1 oz_24 count" at bounding box center [517, 260] width 339 height 39
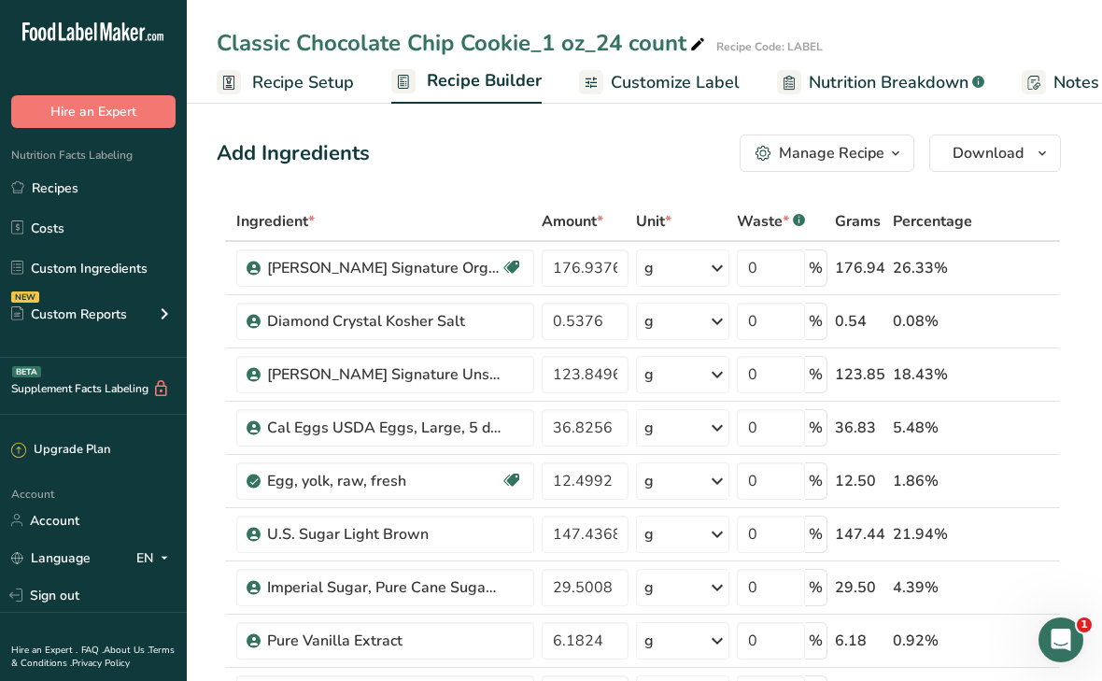
click at [662, 83] on span "Customize Label" at bounding box center [675, 82] width 129 height 25
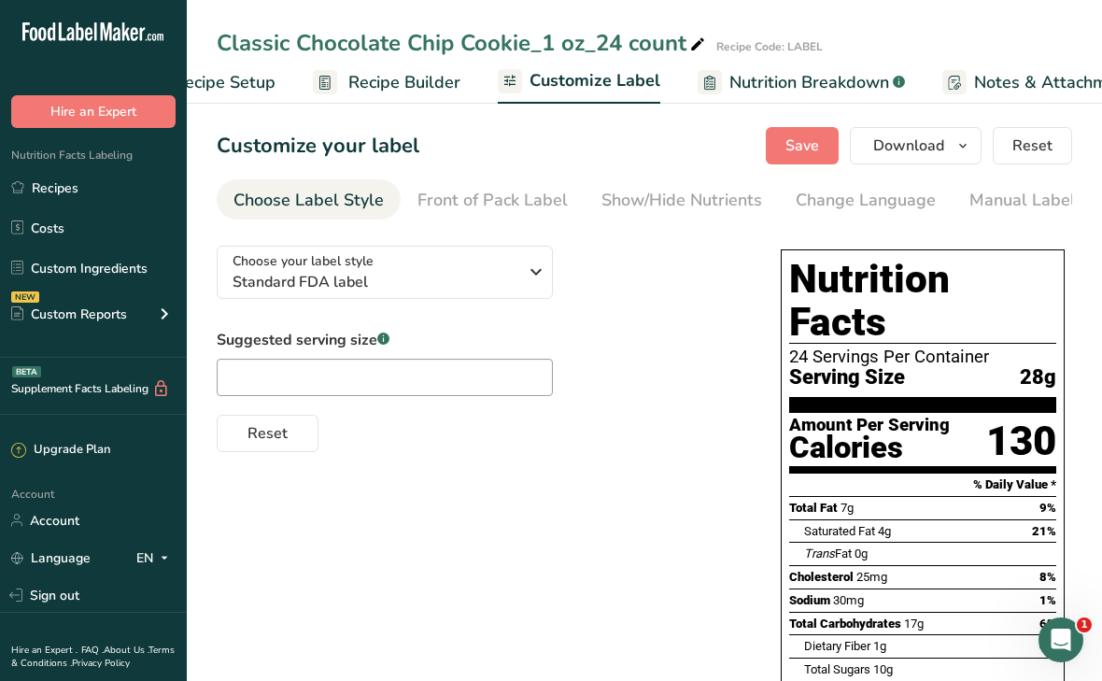
scroll to position [0, 334]
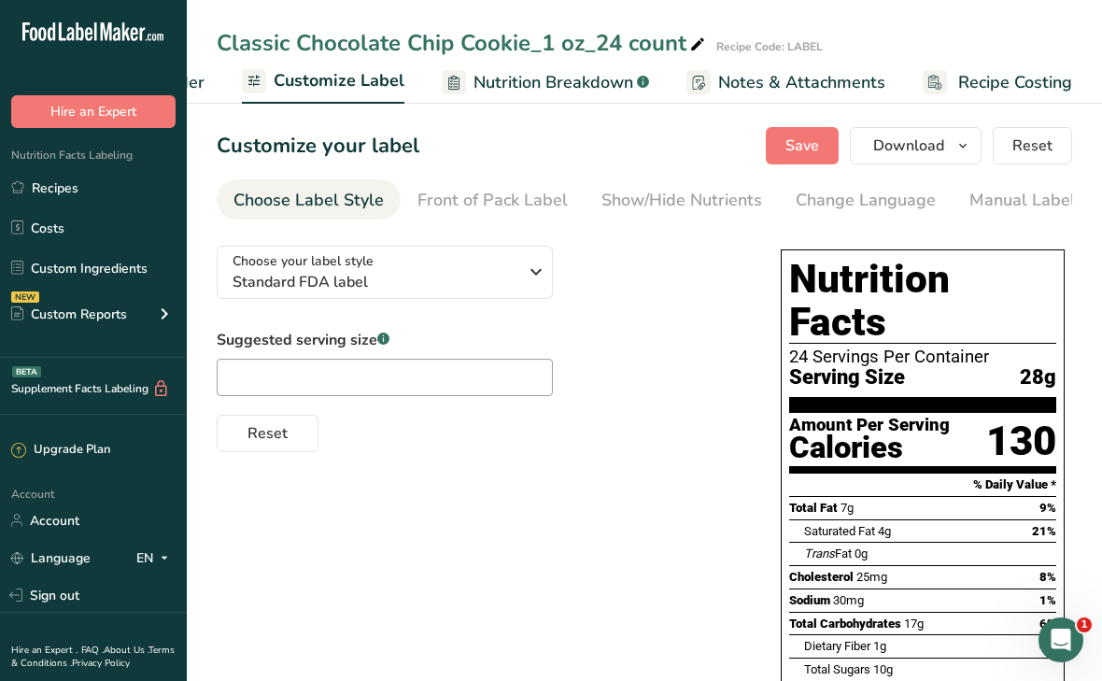
click at [712, 280] on div "Choose your label style Standard FDA label USA (FDA) Standard FDA label Tabular…" at bounding box center [480, 341] width 527 height 221
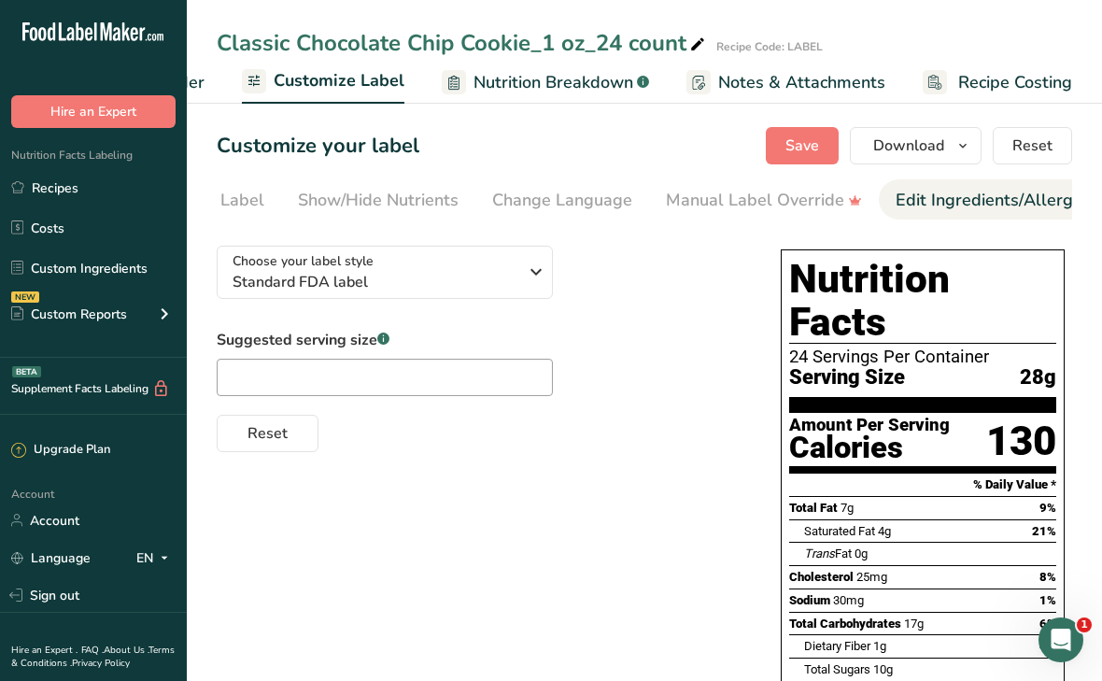
click at [896, 206] on div "Edit Ingredients/Allergens List" at bounding box center [1014, 200] width 237 height 25
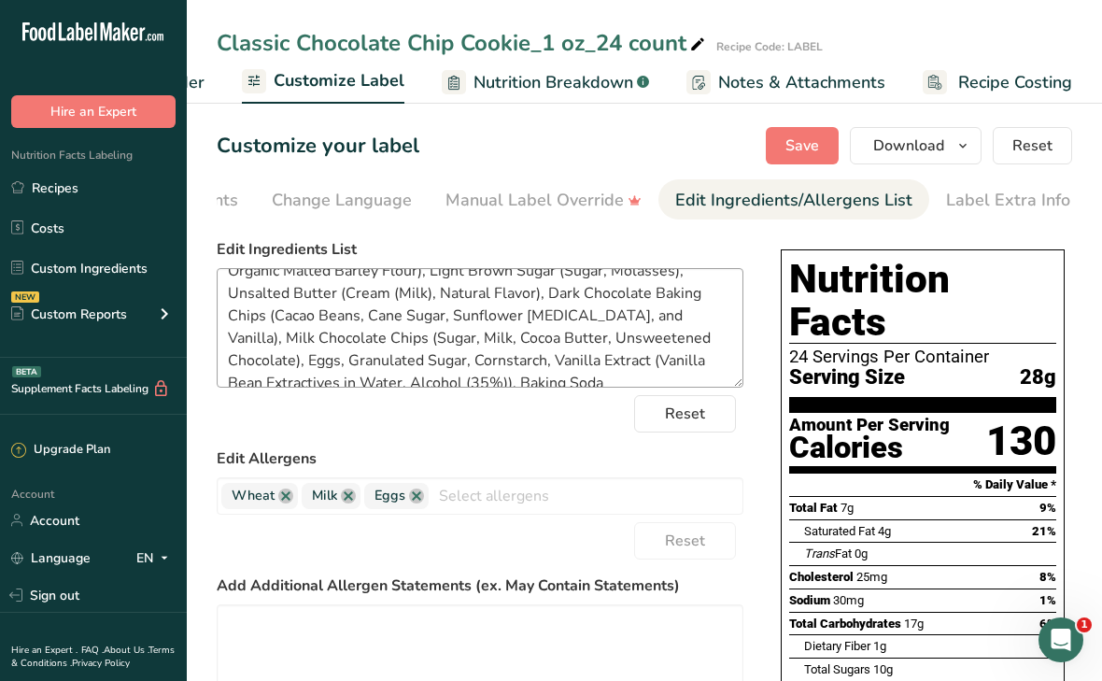
scroll to position [50, 0]
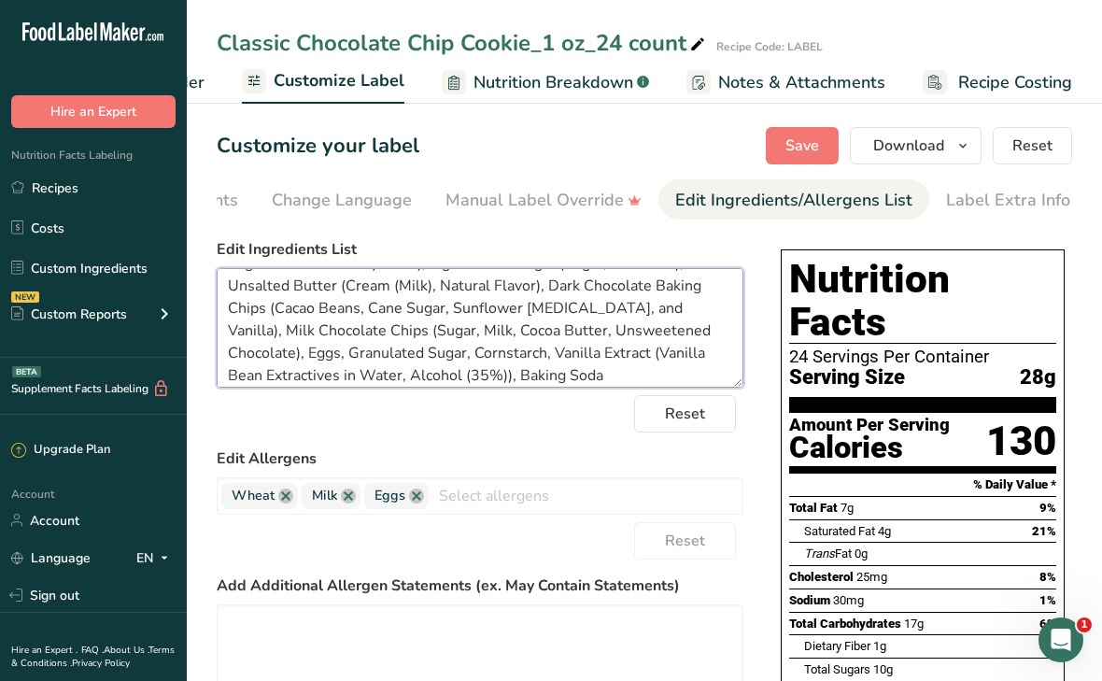
drag, startPoint x: 672, startPoint y: 312, endPoint x: 688, endPoint y: 331, distance: 25.1
click at [688, 331] on textarea "Organic Unbleached All Purpose Flour (Organic Hard Red Wheat Flour, Organic Mal…" at bounding box center [480, 328] width 527 height 120
paste textarea "(Sugar, Milk, Cocoa Butter, Unsweetened Chocolate), Sunflower Lecithin and Vani…"
click at [674, 313] on textarea "Organic Unbleached All Purpose Flour (Organic Hard Red Wheat Flour, Organic Mal…" at bounding box center [480, 328] width 527 height 120
type textarea "Organic Unbleached All Purpose Flour (Organic Hard Red Wheat Flour, Organic Mal…"
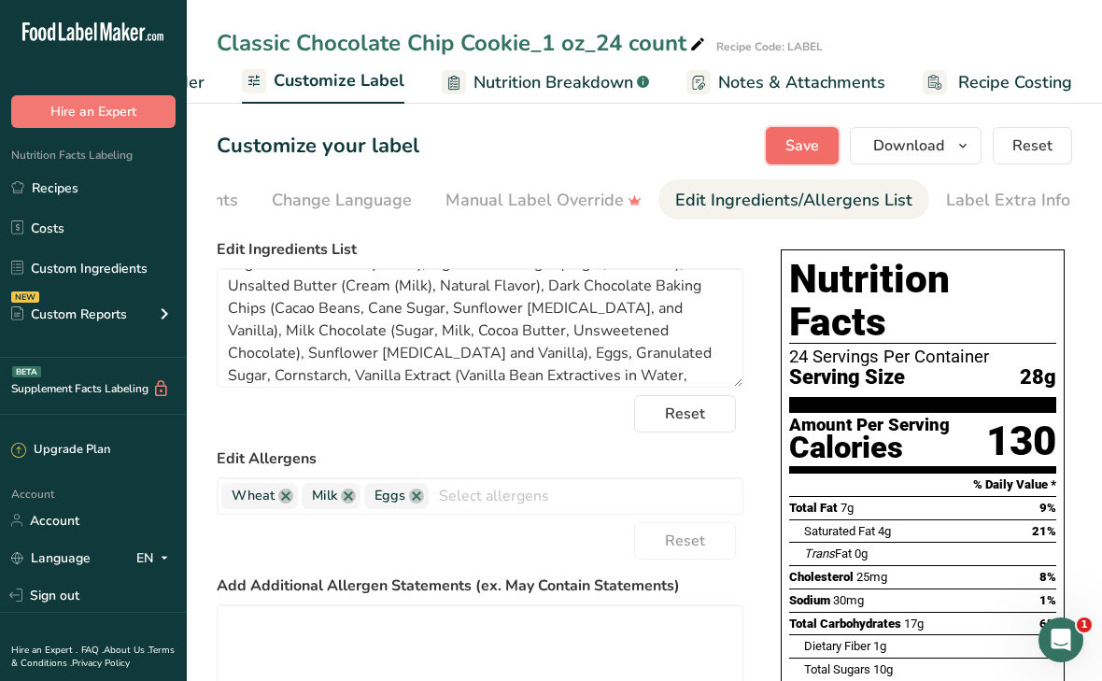
click at [798, 144] on span "Save" at bounding box center [803, 146] width 34 height 22
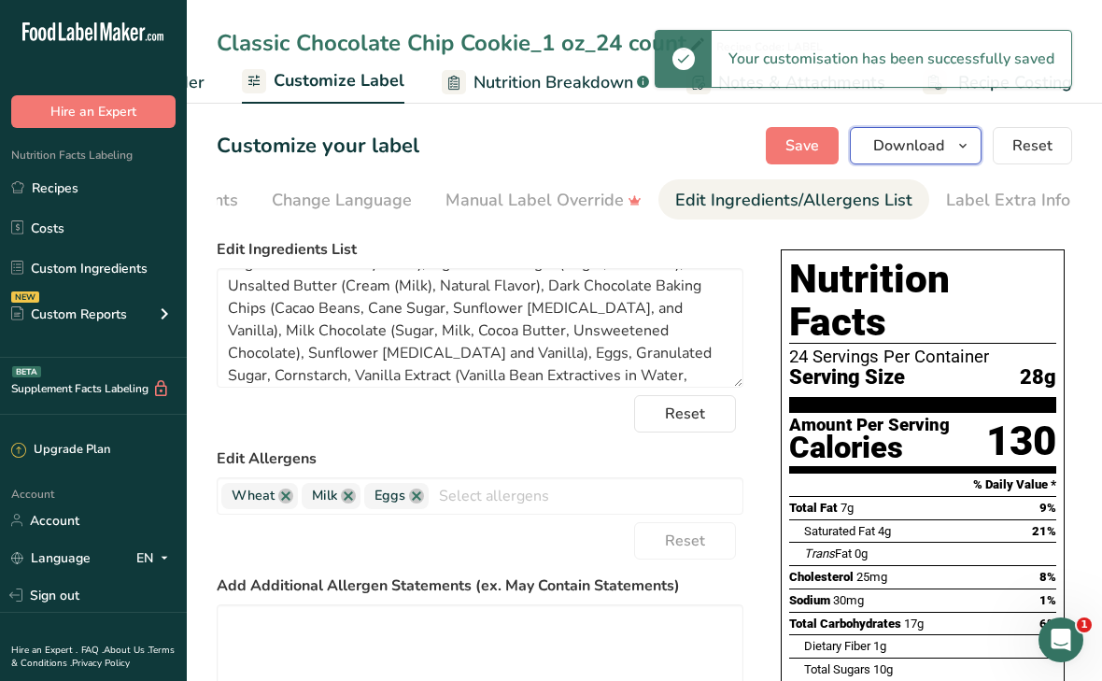
click at [899, 155] on span "Download" at bounding box center [908, 146] width 71 height 22
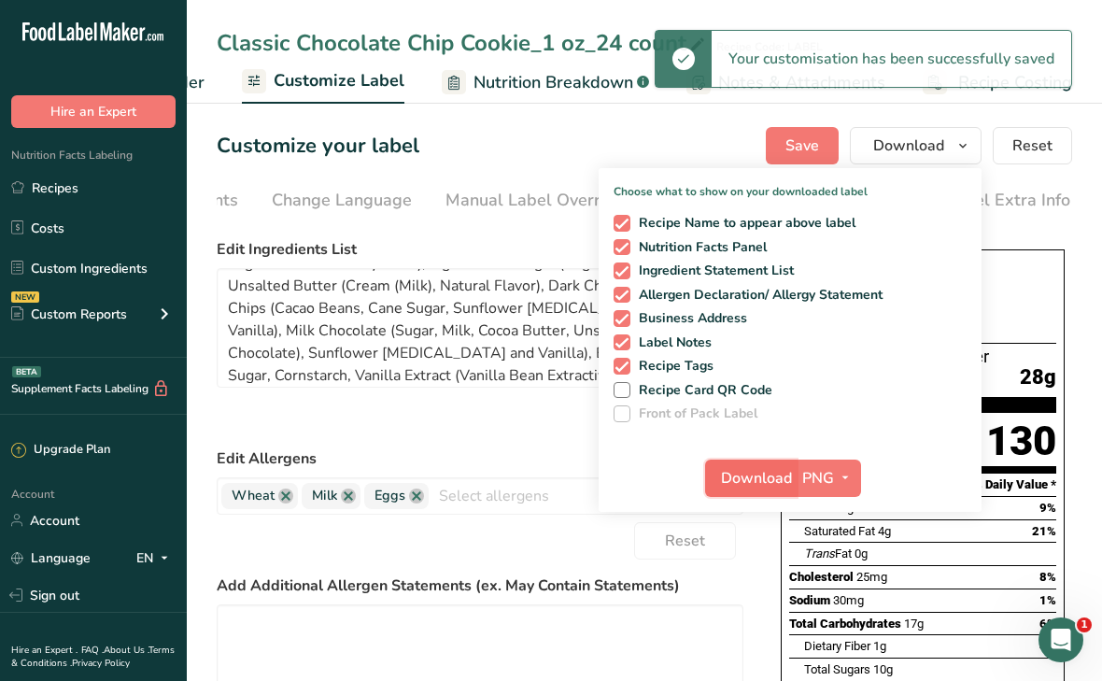
click at [756, 485] on span "Download" at bounding box center [756, 478] width 71 height 22
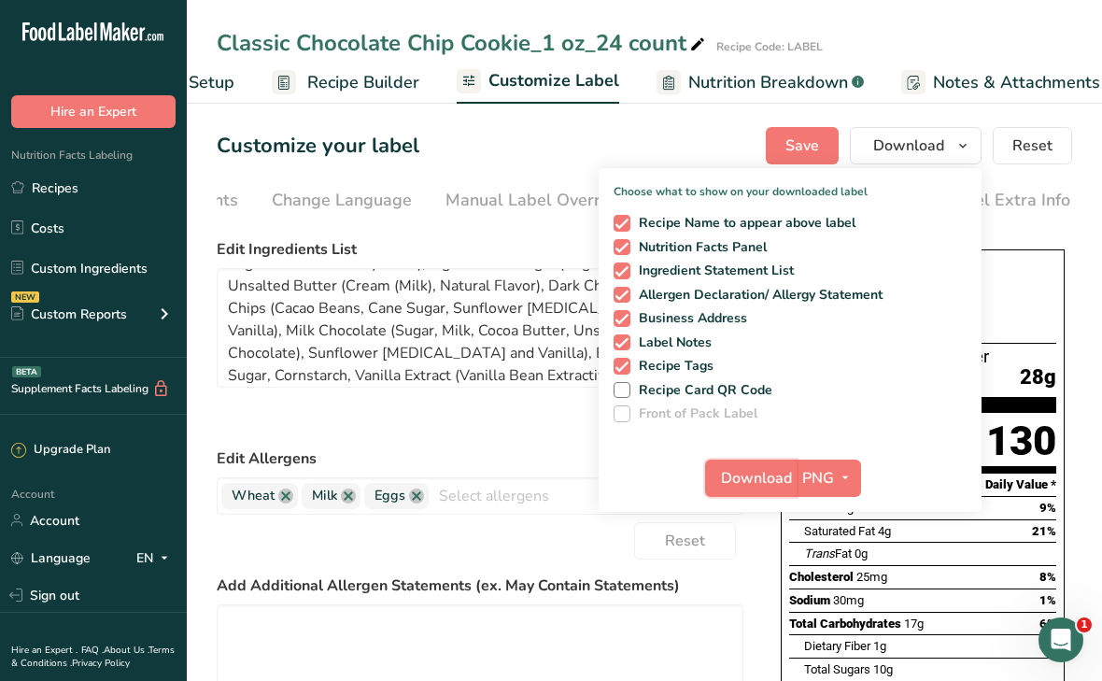
scroll to position [0, 100]
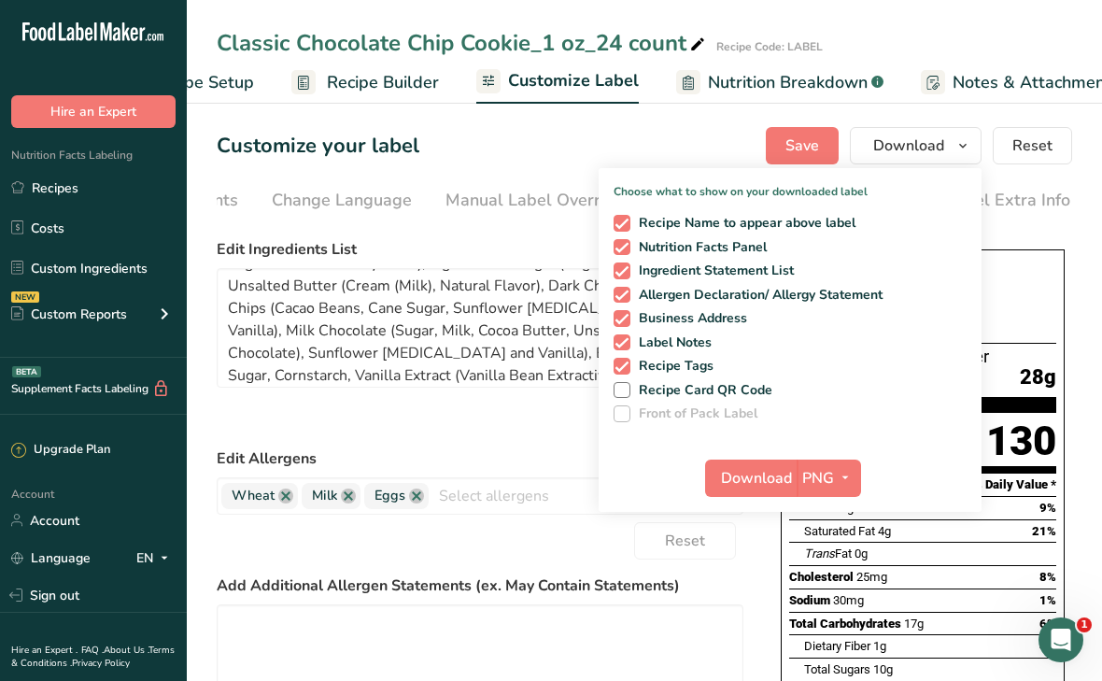
click at [357, 80] on span "Recipe Builder" at bounding box center [383, 82] width 112 height 25
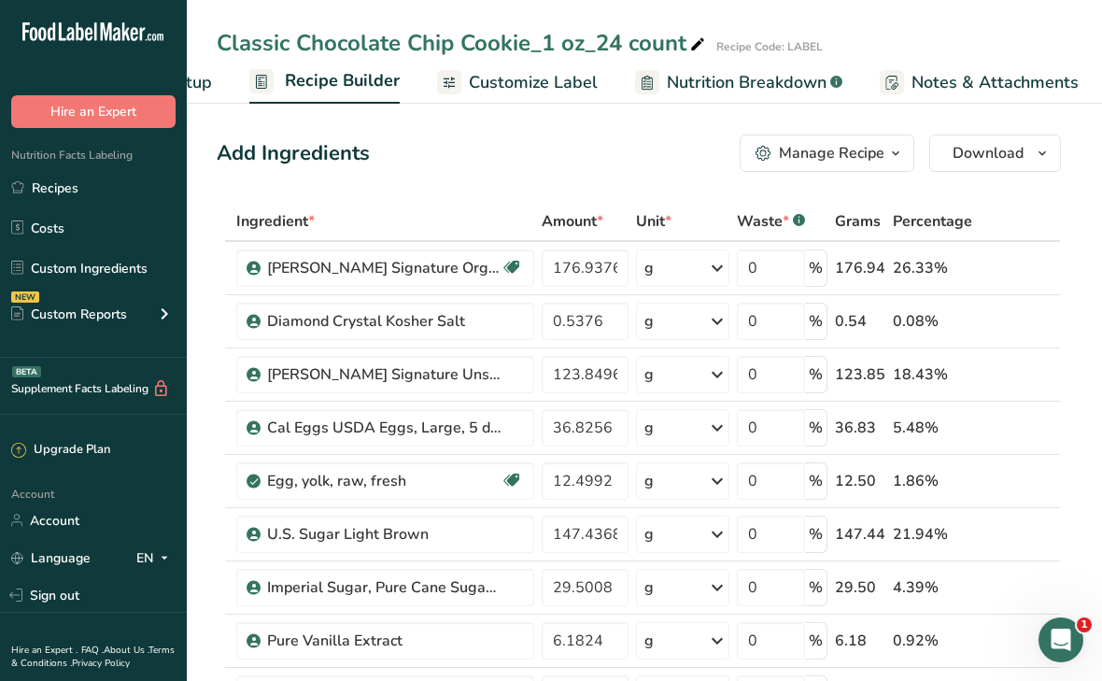
scroll to position [0, 139]
click at [807, 151] on div "Manage Recipe" at bounding box center [832, 153] width 106 height 22
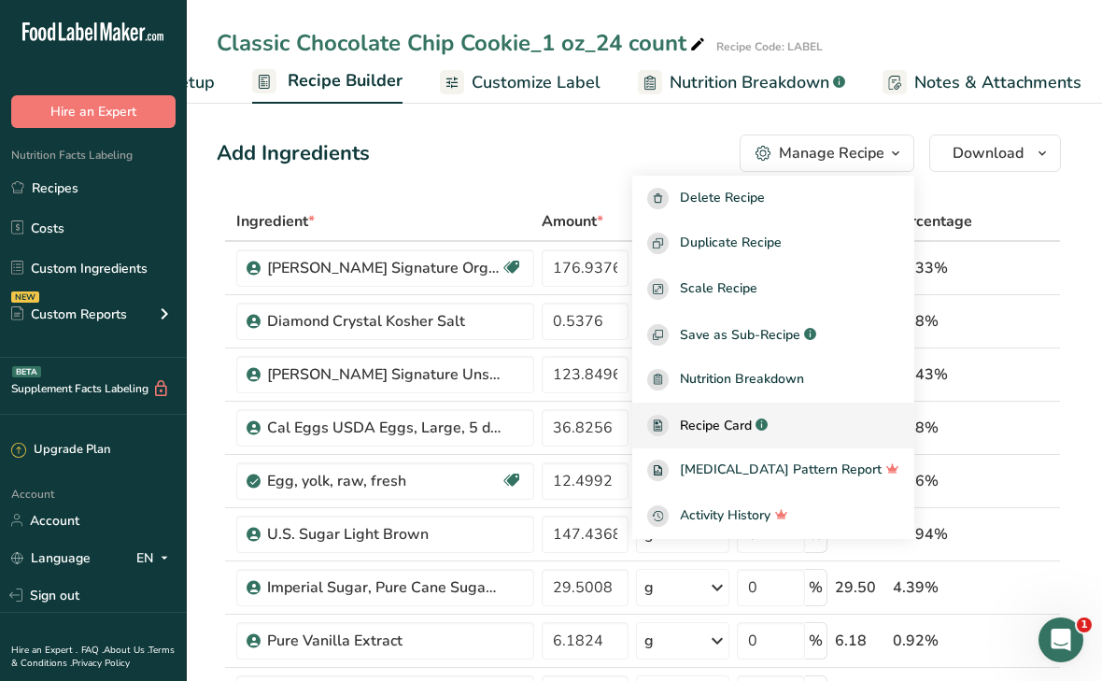
click at [740, 430] on span "Recipe Card" at bounding box center [716, 426] width 72 height 20
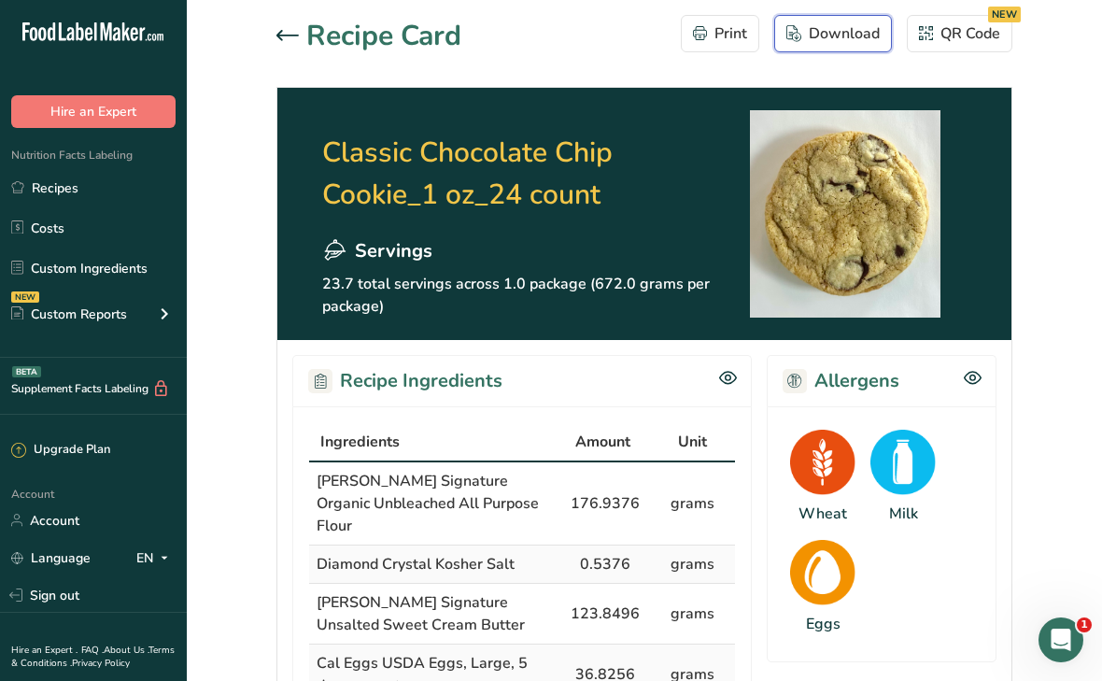
click at [811, 48] on button "Download" at bounding box center [833, 33] width 118 height 37
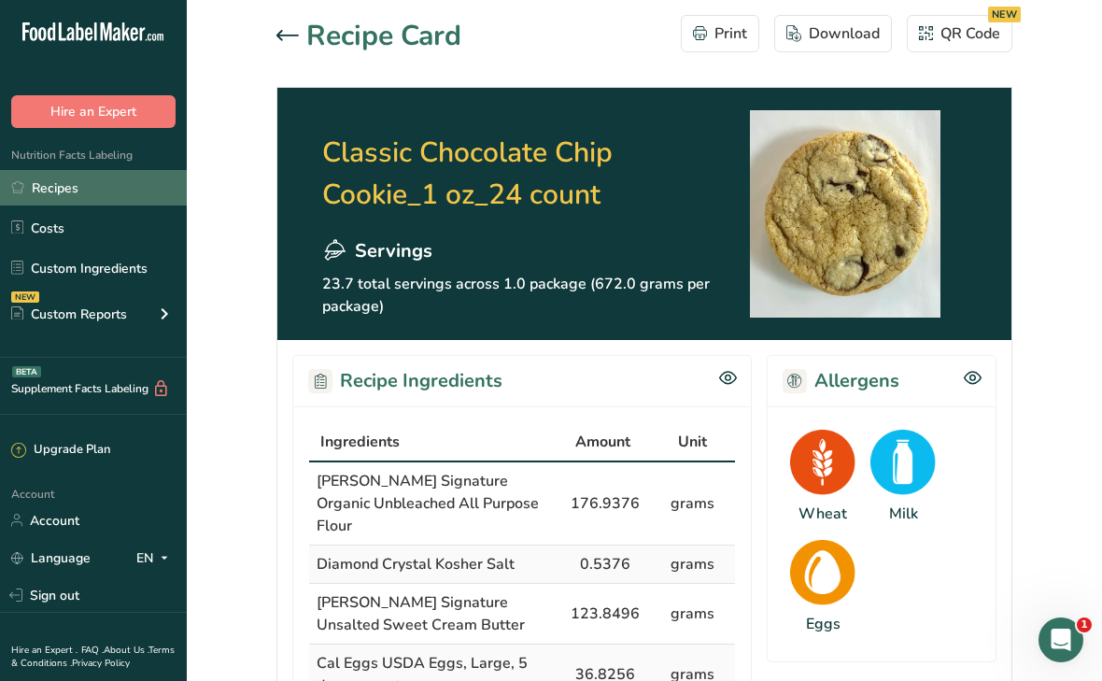
click at [101, 179] on link "Recipes" at bounding box center [93, 187] width 187 height 35
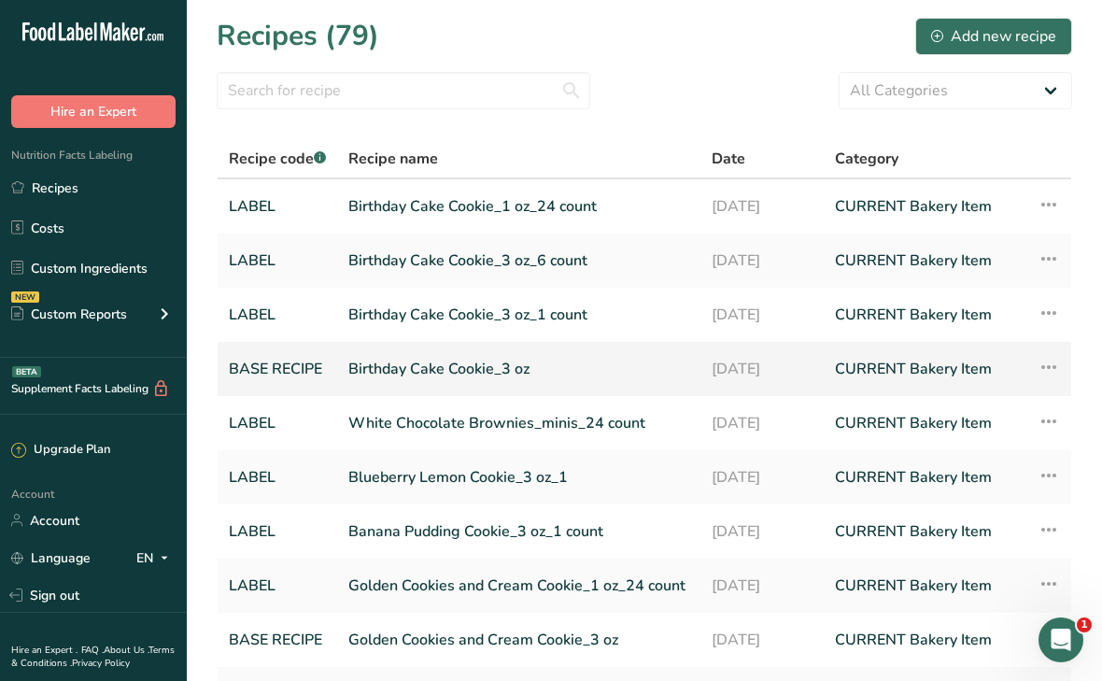
scroll to position [191, 0]
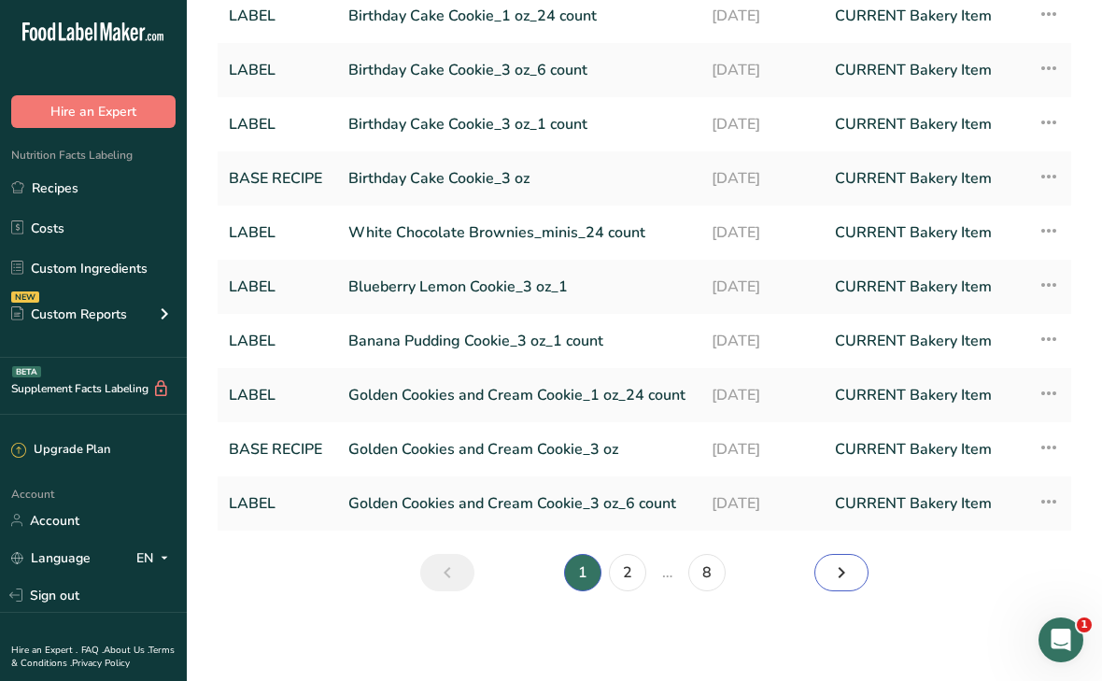
click at [848, 573] on icon "Next page" at bounding box center [841, 573] width 22 height 34
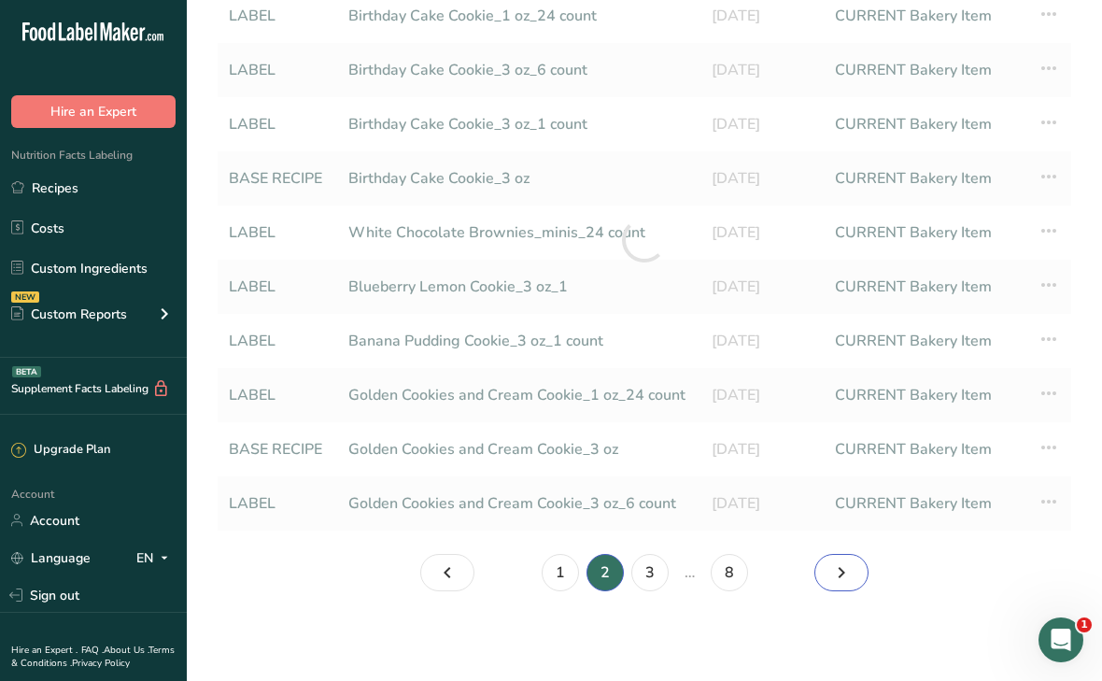
click at [848, 573] on icon "Page 3." at bounding box center [841, 573] width 22 height 34
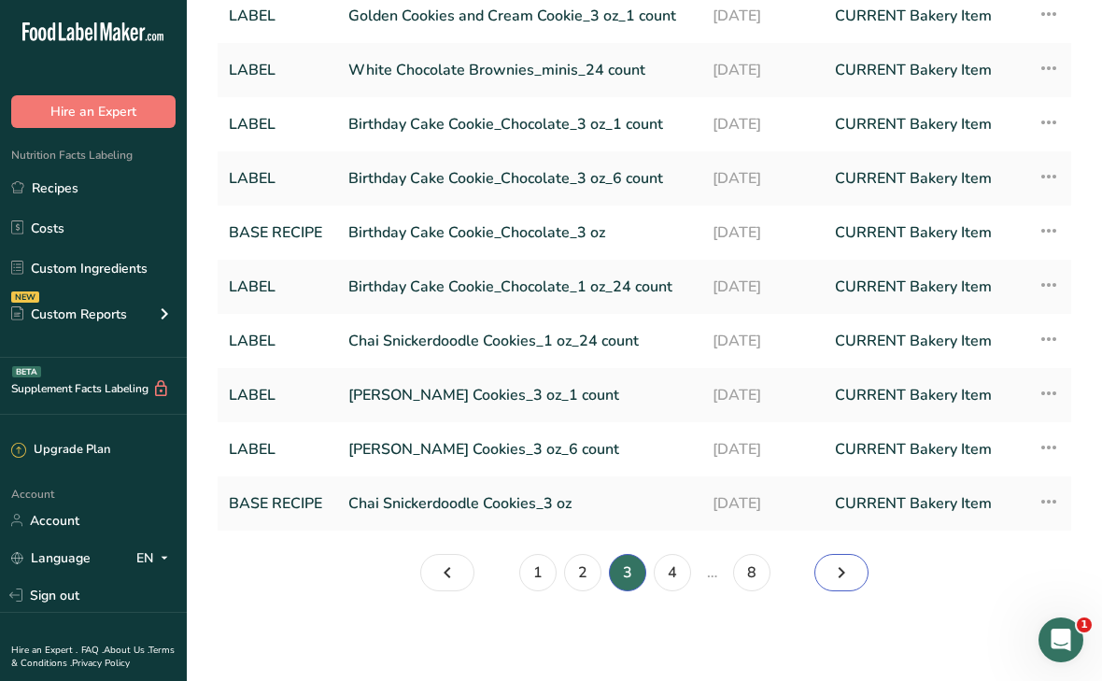
click at [848, 573] on icon "Page 4." at bounding box center [841, 573] width 22 height 34
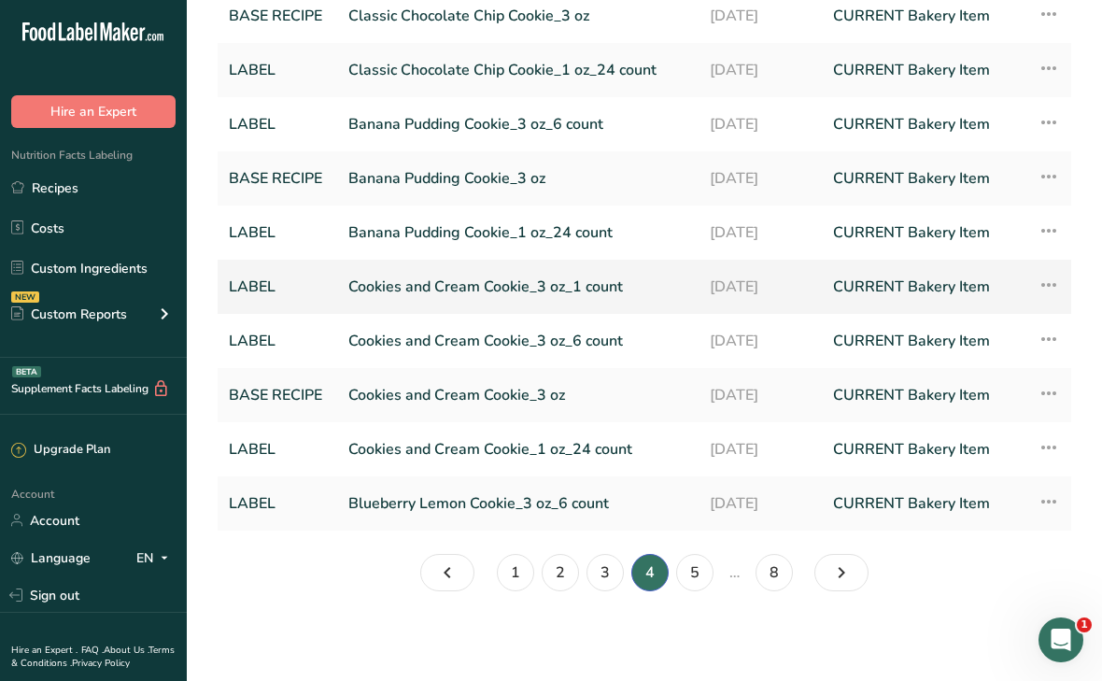
click at [460, 280] on link "Cookies and Cream Cookie_3 oz_1 count" at bounding box center [517, 286] width 339 height 39
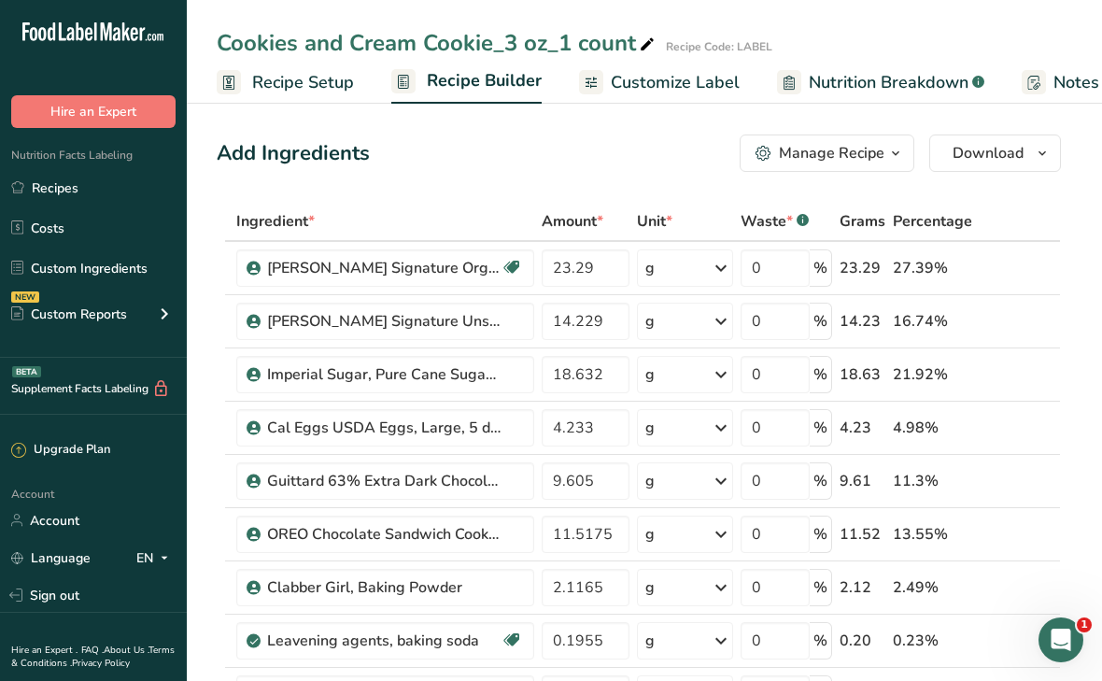
click at [661, 83] on span "Customize Label" at bounding box center [675, 82] width 129 height 25
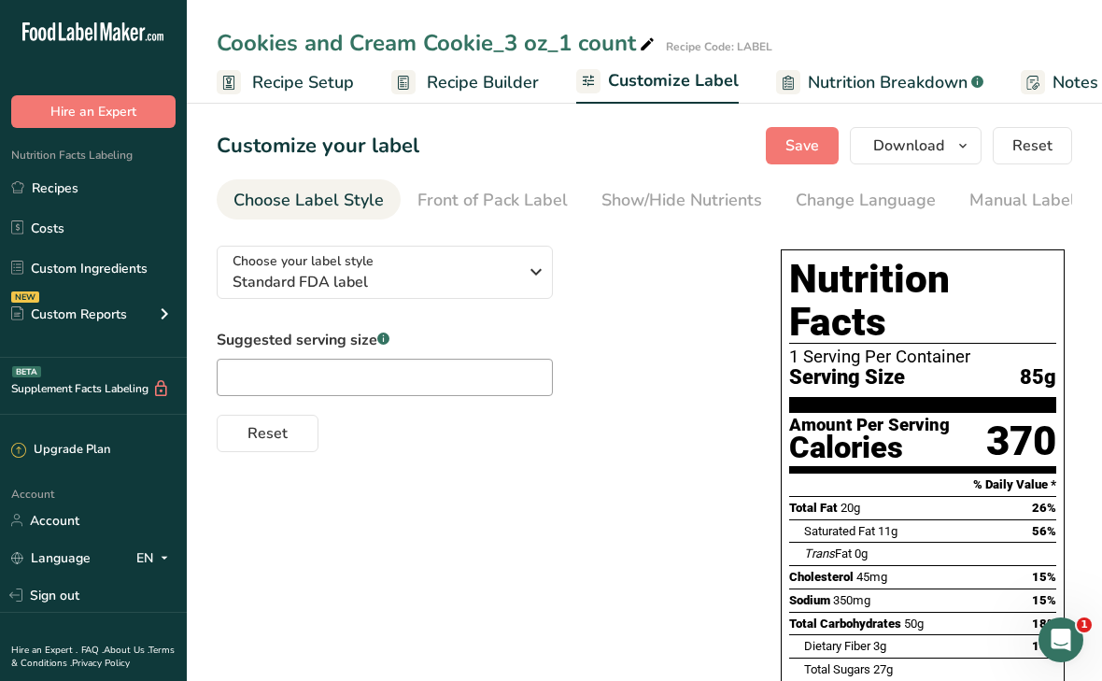
click at [440, 78] on span "Recipe Builder" at bounding box center [483, 82] width 112 height 25
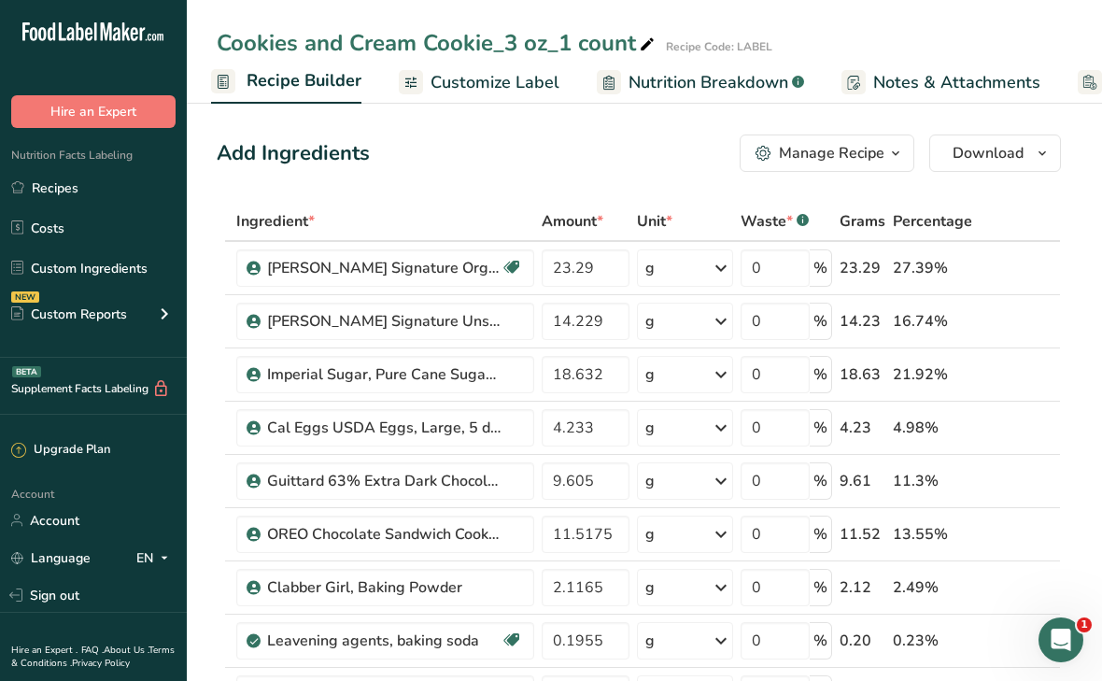
click at [841, 155] on div "Manage Recipe" at bounding box center [832, 153] width 106 height 22
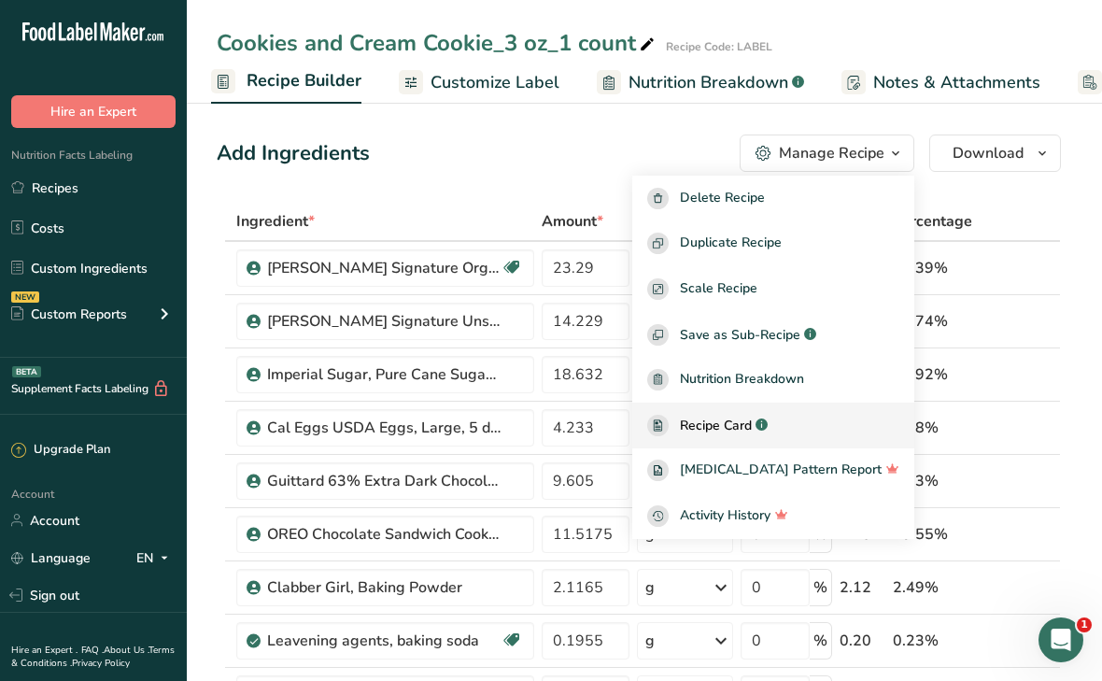
click at [738, 428] on span "Recipe Card" at bounding box center [716, 426] width 72 height 20
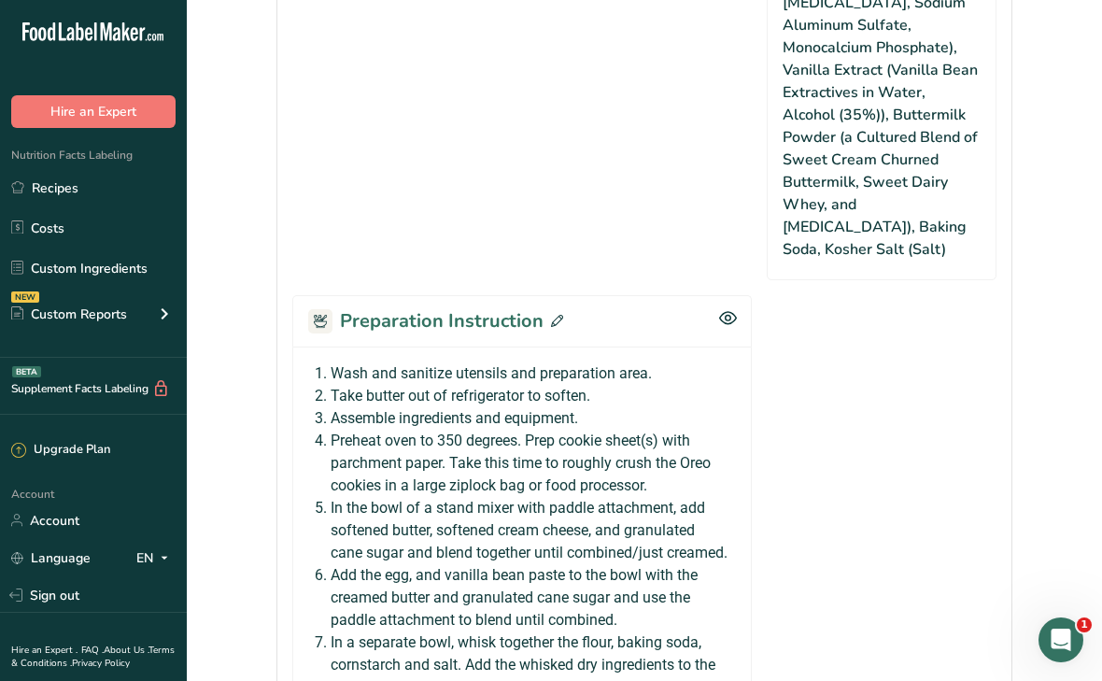
scroll to position [1822, 0]
click at [555, 316] on icon at bounding box center [557, 322] width 12 height 12
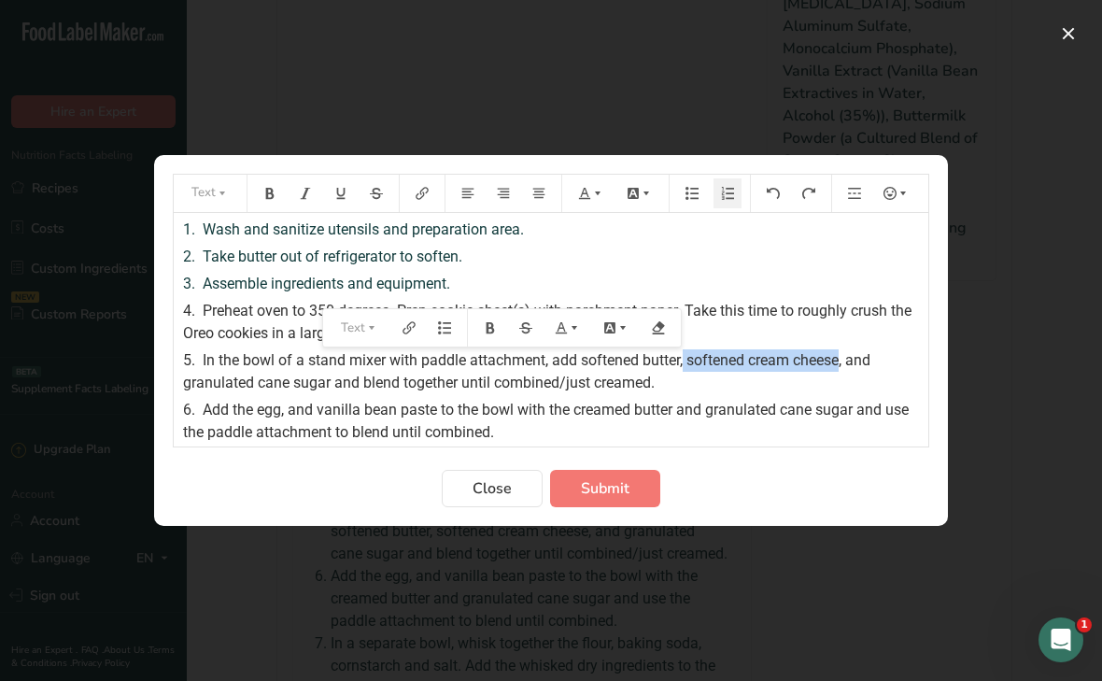
drag, startPoint x: 686, startPoint y: 362, endPoint x: 844, endPoint y: 358, distance: 158.8
click at [844, 358] on span "In the bowl of a stand mixer with paddle attachment, add softened butter, softe…" at bounding box center [528, 371] width 691 height 40
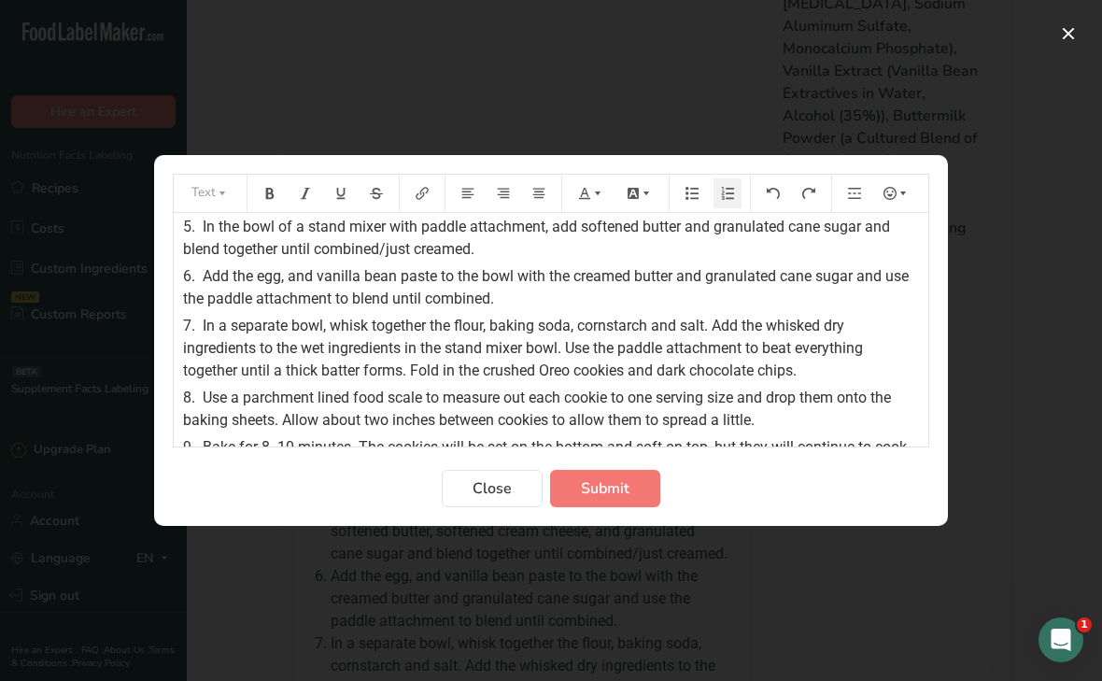
scroll to position [148, 0]
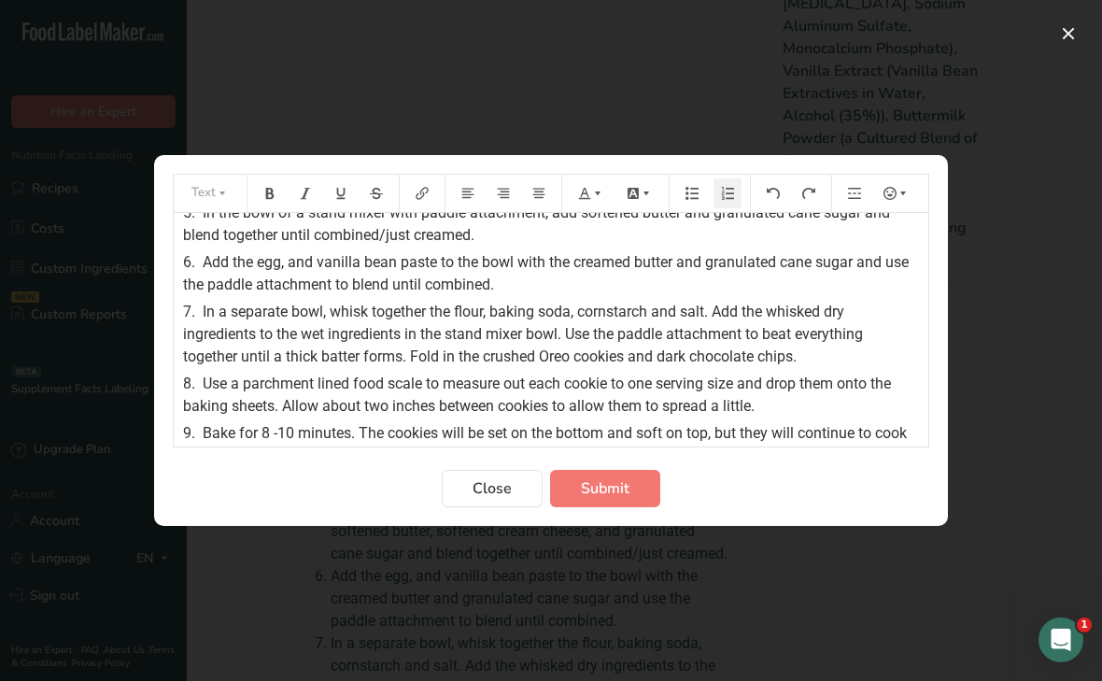
click at [652, 309] on span "In a separate bowl, whisk together the flour, baking soda, cornstarch and salt.…" at bounding box center [525, 334] width 684 height 63
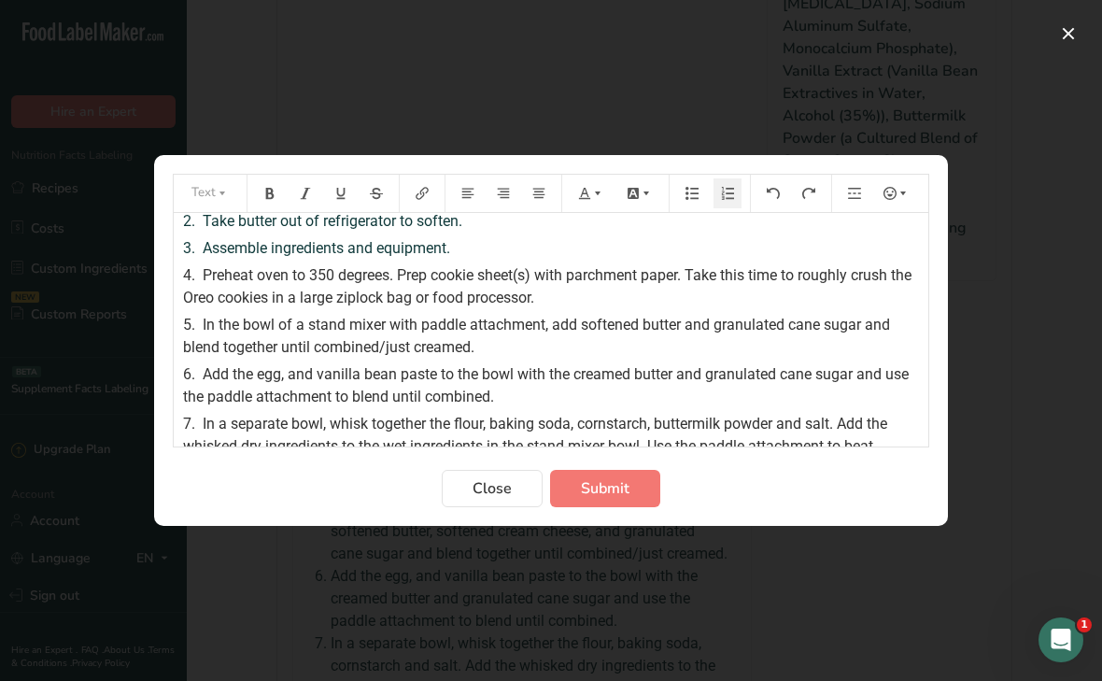
scroll to position [0, 0]
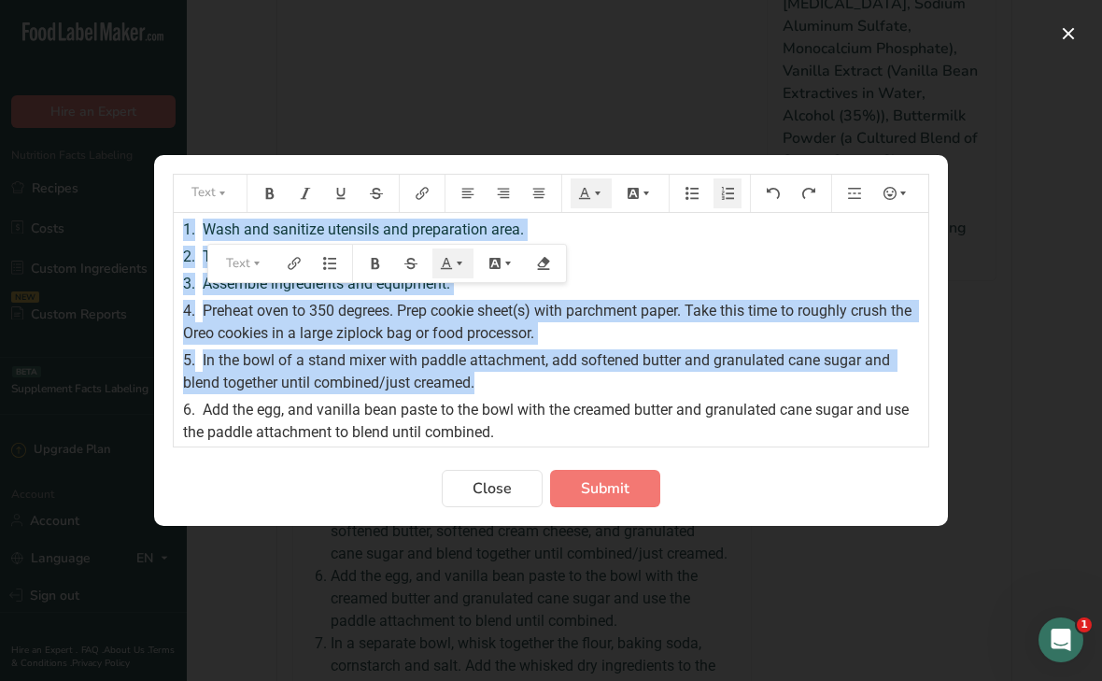
drag, startPoint x: 477, startPoint y: 383, endPoint x: 154, endPoint y: 188, distance: 377.6
click at [154, 188] on section "Text 1. Wash and sanitize utensils and preparation area. 2. Take butter out of …" at bounding box center [551, 340] width 794 height 371
copy div "1. Wash and sanitize utensils and preparation area. 2. Take butter out of refri…"
click at [589, 503] on button "Submit" at bounding box center [605, 488] width 110 height 37
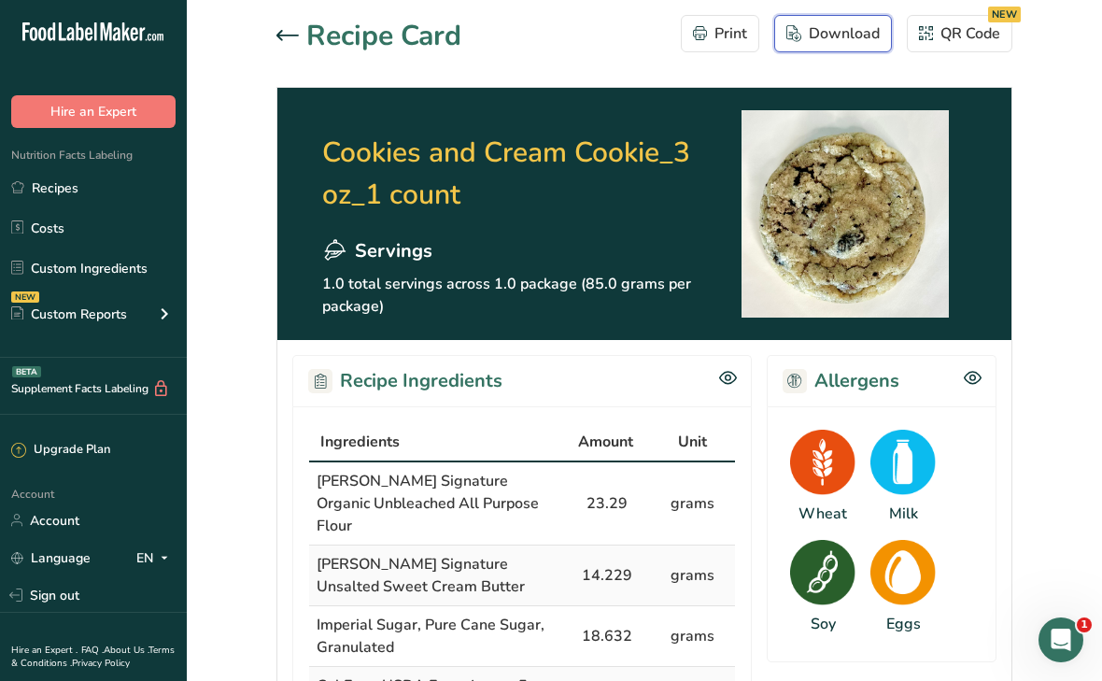
click at [854, 37] on div "Download" at bounding box center [833, 33] width 93 height 22
click at [283, 35] on icon at bounding box center [288, 35] width 22 height 10
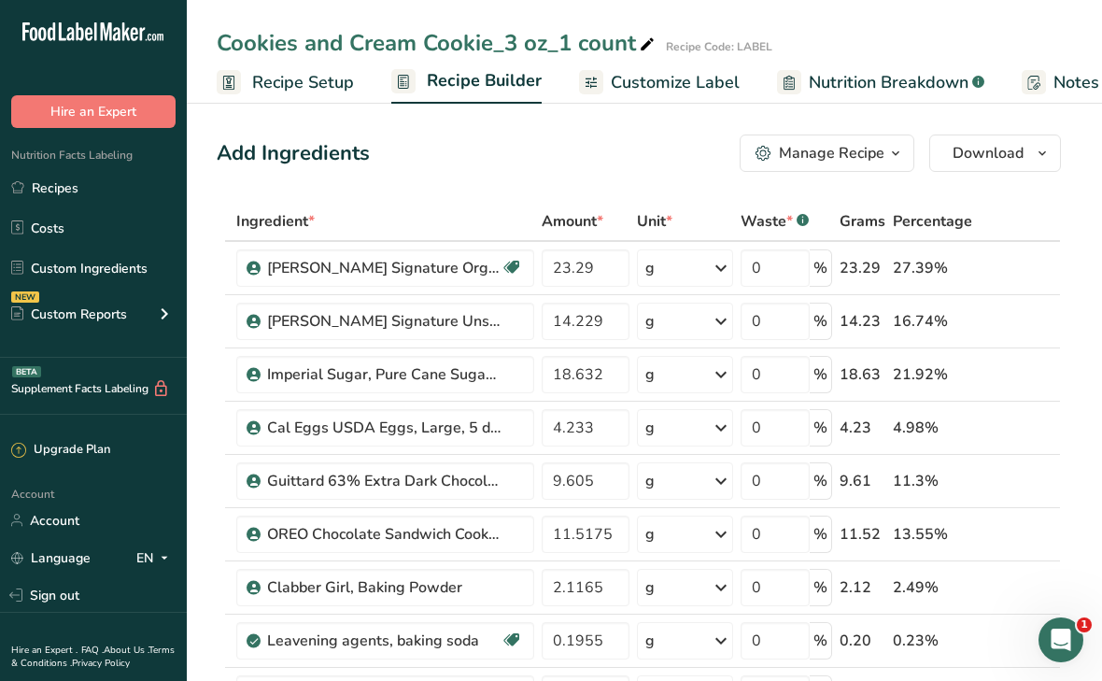
click at [661, 84] on span "Customize Label" at bounding box center [675, 82] width 129 height 25
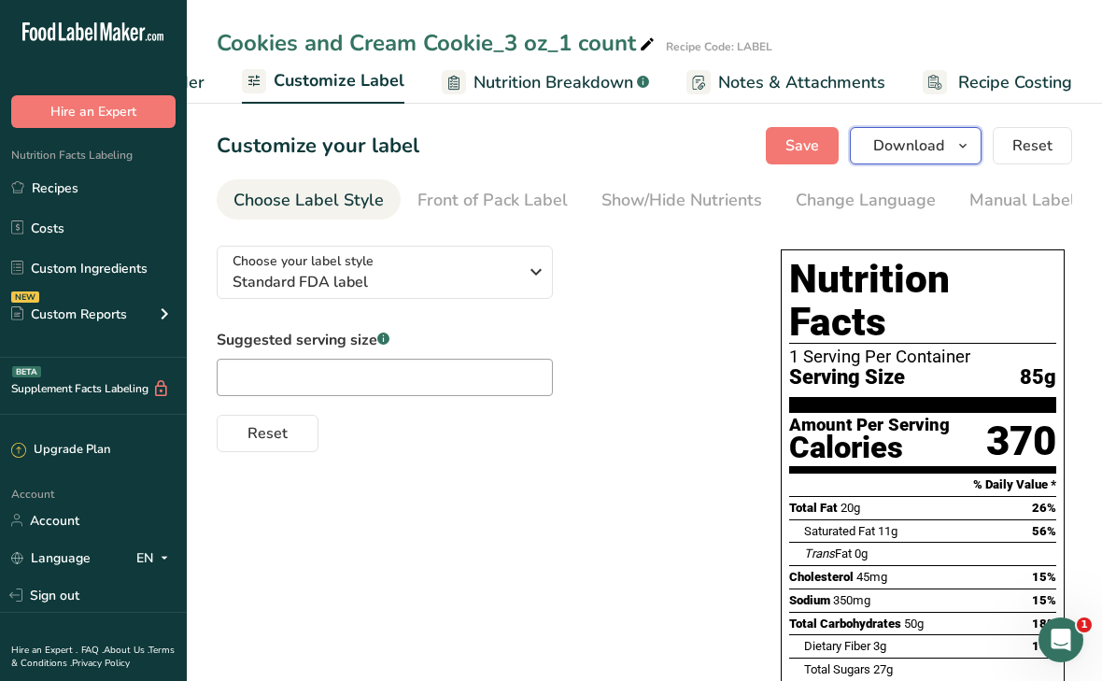
click at [884, 143] on span "Download" at bounding box center [908, 146] width 71 height 22
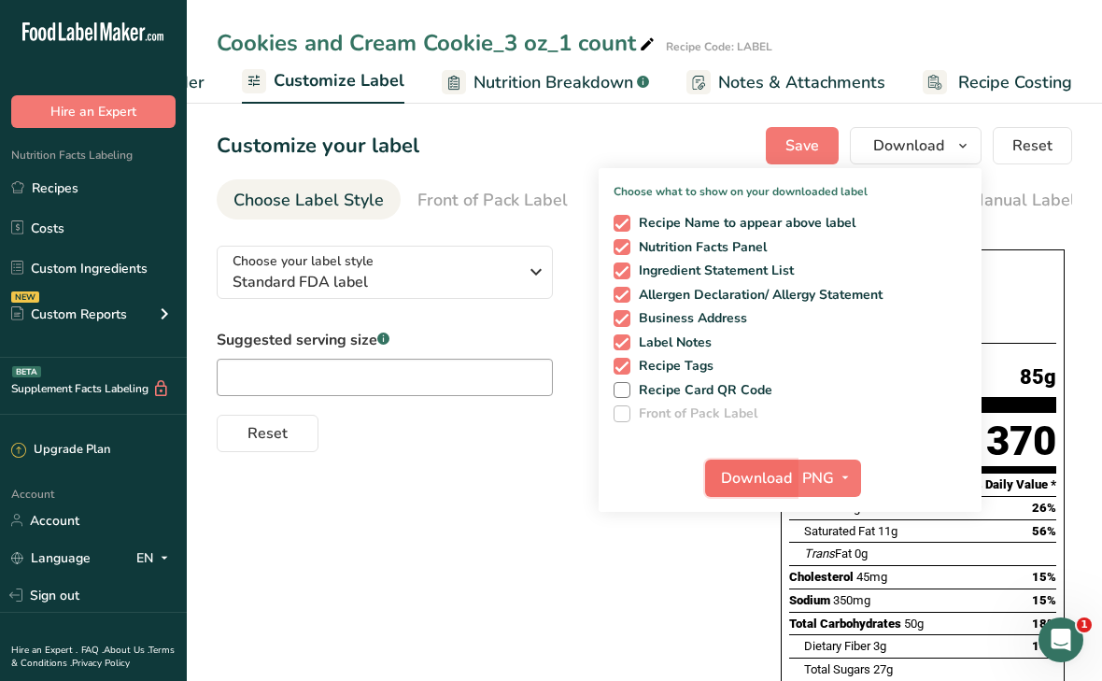
click at [730, 488] on span "Download" at bounding box center [756, 478] width 71 height 22
click at [621, 141] on div "Customize your label Save Download Choose what to show on your downloaded label…" at bounding box center [645, 145] width 856 height 37
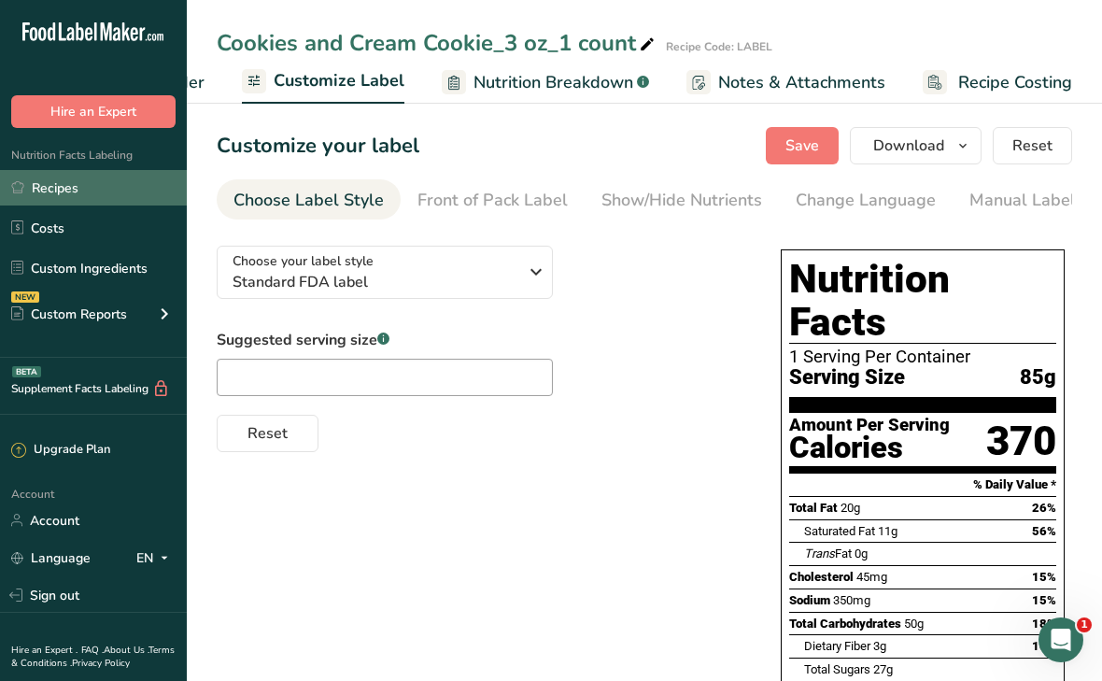
click at [101, 192] on link "Recipes" at bounding box center [93, 187] width 187 height 35
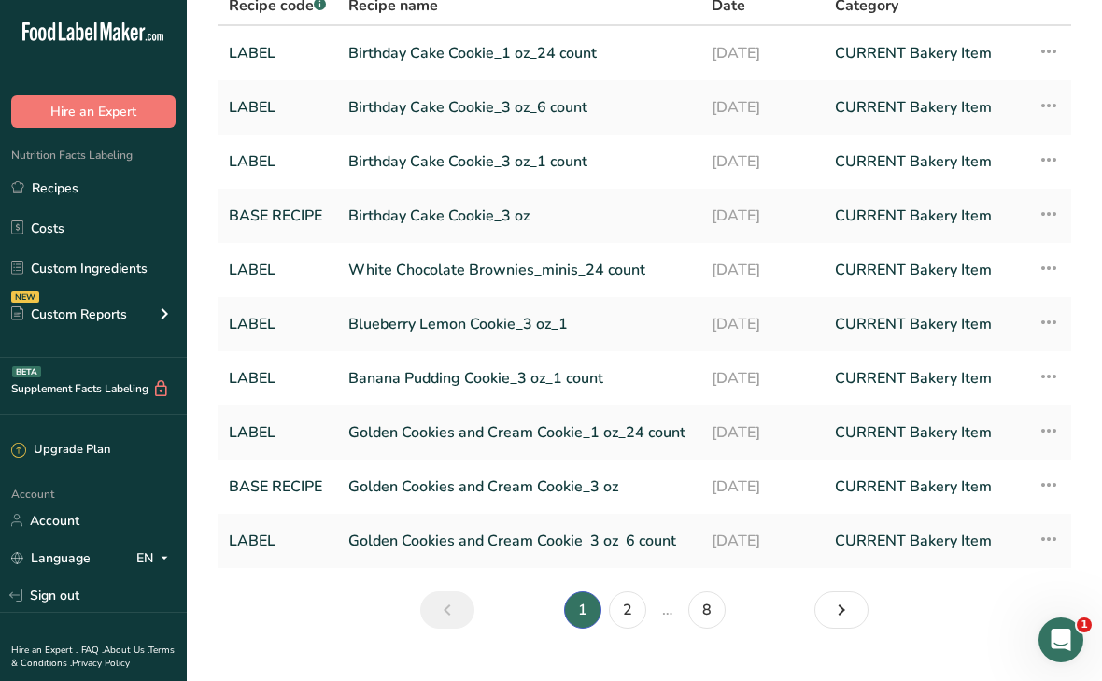
scroll to position [191, 0]
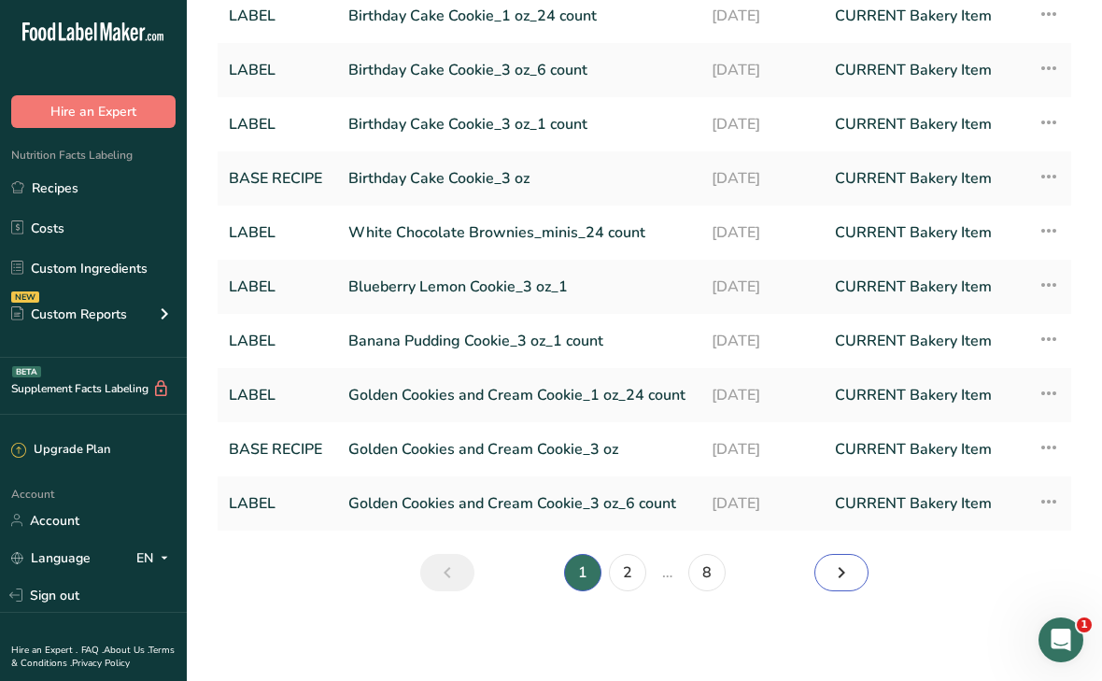
click at [856, 576] on link "Next page" at bounding box center [842, 572] width 54 height 37
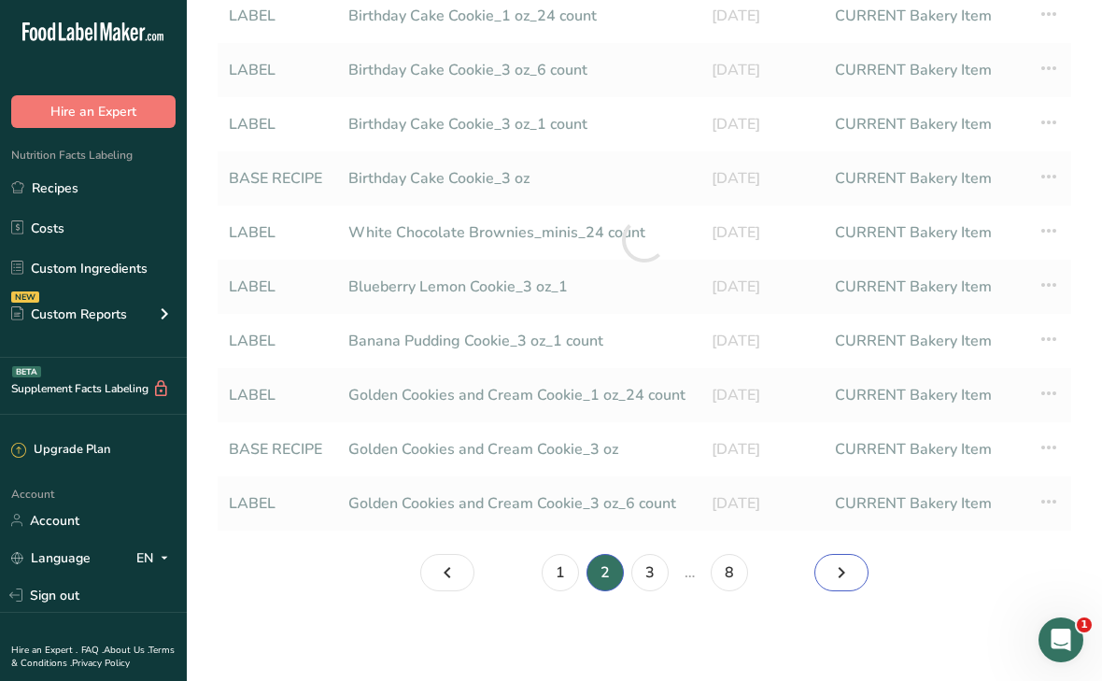
click at [856, 576] on link "Page 3." at bounding box center [842, 572] width 54 height 37
click at [856, 576] on link "Page 4." at bounding box center [842, 572] width 54 height 37
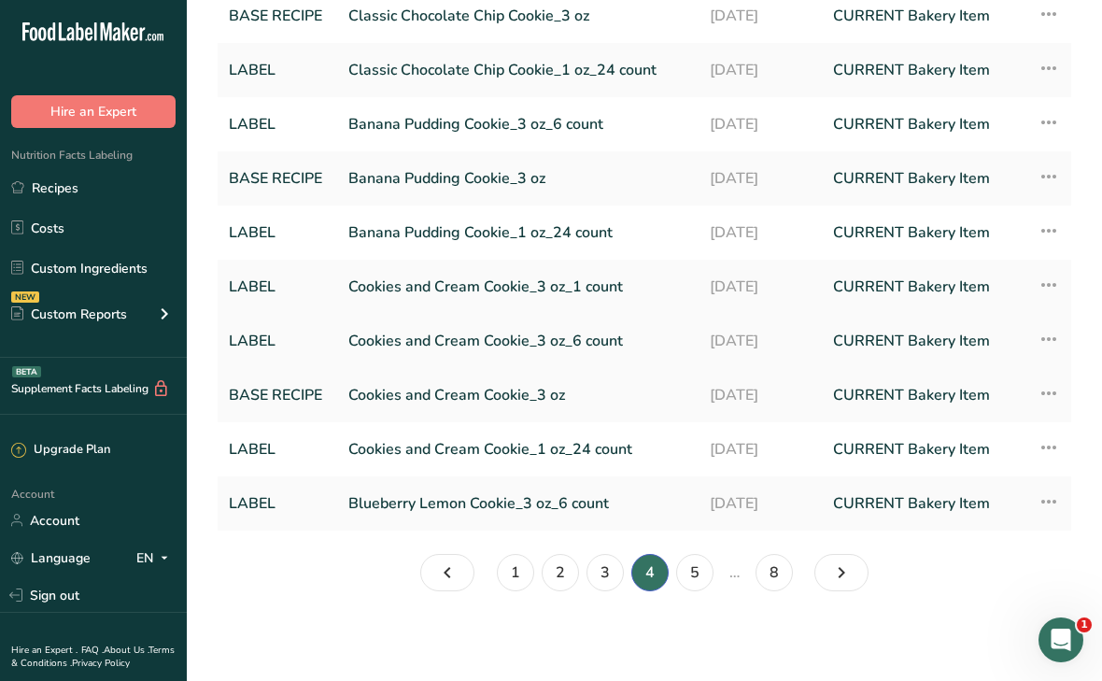
click at [515, 343] on link "Cookies and Cream Cookie_3 oz_6 count" at bounding box center [517, 340] width 339 height 39
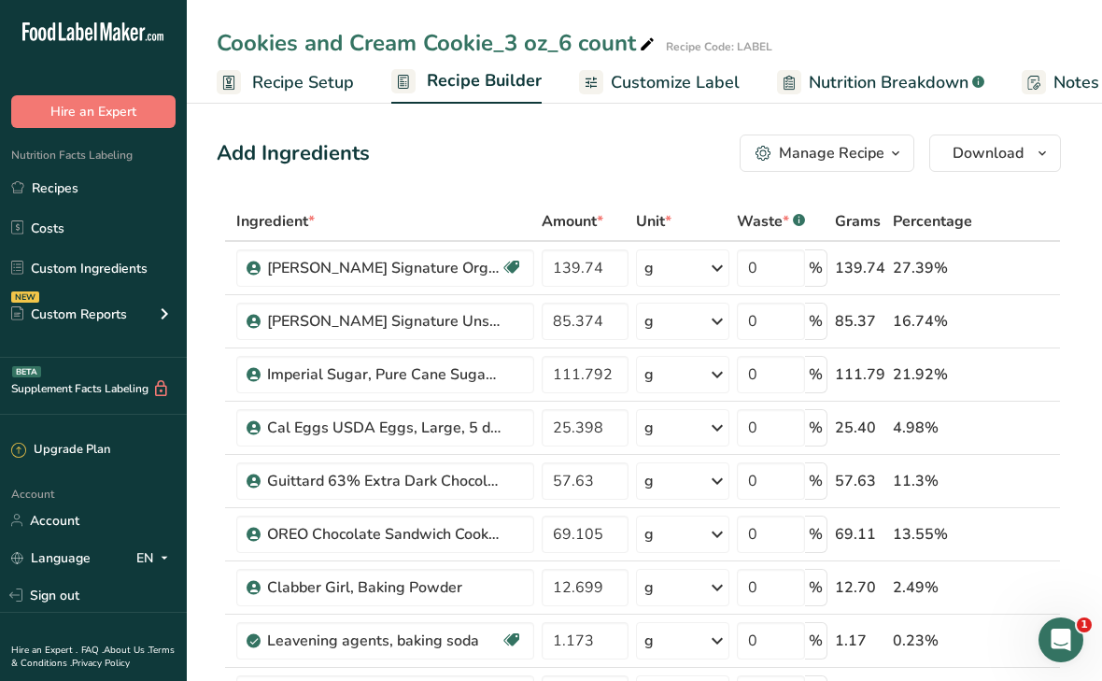
click at [643, 91] on span "Customize Label" at bounding box center [675, 82] width 129 height 25
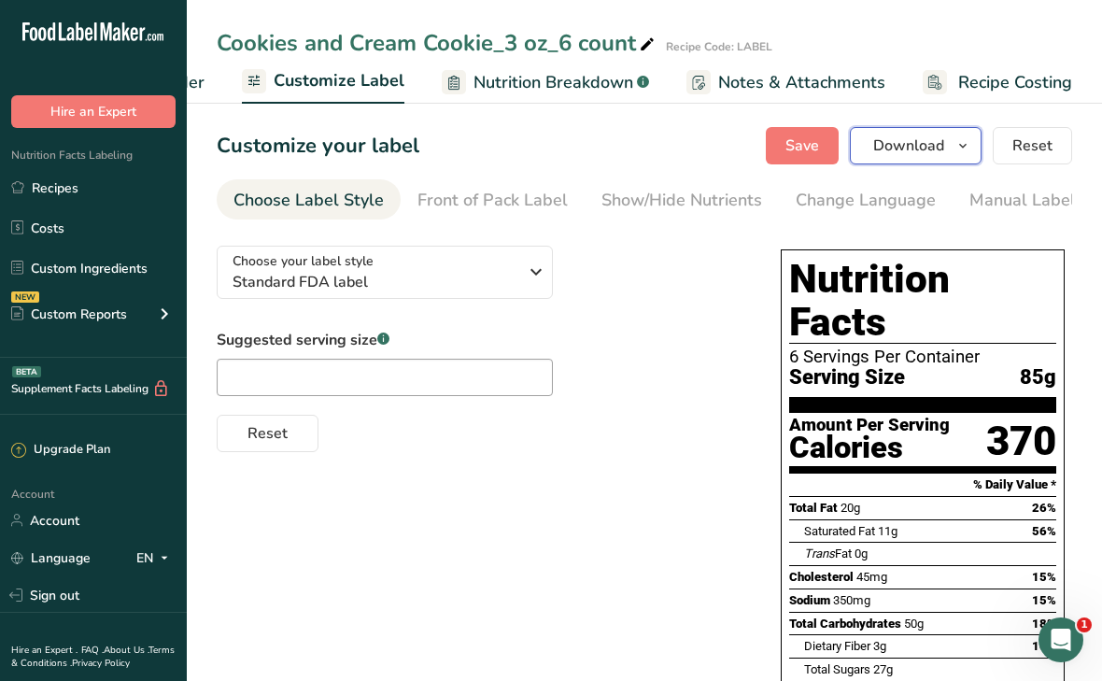
click at [909, 147] on span "Download" at bounding box center [908, 146] width 71 height 22
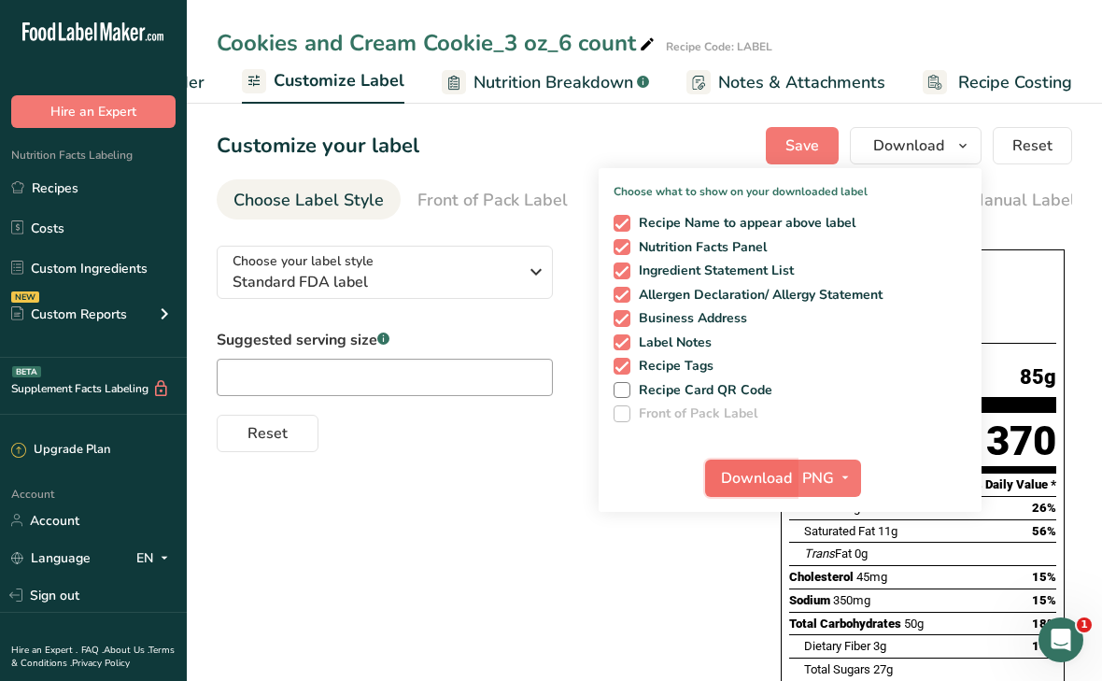
click at [775, 484] on span "Download" at bounding box center [756, 478] width 71 height 22
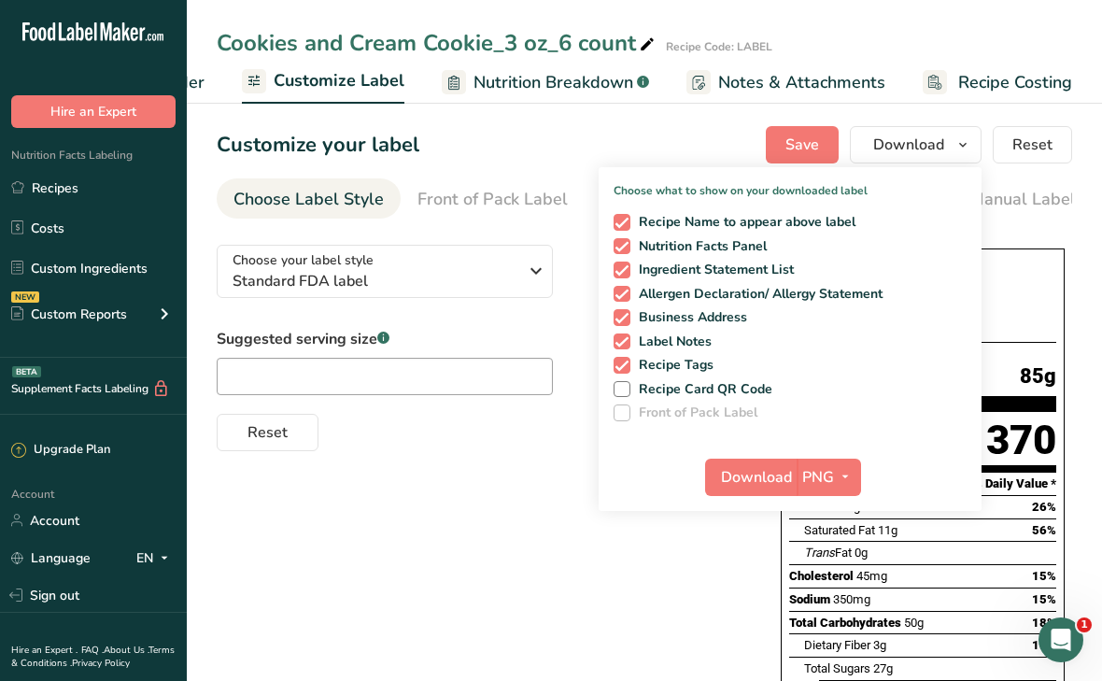
click at [489, 162] on div "Customize your label Save Download Choose what to show on your downloaded label…" at bounding box center [645, 144] width 856 height 37
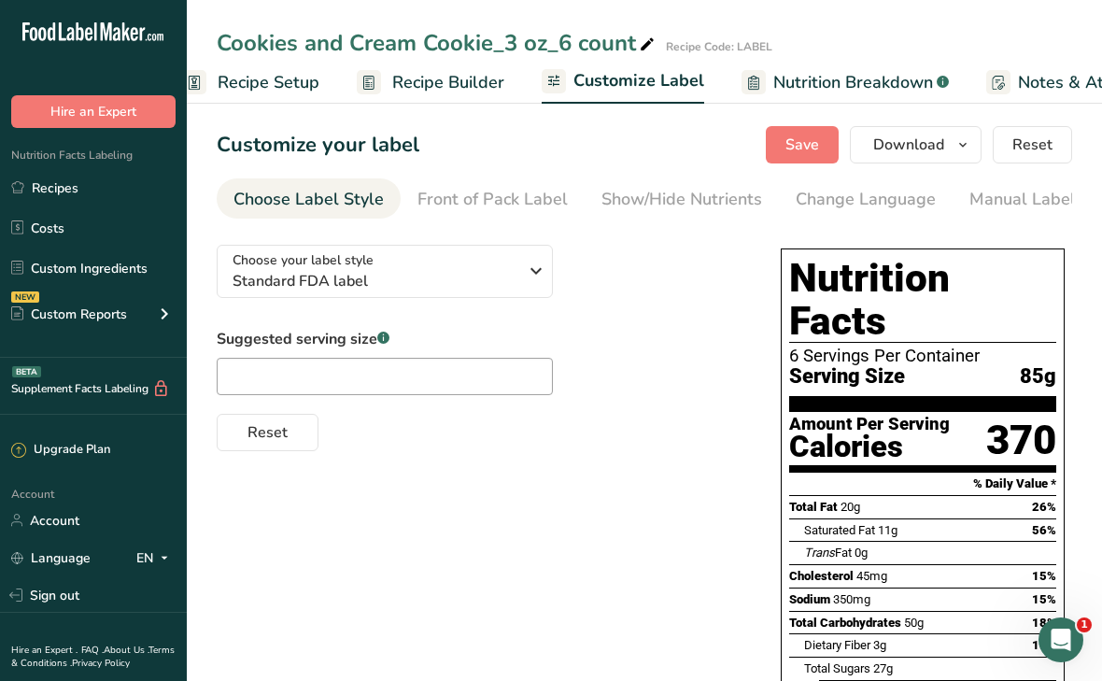
scroll to position [0, 0]
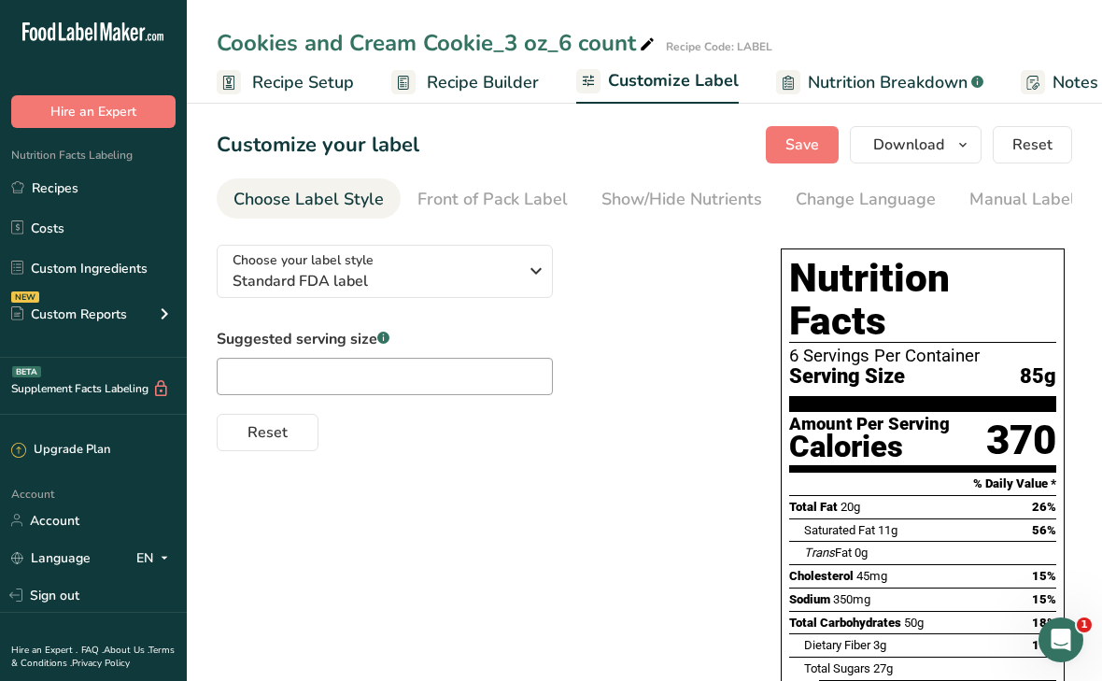
click at [448, 86] on span "Recipe Builder" at bounding box center [483, 82] width 112 height 25
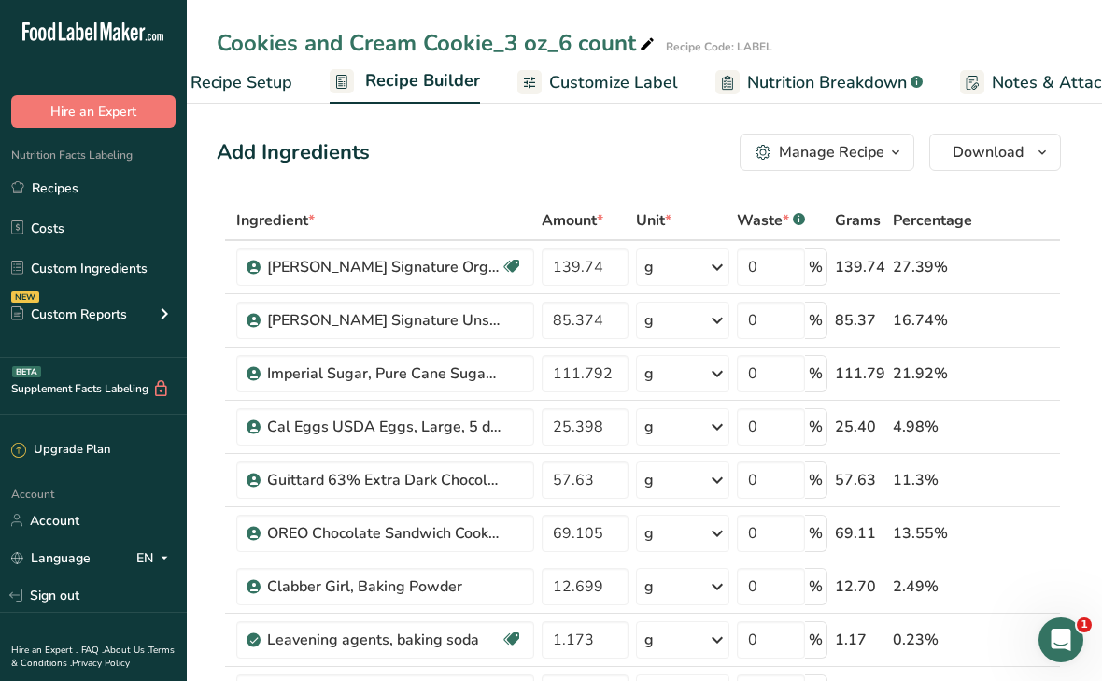
scroll to position [0, 180]
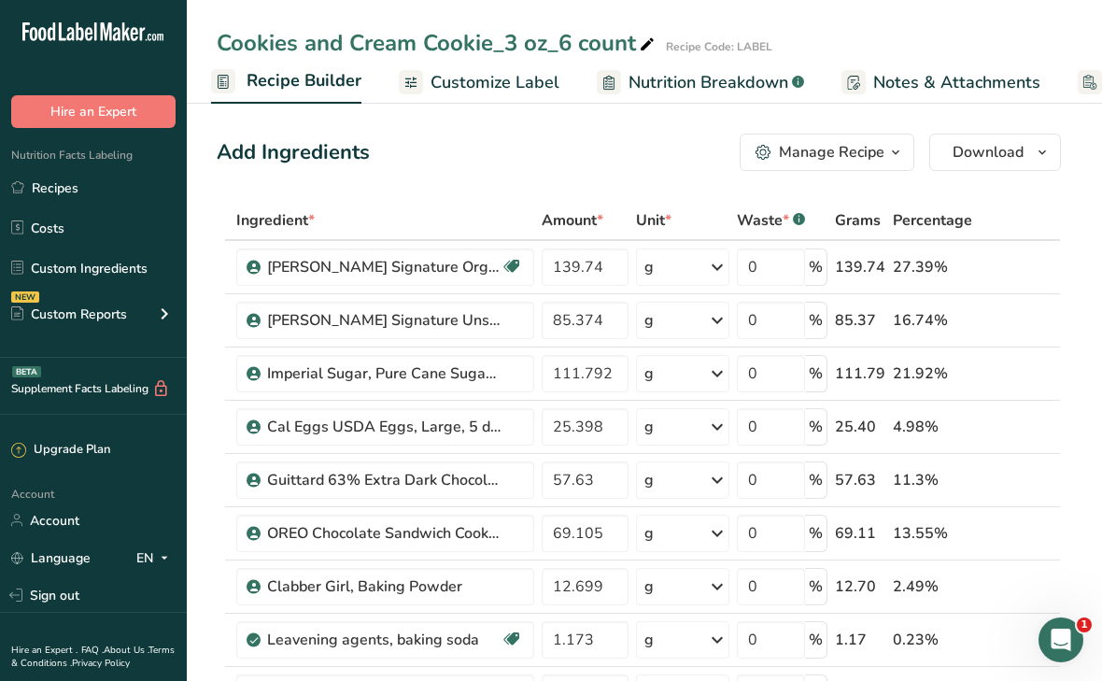
click at [814, 154] on div "Manage Recipe" at bounding box center [832, 152] width 106 height 22
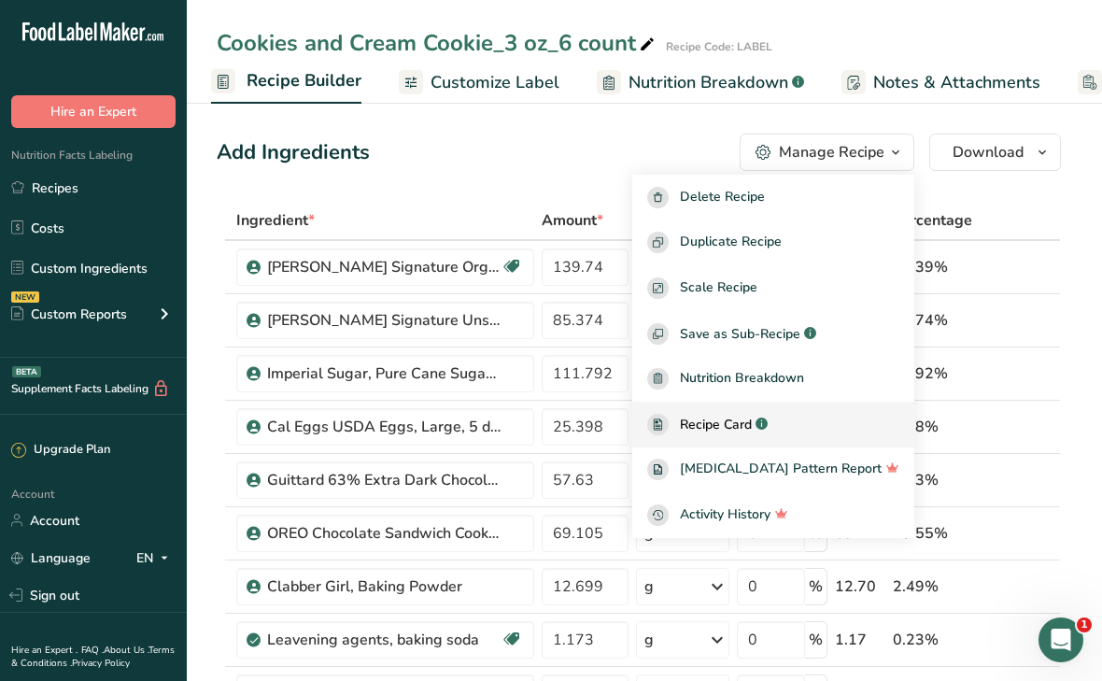
click at [737, 424] on span "Recipe Card" at bounding box center [716, 425] width 72 height 20
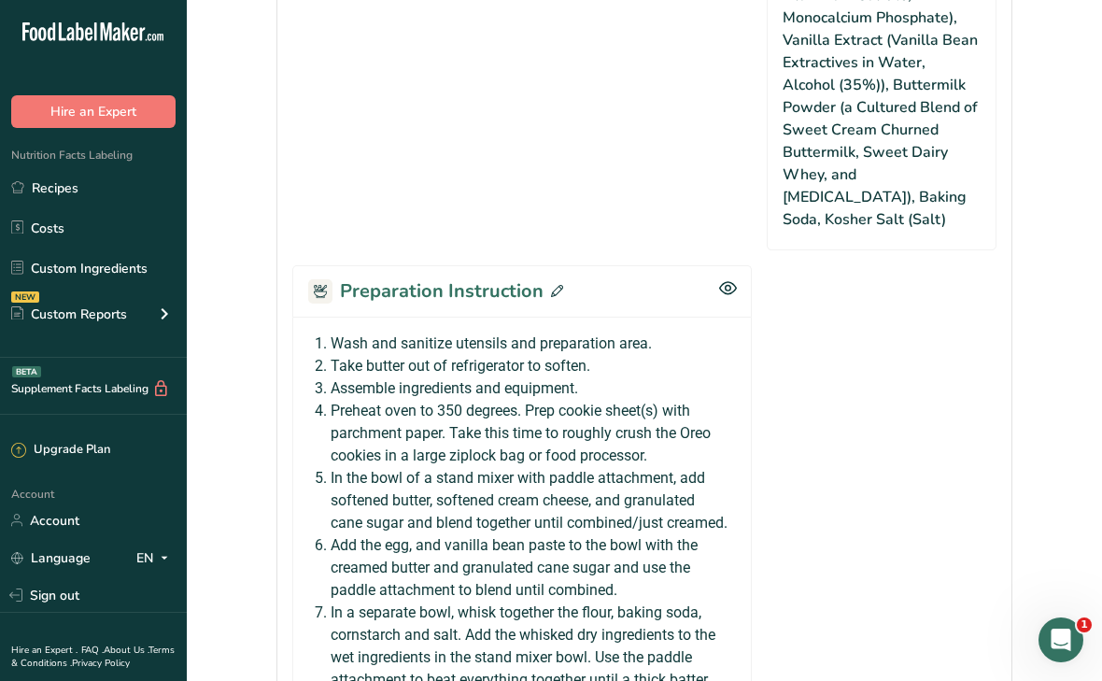
scroll to position [1798, 0]
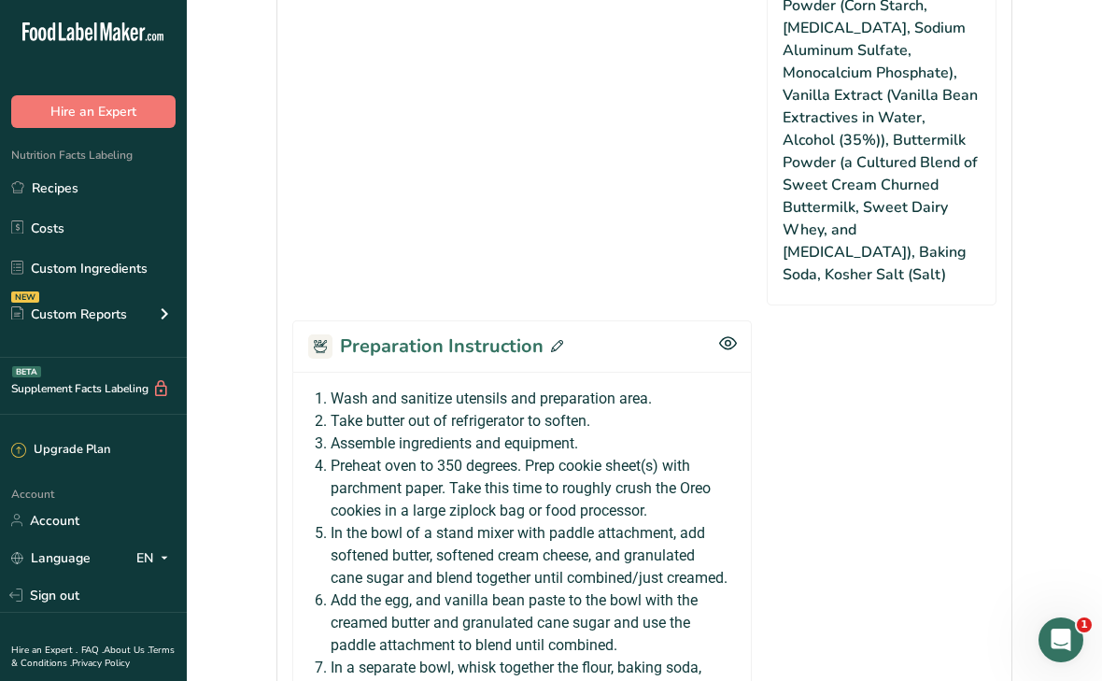
click at [549, 333] on span at bounding box center [554, 347] width 20 height 28
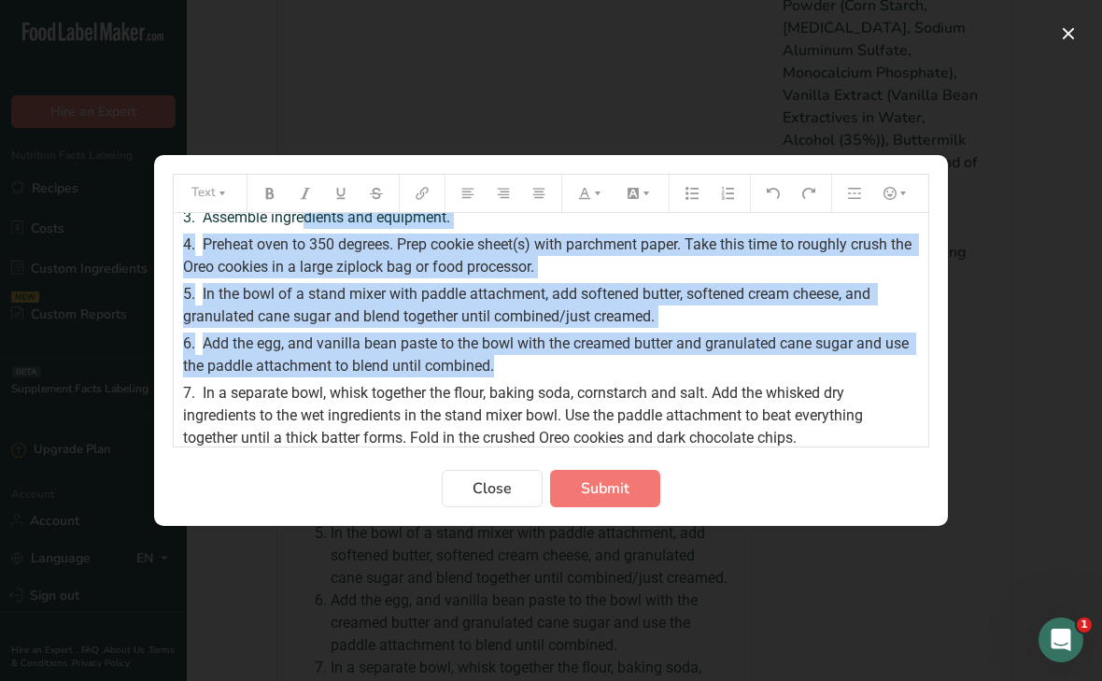
scroll to position [0, 0]
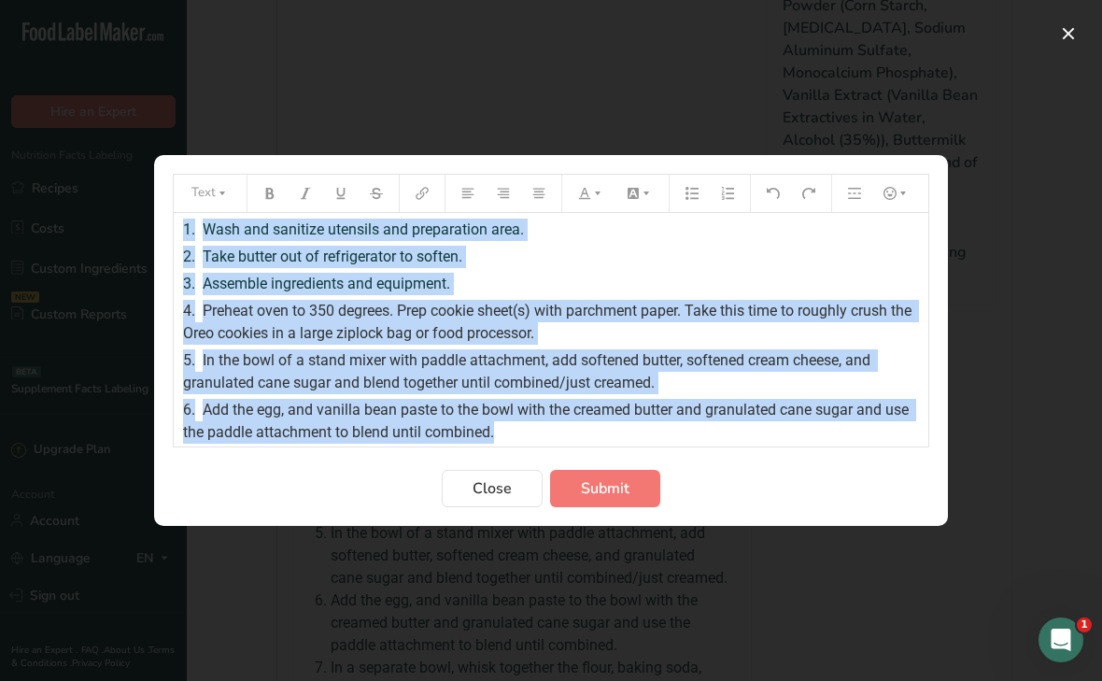
drag, startPoint x: 502, startPoint y: 364, endPoint x: 203, endPoint y: 152, distance: 366.5
click at [203, 152] on div "Text 1. Wash and sanitize utensils and preparation area. 2. Take butter out of …" at bounding box center [551, 340] width 1102 height 681
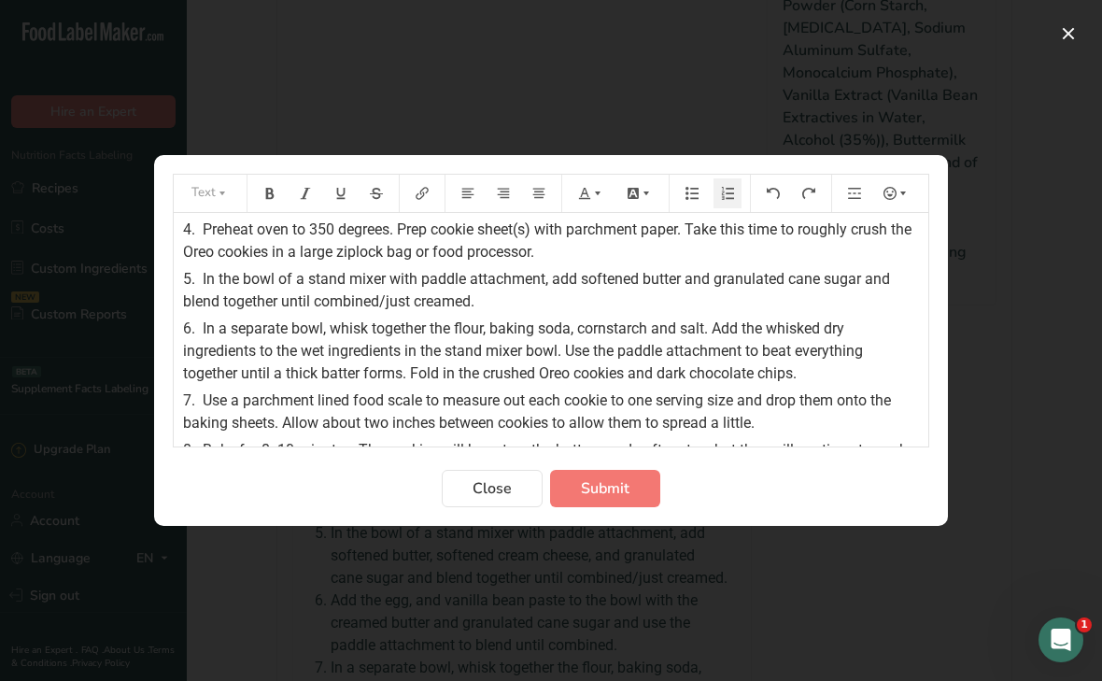
scroll to position [83, 0]
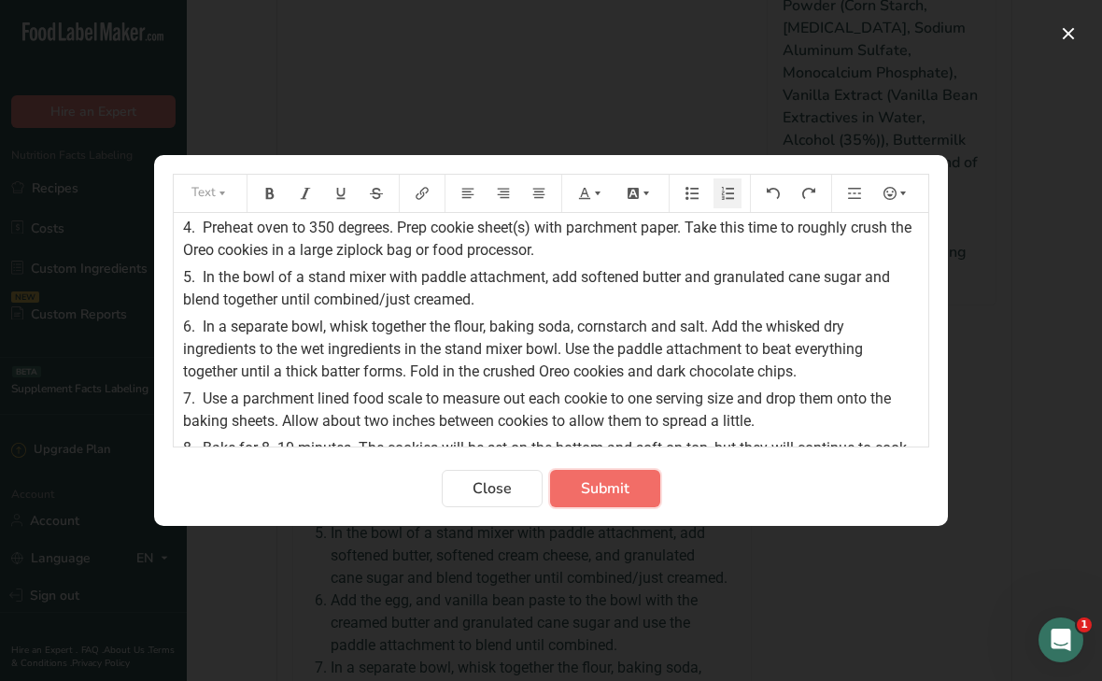
click at [605, 493] on span "Submit" at bounding box center [605, 488] width 49 height 22
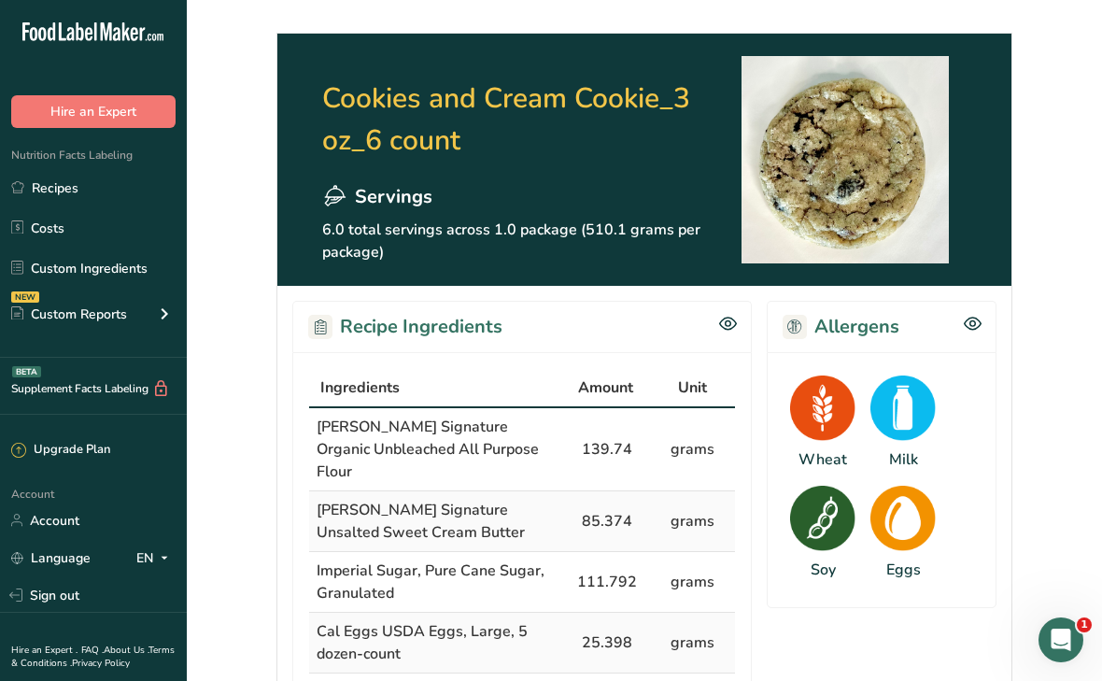
scroll to position [0, 0]
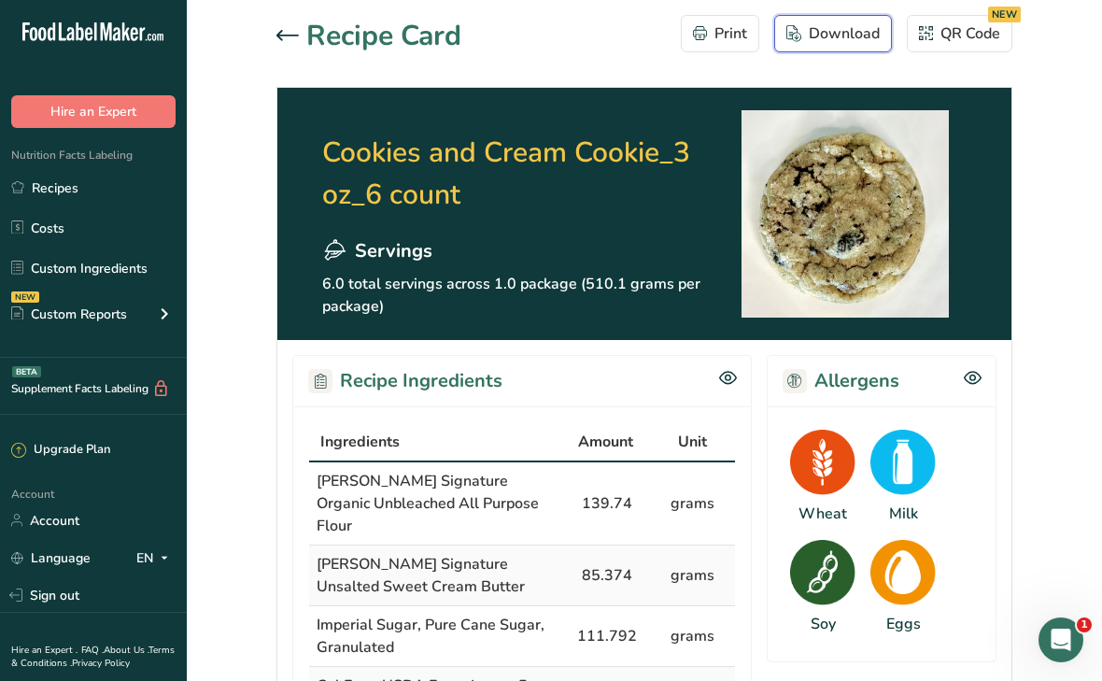
click at [845, 36] on div "Download" at bounding box center [833, 33] width 93 height 22
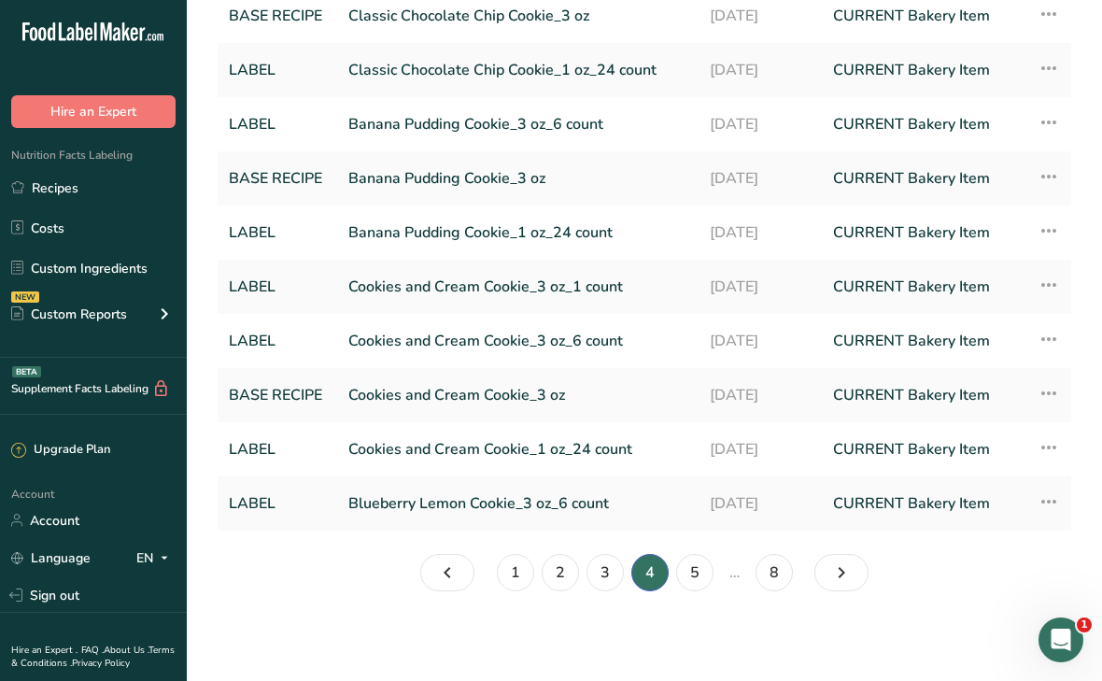
scroll to position [186, 0]
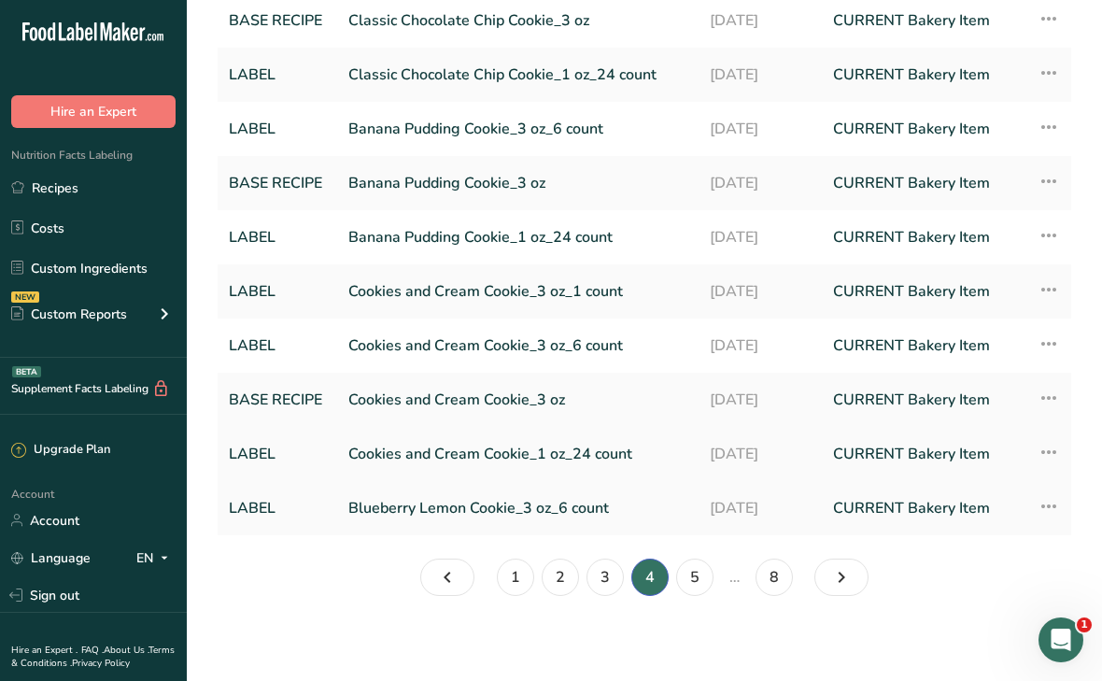
click at [461, 452] on link "Cookies and Cream Cookie_1 oz_24 count" at bounding box center [517, 453] width 339 height 39
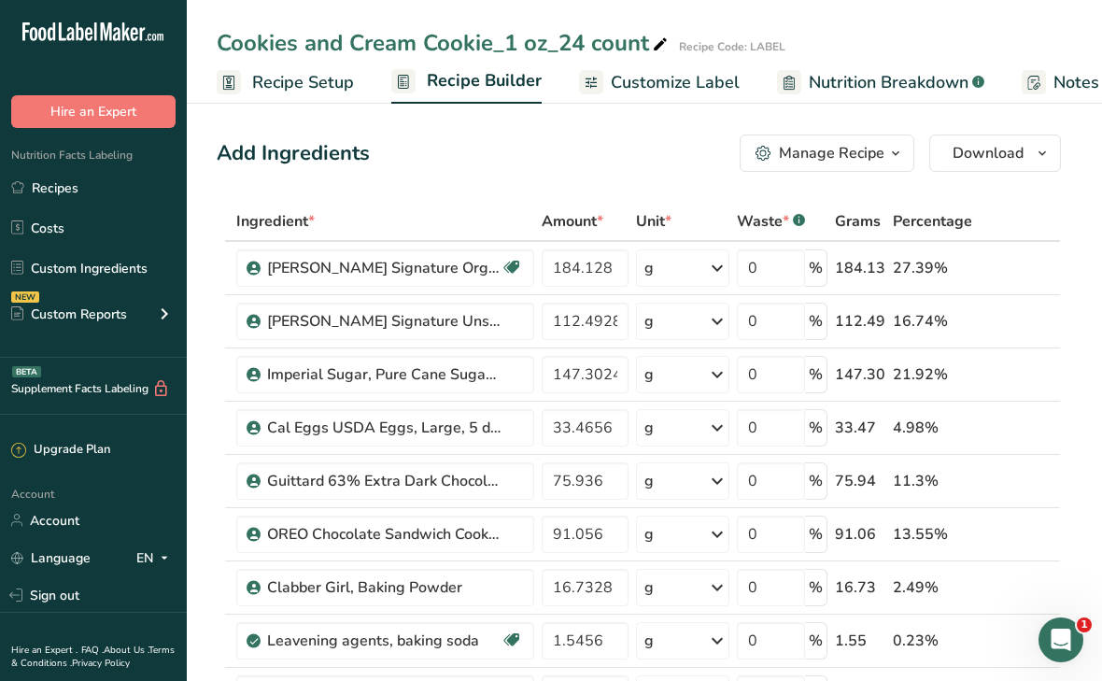
click at [648, 86] on span "Customize Label" at bounding box center [675, 82] width 129 height 25
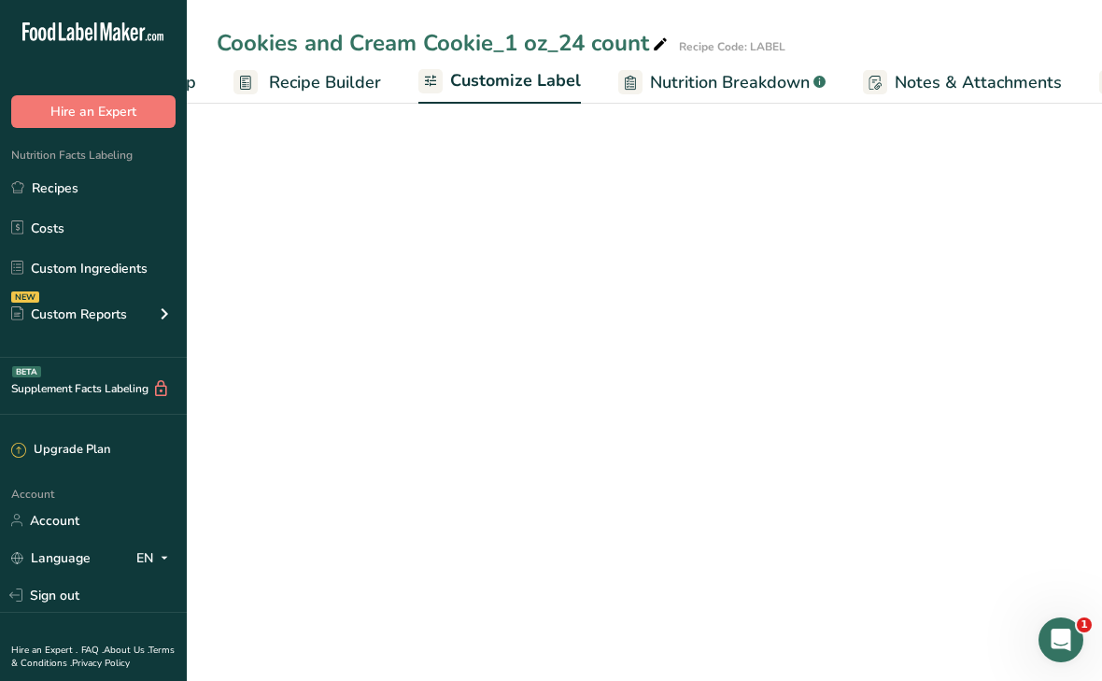
scroll to position [0, 334]
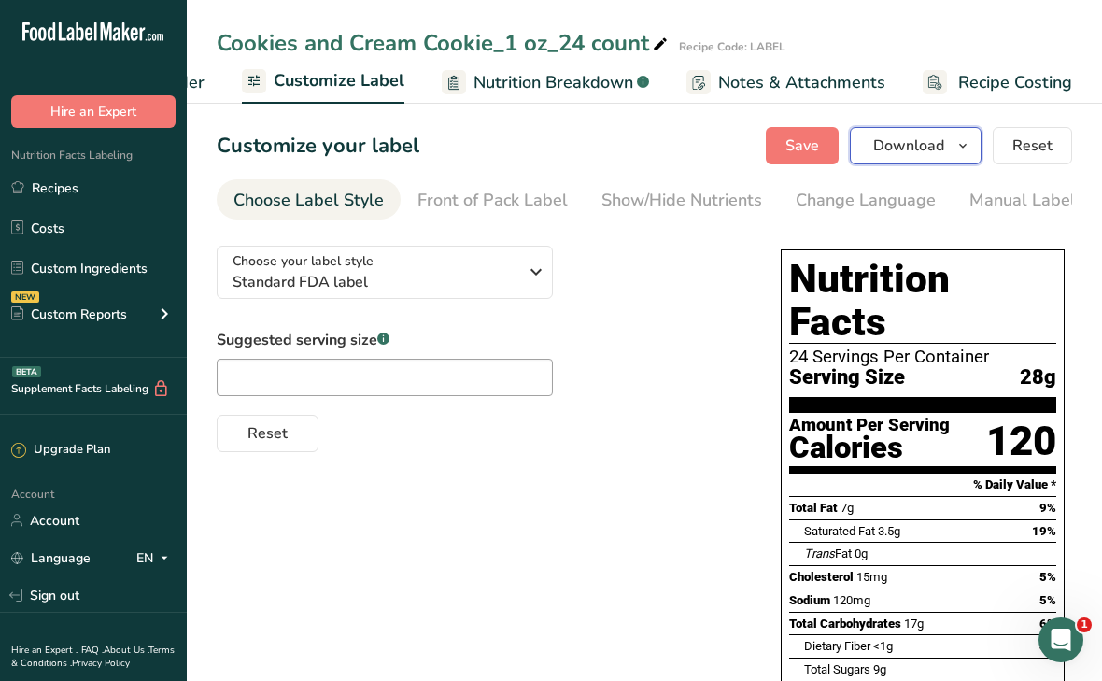
click at [909, 142] on span "Download" at bounding box center [908, 146] width 71 height 22
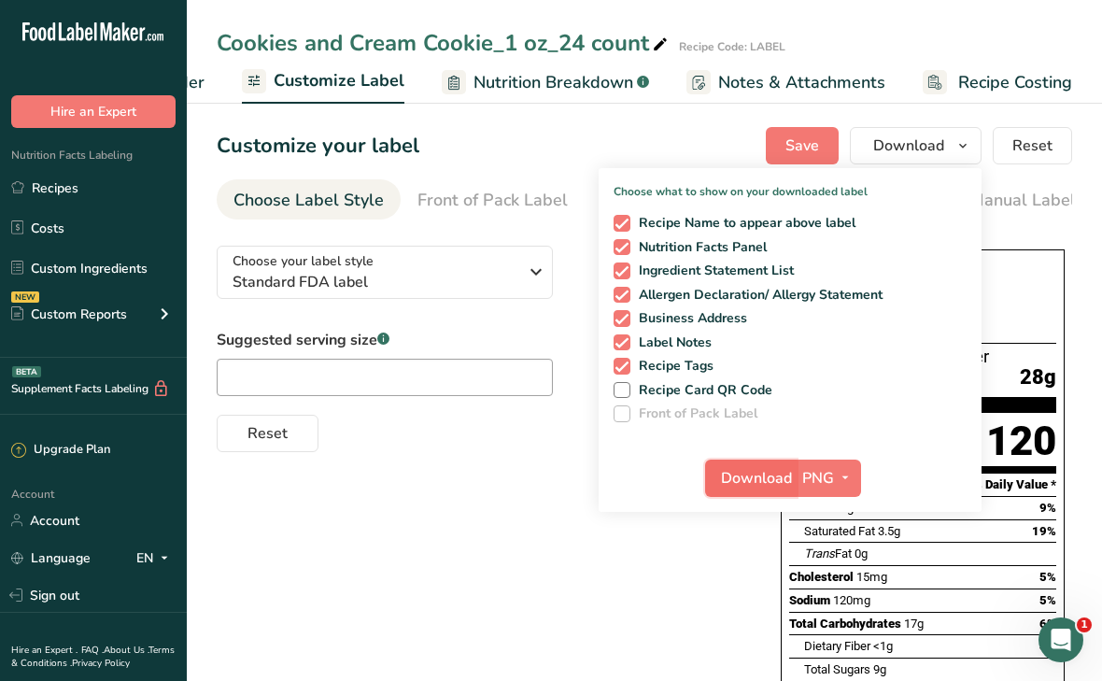
click at [780, 482] on span "Download" at bounding box center [756, 478] width 71 height 22
click at [374, 78] on span "Customize Label" at bounding box center [339, 80] width 131 height 25
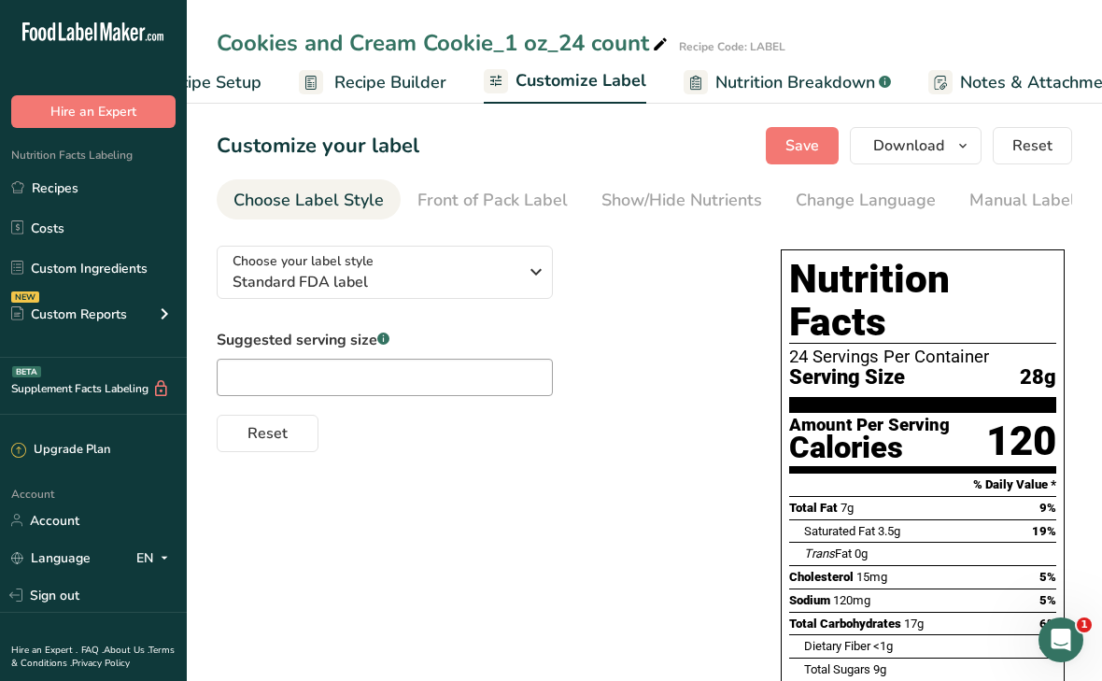
scroll to position [0, 0]
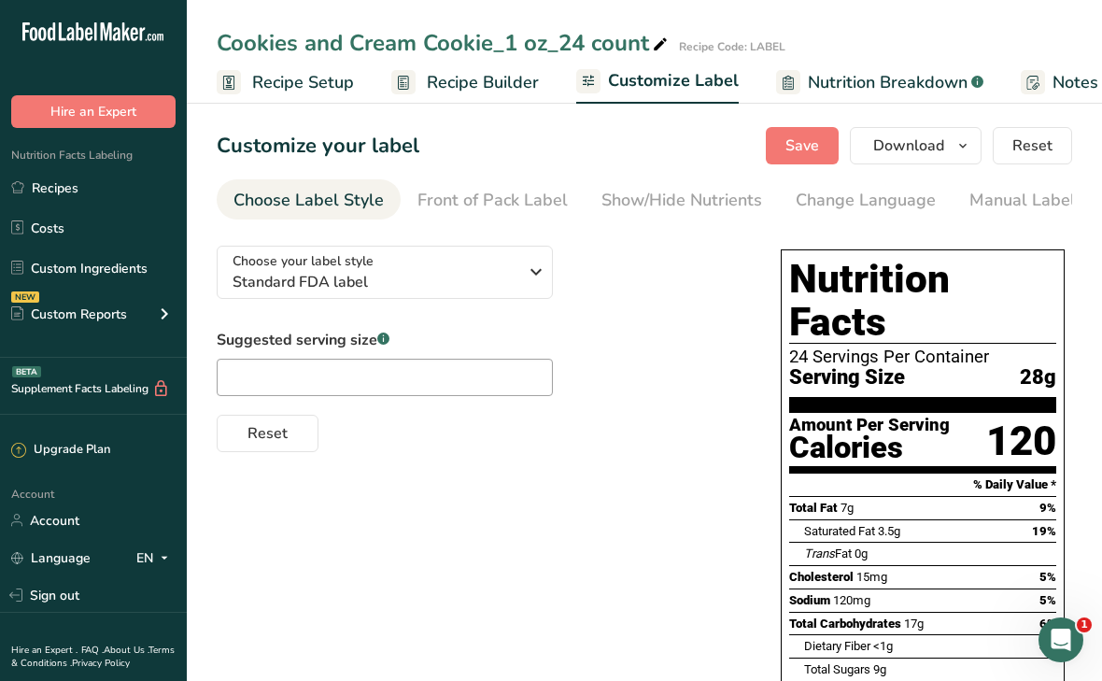
click at [438, 84] on span "Recipe Builder" at bounding box center [483, 82] width 112 height 25
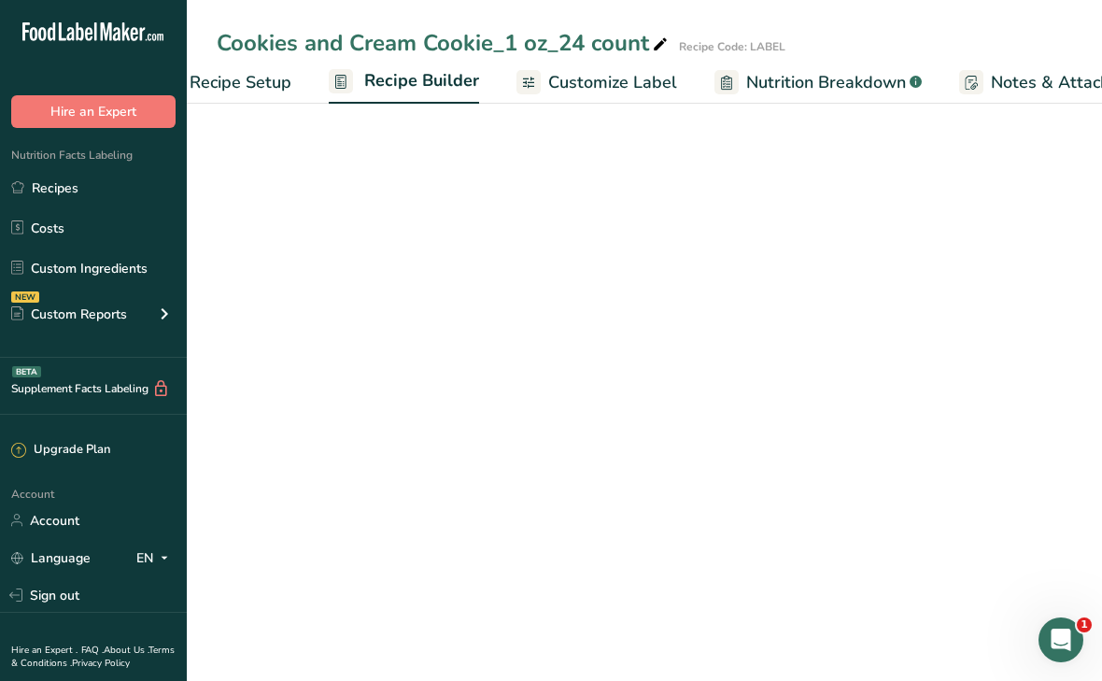
scroll to position [0, 180]
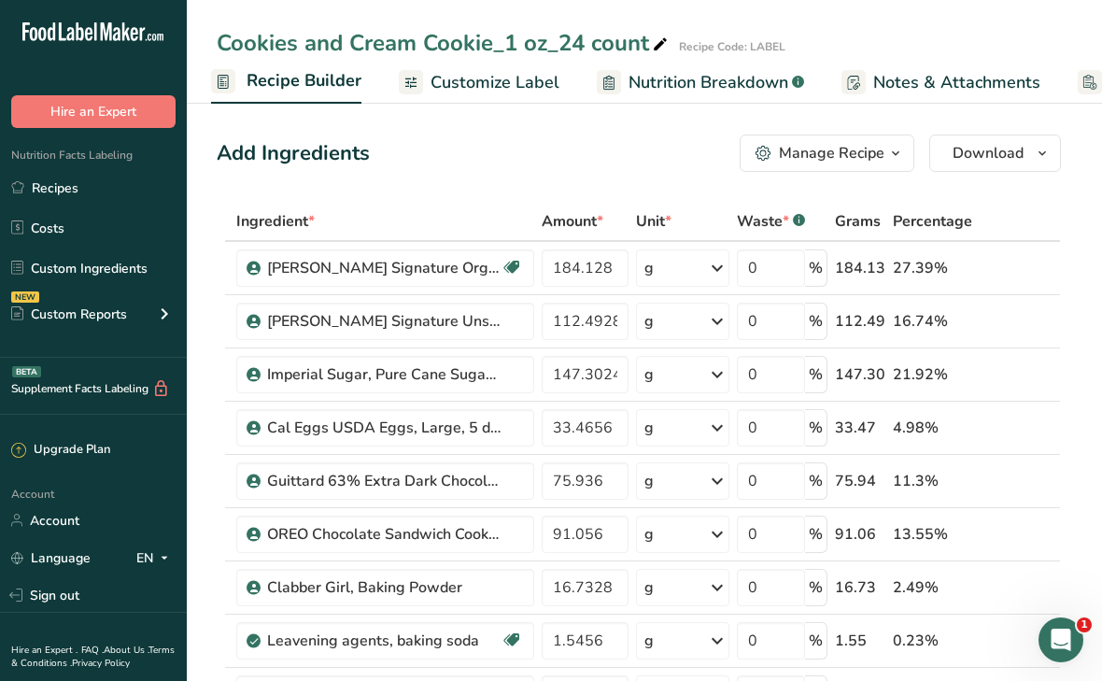
click at [808, 156] on div "Manage Recipe" at bounding box center [832, 153] width 106 height 22
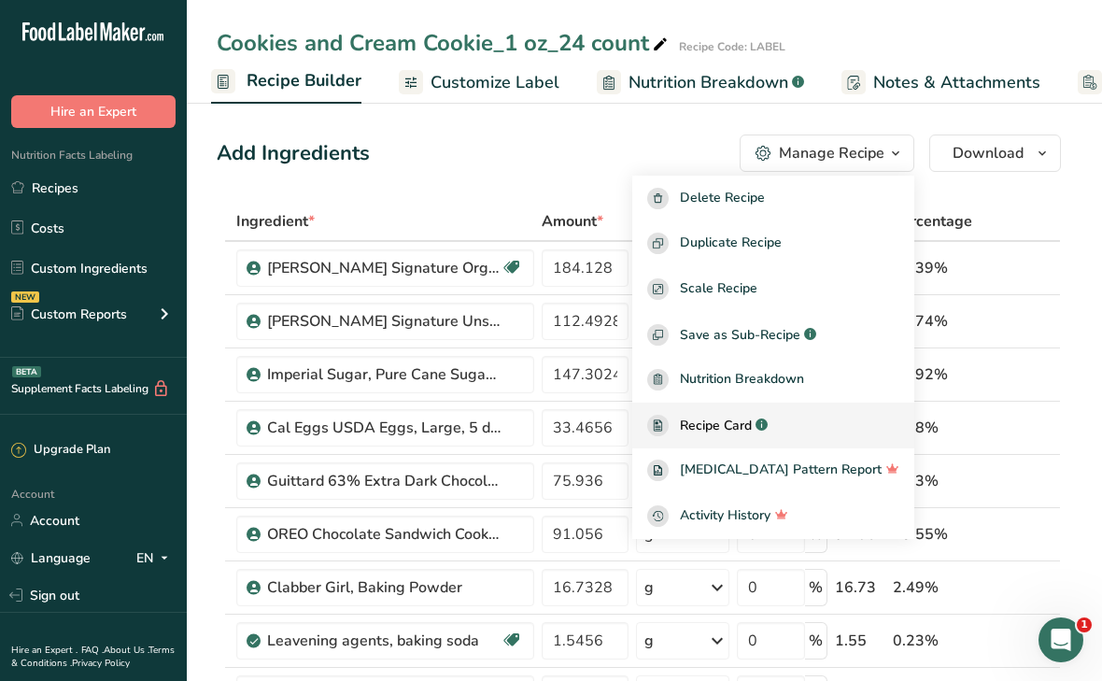
click at [747, 428] on span "Recipe Card" at bounding box center [716, 426] width 72 height 20
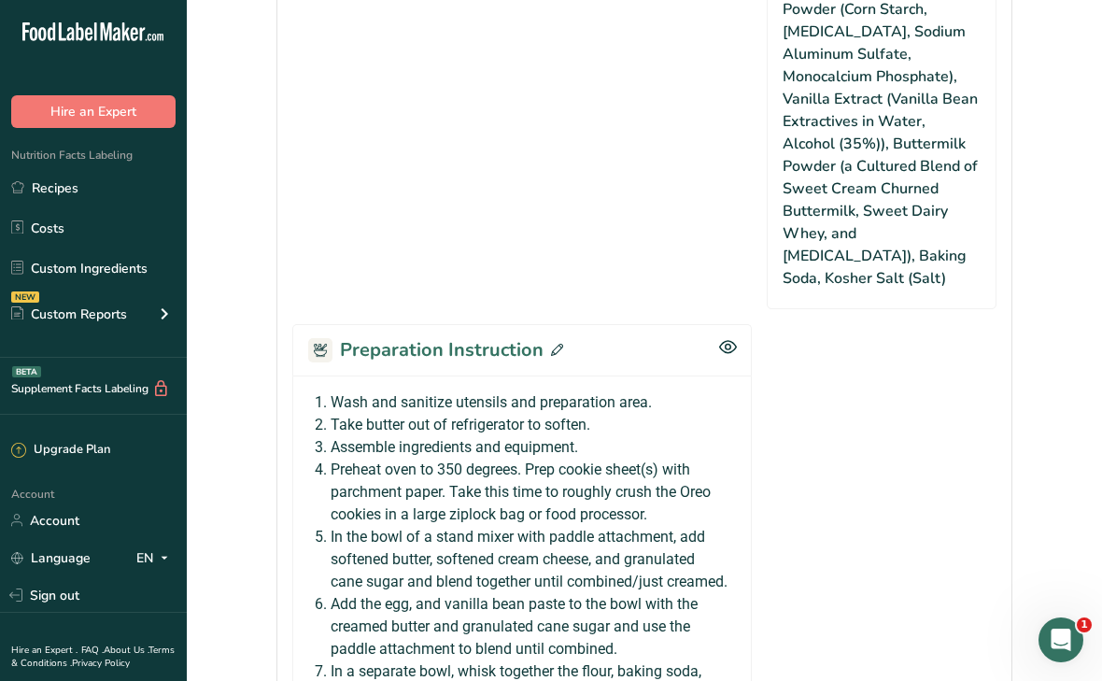
scroll to position [1822, 0]
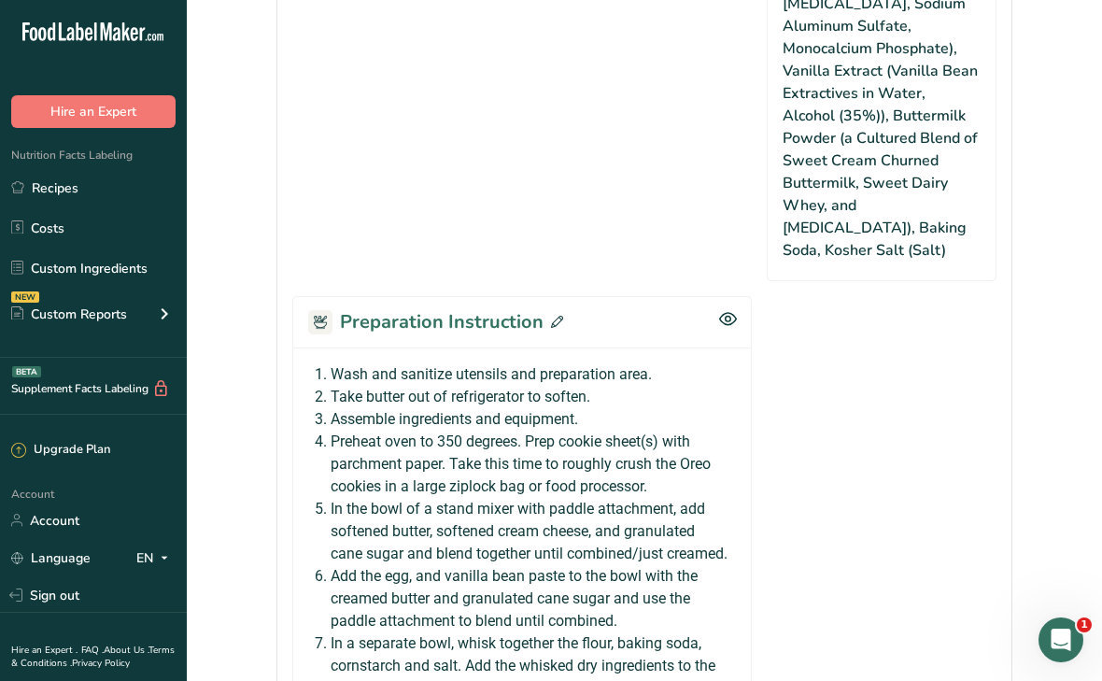
click at [557, 316] on icon at bounding box center [557, 322] width 12 height 12
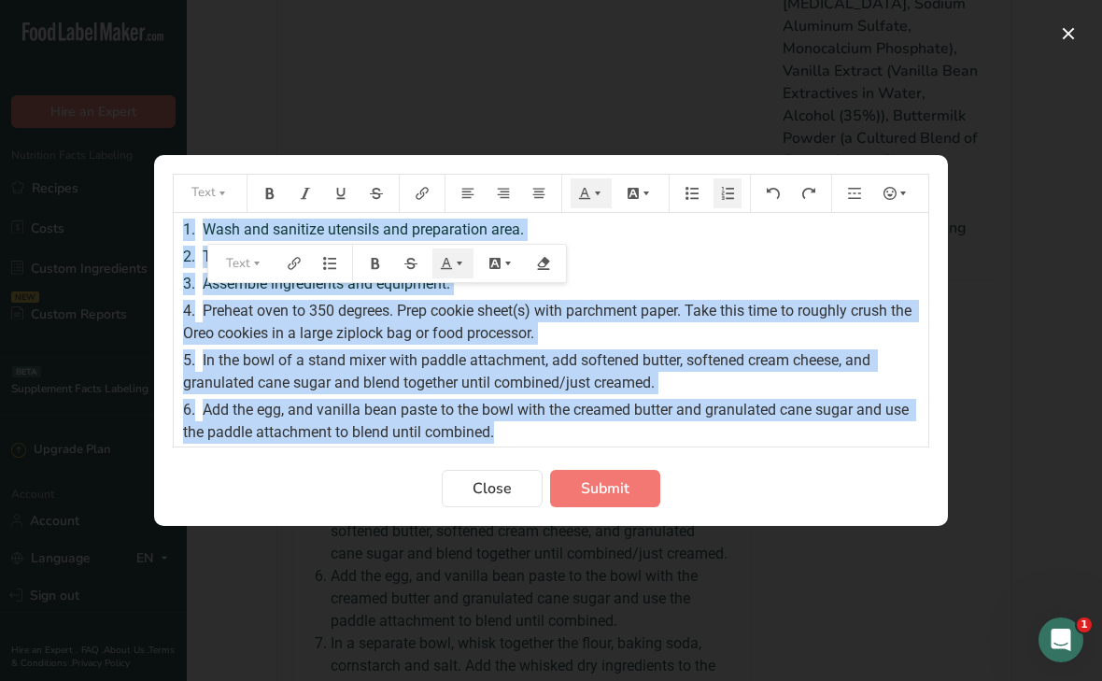
drag, startPoint x: 498, startPoint y: 437, endPoint x: 130, endPoint y: 203, distance: 436.4
click at [130, 203] on div "Text 1. Wash and sanitize utensils and preparation area. 2. Take butter out of …" at bounding box center [551, 340] width 1102 height 681
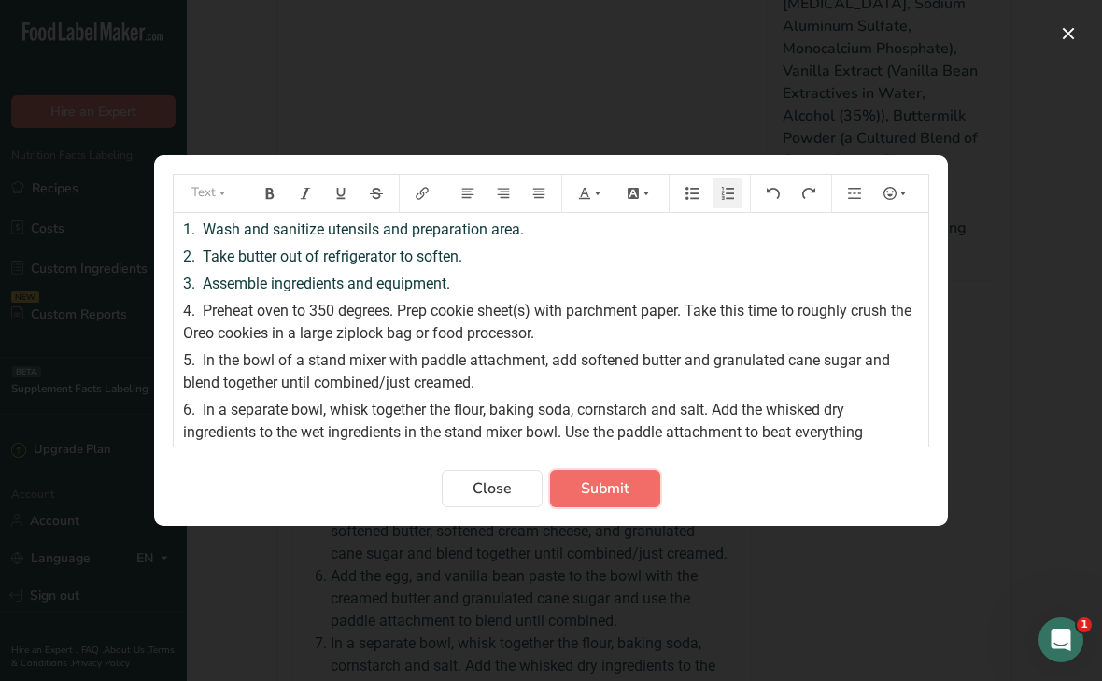
click at [610, 498] on span "Submit" at bounding box center [605, 488] width 49 height 22
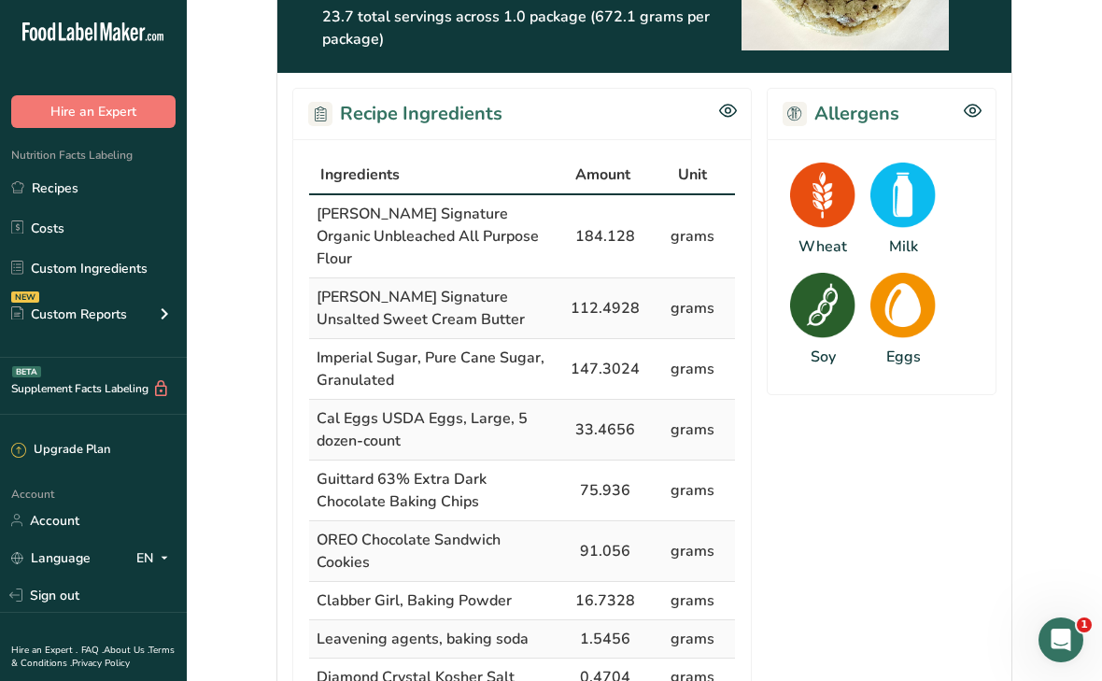
scroll to position [0, 0]
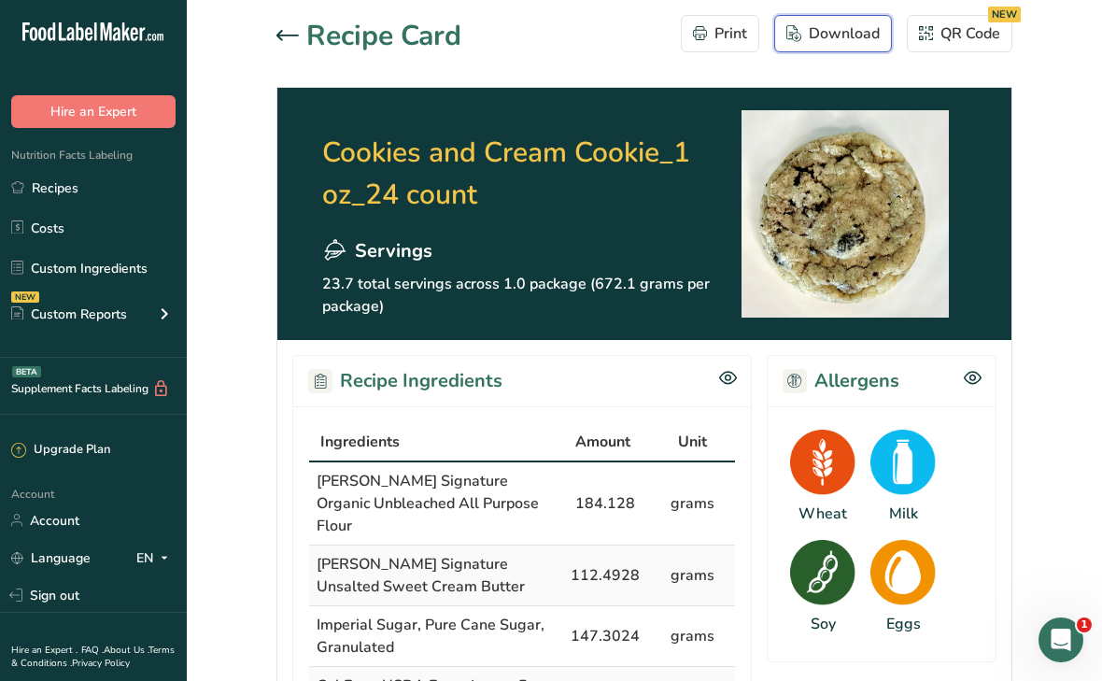
click at [832, 21] on button "Download" at bounding box center [833, 33] width 118 height 37
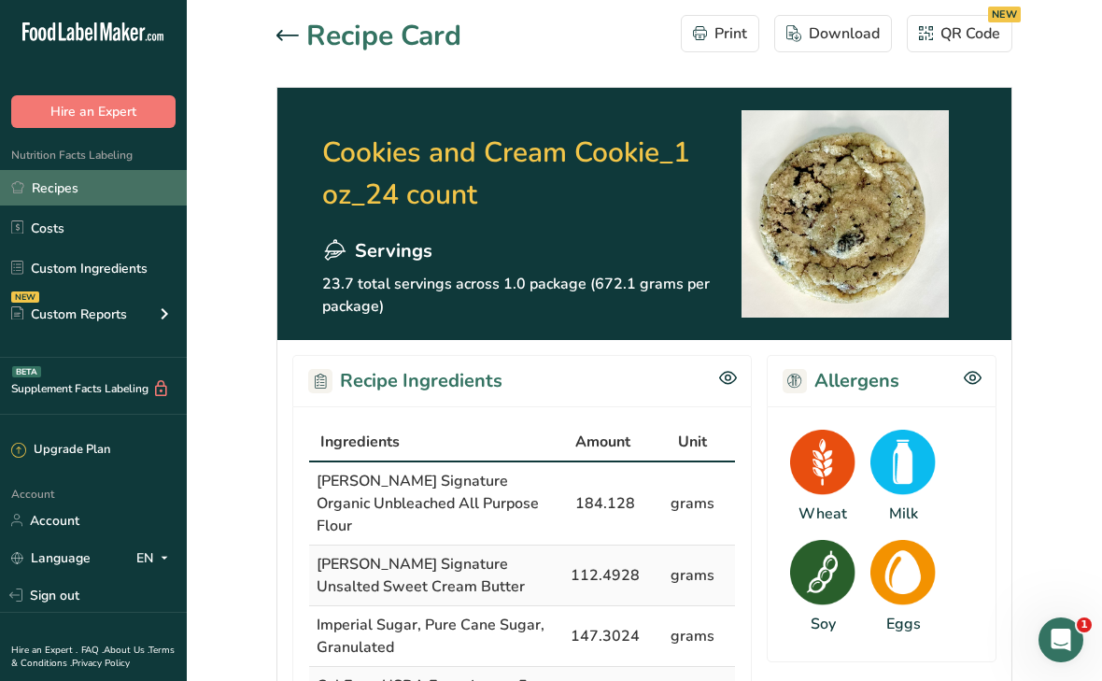
click at [73, 192] on link "Recipes" at bounding box center [93, 187] width 187 height 35
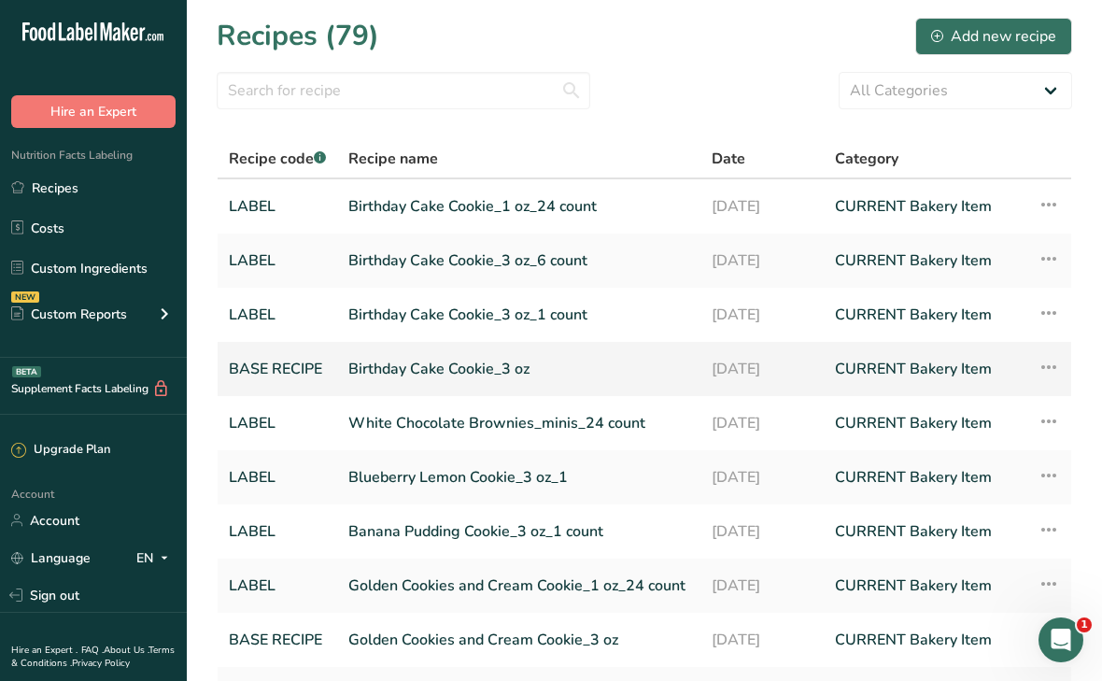
scroll to position [191, 0]
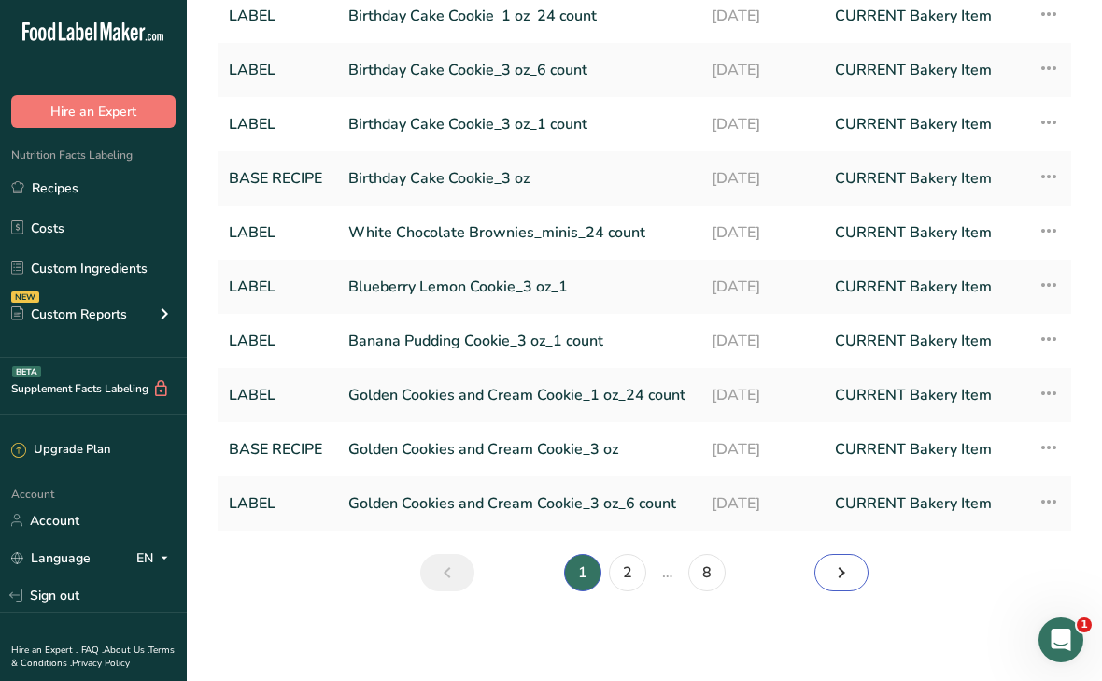
click at [838, 565] on icon "Next page" at bounding box center [841, 573] width 22 height 34
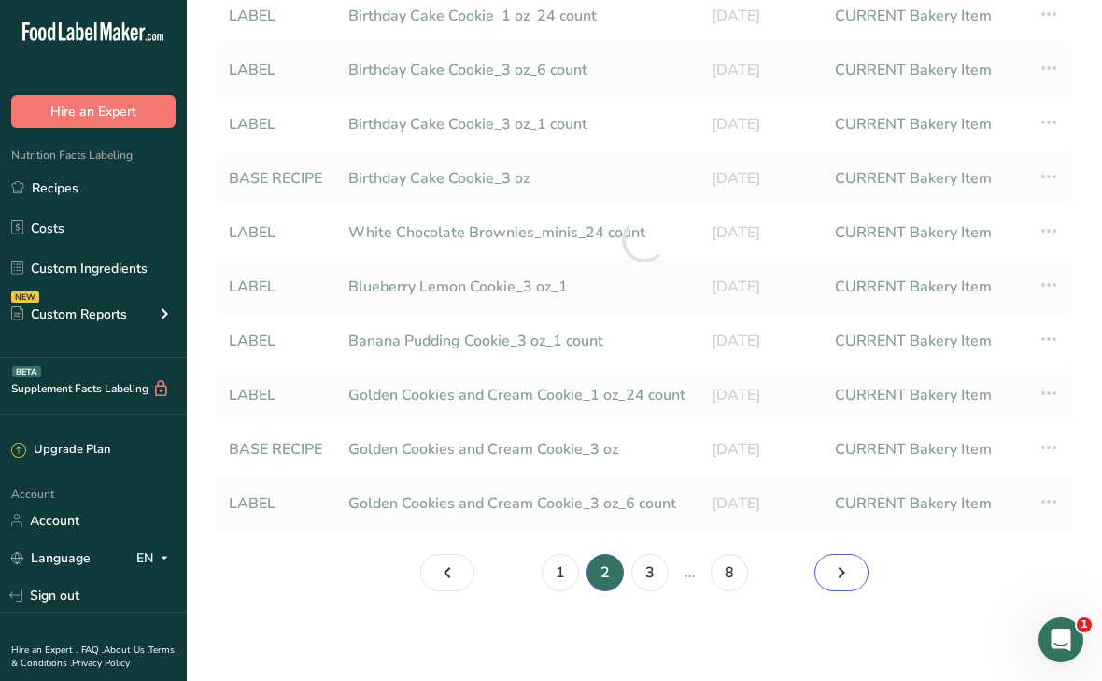
click at [838, 565] on icon "Page 3." at bounding box center [841, 573] width 22 height 34
click at [838, 565] on icon "Page 4." at bounding box center [841, 573] width 22 height 34
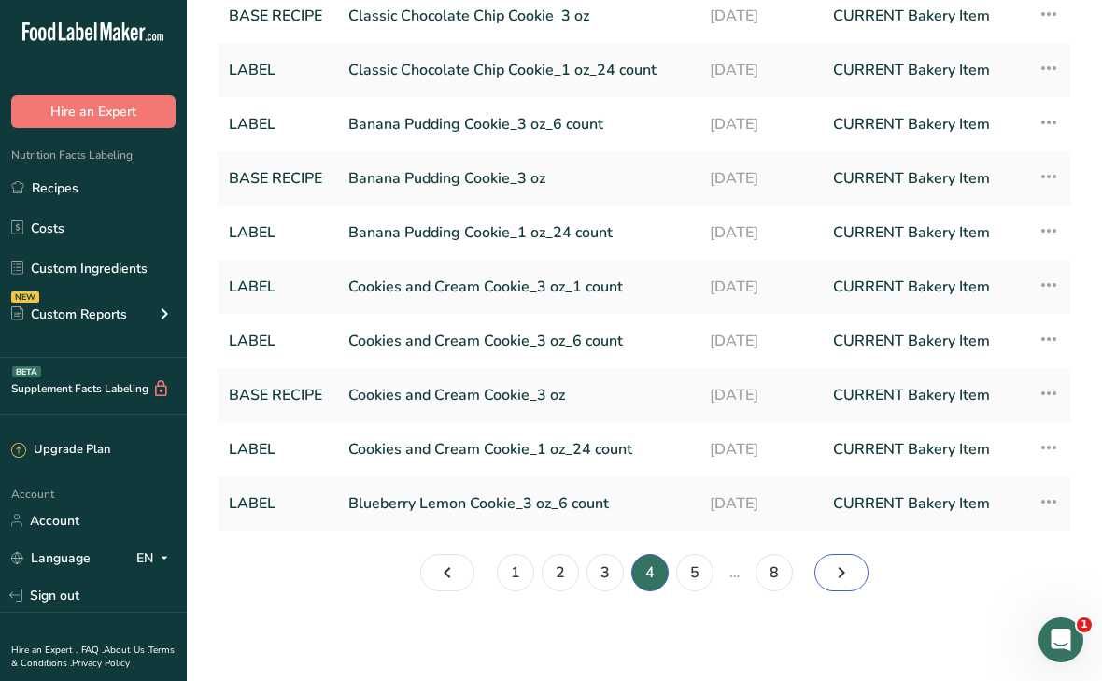
click at [852, 580] on icon "Page 5." at bounding box center [841, 573] width 22 height 34
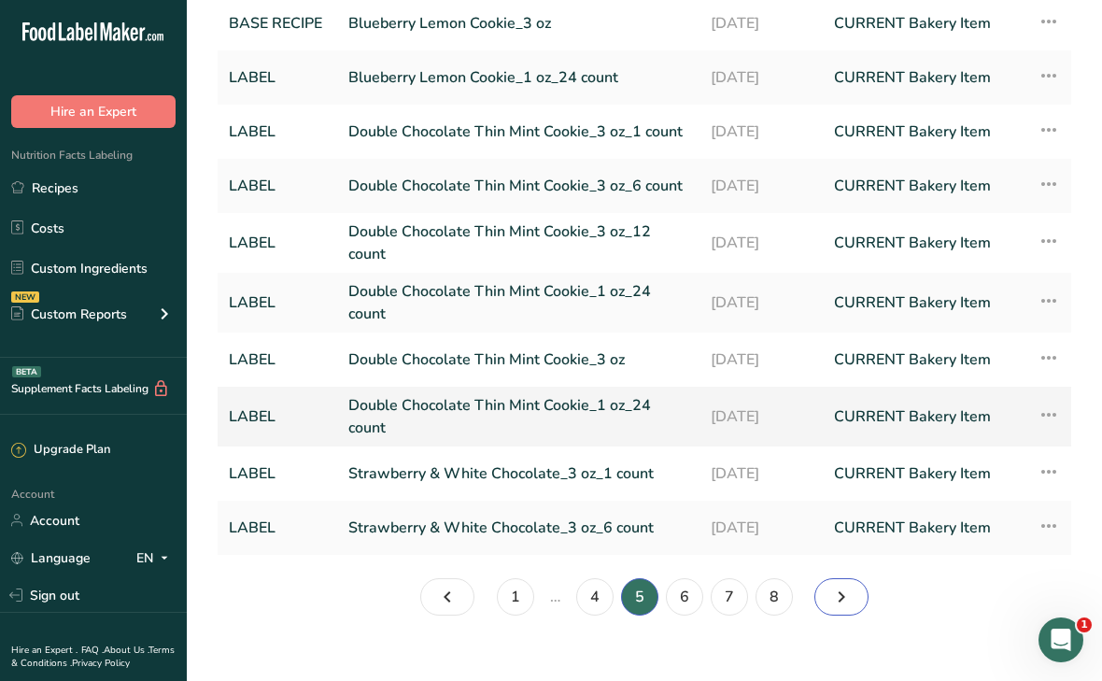
scroll to position [207, 0]
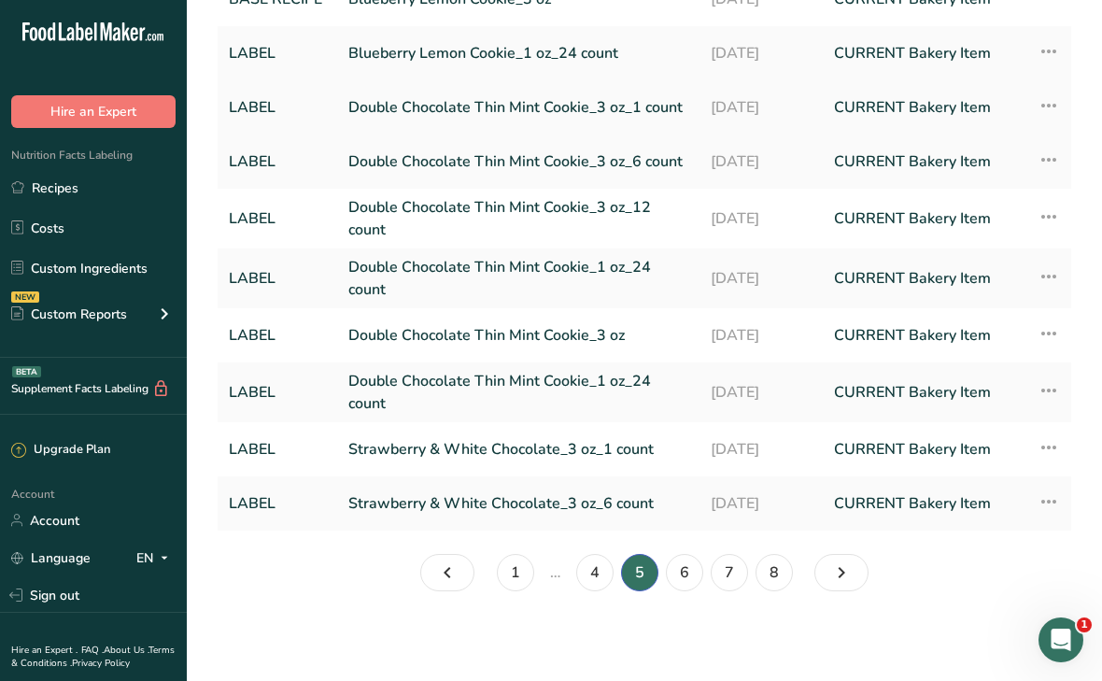
click at [503, 100] on link "Double Chocolate Thin Mint Cookie_3 oz_1 count" at bounding box center [518, 107] width 340 height 39
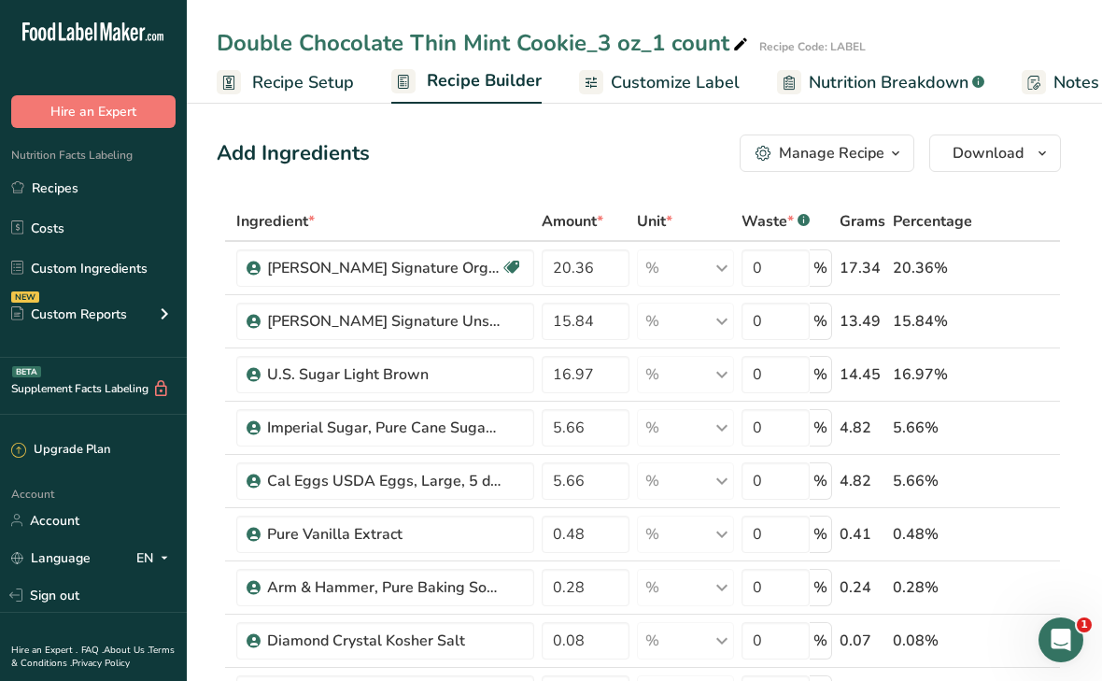
click at [308, 79] on span "Recipe Setup" at bounding box center [303, 82] width 102 height 25
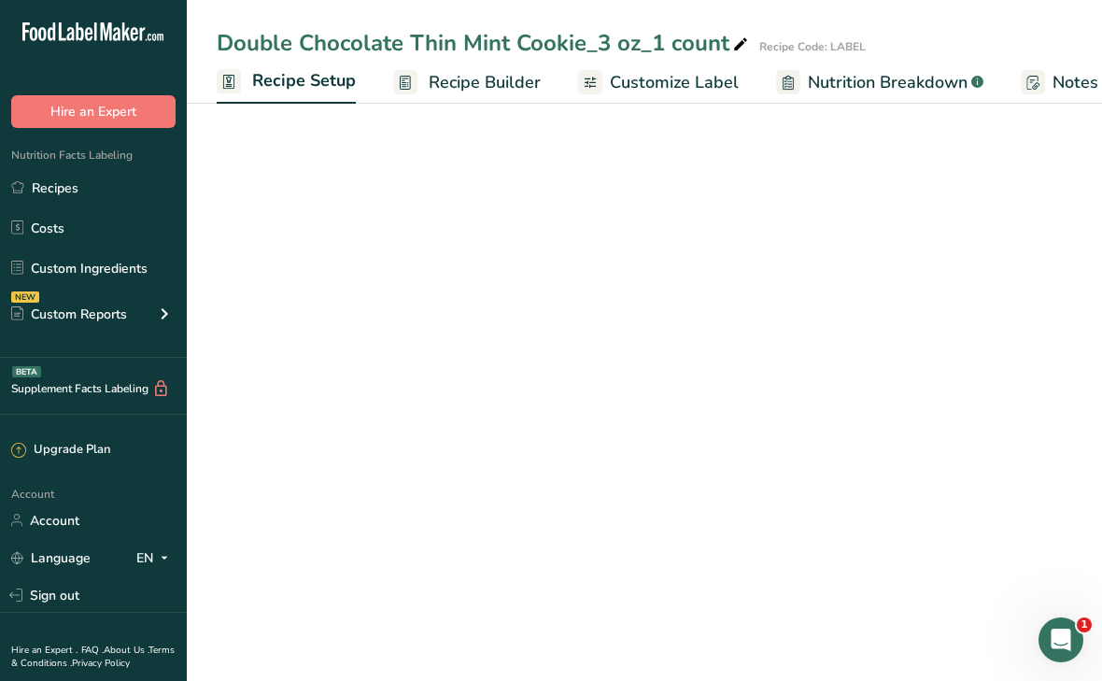
scroll to position [0, 7]
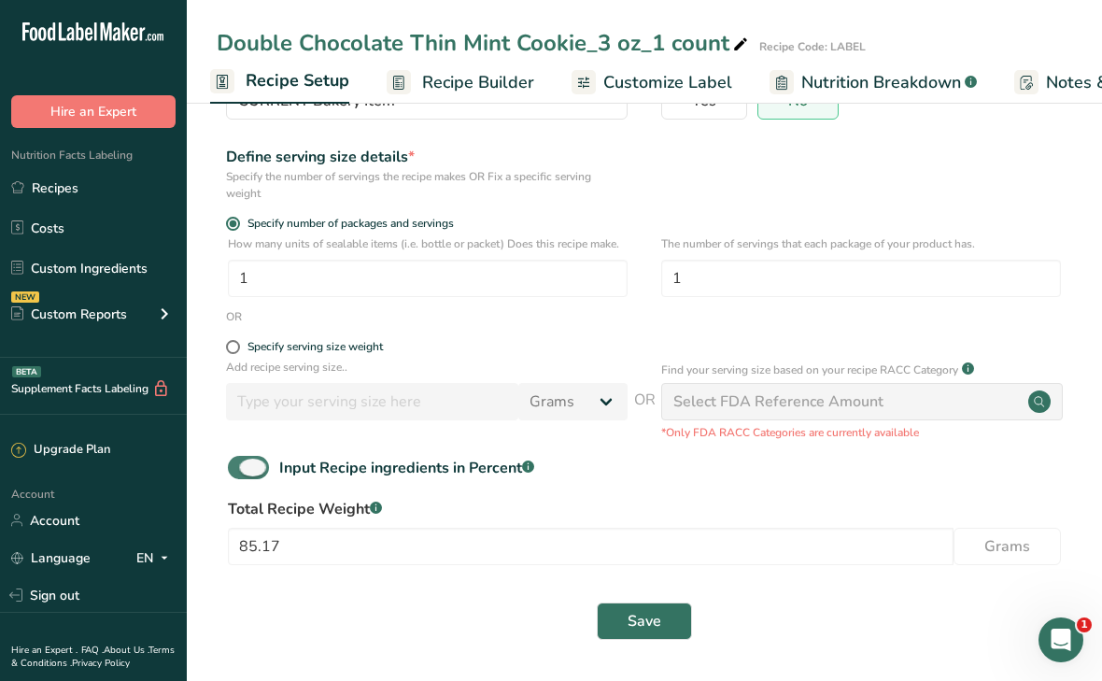
click at [249, 464] on span at bounding box center [248, 467] width 41 height 23
click at [240, 464] on input "Input Recipe ingredients in Percent .a-a{fill:#347362;}.b-a{fill:#fff;}" at bounding box center [234, 467] width 12 height 12
checkbox input "false"
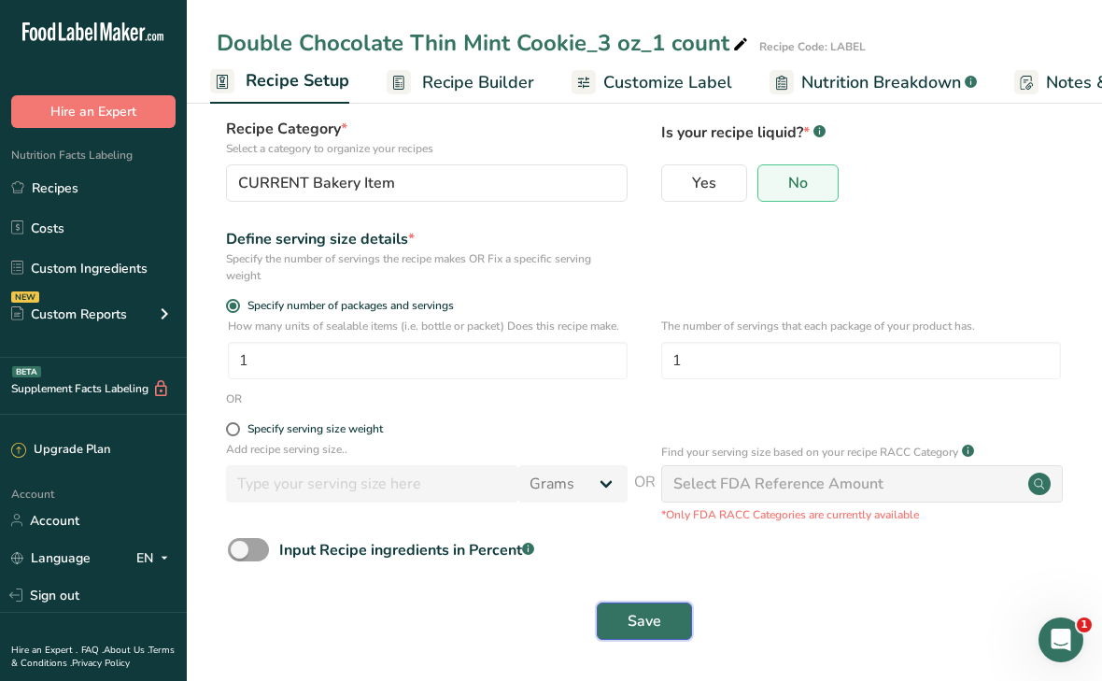
click at [626, 629] on button "Save" at bounding box center [644, 621] width 95 height 37
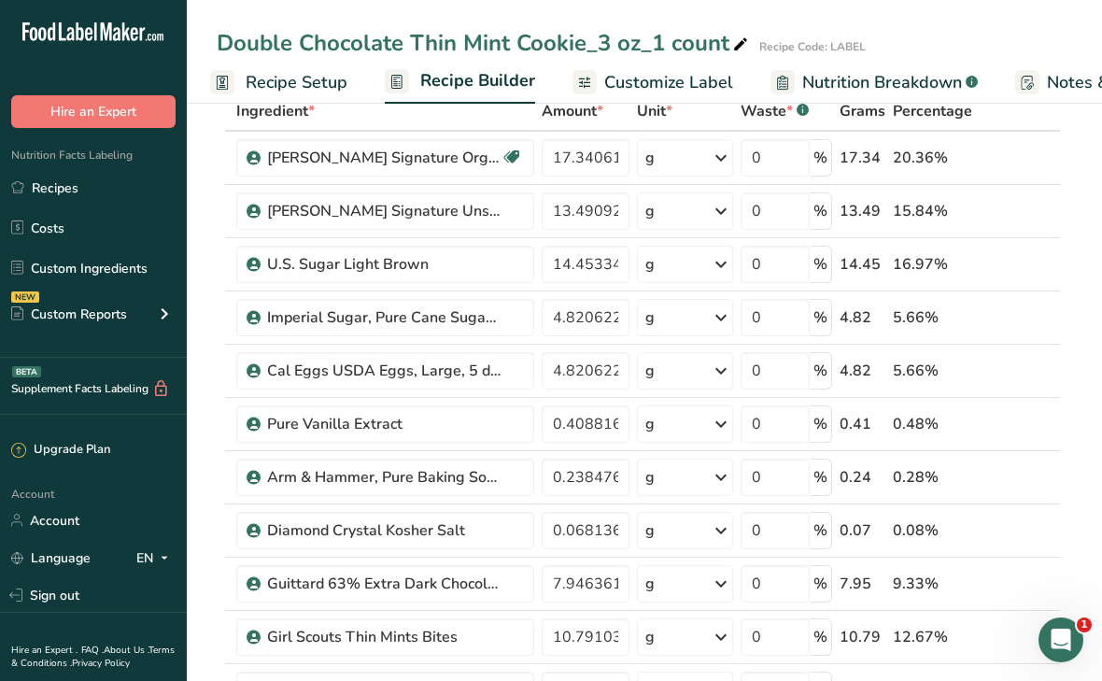
click at [634, 76] on span "Customize Label" at bounding box center [668, 82] width 129 height 25
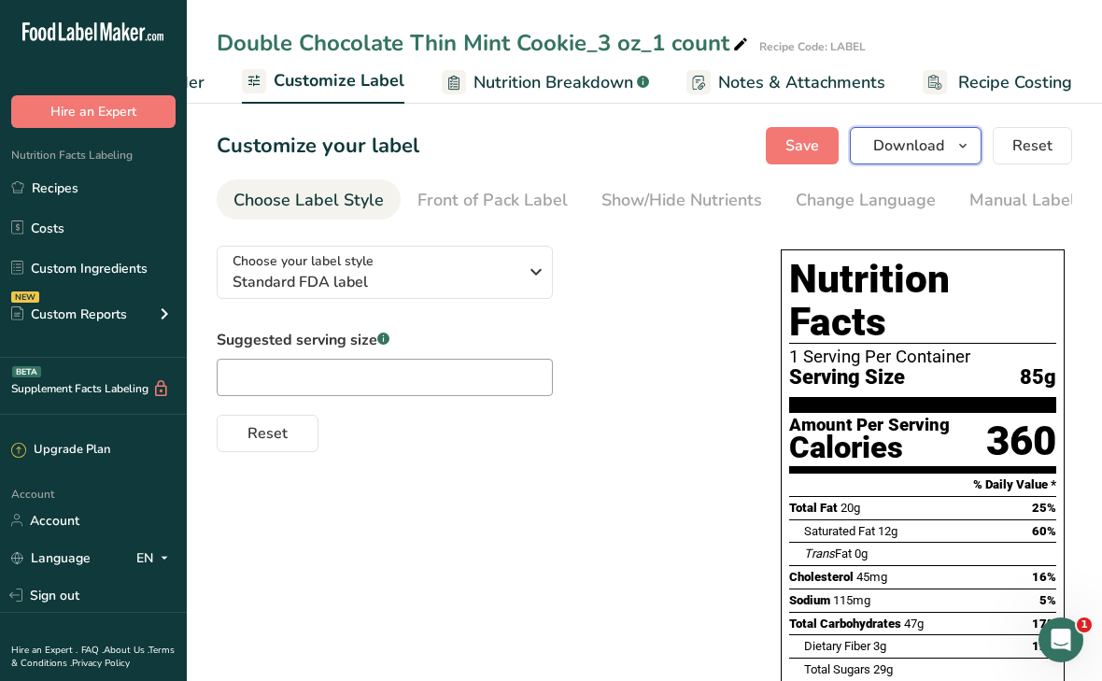
click at [903, 153] on span "Download" at bounding box center [908, 146] width 71 height 22
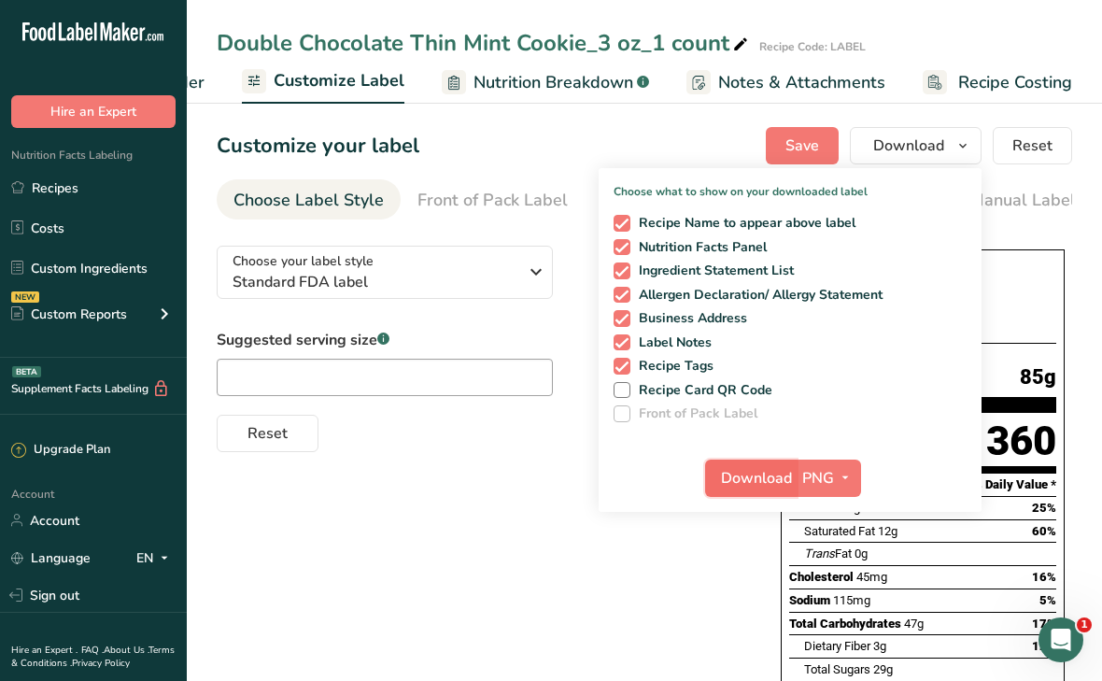
click at [769, 482] on span "Download" at bounding box center [756, 478] width 71 height 22
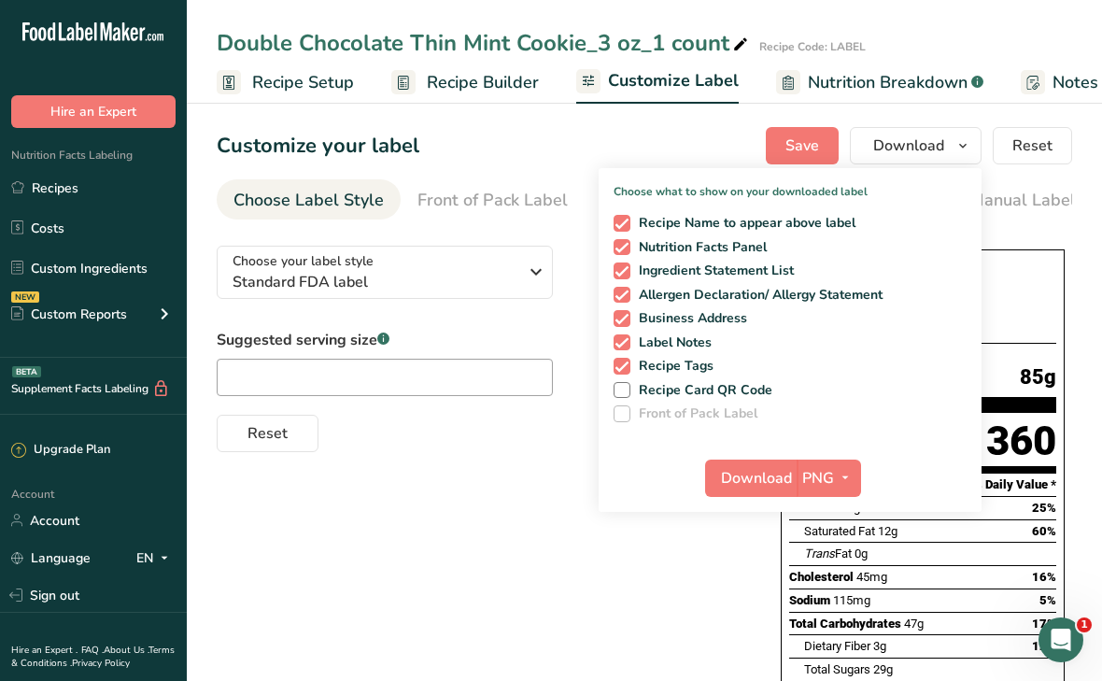
scroll to position [0, 334]
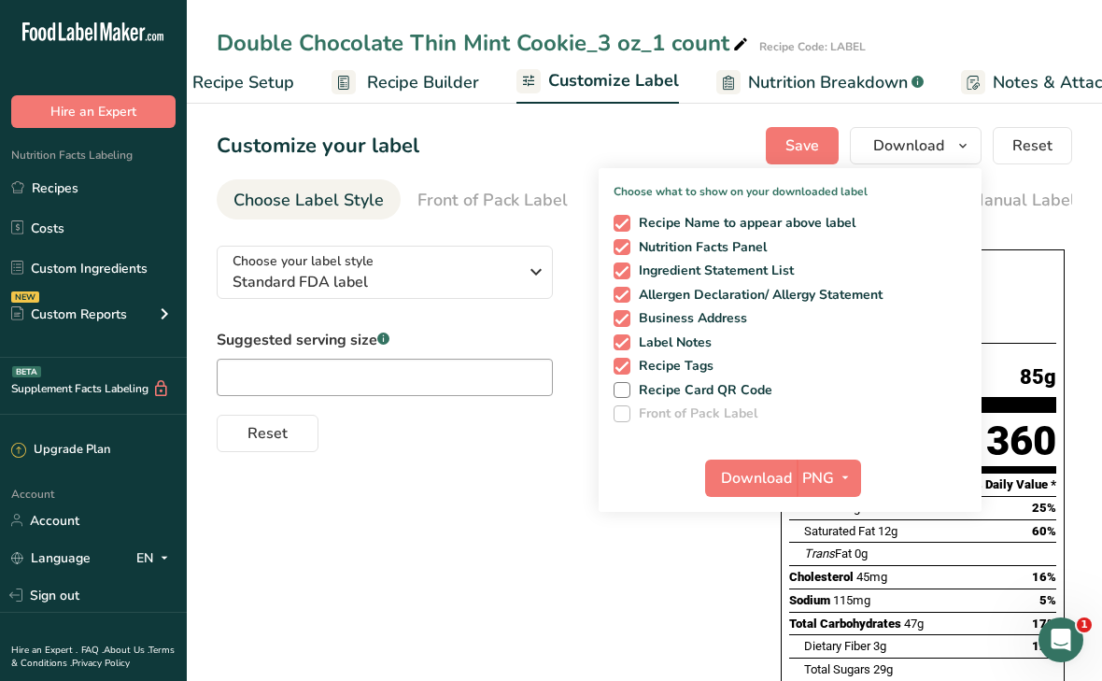
click at [391, 82] on span "Recipe Builder" at bounding box center [423, 82] width 112 height 25
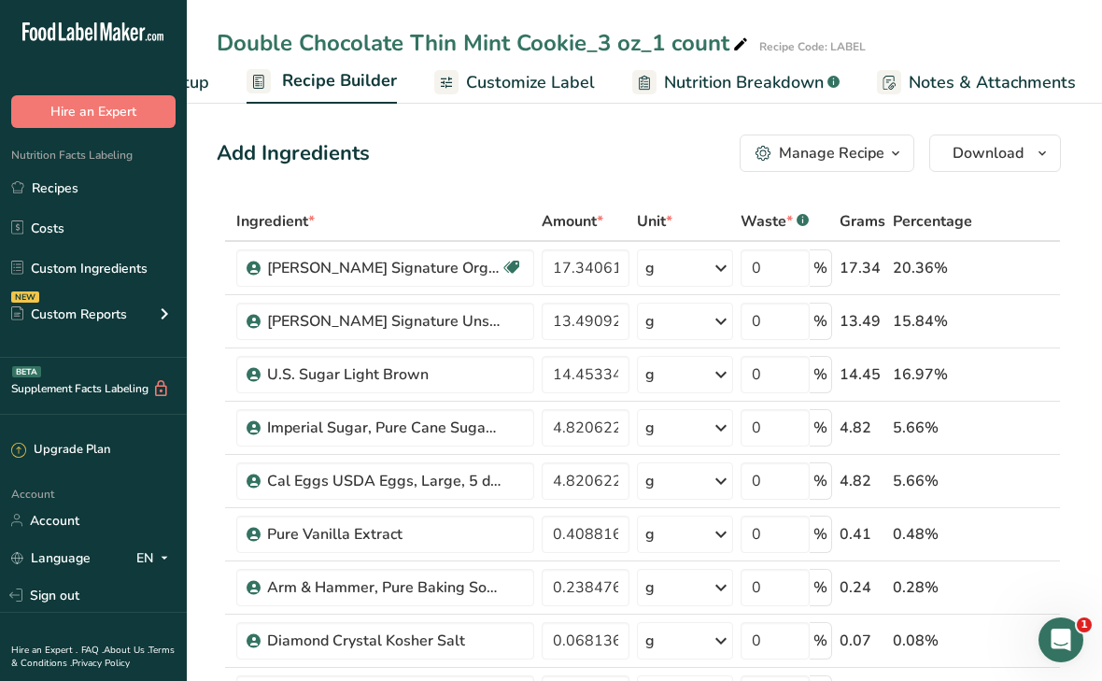
scroll to position [0, 180]
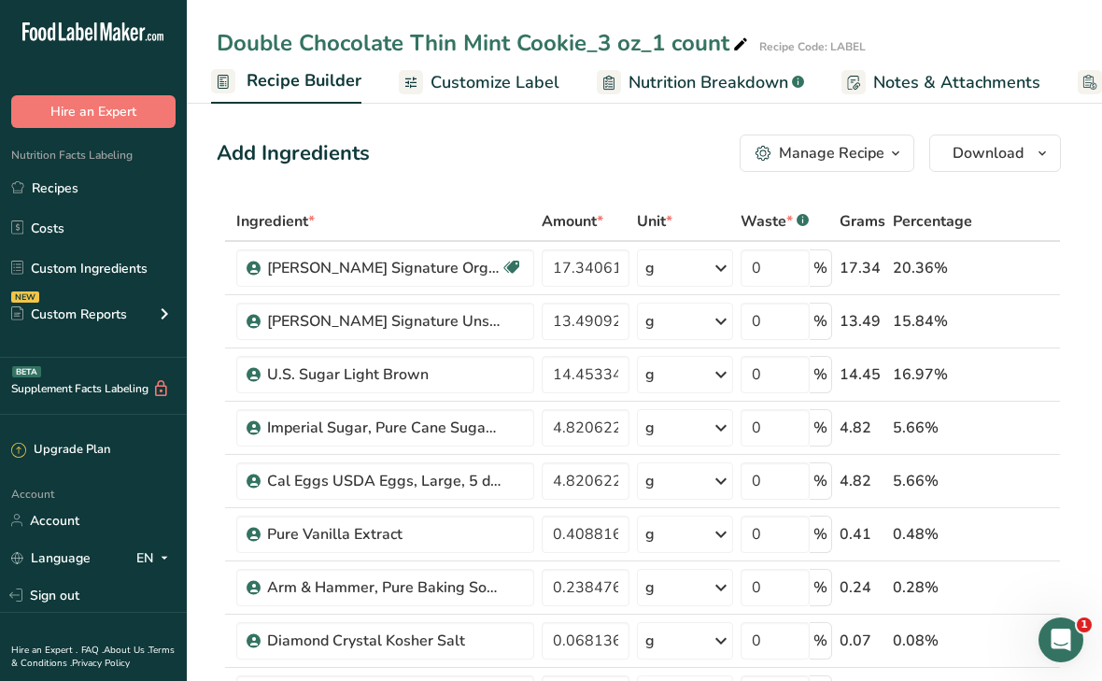
click at [775, 159] on div "Manage Recipe" at bounding box center [820, 153] width 129 height 22
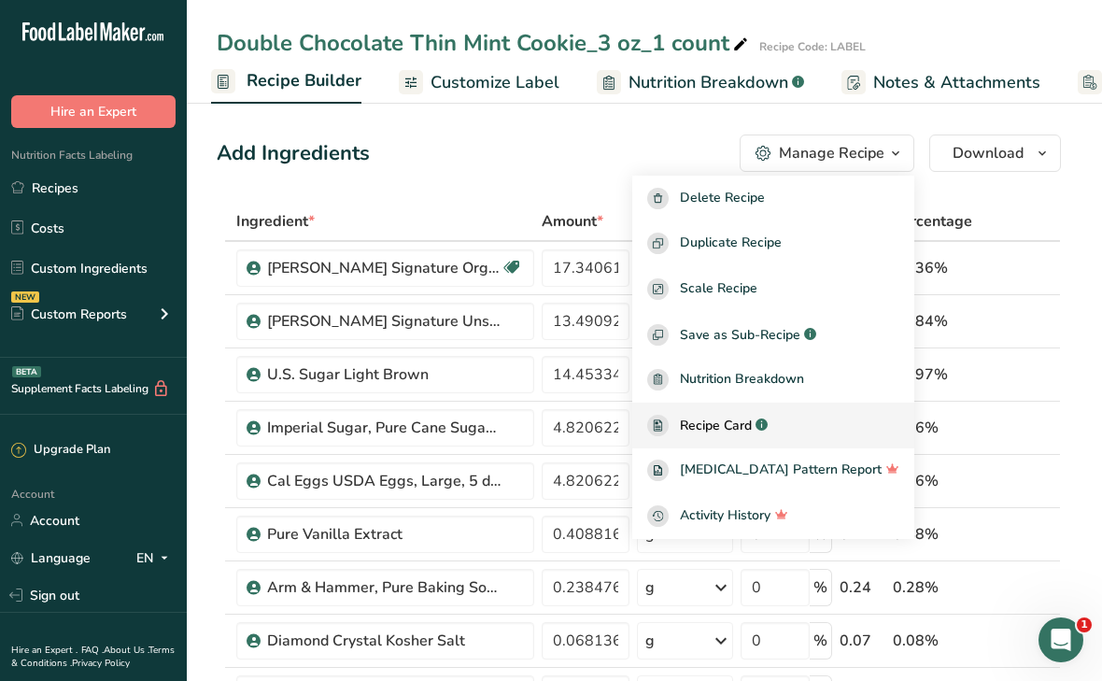
click at [752, 433] on span "Recipe Card" at bounding box center [716, 426] width 72 height 20
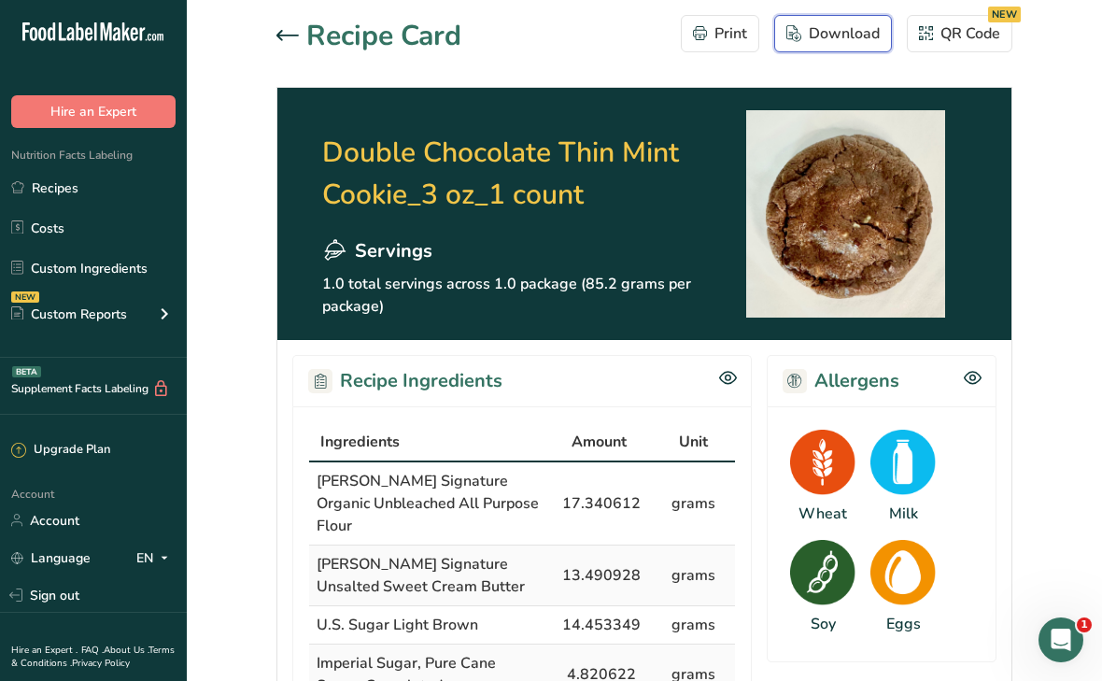
click at [839, 36] on div "Download" at bounding box center [833, 33] width 93 height 22
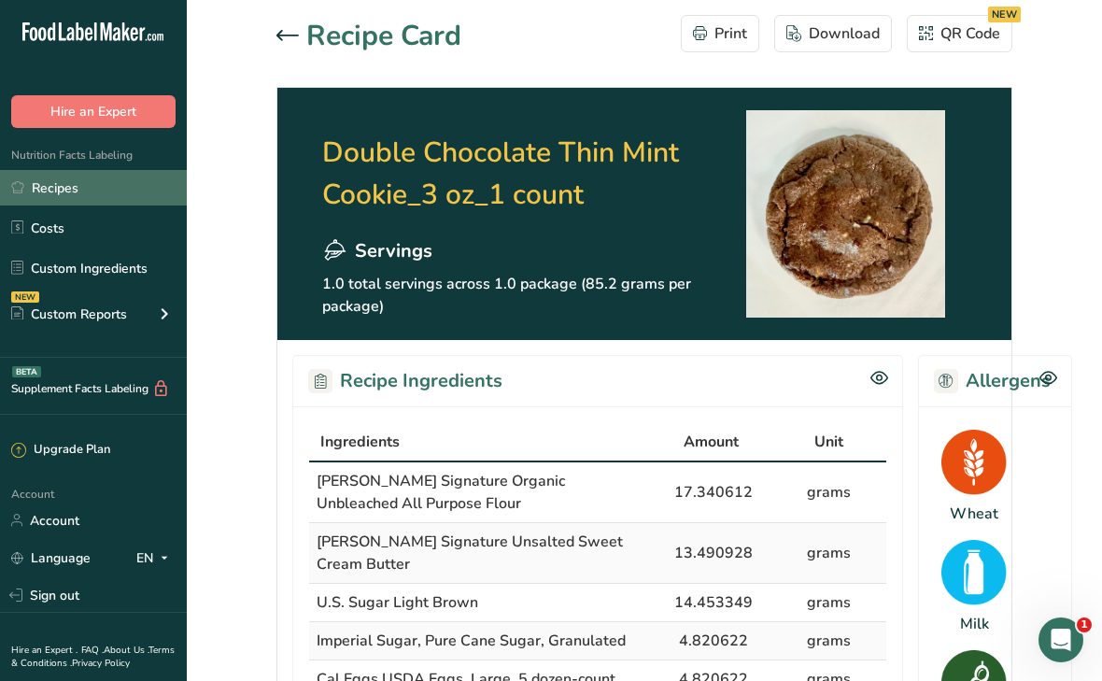
click at [57, 187] on link "Recipes" at bounding box center [93, 187] width 187 height 35
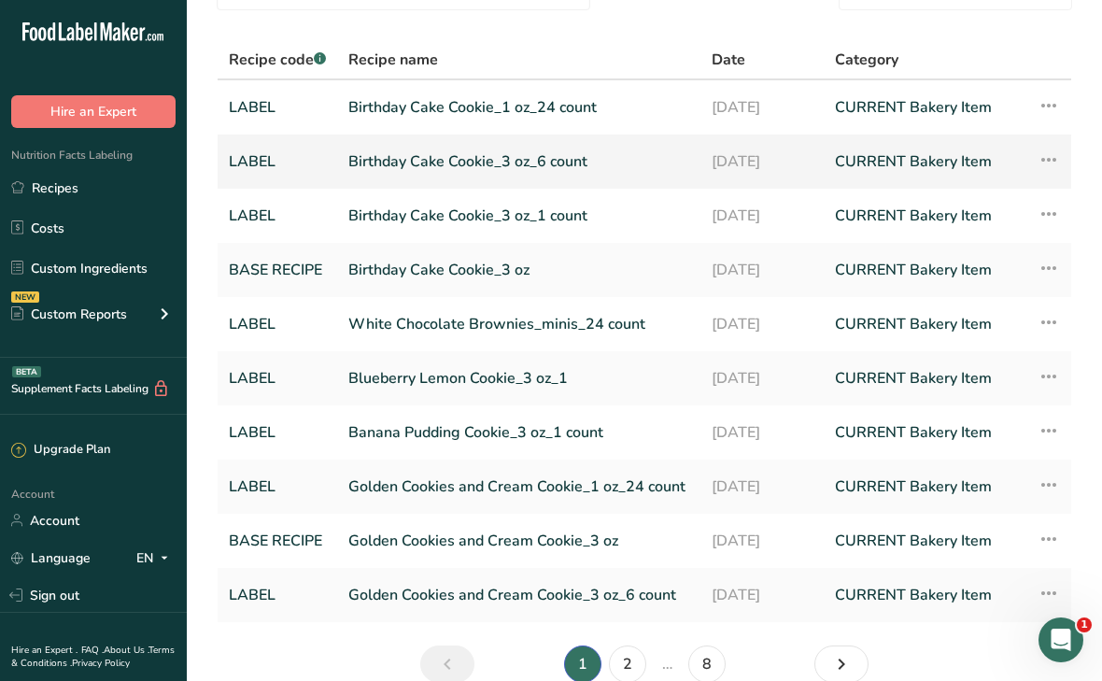
scroll to position [191, 0]
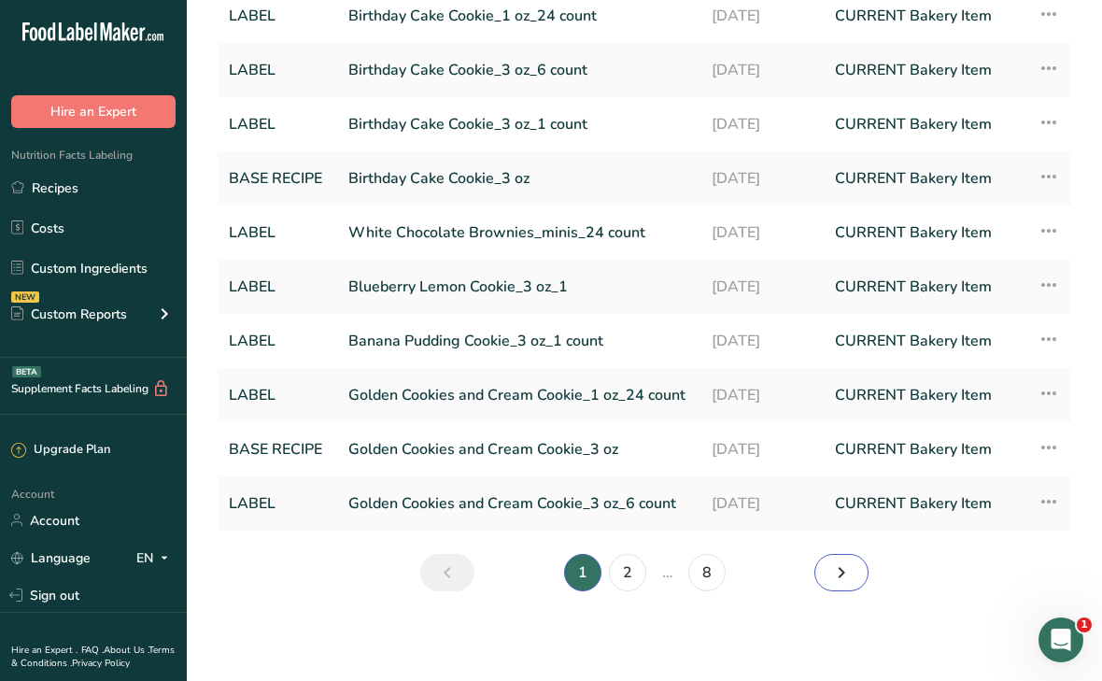
click at [840, 574] on icon "Next page" at bounding box center [841, 573] width 22 height 34
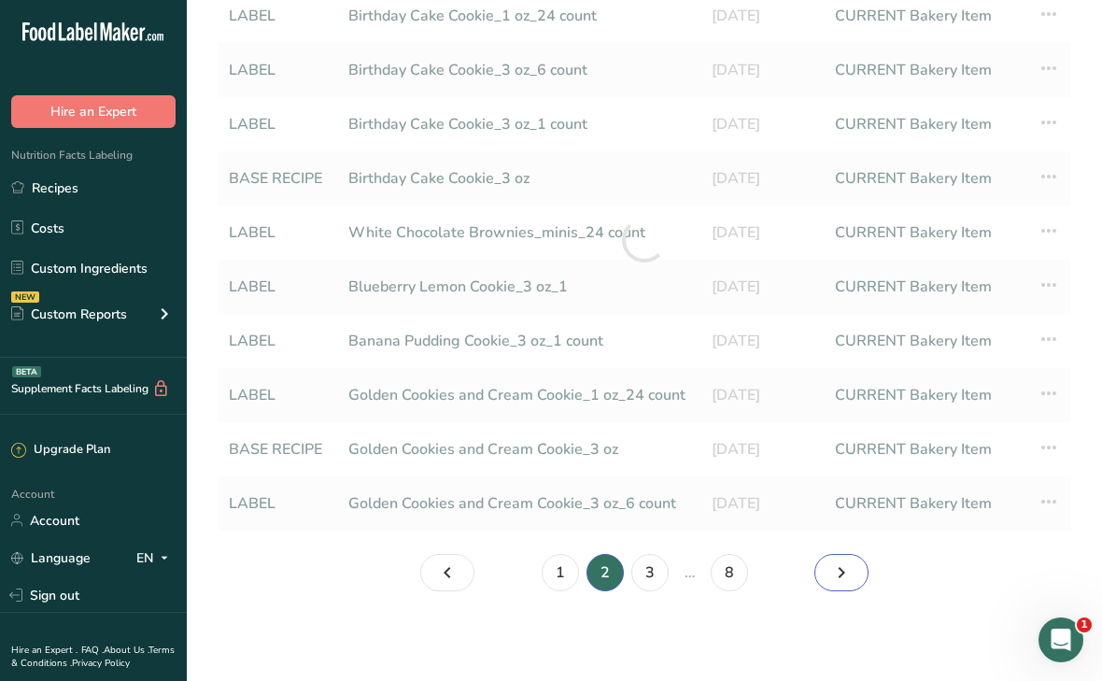
click at [840, 574] on icon "Page 3." at bounding box center [841, 573] width 22 height 34
click at [840, 574] on icon "Page 4." at bounding box center [841, 573] width 22 height 34
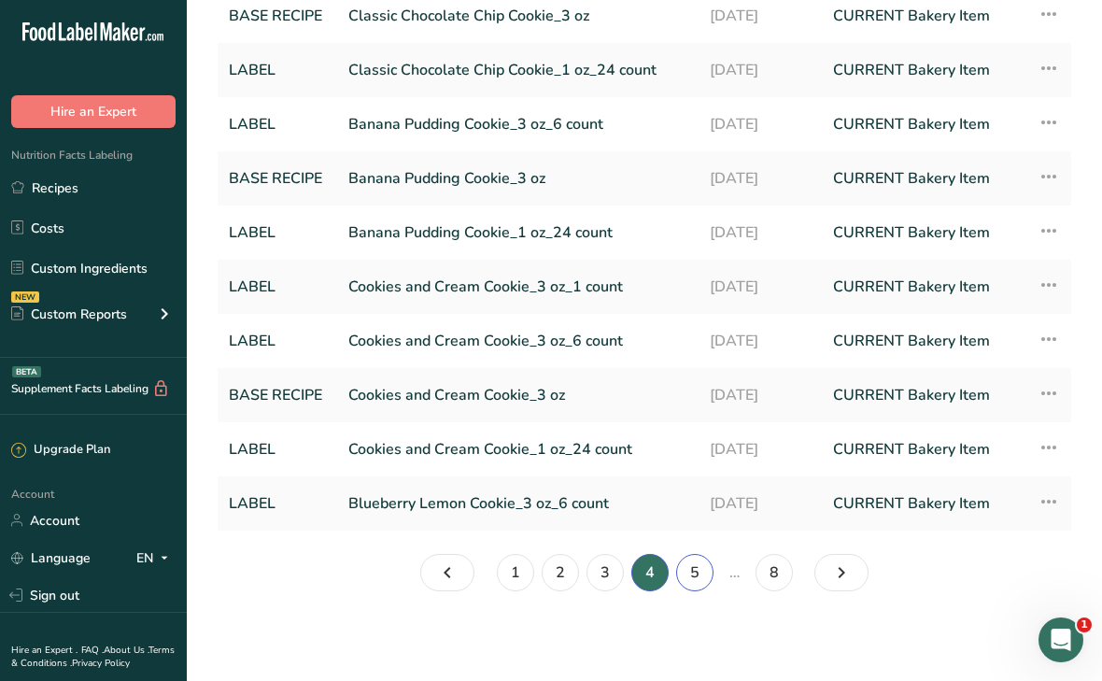
click at [693, 584] on link "5" at bounding box center [694, 572] width 37 height 37
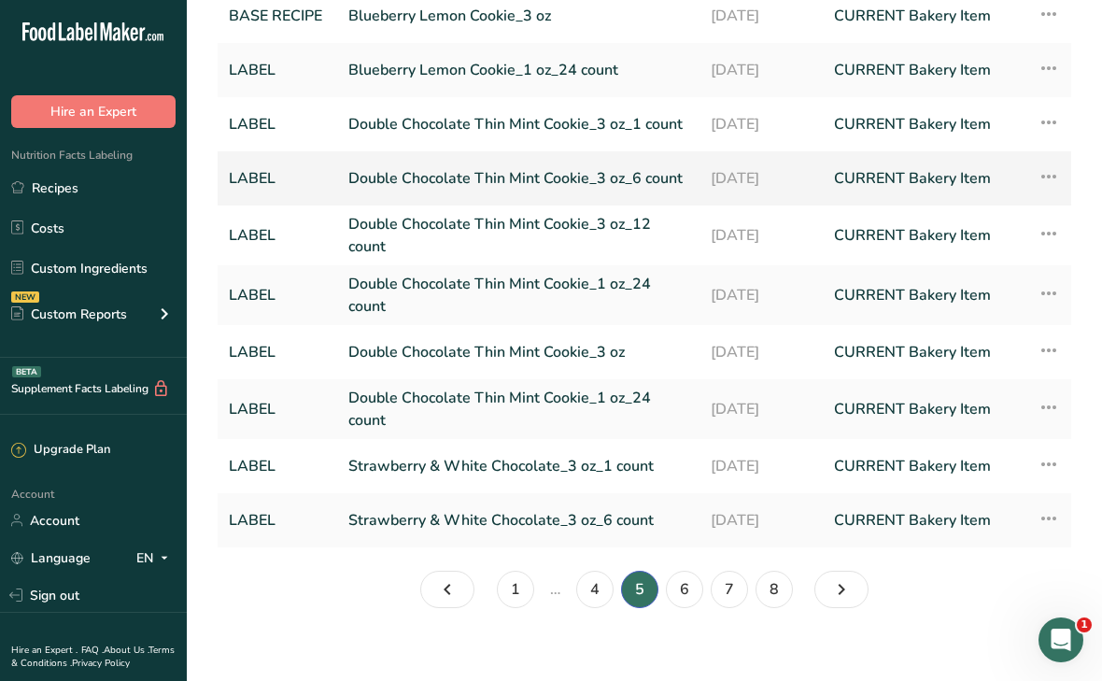
click at [541, 178] on link "Double Chocolate Thin Mint Cookie_3 oz_6 count" at bounding box center [518, 178] width 340 height 39
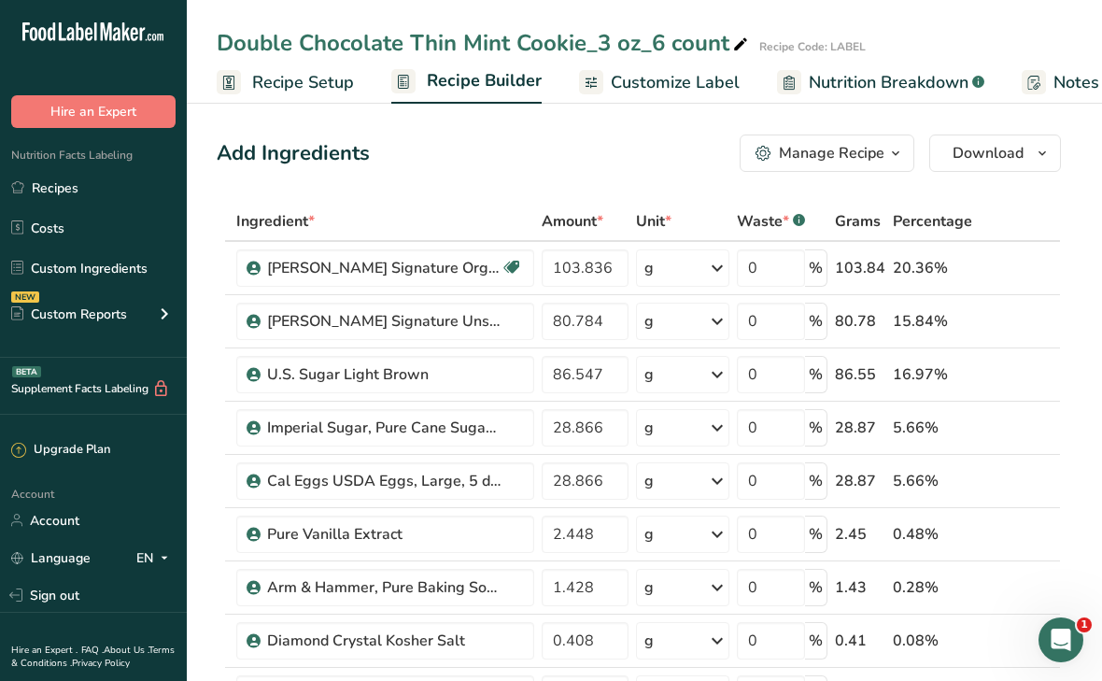
click at [848, 161] on div "Manage Recipe" at bounding box center [832, 153] width 106 height 22
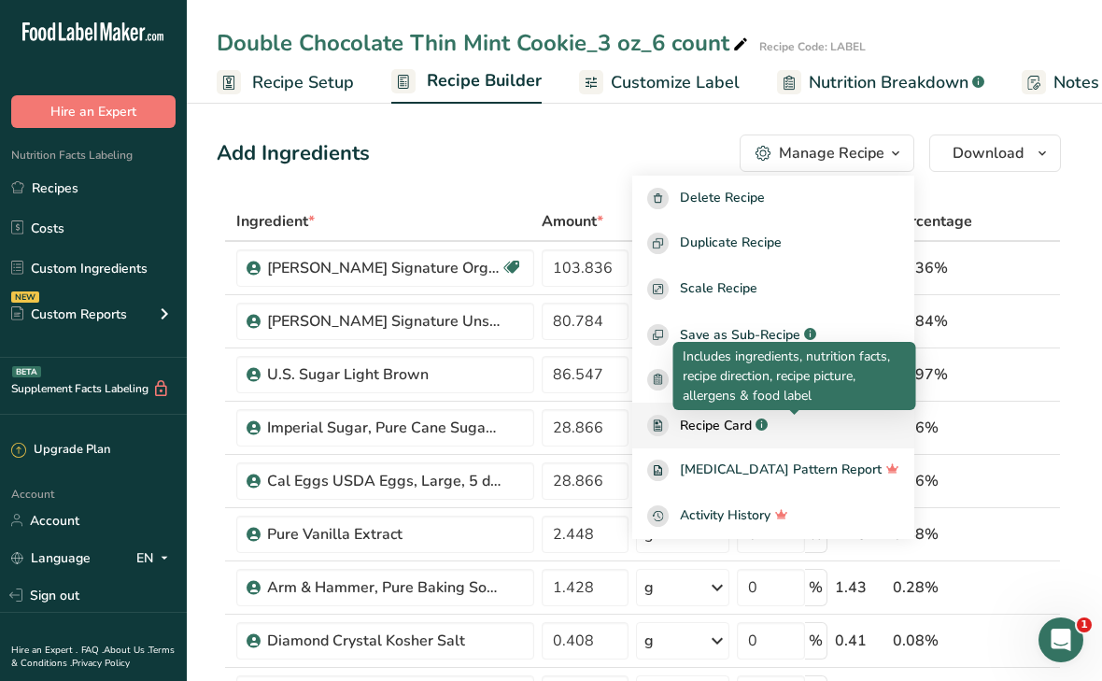
click at [768, 425] on rect at bounding box center [762, 424] width 12 height 12
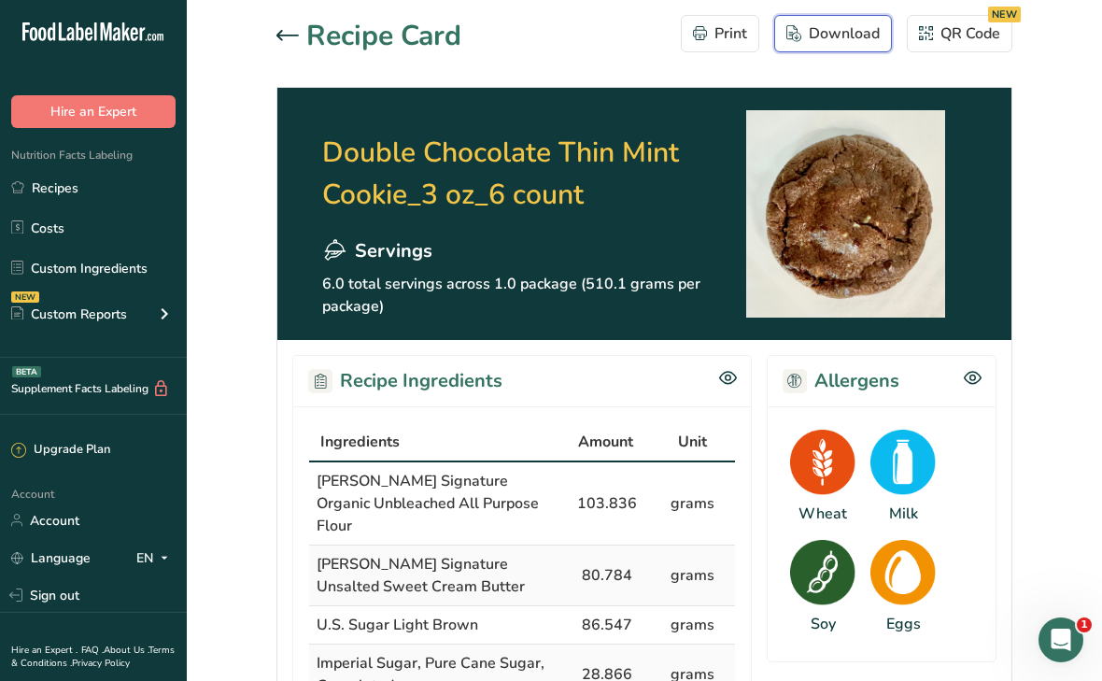
click at [826, 32] on div "Download" at bounding box center [833, 33] width 93 height 22
click at [281, 33] on icon at bounding box center [288, 35] width 22 height 11
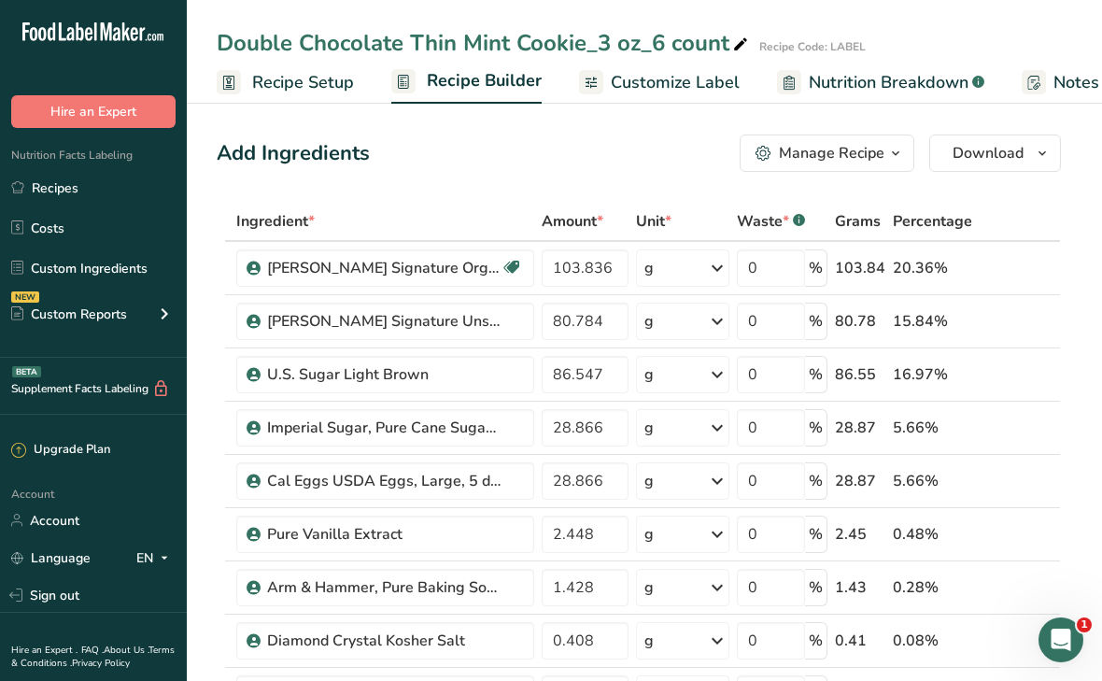
click at [691, 92] on span "Customize Label" at bounding box center [675, 82] width 129 height 25
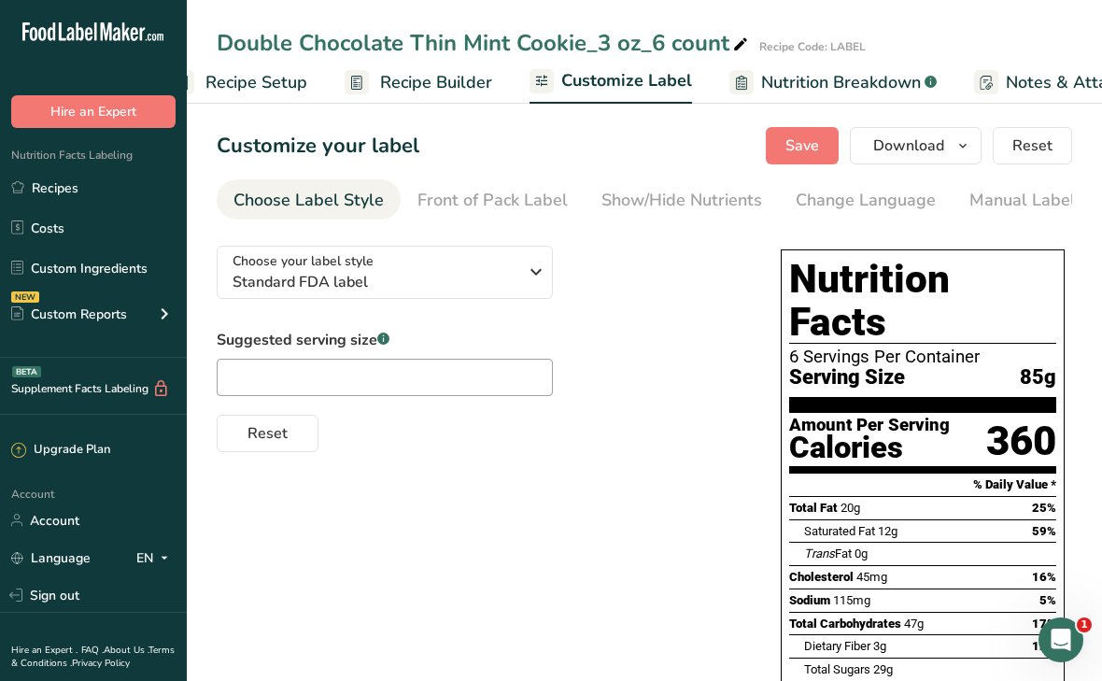
scroll to position [0, 334]
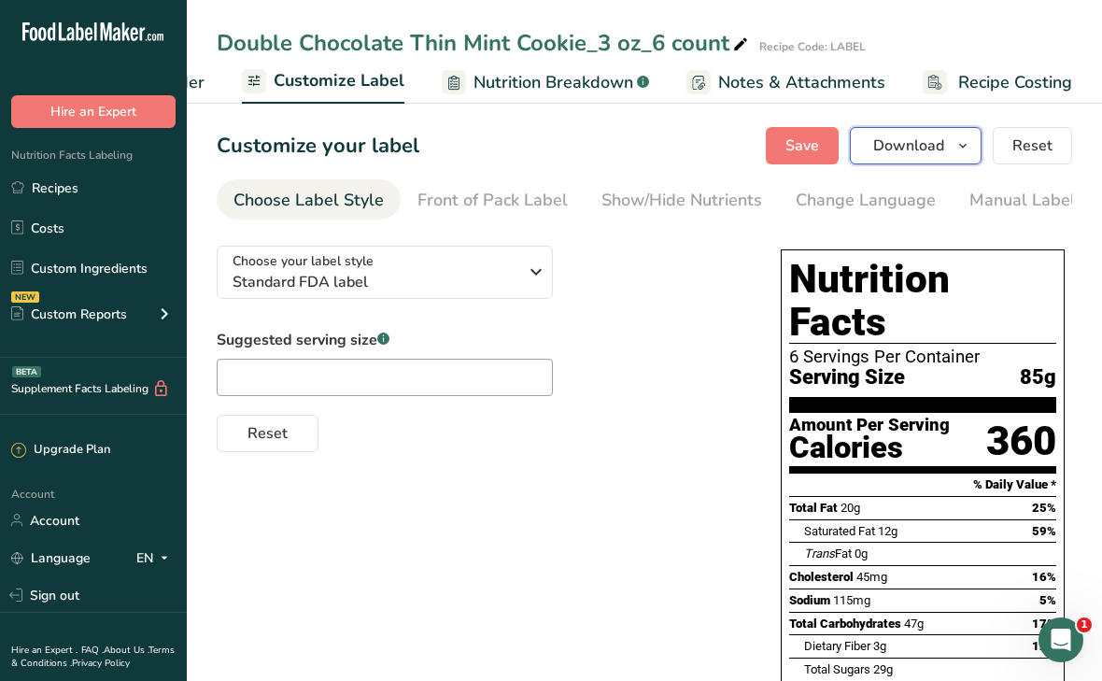
click at [914, 159] on button "Download" at bounding box center [916, 145] width 132 height 37
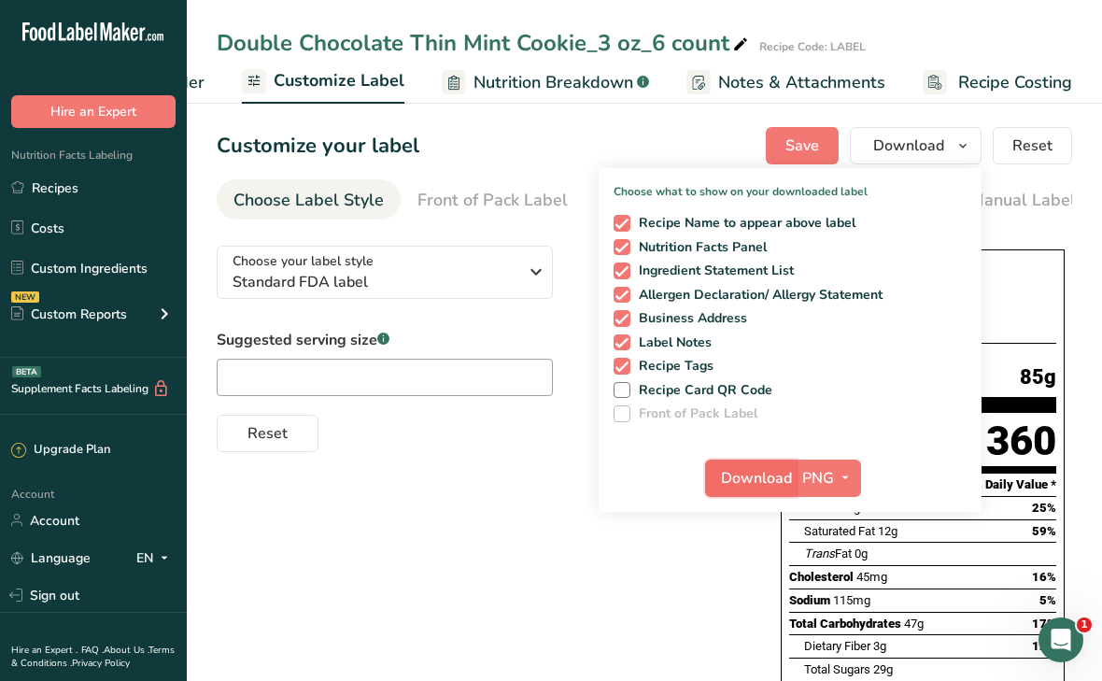
click at [756, 476] on span "Download" at bounding box center [756, 478] width 71 height 22
click at [558, 144] on div "Customize your label Save Download Choose what to show on your downloaded label…" at bounding box center [645, 145] width 856 height 37
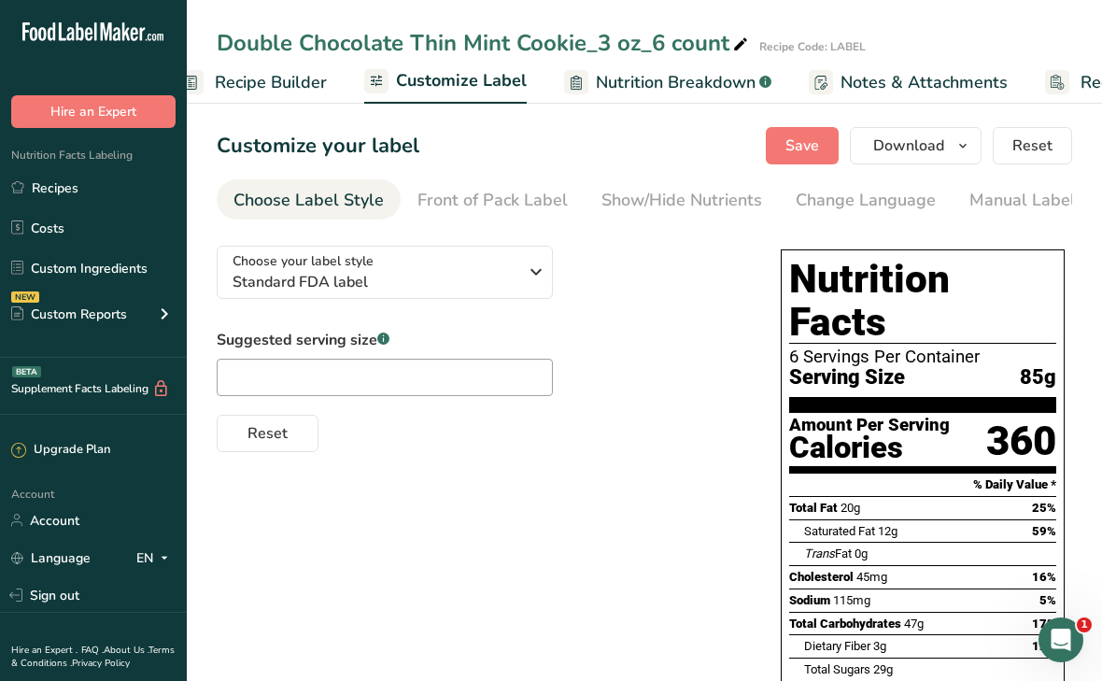
scroll to position [0, 0]
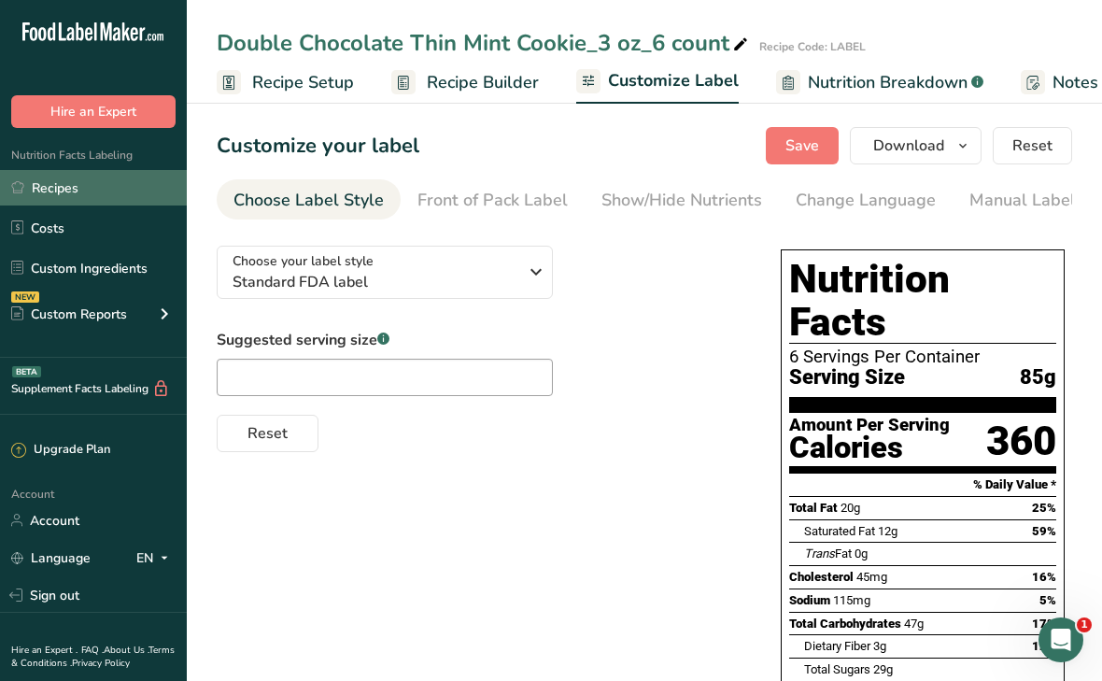
click at [77, 197] on link "Recipes" at bounding box center [93, 187] width 187 height 35
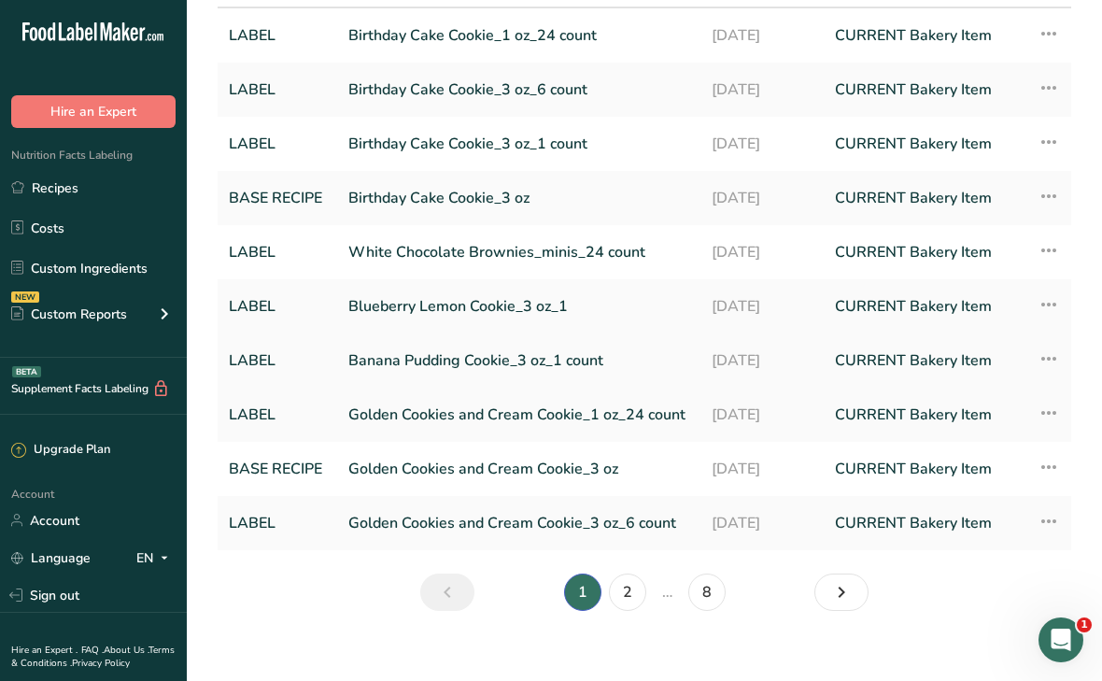
scroll to position [191, 0]
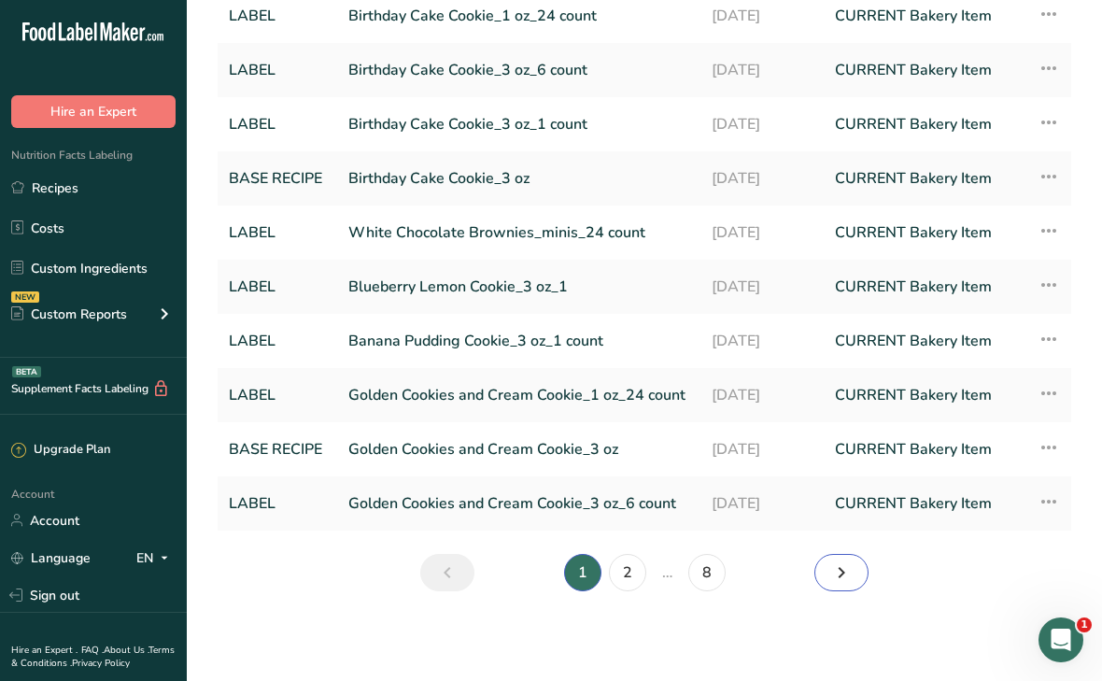
click at [836, 570] on icon "Next page" at bounding box center [841, 573] width 22 height 34
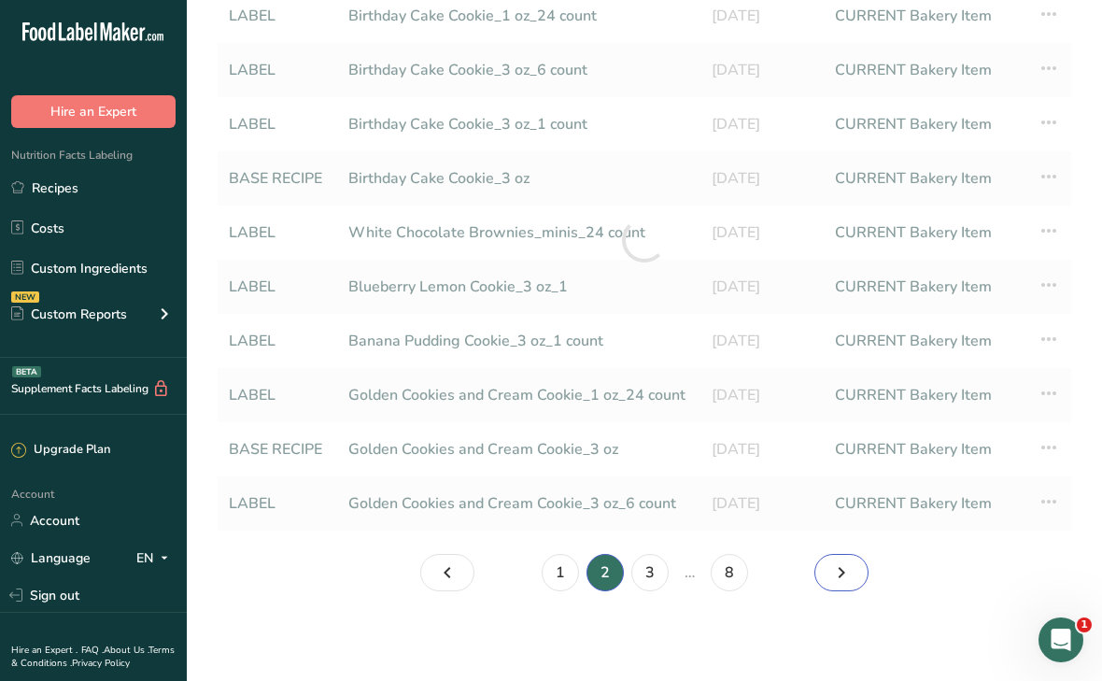
click at [836, 570] on icon "Page 3." at bounding box center [841, 573] width 22 height 34
click at [836, 570] on icon "Page 5." at bounding box center [841, 573] width 22 height 34
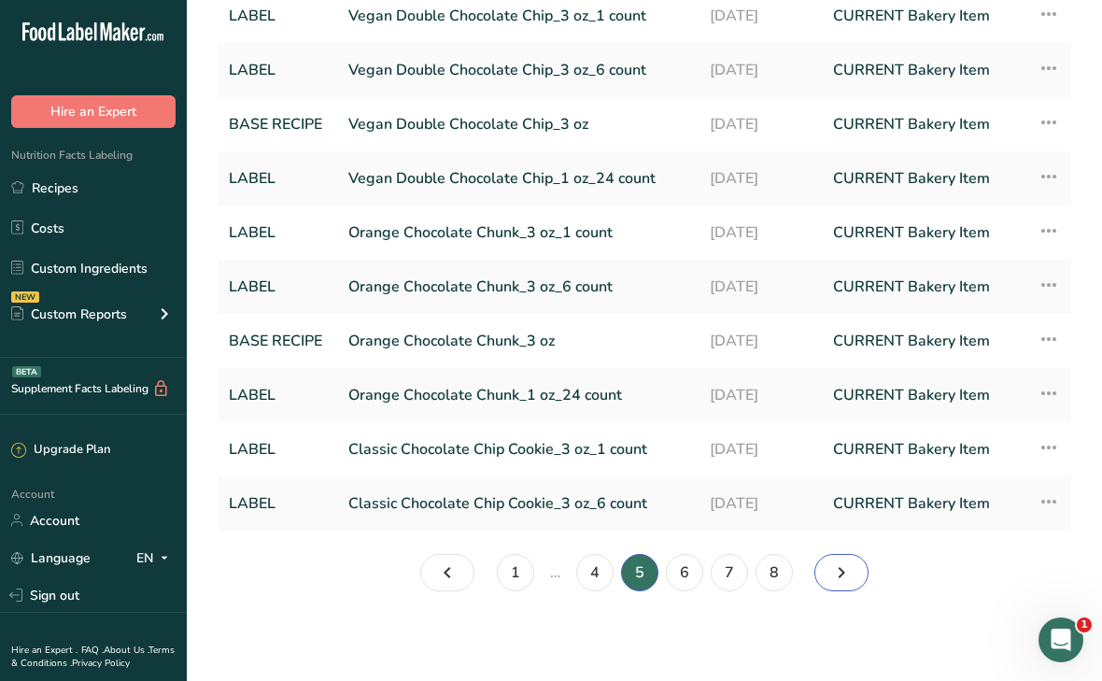
click at [836, 570] on icon "Page 6." at bounding box center [841, 573] width 22 height 34
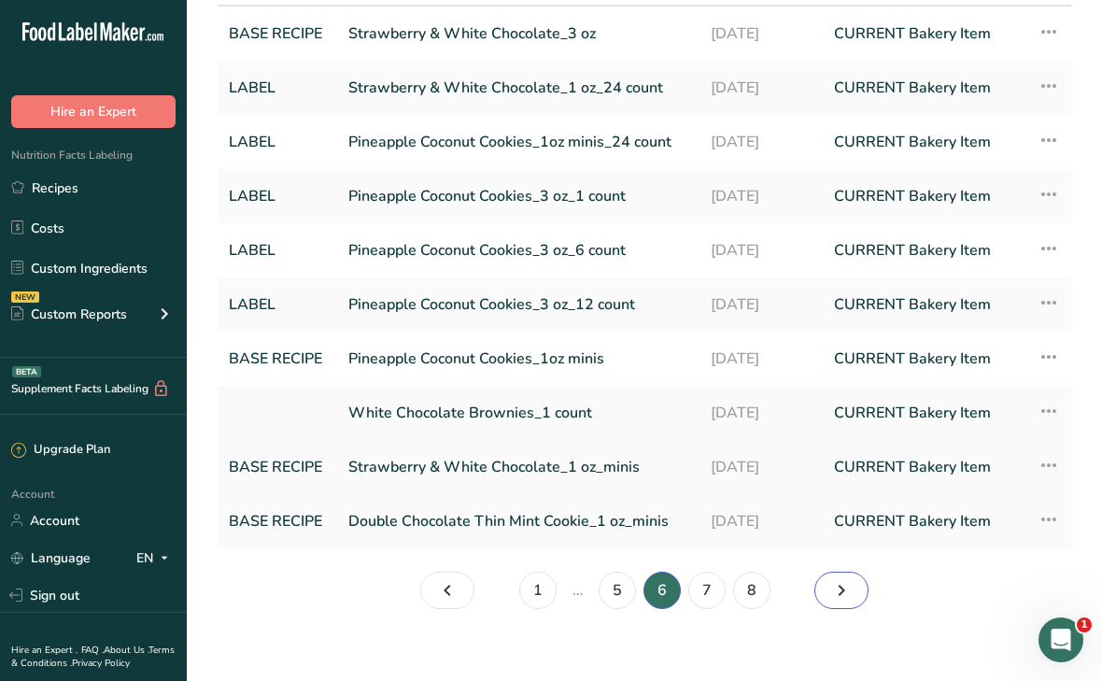
scroll to position [178, 0]
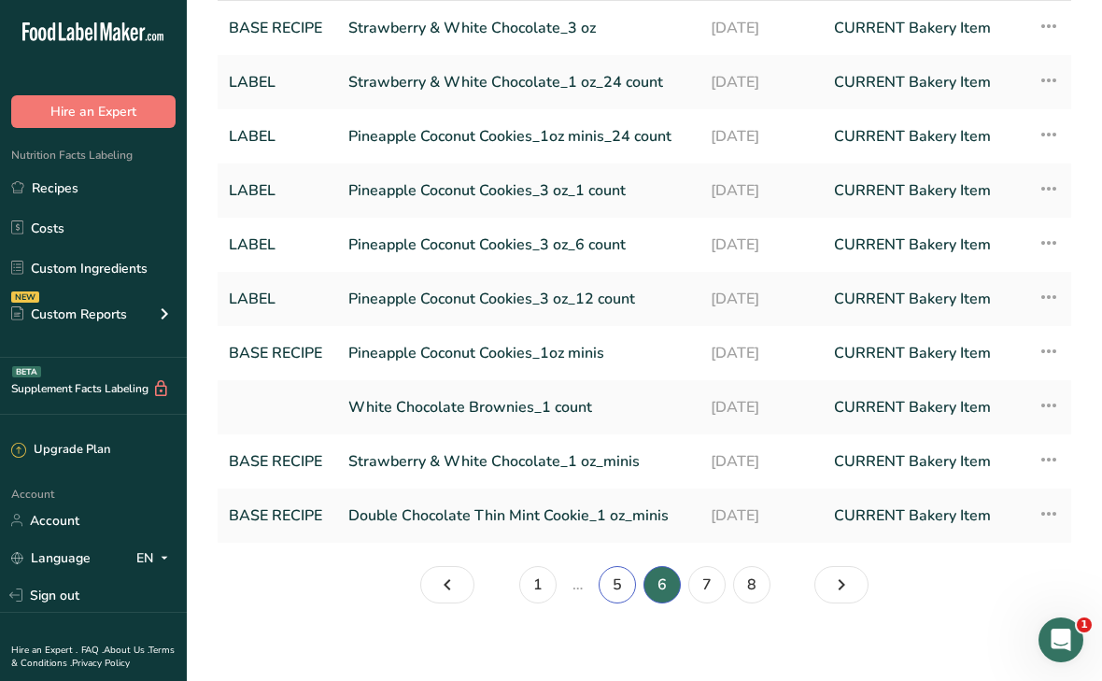
click at [620, 584] on link "5" at bounding box center [617, 584] width 37 height 37
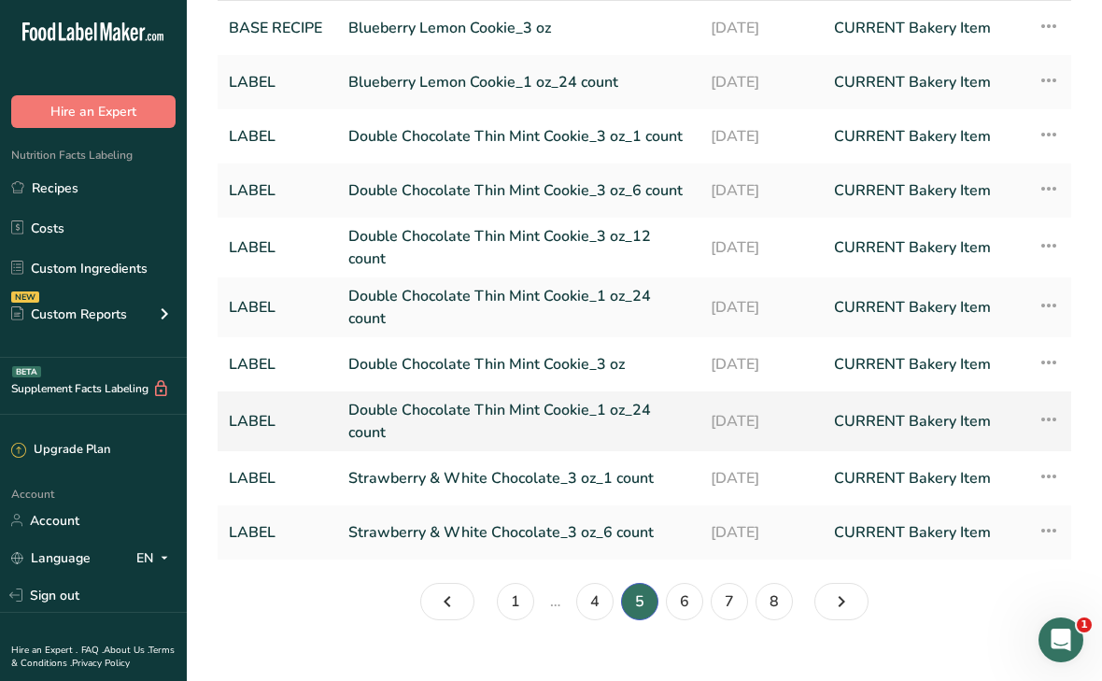
click at [545, 405] on link "Double Chocolate Thin Mint Cookie_1 oz_24 count" at bounding box center [518, 421] width 340 height 45
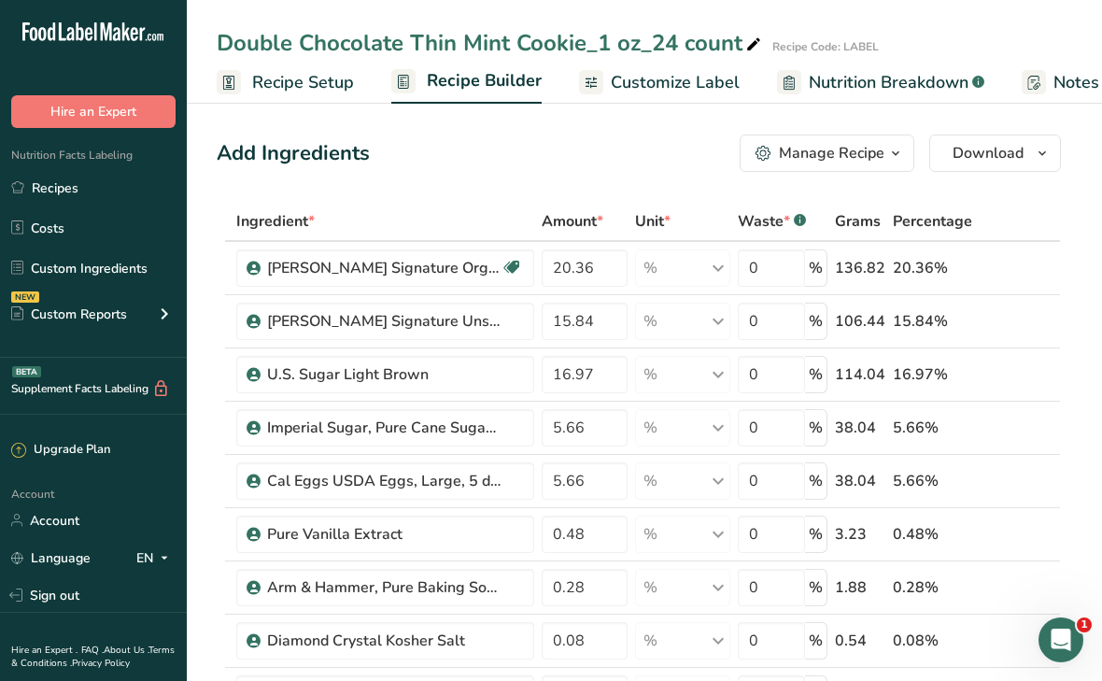
click at [298, 98] on link "Recipe Setup" at bounding box center [285, 83] width 137 height 42
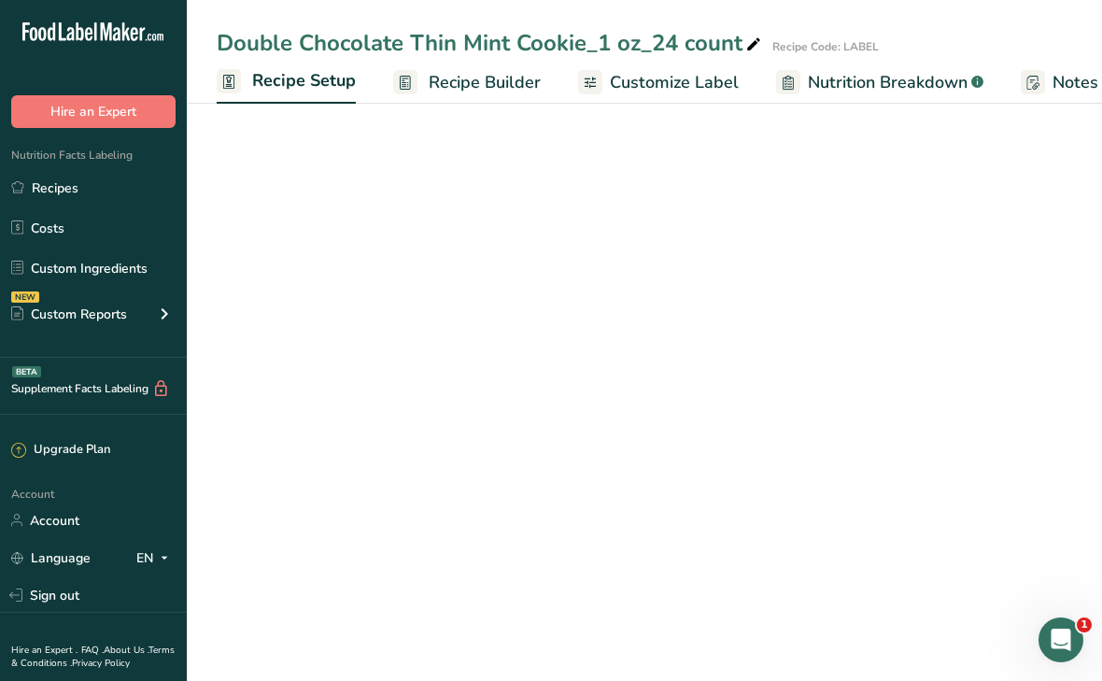
scroll to position [0, 7]
select select "5"
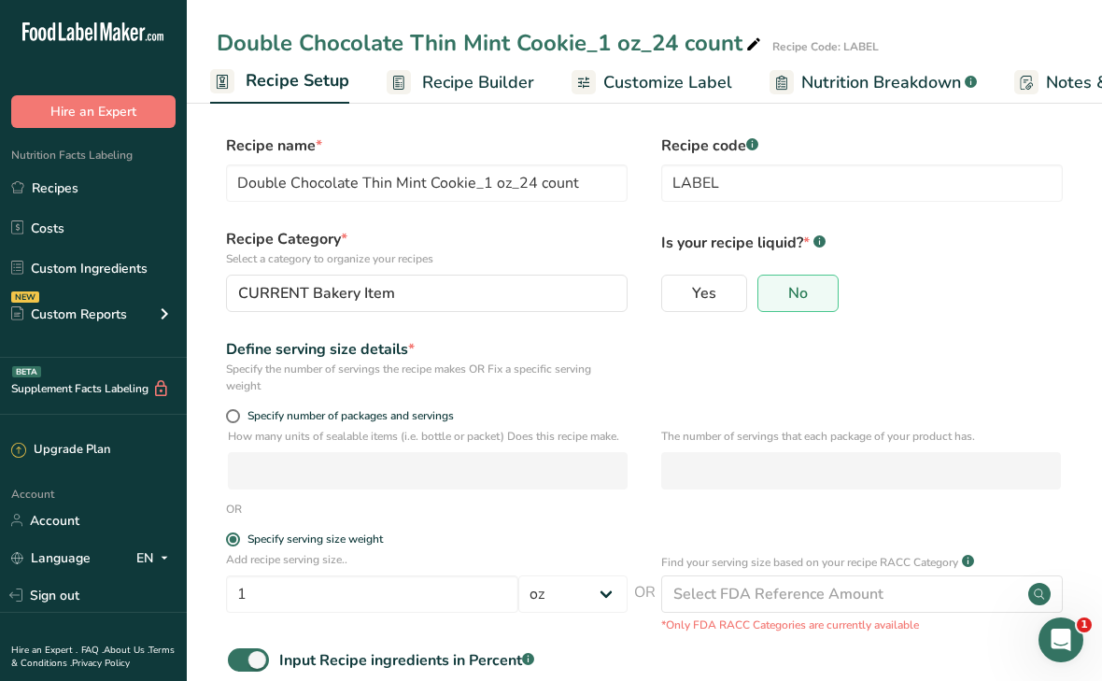
scroll to position [192, 0]
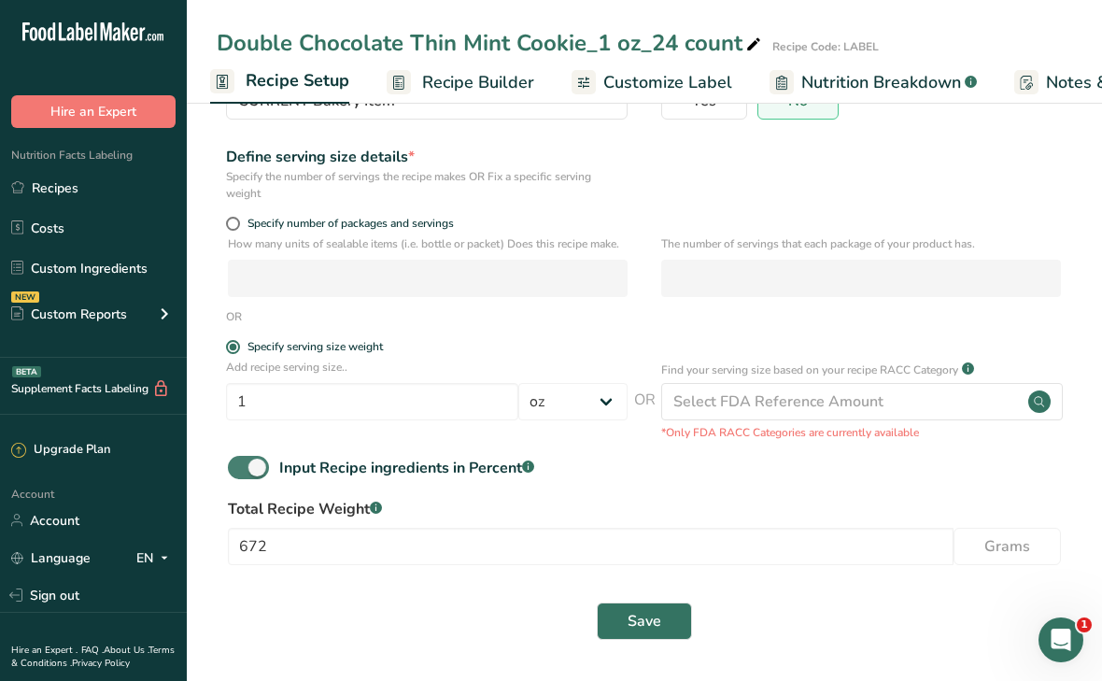
click at [237, 472] on span at bounding box center [248, 467] width 41 height 23
click at [237, 472] on input "Input Recipe ingredients in Percent .a-a{fill:#347362;}.b-a{fill:#fff;}" at bounding box center [234, 467] width 12 height 12
checkbox input "false"
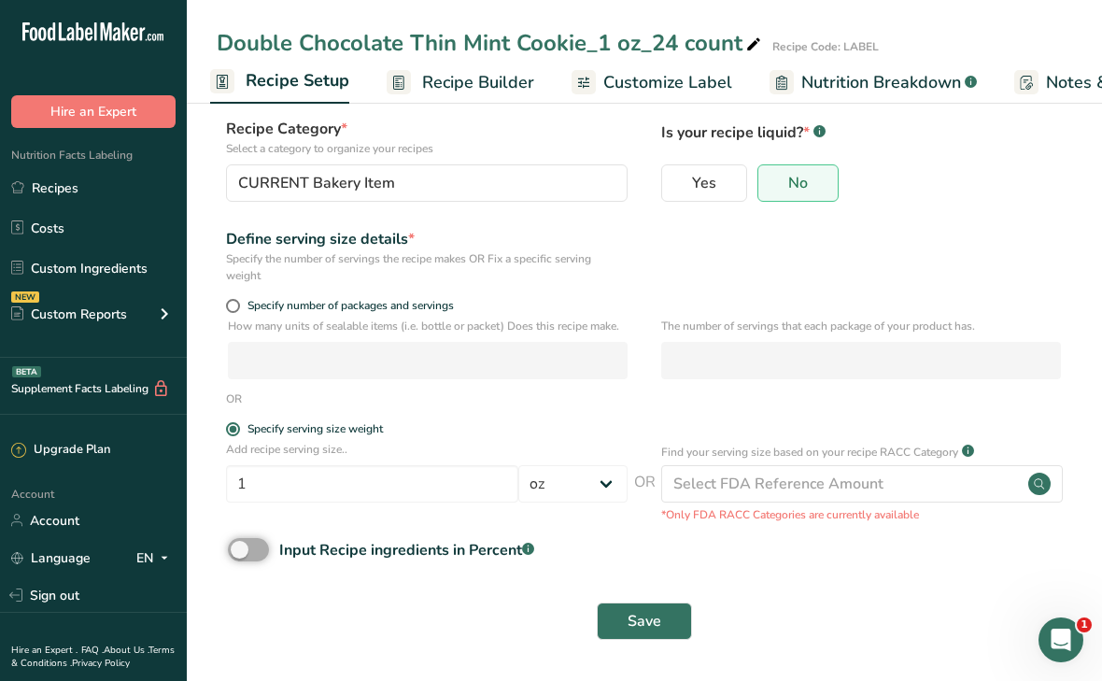
scroll to position [110, 0]
click at [670, 618] on button "Save" at bounding box center [644, 621] width 95 height 37
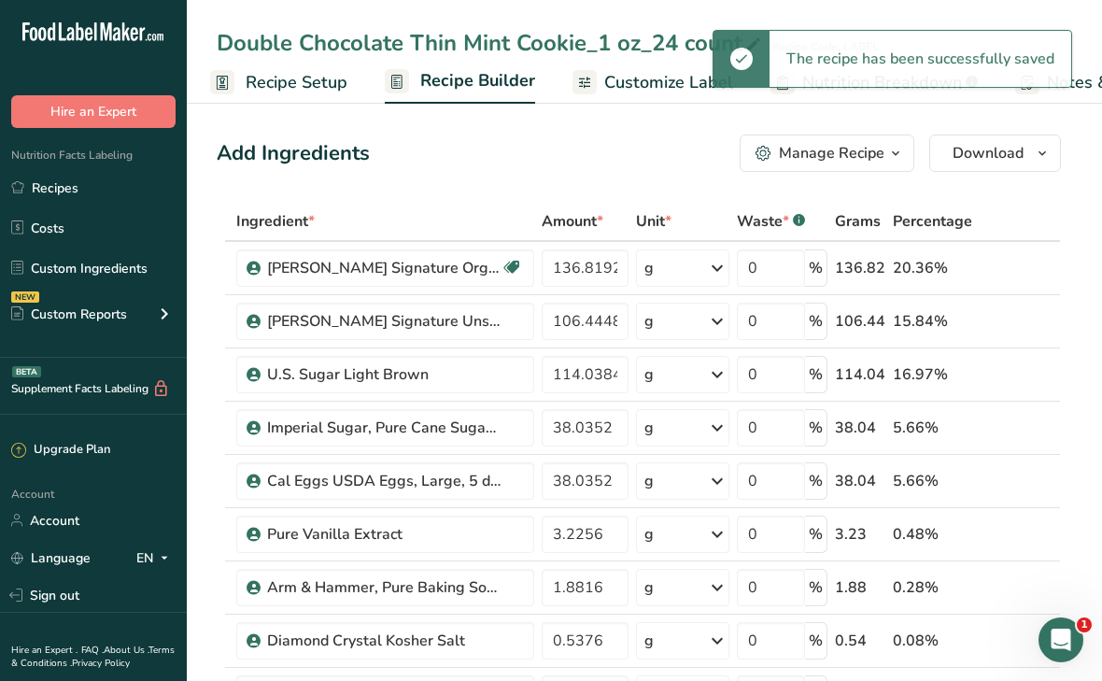
click at [809, 165] on button "Manage Recipe" at bounding box center [827, 153] width 175 height 37
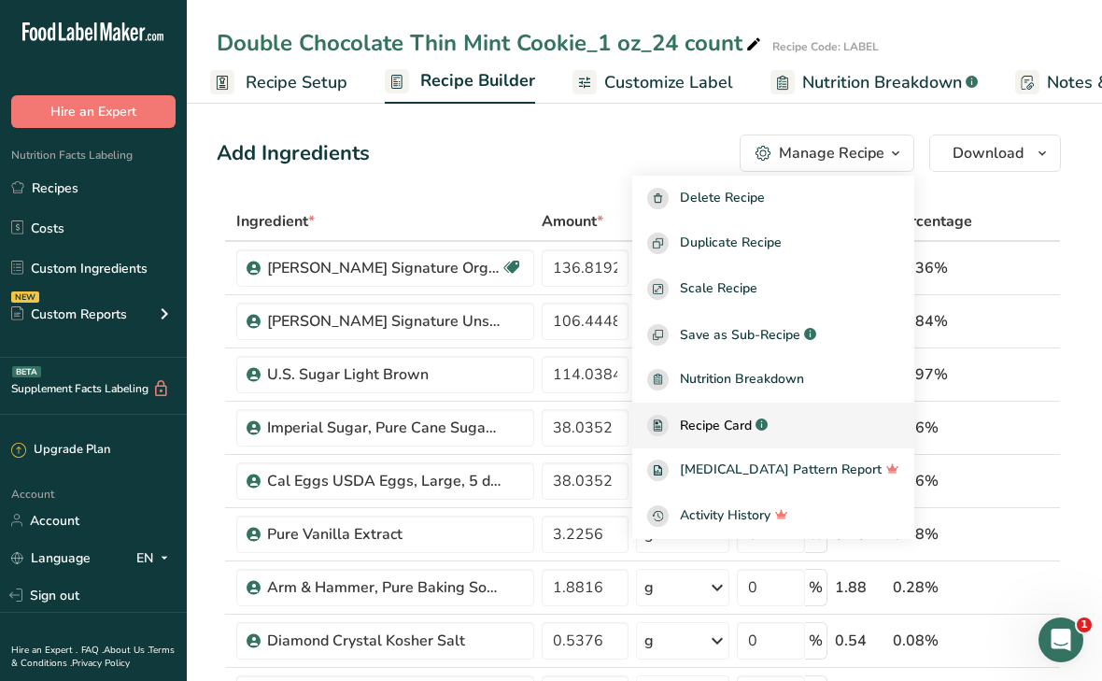
click at [727, 429] on span "Recipe Card" at bounding box center [716, 426] width 72 height 20
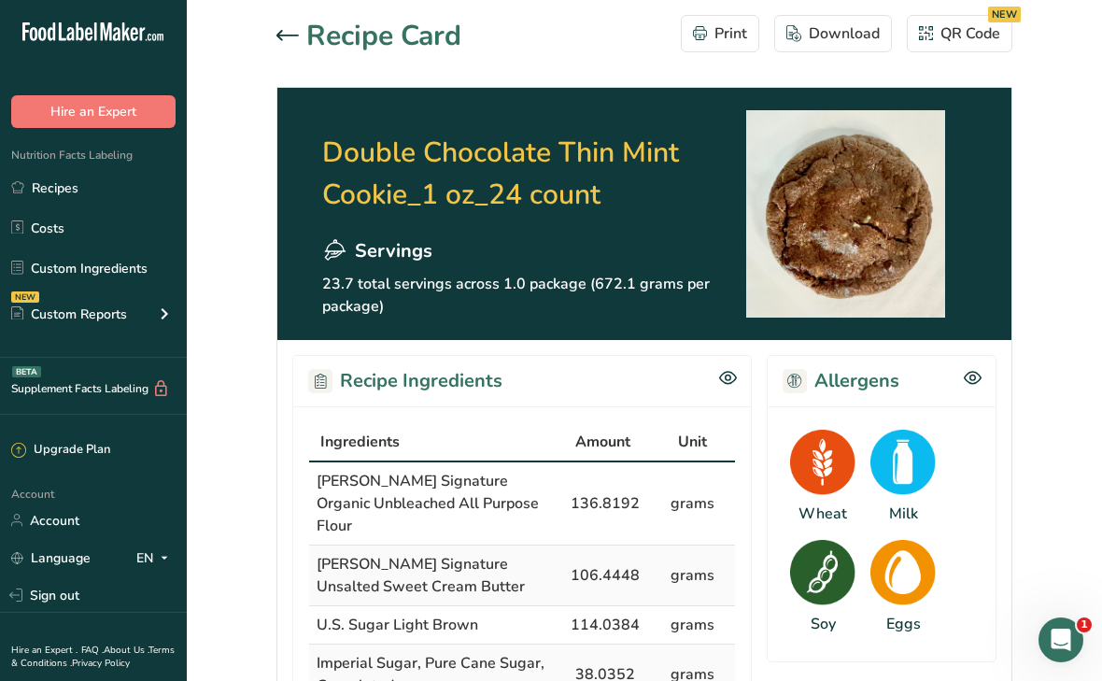
click at [295, 33] on icon at bounding box center [288, 35] width 22 height 11
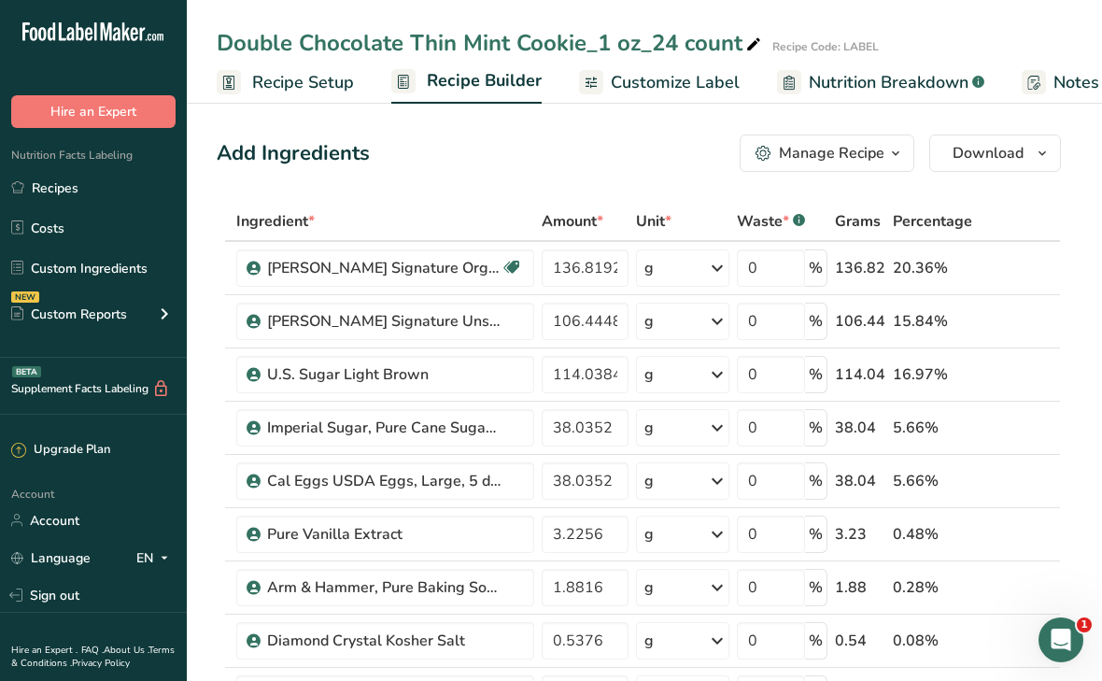
click at [659, 87] on span "Customize Label" at bounding box center [675, 82] width 129 height 25
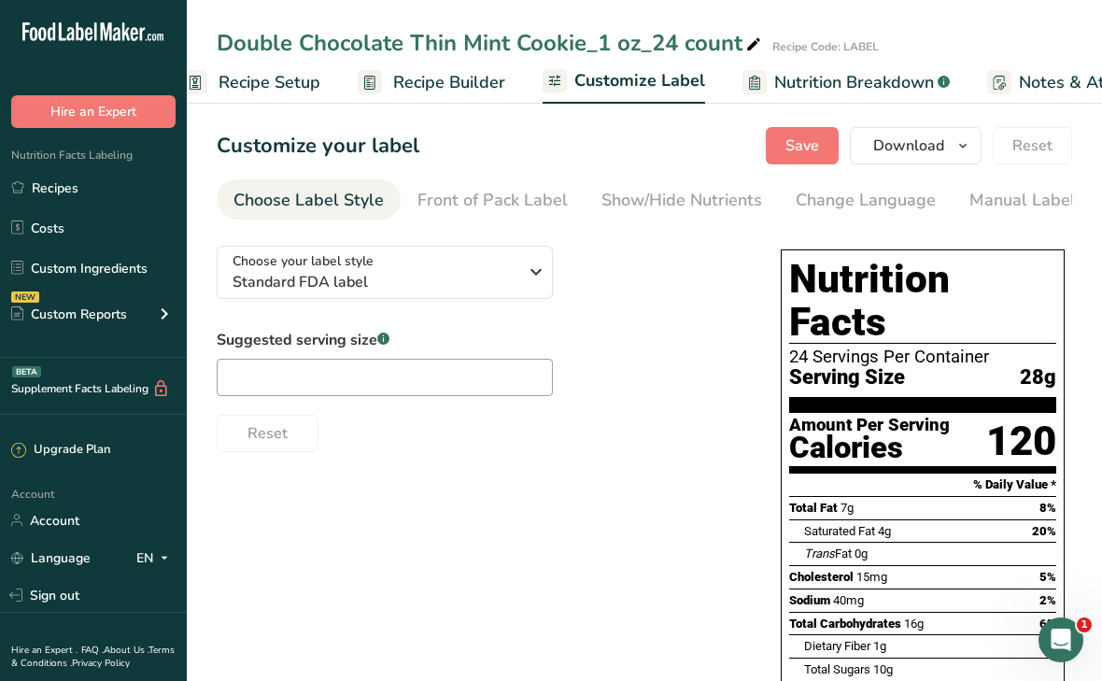
scroll to position [0, 334]
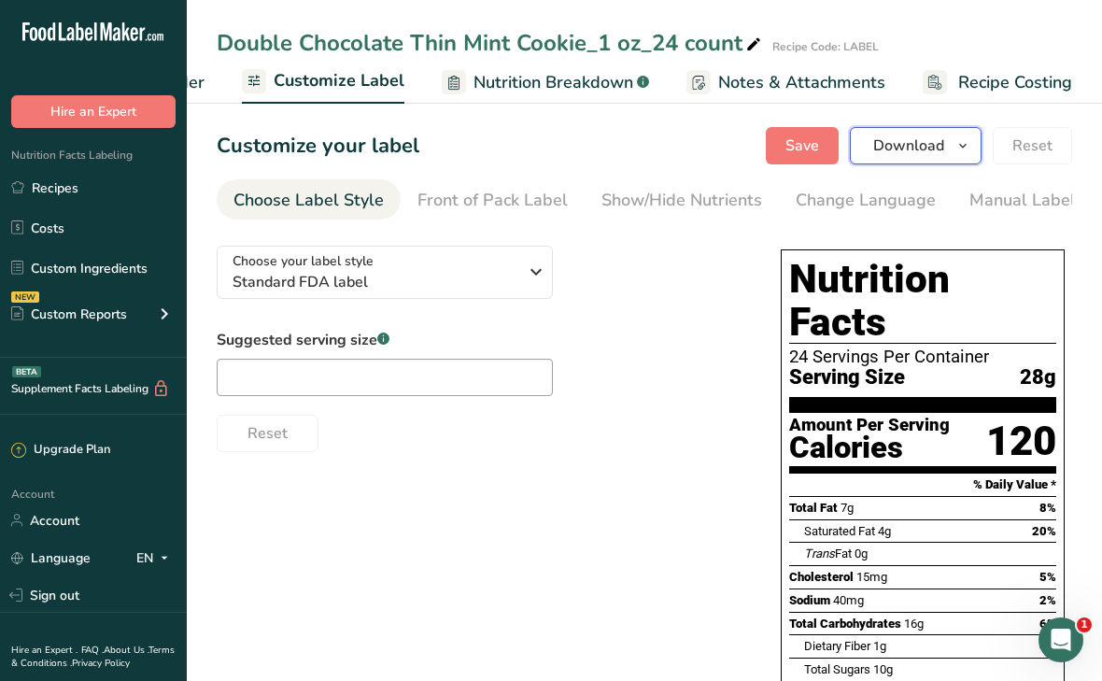
click at [917, 145] on span "Download" at bounding box center [908, 146] width 71 height 22
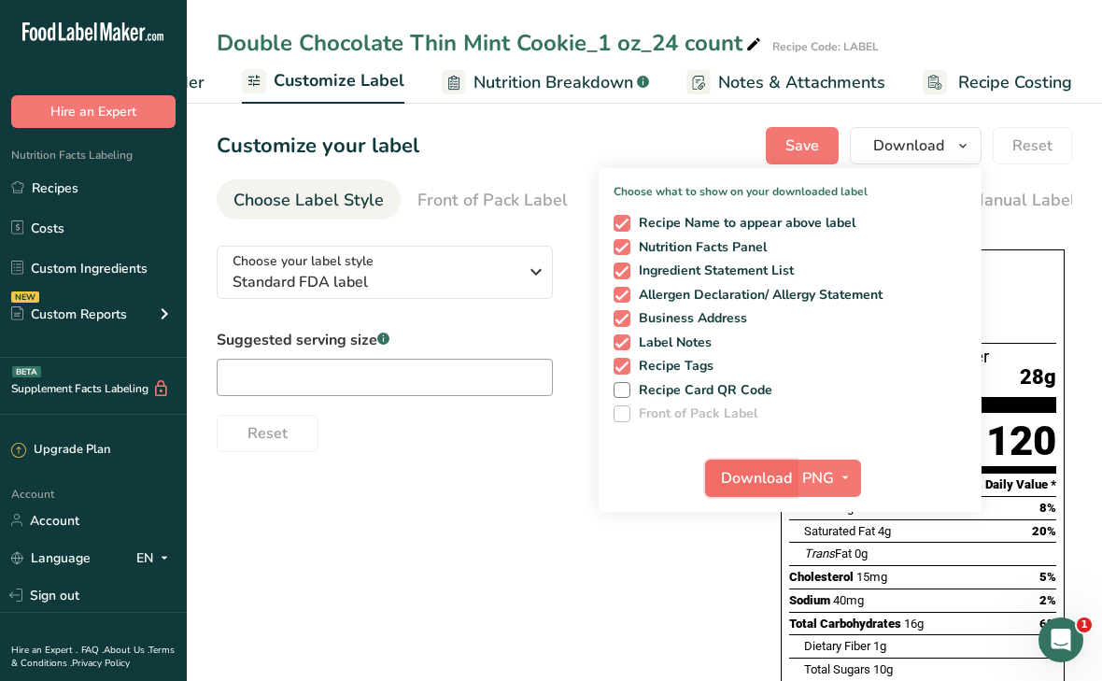
click at [745, 489] on button "Download" at bounding box center [751, 478] width 92 height 37
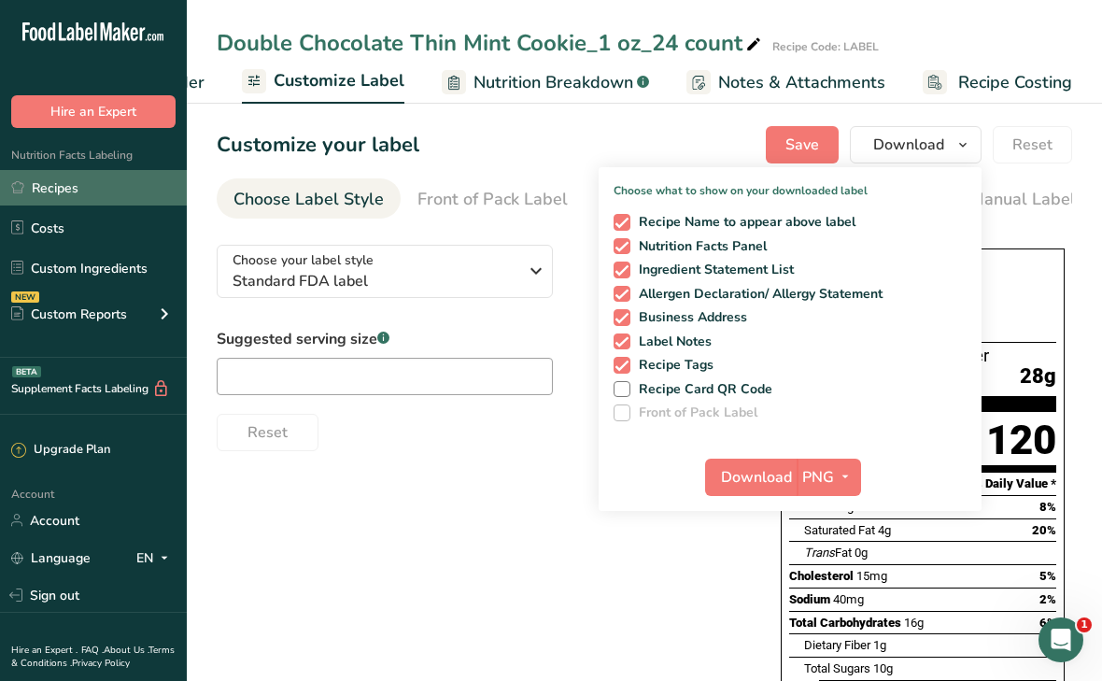
click at [54, 195] on link "Recipes" at bounding box center [93, 187] width 187 height 35
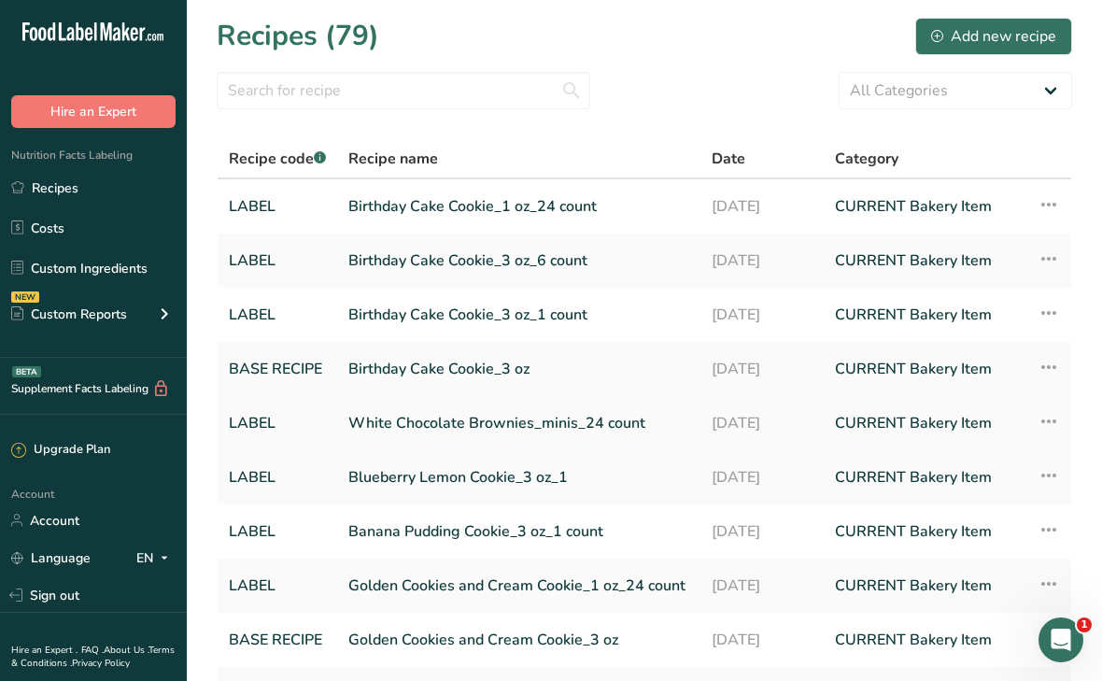
scroll to position [191, 0]
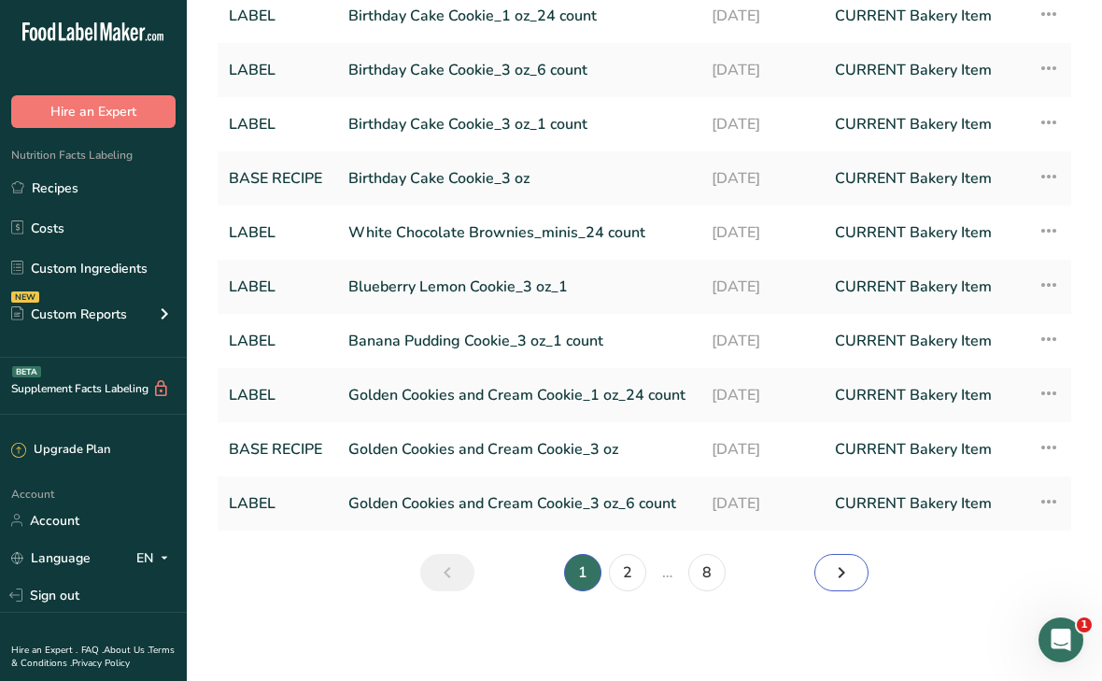
click at [846, 577] on icon "Next page" at bounding box center [841, 573] width 22 height 34
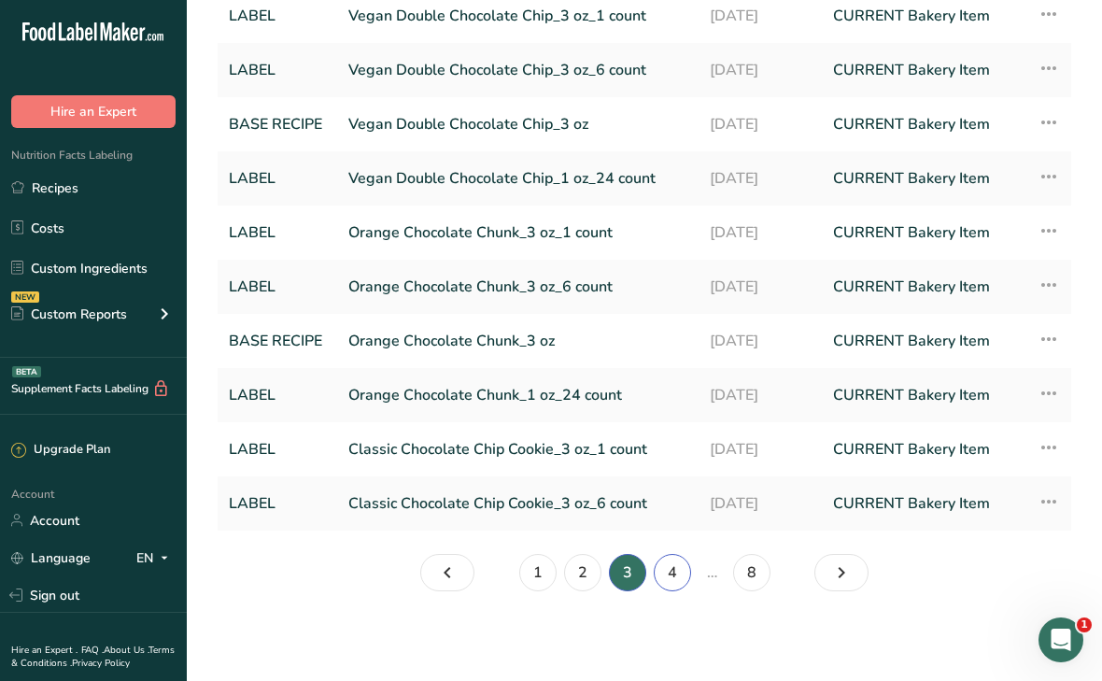
click at [680, 572] on link "4" at bounding box center [672, 572] width 37 height 37
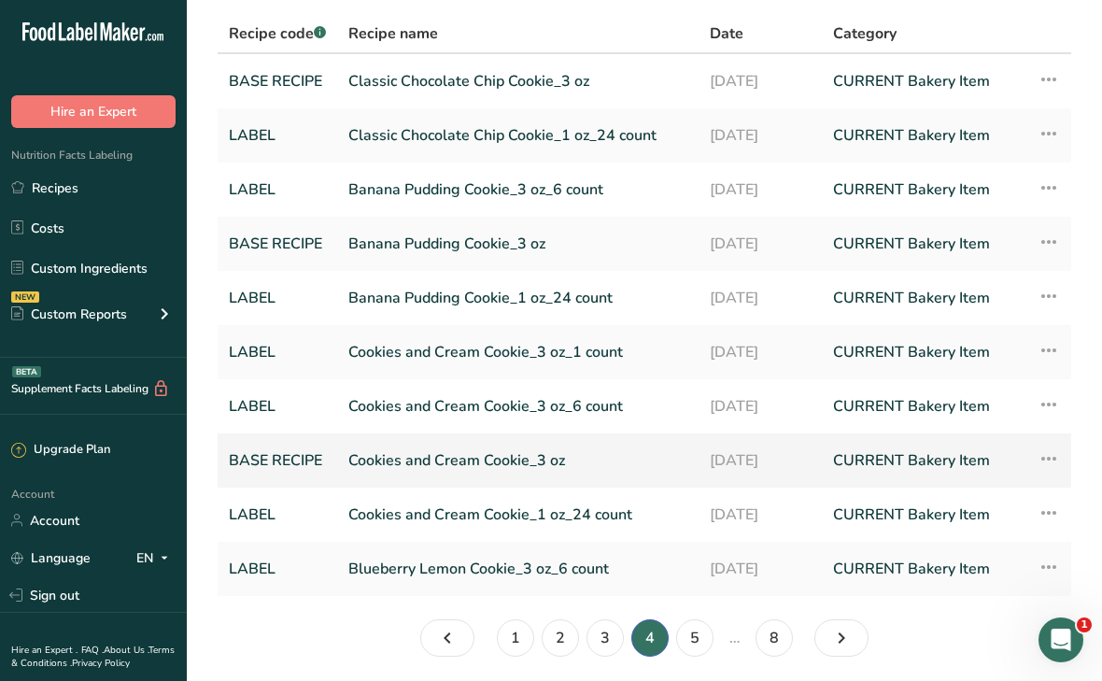
scroll to position [191, 0]
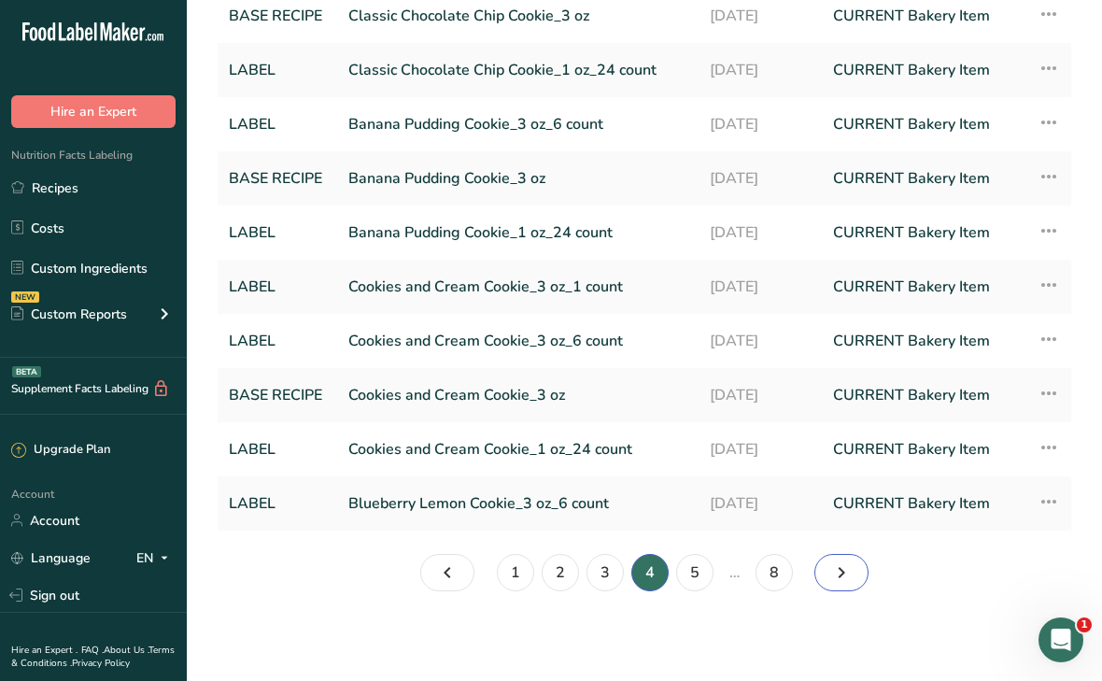
click at [830, 579] on icon "Page 5." at bounding box center [841, 573] width 22 height 34
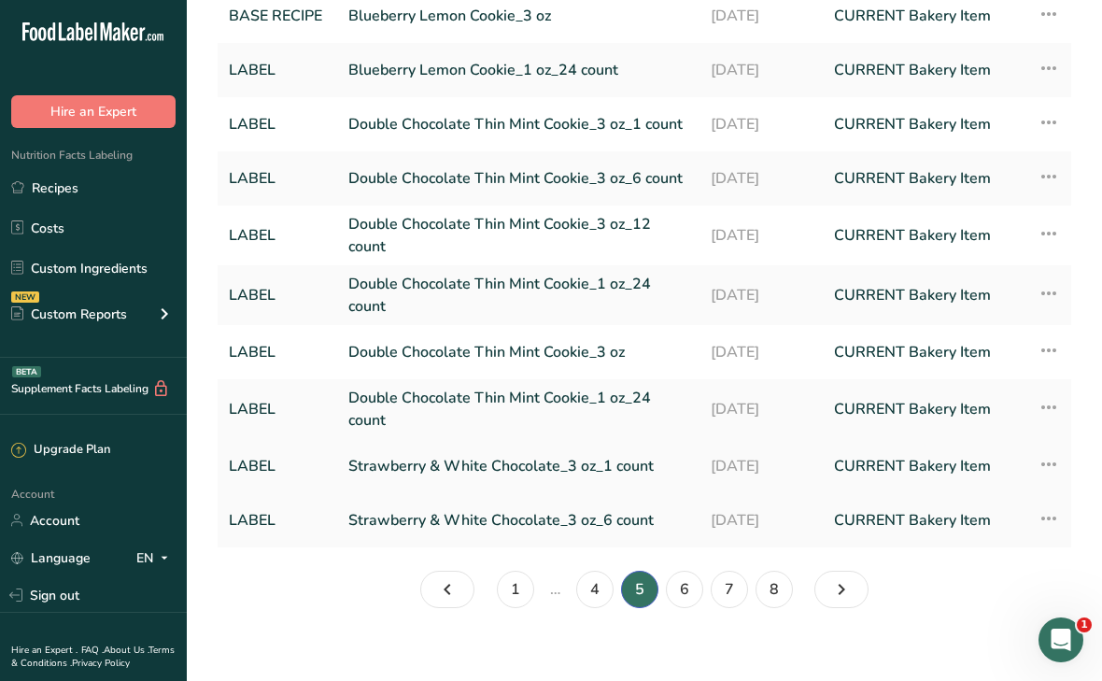
click at [500, 475] on link "Strawberry & White Chocolate_3 oz_1 count" at bounding box center [518, 466] width 340 height 39
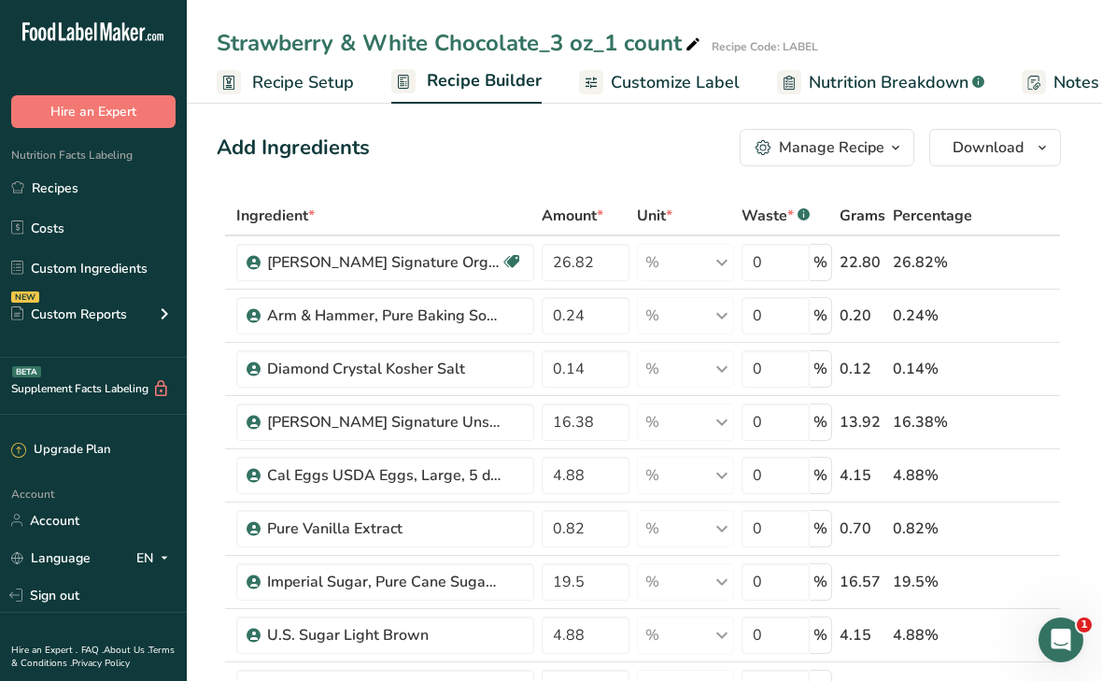
scroll to position [7, 0]
click at [289, 82] on span "Recipe Setup" at bounding box center [303, 82] width 102 height 25
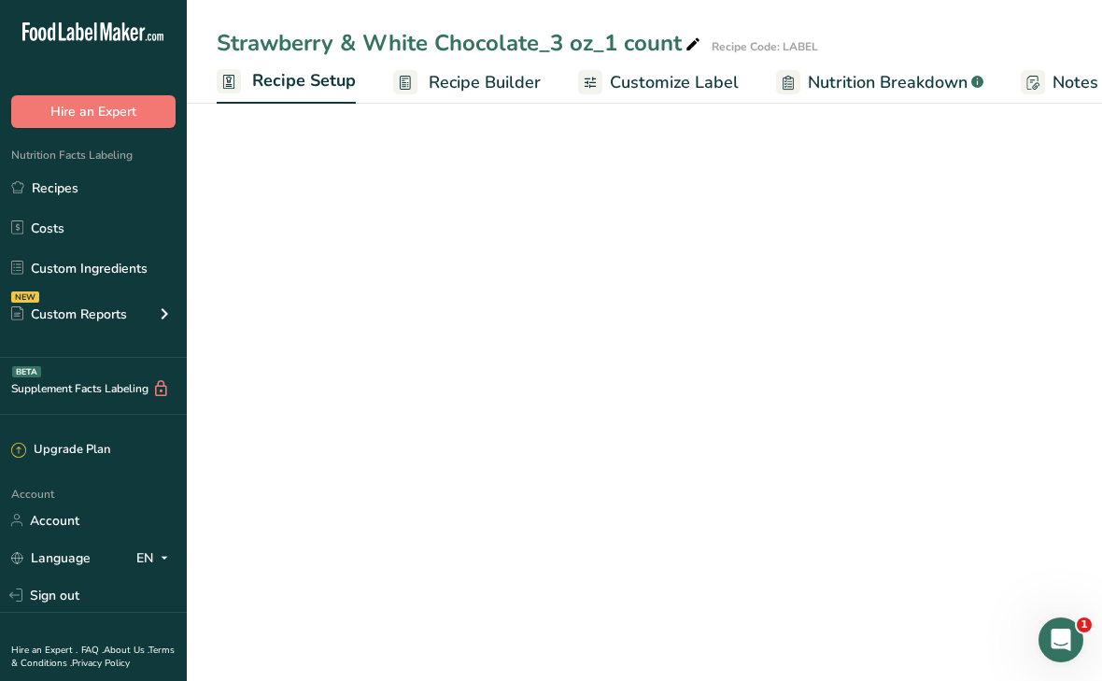
scroll to position [0, 7]
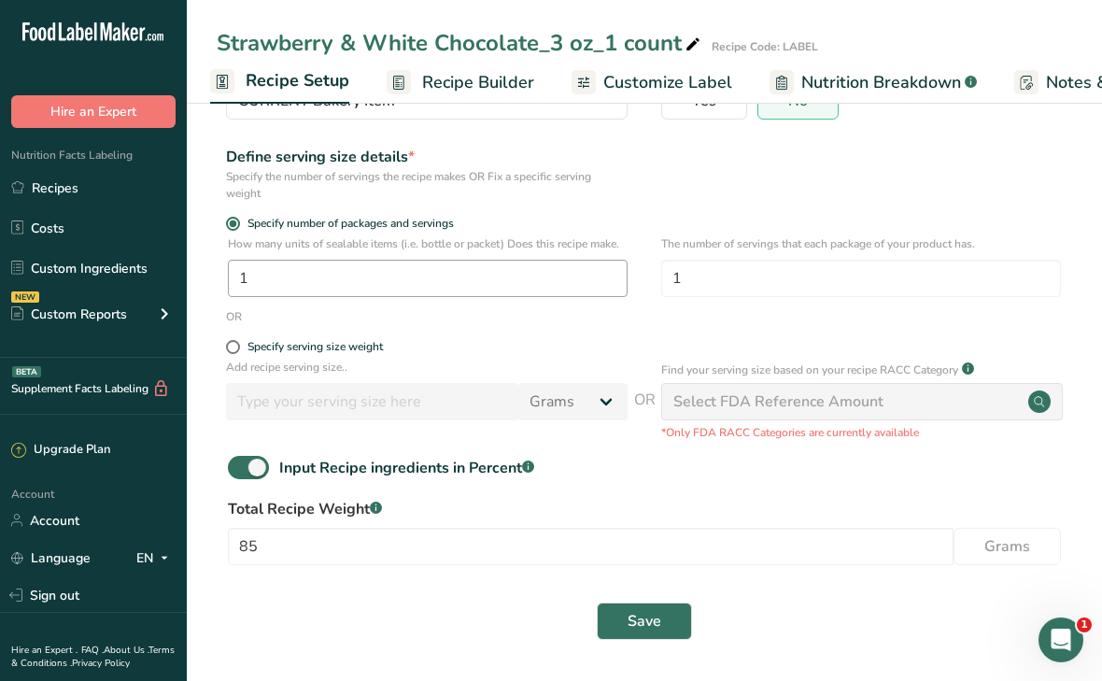
click at [258, 465] on span at bounding box center [248, 467] width 41 height 23
click at [240, 465] on input "Input Recipe ingredients in Percent .a-a{fill:#347362;}.b-a{fill:#fff;}" at bounding box center [234, 467] width 12 height 12
checkbox input "false"
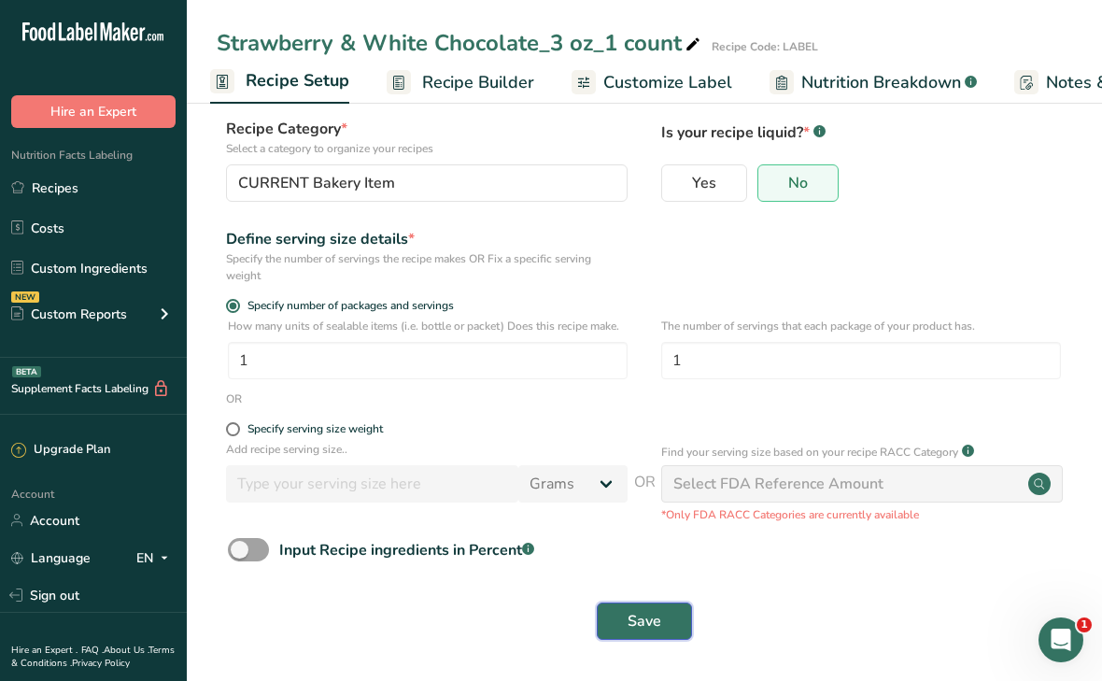
click at [620, 627] on button "Save" at bounding box center [644, 621] width 95 height 37
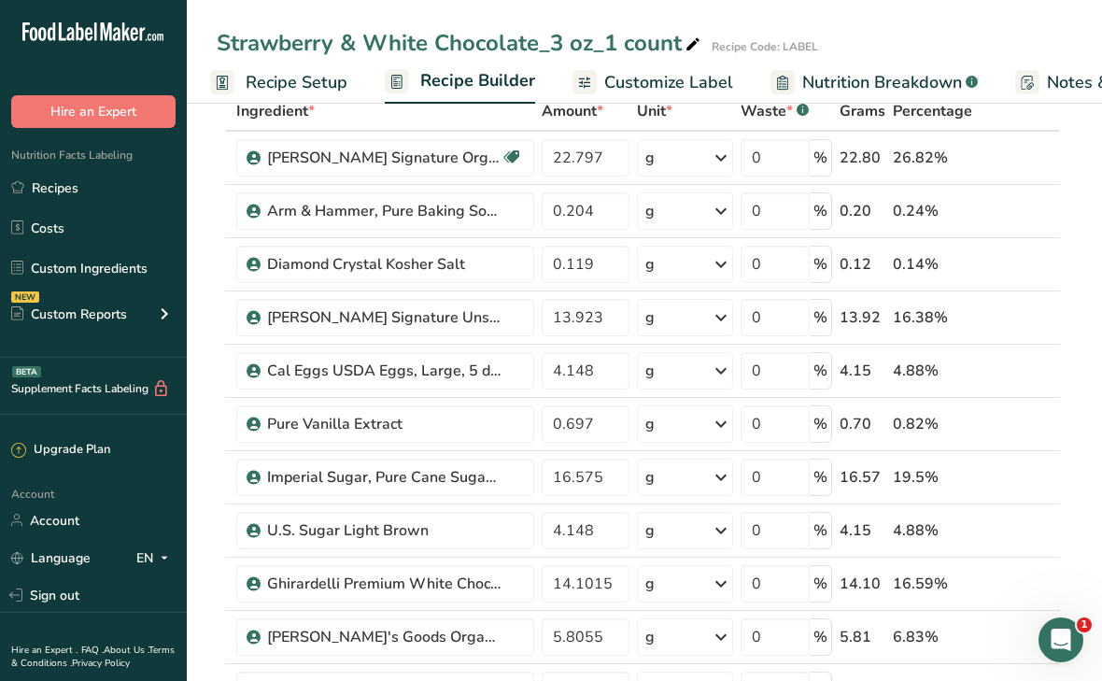
click at [684, 91] on span "Customize Label" at bounding box center [668, 82] width 129 height 25
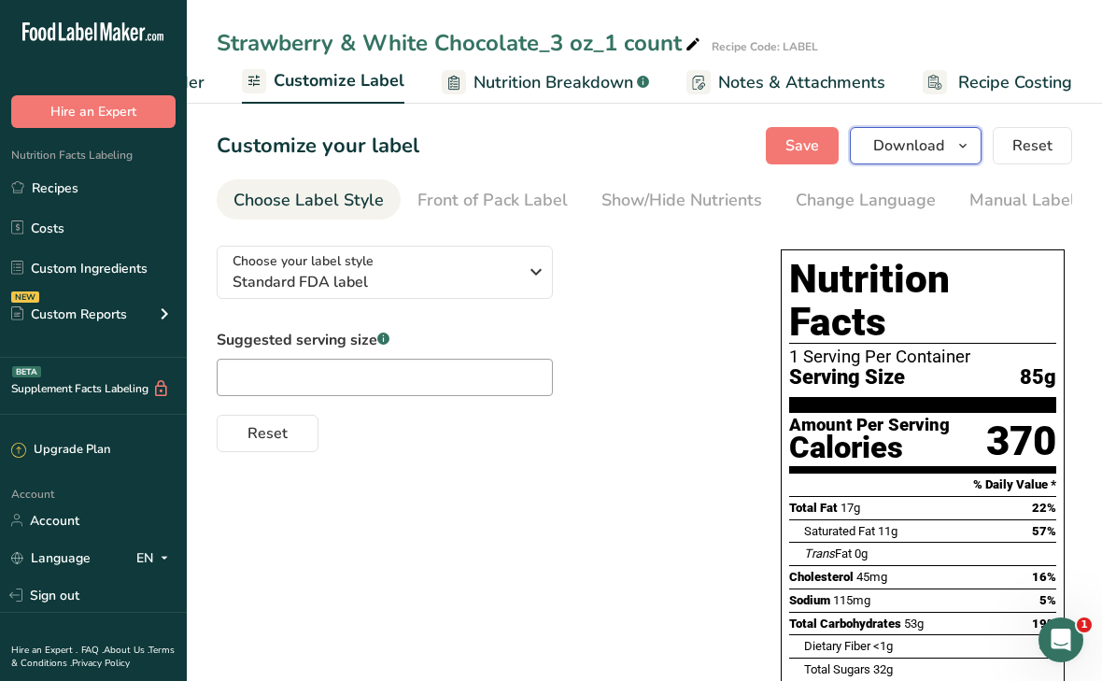
click at [901, 140] on span "Download" at bounding box center [908, 146] width 71 height 22
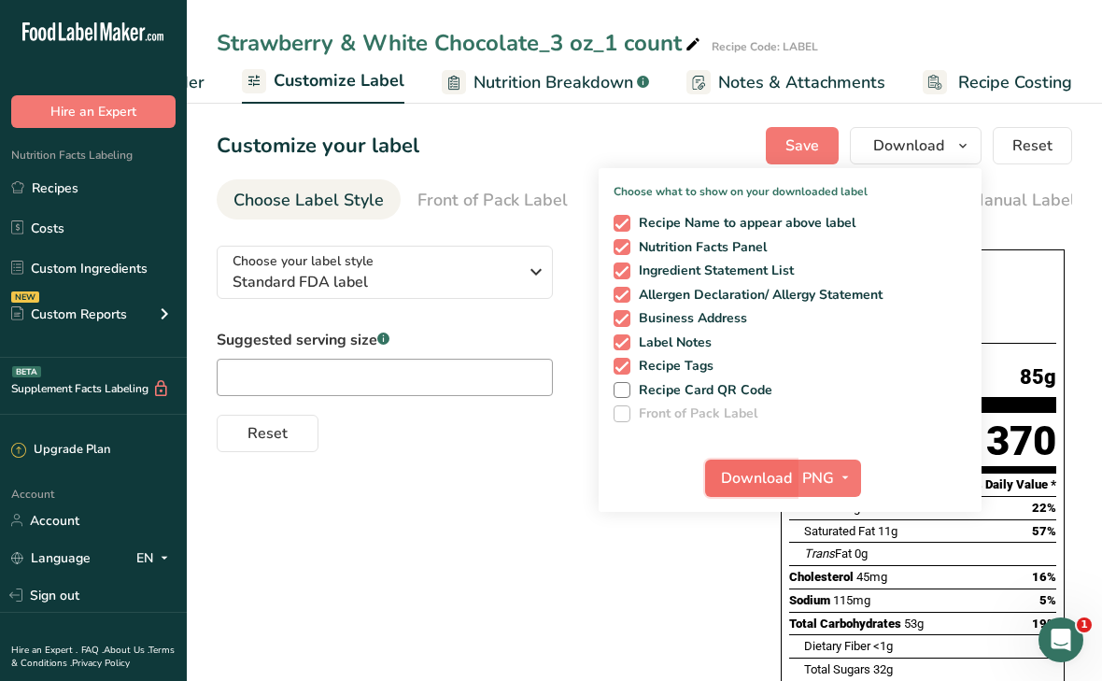
click at [796, 481] on button "Download" at bounding box center [751, 478] width 92 height 37
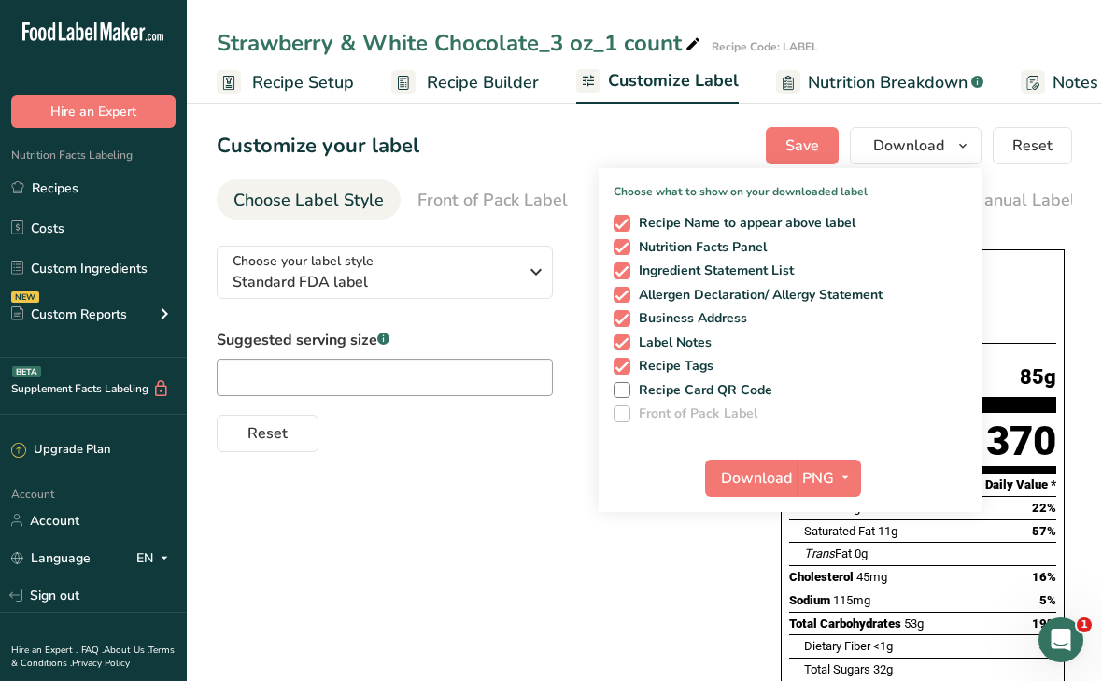
click at [430, 81] on span "Recipe Builder" at bounding box center [483, 82] width 112 height 25
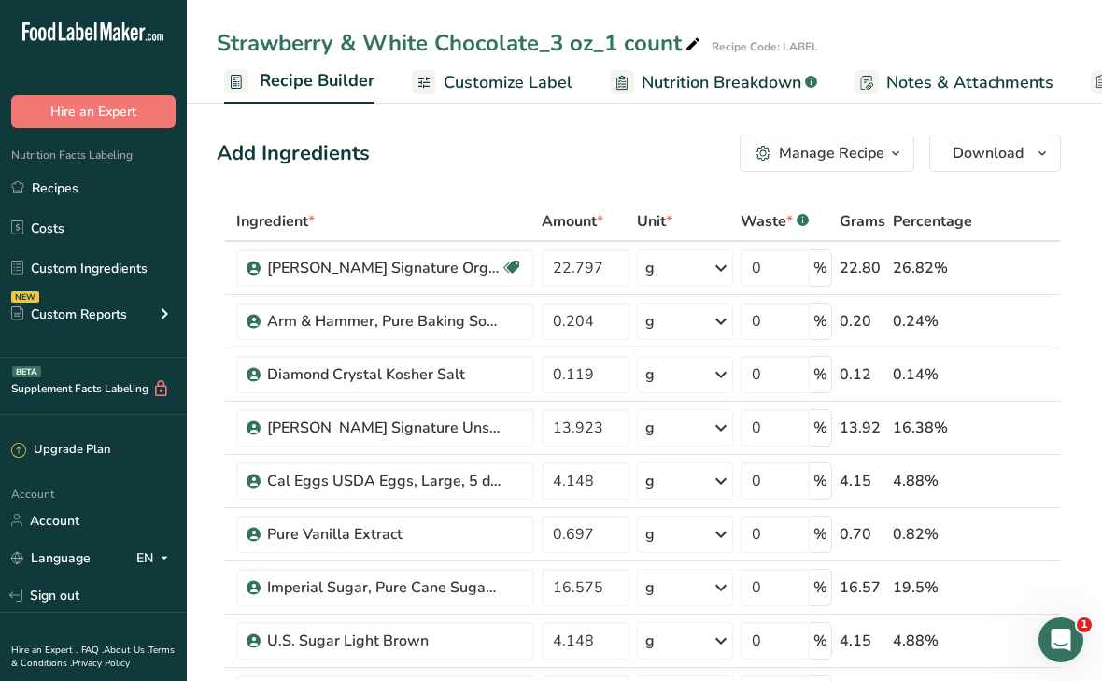
scroll to position [0, 180]
click at [783, 147] on div "Manage Recipe" at bounding box center [832, 153] width 106 height 22
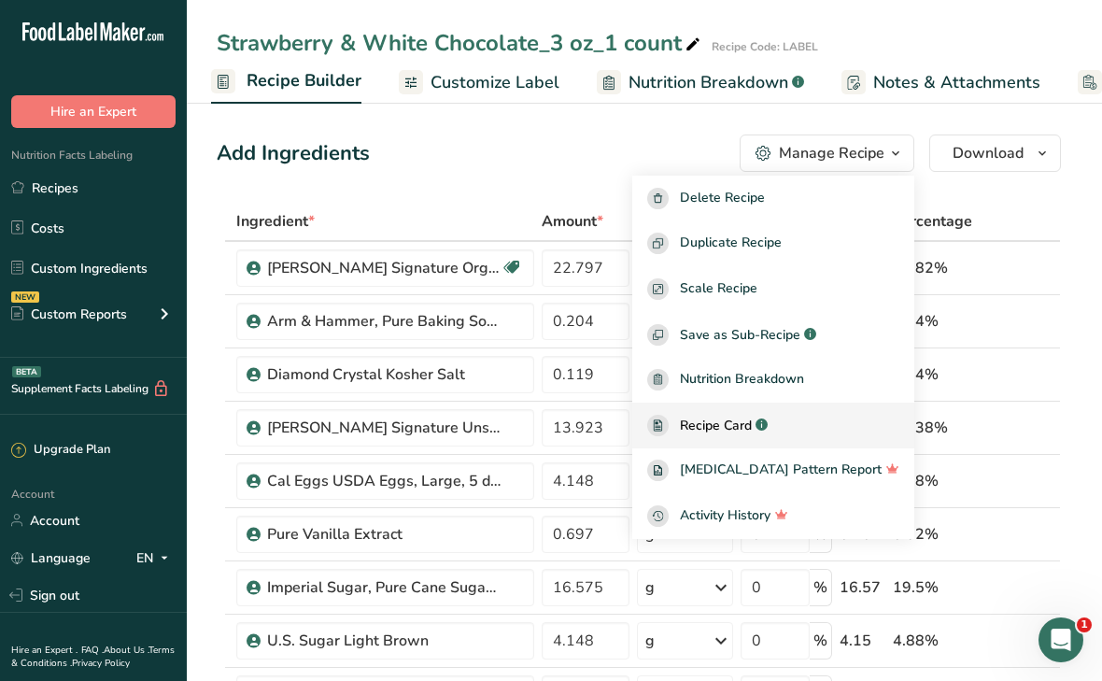
click at [752, 432] on span "Recipe Card" at bounding box center [716, 426] width 72 height 20
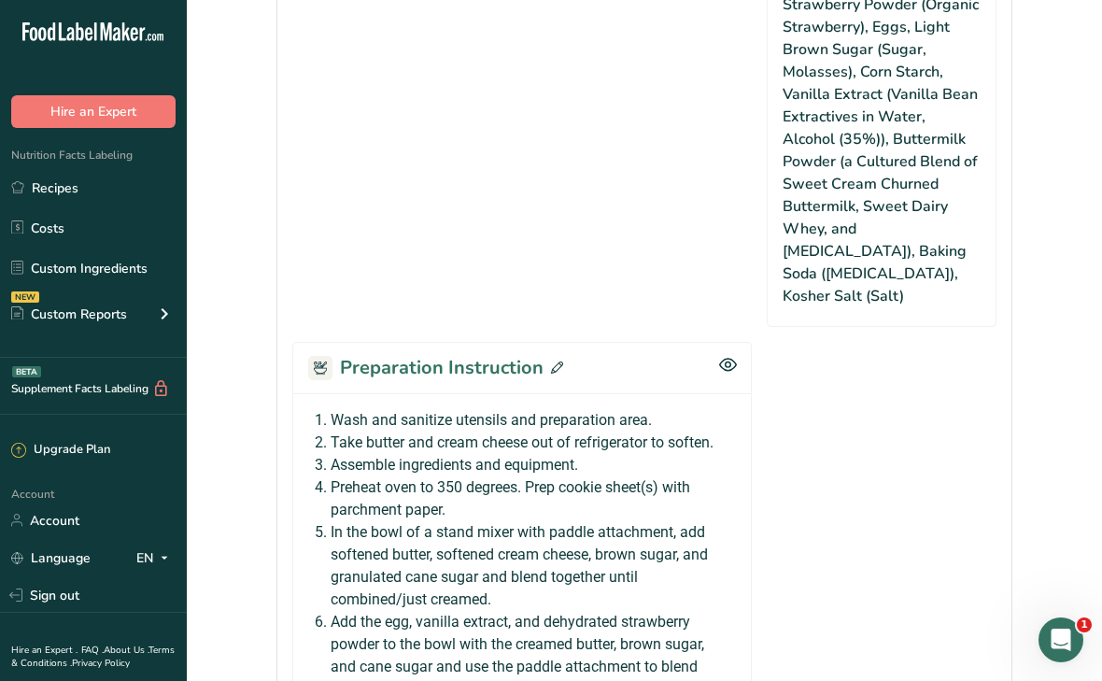
scroll to position [1663, 0]
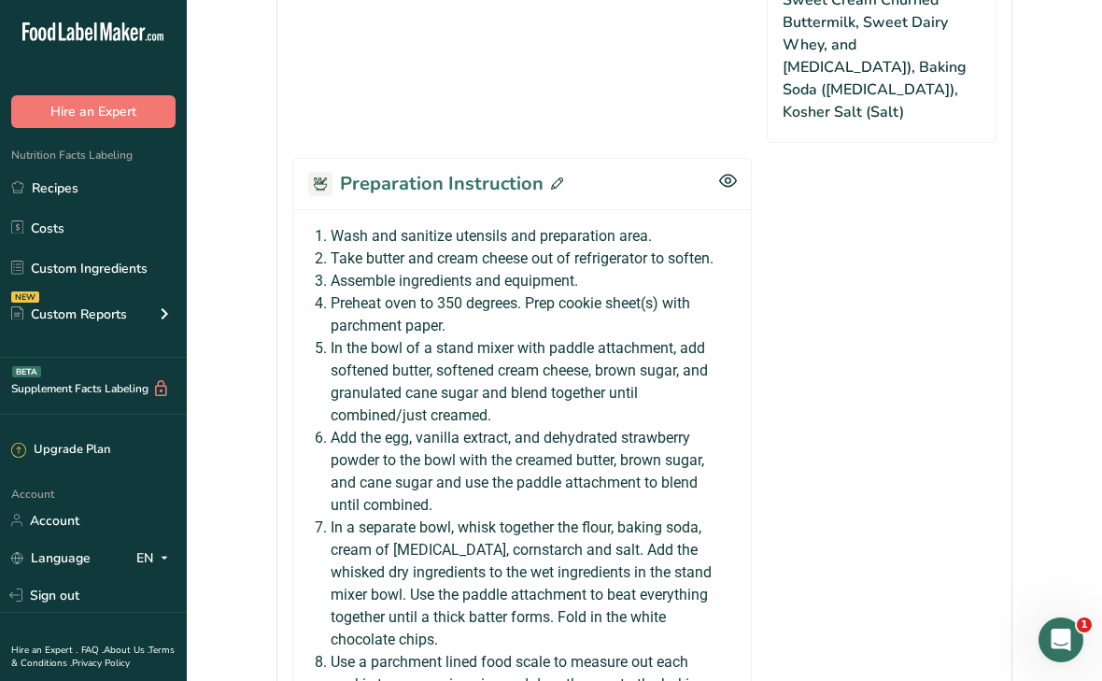
click at [551, 177] on icon at bounding box center [557, 183] width 12 height 12
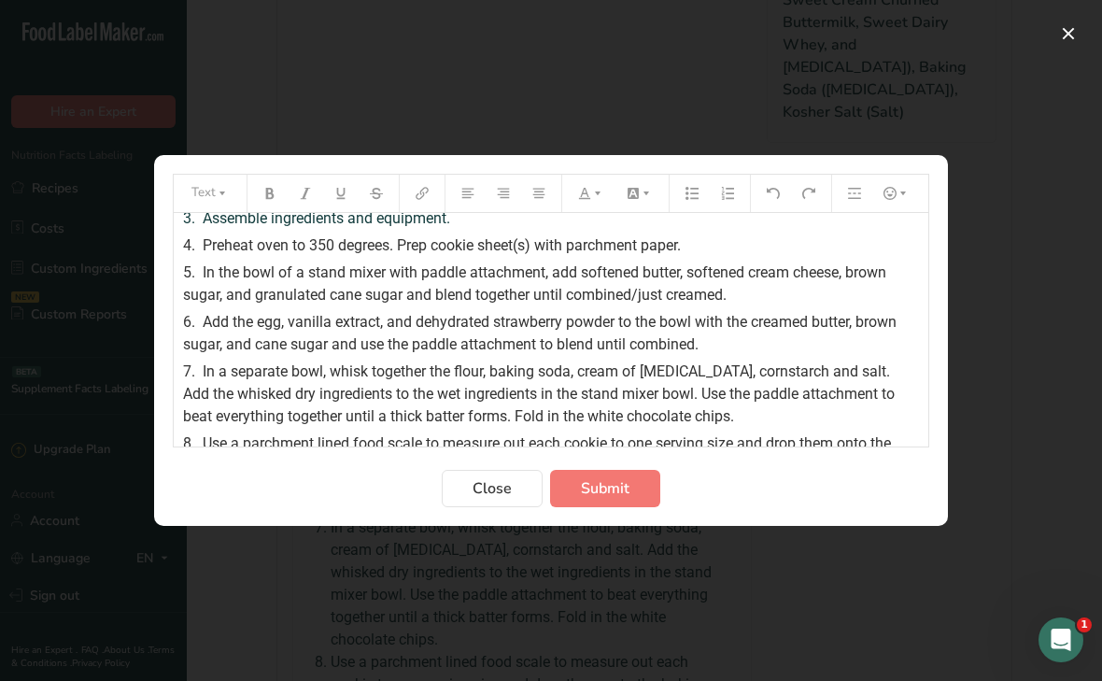
scroll to position [64, 0]
drag, startPoint x: 690, startPoint y: 273, endPoint x: 842, endPoint y: 274, distance: 151.3
click at [842, 274] on span "In the bowl of a stand mixer with paddle attachment, add softened butter, softe…" at bounding box center [536, 284] width 707 height 40
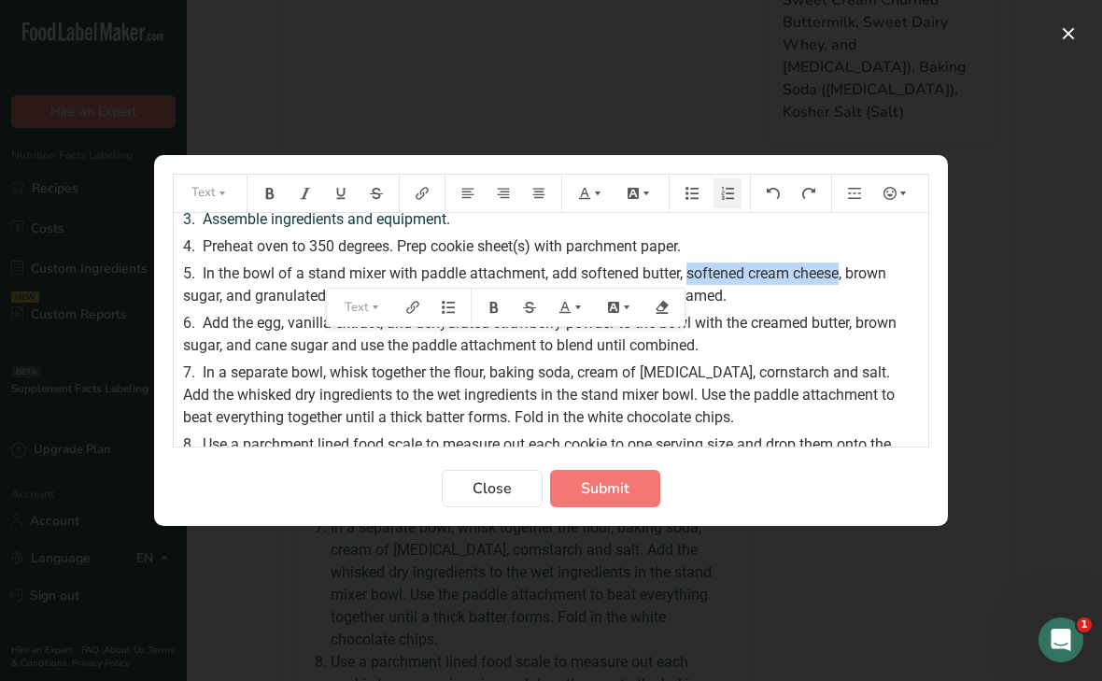
drag, startPoint x: 692, startPoint y: 276, endPoint x: 843, endPoint y: 276, distance: 150.4
click at [843, 276] on span "In the bowl of a stand mixer with paddle attachment, add softened butter, softe…" at bounding box center [536, 284] width 707 height 40
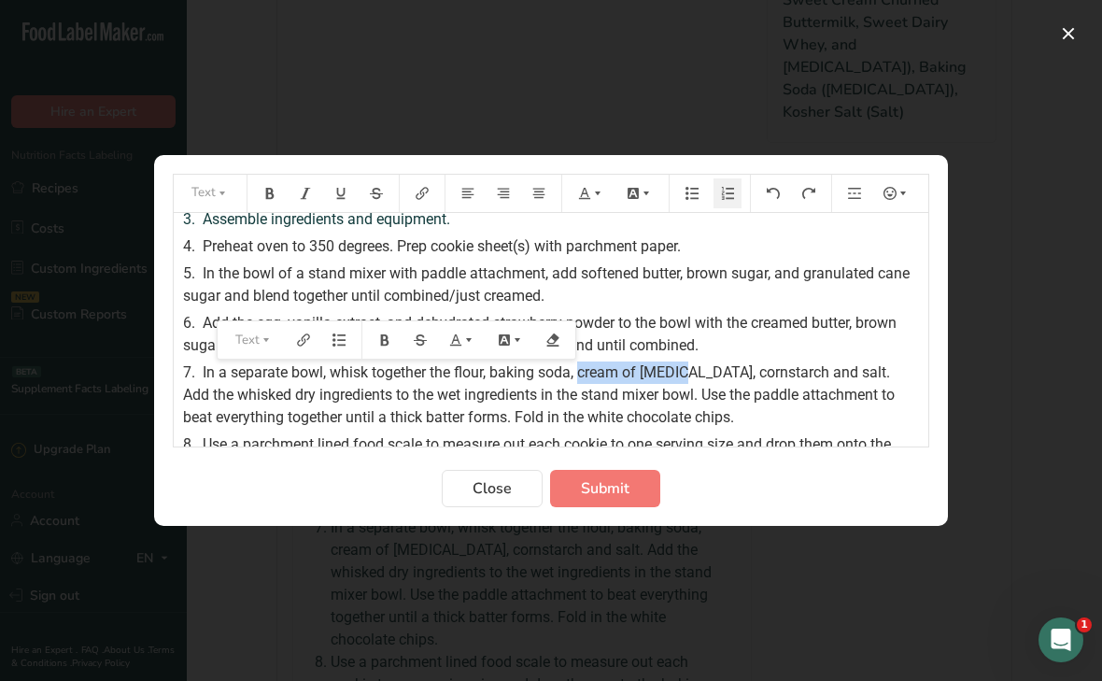
drag, startPoint x: 582, startPoint y: 373, endPoint x: 680, endPoint y: 373, distance: 98.1
click at [680, 373] on span "In a separate bowl, whisk together the flour, baking soda, cream of tartar, cor…" at bounding box center [541, 394] width 716 height 63
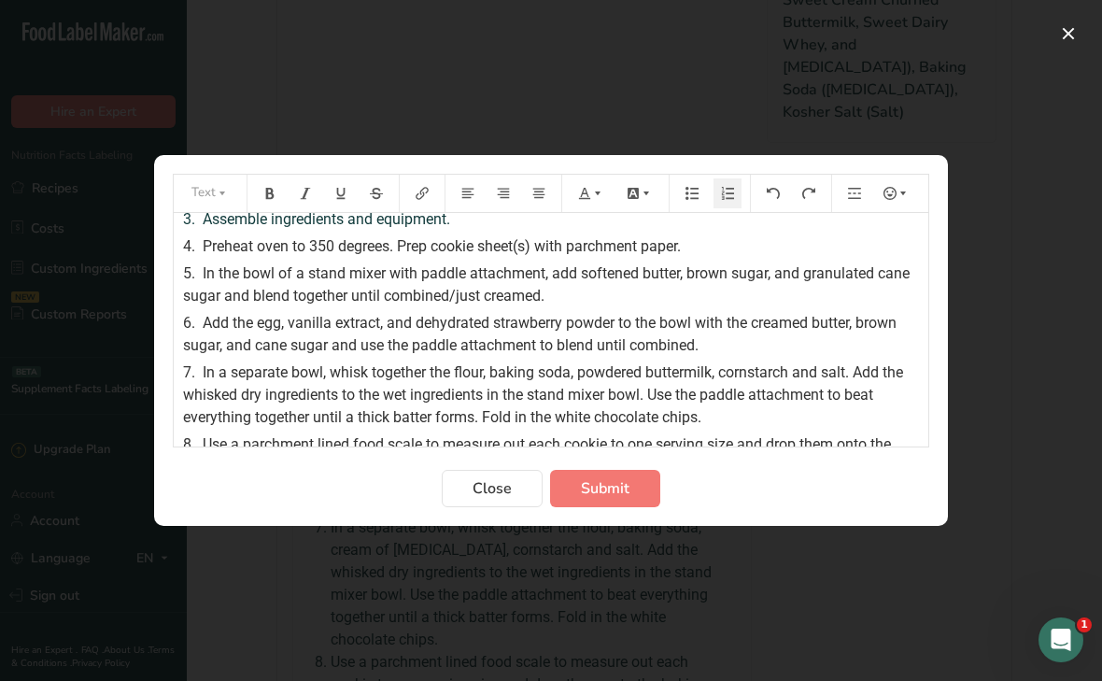
click at [559, 397] on span "In a separate bowl, whisk together the flour, baking soda, powdered buttermilk,…" at bounding box center [545, 394] width 724 height 63
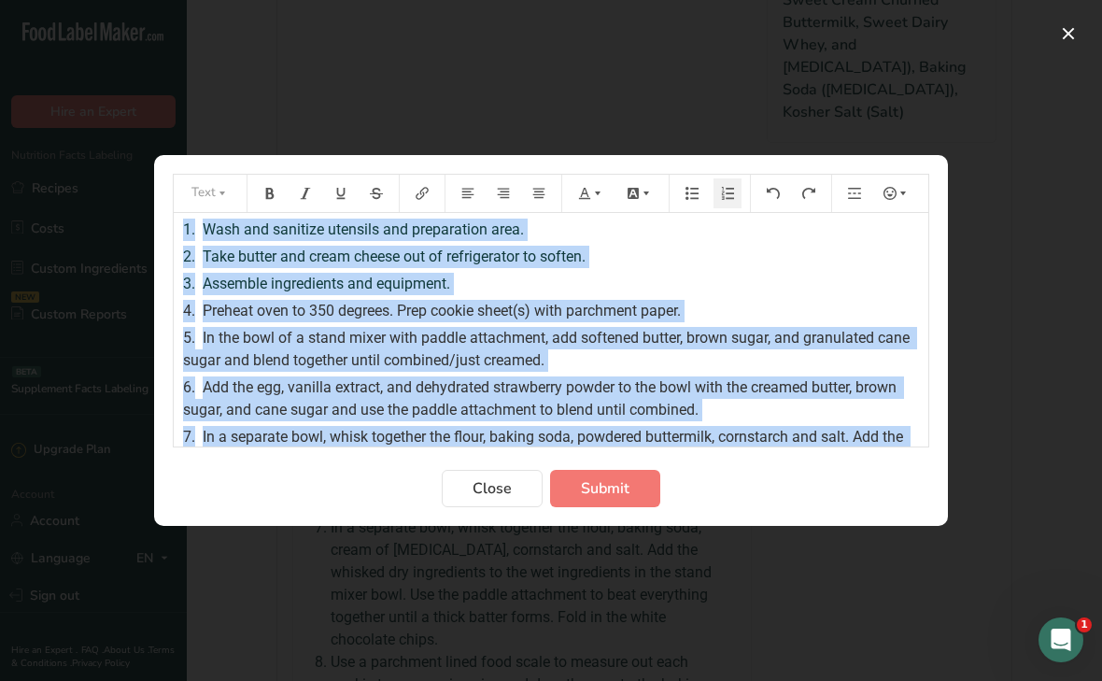
scroll to position [0, 0]
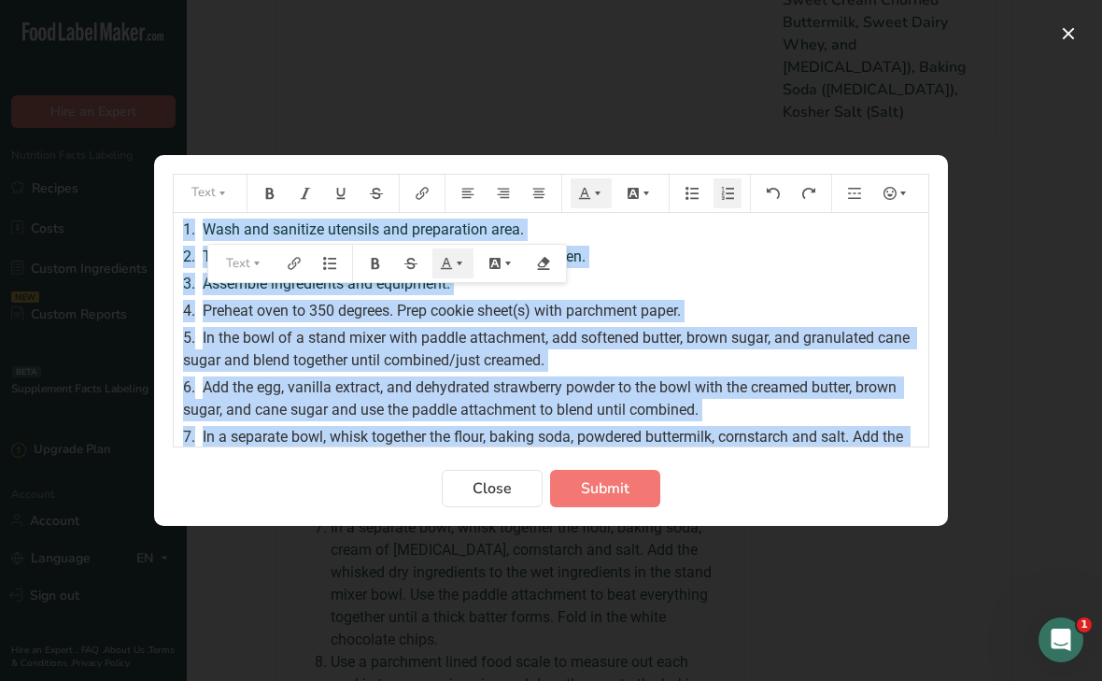
drag, startPoint x: 717, startPoint y: 345, endPoint x: 640, endPoint y: 162, distance: 198.8
click at [640, 162] on section "Text 1. Wash and sanitize utensils and preparation area. 2. Take butter and cre…" at bounding box center [551, 340] width 794 height 371
copy div "1. Wash and sanitize utensils and preparation area. 2. Take butter and cream ch…"
click at [597, 485] on span "Submit" at bounding box center [605, 488] width 49 height 22
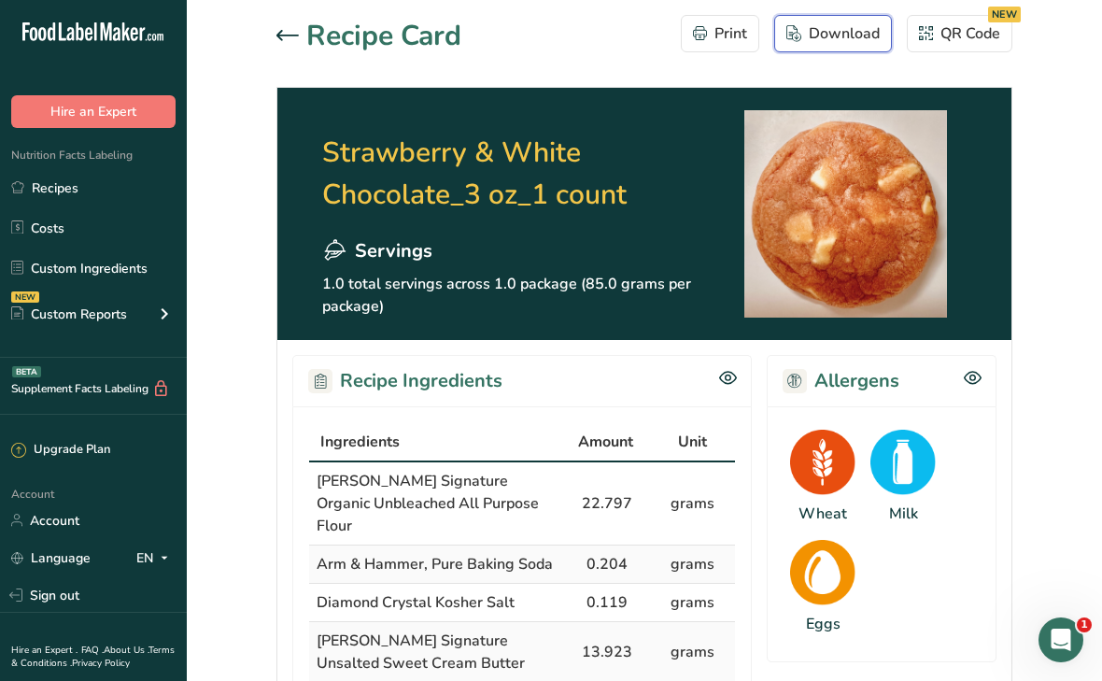
click at [828, 40] on div "Download" at bounding box center [833, 33] width 93 height 22
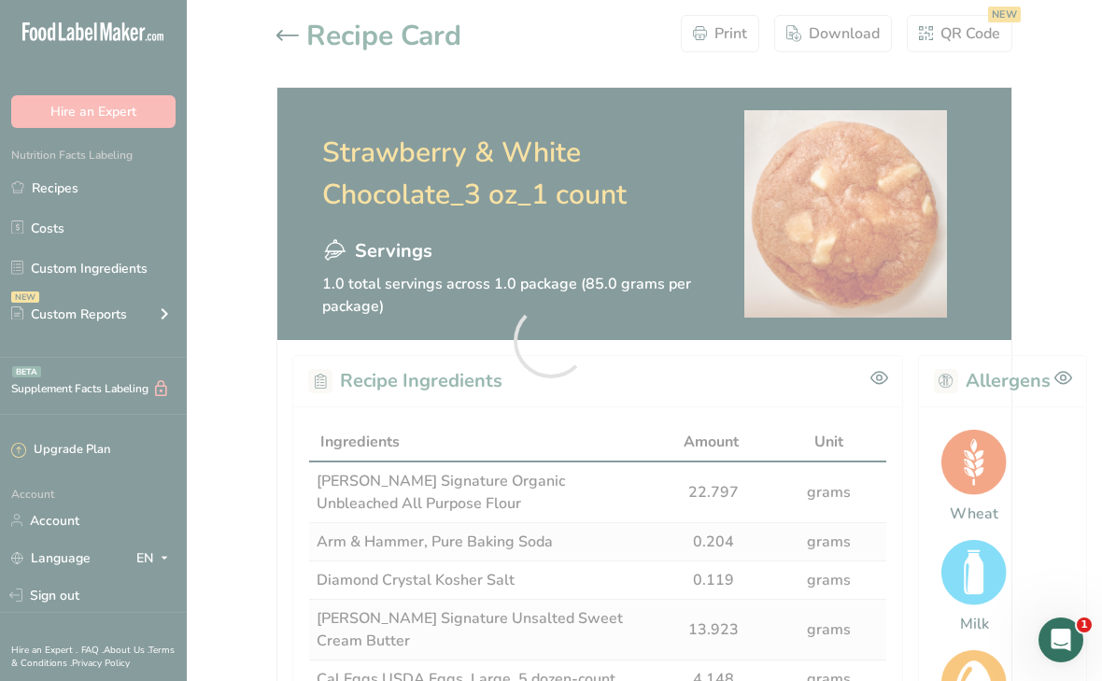
click at [86, 191] on div at bounding box center [551, 340] width 1102 height 681
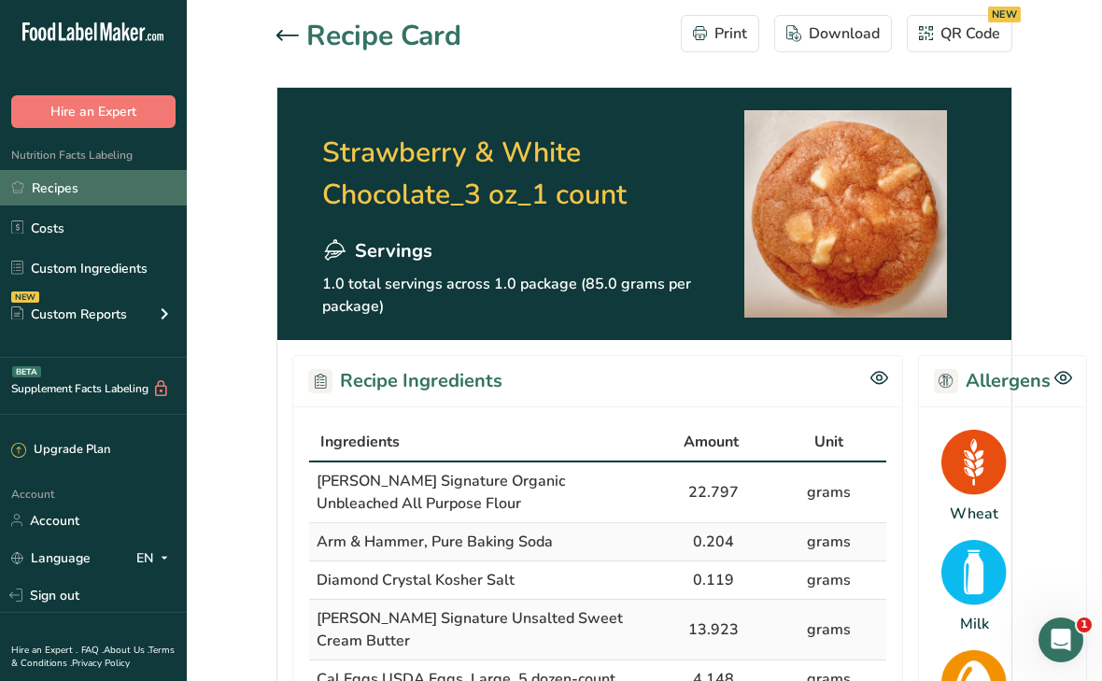
click at [59, 191] on link "Recipes" at bounding box center [93, 187] width 187 height 35
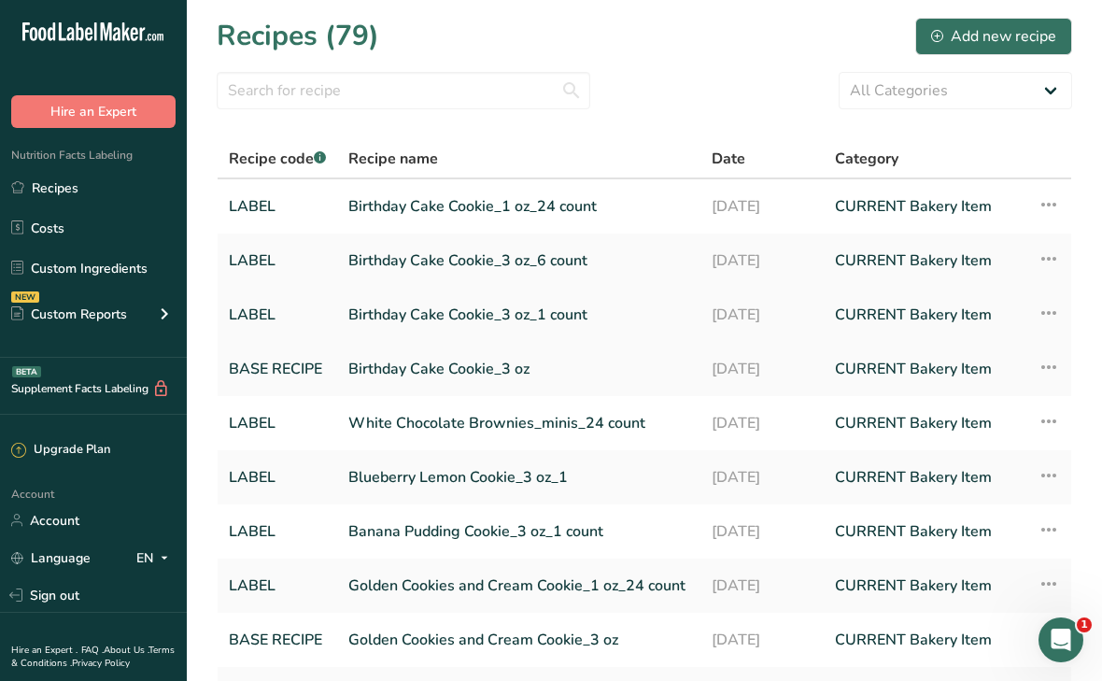
scroll to position [191, 0]
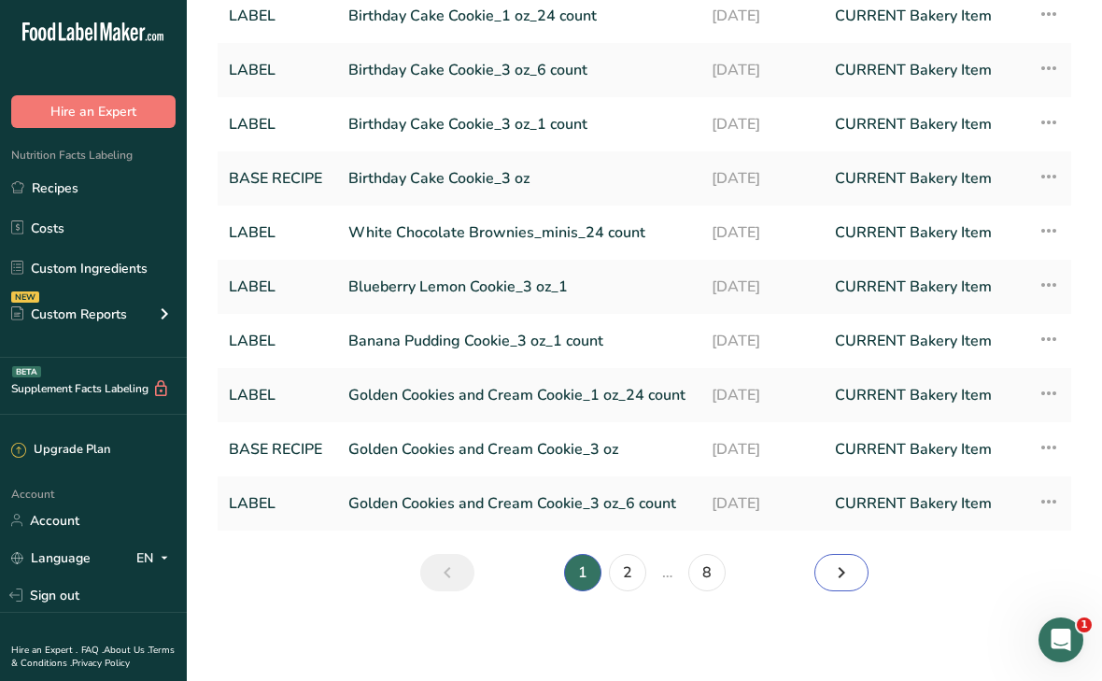
click at [838, 574] on icon "Next page" at bounding box center [841, 573] width 22 height 34
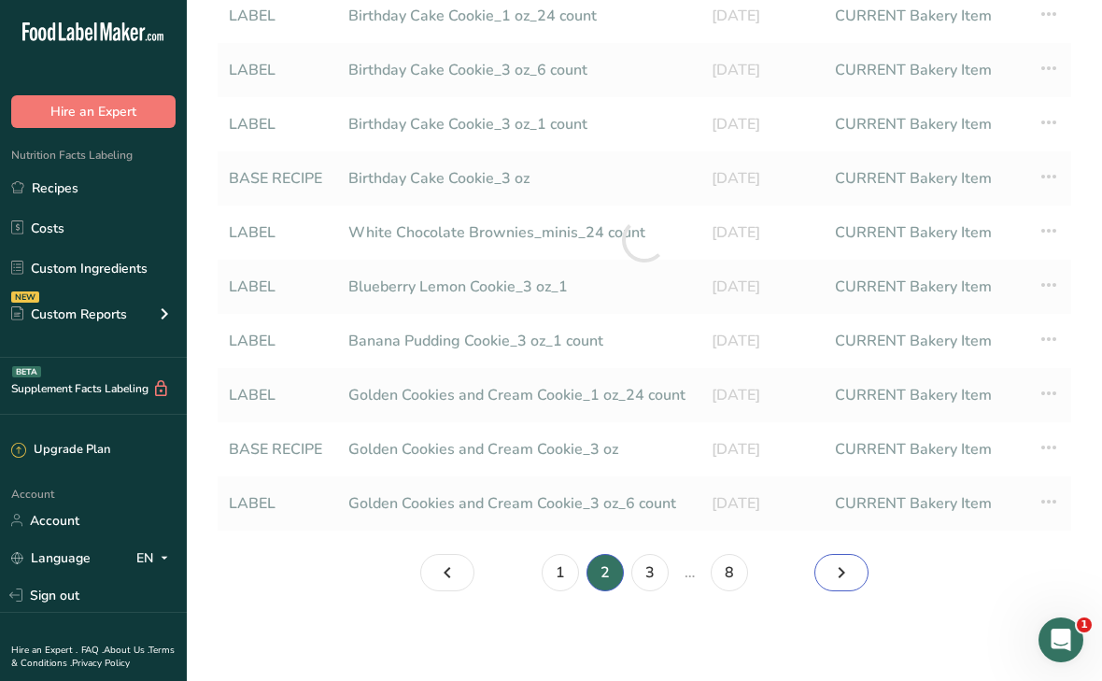
click at [838, 574] on icon "Page 3." at bounding box center [841, 573] width 22 height 34
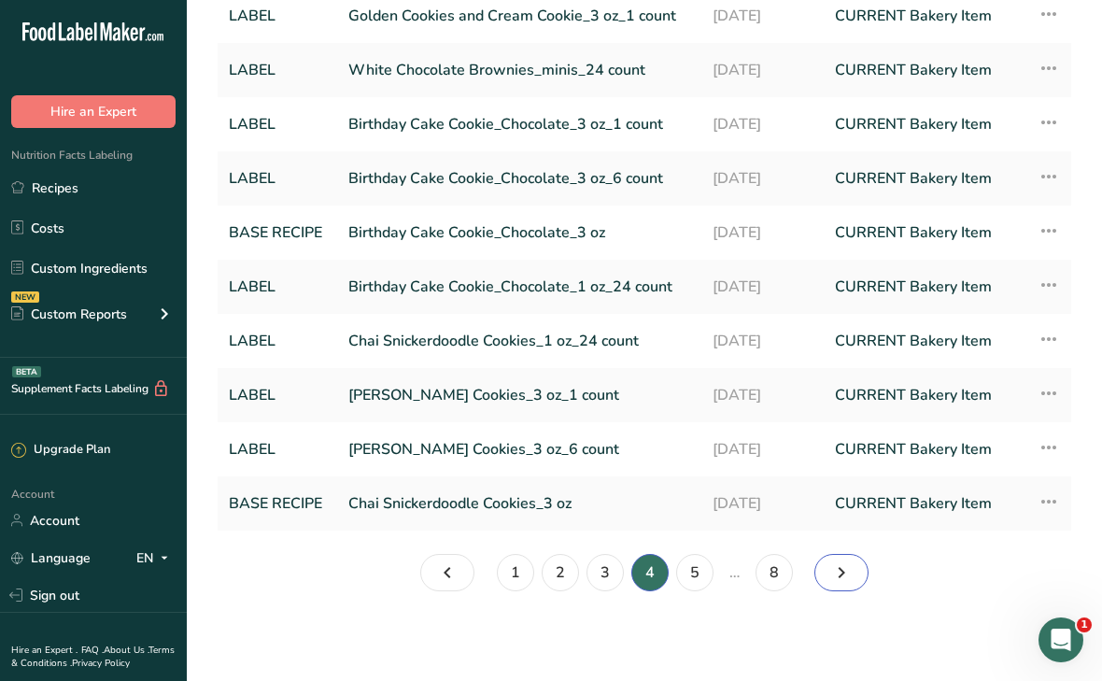
click at [839, 574] on icon "Page 5." at bounding box center [841, 573] width 22 height 34
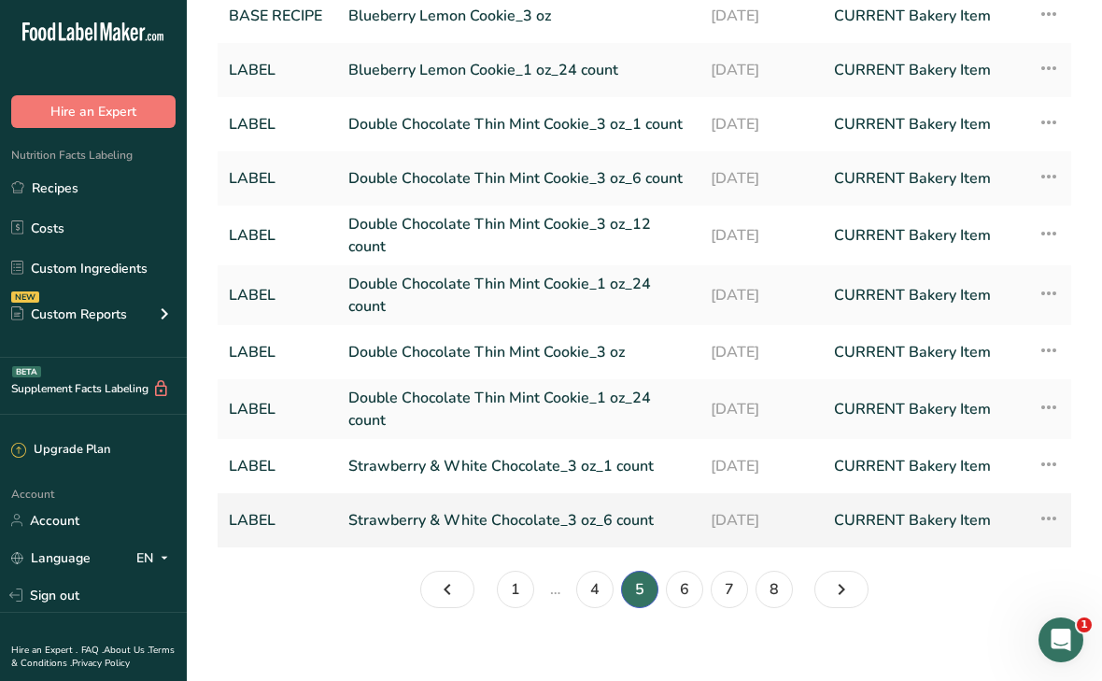
click at [451, 519] on link "Strawberry & White Chocolate_3 oz_6 count" at bounding box center [518, 520] width 340 height 39
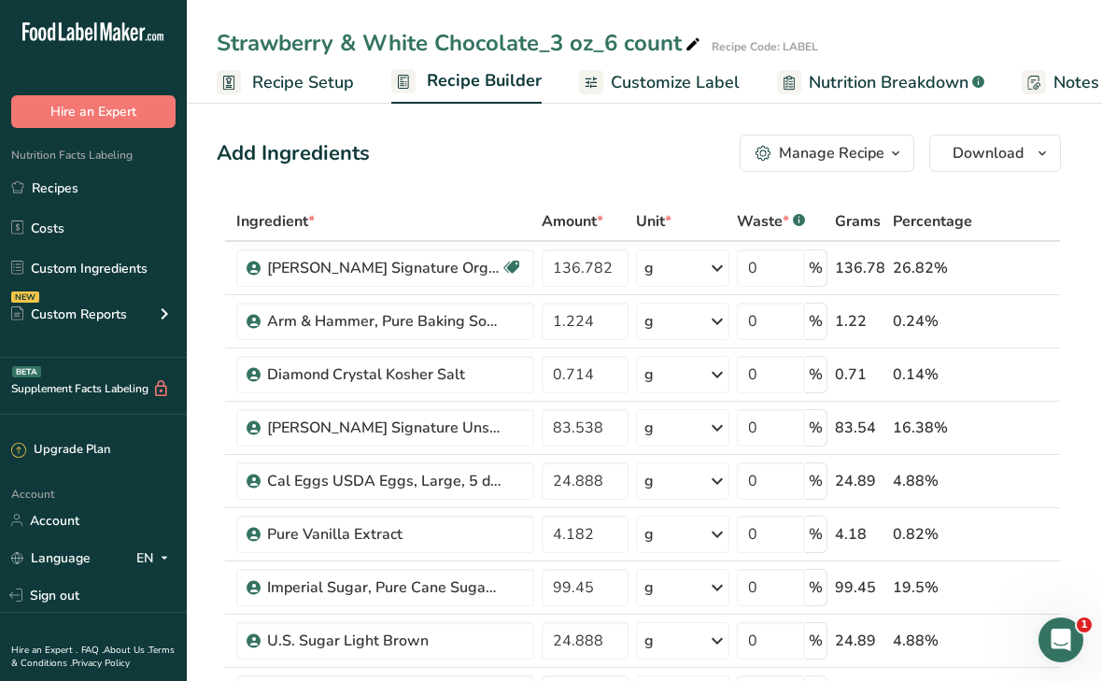
click at [791, 159] on div "Manage Recipe" at bounding box center [832, 153] width 106 height 22
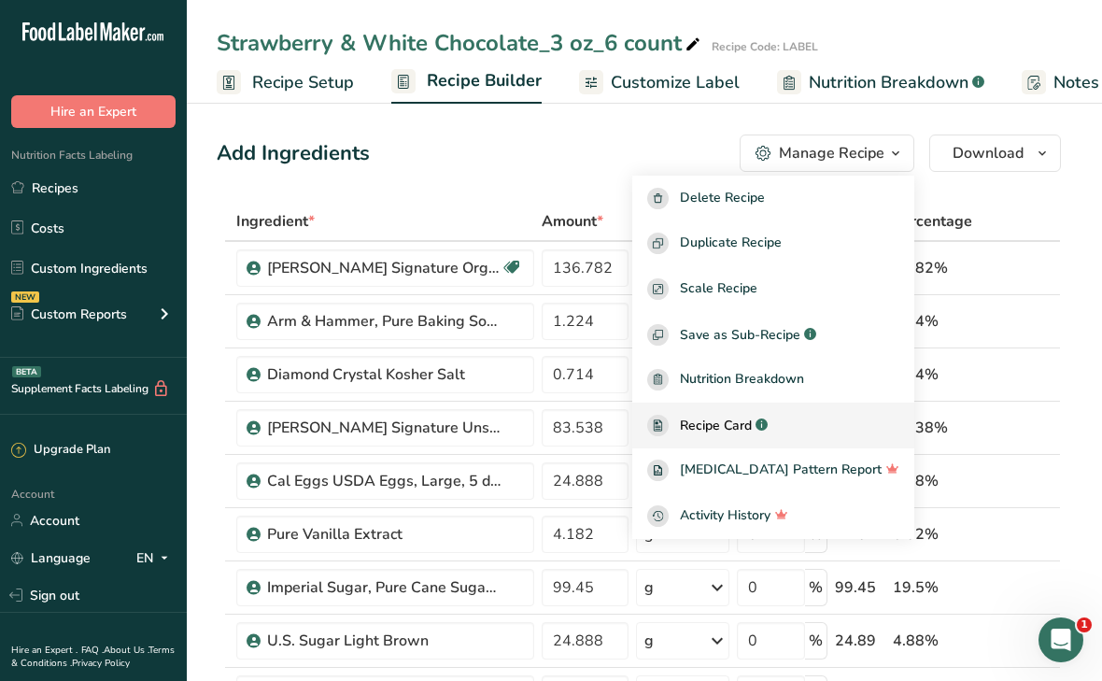
click at [752, 424] on span "Recipe Card" at bounding box center [716, 426] width 72 height 20
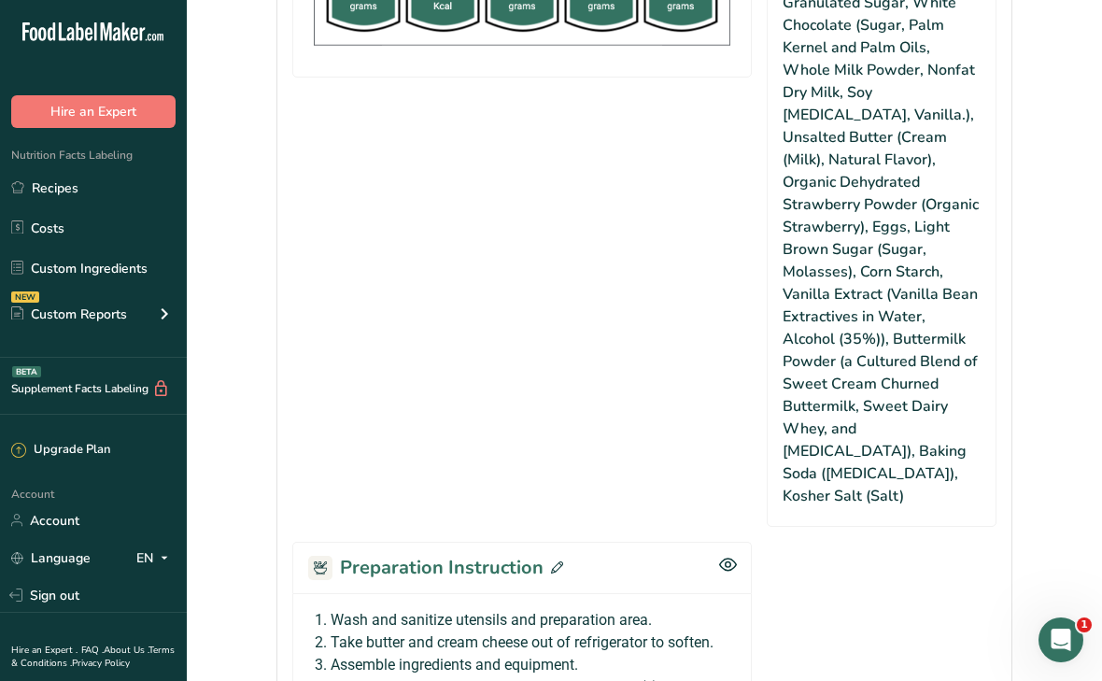
scroll to position [1303, 0]
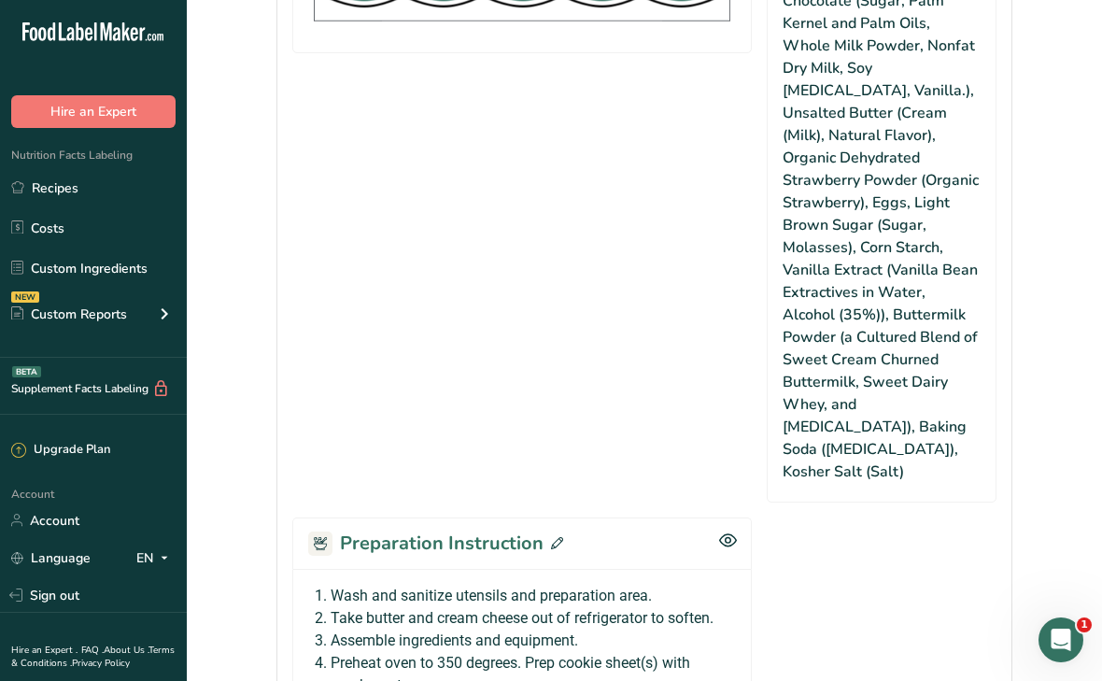
click at [556, 530] on span at bounding box center [554, 544] width 20 height 28
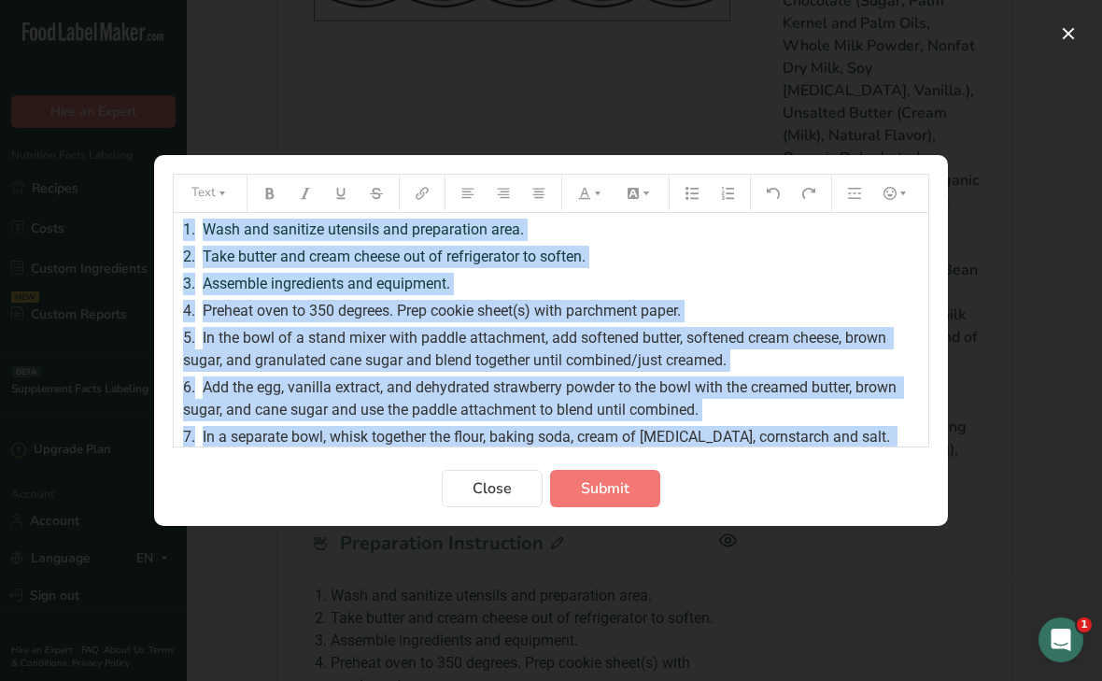
scroll to position [0, 0]
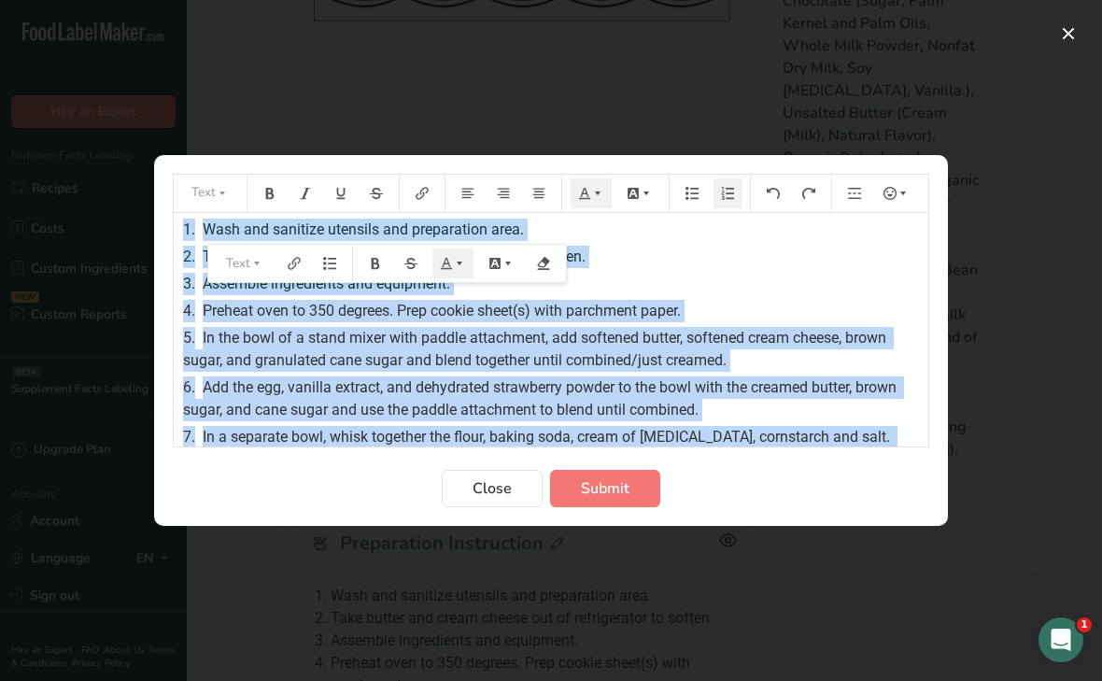
drag, startPoint x: 719, startPoint y: 402, endPoint x: 305, endPoint y: 156, distance: 481.2
click at [305, 156] on section "Text 1. Wash and sanitize utensils and preparation area. 2. Take butter and cre…" at bounding box center [551, 340] width 794 height 371
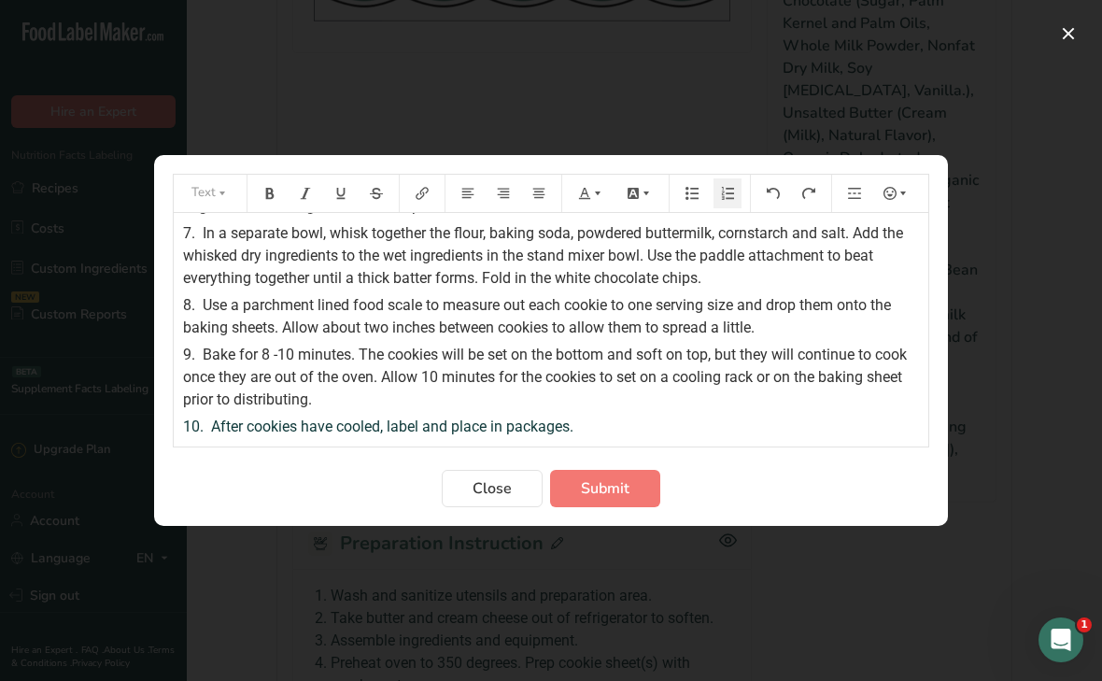
scroll to position [227, 0]
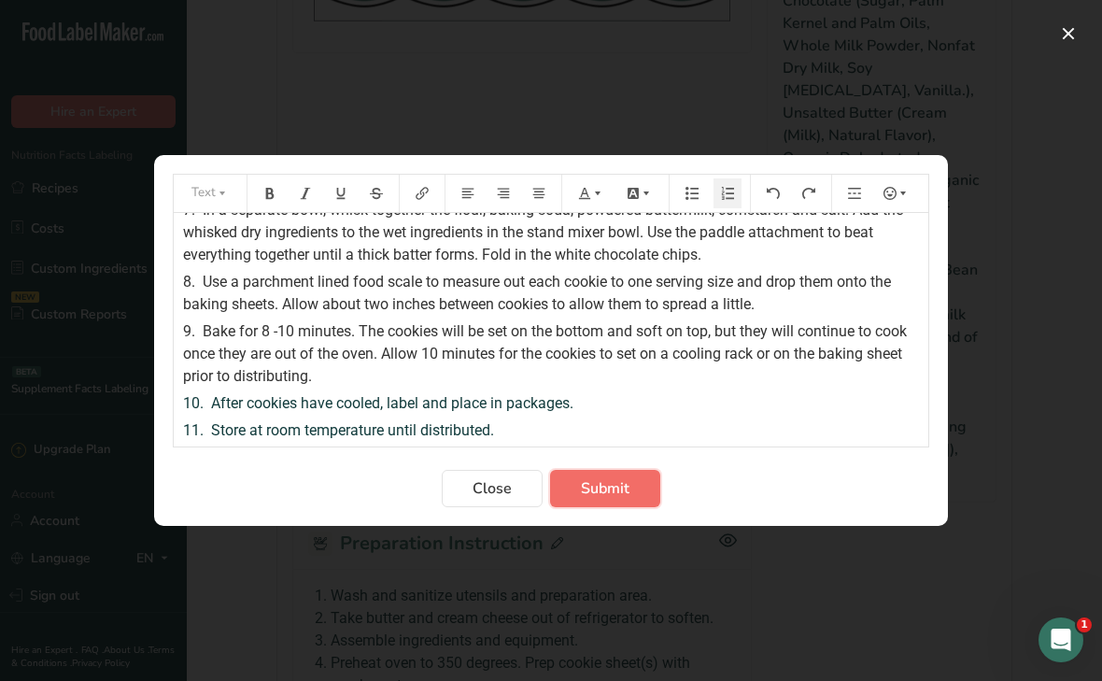
click at [585, 493] on span "Submit" at bounding box center [605, 488] width 49 height 22
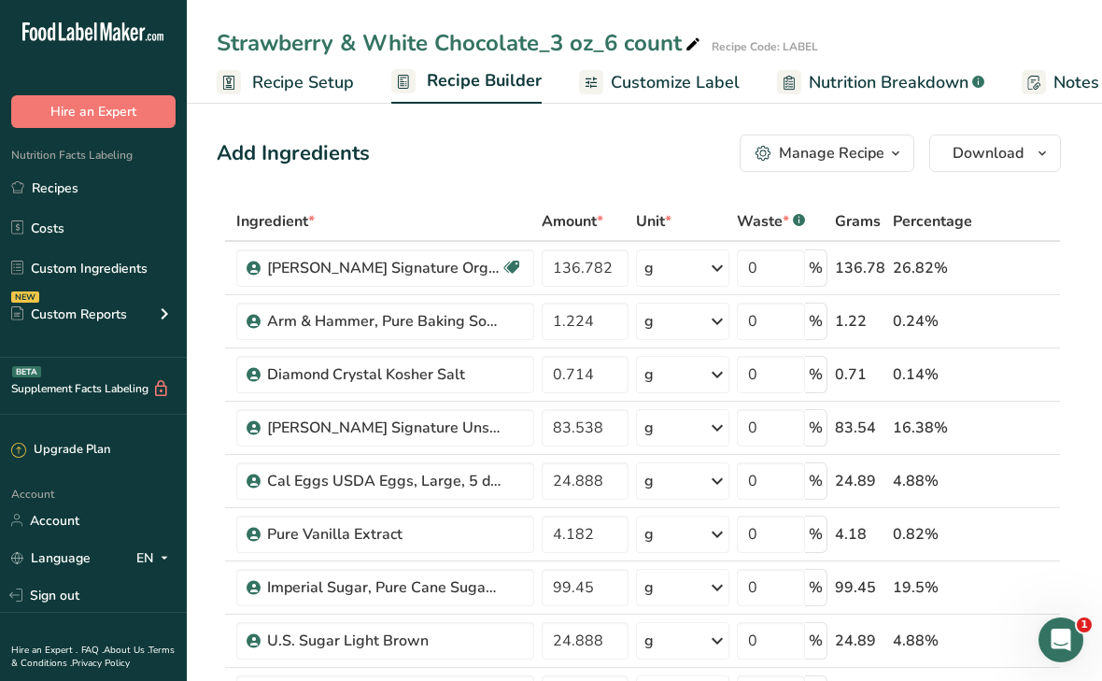
click at [684, 89] on span "Customize Label" at bounding box center [675, 82] width 129 height 25
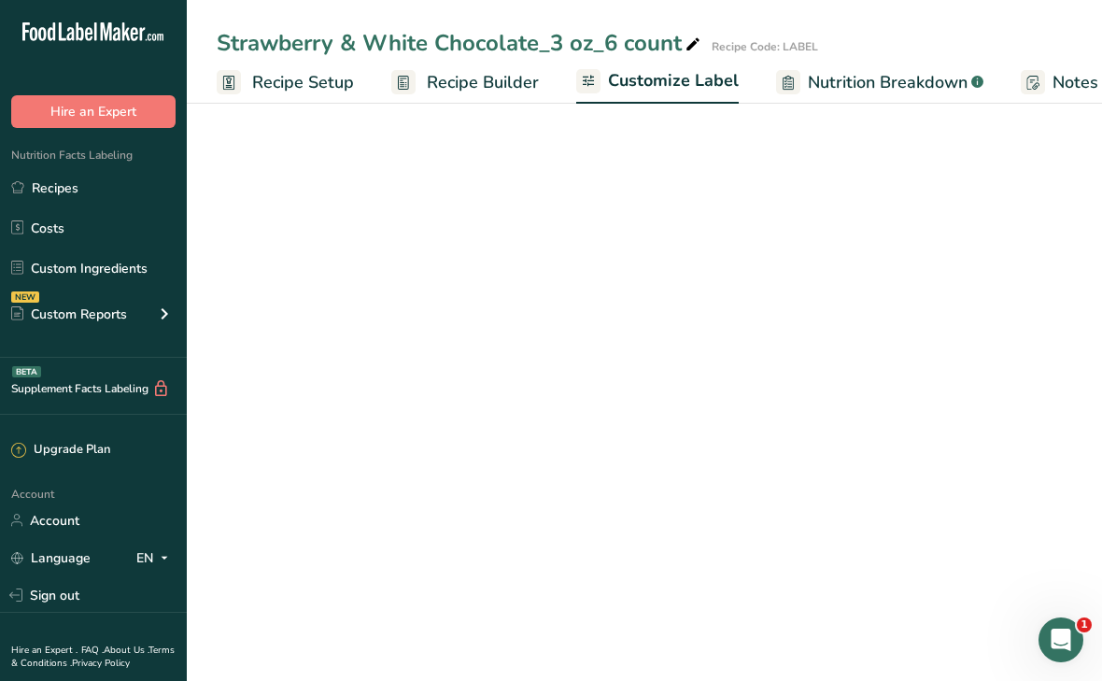
scroll to position [0, 179]
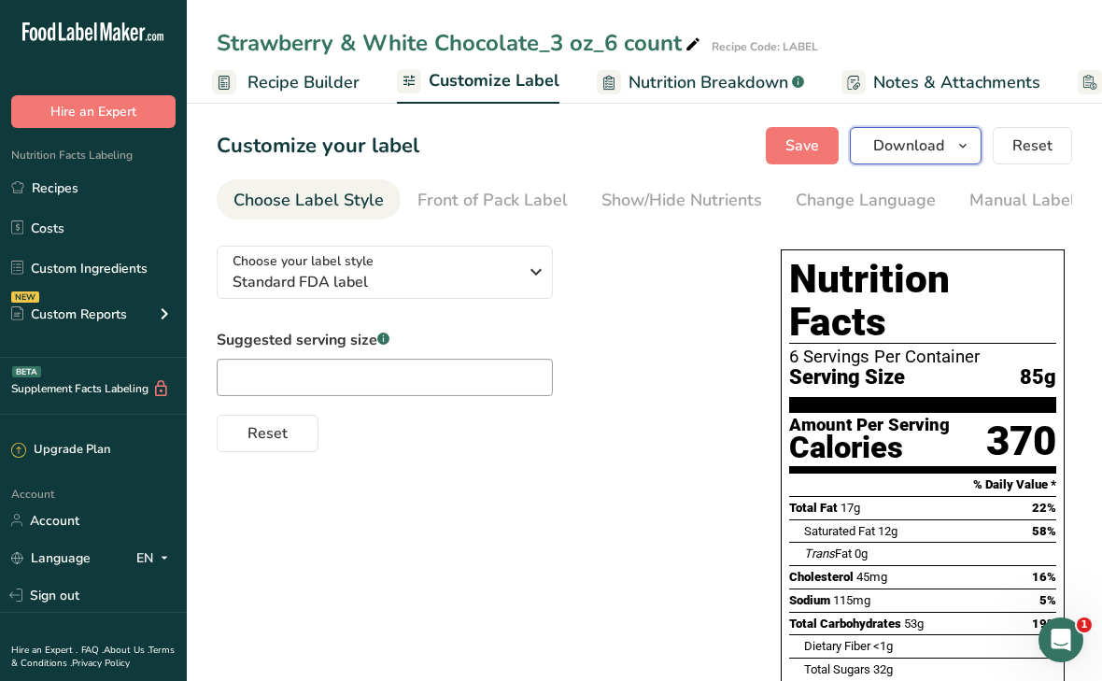
click at [892, 155] on span "Download" at bounding box center [908, 146] width 71 height 22
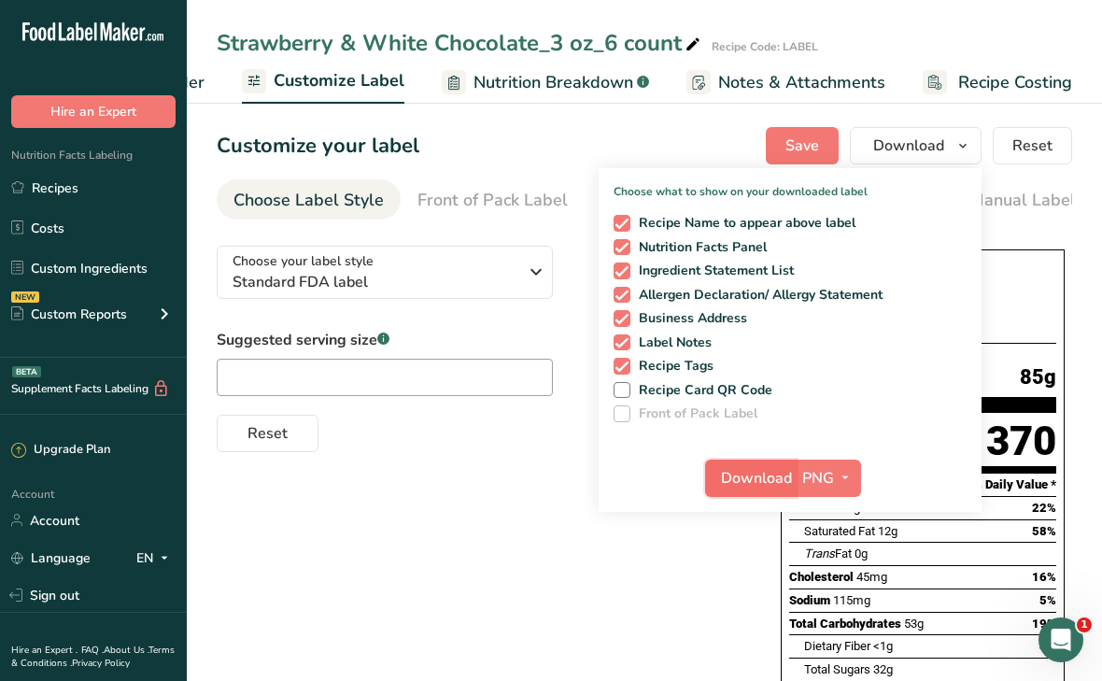
click at [729, 473] on span "Download" at bounding box center [756, 478] width 71 height 22
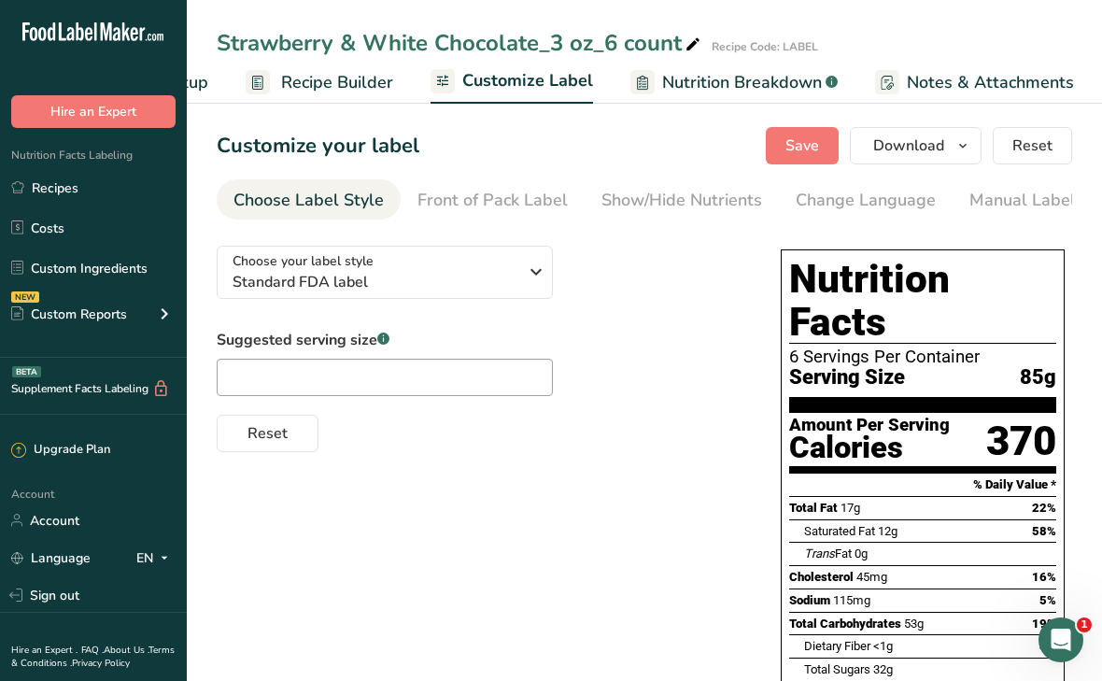
scroll to position [0, 0]
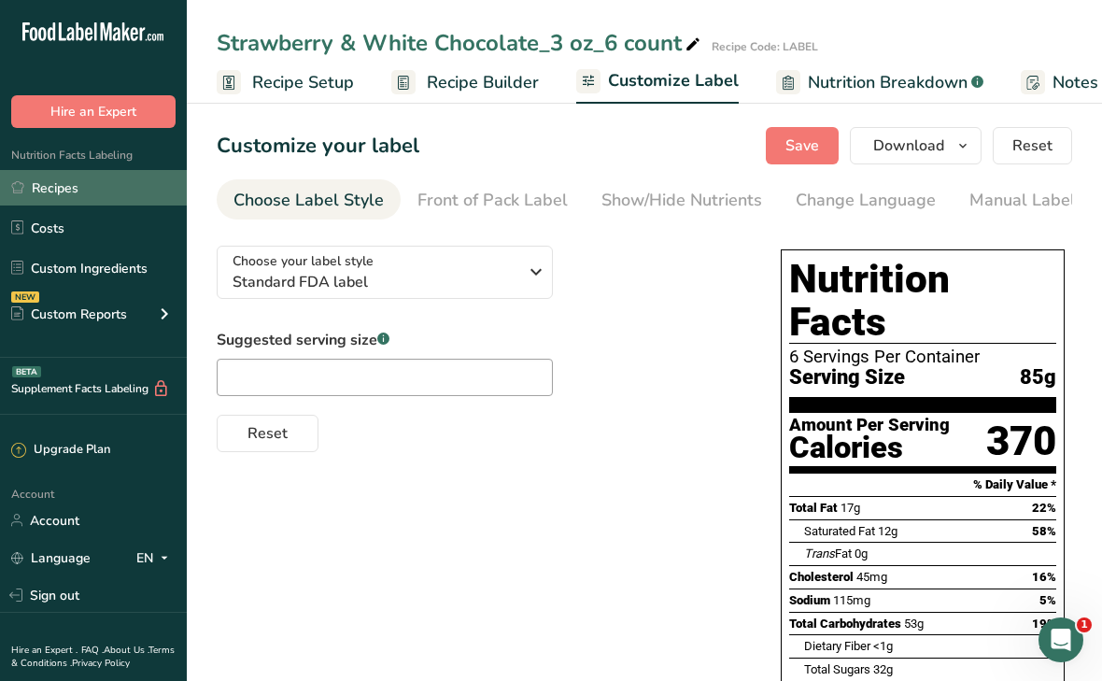
click at [86, 198] on link "Recipes" at bounding box center [93, 187] width 187 height 35
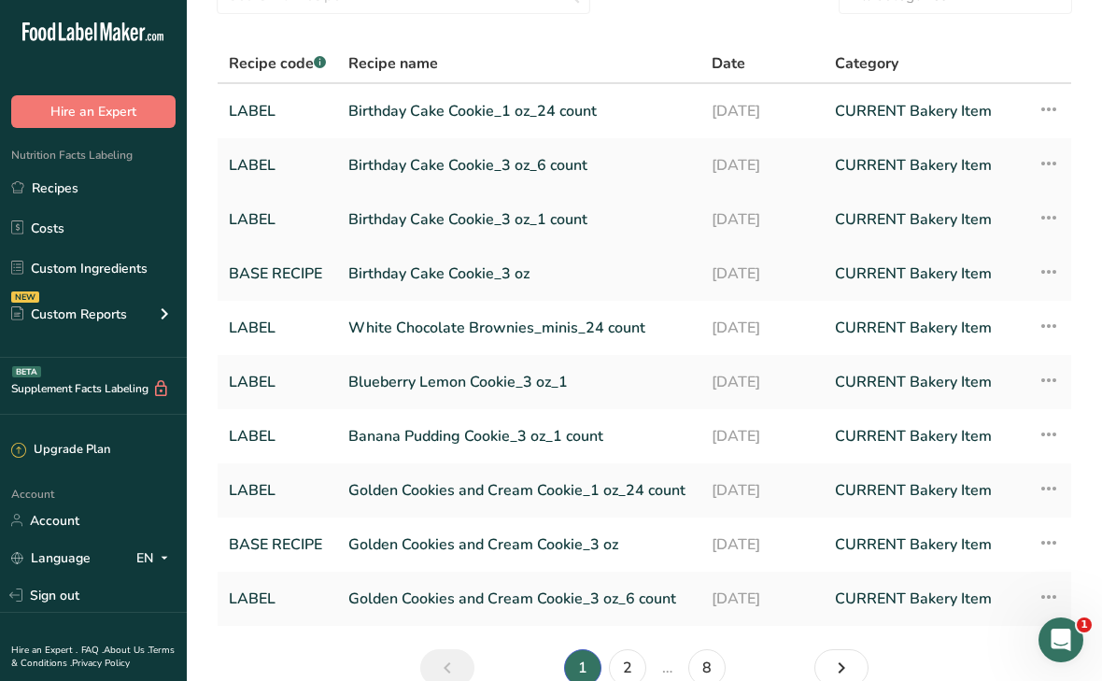
scroll to position [191, 0]
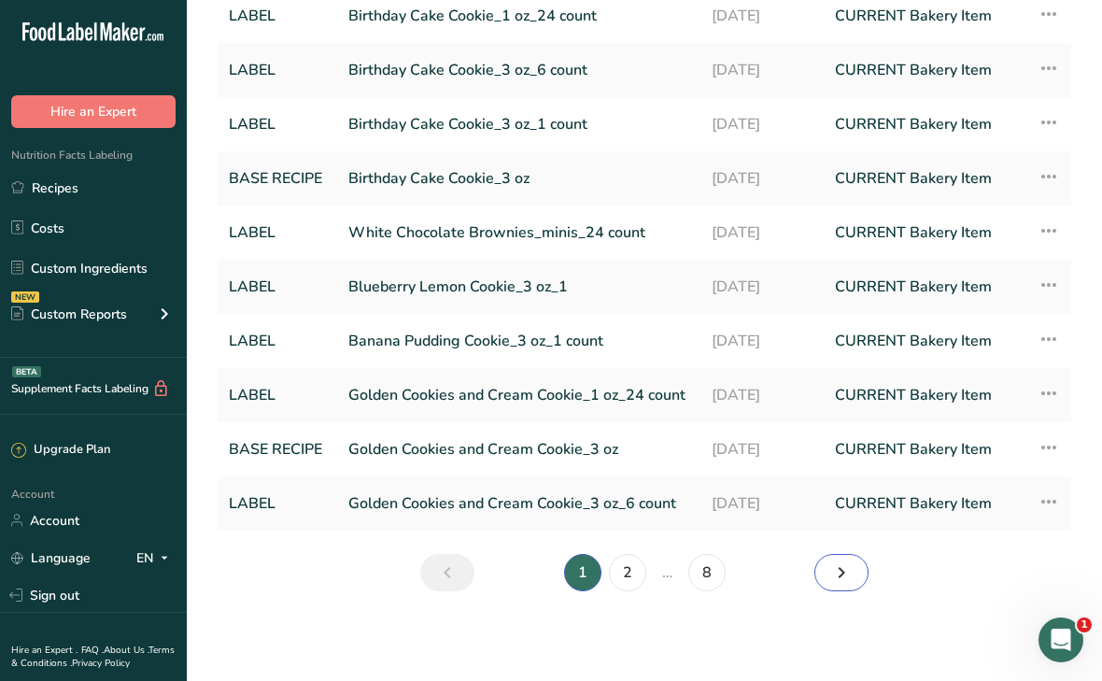
click at [856, 588] on link "Next page" at bounding box center [842, 572] width 54 height 37
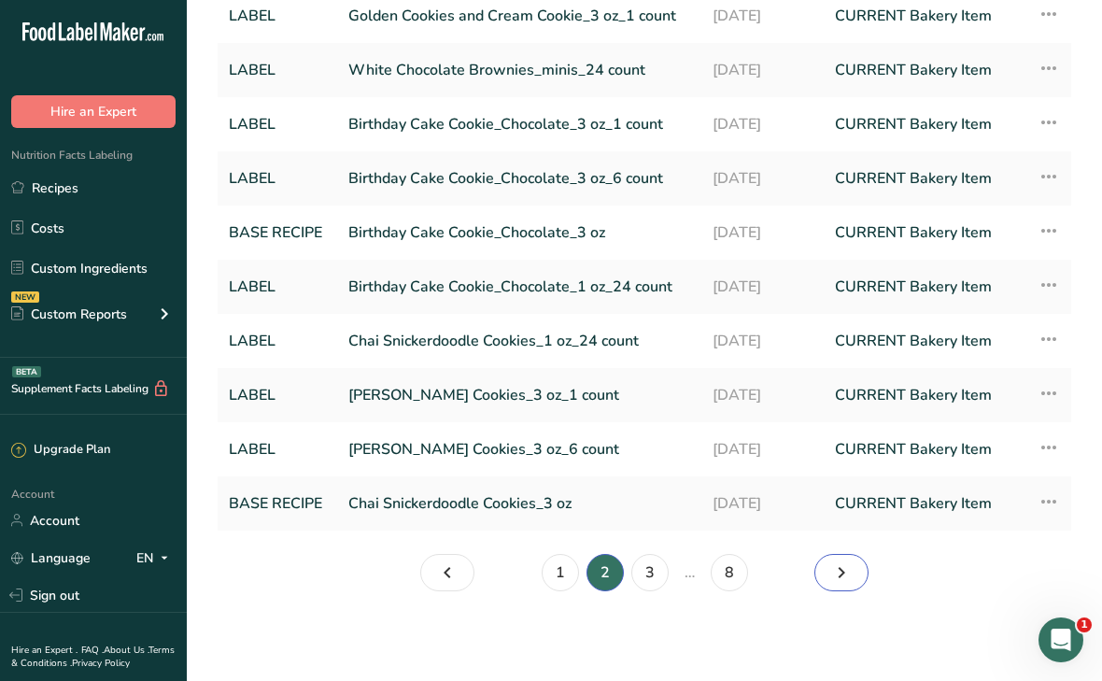
click at [850, 585] on icon "Page 3." at bounding box center [841, 573] width 22 height 34
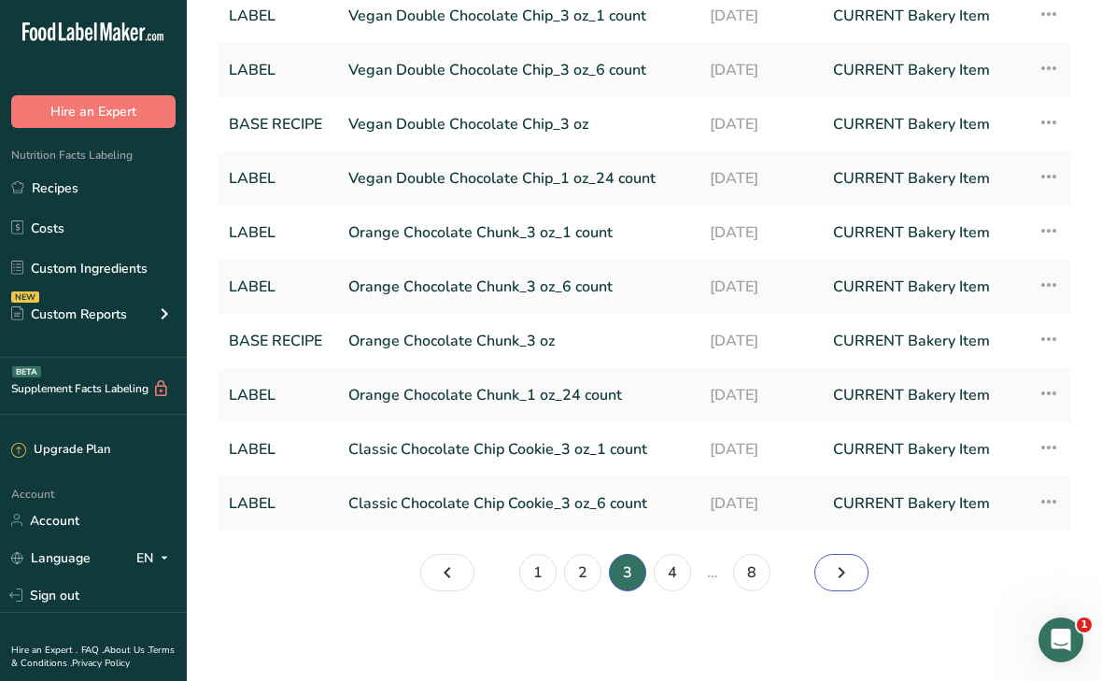
click at [850, 585] on icon "Page 4." at bounding box center [841, 573] width 22 height 34
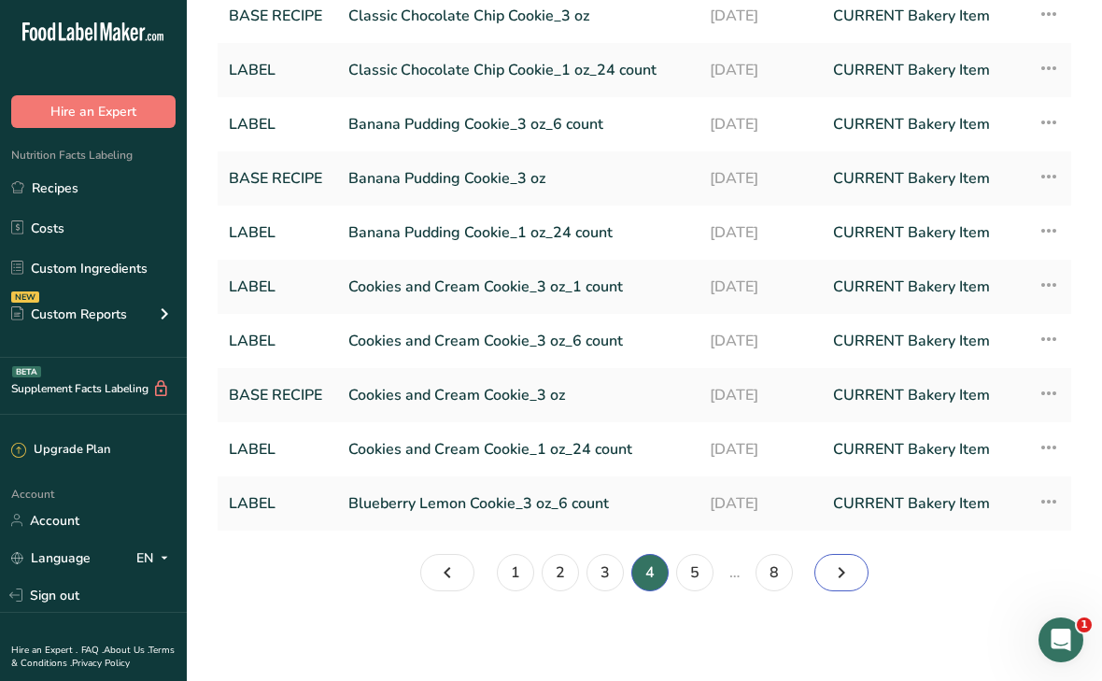
click at [850, 585] on icon "Page 5." at bounding box center [841, 573] width 22 height 34
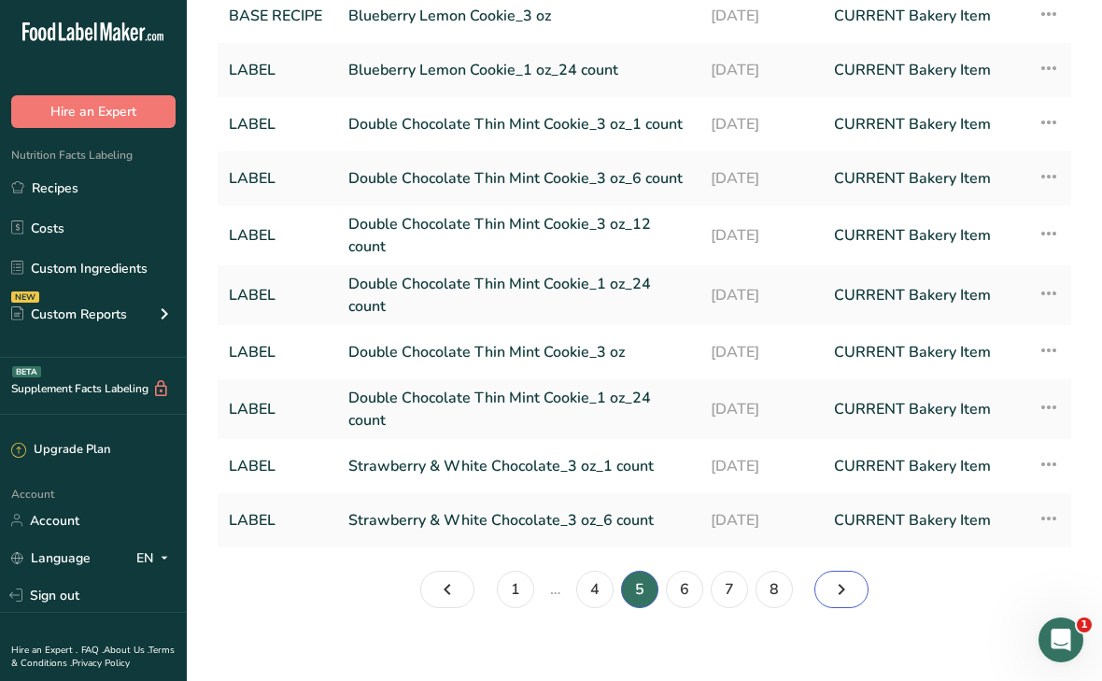
click at [850, 585] on icon "Page 6." at bounding box center [841, 590] width 22 height 34
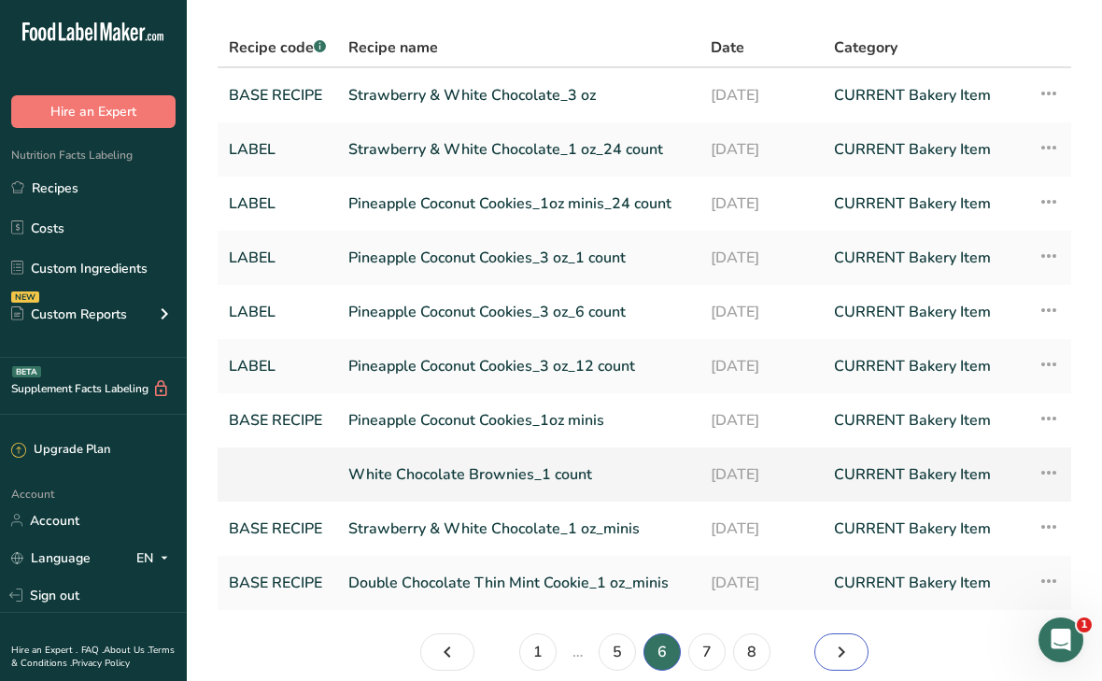
scroll to position [108, 0]
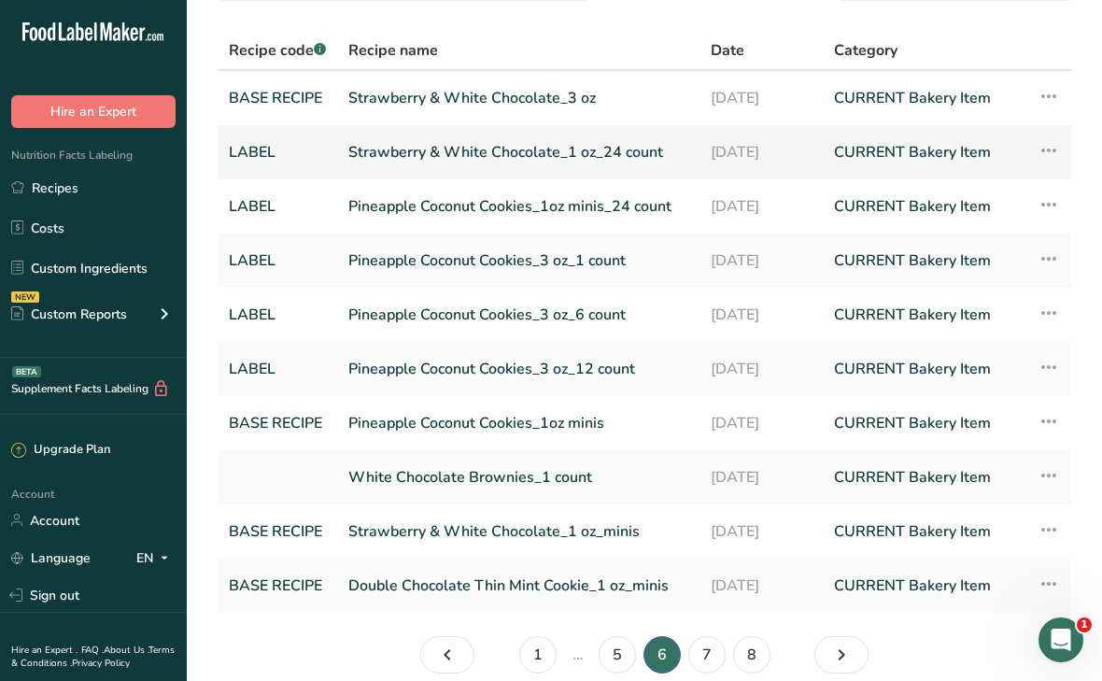
click at [483, 152] on link "Strawberry & White Chocolate_1 oz_24 count" at bounding box center [518, 152] width 340 height 39
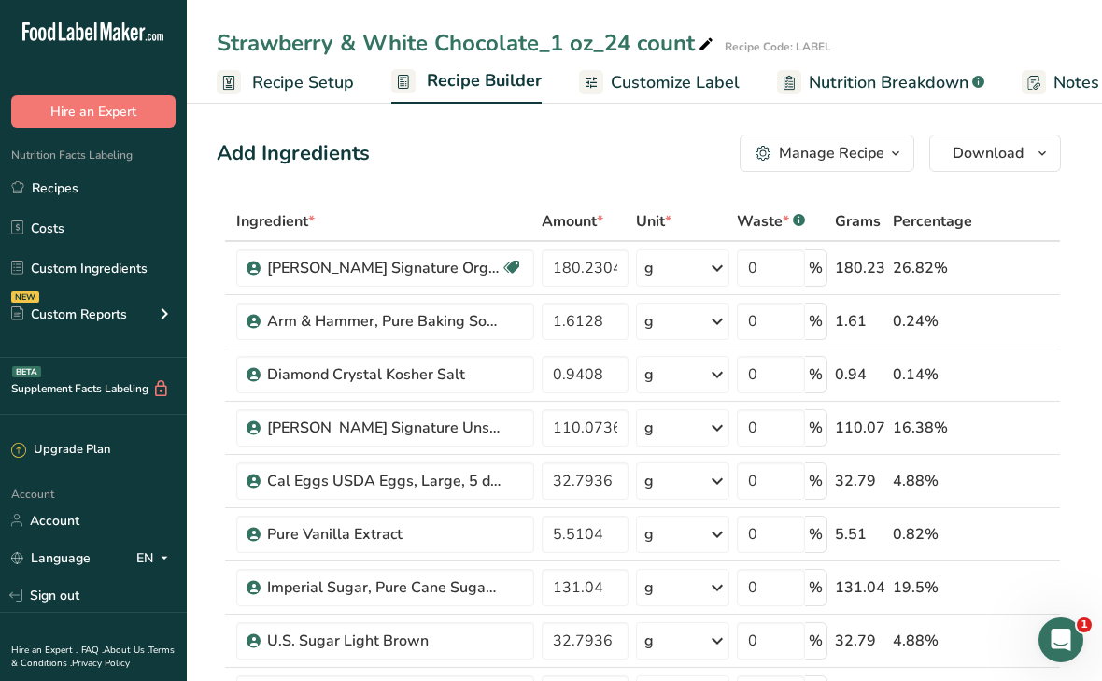
click at [770, 147] on icon "button" at bounding box center [764, 154] width 16 height 16
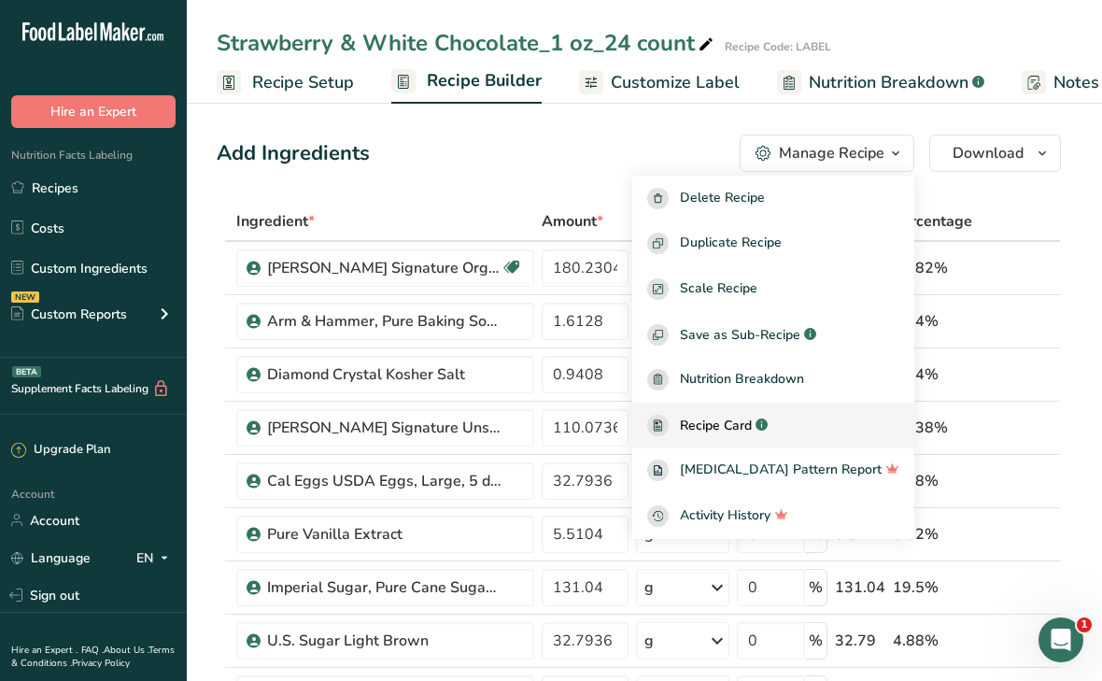
click at [740, 428] on span "Recipe Card" at bounding box center [716, 426] width 72 height 20
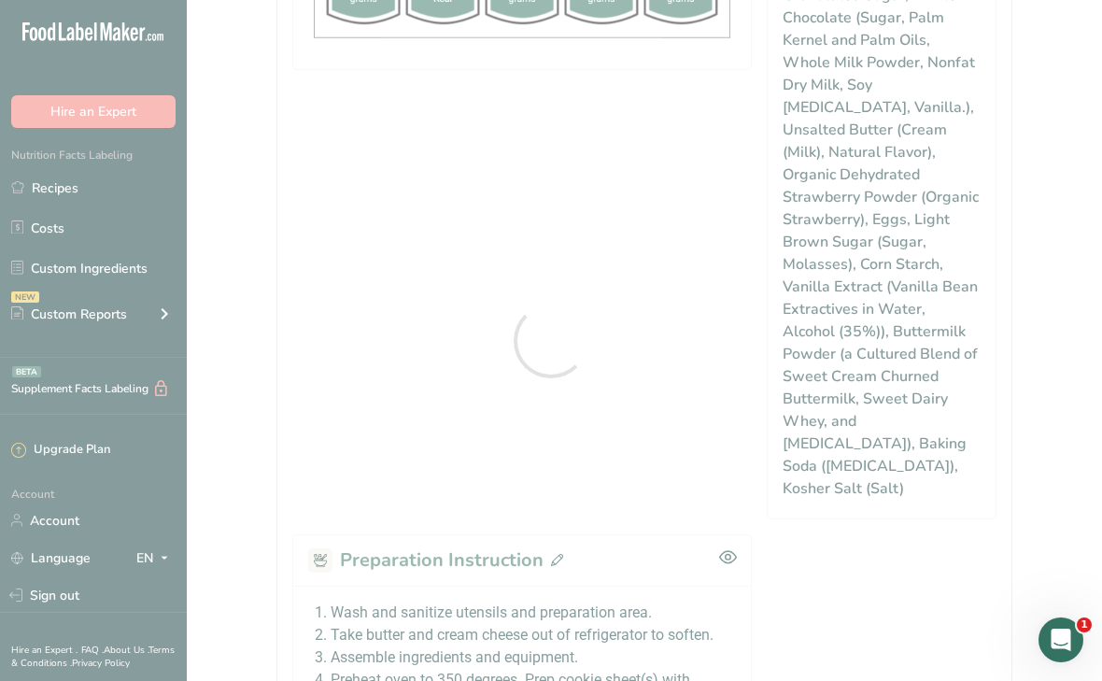
scroll to position [1398, 0]
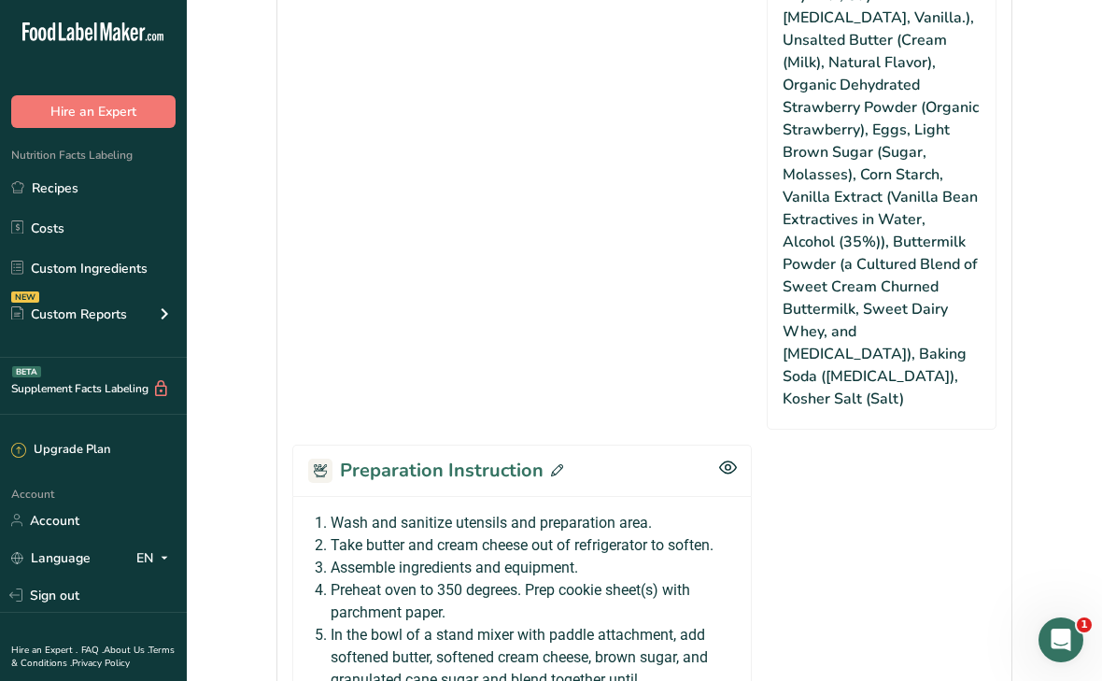
click at [551, 464] on icon at bounding box center [557, 470] width 12 height 12
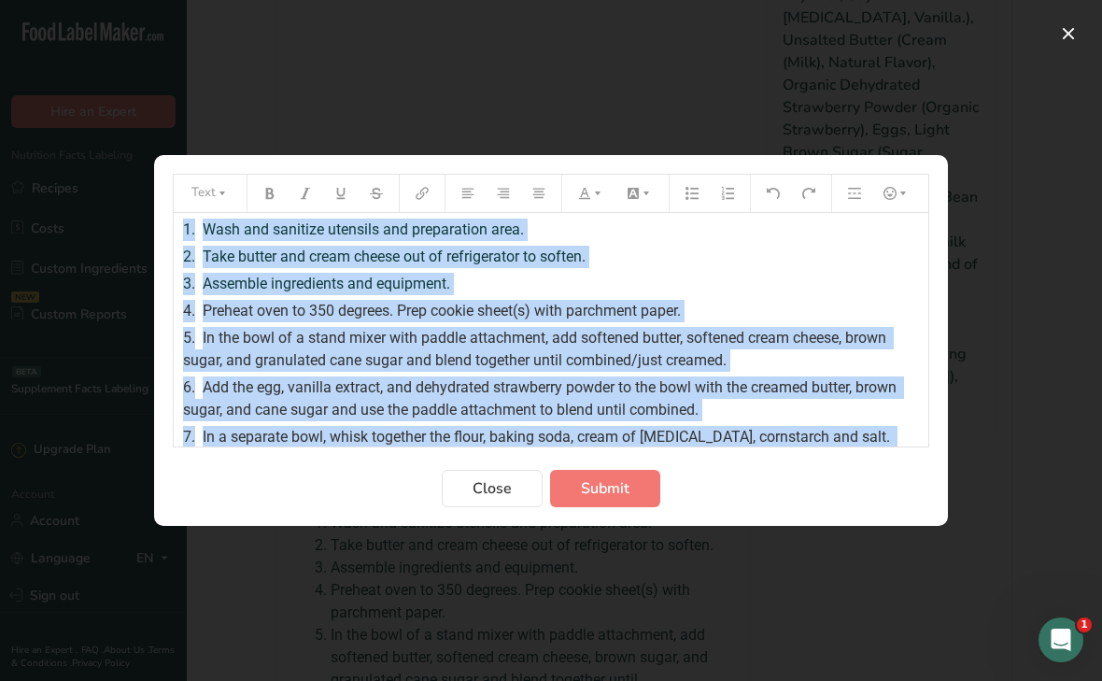
scroll to position [0, 0]
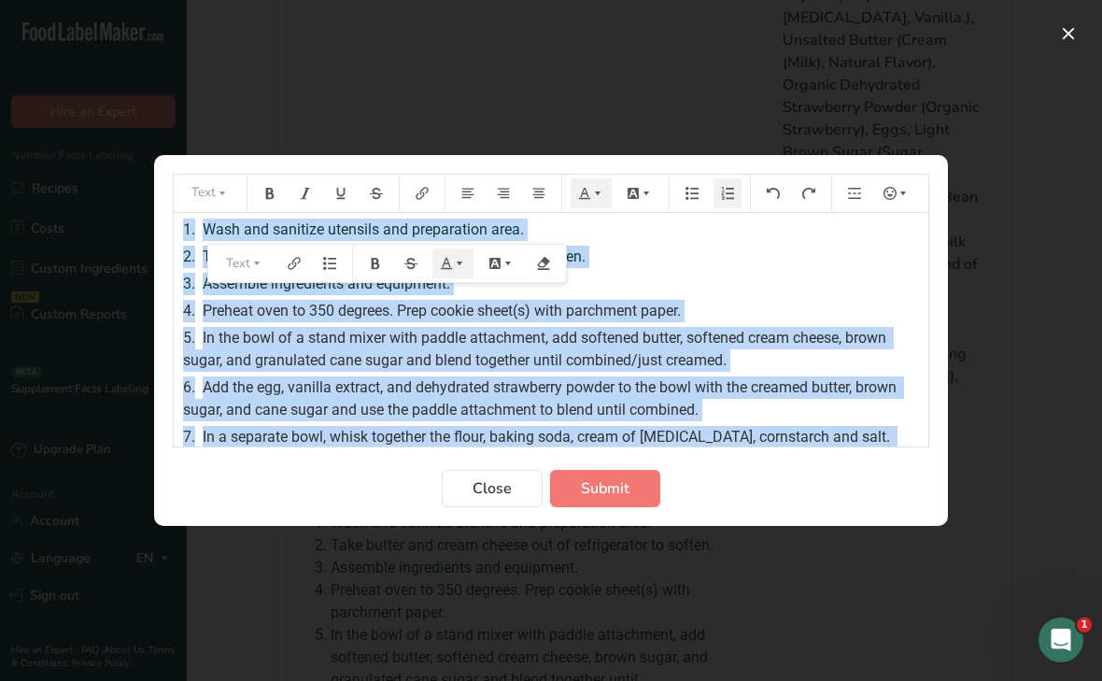
drag, startPoint x: 724, startPoint y: 379, endPoint x: 362, endPoint y: 143, distance: 431.9
click at [362, 143] on div "Text 1. Wash and sanitize utensils and preparation area. 2. Take butter and cre…" at bounding box center [551, 340] width 1102 height 681
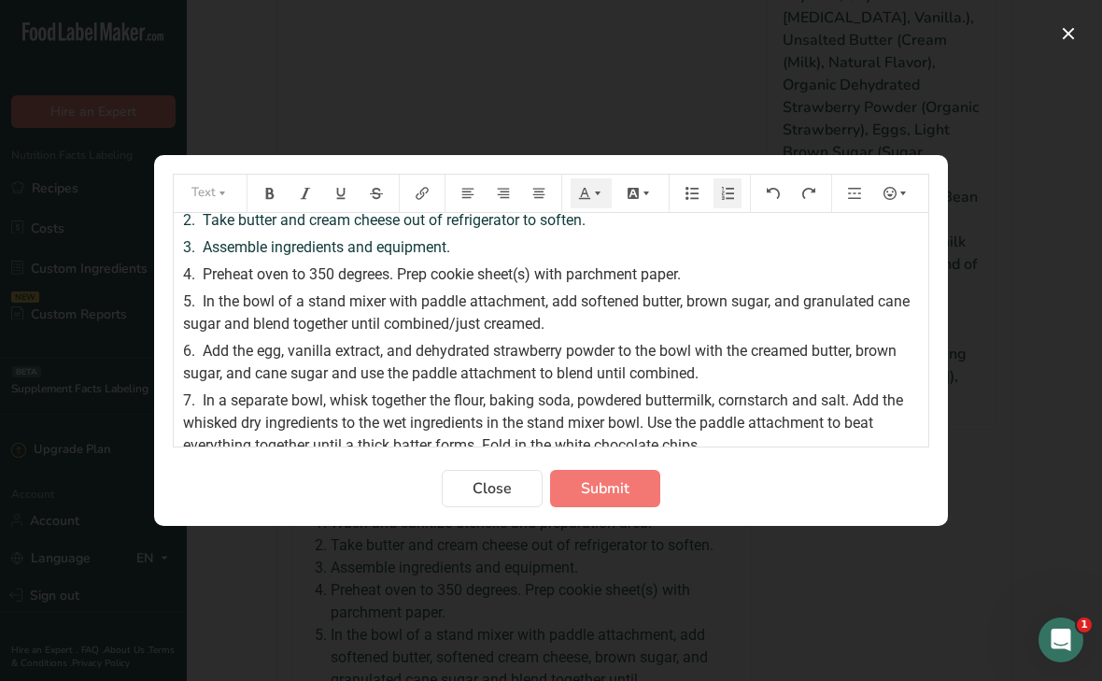
scroll to position [44, 0]
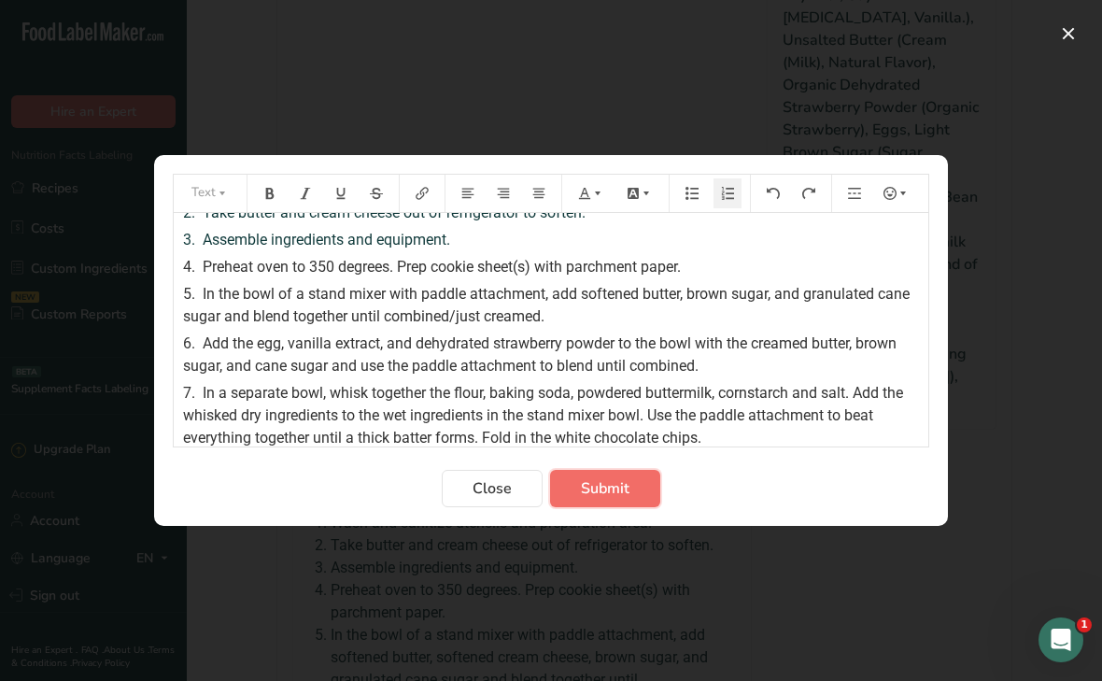
click at [586, 492] on span "Submit" at bounding box center [605, 488] width 49 height 22
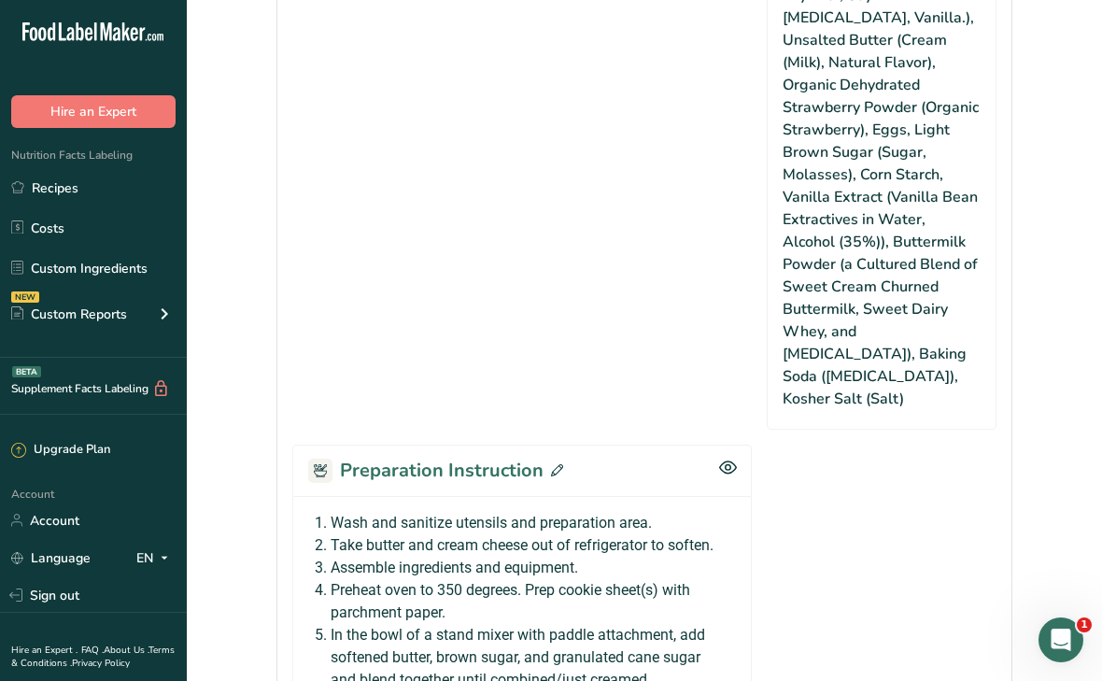
scroll to position [0, 0]
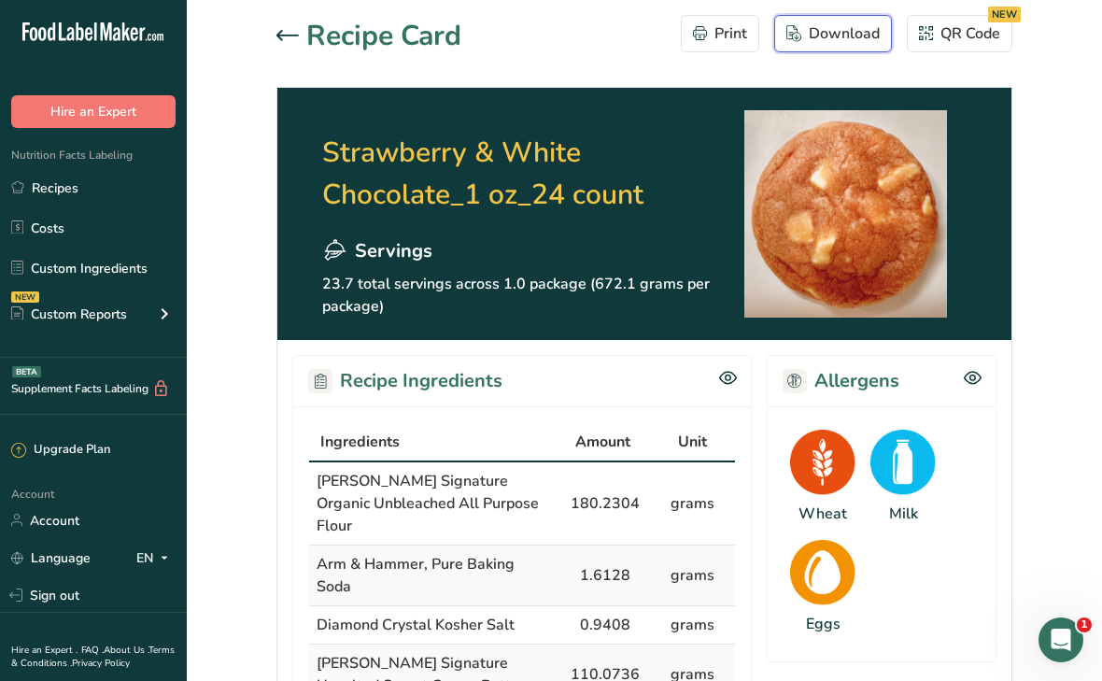
click at [821, 44] on div "Download" at bounding box center [833, 33] width 93 height 22
click at [287, 41] on div at bounding box center [292, 36] width 30 height 22
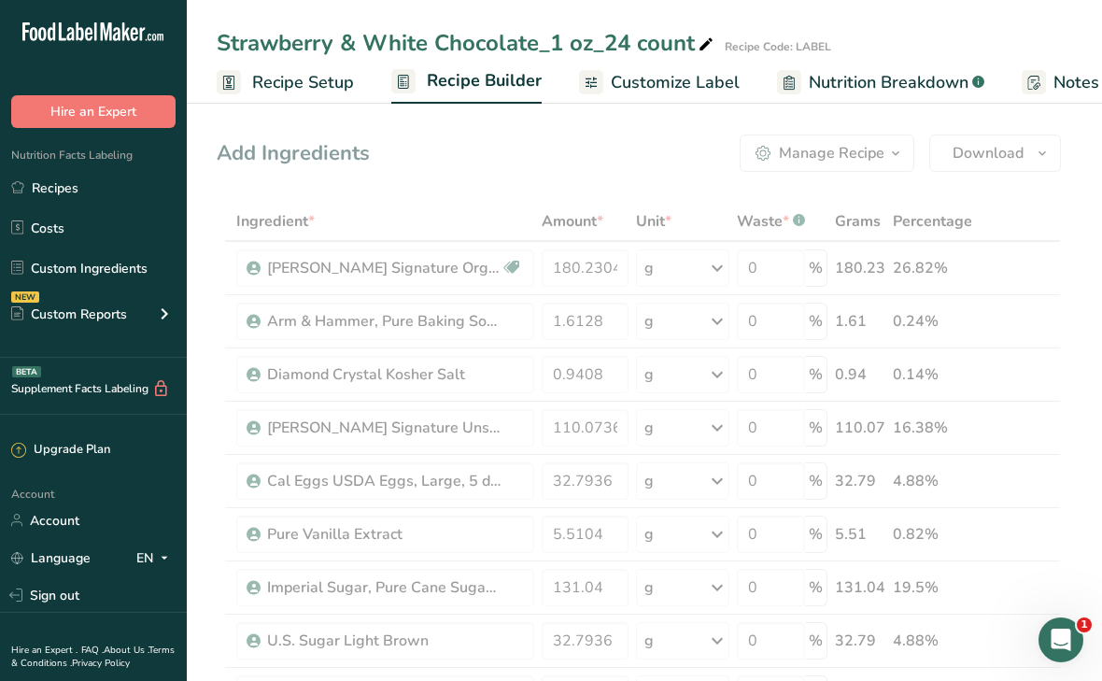
click at [669, 89] on span "Customize Label" at bounding box center [675, 82] width 129 height 25
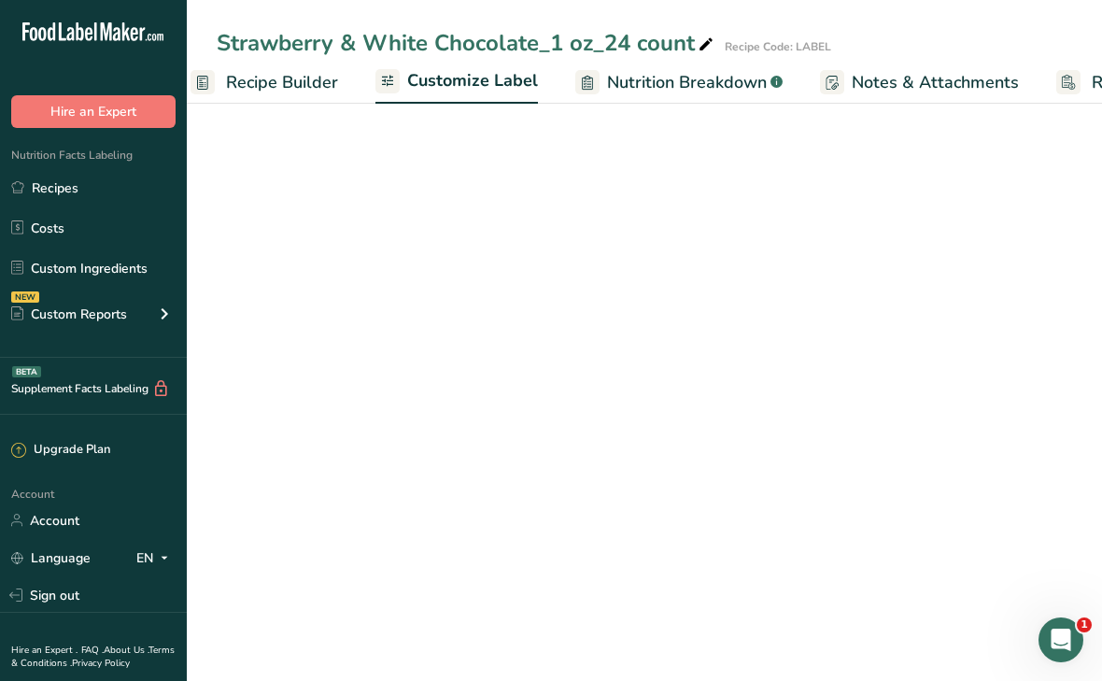
scroll to position [0, 334]
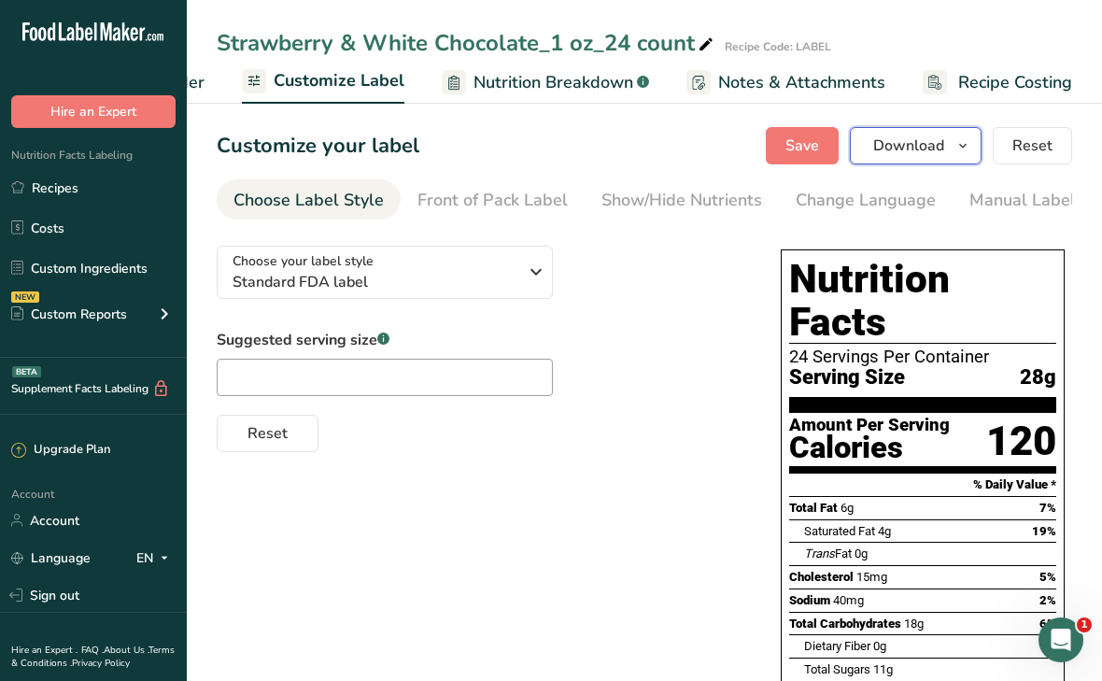
click at [892, 147] on span "Download" at bounding box center [908, 146] width 71 height 22
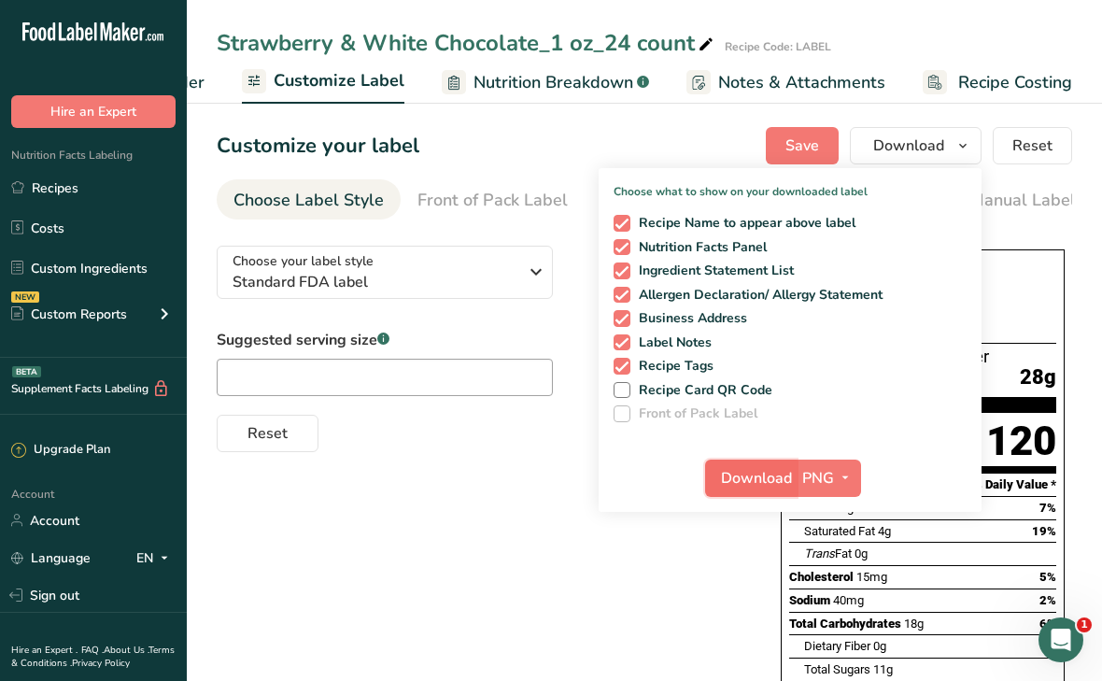
click at [754, 481] on span "Download" at bounding box center [756, 478] width 71 height 22
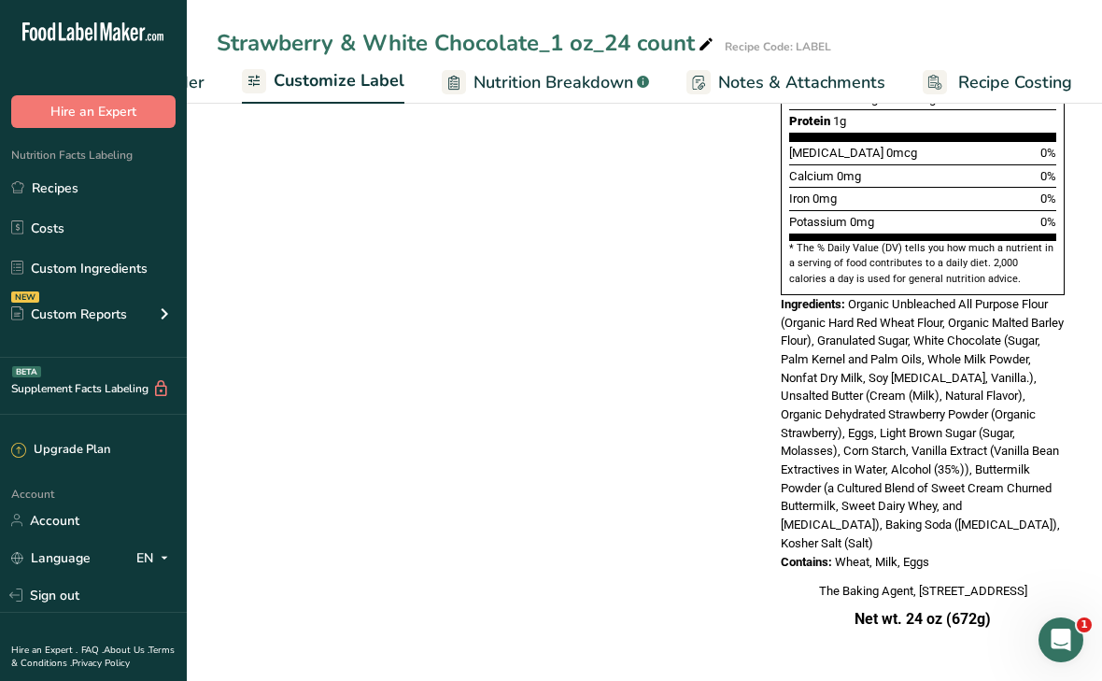
scroll to position [0, 0]
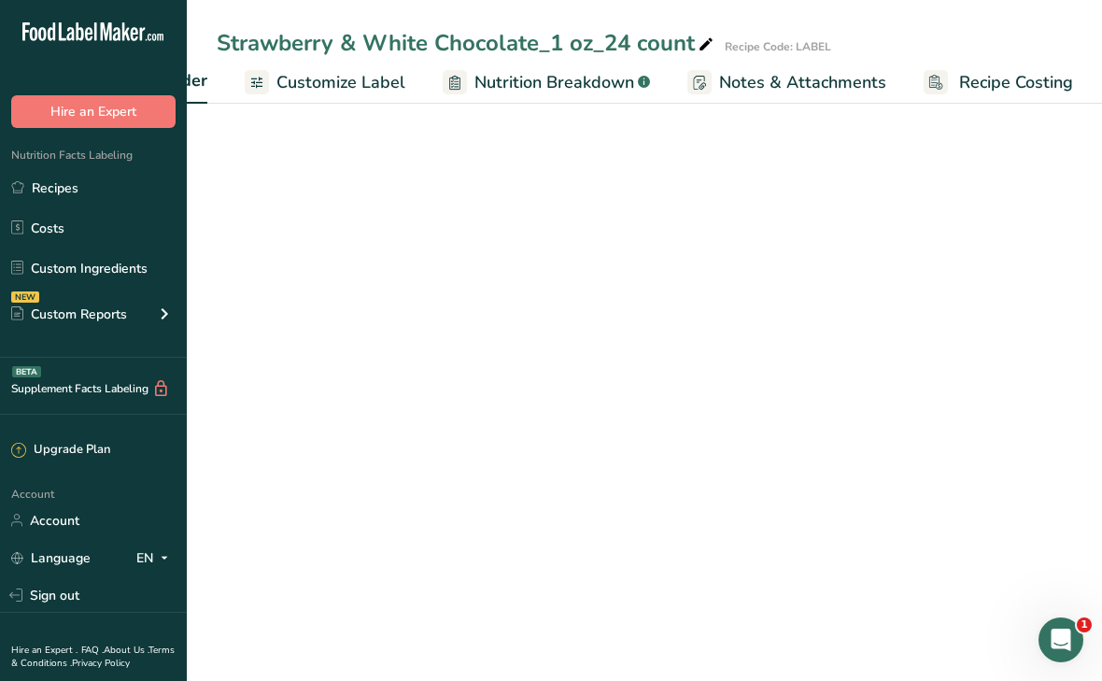
scroll to position [0, 334]
click at [65, 190] on link "Recipes" at bounding box center [93, 187] width 187 height 35
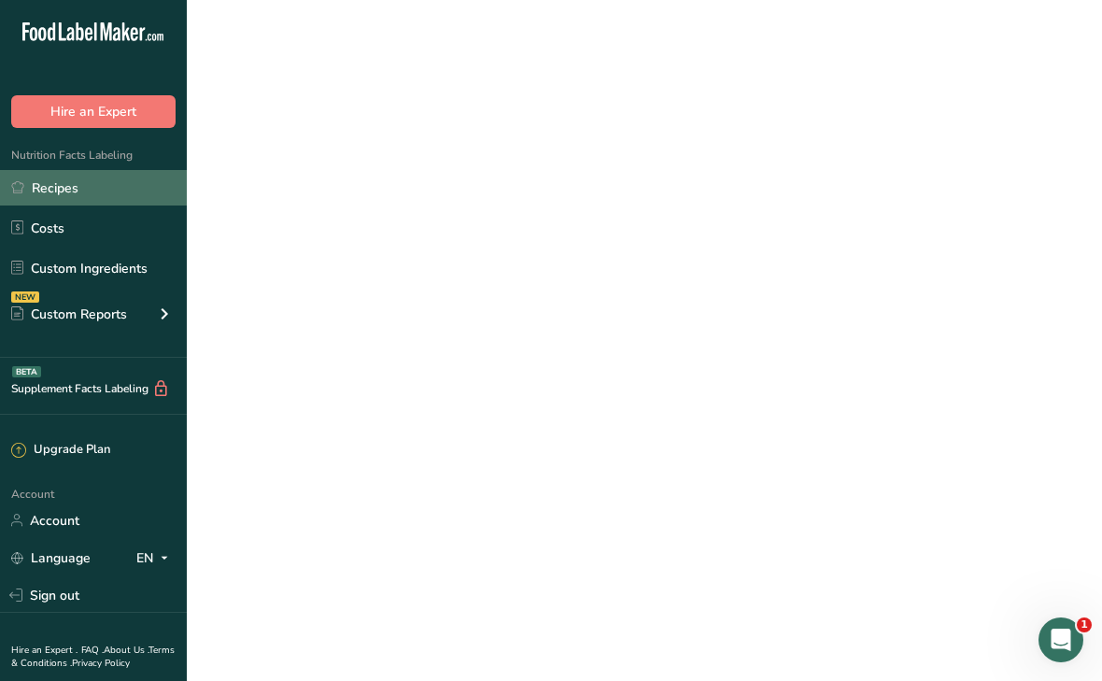
click at [65, 190] on link "Recipes" at bounding box center [93, 187] width 187 height 35
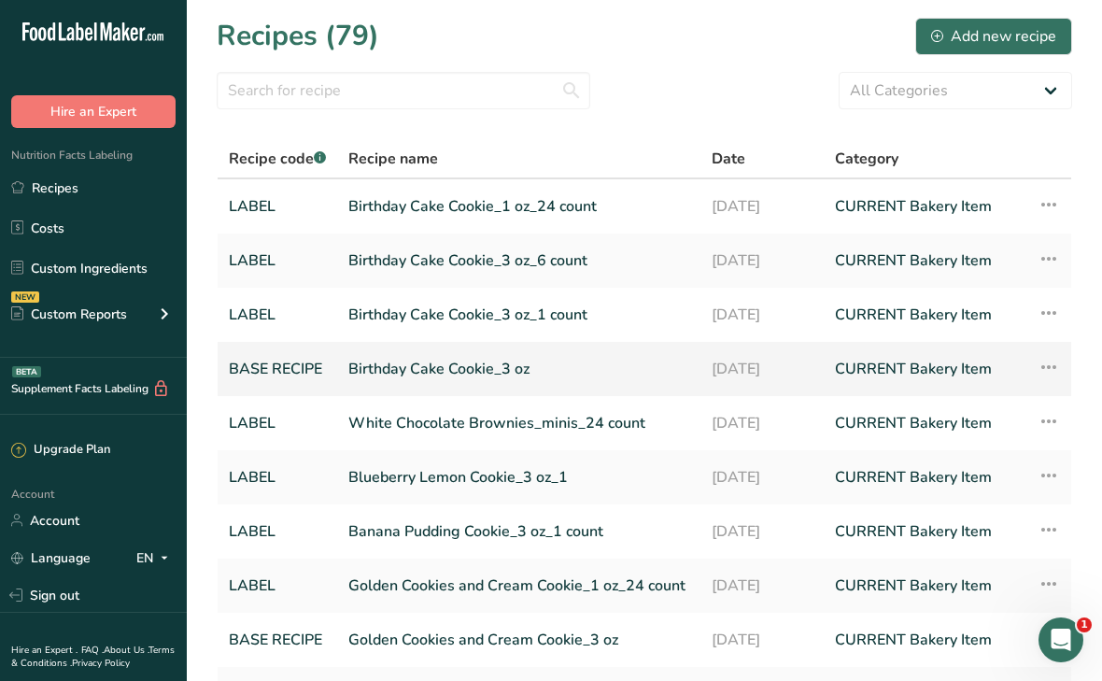
scroll to position [191, 0]
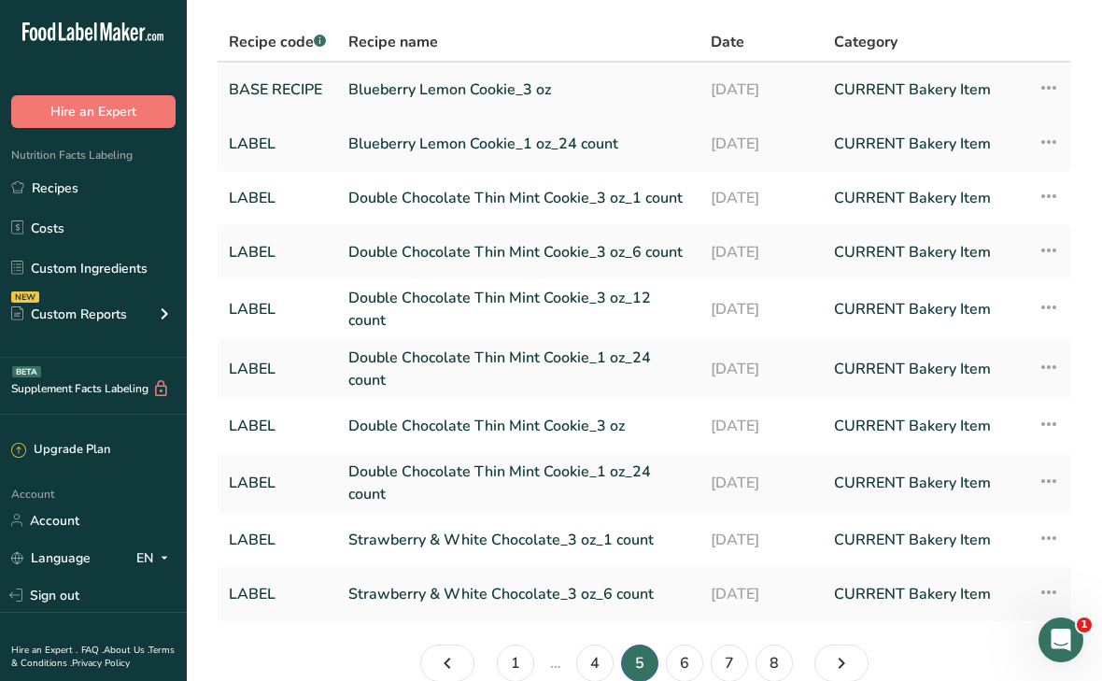
scroll to position [207, 0]
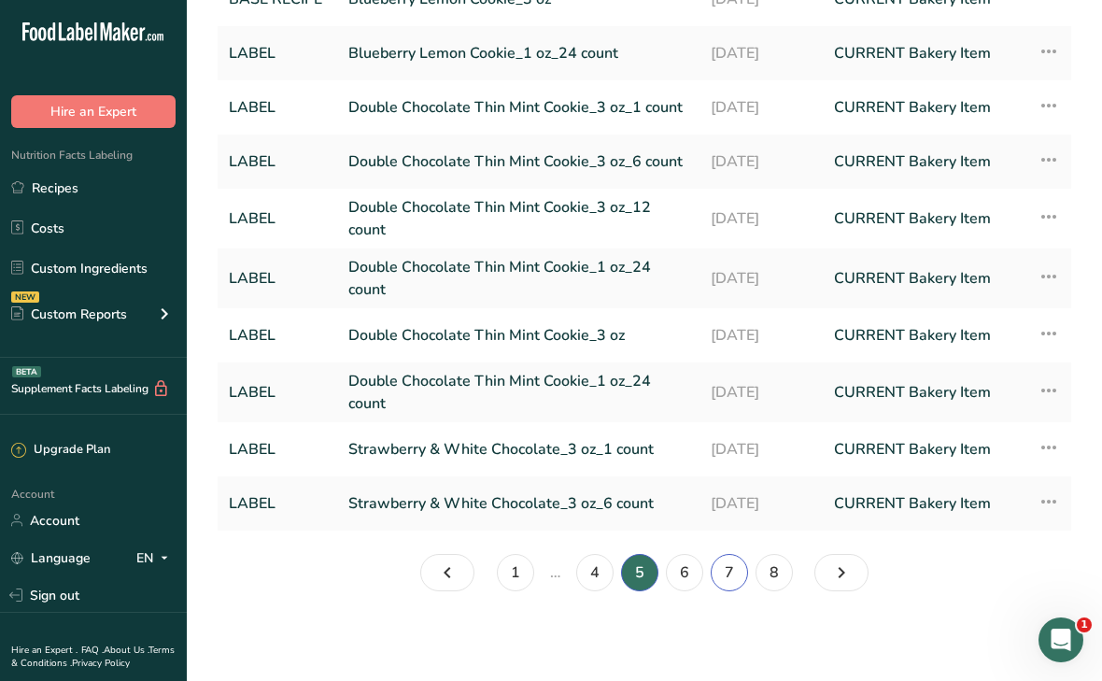
click at [723, 577] on link "7" at bounding box center [729, 572] width 37 height 37
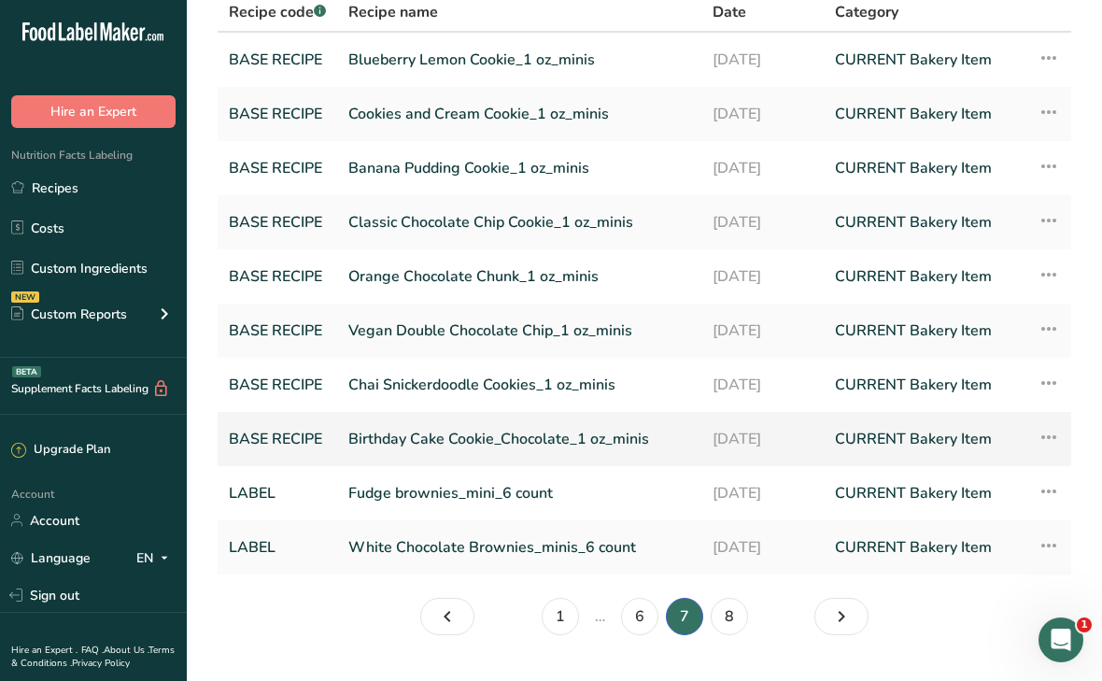
scroll to position [191, 0]
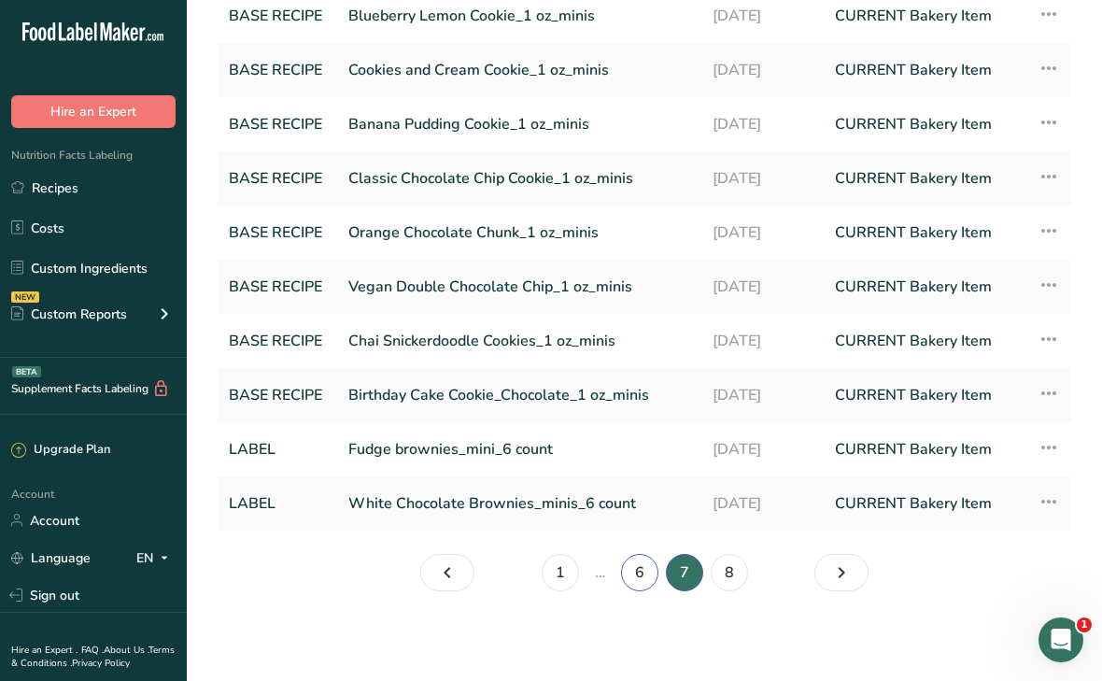
click at [650, 572] on link "6" at bounding box center [639, 572] width 37 height 37
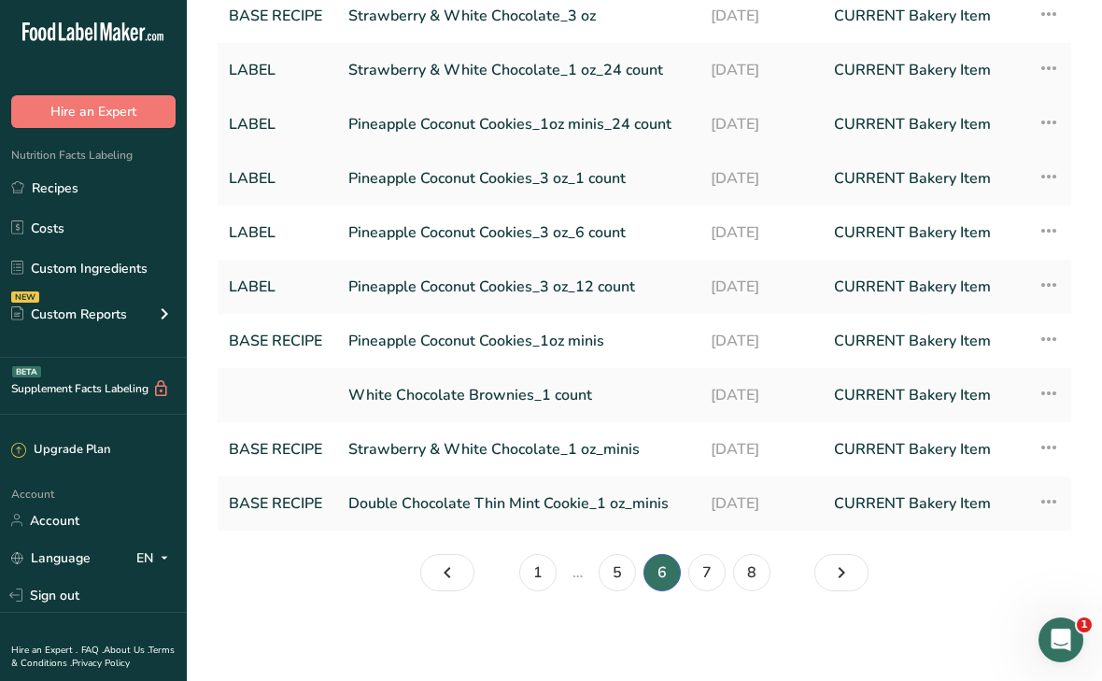
click at [490, 125] on link "Pineapple Coconut Cookies_1oz minis_24 count" at bounding box center [518, 124] width 340 height 39
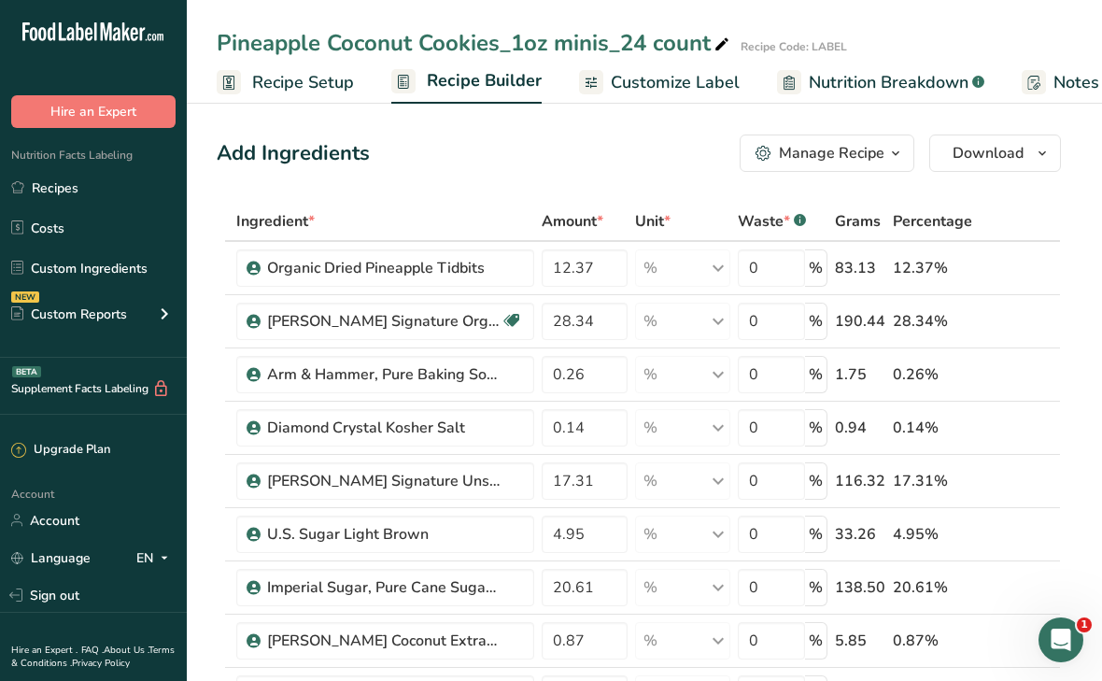
click at [254, 84] on span "Recipe Setup" at bounding box center [303, 82] width 102 height 25
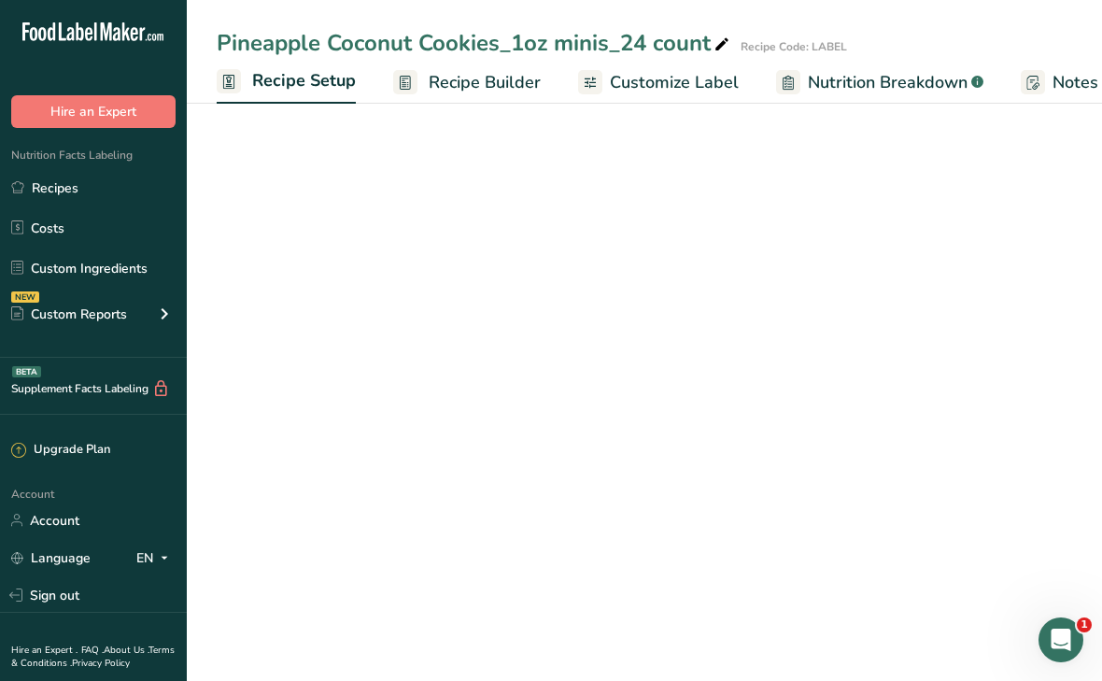
scroll to position [0, 7]
select select "5"
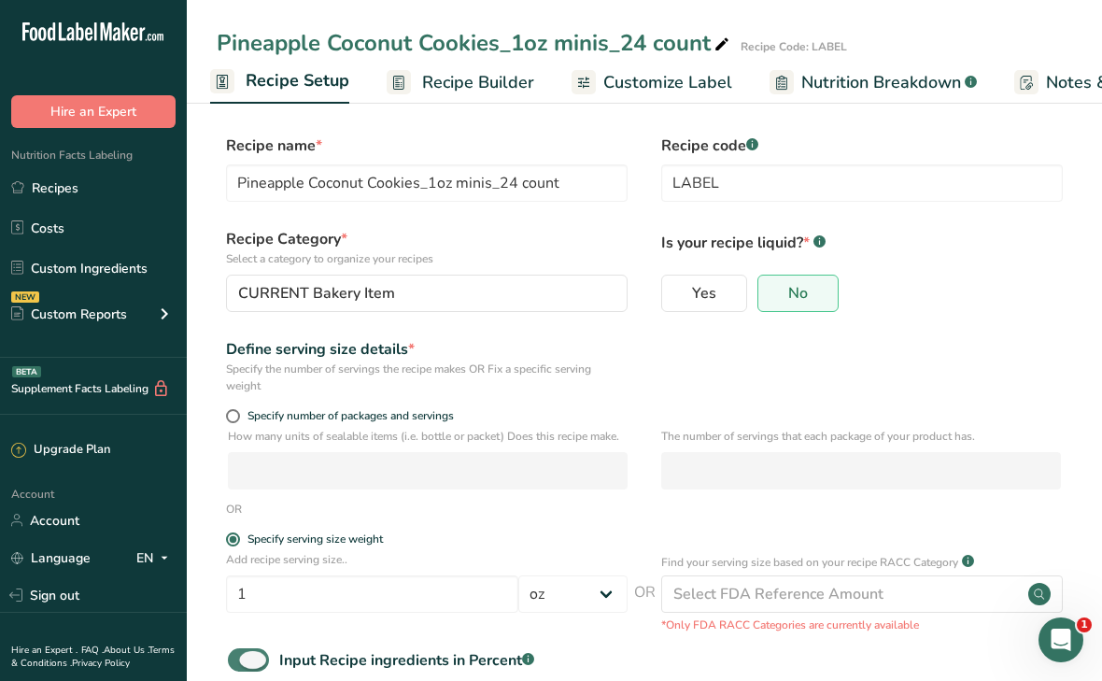
click at [250, 668] on span at bounding box center [248, 659] width 41 height 23
click at [240, 666] on input "Input Recipe ingredients in Percent .a-a{fill:#347362;}.b-a{fill:#fff;}" at bounding box center [234, 660] width 12 height 12
checkbox input "false"
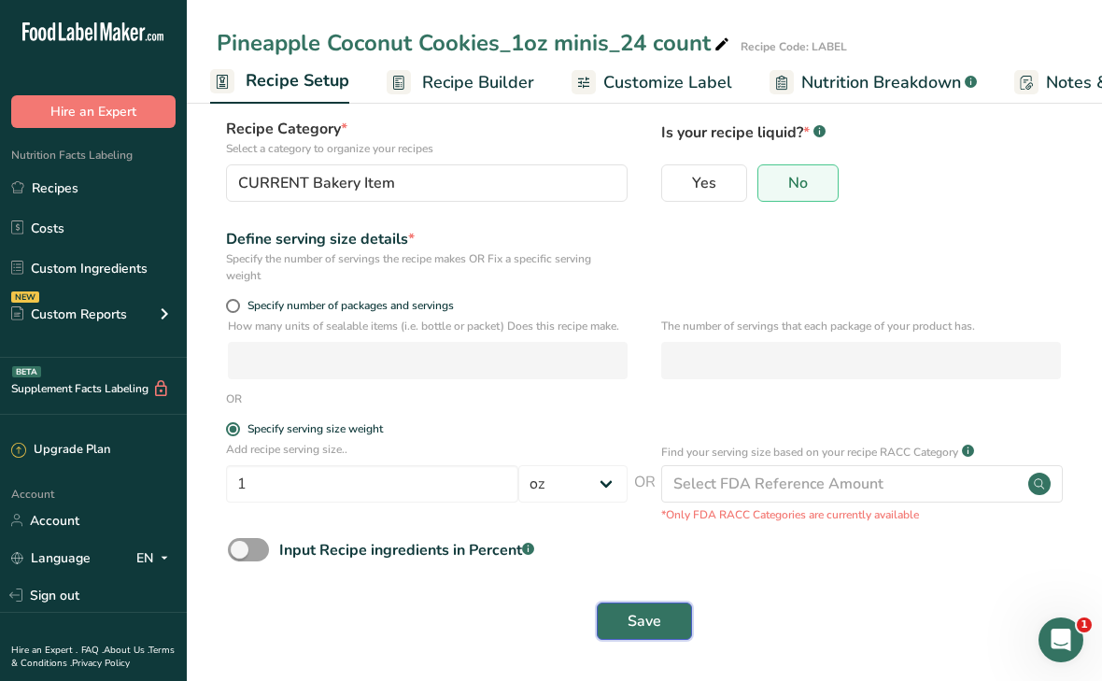
click at [662, 626] on button "Save" at bounding box center [644, 621] width 95 height 37
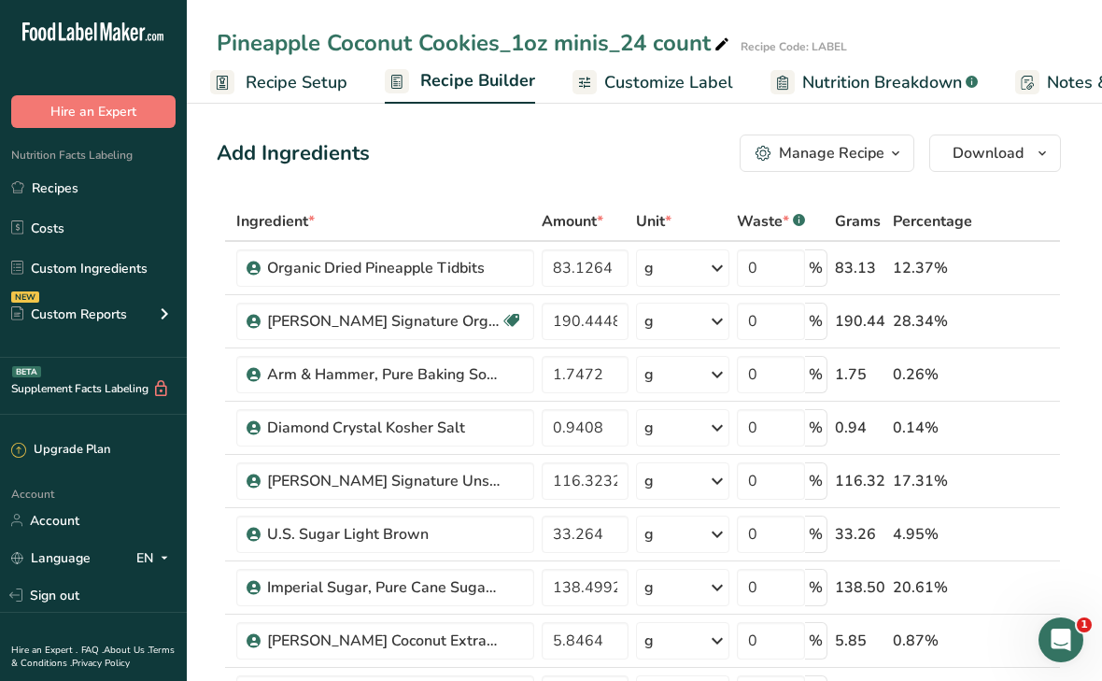
click at [871, 153] on div "Manage Recipe" at bounding box center [832, 153] width 106 height 22
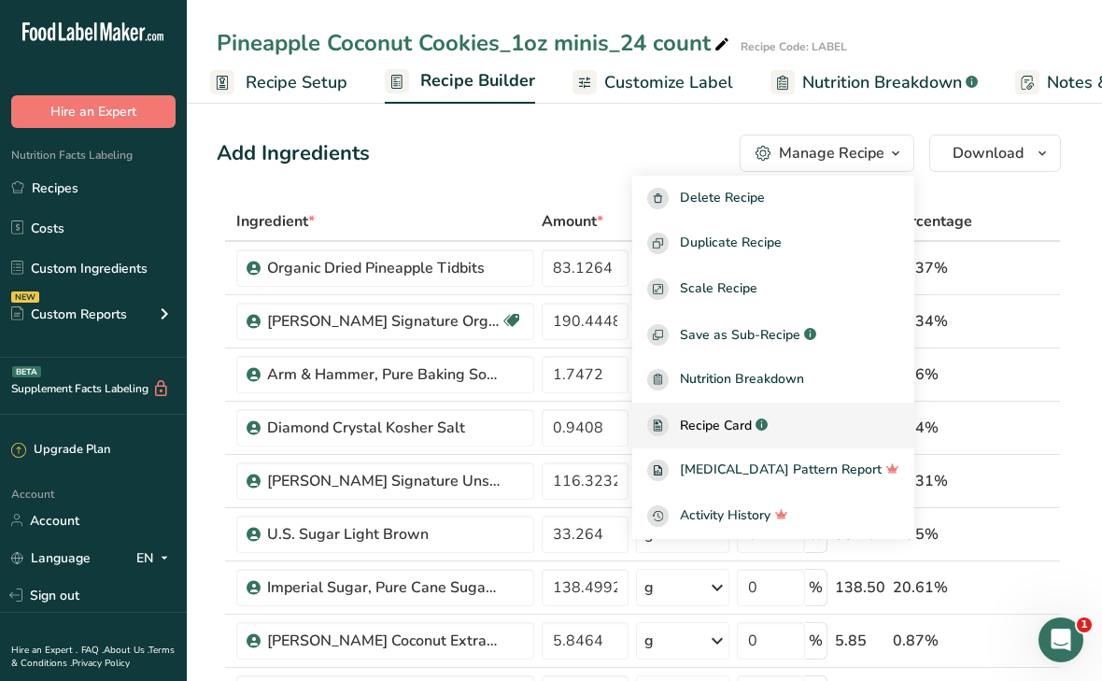
click at [752, 424] on span "Recipe Card" at bounding box center [716, 426] width 72 height 20
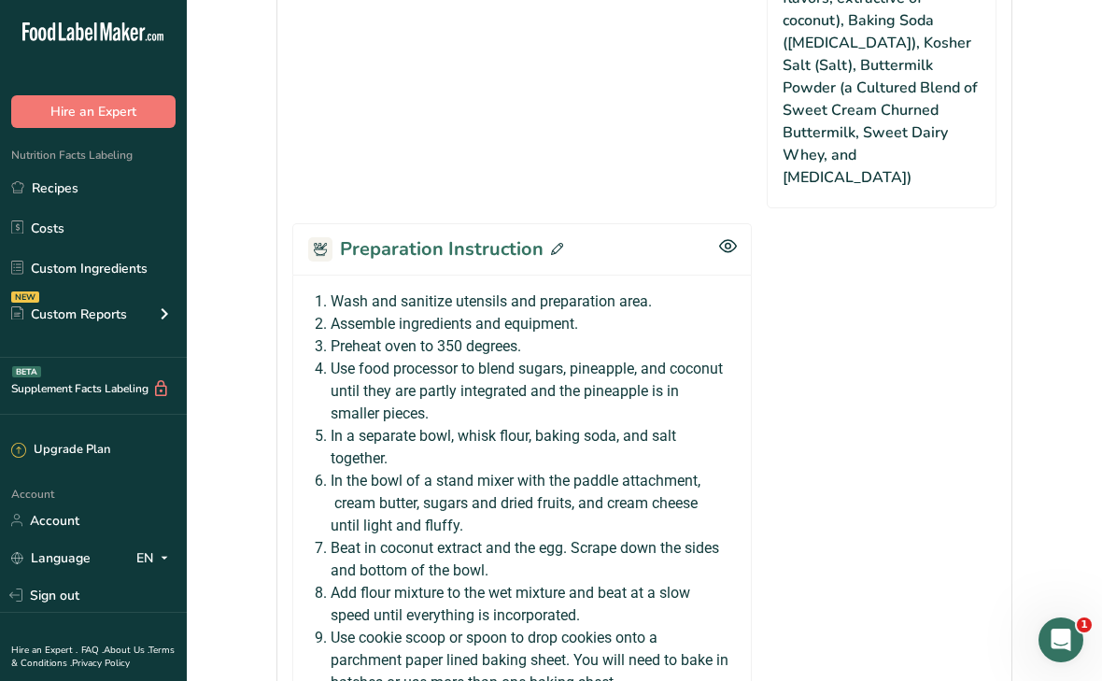
scroll to position [1706, 0]
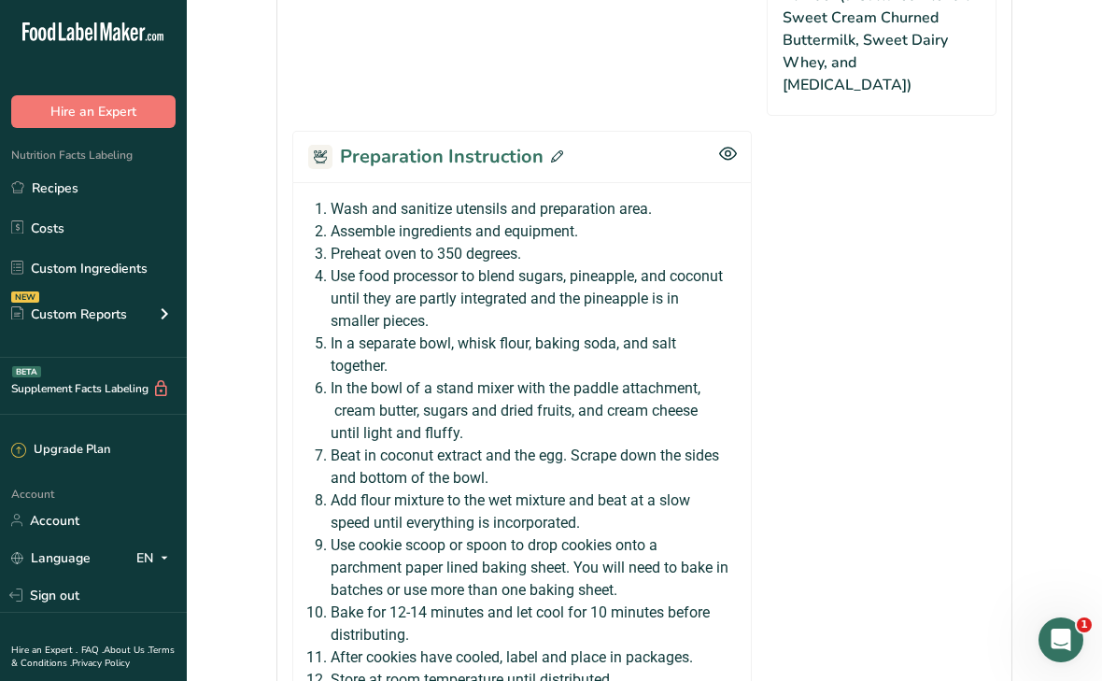
click at [560, 131] on div "Preparation Instruction" at bounding box center [522, 156] width 460 height 51
click at [556, 150] on icon at bounding box center [557, 156] width 12 height 12
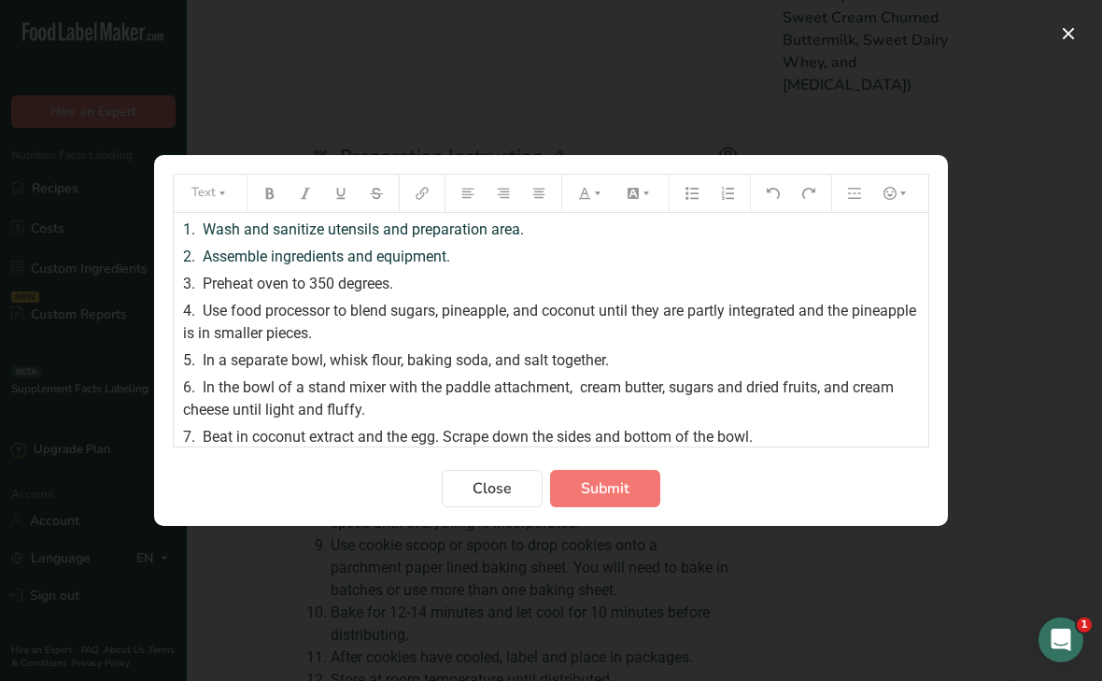
click at [858, 390] on span "In the bowl of a stand mixer with the paddle attachment, cream butter, sugars a…" at bounding box center [540, 398] width 715 height 40
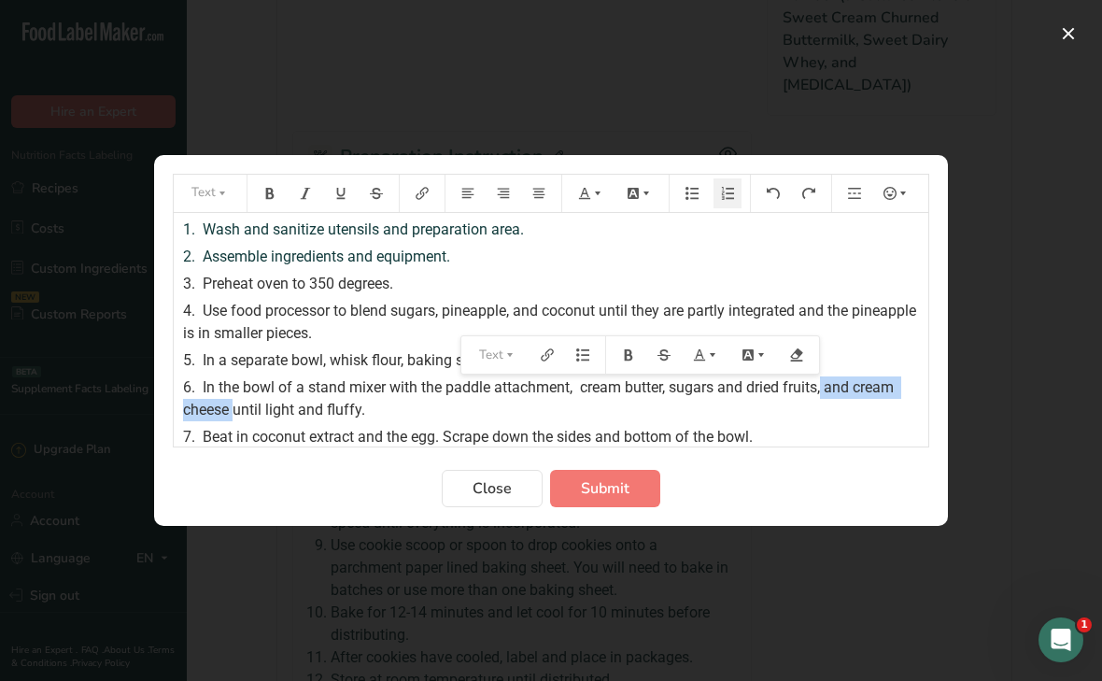
drag, startPoint x: 824, startPoint y: 393, endPoint x: 237, endPoint y: 404, distance: 586.7
click at [237, 404] on span "In the bowl of a stand mixer with the paddle attachment, cream butter, sugars a…" at bounding box center [540, 398] width 715 height 40
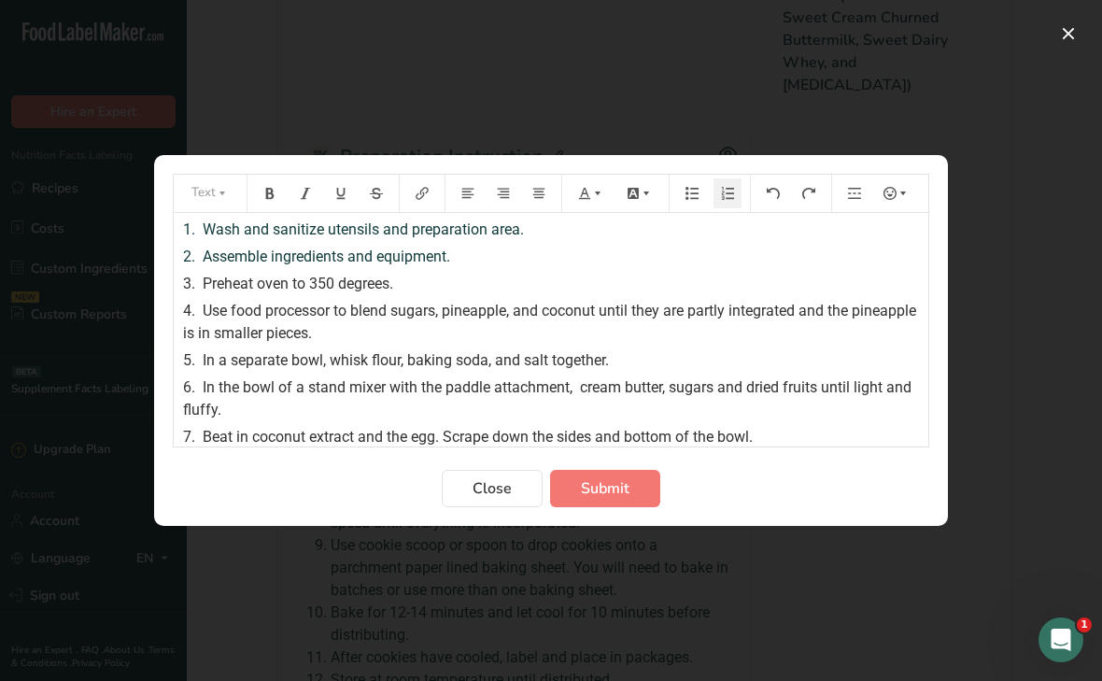
click at [492, 361] on span "In a separate bowl, whisk flour, baking soda, and salt together." at bounding box center [406, 360] width 406 height 18
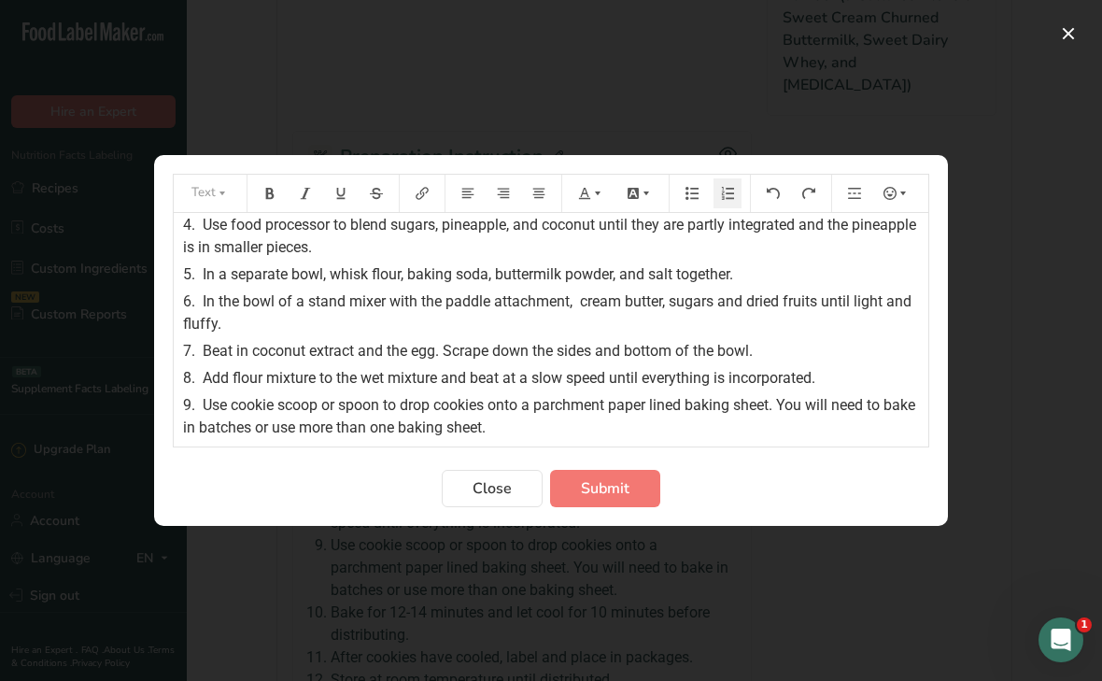
scroll to position [164, 0]
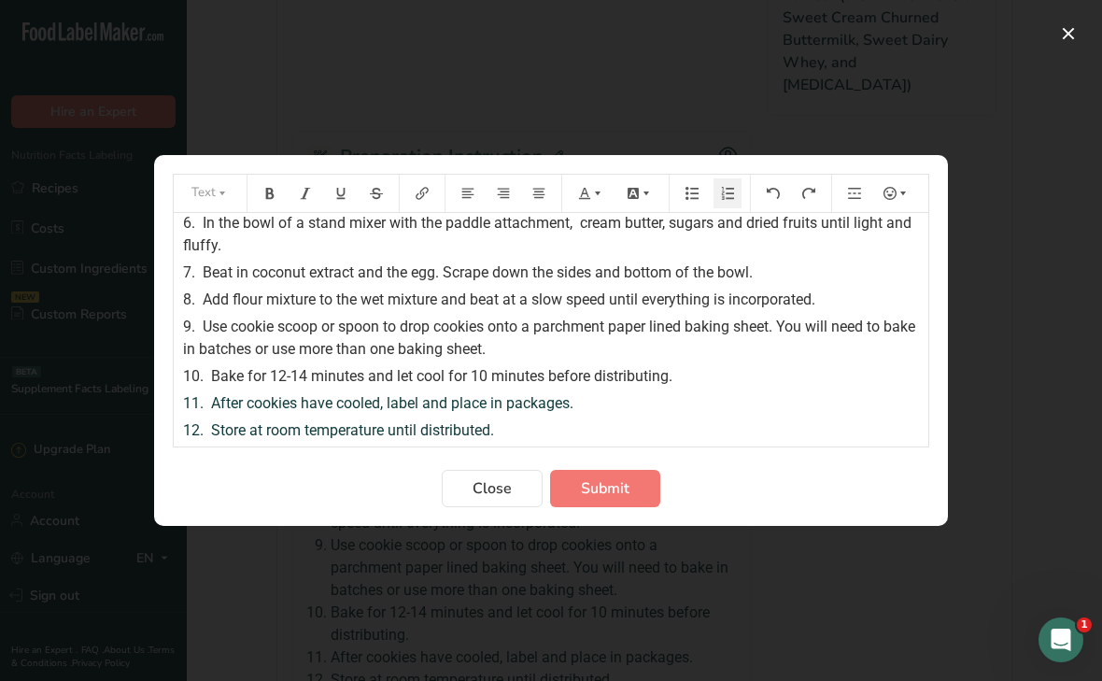
click at [781, 326] on span "Use cookie scoop or spoon to drop cookies onto a parchment paper lined baking s…" at bounding box center [551, 338] width 736 height 40
drag, startPoint x: 786, startPoint y: 328, endPoint x: 588, endPoint y: 351, distance: 198.5
click at [588, 351] on span "Use cookie scoop or spoon to drop cookies onto a parchment paper lined baking s…" at bounding box center [553, 338] width 740 height 40
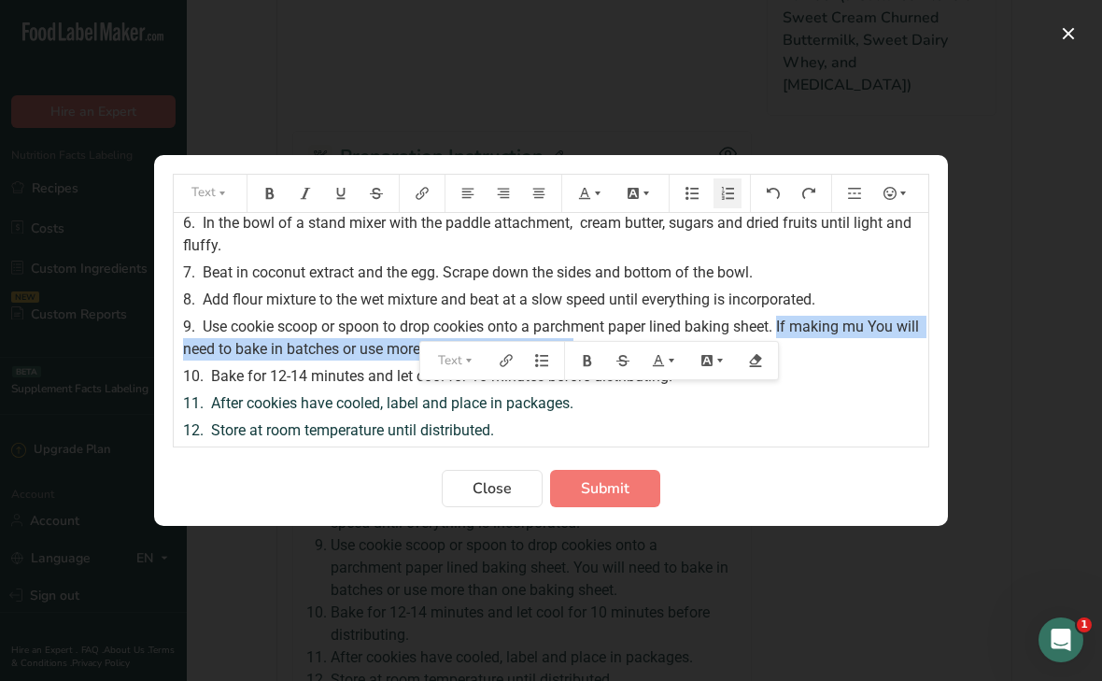
drag, startPoint x: 622, startPoint y: 351, endPoint x: 784, endPoint y: 323, distance: 164.0
click at [784, 323] on div "9. Use cookie scoop or spoon to drop cookies onto a parchment paper lined bakin…" at bounding box center [551, 338] width 736 height 45
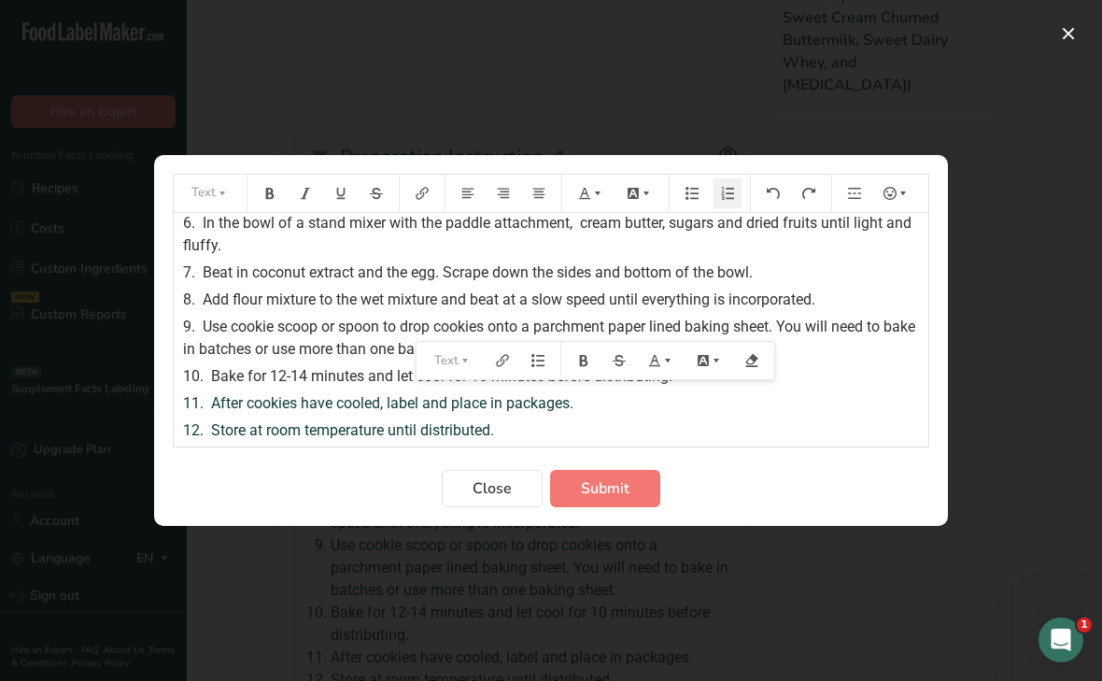
click at [792, 384] on div "10. Bake for 12-14 minutes and let cool for 10 minutes before distributing." at bounding box center [551, 376] width 736 height 22
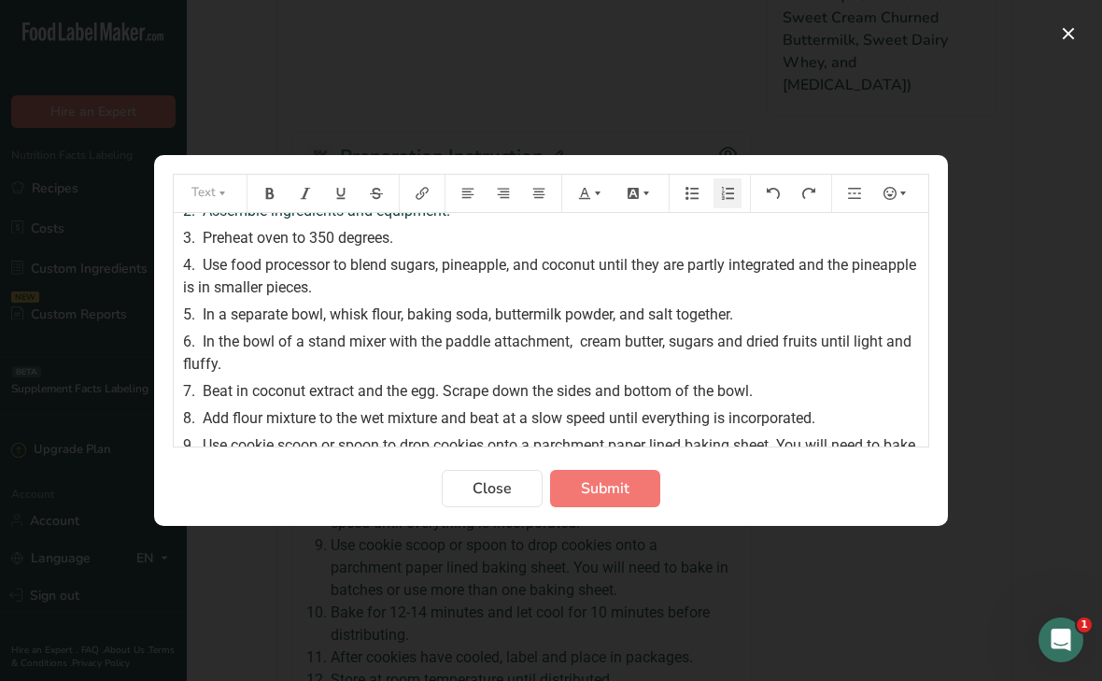
scroll to position [50, 0]
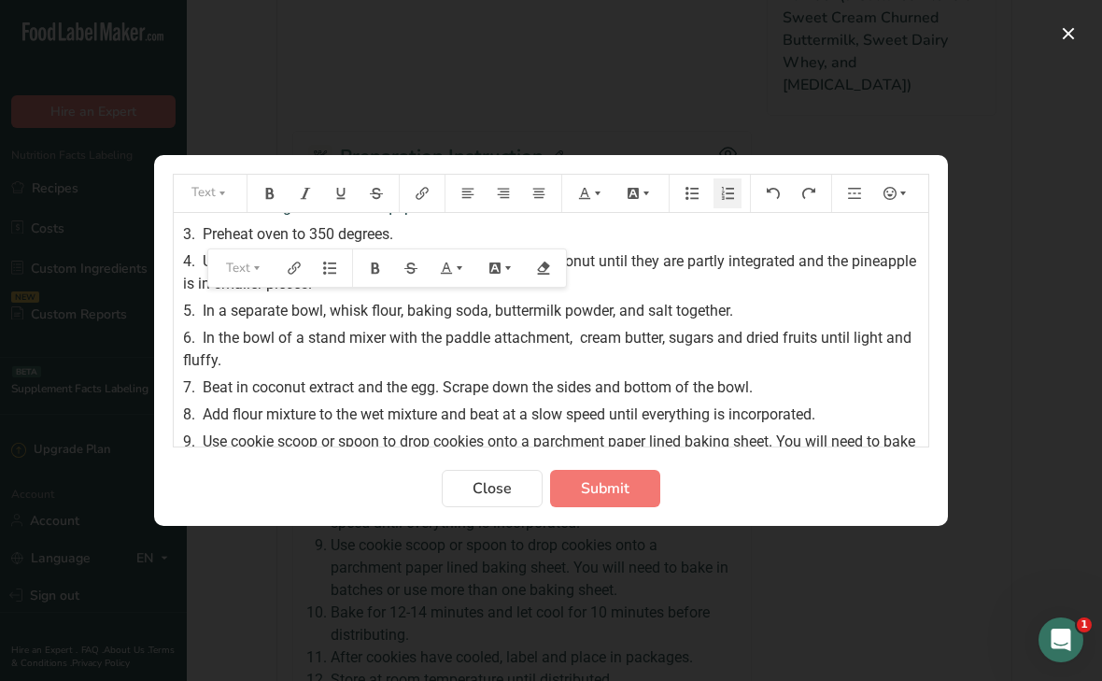
drag, startPoint x: 232, startPoint y: 364, endPoint x: 159, endPoint y: 236, distance: 147.3
click at [159, 236] on section "Text 1. Wash and sanitize utensils and preparation area. 2. Assemble ingredient…" at bounding box center [551, 340] width 794 height 371
copy div "3. Preheat oven to 350 degrees. 4. Use food processor to blend sugars, pineappl…"
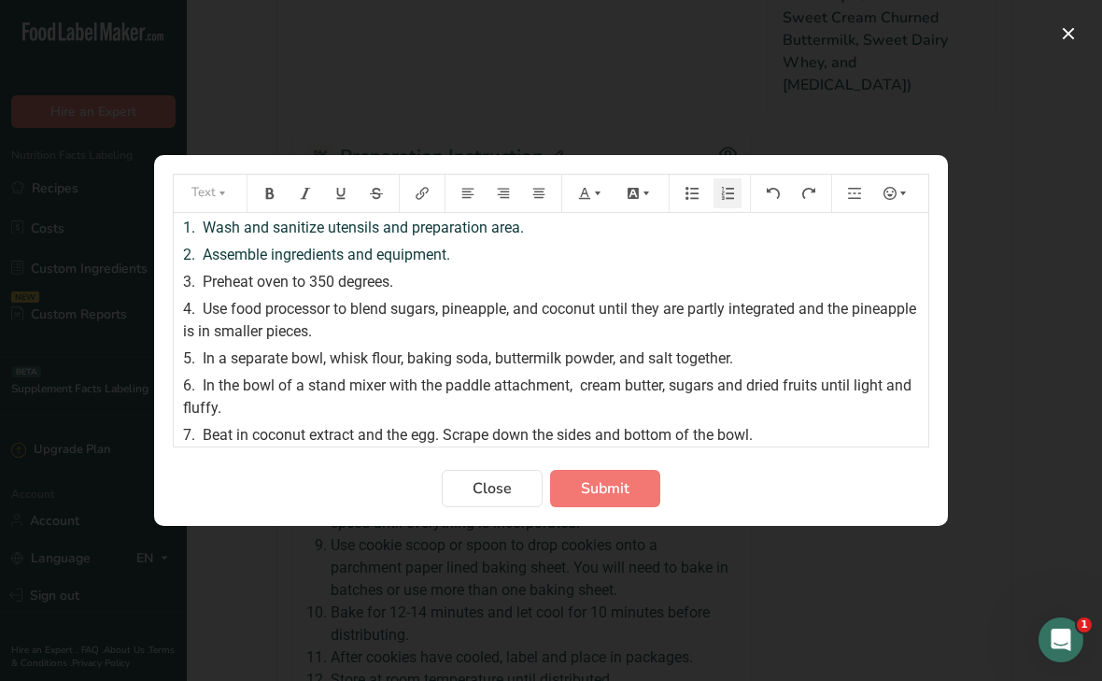
scroll to position [1, 0]
click at [235, 418] on div "6. In the bowl of a stand mixer with the paddle attachment, cream butter, sugar…" at bounding box center [551, 398] width 736 height 45
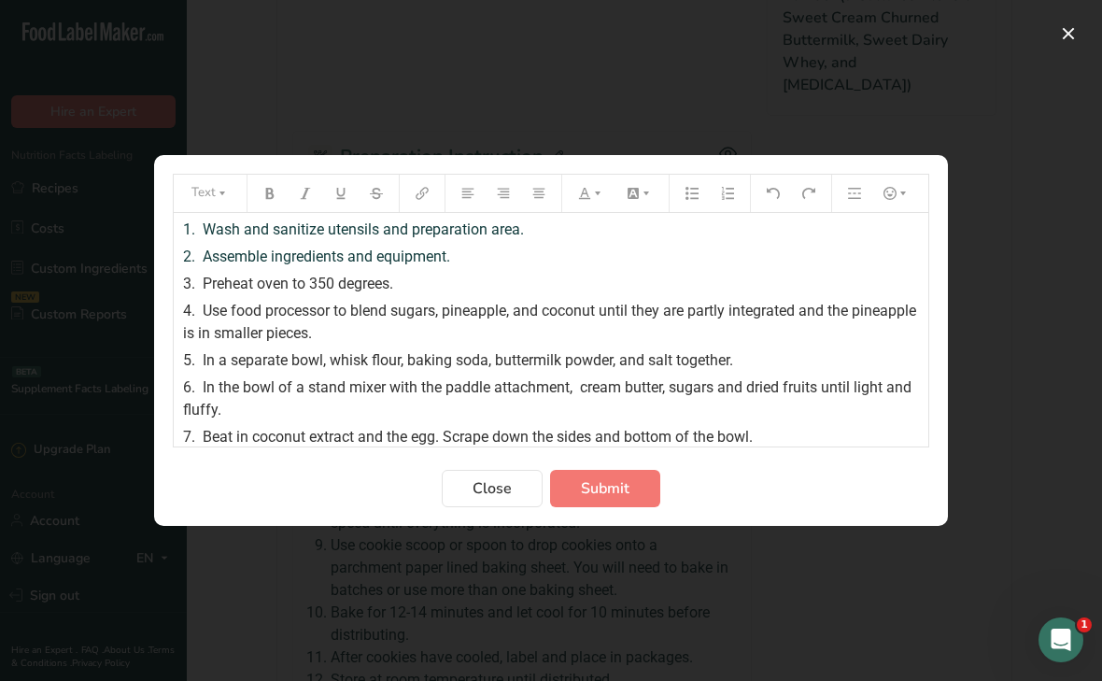
drag, startPoint x: 238, startPoint y: 413, endPoint x: 176, endPoint y: 230, distance: 193.5
click at [176, 230] on div "1. Wash and sanitize utensils and preparation area. 2. Assemble ingredients and…" at bounding box center [551, 409] width 755 height 393
click at [227, 410] on div "6. In the bowl of a stand mixer with the paddle attachment, cream butter, sugar…" at bounding box center [551, 398] width 736 height 45
drag, startPoint x: 230, startPoint y: 410, endPoint x: 219, endPoint y: 227, distance: 183.4
click at [219, 227] on div "1. Wash and sanitize utensils and preparation area. 2. Assemble ingredients and…" at bounding box center [551, 409] width 755 height 393
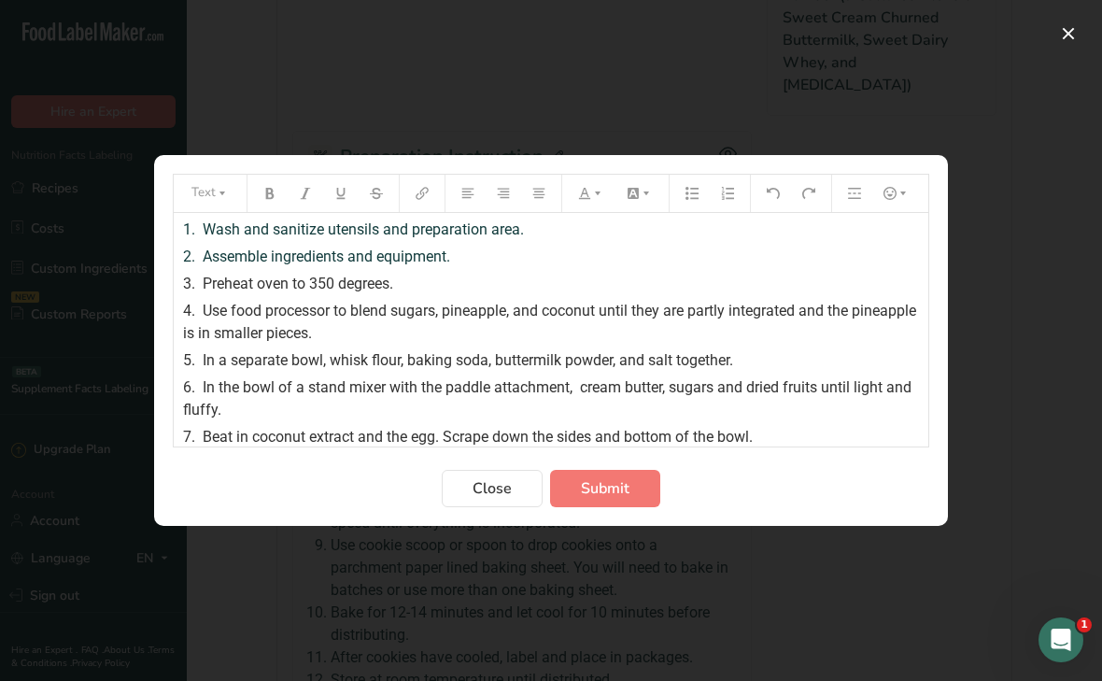
click at [204, 228] on span "Wash and sanitize utensils and preparation area." at bounding box center [363, 229] width 321 height 18
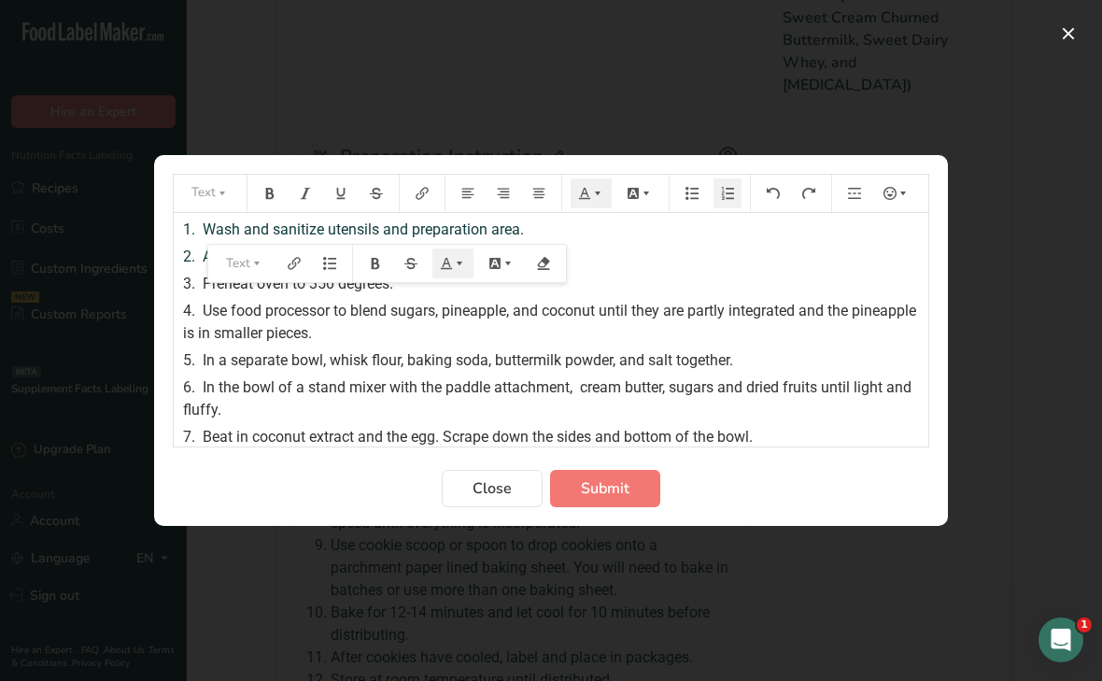
drag, startPoint x: 204, startPoint y: 228, endPoint x: 223, endPoint y: 407, distance: 180.4
click at [223, 407] on div "1. Wash and sanitize utensils and preparation area. 2. Assemble ingredients and…" at bounding box center [551, 409] width 755 height 393
copy div "Wash and sanitize utensils and preparation area. 2. Assemble ingredients and eq…"
click at [617, 489] on span "Submit" at bounding box center [605, 488] width 49 height 22
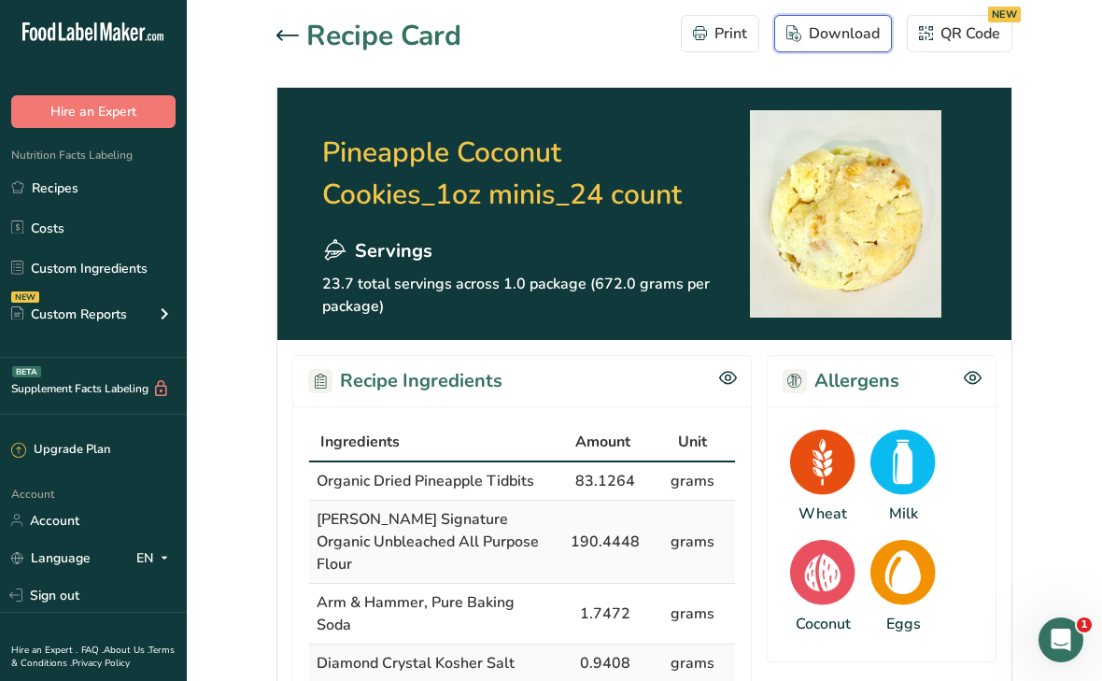
click at [826, 35] on div "Download" at bounding box center [833, 33] width 93 height 22
click at [289, 36] on icon at bounding box center [288, 35] width 22 height 11
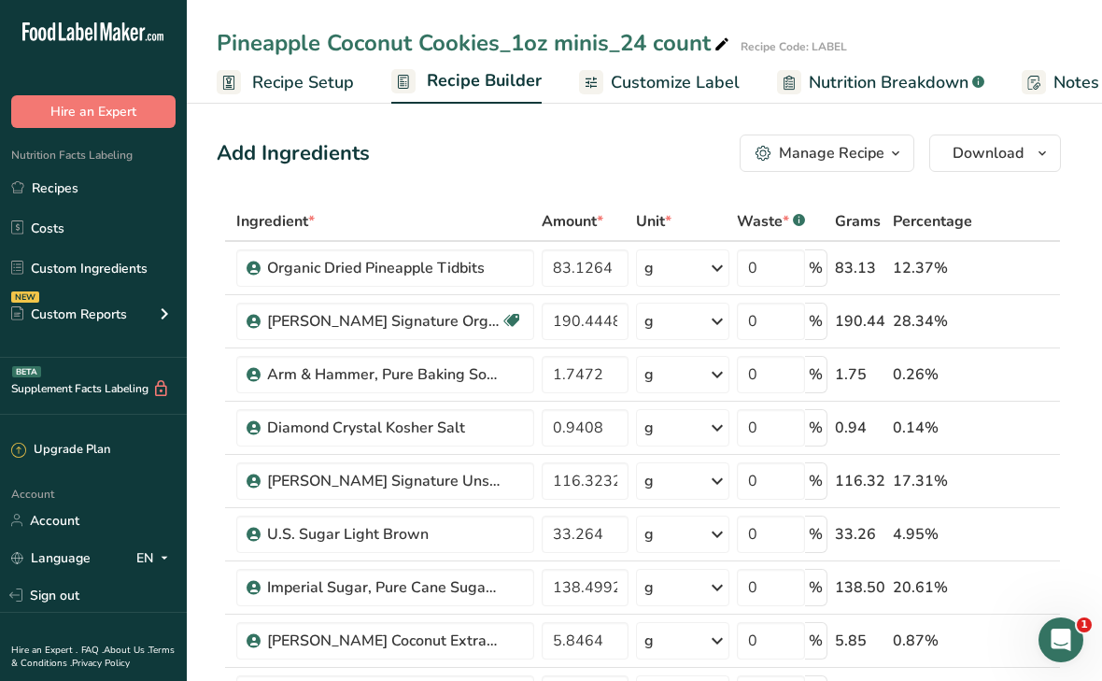
click at [649, 76] on span "Customize Label" at bounding box center [675, 82] width 129 height 25
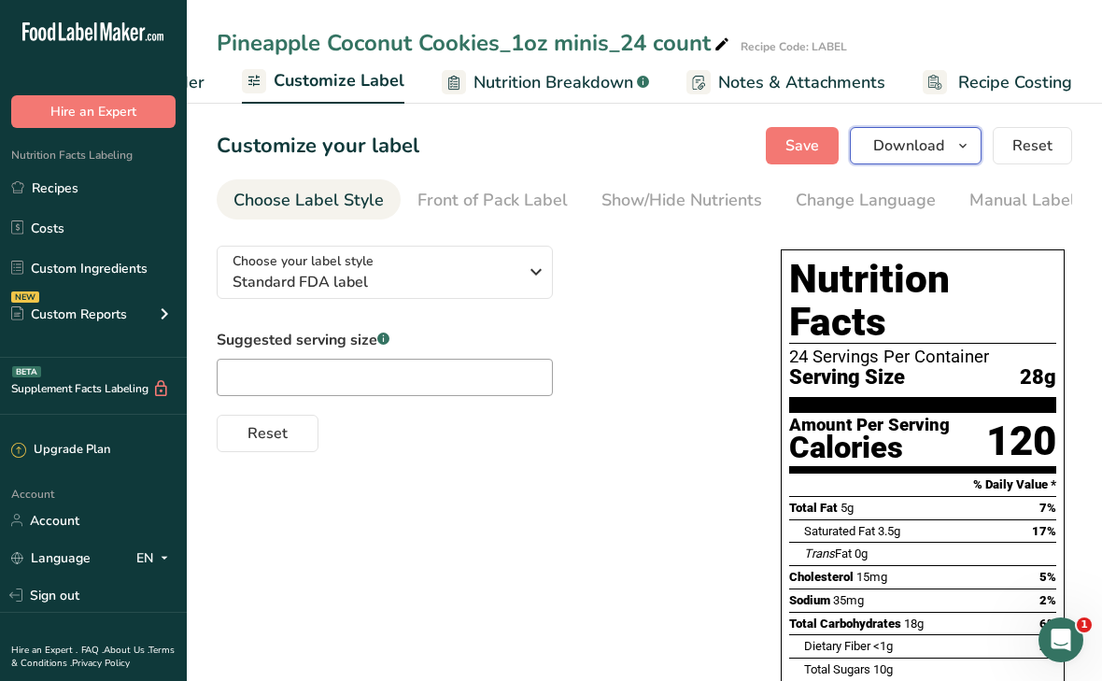
click at [888, 152] on span "Download" at bounding box center [908, 146] width 71 height 22
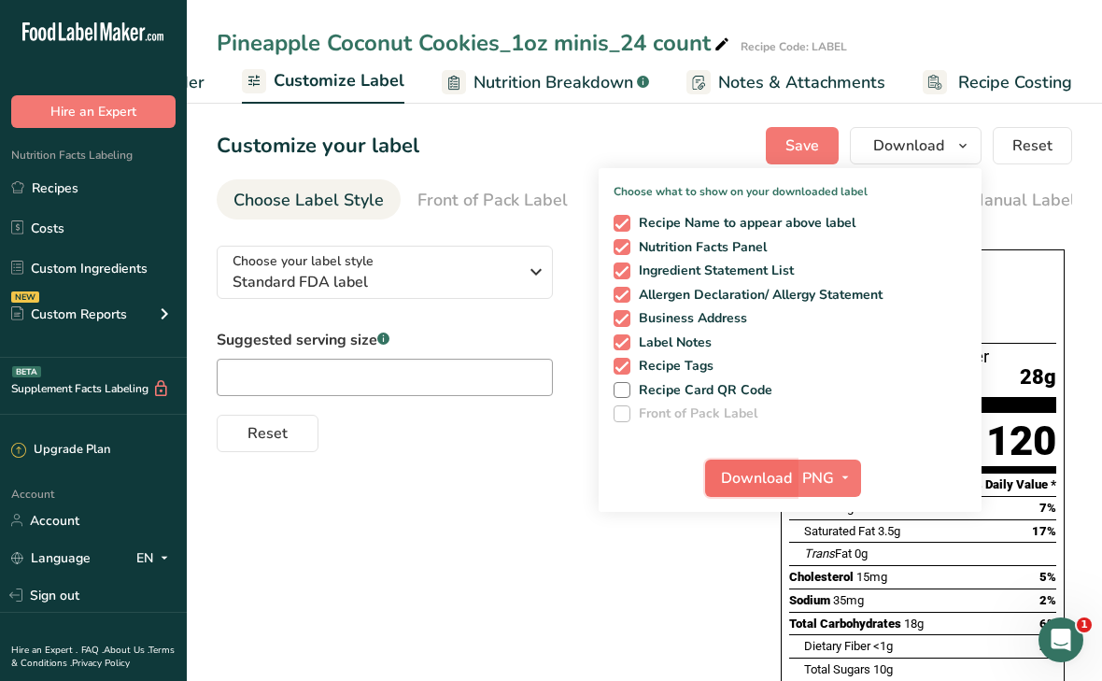
click at [757, 476] on span "Download" at bounding box center [756, 478] width 71 height 22
click at [464, 135] on div "Customize your label Save Download Choose what to show on your downloaded label…" at bounding box center [645, 145] width 856 height 37
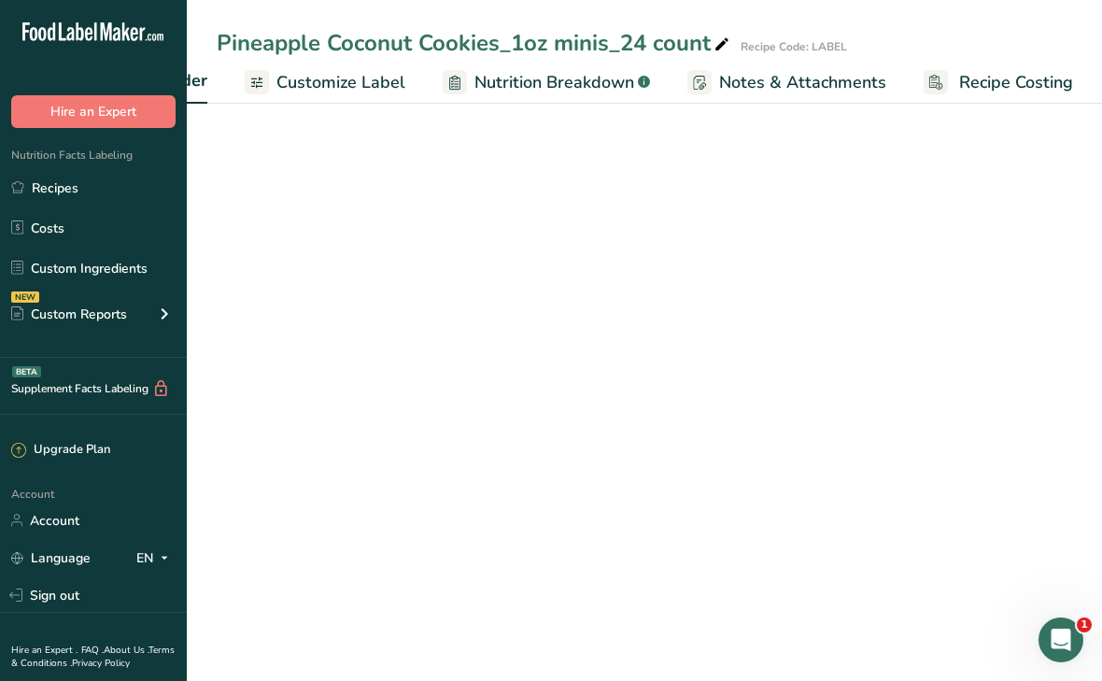
scroll to position [0, 334]
select select "5"
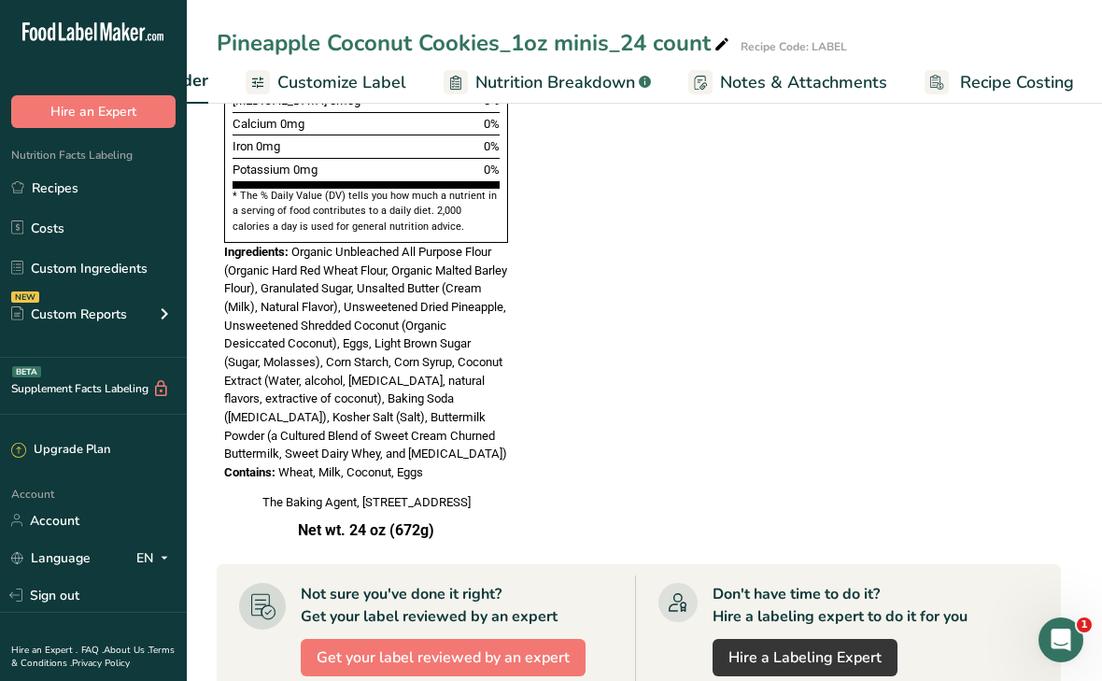
scroll to position [1592, 0]
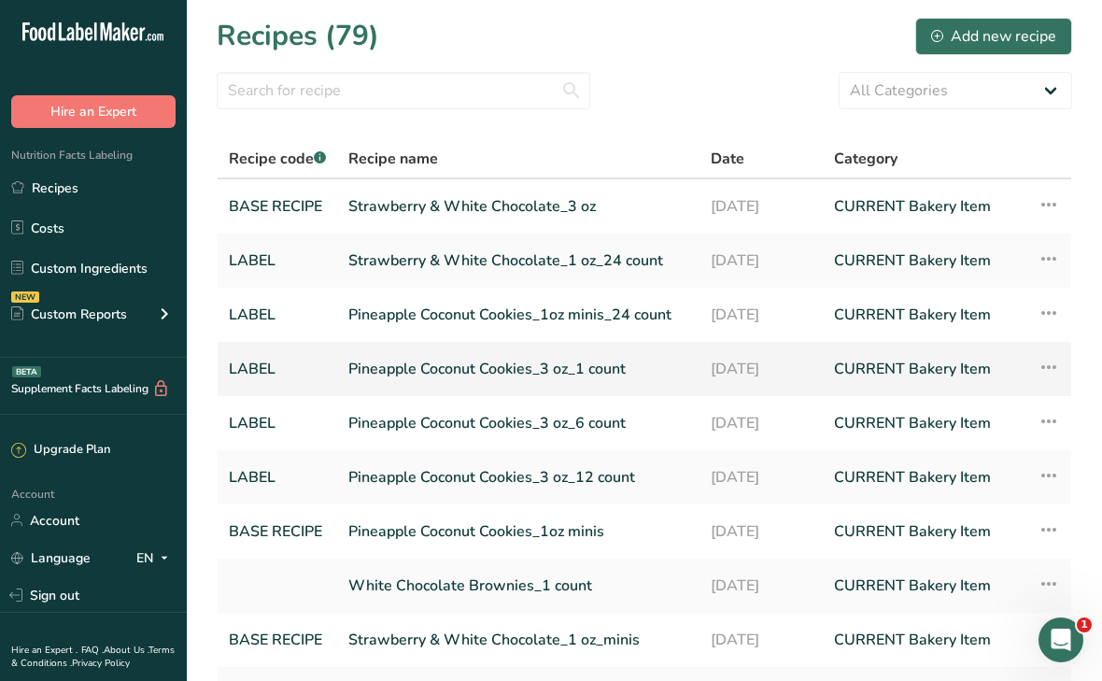
click at [600, 368] on link "Pineapple Coconut Cookies_3 oz_1 count" at bounding box center [518, 368] width 340 height 39
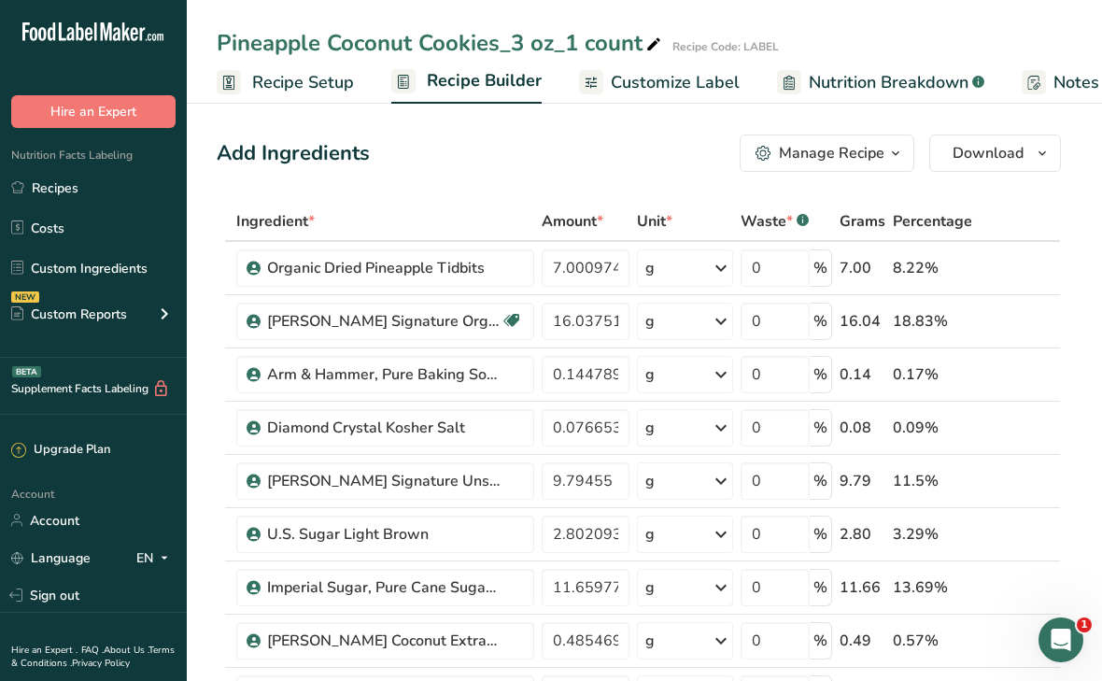
click at [793, 162] on div "Manage Recipe" at bounding box center [832, 153] width 106 height 22
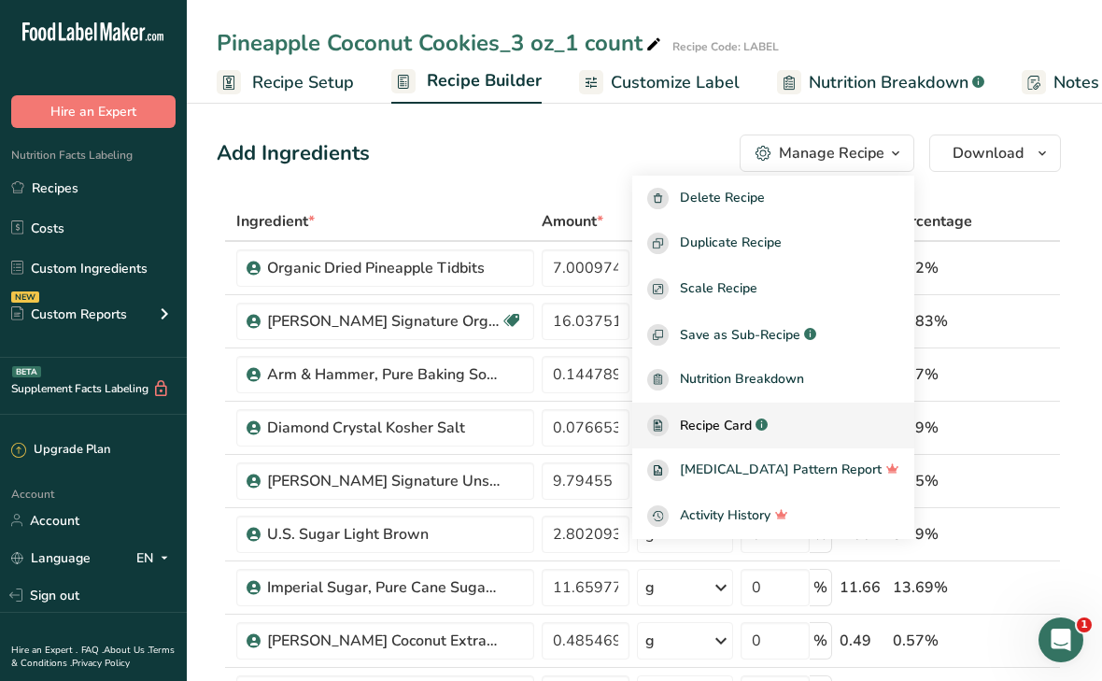
click at [752, 432] on span "Recipe Card" at bounding box center [716, 426] width 72 height 20
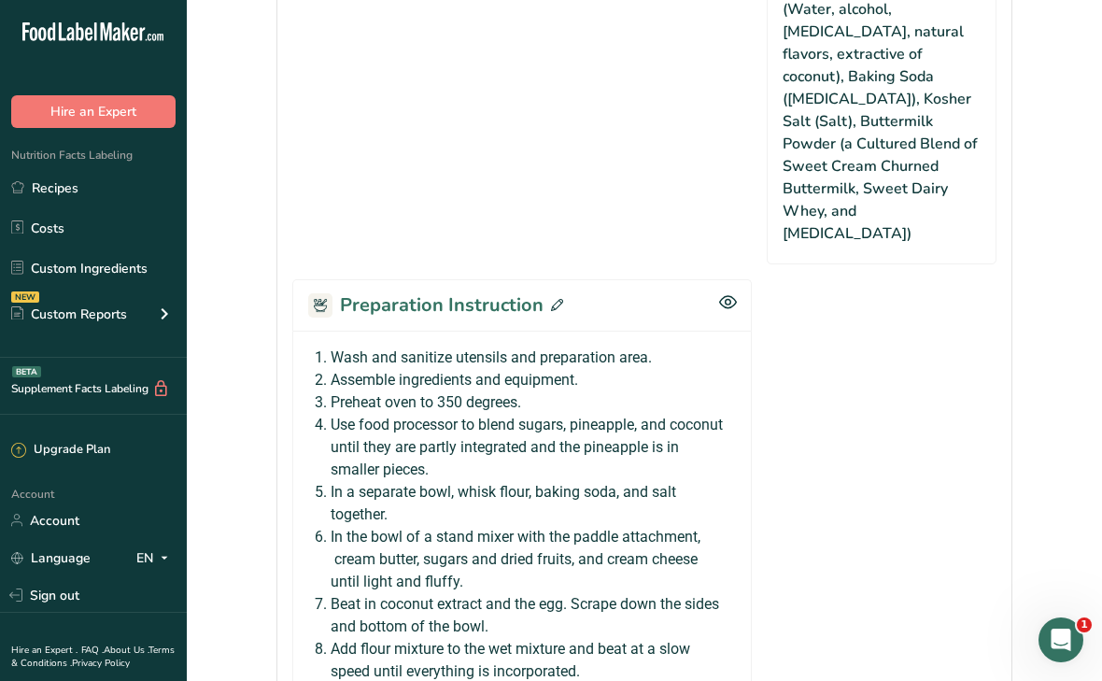
scroll to position [1586, 0]
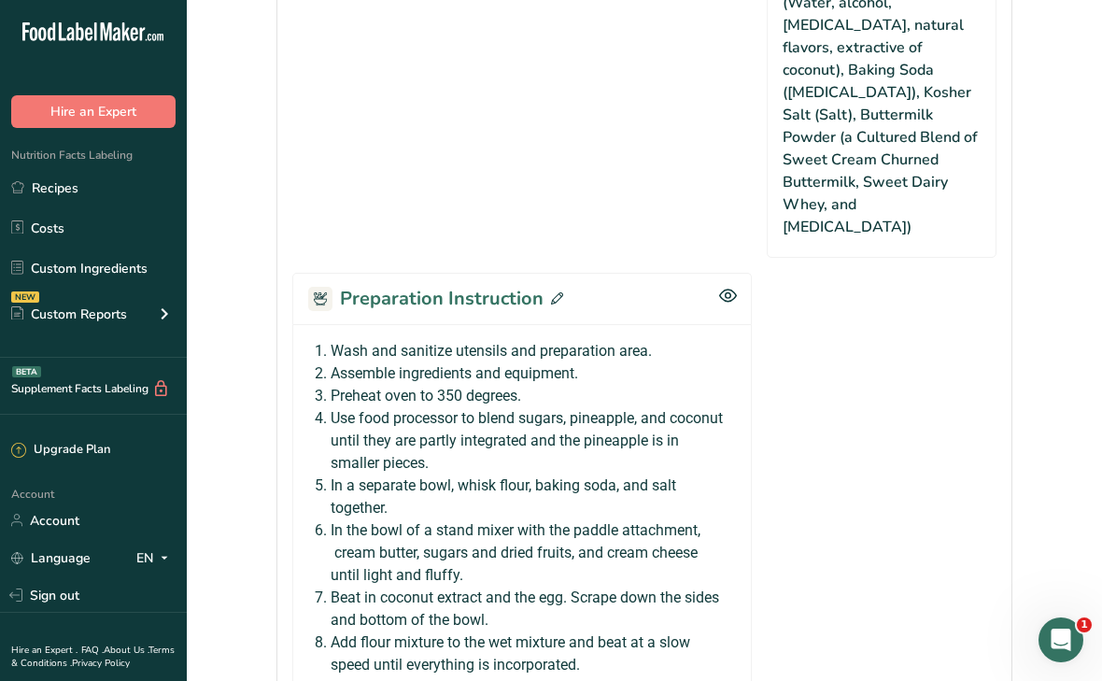
click at [556, 292] on icon at bounding box center [557, 298] width 12 height 12
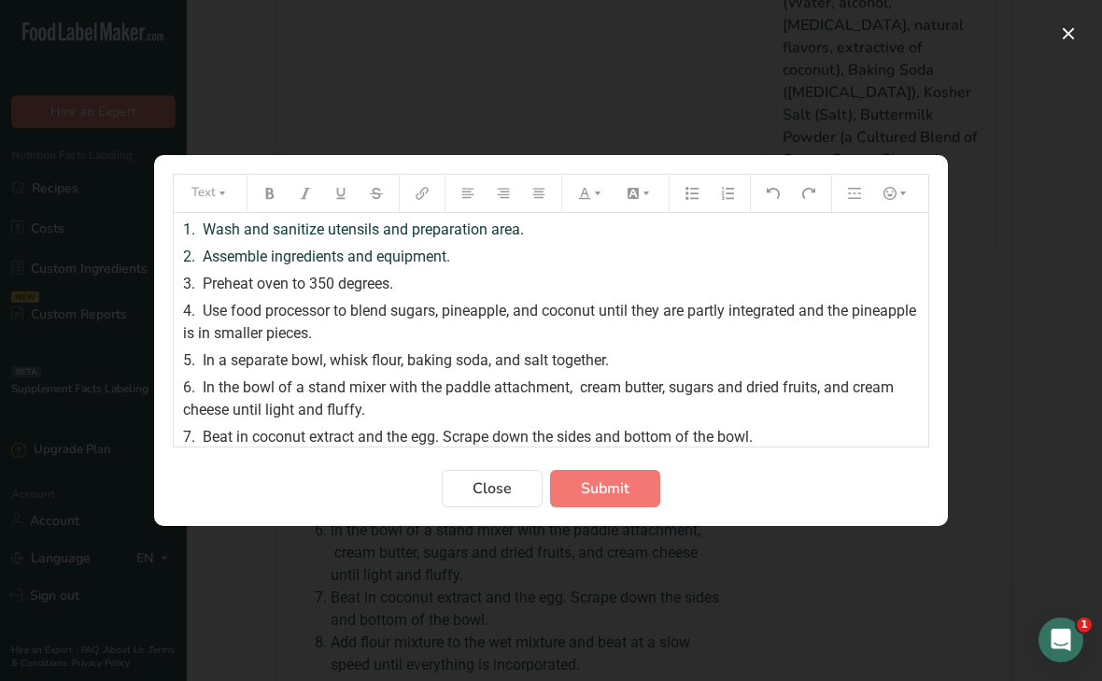
click at [381, 404] on div "6. In the bowl of a stand mixer with the paddle attachment, cream butter, sugar…" at bounding box center [551, 398] width 736 height 45
drag, startPoint x: 381, startPoint y: 404, endPoint x: 199, endPoint y: 230, distance: 252.4
click at [199, 230] on div "1. Wash and sanitize utensils and preparation area. 2. Assemble ingredients and…" at bounding box center [551, 409] width 755 height 393
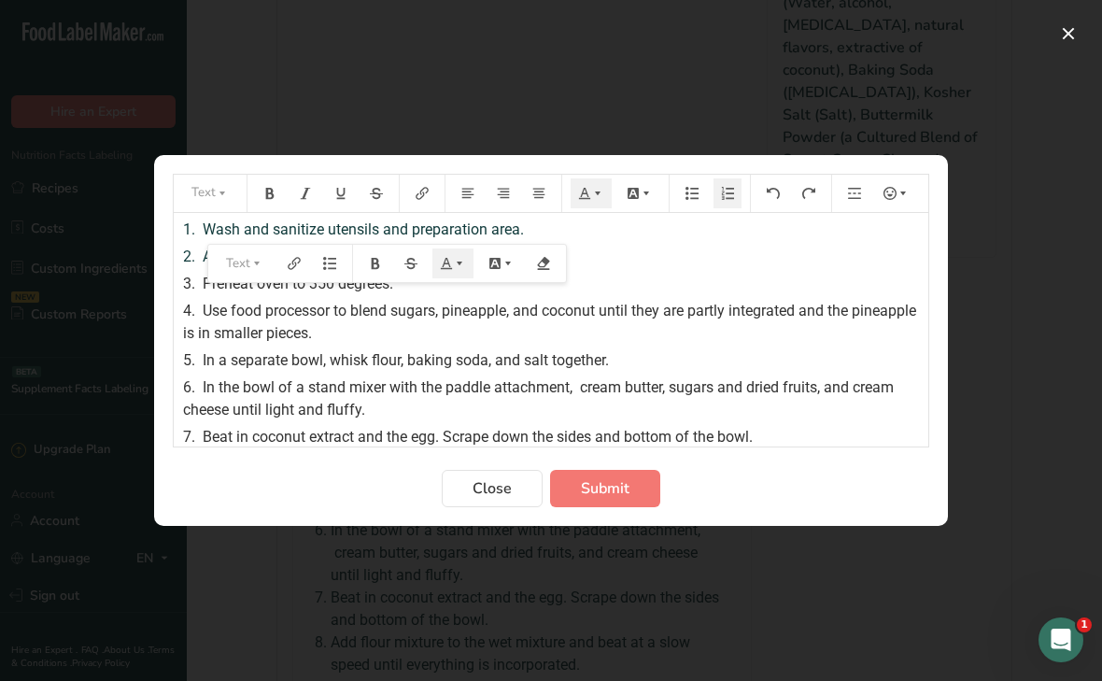
drag, startPoint x: 206, startPoint y: 228, endPoint x: 378, endPoint y: 415, distance: 253.9
click at [378, 415] on div "1. Wash and sanitize utensils and preparation area. 2. Assemble ingredients and…" at bounding box center [551, 409] width 755 height 393
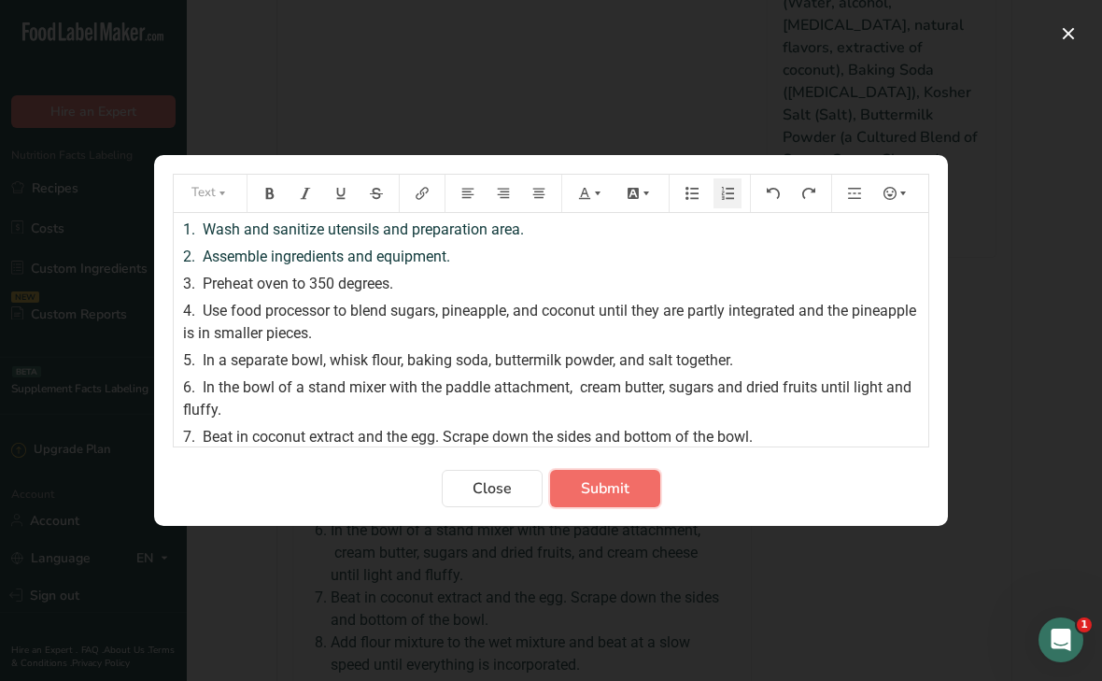
click at [585, 488] on span "Submit" at bounding box center [605, 488] width 49 height 22
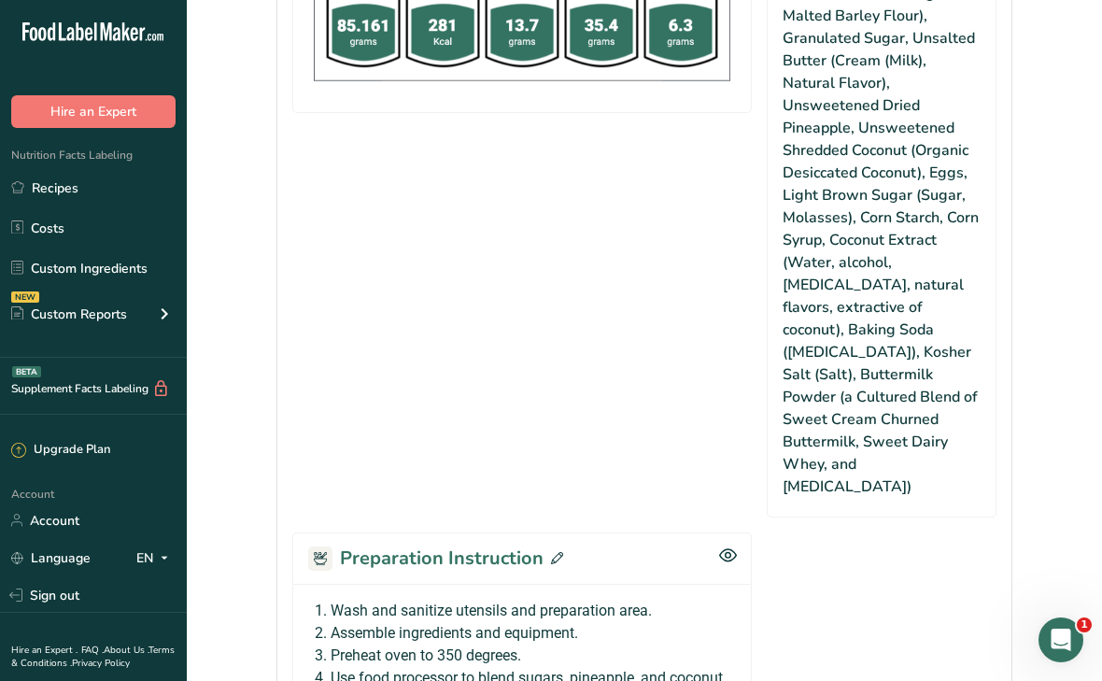
scroll to position [1346, 0]
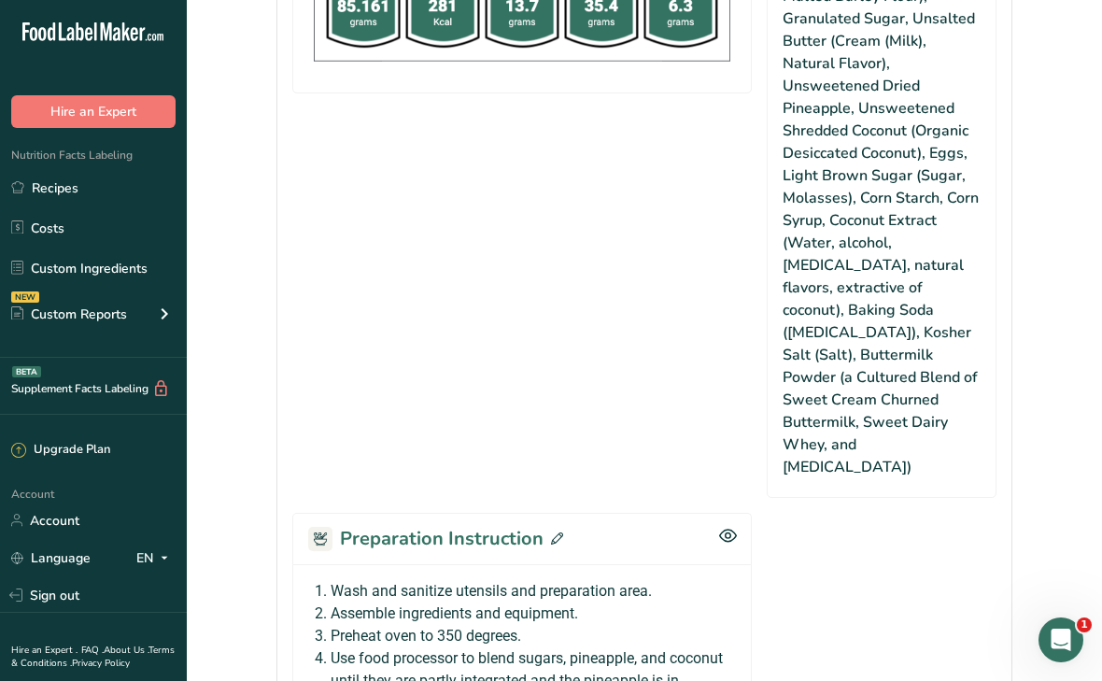
click at [554, 532] on icon at bounding box center [557, 538] width 12 height 12
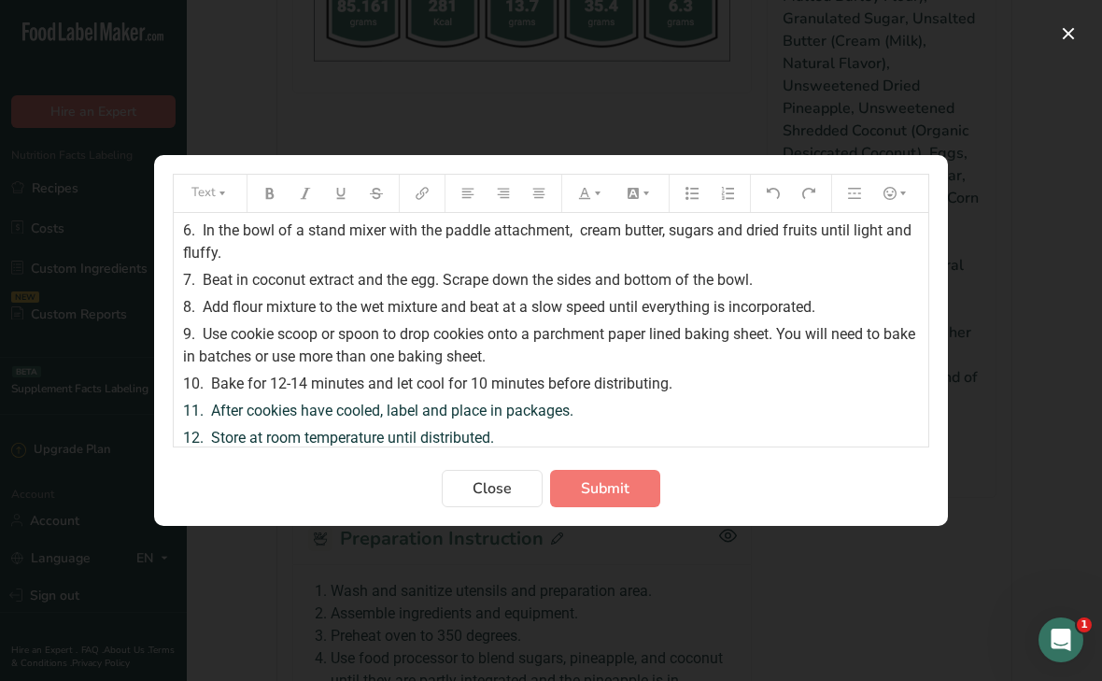
scroll to position [164, 0]
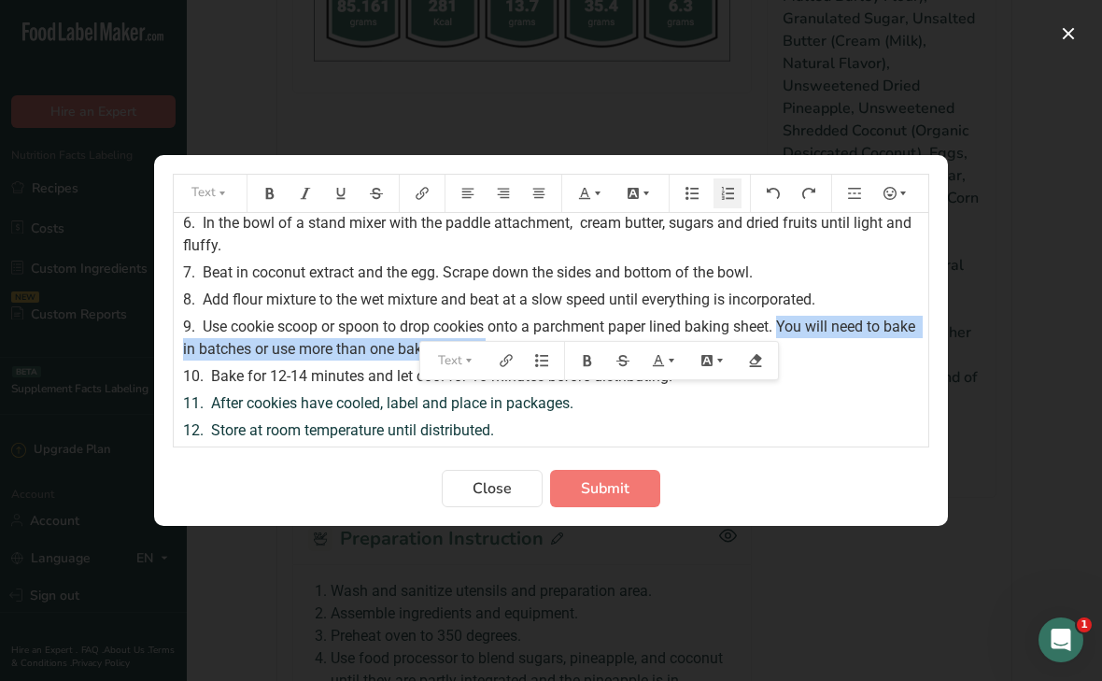
drag, startPoint x: 786, startPoint y: 323, endPoint x: 790, endPoint y: 342, distance: 19.3
click at [790, 342] on div "9. Use cookie scoop or spoon to drop cookies onto a parchment paper lined bakin…" at bounding box center [551, 338] width 736 height 45
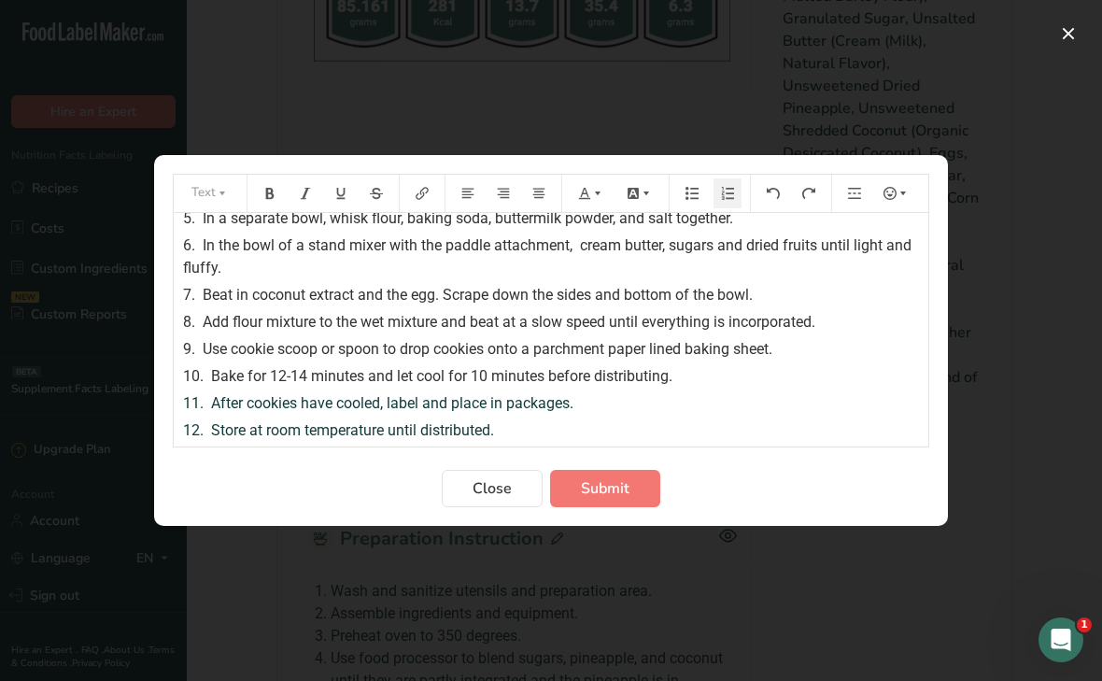
scroll to position [142, 0]
click at [617, 481] on span "Submit" at bounding box center [605, 488] width 49 height 22
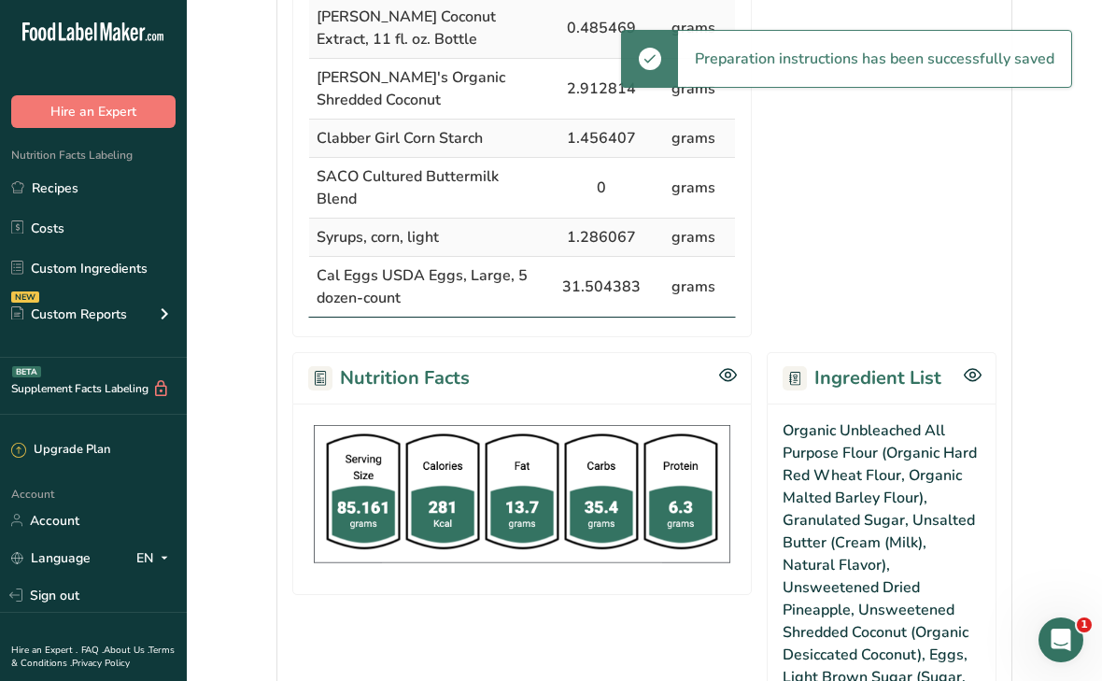
scroll to position [0, 0]
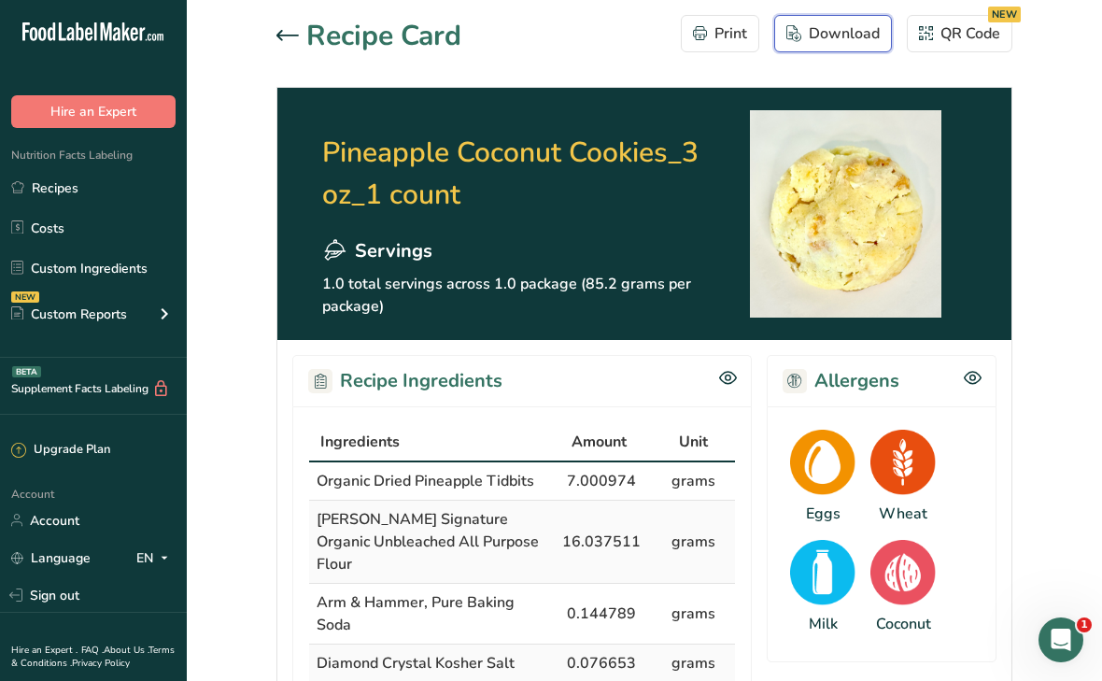
click at [844, 38] on div "Download" at bounding box center [833, 33] width 93 height 22
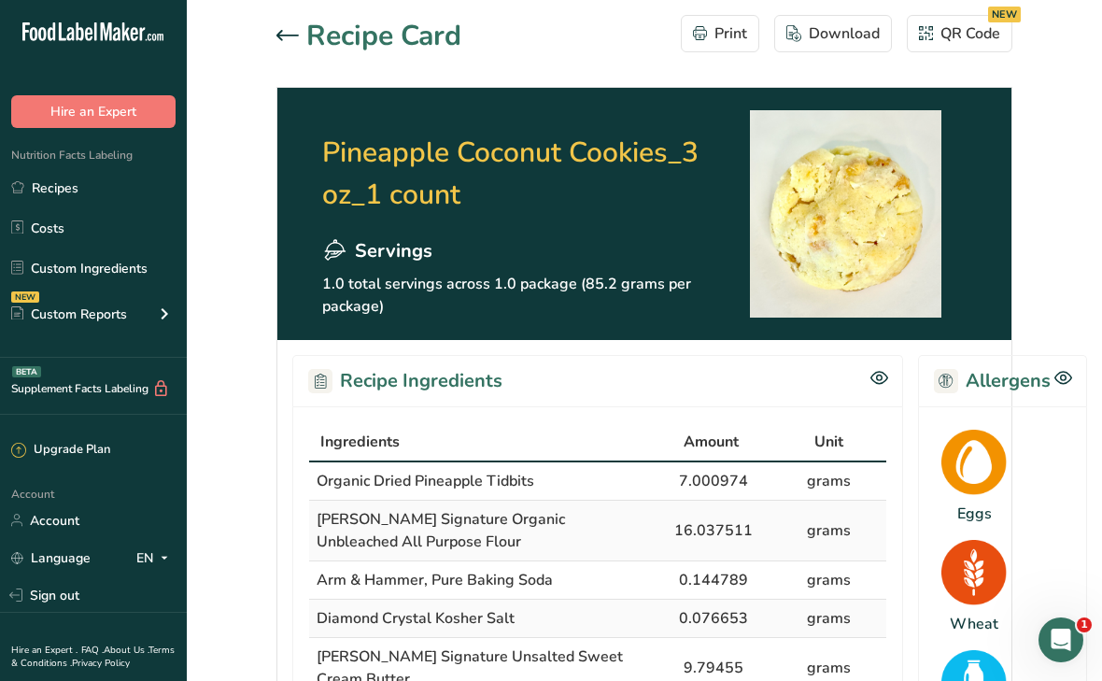
click at [280, 38] on icon at bounding box center [288, 35] width 22 height 10
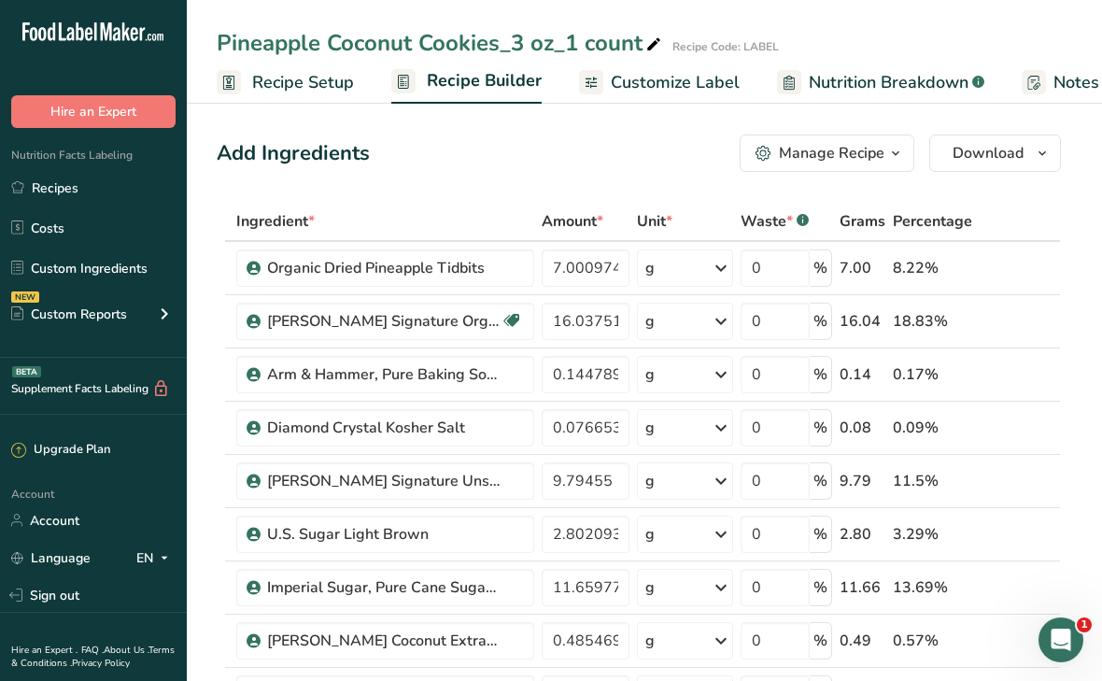
click at [640, 77] on span "Customize Label" at bounding box center [675, 82] width 129 height 25
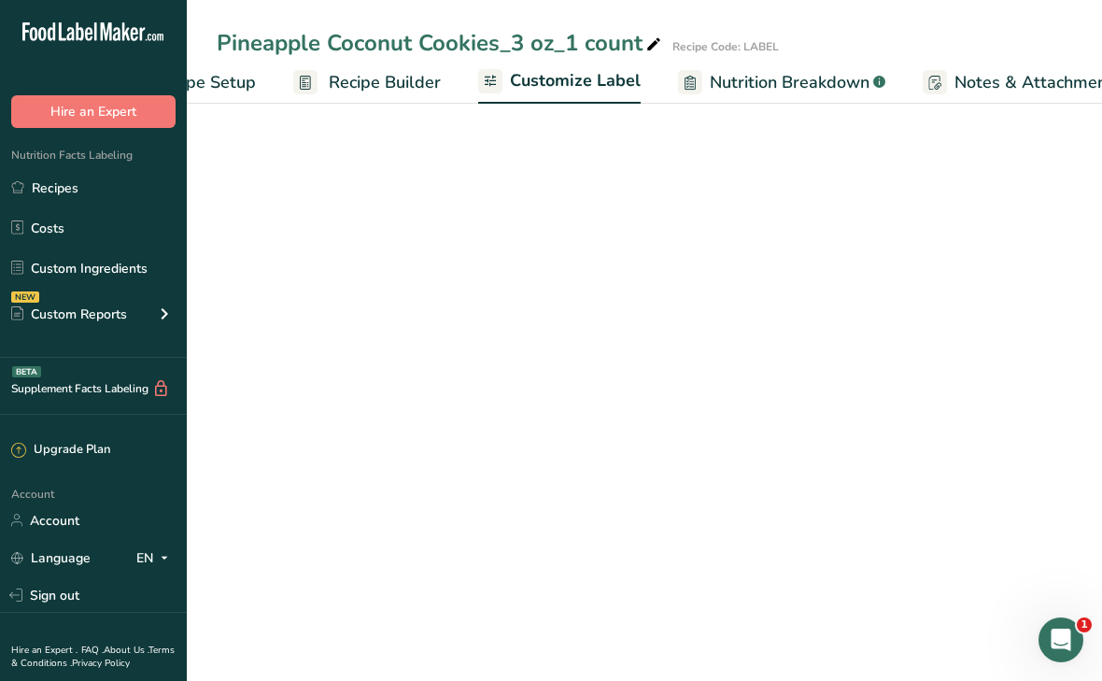
scroll to position [0, 334]
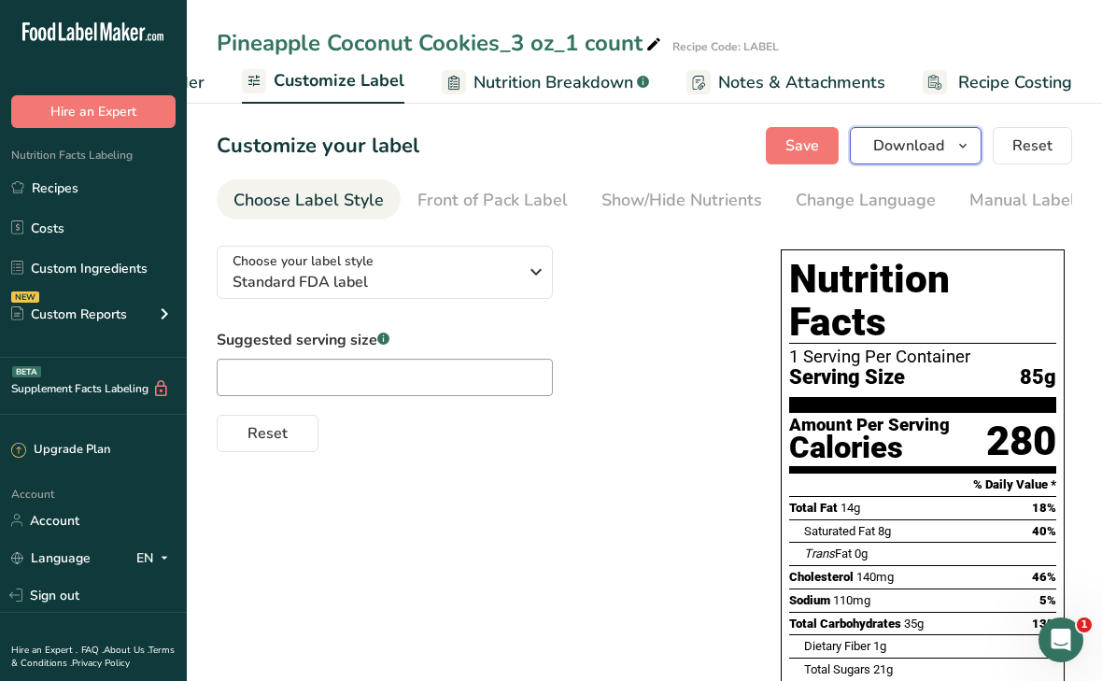
click at [893, 153] on span "Download" at bounding box center [908, 146] width 71 height 22
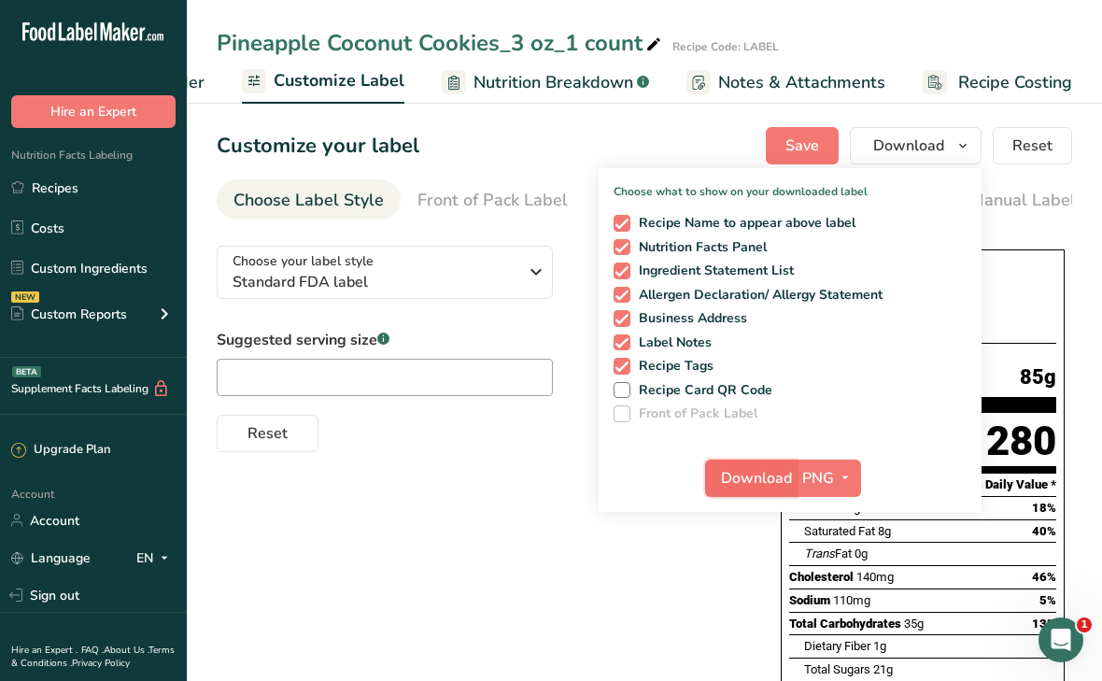
click at [756, 475] on span "Download" at bounding box center [756, 478] width 71 height 22
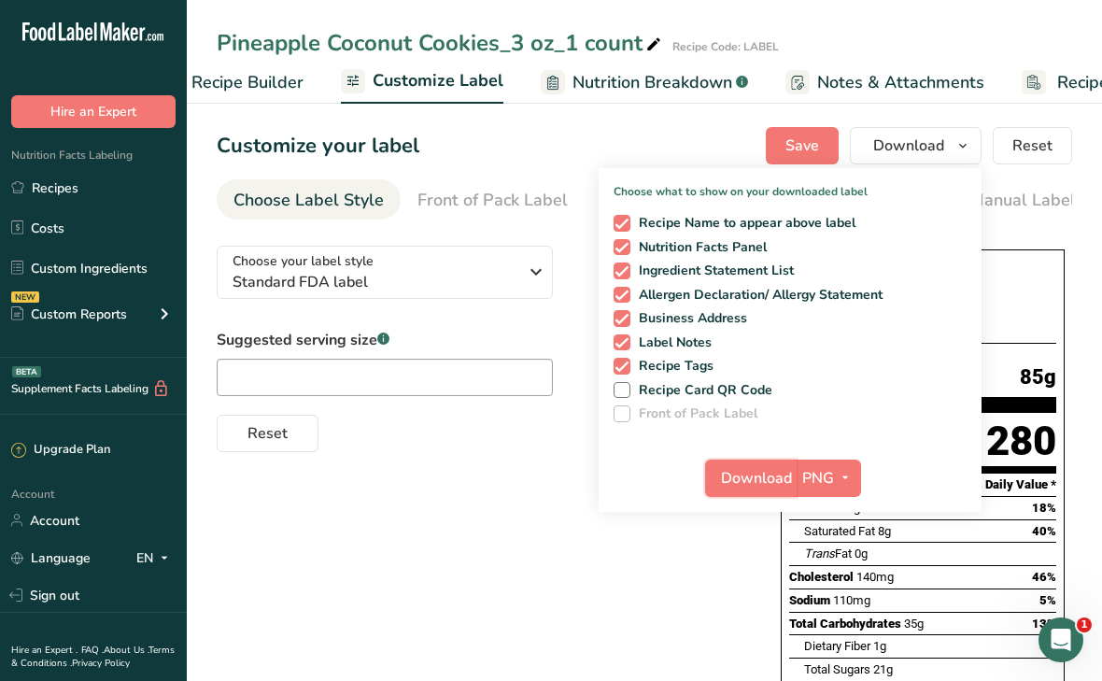
scroll to position [0, 0]
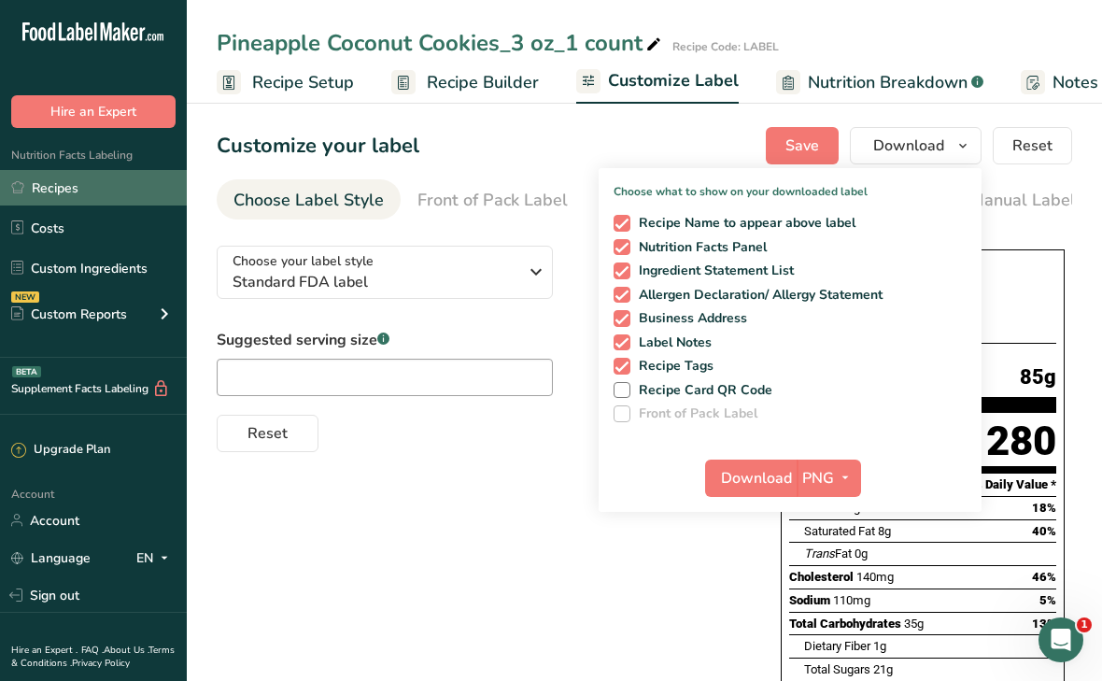
click at [72, 191] on link "Recipes" at bounding box center [93, 187] width 187 height 35
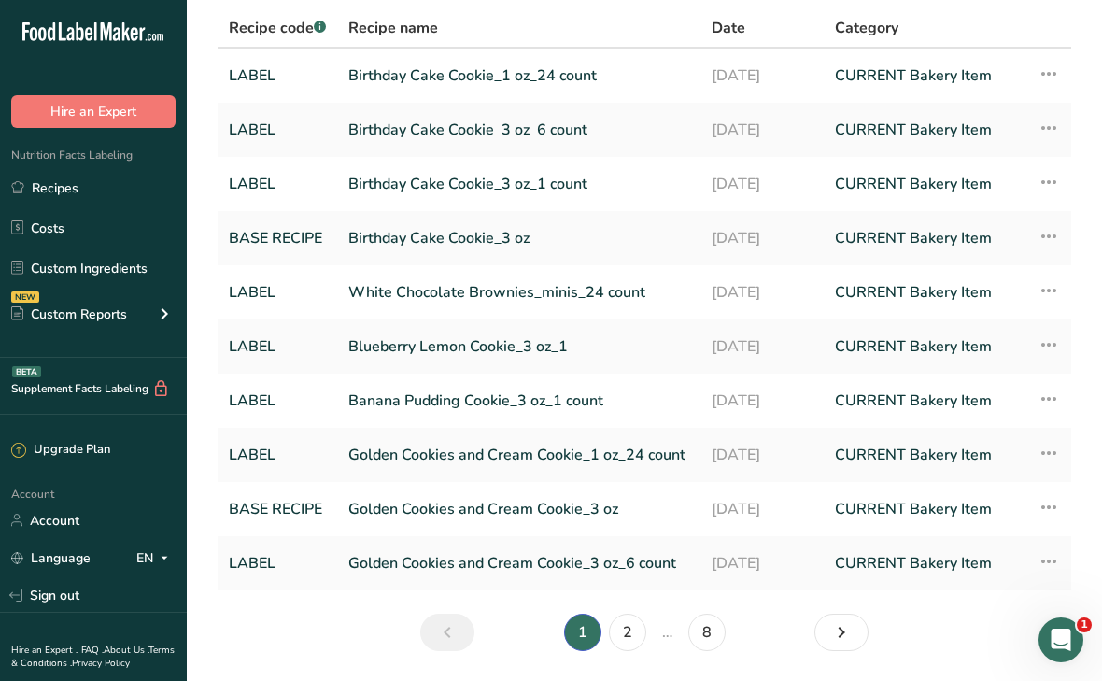
scroll to position [191, 0]
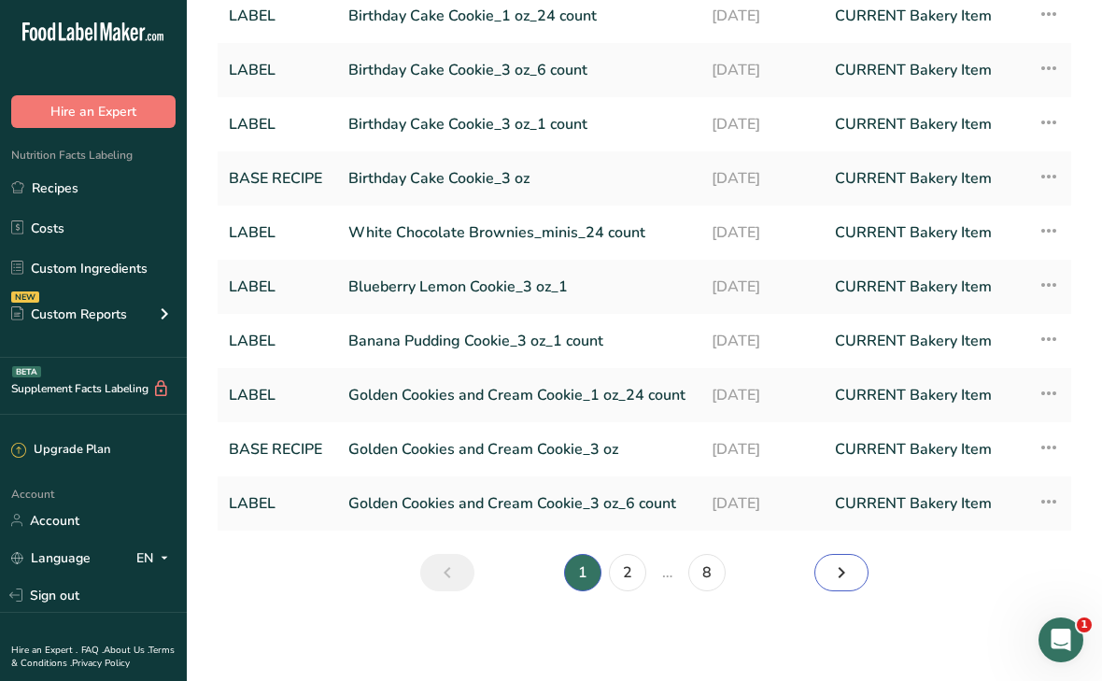
click at [828, 575] on link "Next page" at bounding box center [842, 572] width 54 height 37
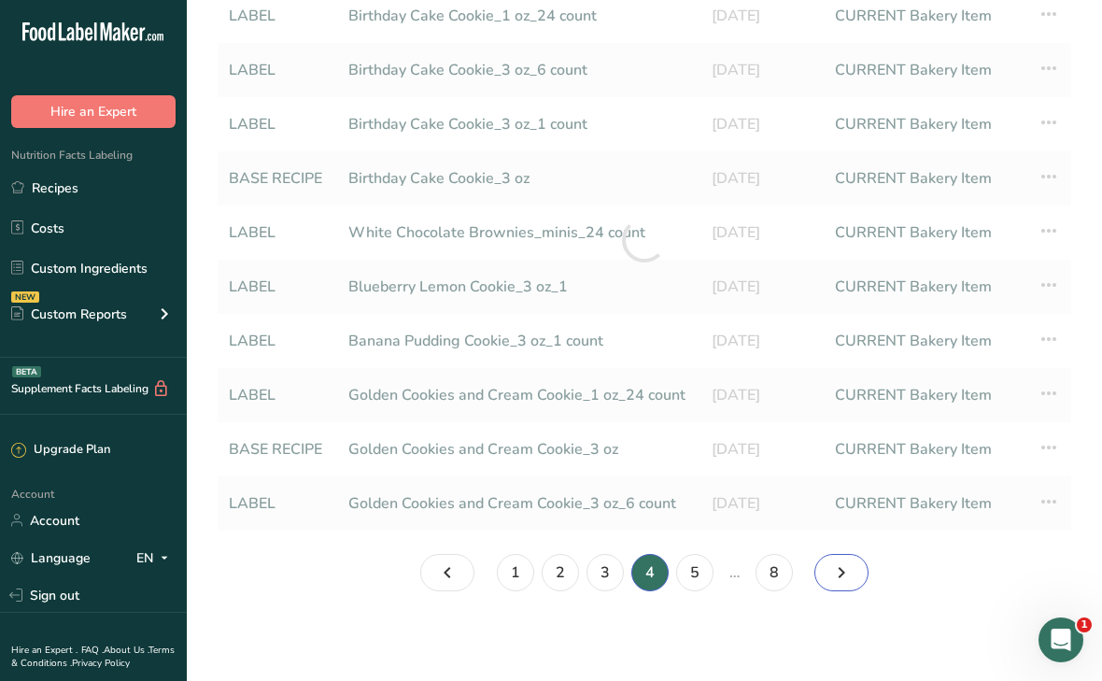
click at [828, 575] on link "Page 5." at bounding box center [842, 572] width 54 height 37
click at [828, 575] on link "Page 6." at bounding box center [842, 572] width 54 height 37
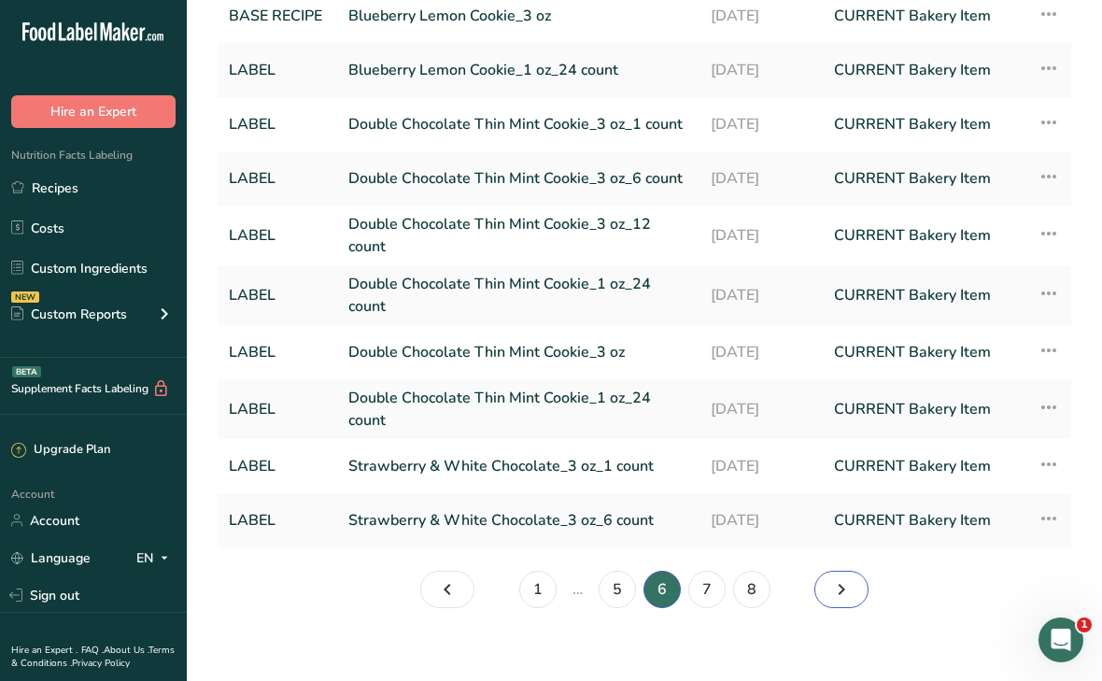
click at [828, 575] on link "Page 7." at bounding box center [842, 589] width 54 height 37
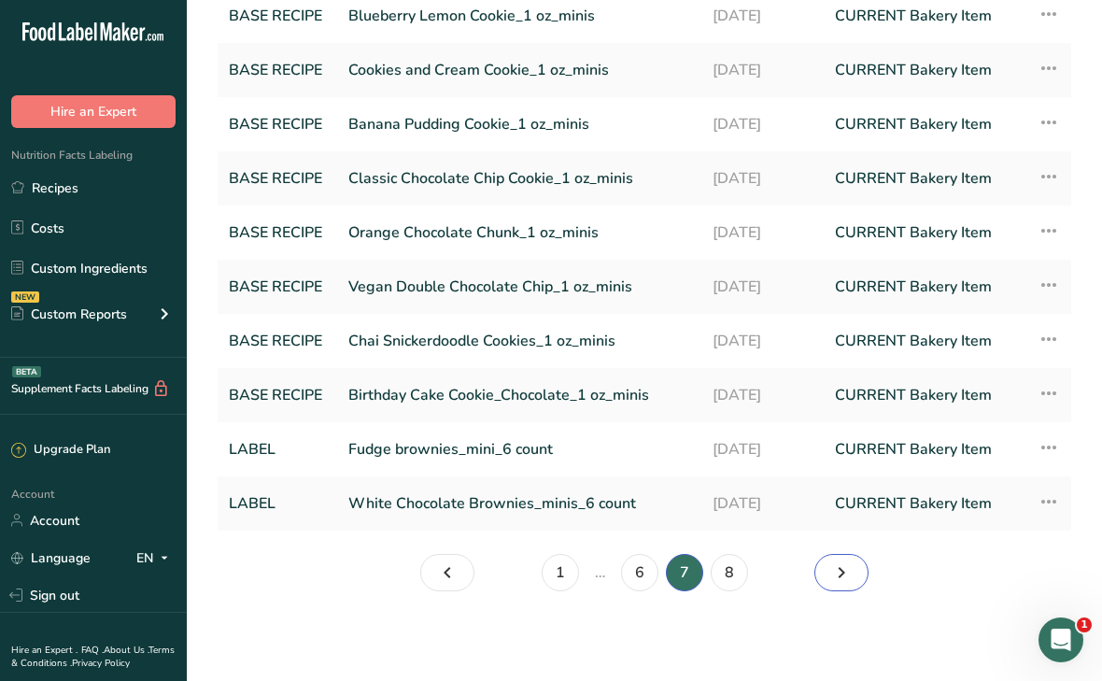
click at [828, 575] on link "Page 8." at bounding box center [842, 572] width 54 height 37
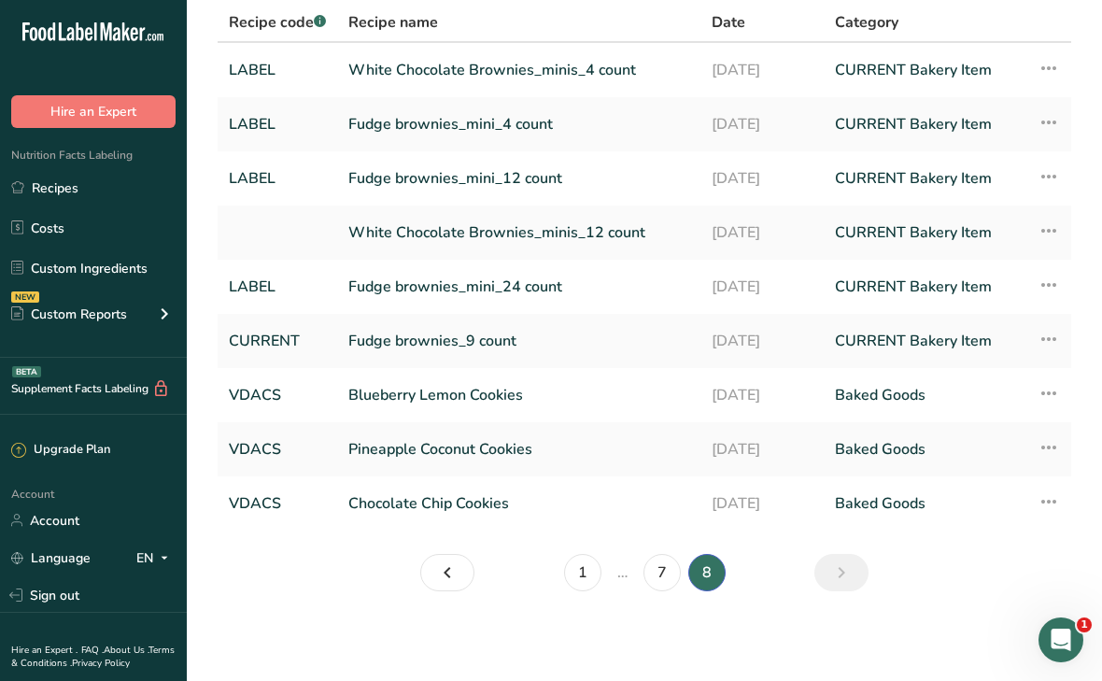
scroll to position [136, 0]
click at [664, 577] on link "7" at bounding box center [662, 572] width 37 height 37
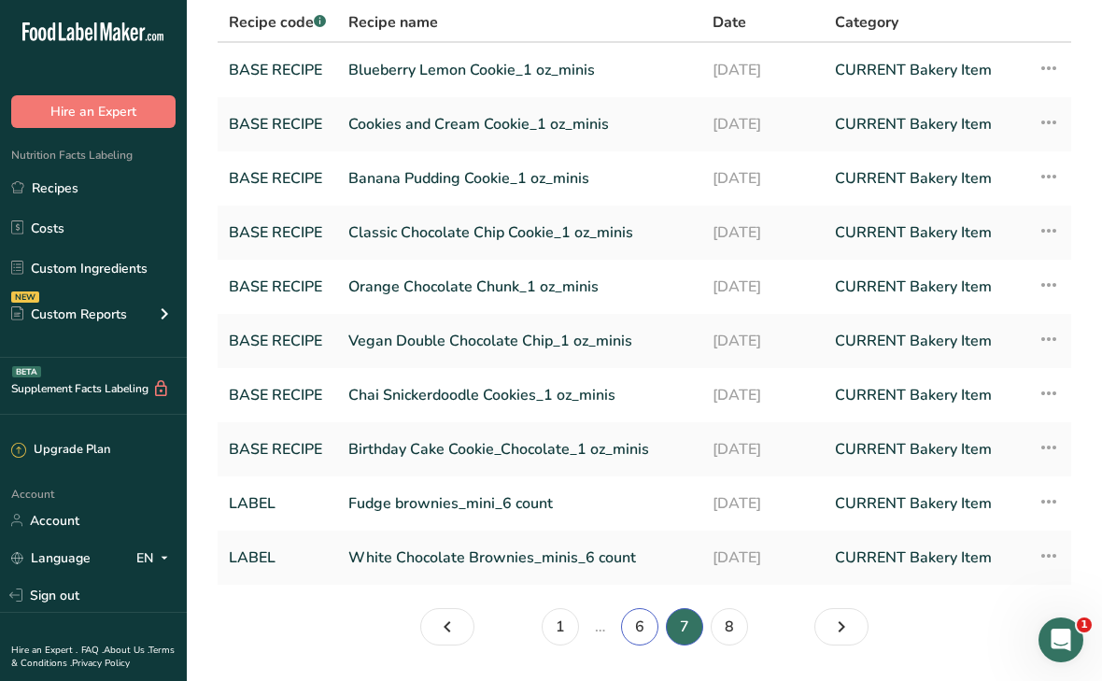
click at [630, 630] on link "6" at bounding box center [639, 626] width 37 height 37
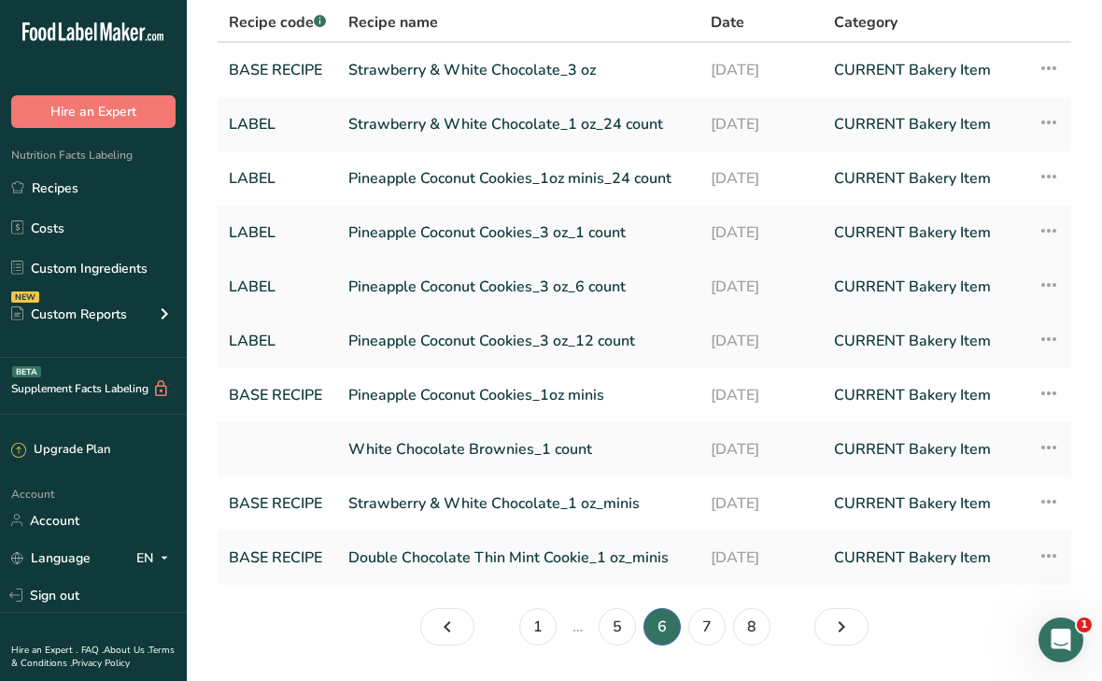
click at [489, 283] on link "Pineapple Coconut Cookies_3 oz_6 count" at bounding box center [518, 286] width 340 height 39
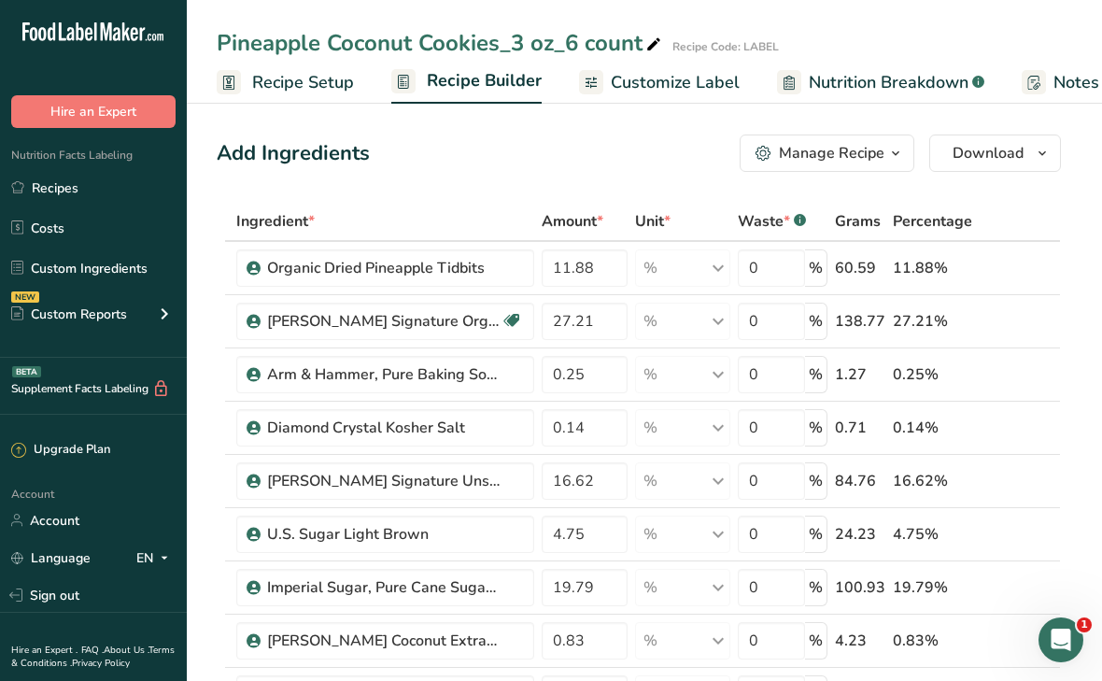
click at [789, 154] on div "Manage Recipe" at bounding box center [832, 153] width 106 height 22
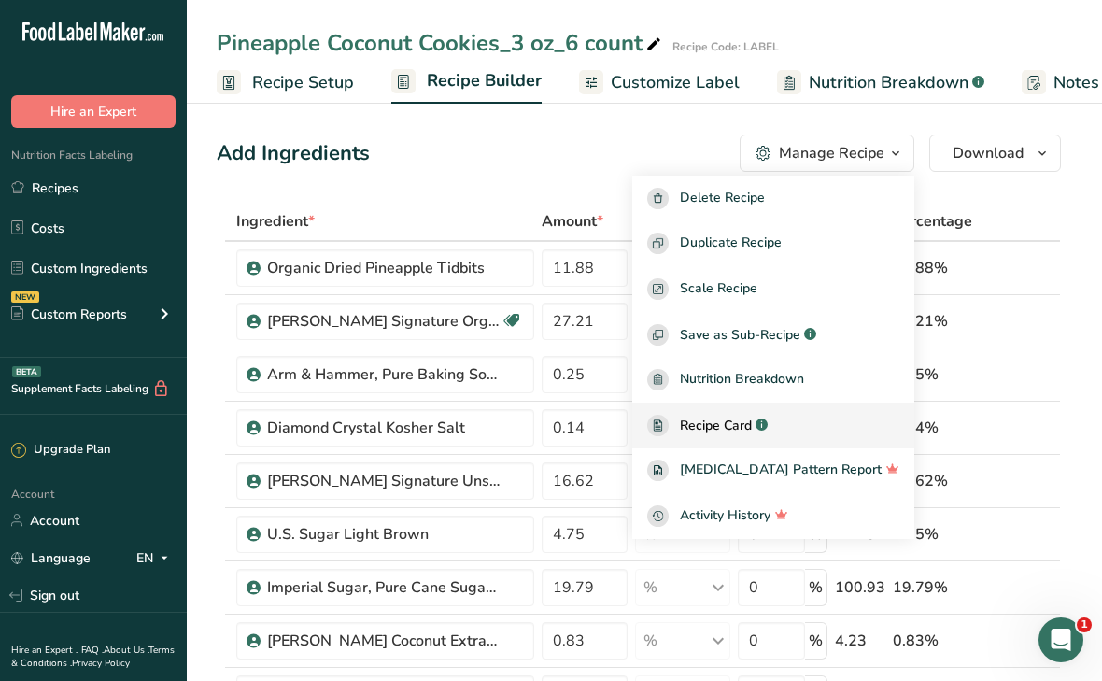
click at [752, 423] on span "Recipe Card" at bounding box center [716, 426] width 72 height 20
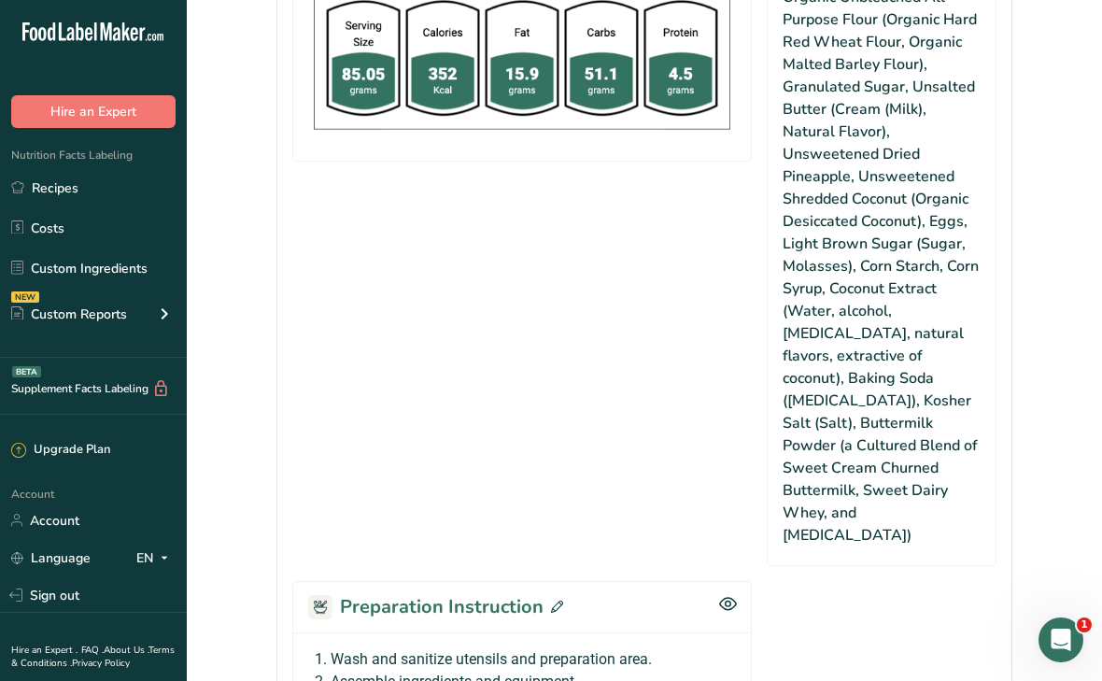
scroll to position [1318, 0]
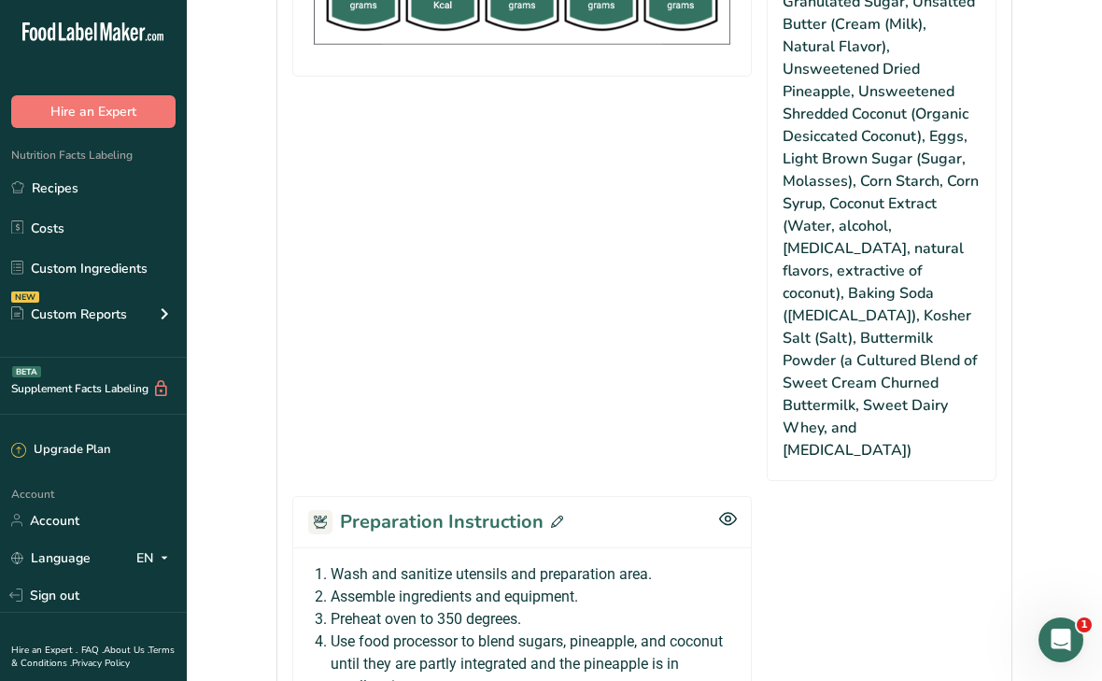
click at [553, 516] on icon at bounding box center [557, 522] width 12 height 12
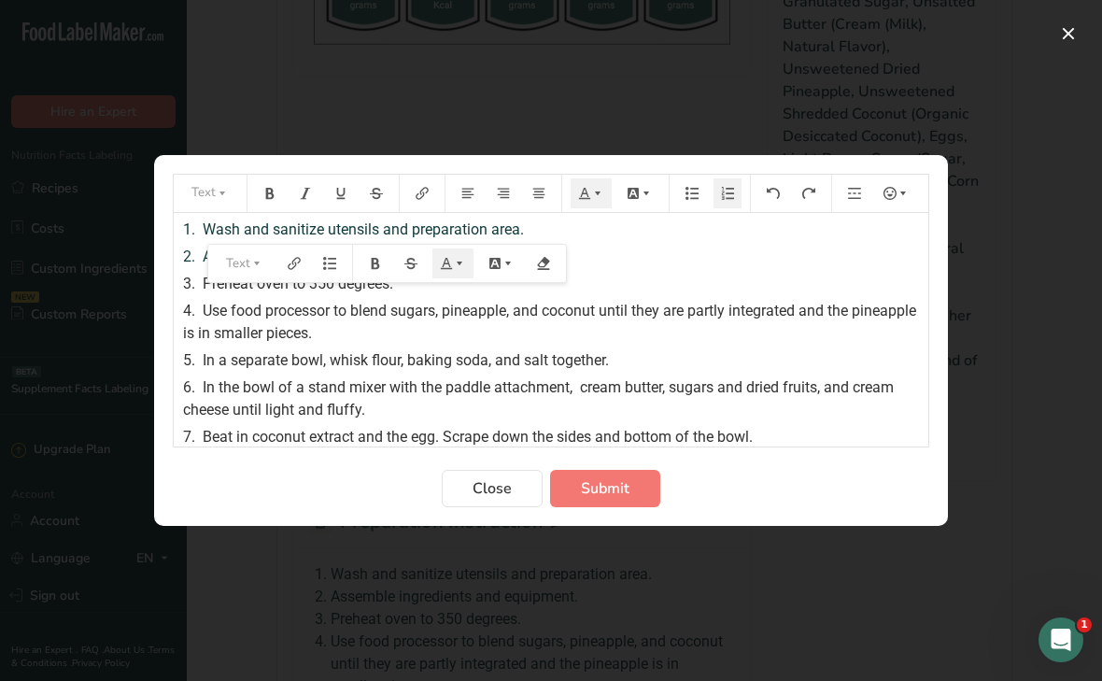
drag, startPoint x: 380, startPoint y: 413, endPoint x: 201, endPoint y: 227, distance: 258.3
click at [201, 227] on div "1. Wash and sanitize utensils and preparation area. 2. Assemble ingredients and…" at bounding box center [551, 409] width 755 height 393
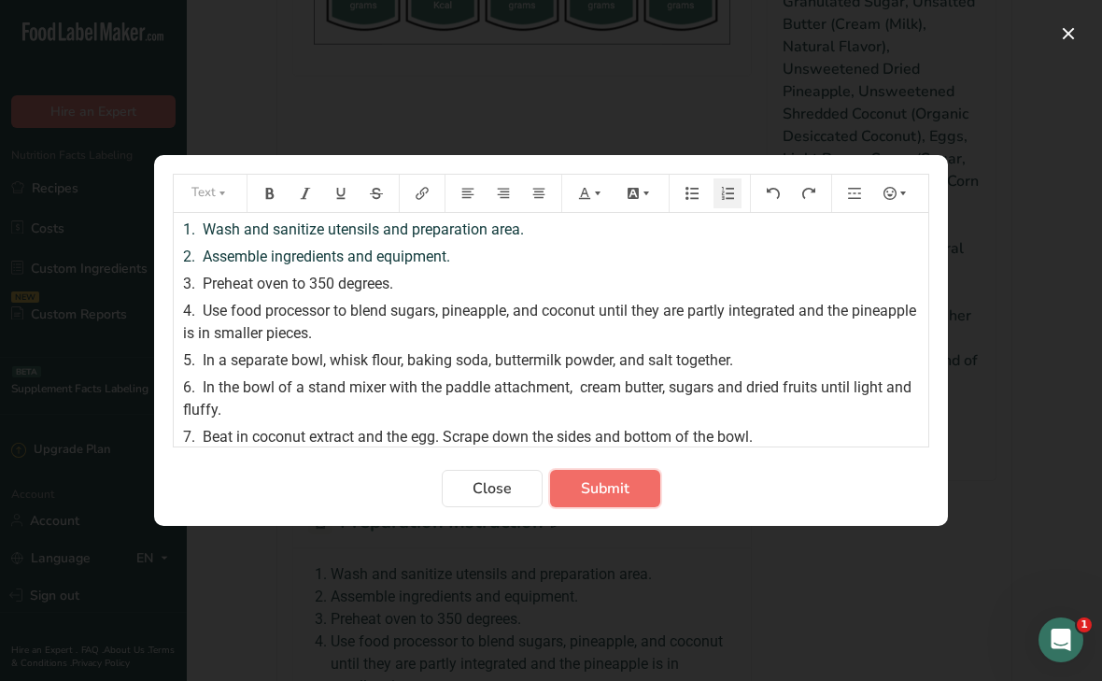
click at [599, 479] on span "Submit" at bounding box center [605, 488] width 49 height 22
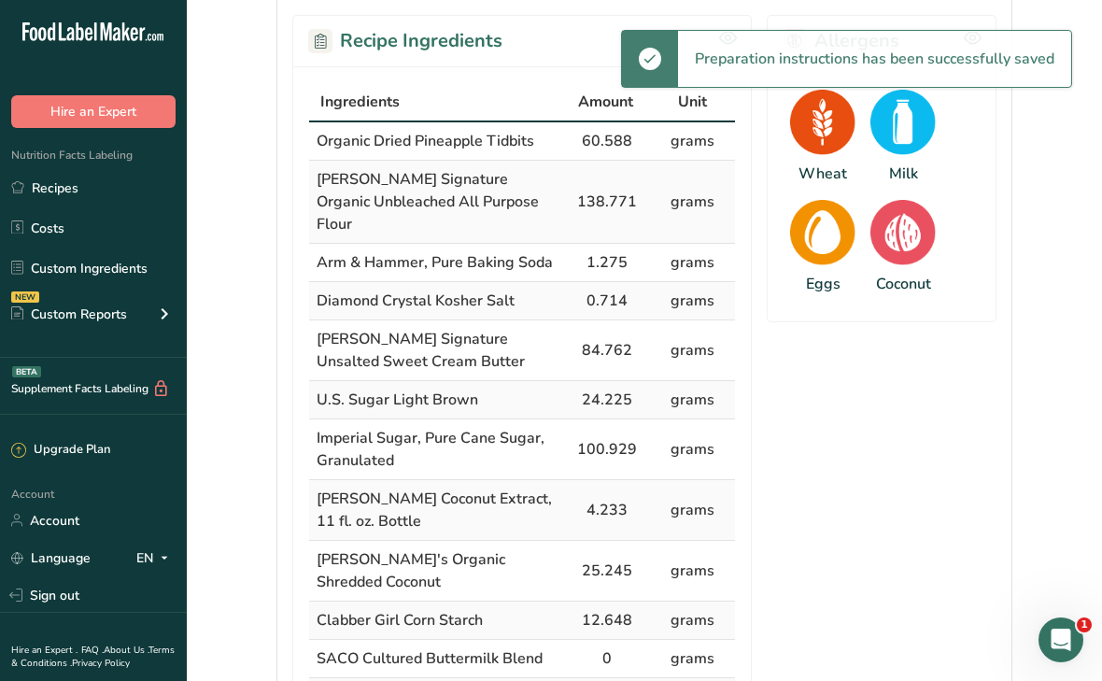
scroll to position [0, 0]
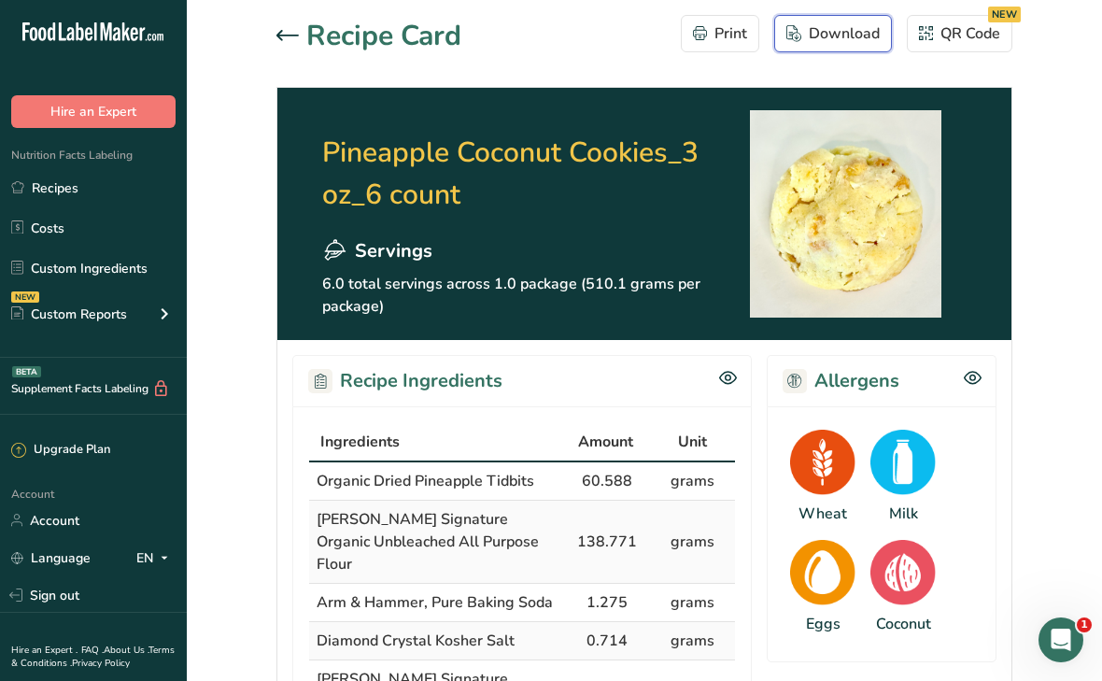
click at [855, 32] on div "Download" at bounding box center [833, 33] width 93 height 22
click at [290, 39] on icon at bounding box center [288, 35] width 22 height 11
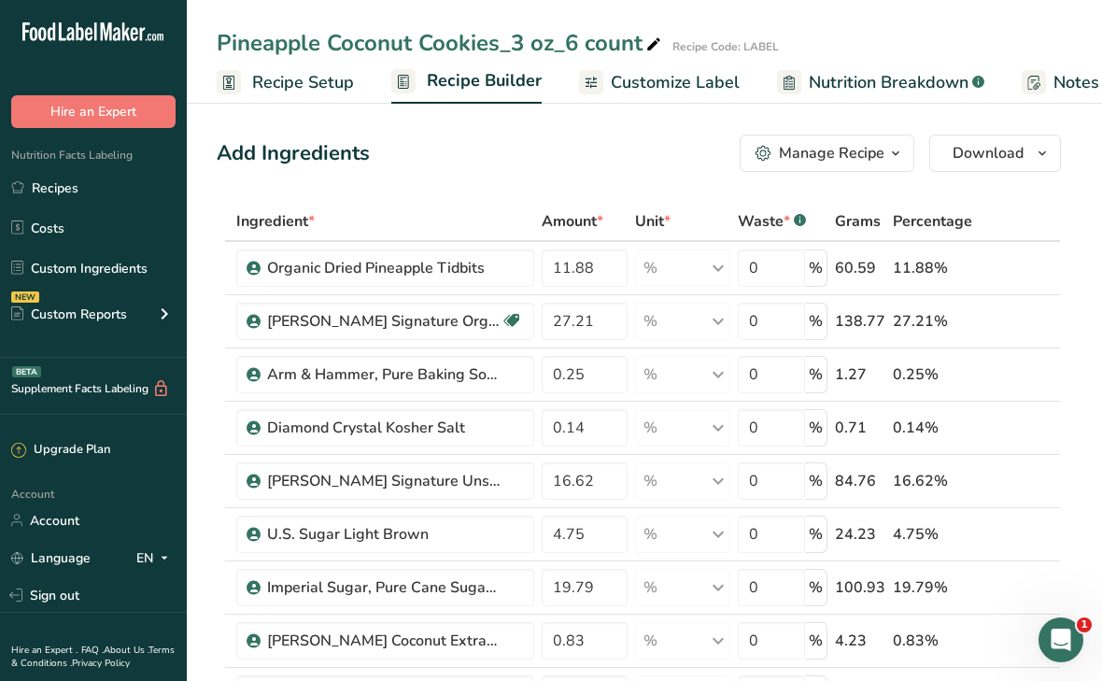
click at [650, 84] on span "Customize Label" at bounding box center [675, 82] width 129 height 25
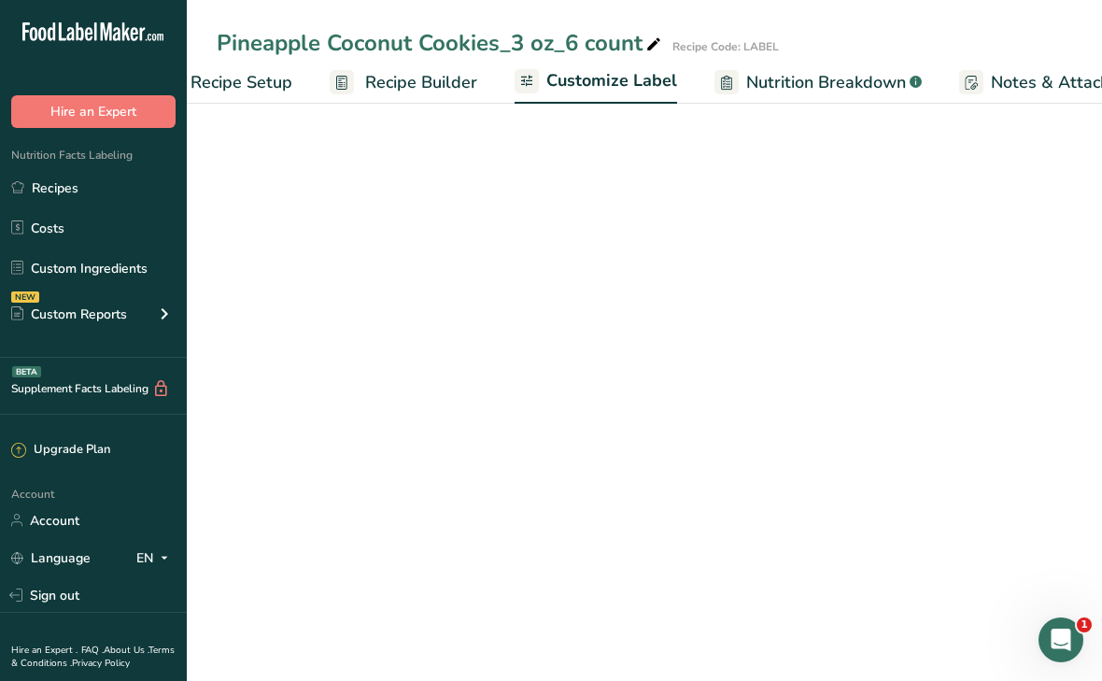
scroll to position [0, 334]
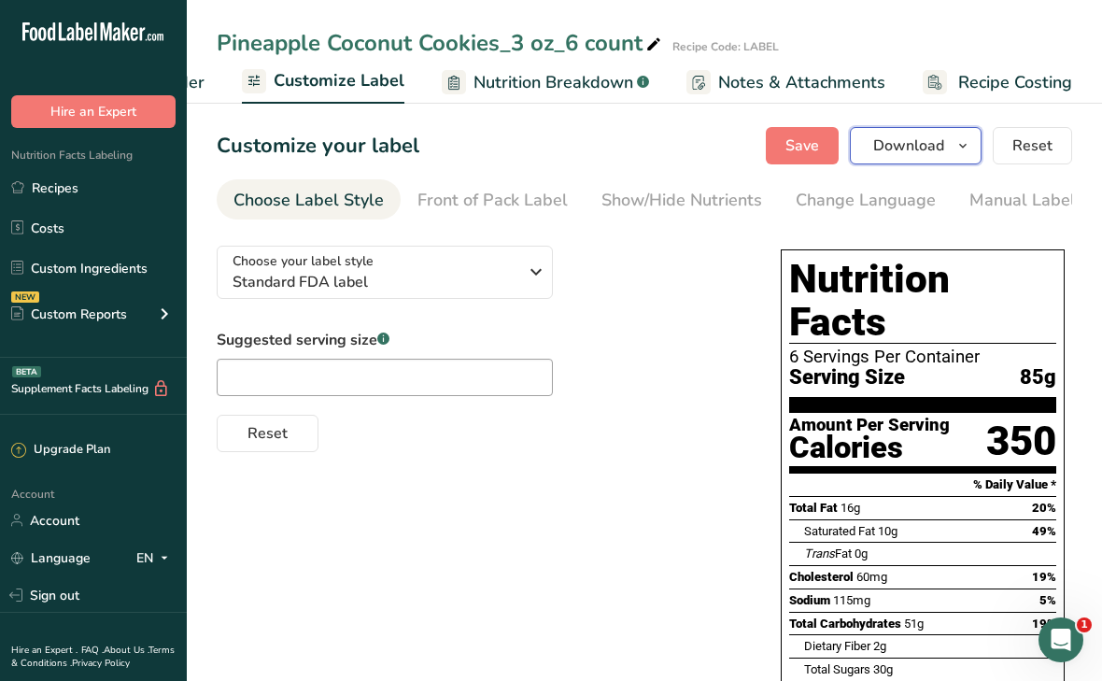
click at [892, 140] on span "Download" at bounding box center [908, 146] width 71 height 22
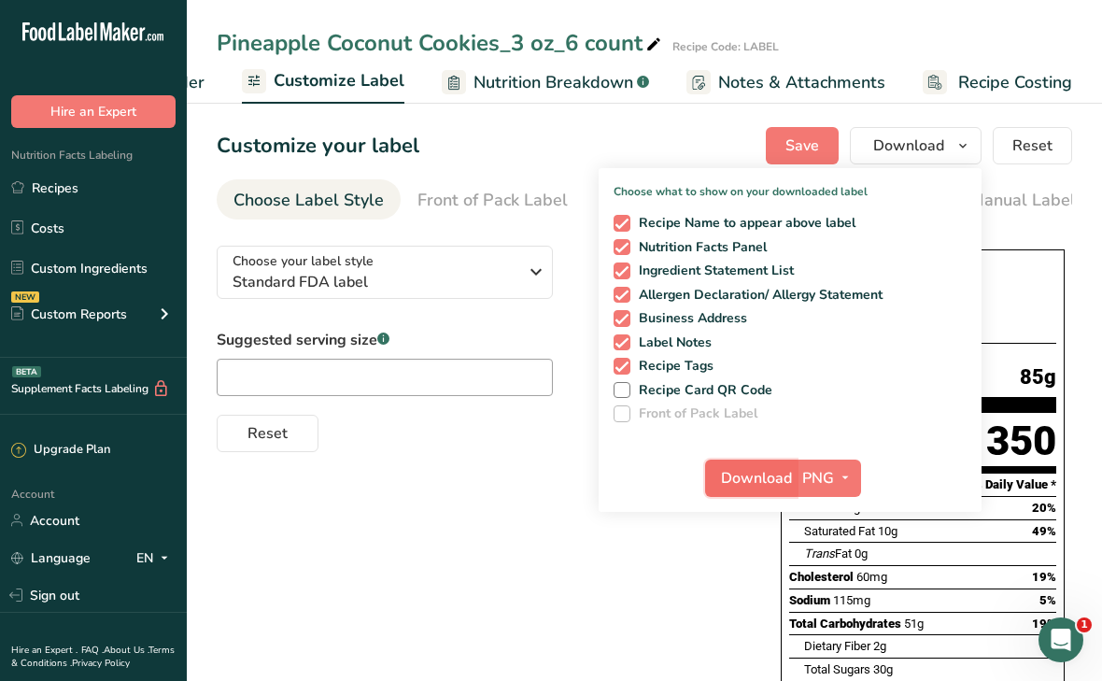
click at [758, 483] on span "Download" at bounding box center [756, 478] width 71 height 22
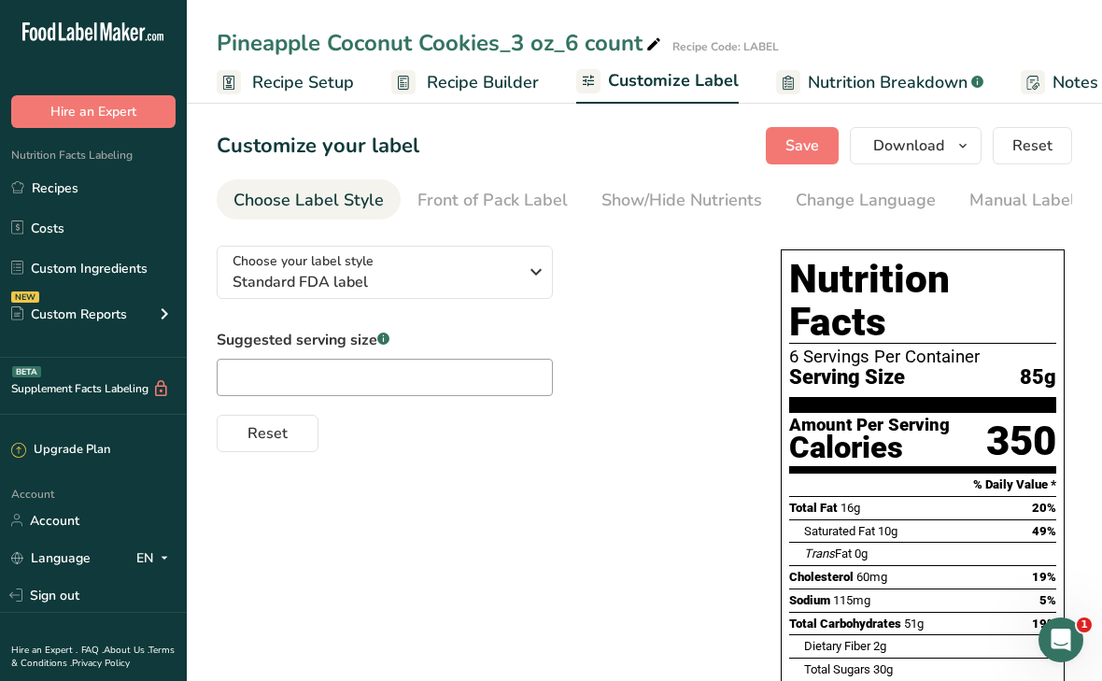
scroll to position [0, 334]
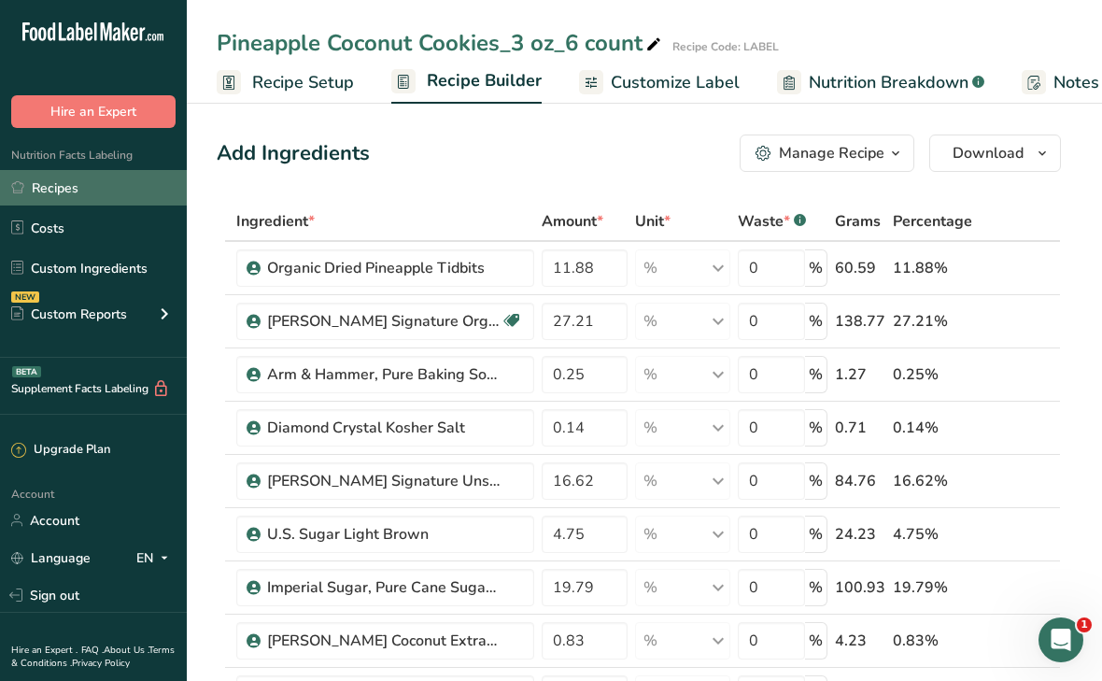
click at [88, 183] on link "Recipes" at bounding box center [93, 187] width 187 height 35
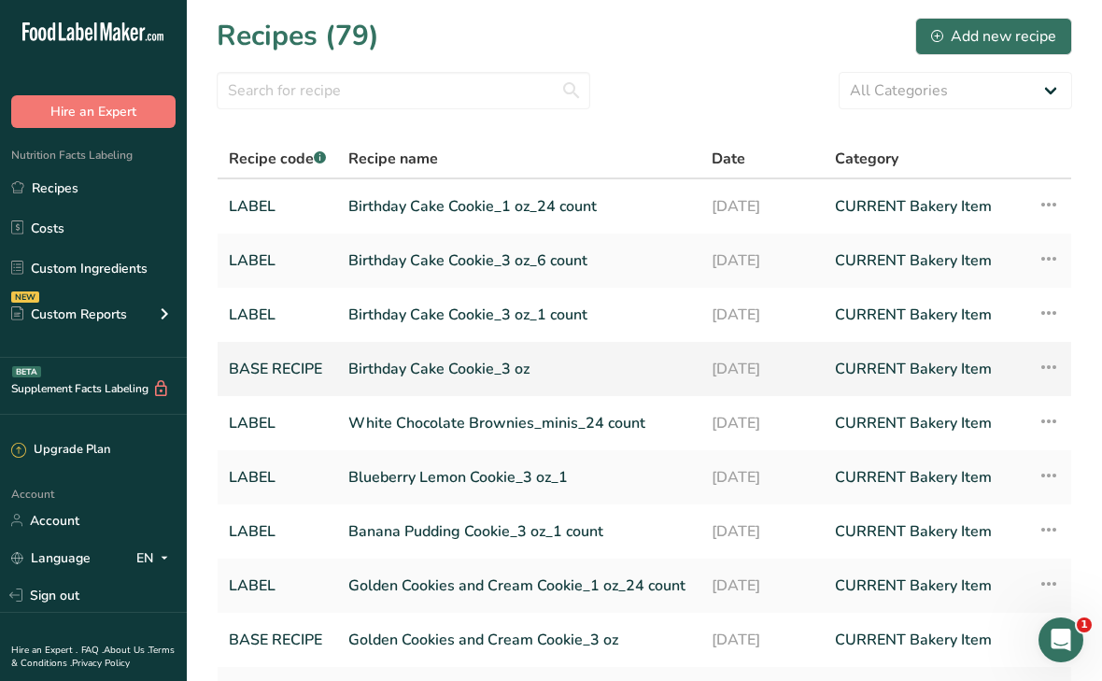
scroll to position [191, 0]
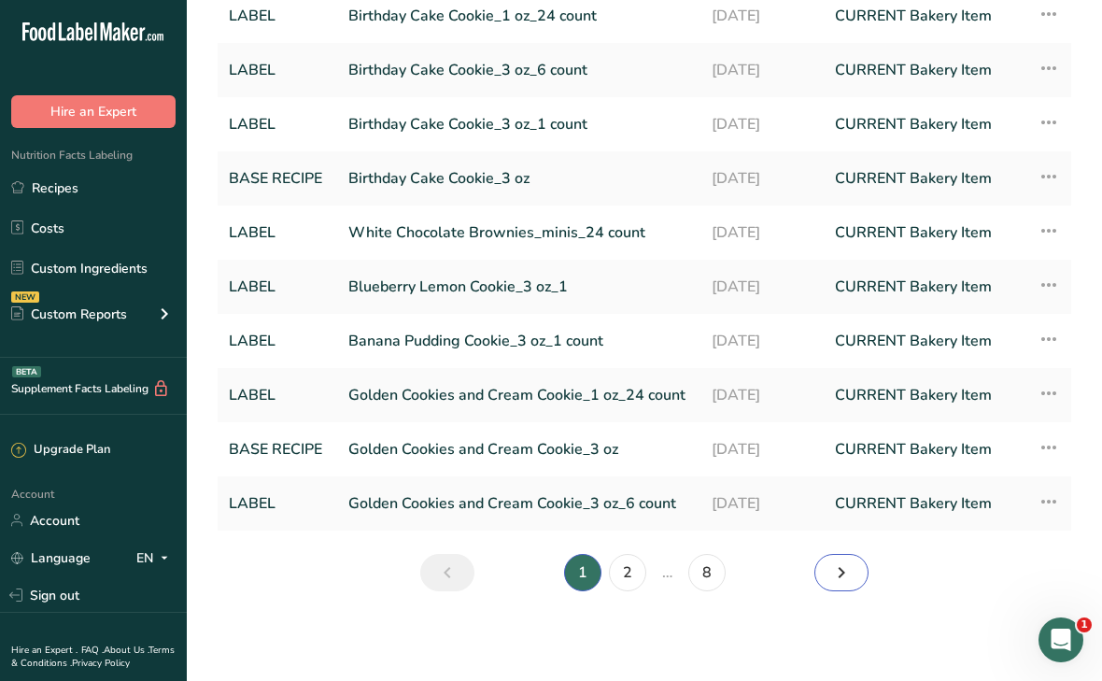
click at [829, 579] on link "Next page" at bounding box center [842, 572] width 54 height 37
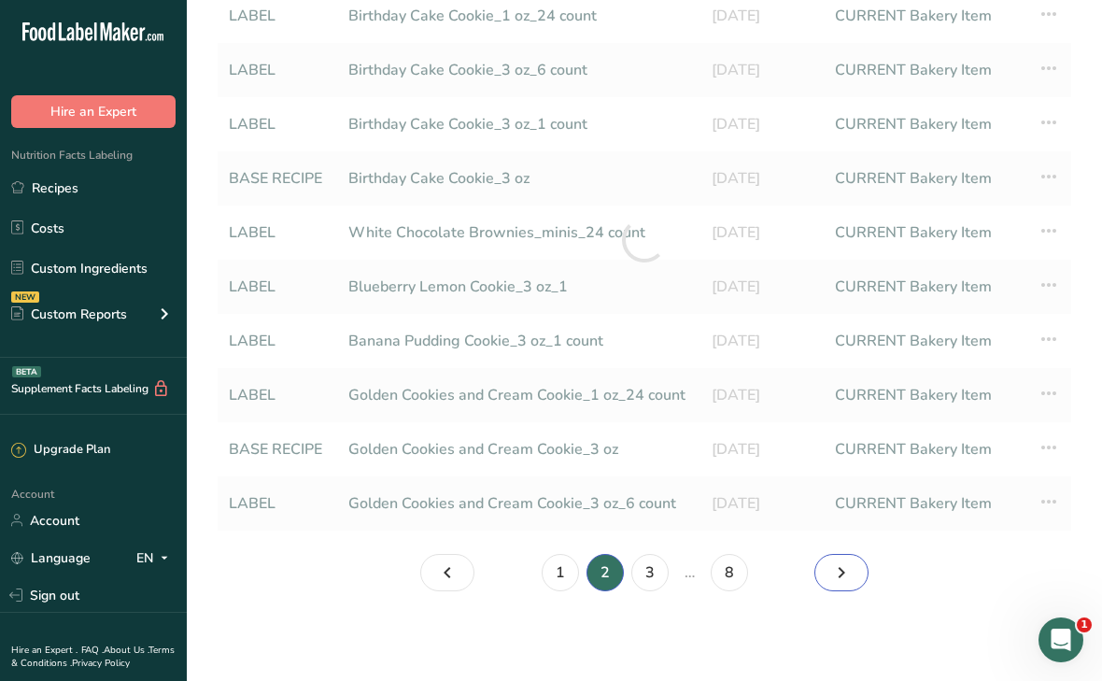
click at [829, 579] on link "Page 3." at bounding box center [842, 572] width 54 height 37
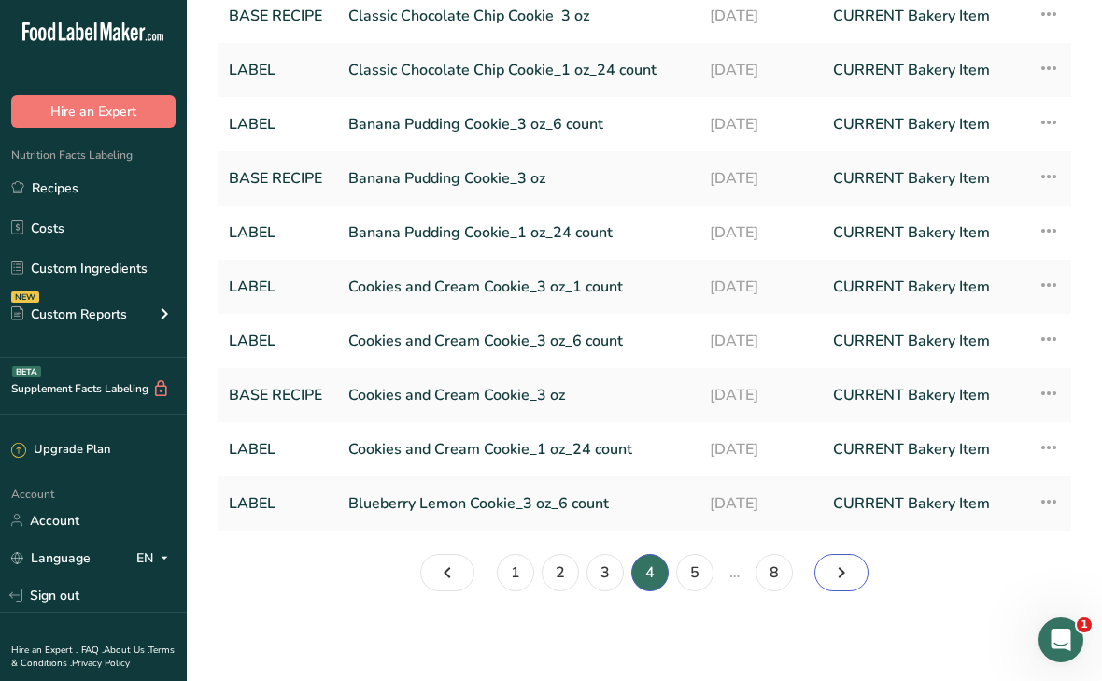
click at [837, 579] on icon "Page 5." at bounding box center [841, 573] width 22 height 34
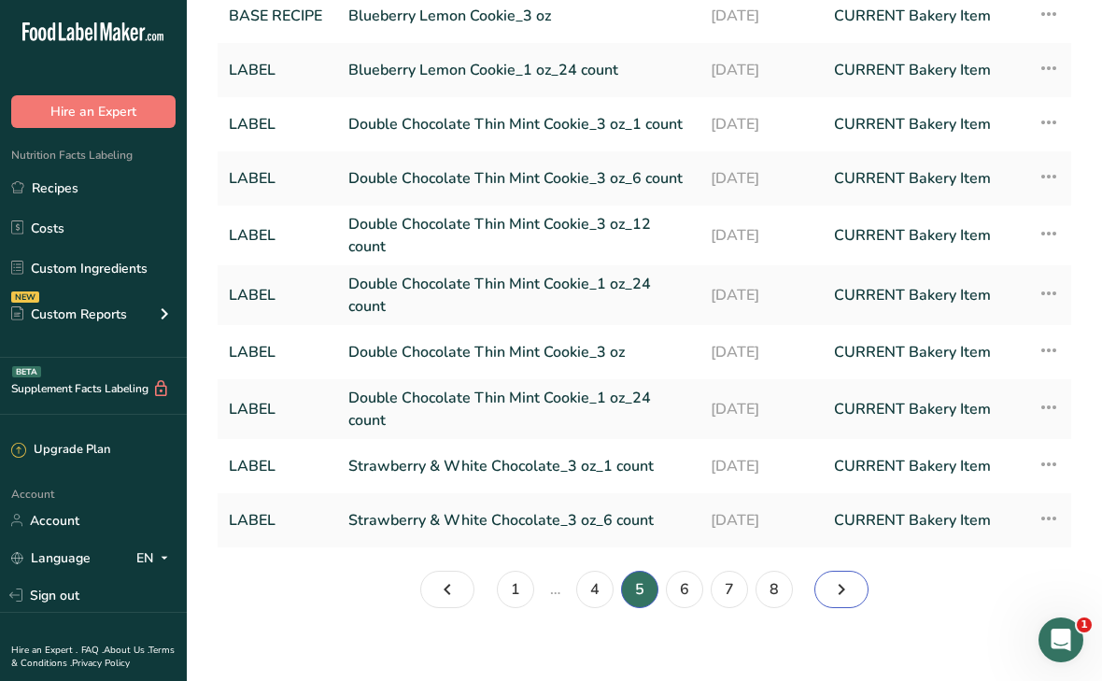
click at [837, 579] on icon "Page 6." at bounding box center [841, 590] width 22 height 34
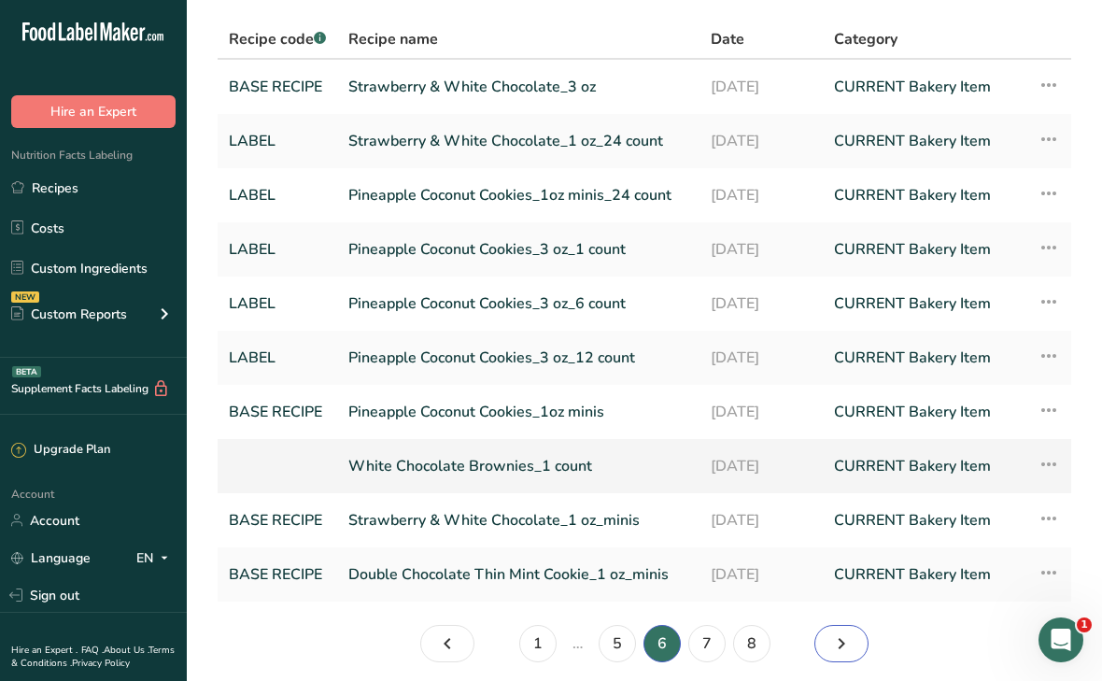
scroll to position [191, 0]
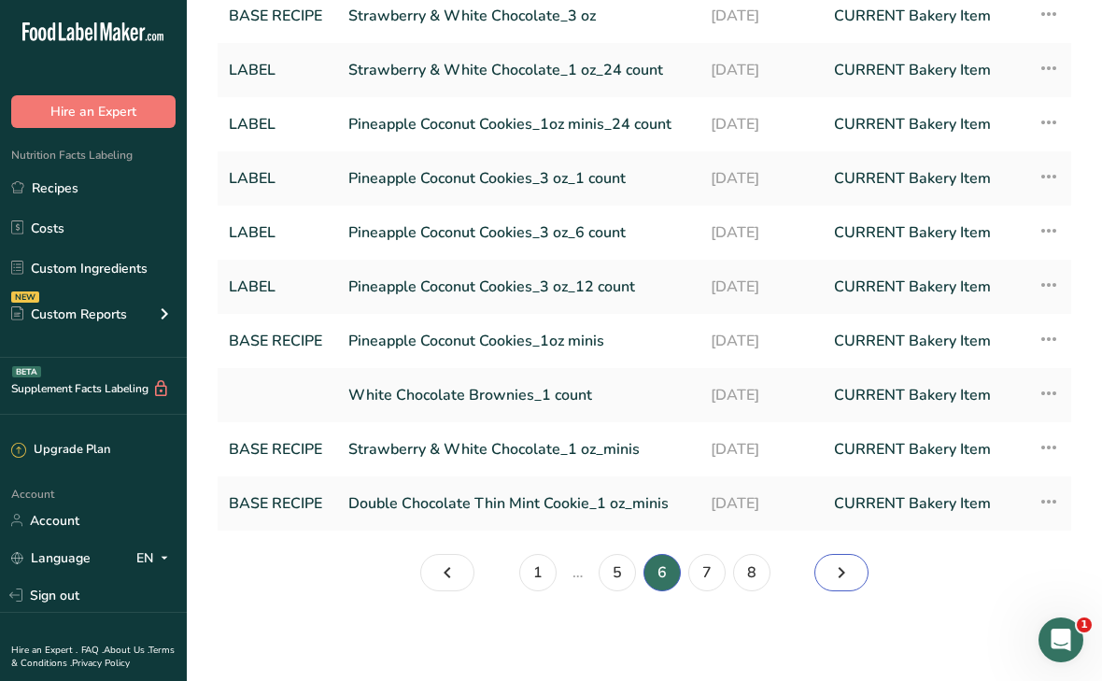
click at [837, 575] on icon "Page 7." at bounding box center [841, 573] width 22 height 34
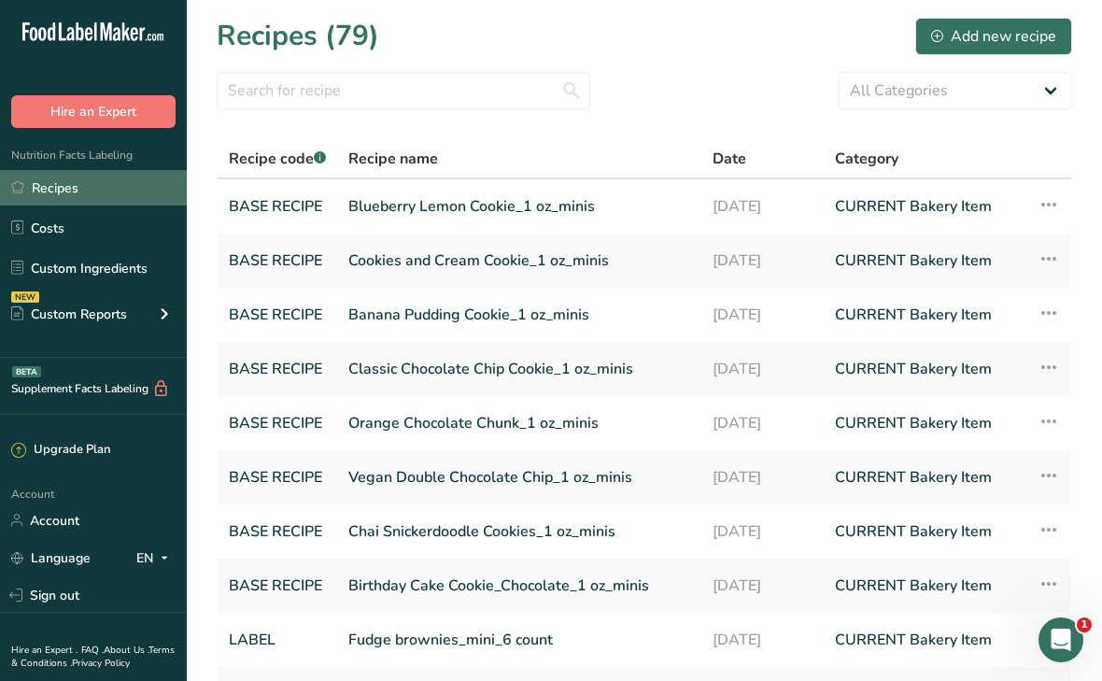
click at [33, 187] on link "Recipes" at bounding box center [93, 187] width 187 height 35
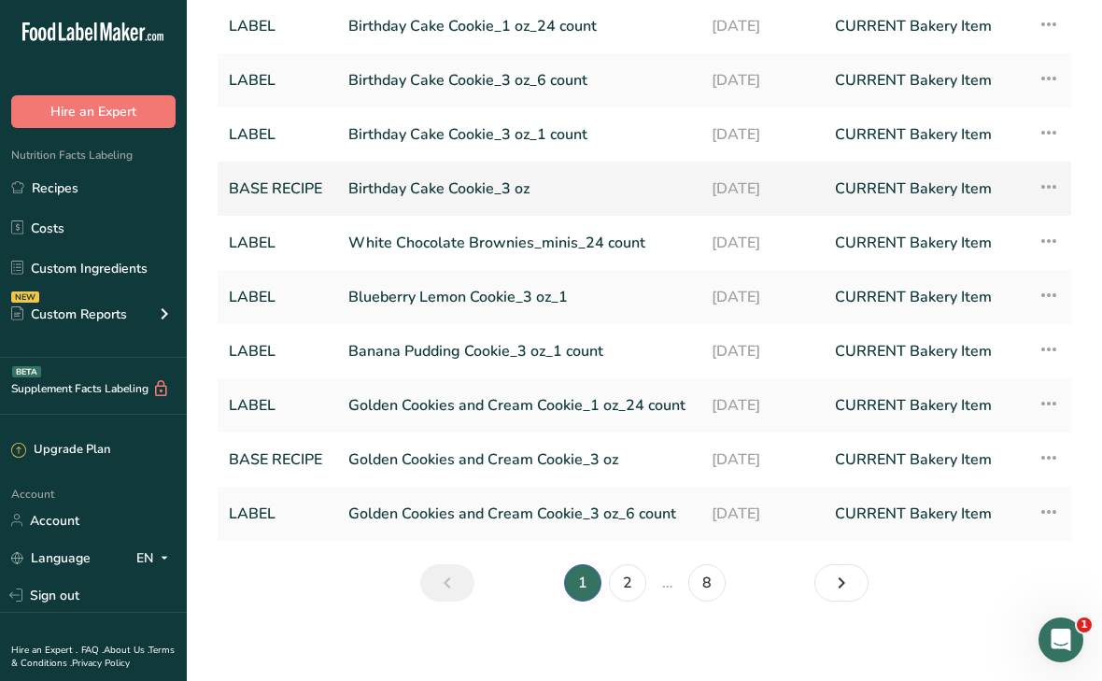
scroll to position [191, 0]
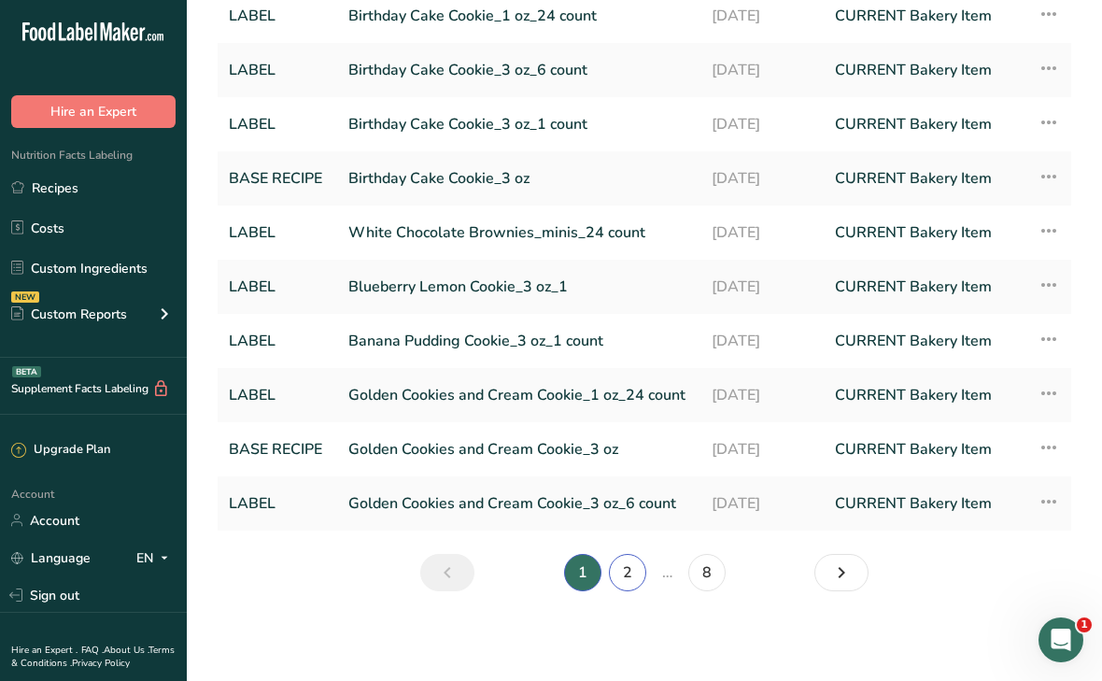
click at [635, 573] on link "2" at bounding box center [627, 572] width 37 height 37
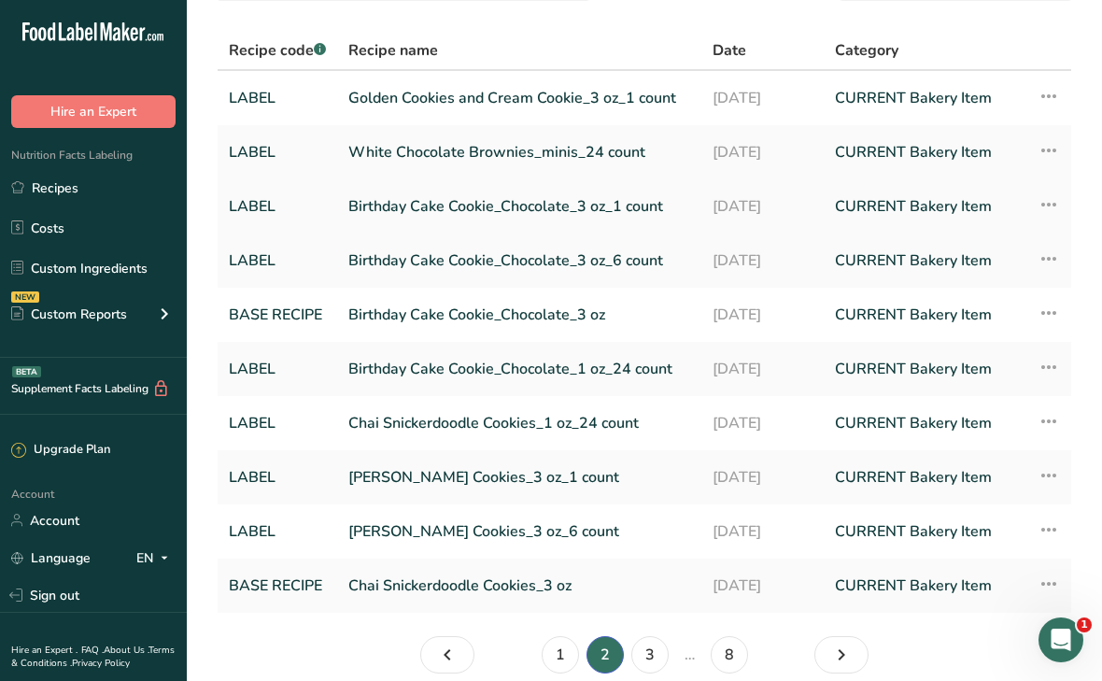
scroll to position [107, 0]
click at [432, 203] on link "Birthday Cake Cookie_Chocolate_3 oz_1 count" at bounding box center [519, 207] width 342 height 39
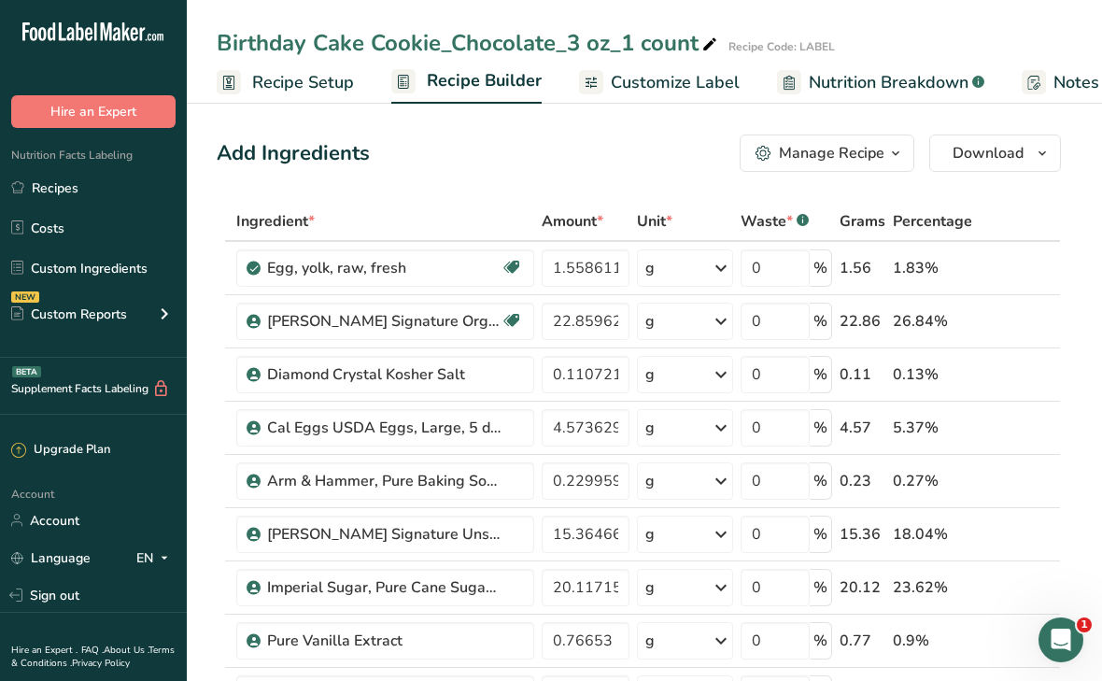
click at [817, 161] on div "Manage Recipe" at bounding box center [832, 153] width 106 height 22
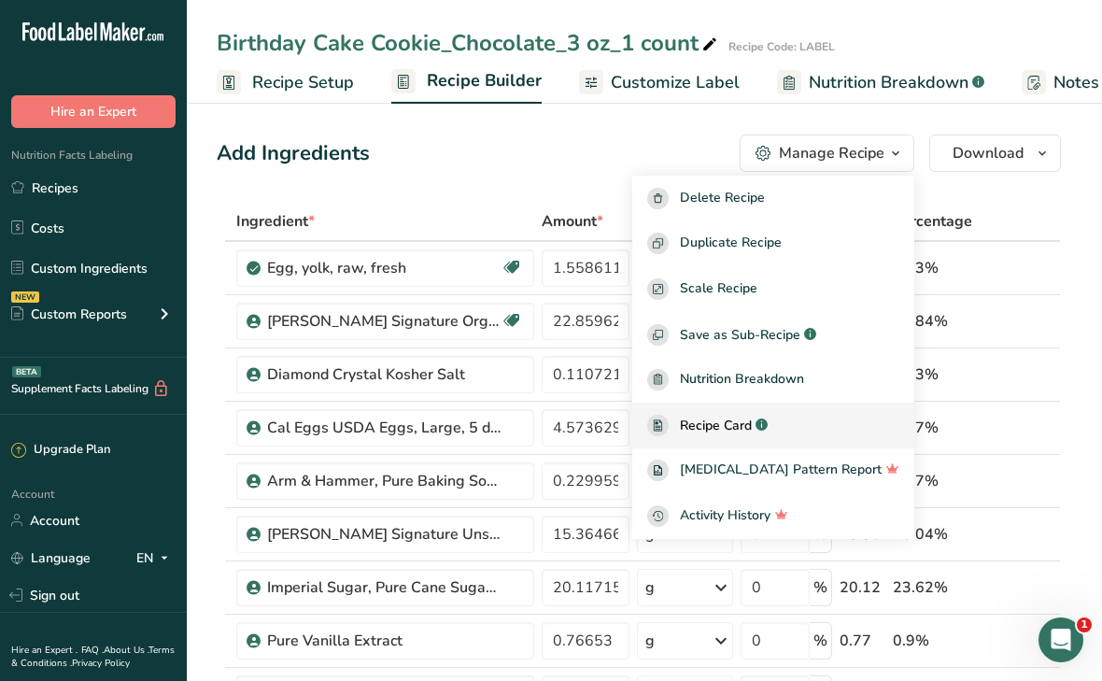
click at [751, 437] on link "Recipe Card .a-a{fill:#347362;}.b-a{fill:#fff;}" at bounding box center [773, 426] width 282 height 46
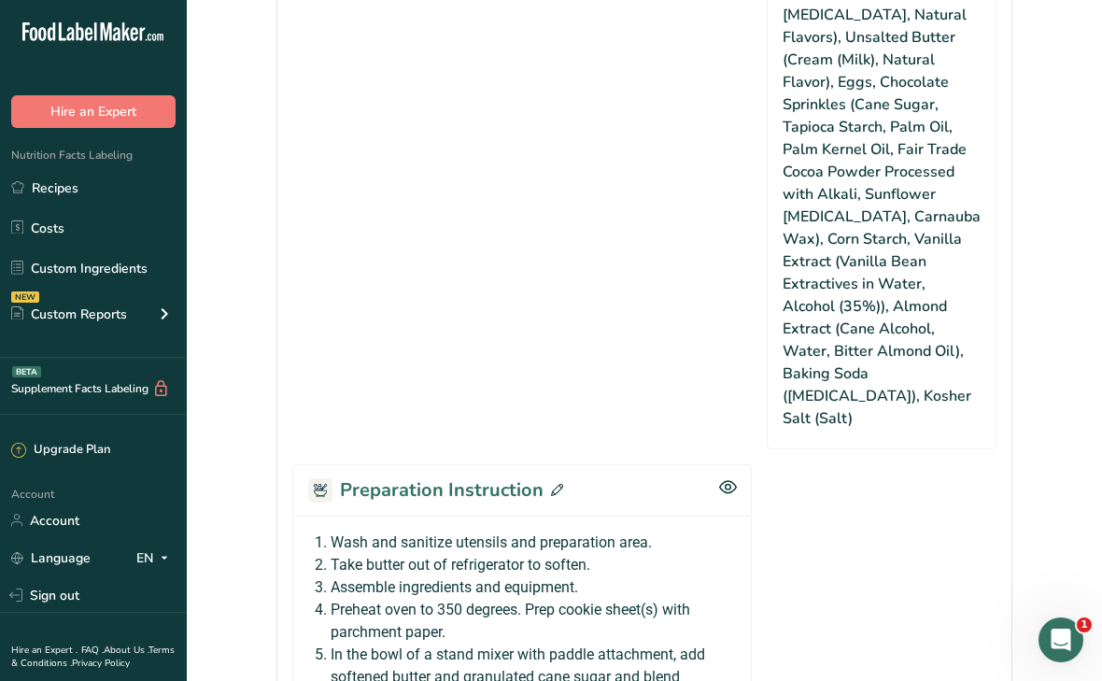
scroll to position [1511, 0]
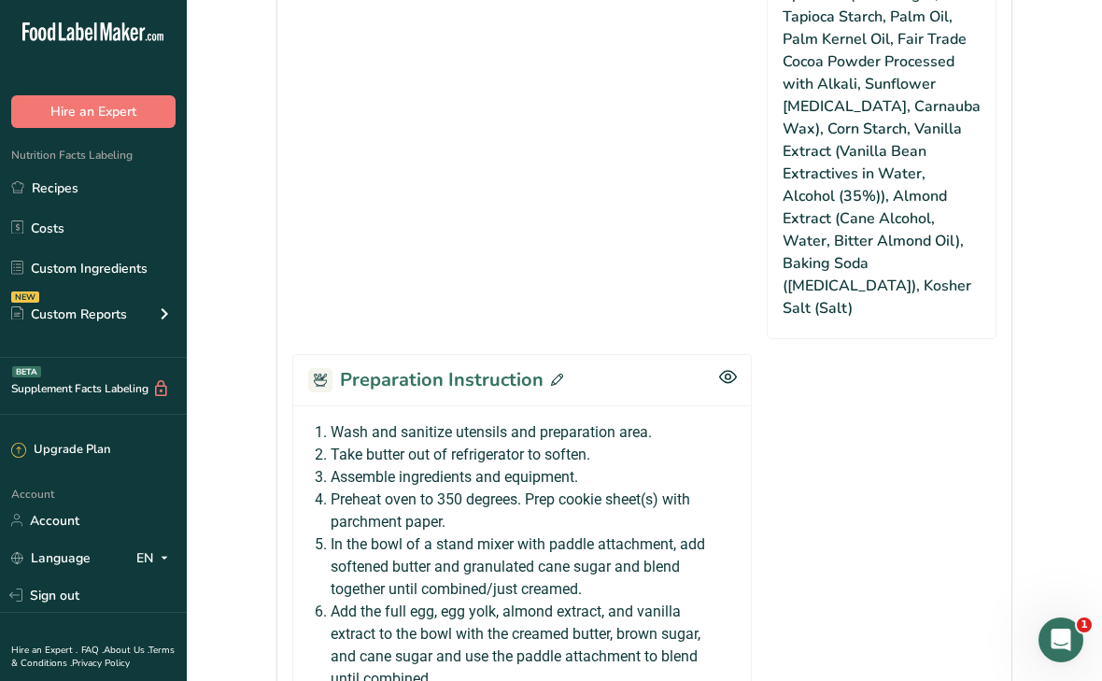
click at [553, 374] on icon at bounding box center [557, 380] width 12 height 12
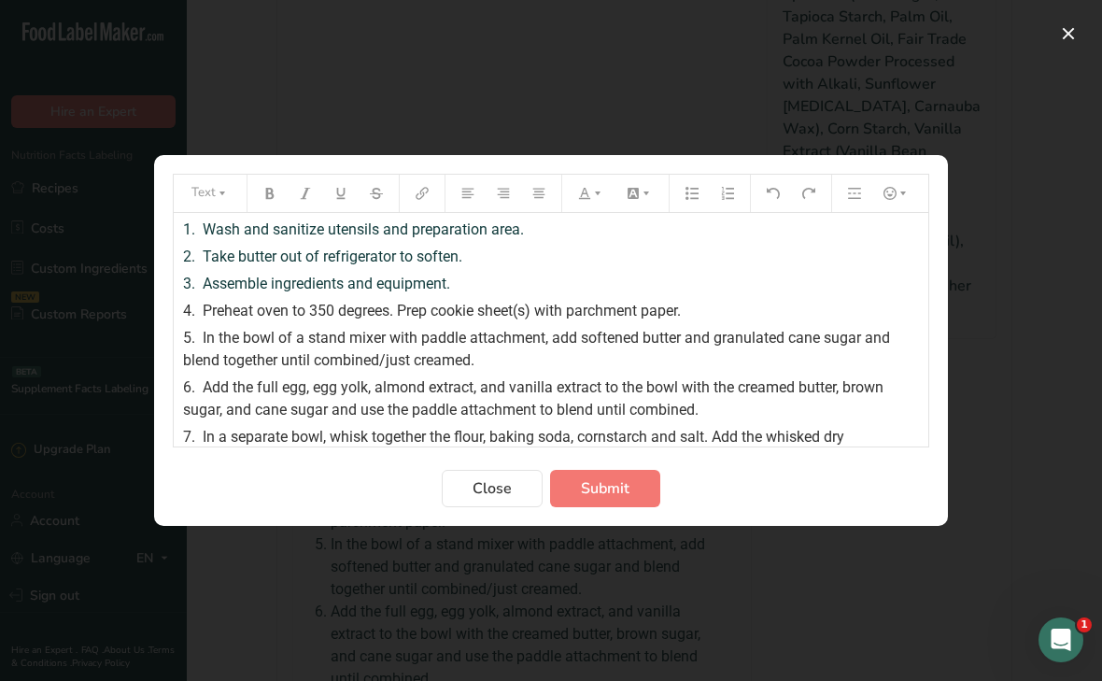
scroll to position [227, 0]
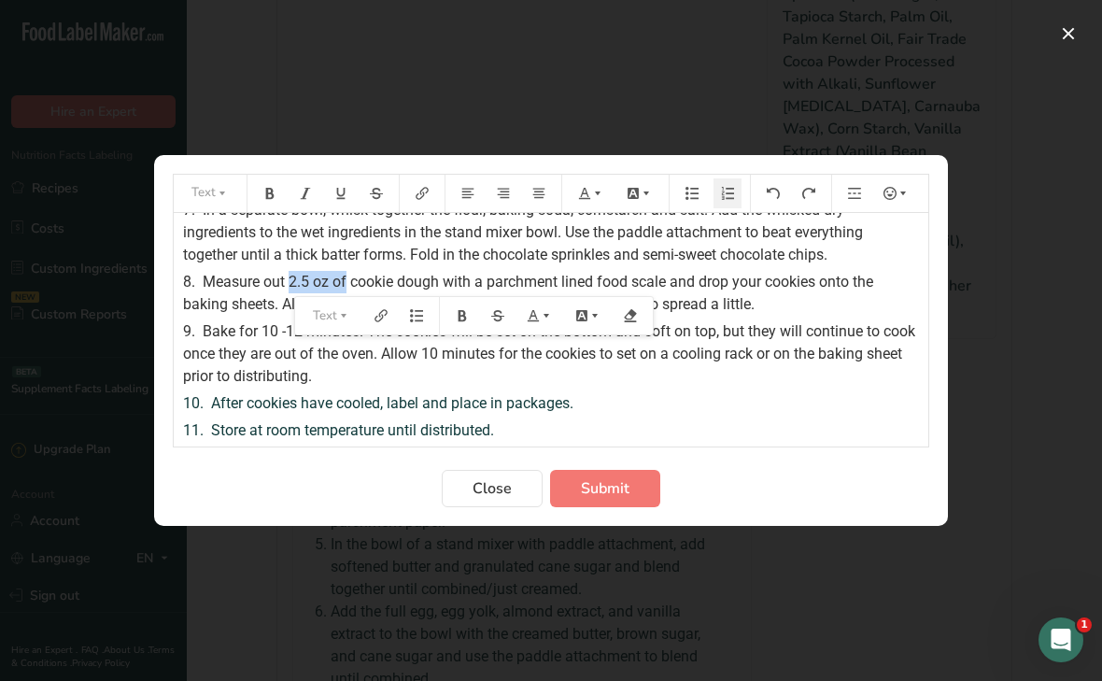
drag, startPoint x: 291, startPoint y: 279, endPoint x: 348, endPoint y: 271, distance: 57.6
click at [348, 271] on div "8. Measure out 2.5 oz of cookie dough with a parchment lined food scale and dro…" at bounding box center [551, 293] width 736 height 45
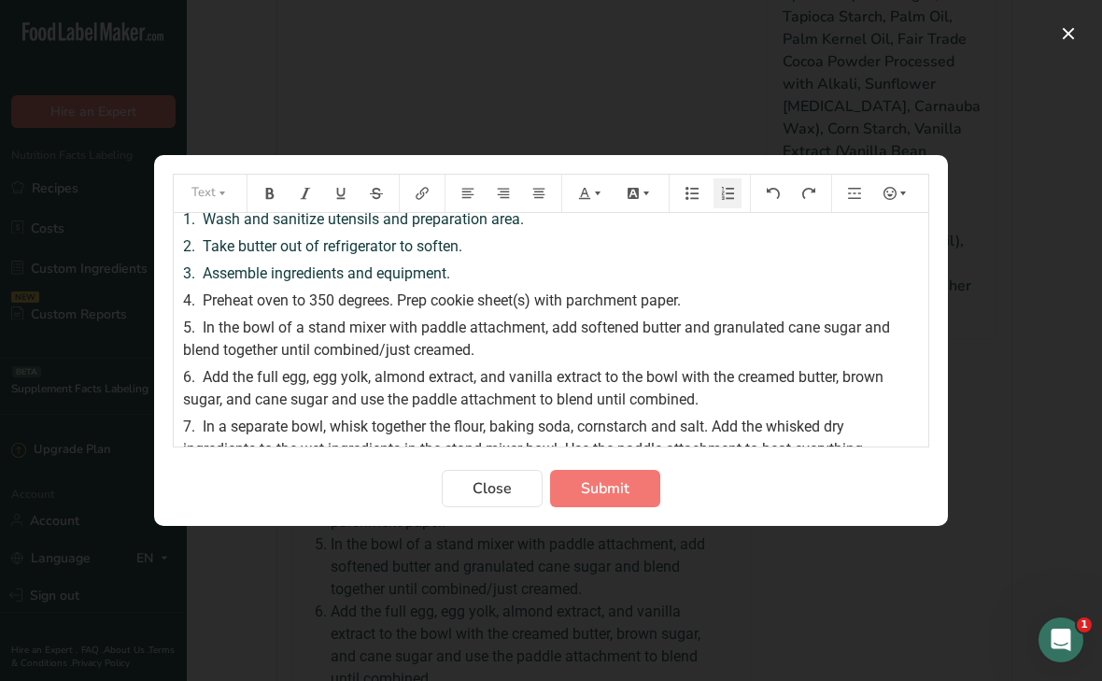
scroll to position [0, 0]
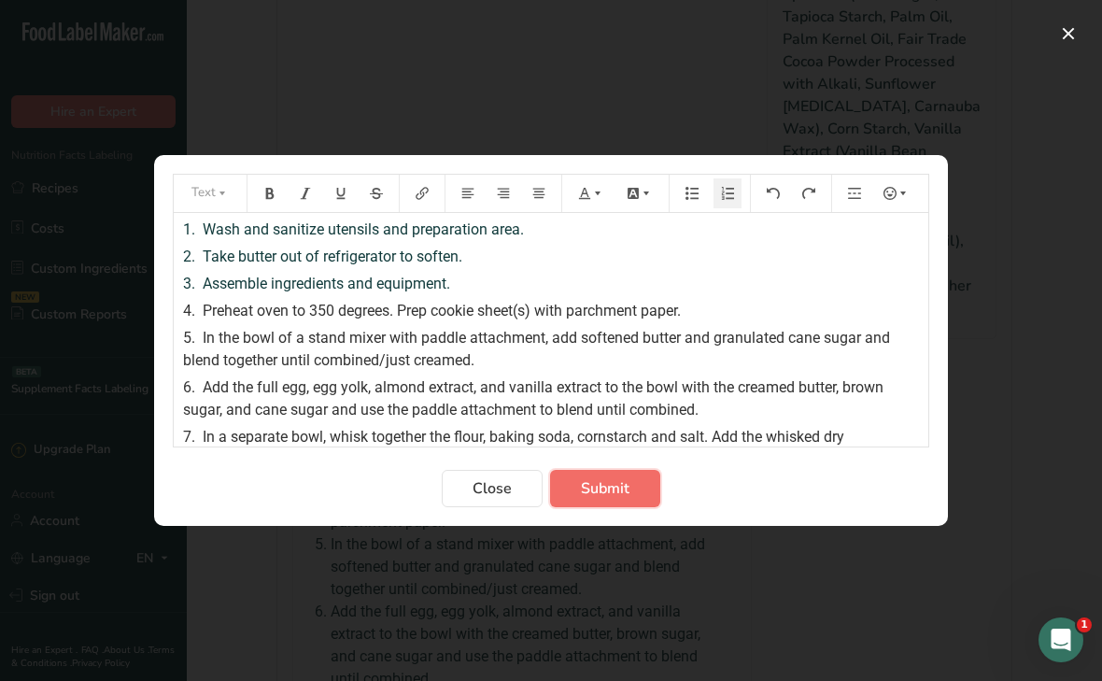
click at [610, 490] on span "Submit" at bounding box center [605, 488] width 49 height 22
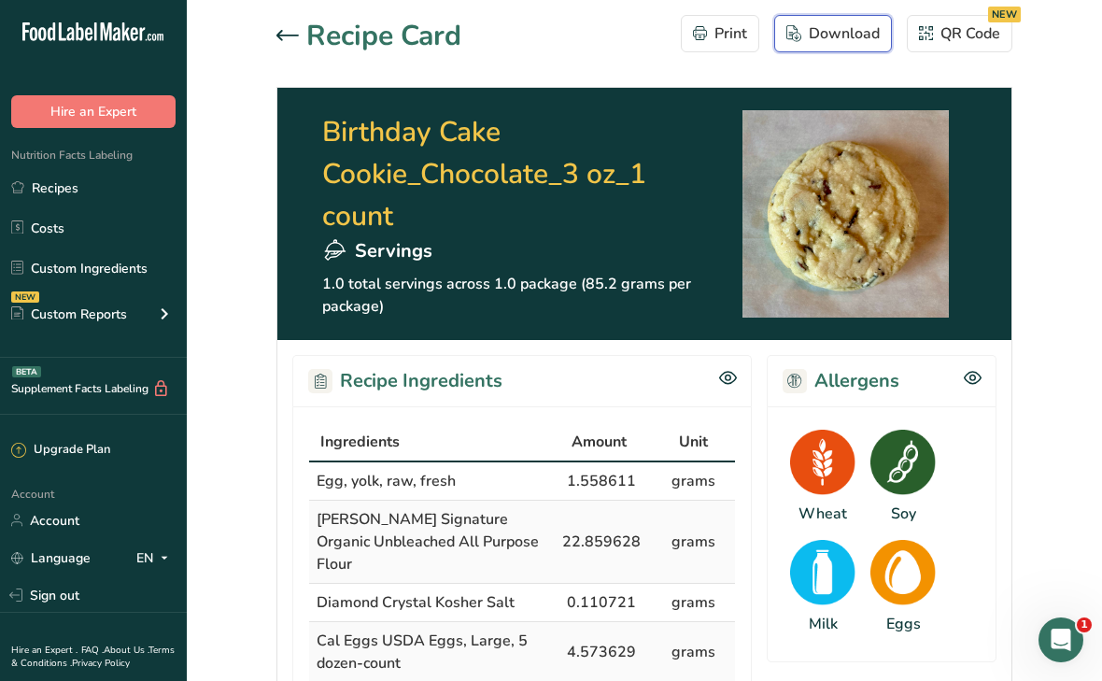
click at [808, 32] on div "Download" at bounding box center [833, 33] width 93 height 22
click at [290, 30] on icon at bounding box center [288, 35] width 22 height 11
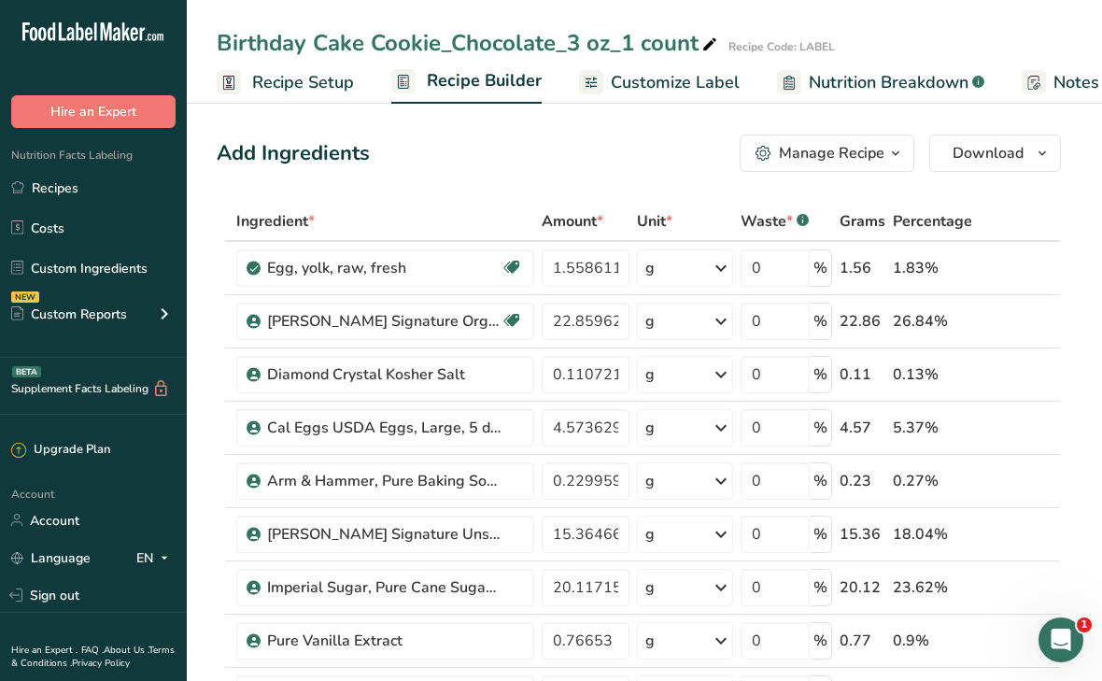
click at [673, 89] on span "Customize Label" at bounding box center [675, 82] width 129 height 25
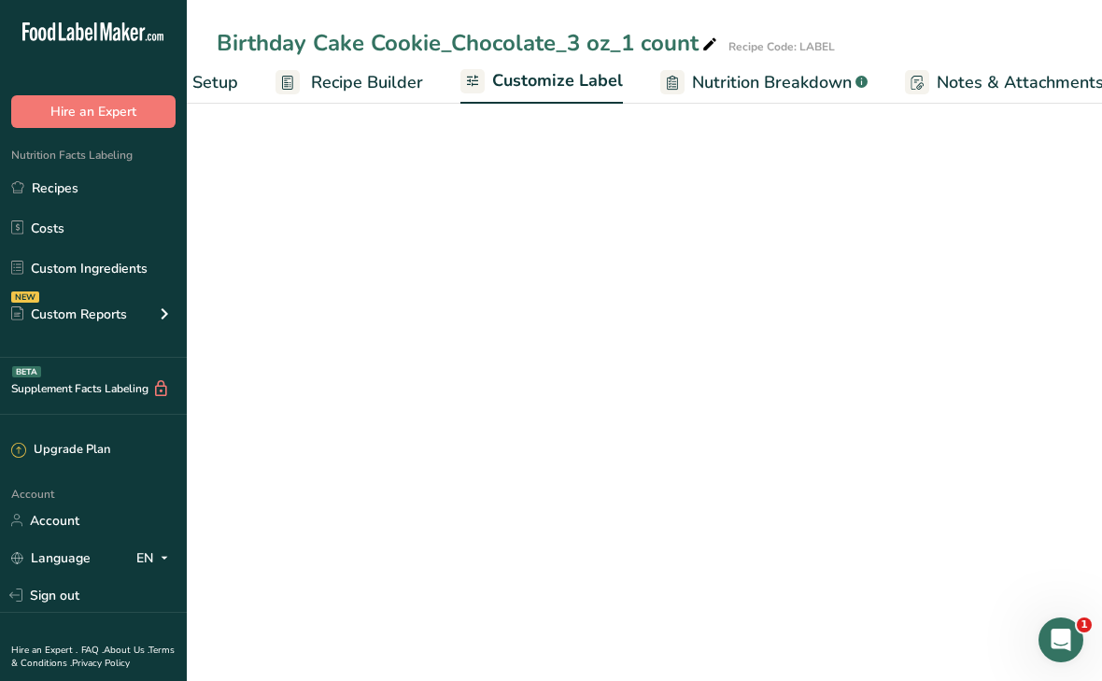
scroll to position [0, 334]
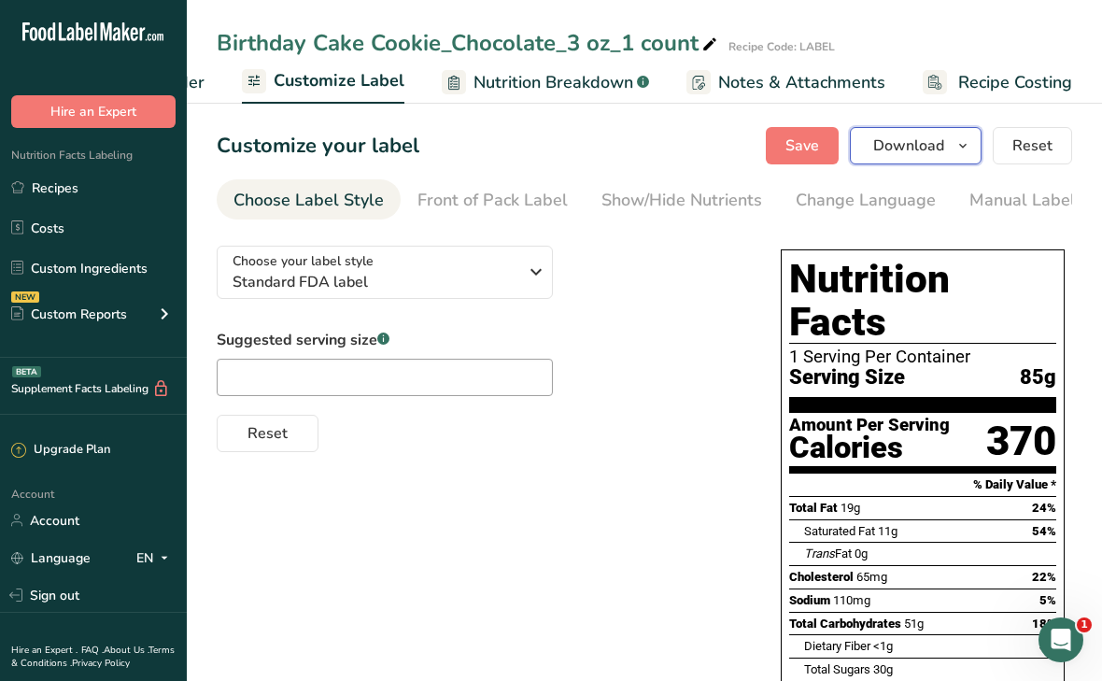
click at [903, 135] on span "Download" at bounding box center [908, 146] width 71 height 22
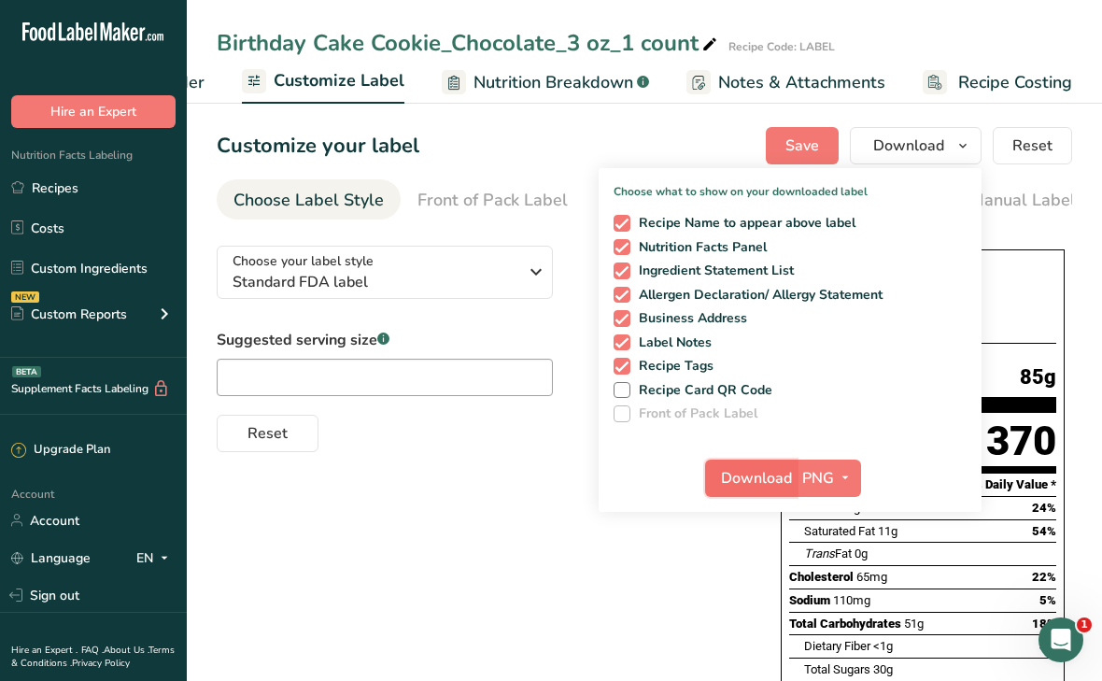
click at [738, 478] on span "Download" at bounding box center [756, 478] width 71 height 22
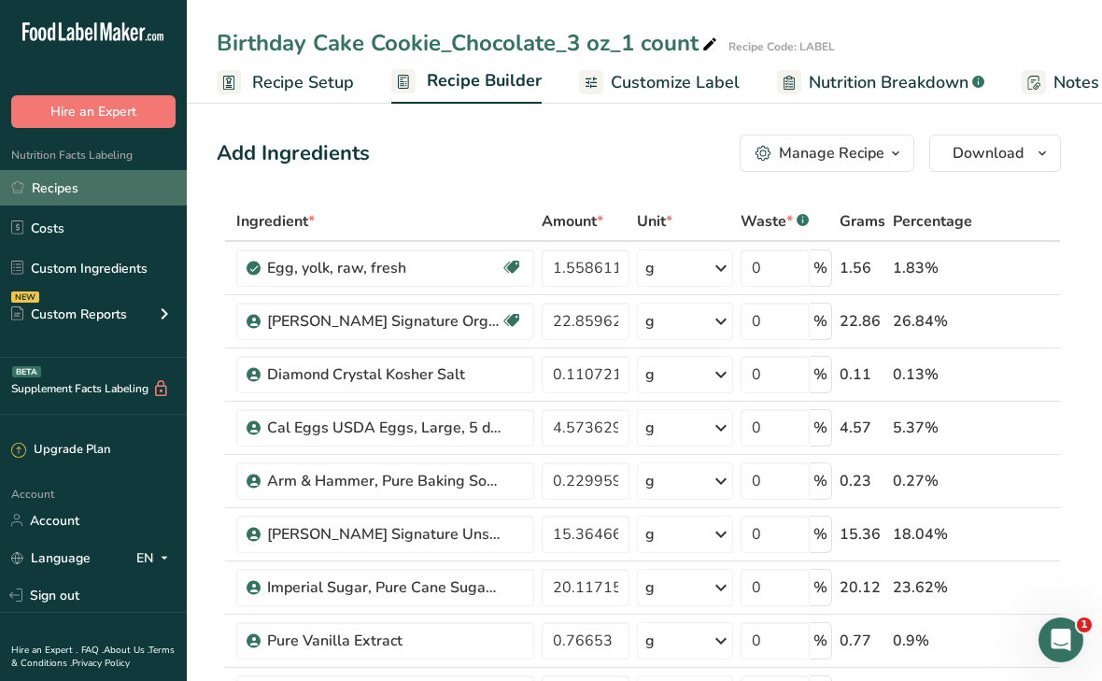
click at [99, 189] on link "Recipes" at bounding box center [93, 187] width 187 height 35
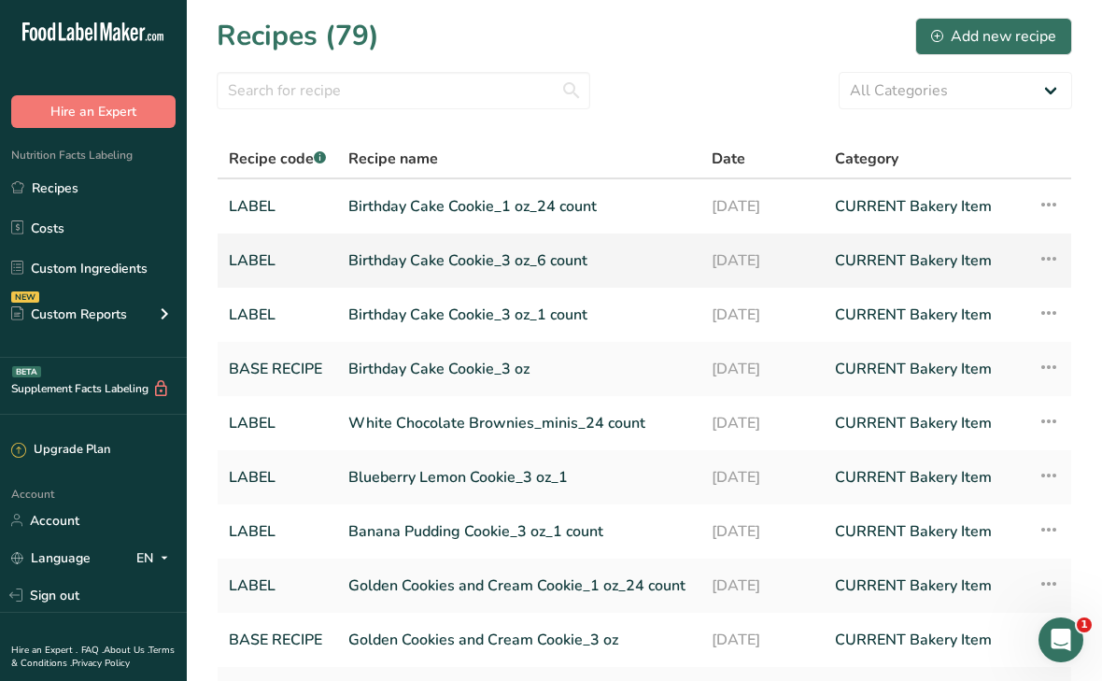
scroll to position [191, 0]
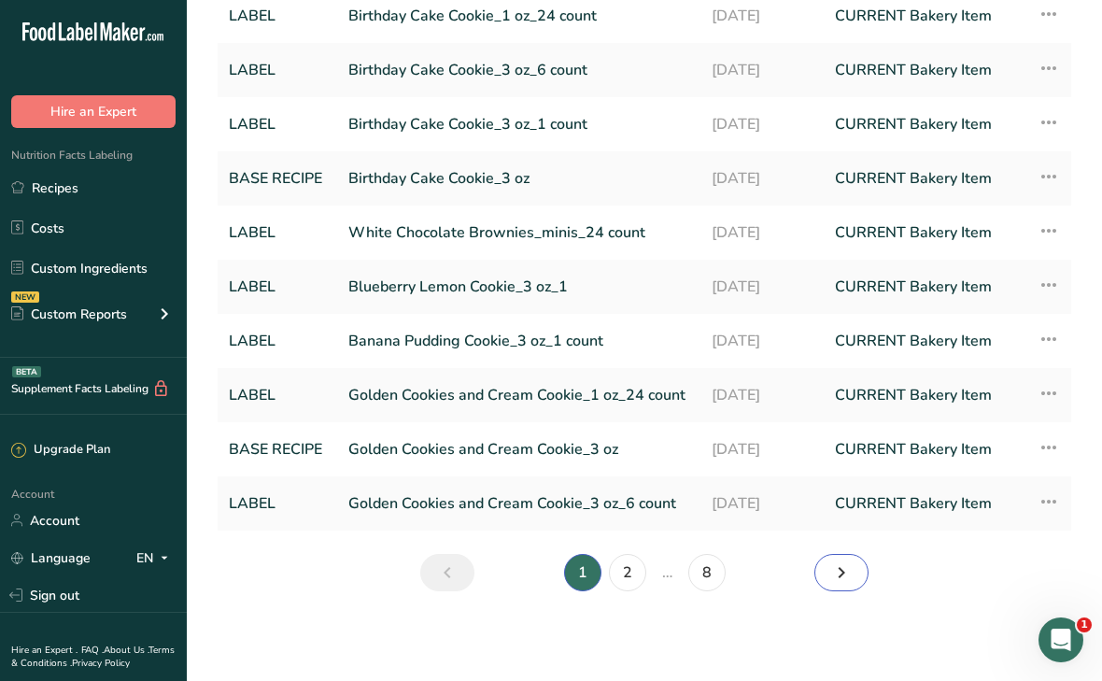
click at [857, 582] on link "Next page" at bounding box center [842, 572] width 54 height 37
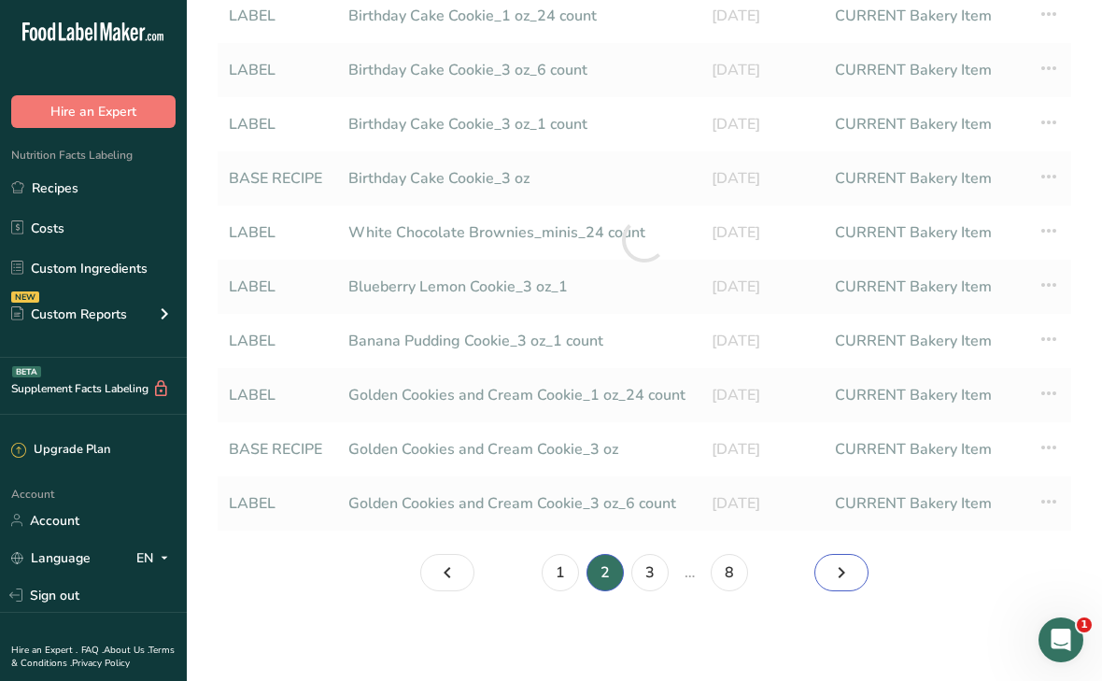
click at [857, 582] on link "Page 3." at bounding box center [842, 572] width 54 height 37
click at [857, 582] on link "Page 5." at bounding box center [842, 572] width 54 height 37
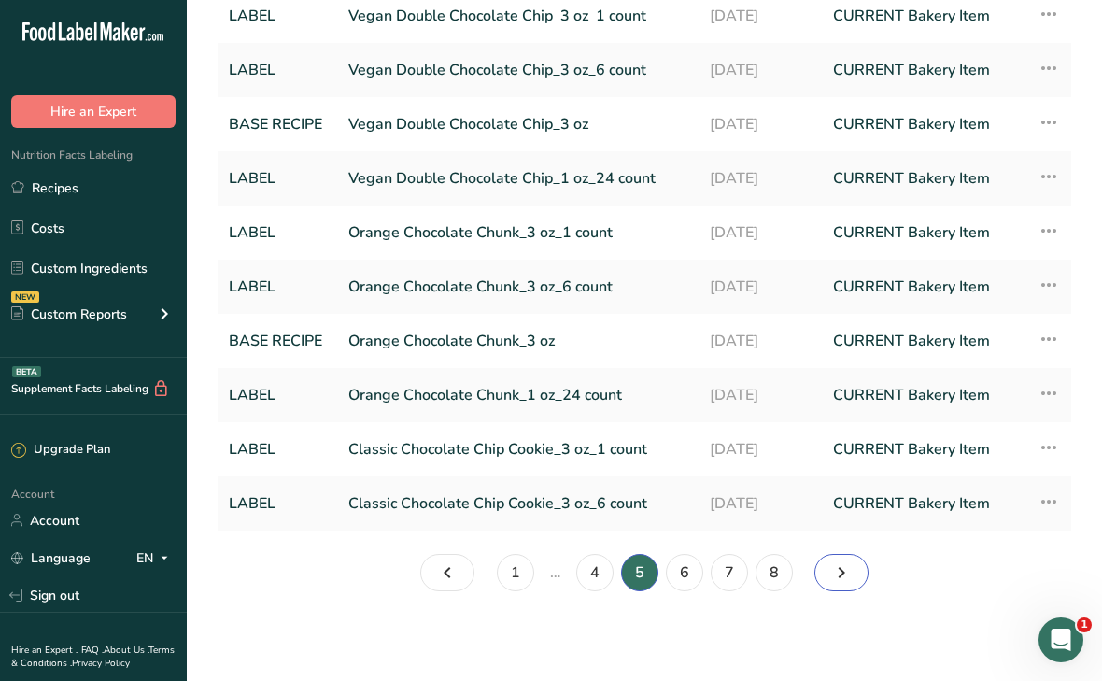
click at [853, 577] on link "Page 6." at bounding box center [842, 572] width 54 height 37
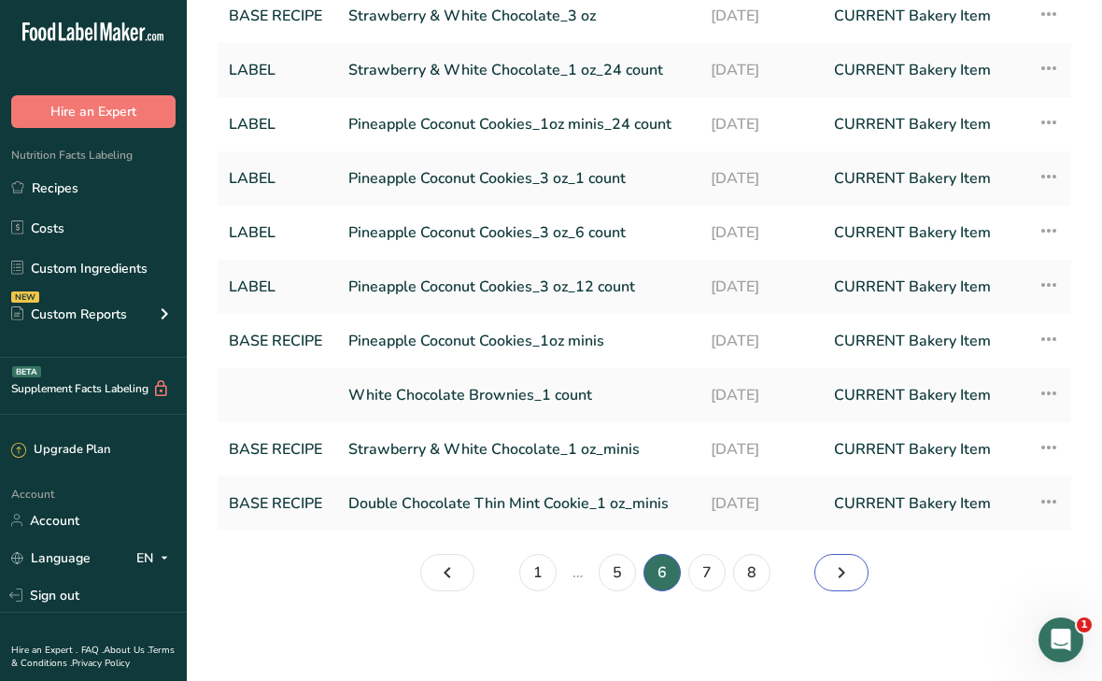
click at [852, 576] on icon "Page 7." at bounding box center [841, 573] width 22 height 34
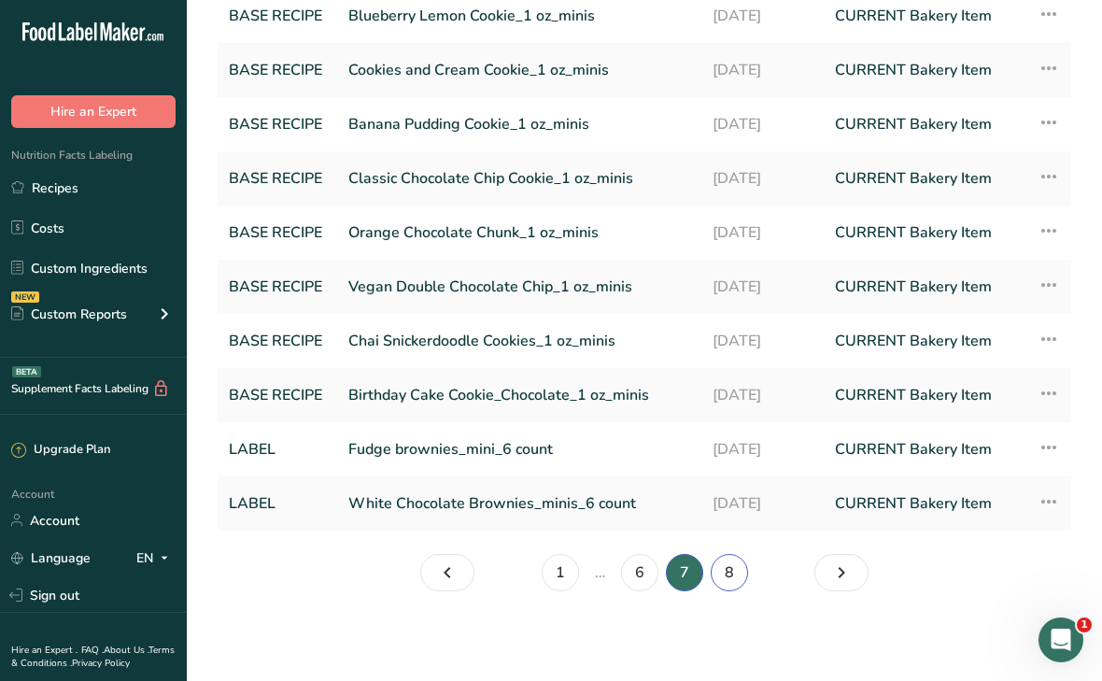
click at [733, 570] on link "8" at bounding box center [729, 572] width 37 height 37
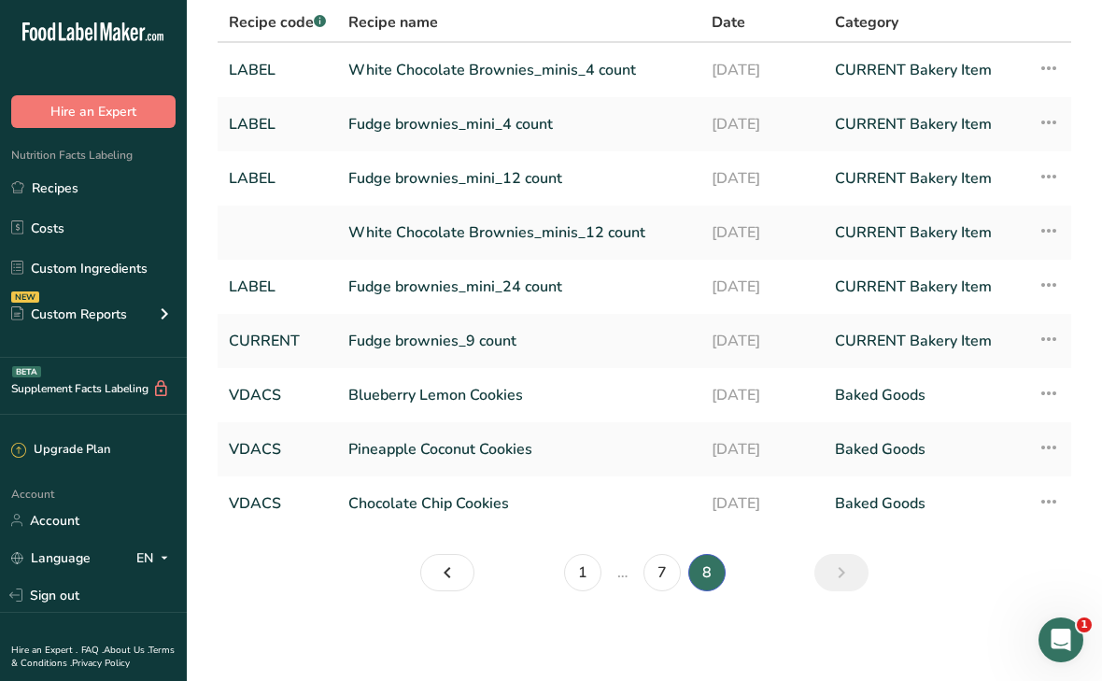
scroll to position [136, 0]
click at [667, 575] on link "7" at bounding box center [662, 572] width 37 height 37
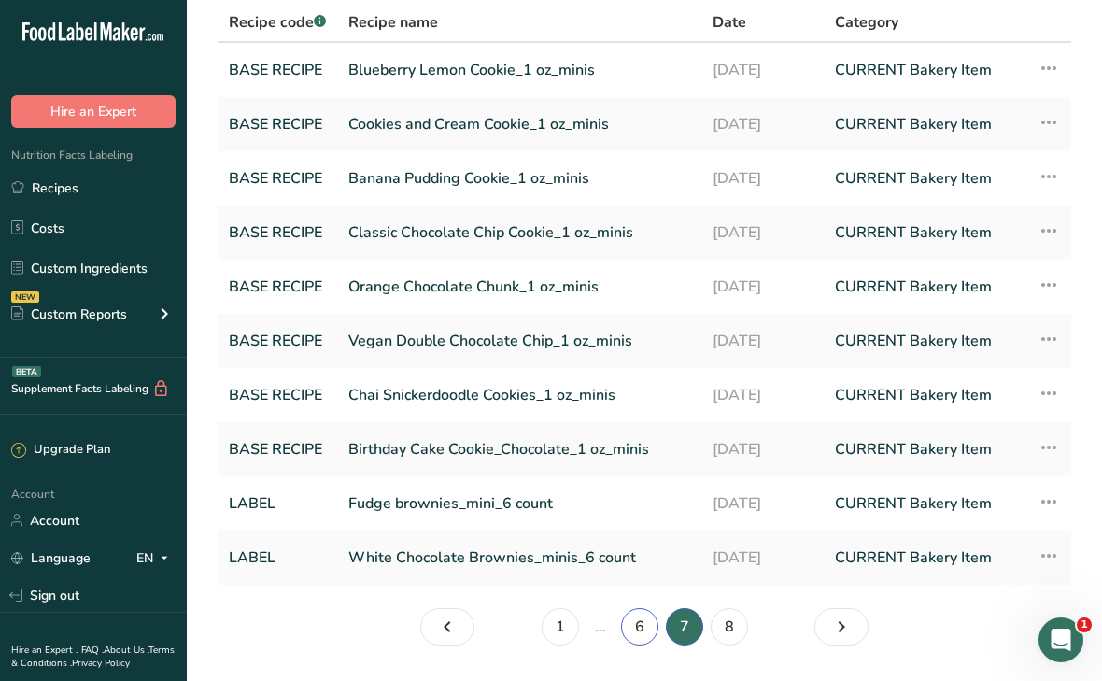
click at [650, 629] on link "6" at bounding box center [639, 626] width 37 height 37
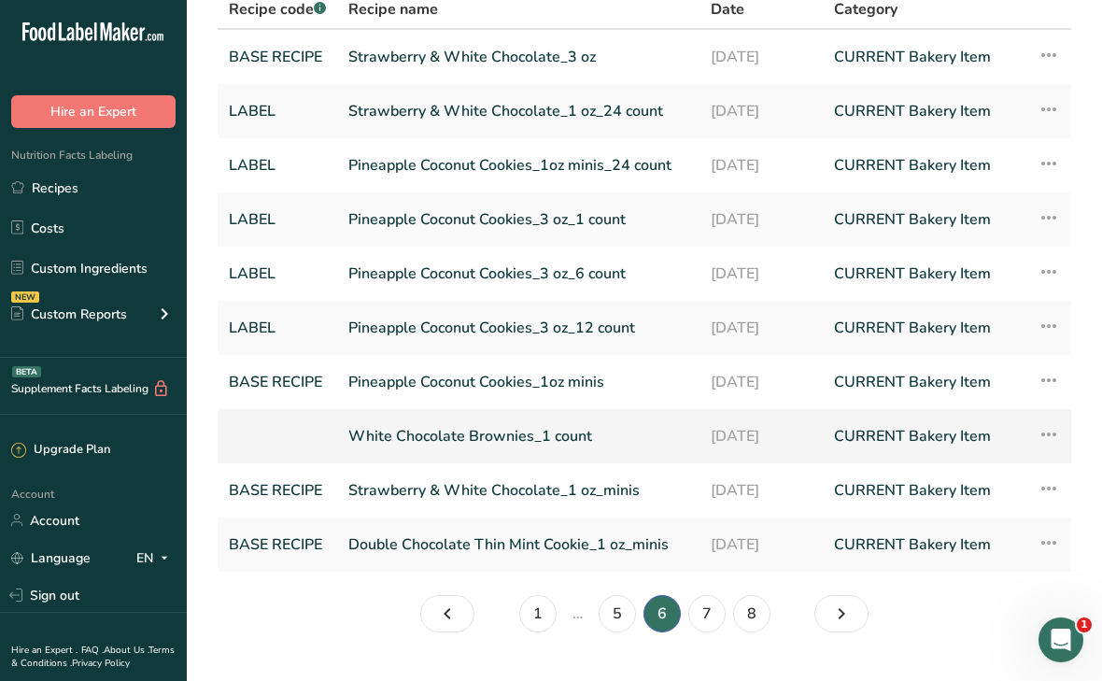
scroll to position [161, 0]
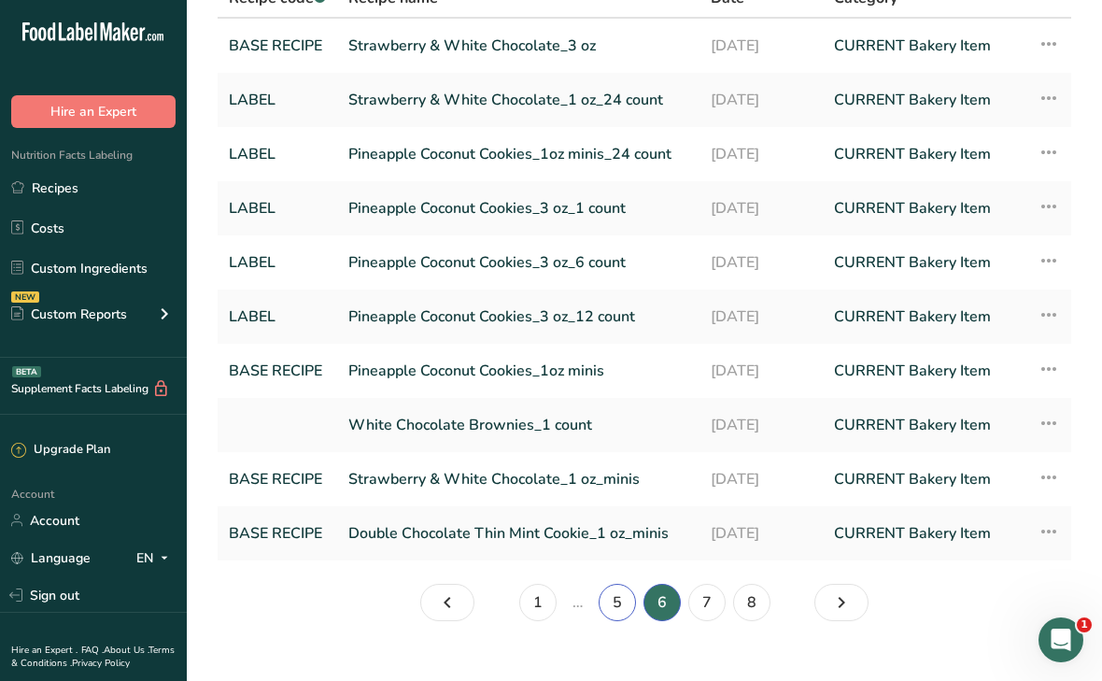
click at [630, 600] on link "5" at bounding box center [617, 602] width 37 height 37
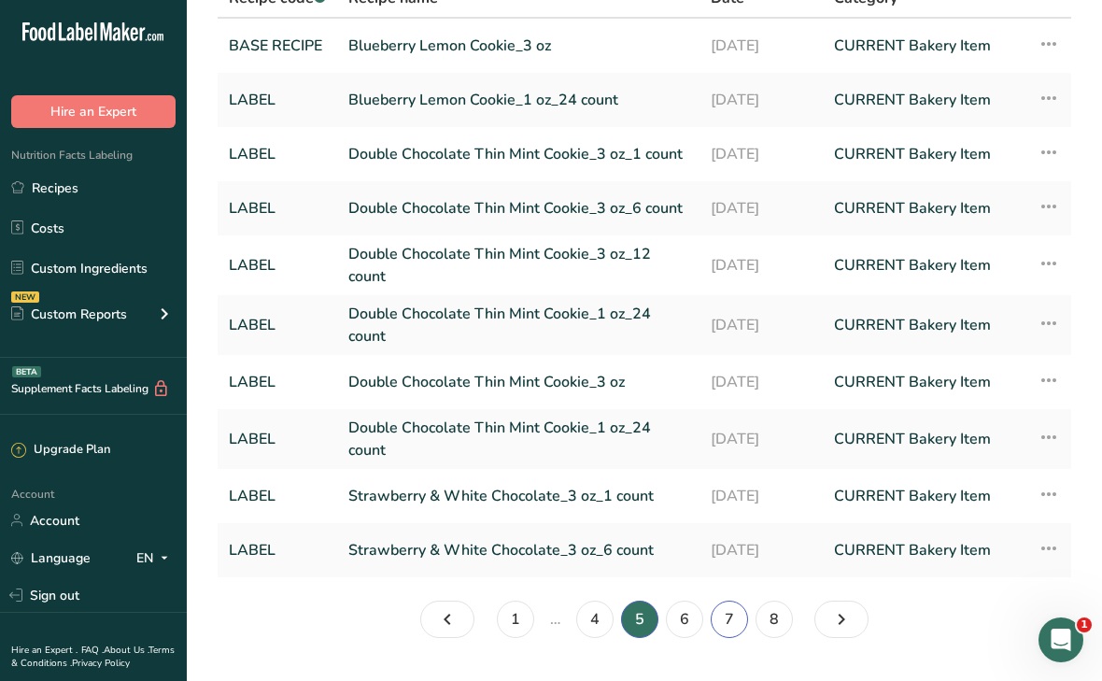
click at [738, 616] on link "7" at bounding box center [729, 619] width 37 height 37
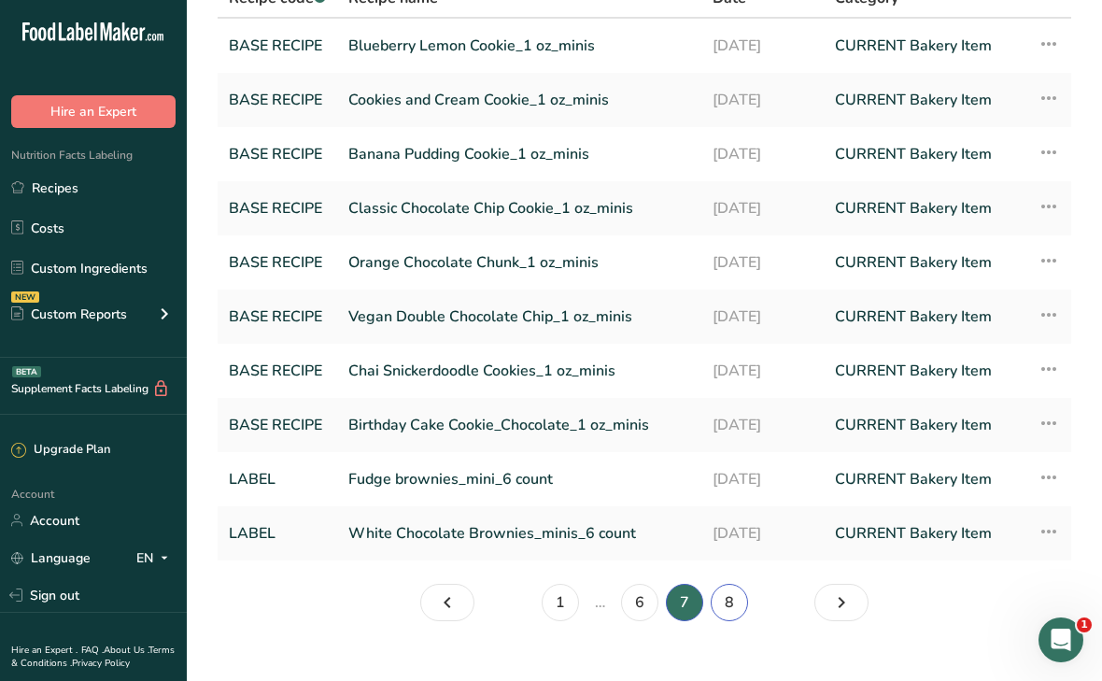
click at [735, 609] on link "8" at bounding box center [729, 602] width 37 height 37
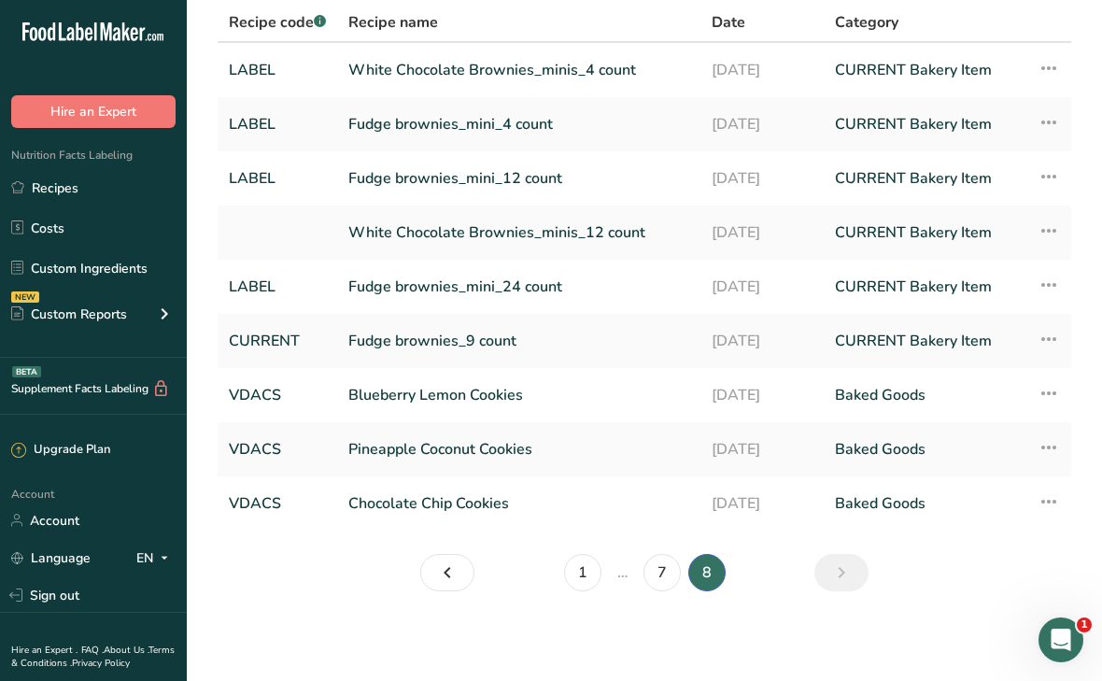
scroll to position [136, 0]
click at [659, 577] on link "7" at bounding box center [662, 572] width 37 height 37
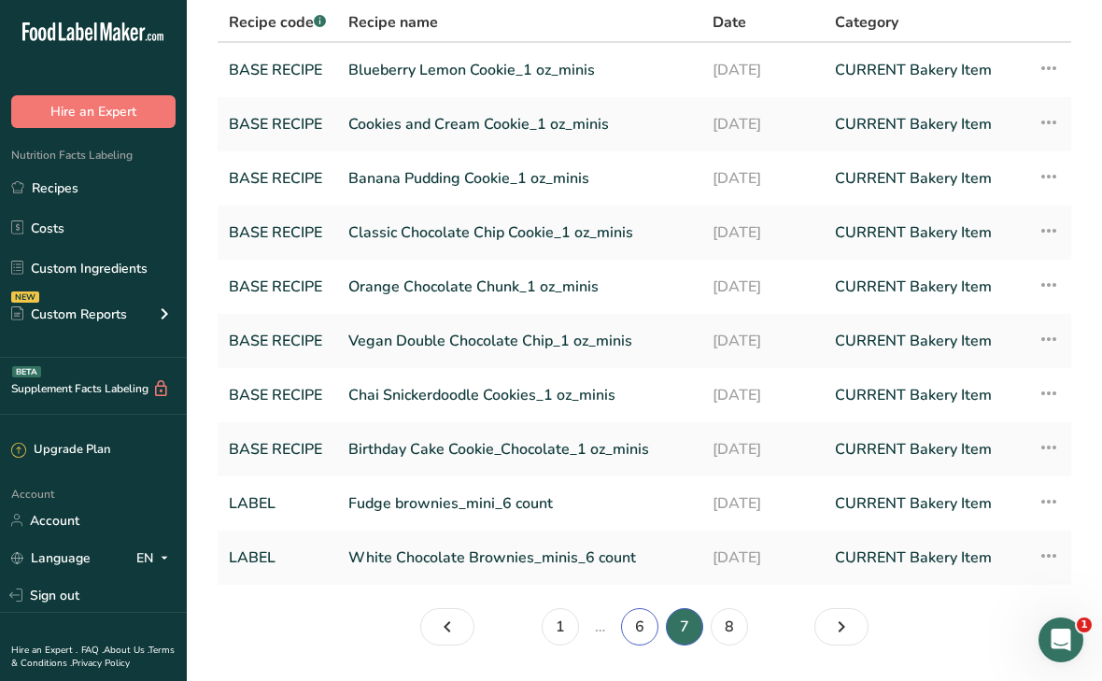
click at [636, 633] on link "6" at bounding box center [639, 626] width 37 height 37
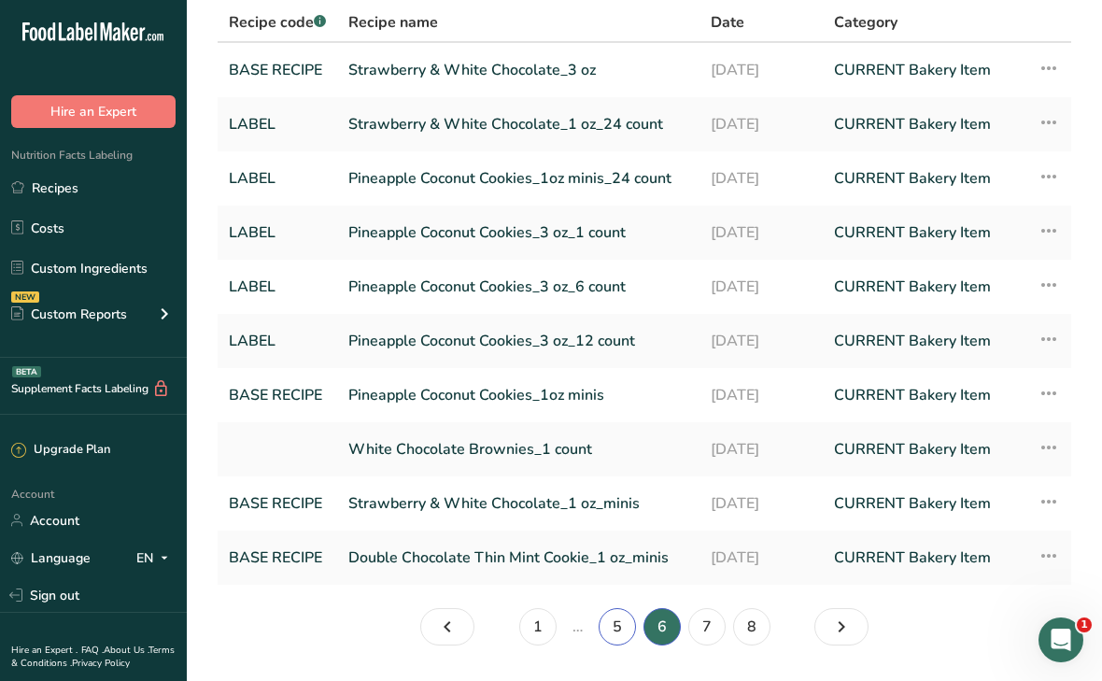
click at [624, 628] on link "5" at bounding box center [617, 626] width 37 height 37
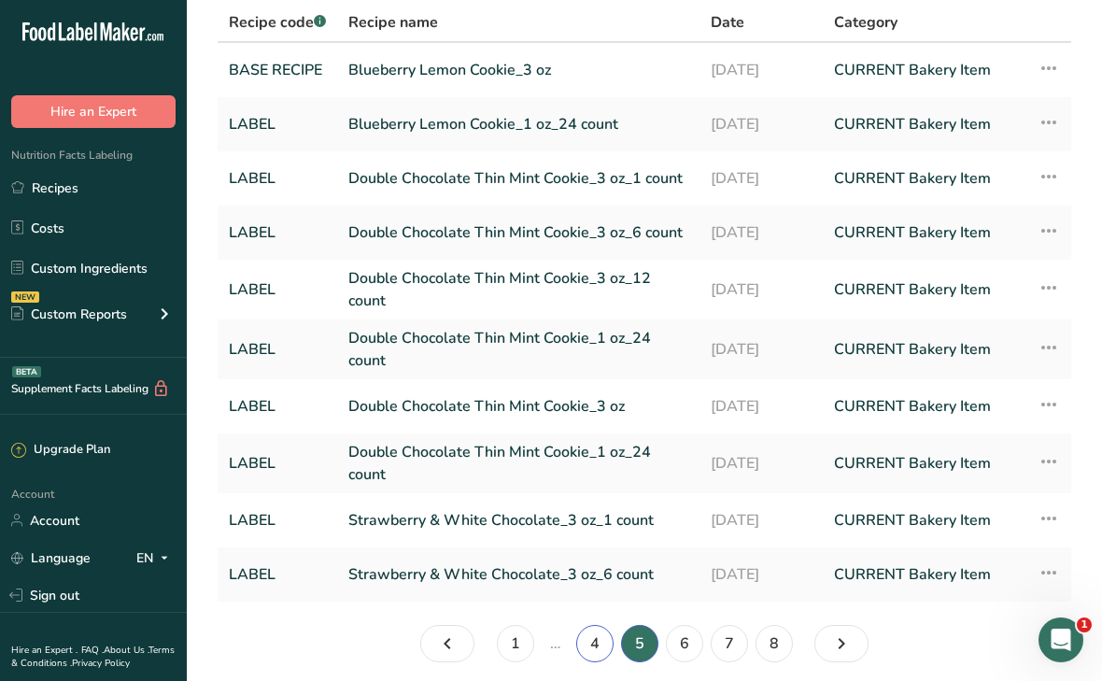
click at [596, 638] on link "4" at bounding box center [594, 643] width 37 height 37
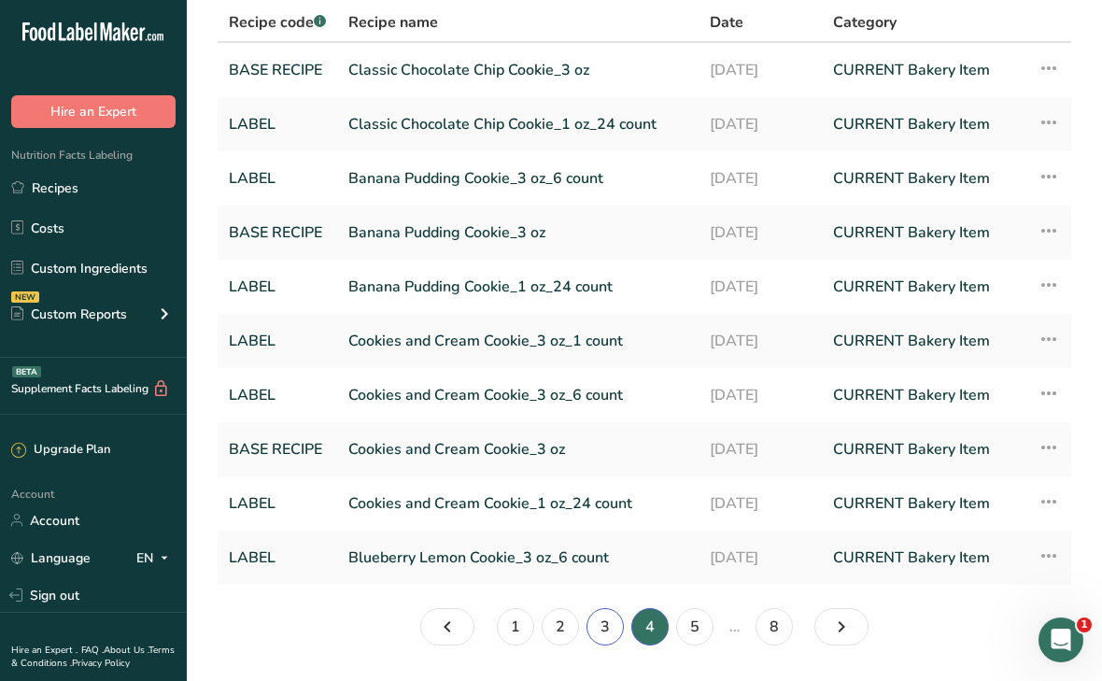
click at [604, 636] on link "3" at bounding box center [605, 626] width 37 height 37
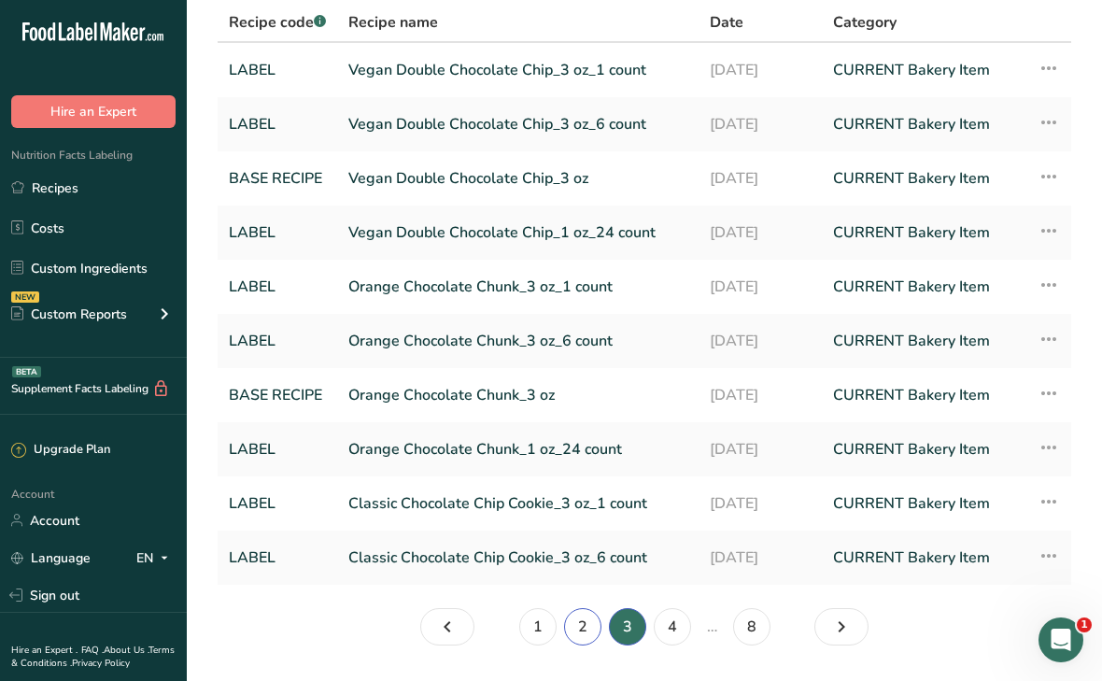
click at [589, 632] on link "2" at bounding box center [582, 626] width 37 height 37
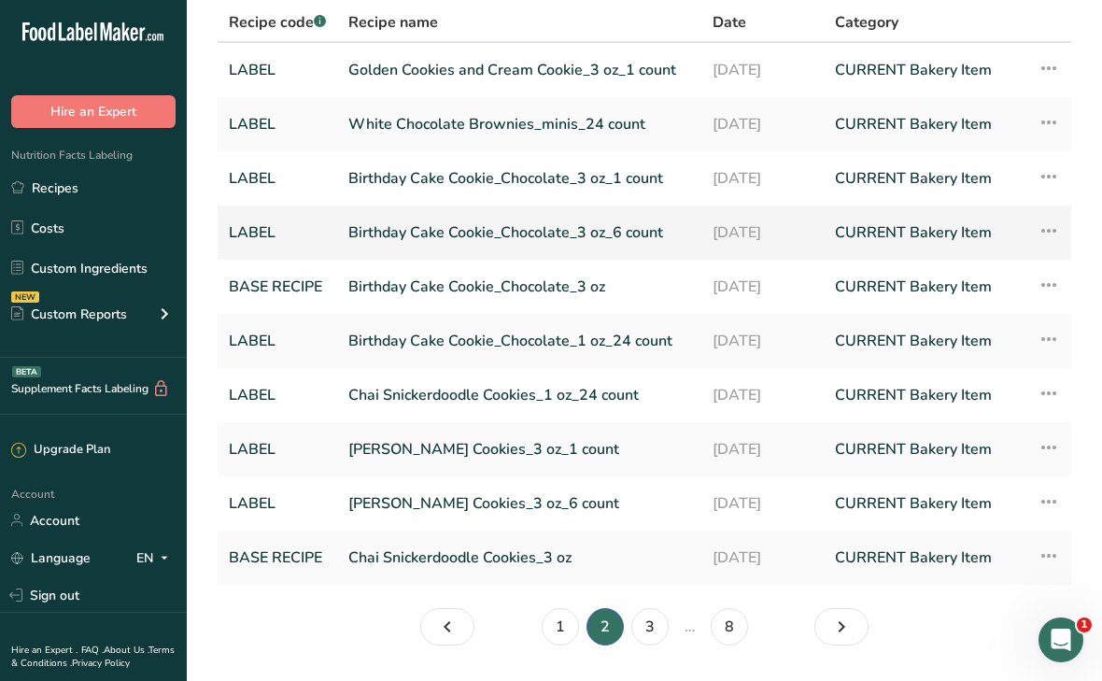
click at [473, 234] on link "Birthday Cake Cookie_Chocolate_3 oz_6 count" at bounding box center [519, 232] width 342 height 39
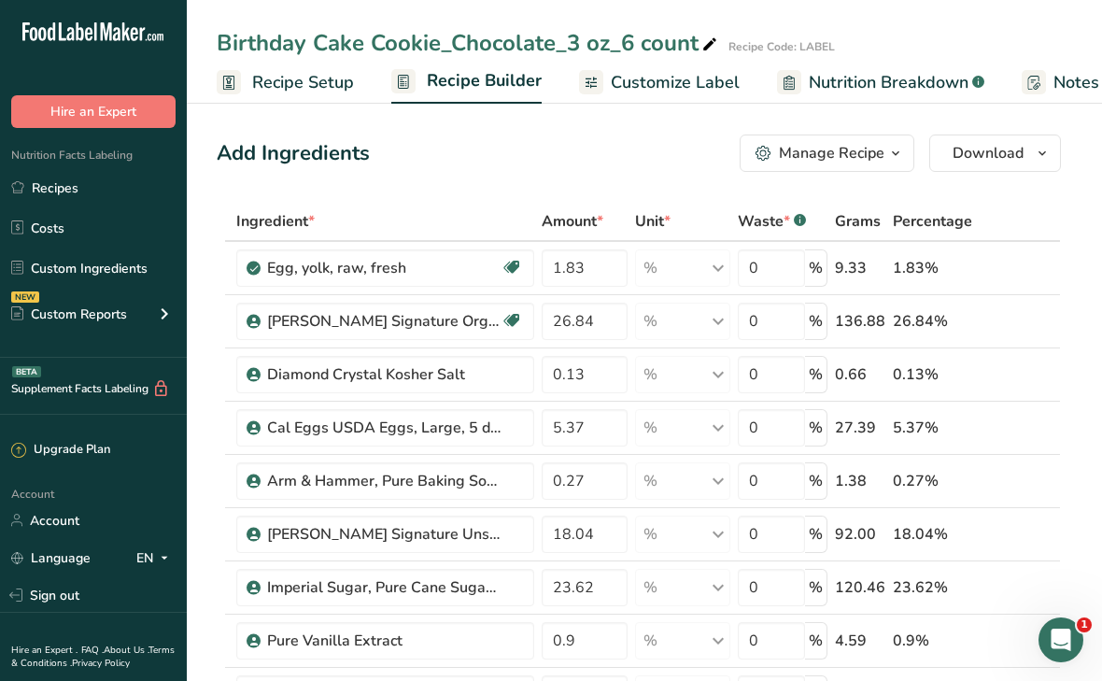
click at [297, 78] on span "Recipe Setup" at bounding box center [303, 82] width 102 height 25
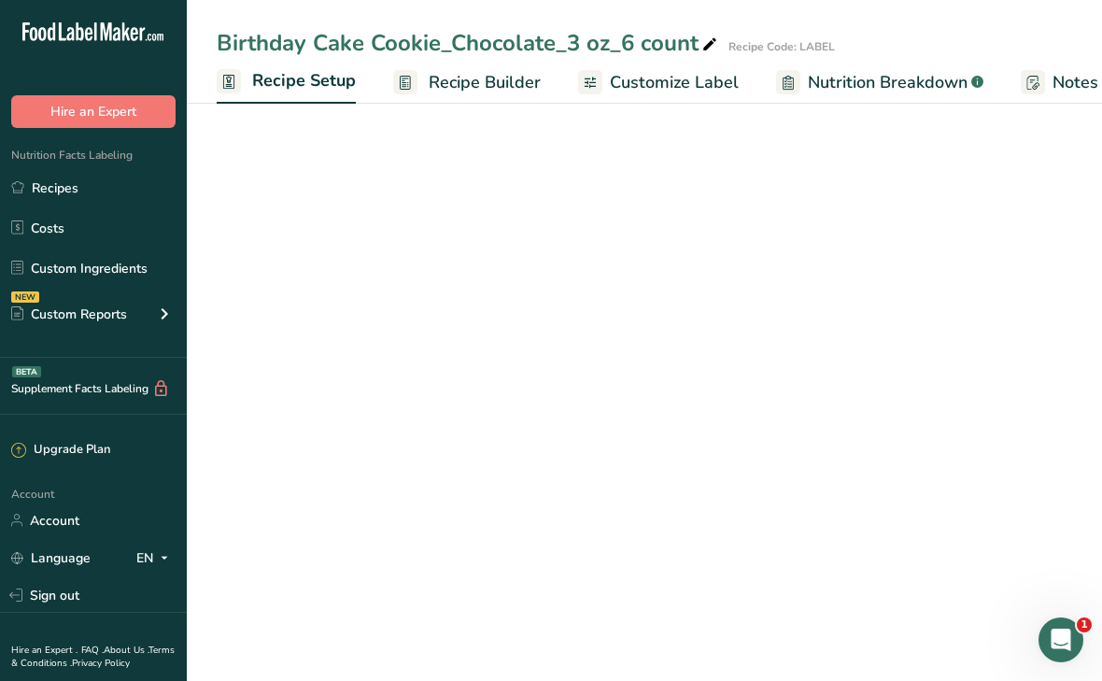
scroll to position [0, 7]
select select "5"
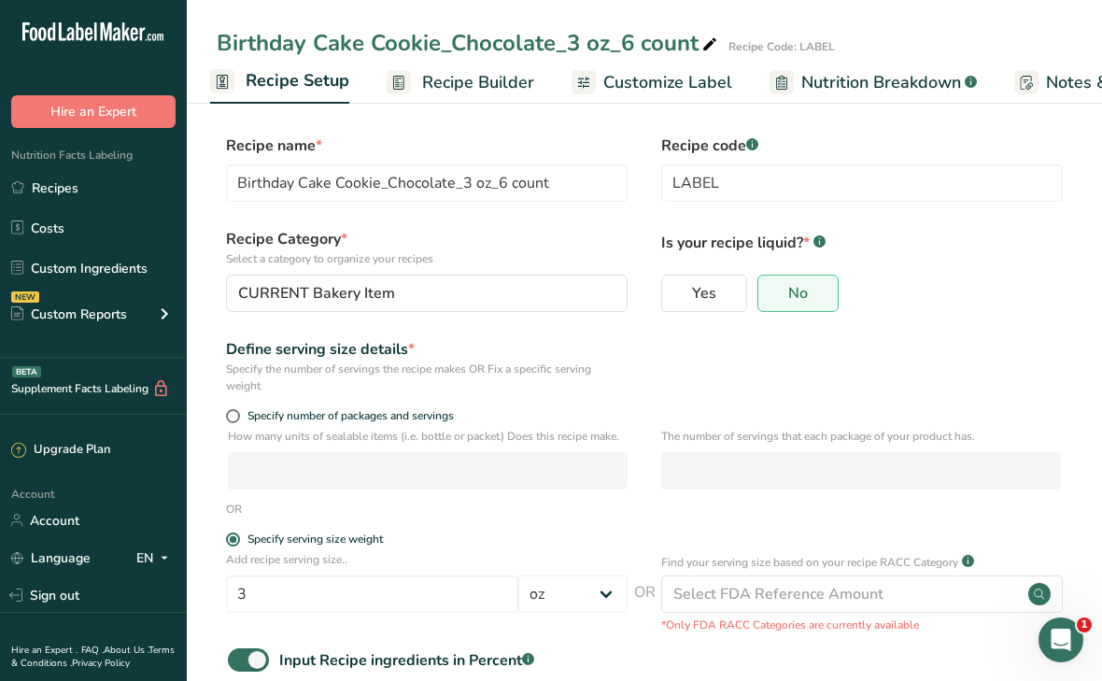
click at [475, 75] on span "Recipe Builder" at bounding box center [478, 82] width 112 height 25
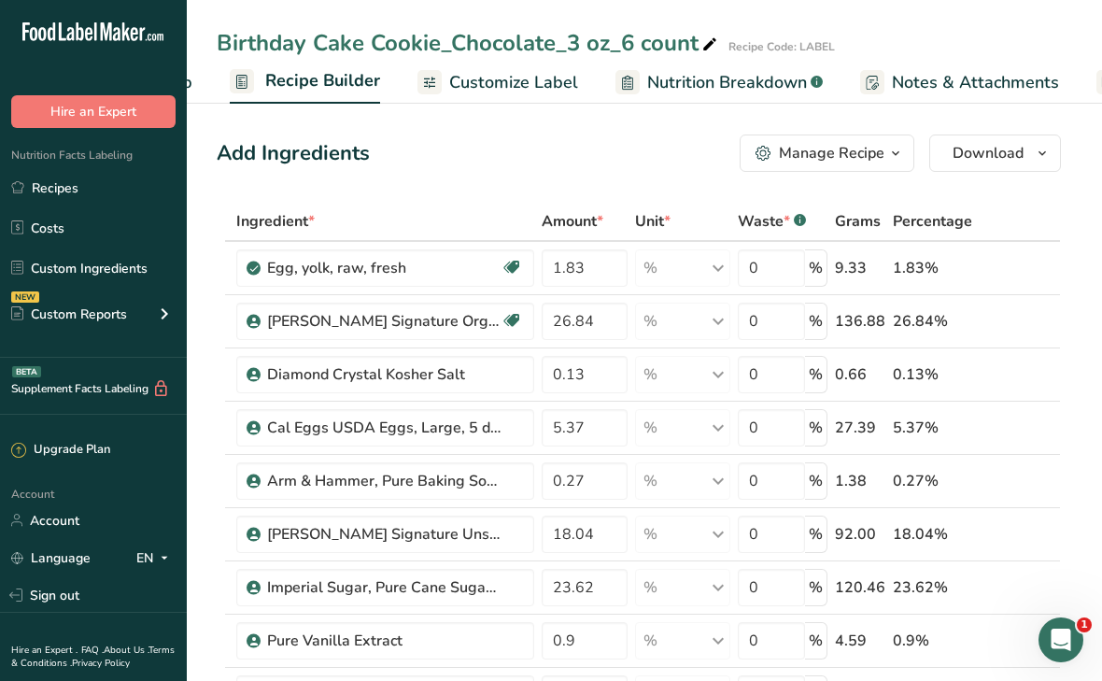
scroll to position [0, 180]
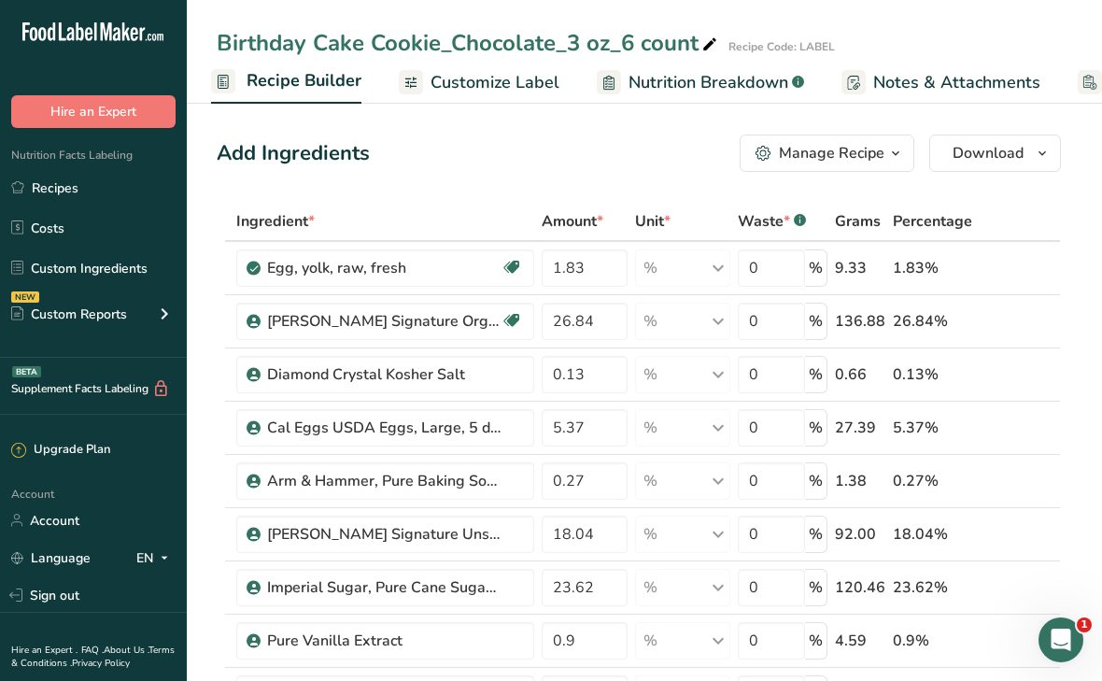
click at [795, 158] on div "Manage Recipe" at bounding box center [832, 153] width 106 height 22
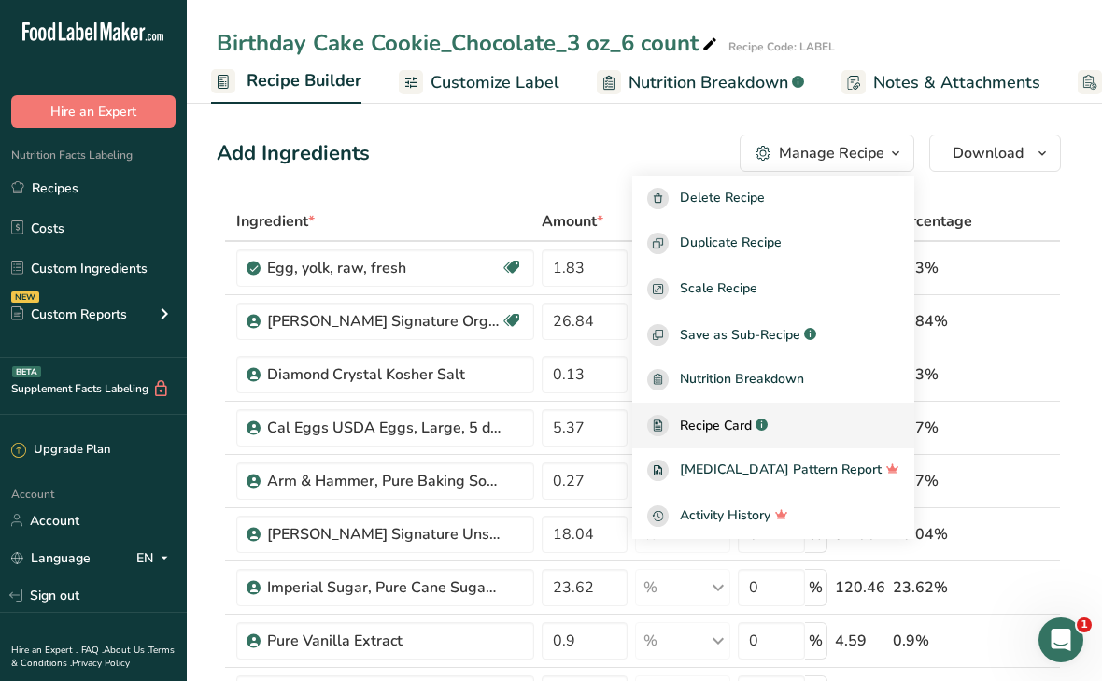
click at [731, 436] on link "Recipe Card .a-a{fill:#347362;}.b-a{fill:#fff;}" at bounding box center [773, 426] width 282 height 46
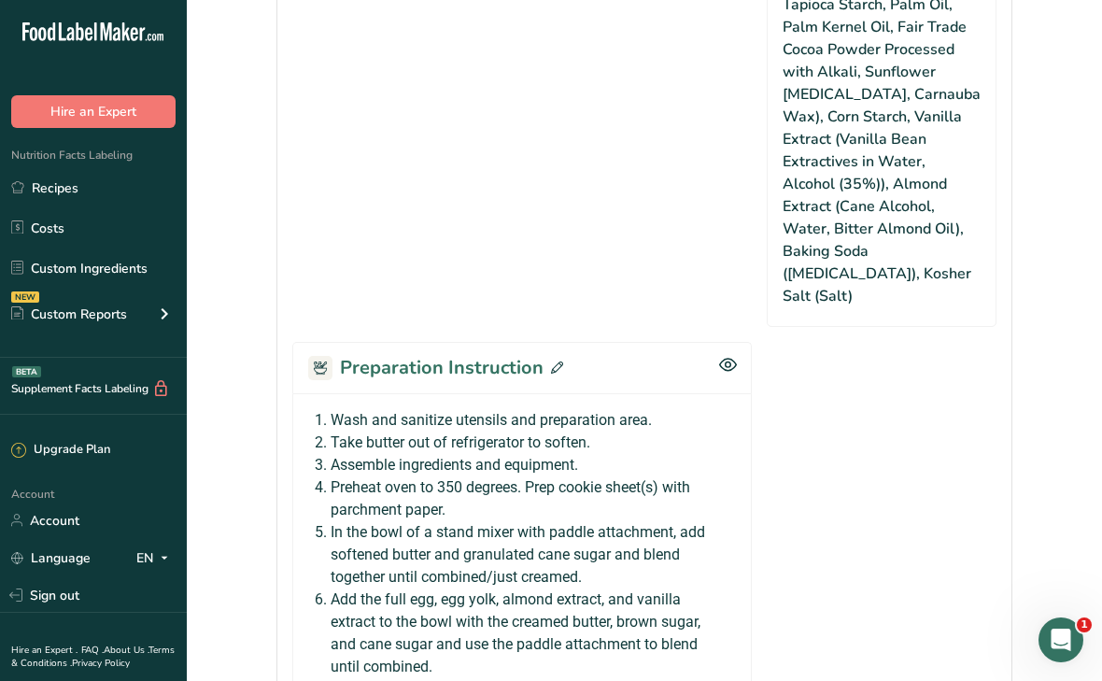
click at [552, 362] on icon at bounding box center [557, 368] width 12 height 12
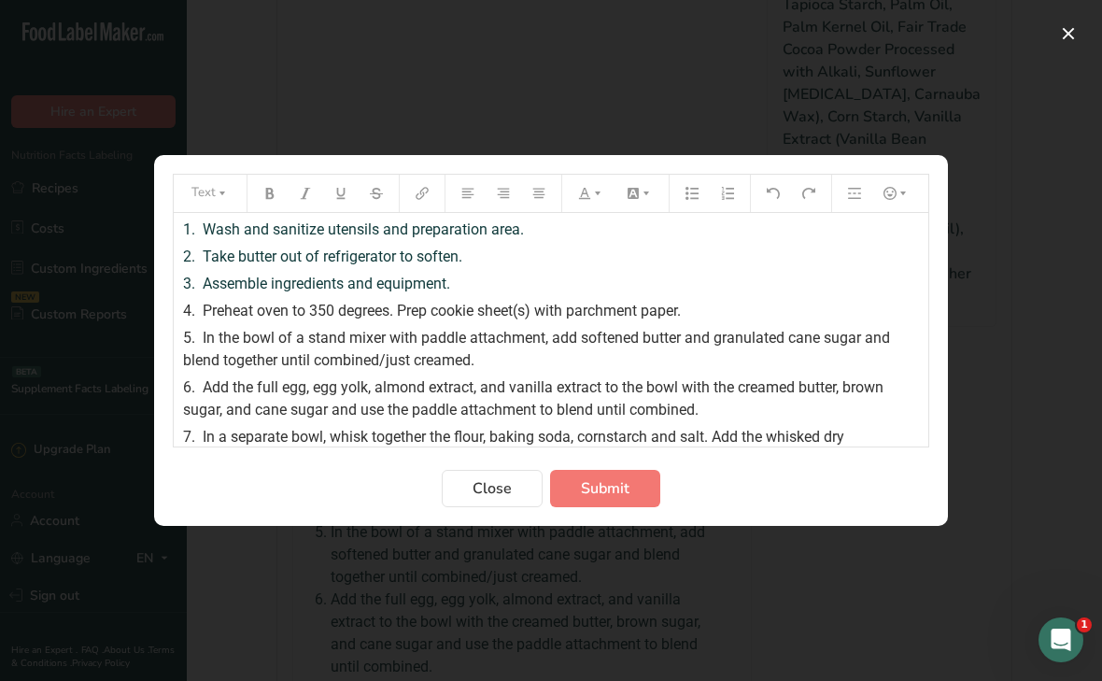
scroll to position [227, 0]
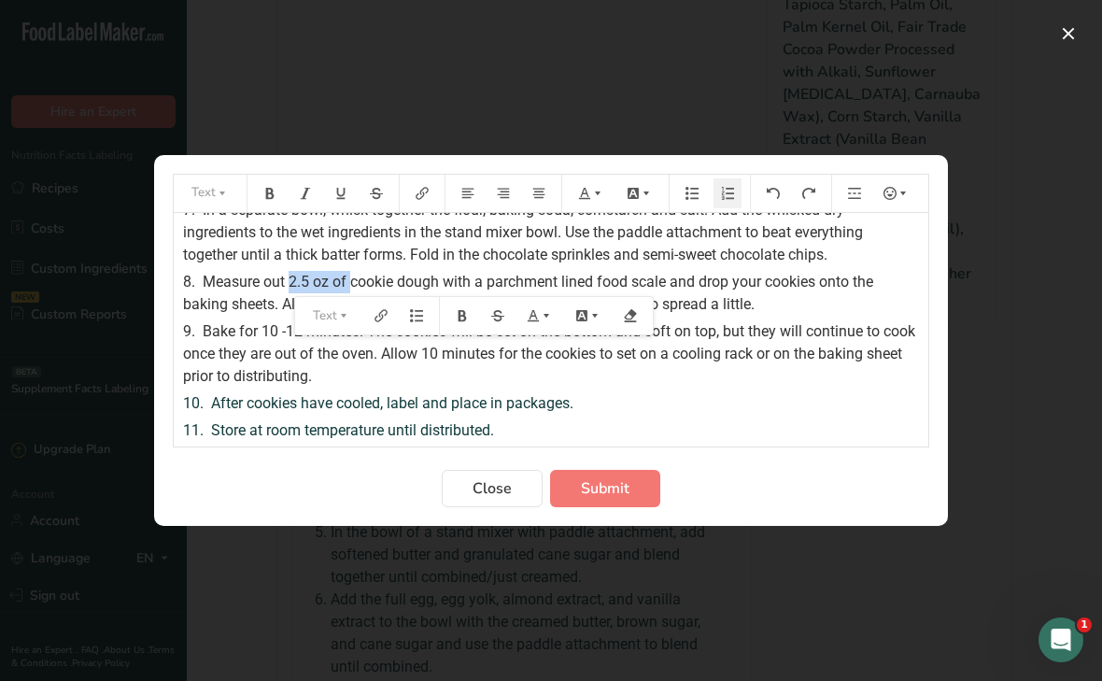
drag, startPoint x: 290, startPoint y: 282, endPoint x: 349, endPoint y: 281, distance: 59.8
click at [349, 281] on span "Measure out 2.5 oz of cookie dough with a parchment lined food scale and drop y…" at bounding box center [530, 293] width 694 height 40
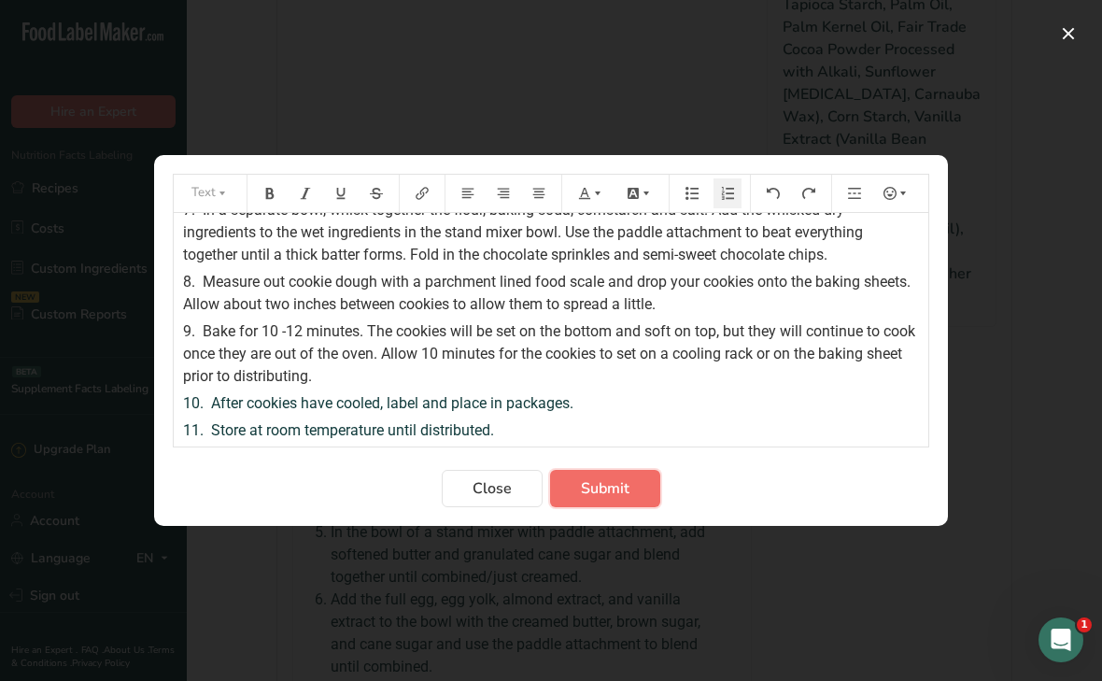
click at [603, 490] on span "Submit" at bounding box center [605, 488] width 49 height 22
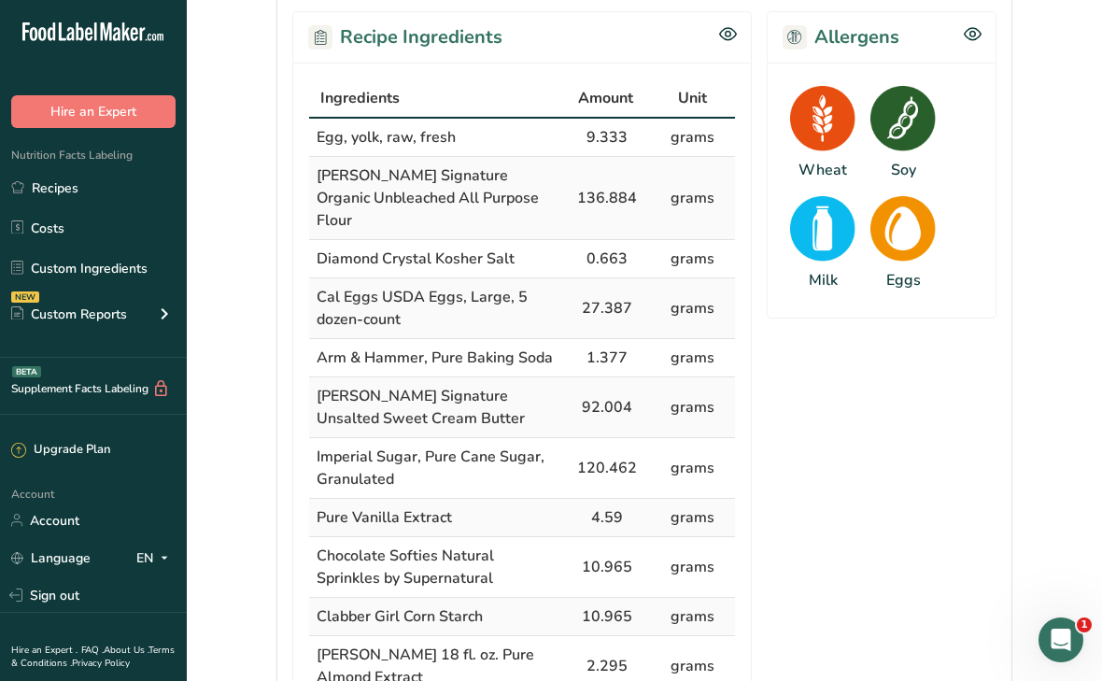
scroll to position [0, 0]
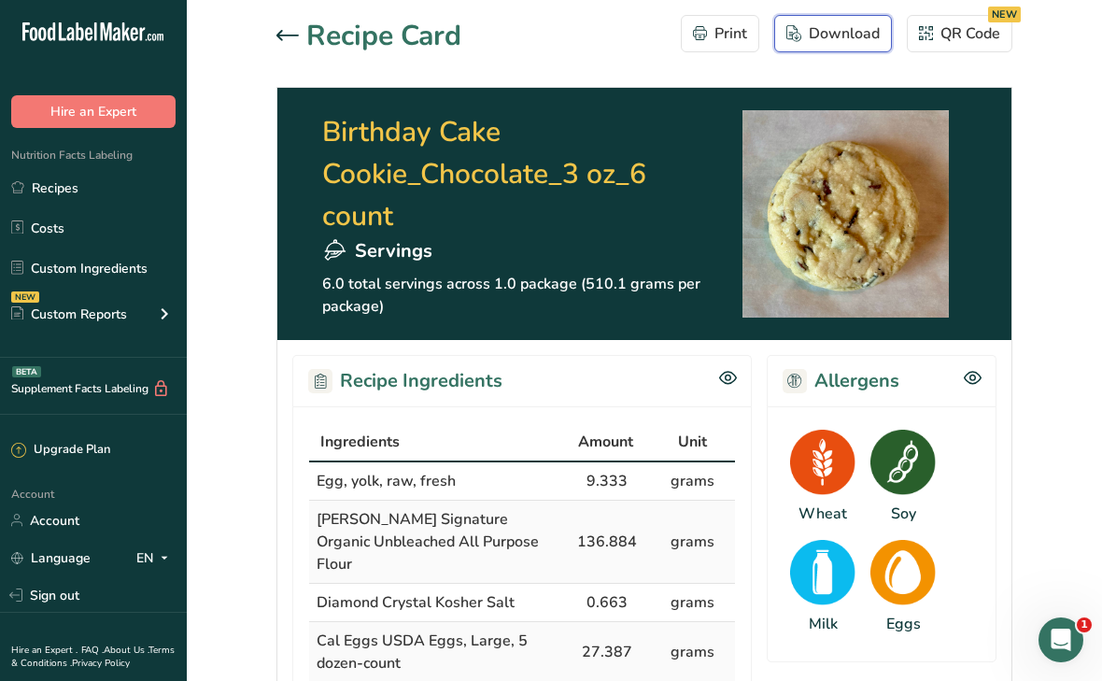
click at [822, 35] on div "Download" at bounding box center [833, 33] width 93 height 22
click at [284, 35] on icon at bounding box center [288, 35] width 22 height 10
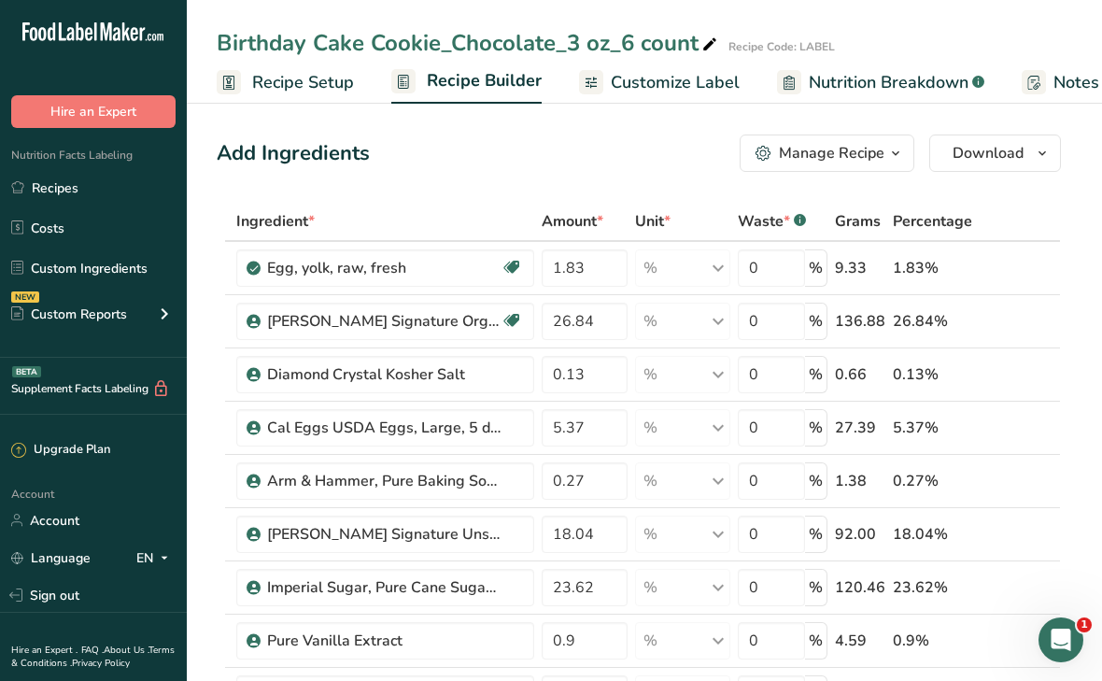
click at [646, 90] on span "Customize Label" at bounding box center [675, 82] width 129 height 25
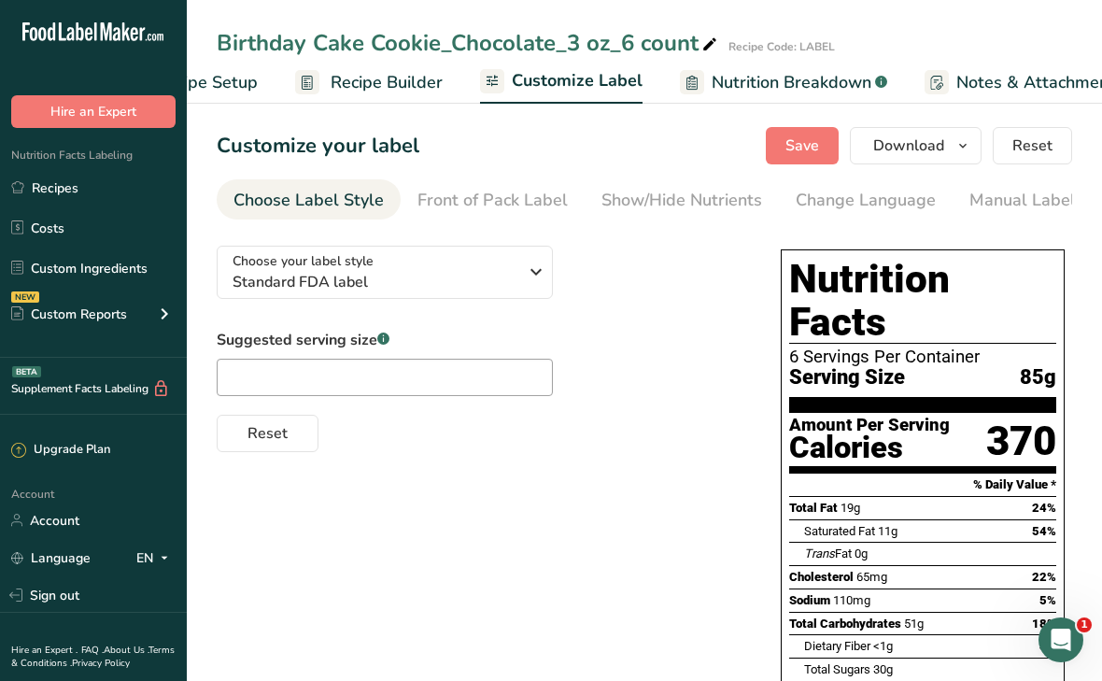
scroll to position [0, 334]
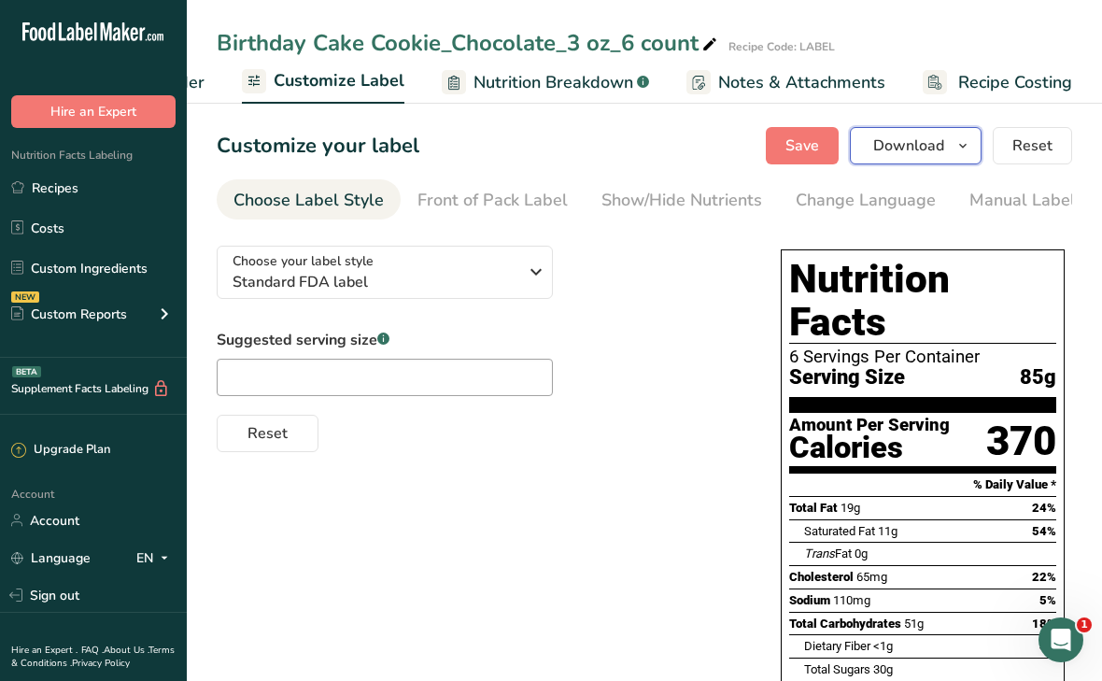
click at [905, 150] on span "Download" at bounding box center [908, 146] width 71 height 22
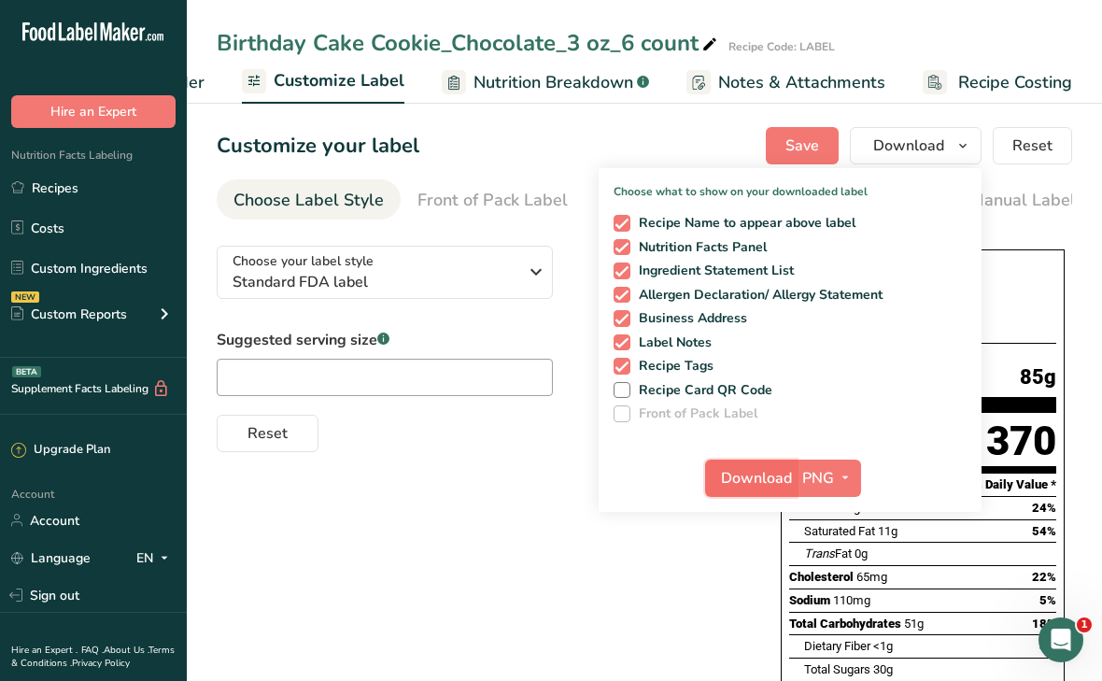
click at [735, 487] on span "Download" at bounding box center [756, 478] width 71 height 22
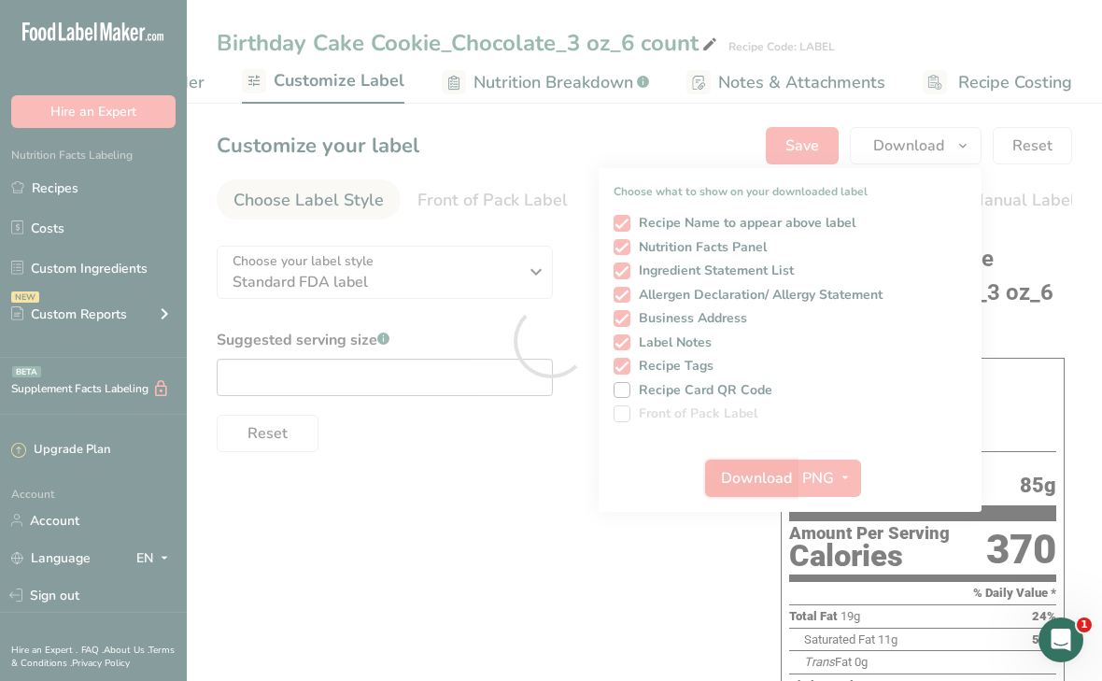
scroll to position [0, 0]
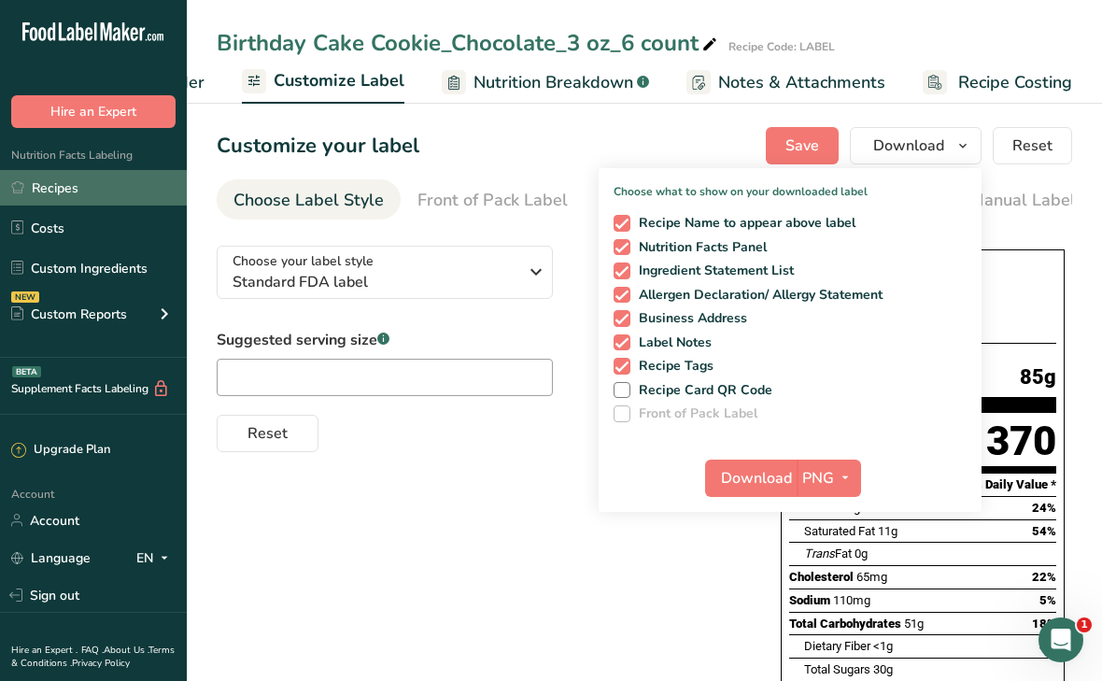
click at [79, 186] on link "Recipes" at bounding box center [93, 187] width 187 height 35
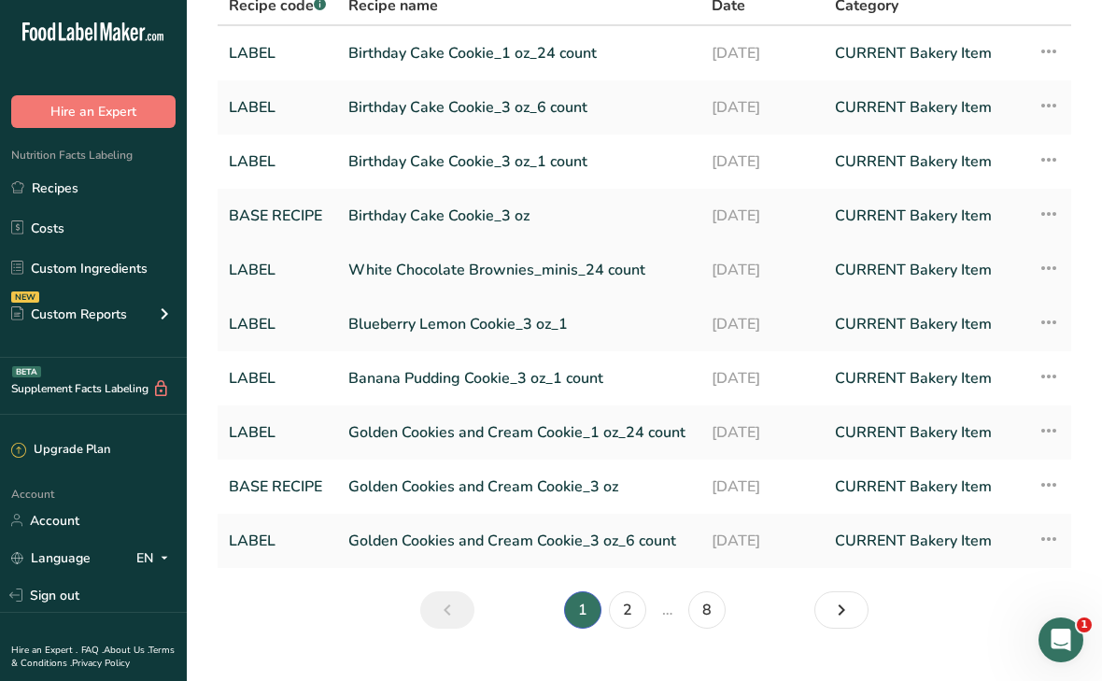
scroll to position [191, 0]
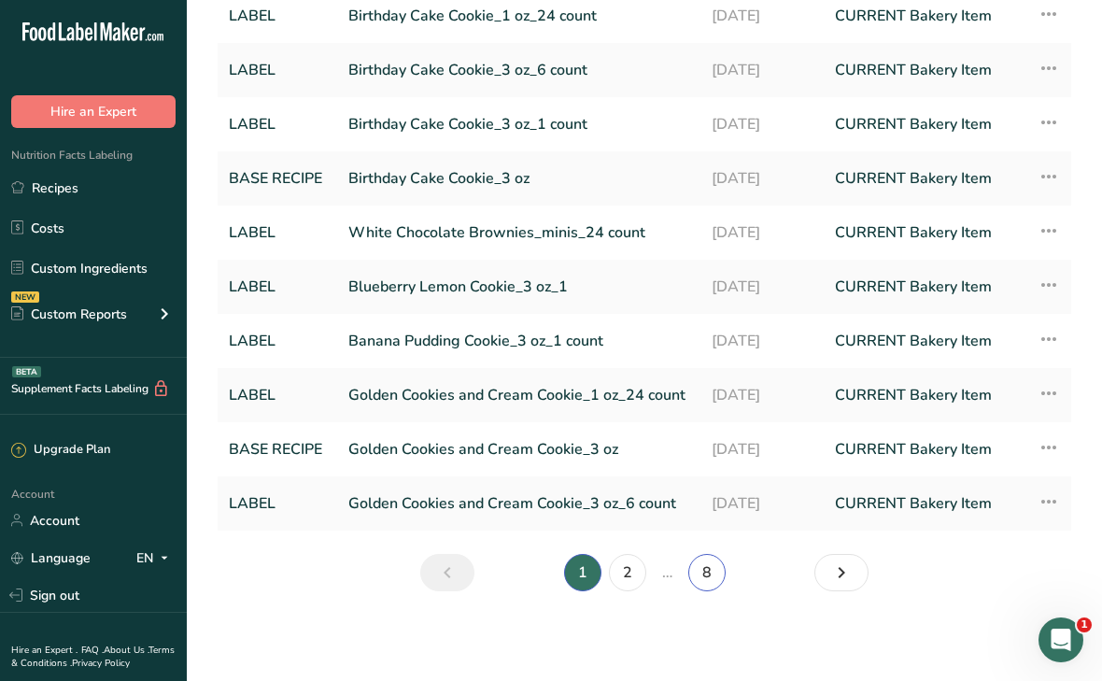
click at [715, 574] on link "8" at bounding box center [706, 572] width 37 height 37
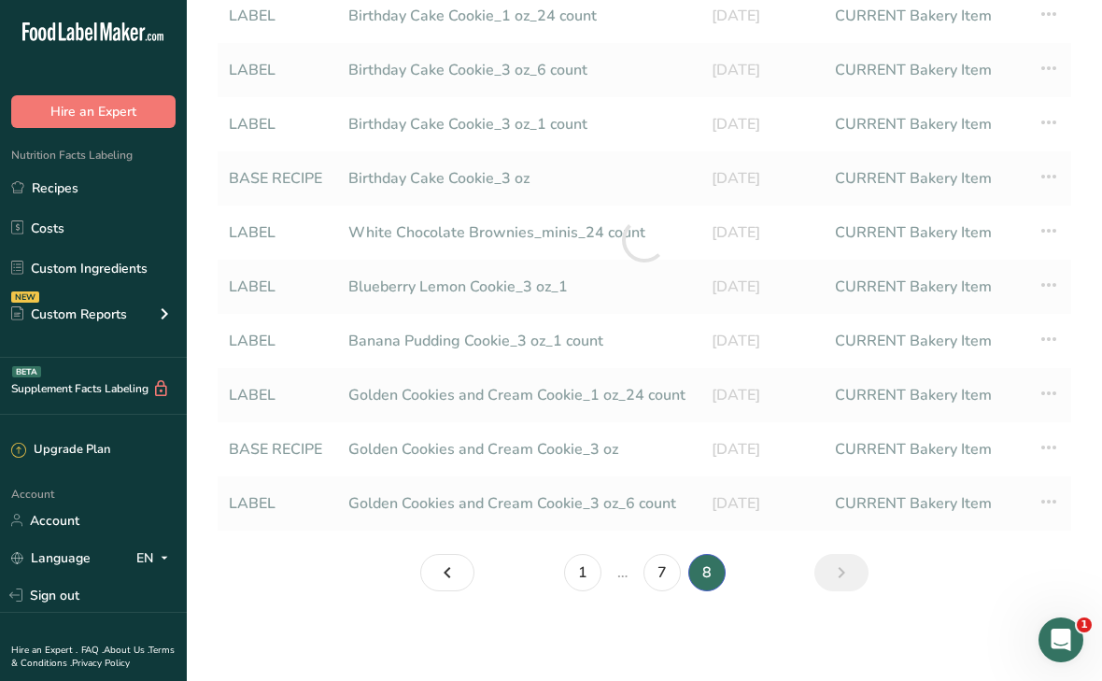
scroll to position [136, 0]
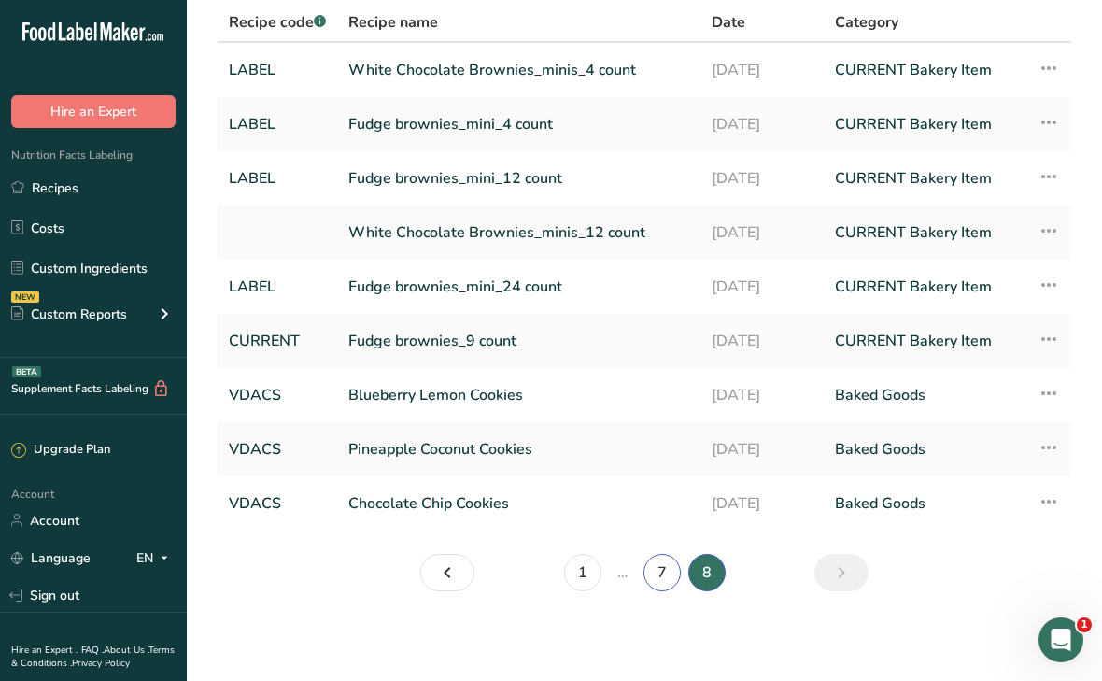
click at [674, 576] on link "7" at bounding box center [662, 572] width 37 height 37
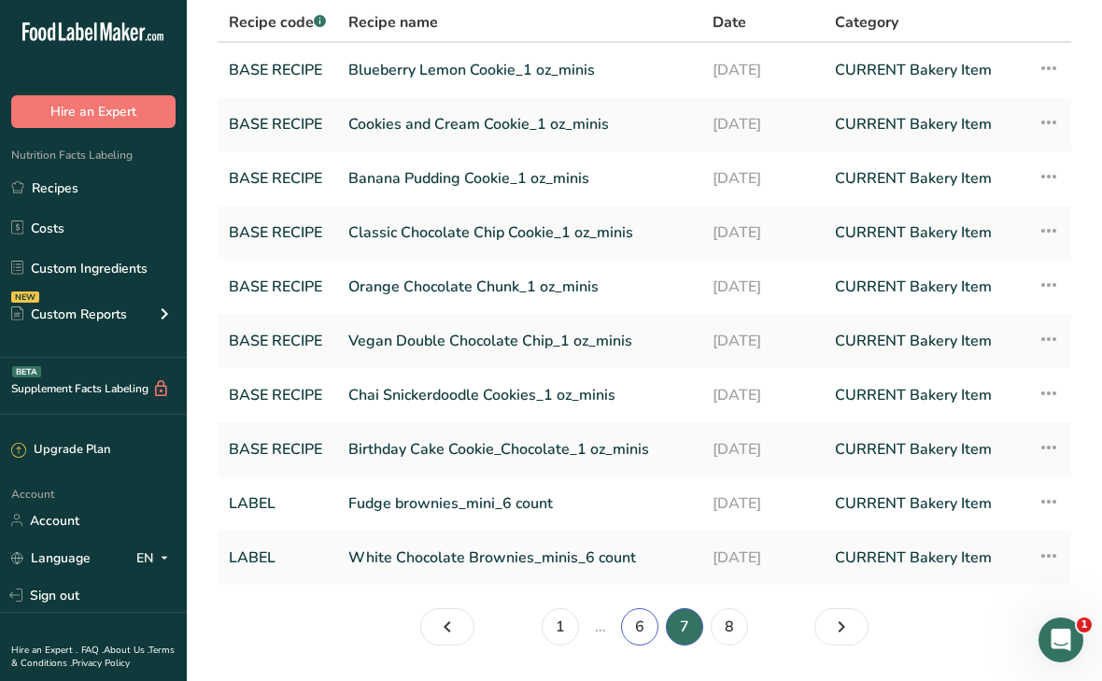
click at [637, 628] on link "6" at bounding box center [639, 626] width 37 height 37
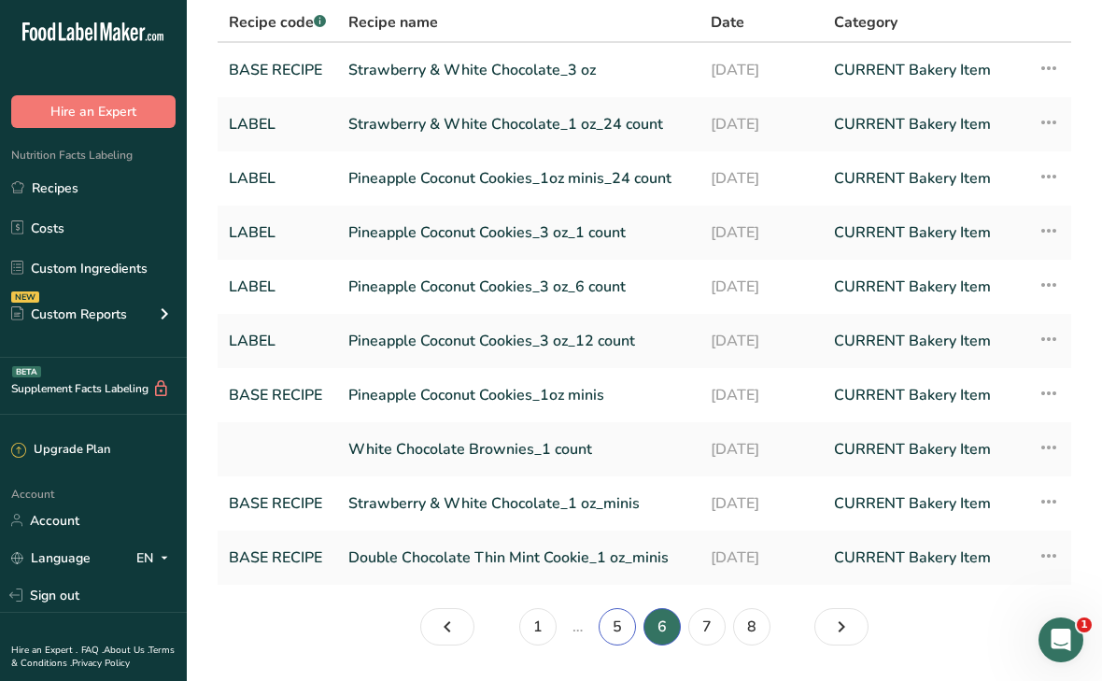
click at [617, 629] on link "5" at bounding box center [617, 626] width 37 height 37
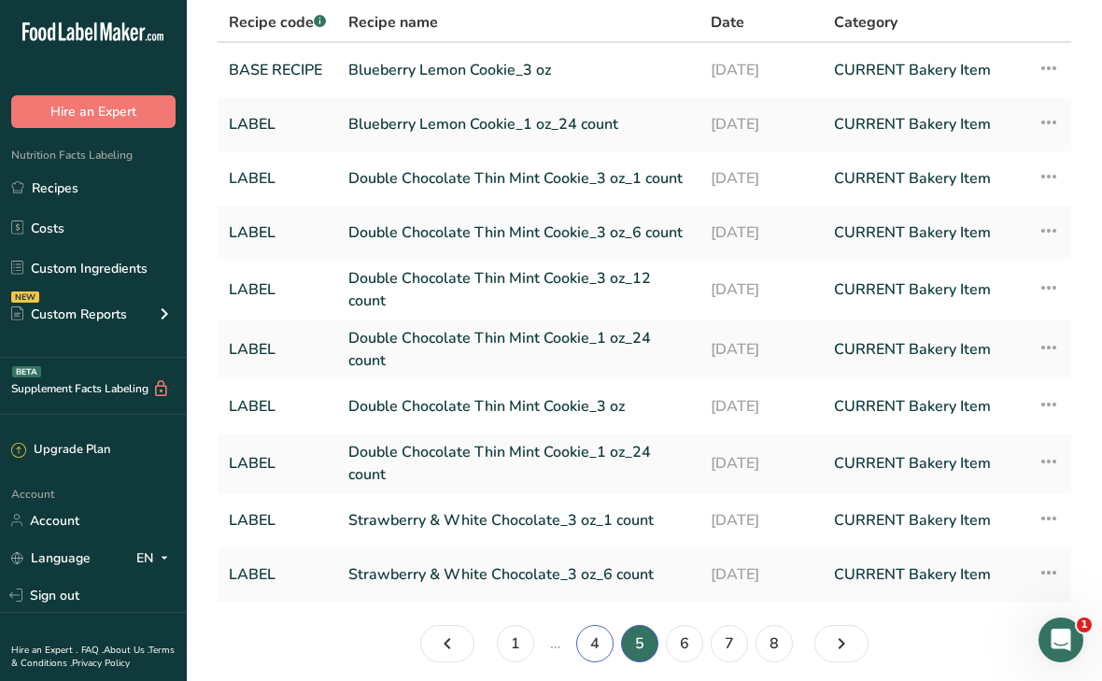
click at [601, 639] on link "4" at bounding box center [594, 643] width 37 height 37
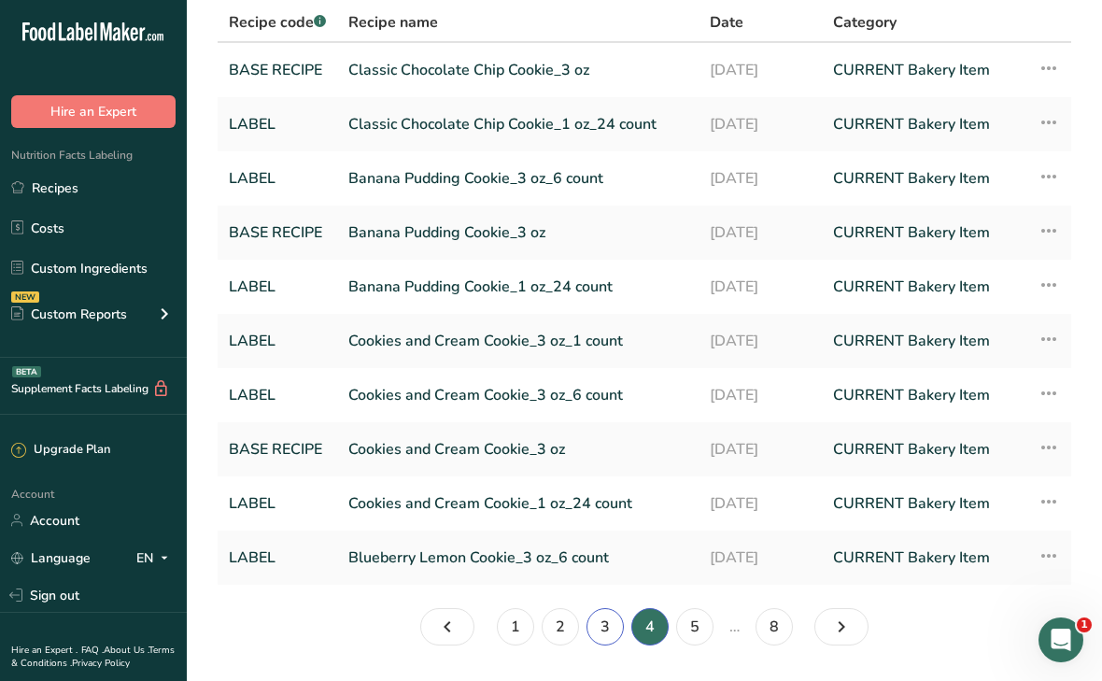
click at [595, 629] on link "3" at bounding box center [605, 626] width 37 height 37
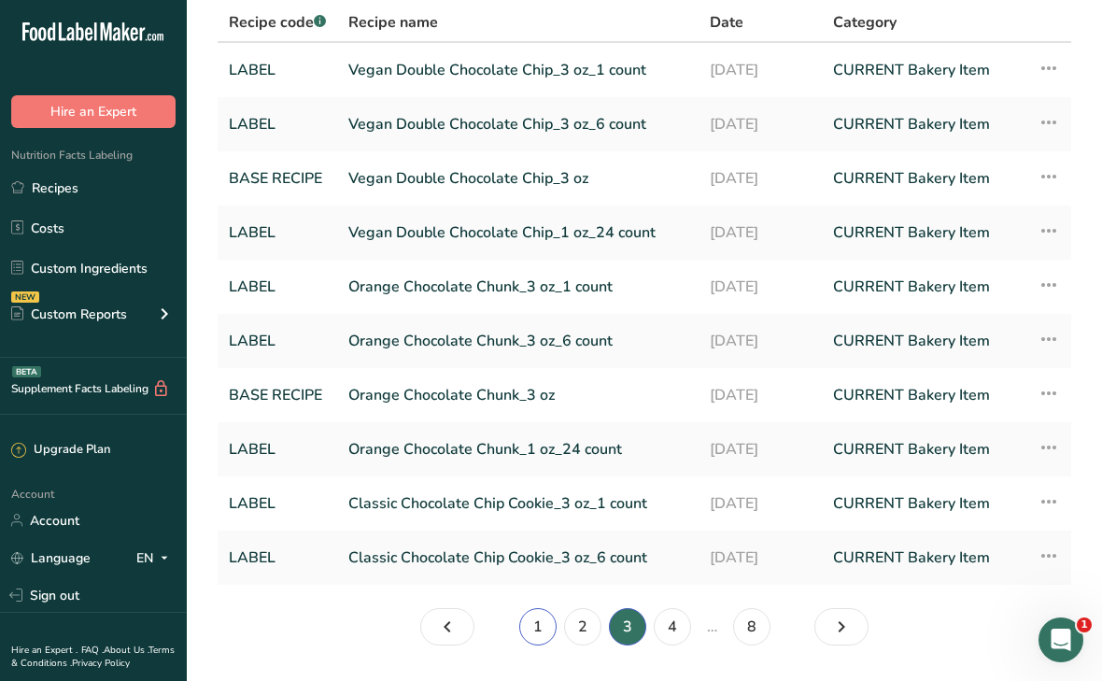
click at [540, 628] on link "1" at bounding box center [537, 626] width 37 height 37
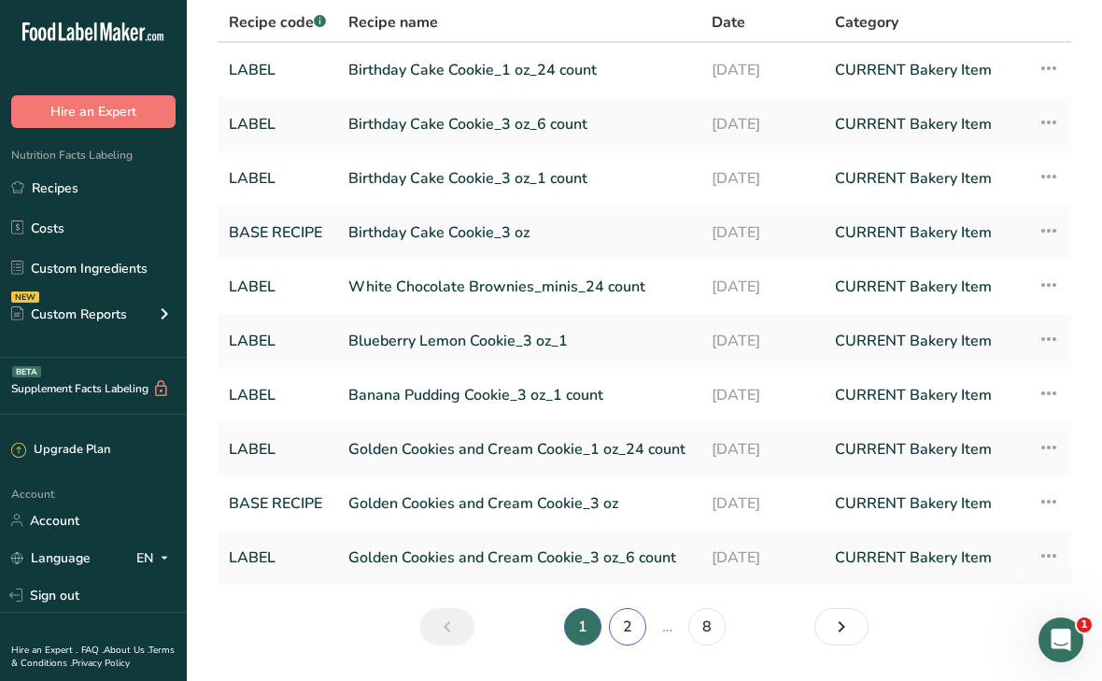
click at [618, 632] on link "2" at bounding box center [627, 626] width 37 height 37
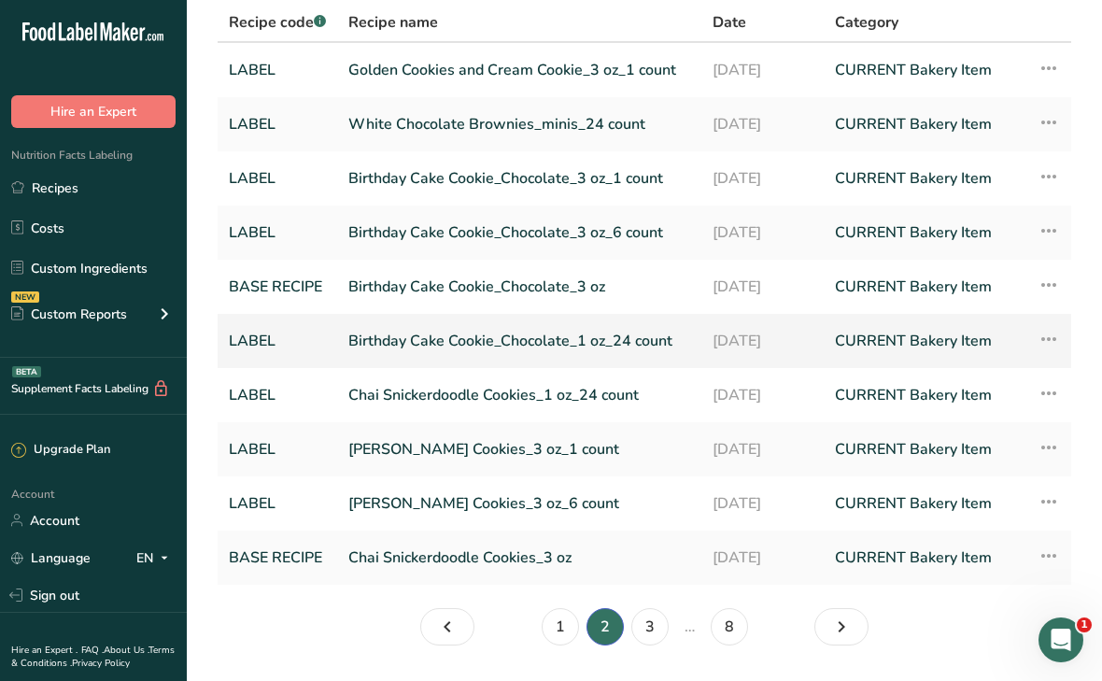
click at [582, 339] on link "Birthday Cake Cookie_Chocolate_1 oz_24 count" at bounding box center [519, 340] width 342 height 39
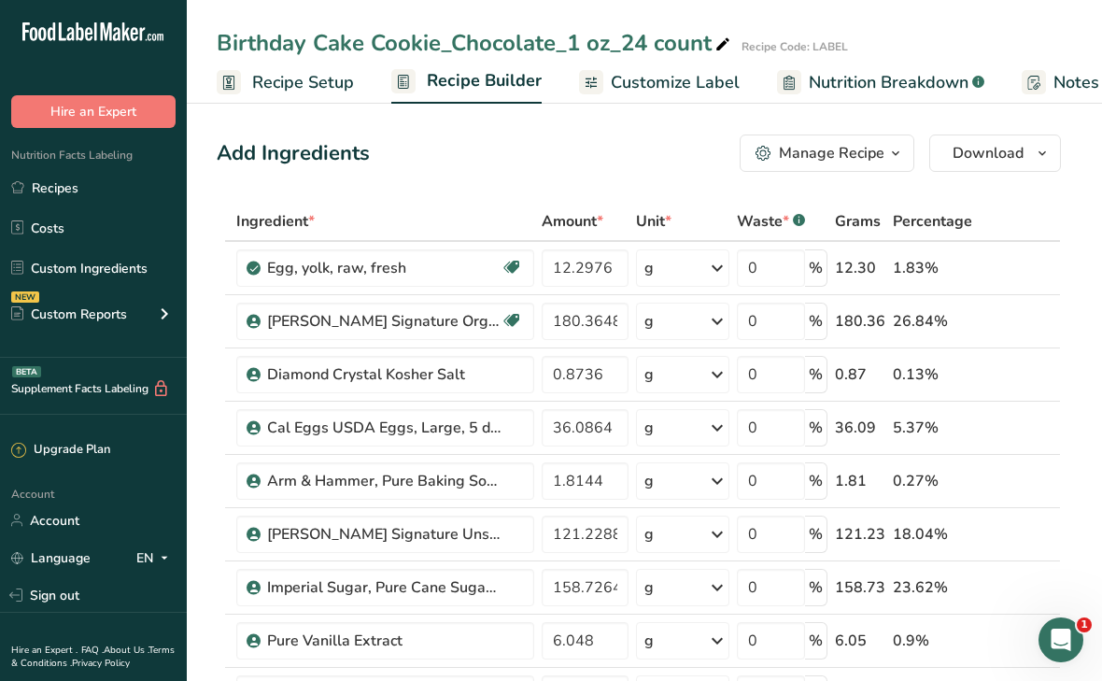
click at [795, 157] on div "Manage Recipe" at bounding box center [832, 153] width 106 height 22
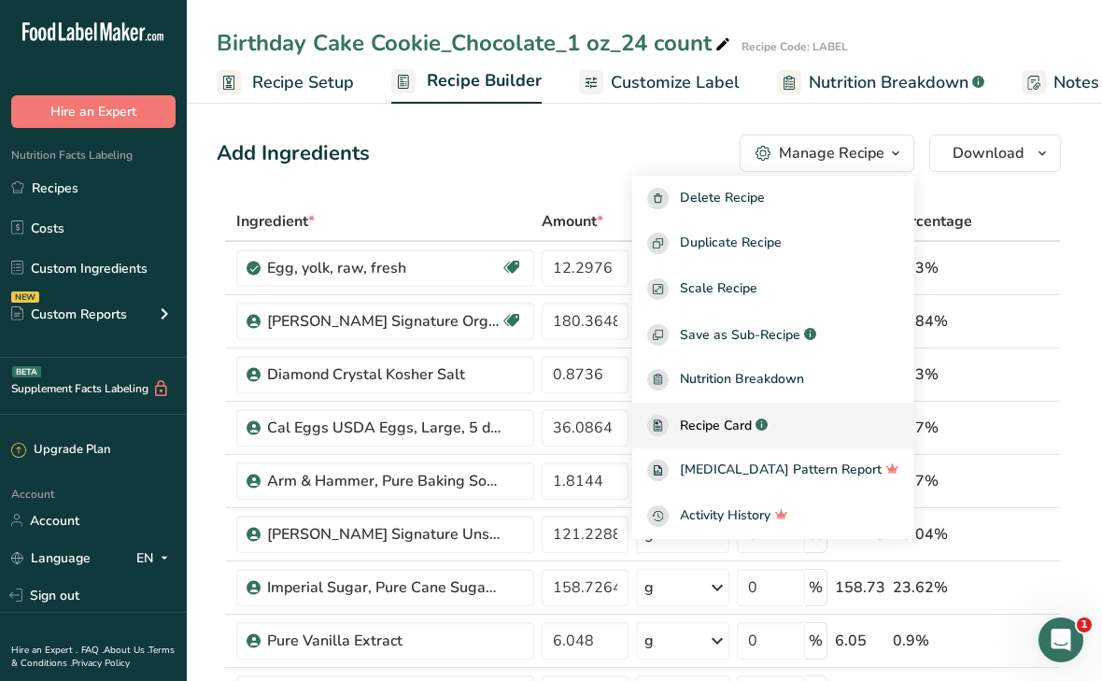
click at [746, 417] on span "Recipe Card" at bounding box center [716, 426] width 72 height 20
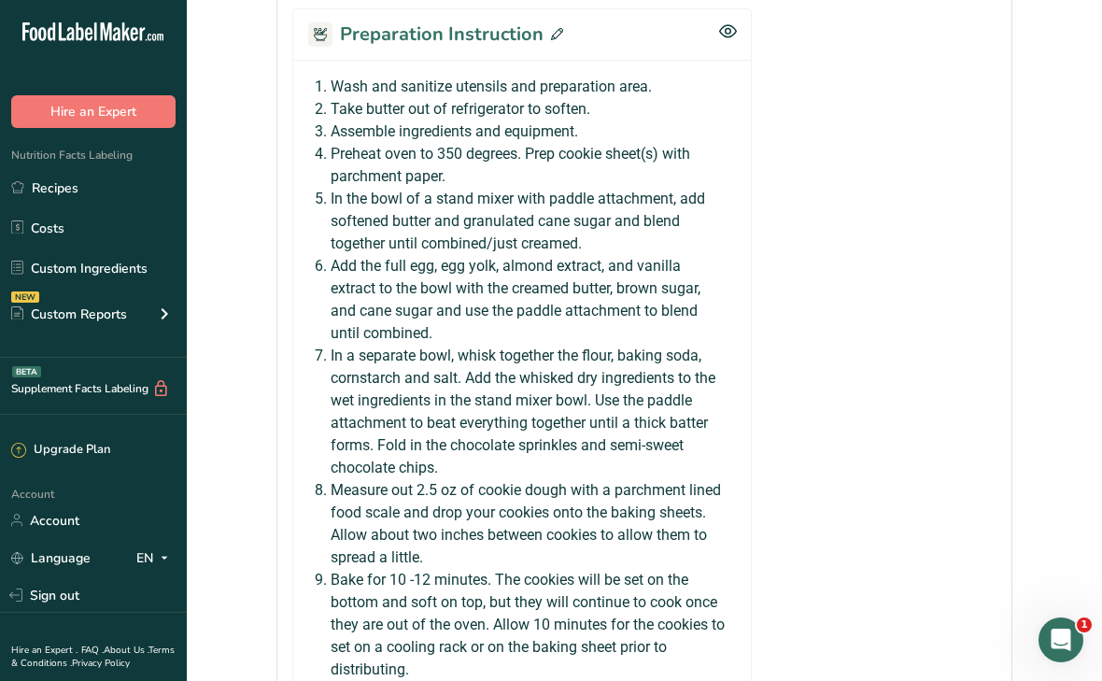
scroll to position [1522, 0]
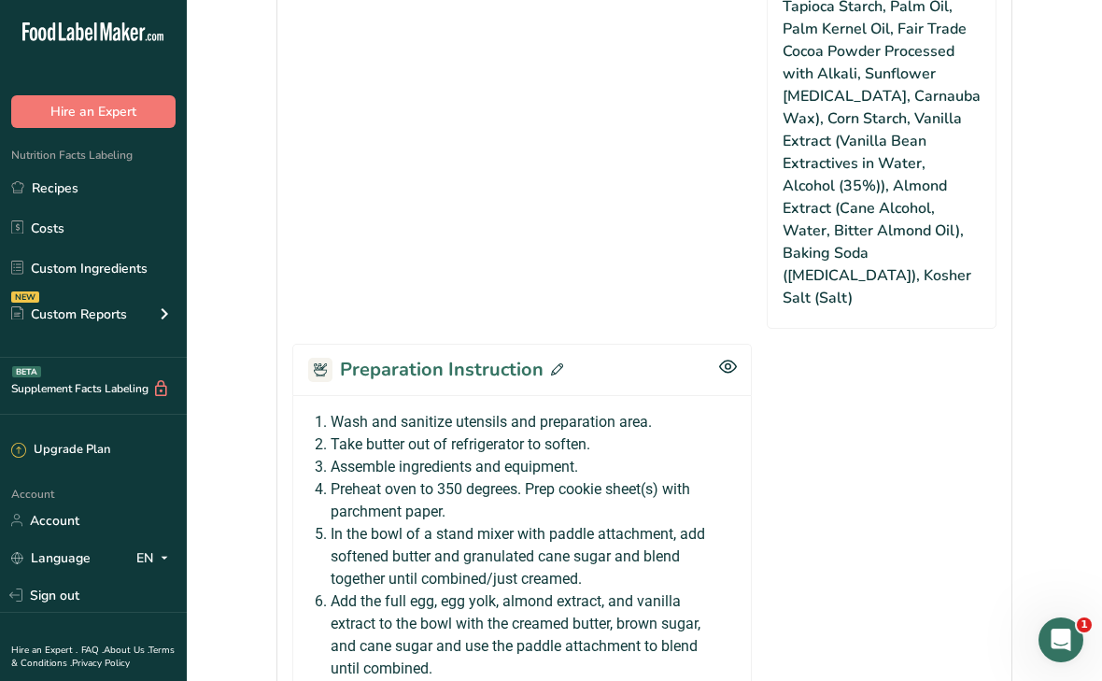
click at [551, 363] on icon at bounding box center [557, 369] width 12 height 12
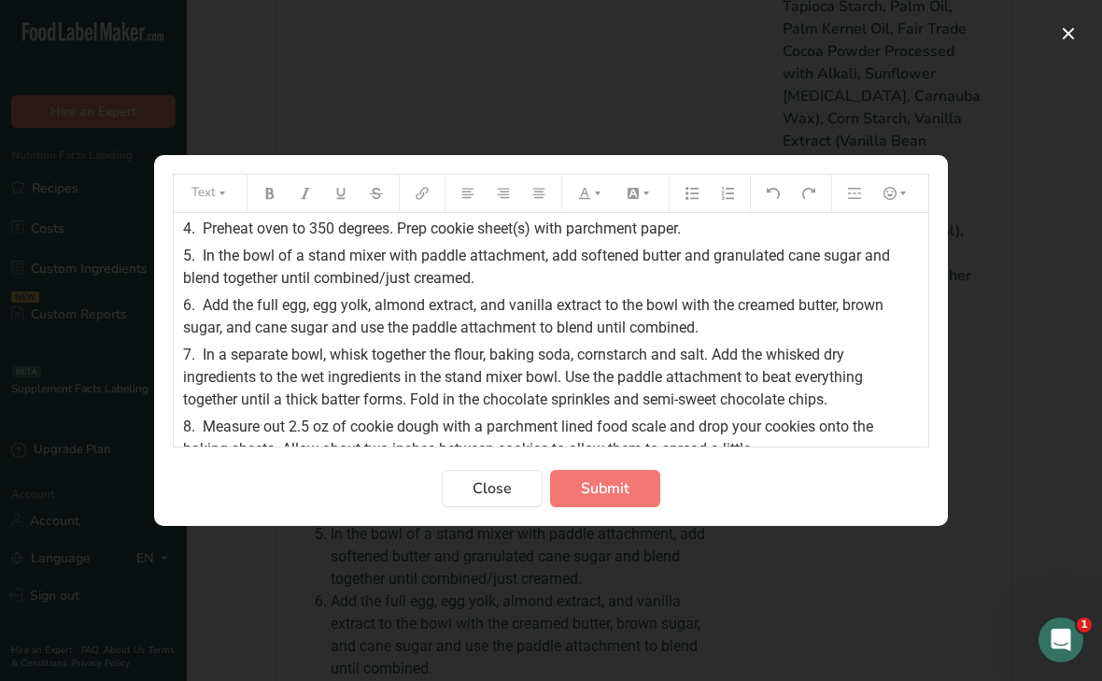
scroll to position [227, 0]
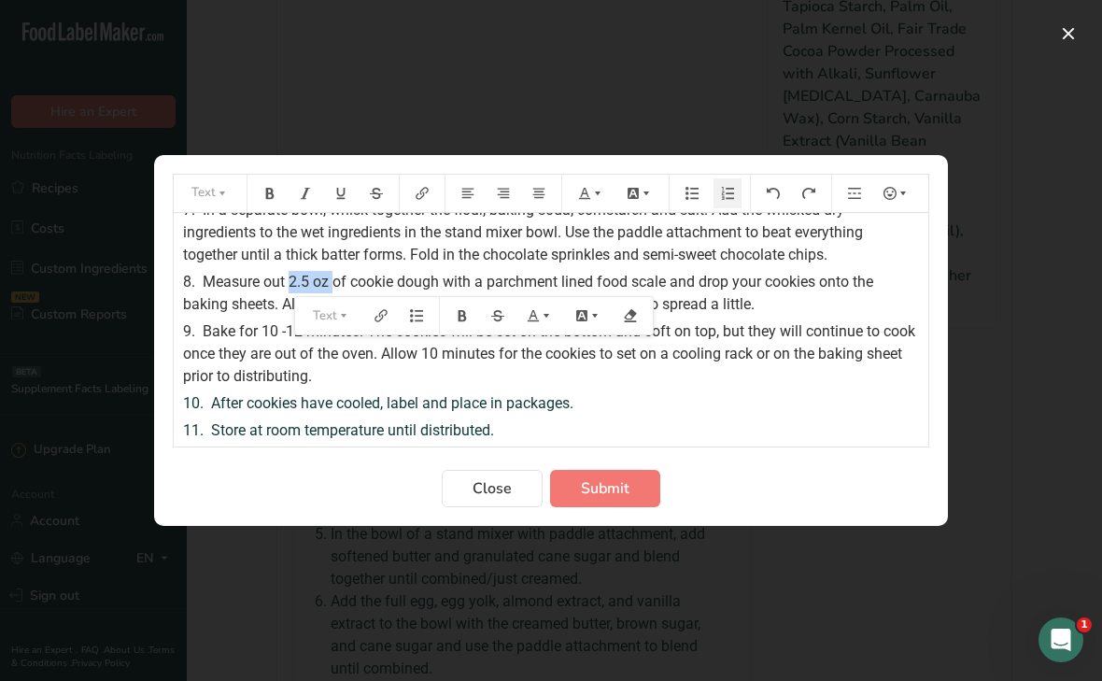
drag, startPoint x: 290, startPoint y: 281, endPoint x: 334, endPoint y: 278, distance: 44.9
click at [334, 278] on span "Measure out 2.5 oz of cookie dough with a parchment lined food scale and drop y…" at bounding box center [530, 293] width 694 height 40
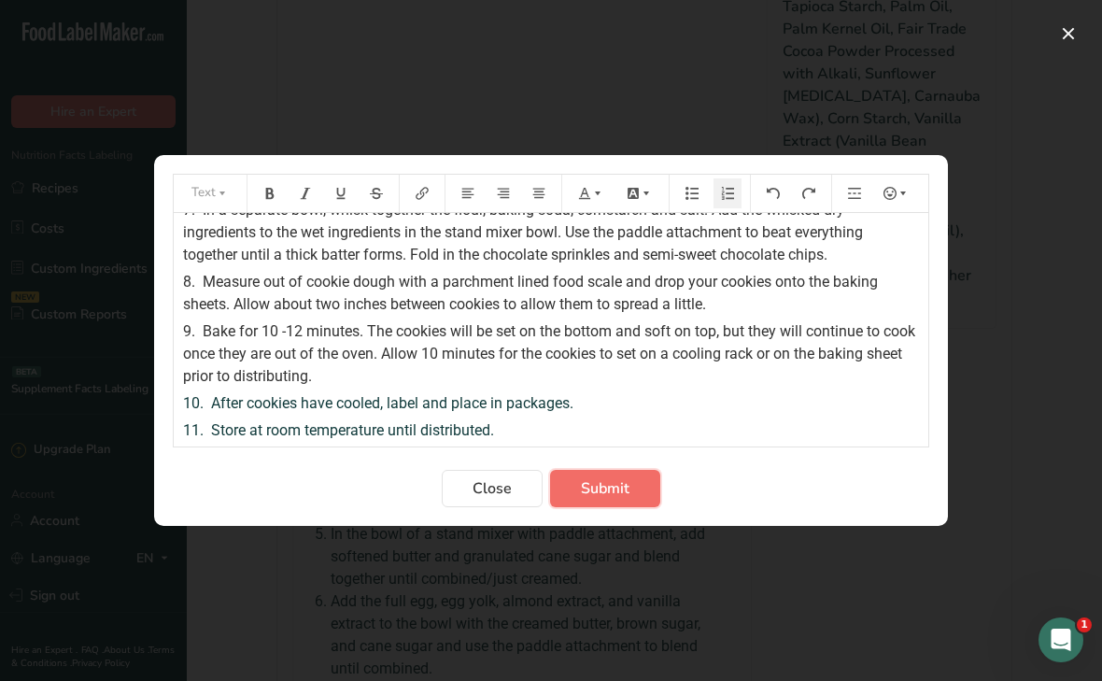
click at [602, 492] on span "Submit" at bounding box center [605, 488] width 49 height 22
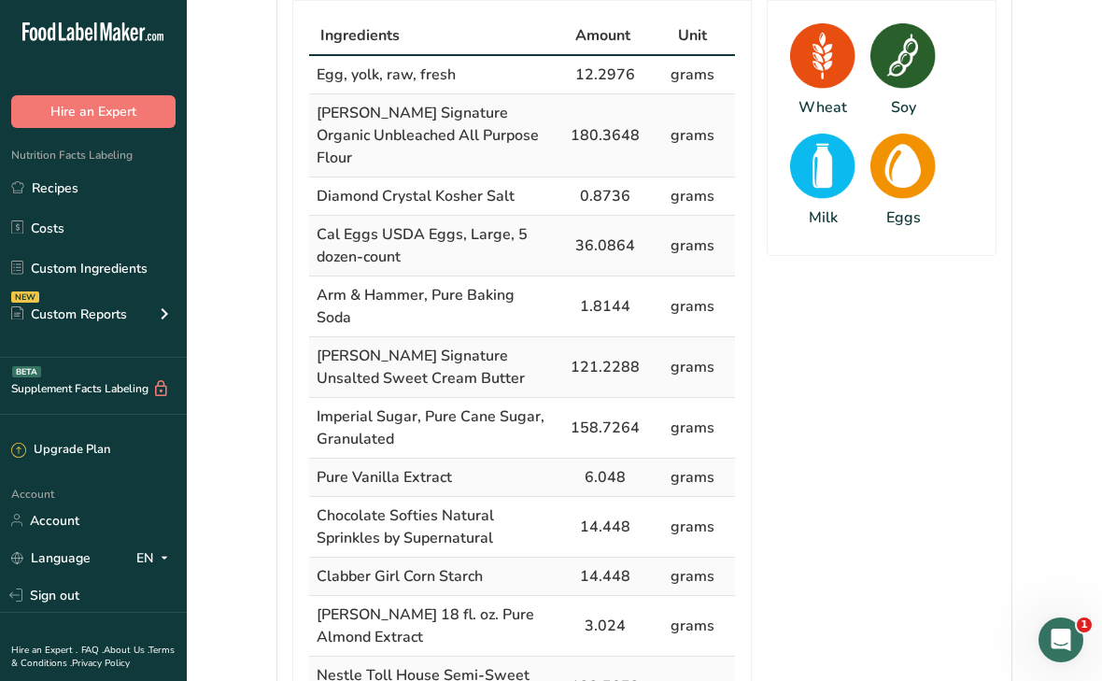
scroll to position [0, 0]
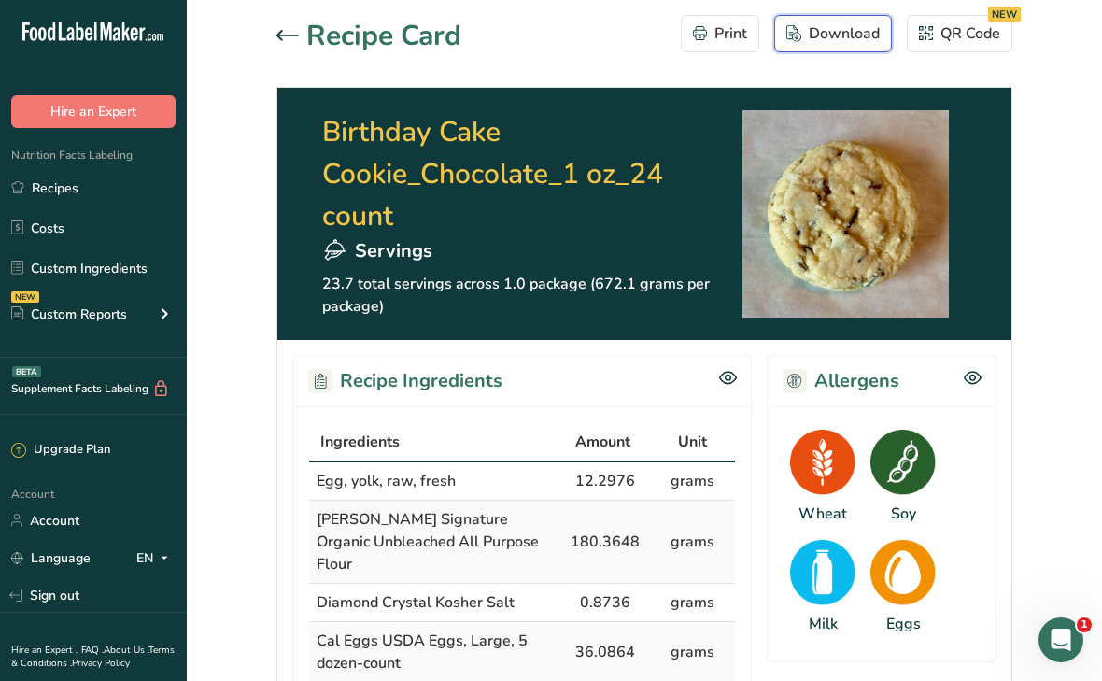
click at [833, 41] on div "Download" at bounding box center [833, 33] width 93 height 22
click at [288, 35] on icon at bounding box center [288, 35] width 22 height 11
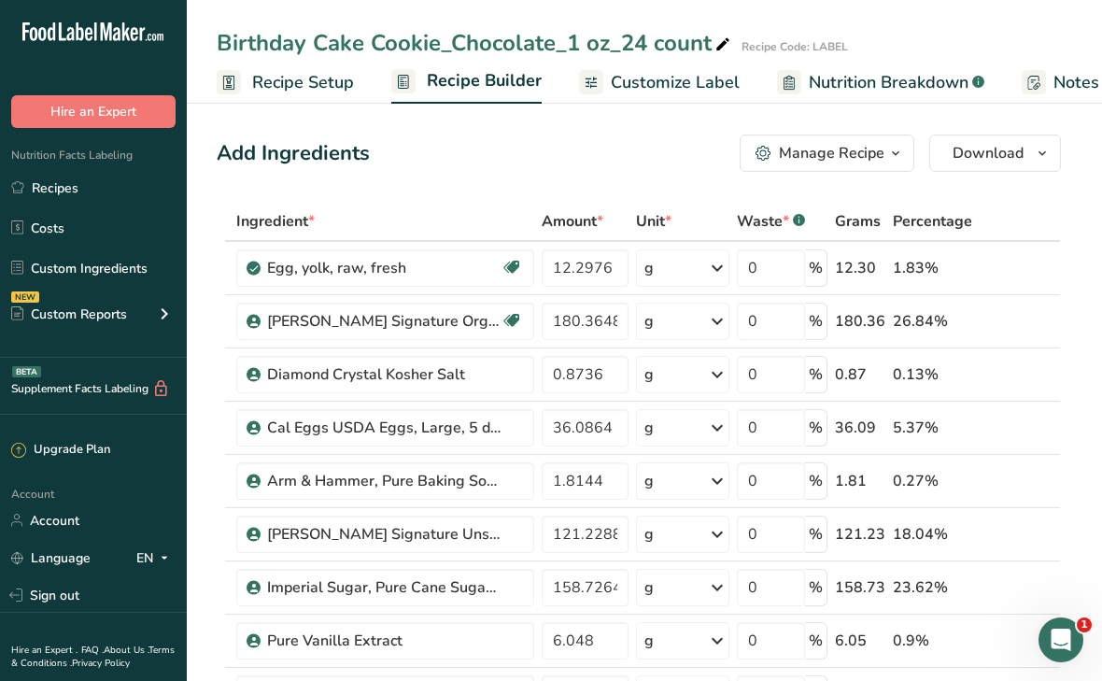
click at [658, 55] on div "Birthday Cake Cookie_Chocolate_1 oz_24 count" at bounding box center [476, 43] width 518 height 34
click at [661, 88] on span "Customize Label" at bounding box center [675, 82] width 129 height 25
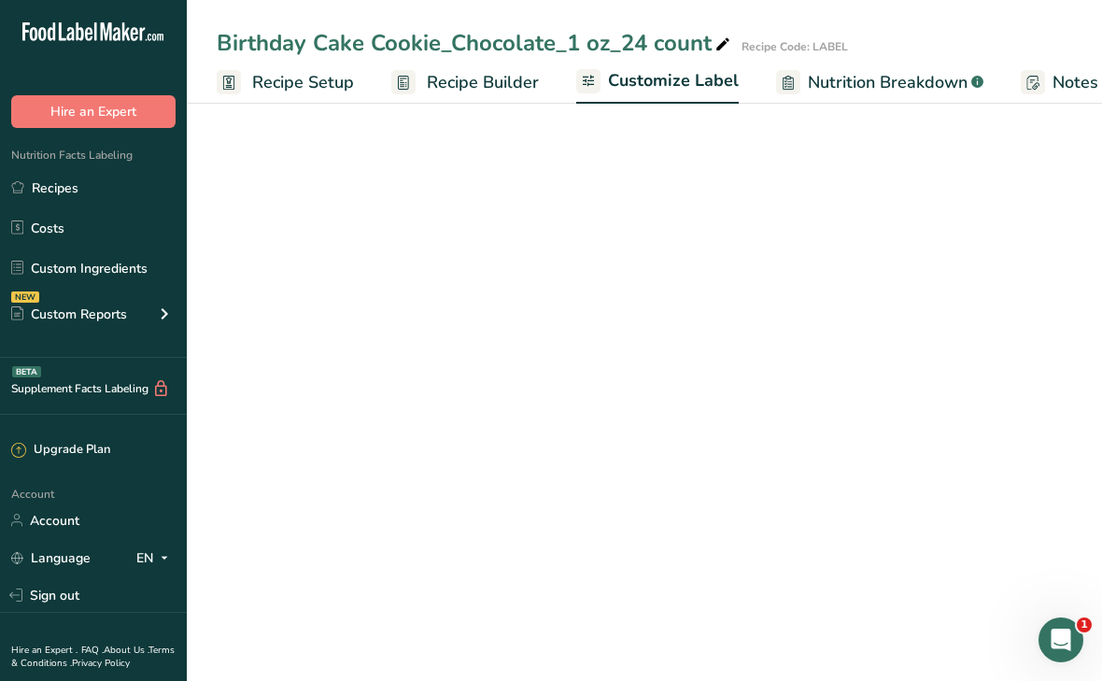
scroll to position [0, 334]
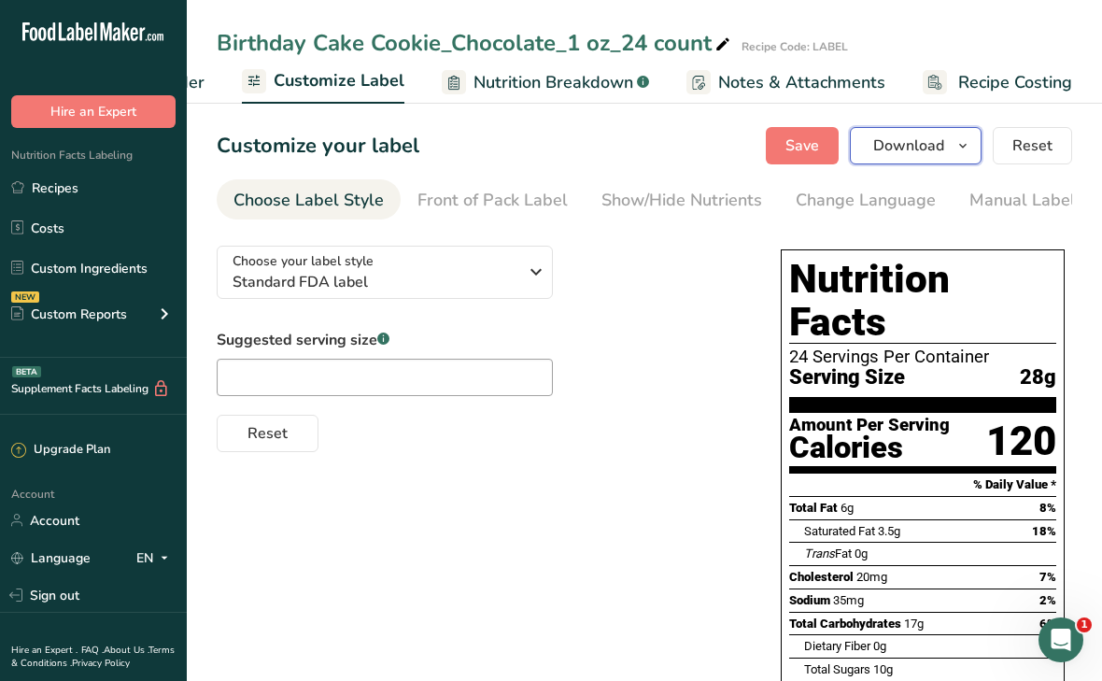
click at [881, 151] on span "Download" at bounding box center [908, 146] width 71 height 22
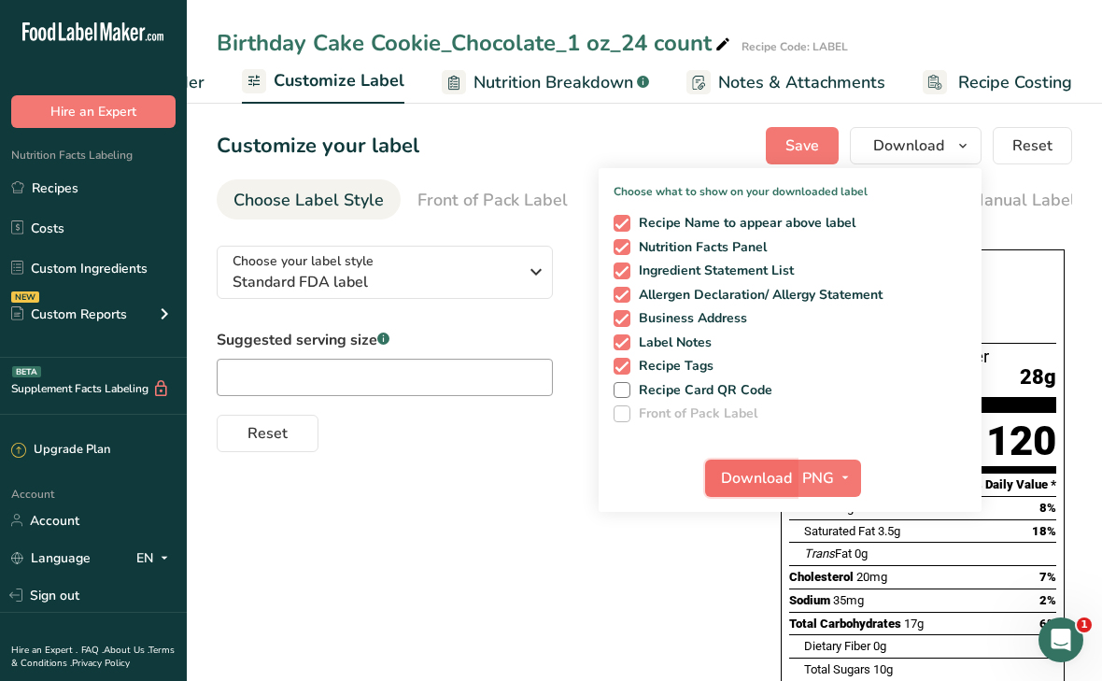
click at [771, 477] on span "Download" at bounding box center [756, 478] width 71 height 22
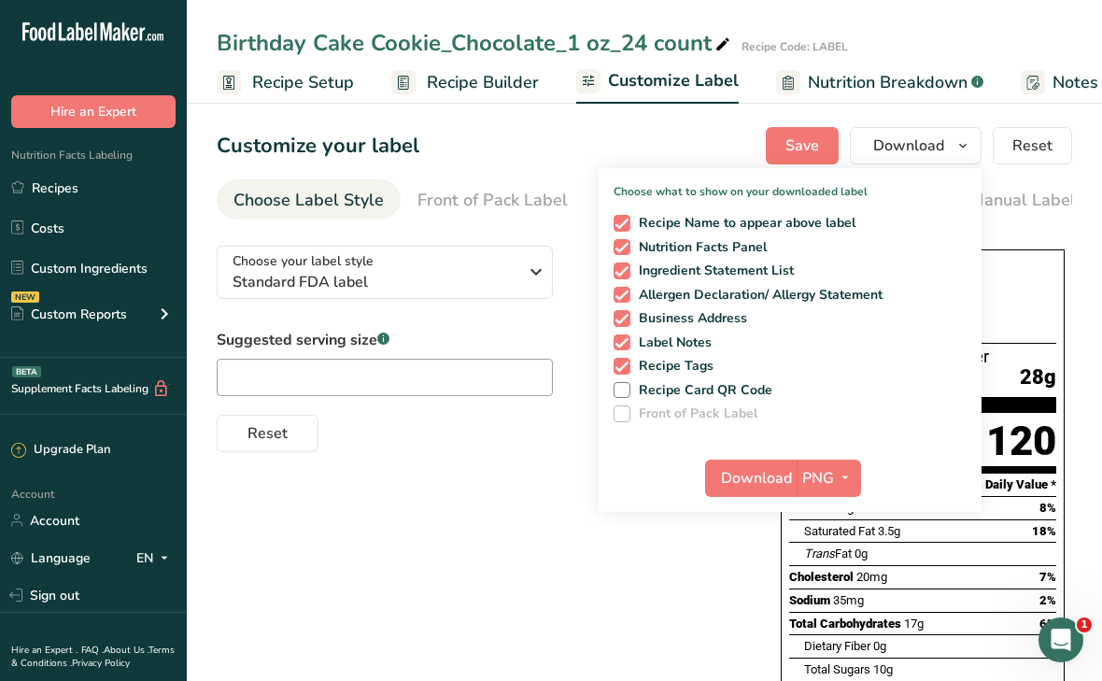
scroll to position [0, 334]
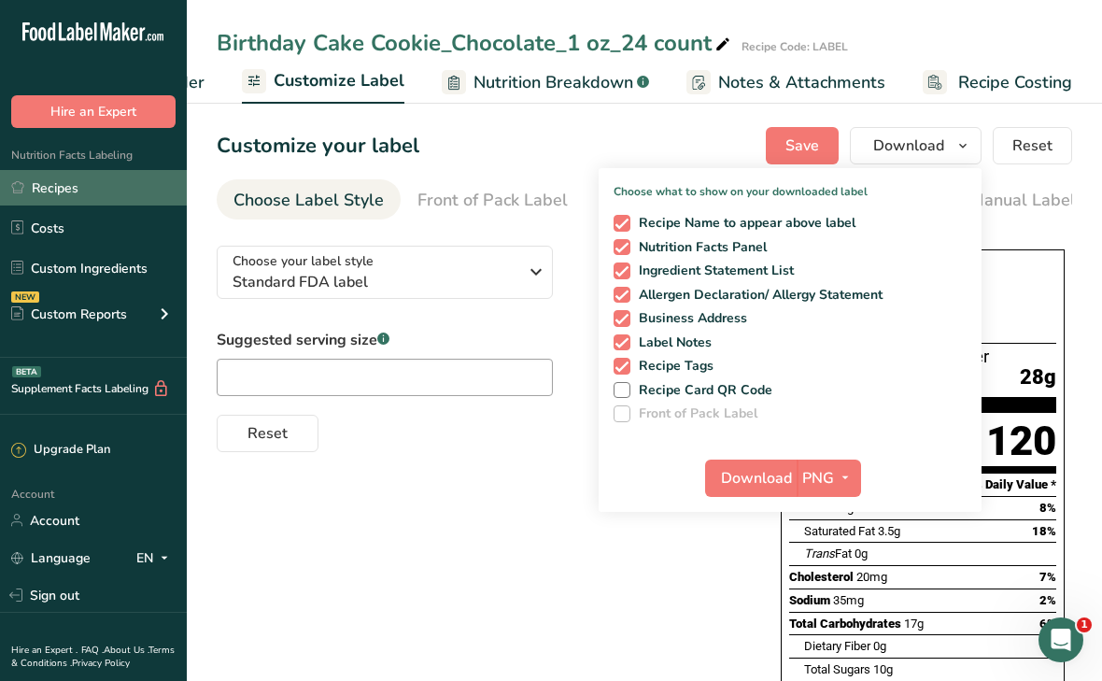
click at [60, 194] on link "Recipes" at bounding box center [93, 187] width 187 height 35
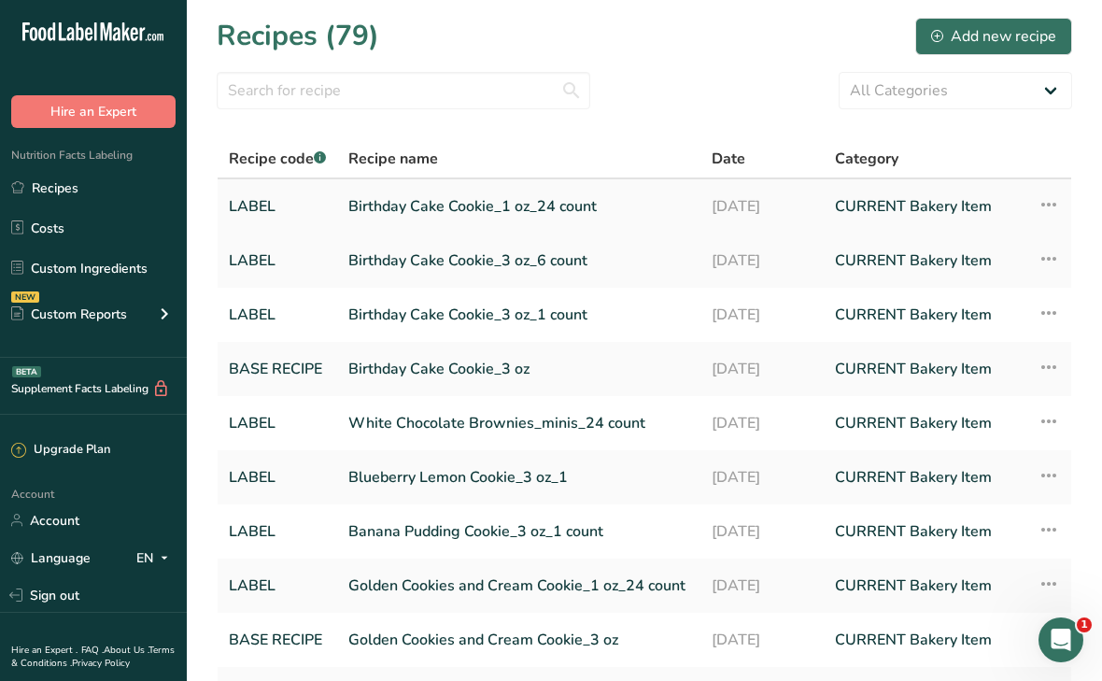
click at [459, 208] on link "Birthday Cake Cookie_1 oz_24 count" at bounding box center [518, 206] width 341 height 39
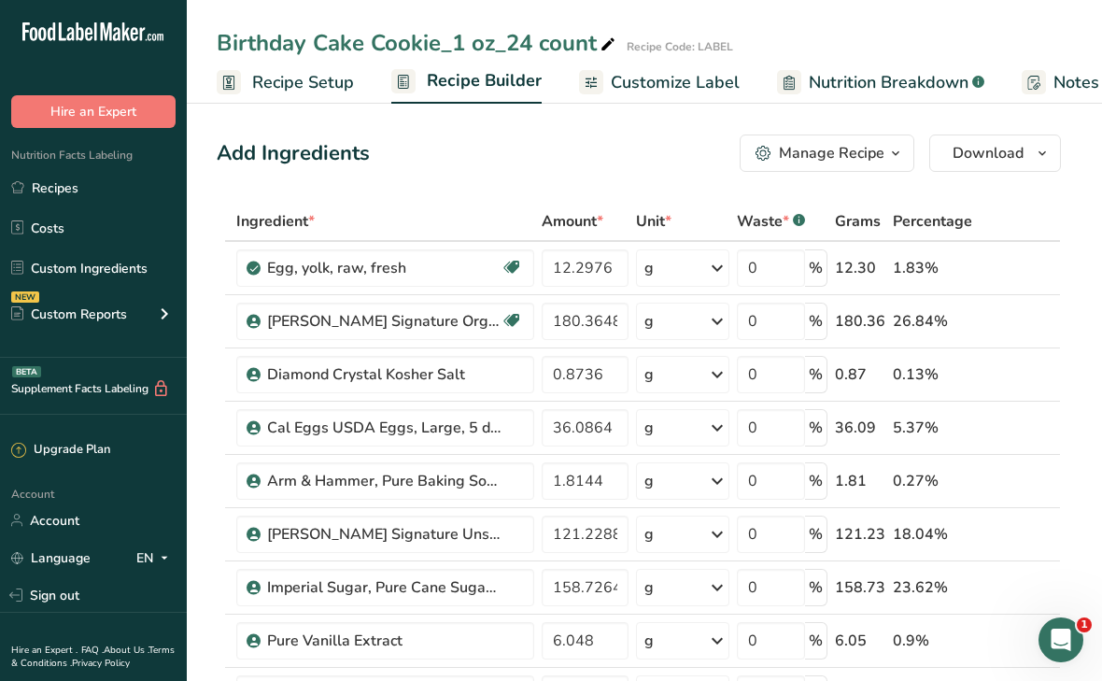
click at [825, 153] on div "Manage Recipe" at bounding box center [832, 153] width 106 height 22
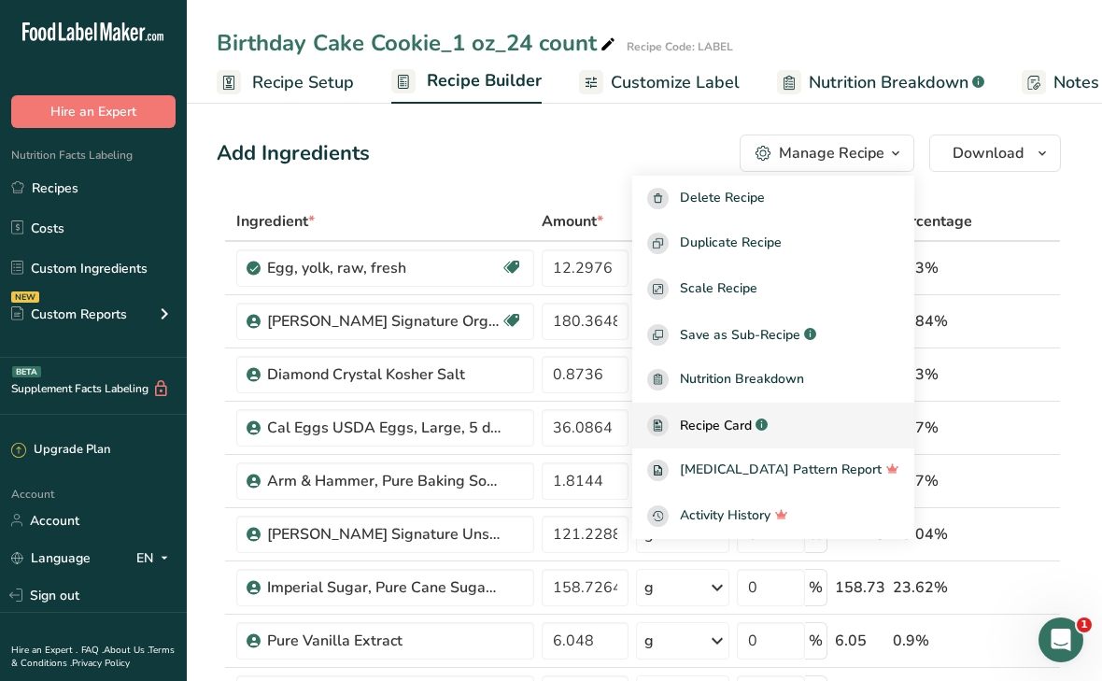
click at [734, 428] on span "Recipe Card" at bounding box center [716, 426] width 72 height 20
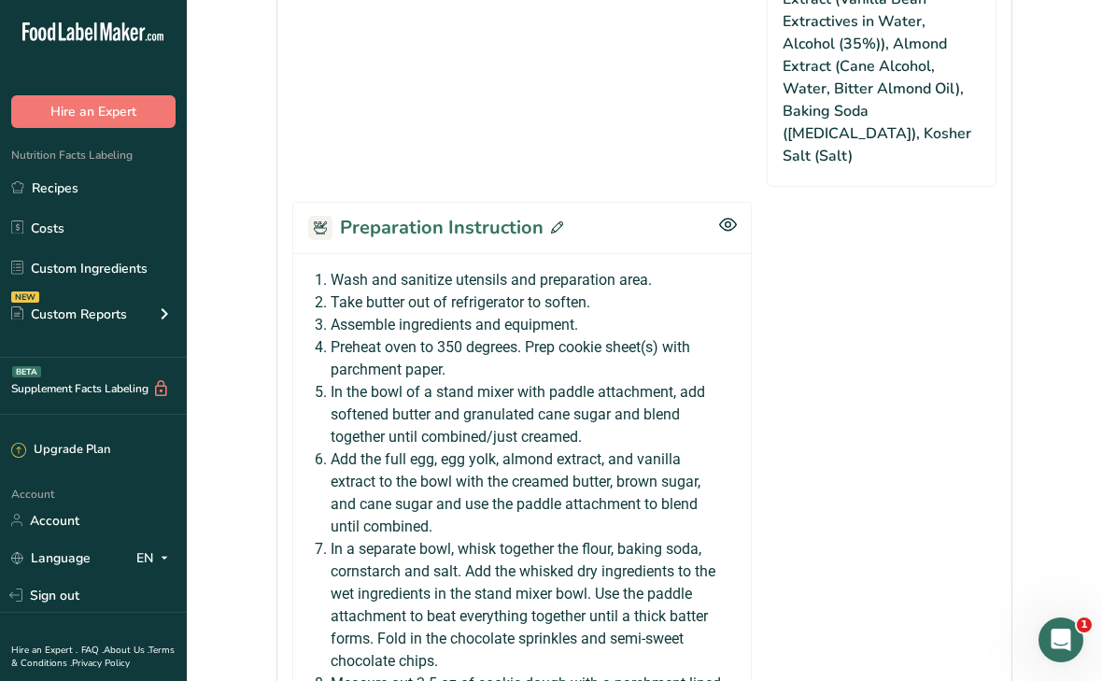
scroll to position [1789, 0]
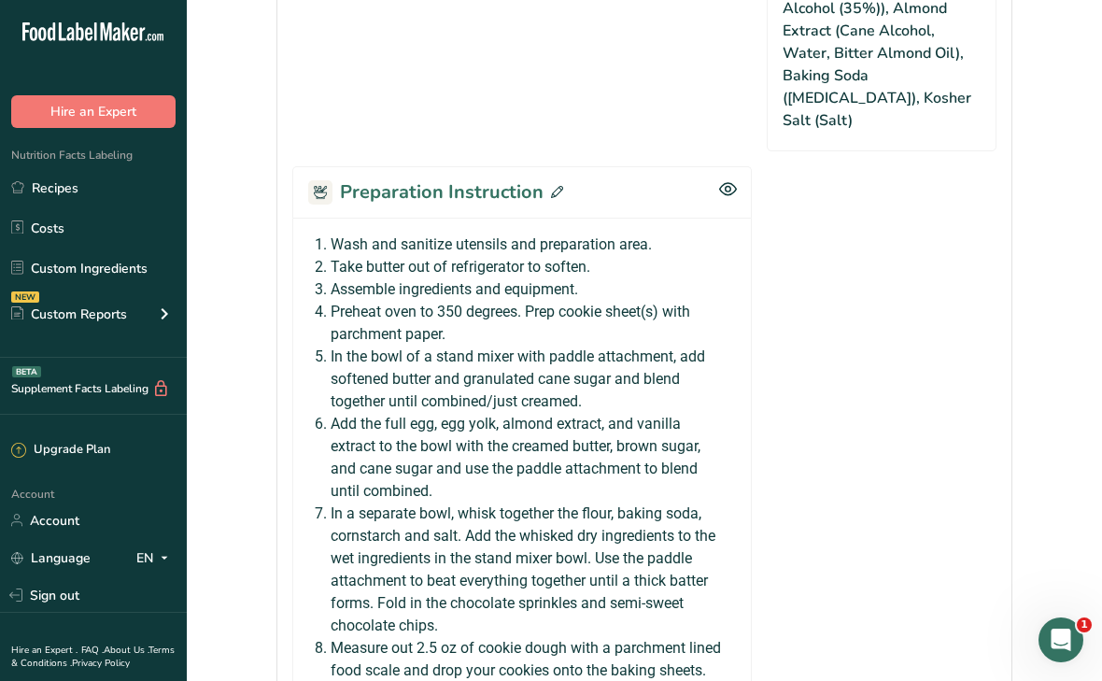
click at [551, 186] on icon at bounding box center [557, 192] width 12 height 12
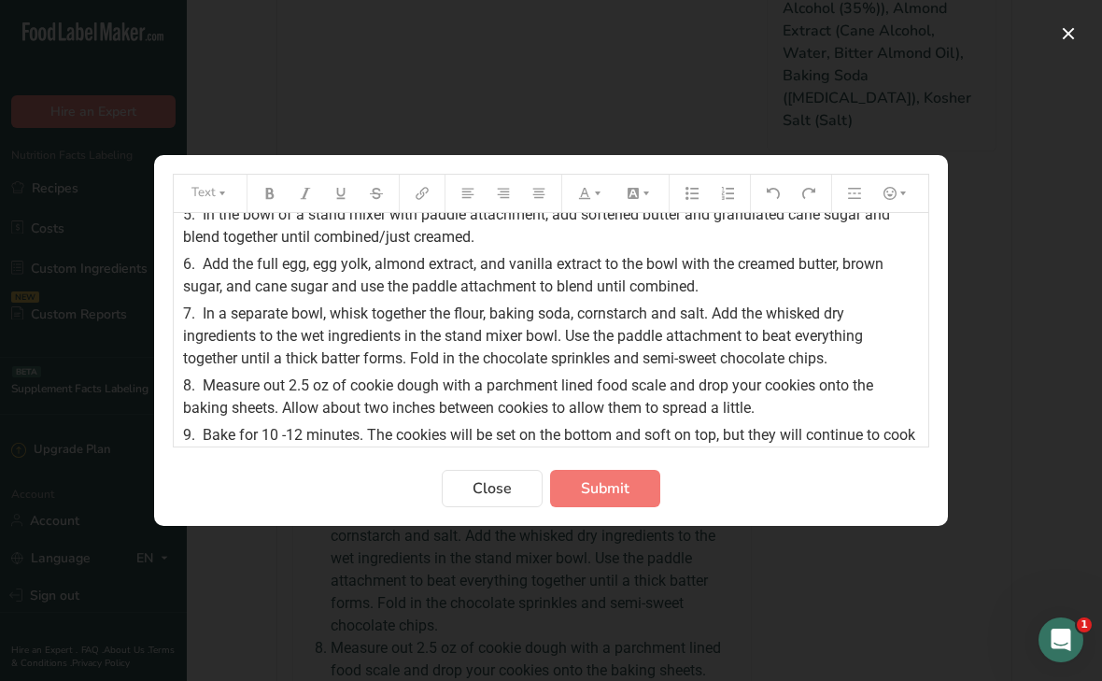
scroll to position [138, 0]
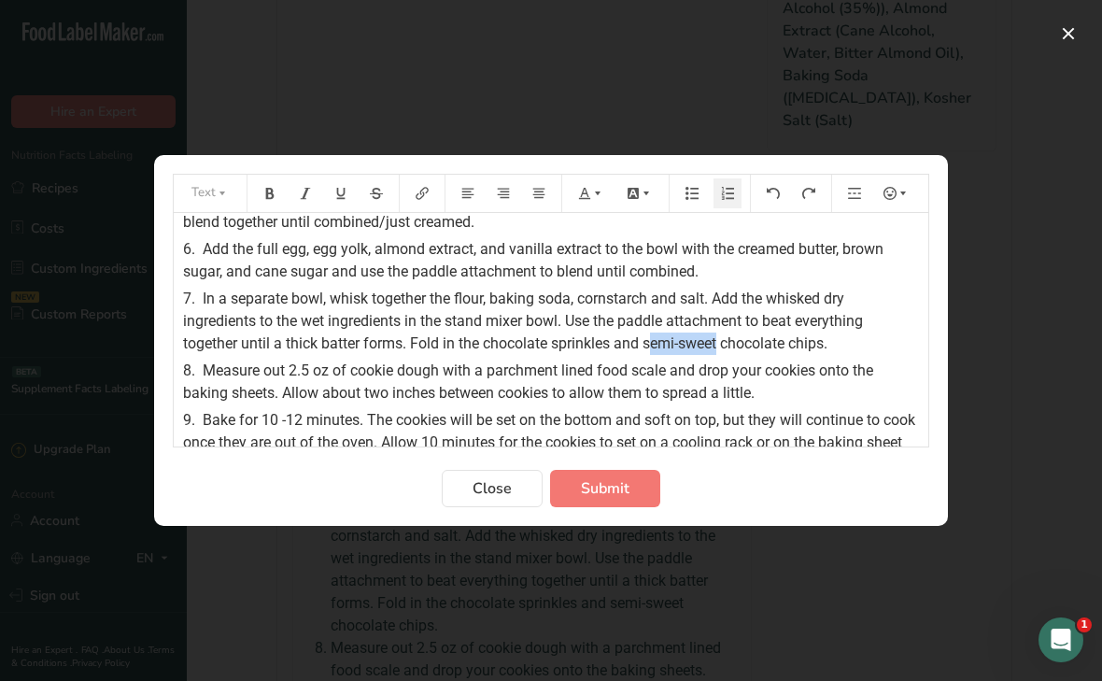
drag, startPoint x: 651, startPoint y: 342, endPoint x: 723, endPoint y: 341, distance: 71.9
click at [723, 341] on span "In a separate bowl, whisk together the flour, baking soda, cornstarch and salt.…" at bounding box center [525, 321] width 684 height 63
drag, startPoint x: 486, startPoint y: 344, endPoint x: 549, endPoint y: 343, distance: 63.5
click at [549, 343] on span "In a separate bowl, whisk together the flour, baking soda, cornstarch and salt.…" at bounding box center [525, 321] width 684 height 63
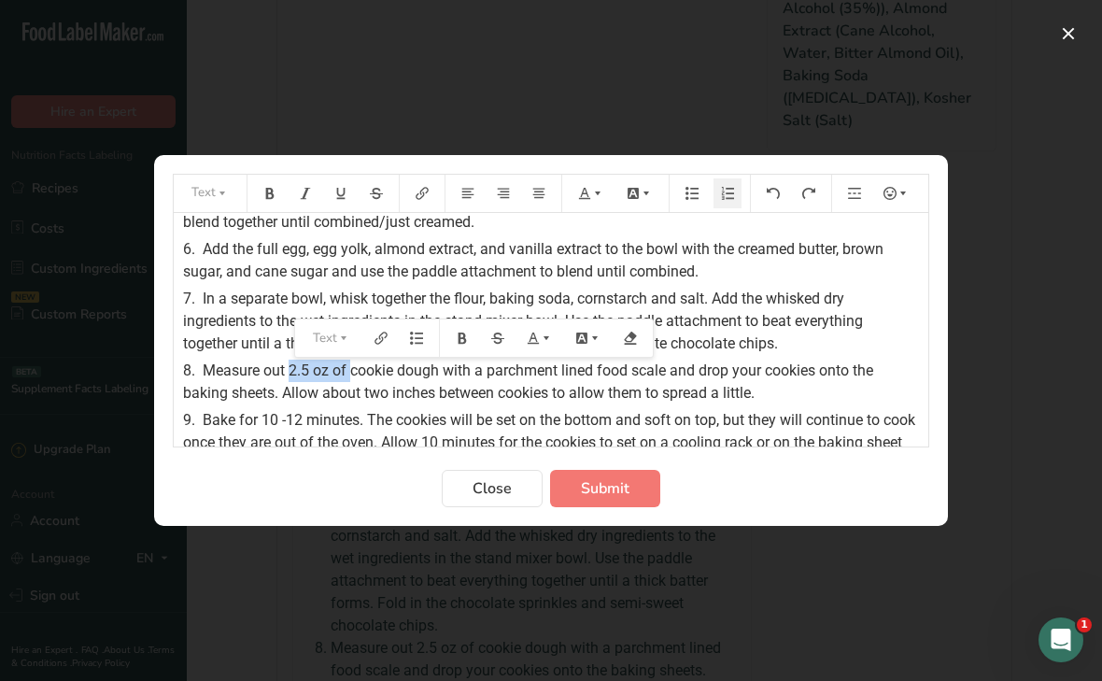
drag, startPoint x: 291, startPoint y: 373, endPoint x: 352, endPoint y: 369, distance: 61.8
click at [352, 369] on span "Measure out 2.5 oz of cookie dough with a parchment lined food scale and drop y…" at bounding box center [530, 382] width 694 height 40
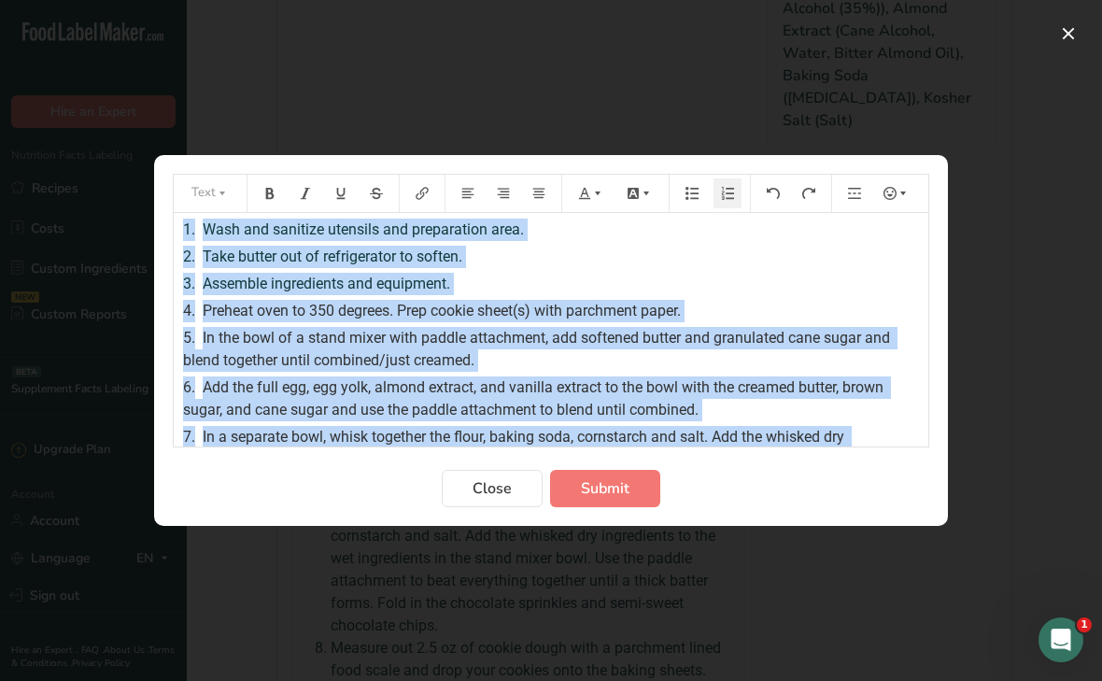
scroll to position [0, 0]
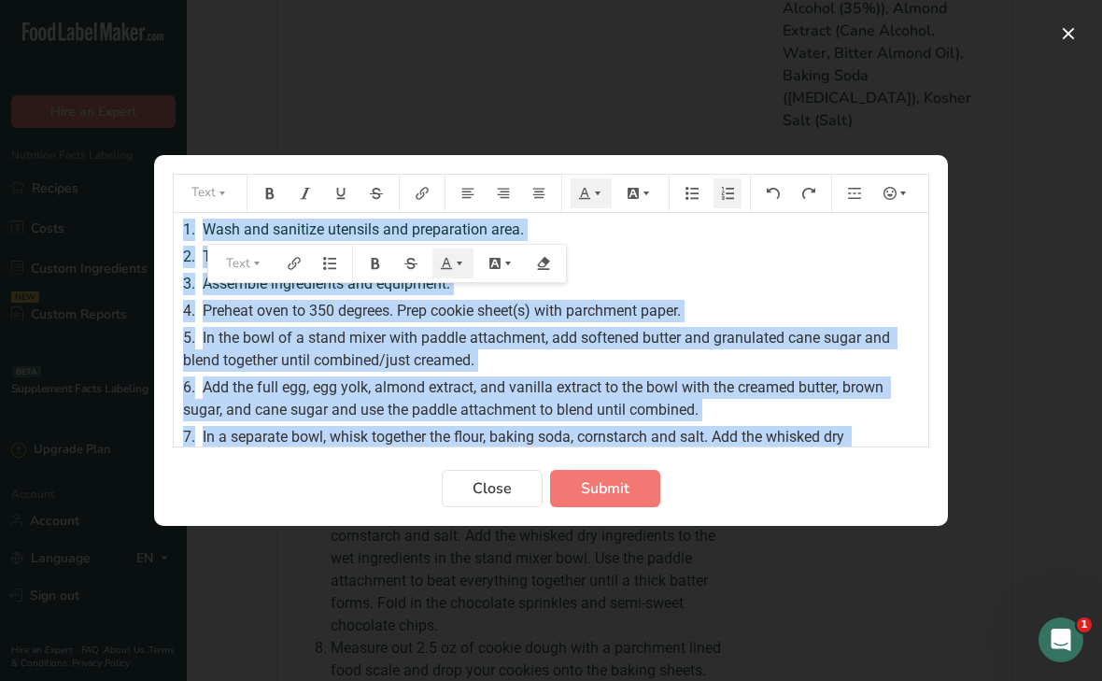
drag, startPoint x: 513, startPoint y: 431, endPoint x: 295, endPoint y: 120, distance: 379.6
click at [295, 120] on div "Text 1. Wash and sanitize utensils and preparation area. 2. Take butter out of …" at bounding box center [551, 340] width 1102 height 681
copy div "1. Wash and sanitize utensils and preparation area. 2. Take butter out of refri…"
click at [583, 491] on span "Submit" at bounding box center [605, 488] width 49 height 22
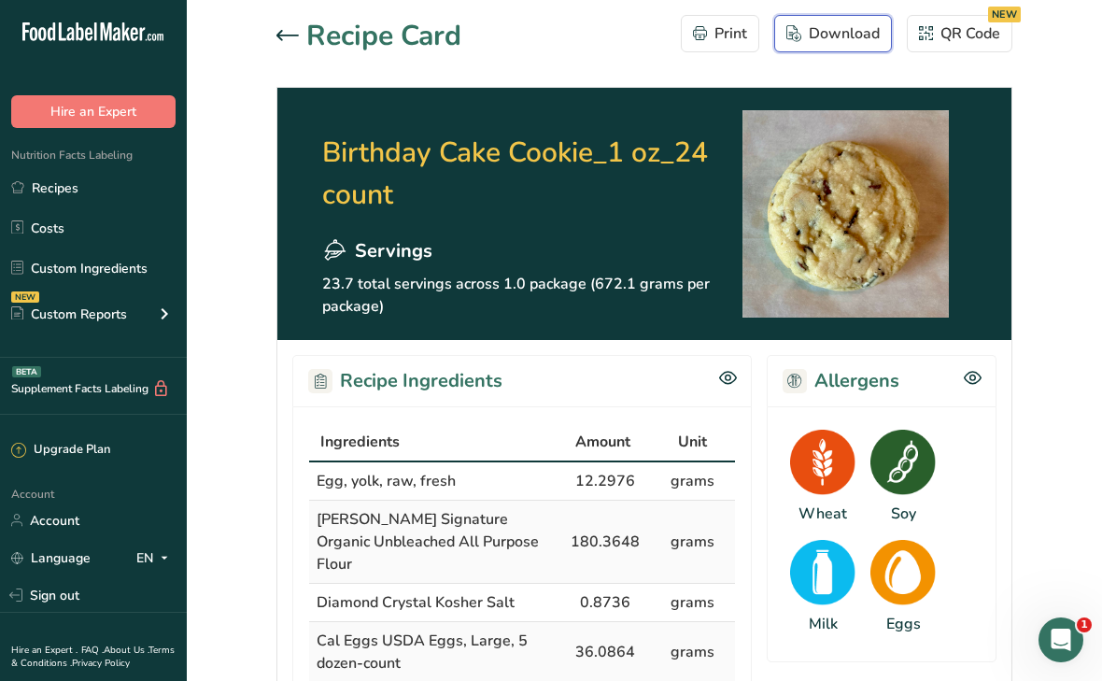
click at [809, 41] on div "Download" at bounding box center [833, 33] width 93 height 22
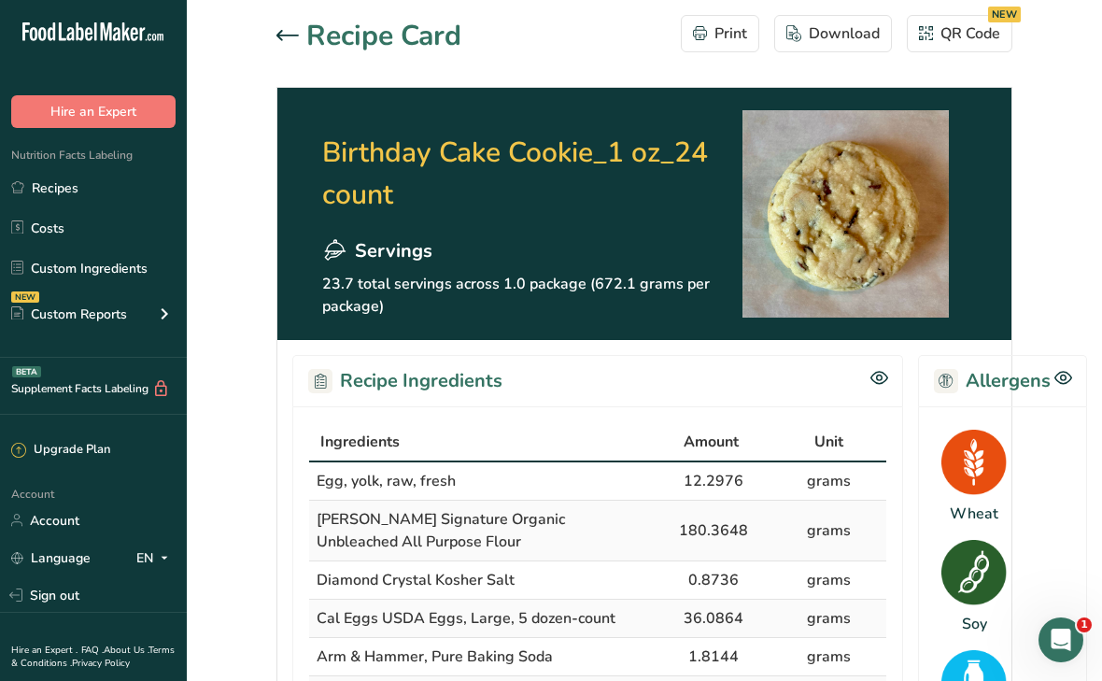
click at [64, 189] on link "Recipes" at bounding box center [93, 187] width 187 height 35
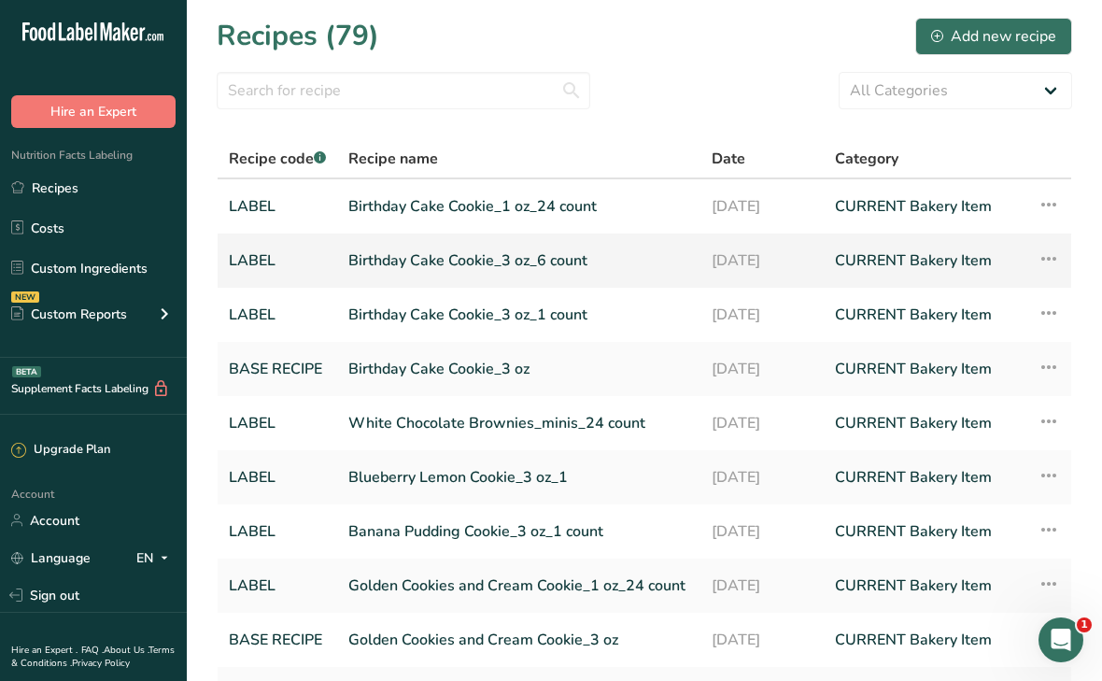
click at [391, 257] on link "Birthday Cake Cookie_3 oz_6 count" at bounding box center [518, 260] width 341 height 39
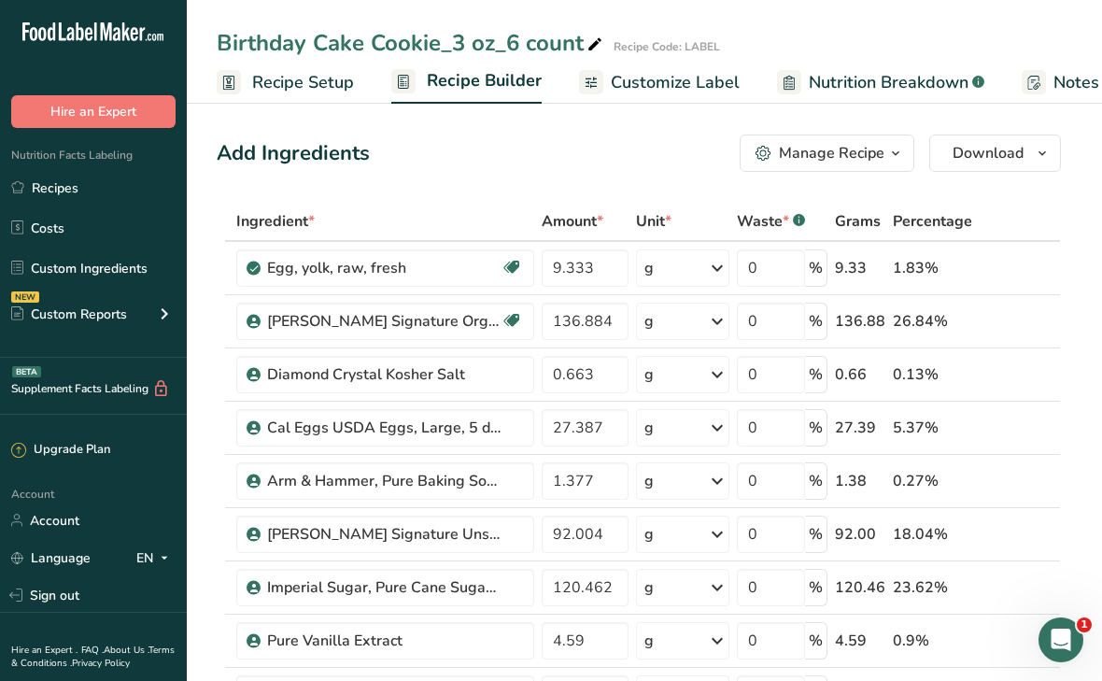
click at [790, 147] on div "Manage Recipe" at bounding box center [832, 153] width 106 height 22
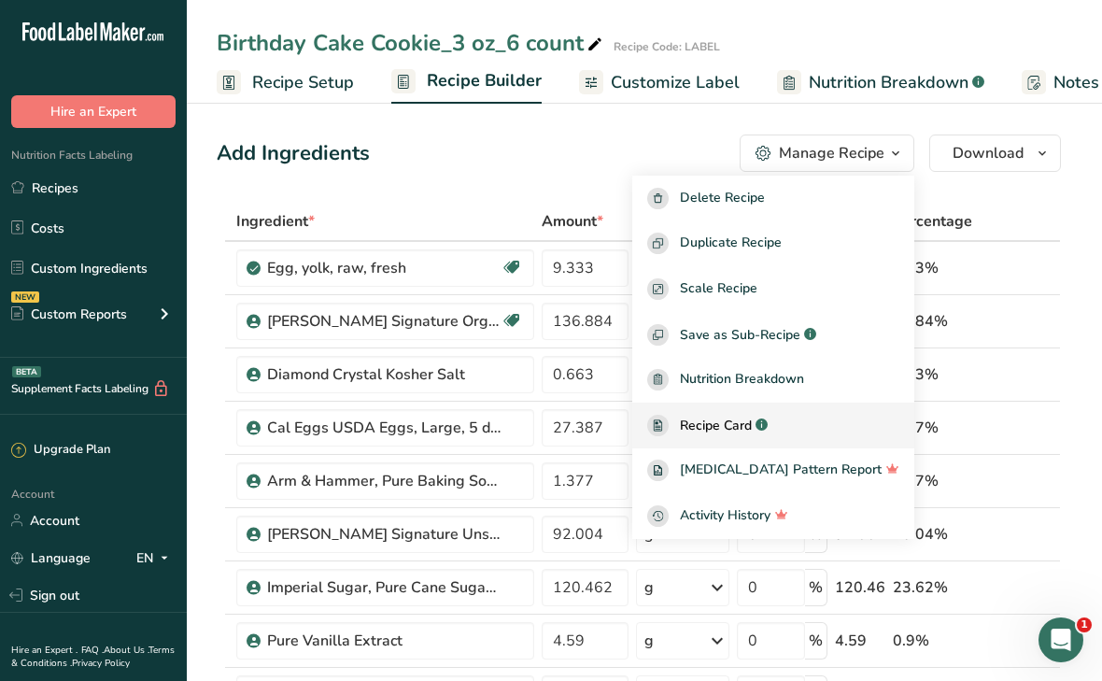
click at [709, 409] on link "Recipe Card .a-a{fill:#347362;}.b-a{fill:#fff;}" at bounding box center [773, 426] width 282 height 46
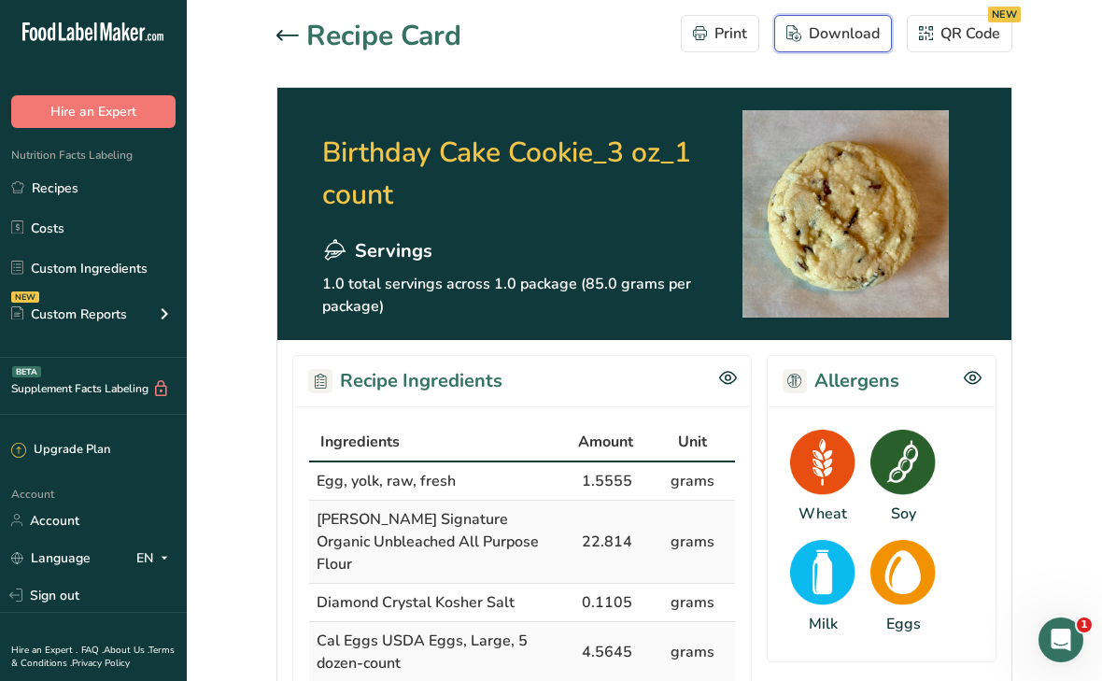
click at [813, 41] on div "Download" at bounding box center [833, 33] width 93 height 22
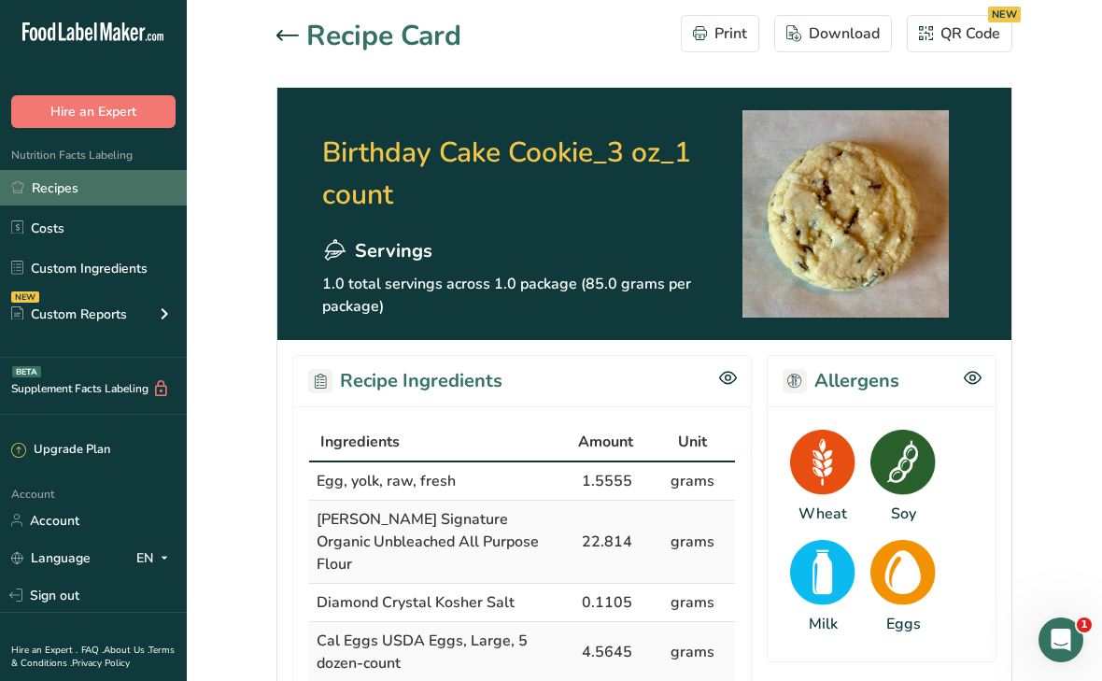
click at [38, 191] on link "Recipes" at bounding box center [93, 187] width 187 height 35
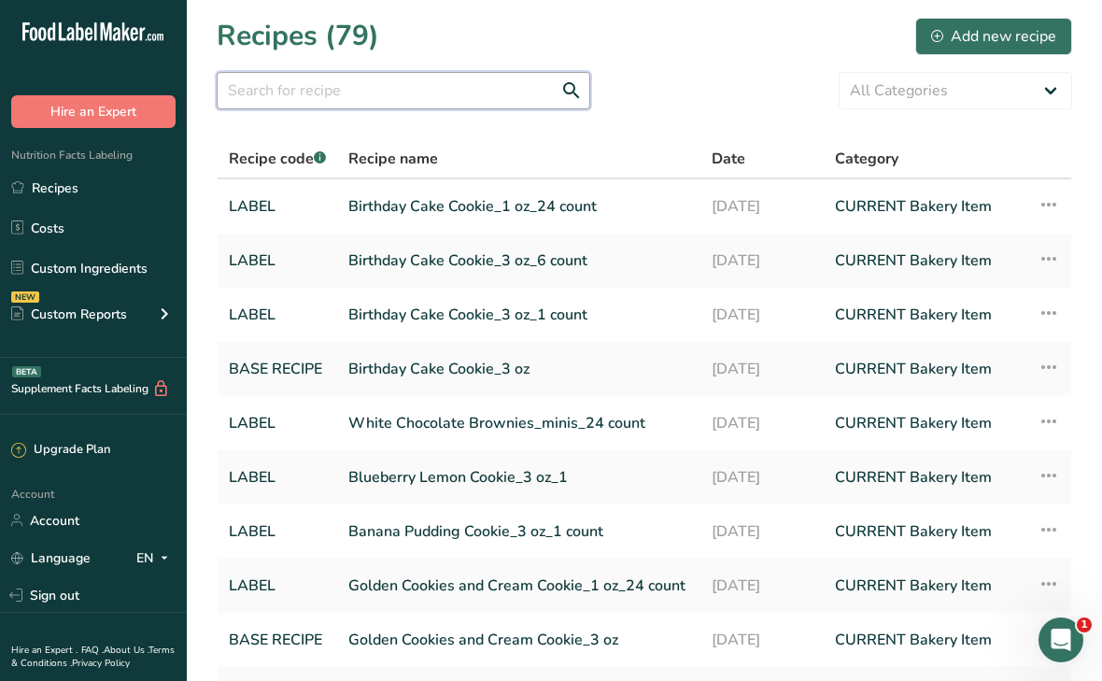
click at [415, 88] on input "text" at bounding box center [404, 90] width 374 height 37
type input "fudge"
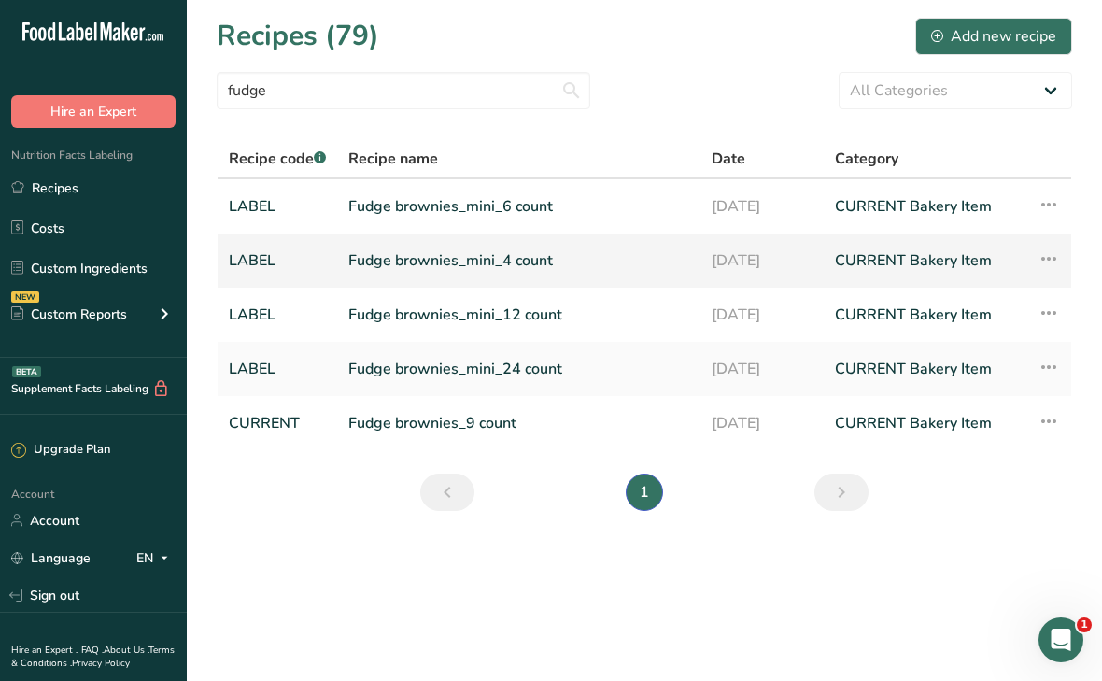
click at [443, 258] on link "Fudge brownies_mini_4 count" at bounding box center [518, 260] width 341 height 39
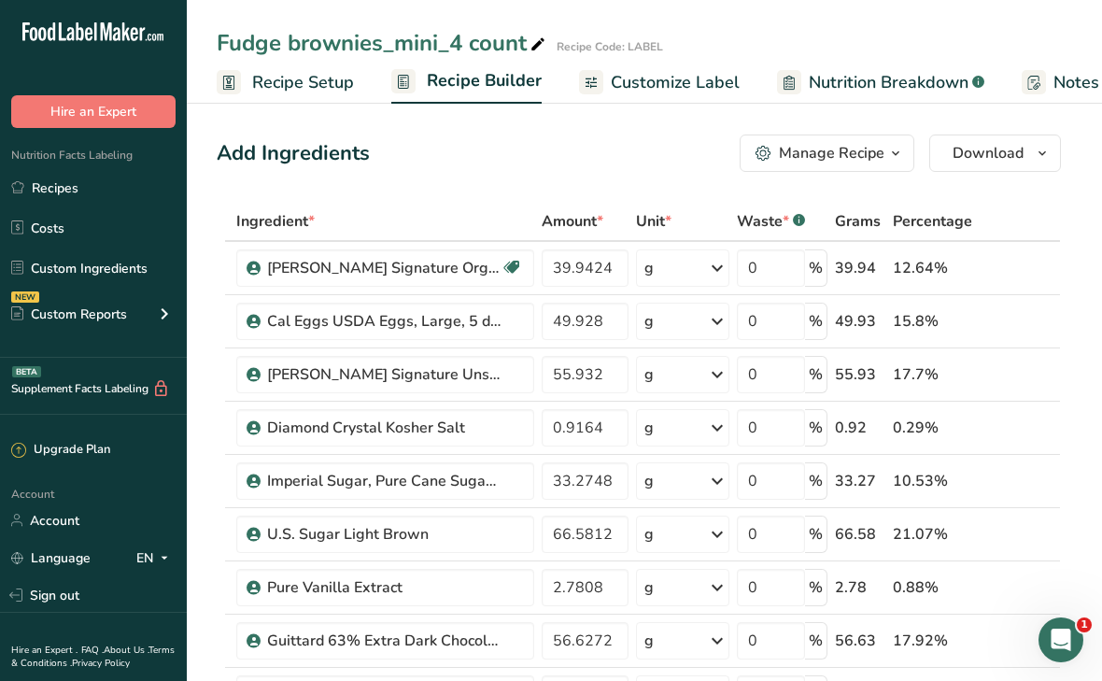
click at [632, 86] on span "Customize Label" at bounding box center [675, 82] width 129 height 25
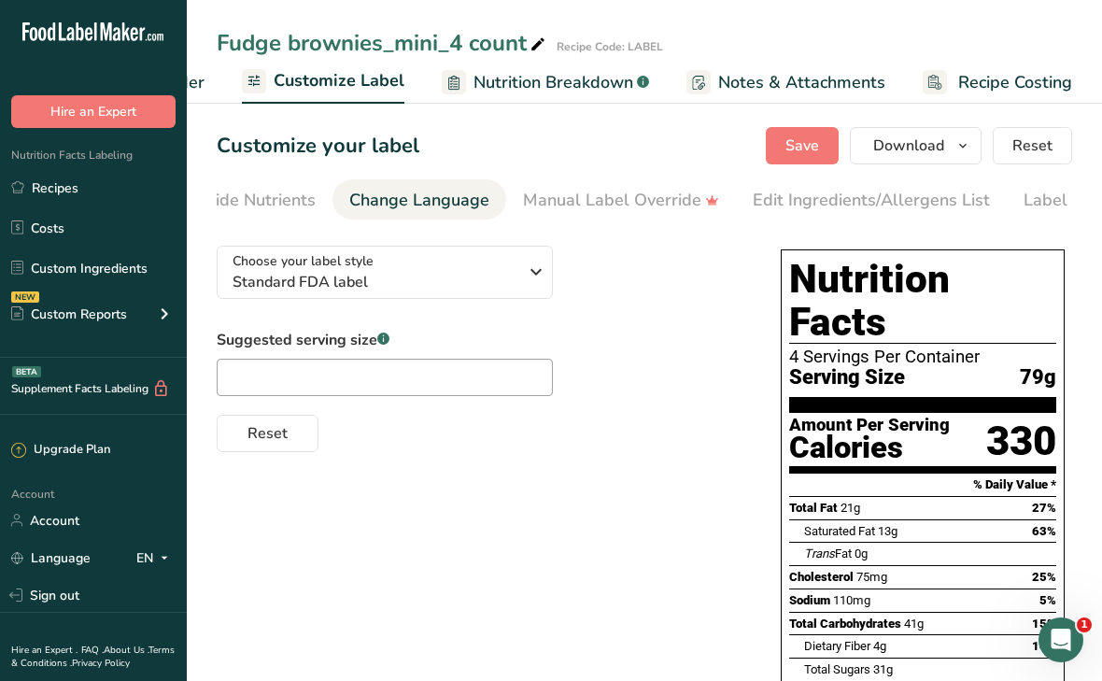
click at [791, 197] on div "Edit Ingredients/Allergens List" at bounding box center [871, 200] width 237 height 25
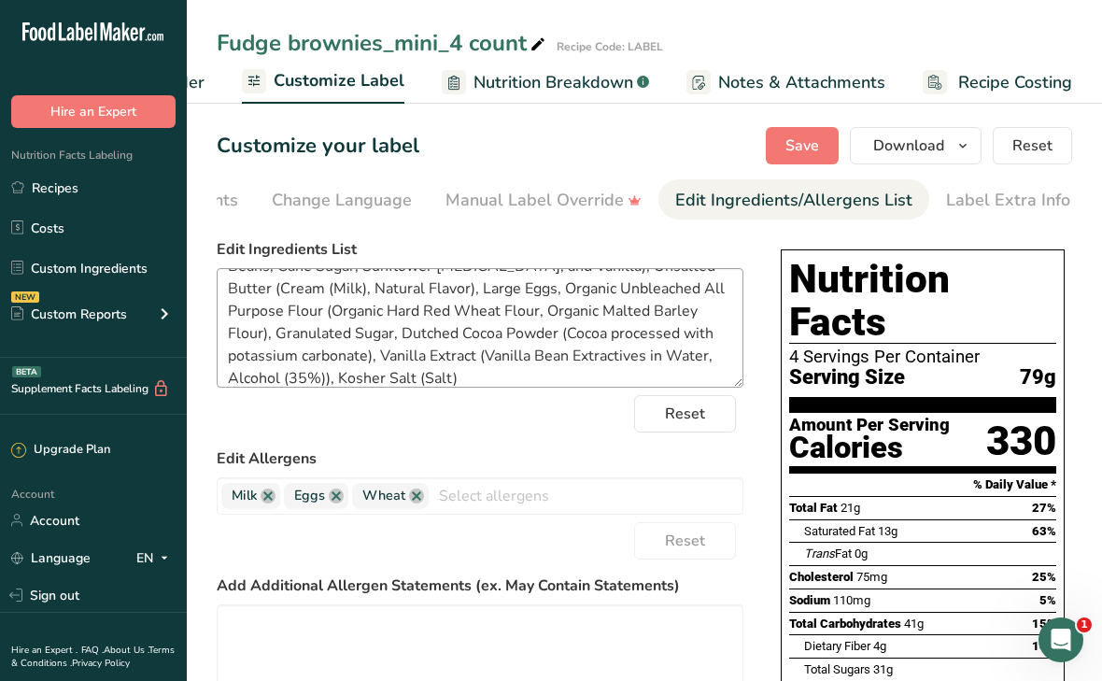
scroll to position [60, 0]
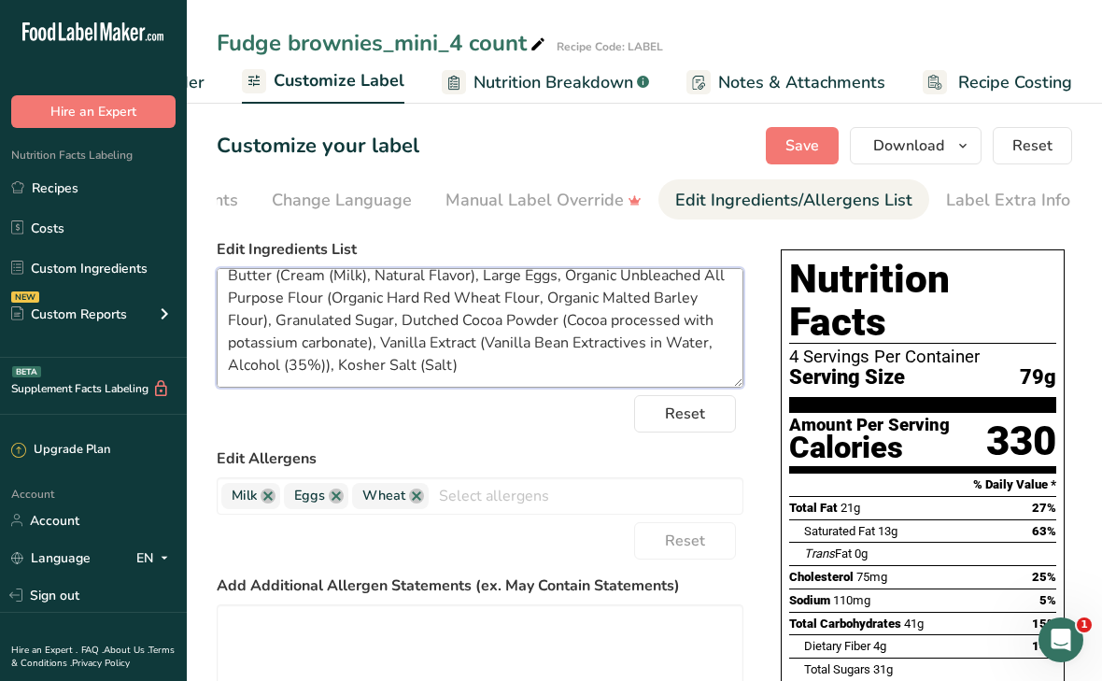
click at [620, 323] on textarea "Light Brown Sugar (Sugar, Molasses), Dark Chocolate Baking Chips (Cacao Beans, …" at bounding box center [480, 328] width 527 height 120
click at [239, 347] on textarea "Light Brown Sugar (Sugar, Molasses), Dark Chocolate Baking Chips (Cacao Beans, …" at bounding box center [480, 328] width 527 height 120
click at [309, 349] on textarea "Light Brown Sugar (Sugar, Molasses), Dark Chocolate Baking Chips (Cacao Beans, …" at bounding box center [480, 328] width 527 height 120
type textarea "Light Brown Sugar (Sugar, Molasses), Dark Chocolate Baking Chips (Cacao Beans, …"
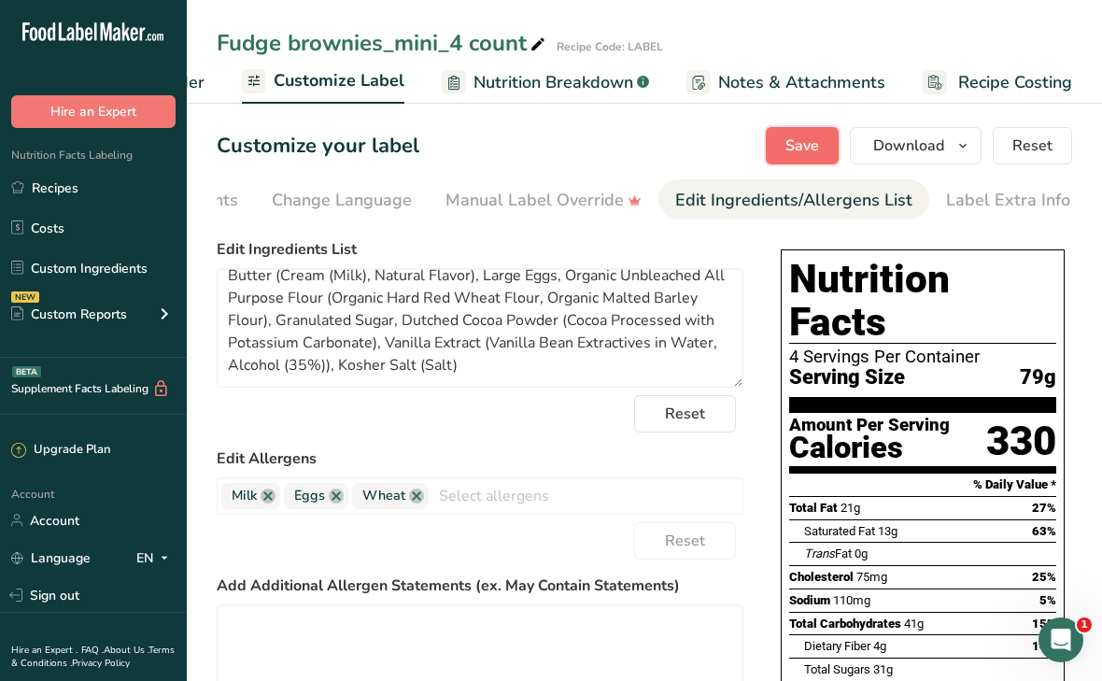
click at [781, 137] on button "Save" at bounding box center [802, 145] width 73 height 37
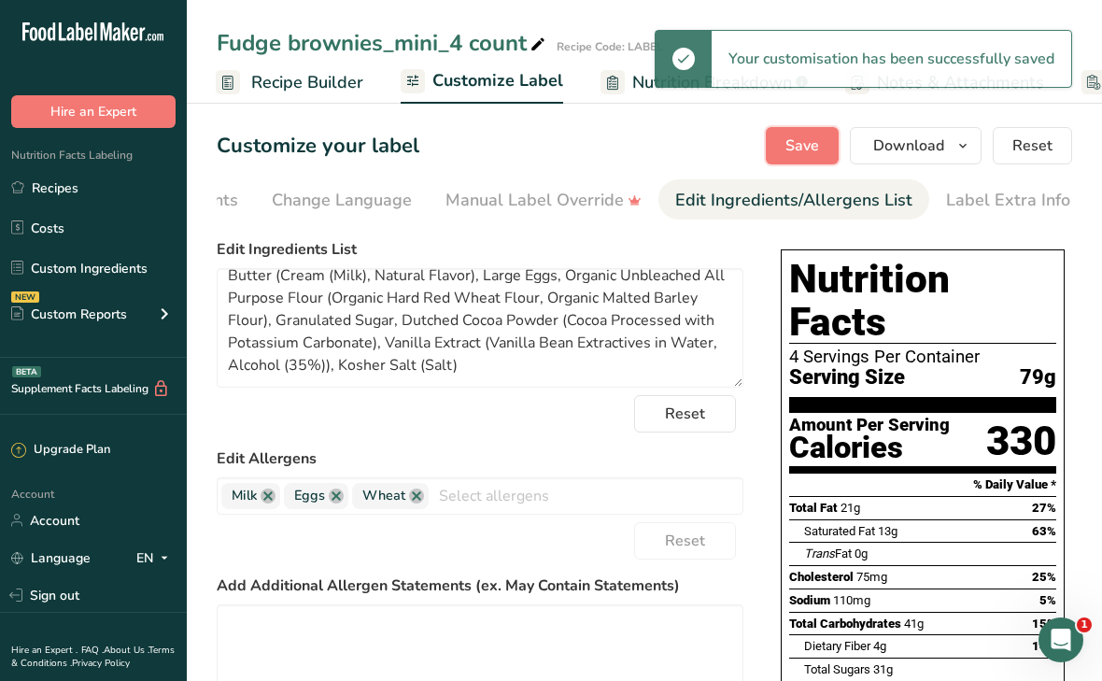
scroll to position [0, 173]
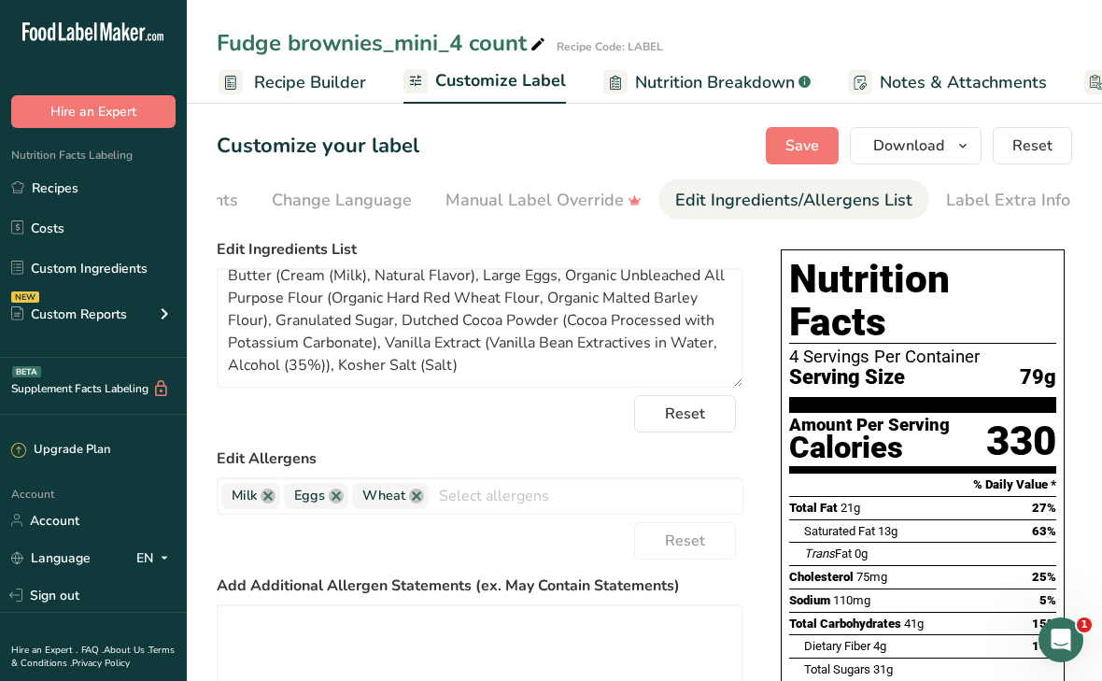
click at [313, 82] on span "Recipe Builder" at bounding box center [310, 82] width 112 height 25
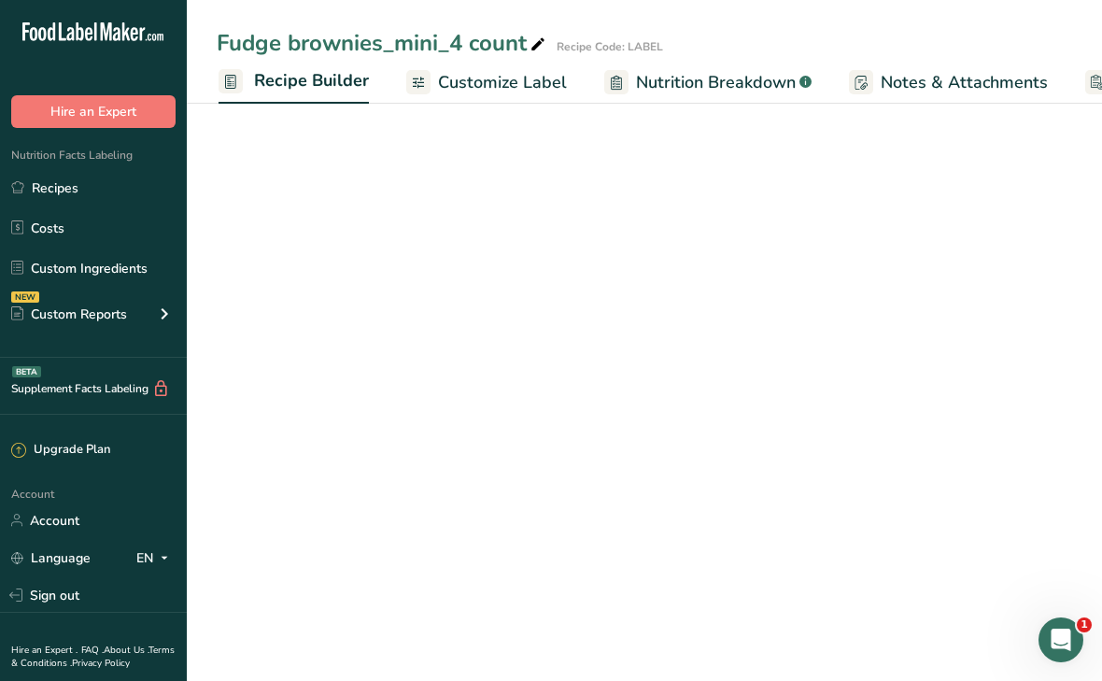
scroll to position [0, 180]
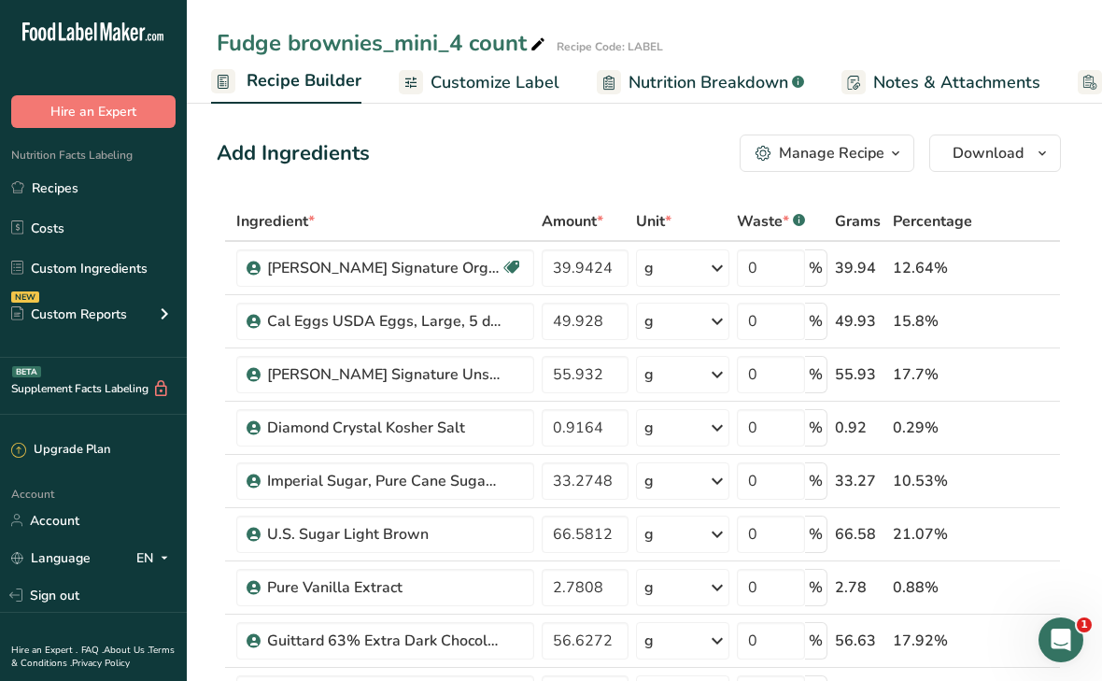
click at [806, 163] on div "Manage Recipe" at bounding box center [832, 153] width 106 height 22
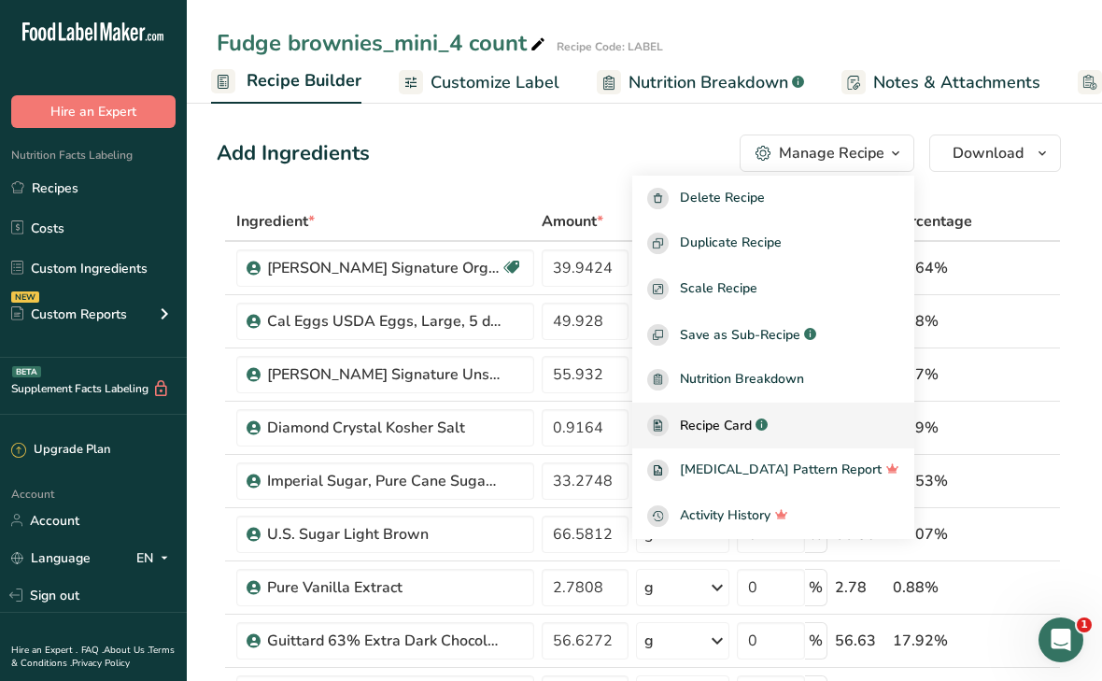
click at [752, 424] on span "Recipe Card" at bounding box center [716, 426] width 72 height 20
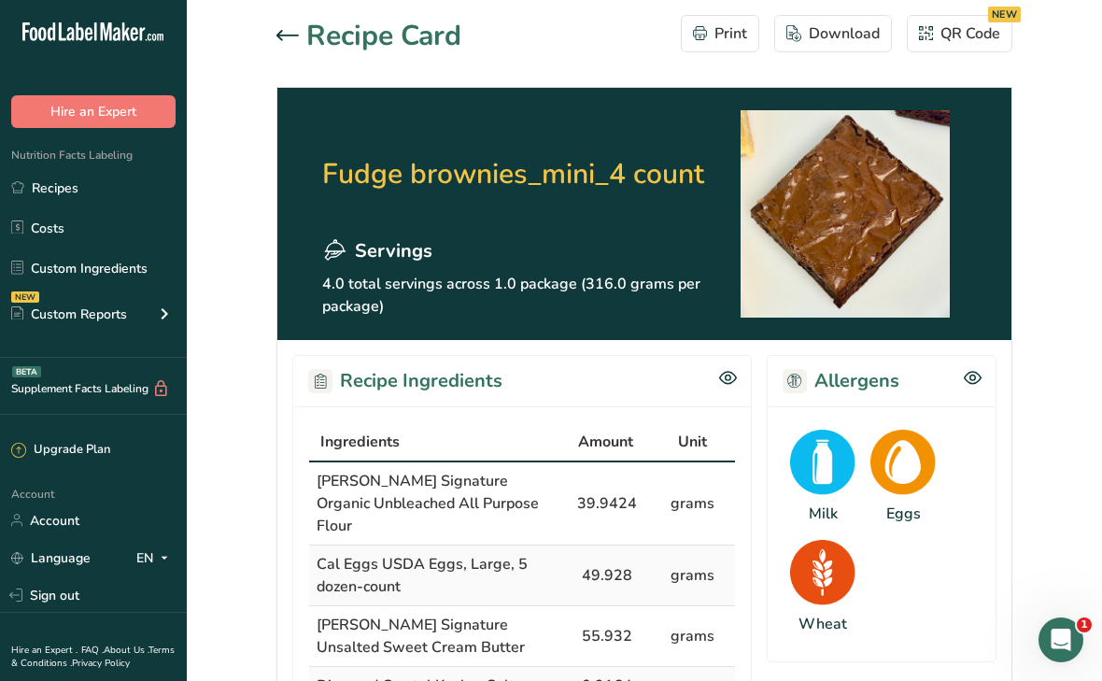
click at [281, 33] on icon at bounding box center [288, 35] width 22 height 11
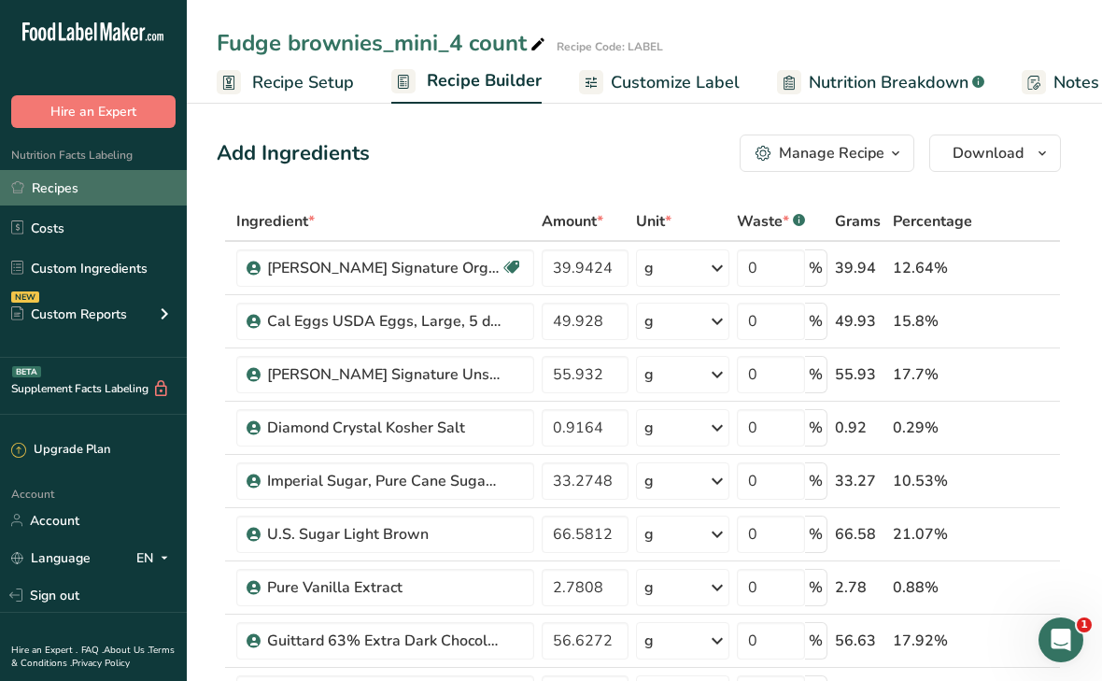
click at [50, 186] on link "Recipes" at bounding box center [93, 187] width 187 height 35
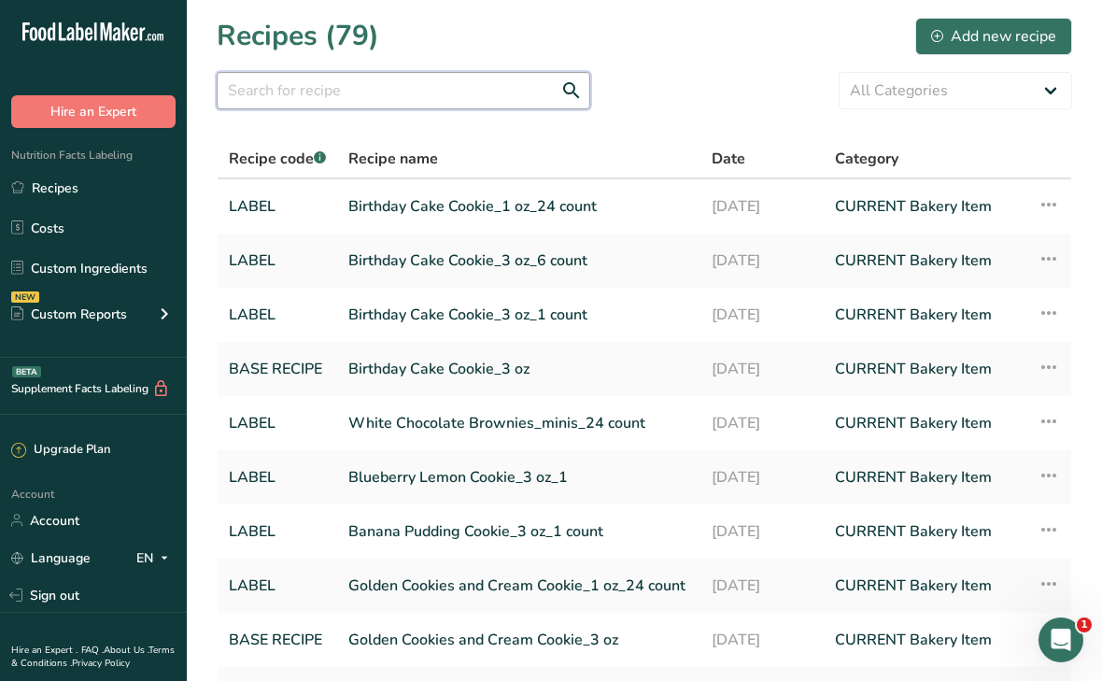
click at [424, 85] on input "text" at bounding box center [404, 90] width 374 height 37
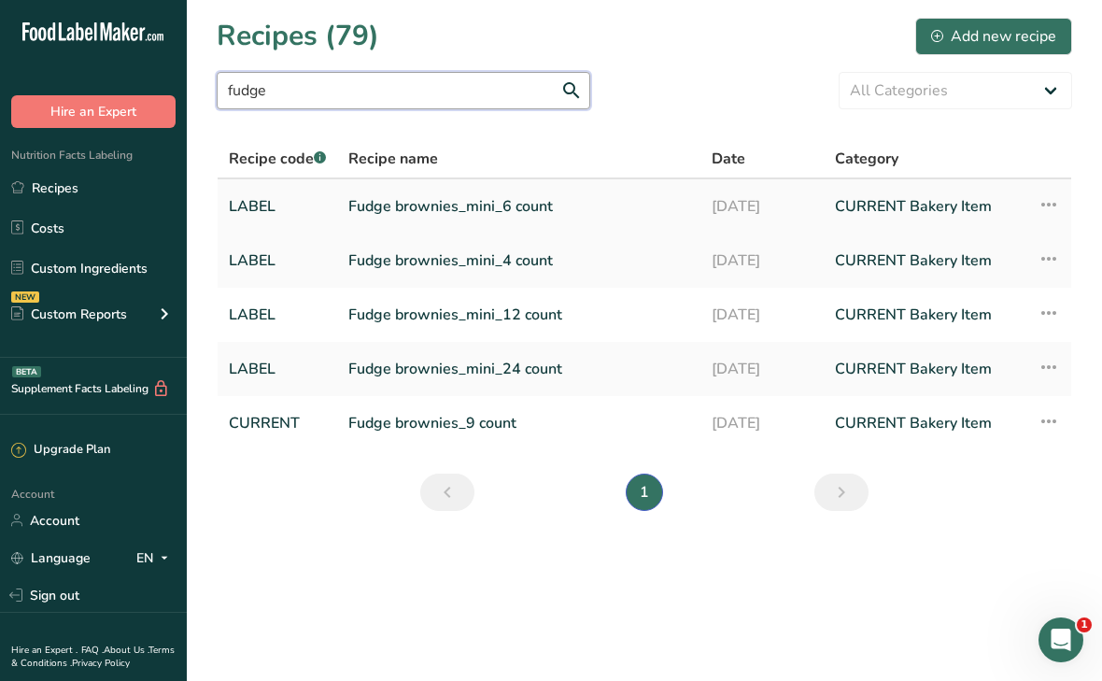
type input "fudge"
click at [628, 208] on link "Fudge brownies_mini_6 count" at bounding box center [518, 206] width 341 height 39
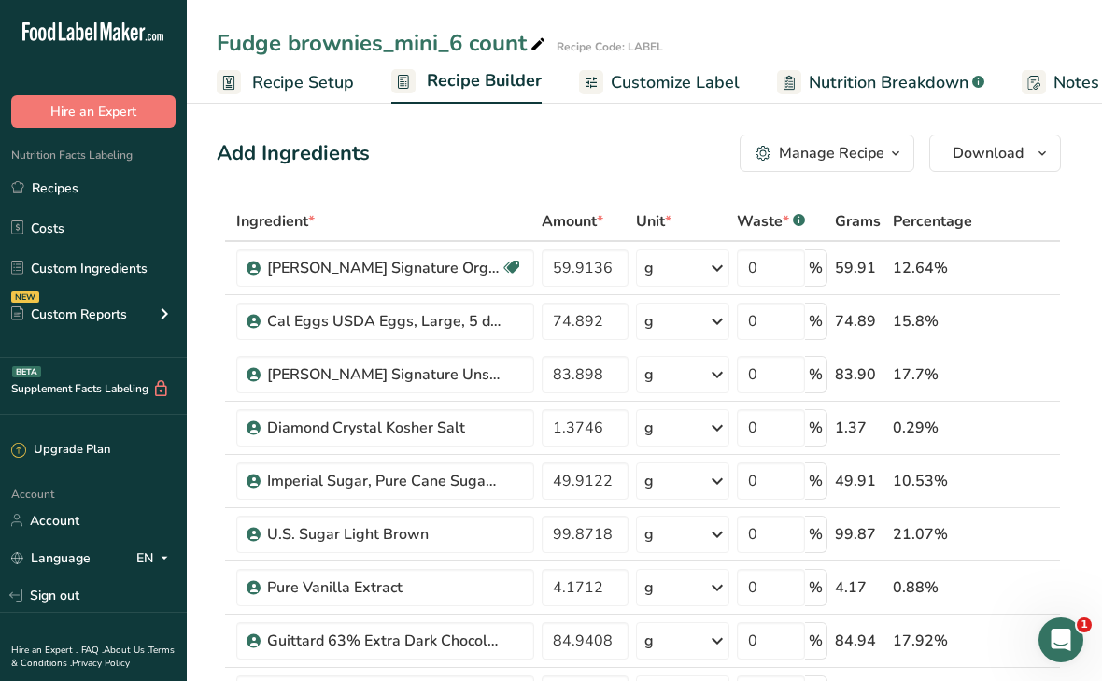
click at [277, 88] on span "Recipe Setup" at bounding box center [303, 82] width 102 height 25
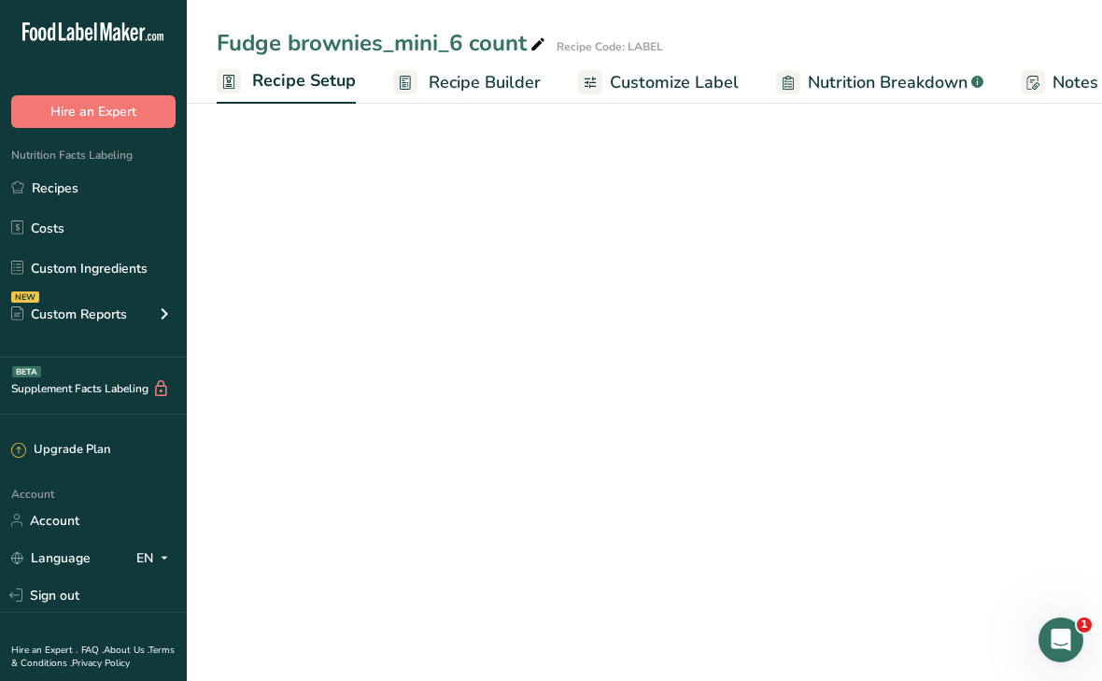
scroll to position [0, 7]
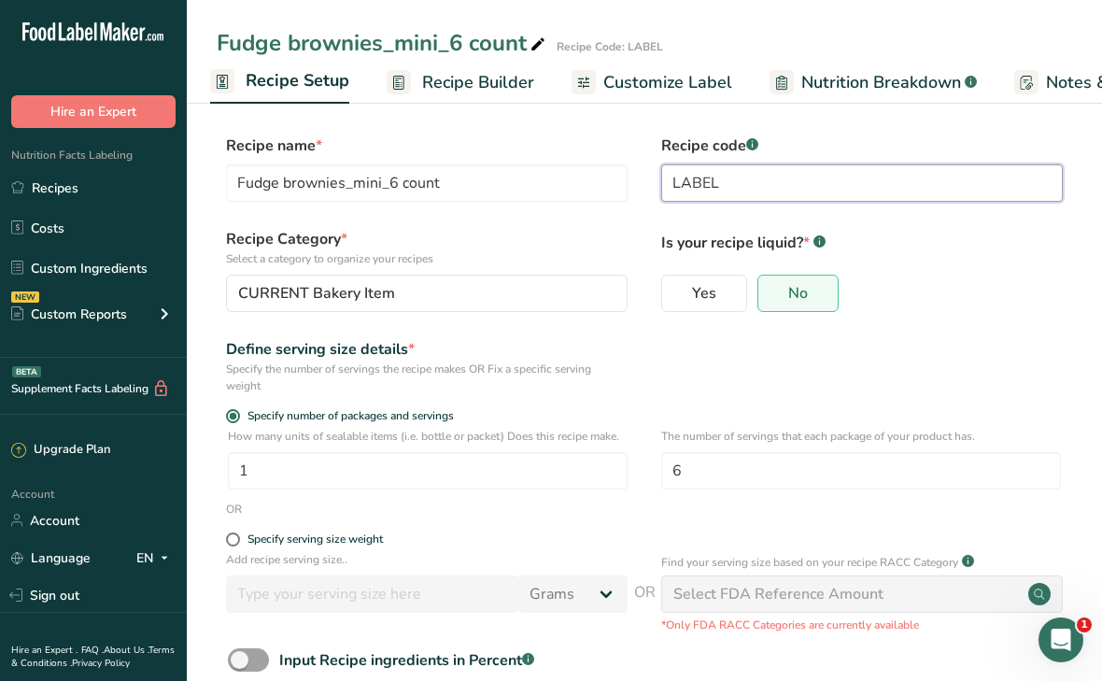
drag, startPoint x: 808, startPoint y: 177, endPoint x: 649, endPoint y: 177, distance: 158.8
click at [649, 177] on div "Recipe name * Fudge brownies_mini_6 count Recipe code .a-a{fill:#347362;}.b-a{f…" at bounding box center [645, 174] width 856 height 78
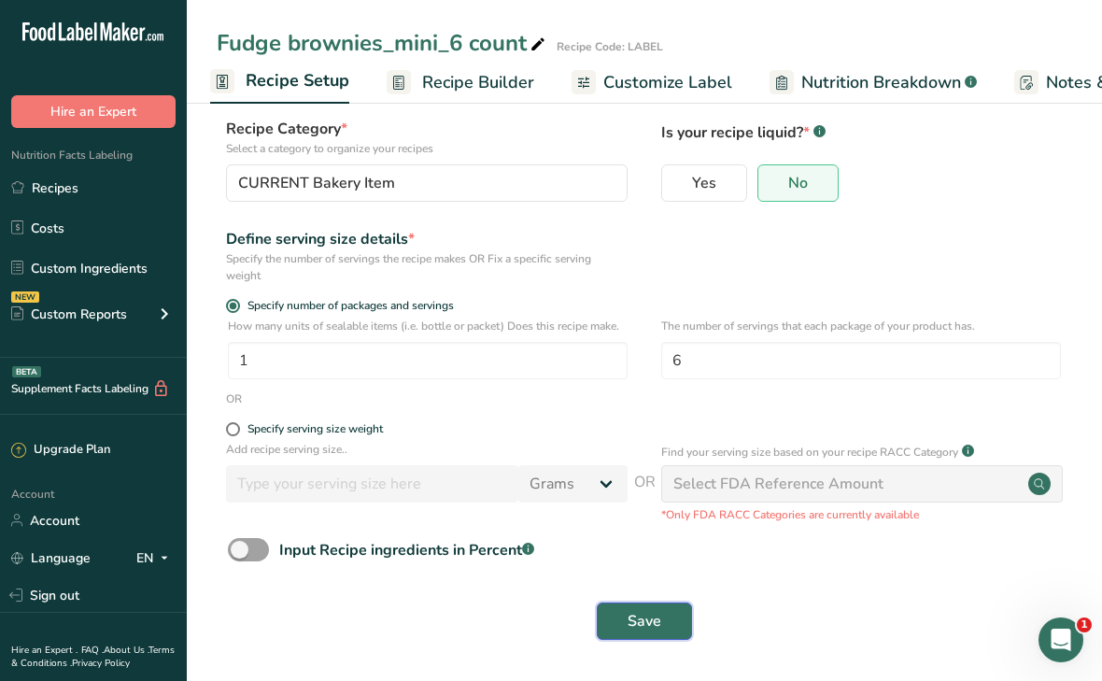
click at [644, 630] on span "Save" at bounding box center [645, 621] width 34 height 22
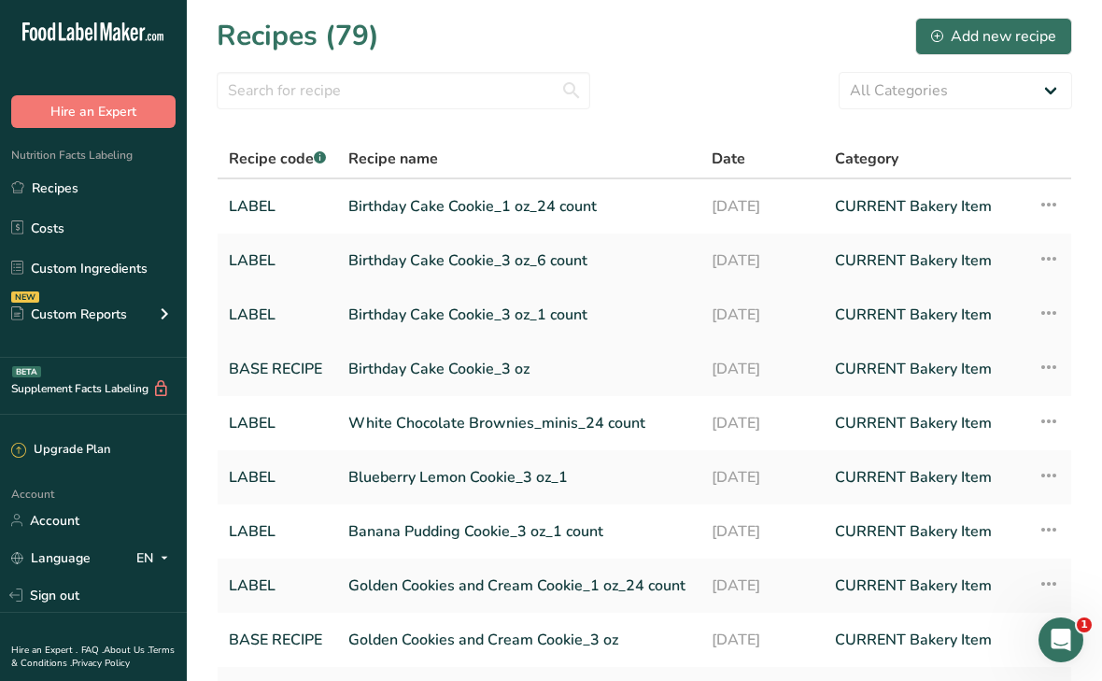
scroll to position [10, 0]
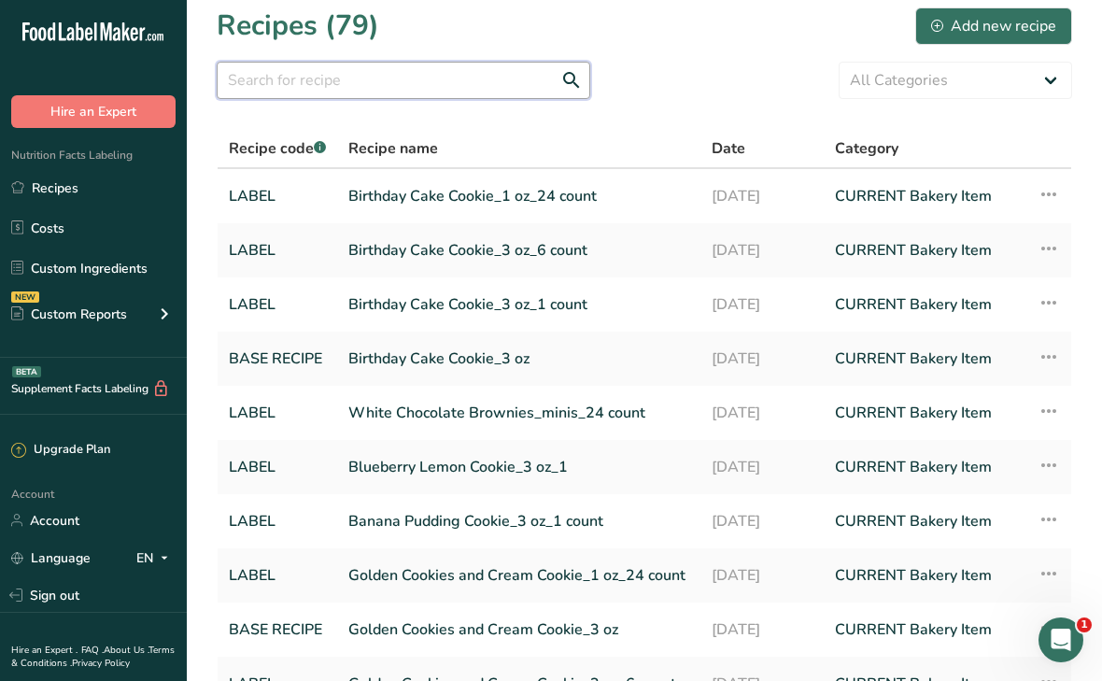
click at [405, 85] on input "text" at bounding box center [404, 80] width 374 height 37
type input "fudge"
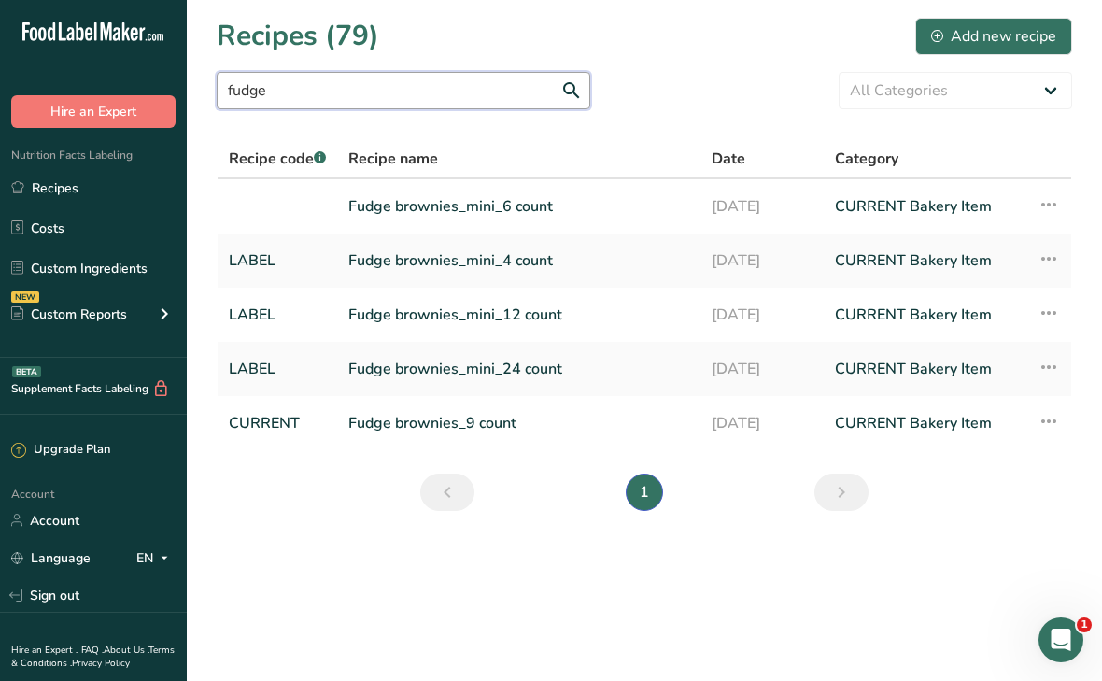
scroll to position [0, 0]
click at [382, 319] on link "Fudge brownies_mini_12 count" at bounding box center [518, 314] width 341 height 39
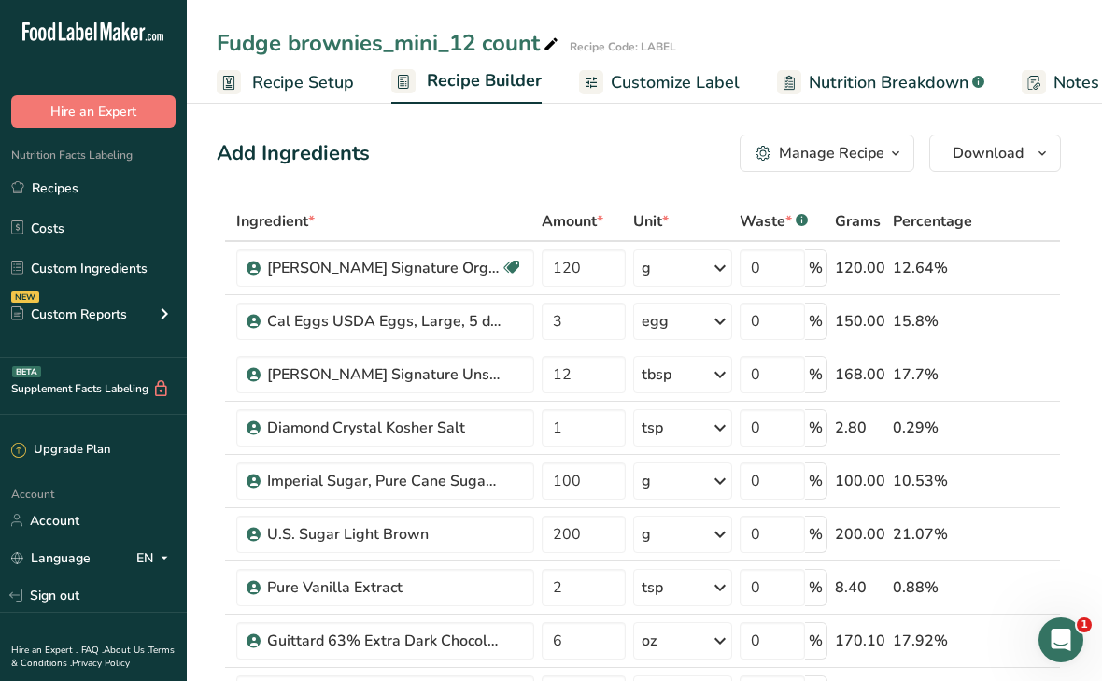
click at [293, 78] on span "Recipe Setup" at bounding box center [303, 82] width 102 height 25
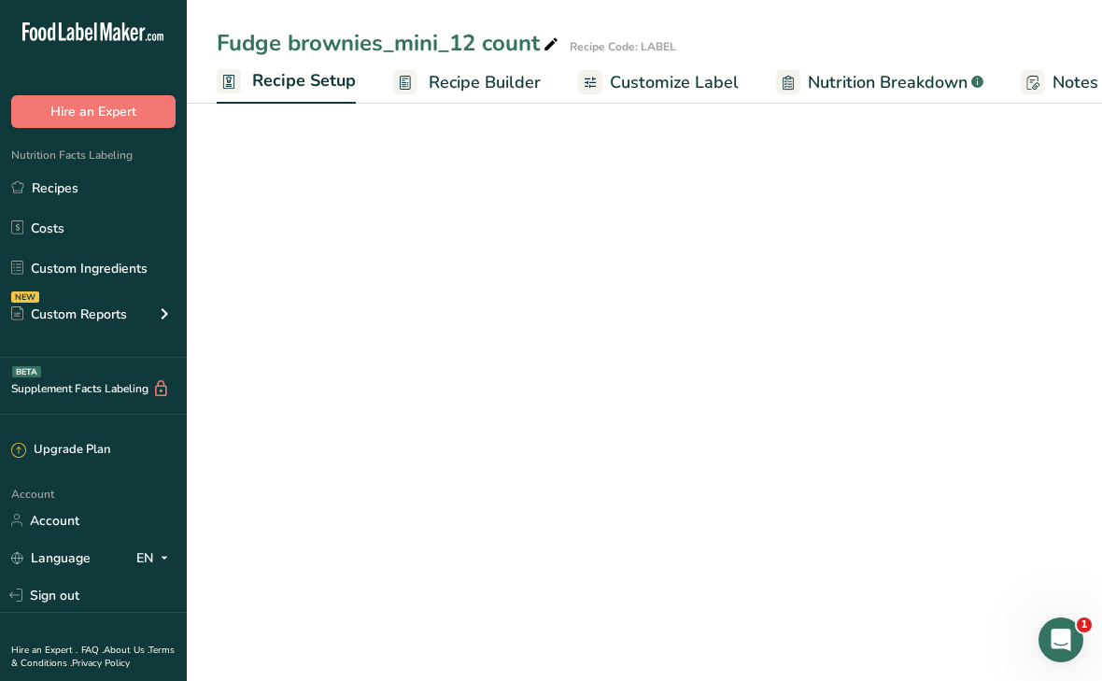
scroll to position [0, 7]
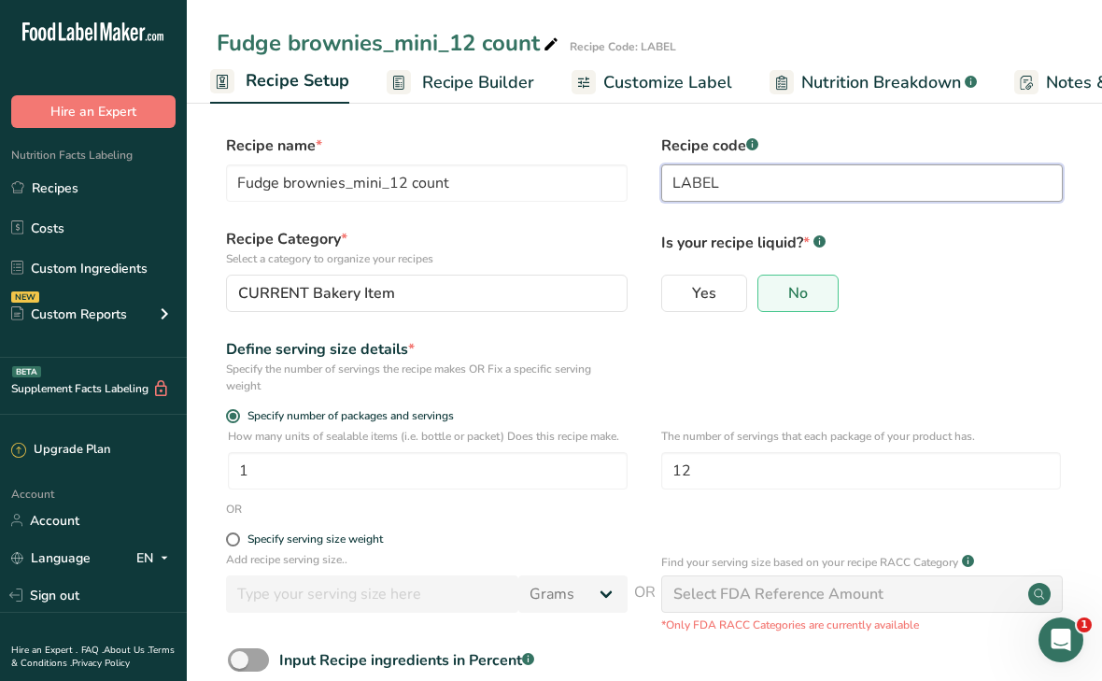
drag, startPoint x: 759, startPoint y: 181, endPoint x: 667, endPoint y: 179, distance: 91.6
click at [667, 179] on input "LABEL" at bounding box center [862, 182] width 402 height 37
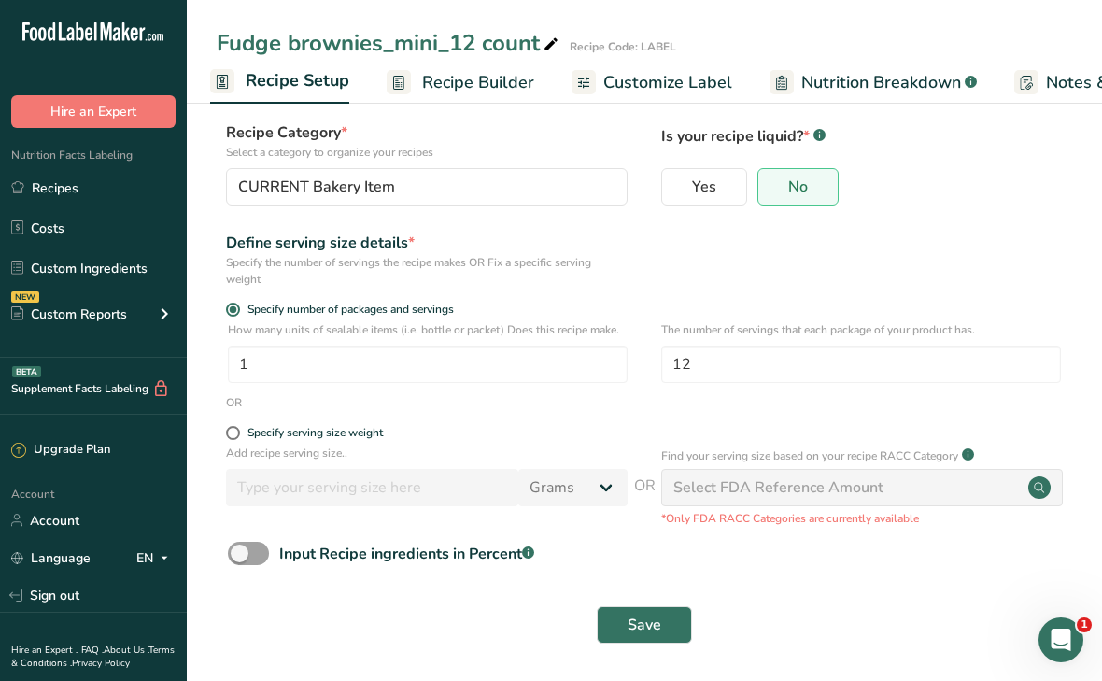
scroll to position [110, 0]
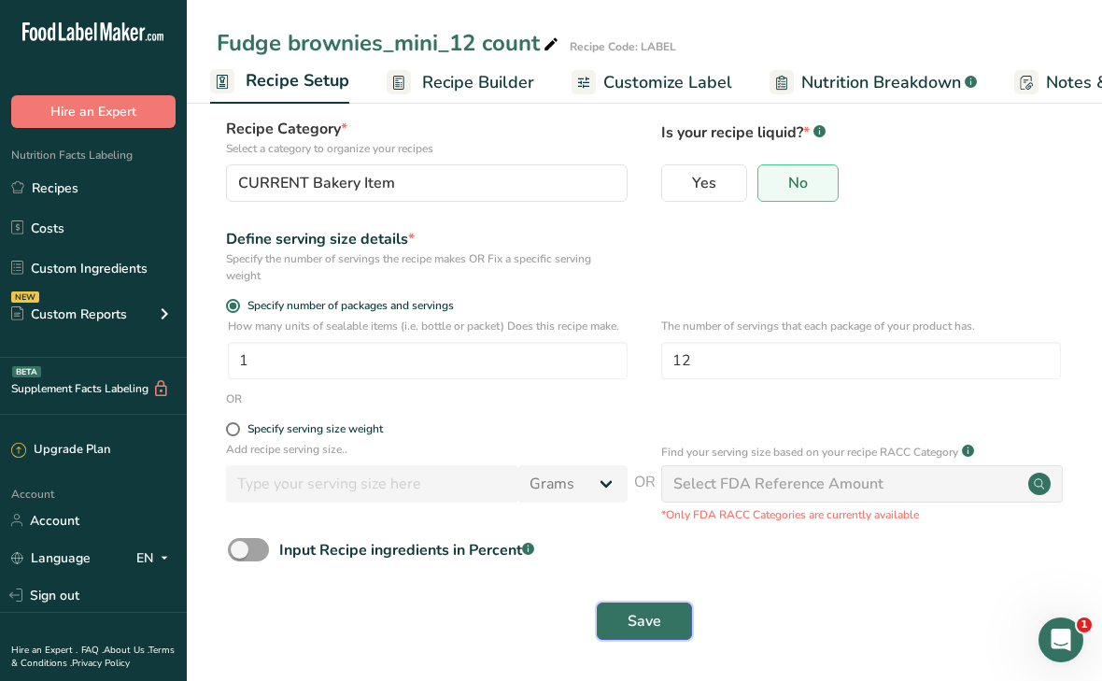
click at [651, 630] on span "Save" at bounding box center [645, 621] width 34 height 22
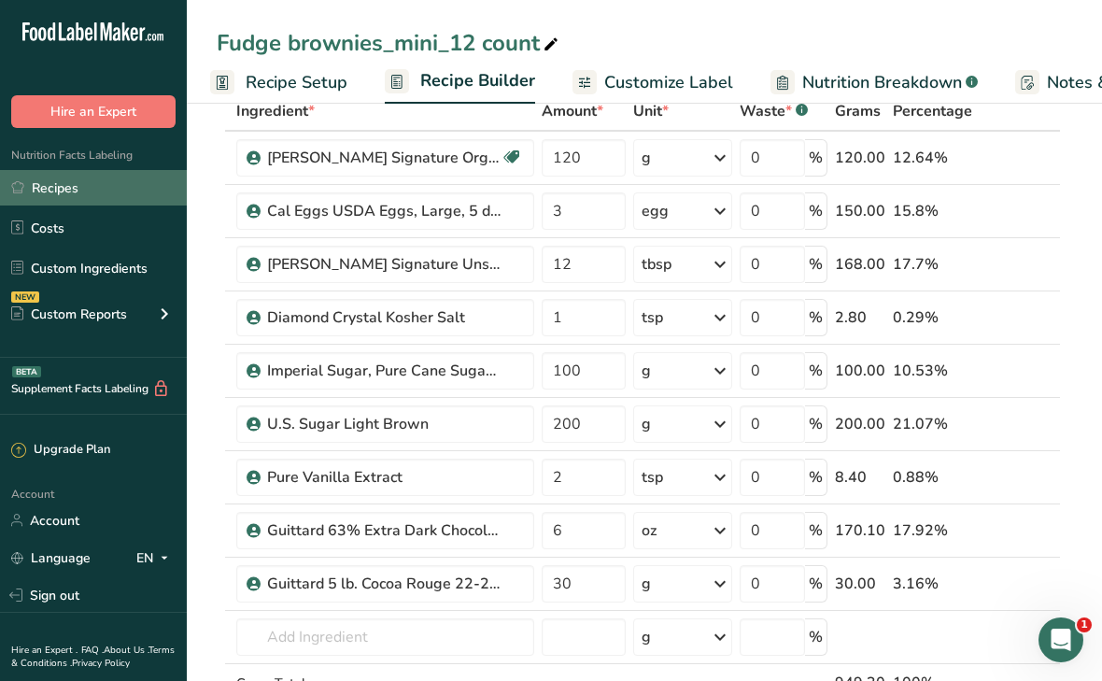
click at [92, 183] on link "Recipes" at bounding box center [93, 187] width 187 height 35
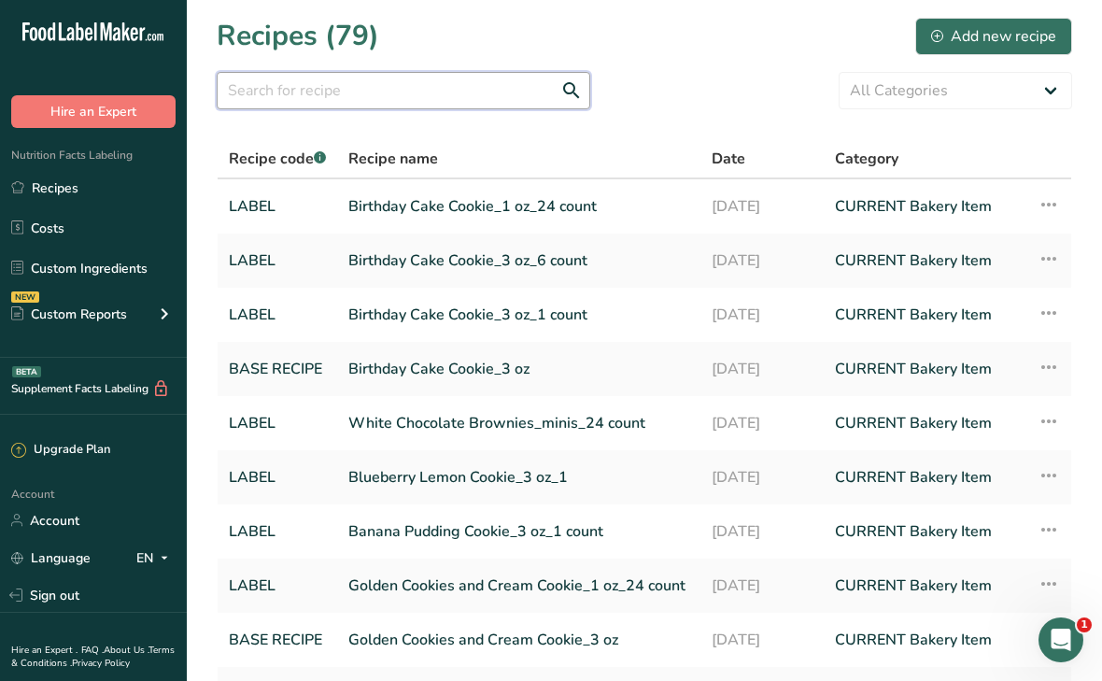
click at [338, 94] on input "text" at bounding box center [404, 90] width 374 height 37
type input "g"
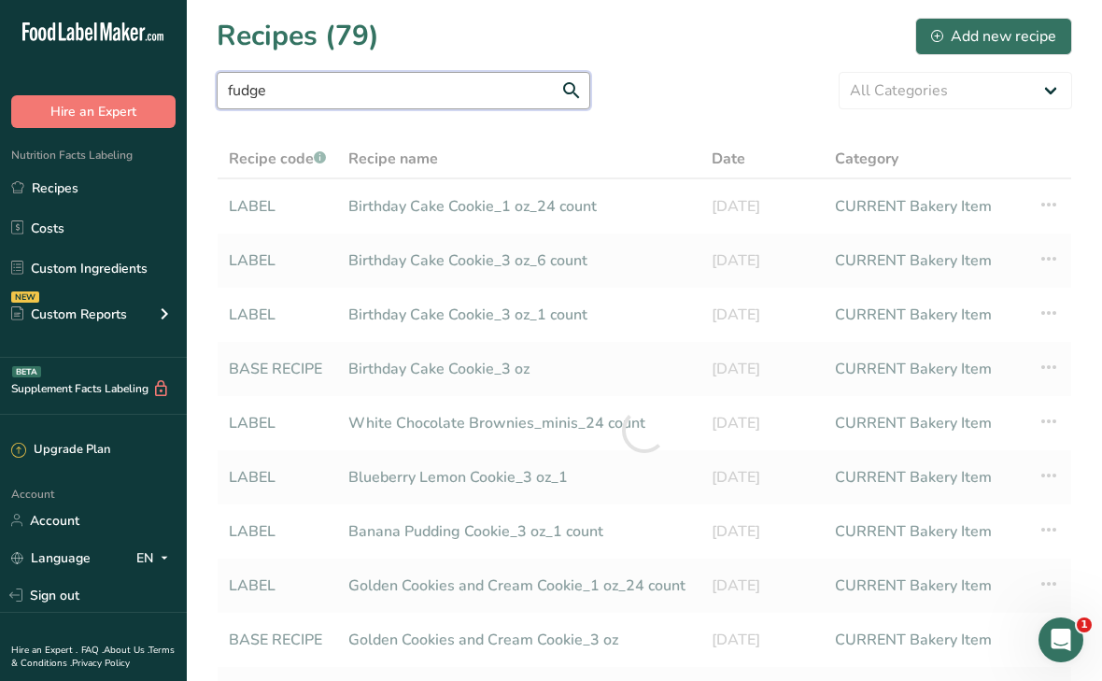
type input "fudge"
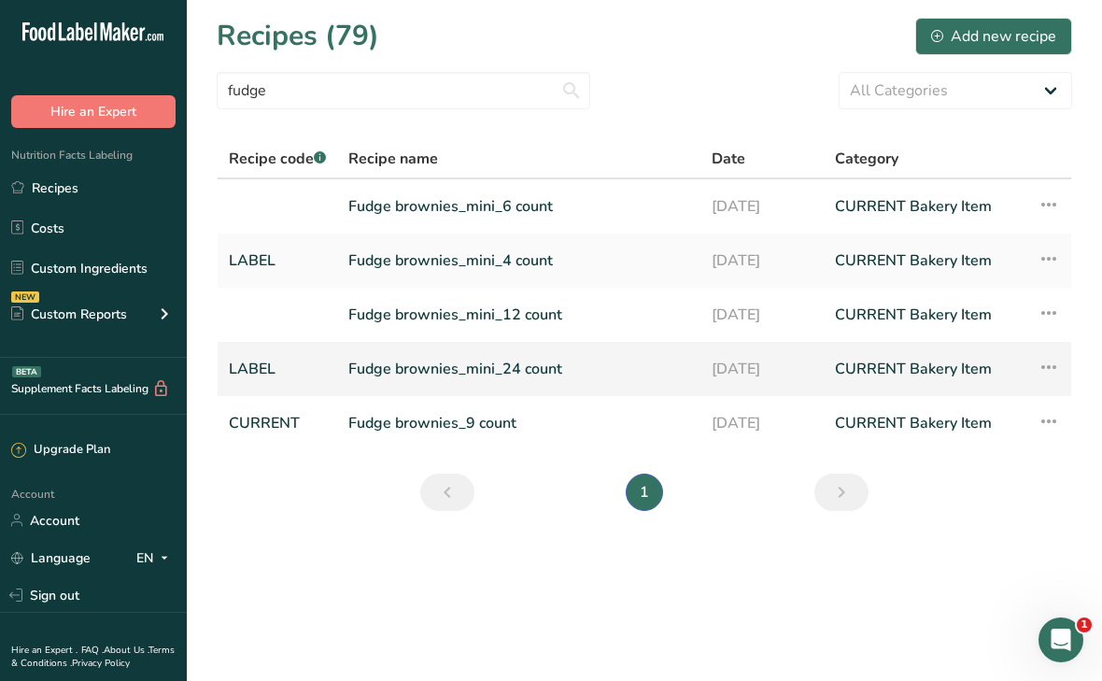
click at [429, 367] on link "Fudge brownies_mini_24 count" at bounding box center [518, 368] width 341 height 39
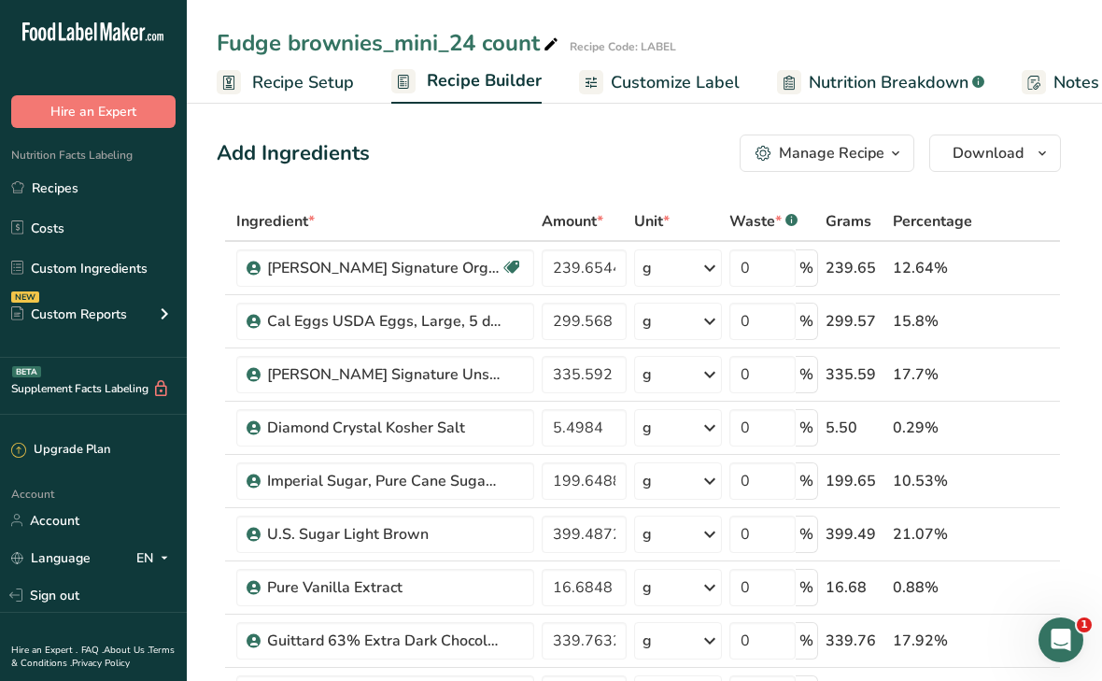
click at [645, 88] on span "Customize Label" at bounding box center [675, 82] width 129 height 25
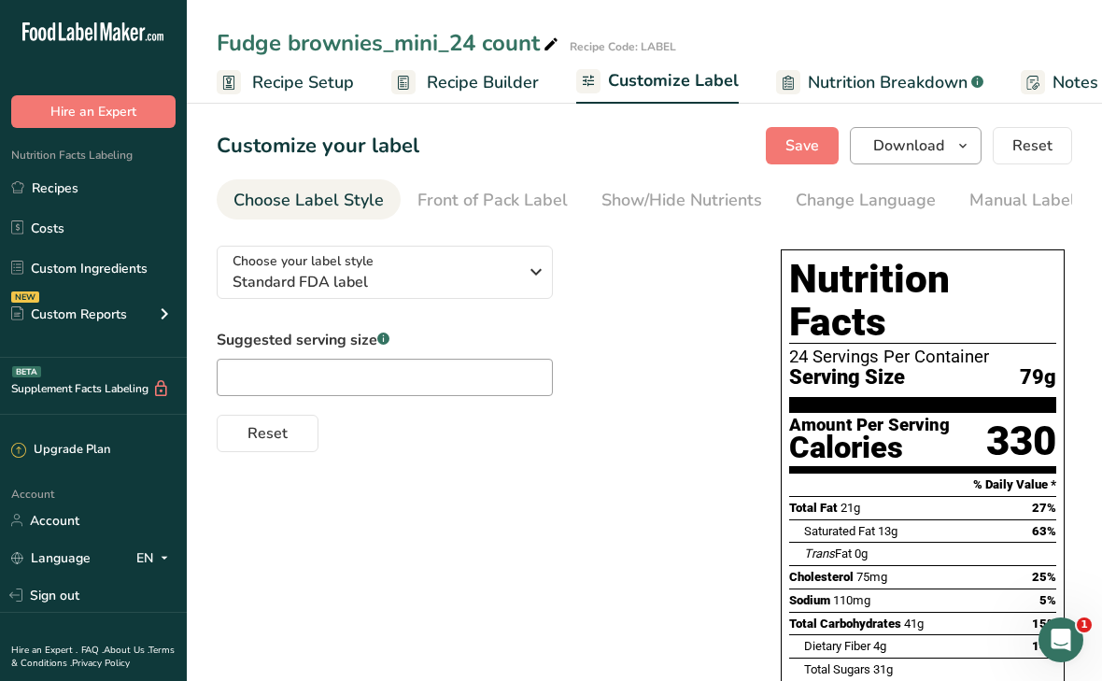
scroll to position [0, 334]
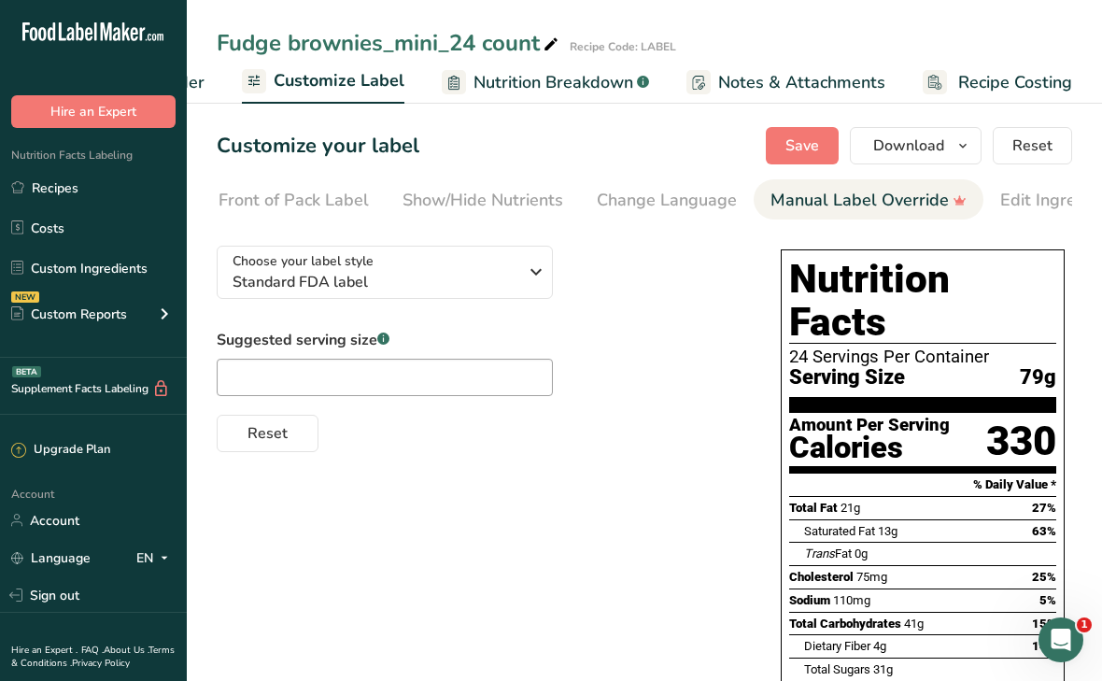
scroll to position [0, 218]
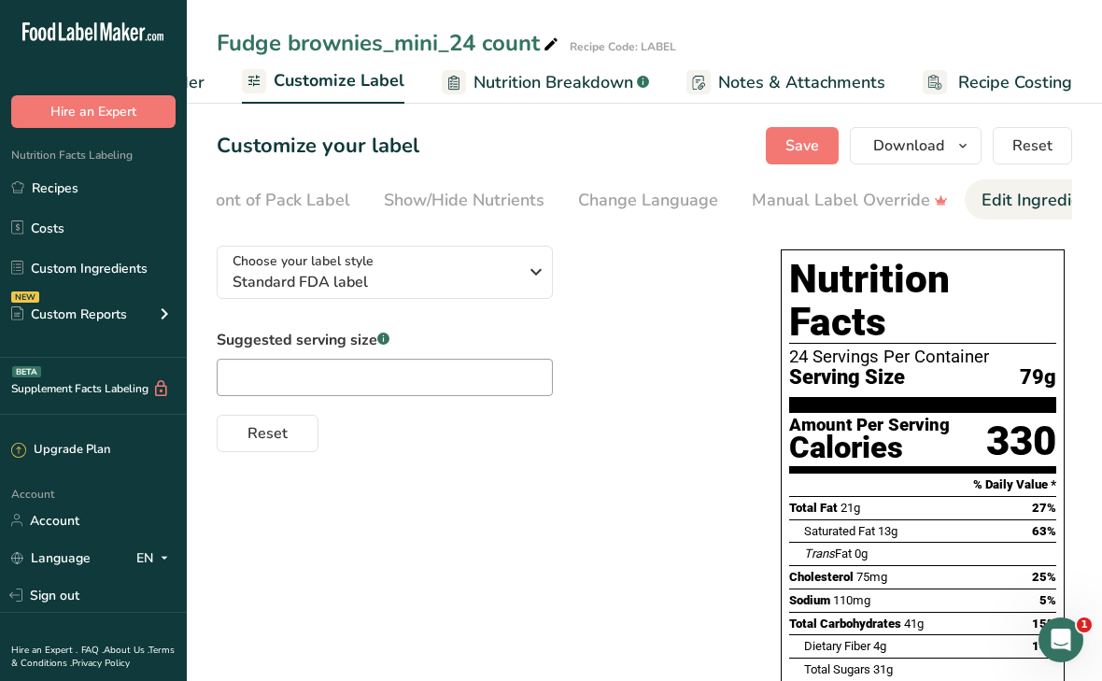
click at [996, 199] on div "Edit Ingredients/Allergens List" at bounding box center [1100, 200] width 237 height 25
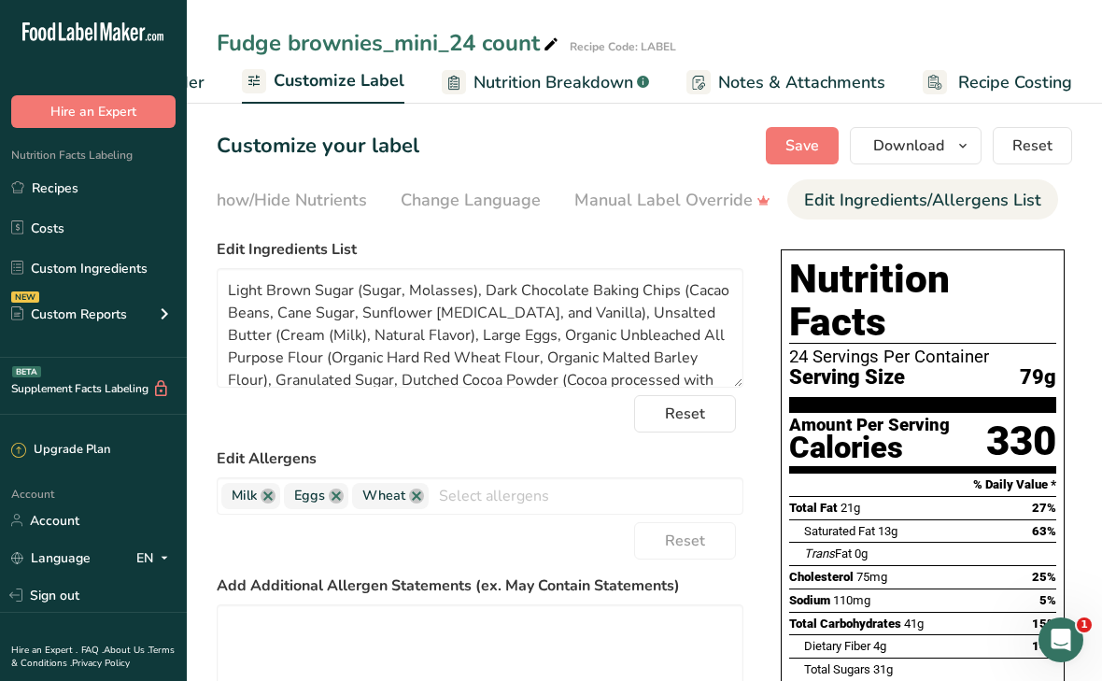
scroll to position [0, 524]
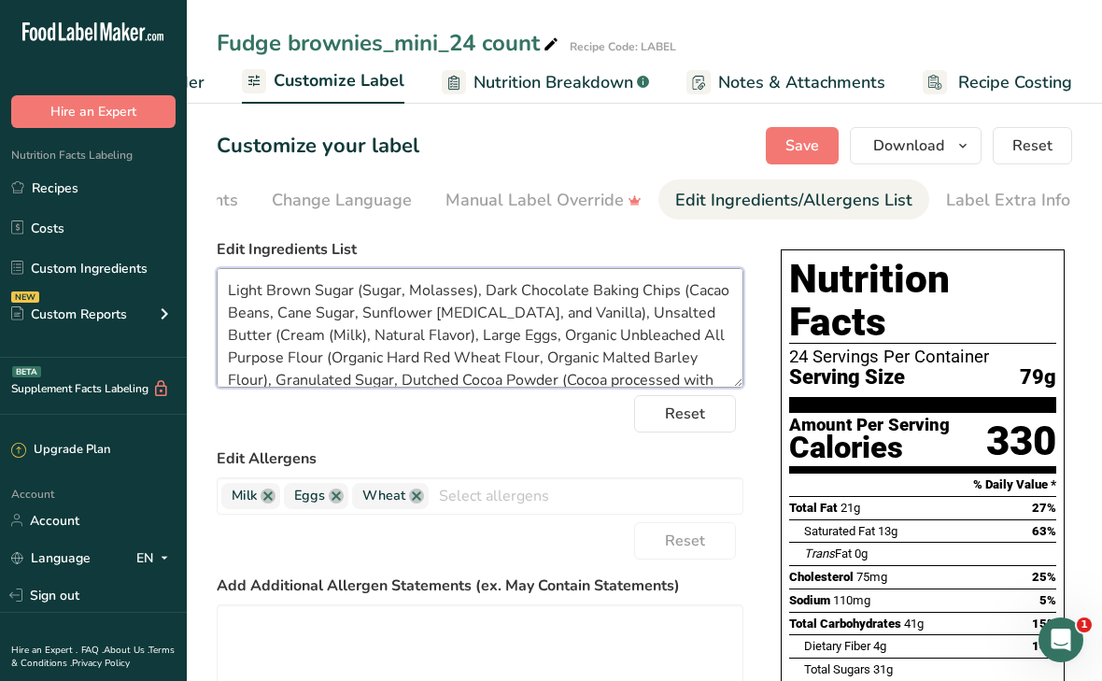
click at [619, 383] on textarea "Light Brown Sugar (Sugar, Molasses), Dark Chocolate Baking Chips (Cacao Beans, …" at bounding box center [480, 328] width 527 height 120
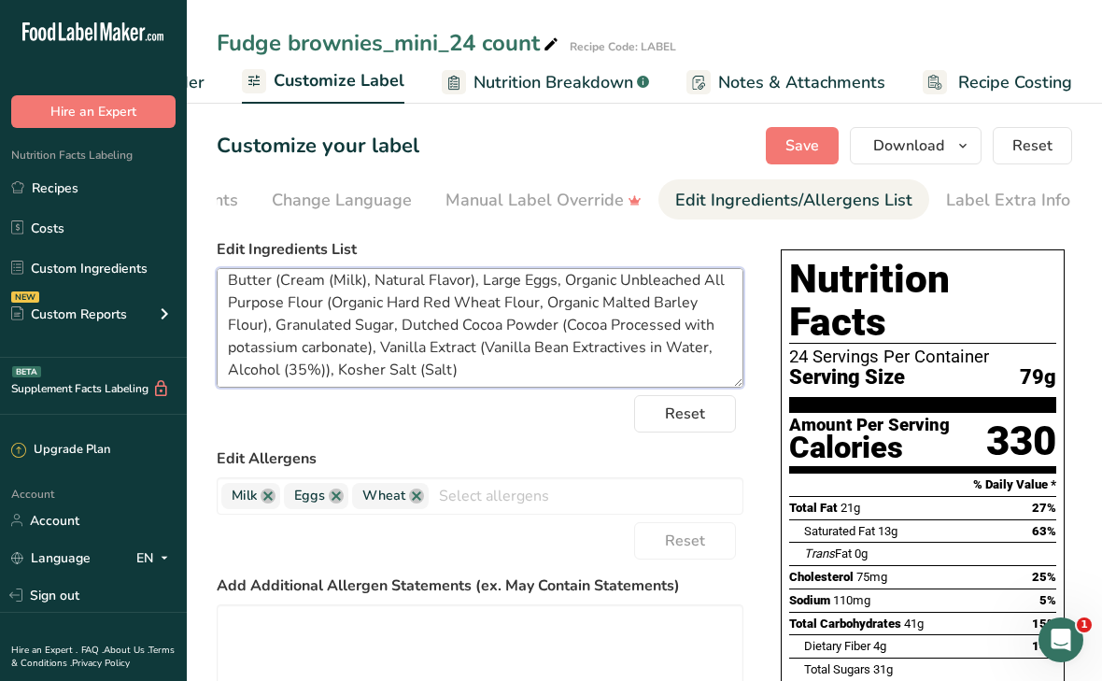
scroll to position [60, 0]
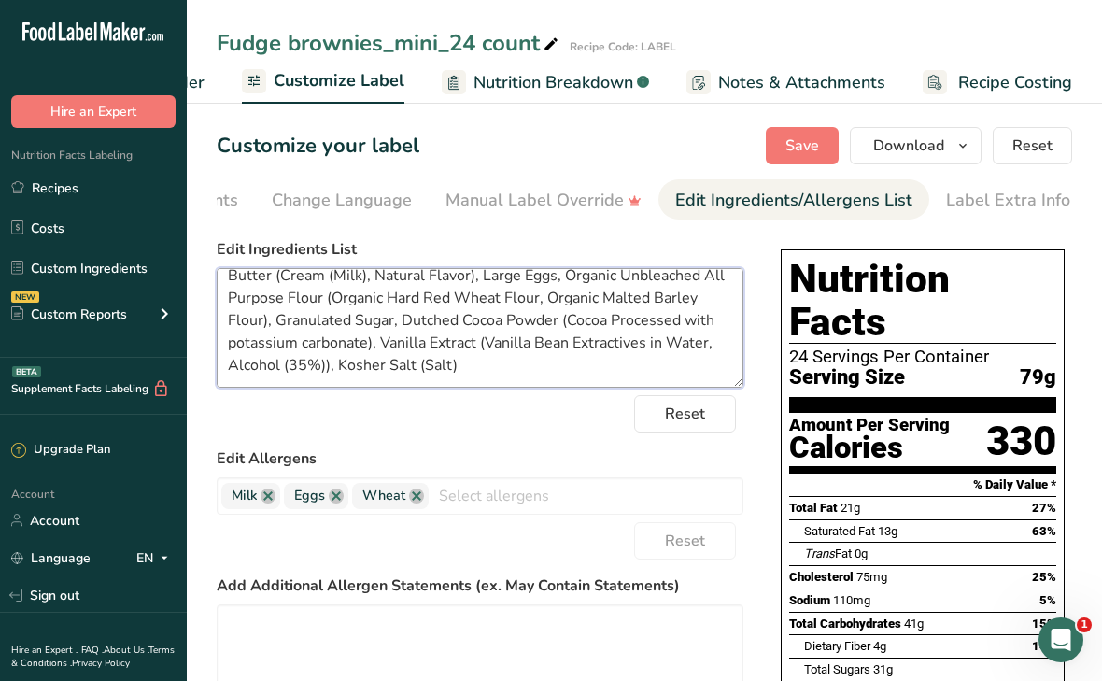
click at [236, 349] on textarea "Light Brown Sugar (Sugar, Molasses), Dark Chocolate Baking Chips (Cacao Beans, …" at bounding box center [480, 328] width 527 height 120
click at [306, 347] on textarea "Light Brown Sugar (Sugar, Molasses), Dark Chocolate Baking Chips (Cacao Beans, …" at bounding box center [480, 328] width 527 height 120
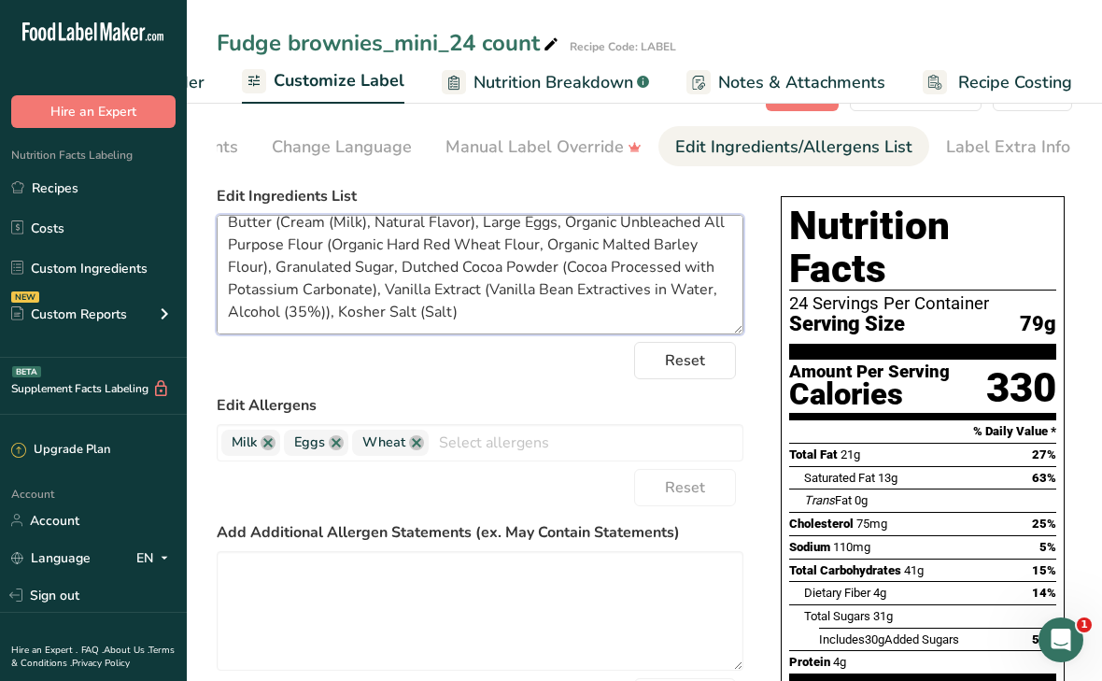
scroll to position [0, 0]
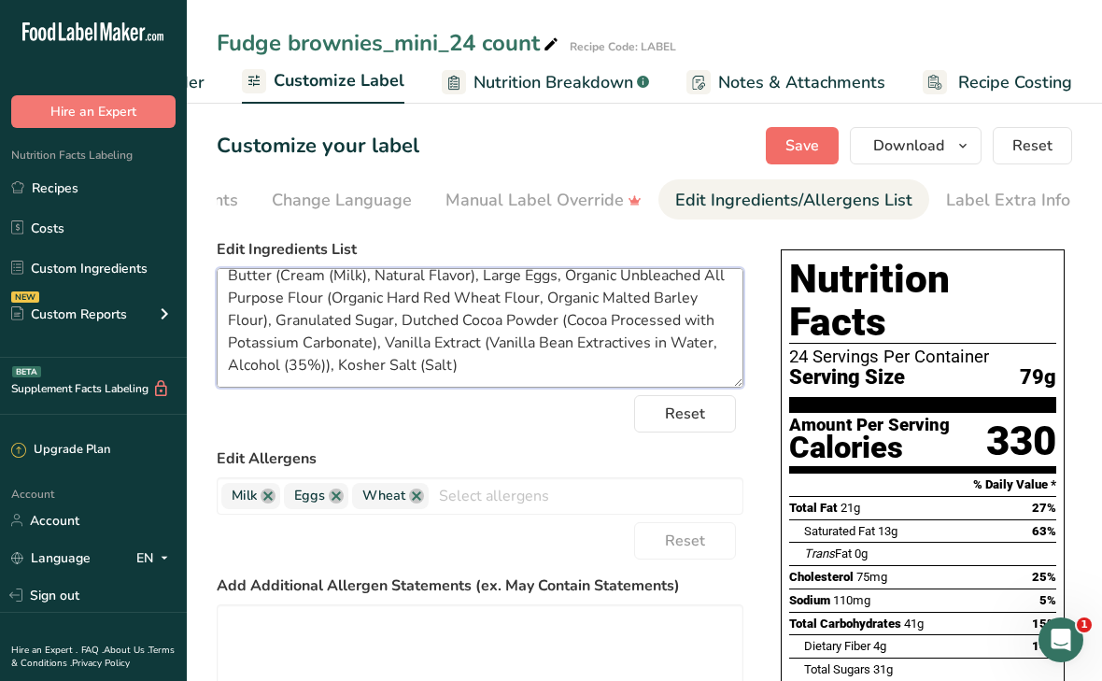
type textarea "Light Brown Sugar (Sugar, Molasses), Dark Chocolate Baking Chips (Cacao Beans, …"
click at [790, 155] on span "Save" at bounding box center [803, 146] width 34 height 22
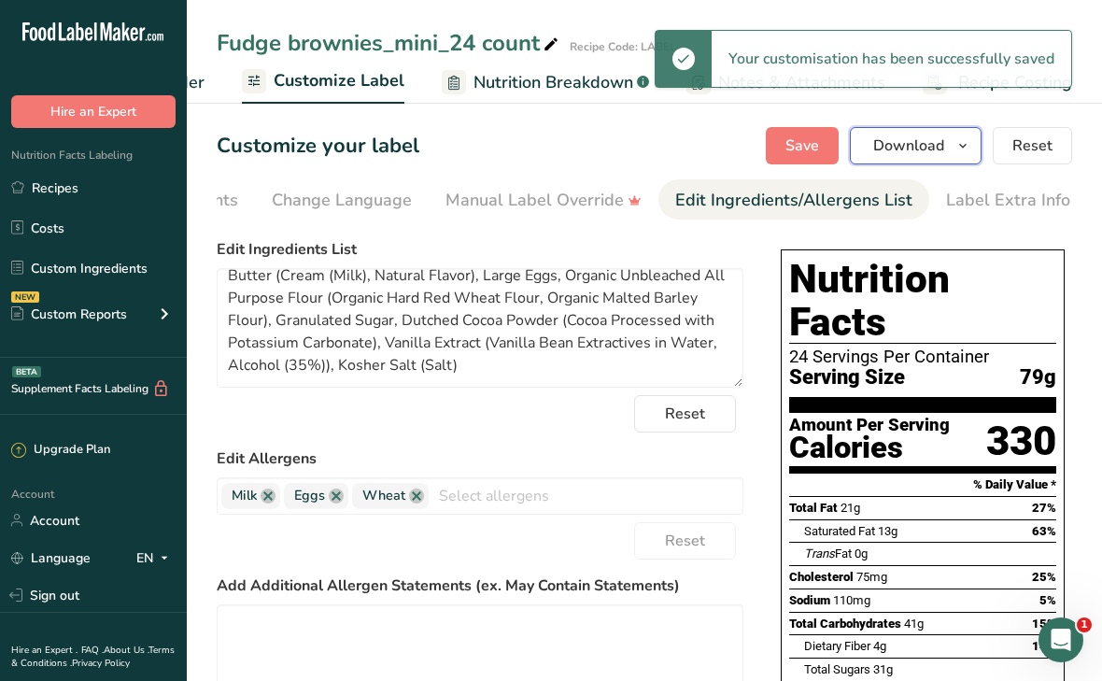
click at [907, 151] on span "Download" at bounding box center [908, 146] width 71 height 22
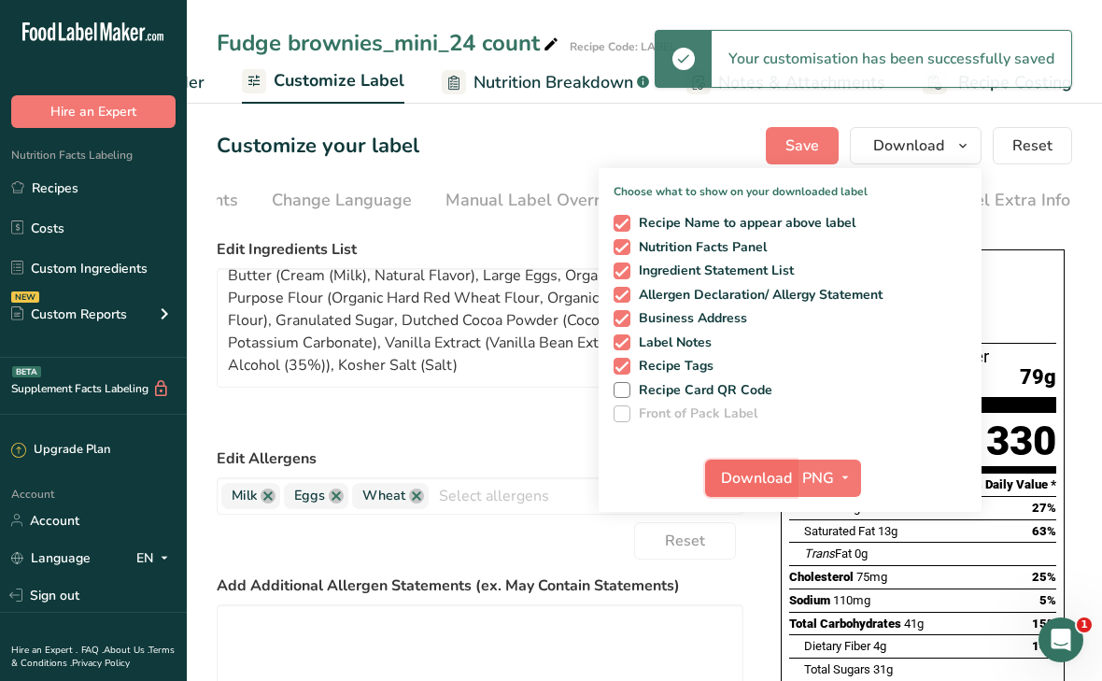
click at [762, 477] on span "Download" at bounding box center [756, 478] width 71 height 22
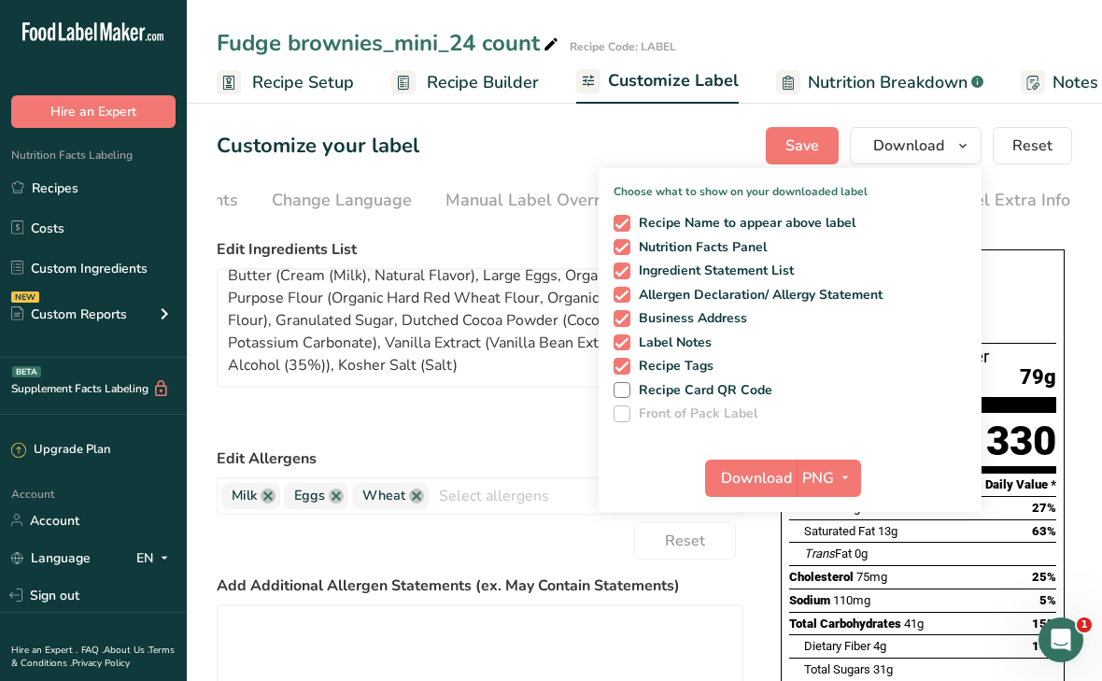
click at [424, 73] on link "Recipe Builder" at bounding box center [465, 83] width 148 height 42
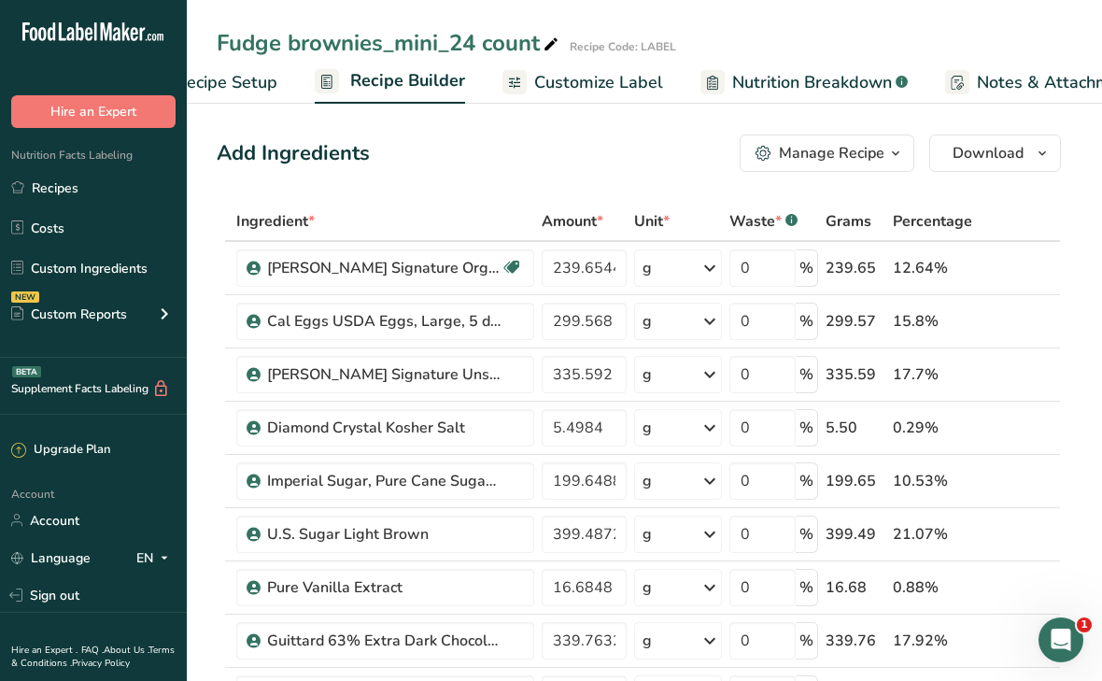
scroll to position [0, 180]
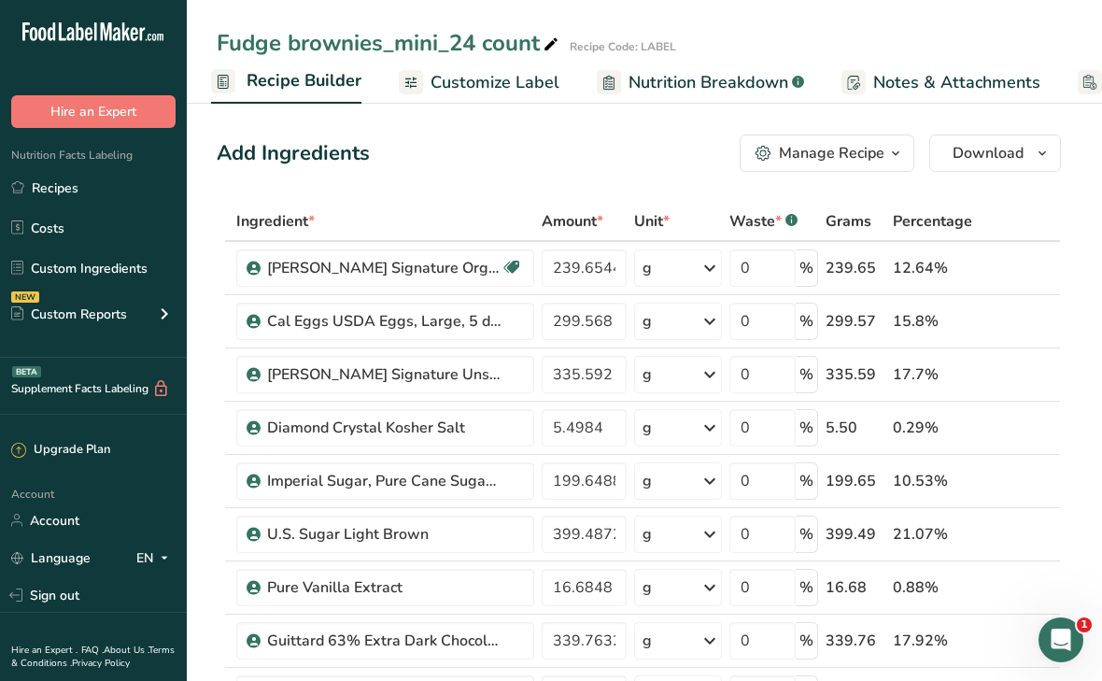
click at [848, 152] on div "Manage Recipe" at bounding box center [832, 153] width 106 height 22
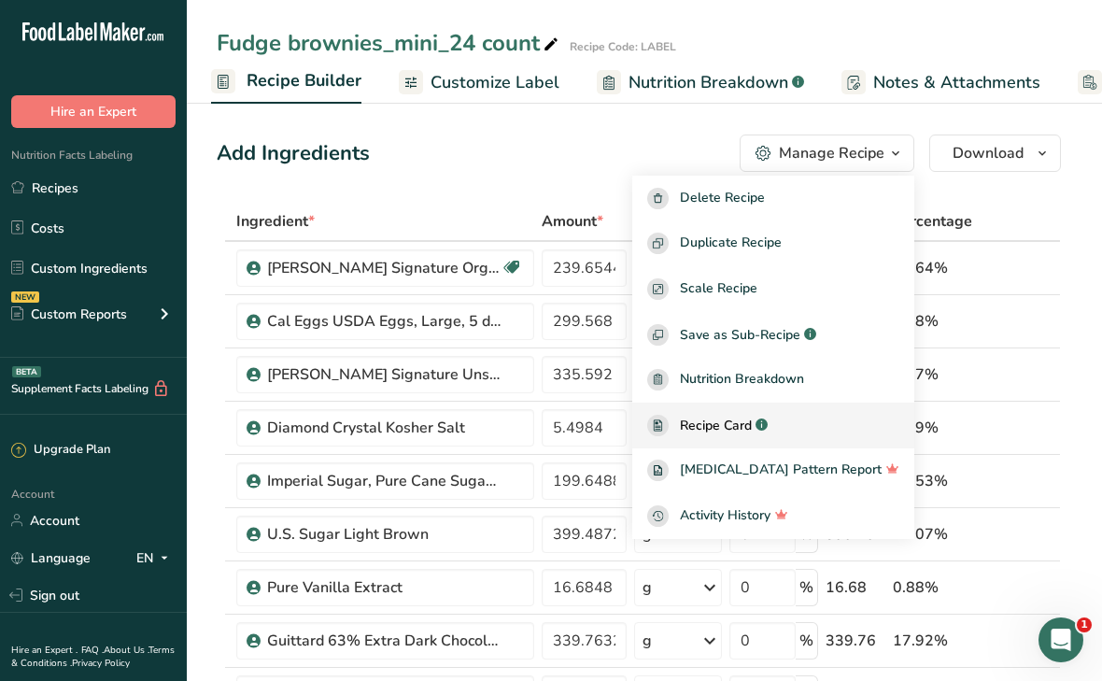
click at [711, 425] on div "Recipe Card .a-a{fill:#347362;}.b-a{fill:#fff;}" at bounding box center [773, 425] width 252 height 21
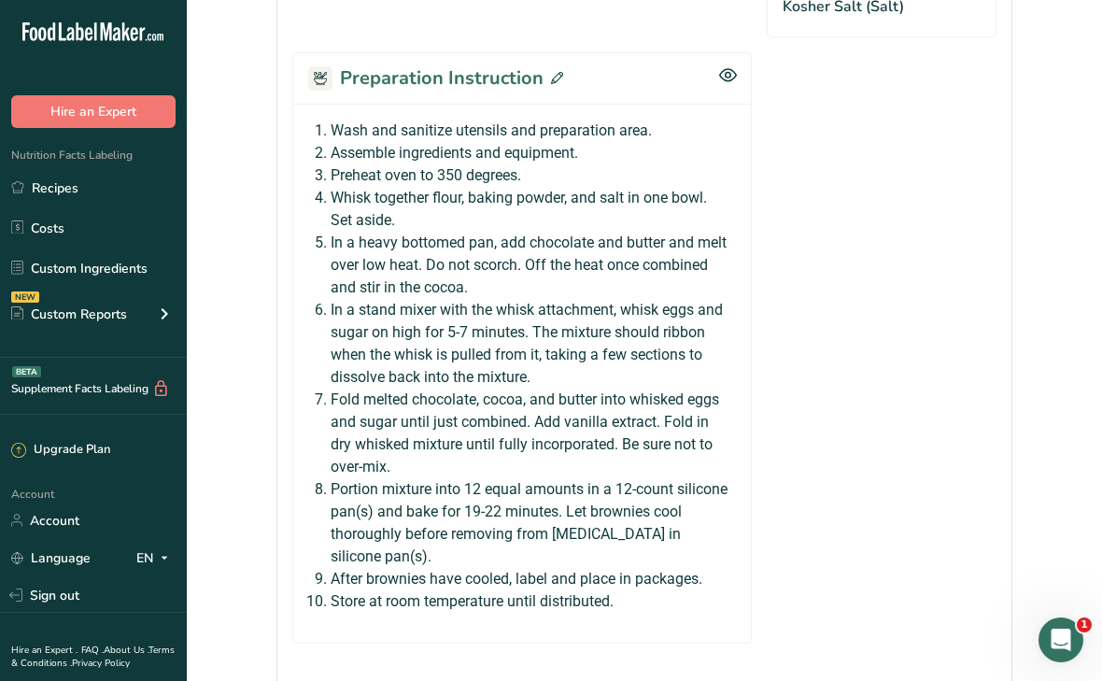
scroll to position [1505, 0]
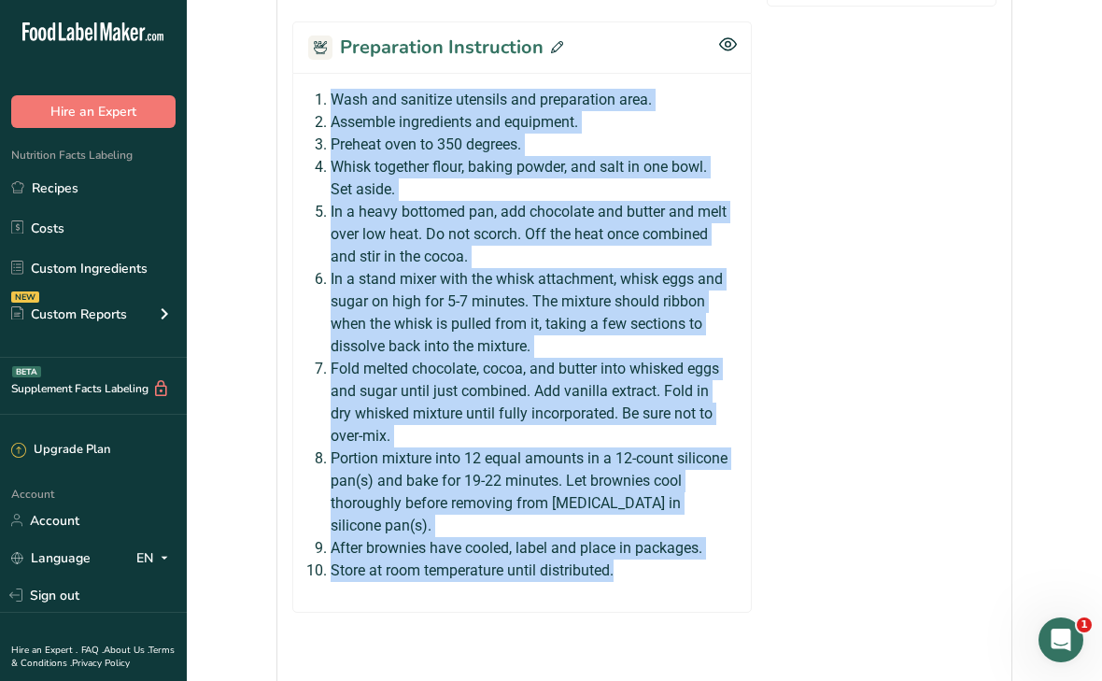
drag, startPoint x: 620, startPoint y: 526, endPoint x: 320, endPoint y: 57, distance: 556.6
click at [331, 89] on ol "Wash and sanitize utensils and preparation area. Assemble ingredients and equip…" at bounding box center [530, 335] width 398 height 493
copy ol "Wash and sanitize utensils and preparation area. Assemble ingredients and equip…"
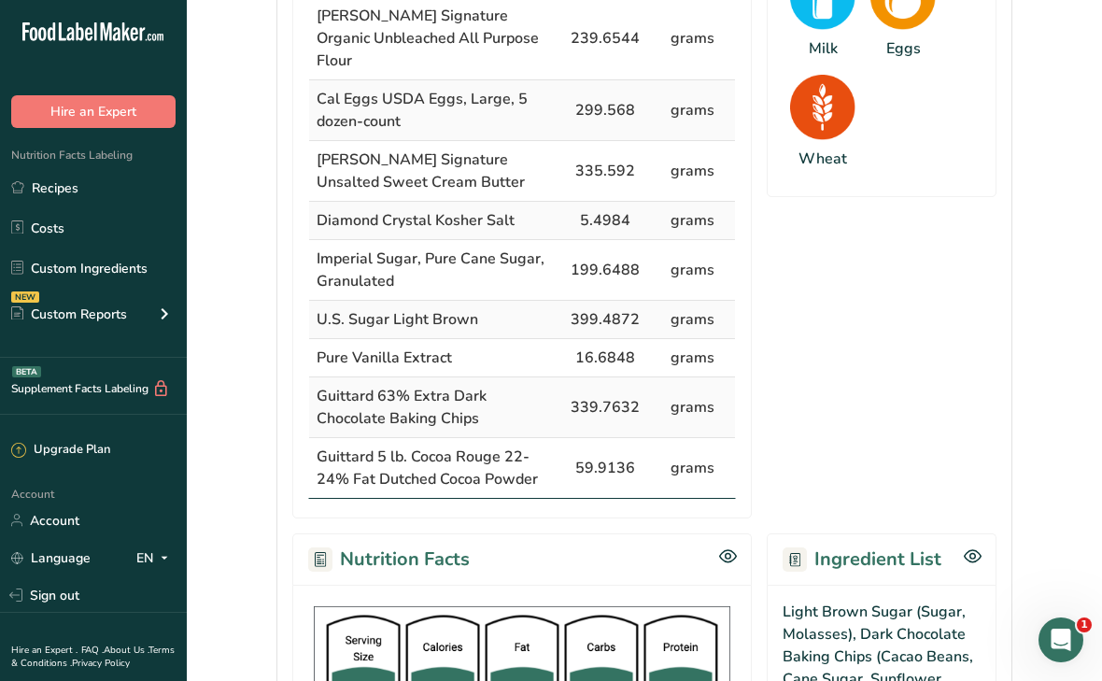
scroll to position [0, 0]
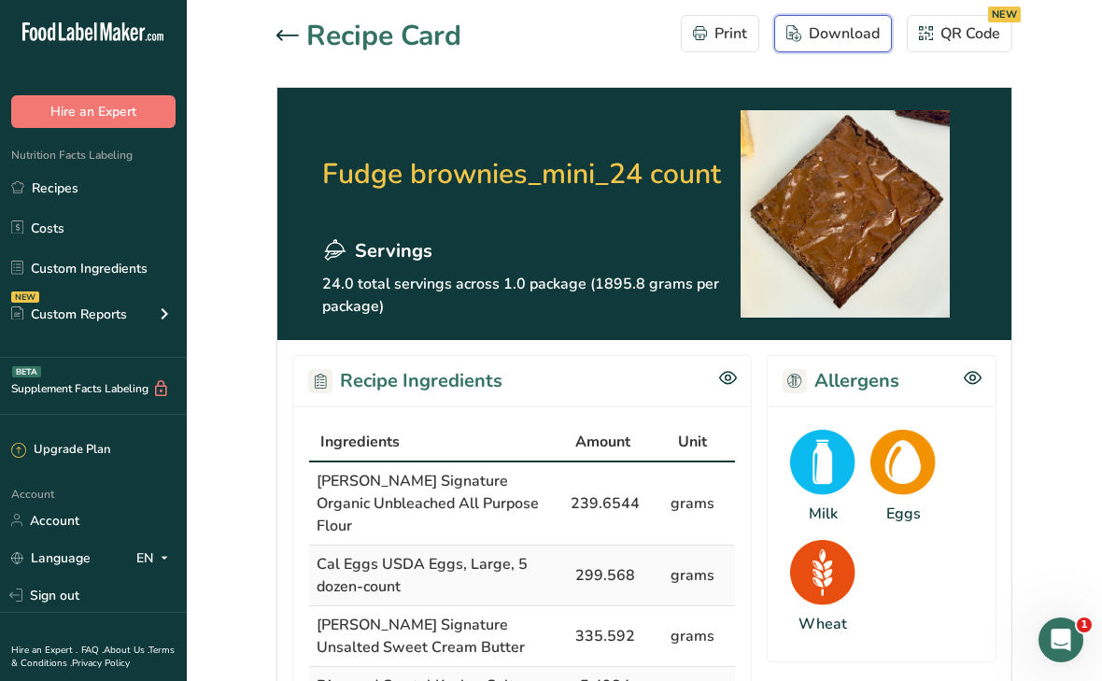
click at [830, 37] on div "Download" at bounding box center [833, 33] width 93 height 22
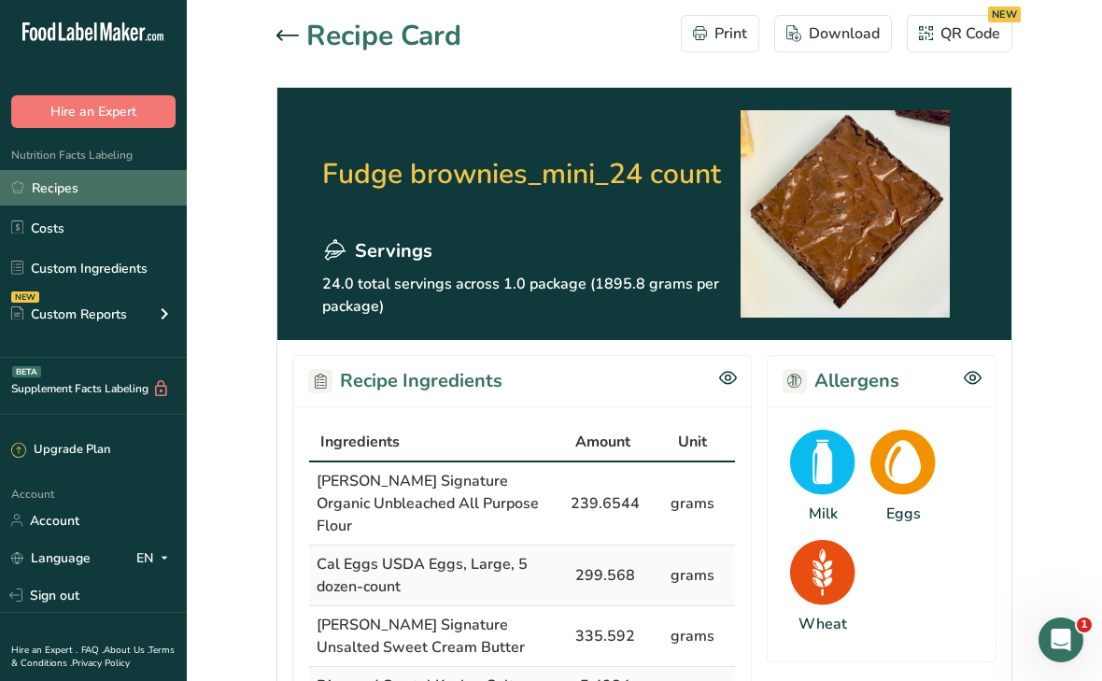
click at [65, 188] on link "Recipes" at bounding box center [93, 187] width 187 height 35
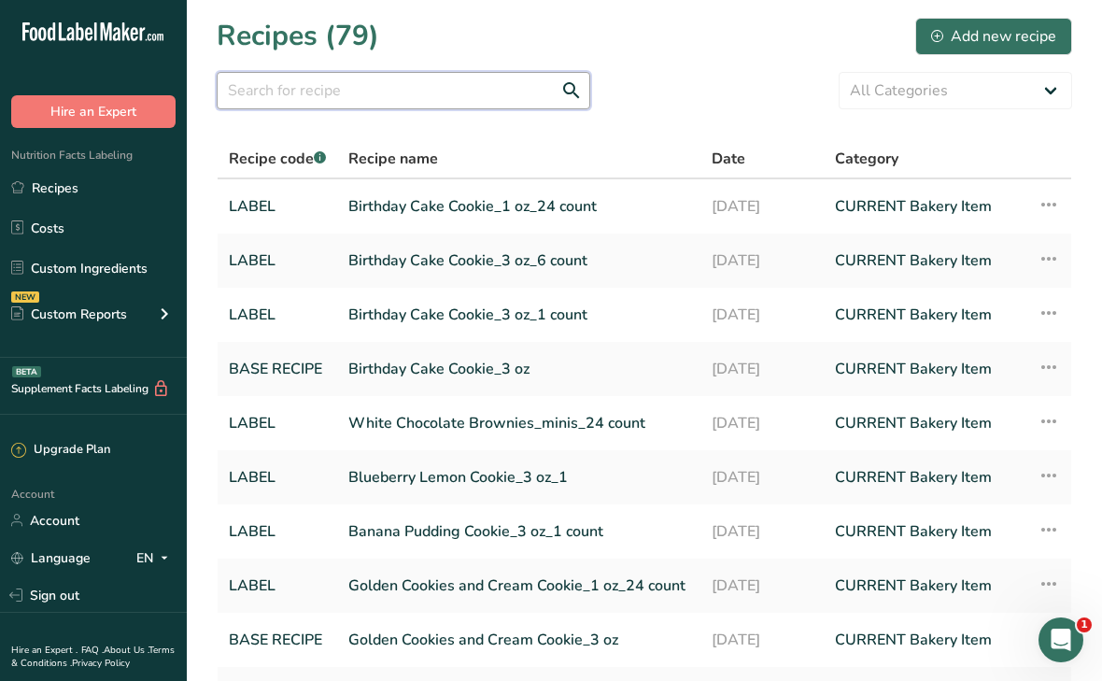
click at [310, 99] on input "text" at bounding box center [404, 90] width 374 height 37
type input "fudge"
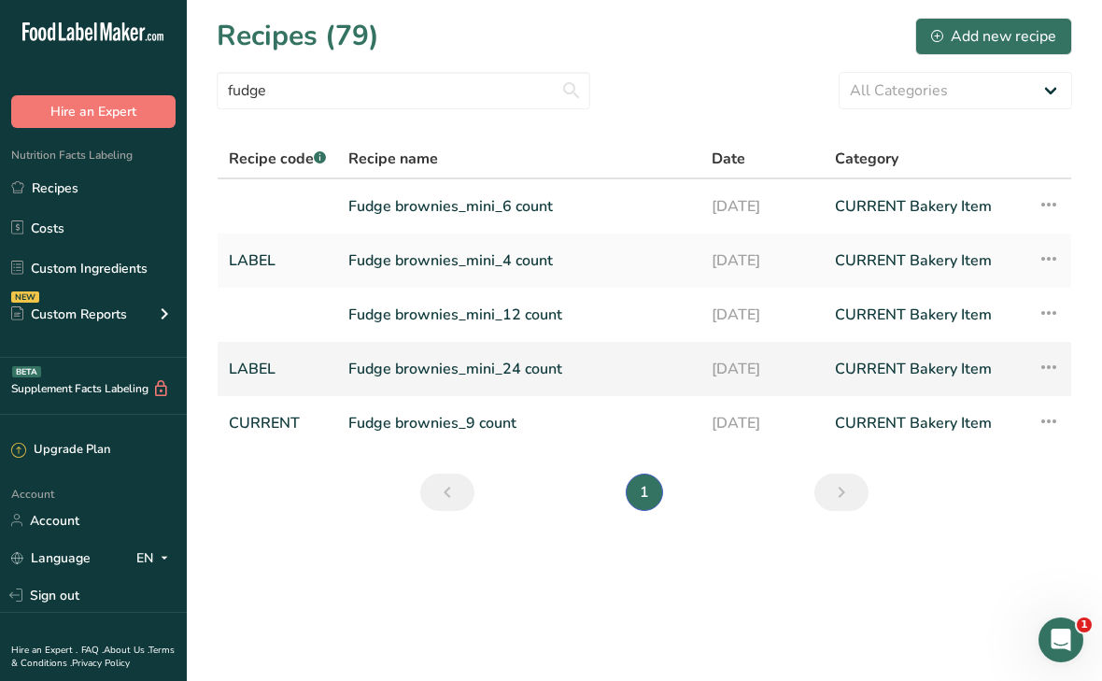
click at [453, 369] on link "Fudge brownies_mini_24 count" at bounding box center [518, 368] width 341 height 39
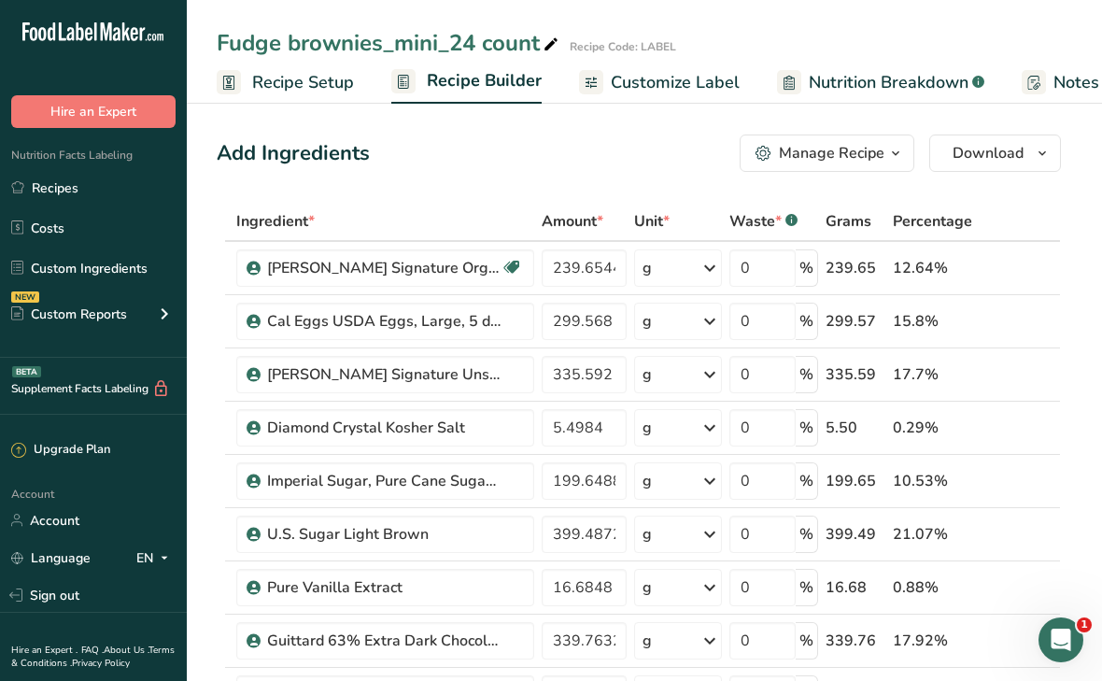
click at [767, 165] on button "Manage Recipe" at bounding box center [827, 153] width 175 height 37
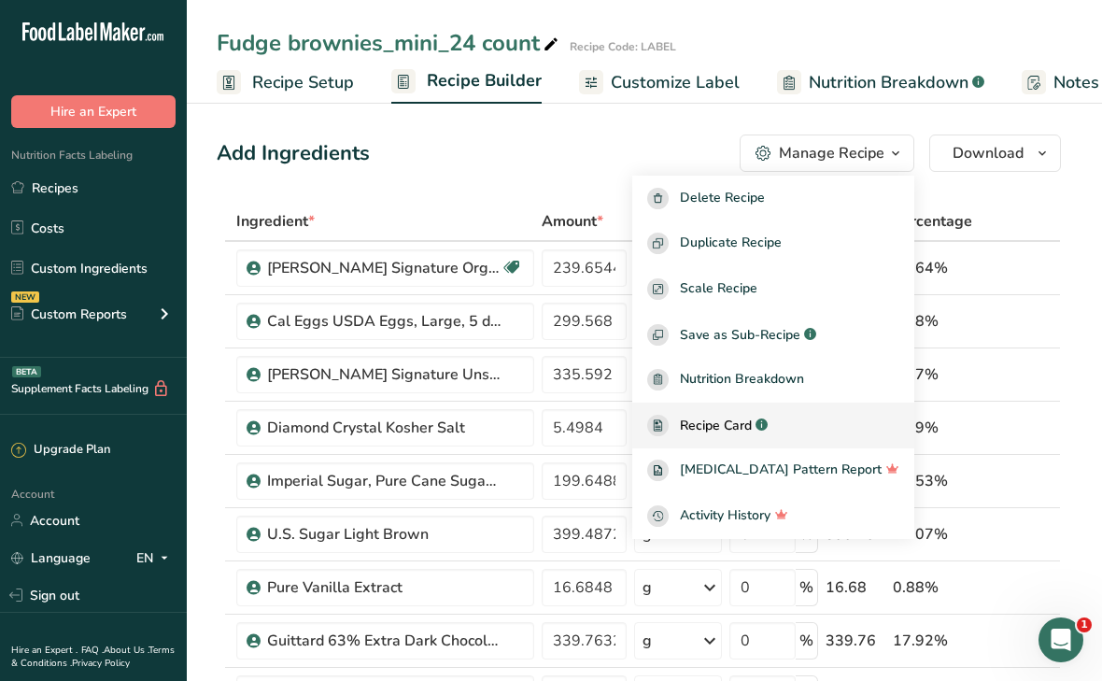
click at [726, 428] on span "Recipe Card" at bounding box center [716, 426] width 72 height 20
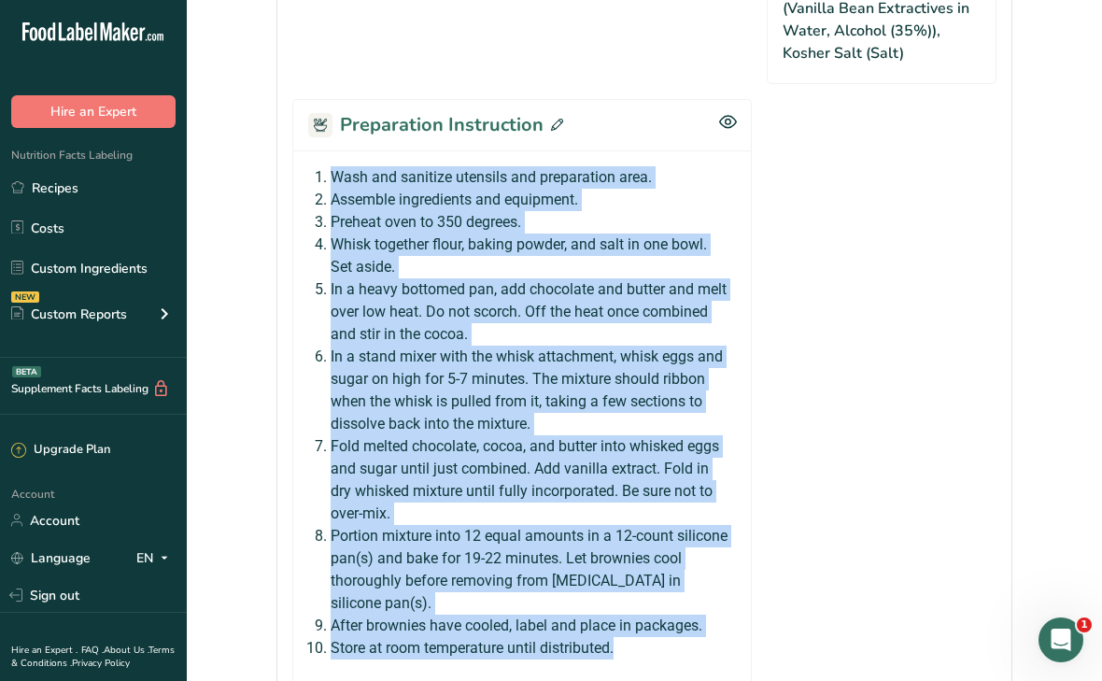
scroll to position [1595, 0]
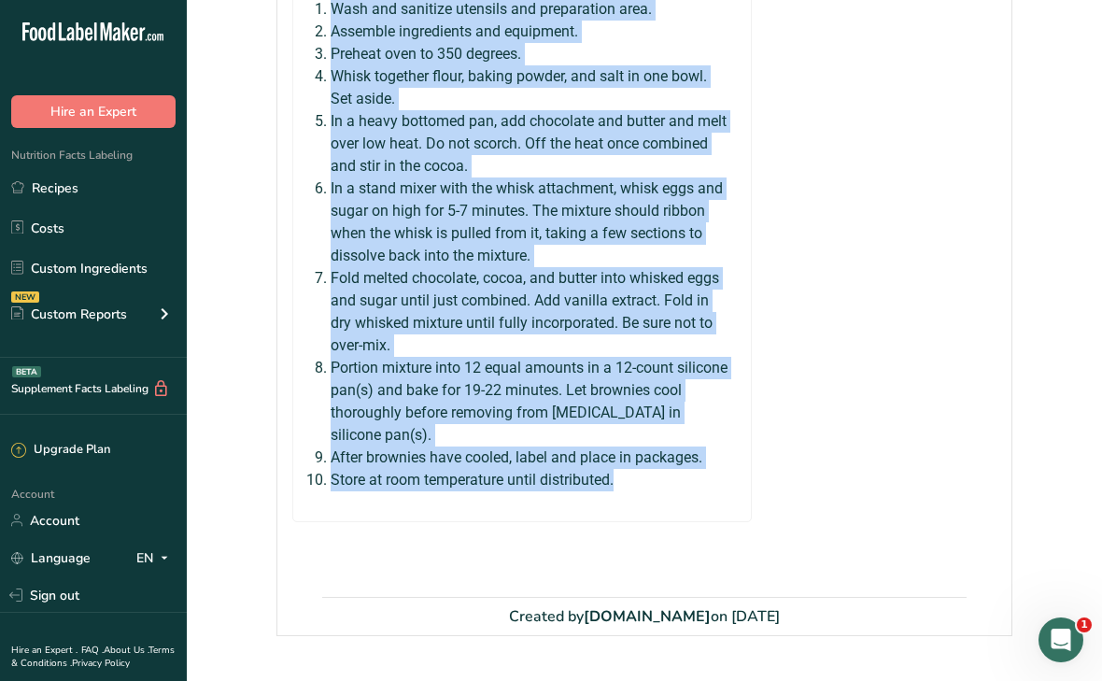
drag, startPoint x: 335, startPoint y: 476, endPoint x: 623, endPoint y: 442, distance: 289.8
click at [623, 442] on ol "Wash and sanitize utensils and preparation area. Assemble ingredients and equip…" at bounding box center [530, 244] width 398 height 493
copy ol "Wash and sanitize utensils and preparation area. Assemble ingredients and equip…"
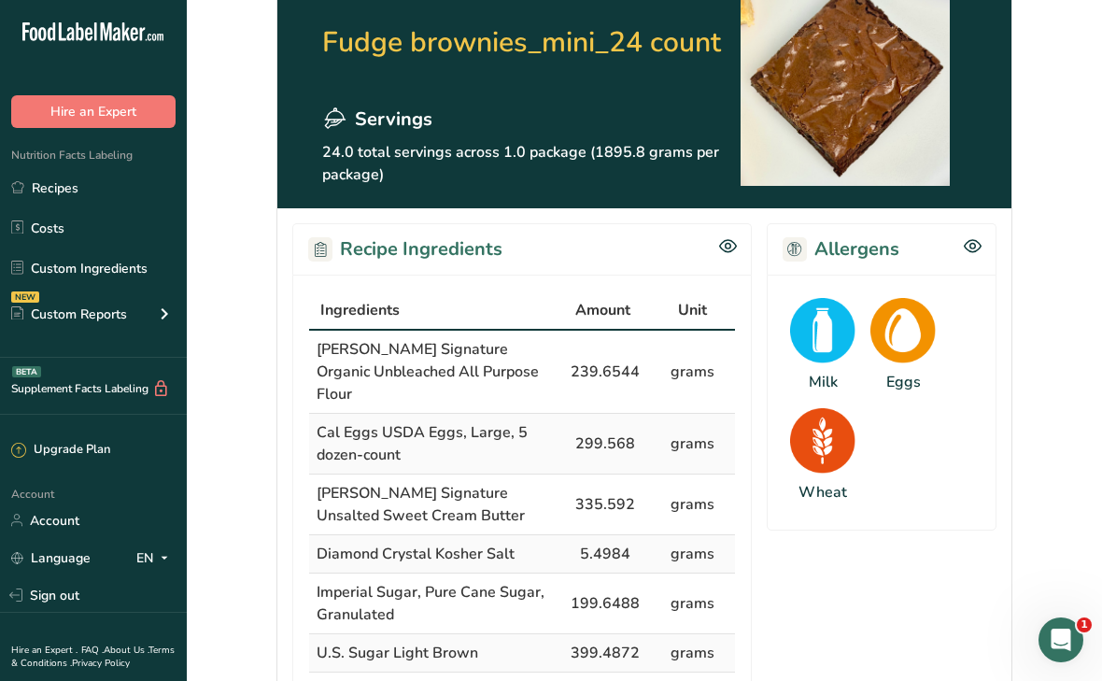
scroll to position [0, 0]
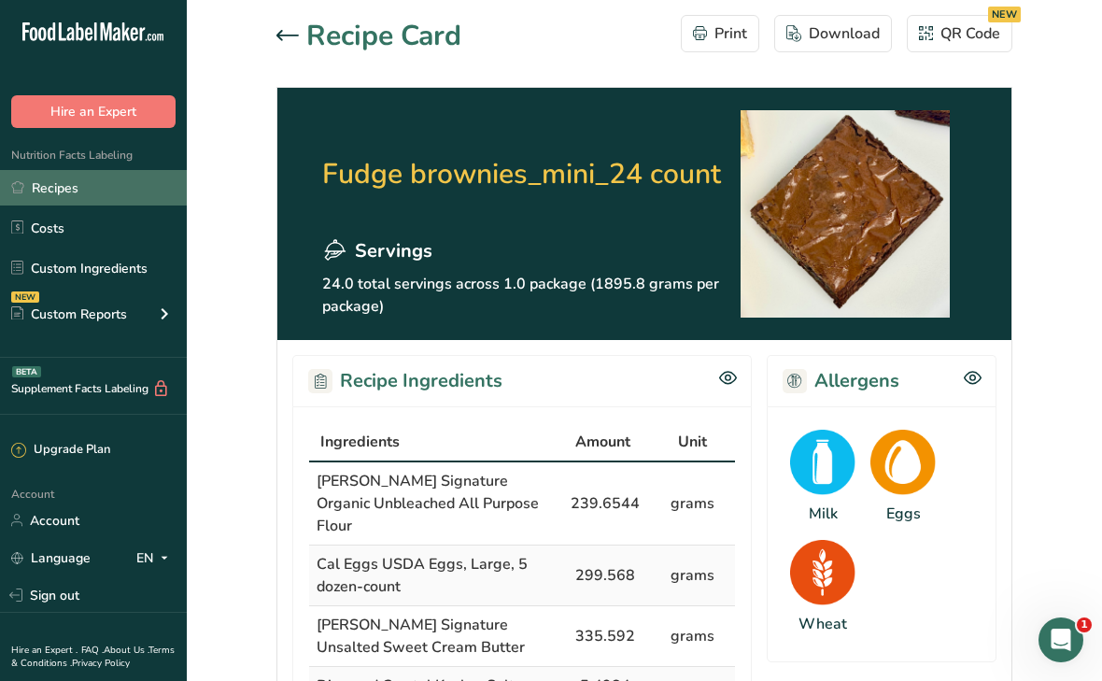
click at [93, 182] on link "Recipes" at bounding box center [93, 187] width 187 height 35
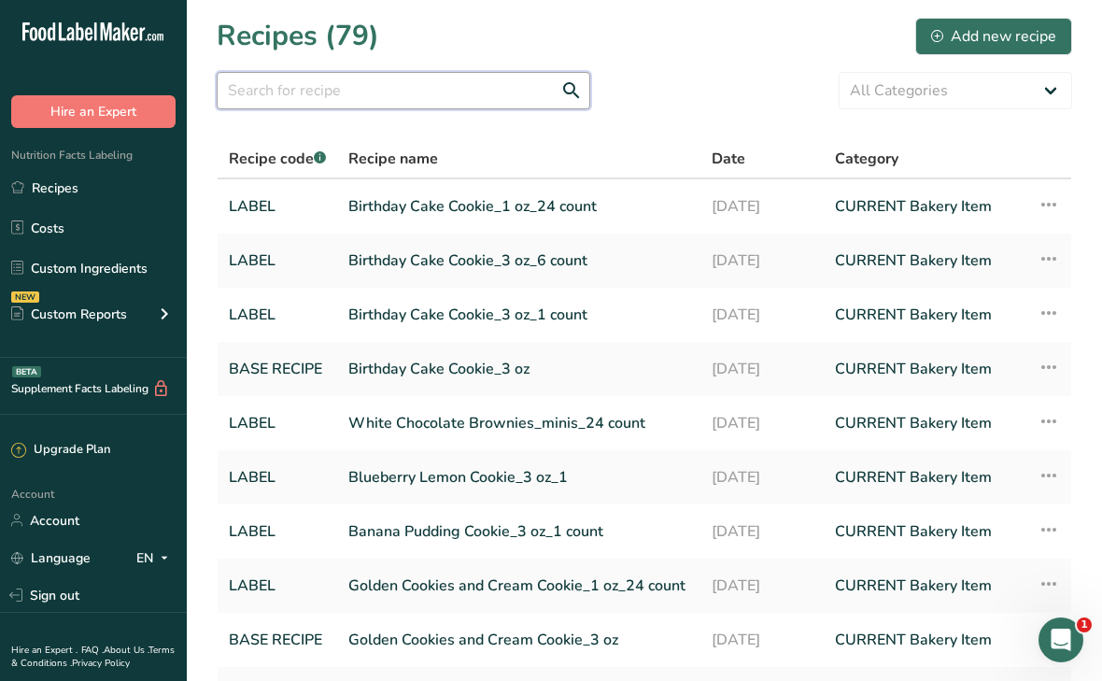
click at [400, 77] on input "text" at bounding box center [404, 90] width 374 height 37
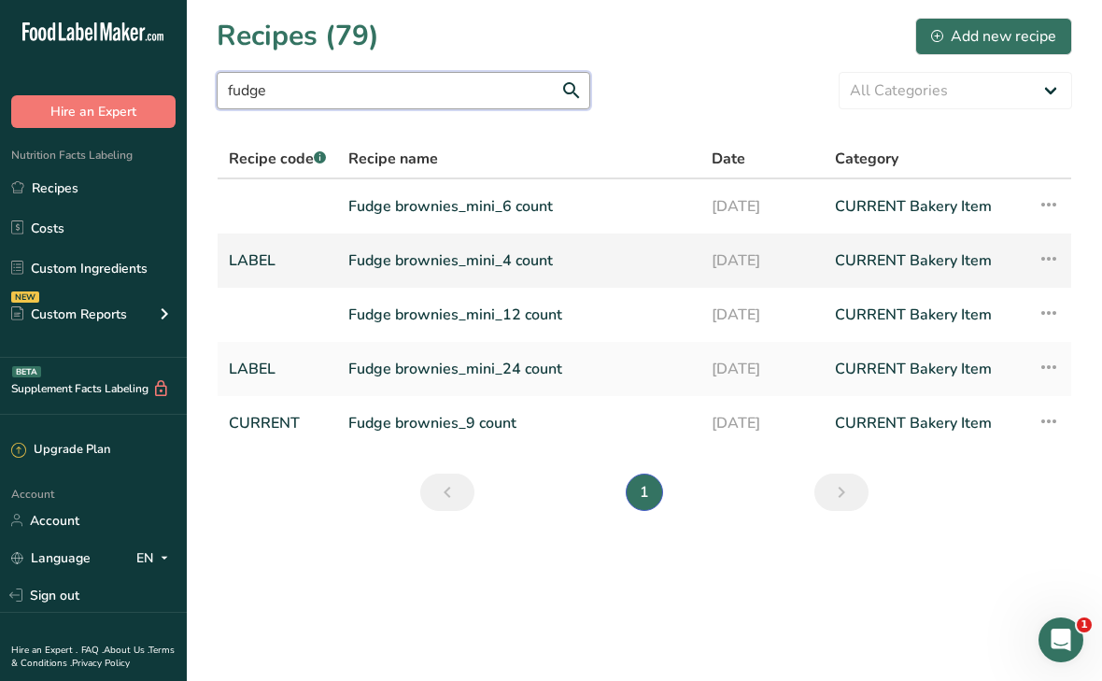
type input "fudge"
click at [423, 262] on link "Fudge brownies_mini_4 count" at bounding box center [518, 260] width 341 height 39
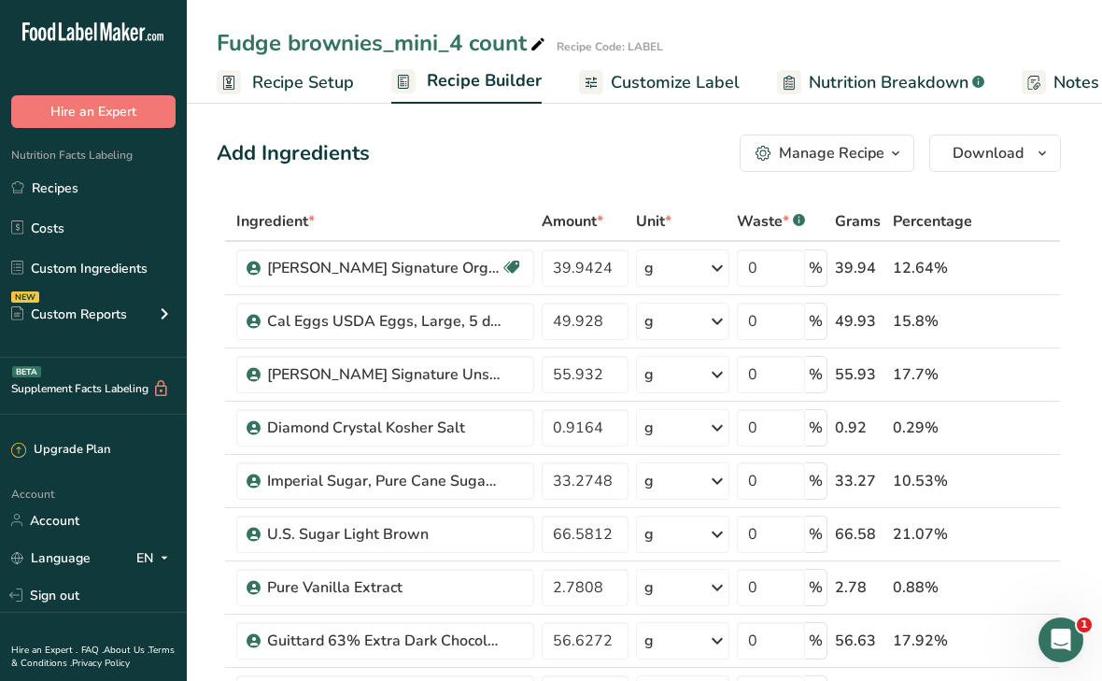
click at [629, 81] on span "Customize Label" at bounding box center [675, 82] width 129 height 25
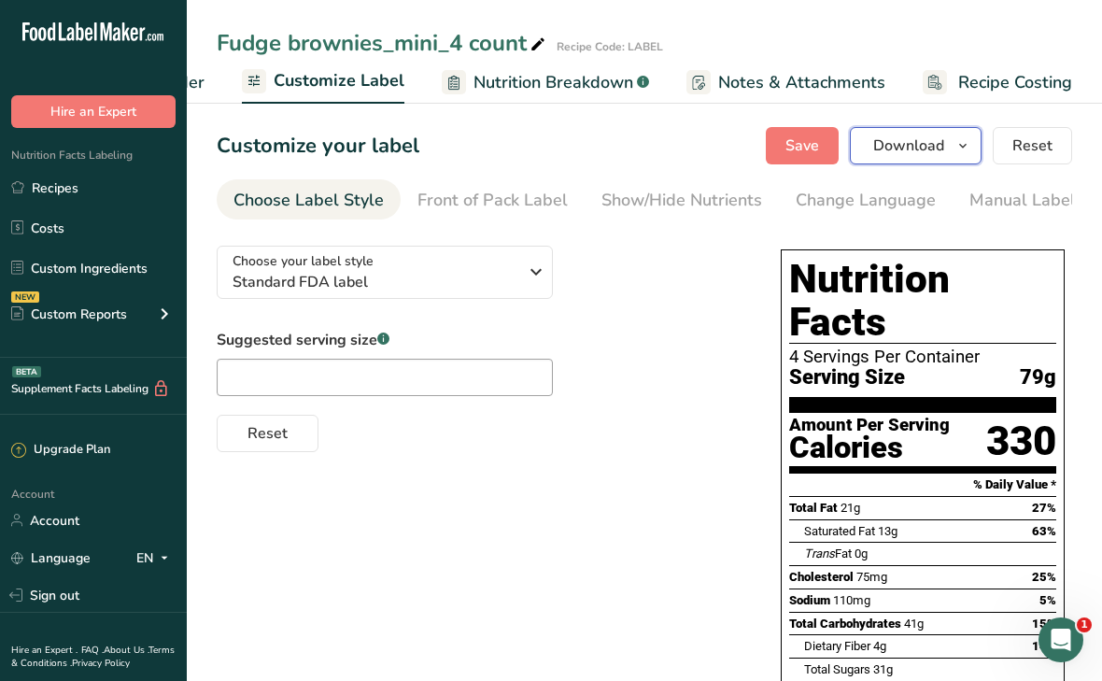
drag, startPoint x: 900, startPoint y: 147, endPoint x: 647, endPoint y: 127, distance: 253.9
click at [900, 148] on span "Download" at bounding box center [908, 146] width 71 height 22
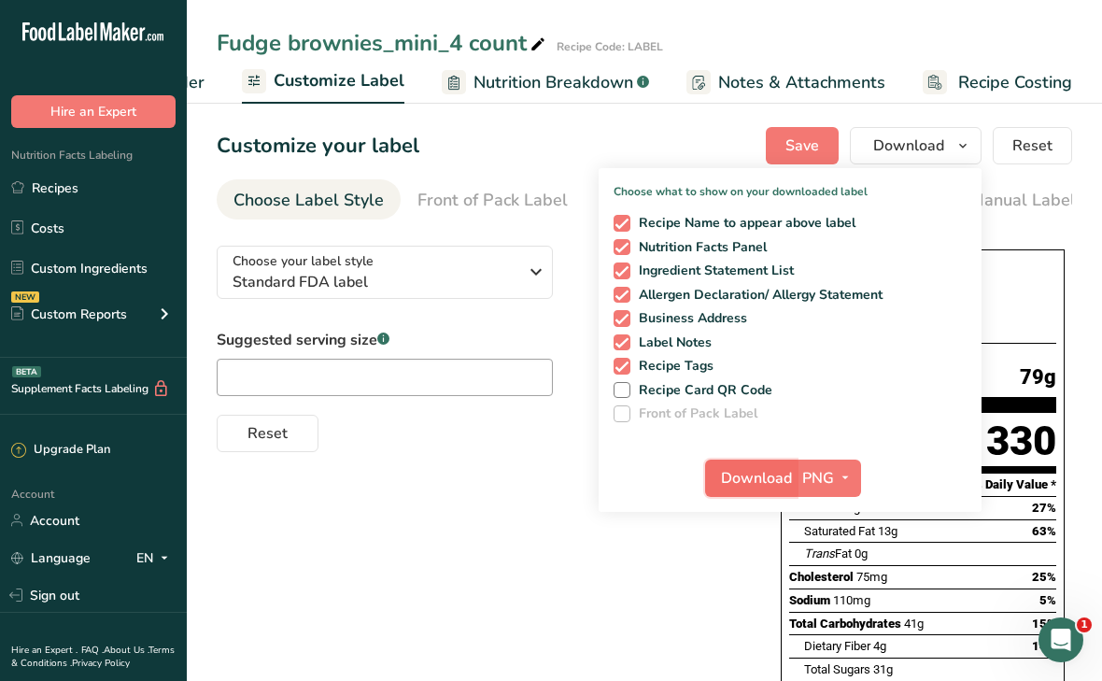
click at [743, 470] on span "Download" at bounding box center [756, 478] width 71 height 22
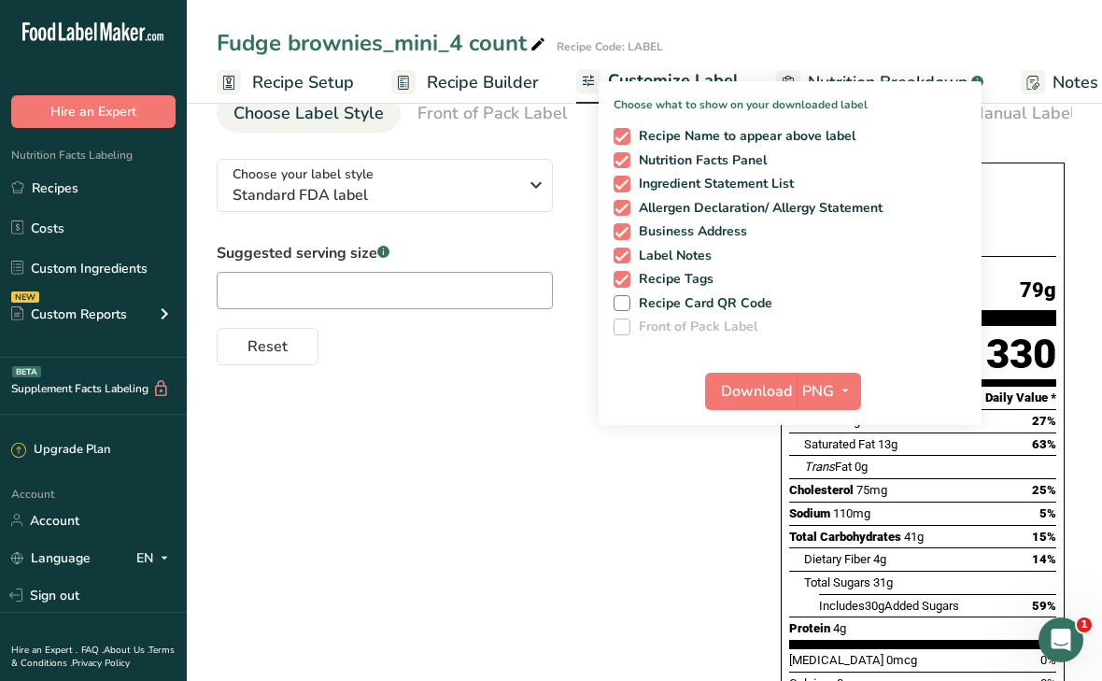
click at [298, 83] on span "Recipe Setup" at bounding box center [303, 82] width 102 height 25
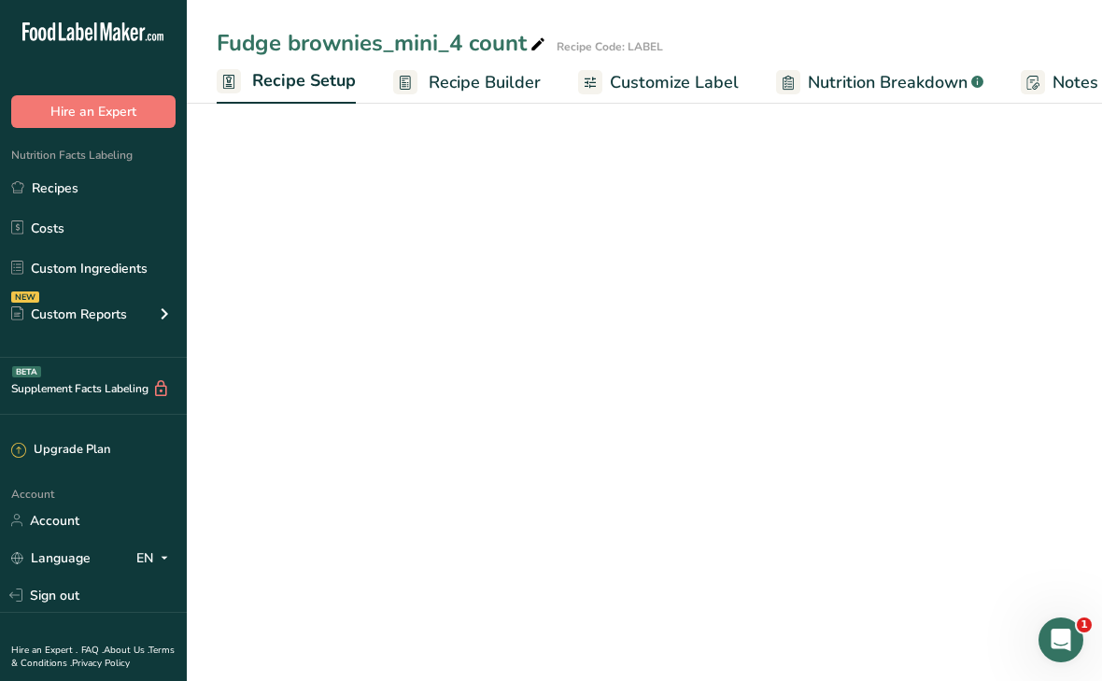
scroll to position [0, 7]
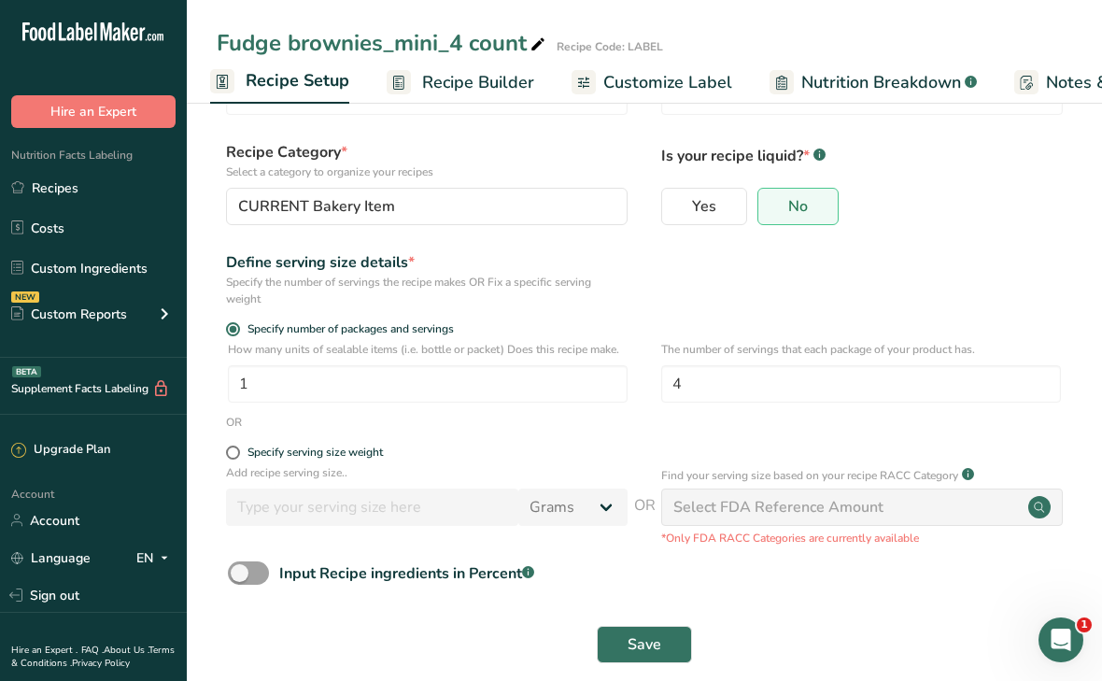
click at [473, 79] on span "Recipe Builder" at bounding box center [478, 82] width 112 height 25
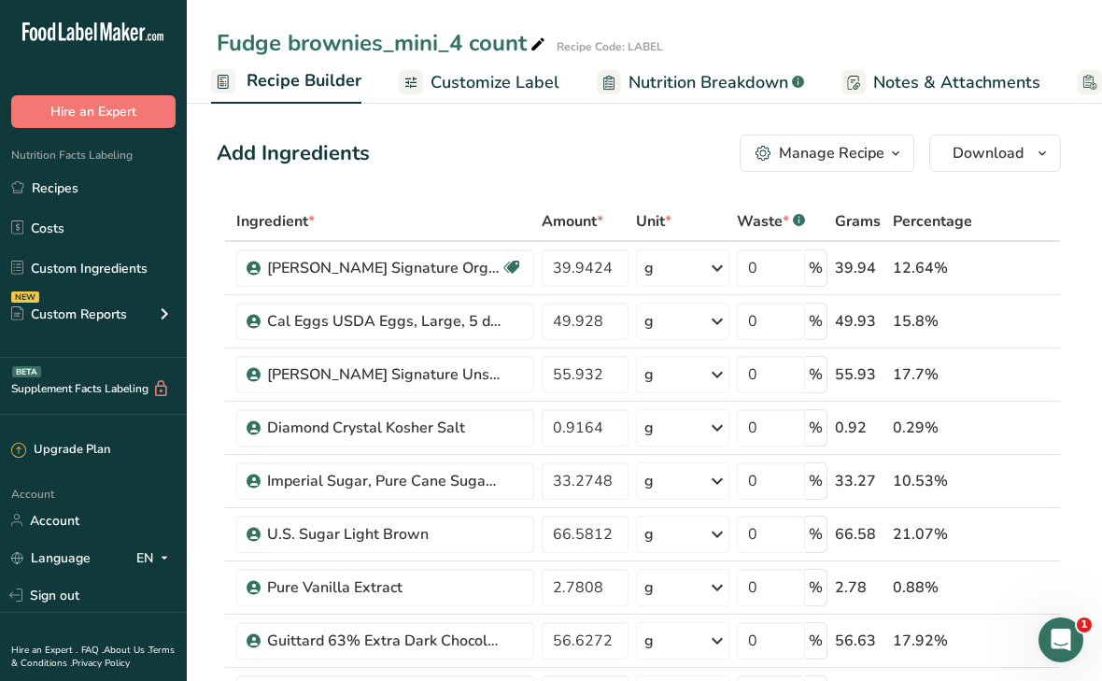
click at [859, 155] on div "Manage Recipe" at bounding box center [832, 153] width 106 height 22
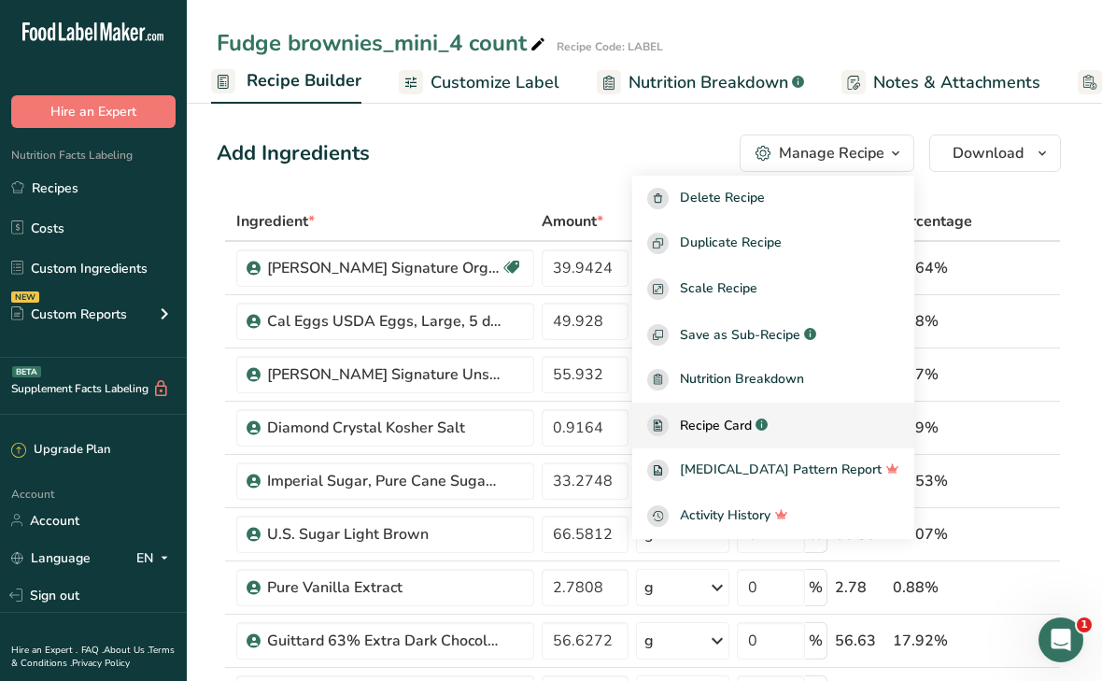
click at [752, 419] on span "Recipe Card" at bounding box center [716, 426] width 72 height 20
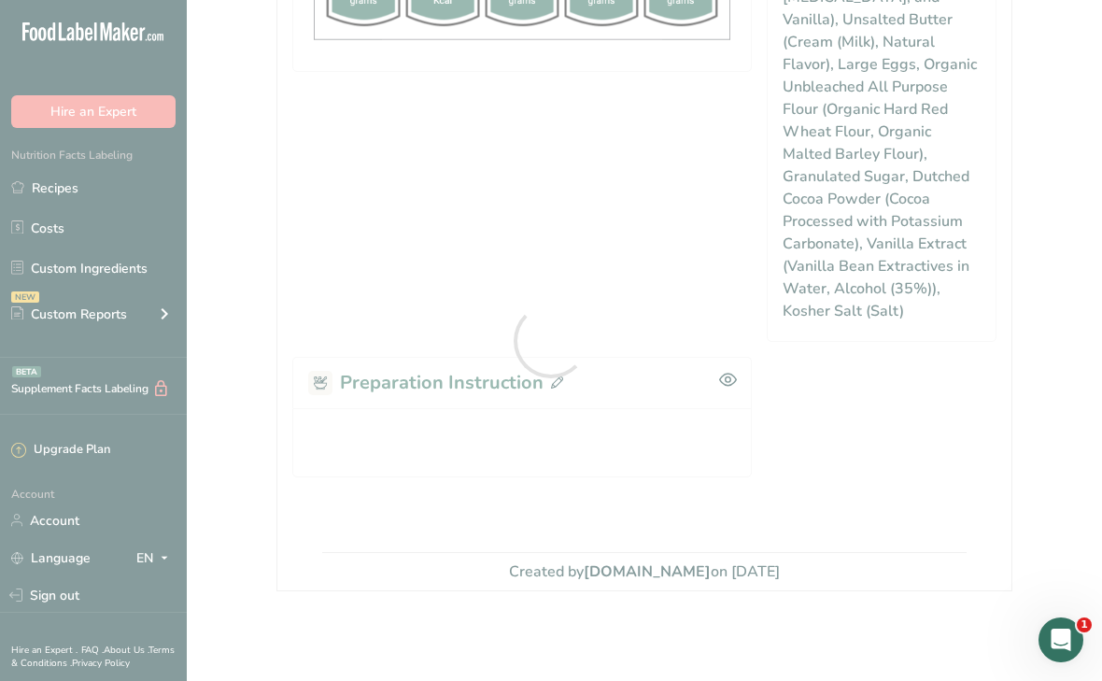
scroll to position [1125, 0]
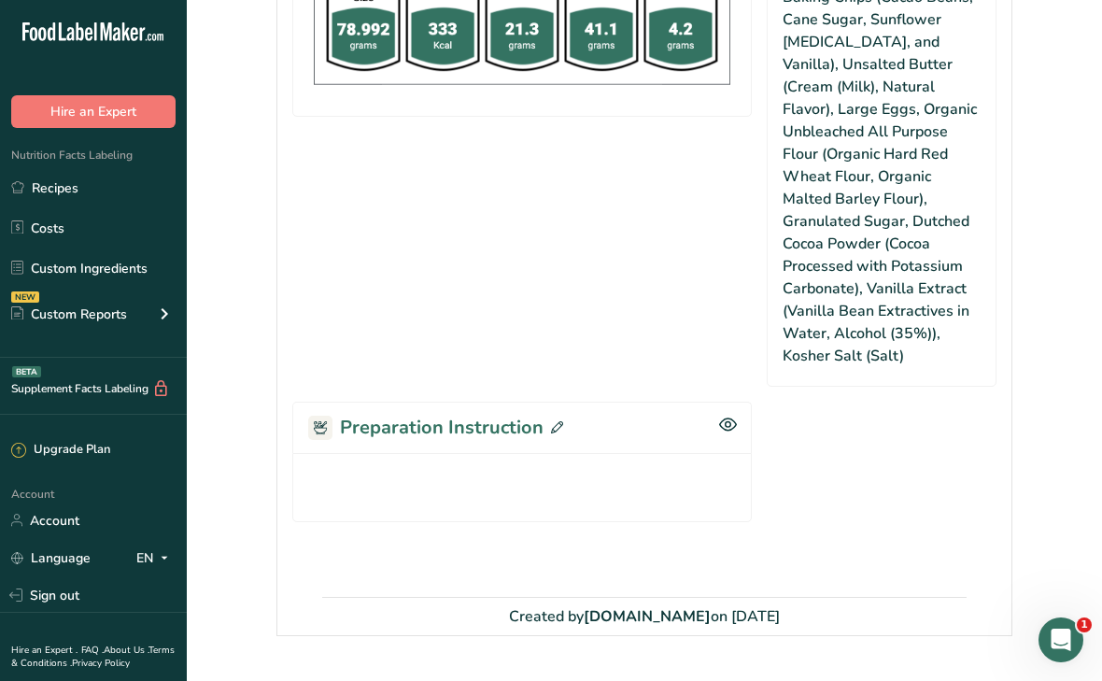
click at [558, 421] on icon at bounding box center [557, 427] width 12 height 12
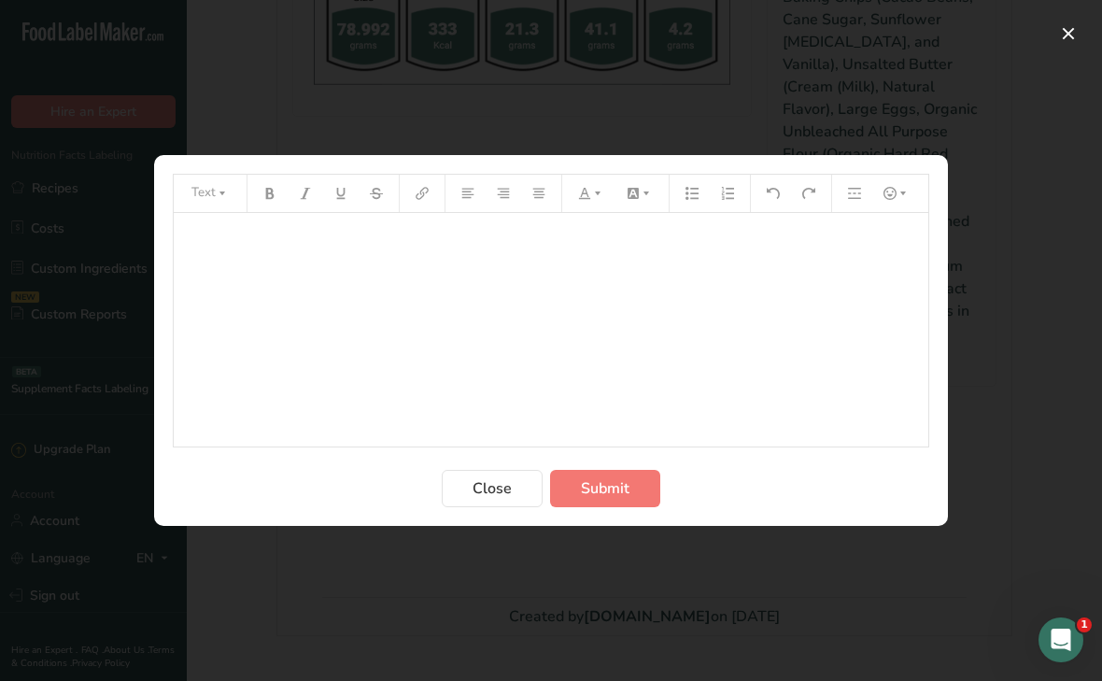
click at [313, 306] on div "﻿" at bounding box center [551, 330] width 755 height 234
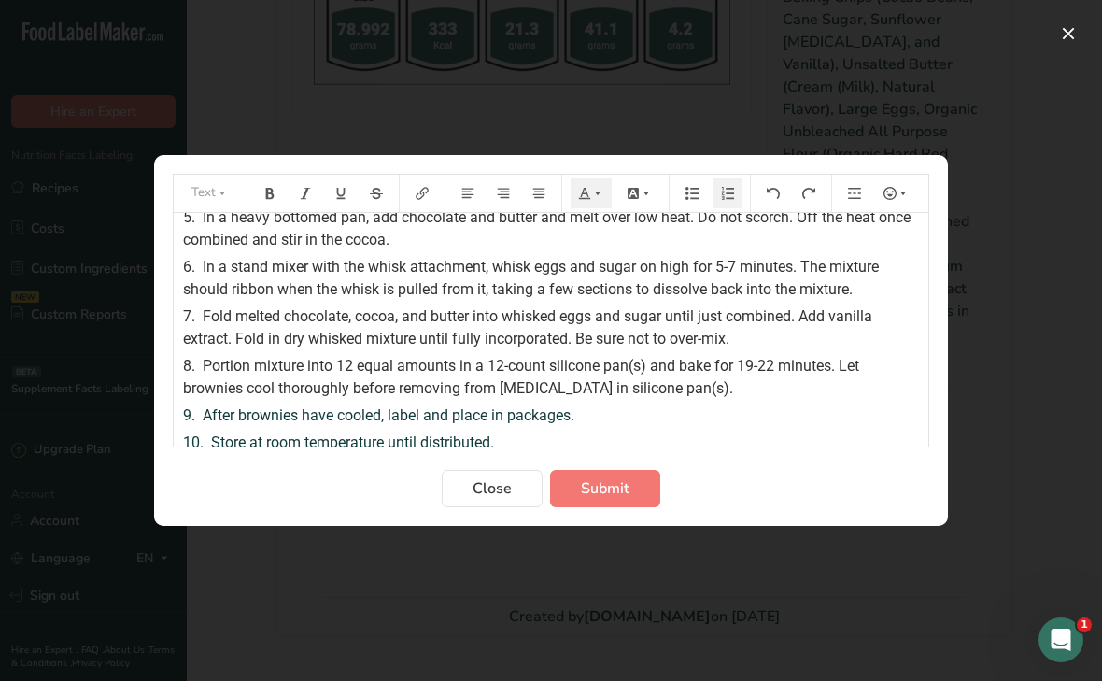
scroll to position [125, 0]
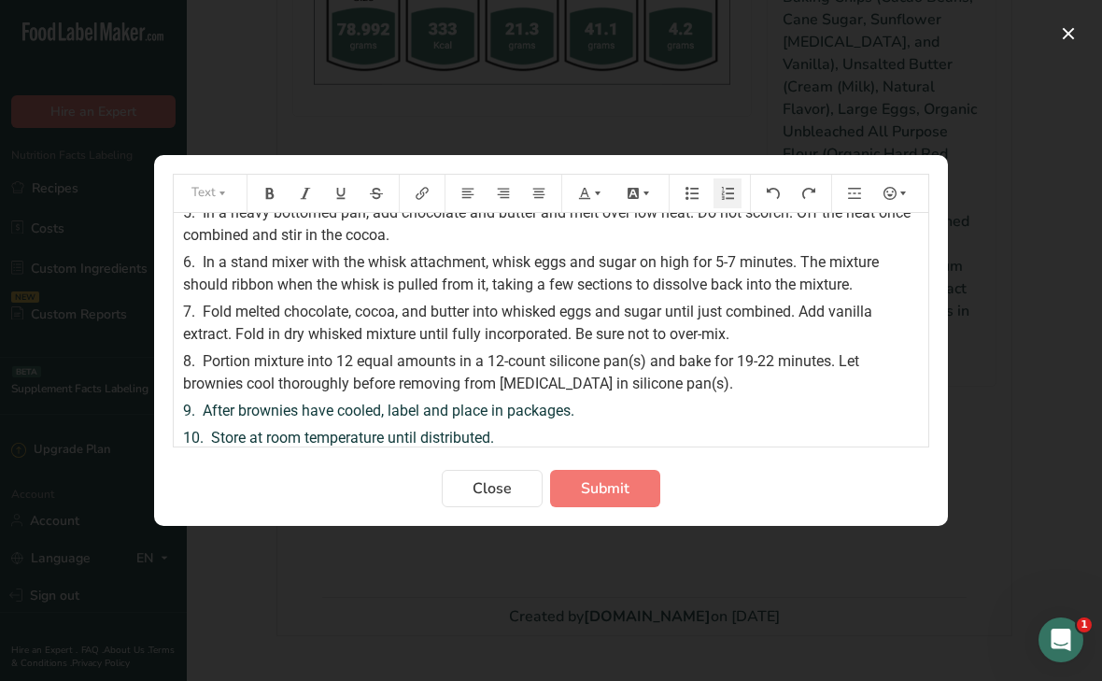
drag, startPoint x: 342, startPoint y: 362, endPoint x: 356, endPoint y: 359, distance: 14.3
click at [356, 359] on span "Portion mixture into 12 equal amounts in a 12-count silicone pan(s) and bake fo…" at bounding box center [523, 372] width 680 height 40
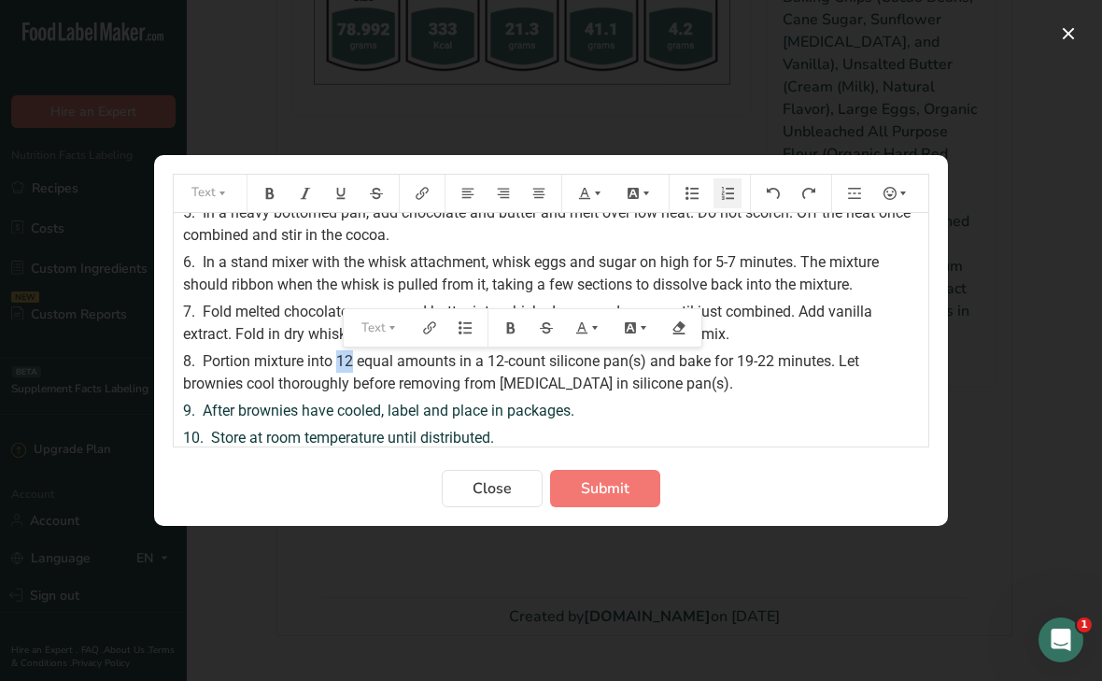
drag, startPoint x: 338, startPoint y: 359, endPoint x: 355, endPoint y: 355, distance: 17.2
click at [355, 355] on span "Portion mixture into 12 equal amounts in a 12-count silicone pan(s) and bake fo…" at bounding box center [523, 372] width 680 height 40
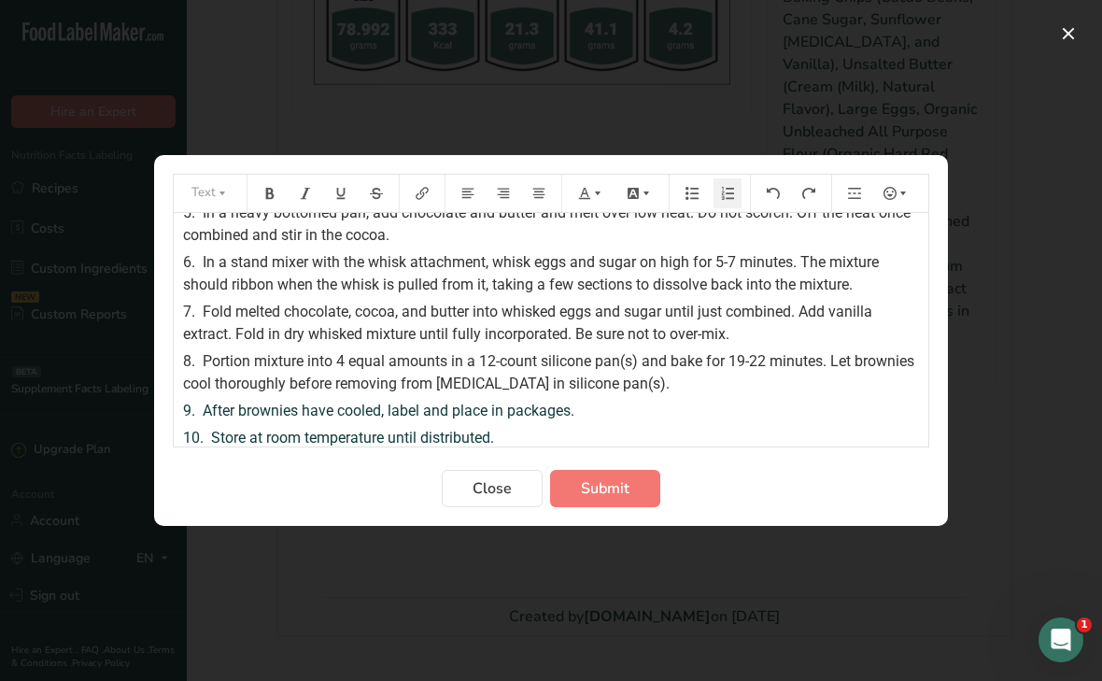
scroll to position [133, 0]
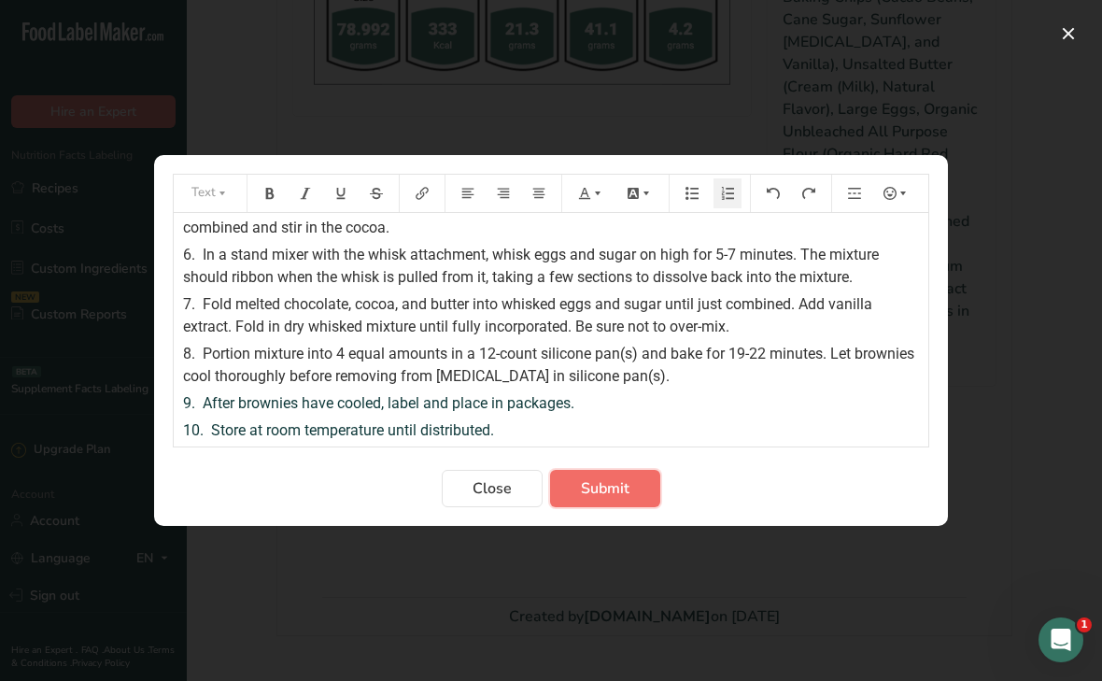
click at [611, 492] on span "Submit" at bounding box center [605, 488] width 49 height 22
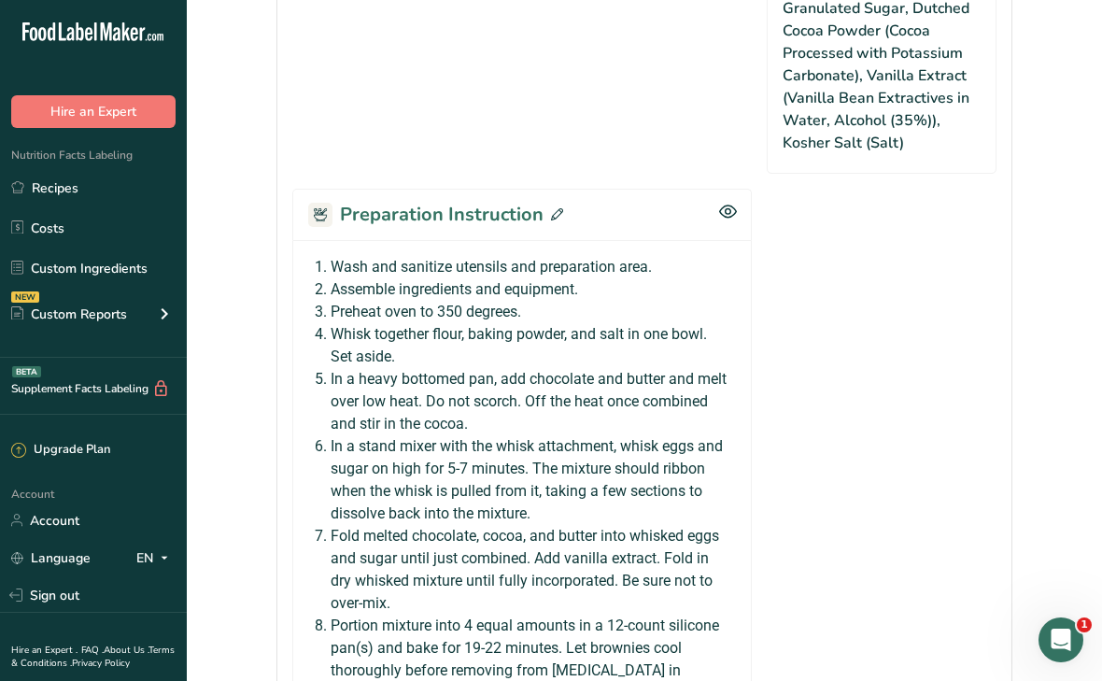
scroll to position [0, 0]
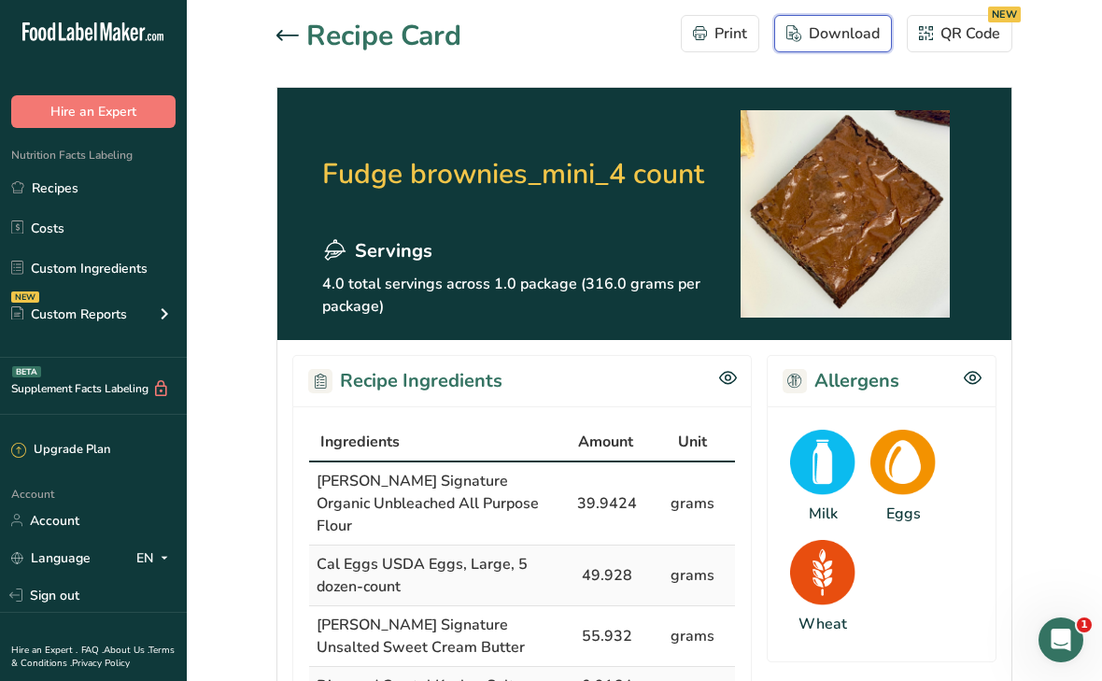
click at [820, 43] on div "Download" at bounding box center [833, 33] width 93 height 22
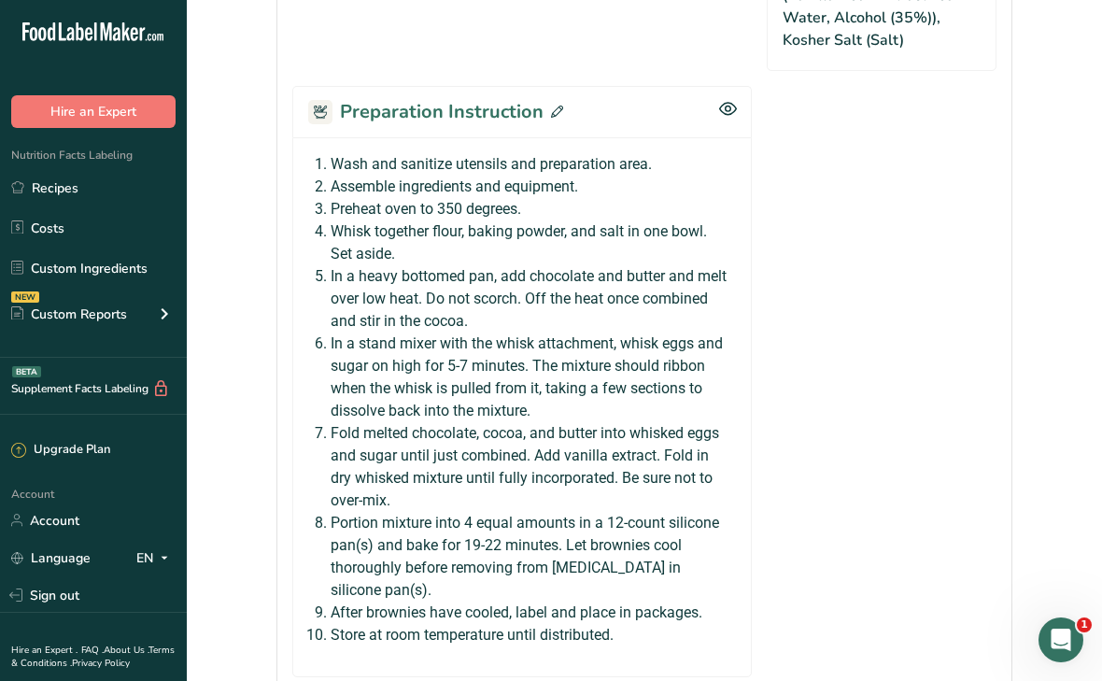
scroll to position [1573, 0]
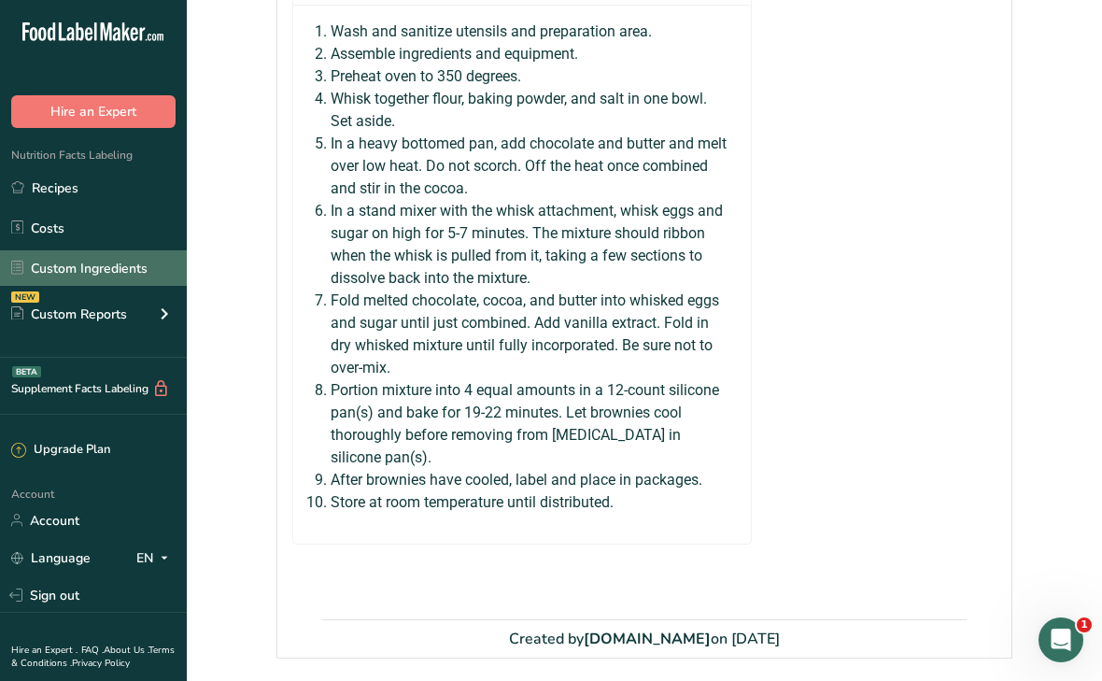
click at [92, 270] on link "Custom Ingredients" at bounding box center [93, 267] width 187 height 35
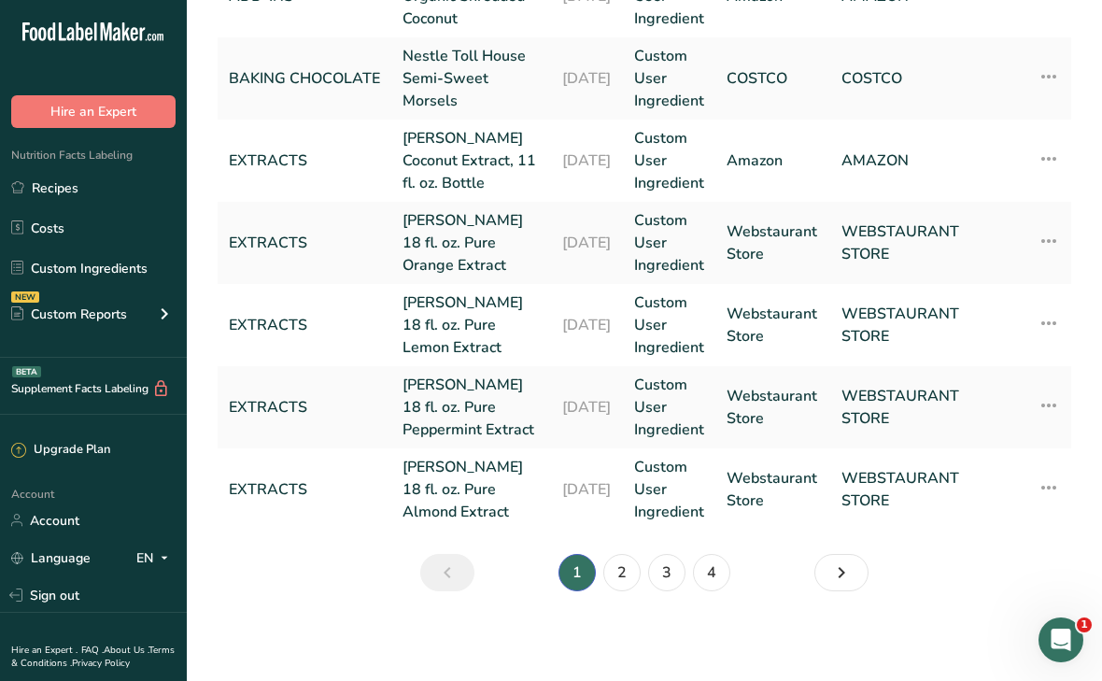
scroll to position [1162, 0]
click at [851, 574] on icon "Next" at bounding box center [841, 573] width 22 height 34
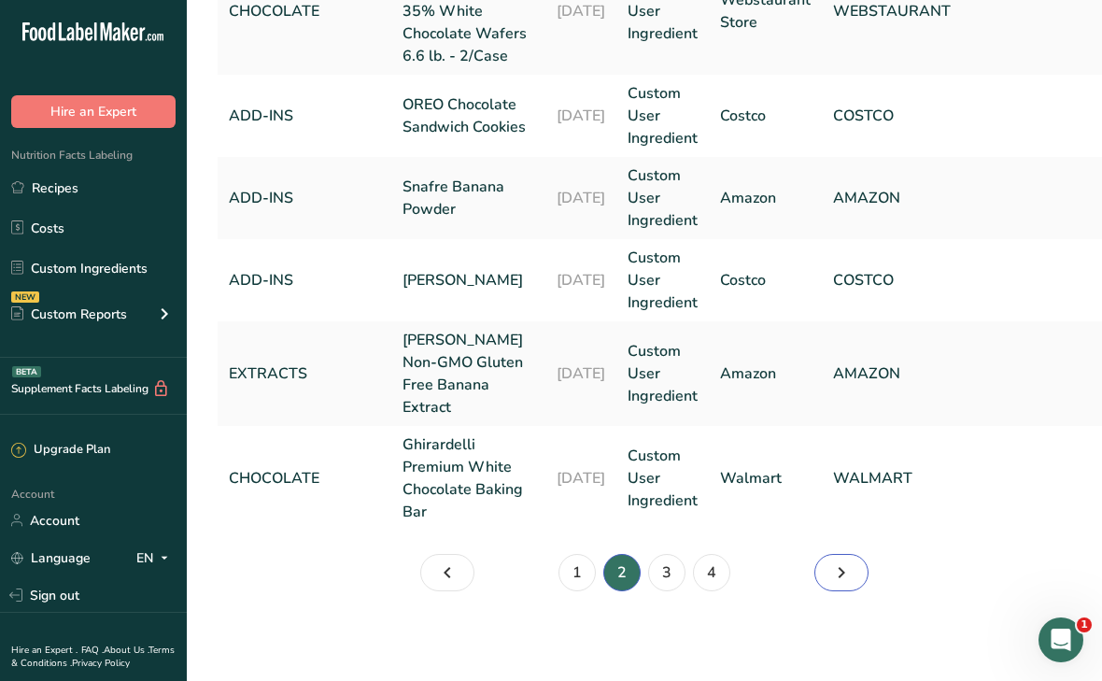
scroll to position [1364, 0]
click at [851, 574] on icon "Page 3." at bounding box center [841, 573] width 22 height 34
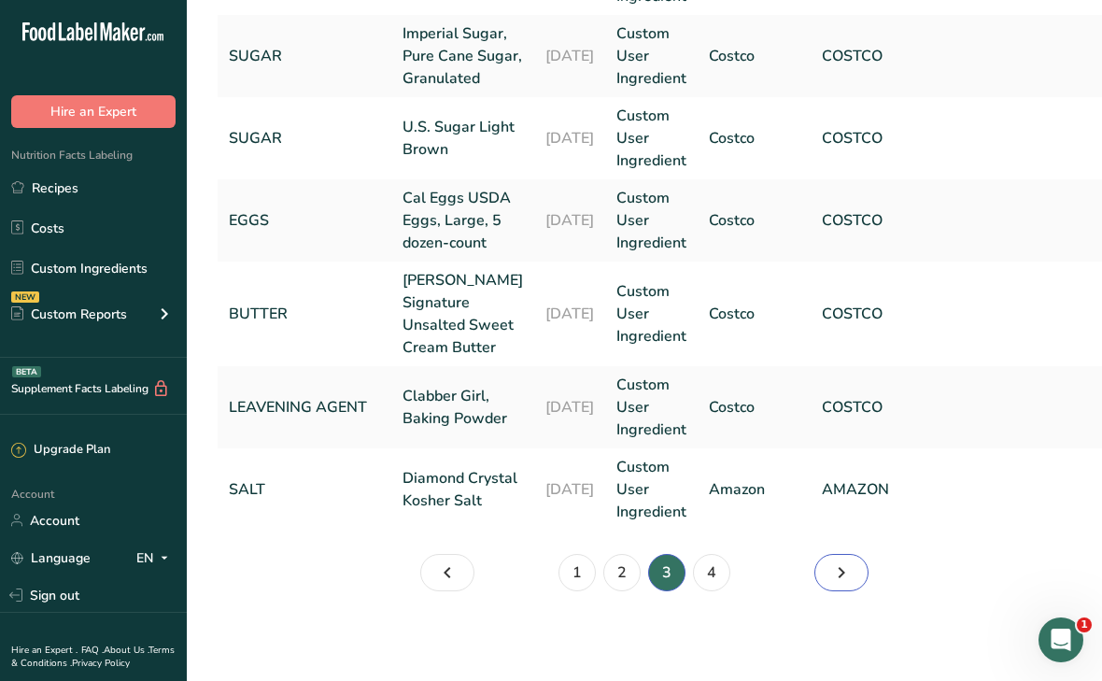
scroll to position [1207, 0]
click at [851, 574] on icon "Page 4." at bounding box center [841, 573] width 22 height 34
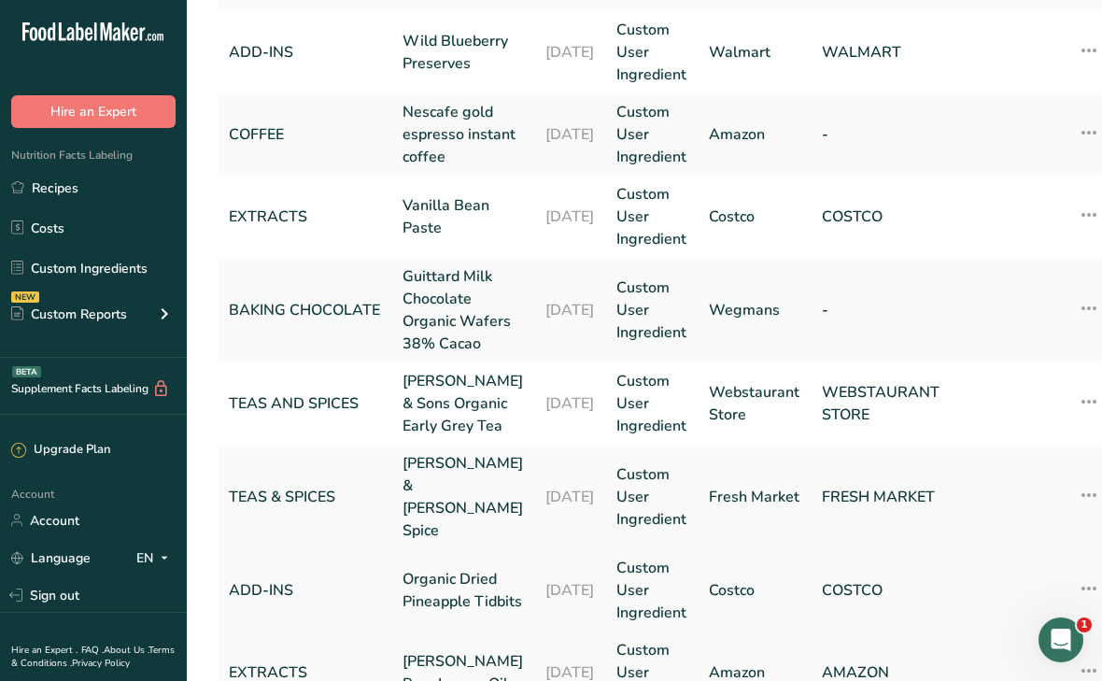
scroll to position [1050, 0]
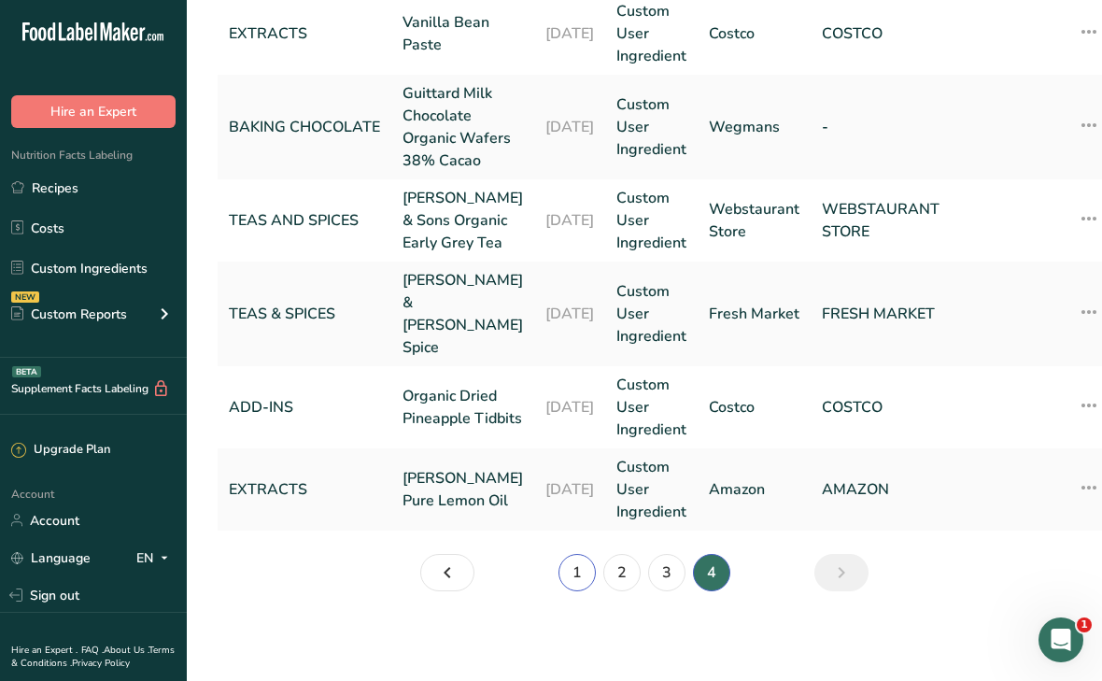
click at [576, 574] on link "1" at bounding box center [577, 572] width 37 height 37
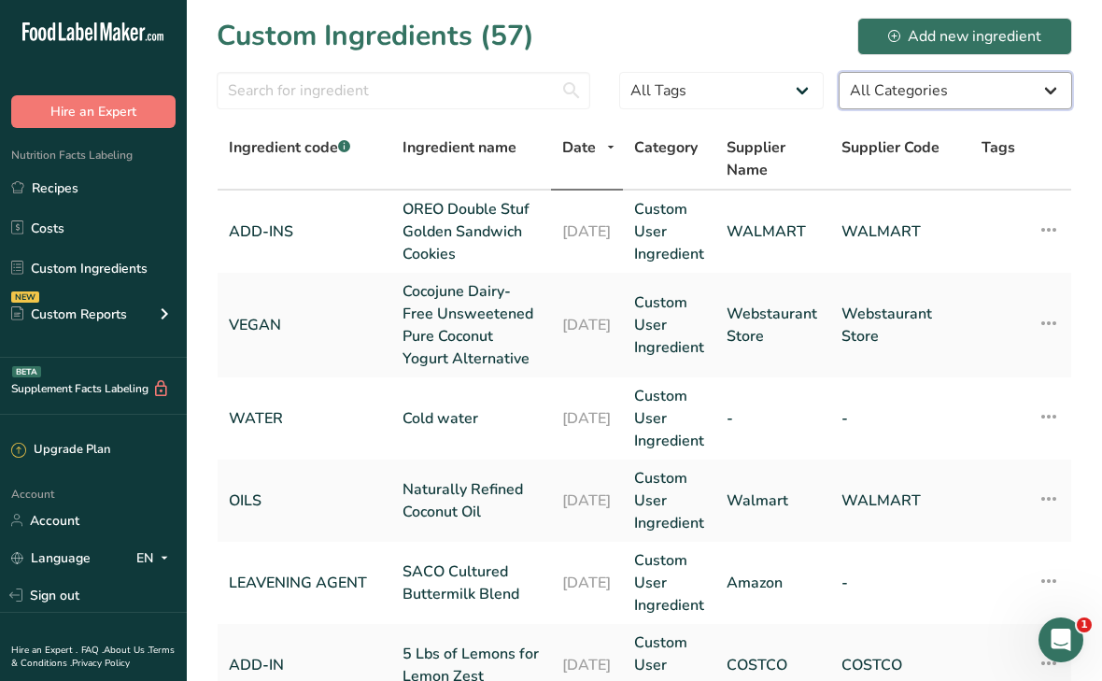
click at [1050, 89] on select "All Categories [DEMOGRAPHIC_DATA]/[US_STATE][DEMOGRAPHIC_DATA] Foods Baby Foods…" at bounding box center [956, 90] width 234 height 37
click at [953, 87] on select "All Categories [DEMOGRAPHIC_DATA]/[US_STATE][DEMOGRAPHIC_DATA] Foods Baby Foods…" at bounding box center [956, 90] width 234 height 37
click at [740, 95] on select "All Tags Source of Antioxidants [MEDICAL_DATA] Effect Source of Omega 3 Plant-b…" at bounding box center [721, 90] width 205 height 37
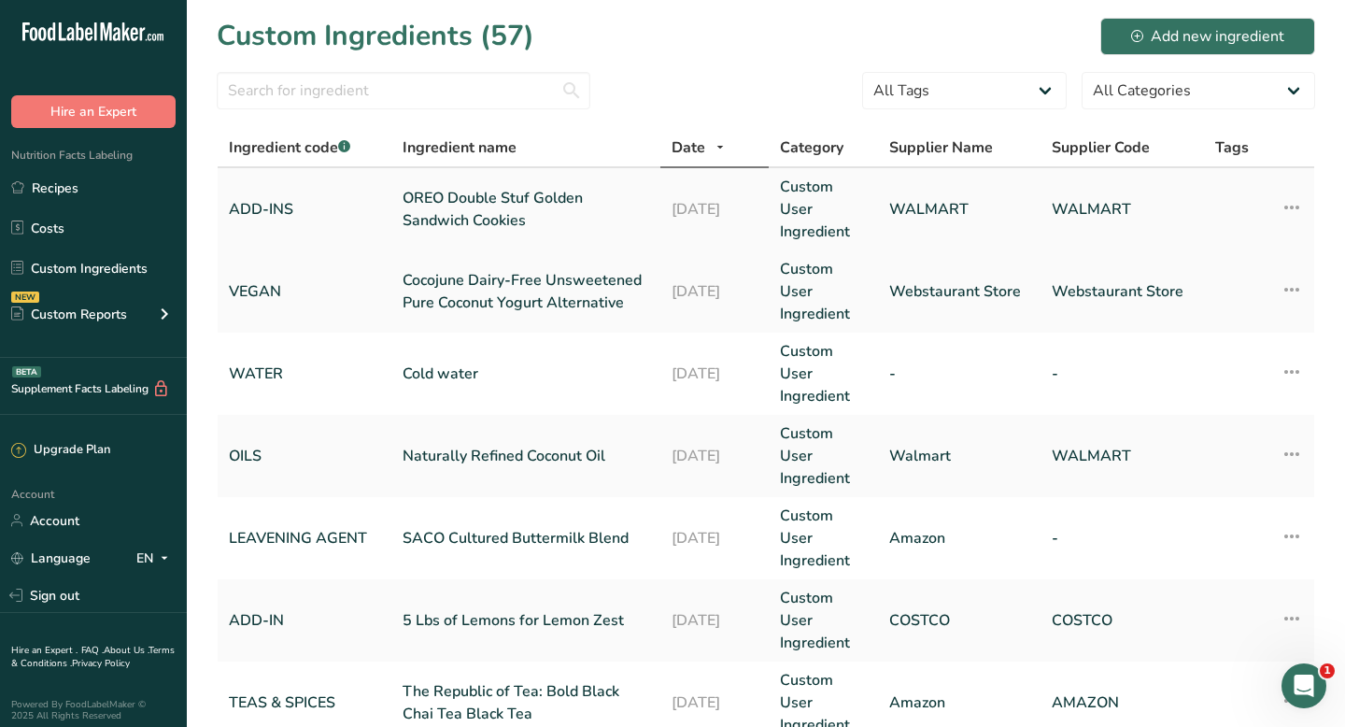
click at [1101, 209] on icon at bounding box center [1292, 208] width 22 height 34
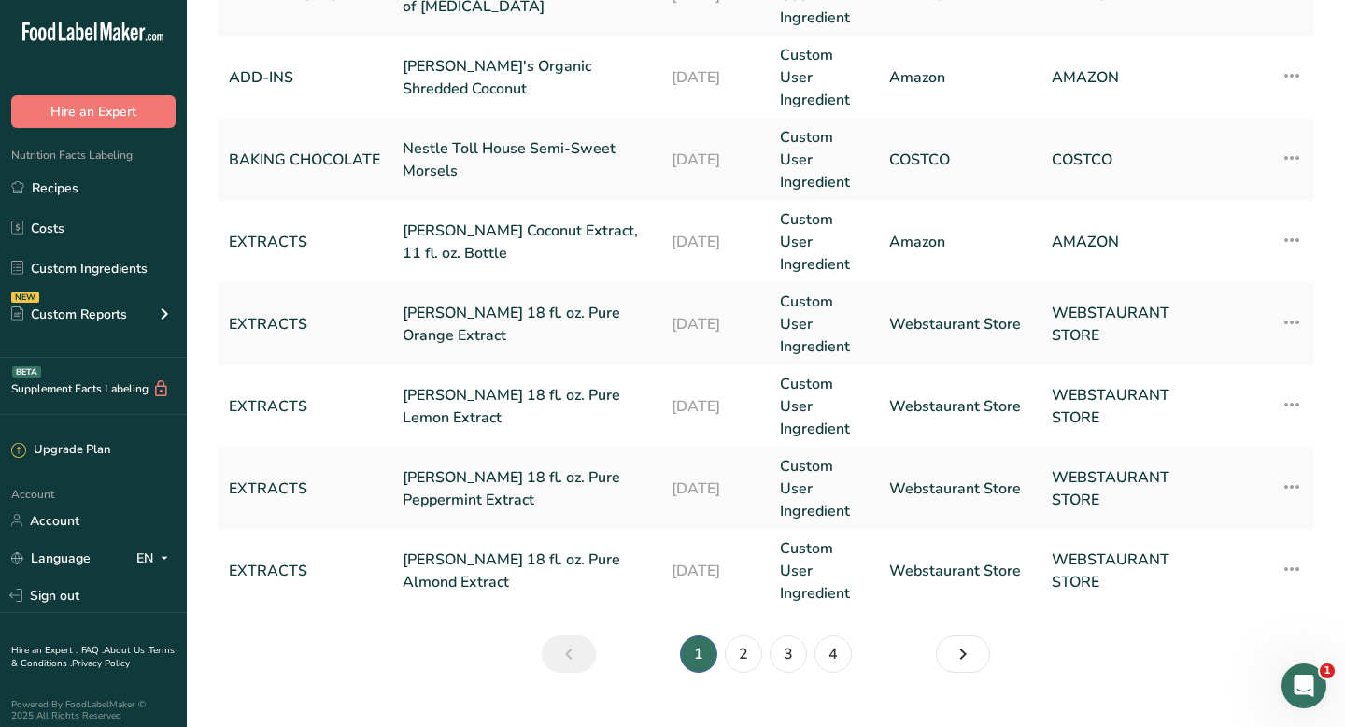
scroll to position [825, 0]
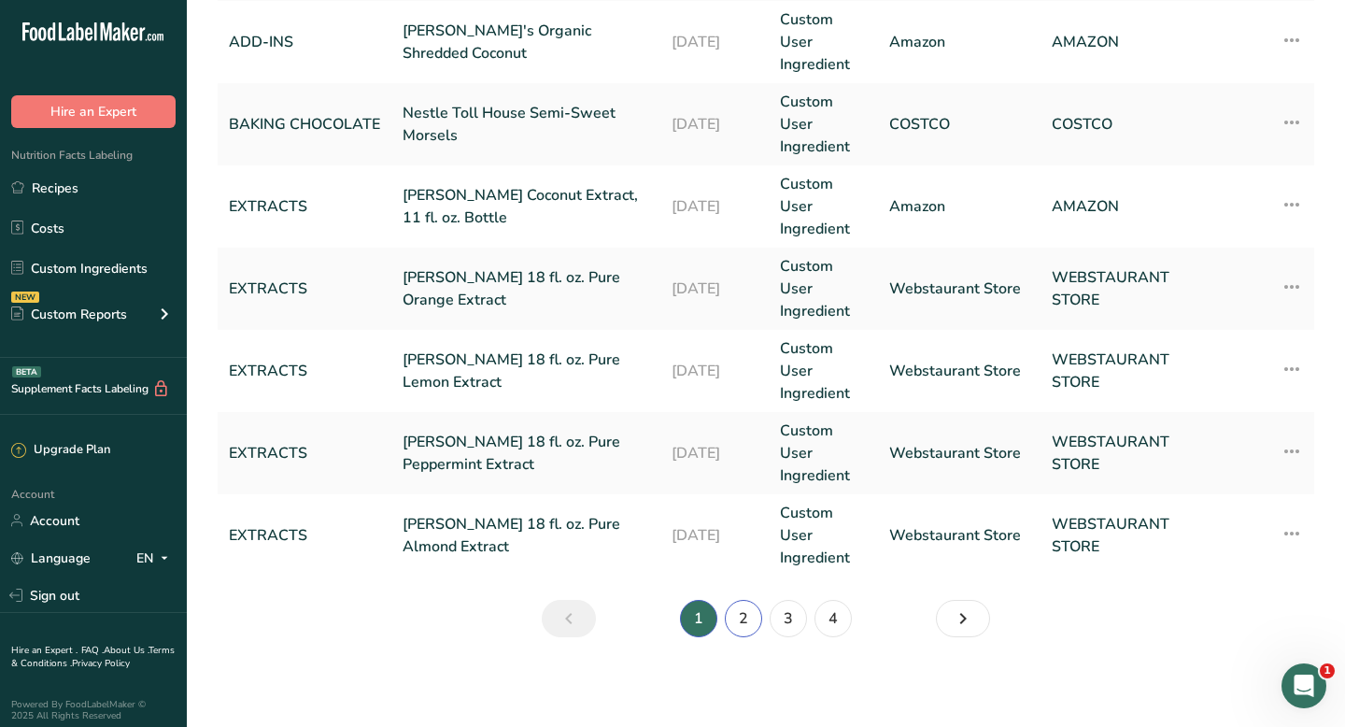
click at [756, 625] on link "2" at bounding box center [743, 618] width 37 height 37
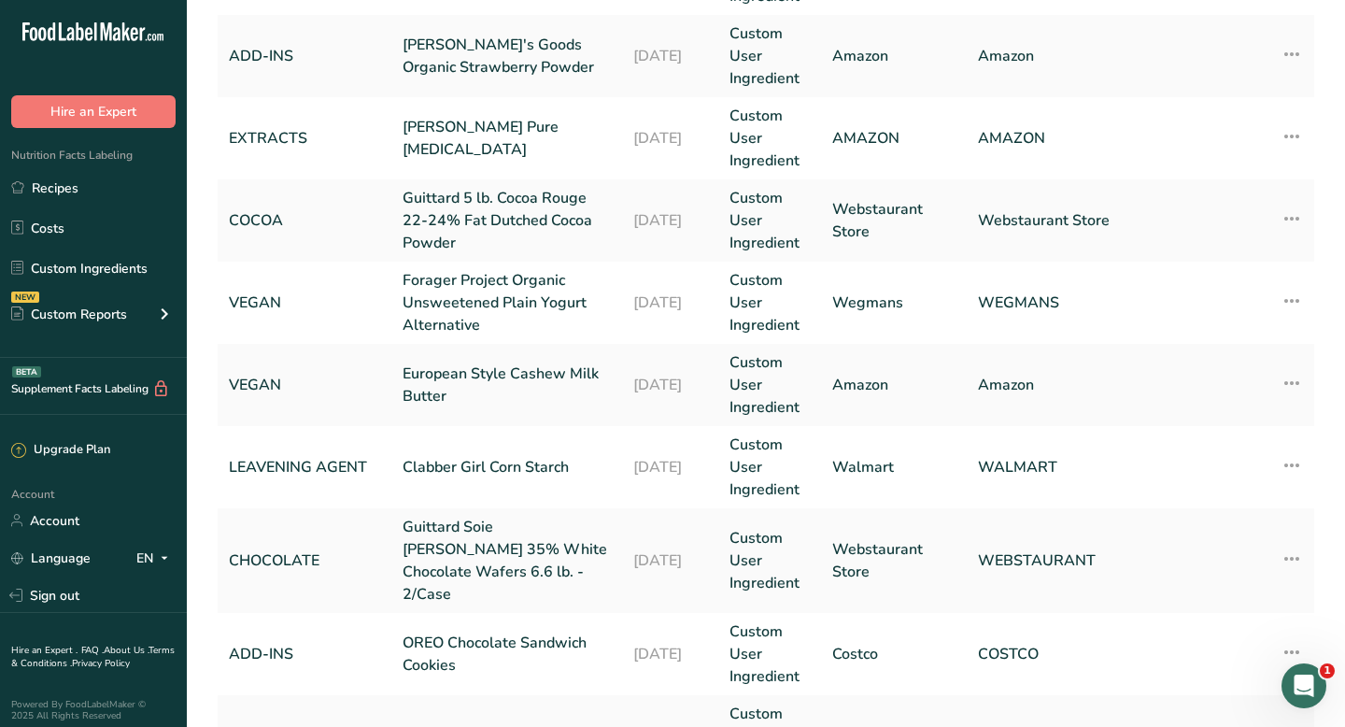
scroll to position [825, 0]
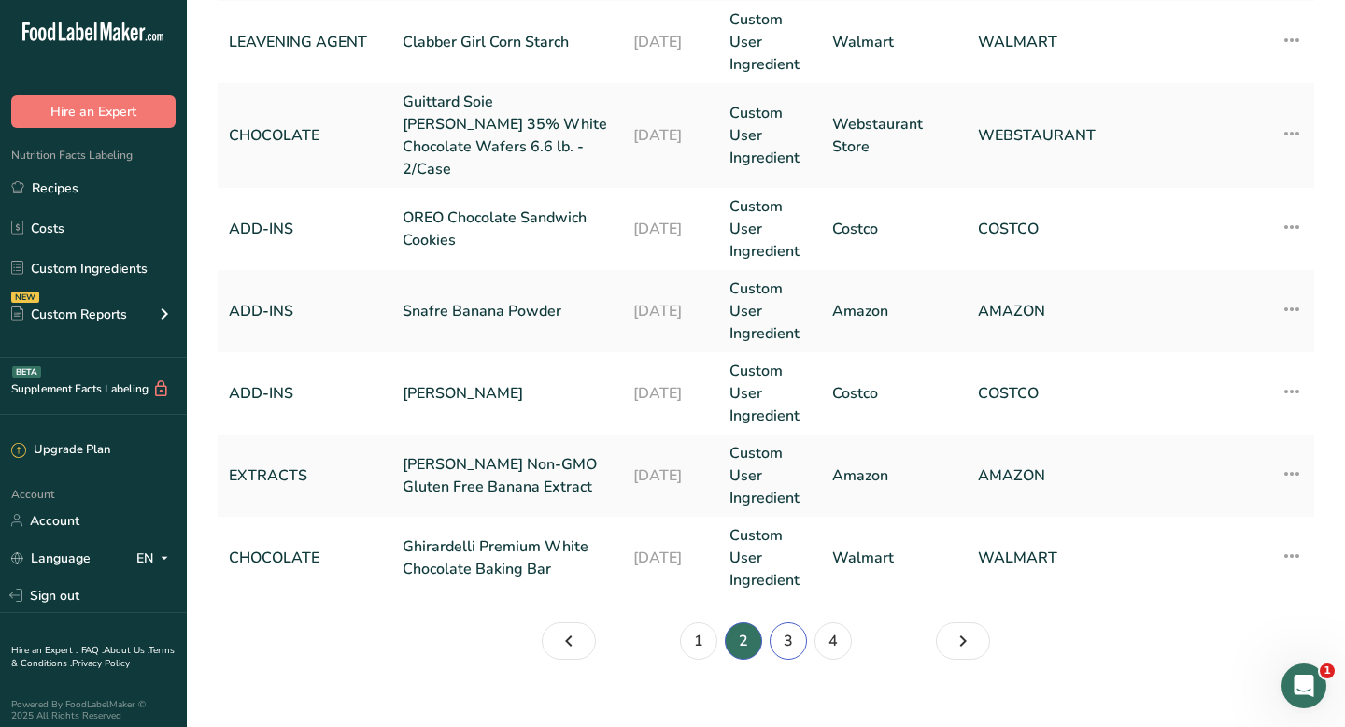
click at [798, 625] on link "3" at bounding box center [788, 640] width 37 height 37
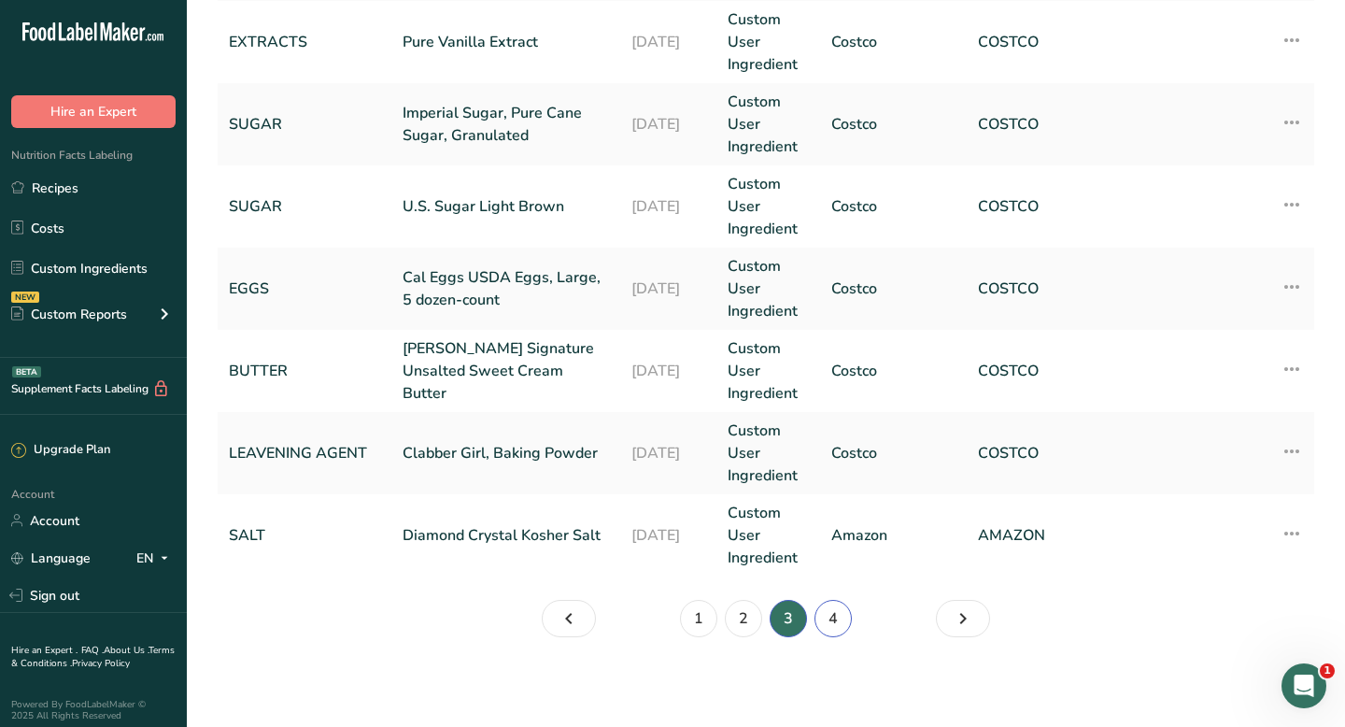
click at [844, 622] on link "4" at bounding box center [833, 618] width 37 height 37
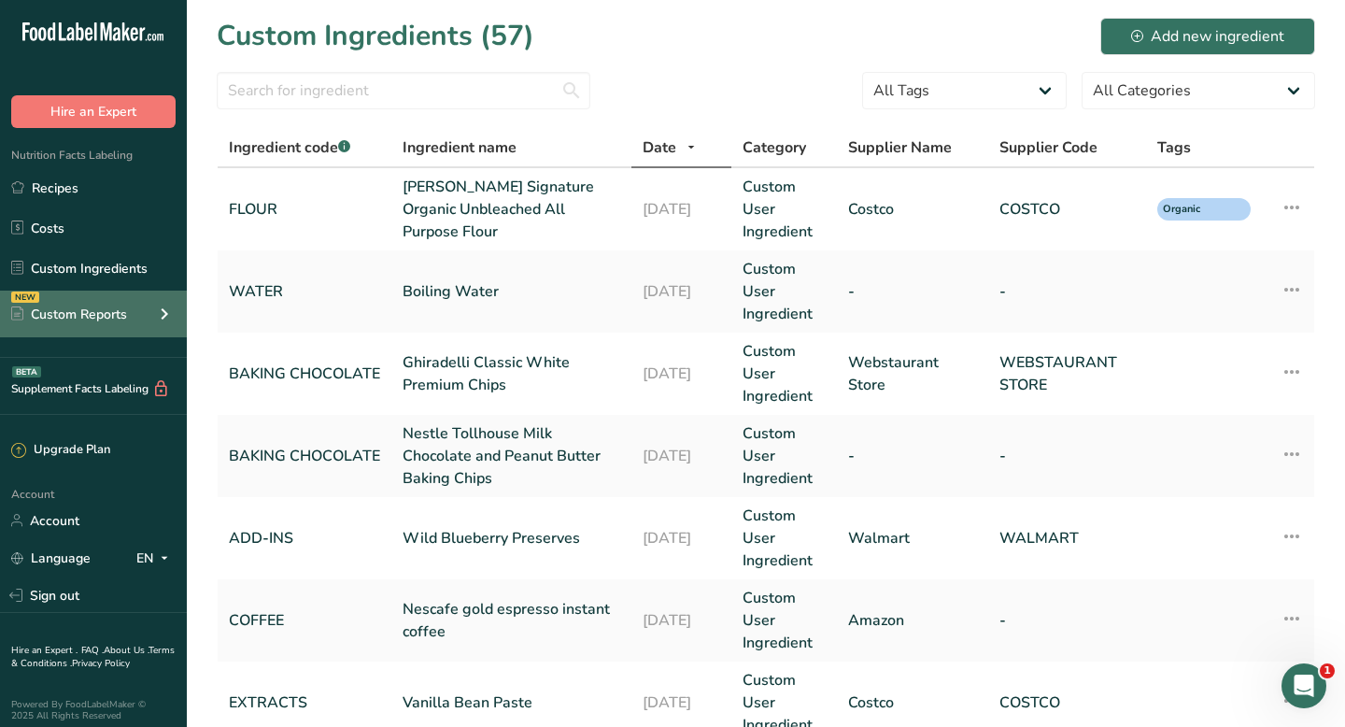
click at [92, 317] on div "Custom Reports" at bounding box center [69, 315] width 116 height 20
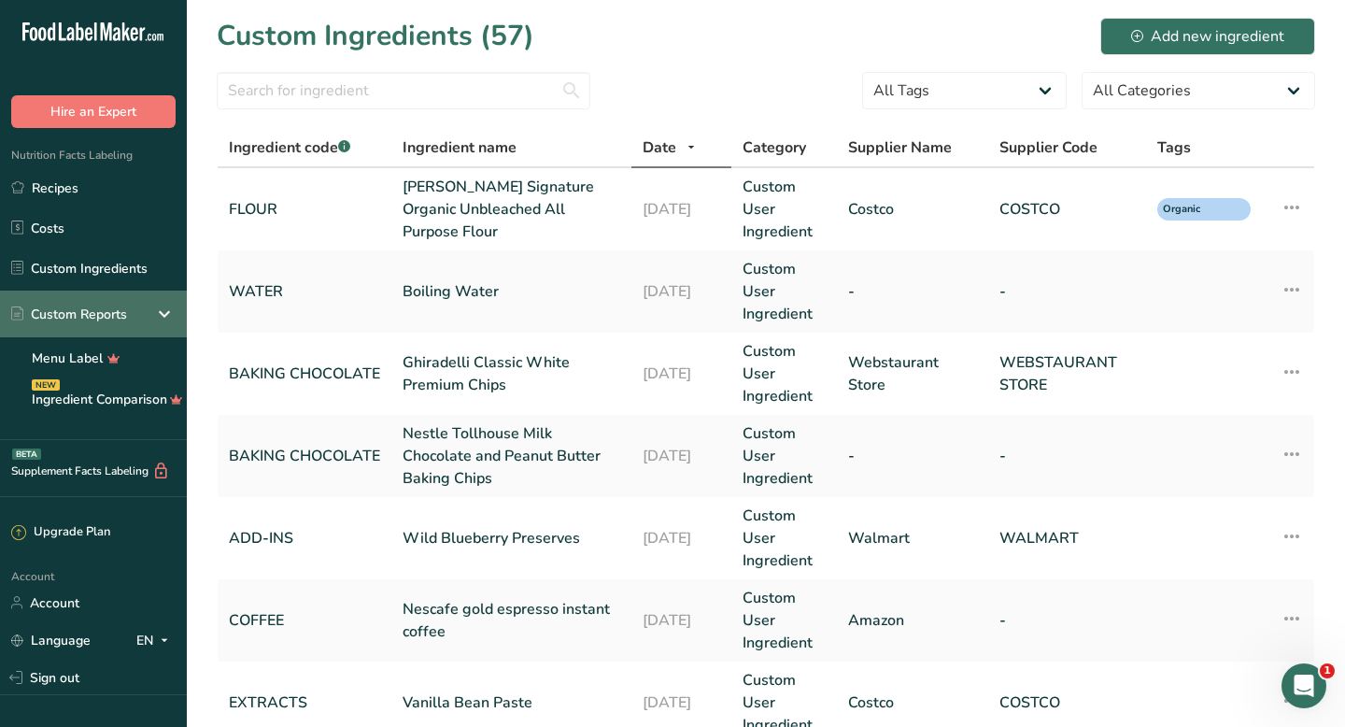
click at [103, 314] on div "Custom Reports" at bounding box center [69, 315] width 116 height 20
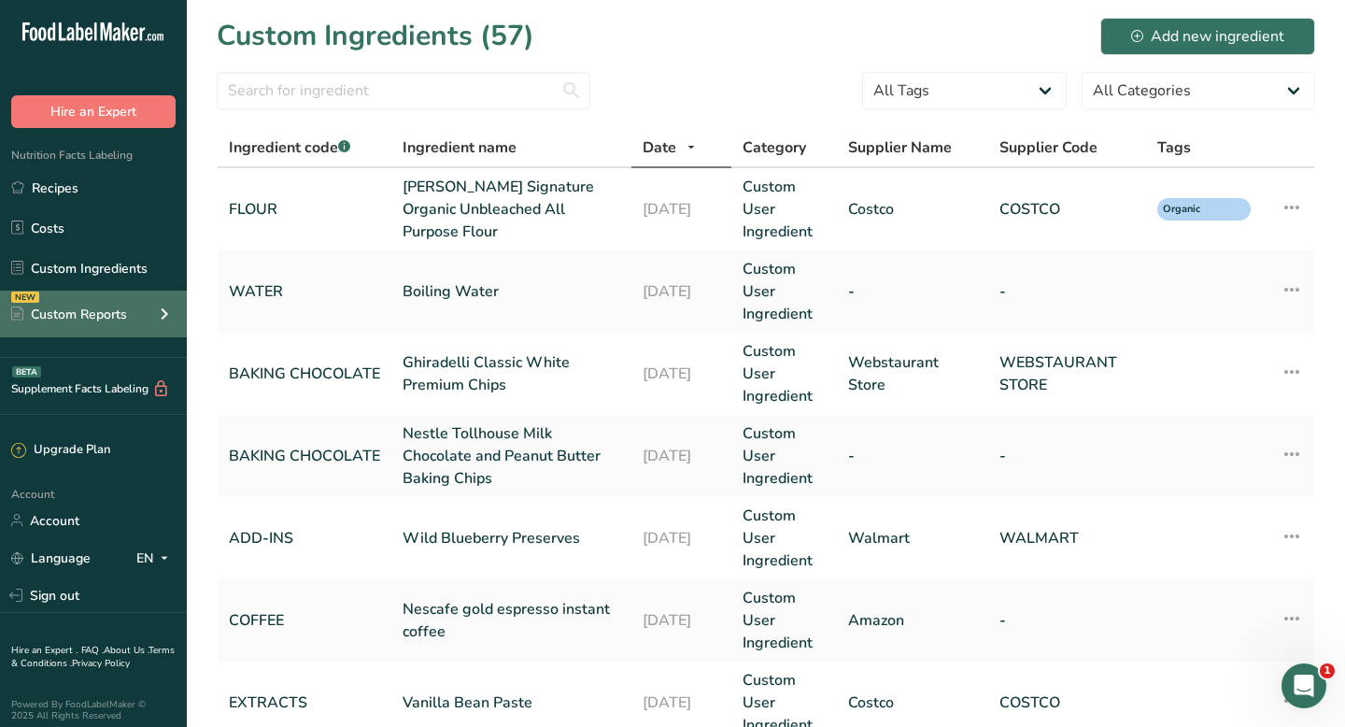
click at [163, 312] on icon at bounding box center [164, 314] width 22 height 34
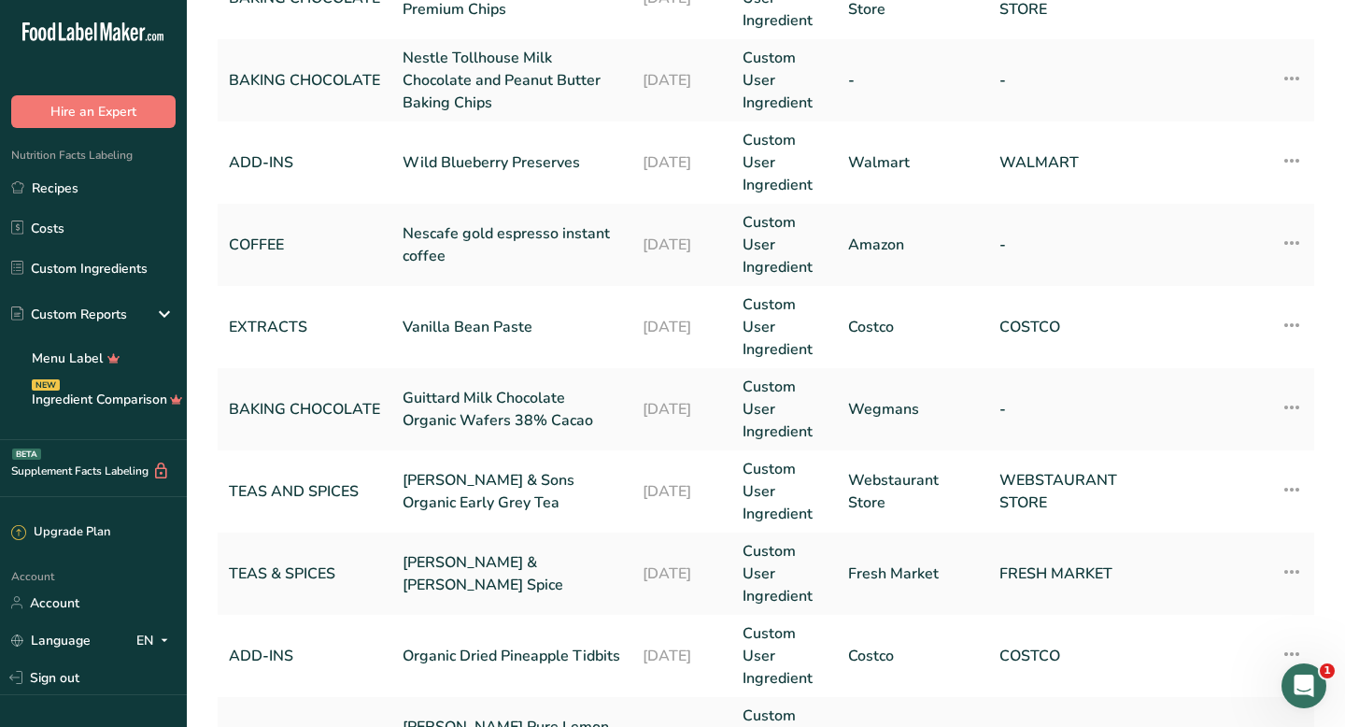
scroll to position [578, 0]
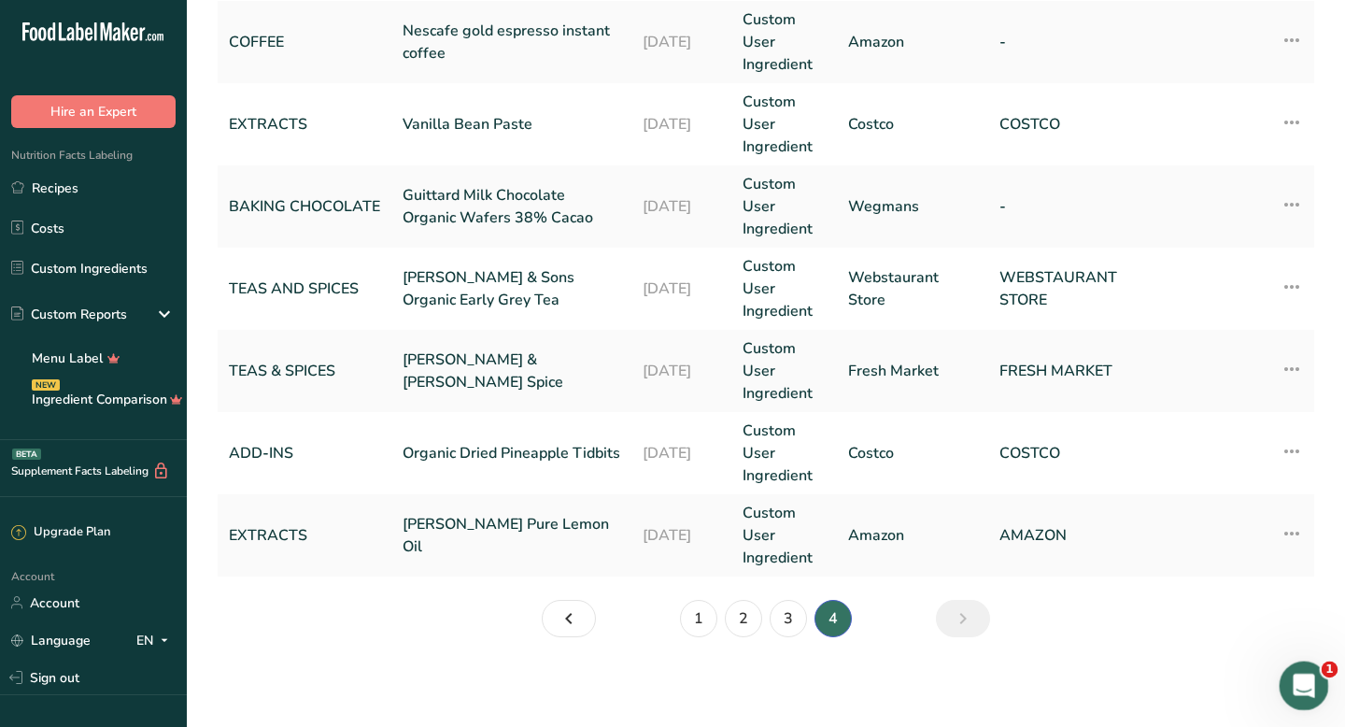
click at [1101, 677] on icon "Open Intercom Messenger" at bounding box center [1301, 683] width 31 height 31
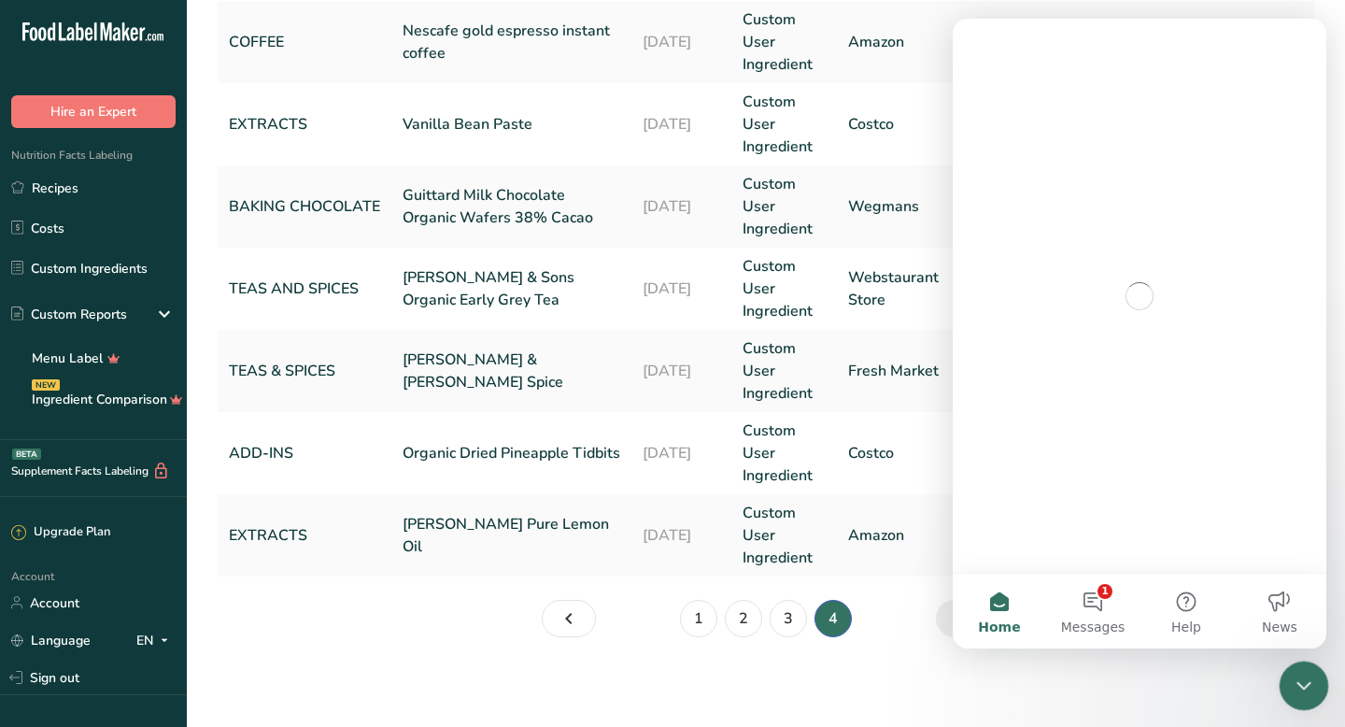
scroll to position [0, 0]
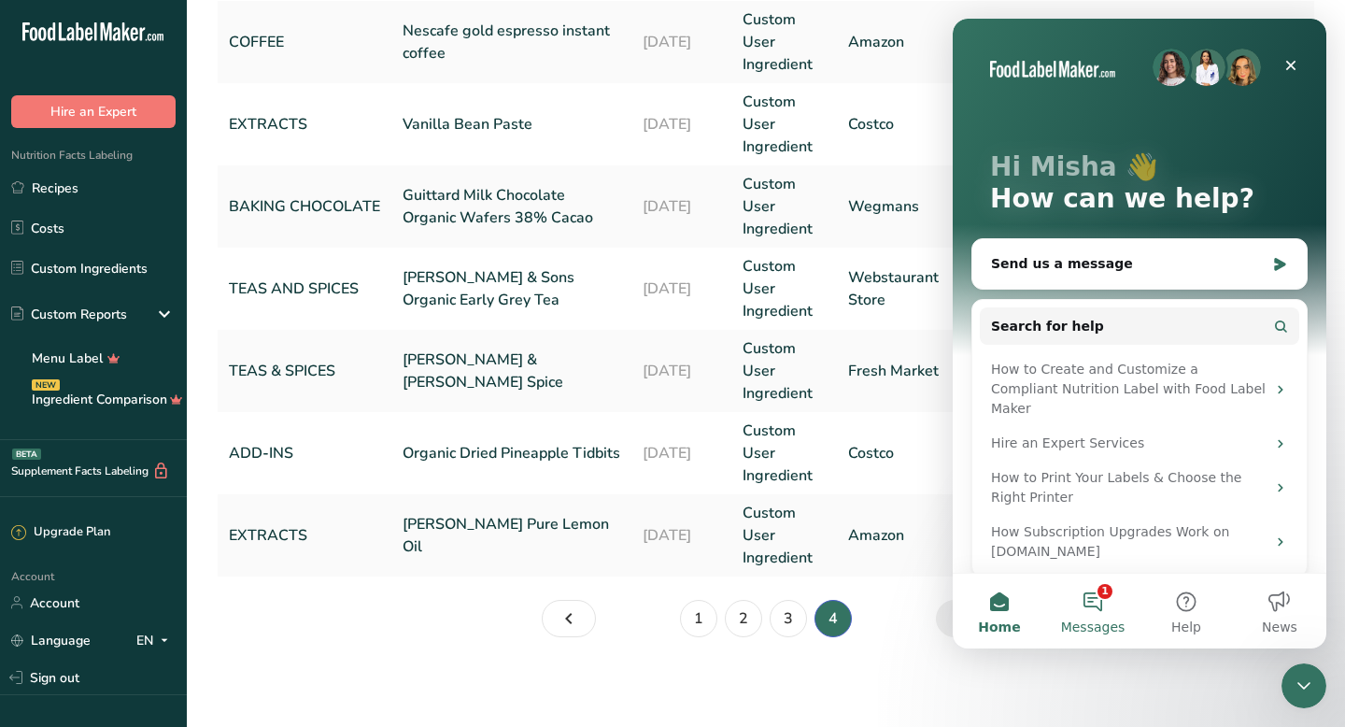
click at [1088, 602] on button "1 Messages" at bounding box center [1092, 611] width 93 height 75
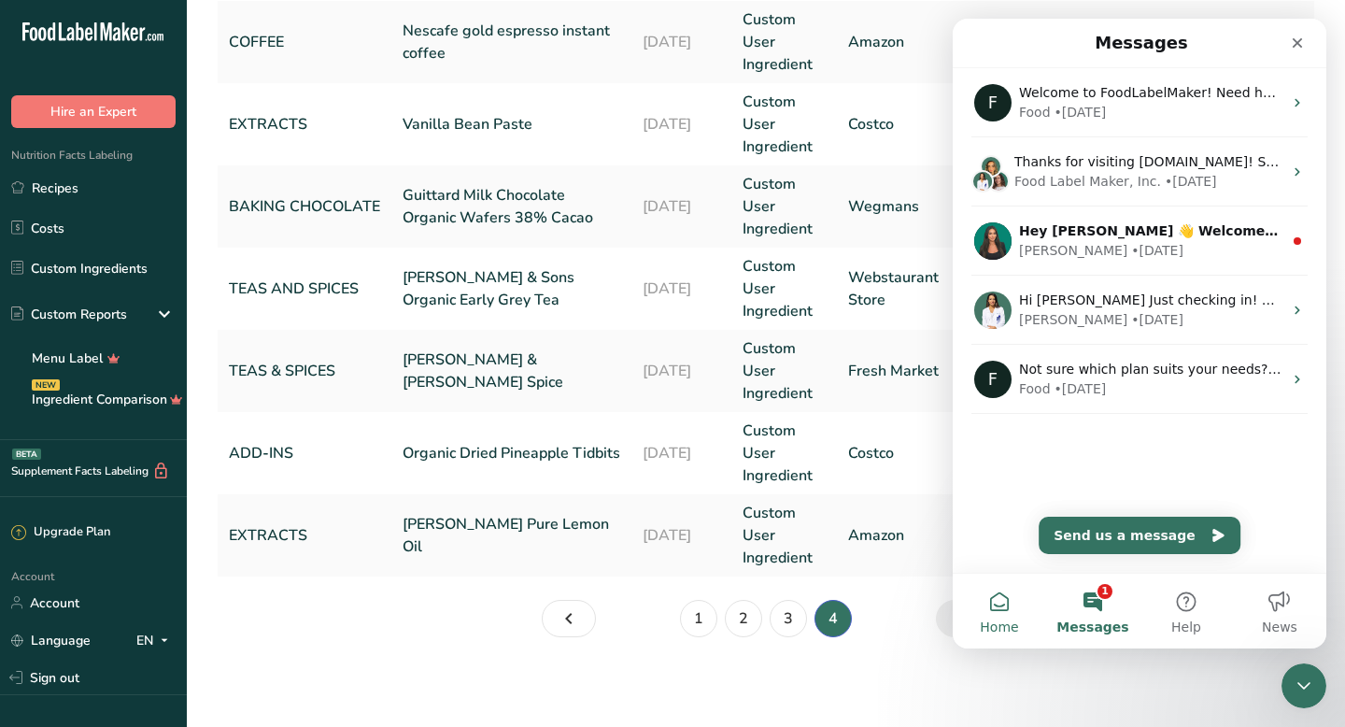
click at [1008, 602] on button "Home" at bounding box center [999, 611] width 93 height 75
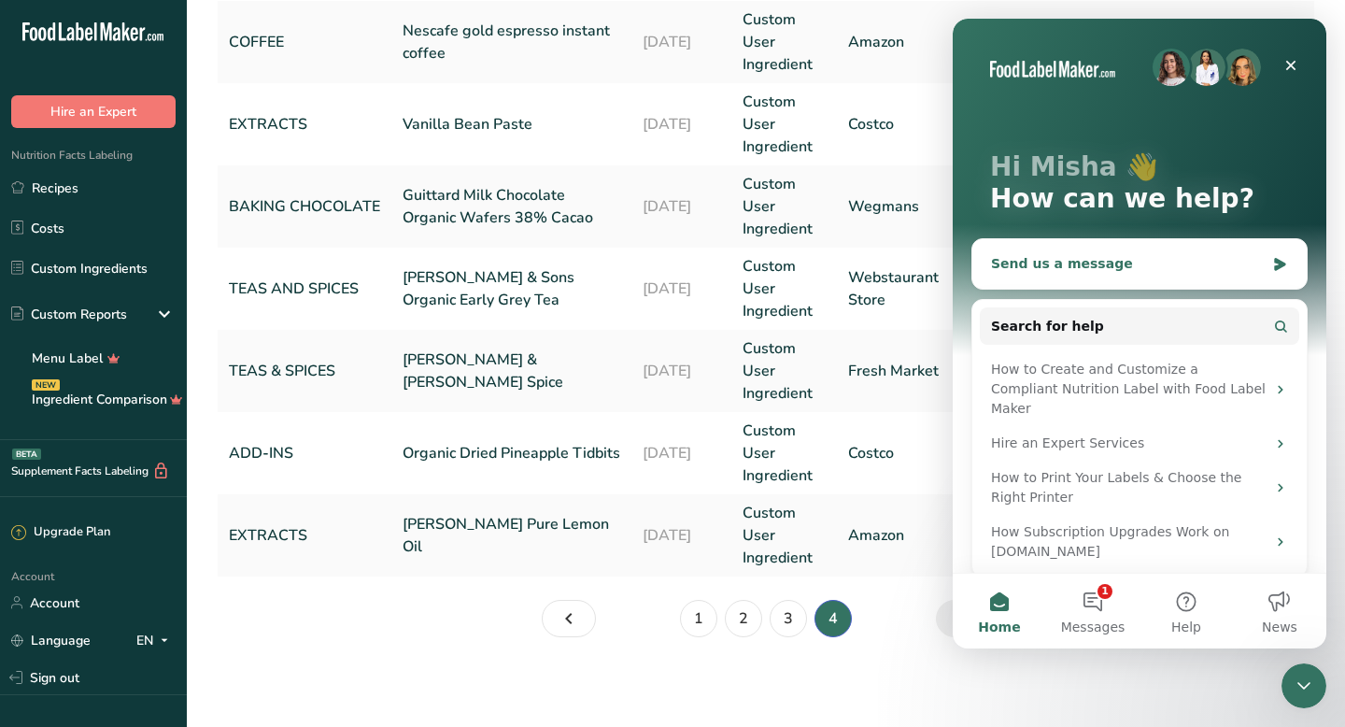
click at [1071, 255] on div "Send us a message" at bounding box center [1128, 264] width 274 height 20
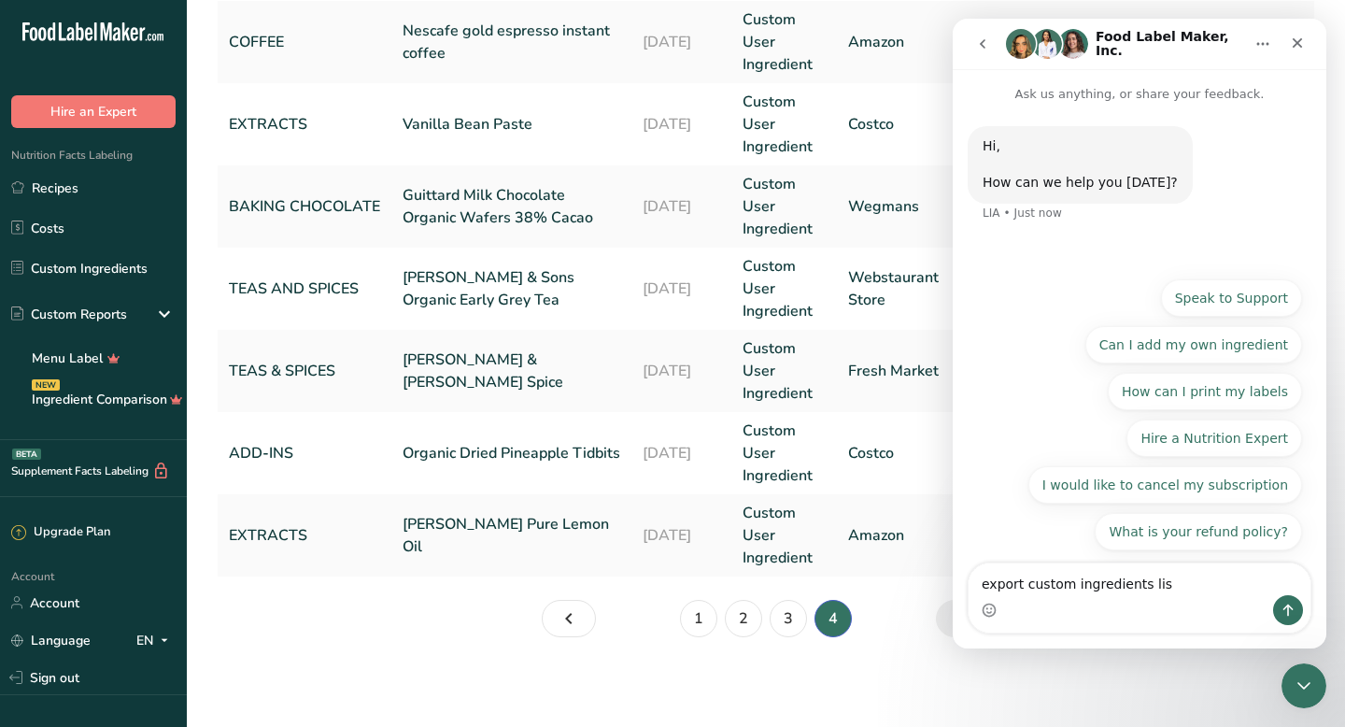
type textarea "export custom ingredients list"
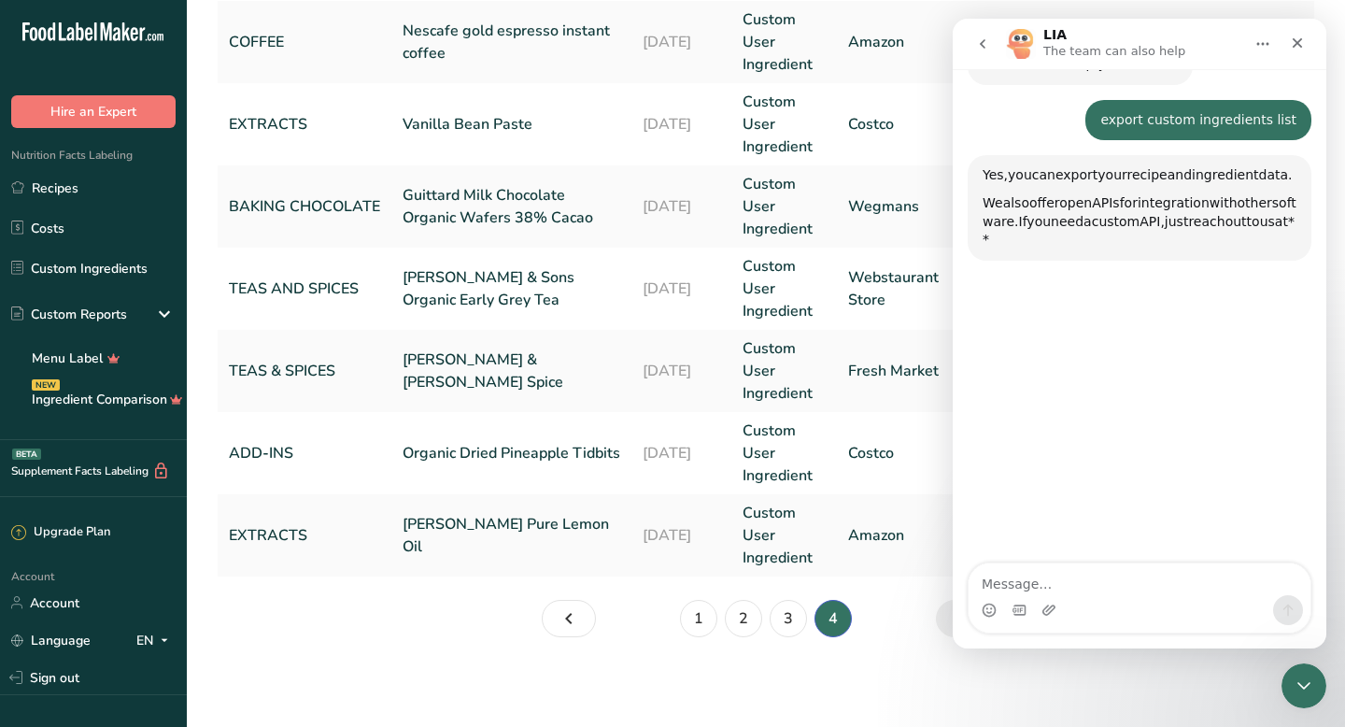
scroll to position [154, 0]
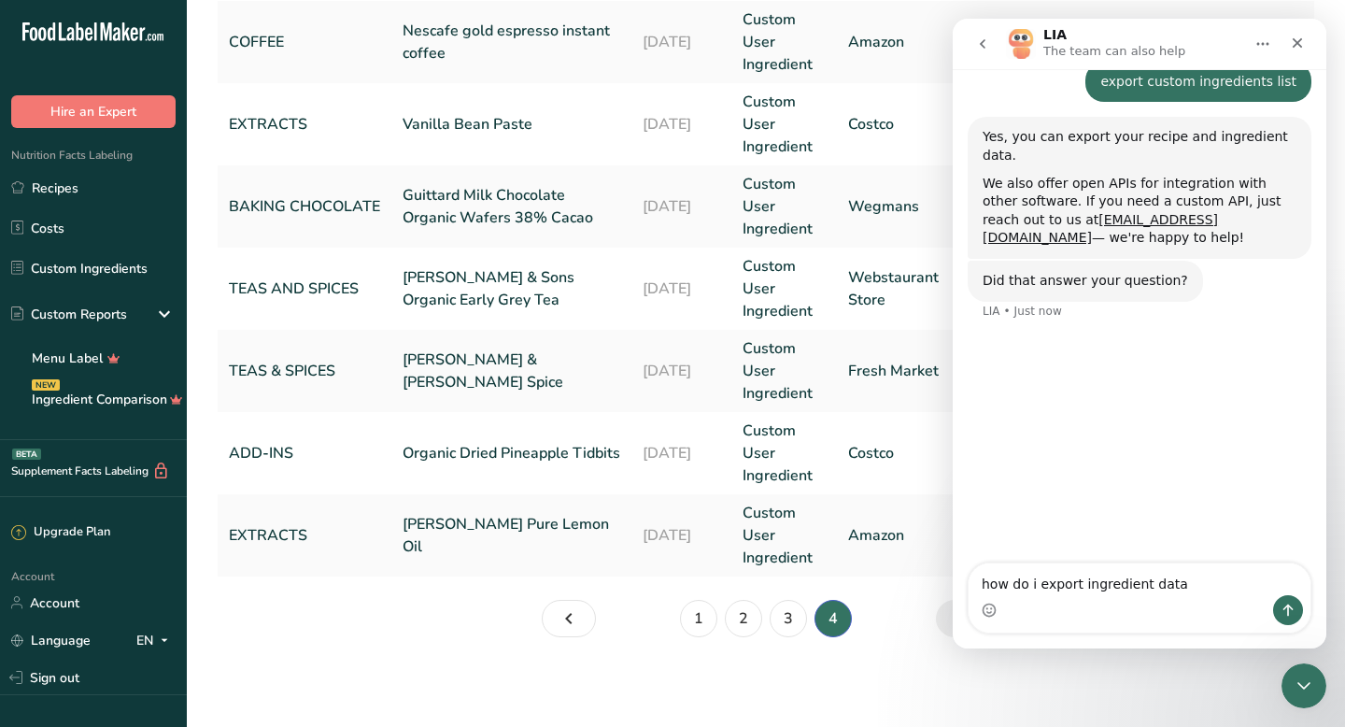
type textarea "how do i export ingredient data?"
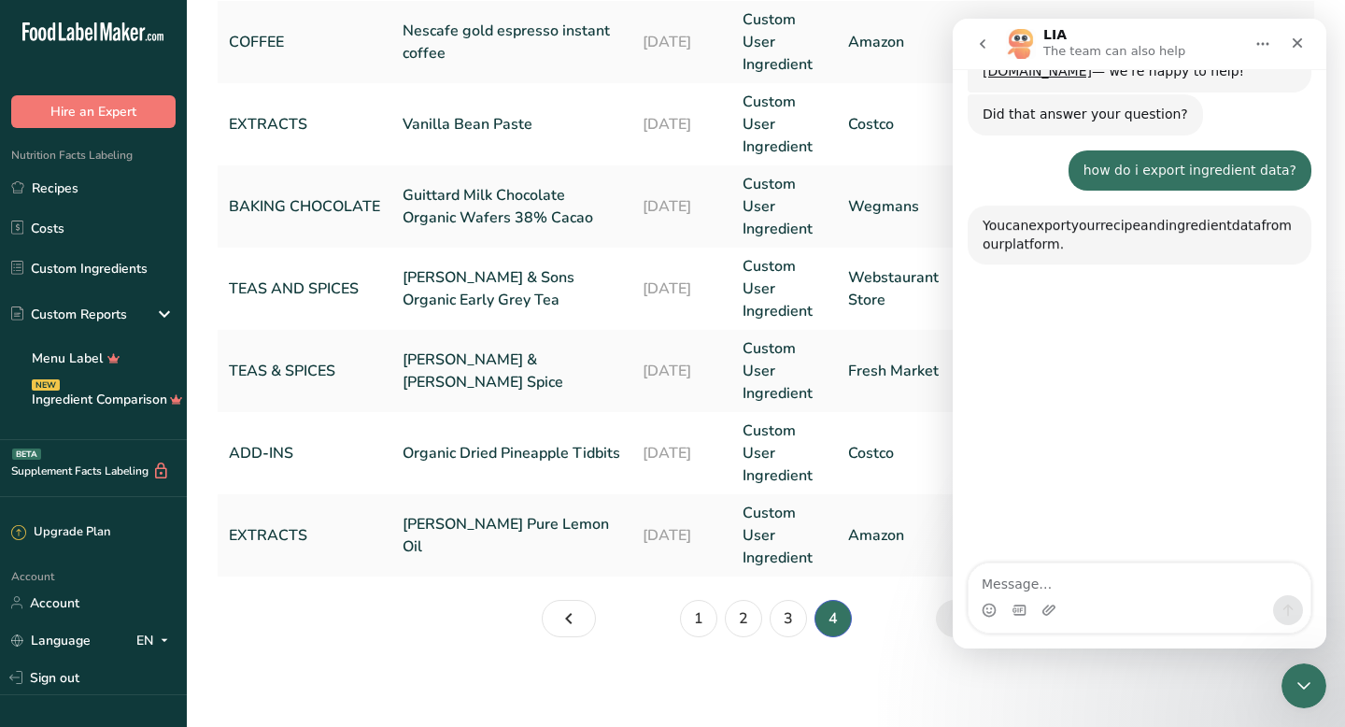
scroll to position [390, 0]
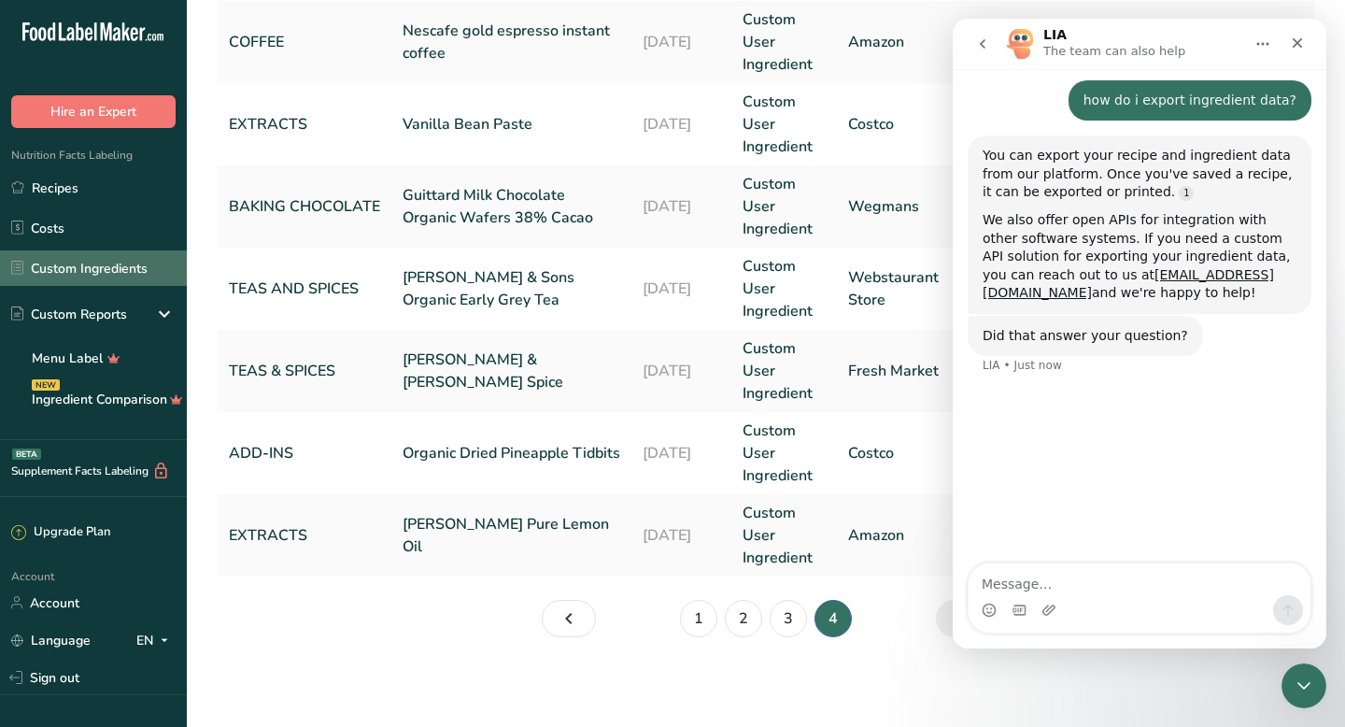
click at [71, 270] on link "Custom Ingredients" at bounding box center [93, 267] width 187 height 35
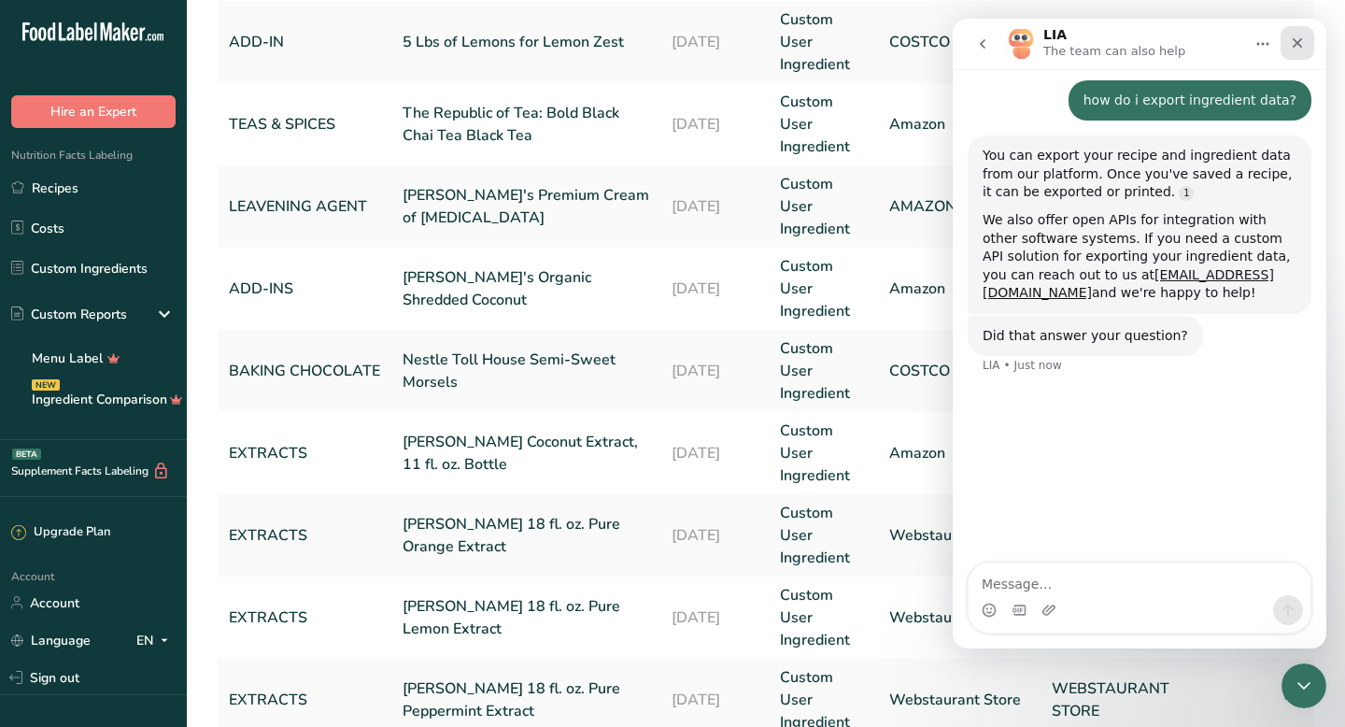
click at [1101, 41] on icon "Close" at bounding box center [1298, 43] width 10 height 10
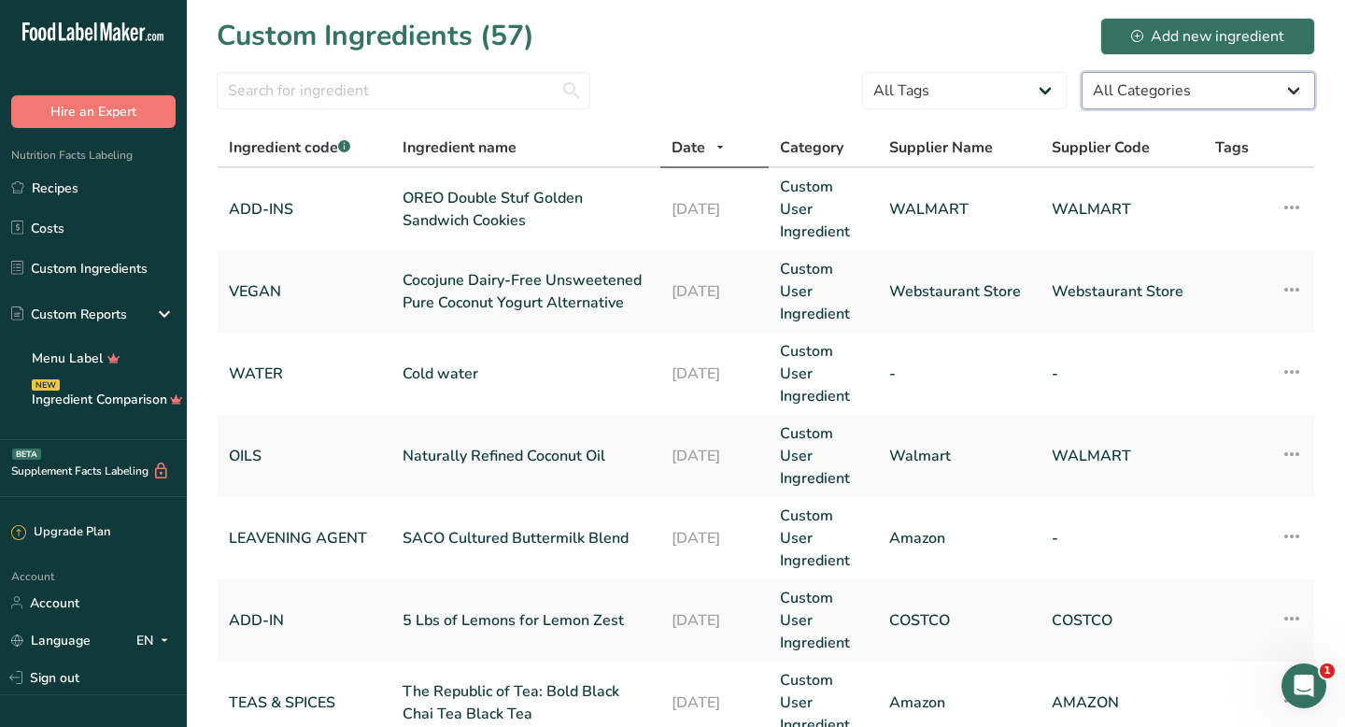
click at [1088, 98] on select "All Categories [DEMOGRAPHIC_DATA]/[US_STATE][DEMOGRAPHIC_DATA] Foods Baby Foods…" at bounding box center [1199, 90] width 234 height 37
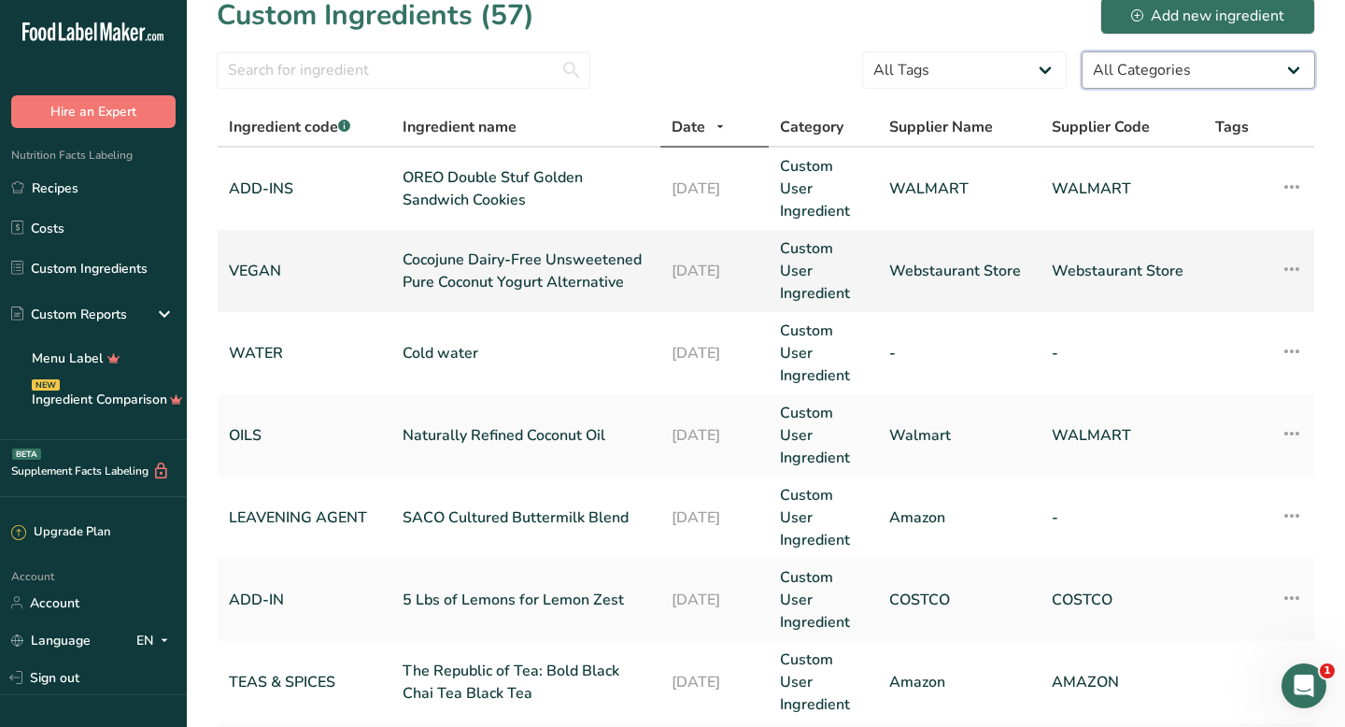
scroll to position [31, 0]
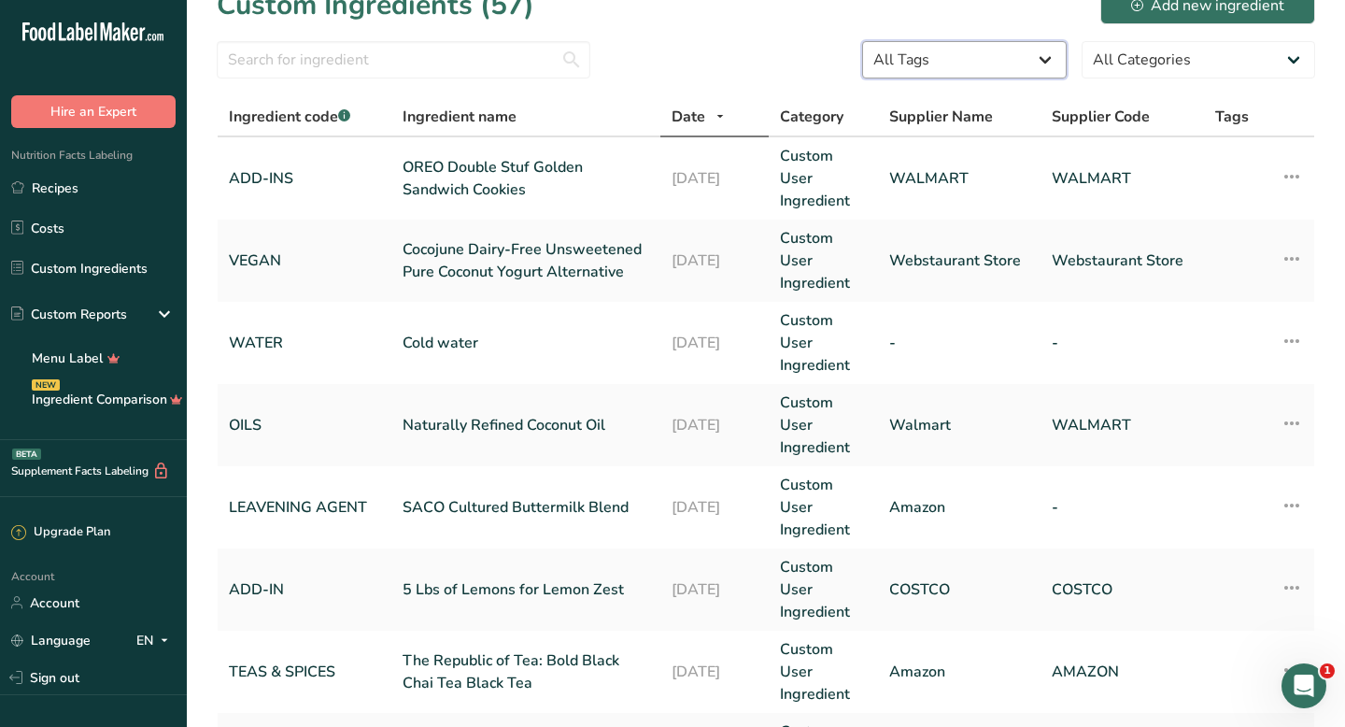
click at [1014, 59] on select "All Tags Source of Antioxidants [MEDICAL_DATA] Effect Source of Omega 3 Plant-b…" at bounding box center [964, 59] width 205 height 37
click at [1101, 52] on select "All Categories [DEMOGRAPHIC_DATA]/[US_STATE][DEMOGRAPHIC_DATA] Foods Baby Foods…" at bounding box center [1199, 59] width 234 height 37
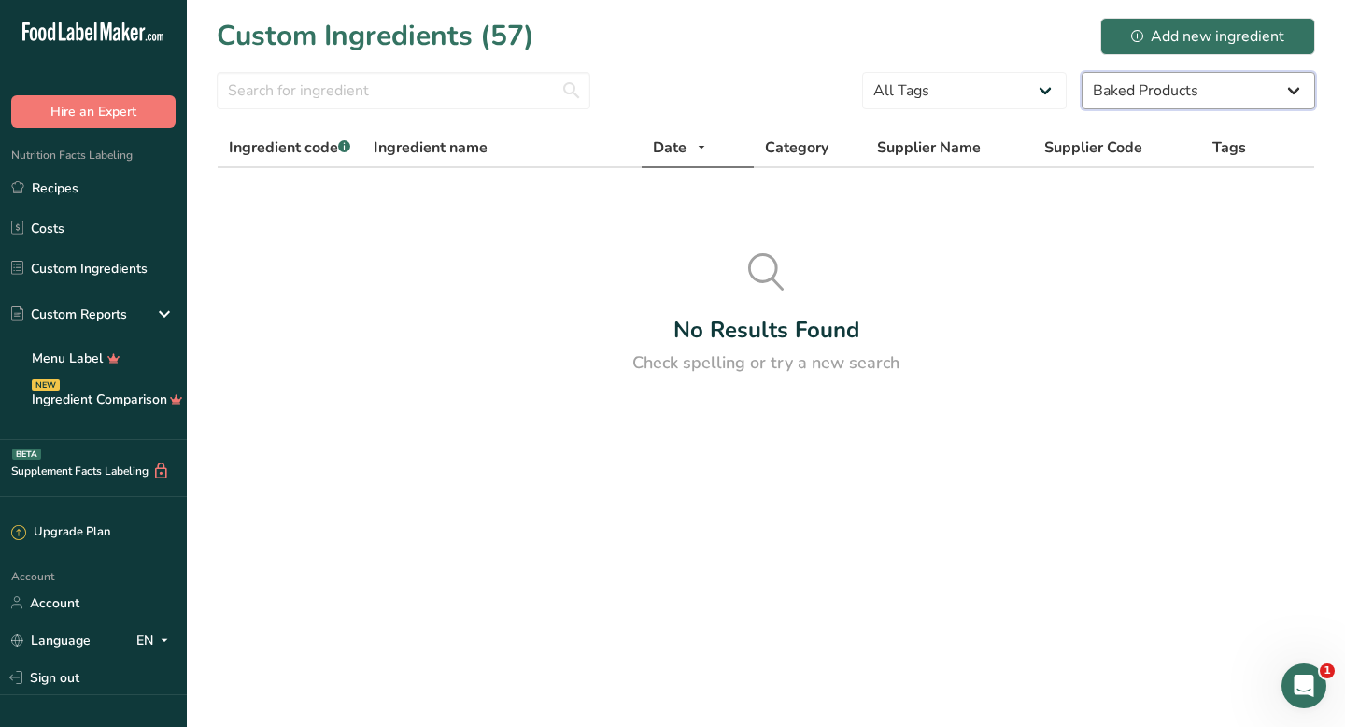
click at [1101, 92] on select "All Categories [DEMOGRAPHIC_DATA]/[US_STATE][DEMOGRAPHIC_DATA] Foods Baby Foods…" at bounding box center [1199, 90] width 234 height 37
select select "0"
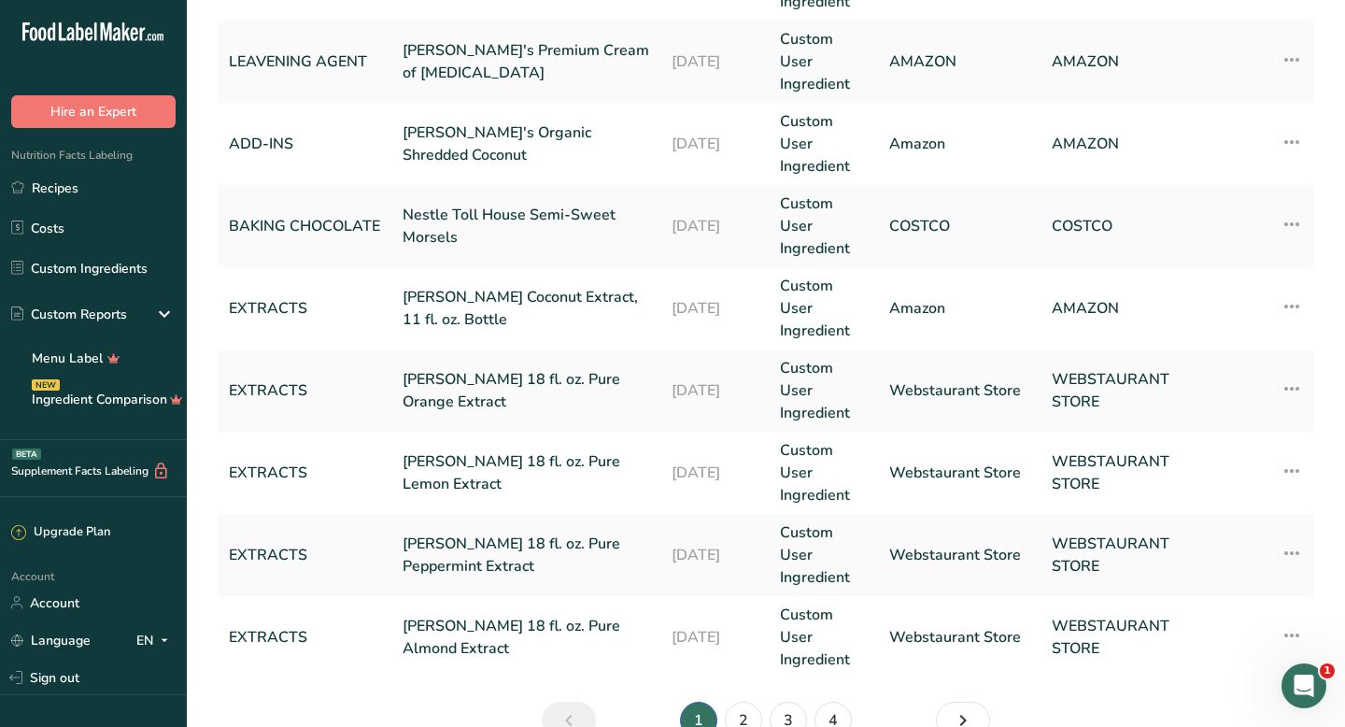
scroll to position [825, 0]
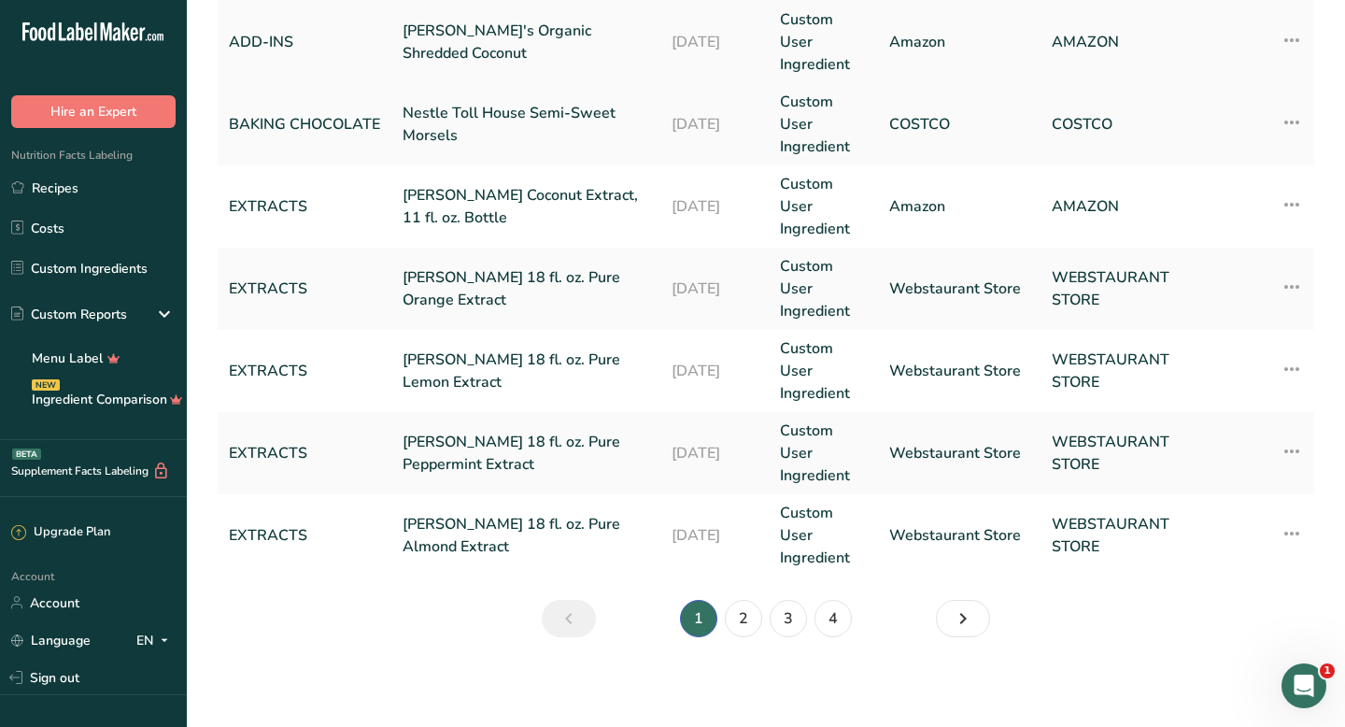
drag, startPoint x: 1326, startPoint y: 585, endPoint x: 926, endPoint y: 49, distance: 669.4
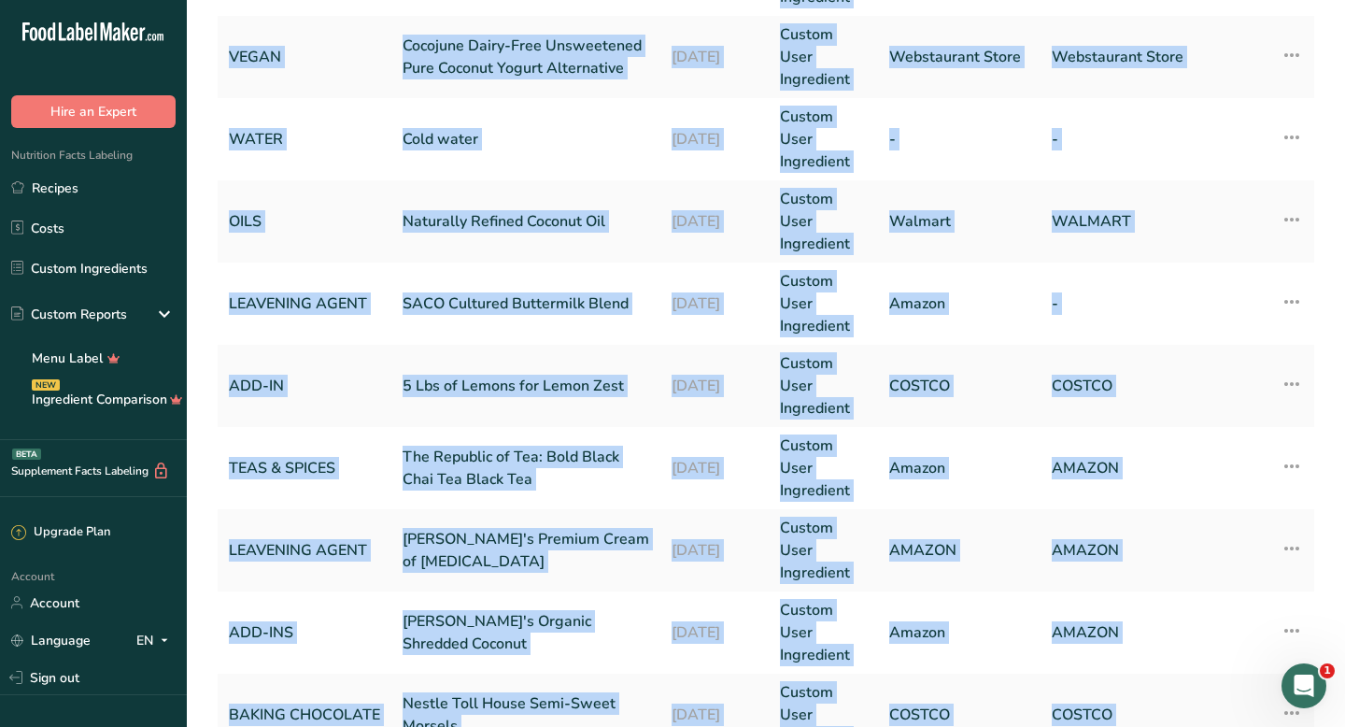
scroll to position [0, 0]
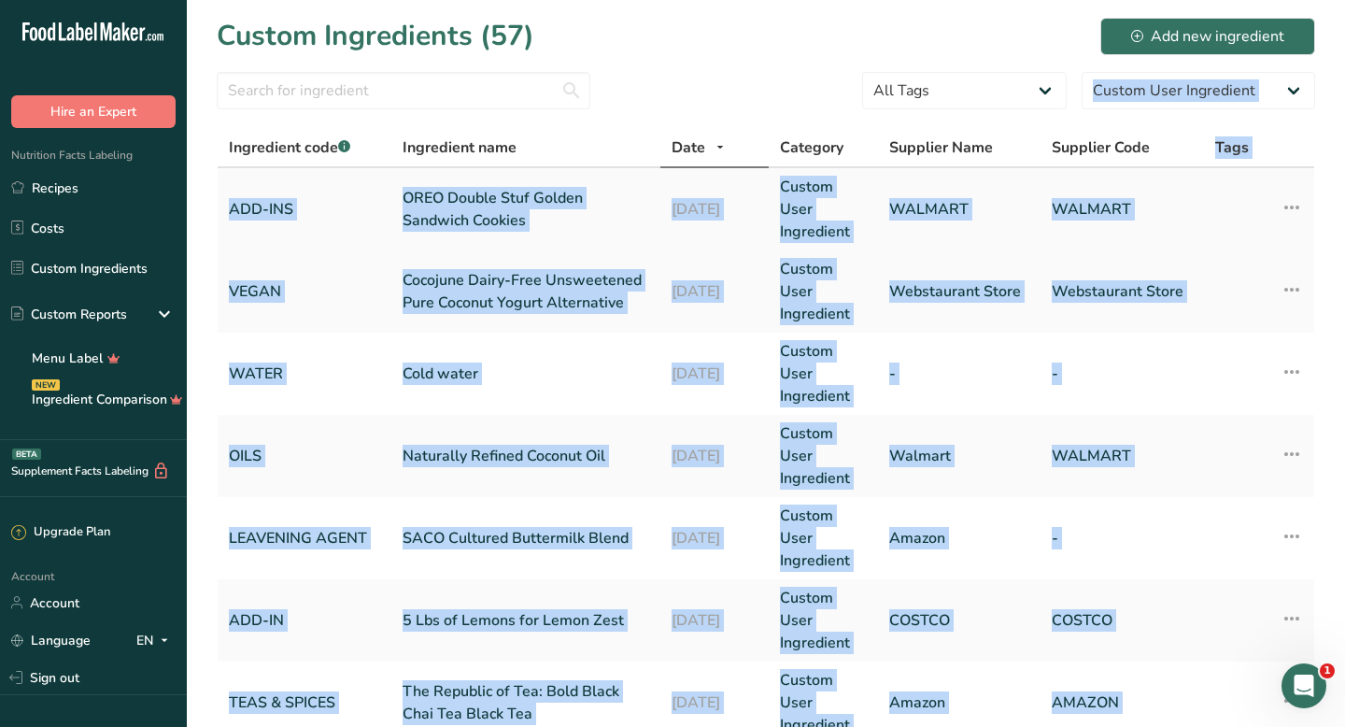
drag, startPoint x: 1315, startPoint y: 589, endPoint x: 251, endPoint y: 188, distance: 1137.3
copy body "ADD-INS OREO Double Stuf Golden Sandwich Cookies [DATE] Custom User Ingredient …"
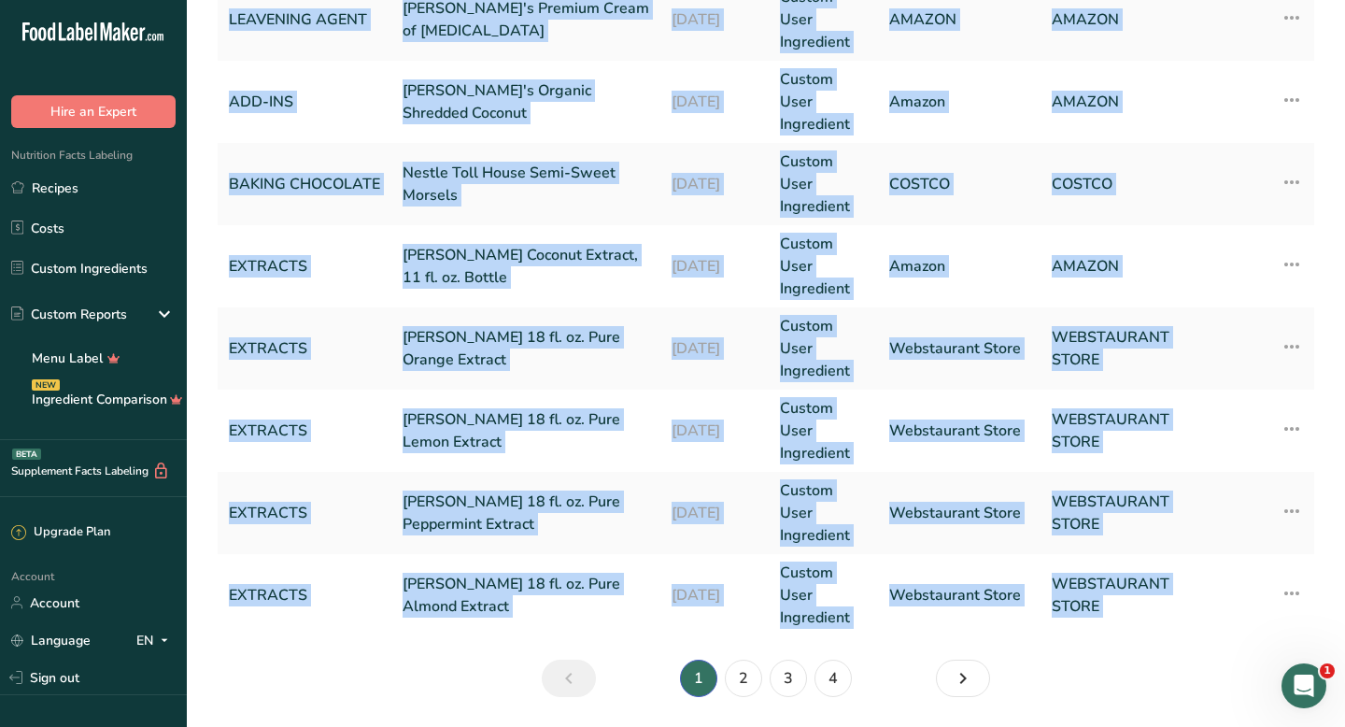
scroll to position [825, 0]
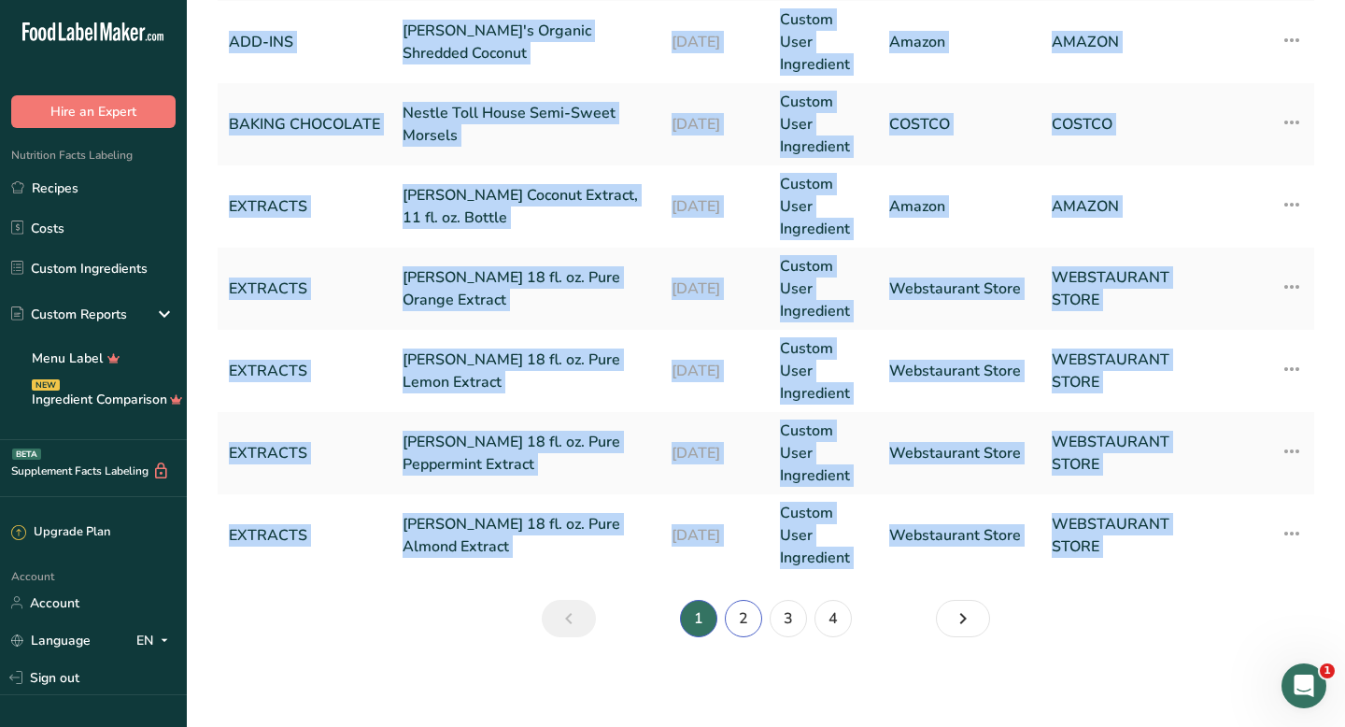
click at [742, 620] on link "2" at bounding box center [743, 618] width 37 height 37
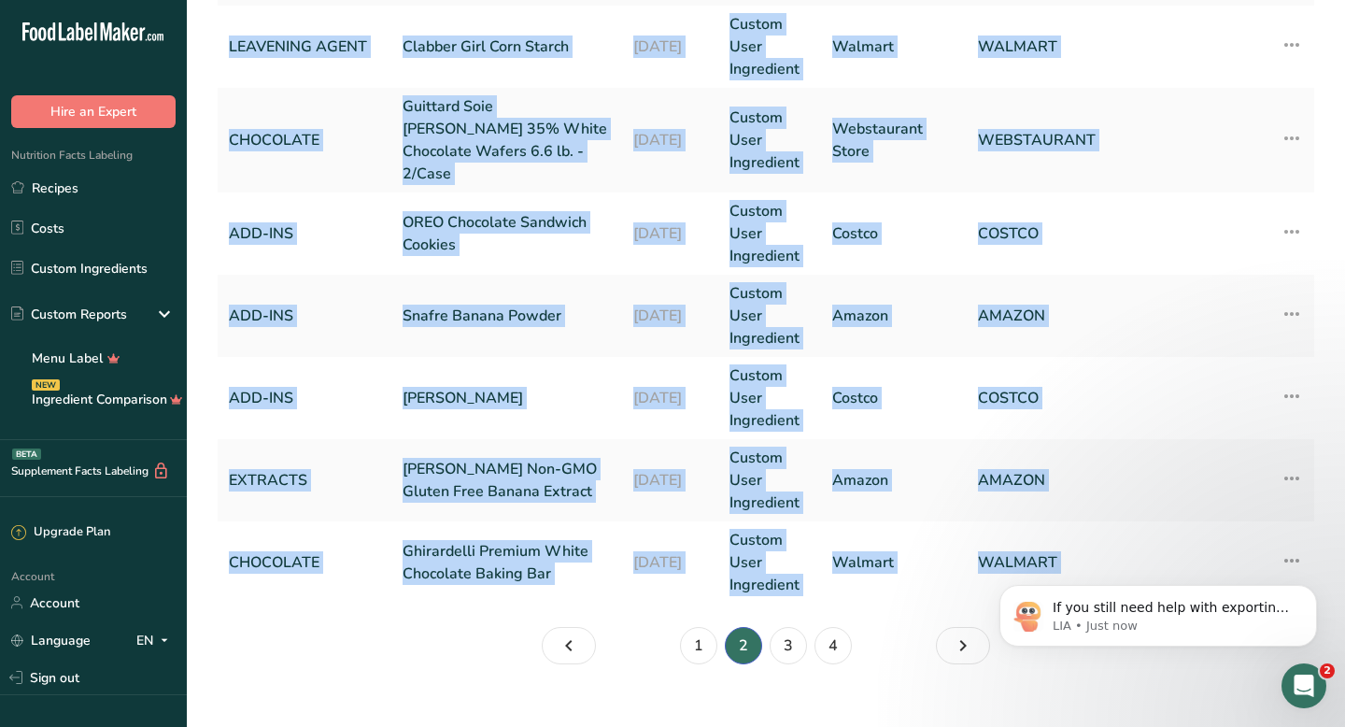
scroll to position [825, 0]
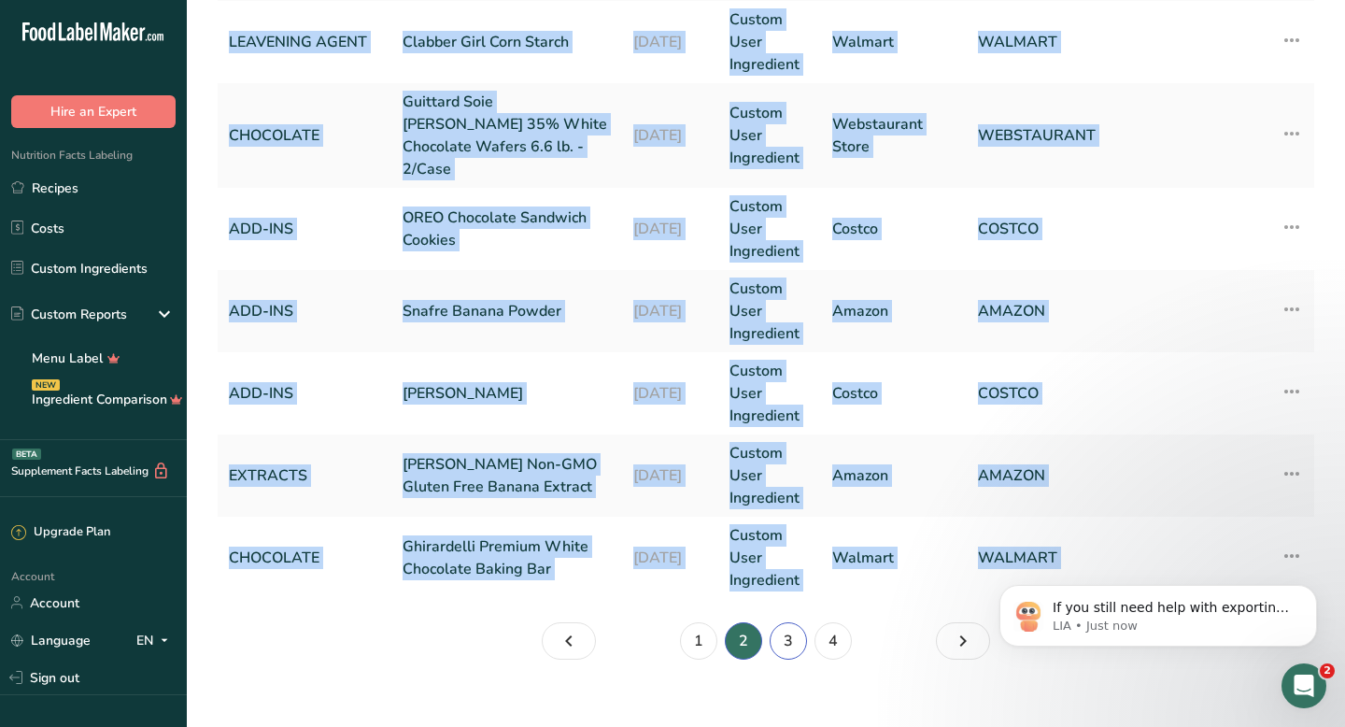
click at [787, 622] on link "3" at bounding box center [788, 640] width 37 height 37
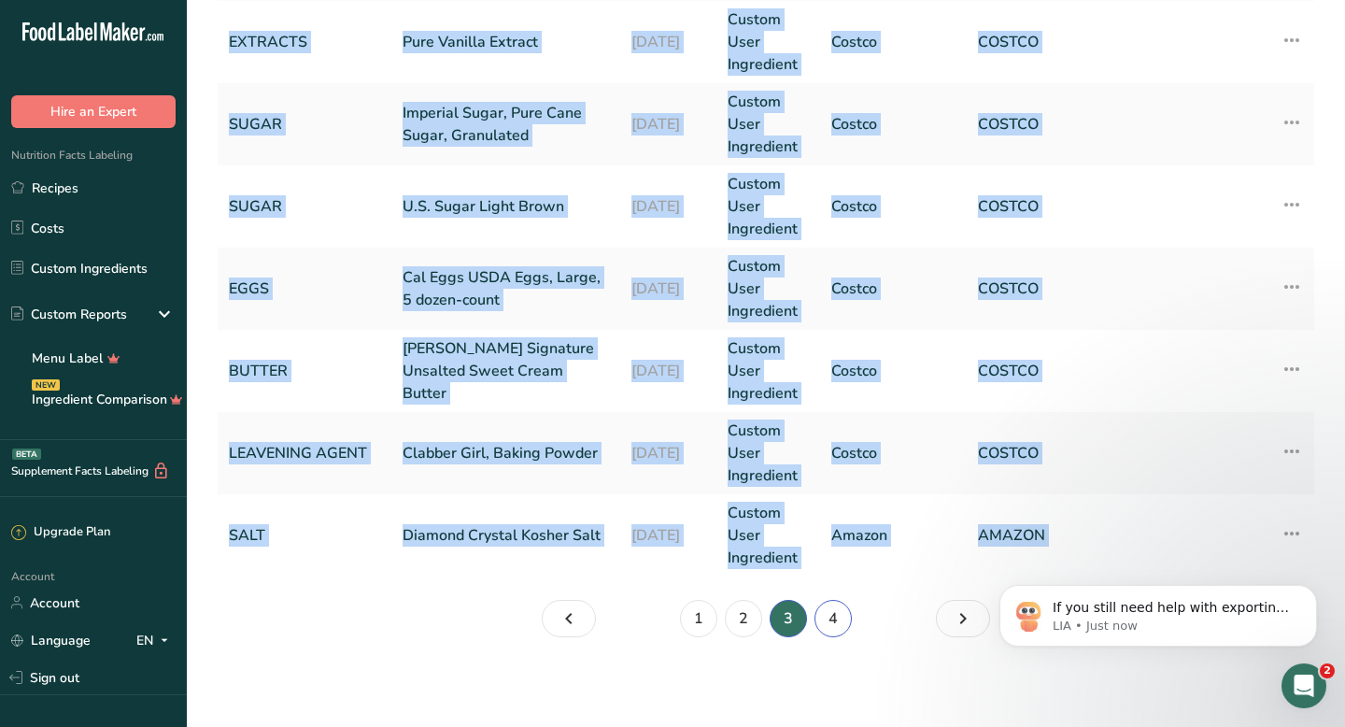
click at [825, 626] on link "4" at bounding box center [833, 618] width 37 height 37
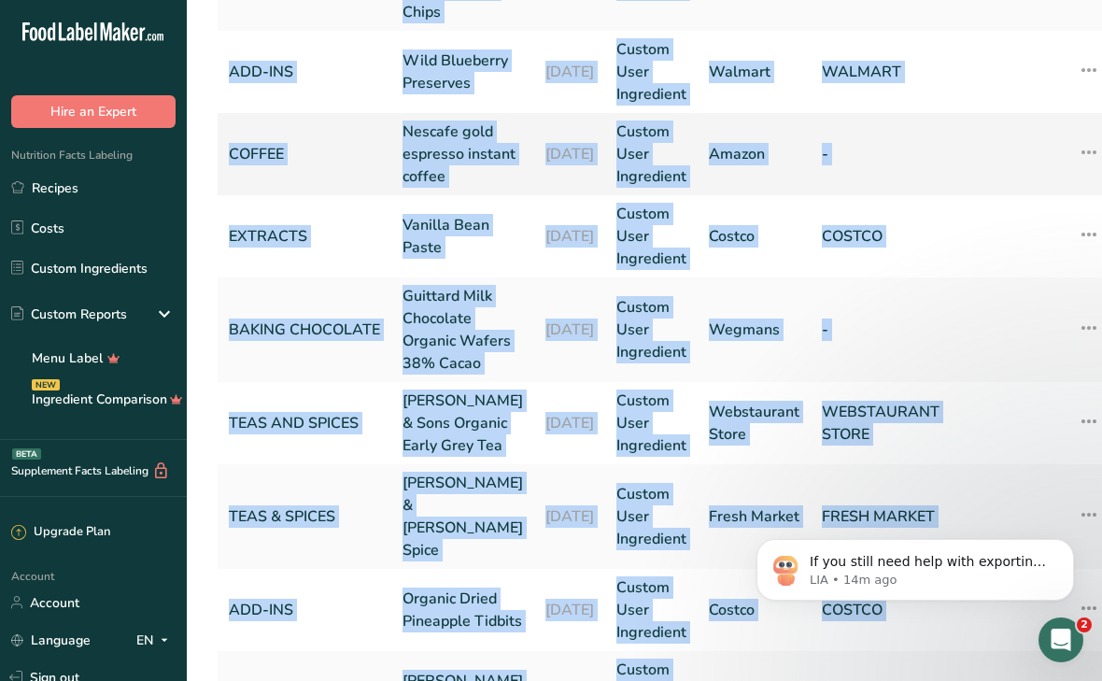
scroll to position [369, 0]
